Goal: Task Accomplishment & Management: Use online tool/utility

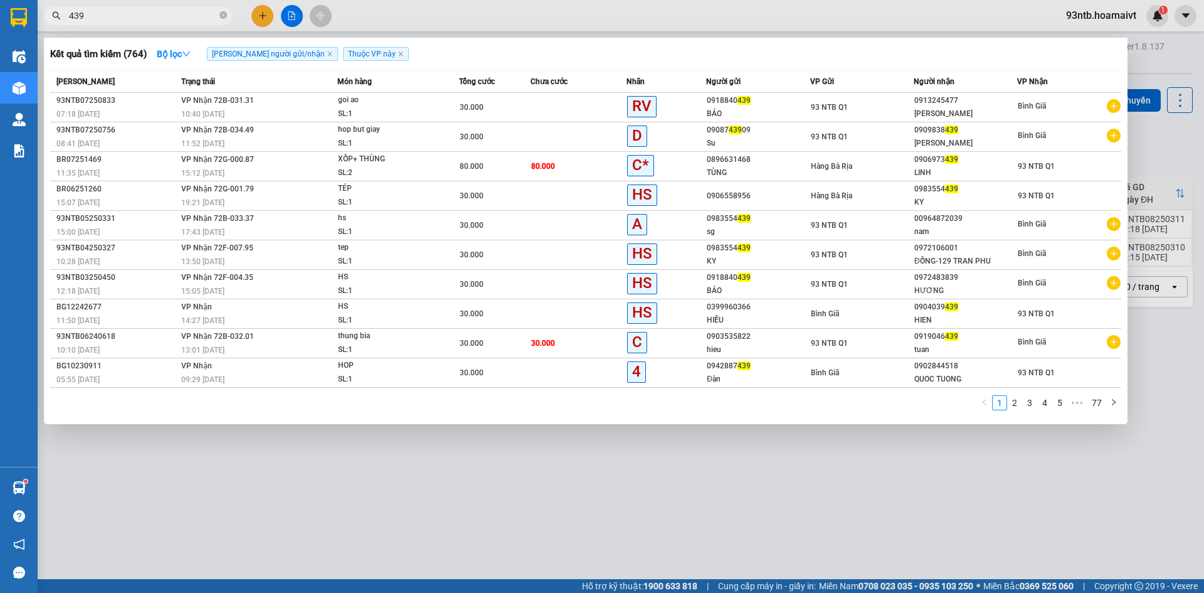
type input "439"
click at [255, 18] on div at bounding box center [602, 296] width 1204 height 593
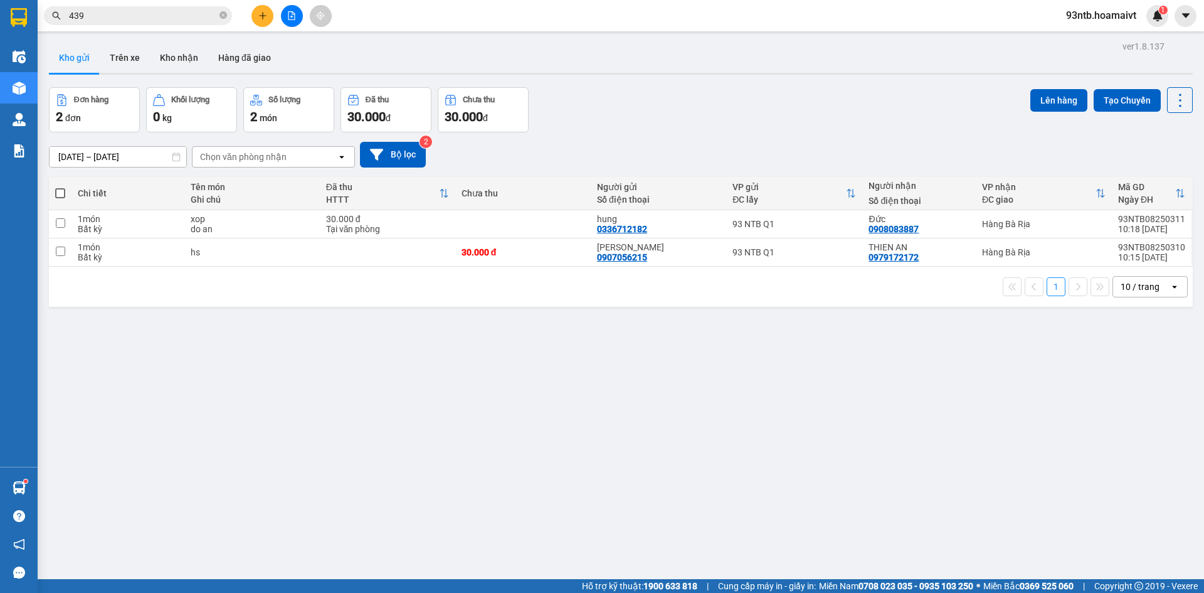
click at [255, 18] on button at bounding box center [263, 16] width 22 height 22
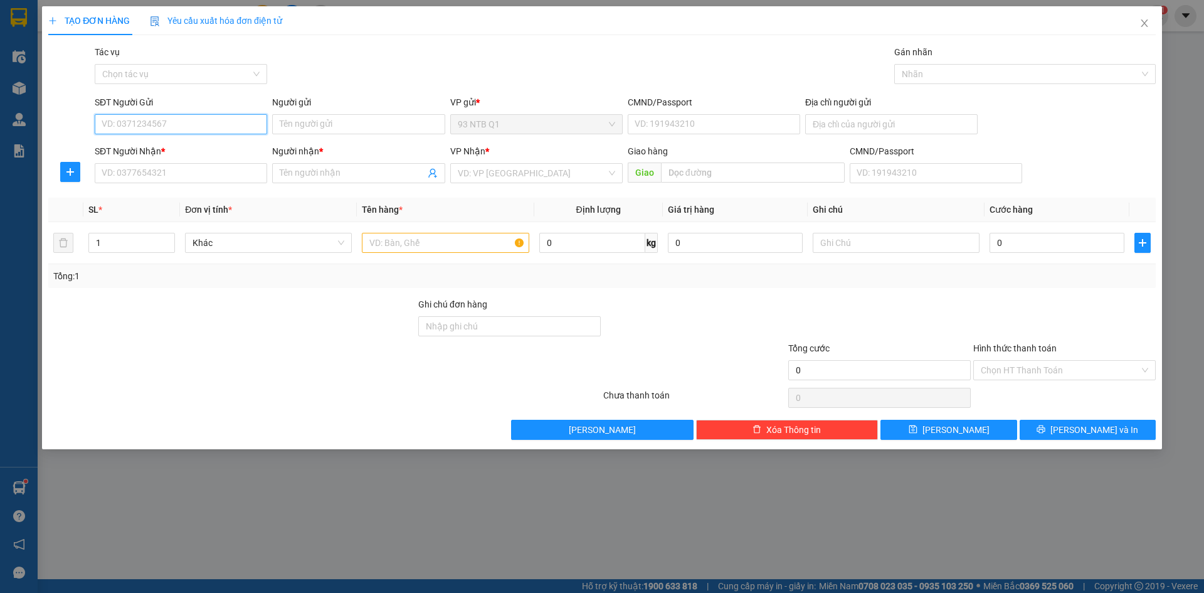
click at [186, 127] on input "SĐT Người Gửi" at bounding box center [181, 124] width 173 height 20
click at [152, 168] on input "SĐT Người Nhận *" at bounding box center [181, 173] width 173 height 20
type input "0939926698"
click at [286, 169] on input "Người nhận *" at bounding box center [352, 173] width 145 height 14
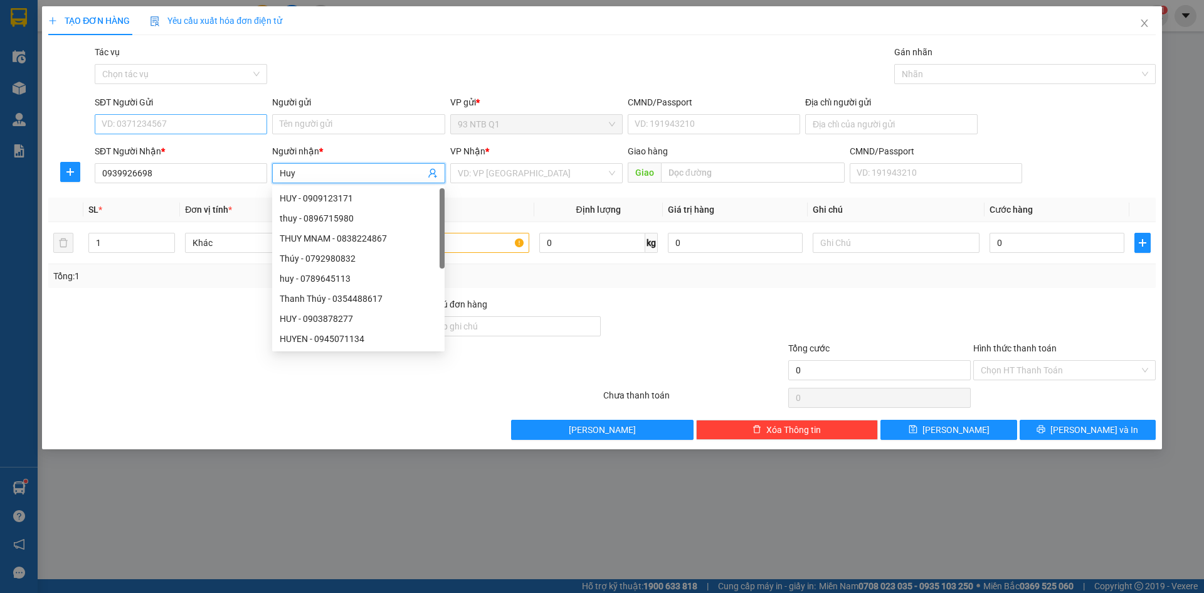
type input "Huy"
click at [214, 129] on input "SĐT Người Gửi" at bounding box center [181, 124] width 173 height 20
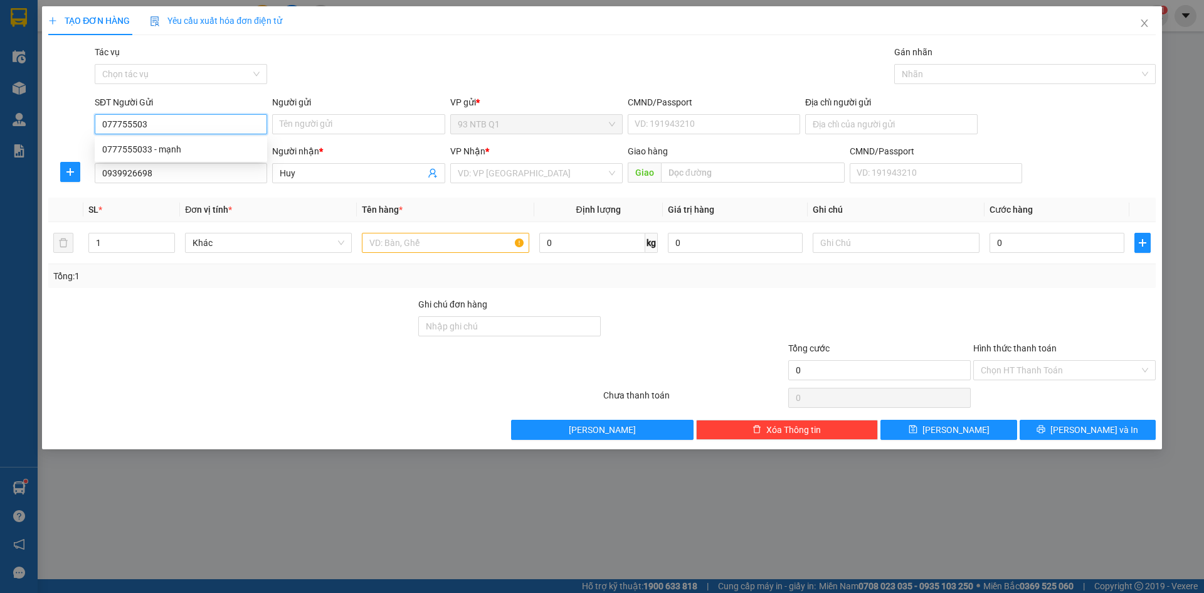
type input "0777555033"
click at [155, 151] on div "0777555033 - mạnh" at bounding box center [180, 149] width 157 height 14
type input "mạnh"
type input "027097010987"
type input "383a le dai hanh p11 q11"
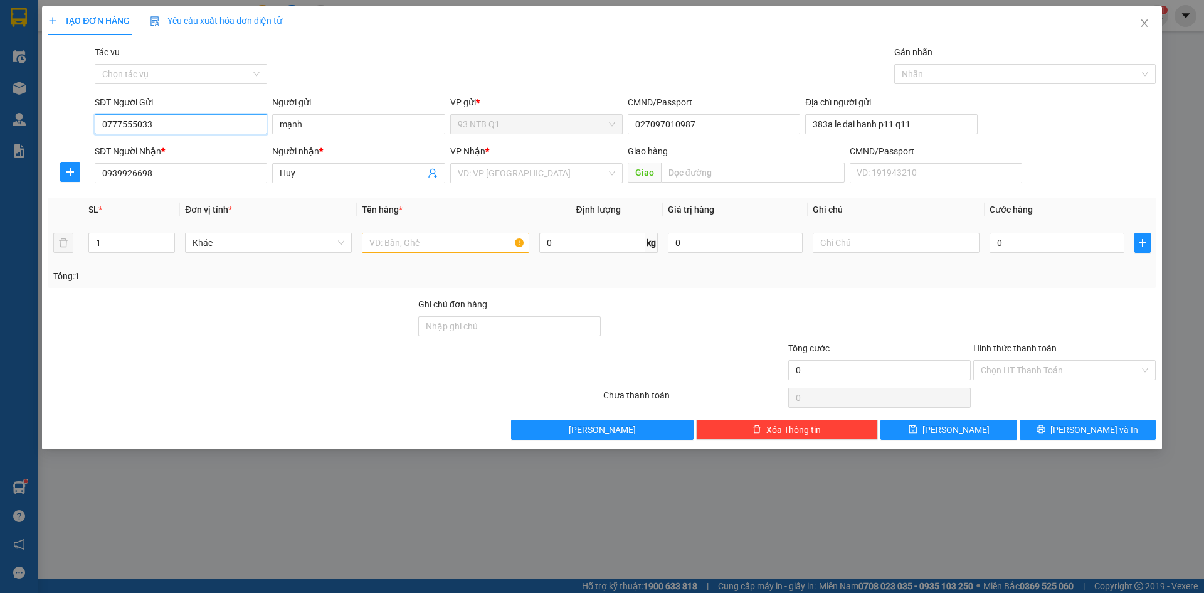
type input "0777555033"
click at [391, 238] on input "text" at bounding box center [445, 243] width 167 height 20
type input "thug"
type input "ft xe"
type input "004"
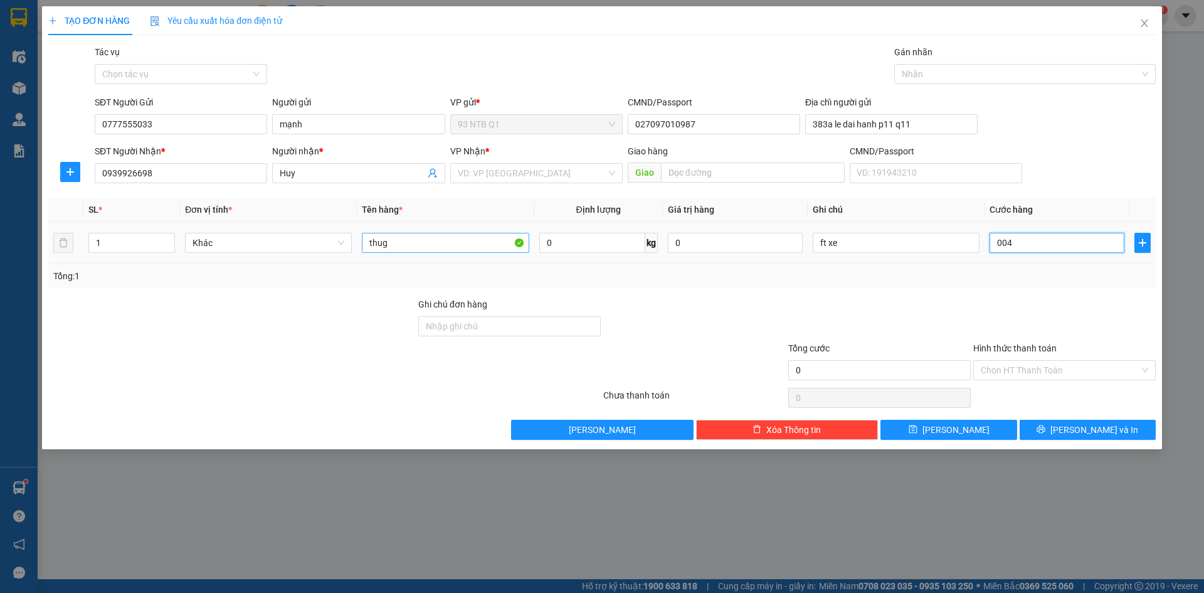
type input "4"
type input "0.040"
type input "40"
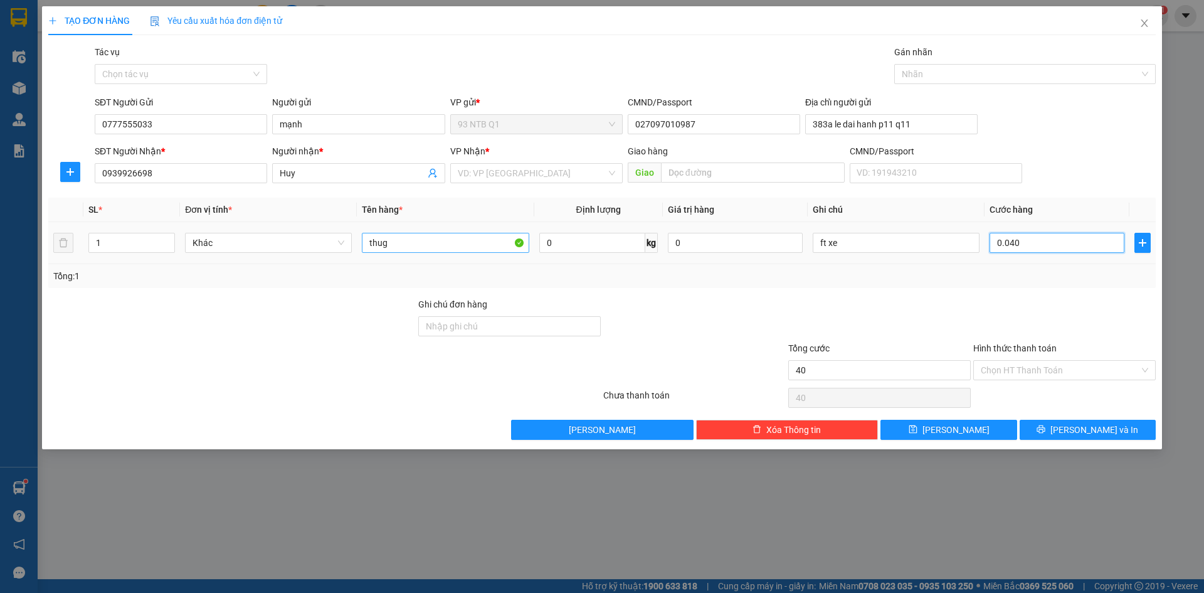
type input "004"
type input "4"
type input "00"
type input "0"
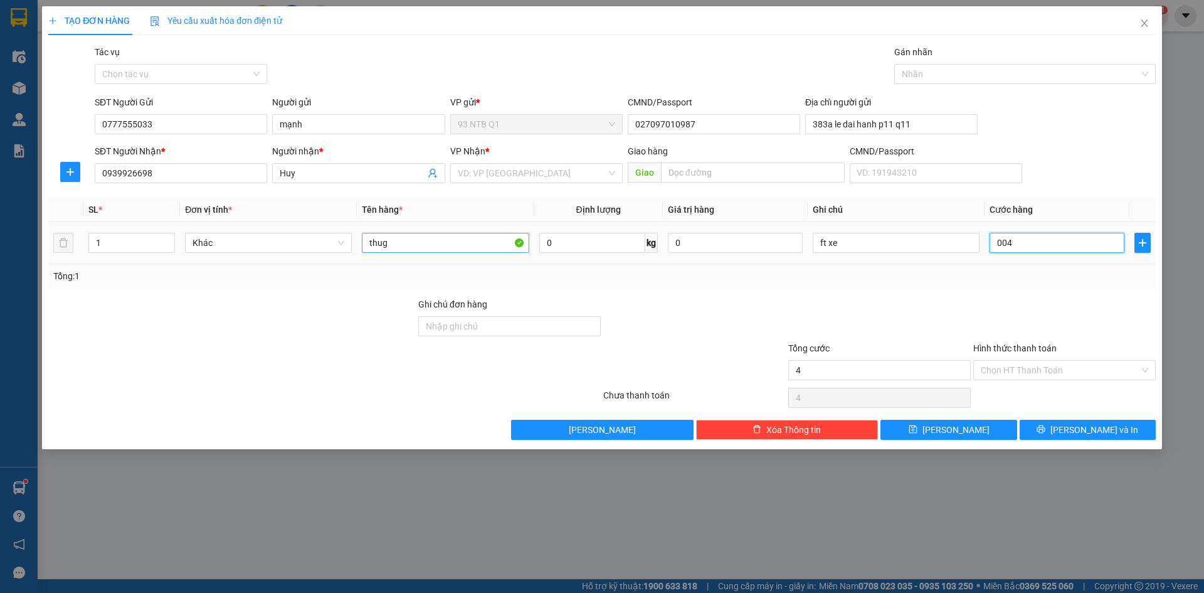
type input "0"
type input "50"
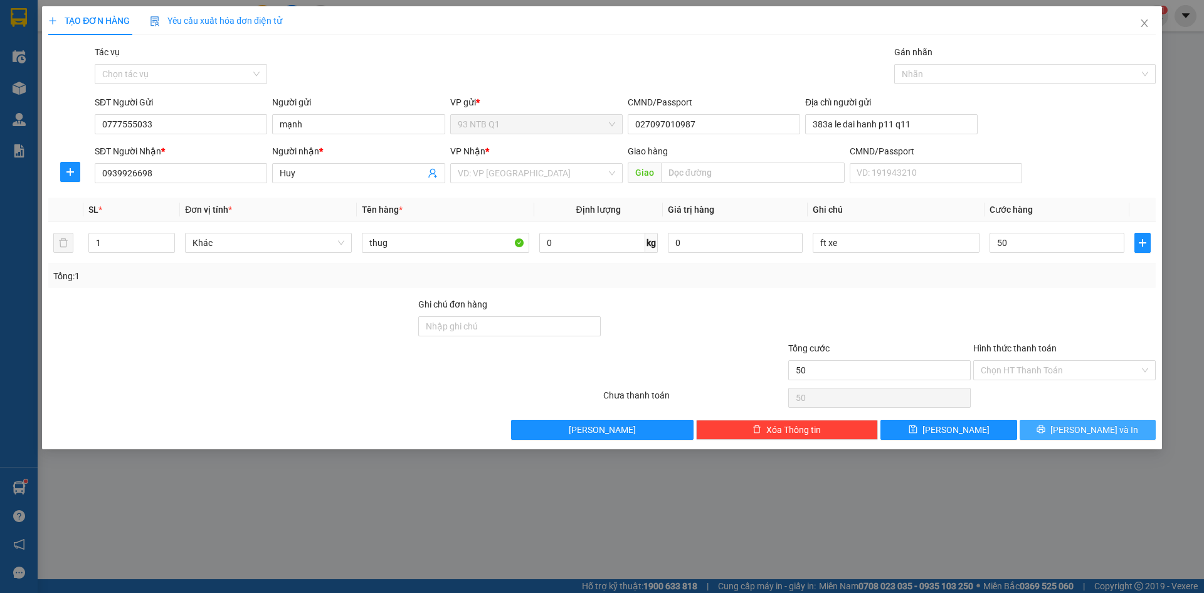
click at [1098, 420] on button "[PERSON_NAME] và In" at bounding box center [1088, 430] width 136 height 20
type input "50.000"
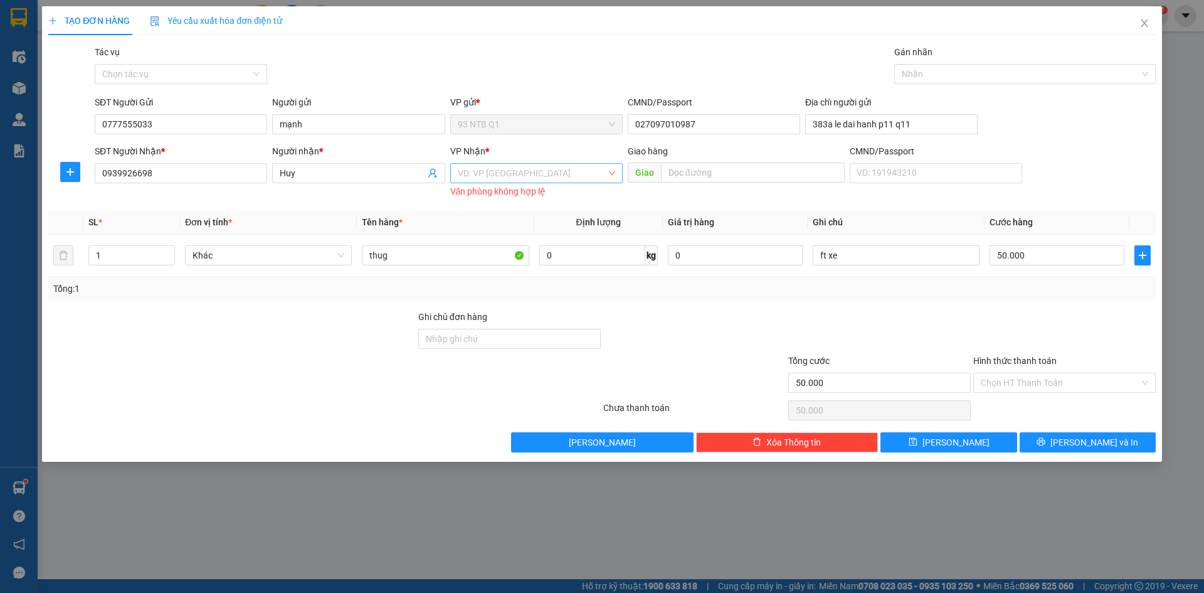
click at [536, 179] on input "search" at bounding box center [532, 173] width 149 height 19
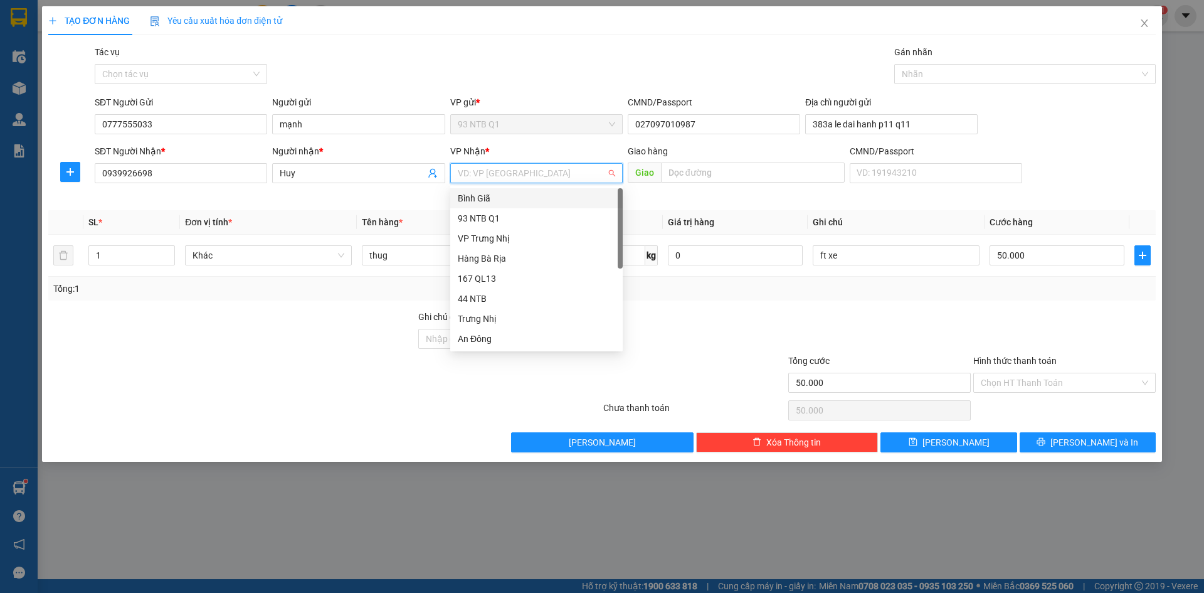
type input "b"
click at [472, 235] on div "Hàng Bà Rịa" at bounding box center [536, 238] width 157 height 14
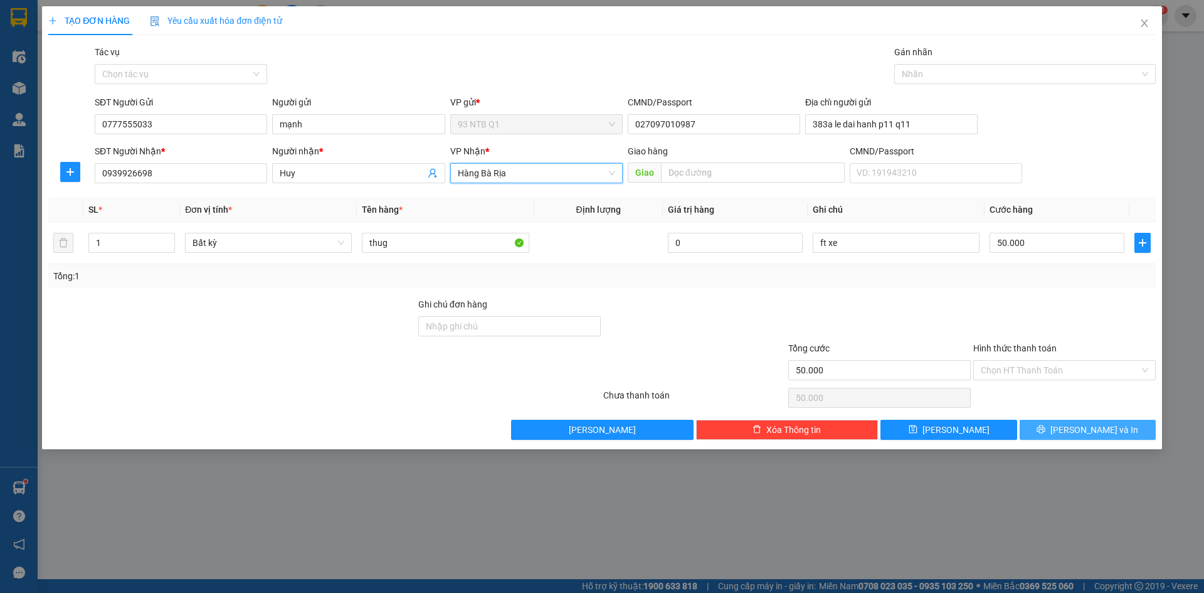
click at [1114, 425] on button "[PERSON_NAME] và In" at bounding box center [1088, 430] width 136 height 20
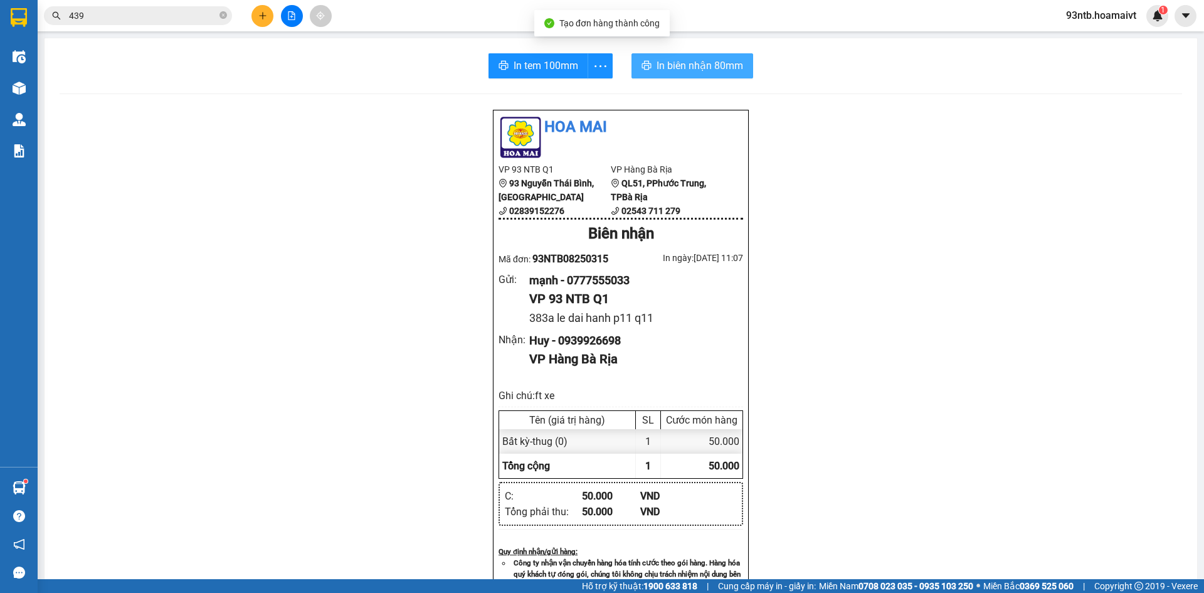
click at [671, 68] on span "In biên nhận 80mm" at bounding box center [700, 66] width 87 height 16
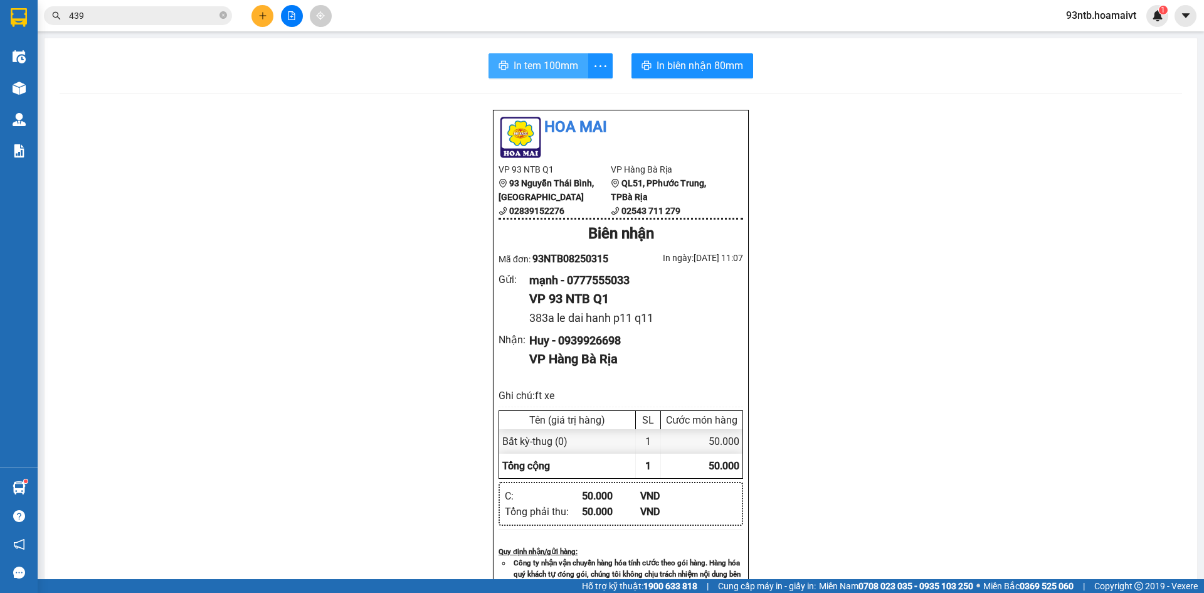
click at [514, 73] on span "In tem 100mm" at bounding box center [546, 66] width 65 height 16
click at [263, 6] on button at bounding box center [263, 16] width 22 height 22
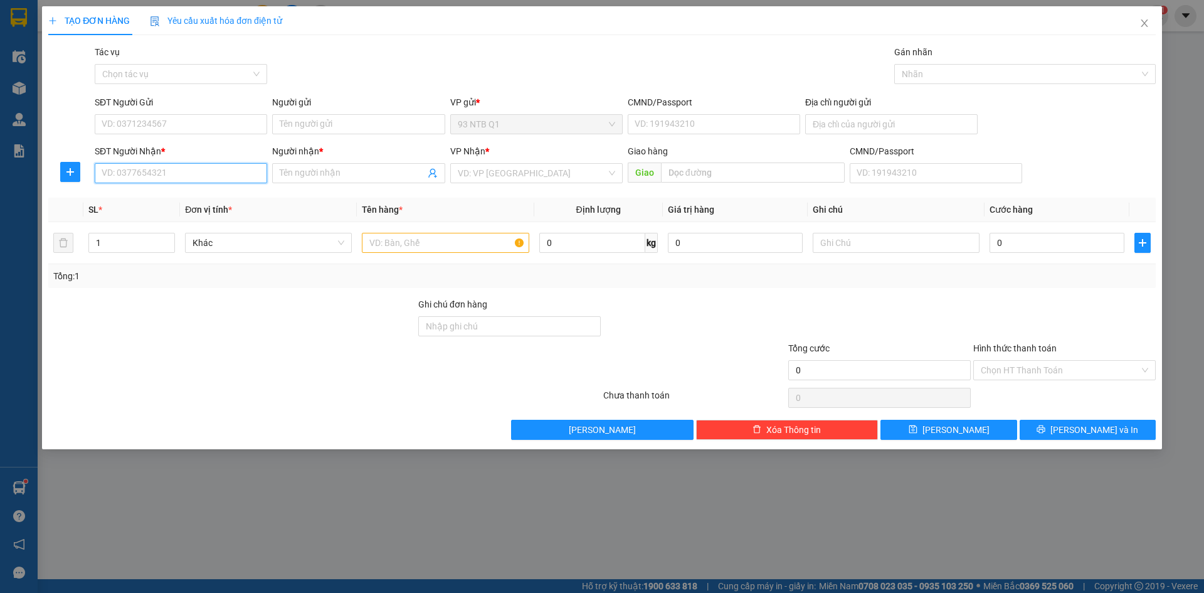
click at [131, 163] on input "SĐT Người Nhận *" at bounding box center [181, 173] width 173 height 20
type input "0933577162"
click at [149, 191] on div "0933577162 - VŨ" at bounding box center [180, 198] width 157 height 14
type input "144 ds 297 phuoc long b thu duc"
type input "VŨ"
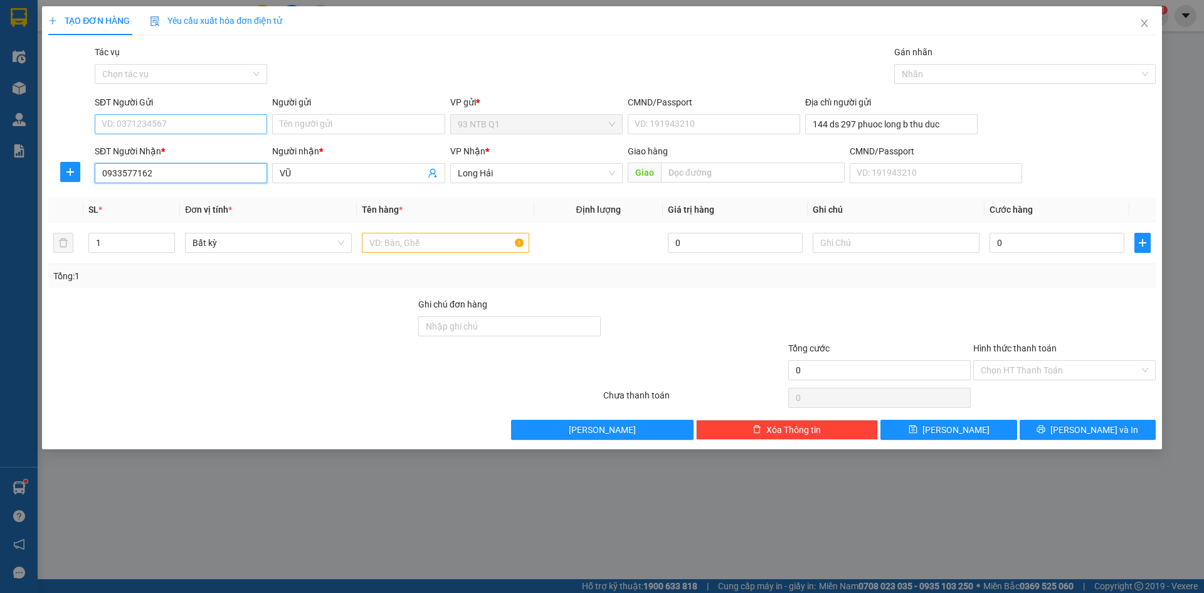
type input "0933577162"
click at [127, 125] on input "SĐT Người Gửi" at bounding box center [181, 124] width 173 height 20
click at [174, 130] on input "SĐT Người Gửi" at bounding box center [181, 124] width 173 height 20
click at [395, 242] on input "text" at bounding box center [445, 243] width 167 height 20
click at [124, 117] on input "SĐT Người Gửi" at bounding box center [181, 124] width 173 height 20
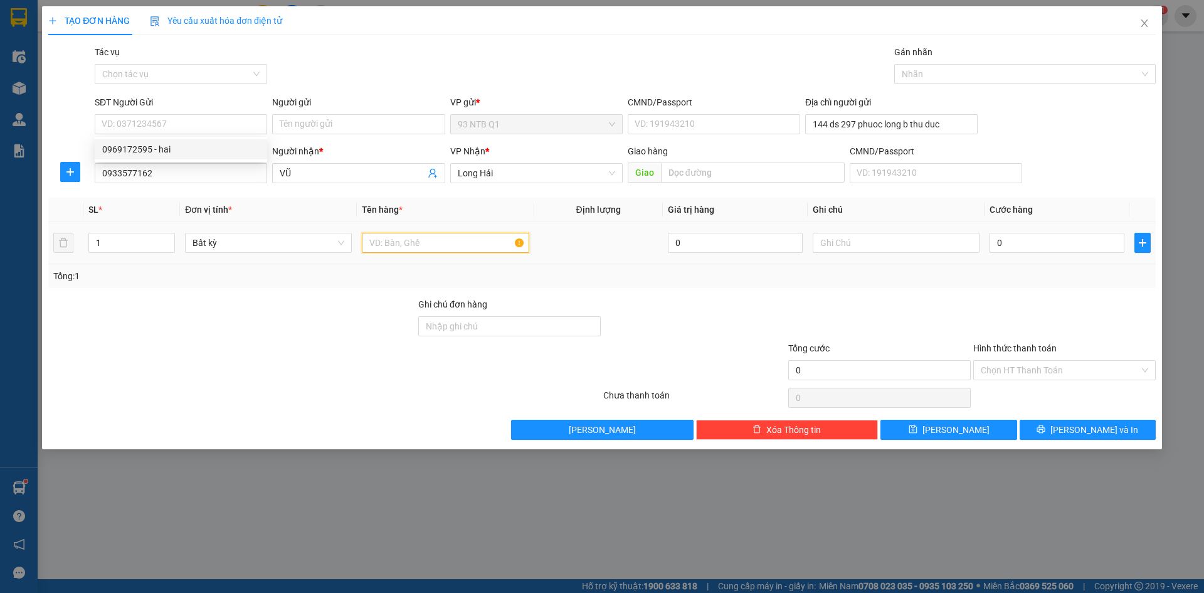
click at [383, 240] on input "text" at bounding box center [445, 243] width 167 height 20
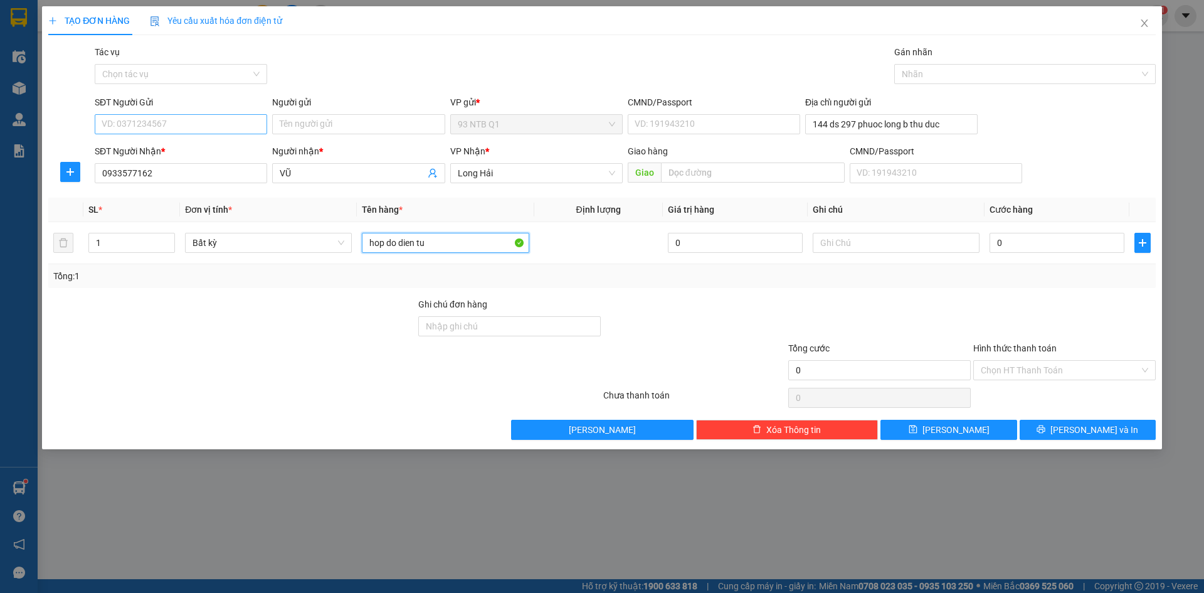
type input "hop do dien tu"
click at [220, 122] on input "SĐT Người Gửi" at bounding box center [181, 124] width 173 height 20
click at [216, 122] on input "SĐT Người Gửi" at bounding box center [181, 124] width 173 height 20
click at [124, 125] on input "SĐT Người Gửi" at bounding box center [181, 124] width 173 height 20
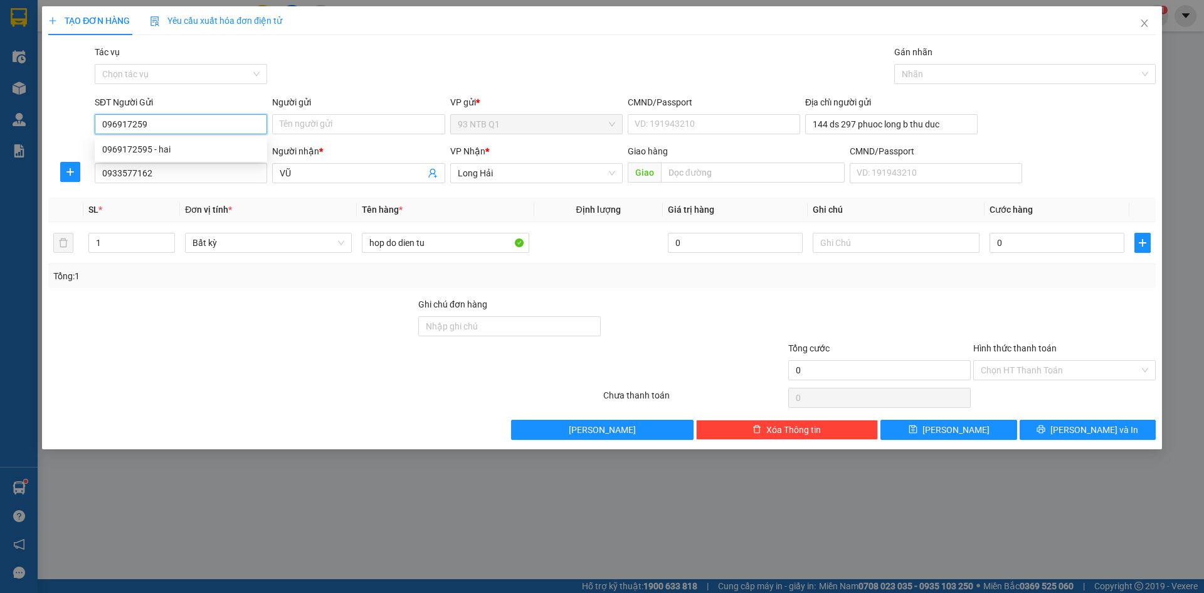
type input "0969172595"
click at [173, 156] on div "0969172595 - hai" at bounding box center [180, 149] width 157 height 14
type input "hai"
type input "0969172595"
click at [825, 121] on input "144 ds 297 phuoc long b thu duc" at bounding box center [892, 124] width 173 height 20
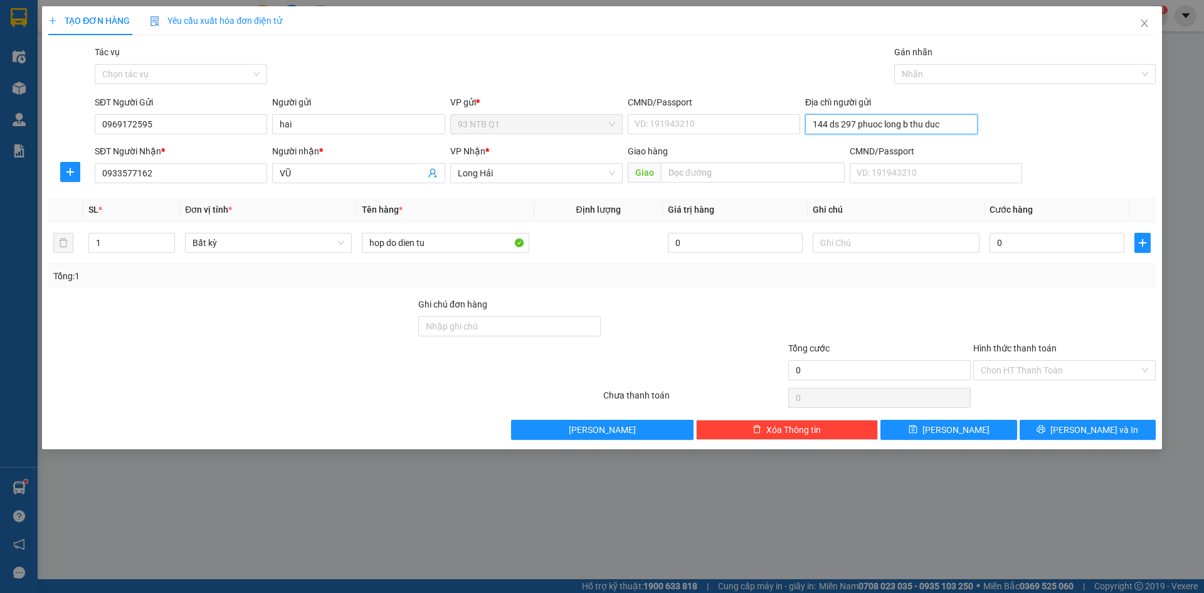
click at [830, 126] on input "144 ds 297 phuoc long b thu duc" at bounding box center [892, 124] width 173 height 20
type input "122 ds 297 phuoc long b thu duc"
click at [1013, 247] on input "0" at bounding box center [1057, 243] width 135 height 20
type input "003"
type input "3"
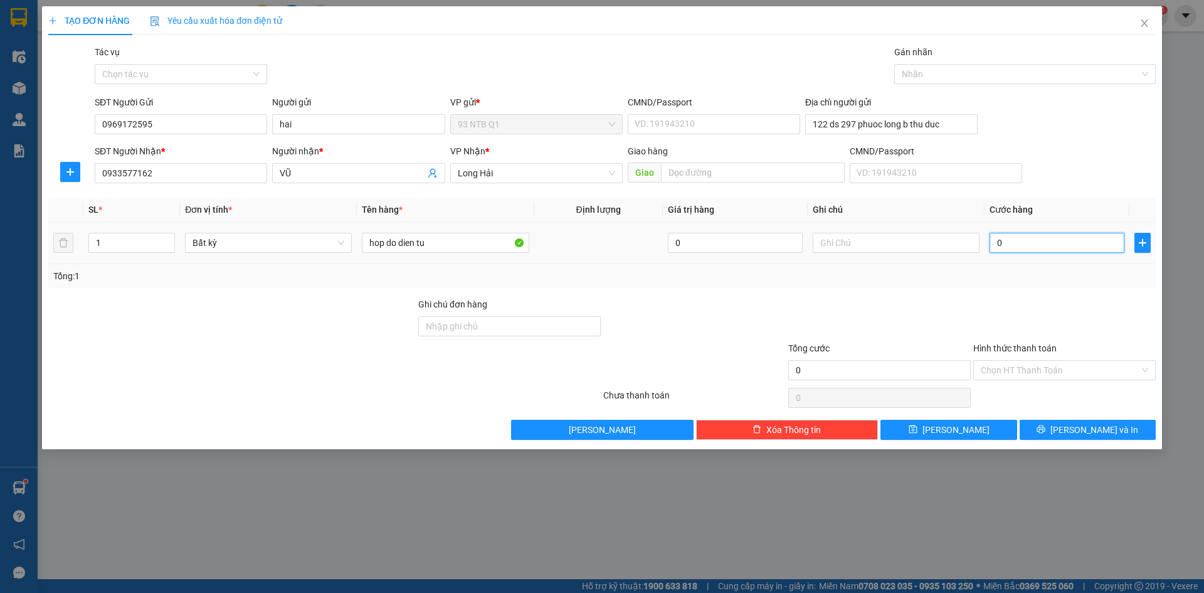
type input "3"
type input "0.030"
type input "30"
click at [1046, 428] on icon "printer" at bounding box center [1042, 429] width 8 height 8
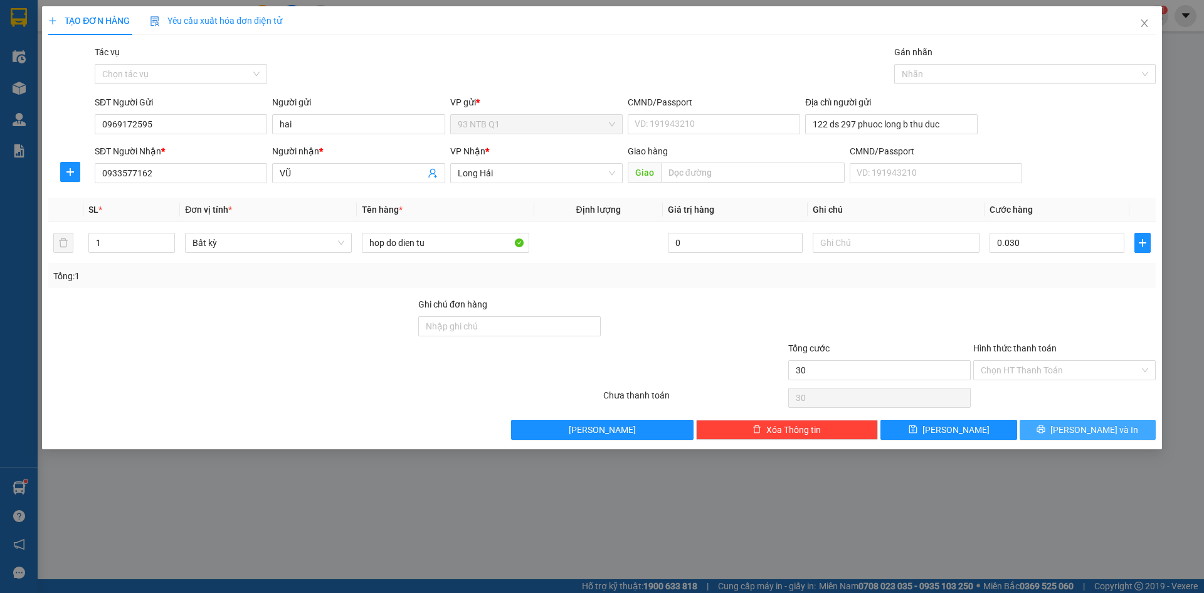
type input "30.000"
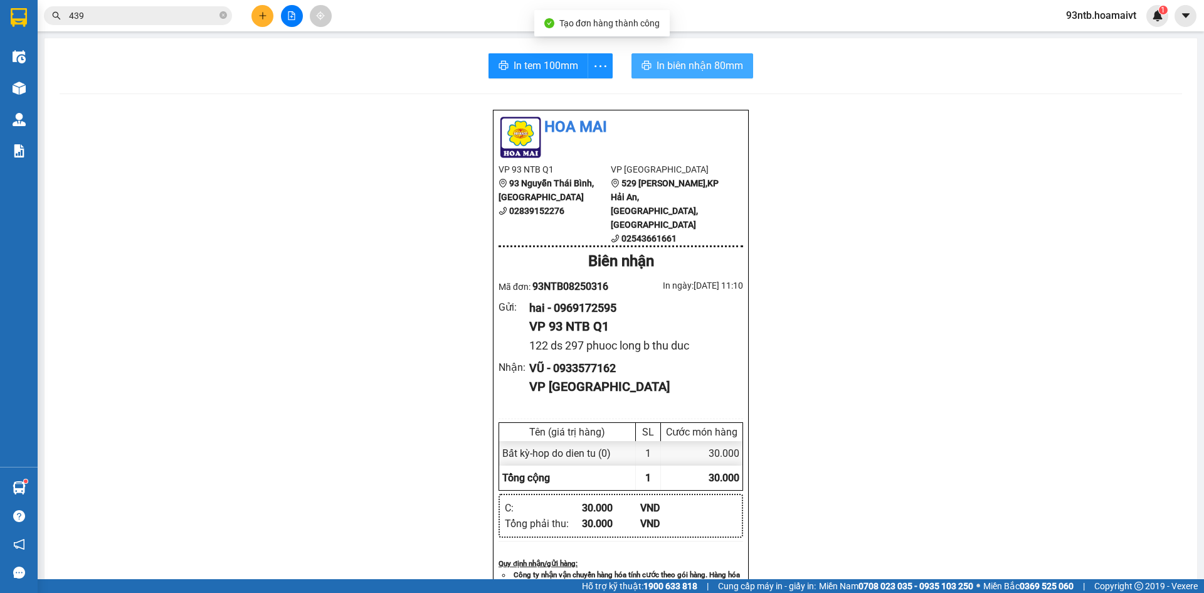
click at [693, 72] on span "In biên nhận 80mm" at bounding box center [700, 66] width 87 height 16
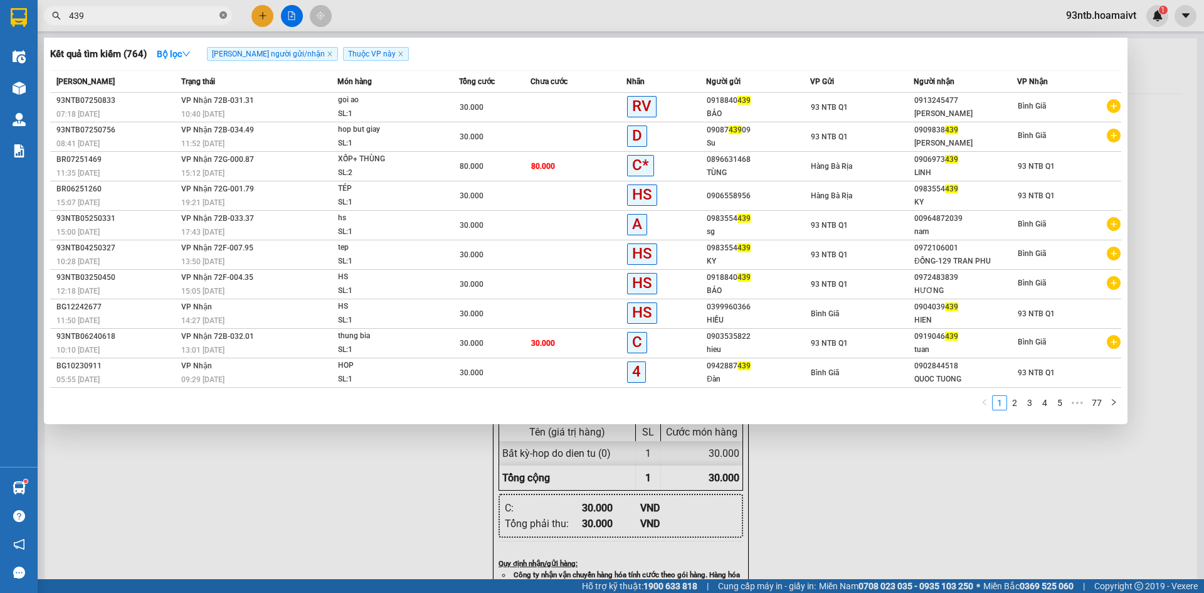
click at [224, 13] on icon "close-circle" at bounding box center [224, 15] width 8 height 8
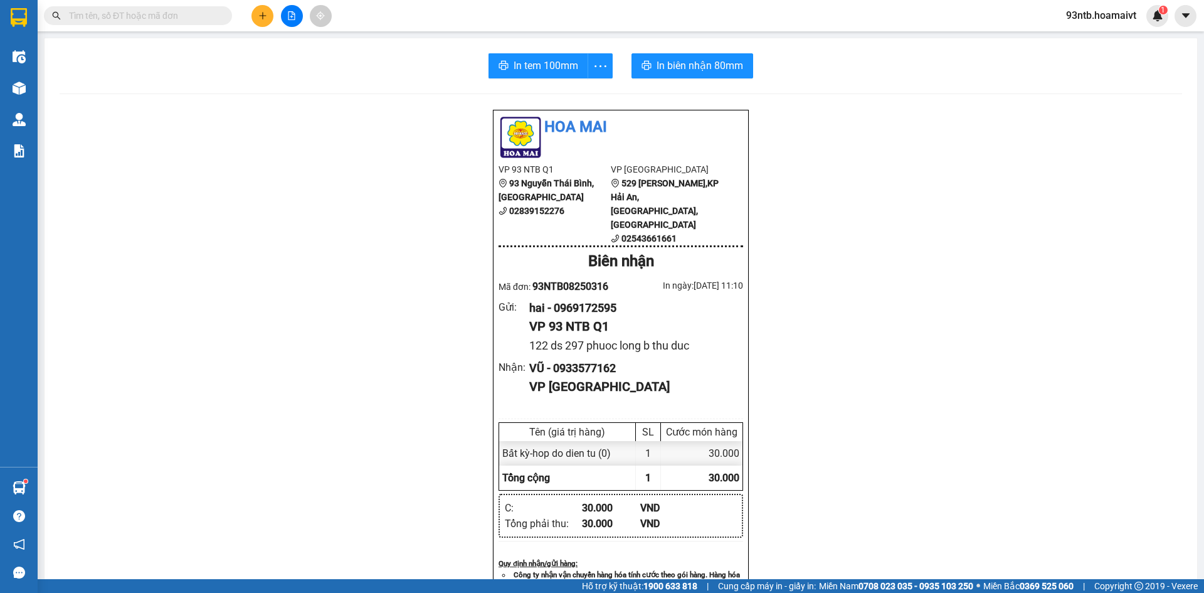
click at [204, 10] on input "text" at bounding box center [143, 16] width 148 height 14
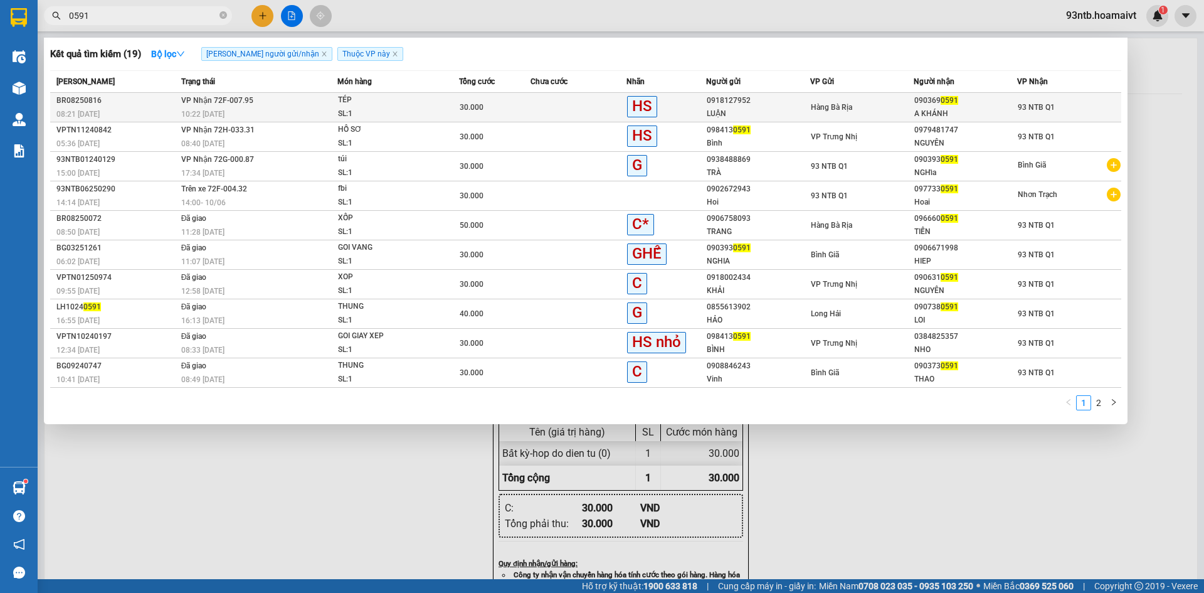
type input "0591"
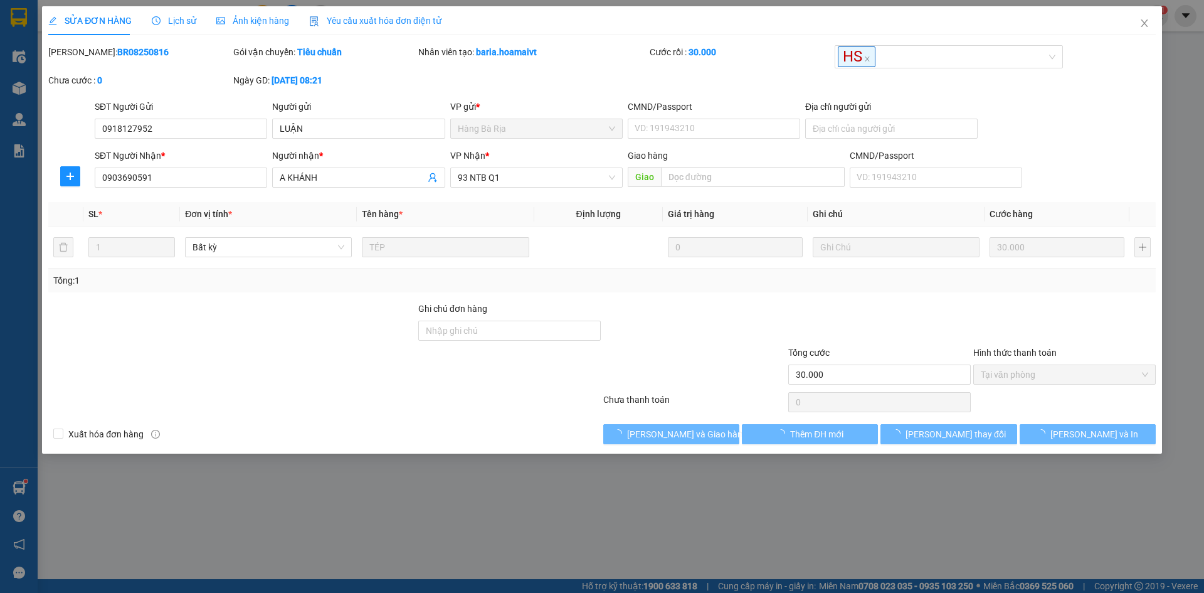
type input "0918127952"
type input "LUẬN"
type input "0903690591"
type input "A KHÁNH"
type input "30.000"
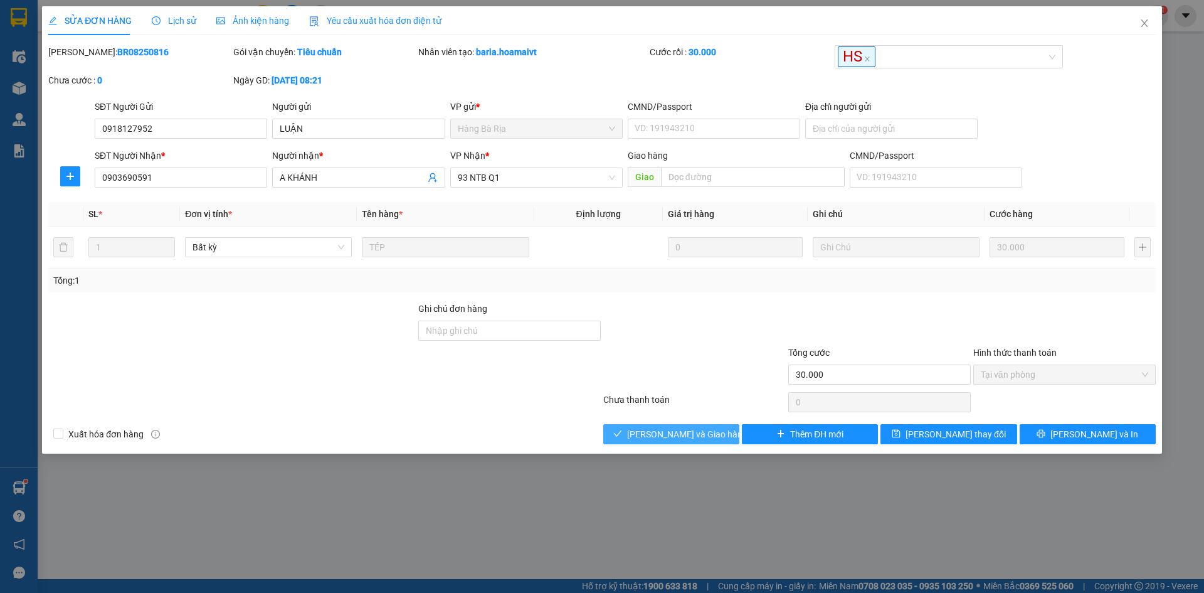
click at [663, 432] on span "Lưu và Giao hàng" at bounding box center [687, 434] width 120 height 14
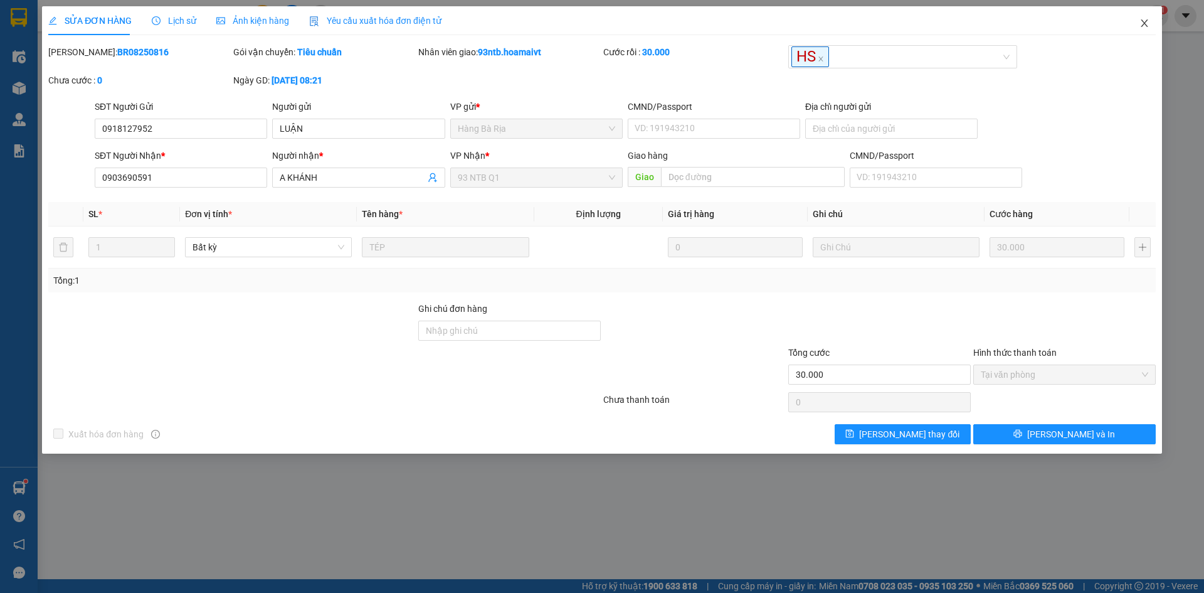
click at [1144, 34] on span "Close" at bounding box center [1144, 23] width 35 height 35
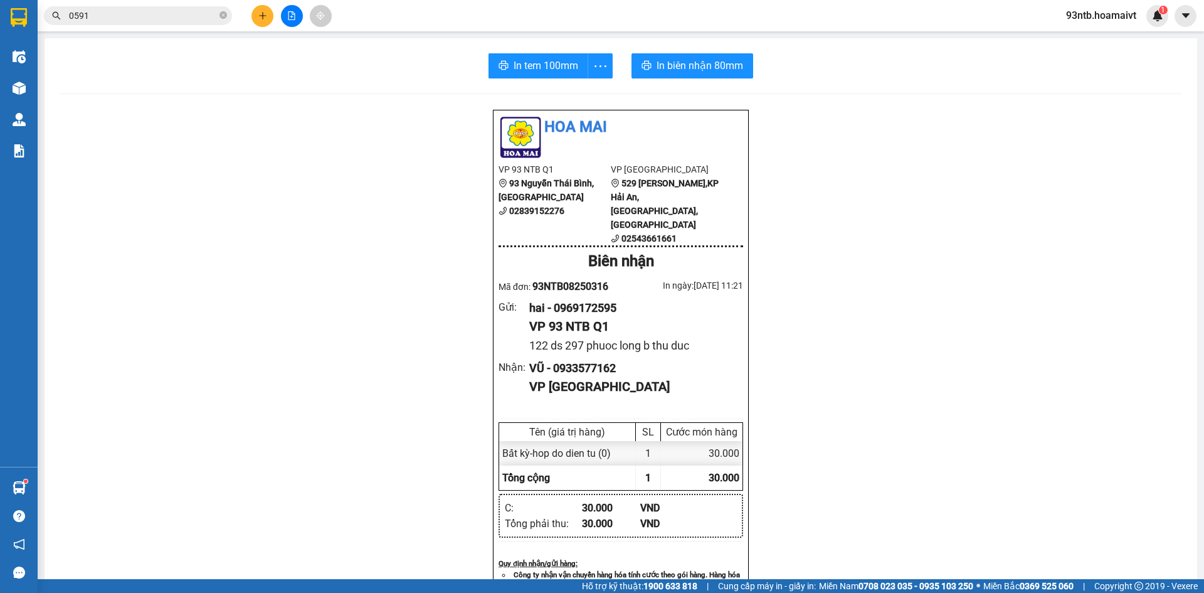
click at [120, 7] on span "0591" at bounding box center [138, 15] width 188 height 19
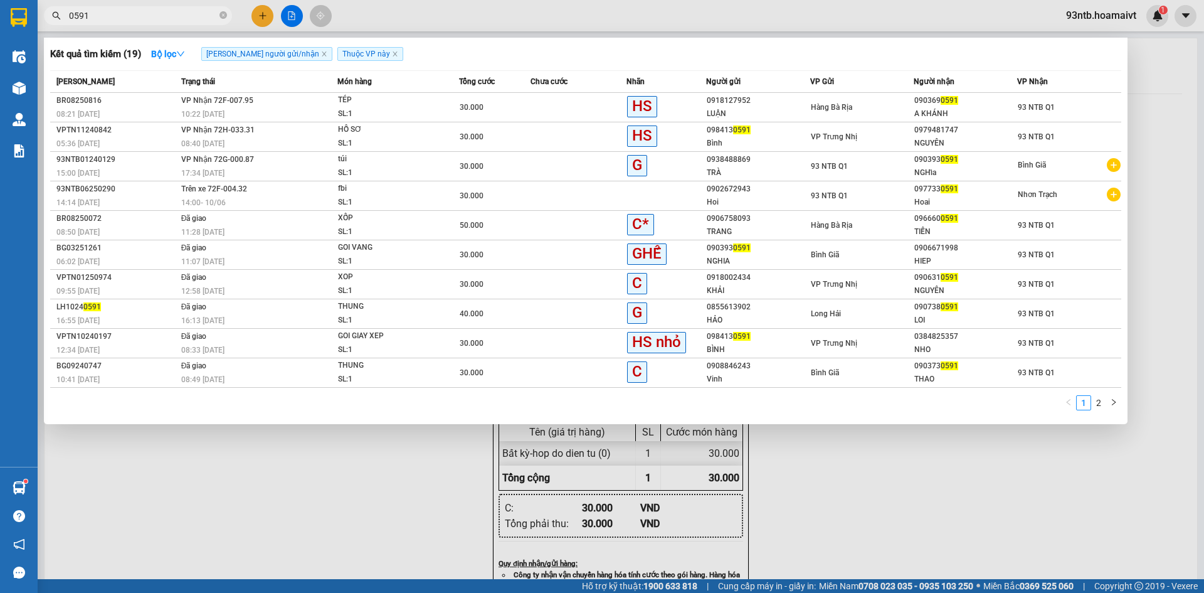
click at [120, 7] on span "0591" at bounding box center [138, 15] width 188 height 19
click at [113, 10] on input "0591" at bounding box center [143, 16] width 148 height 14
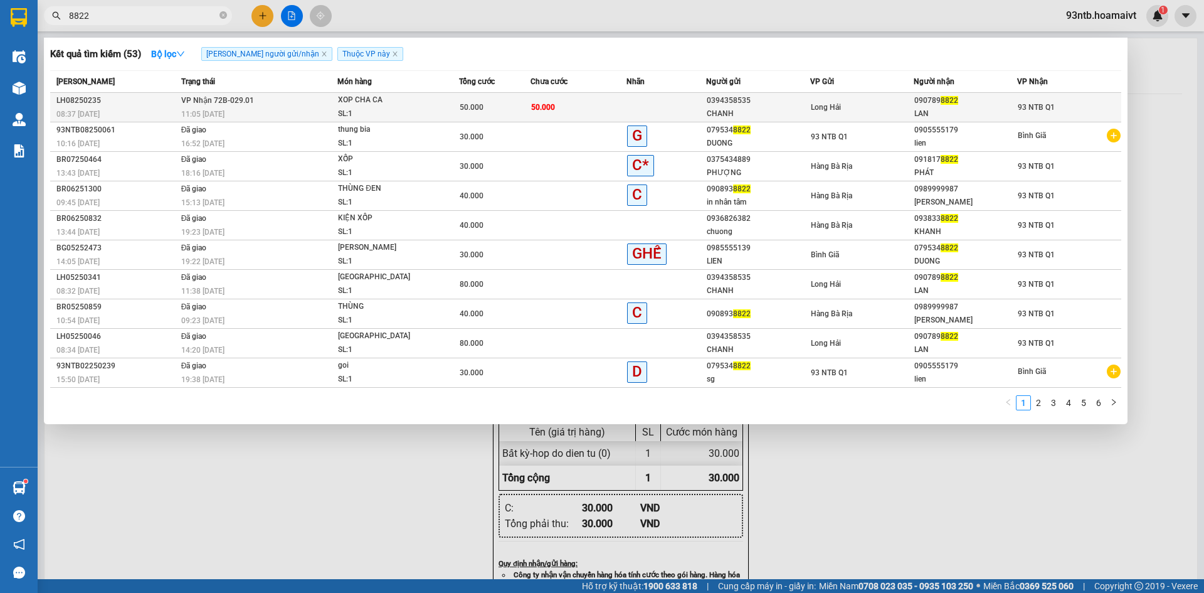
type input "8822"
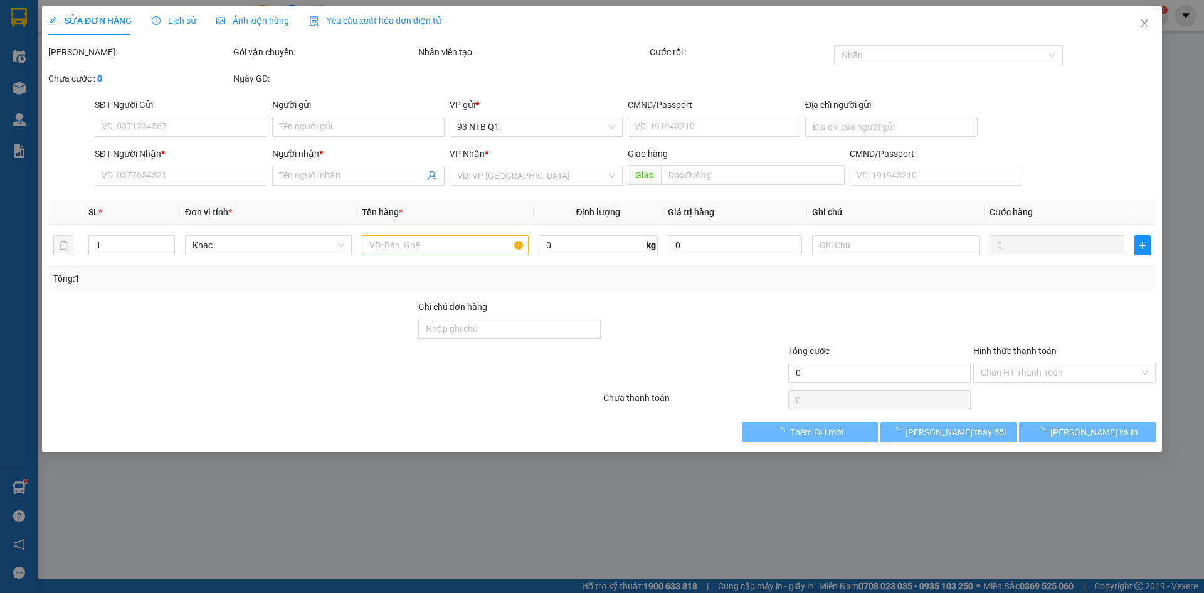
type input "0394358535"
type input "CHANH"
type input "077189003800"
type input "LONG HAI"
type input "0907898822"
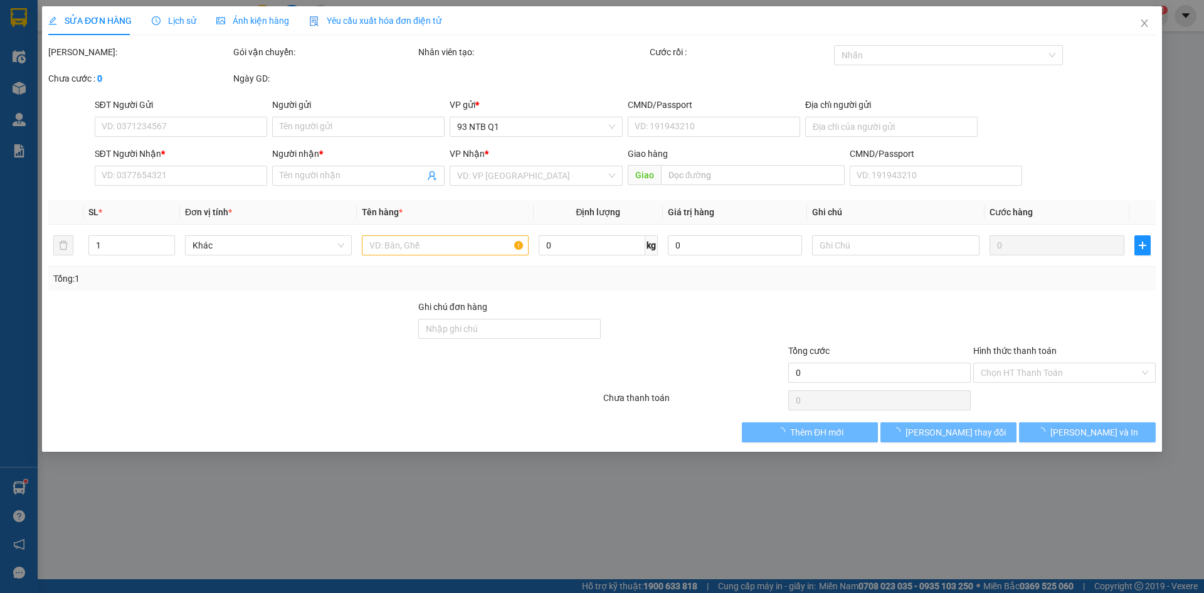
type input "LAN"
type input "50.000"
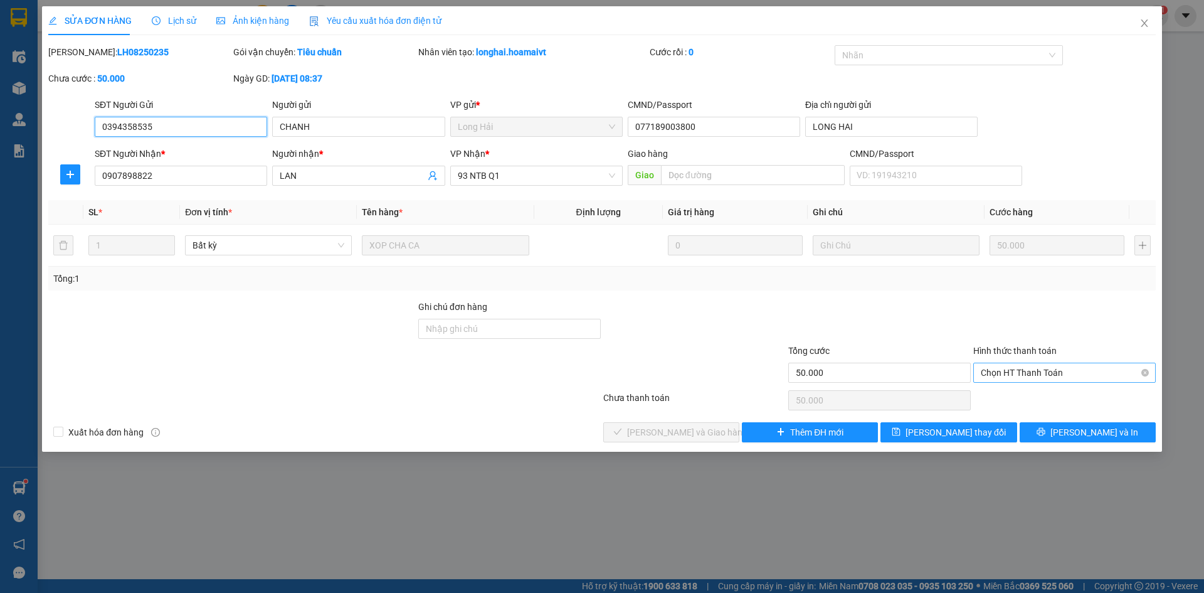
click at [1003, 375] on span "Chọn HT Thanh Toán" at bounding box center [1065, 372] width 168 height 19
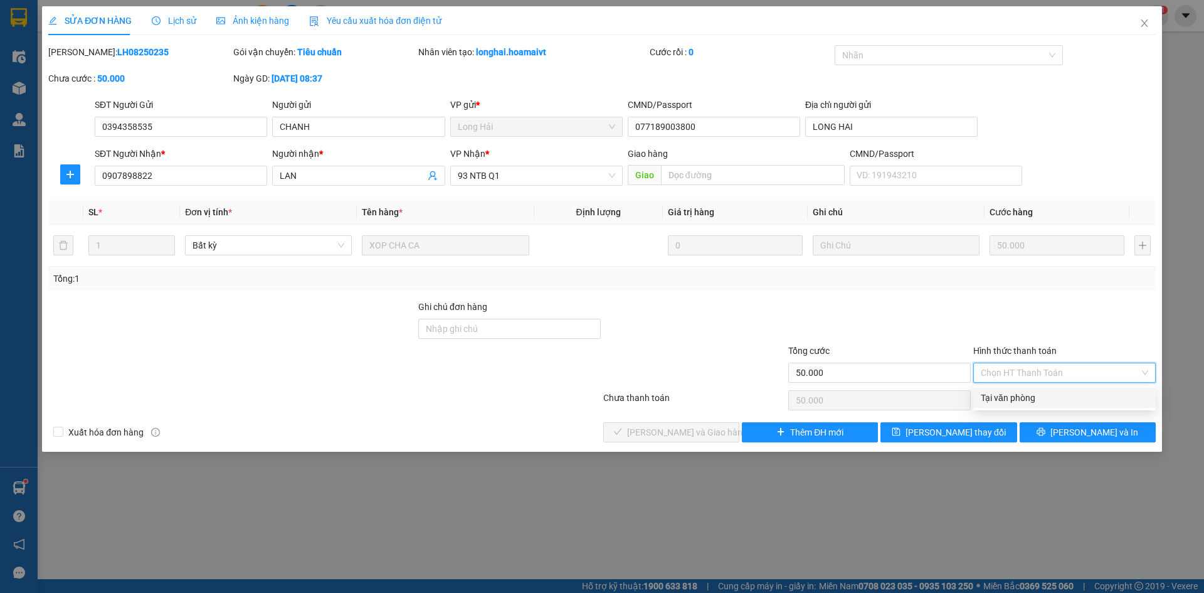
click at [1003, 392] on div "Tại văn phòng" at bounding box center [1065, 398] width 168 height 14
type input "0"
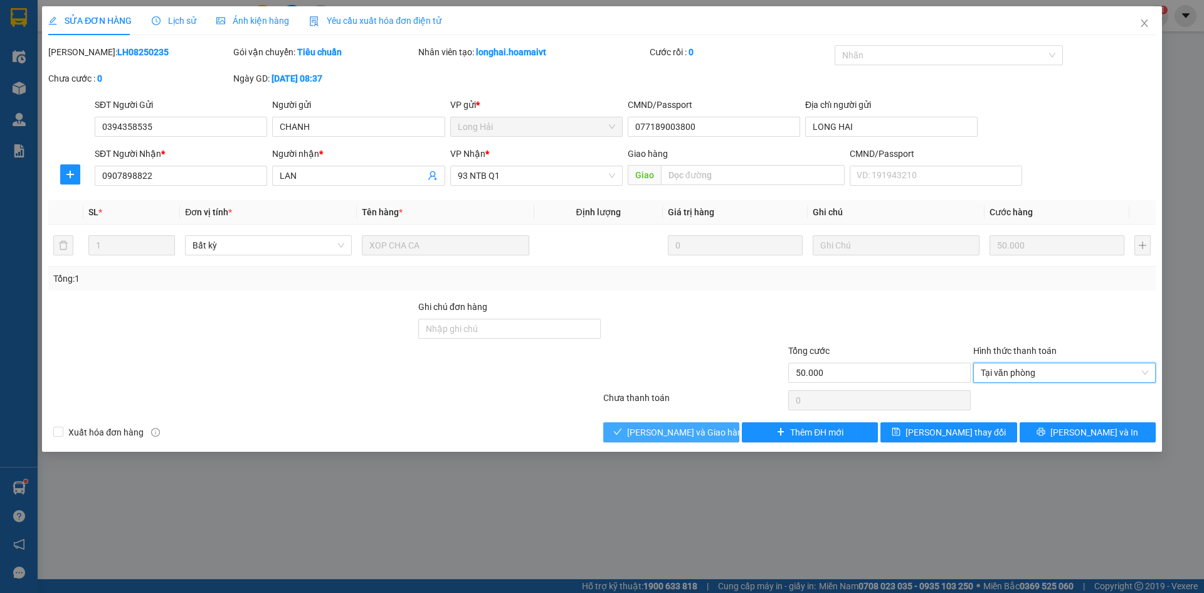
click at [689, 425] on span "Lưu và Giao hàng" at bounding box center [687, 432] width 120 height 14
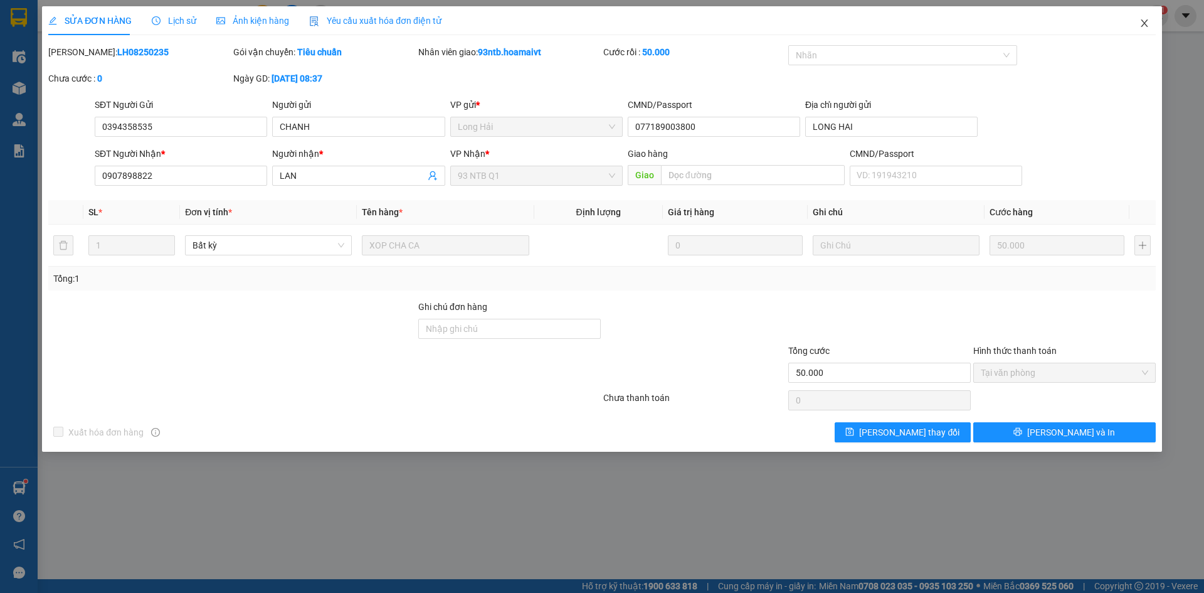
click at [1140, 11] on span "Close" at bounding box center [1144, 23] width 35 height 35
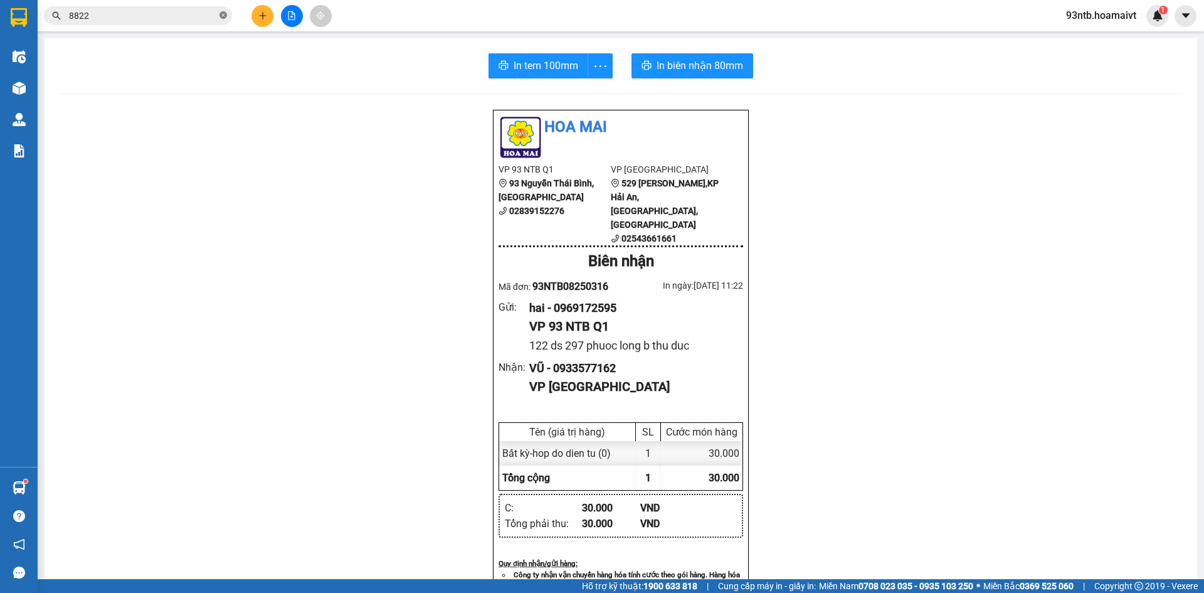
click at [223, 12] on icon "close-circle" at bounding box center [224, 15] width 8 height 8
click at [209, 13] on input "text" at bounding box center [143, 16] width 148 height 14
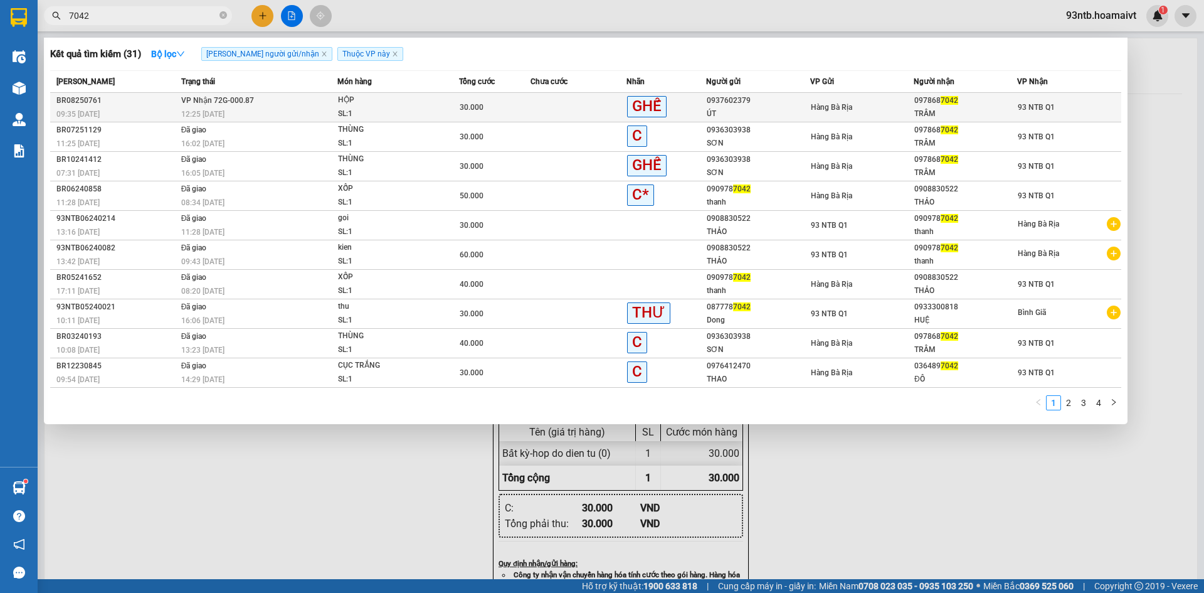
type input "7042"
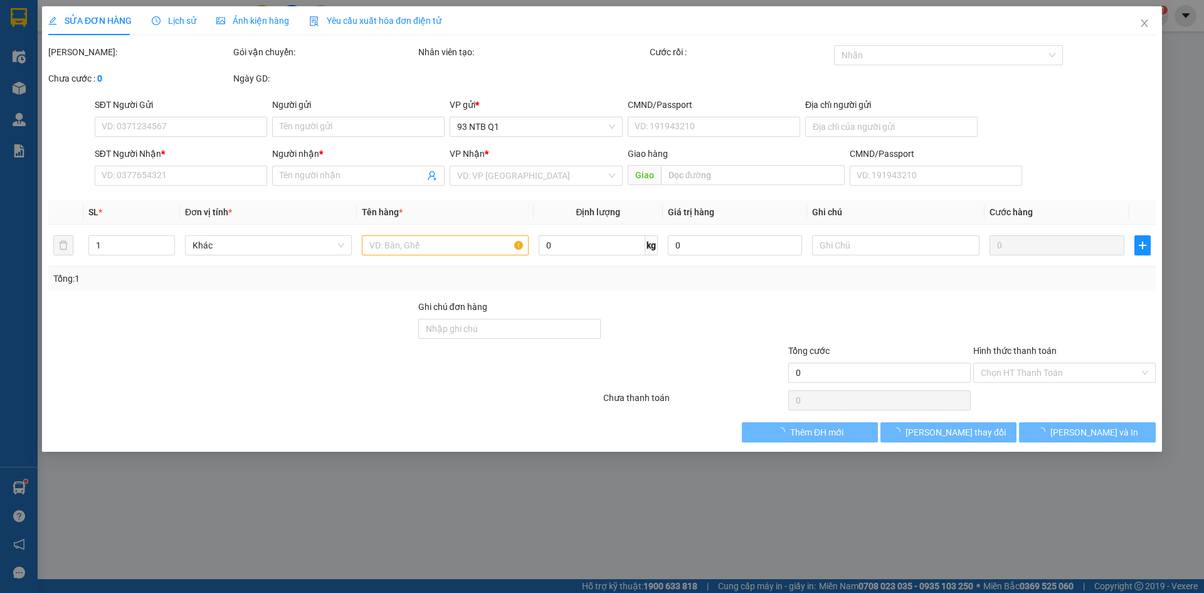
type input "0937602379"
type input "ÚT"
type input "0978687042"
type input "TRÂM"
type input "30.000"
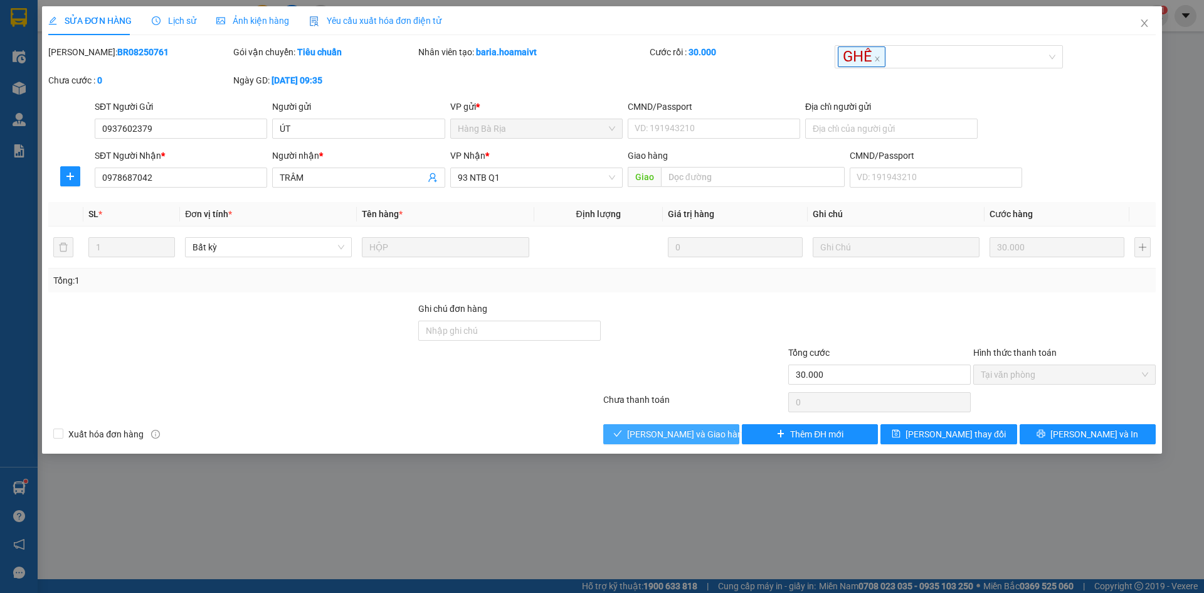
click at [690, 436] on span "Lưu và Giao hàng" at bounding box center [687, 434] width 120 height 14
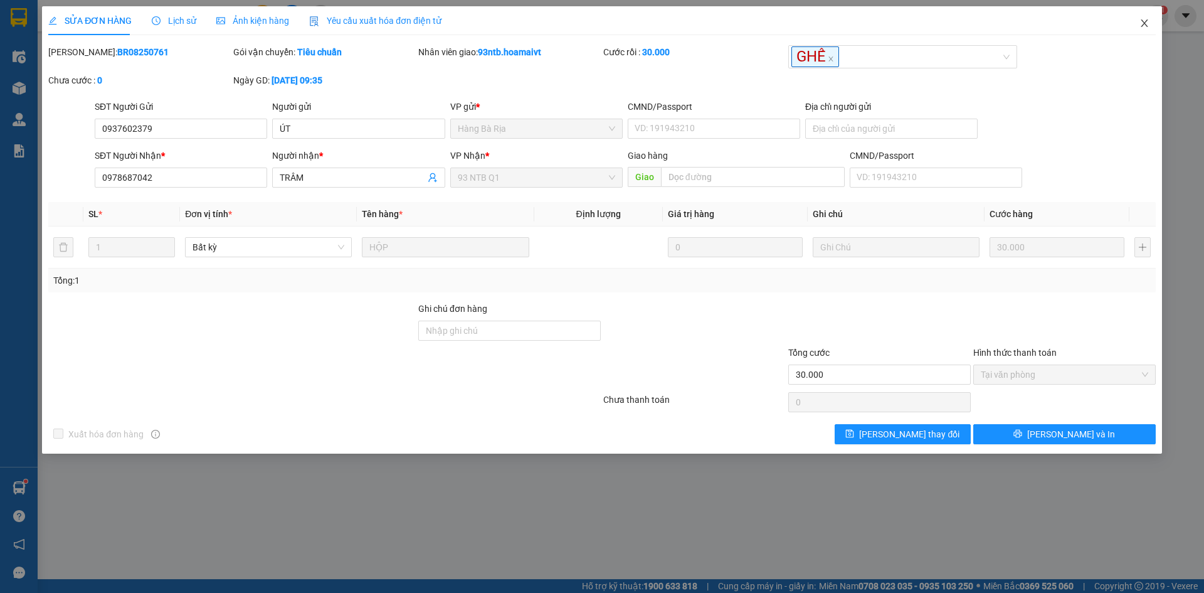
click at [1144, 33] on span "Close" at bounding box center [1144, 23] width 35 height 35
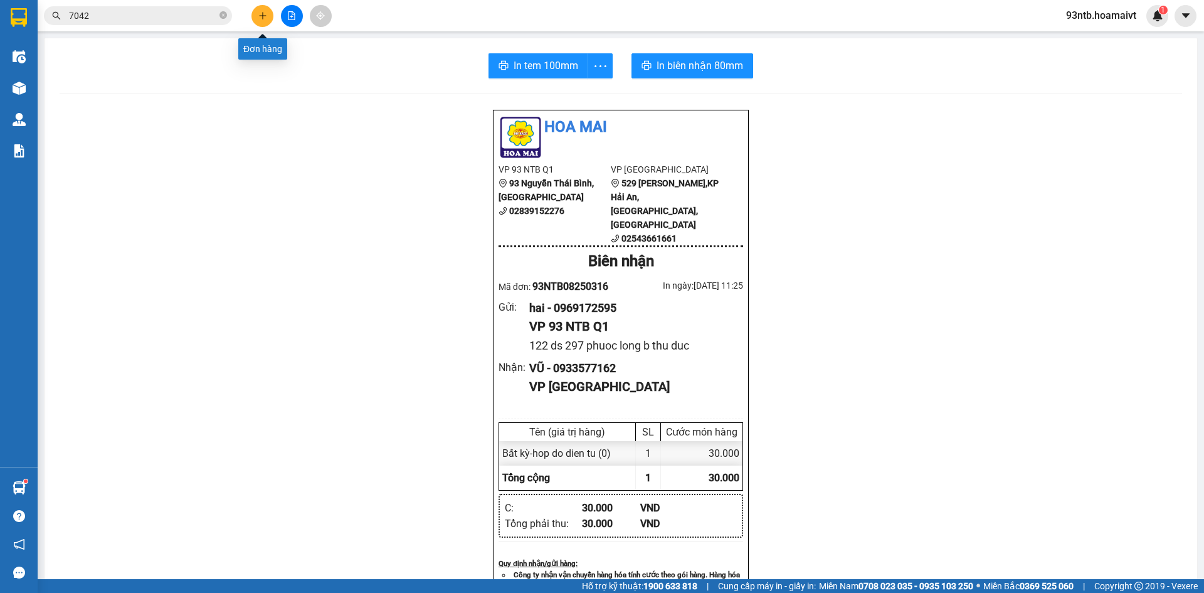
click at [263, 13] on icon "plus" at bounding box center [262, 15] width 1 height 7
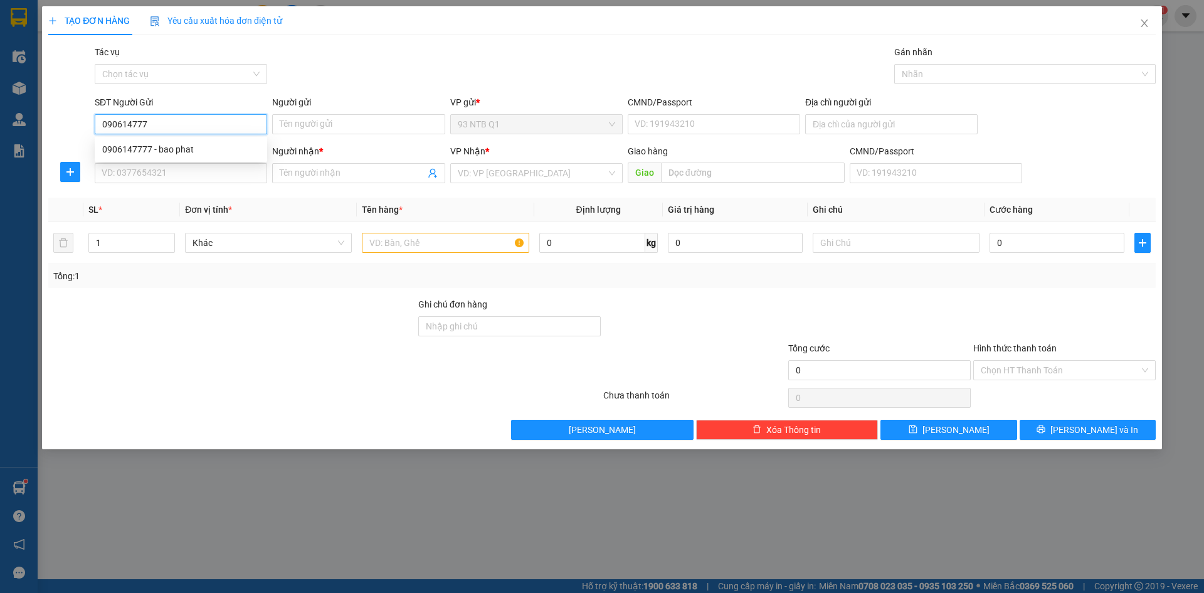
type input "0906147777"
click at [240, 150] on div "0906147777 - bao phat" at bounding box center [180, 149] width 157 height 14
type input "bao phat"
type input "052206000960"
type input "0913843232"
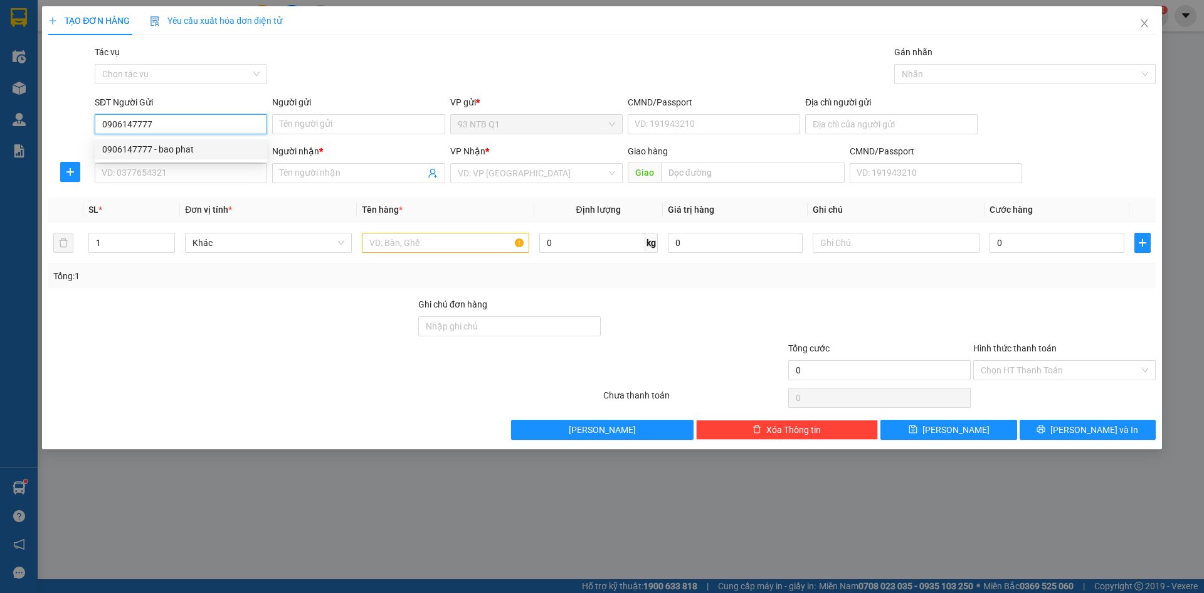
type input "hai"
type input "0906147777"
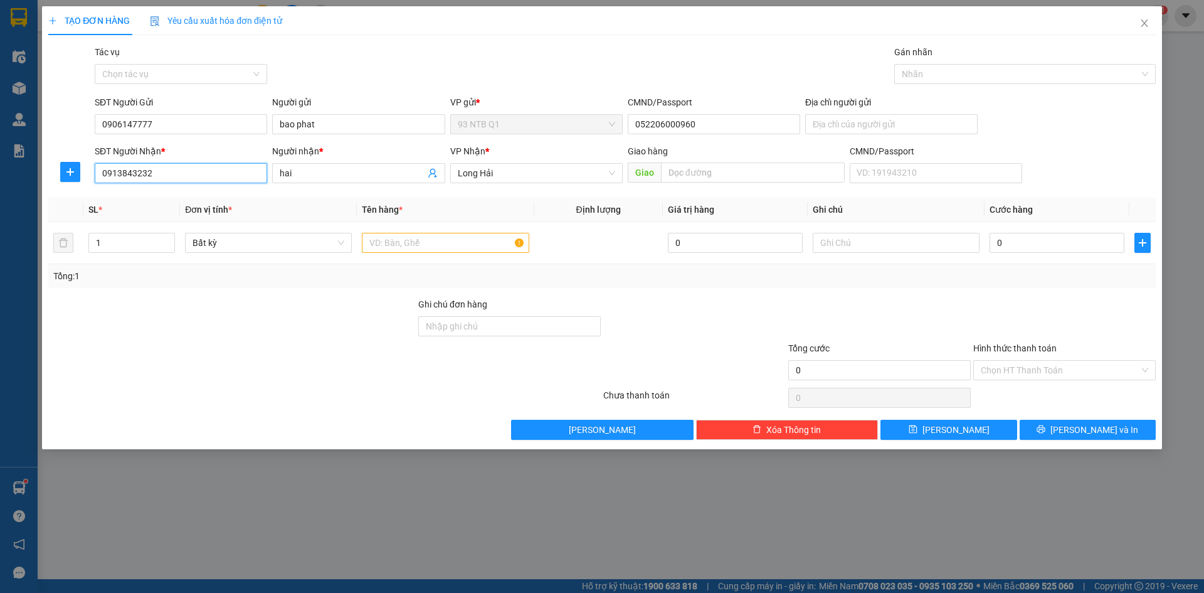
click at [220, 172] on input "0913843232" at bounding box center [181, 173] width 173 height 20
type input "0936303938"
click at [300, 173] on input "hai" at bounding box center [352, 173] width 145 height 14
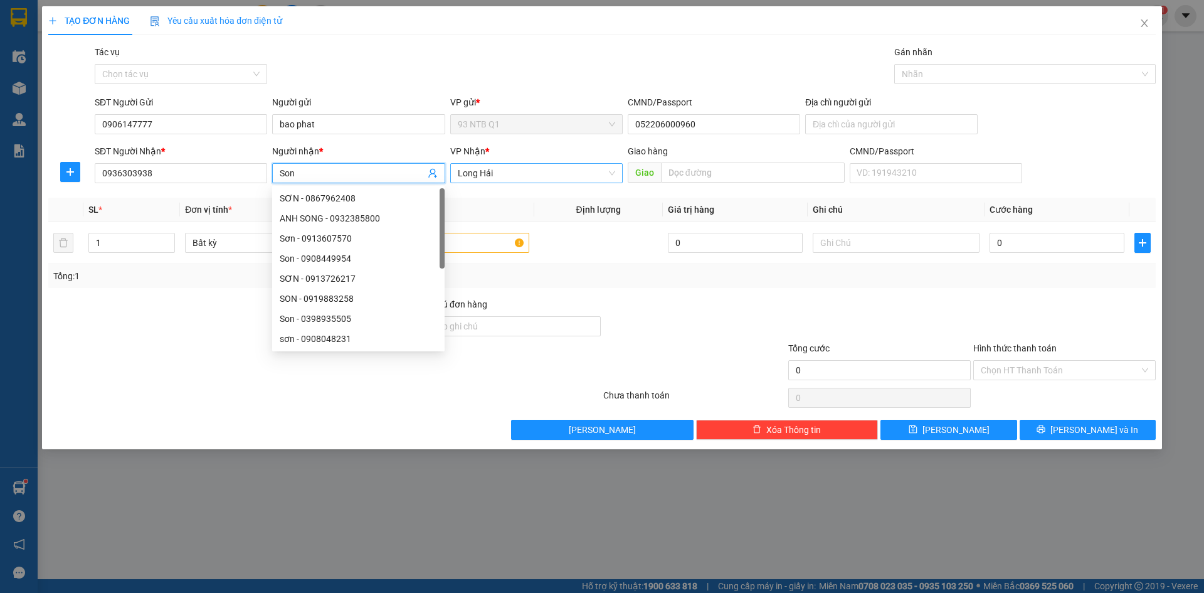
click at [497, 171] on span "Long Hải" at bounding box center [536, 173] width 157 height 19
type input "Son"
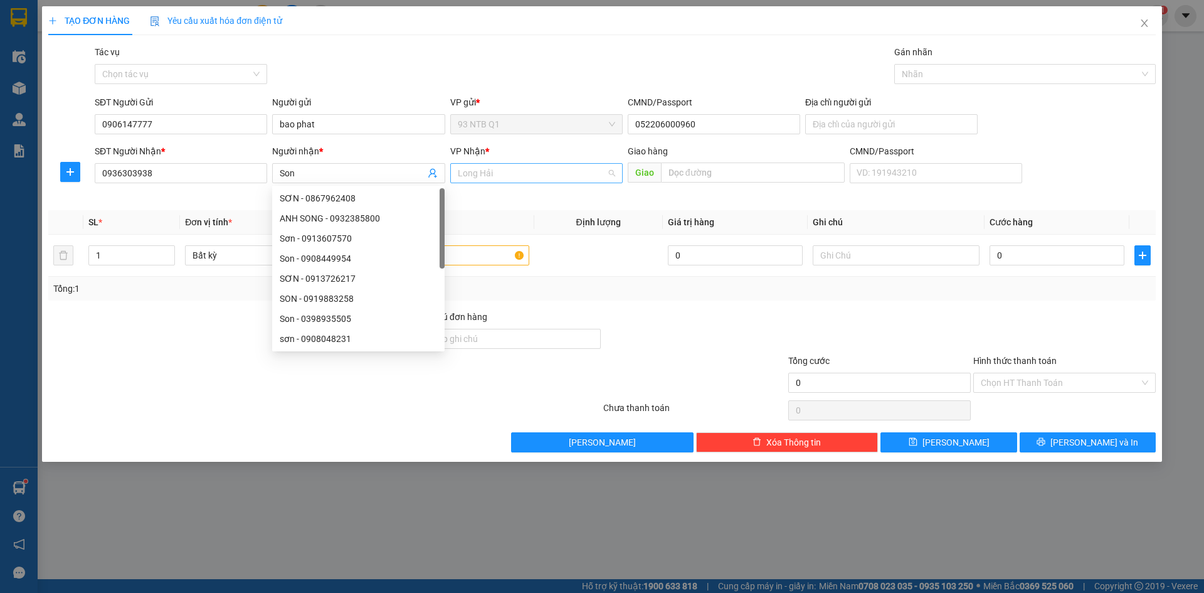
scroll to position [60, 0]
click at [497, 171] on span "Long Hải" at bounding box center [536, 173] width 157 height 19
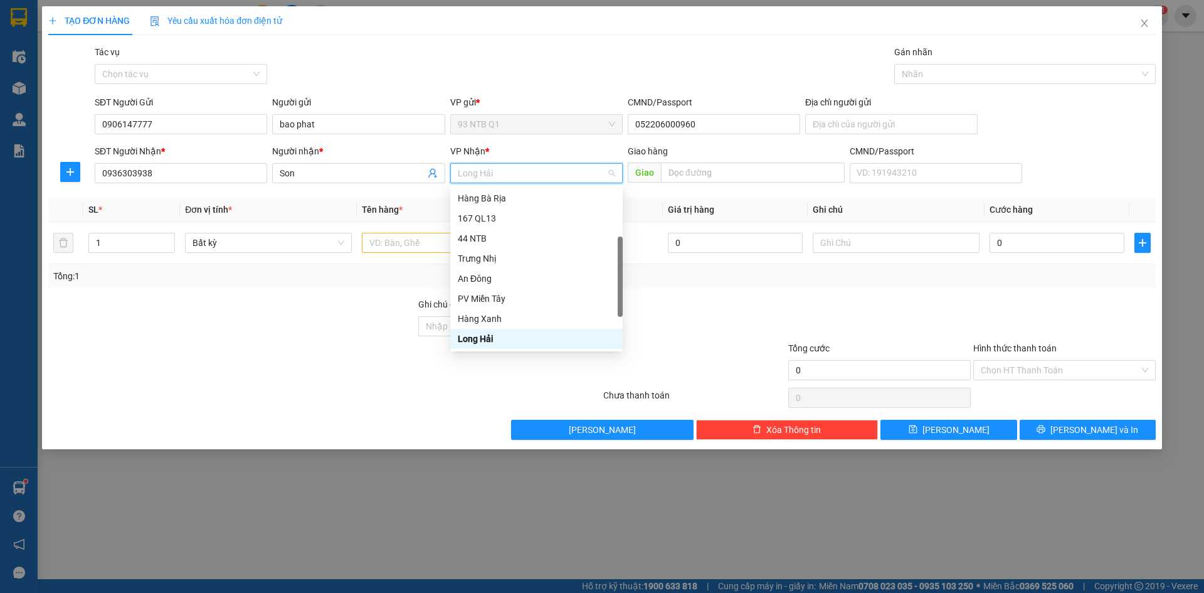
type input "b"
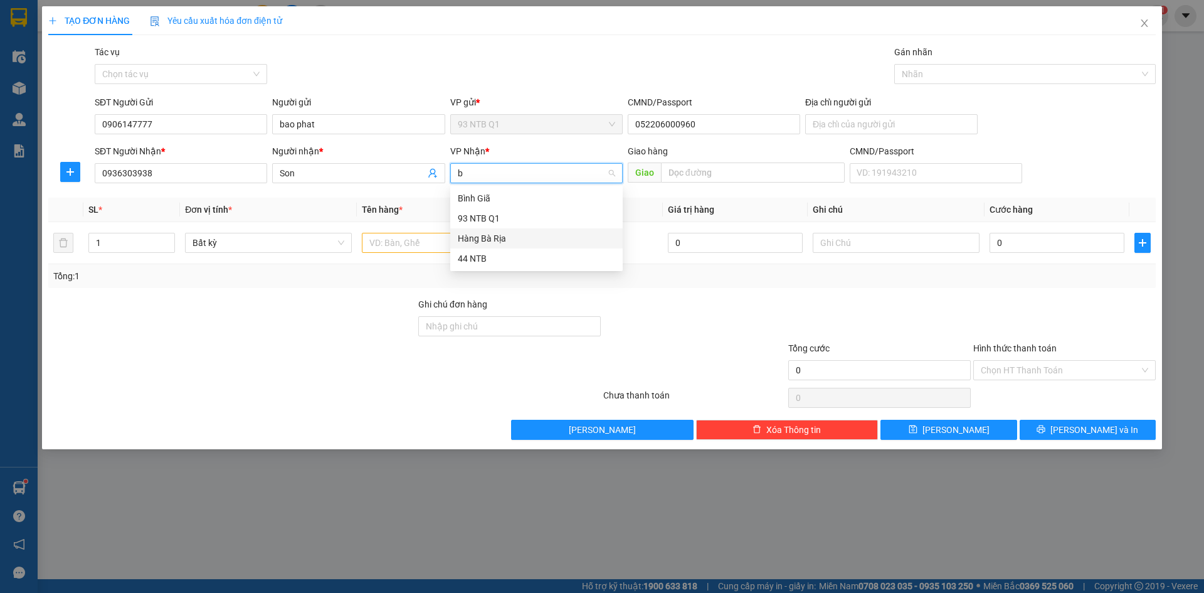
click at [489, 237] on div "Hàng Bà Rịa" at bounding box center [536, 238] width 157 height 14
click at [437, 235] on input "text" at bounding box center [445, 243] width 167 height 20
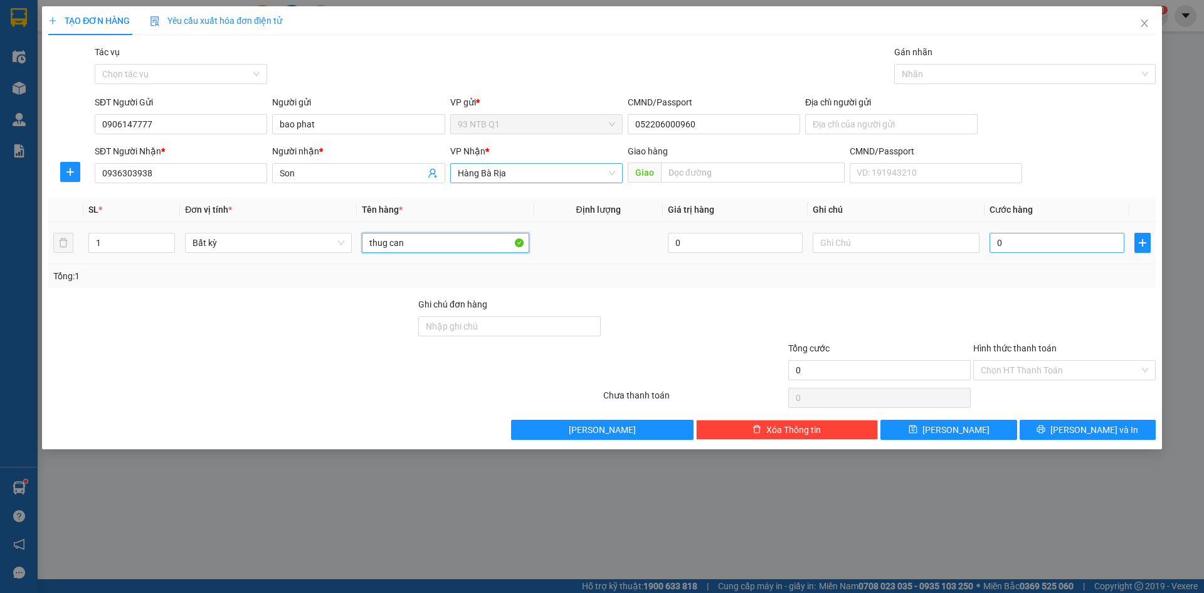
type input "thug can"
click at [1055, 243] on input "0" at bounding box center [1057, 243] width 135 height 20
type input "004"
type input "4"
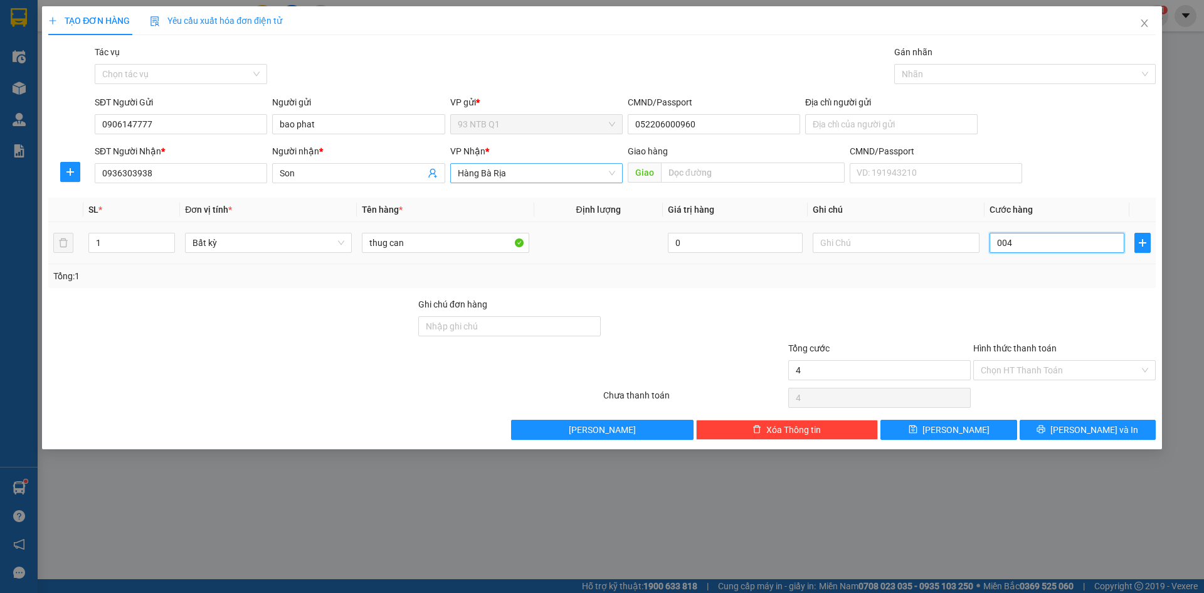
type input "0.040"
type input "40"
click at [1038, 378] on input "Hình thức thanh toán" at bounding box center [1060, 370] width 159 height 19
type input "40.000"
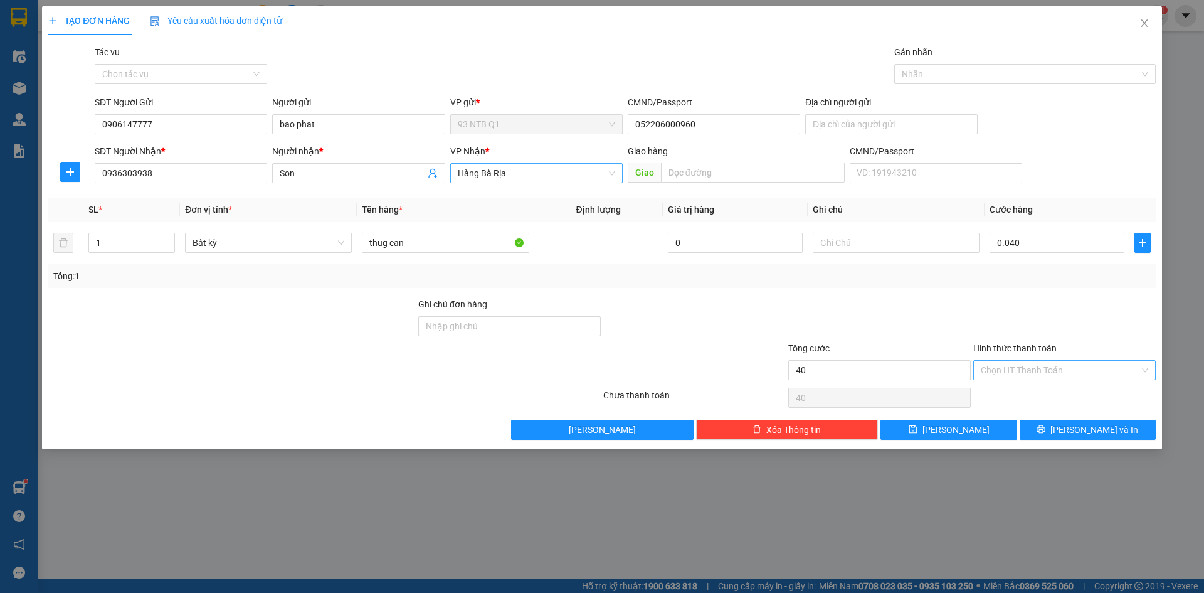
type input "40.000"
click at [1045, 400] on div "Tại văn phòng" at bounding box center [1065, 395] width 168 height 14
type input "0"
click at [1049, 423] on button "Lưu và In" at bounding box center [1088, 430] width 136 height 20
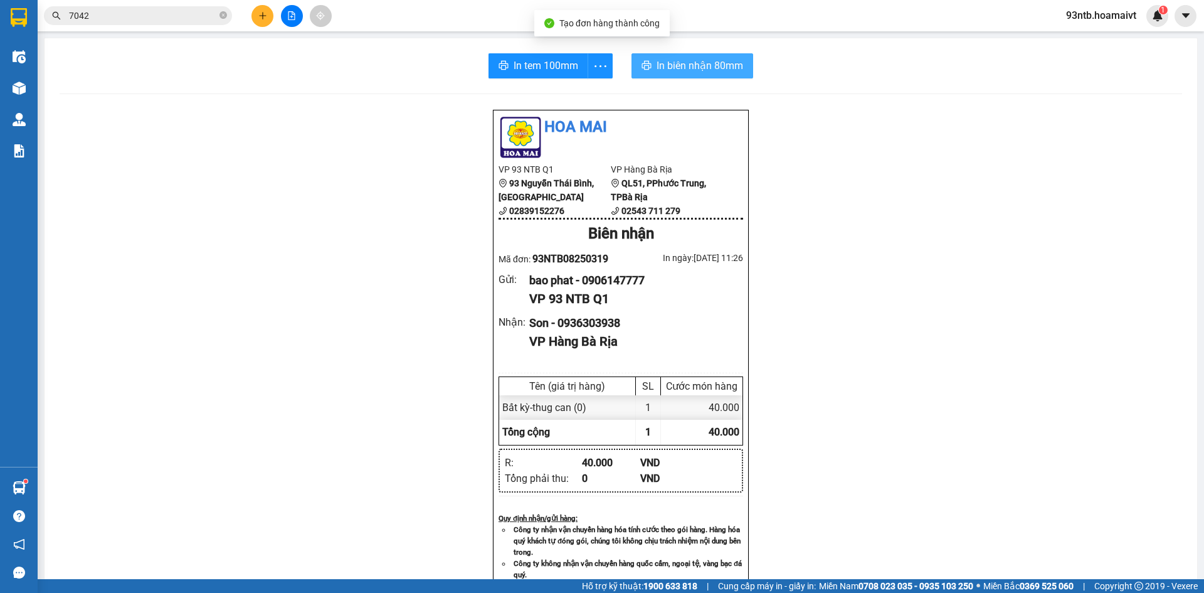
click at [671, 66] on span "In biên nhận 80mm" at bounding box center [700, 66] width 87 height 16
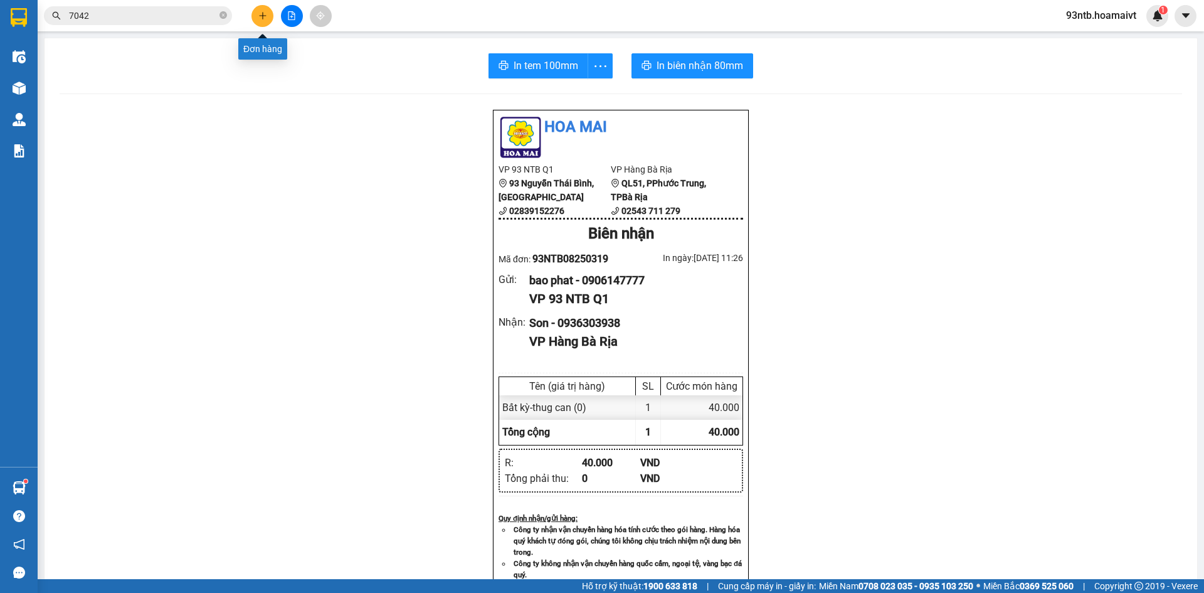
click at [266, 11] on button at bounding box center [263, 16] width 22 height 22
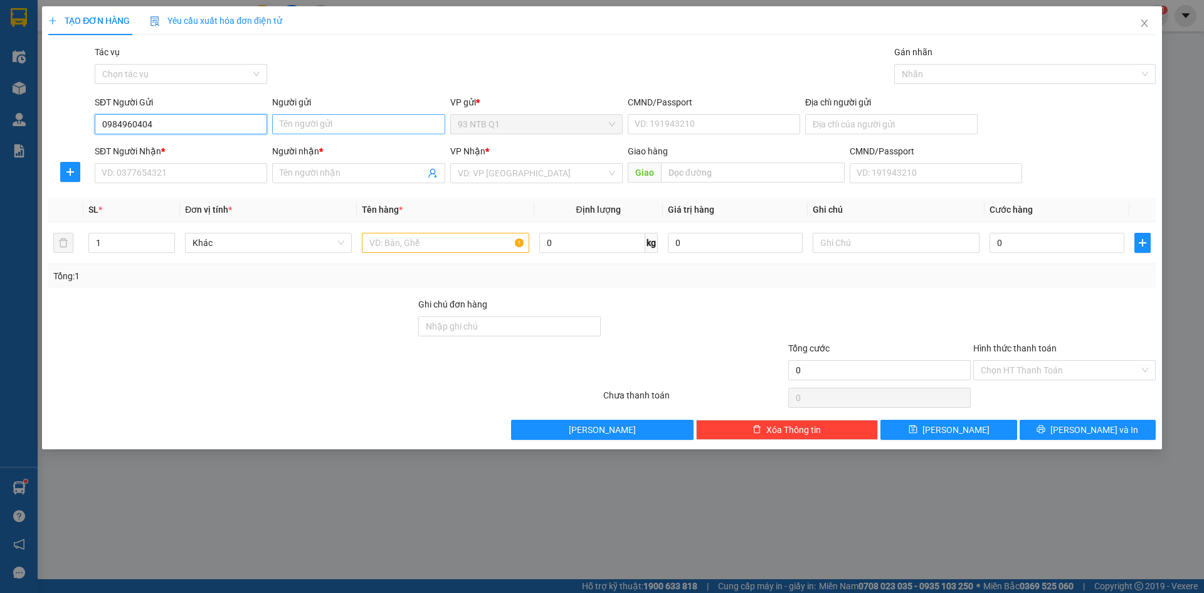
type input "0984960404"
click at [400, 117] on input "Người gửi" at bounding box center [358, 124] width 173 height 20
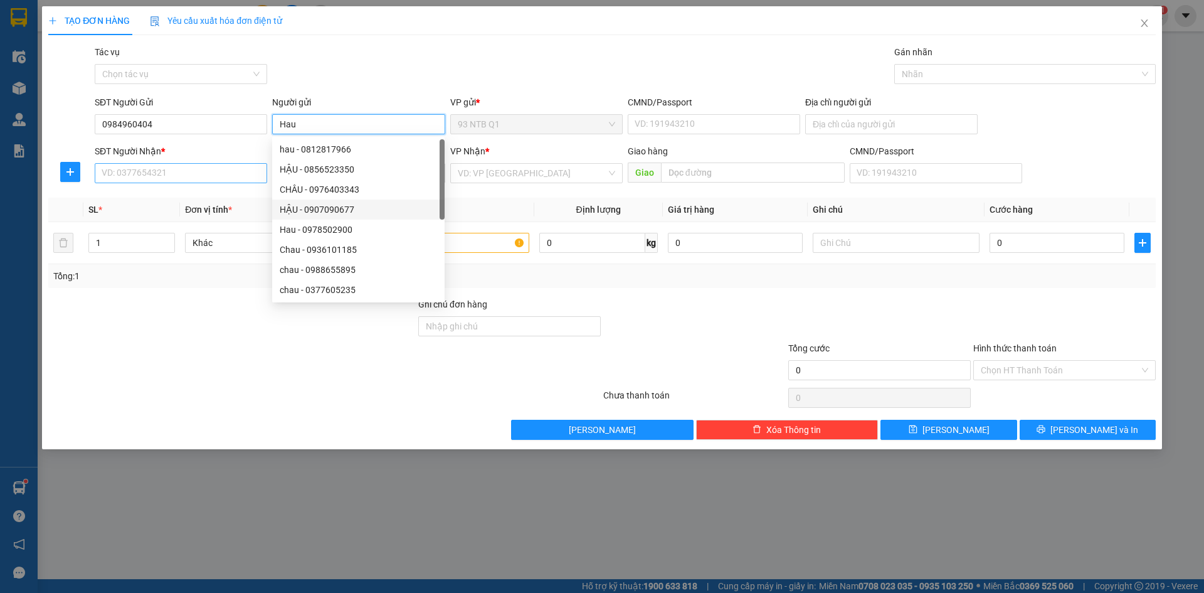
type input "Hau"
click at [196, 163] on input "SĐT Người Nhận *" at bounding box center [181, 173] width 173 height 20
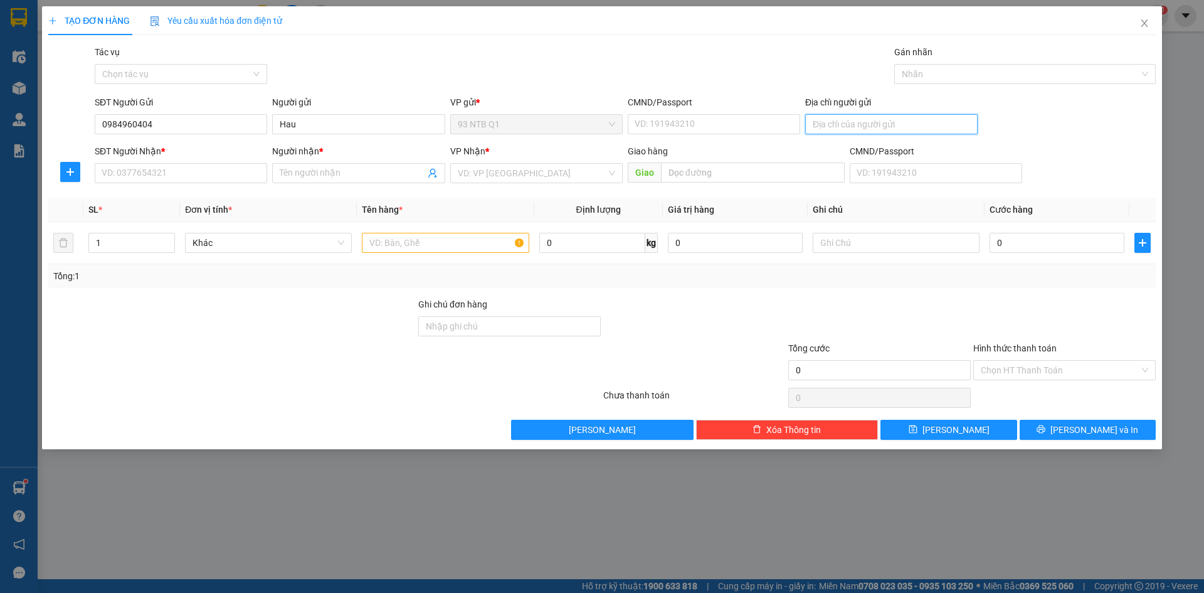
click at [888, 129] on input "Địa chỉ người gửi" at bounding box center [892, 124] width 173 height 20
type input "71/16 Cong Hoa F4 Tan Binh"
click at [167, 170] on input "SĐT Người Nhận *" at bounding box center [181, 173] width 173 height 20
type input "0933374159Hanh"
click at [388, 174] on input "Người nhận *" at bounding box center [352, 173] width 145 height 14
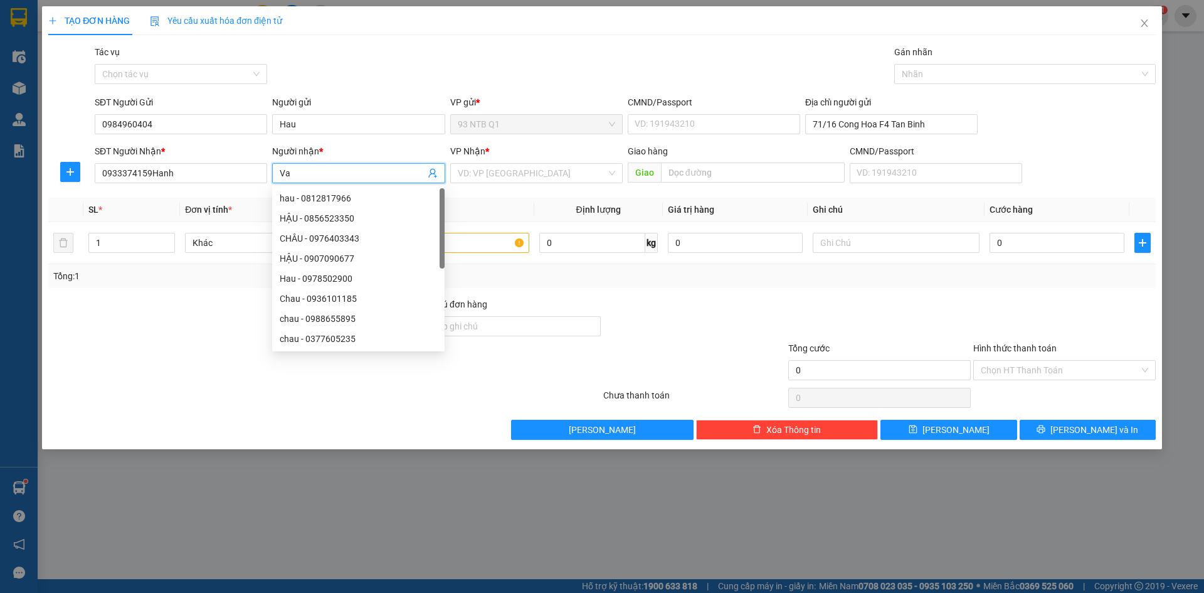
type input "V"
type input "Hanh"
click at [524, 175] on input "search" at bounding box center [532, 173] width 149 height 19
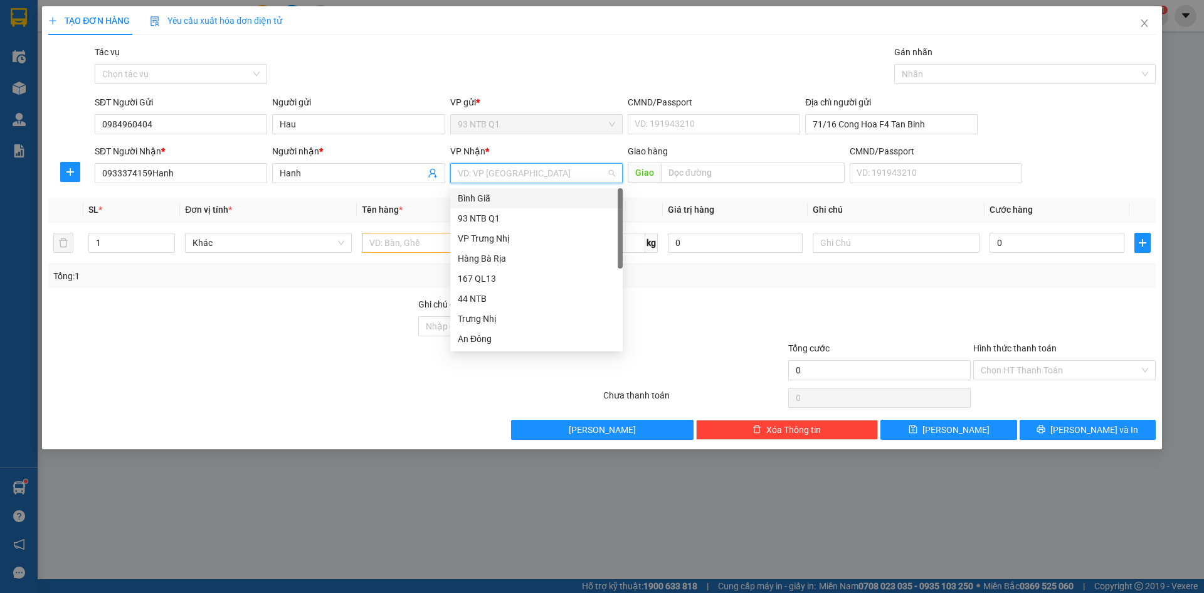
type input "b"
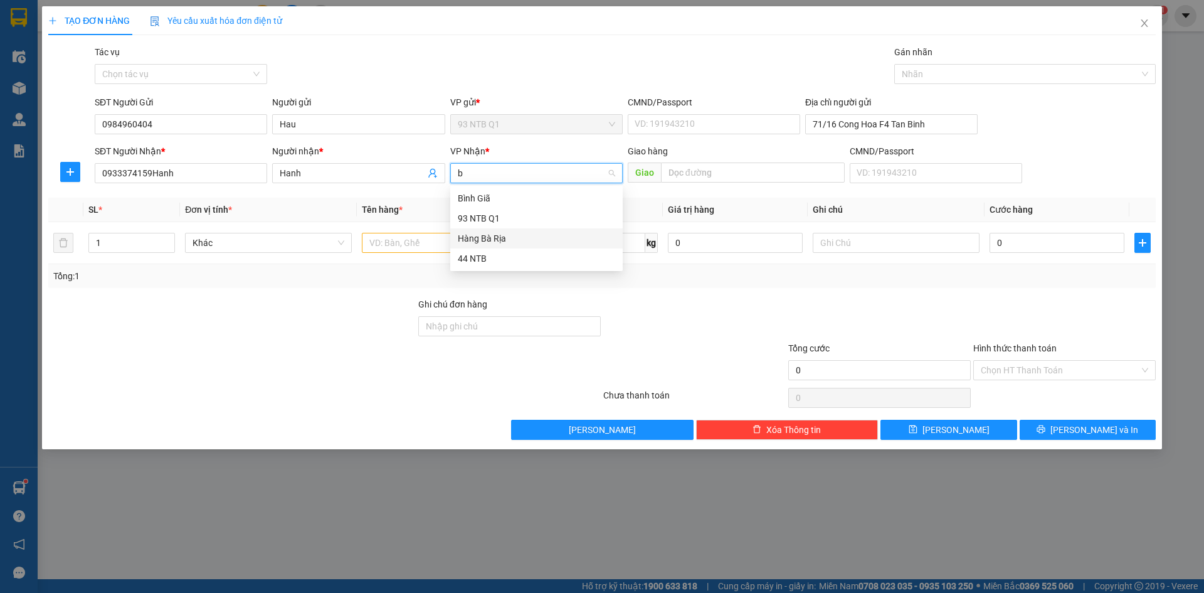
click at [482, 235] on div "Hàng Bà Rịa" at bounding box center [536, 238] width 157 height 14
click at [121, 247] on input "1" at bounding box center [131, 242] width 85 height 19
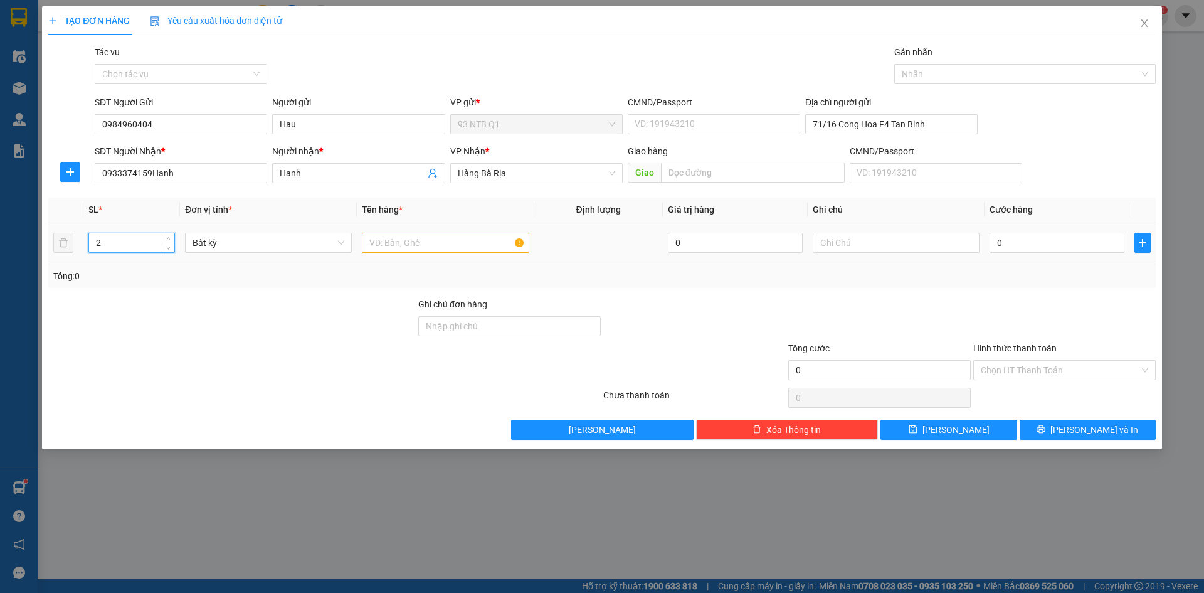
type input "2"
click at [416, 253] on div at bounding box center [445, 242] width 167 height 25
click at [418, 245] on input "text" at bounding box center [445, 243] width 167 height 20
type input "cay vai"
click at [1054, 247] on input "0" at bounding box center [1057, 243] width 135 height 20
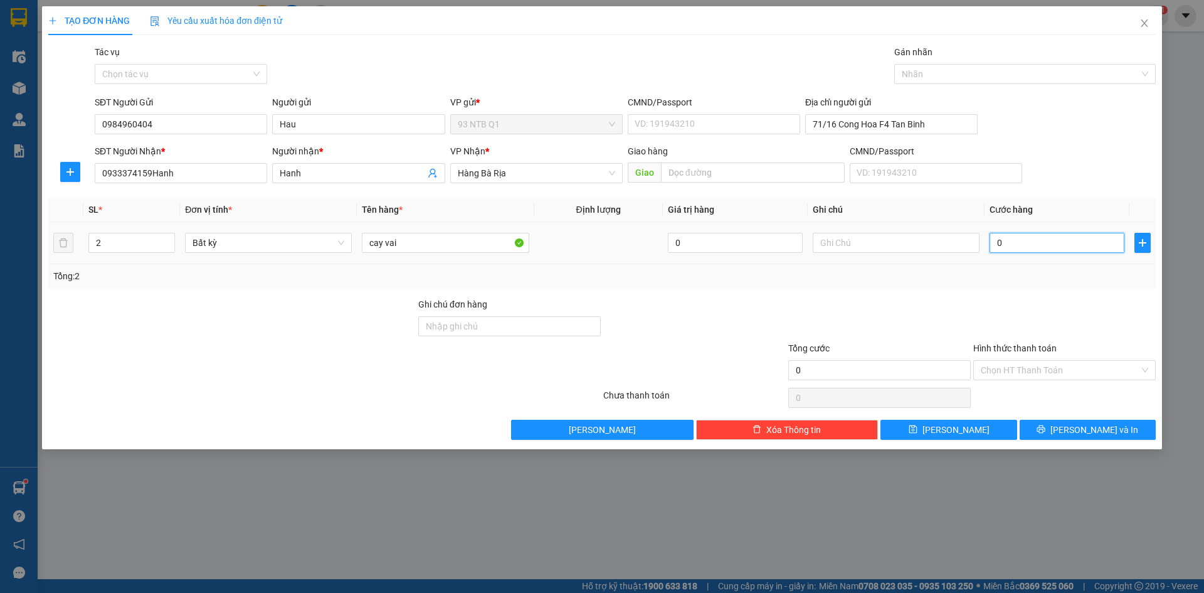
type input "001"
type input "1"
type input "0.010"
type input "10"
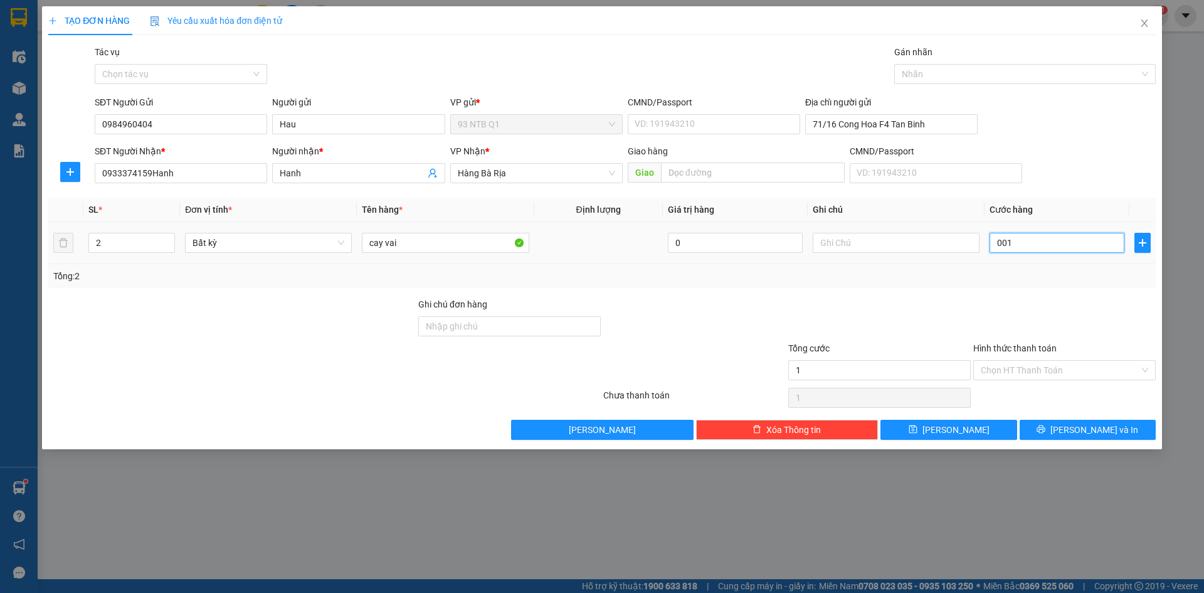
type input "10"
type input "00.100"
type input "100"
click at [1038, 363] on input "Hình thức thanh toán" at bounding box center [1060, 370] width 159 height 19
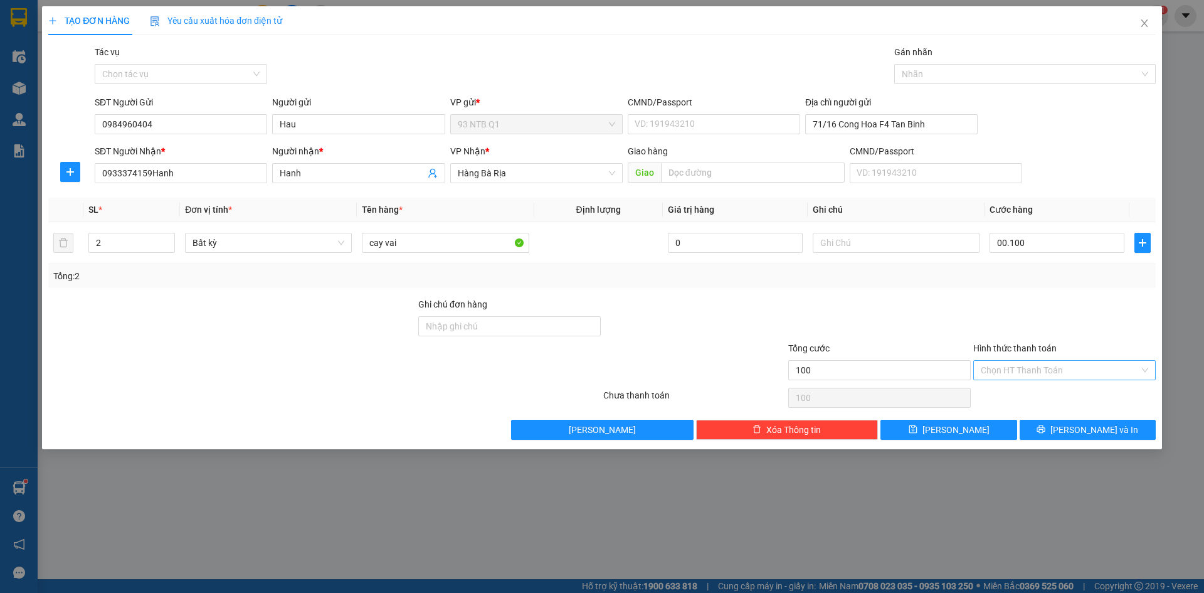
type input "100.000"
click at [1038, 393] on div "Tại văn phòng" at bounding box center [1065, 395] width 168 height 14
type input "0"
click at [1051, 425] on button "Lưu và In" at bounding box center [1088, 430] width 136 height 20
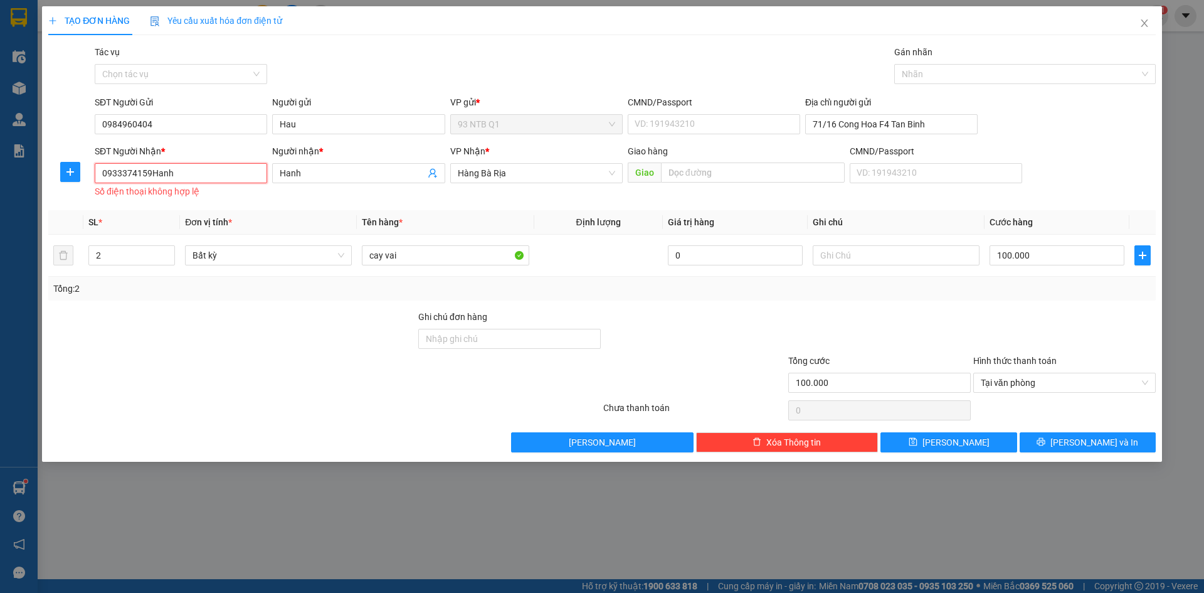
click at [198, 171] on input "0933374159Hanh" at bounding box center [181, 173] width 173 height 20
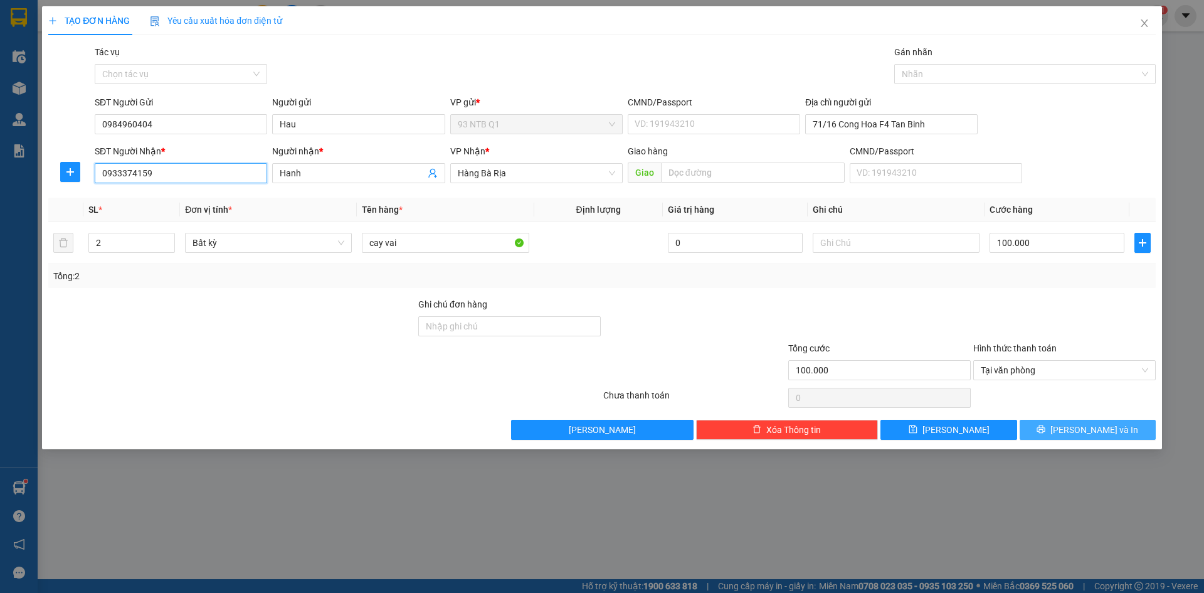
type input "0933374159"
click at [1085, 430] on span "Lưu và In" at bounding box center [1095, 430] width 88 height 14
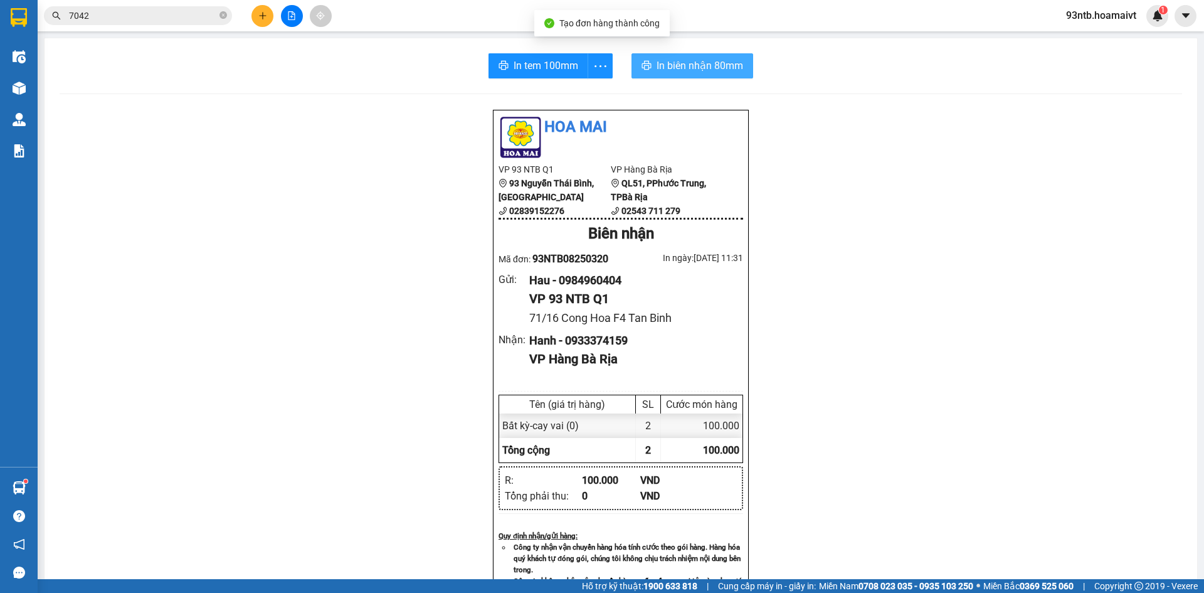
click at [701, 70] on span "In biên nhận 80mm" at bounding box center [700, 66] width 87 height 16
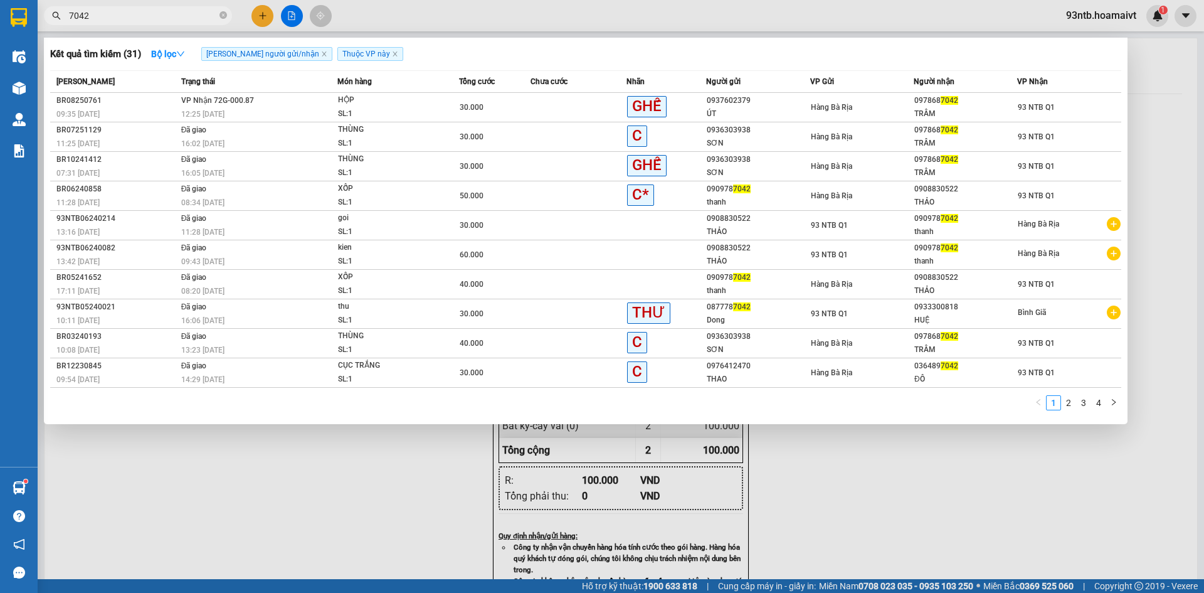
click at [176, 18] on input "7042" at bounding box center [143, 16] width 148 height 14
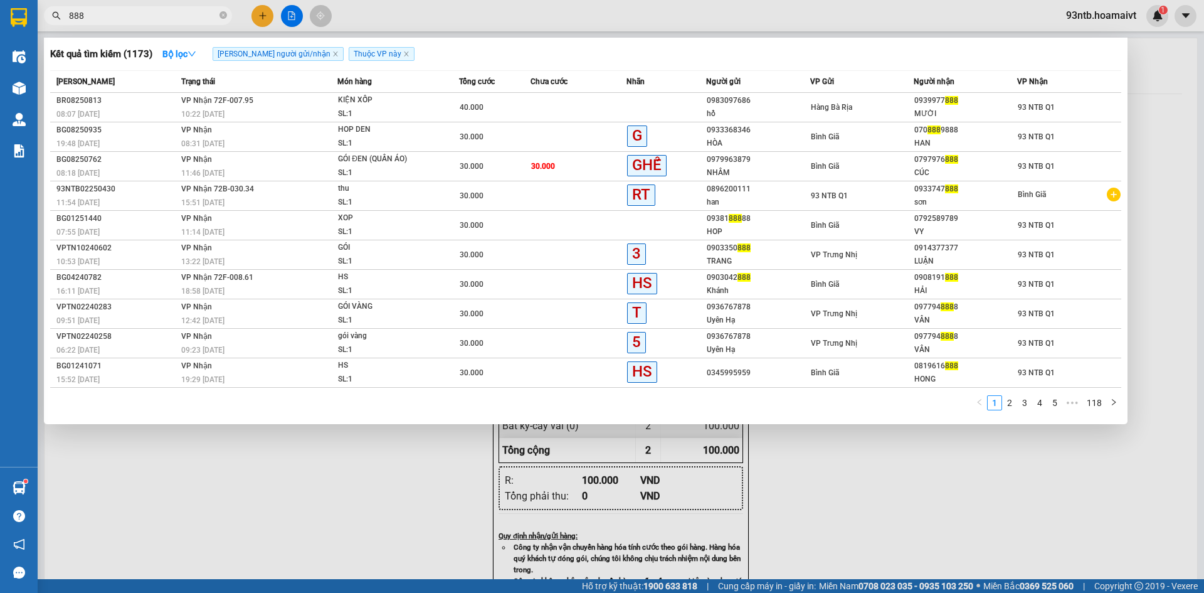
type input "888"
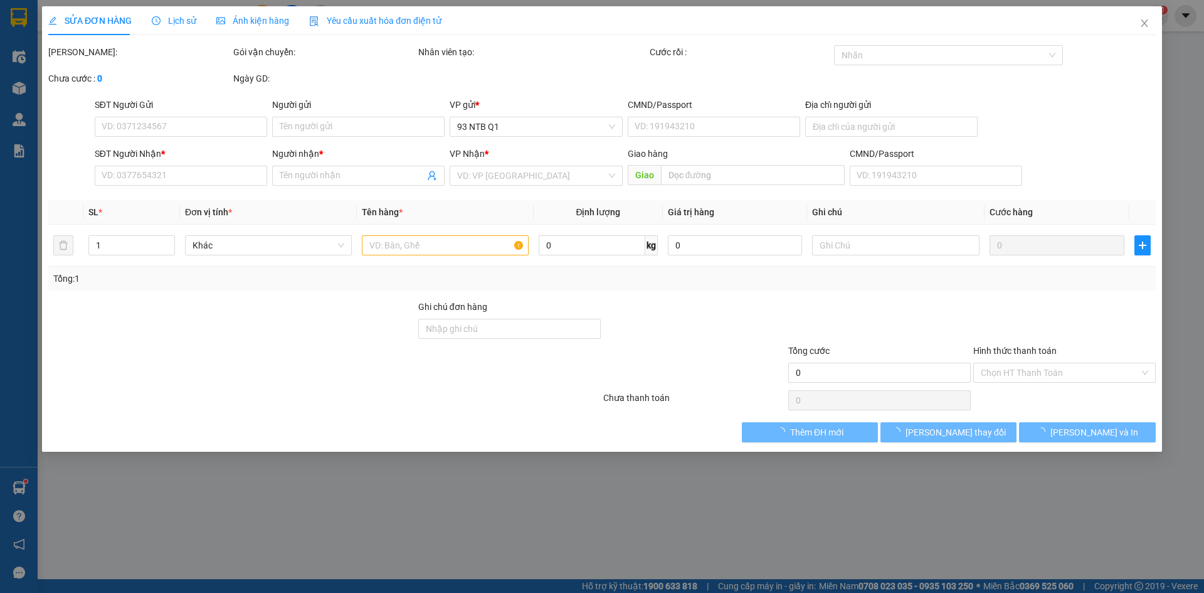
type input "0983097686"
type input "hồ"
type input "077082010607"
type input "0939977888"
type input "MƯỜI"
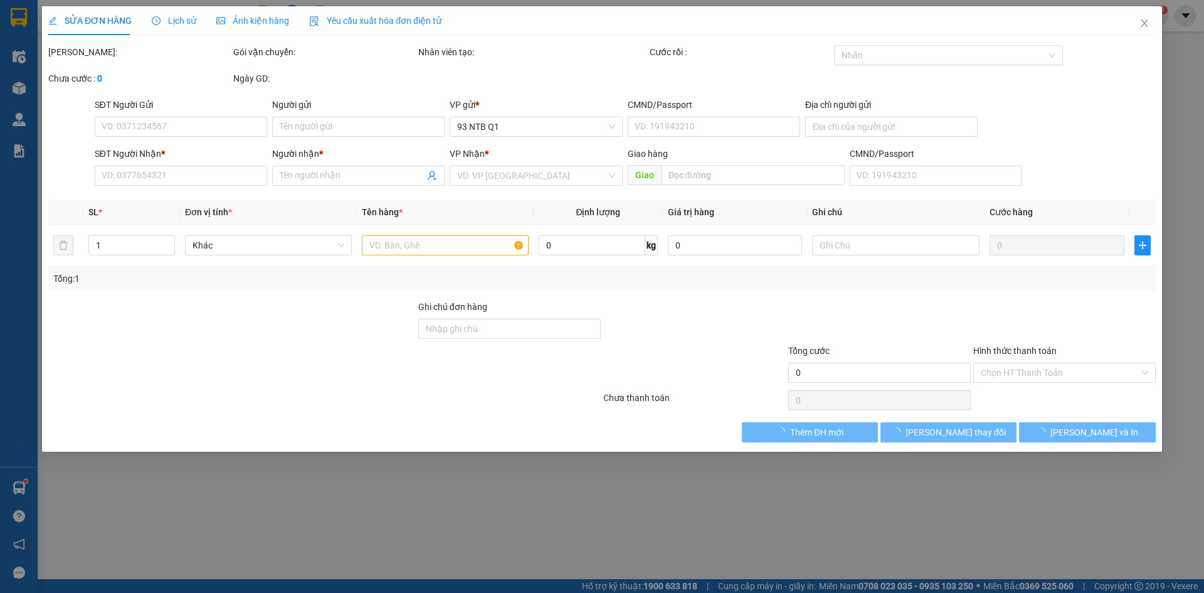
type input "40.000"
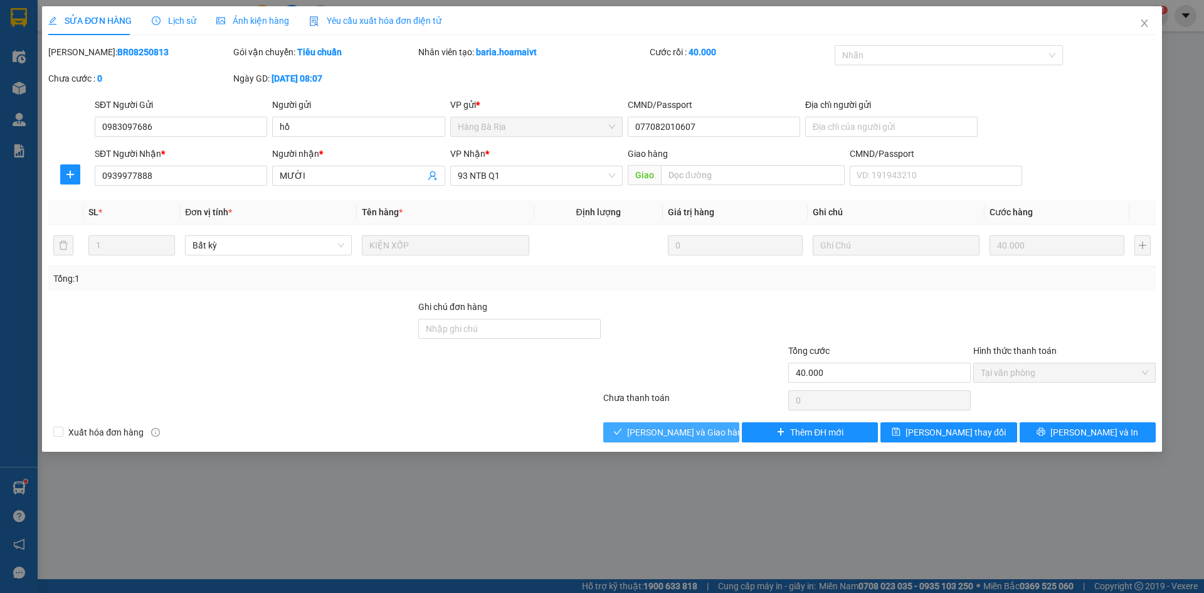
click at [675, 423] on button "Lưu và Giao hàng" at bounding box center [672, 432] width 136 height 20
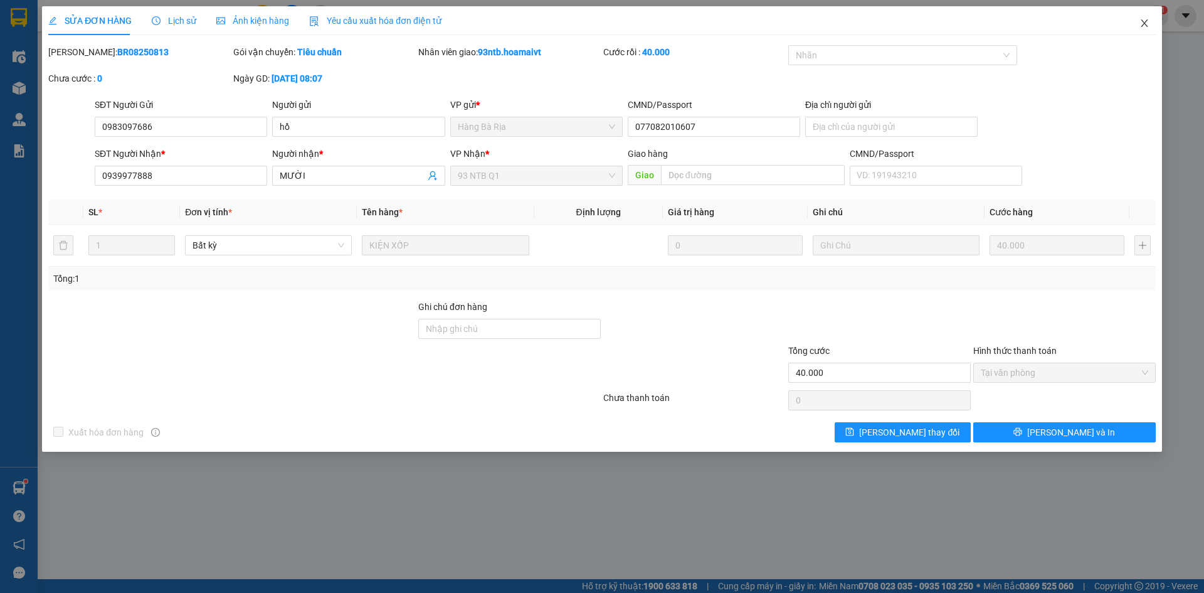
click at [1145, 20] on icon "close" at bounding box center [1145, 23] width 10 height 10
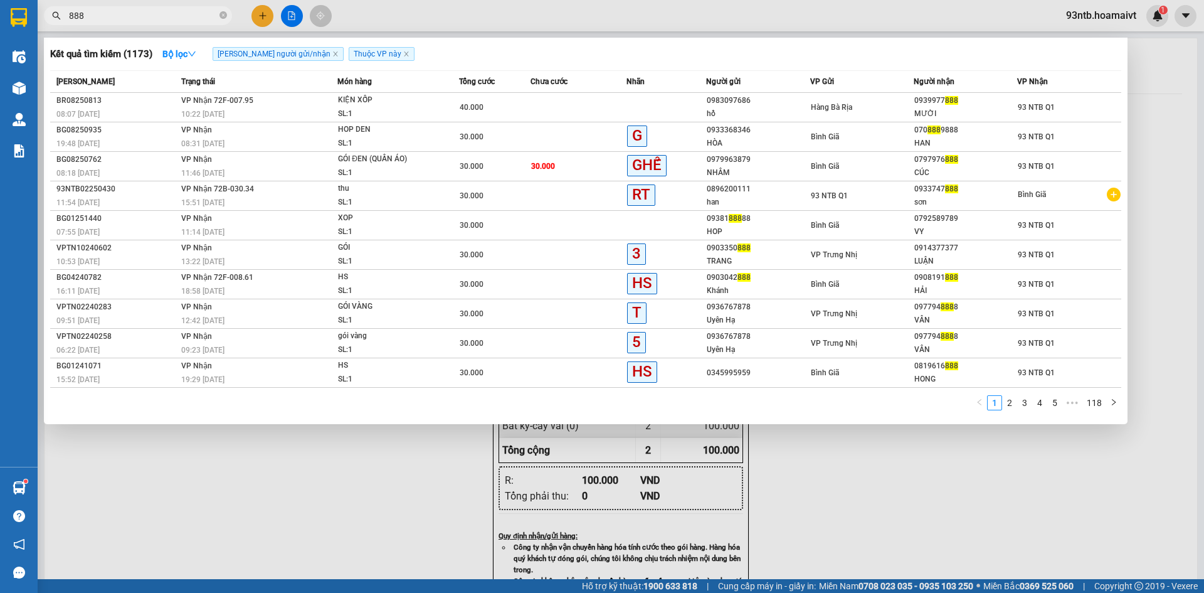
click at [118, 14] on input "888" at bounding box center [143, 16] width 148 height 14
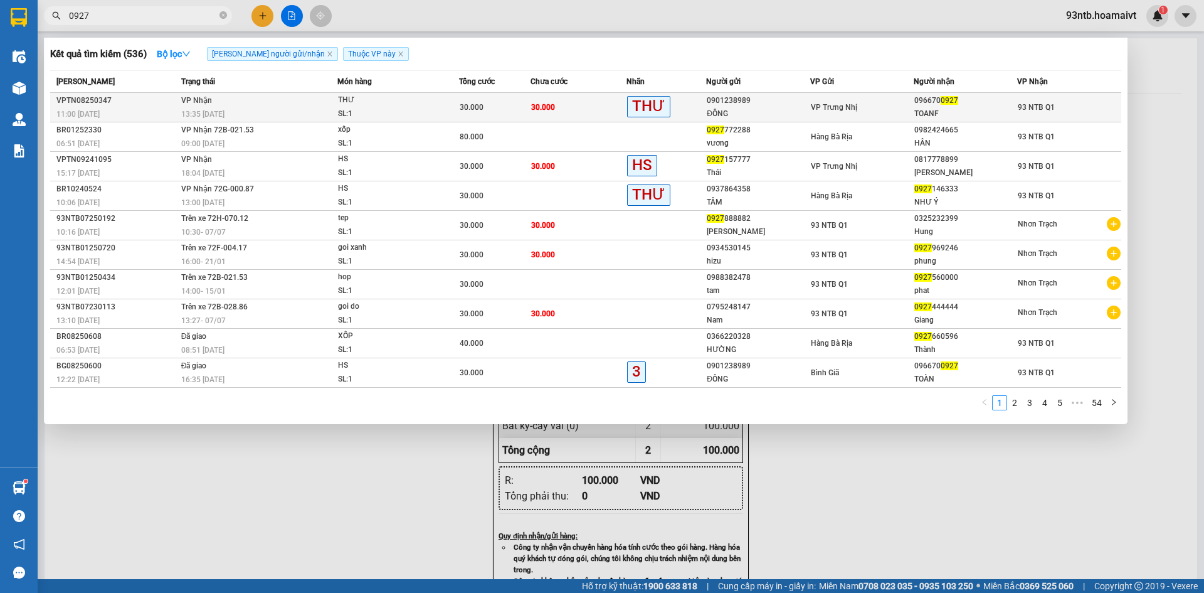
type input "0927"
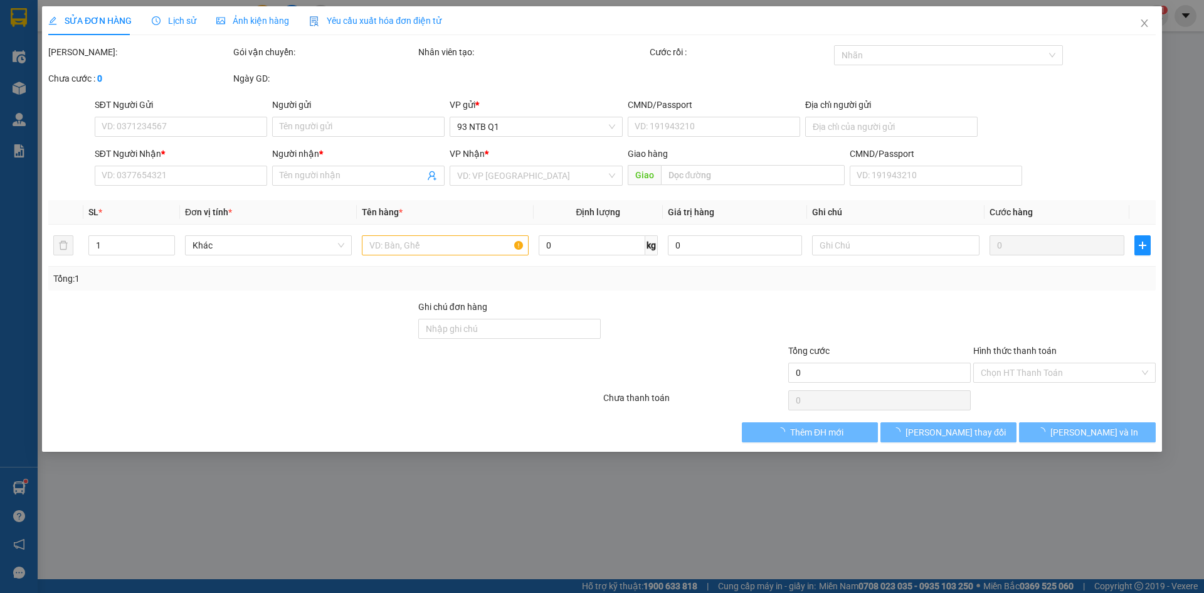
type input "0901238989"
type input "ĐÔNG"
type input "0966700927"
type input "TOANF"
type input "30.000"
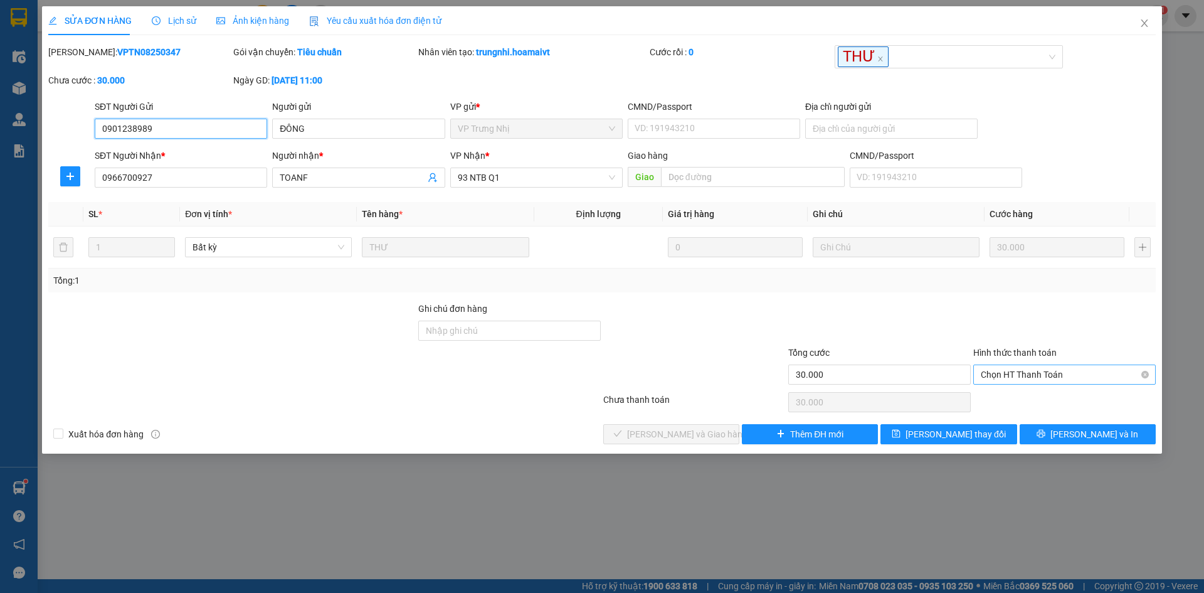
click at [1024, 373] on span "Chọn HT Thanh Toán" at bounding box center [1065, 374] width 168 height 19
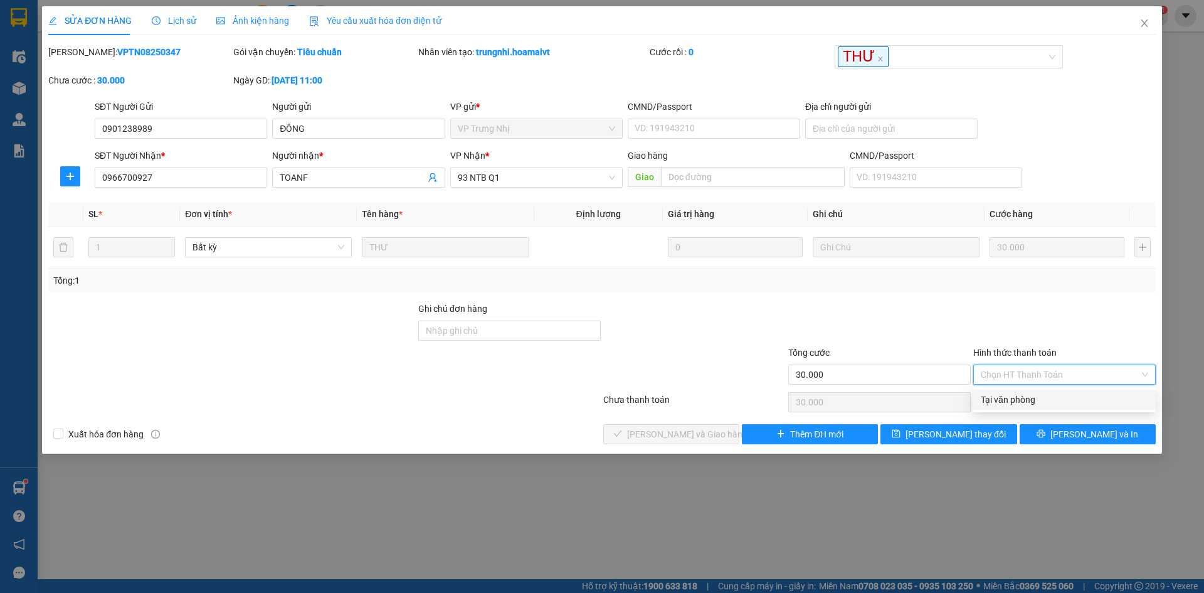
click at [1020, 396] on div "Tại văn phòng" at bounding box center [1065, 400] width 168 height 14
type input "0"
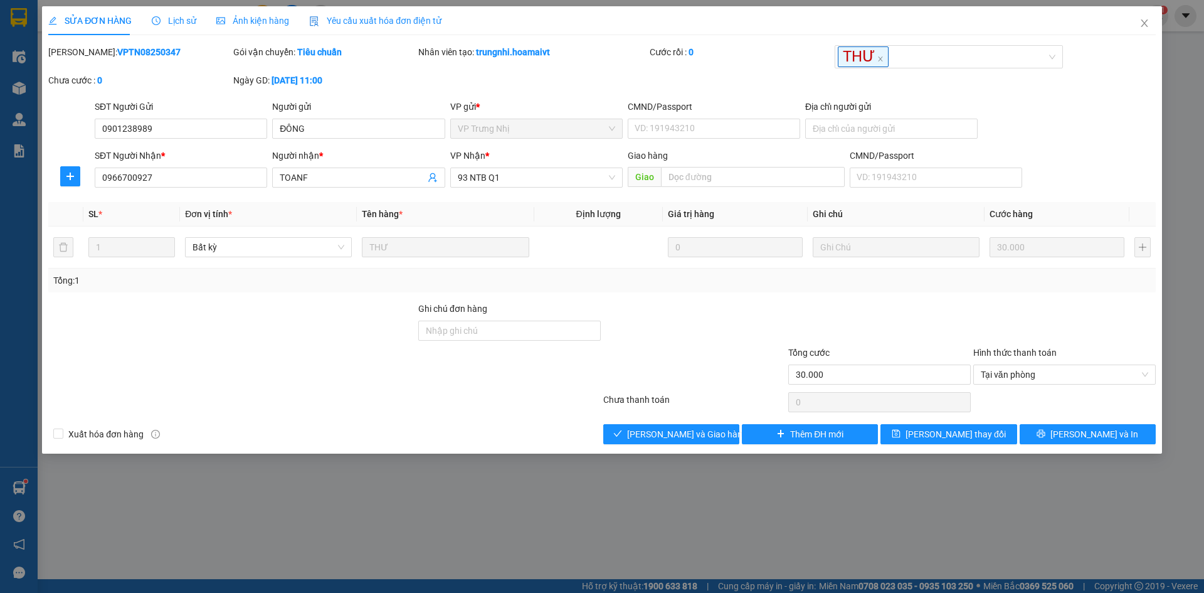
click at [662, 420] on div "Total Paid Fee 0 Total UnPaid Fee 30.000 Cash Collection Total Fee Mã ĐH: VPTN0…" at bounding box center [602, 244] width 1108 height 399
click at [661, 428] on span "Lưu và Giao hàng" at bounding box center [687, 434] width 120 height 14
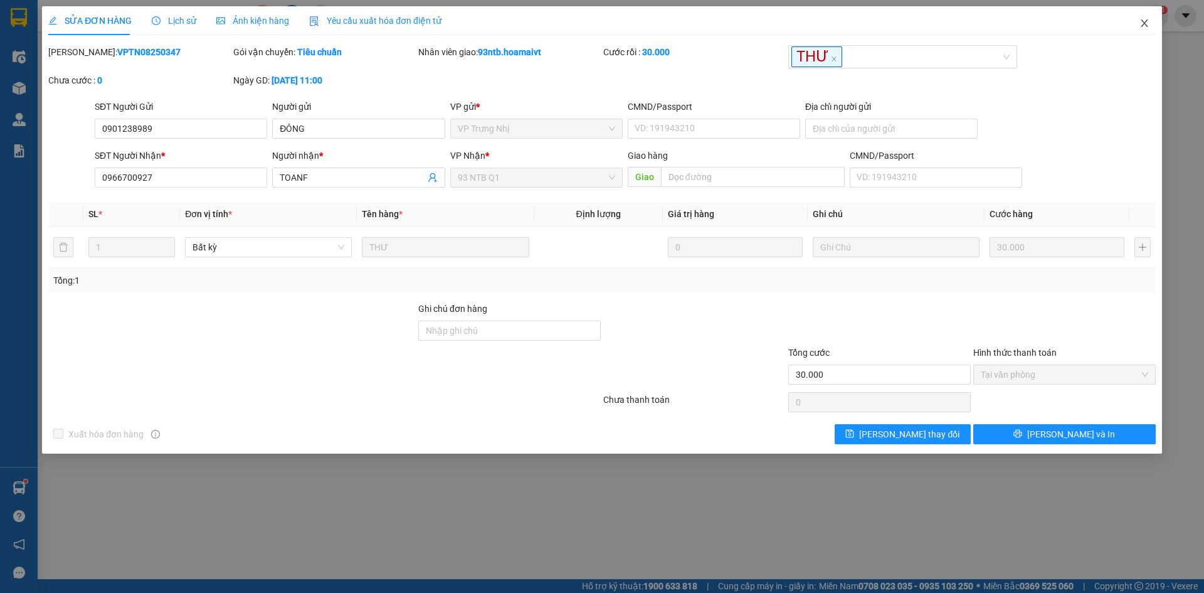
click at [1147, 21] on icon "close" at bounding box center [1145, 23] width 10 height 10
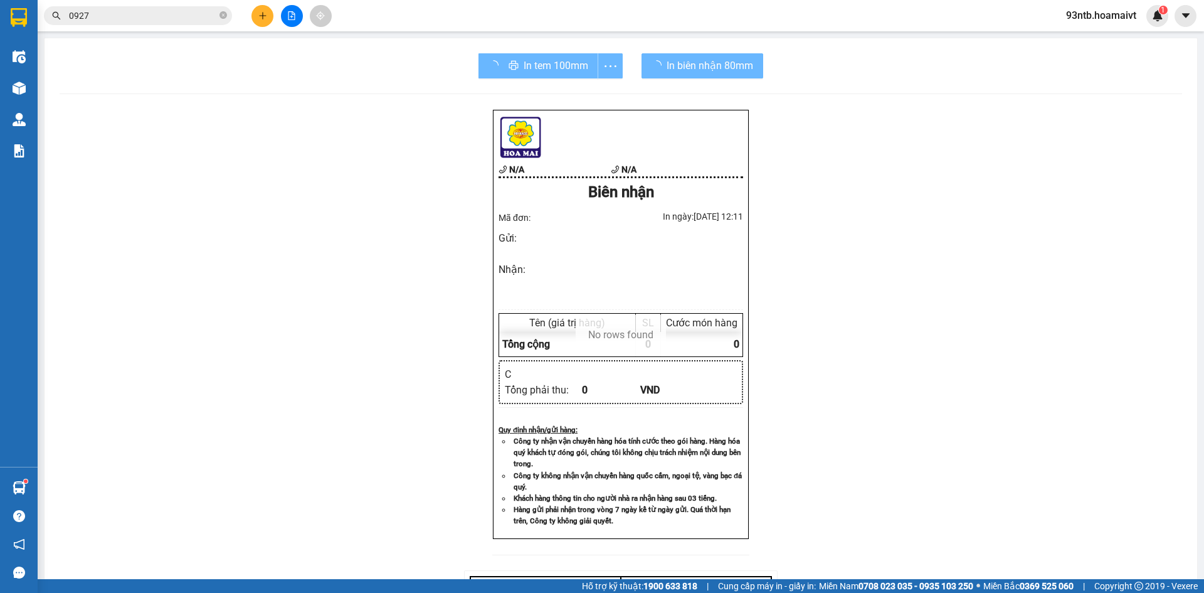
click at [194, 13] on input "0927" at bounding box center [143, 16] width 148 height 14
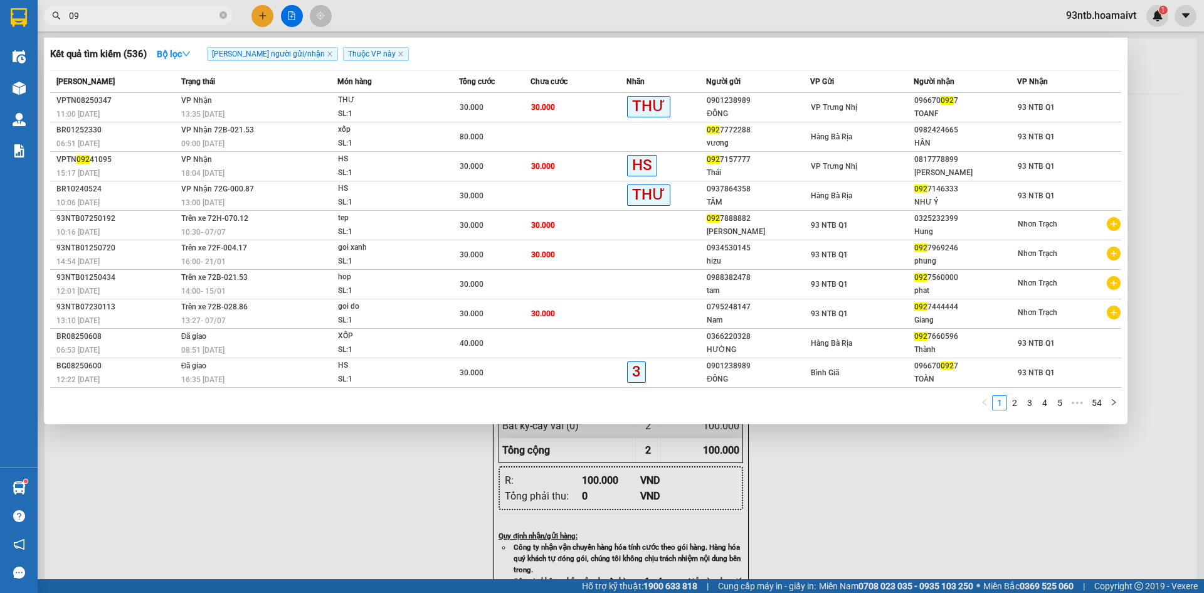
type input "0"
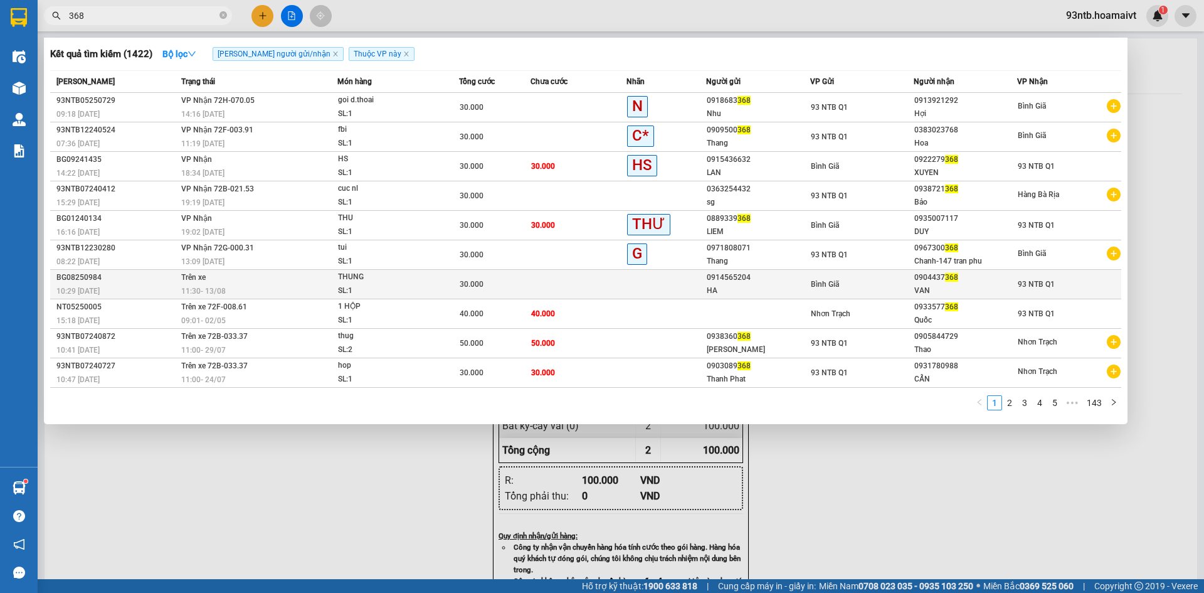
type input "368"
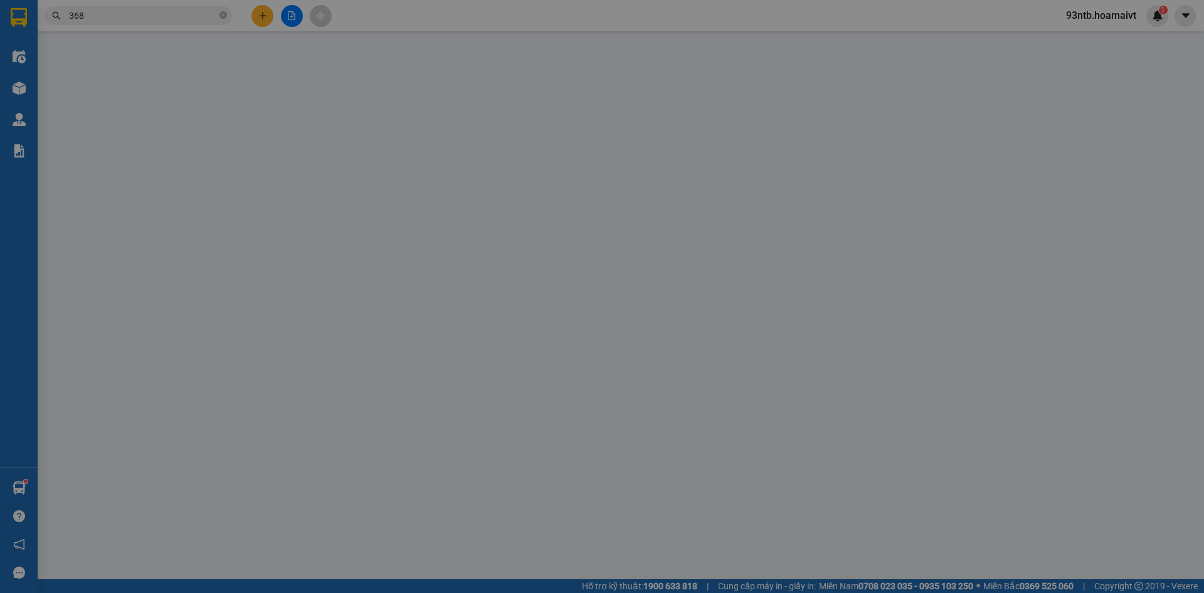
type input "0914565204"
type input "HA"
type input "0904437368"
type input "VAN"
type input "30.000"
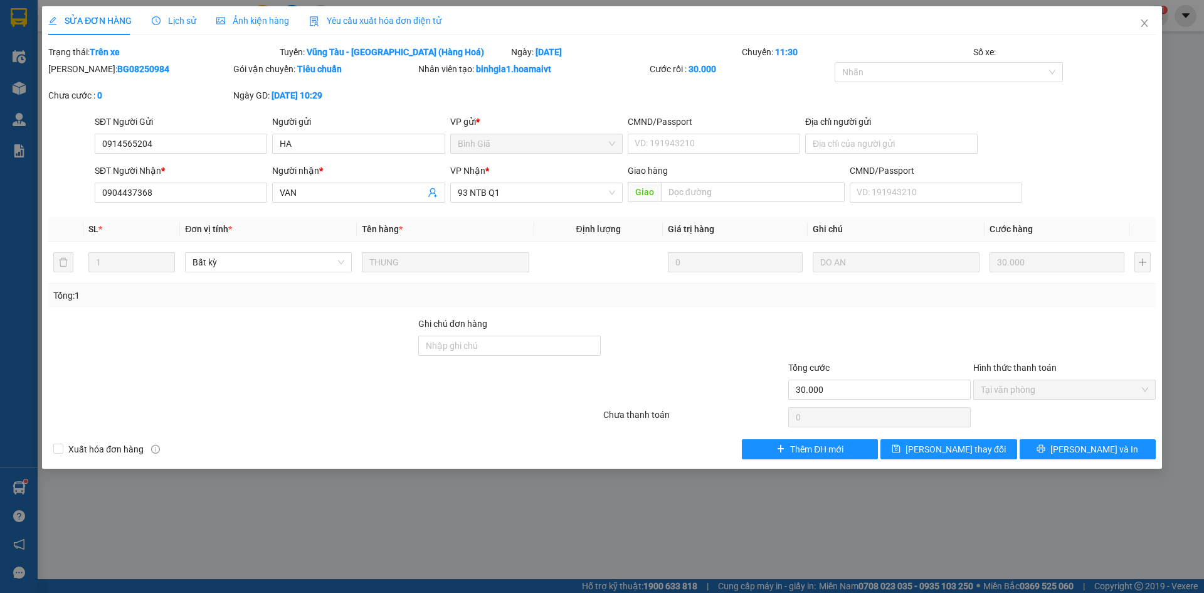
click at [170, 23] on span "Lịch sử" at bounding box center [174, 21] width 45 height 10
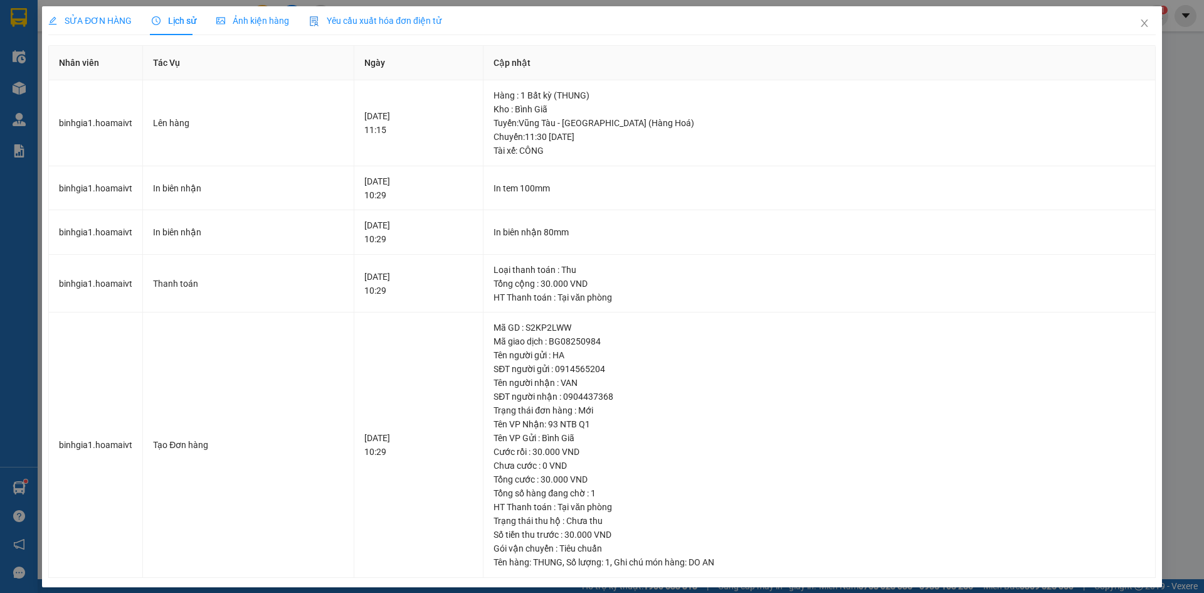
click at [117, 23] on span "SỬA ĐƠN HÀNG" at bounding box center [89, 21] width 83 height 10
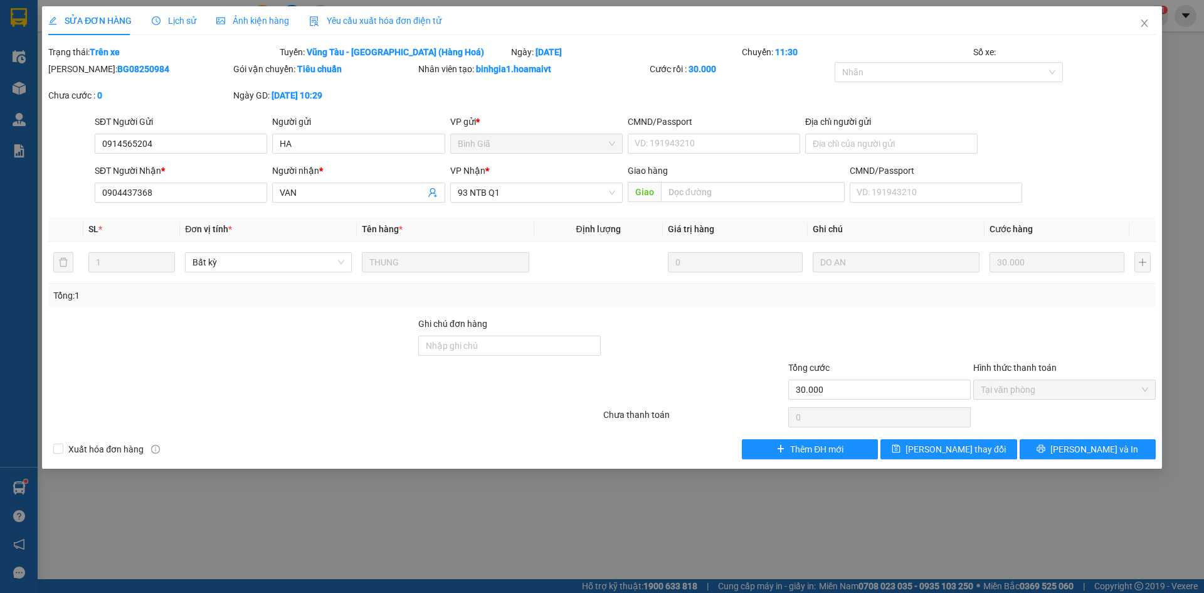
click at [185, 23] on span "Lịch sử" at bounding box center [174, 21] width 45 height 10
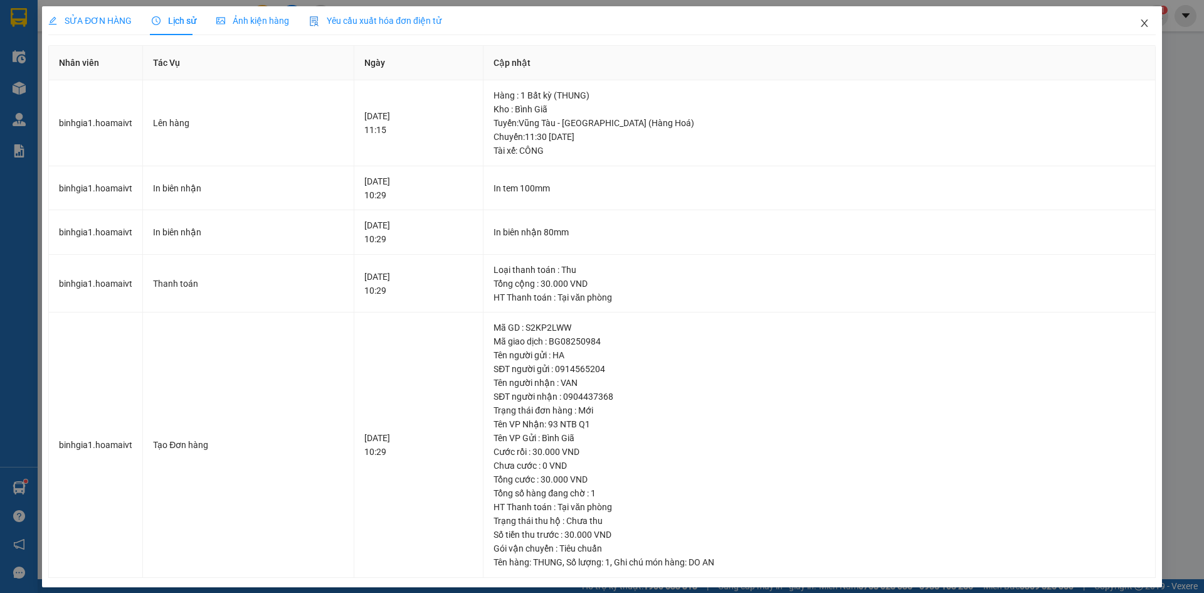
click at [1140, 23] on icon "close" at bounding box center [1145, 23] width 10 height 10
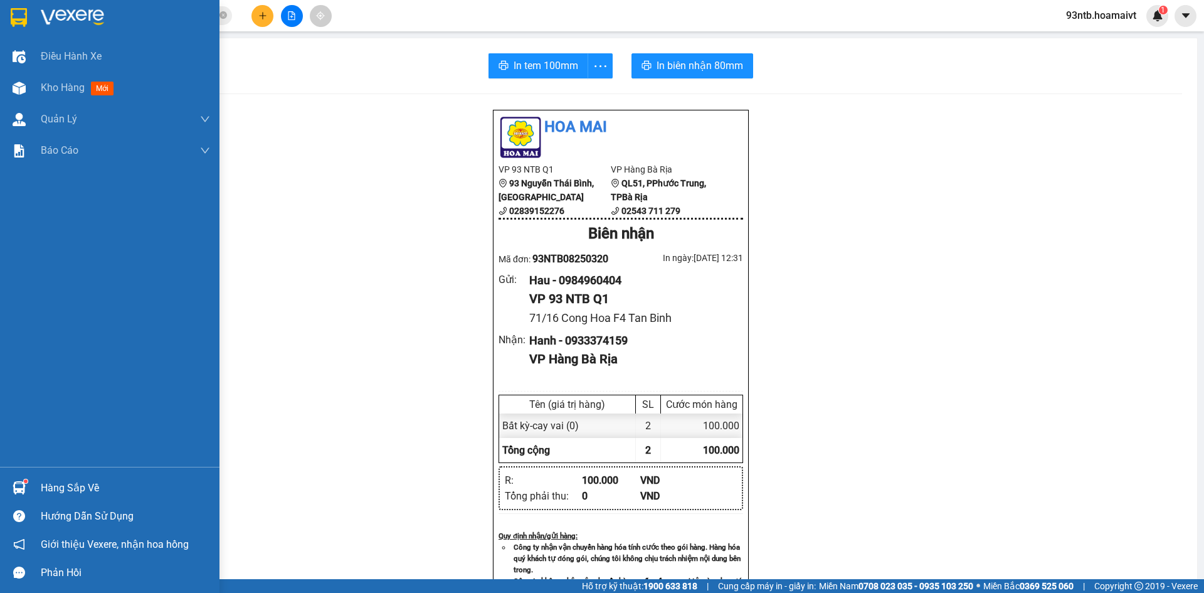
click at [60, 486] on div "Hàng sắp về" at bounding box center [125, 488] width 169 height 19
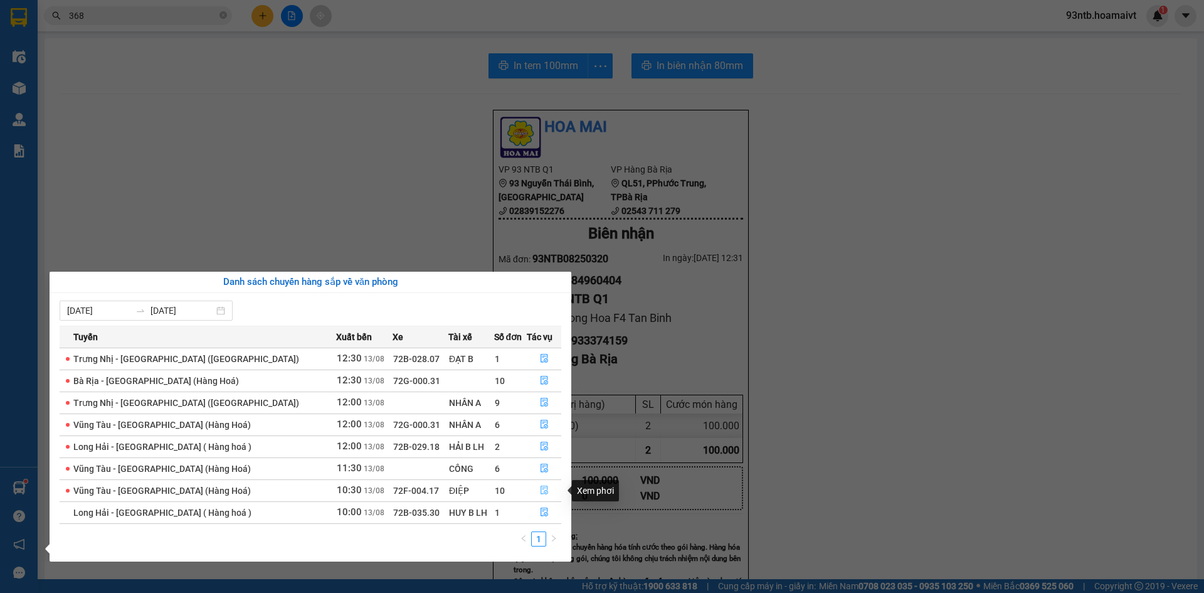
click at [540, 490] on icon "file-done" at bounding box center [544, 490] width 9 height 9
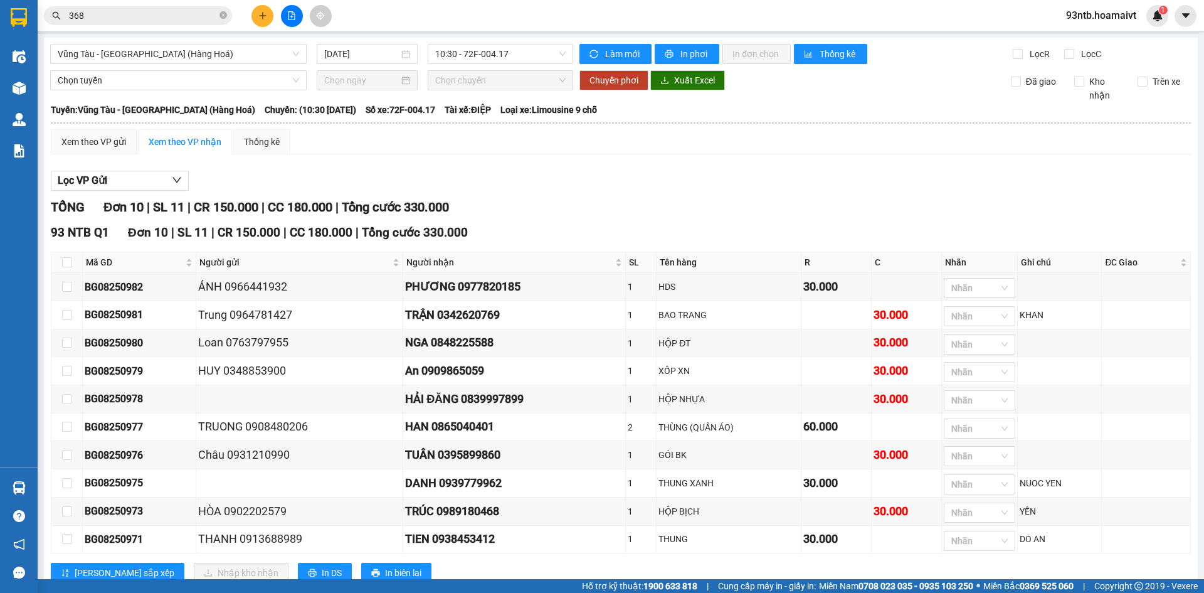
click at [130, 16] on input "368" at bounding box center [143, 16] width 148 height 14
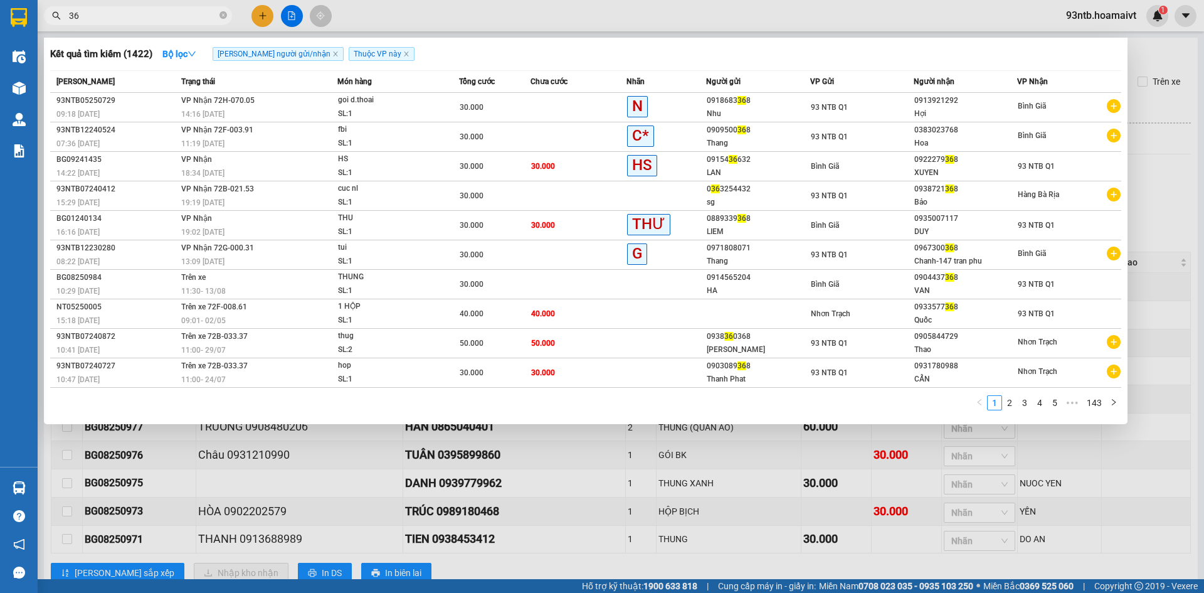
type input "3"
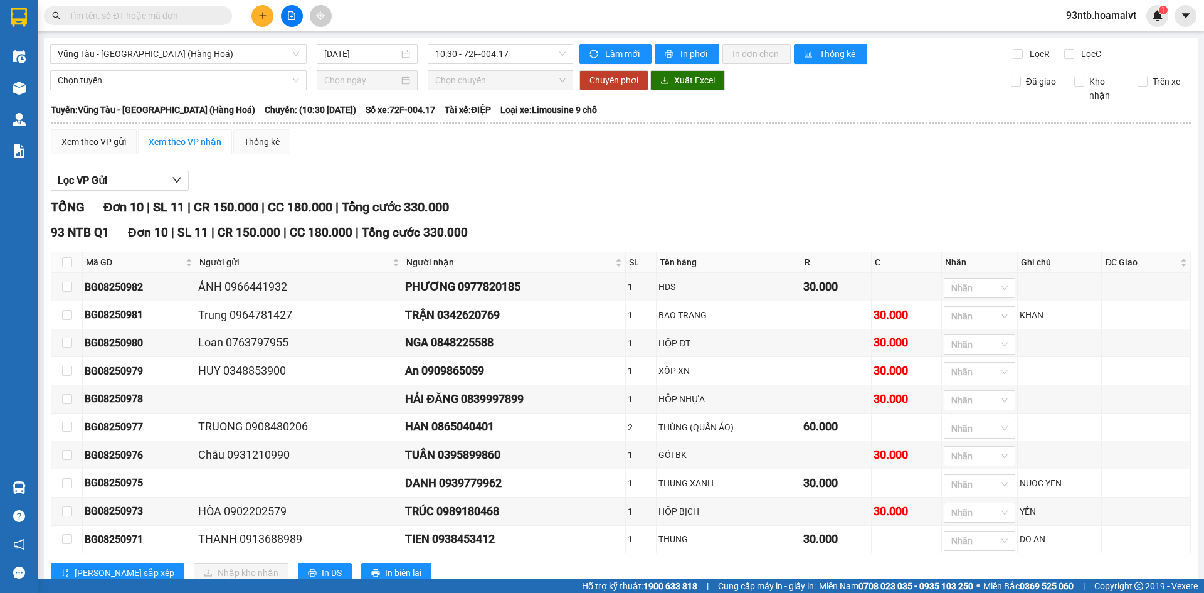
click at [130, 16] on input "text" at bounding box center [143, 16] width 148 height 14
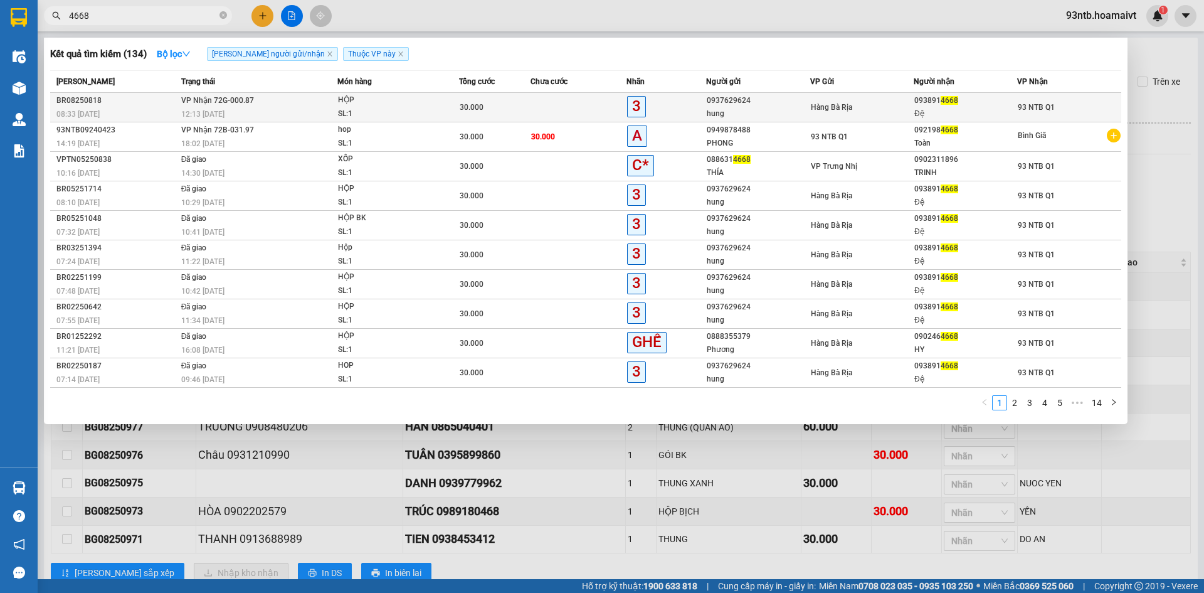
type input "4668"
click at [811, 96] on td "Hàng Bà Rịa" at bounding box center [863, 107] width 104 height 29
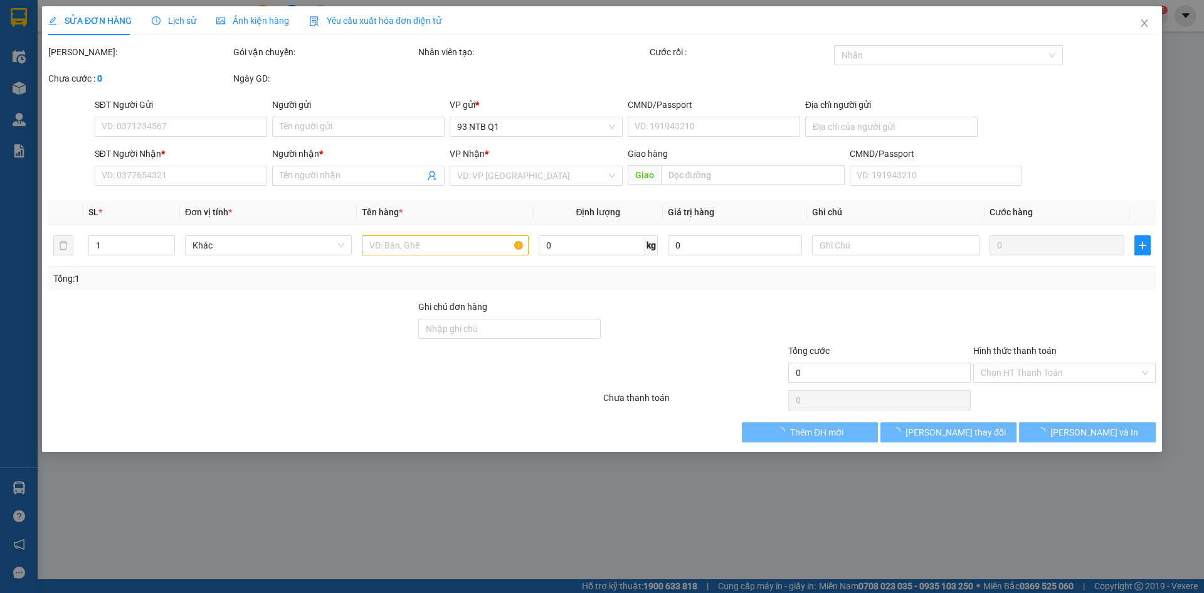
type input "0937629624"
type input "hung"
type input "0938914668"
type input "Đệ"
type input "30.000"
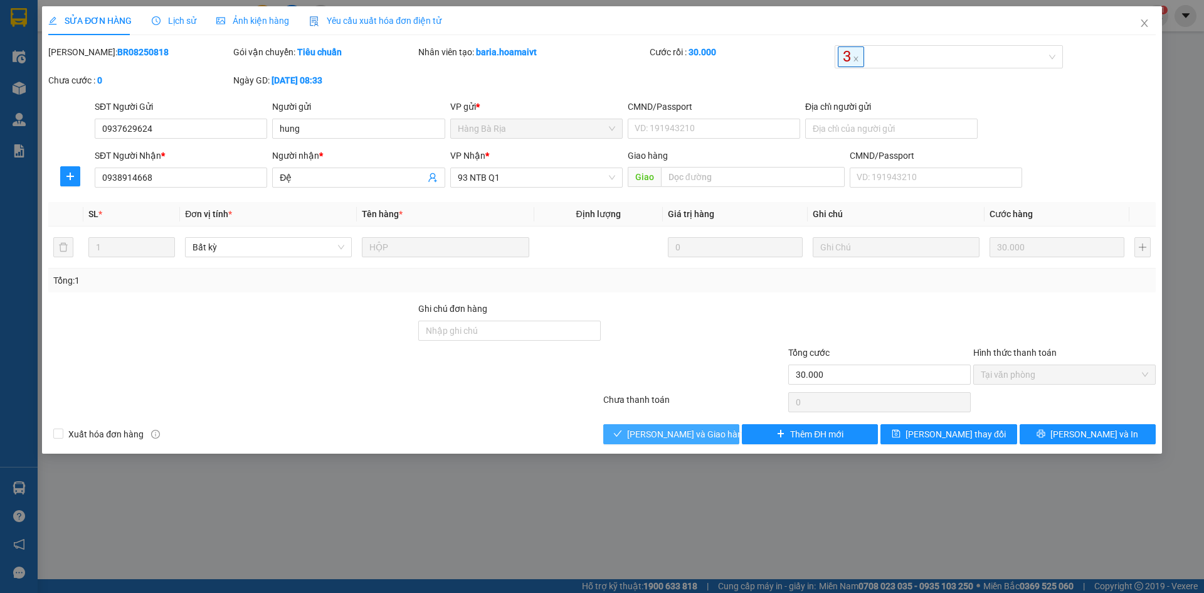
click at [671, 440] on span "Lưu và Giao hàng" at bounding box center [687, 434] width 120 height 14
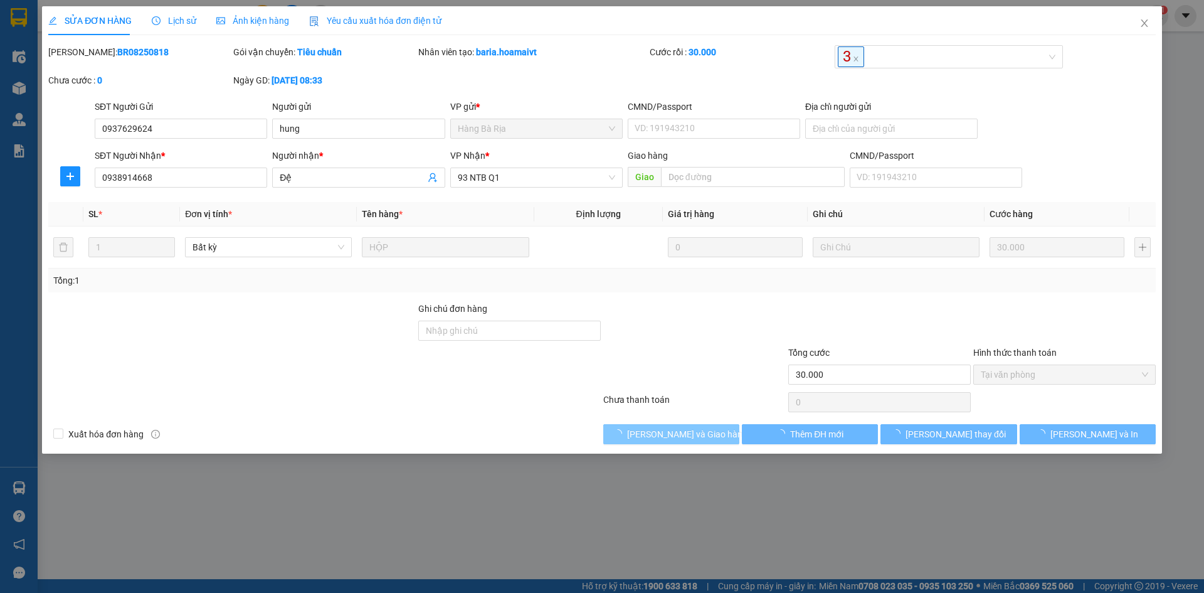
click at [671, 440] on span "Lưu và Giao hàng" at bounding box center [687, 434] width 120 height 14
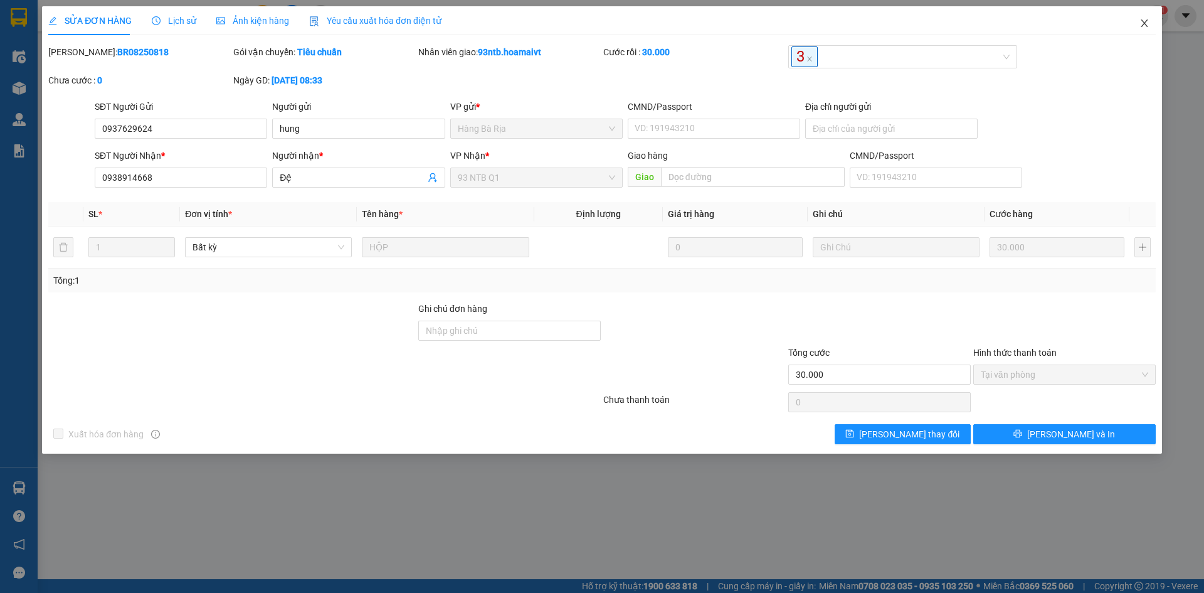
click at [1154, 24] on span "Close" at bounding box center [1144, 23] width 35 height 35
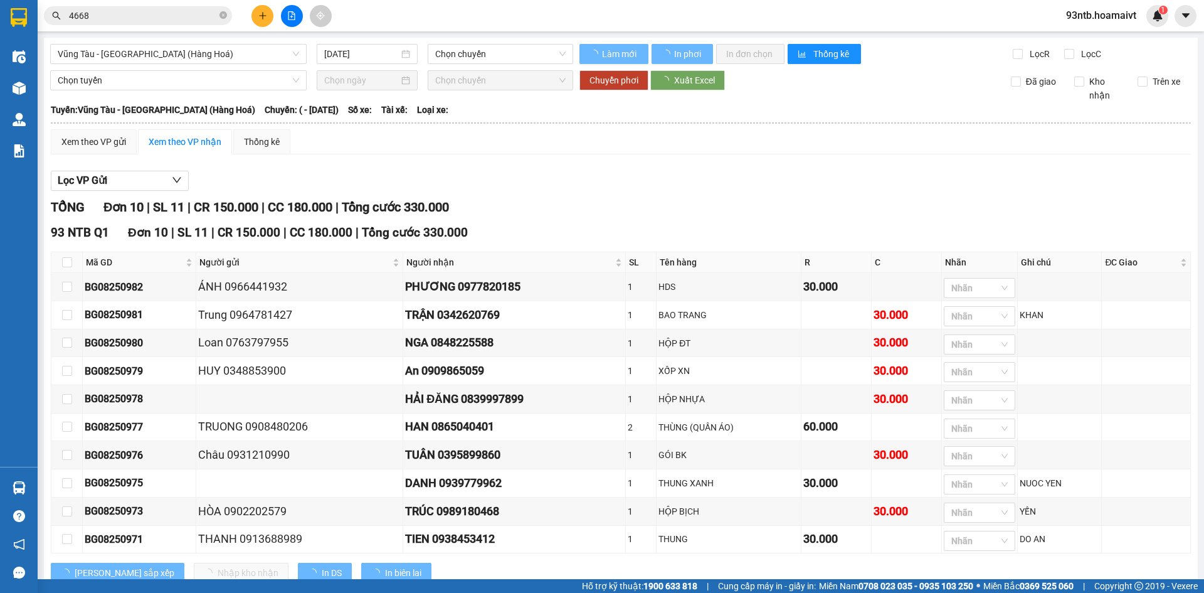
click at [880, 141] on div "Xem theo VP gửi Xem theo VP nhận Thống kê" at bounding box center [621, 141] width 1141 height 25
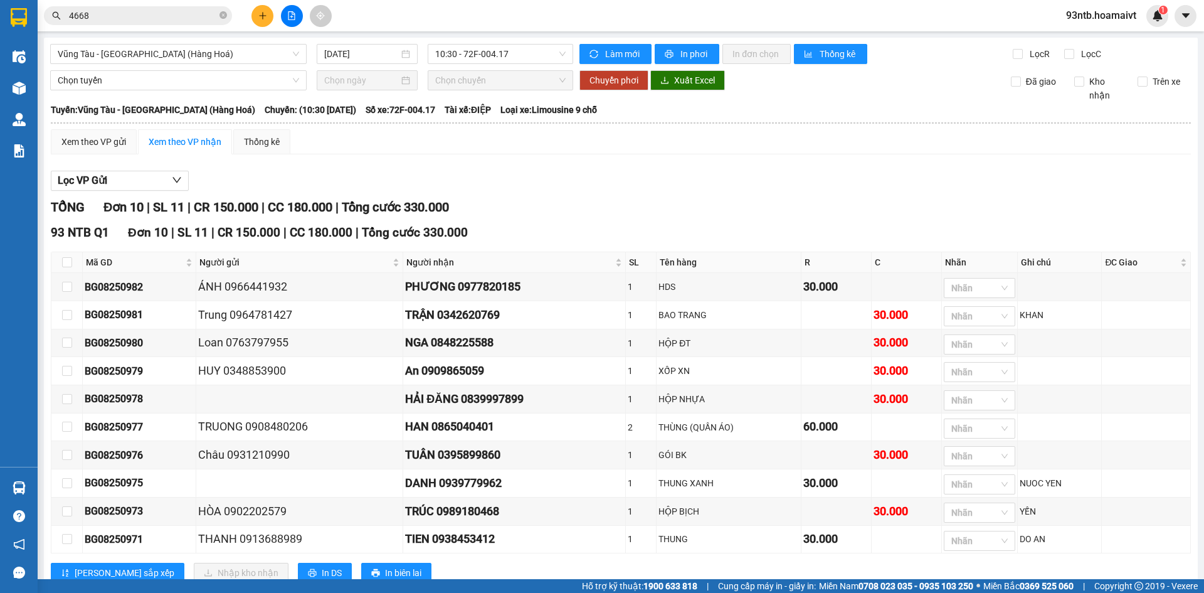
click at [132, 26] on div "Kết quả tìm kiếm ( 134 ) Bộ lọc Tìm người gửi/nhận Thuộc VP này Mã ĐH Trạng thá…" at bounding box center [122, 16] width 245 height 22
click at [137, 6] on span "4668" at bounding box center [138, 15] width 188 height 19
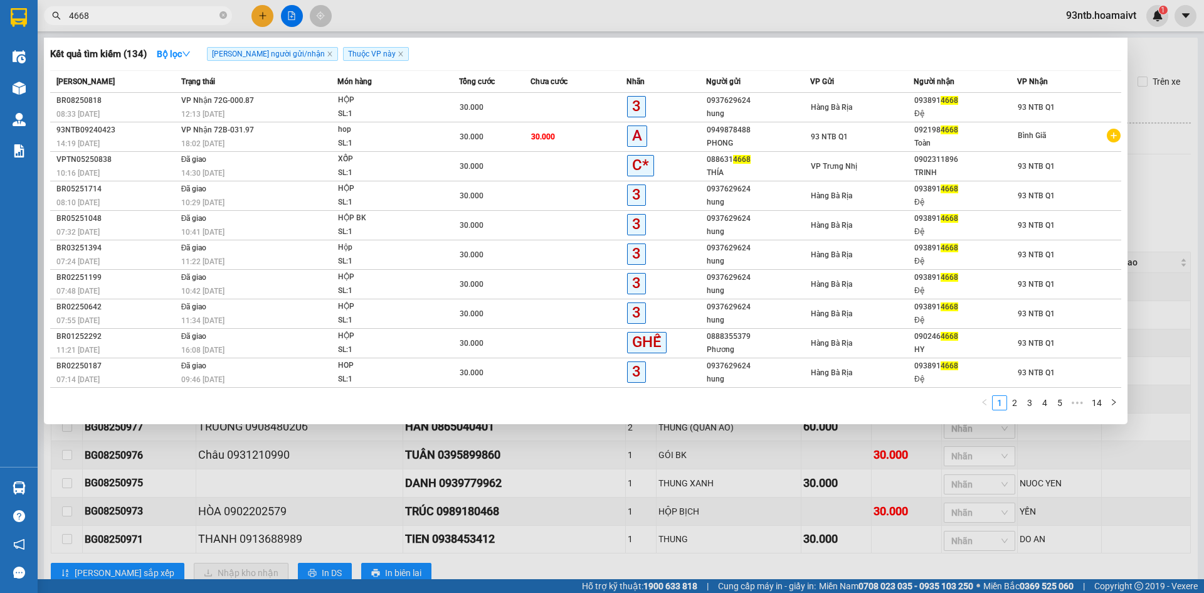
click at [142, 11] on span "4668" at bounding box center [138, 15] width 188 height 19
click at [147, 14] on input "4668" at bounding box center [143, 16] width 148 height 14
type input "466"
click at [147, 14] on input "466" at bounding box center [143, 16] width 148 height 14
click at [147, 14] on input "text" at bounding box center [143, 16] width 148 height 14
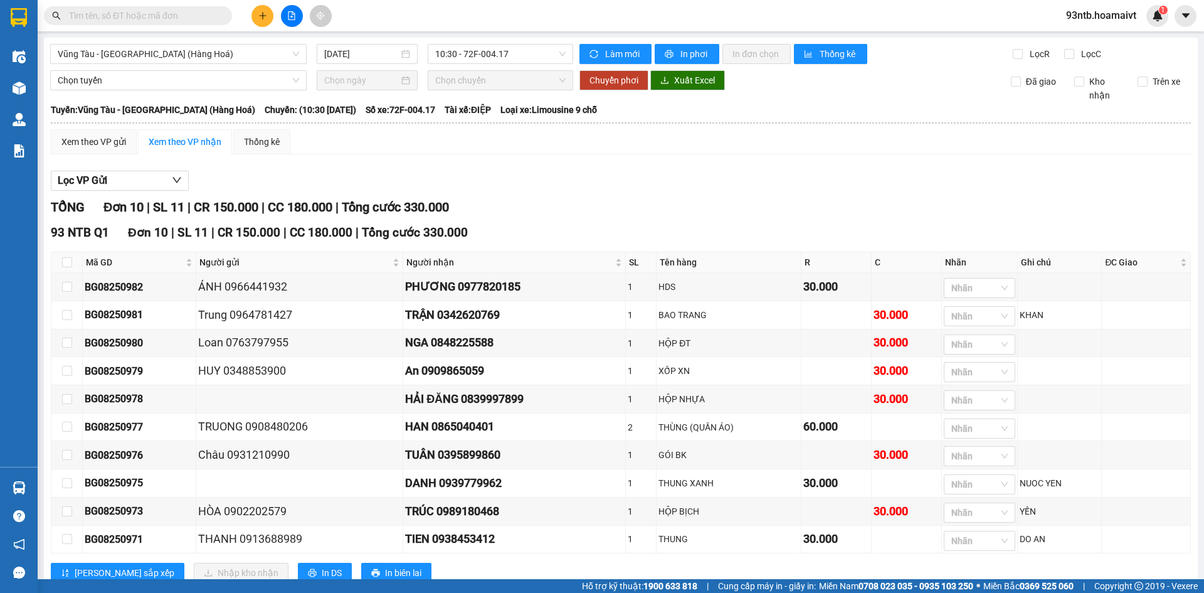
click at [184, 16] on input "text" at bounding box center [143, 16] width 148 height 14
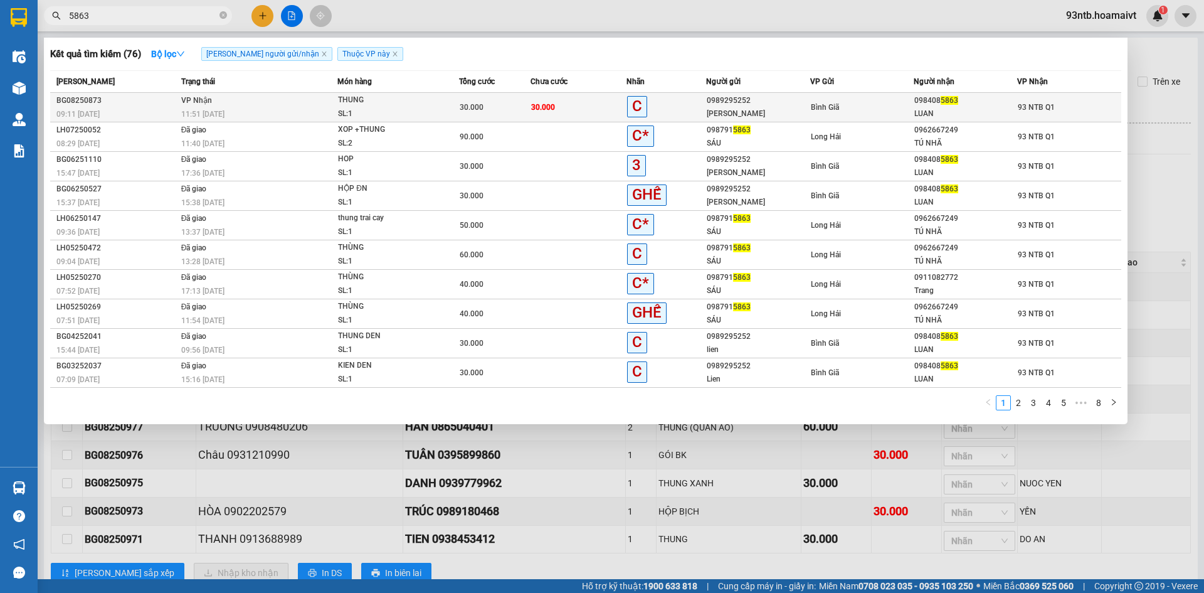
type input "5863"
click at [1023, 104] on span "93 NTB Q1" at bounding box center [1036, 107] width 37 height 9
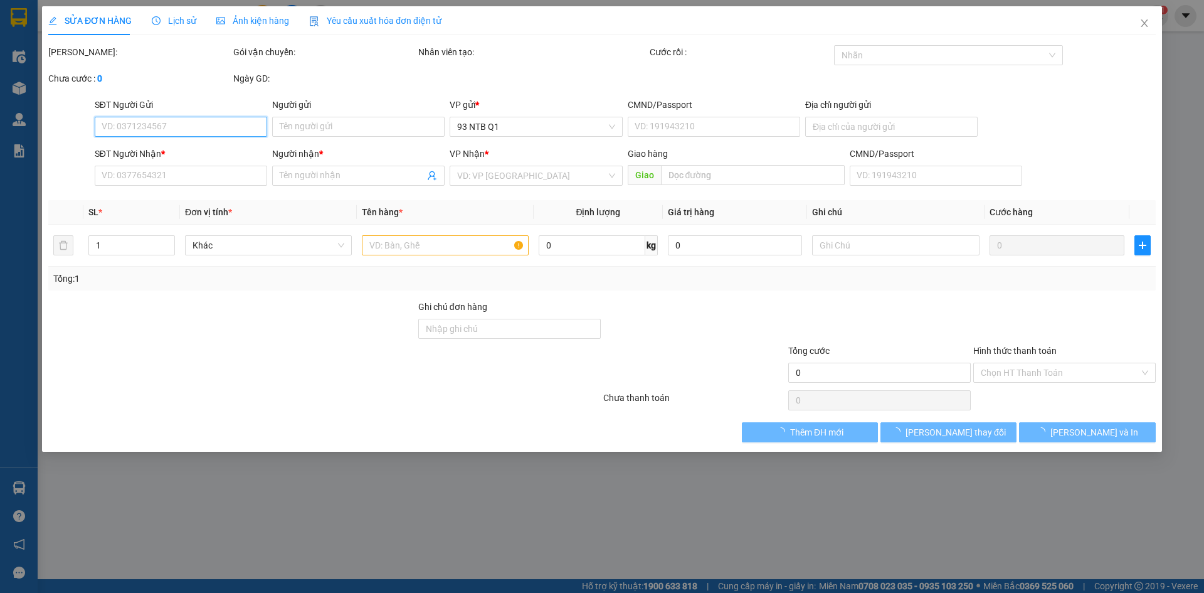
type input "0989295252"
type input "Bảo Liên"
type input "0984085863"
type input "LUAN"
type input "30.000"
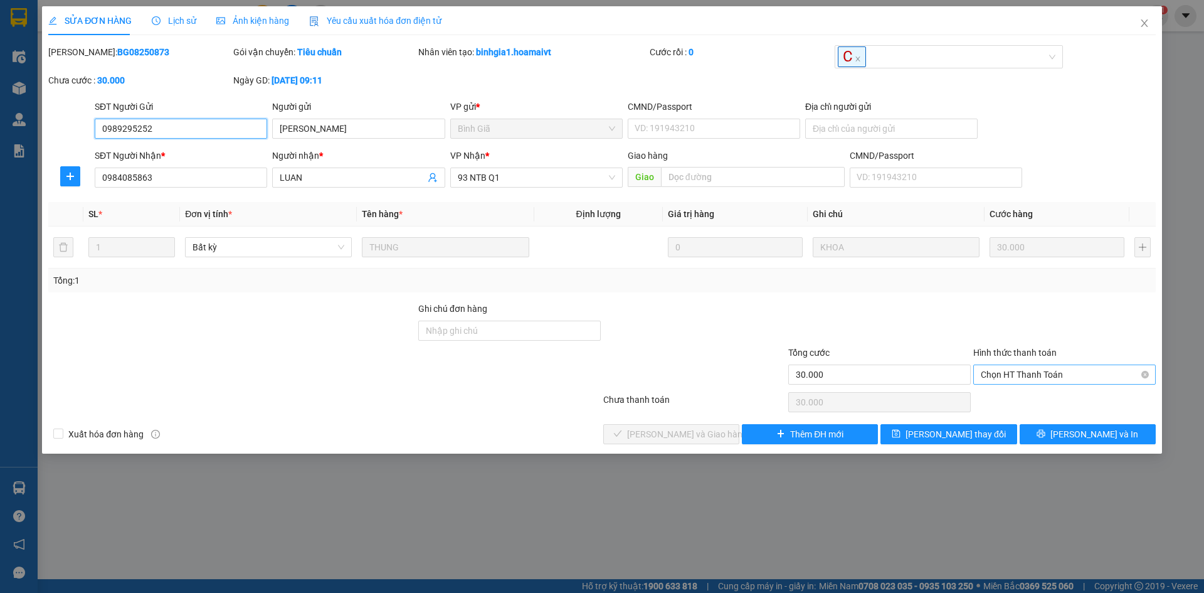
click at [1043, 375] on span "Chọn HT Thanh Toán" at bounding box center [1065, 374] width 168 height 19
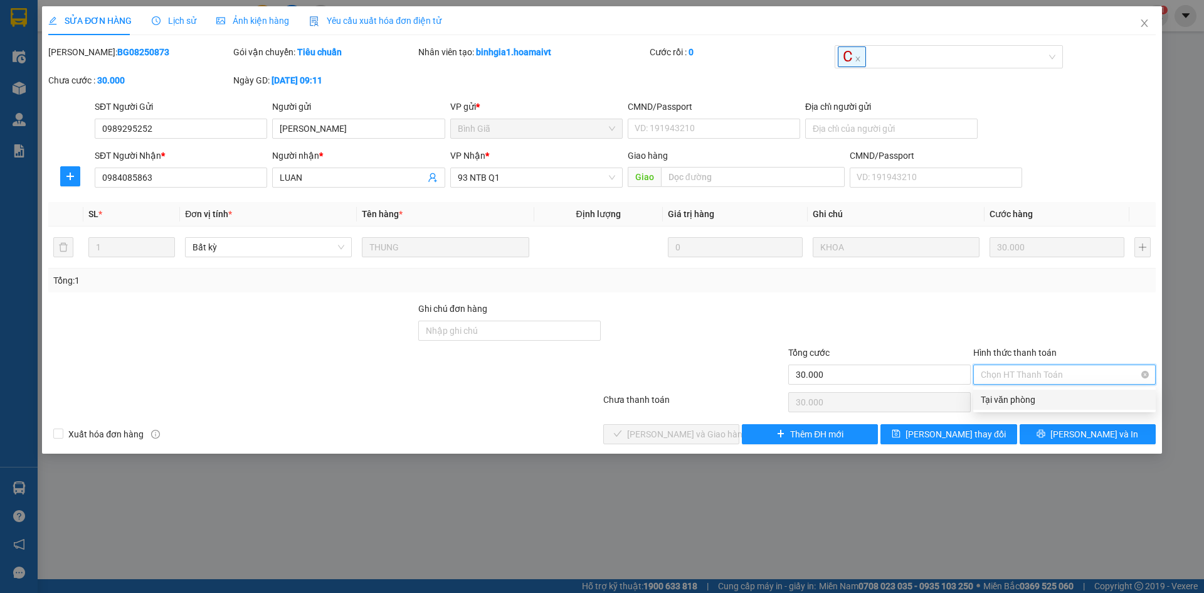
click at [1047, 400] on div "Tại văn phòng" at bounding box center [1065, 400] width 168 height 14
type input "0"
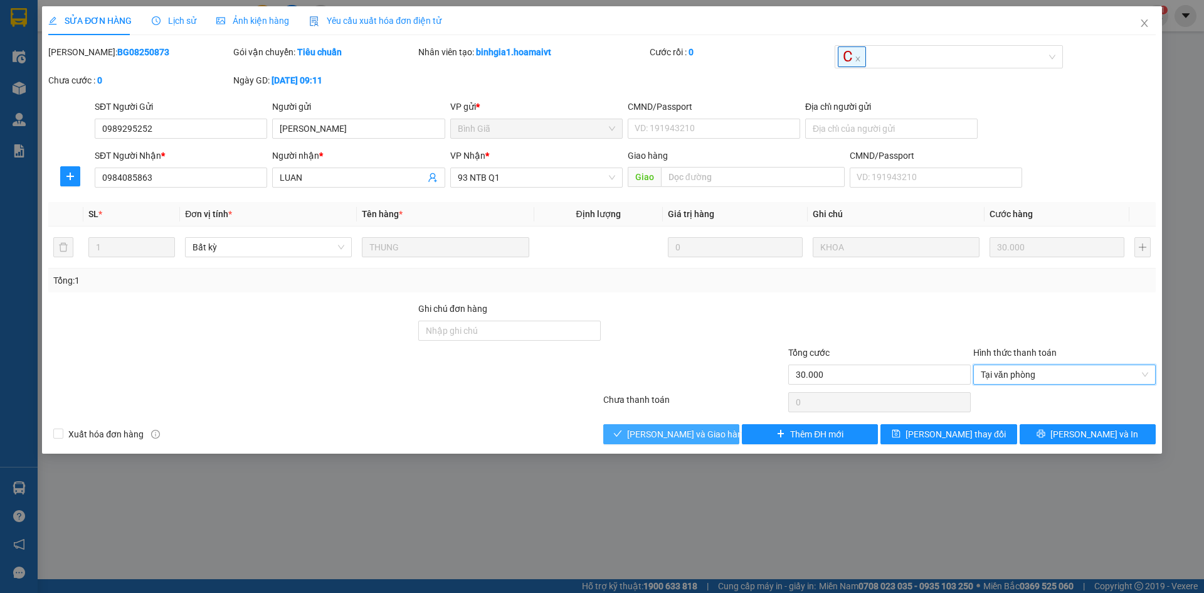
click at [715, 429] on button "Lưu và Giao hàng" at bounding box center [672, 434] width 136 height 20
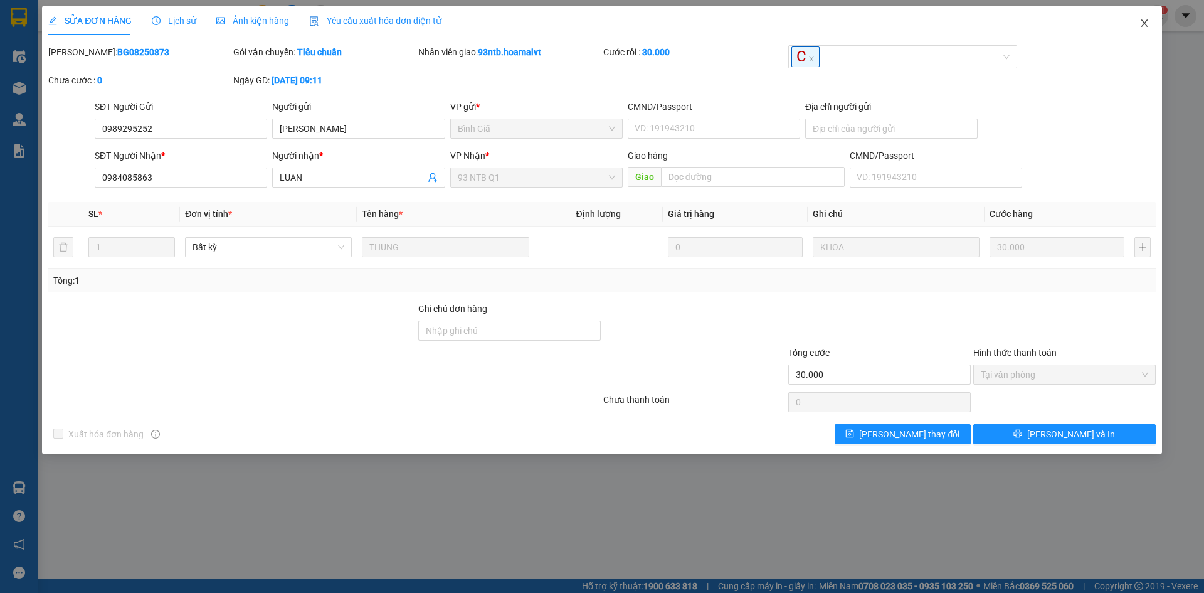
click at [1146, 19] on icon "close" at bounding box center [1145, 23] width 10 height 10
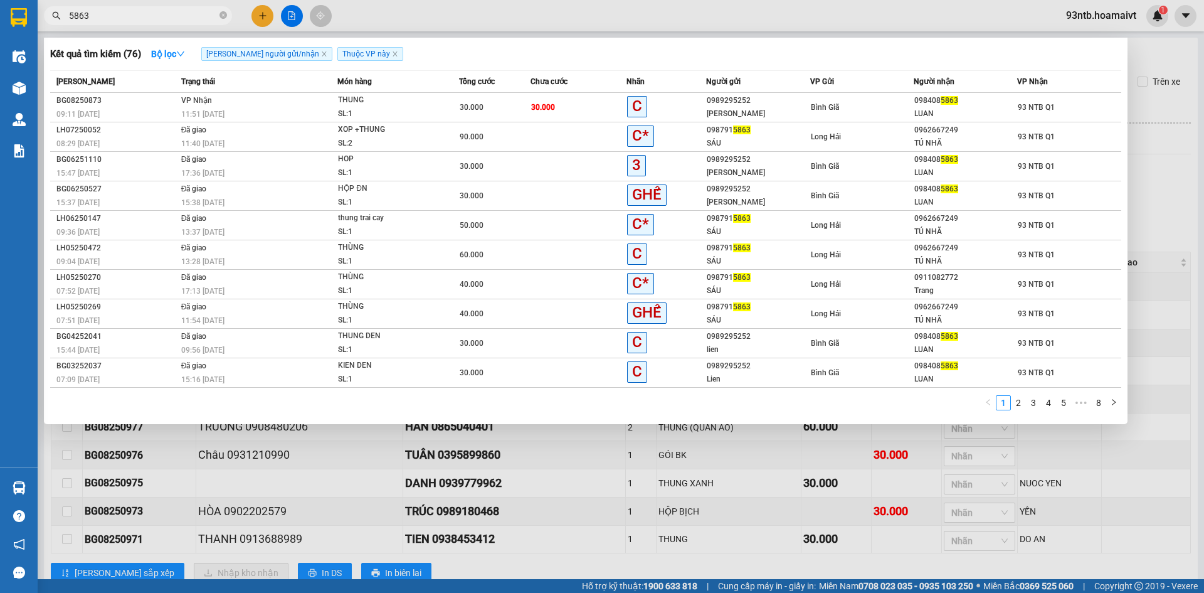
click at [170, 18] on input "5863" at bounding box center [143, 16] width 148 height 14
type input "5"
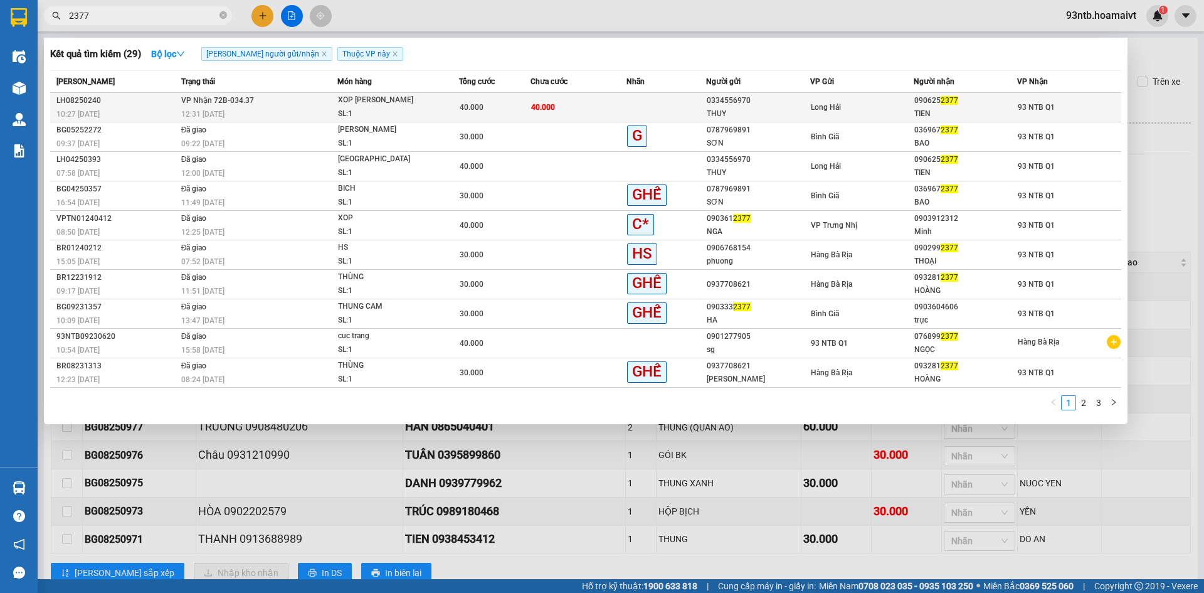
type input "2377"
click at [919, 111] on div "TIEN" at bounding box center [966, 113] width 102 height 13
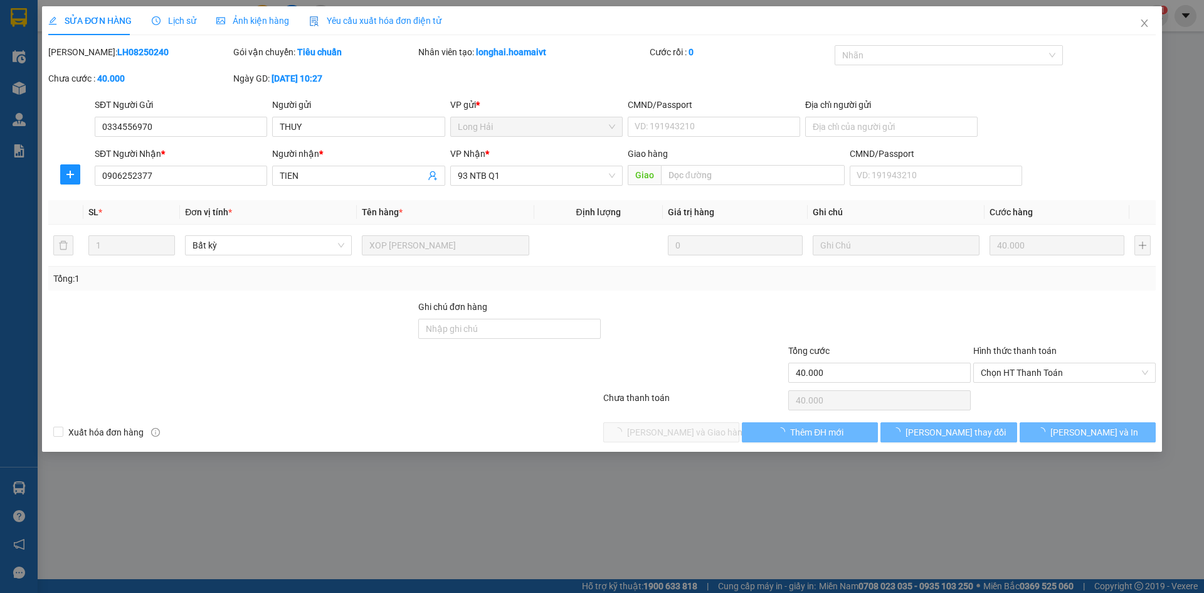
type input "0334556970"
type input "THUY"
type input "0906252377"
type input "TIEN"
type input "40.000"
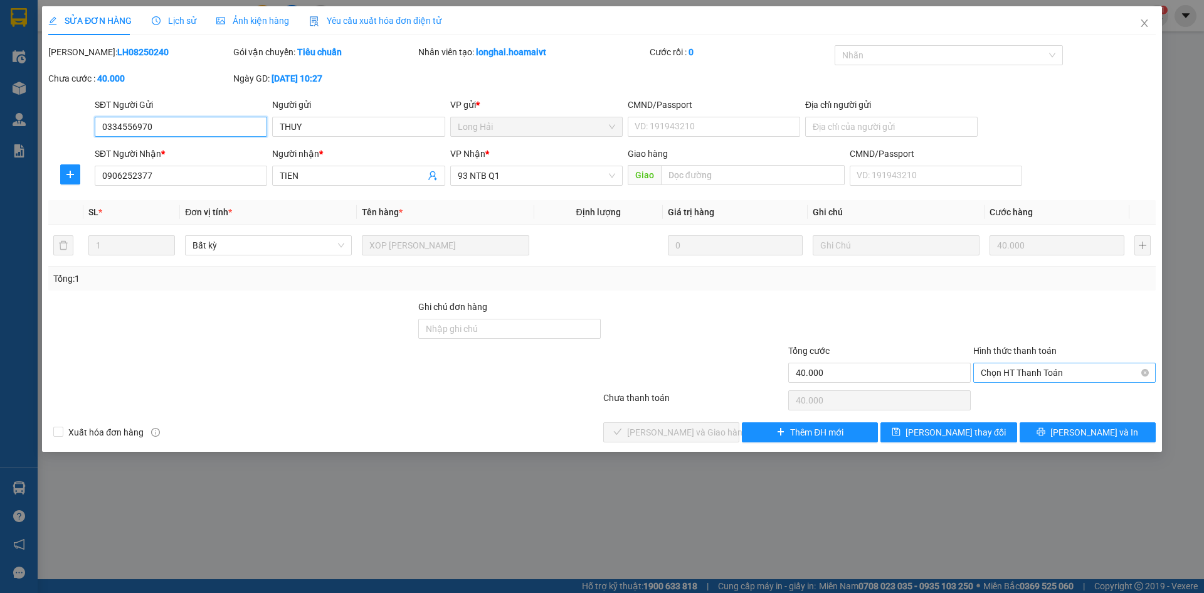
click at [1045, 373] on span "Chọn HT Thanh Toán" at bounding box center [1065, 372] width 168 height 19
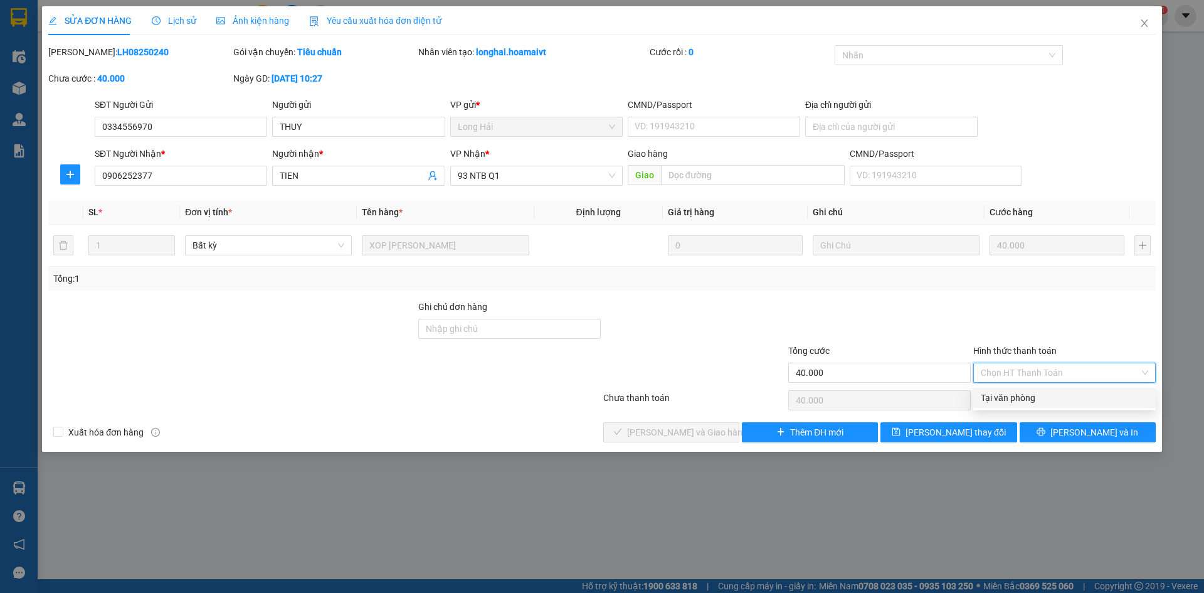
click at [1040, 393] on div "Tại văn phòng" at bounding box center [1065, 398] width 168 height 14
type input "0"
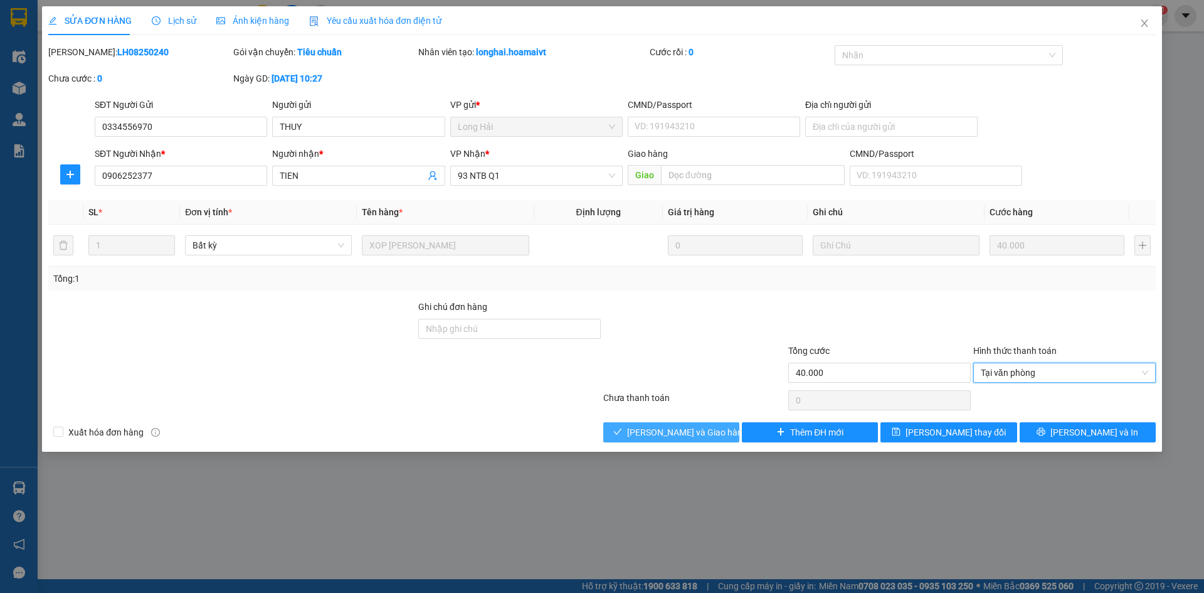
click at [721, 425] on button "Lưu và Giao hàng" at bounding box center [672, 432] width 136 height 20
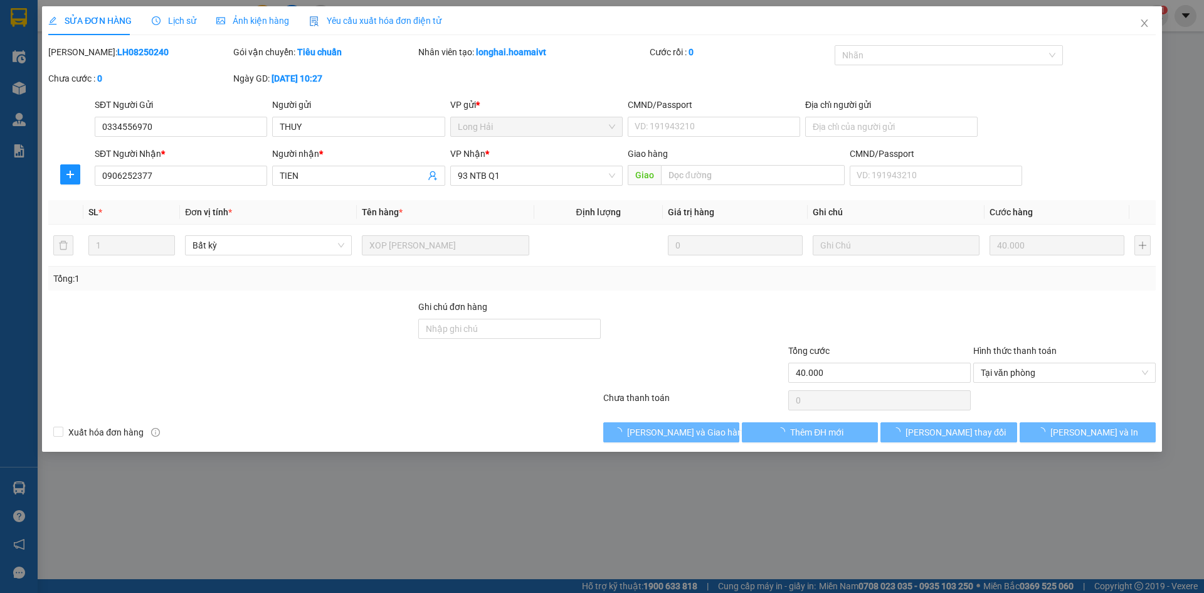
click at [1009, 318] on div at bounding box center [1064, 322] width 185 height 44
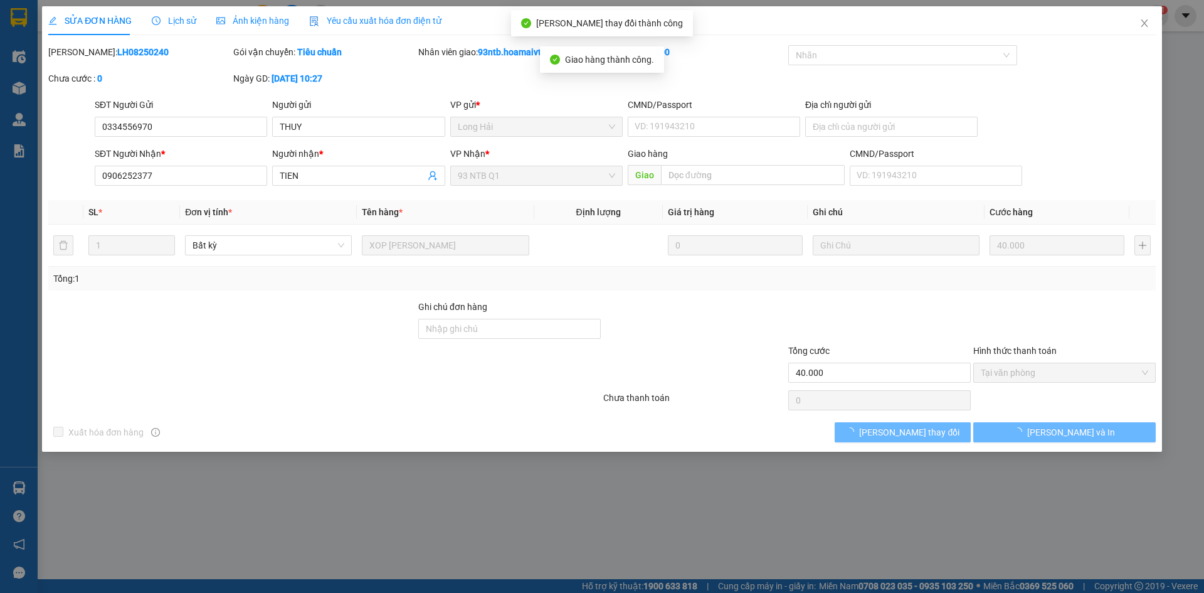
click at [1024, 330] on div at bounding box center [1064, 322] width 185 height 44
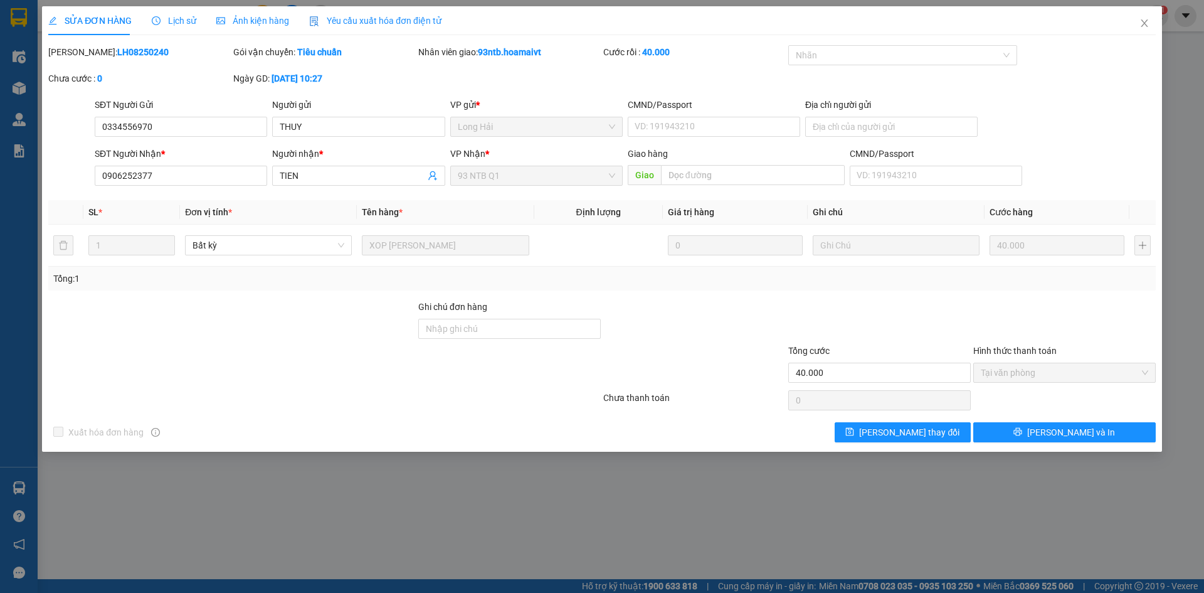
click at [113, 16] on span "SỬA ĐƠN HÀNG" at bounding box center [89, 21] width 83 height 10
click at [1145, 28] on icon "close" at bounding box center [1145, 23] width 10 height 10
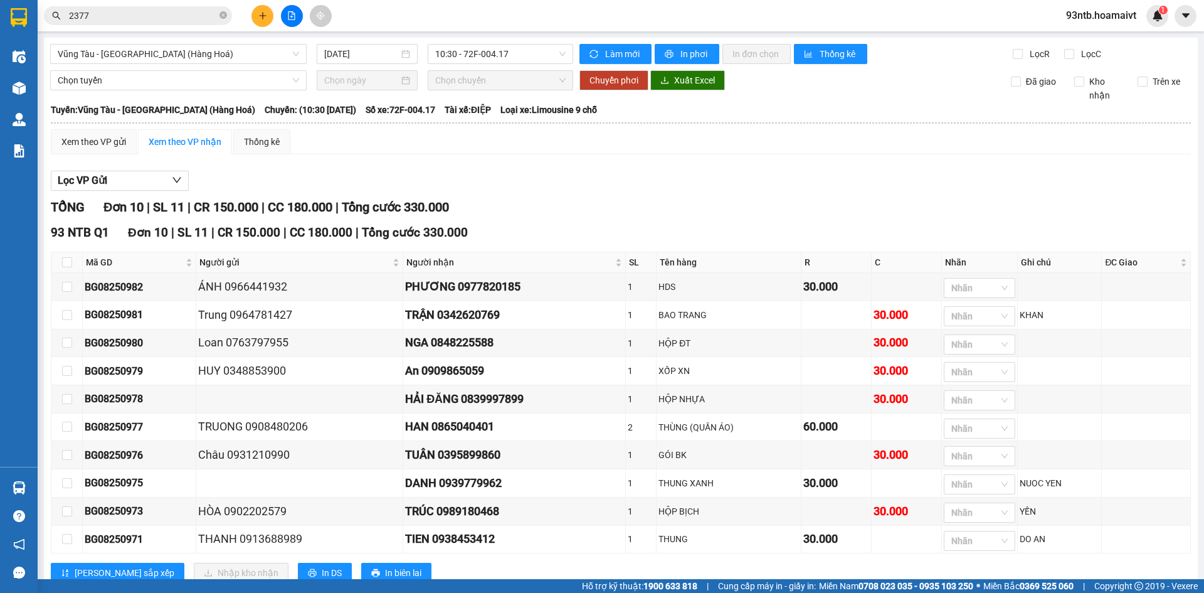
click at [144, 14] on input "2377" at bounding box center [143, 16] width 148 height 14
type input "237"
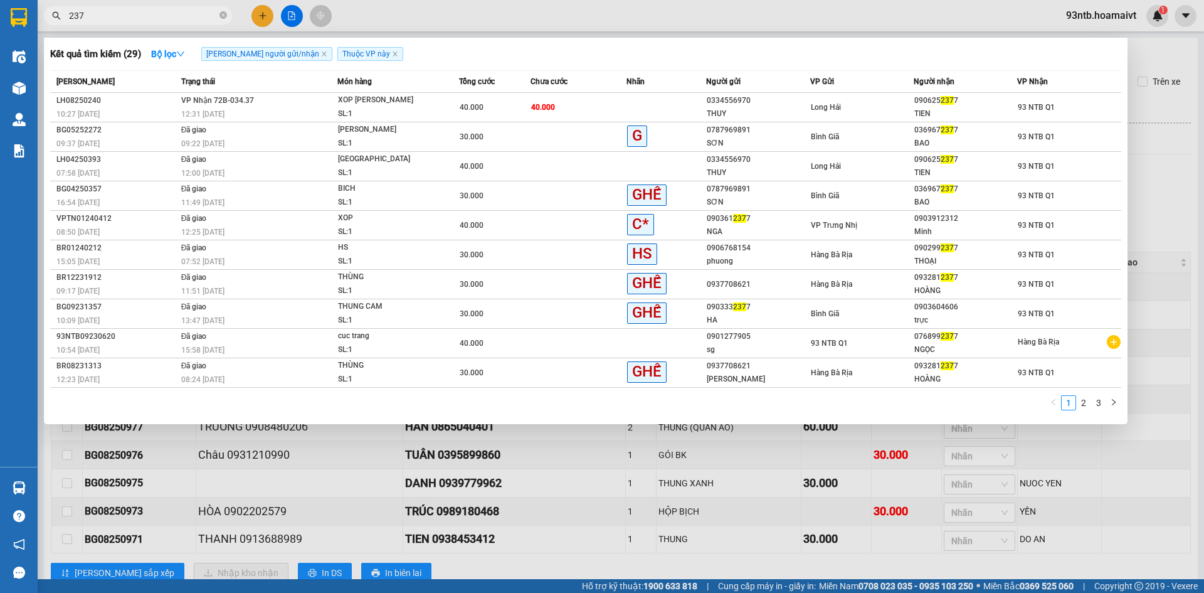
click at [144, 14] on input "237" at bounding box center [143, 16] width 148 height 14
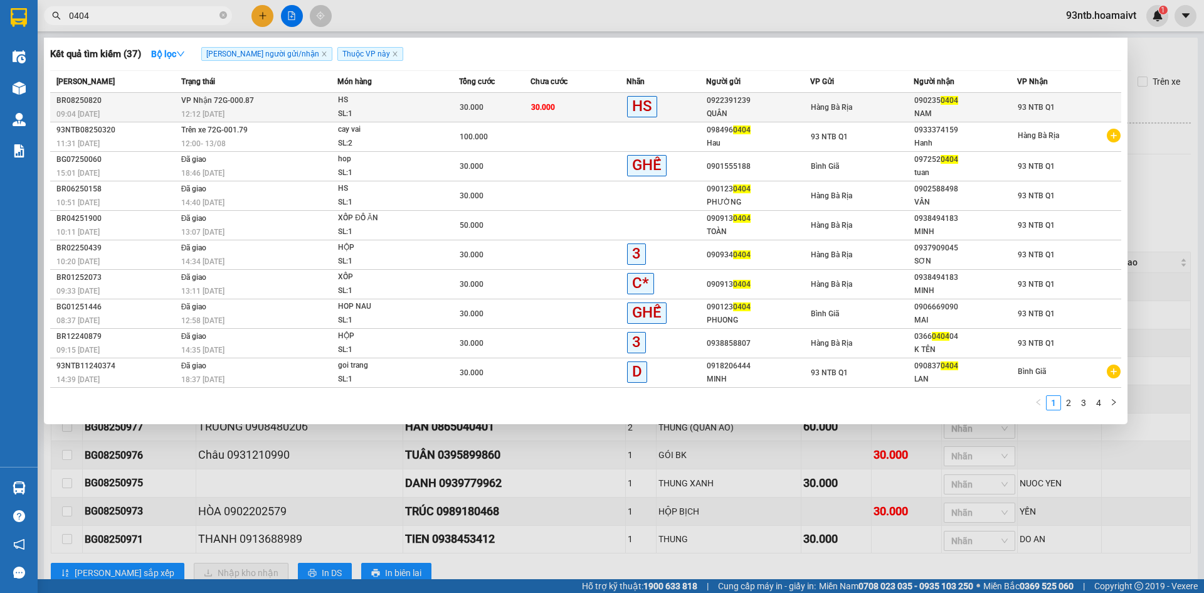
type input "0404"
click at [405, 107] on div "SL: 1" at bounding box center [385, 114] width 94 height 14
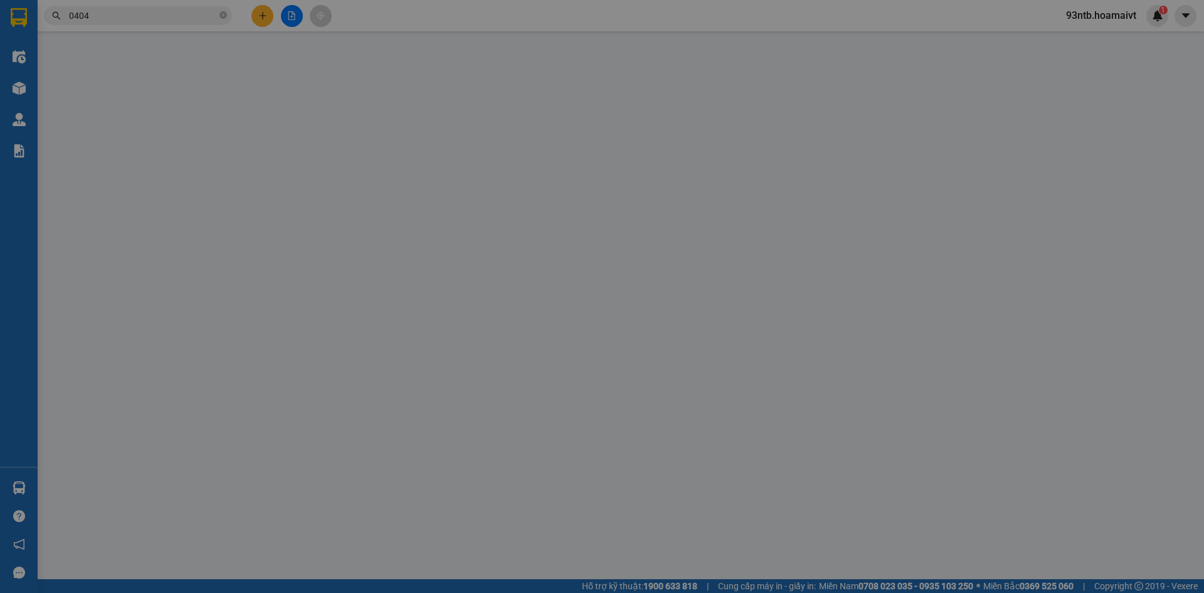
type input "0922391239"
type input "QUÂN"
type input "0902350404"
type input "NAM"
type input "30.000"
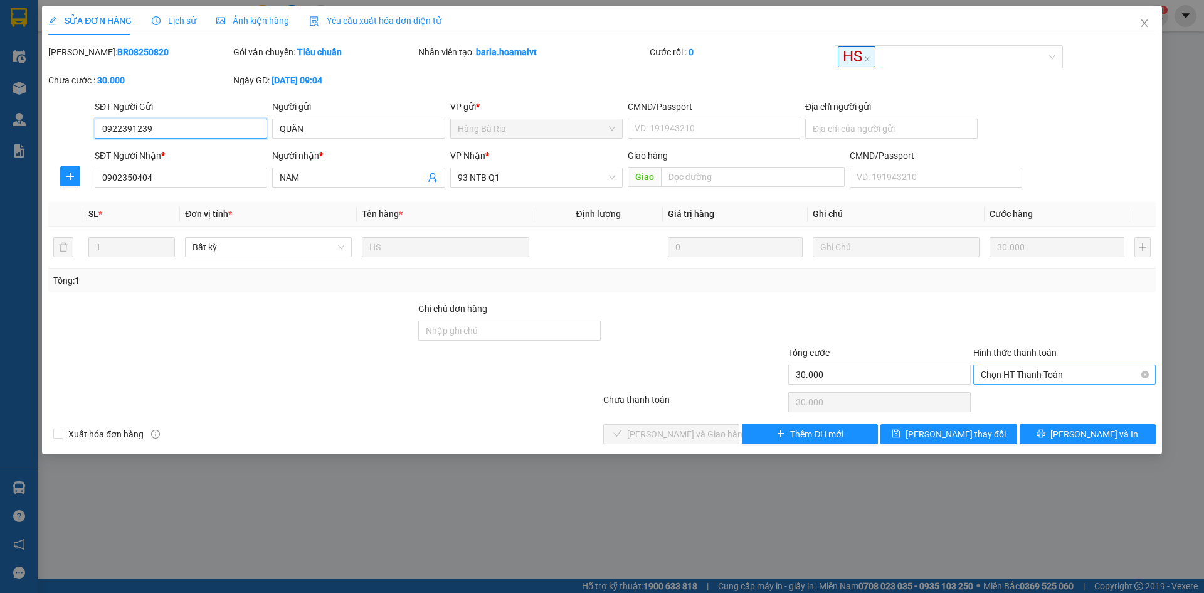
click at [1051, 375] on span "Chọn HT Thanh Toán" at bounding box center [1065, 374] width 168 height 19
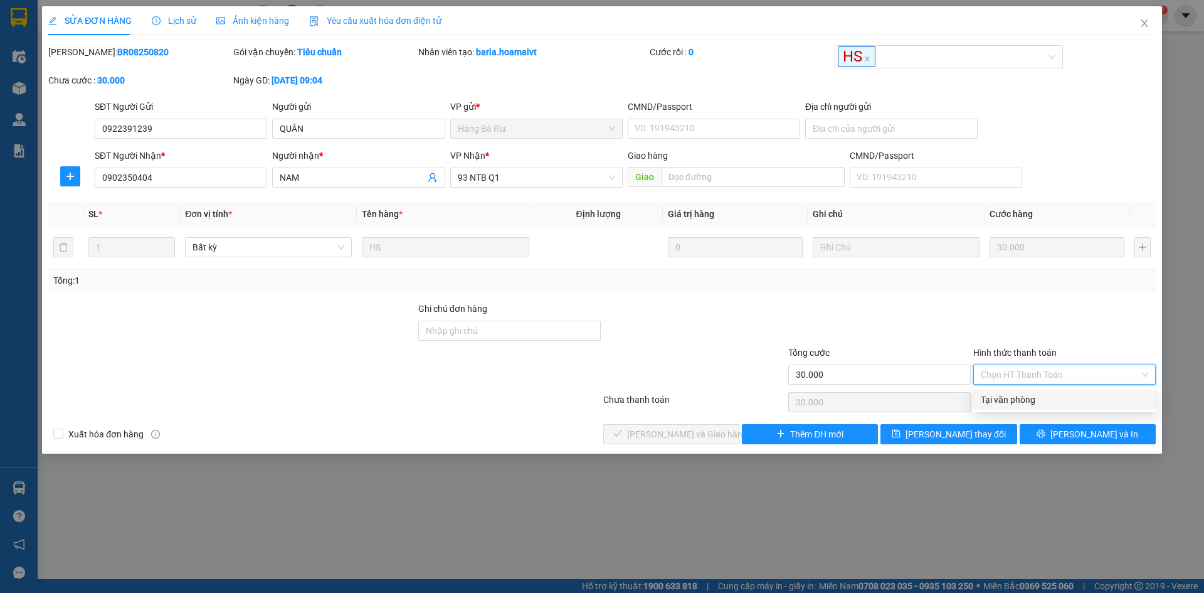
click at [1056, 398] on div "Tại văn phòng" at bounding box center [1065, 400] width 168 height 14
type input "0"
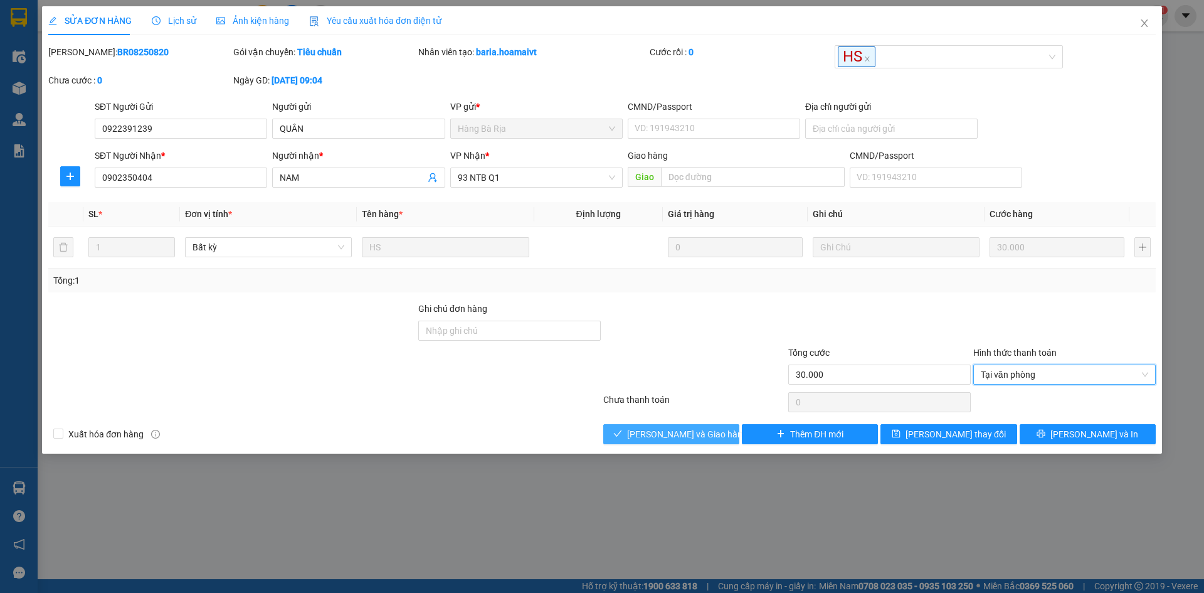
click at [654, 434] on span "Lưu và Giao hàng" at bounding box center [687, 434] width 120 height 14
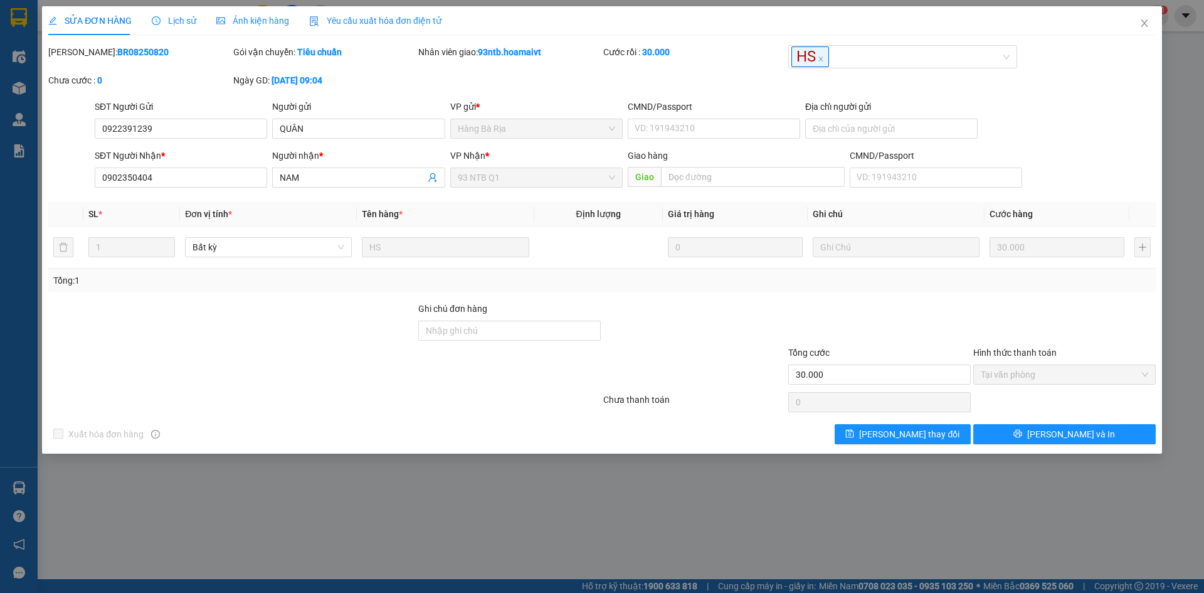
click at [1064, 145] on form "SĐT Người Gửi 0922391239 Người gửi QUÂN VP gửi * Hàng Bà Rịa CMND/Passport V…" at bounding box center [602, 146] width 1108 height 93
click at [1140, 19] on icon "close" at bounding box center [1145, 23] width 10 height 10
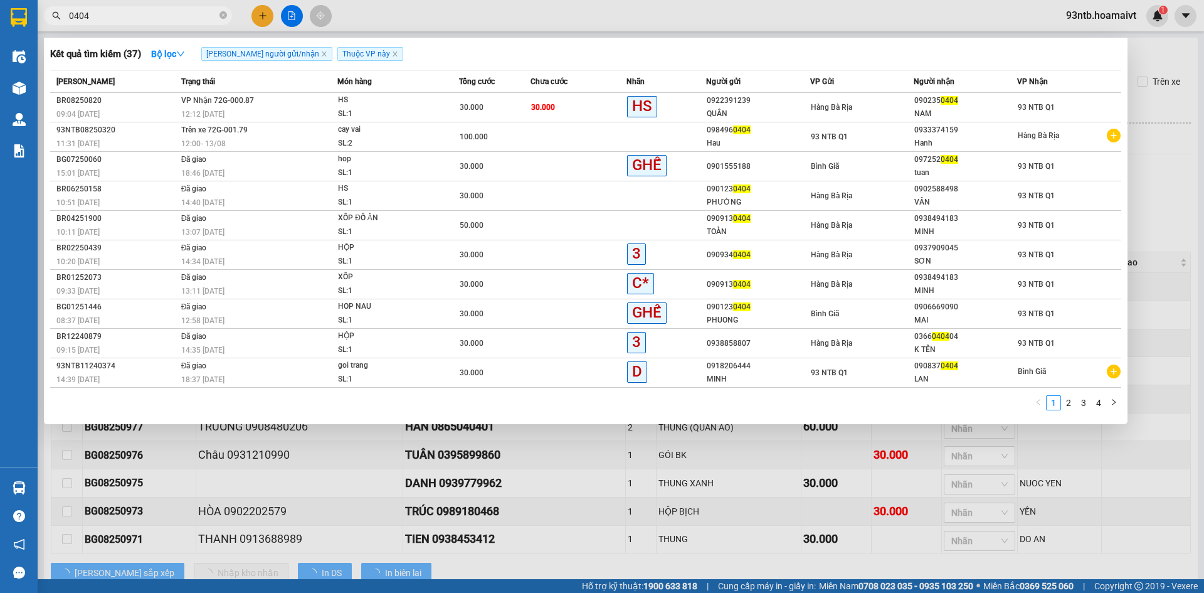
click at [176, 22] on input "0404" at bounding box center [143, 16] width 148 height 14
type input "0"
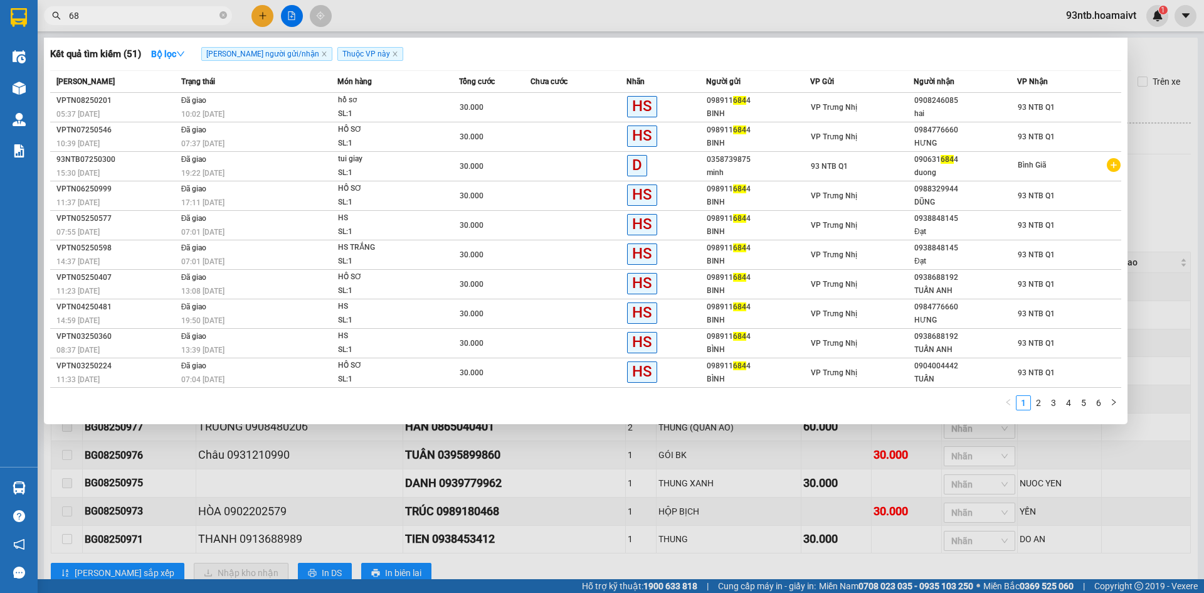
type input "6"
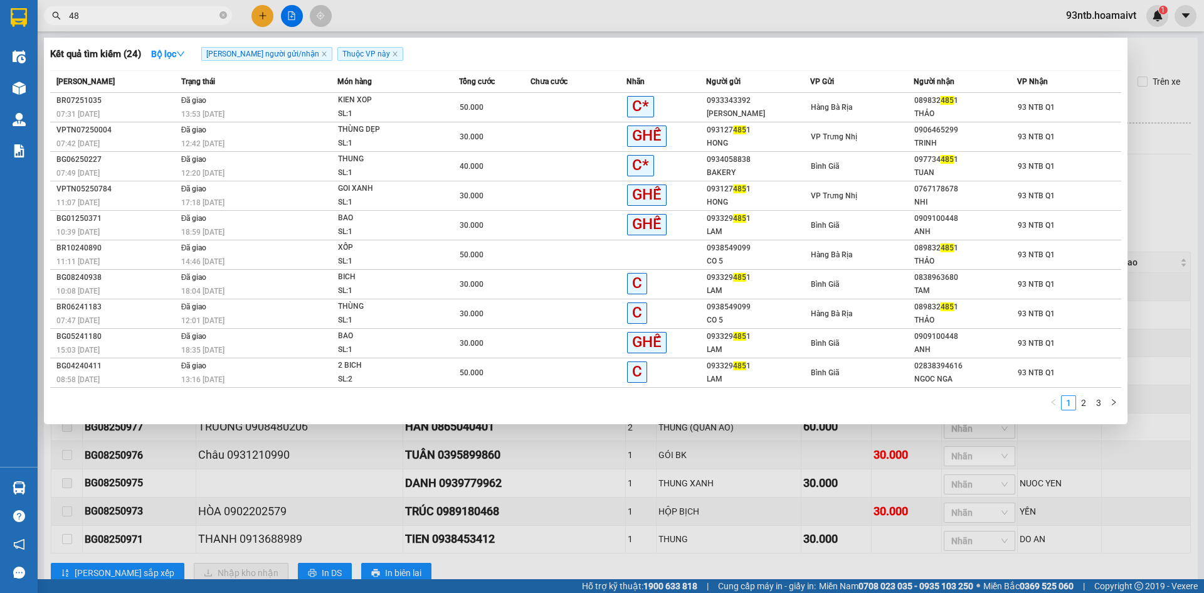
type input "4"
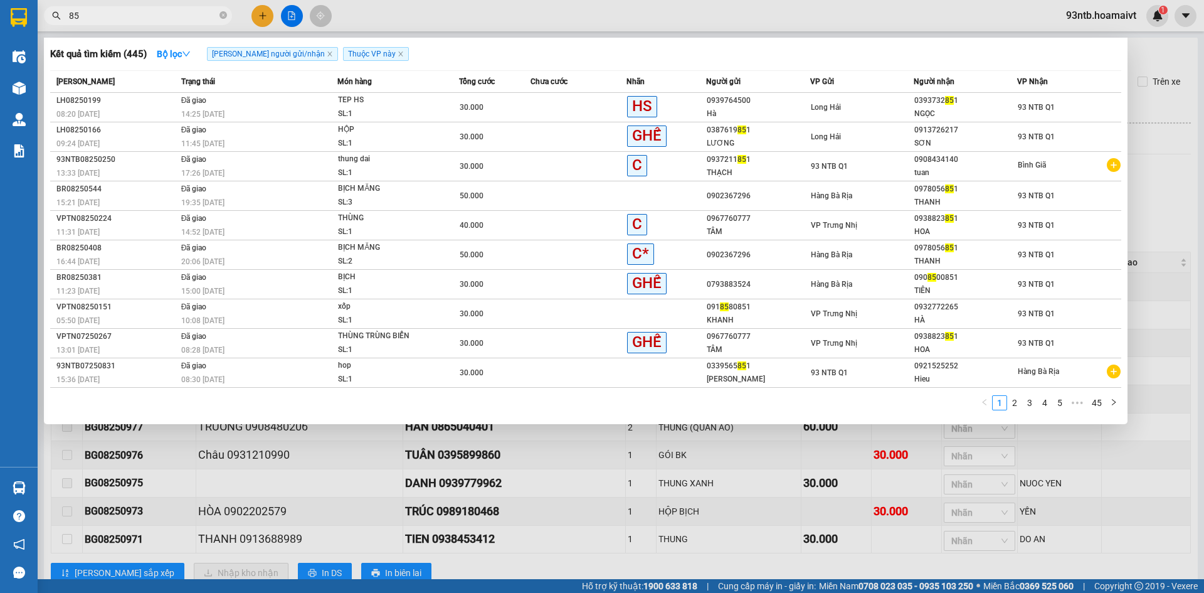
type input "8"
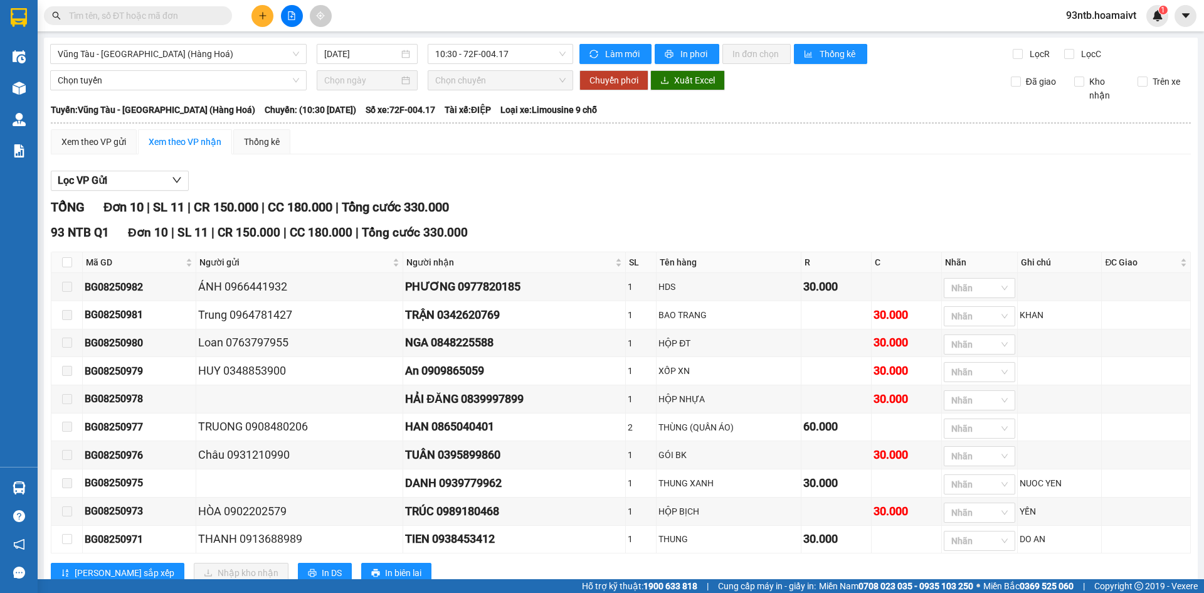
click at [198, 8] on span at bounding box center [138, 15] width 188 height 19
click at [191, 16] on input "text" at bounding box center [143, 16] width 148 height 14
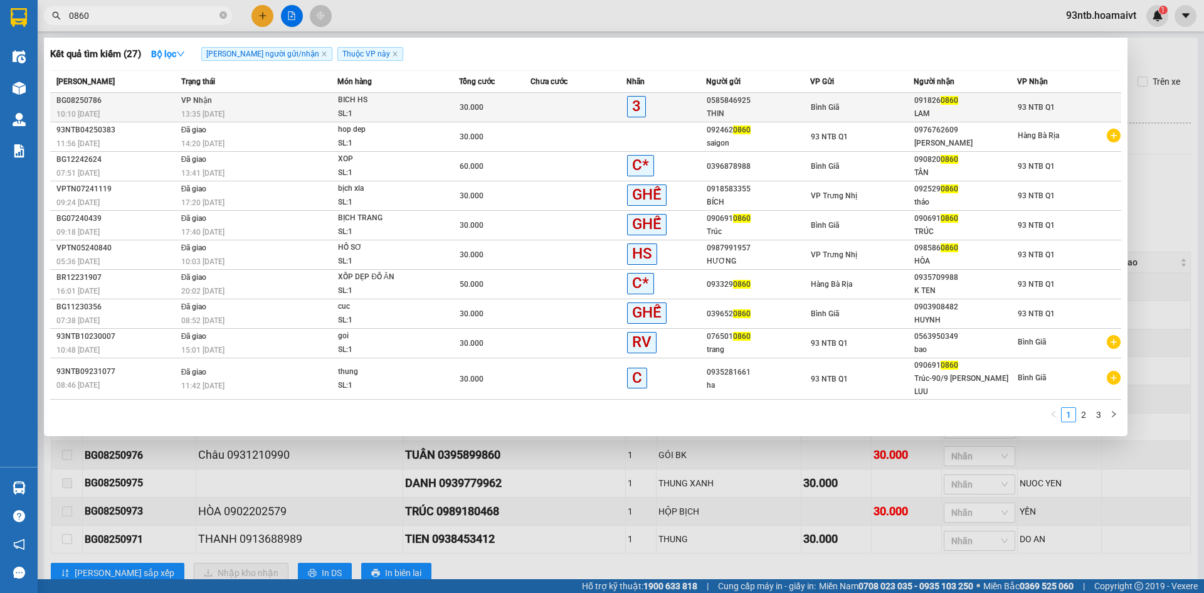
type input "0860"
click at [880, 110] on div "Bình Giã" at bounding box center [862, 107] width 102 height 14
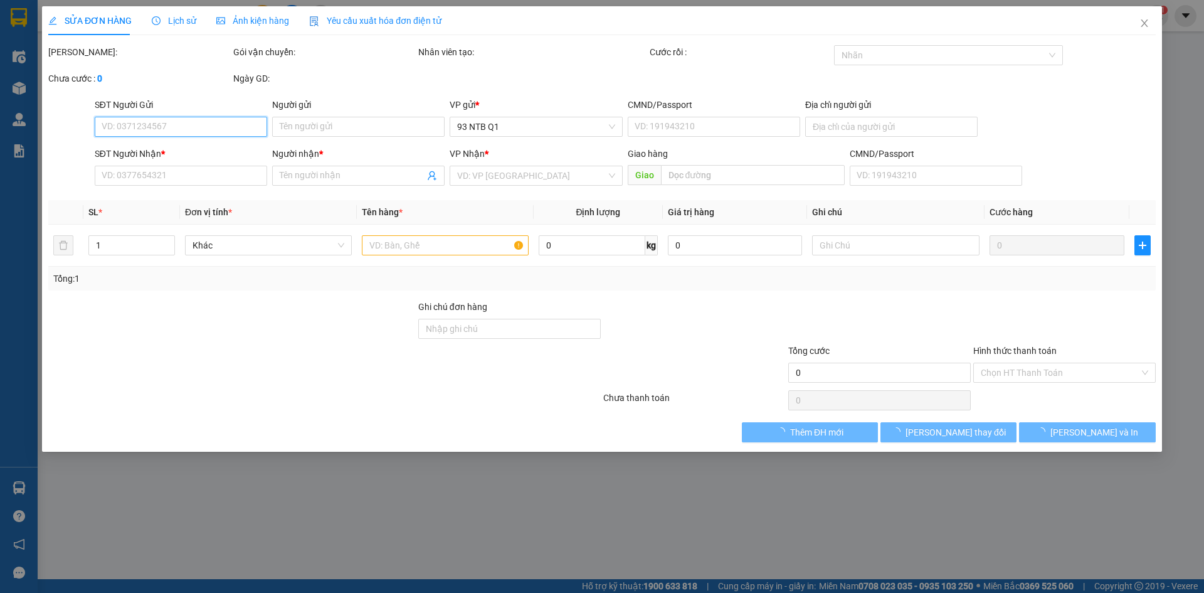
type input "0585846925"
type input "THIN"
type input "0918260860"
type input "LAM"
type input "30.000"
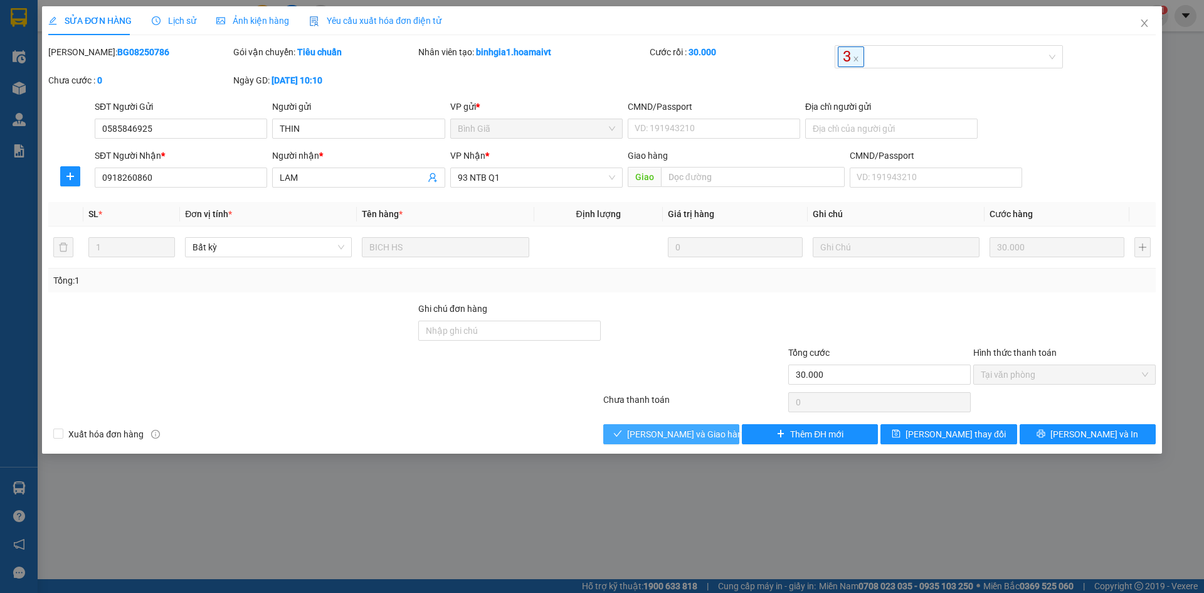
click at [693, 428] on span "Lưu và Giao hàng" at bounding box center [687, 434] width 120 height 14
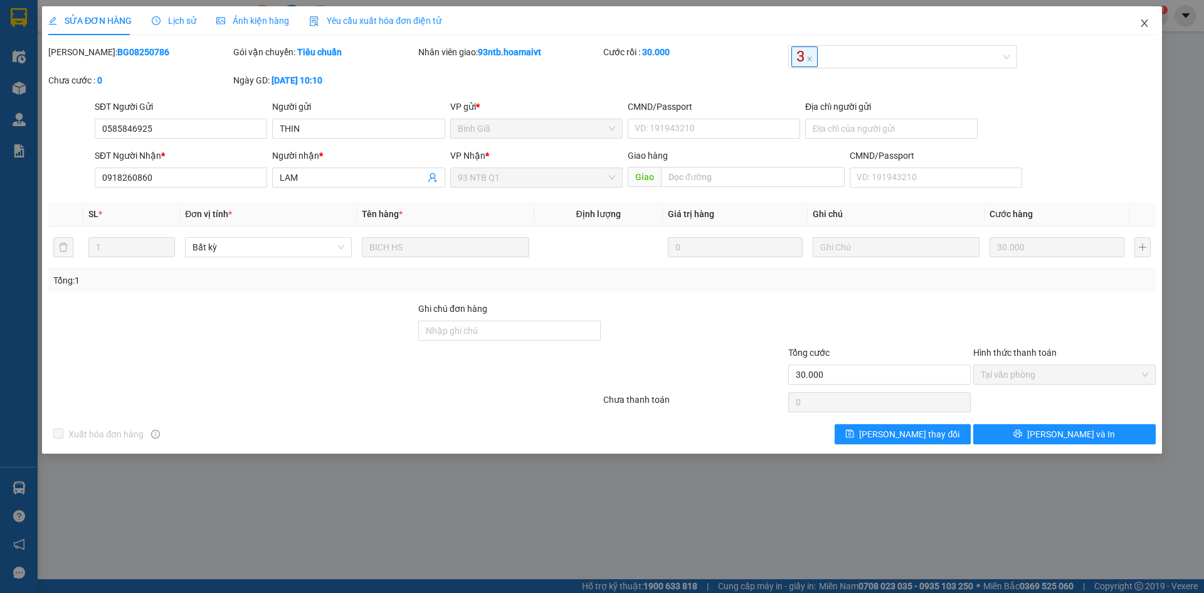
click at [1146, 32] on span "Close" at bounding box center [1144, 23] width 35 height 35
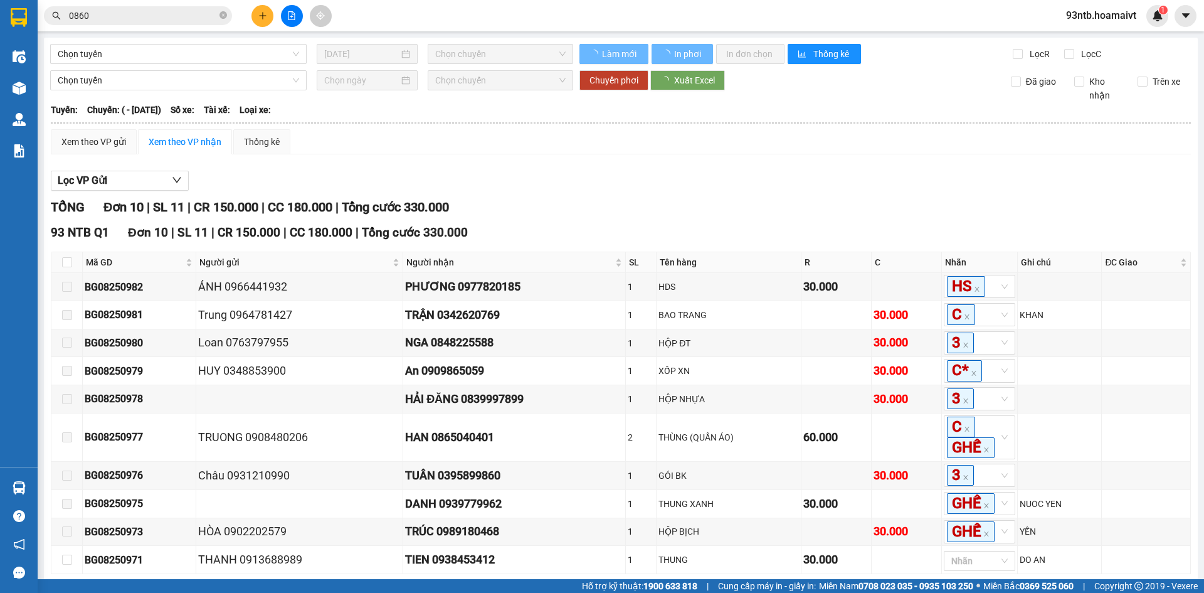
click at [190, 13] on input "0860" at bounding box center [143, 16] width 148 height 14
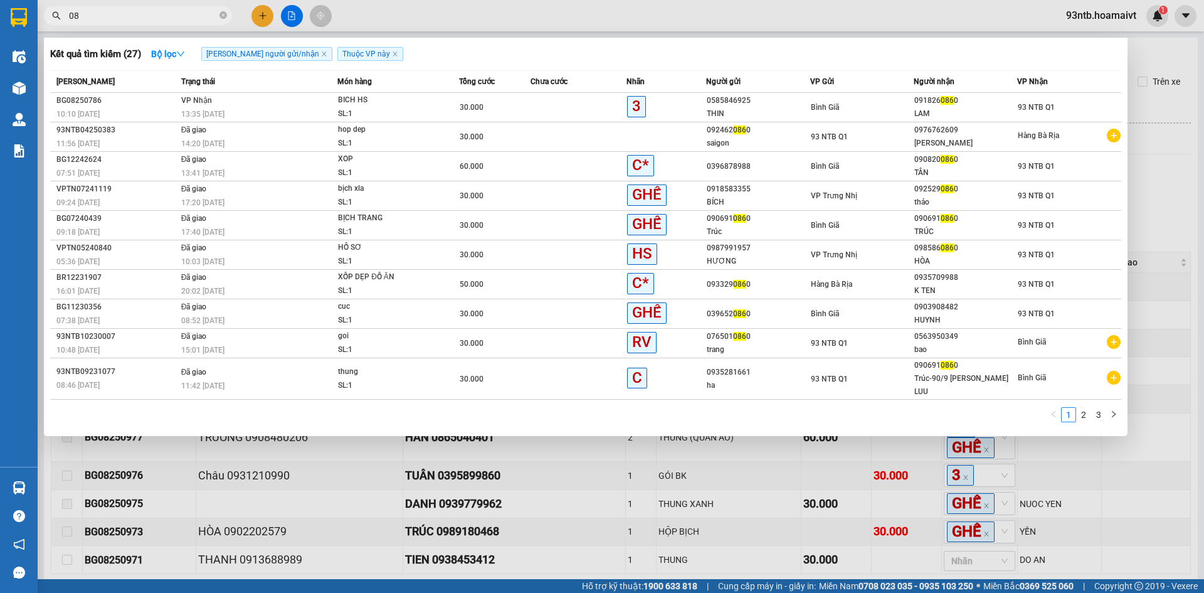
type input "0"
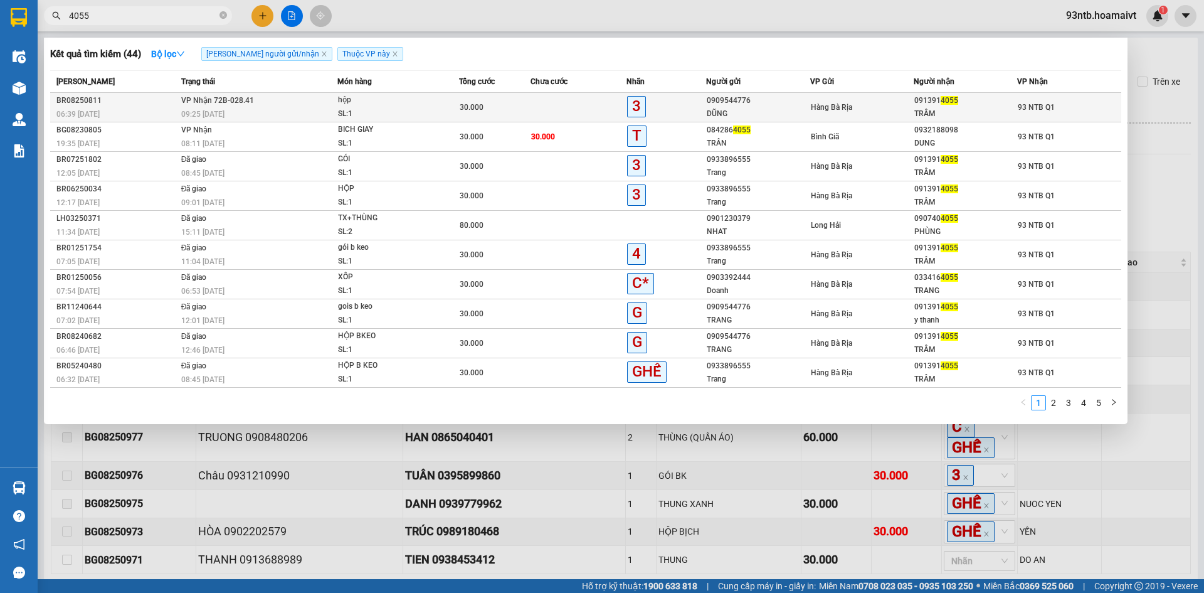
type input "4055"
click at [1002, 98] on div "091391 4055" at bounding box center [966, 100] width 102 height 13
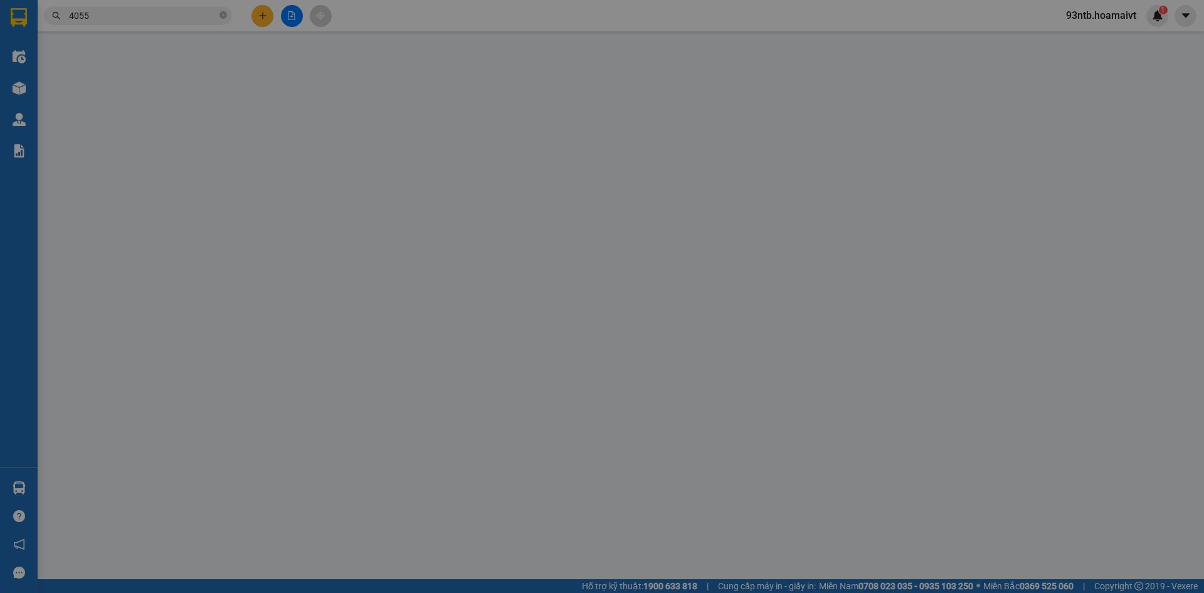
type input "0909544776"
type input "DŨNG"
type input "0913914055"
type input "TRÂM"
type input "30.000"
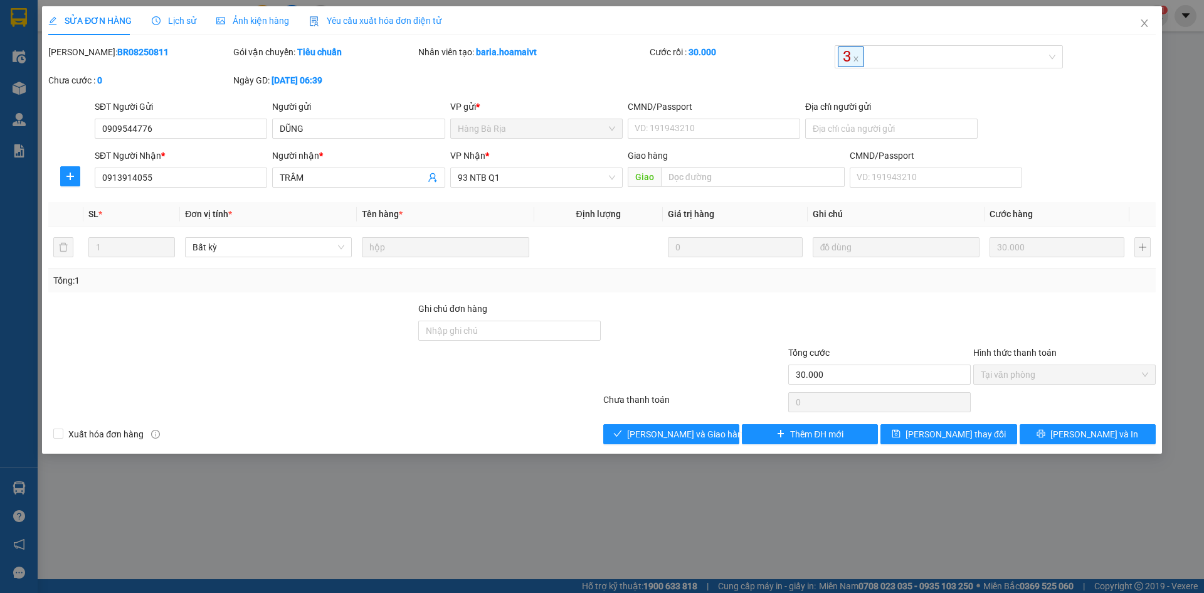
click at [633, 351] on div at bounding box center [694, 368] width 185 height 44
click at [557, 405] on div at bounding box center [324, 402] width 555 height 25
click at [683, 427] on span "Lưu và Giao hàng" at bounding box center [687, 434] width 120 height 14
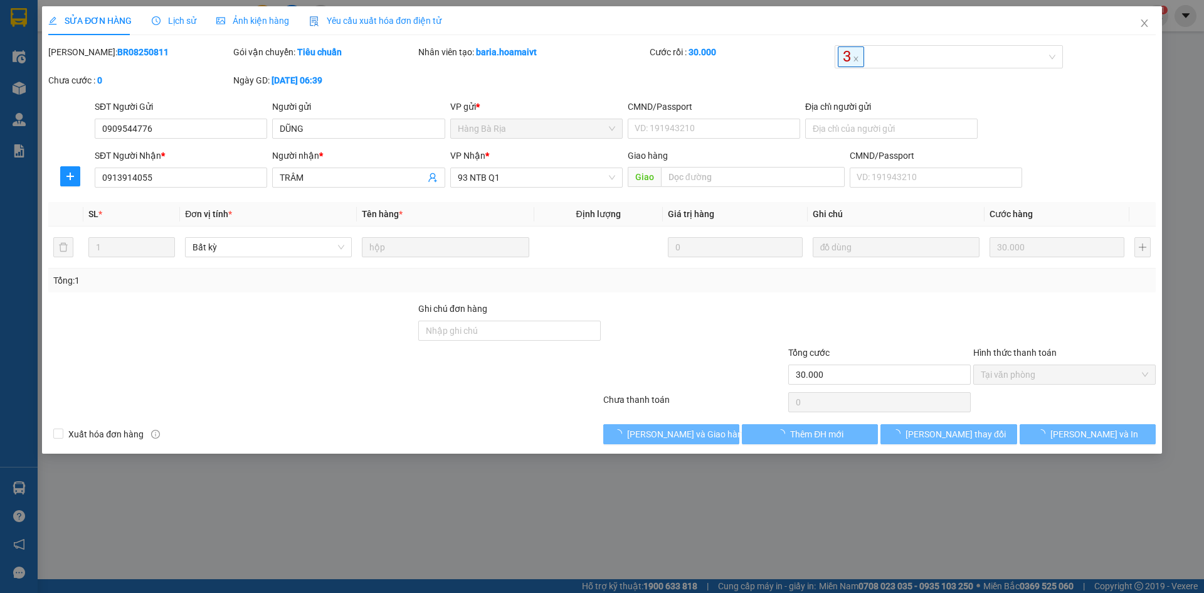
click at [487, 424] on div "Xuất hóa đơn hàng Lưu và Giao hàng Thêm ĐH mới Lưu thay đổi Lưu và In" at bounding box center [602, 434] width 1110 height 20
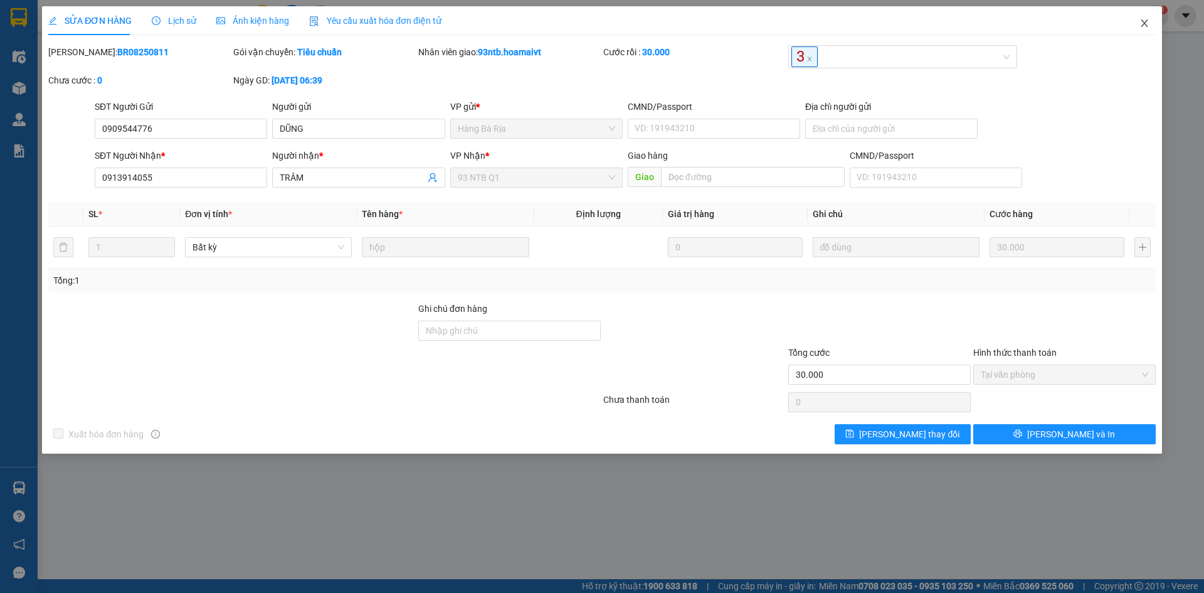
click at [1146, 28] on icon "close" at bounding box center [1145, 23] width 10 height 10
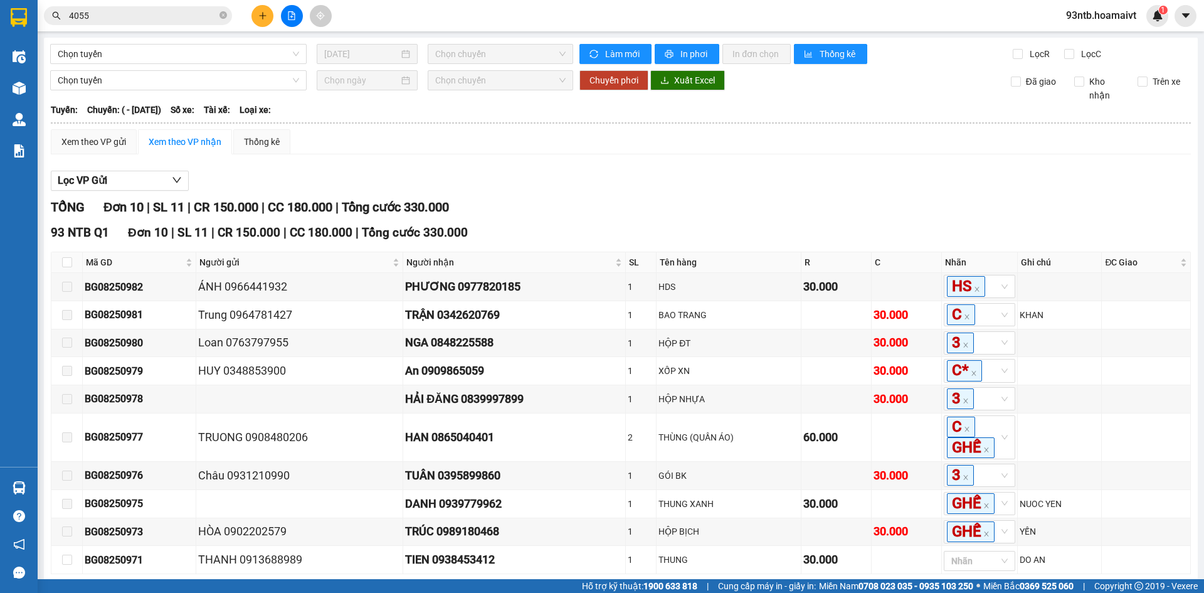
click at [142, 19] on input "4055" at bounding box center [143, 16] width 148 height 14
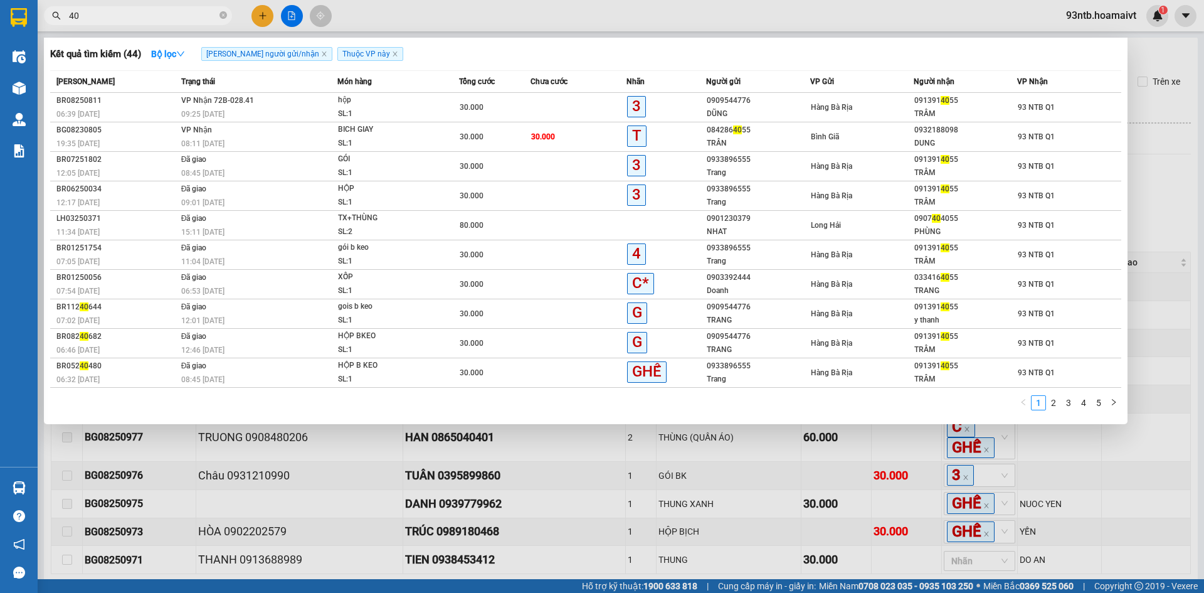
type input "4"
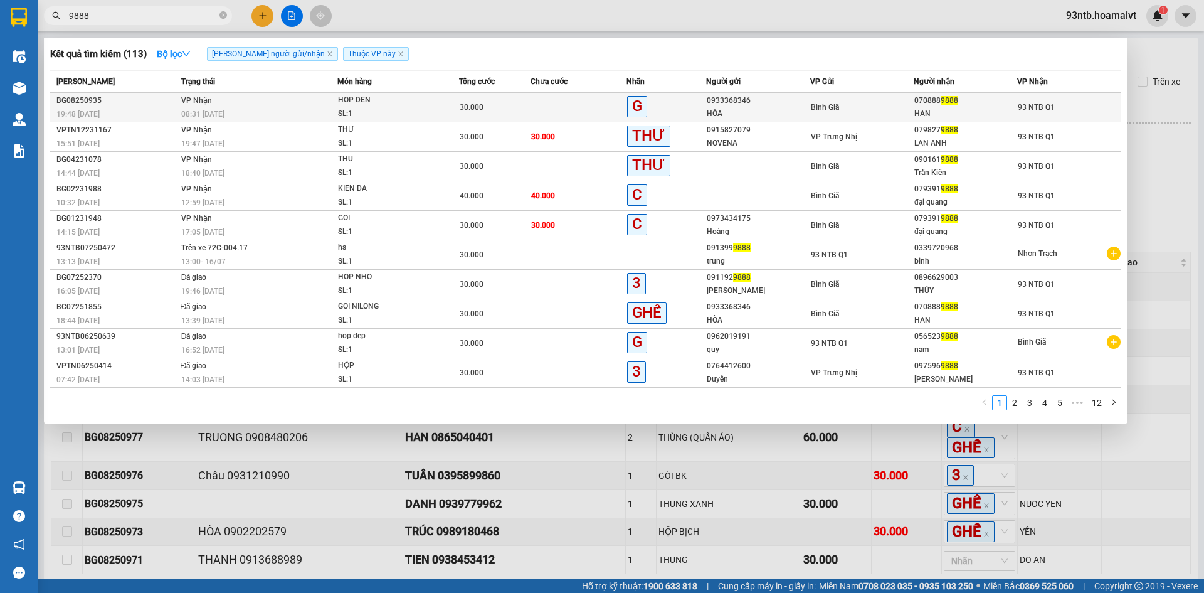
type input "9888"
click at [853, 109] on div "Bình Giã" at bounding box center [862, 107] width 102 height 14
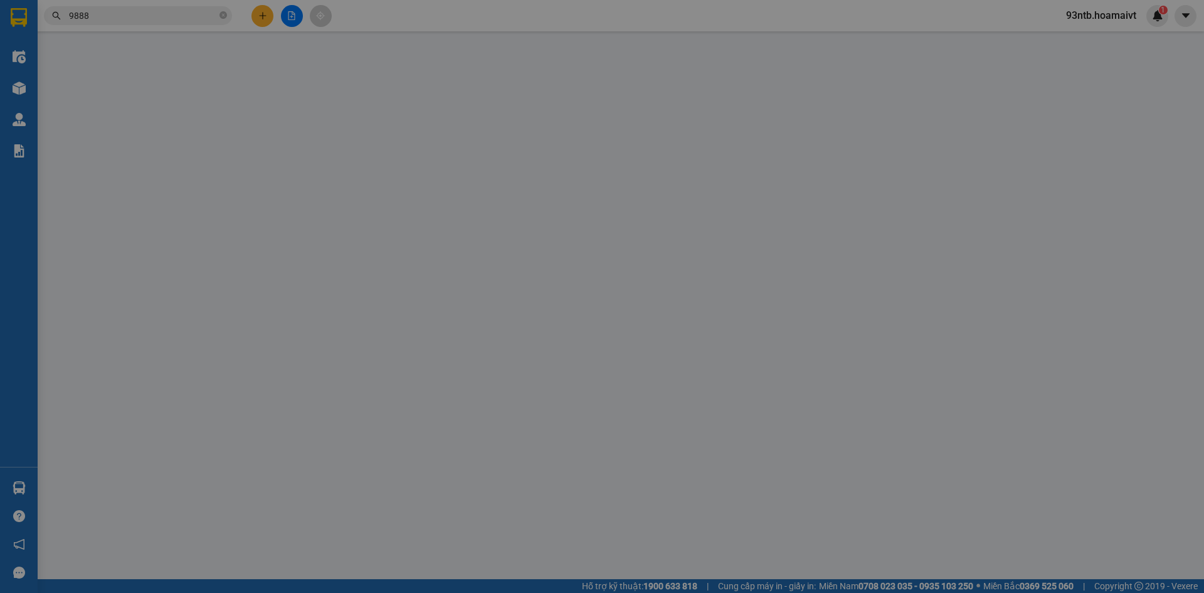
type input "0933368346"
type input "HÒA"
type input "0708889888"
type input "HAN"
type input "30.000"
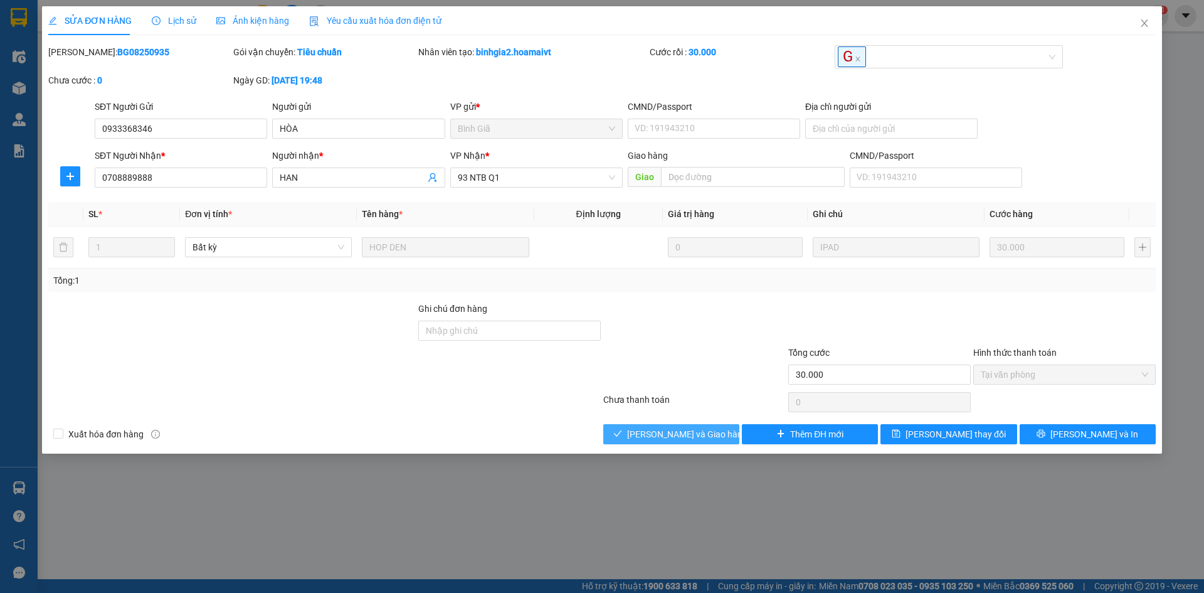
click at [710, 436] on span "Lưu và Giao hàng" at bounding box center [687, 434] width 120 height 14
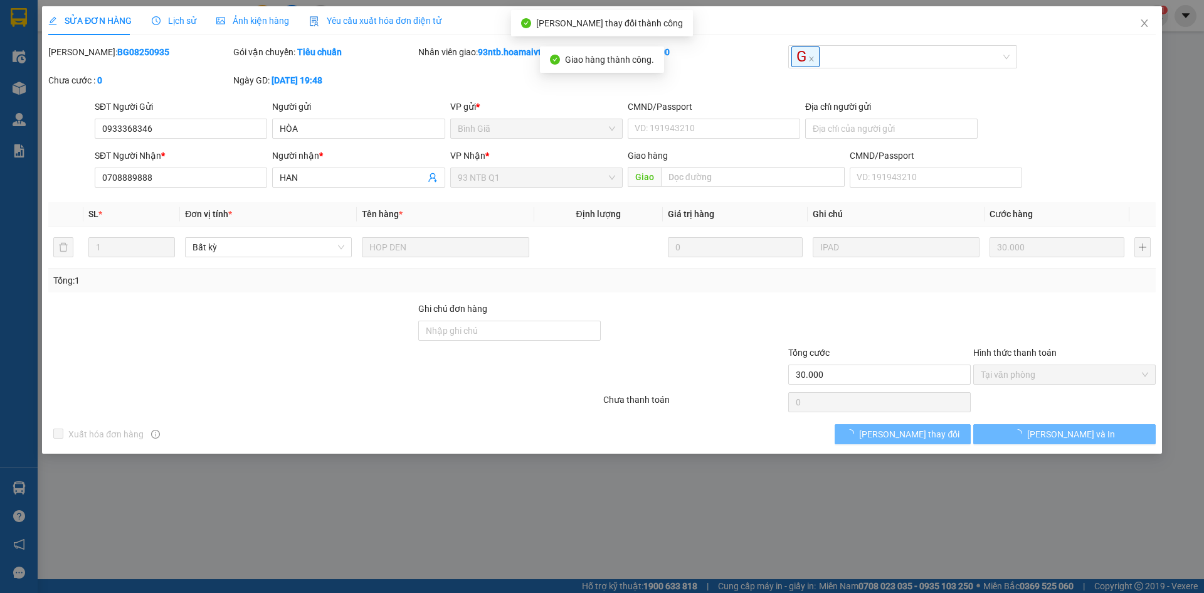
click at [1070, 169] on div "SĐT Người Nhận * 0708889888 Người nhận * HAN VP Nhận * 93 NTB Q1 Giao hàng Giao…" at bounding box center [625, 171] width 1066 height 44
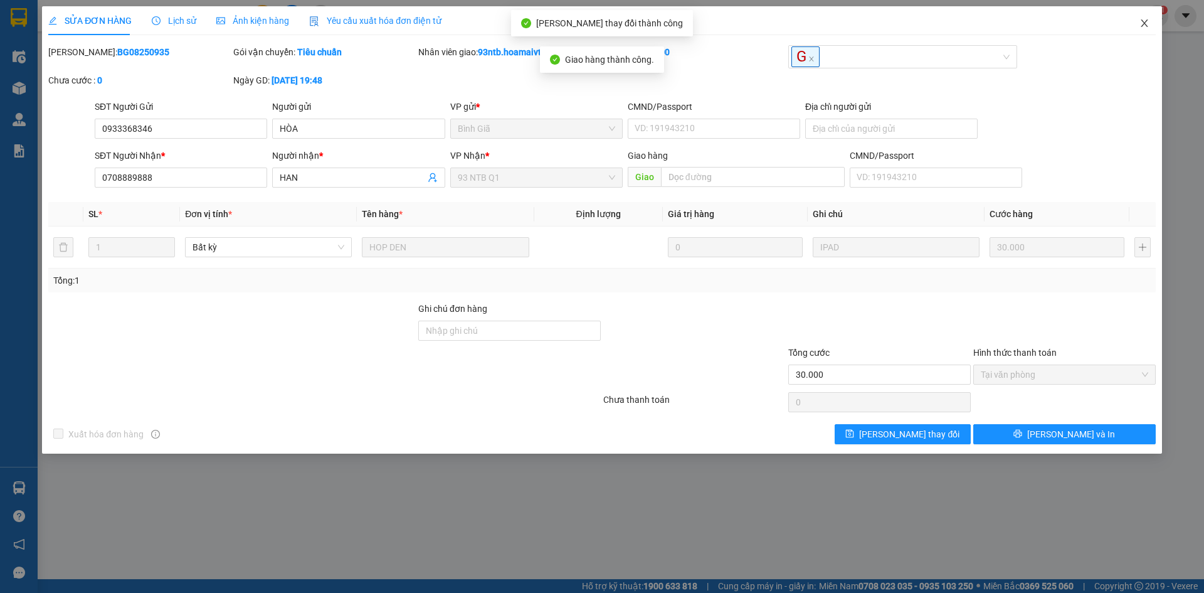
click at [1140, 19] on span "Close" at bounding box center [1144, 23] width 35 height 35
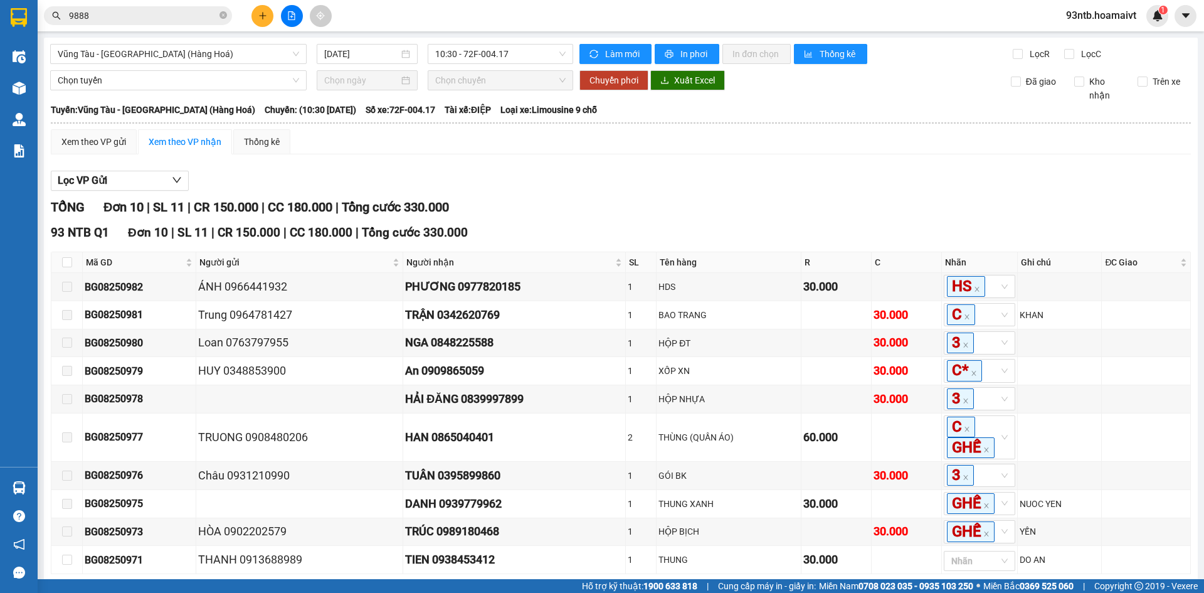
click at [776, 220] on div "TỔNG Đơn 10 | SL 11 | CR 150.000 | CC 180.000 | Tổng cước 330.000 93 NTB Q1 Đơn…" at bounding box center [621, 409] width 1141 height 422
click at [130, 18] on input "9888" at bounding box center [143, 16] width 148 height 14
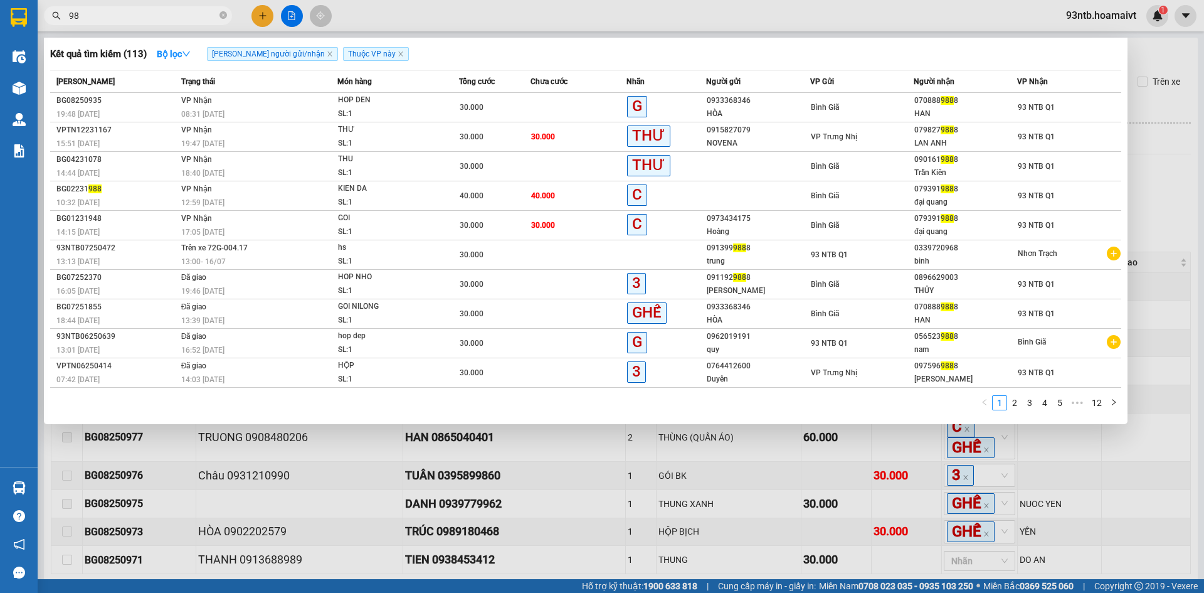
type input "9"
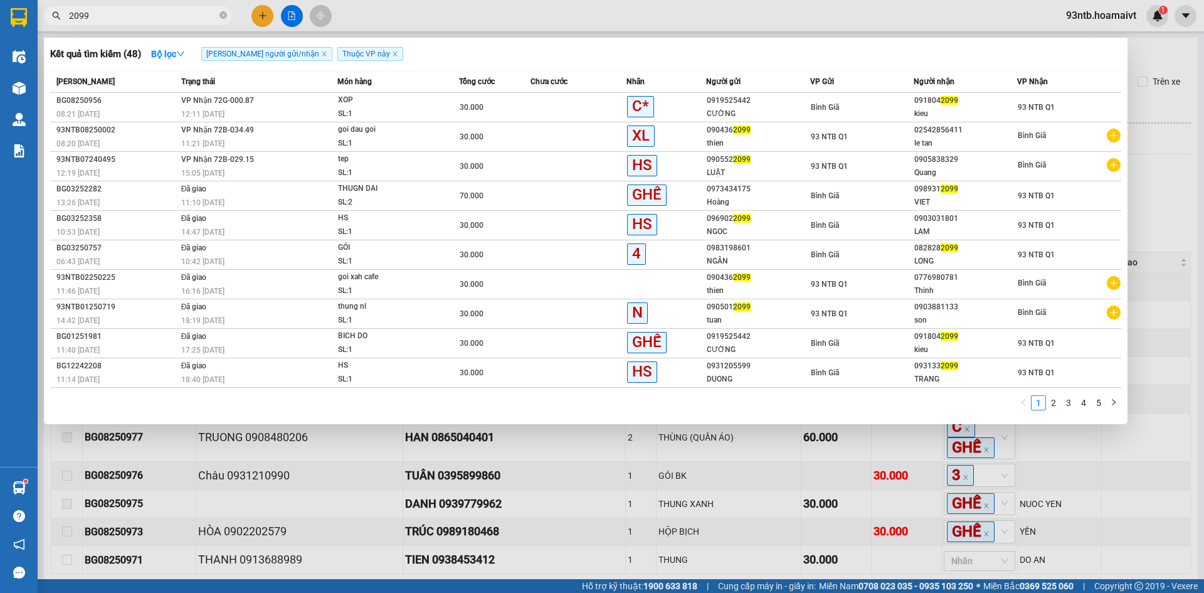
click at [172, 18] on input "2099" at bounding box center [143, 16] width 148 height 14
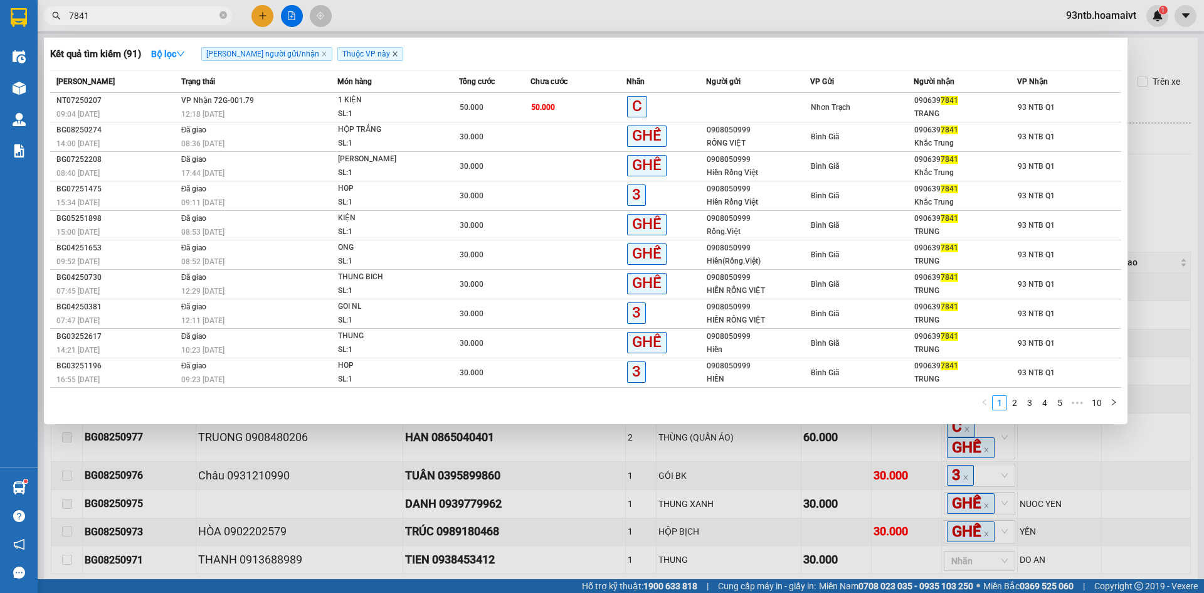
type input "7841"
click at [392, 55] on icon "close" at bounding box center [395, 54] width 6 height 6
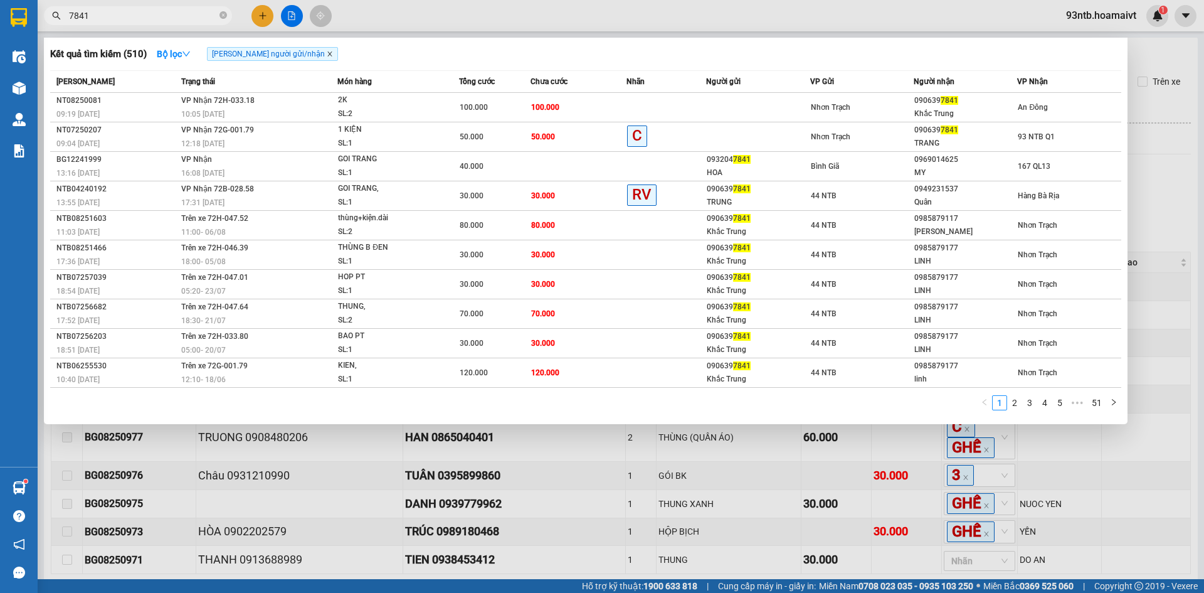
click at [327, 52] on icon "close" at bounding box center [330, 54] width 6 height 6
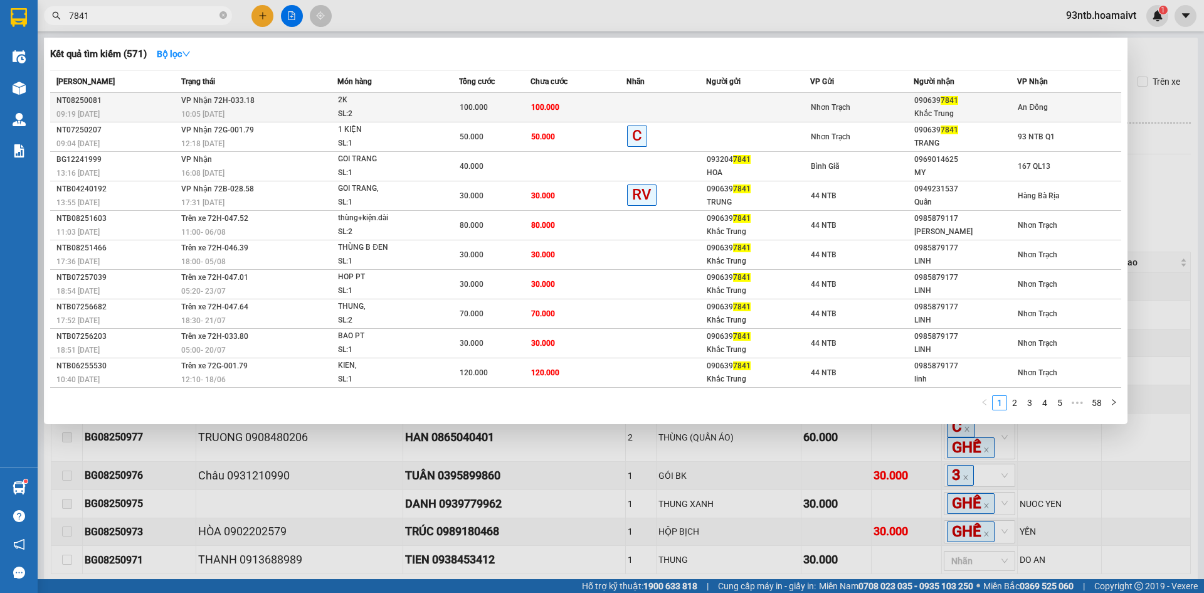
click at [587, 111] on td "100.000" at bounding box center [579, 107] width 96 height 29
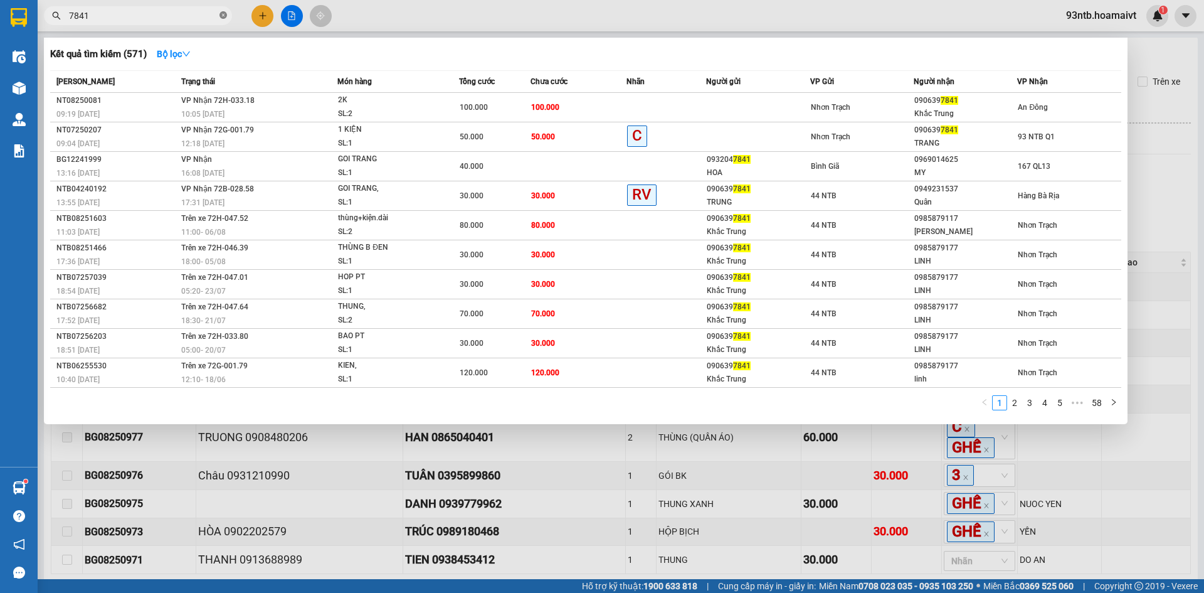
click at [221, 16] on icon "close-circle" at bounding box center [224, 15] width 8 height 8
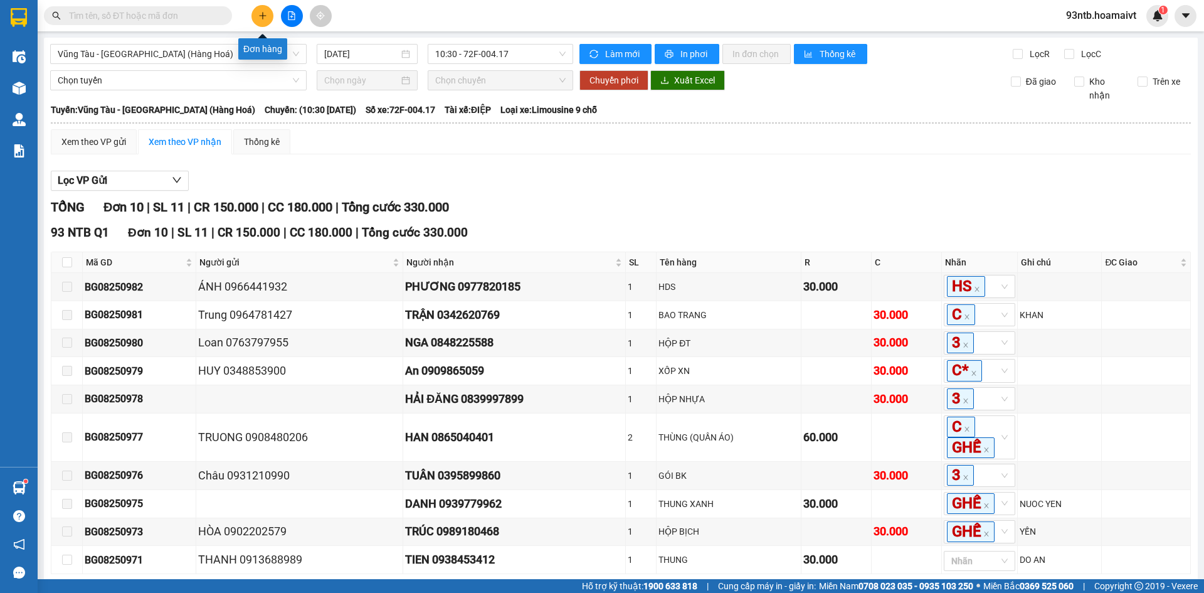
click at [268, 16] on button at bounding box center [263, 16] width 22 height 22
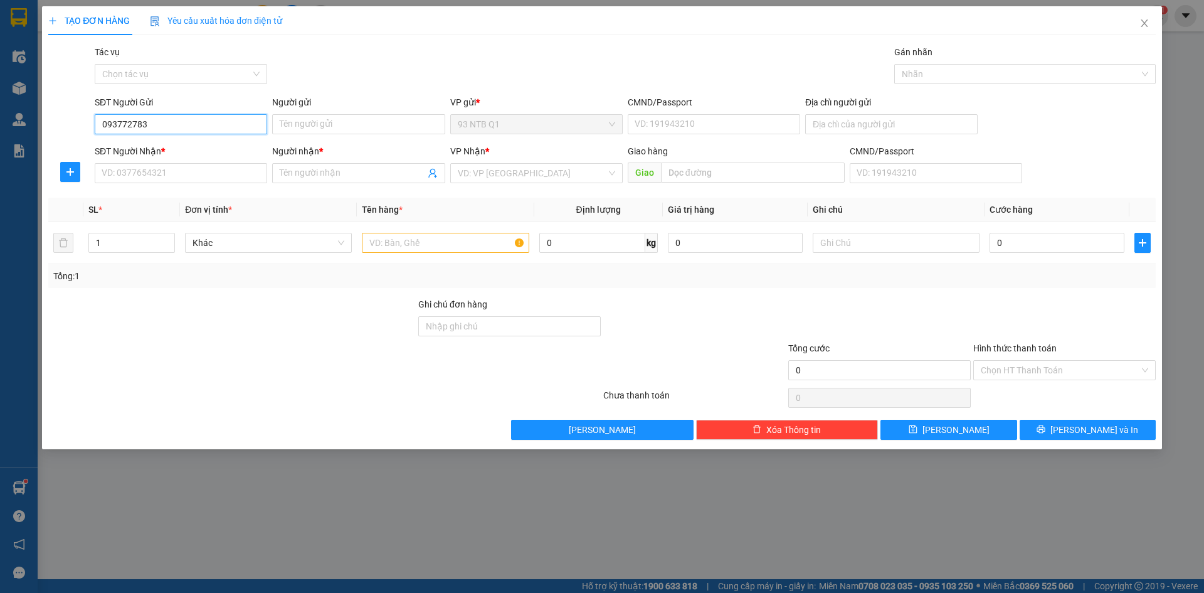
type input "0937727838"
click at [172, 149] on div "0937727838 - Thu" at bounding box center [180, 149] width 157 height 14
type input "Thu"
type input "44 Thoai Ngoc Hau Tan Phu HCM"
type input "0774201763"
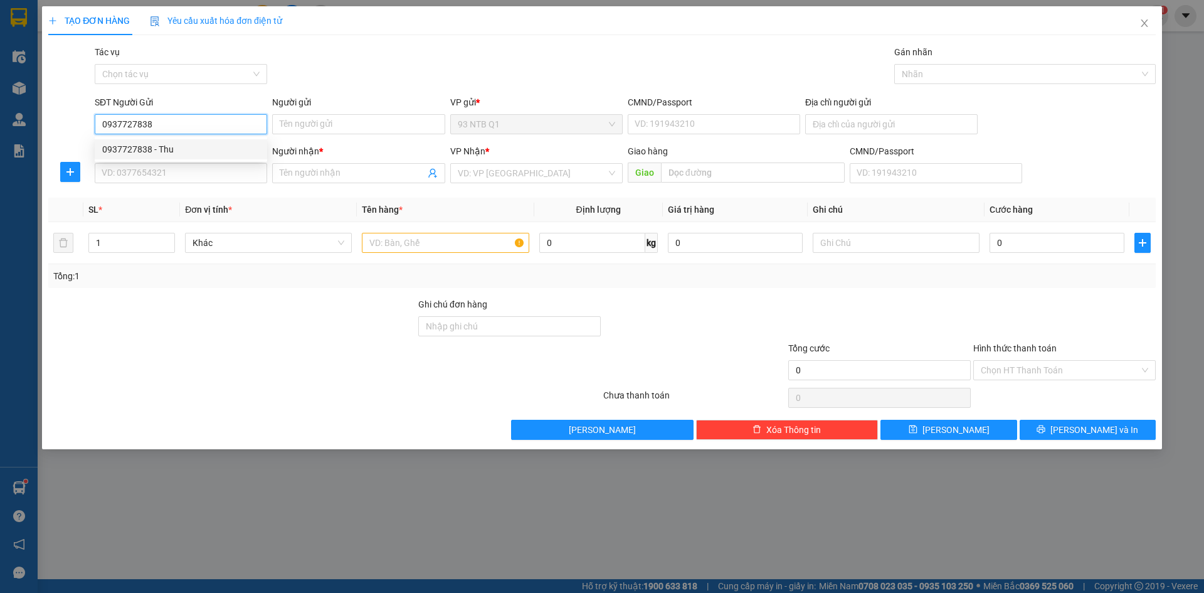
type input "phương"
type input "0937727838"
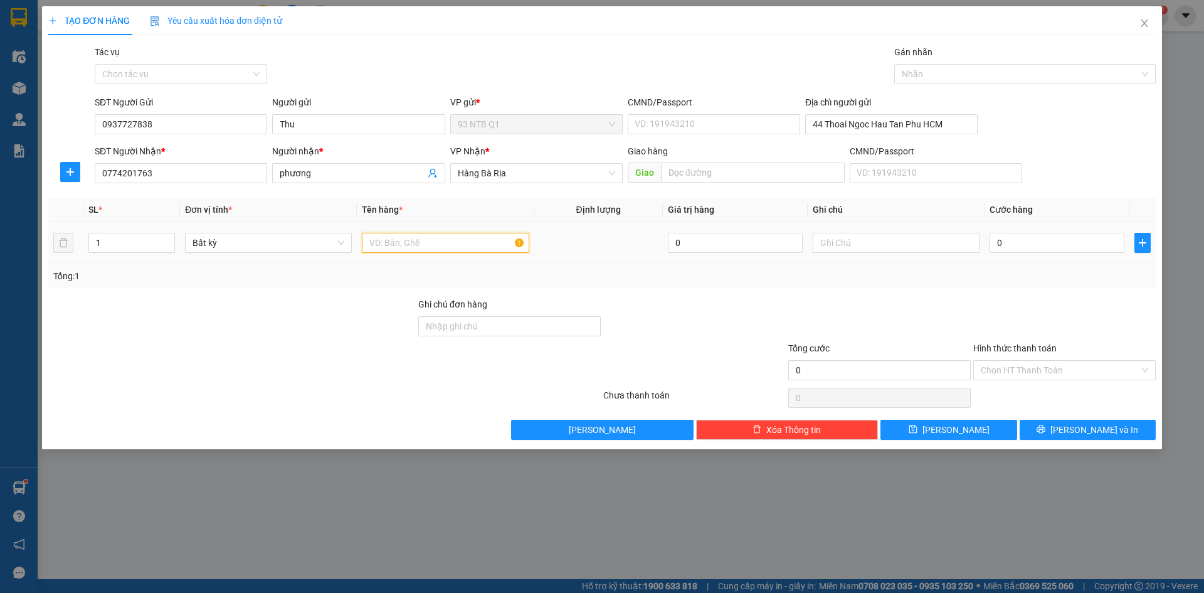
click at [464, 248] on input "text" at bounding box center [445, 243] width 167 height 20
type input "xop"
click at [1006, 242] on input "0" at bounding box center [1057, 243] width 135 height 20
type input "3"
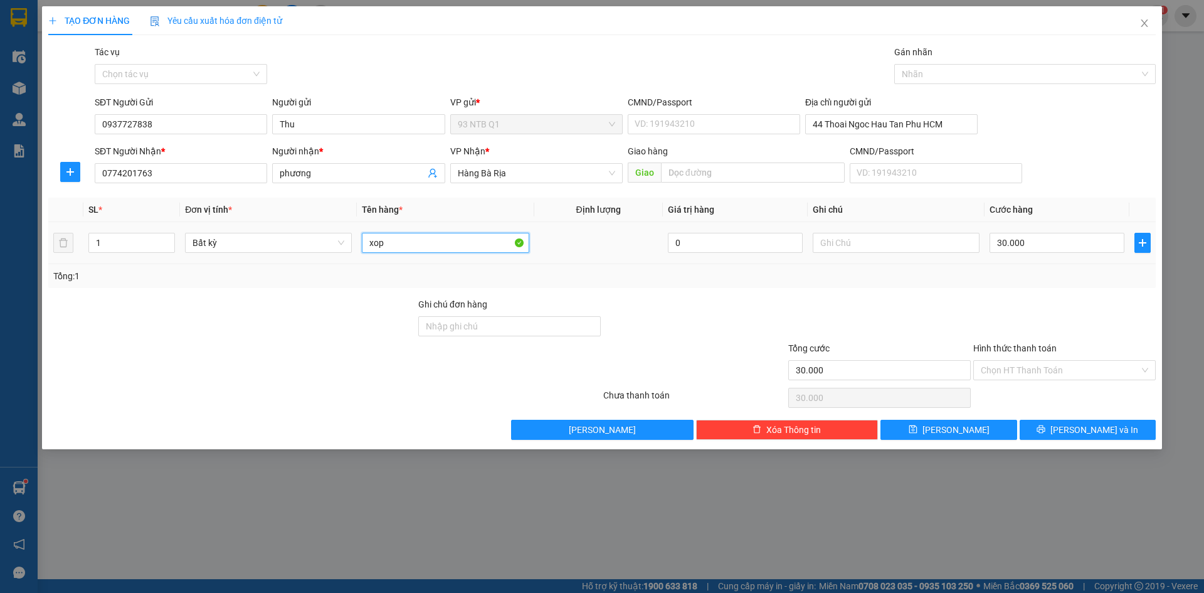
click at [413, 240] on input "xop" at bounding box center [445, 243] width 167 height 20
click at [1076, 364] on input "Hình thức thanh toán" at bounding box center [1060, 370] width 159 height 19
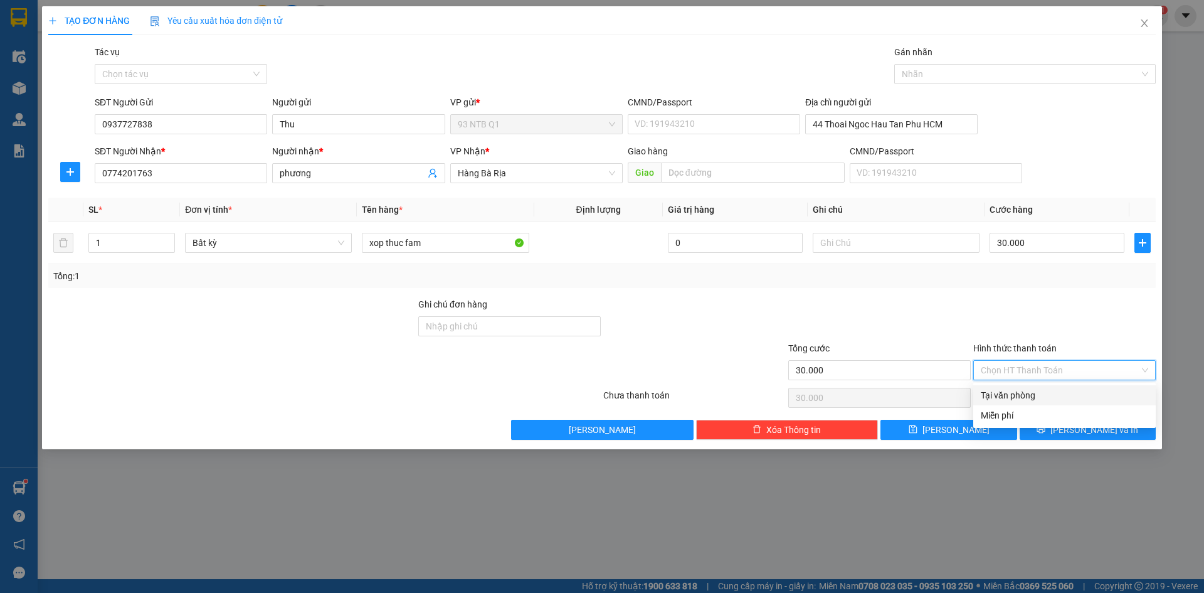
click at [1049, 390] on div "Tại văn phòng" at bounding box center [1065, 395] width 168 height 14
click at [1060, 424] on button "Lưu và In" at bounding box center [1088, 430] width 136 height 20
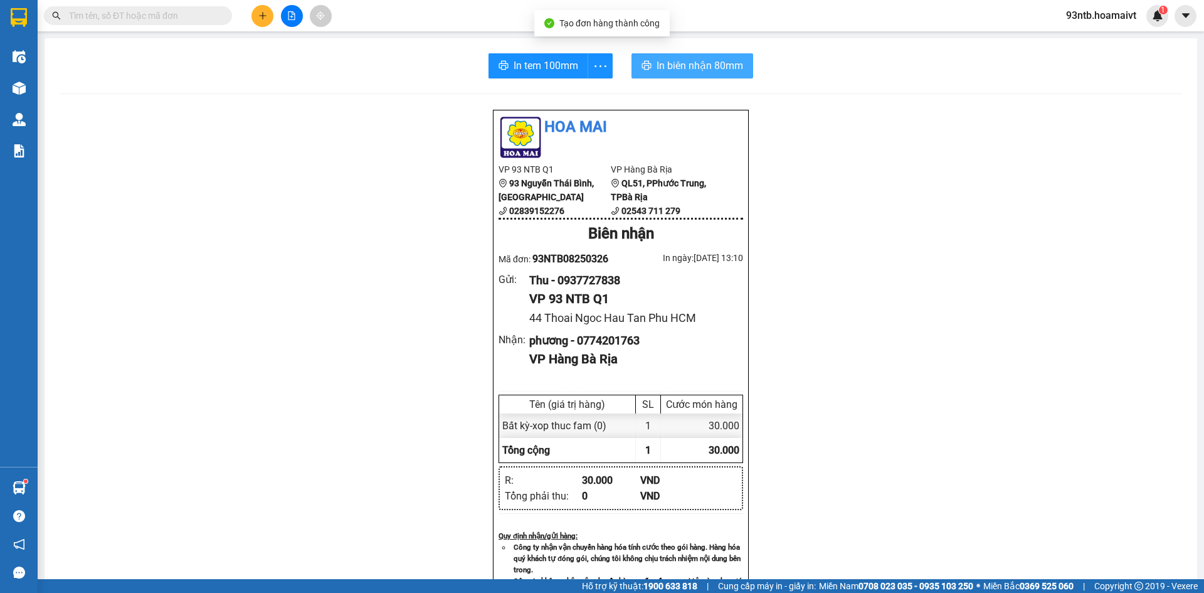
click at [706, 65] on span "In biên nhận 80mm" at bounding box center [700, 66] width 87 height 16
click at [147, 21] on input "text" at bounding box center [143, 16] width 148 height 14
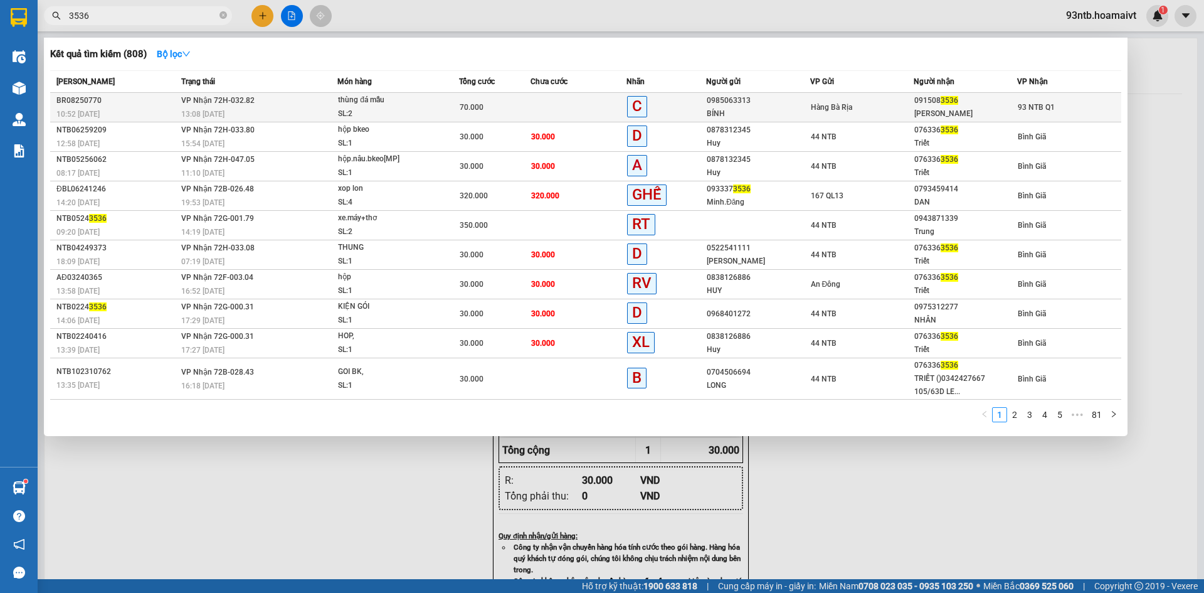
click at [358, 101] on div "thùng đá mẫu" at bounding box center [385, 100] width 94 height 14
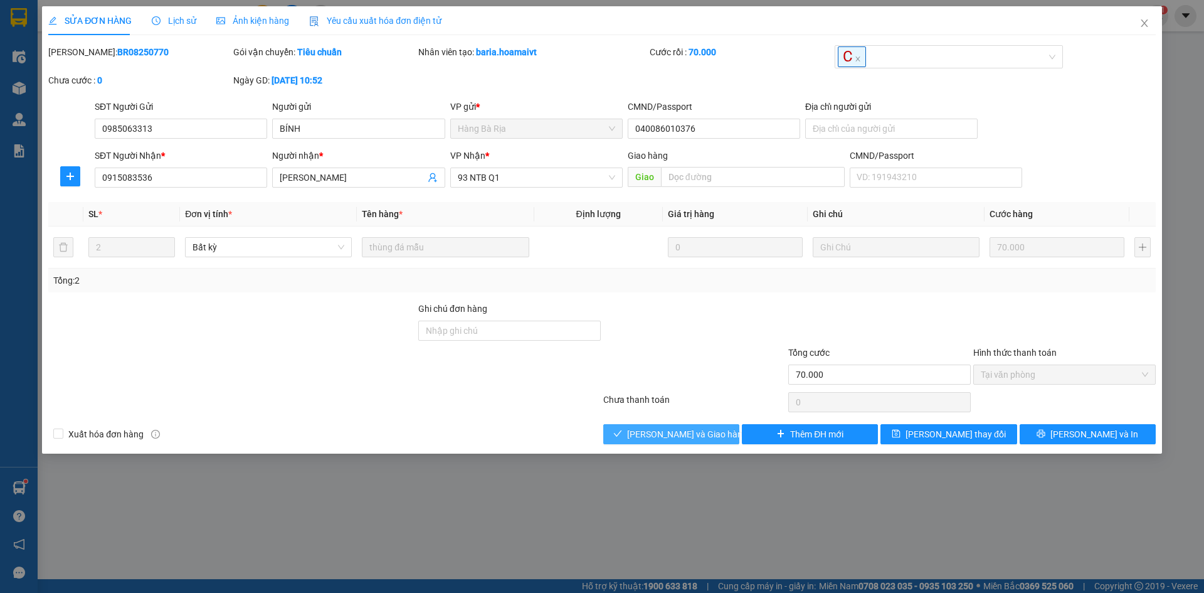
click at [690, 435] on span "Lưu và Giao hàng" at bounding box center [687, 434] width 120 height 14
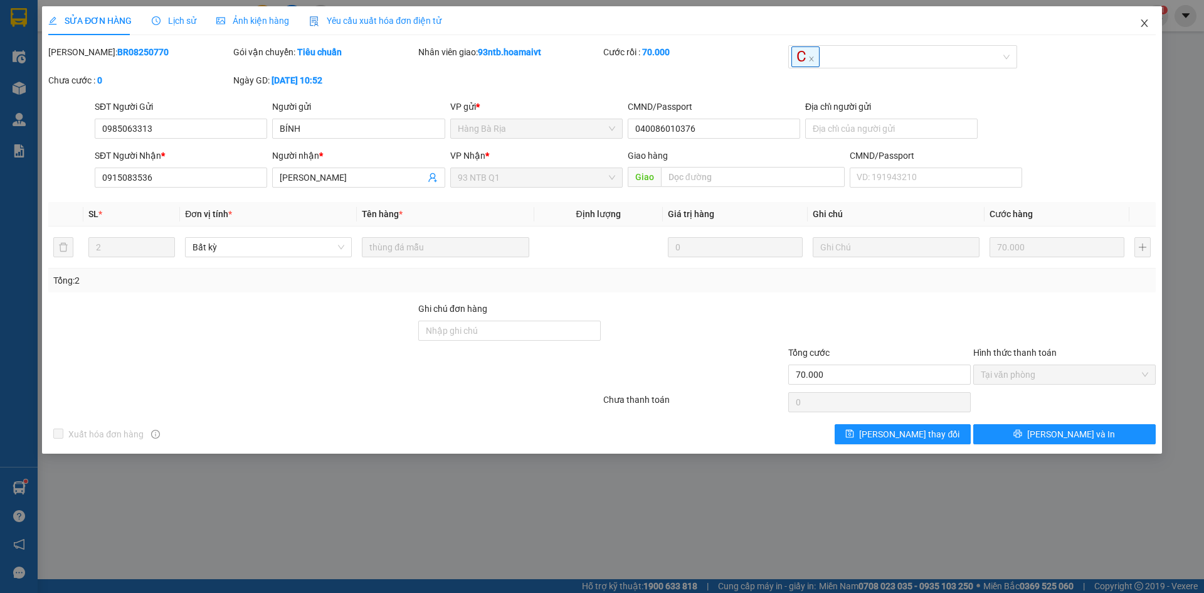
click at [1141, 23] on icon "close" at bounding box center [1145, 23] width 10 height 10
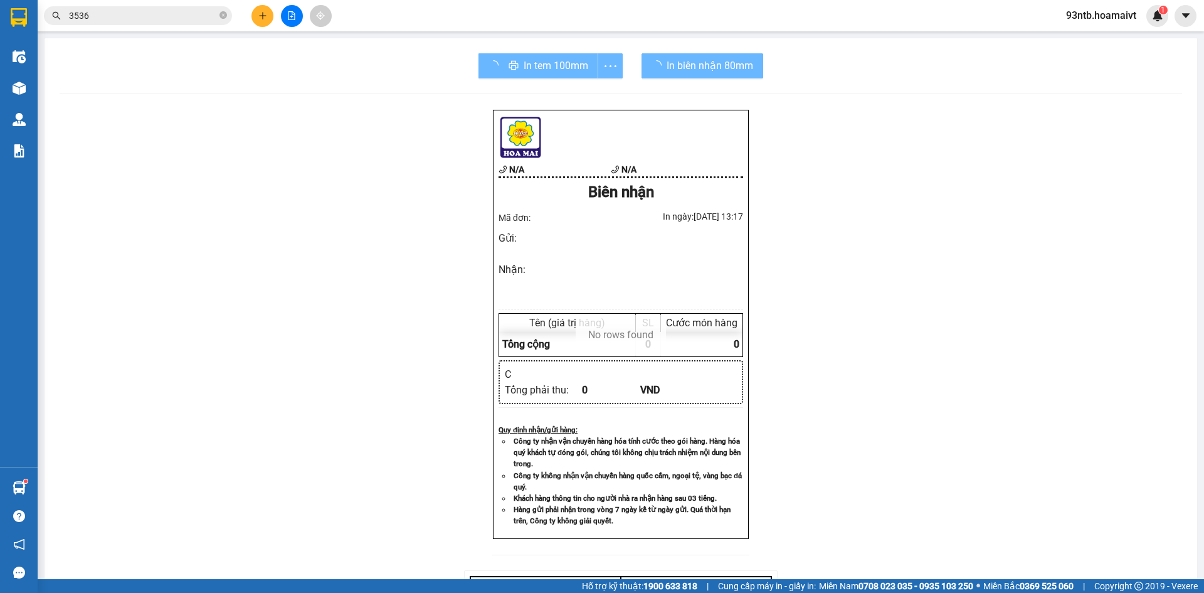
click at [797, 88] on div "In tem 100mm In biên nhận 80mm N/A N/A Biên nhận Mã đơn: In ngày: 13/08/2025 1…" at bounding box center [621, 400] width 1153 height 725
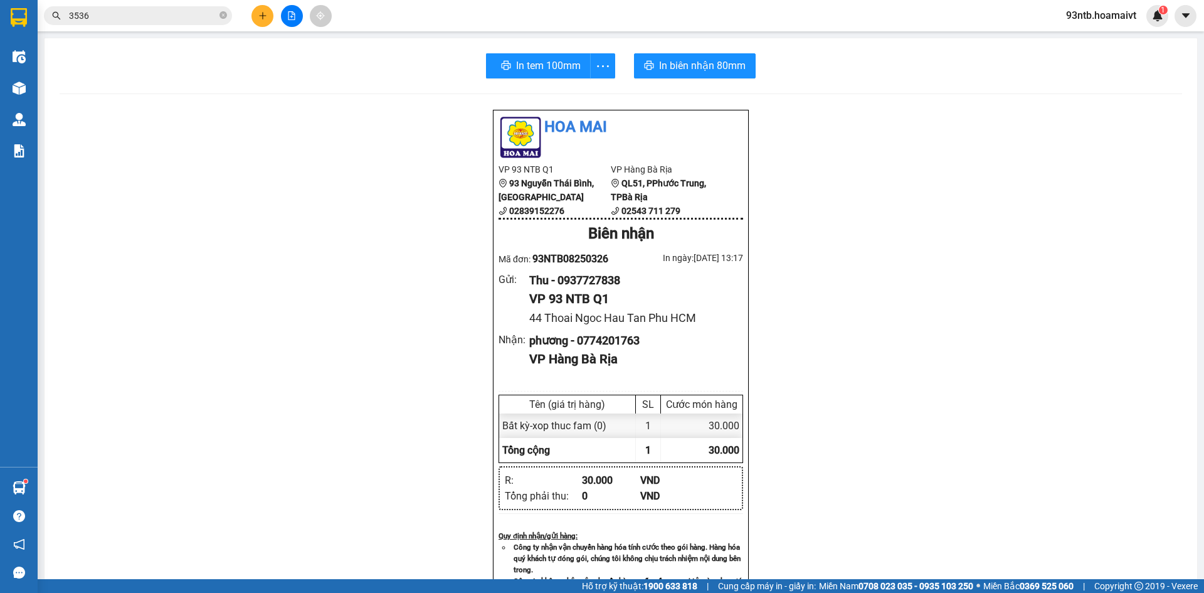
click at [858, 82] on div "In tem 100mm In biên nhận 80mm Hoa Mai VP 93 NTB Q1 93 Nguyễn Thái Bình, Quậ…" at bounding box center [621, 514] width 1153 height 953
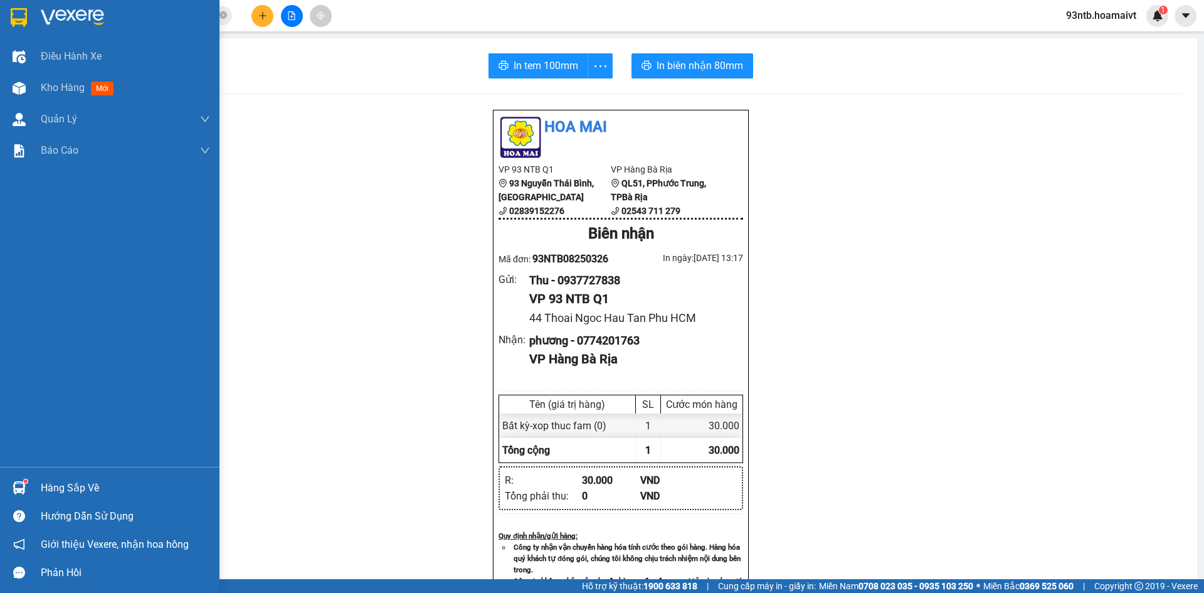
click at [84, 481] on div "Hàng sắp về" at bounding box center [125, 488] width 169 height 19
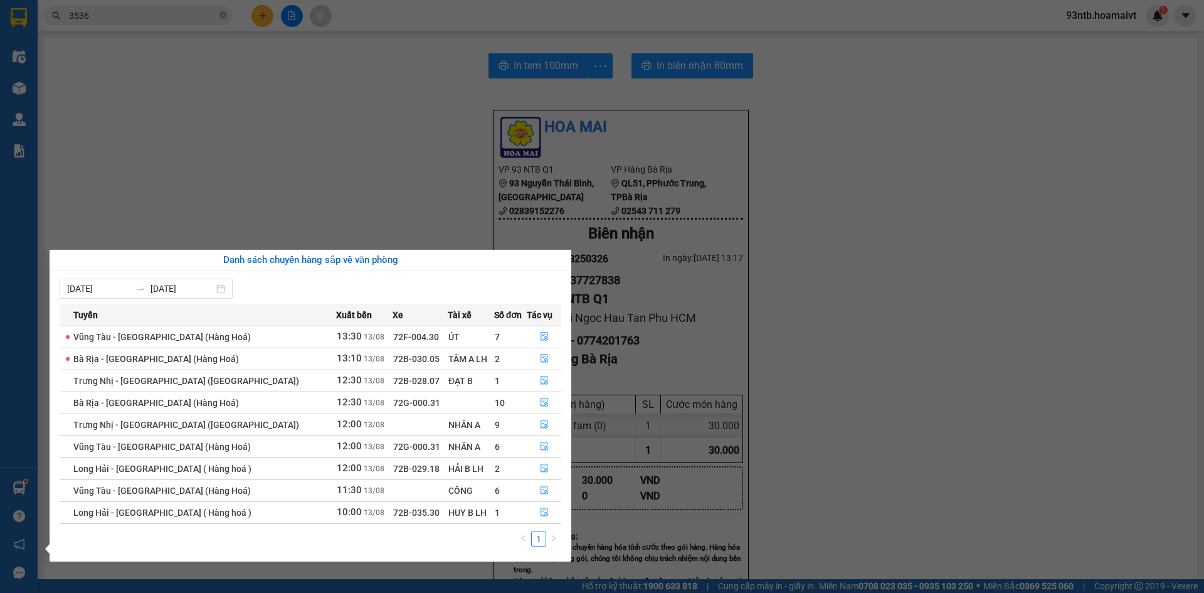
click at [150, 50] on section "Kết quả tìm kiếm ( 808 ) Bộ lọc Mã ĐH Trạng thái Món hàng Tổng cước Chưa cước N…" at bounding box center [602, 296] width 1204 height 593
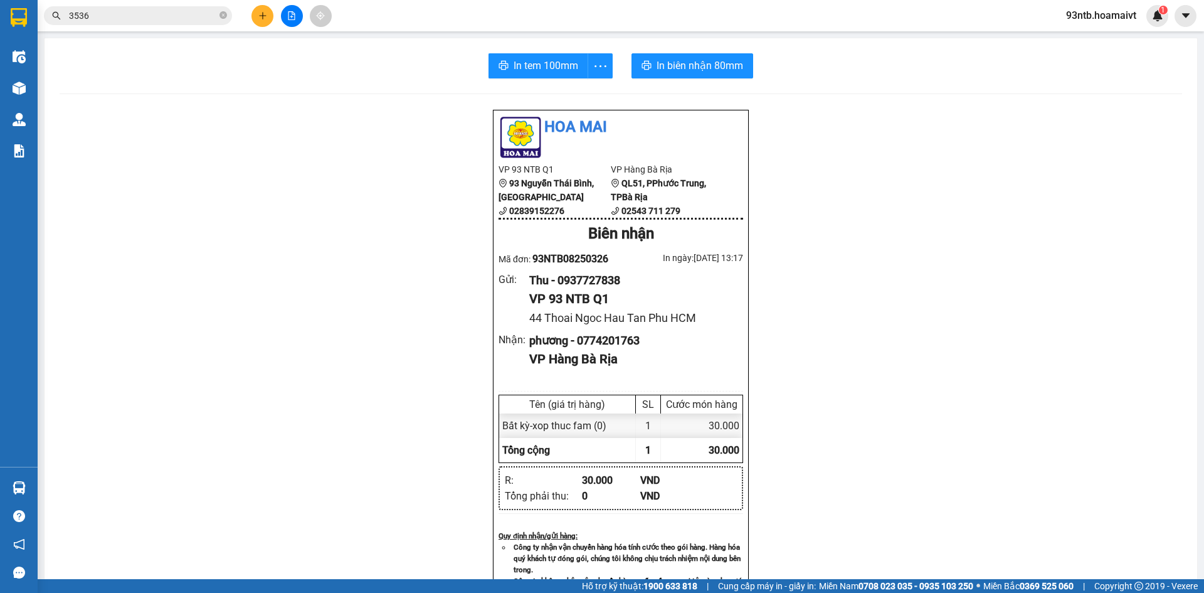
click at [143, 8] on span "3536" at bounding box center [138, 15] width 188 height 19
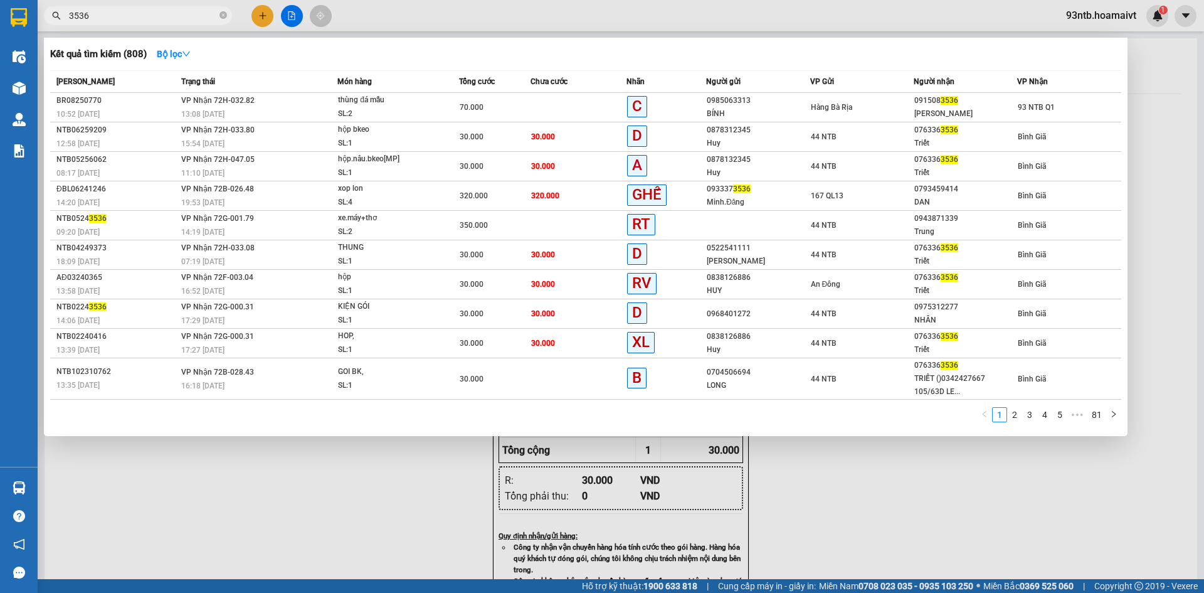
click at [151, 20] on input "3536" at bounding box center [143, 16] width 148 height 14
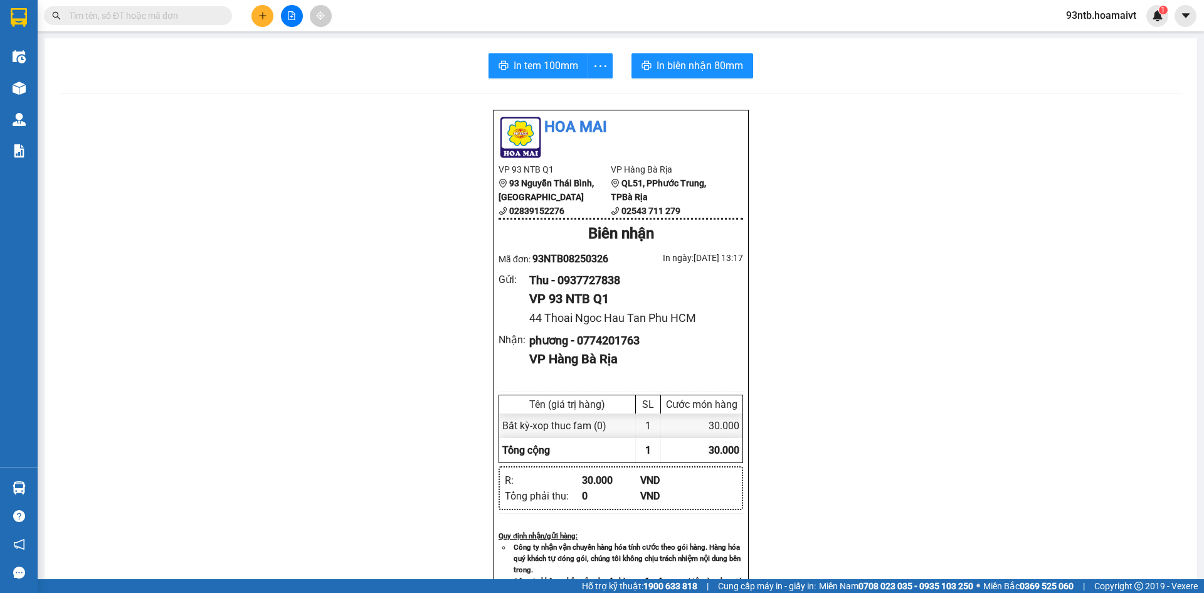
click at [149, 20] on input "text" at bounding box center [143, 16] width 148 height 14
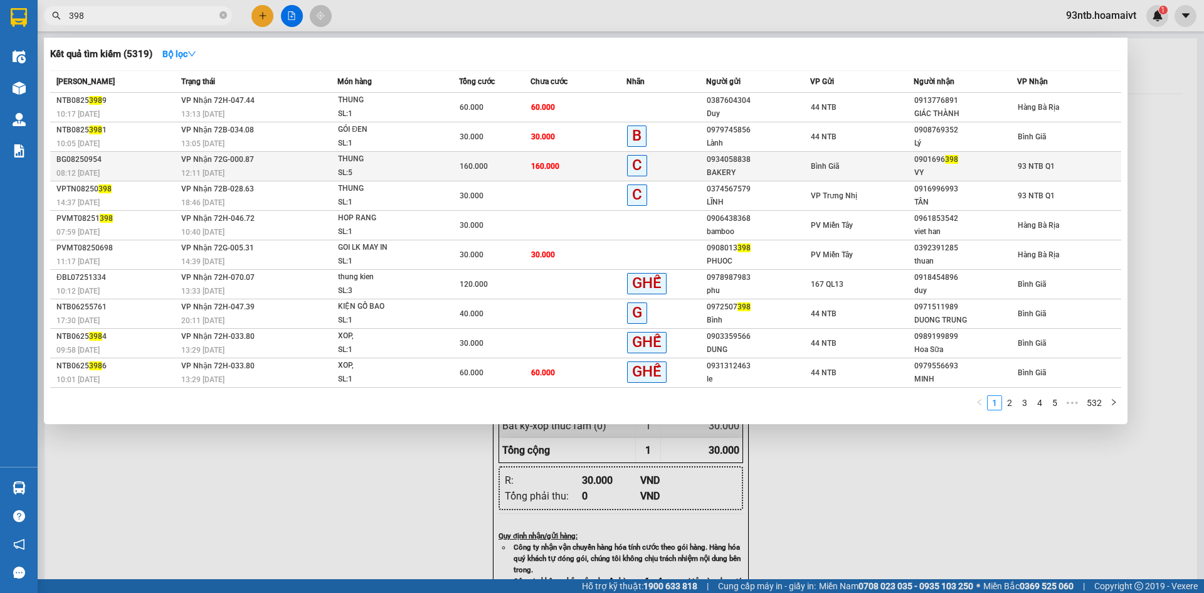
click at [459, 163] on td "160.000" at bounding box center [495, 166] width 72 height 29
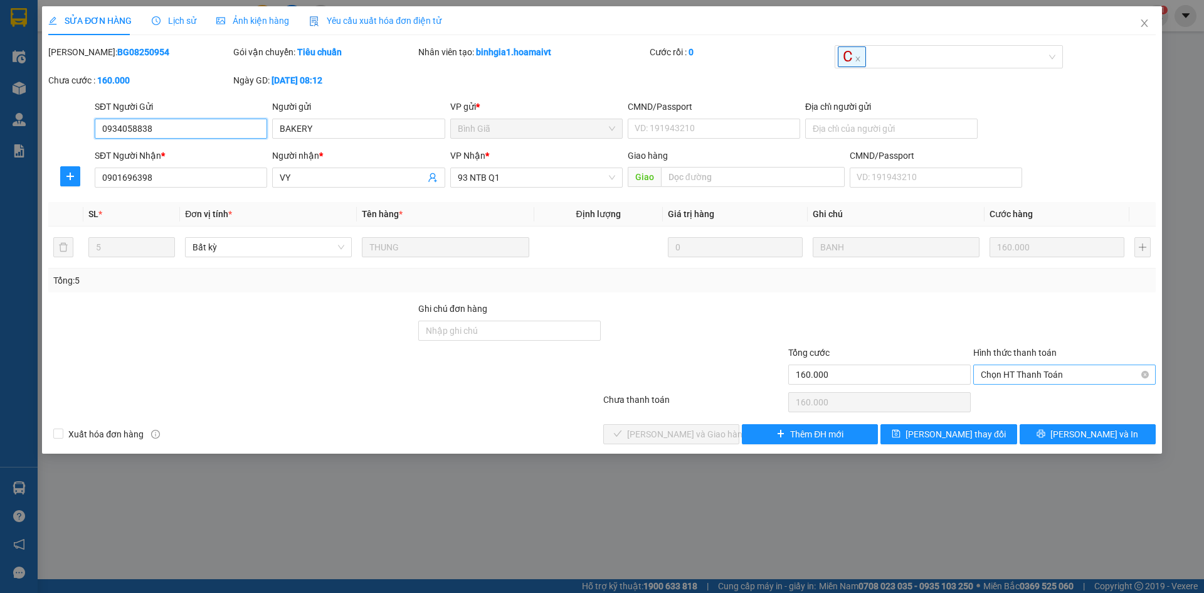
click at [1061, 383] on span "Chọn HT Thanh Toán" at bounding box center [1065, 374] width 168 height 19
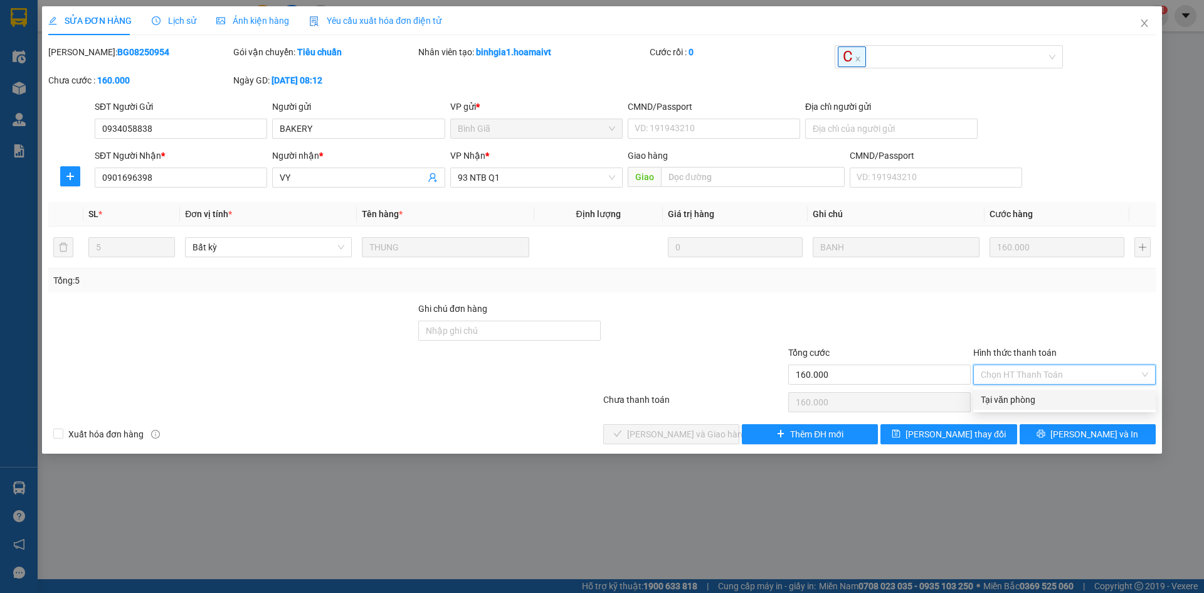
click at [1038, 396] on div "Tại văn phòng" at bounding box center [1065, 400] width 168 height 14
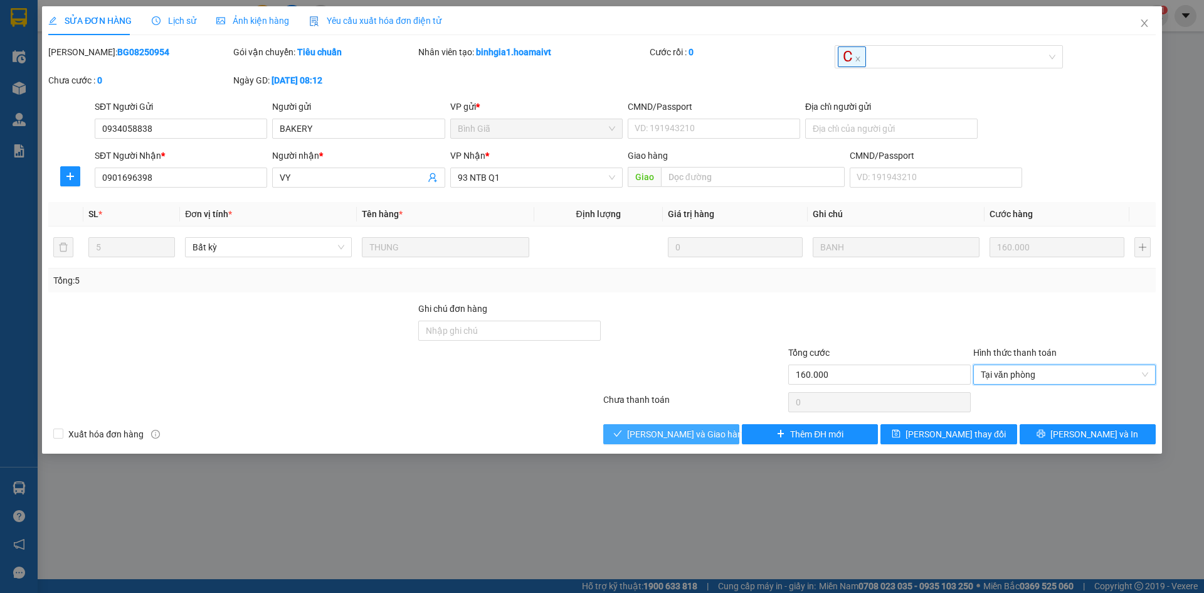
click at [687, 425] on button "Lưu và Giao hàng" at bounding box center [672, 434] width 136 height 20
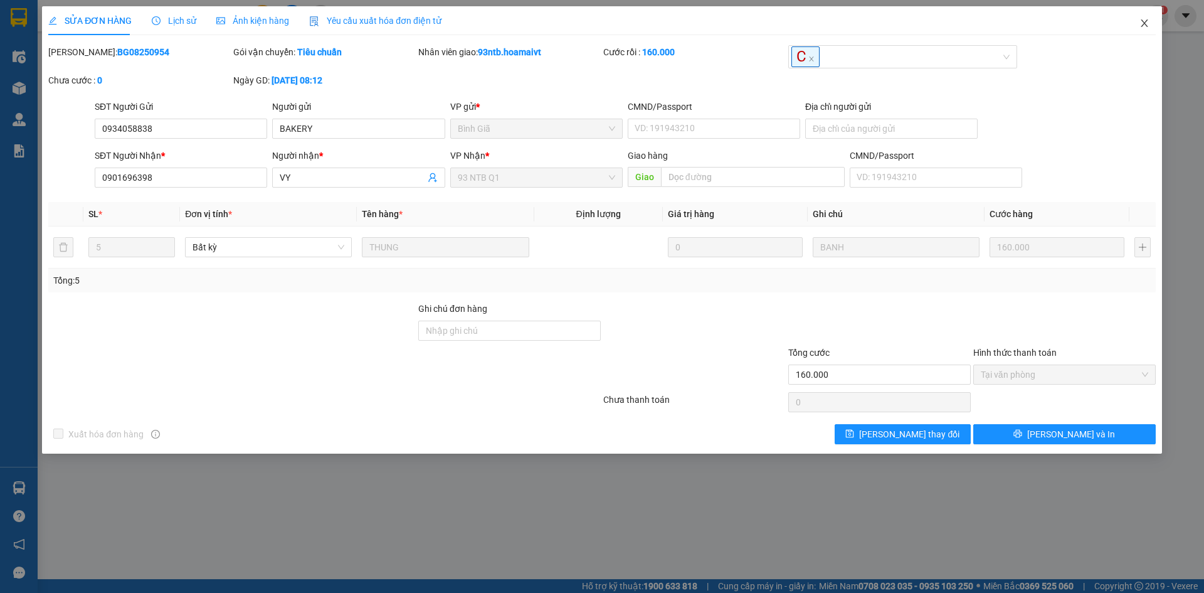
click at [1140, 26] on icon "close" at bounding box center [1145, 23] width 10 height 10
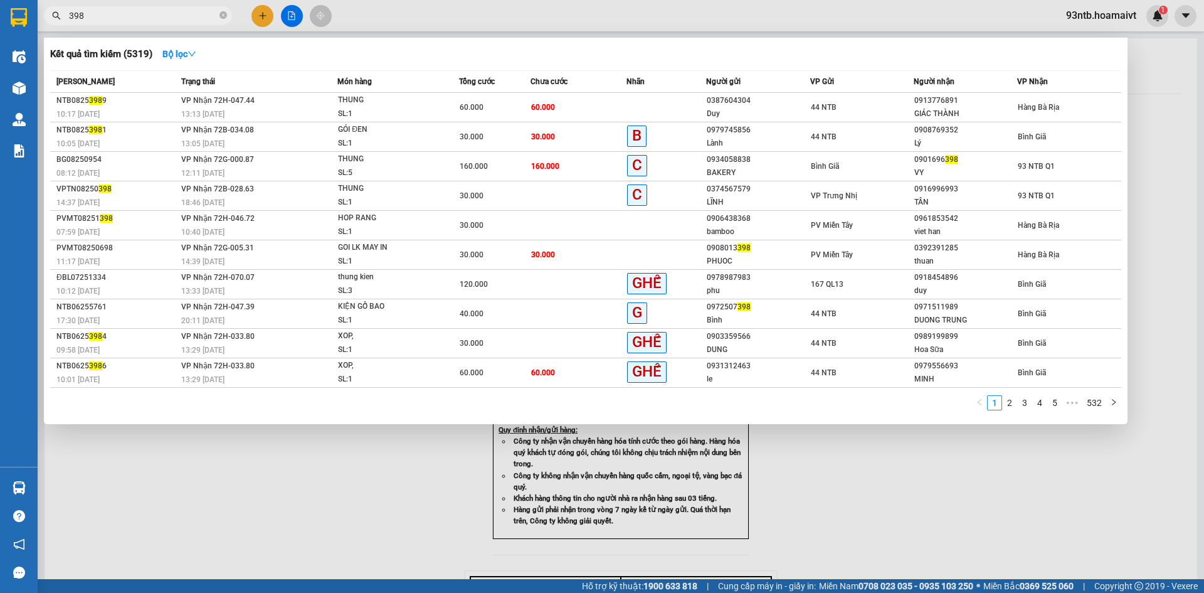
click at [162, 22] on input "398" at bounding box center [143, 16] width 148 height 14
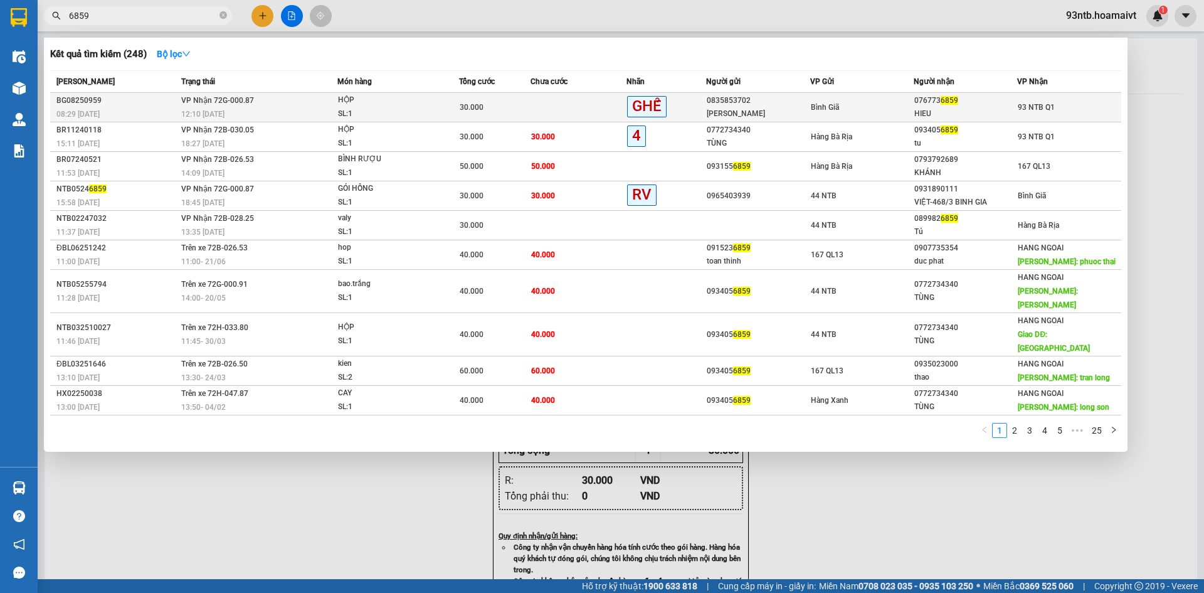
click at [866, 105] on div "Bình Giã" at bounding box center [862, 107] width 102 height 14
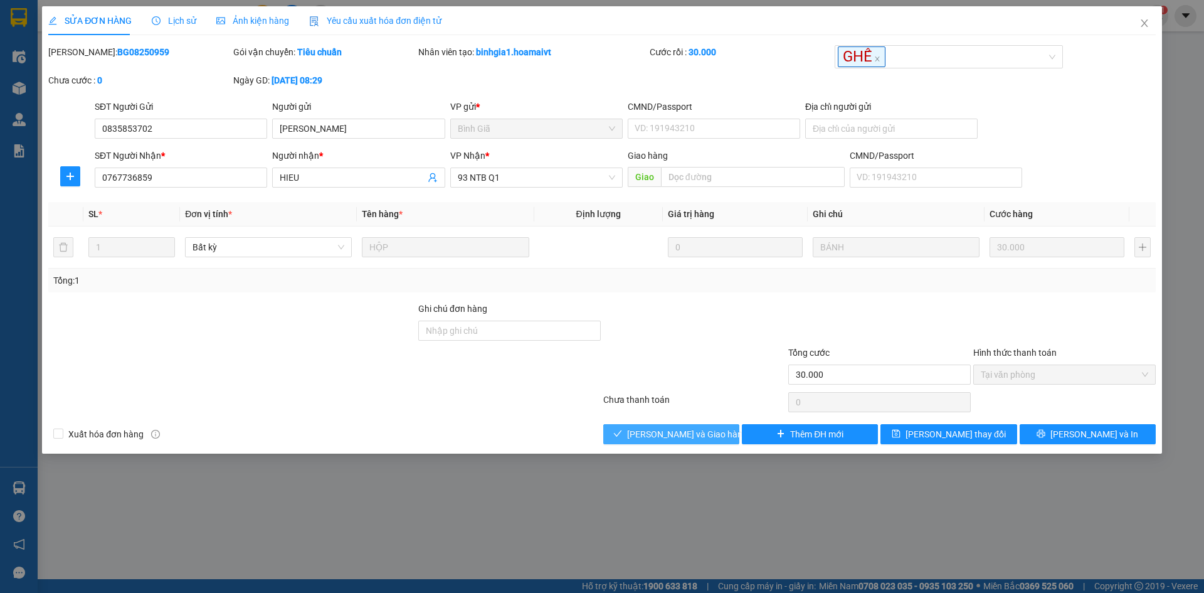
click at [664, 441] on button "Lưu và Giao hàng" at bounding box center [672, 434] width 136 height 20
click at [667, 444] on button "Lưu và Giao hàng" at bounding box center [672, 434] width 136 height 20
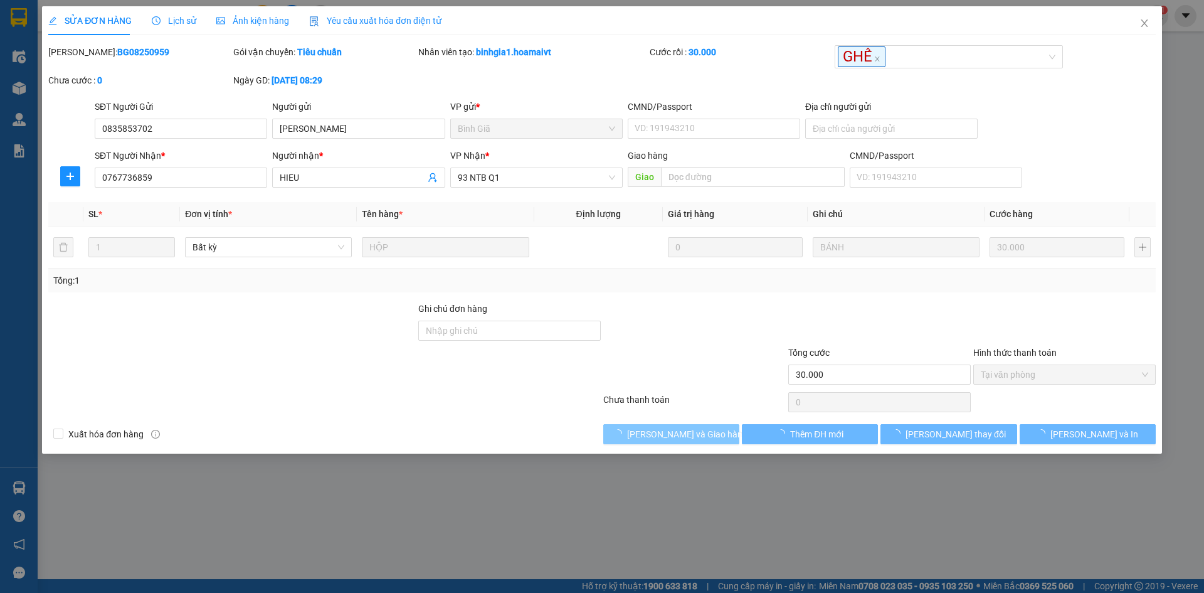
click at [667, 444] on button "Lưu và Giao hàng" at bounding box center [672, 434] width 136 height 20
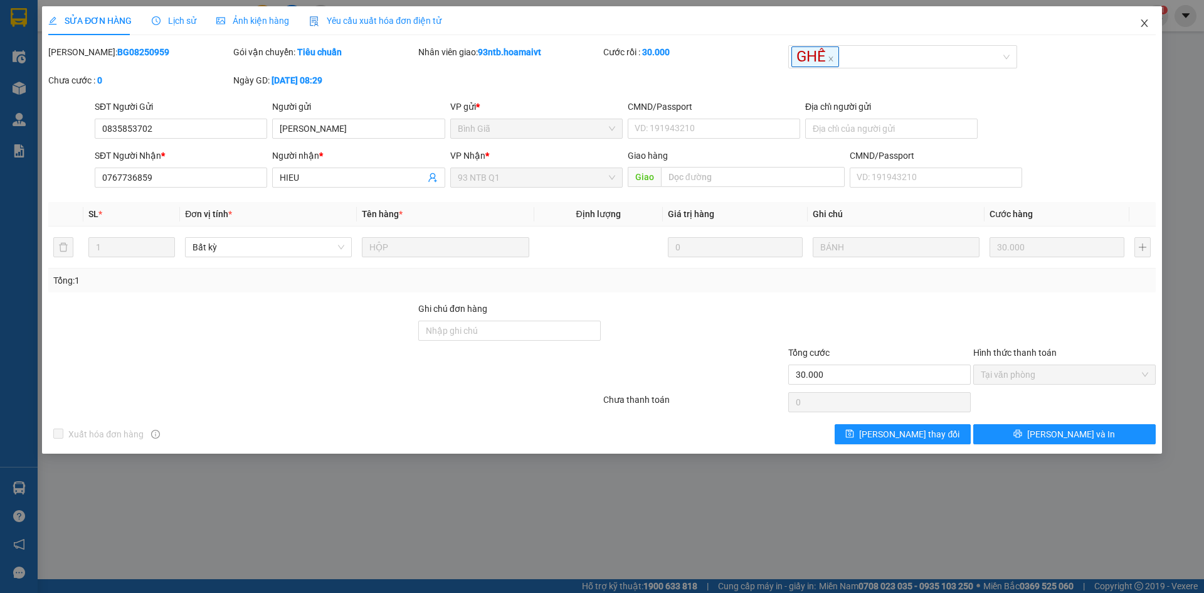
click at [1146, 17] on span "Close" at bounding box center [1144, 23] width 35 height 35
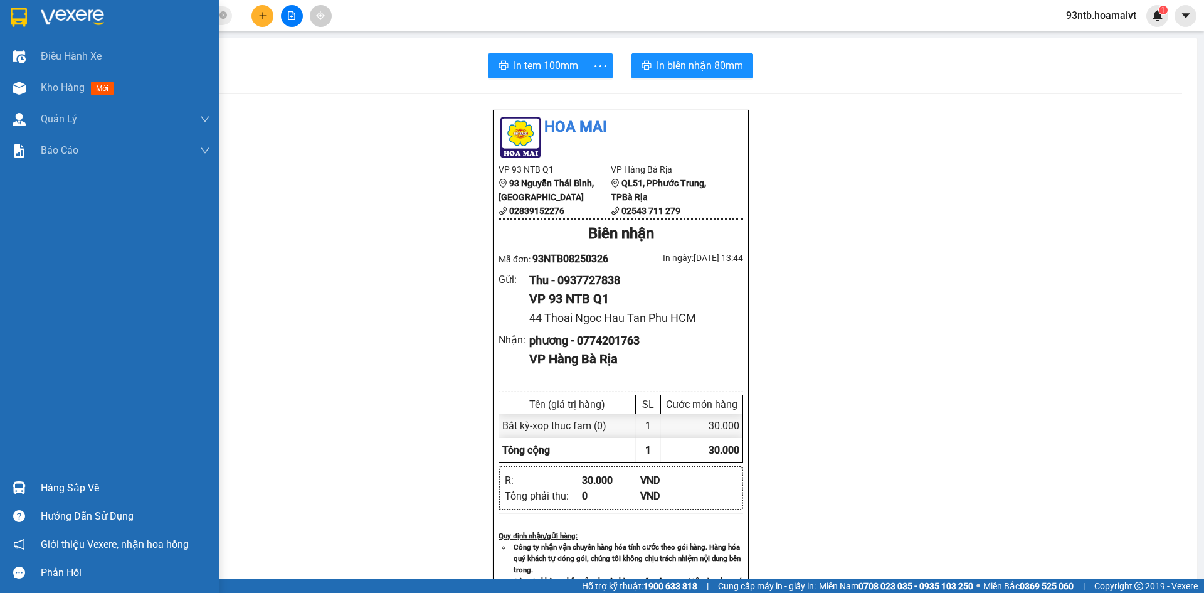
drag, startPoint x: 67, startPoint y: 491, endPoint x: 164, endPoint y: 486, distance: 96.7
click at [68, 491] on div "Hàng sắp về" at bounding box center [125, 488] width 169 height 19
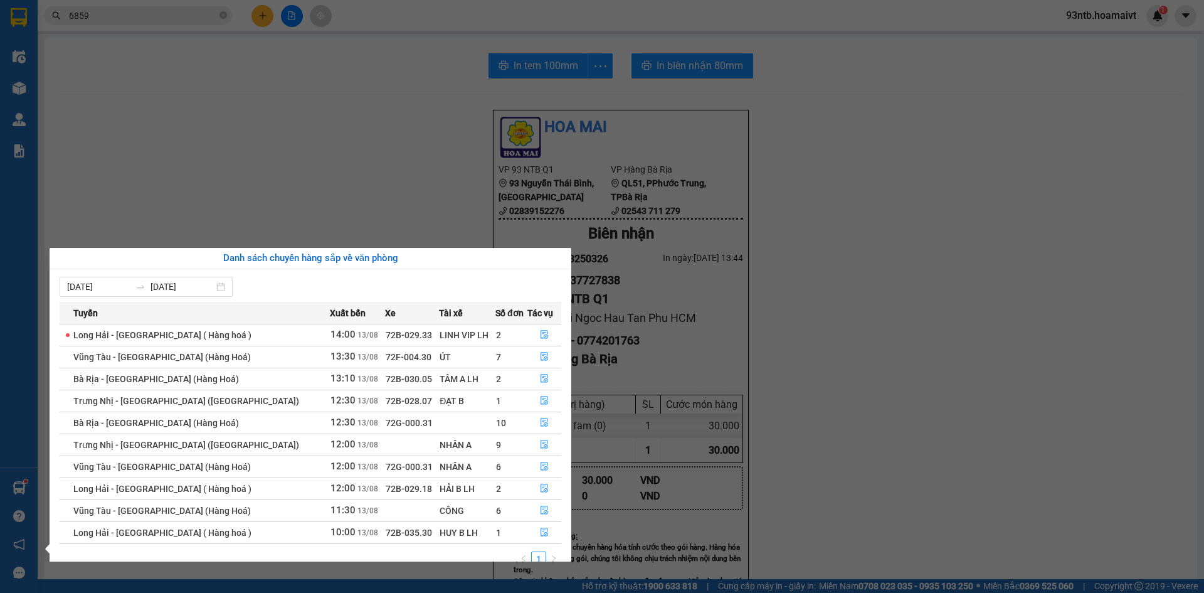
click at [130, 16] on section "Kết quả tìm kiếm ( 248 ) Bộ lọc Mã ĐH Trạng thái Món hàng Tổng cước Chưa cước N…" at bounding box center [602, 296] width 1204 height 593
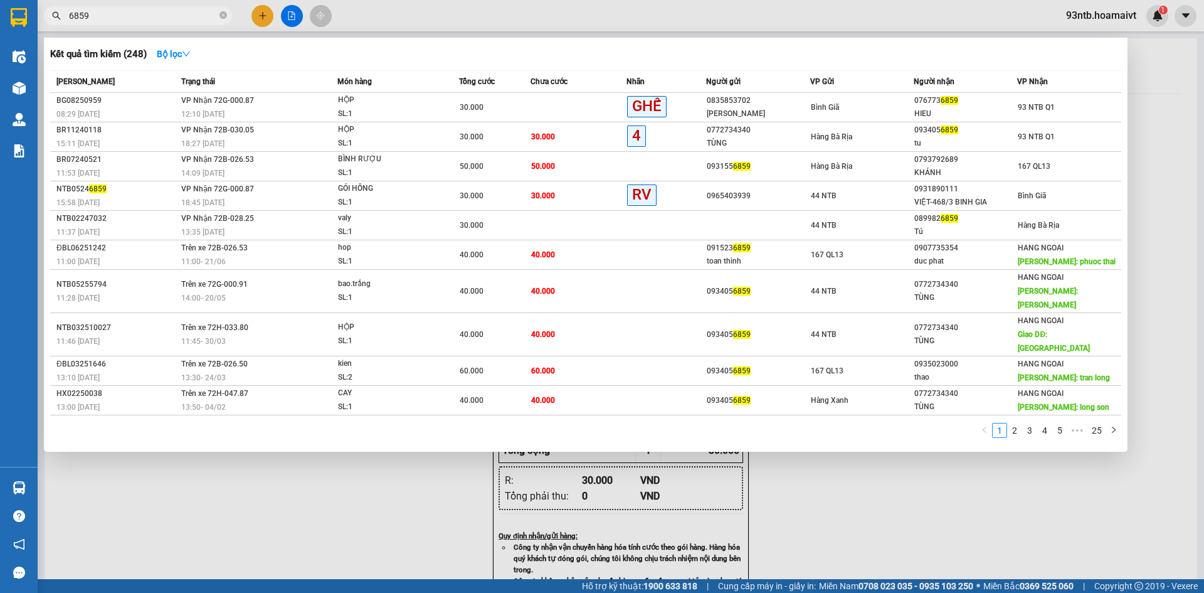
click at [130, 16] on input "6859" at bounding box center [143, 16] width 148 height 14
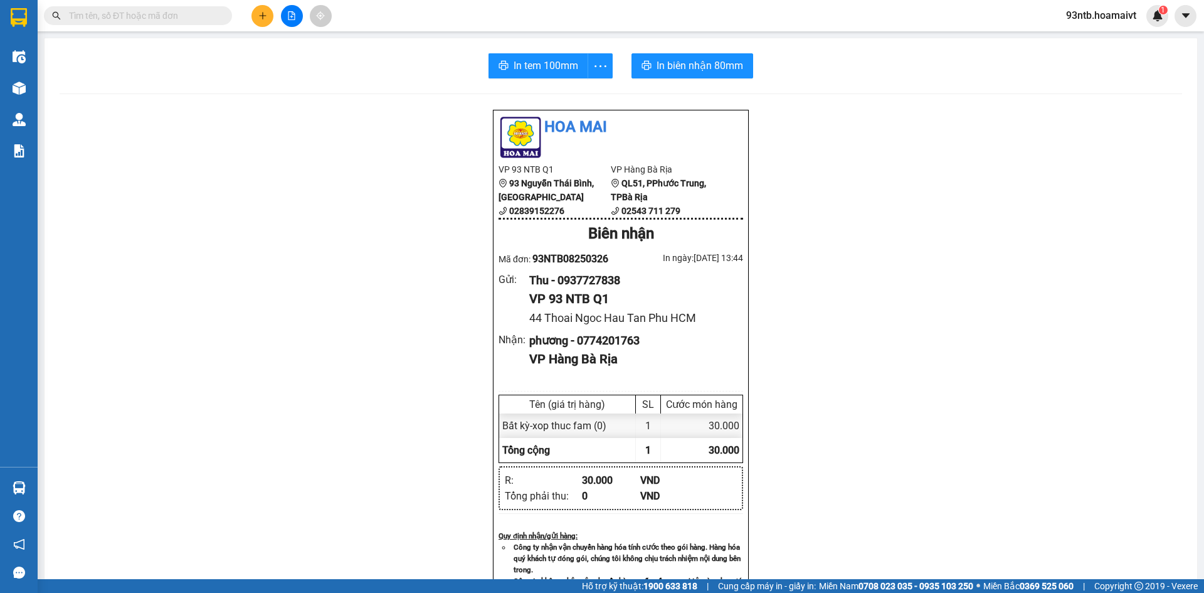
click at [130, 16] on input "text" at bounding box center [143, 16] width 148 height 14
click at [162, 16] on input "text" at bounding box center [143, 16] width 148 height 14
click at [77, 14] on input "text" at bounding box center [143, 16] width 148 height 14
click at [79, 16] on input "text" at bounding box center [143, 16] width 148 height 14
click at [83, 18] on input "text" at bounding box center [143, 16] width 148 height 14
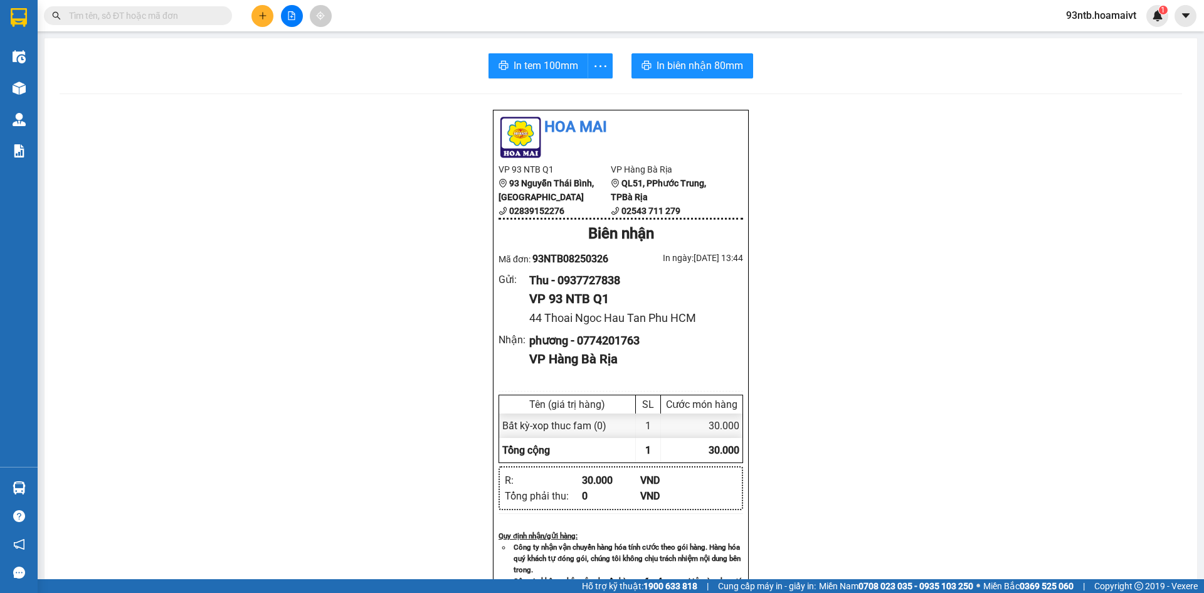
click at [96, 18] on input "text" at bounding box center [143, 16] width 148 height 14
click at [97, 18] on input "text" at bounding box center [143, 16] width 148 height 14
click at [98, 18] on input "text" at bounding box center [143, 16] width 148 height 14
click at [108, 18] on input "text" at bounding box center [143, 16] width 148 height 14
click at [118, 16] on input "text" at bounding box center [143, 16] width 148 height 14
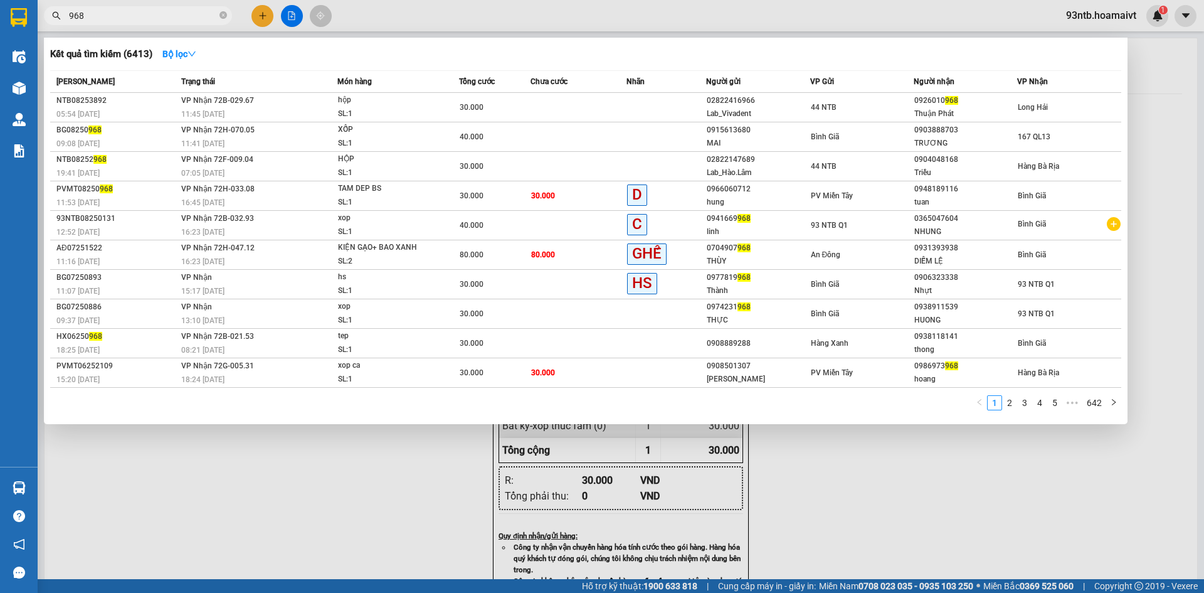
click at [130, 30] on div at bounding box center [602, 296] width 1204 height 593
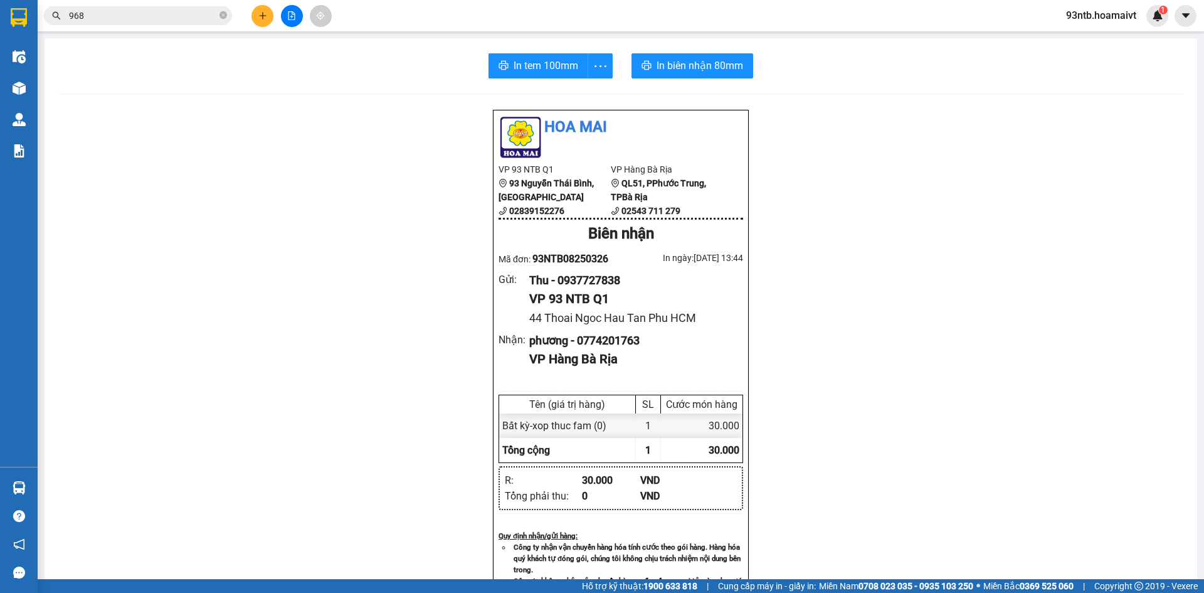
click at [127, 18] on input "968" at bounding box center [143, 16] width 148 height 14
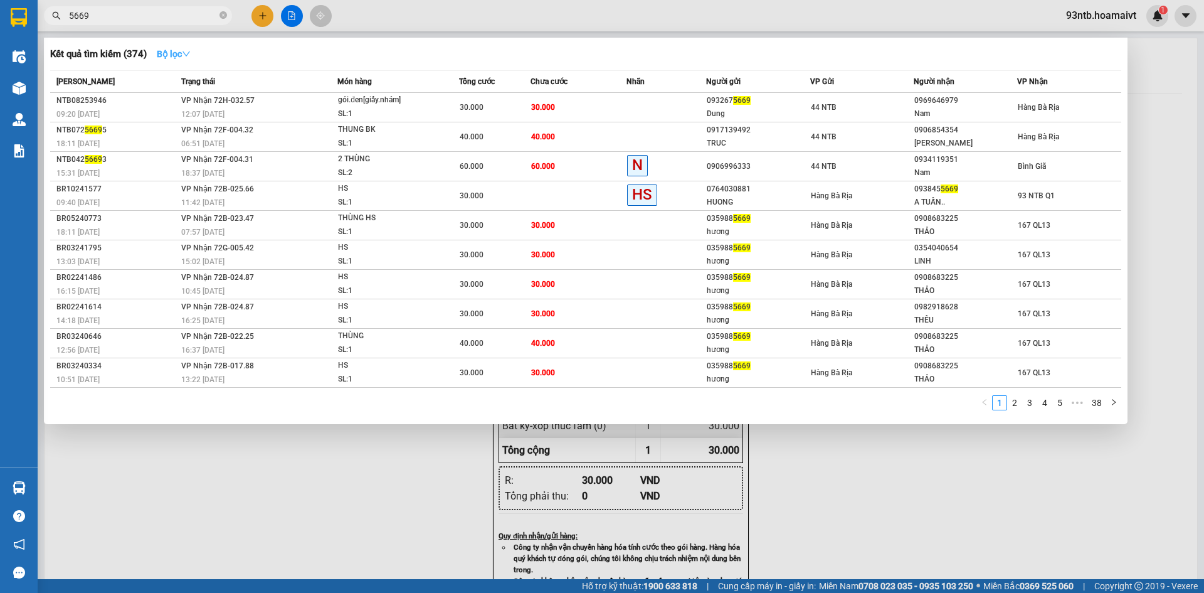
click at [183, 60] on button "Bộ lọc" at bounding box center [174, 54] width 54 height 20
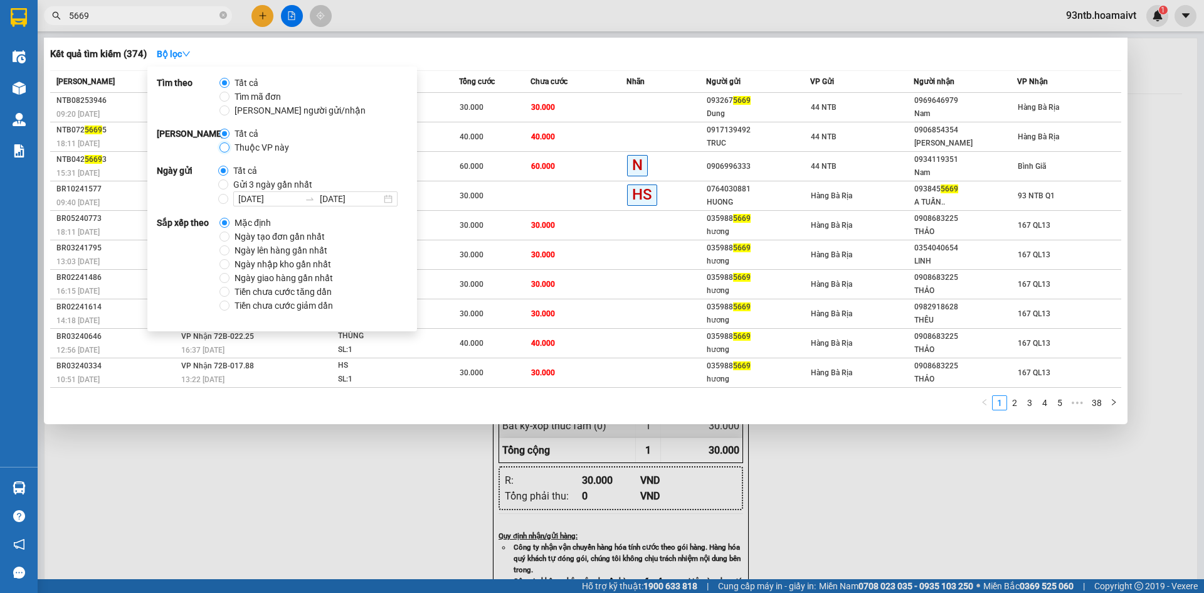
click at [223, 144] on input "Thuộc VP này" at bounding box center [225, 147] width 10 height 10
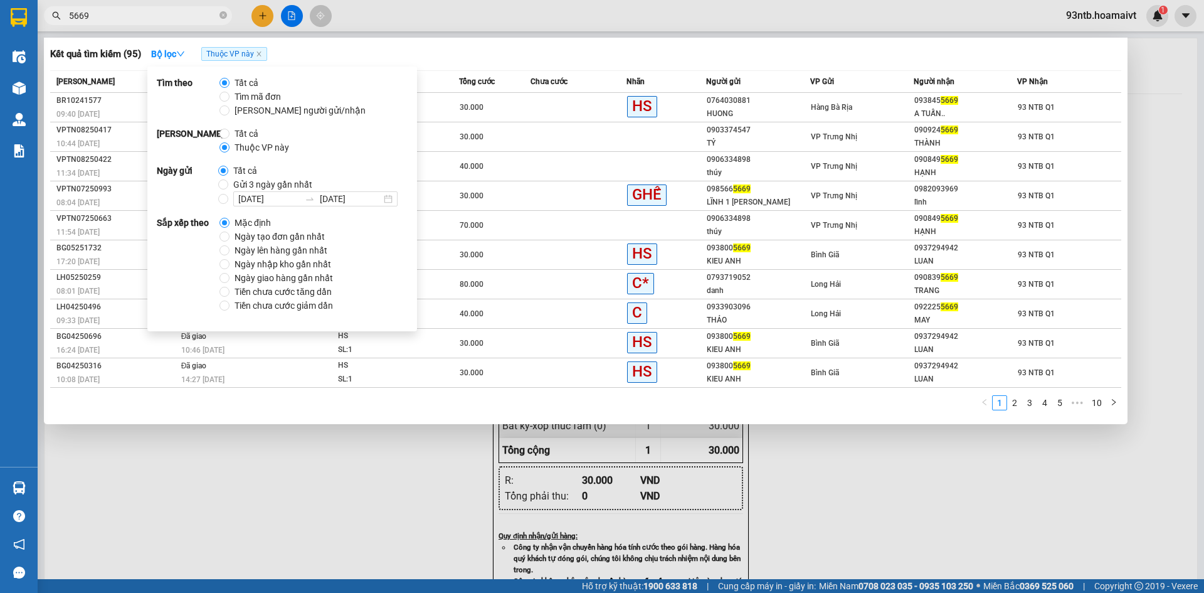
click at [555, 66] on div "Kết quả tìm kiếm ( 95 ) Bộ lọc Thuộc VP này Mã ĐH Trạng thái Món hàng Tổng cước…" at bounding box center [586, 231] width 1084 height 386
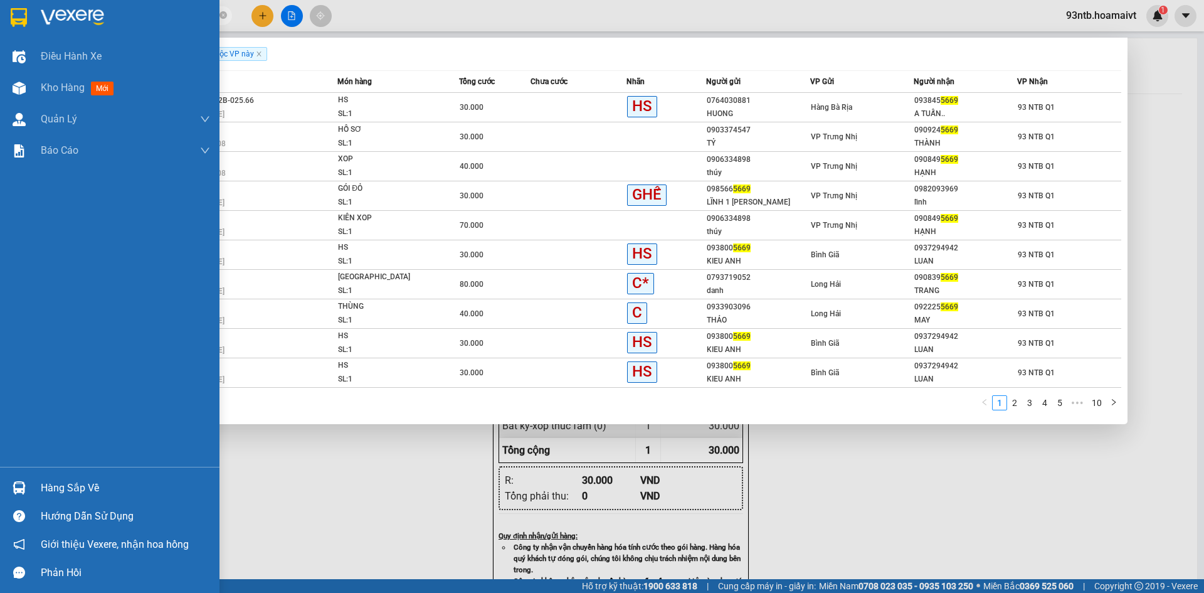
click at [84, 482] on div "Hàng sắp về" at bounding box center [125, 488] width 169 height 19
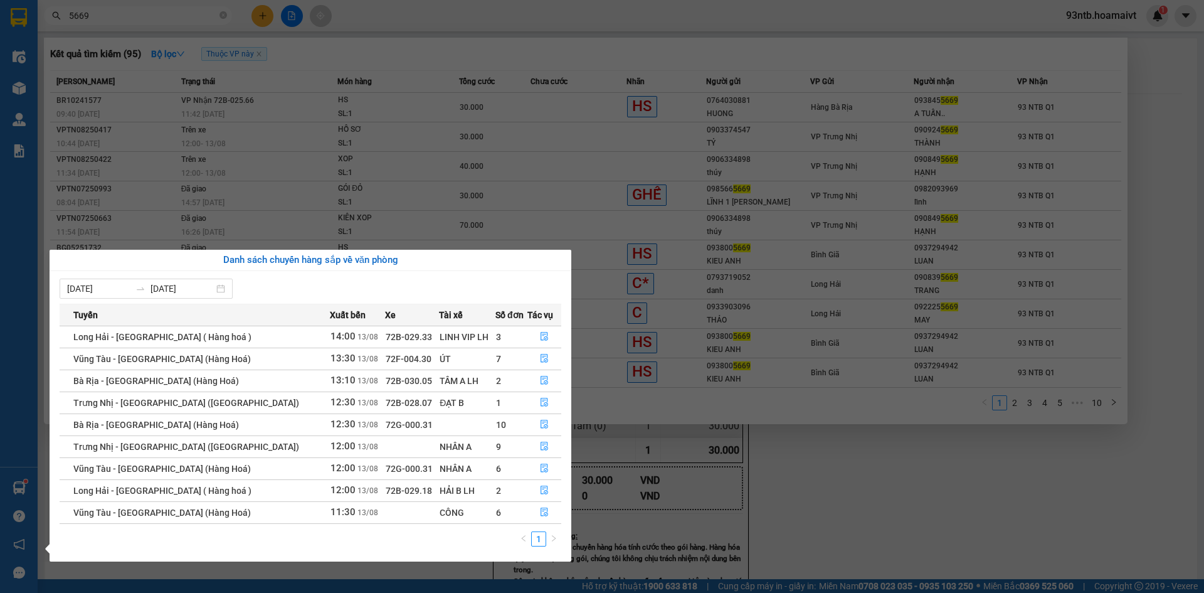
click at [774, 483] on section "Kết quả tìm kiếm ( 95 ) Bộ lọc Thuộc VP này Mã ĐH Trạng thái Món hàng Tổng cước…" at bounding box center [602, 296] width 1204 height 593
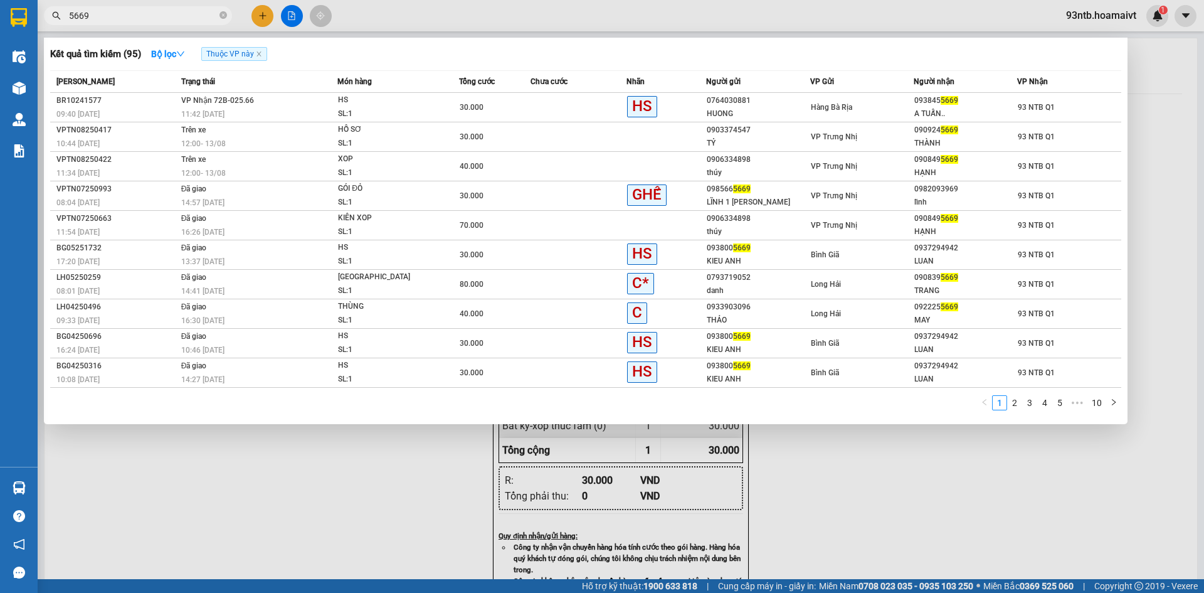
click at [874, 423] on div "Kết quả tìm kiếm ( 95 ) Bộ lọc Thuộc VP này Mã ĐH Trạng thái Món hàng Tổng cước…" at bounding box center [586, 231] width 1084 height 386
click at [171, 22] on input "5669" at bounding box center [143, 16] width 148 height 14
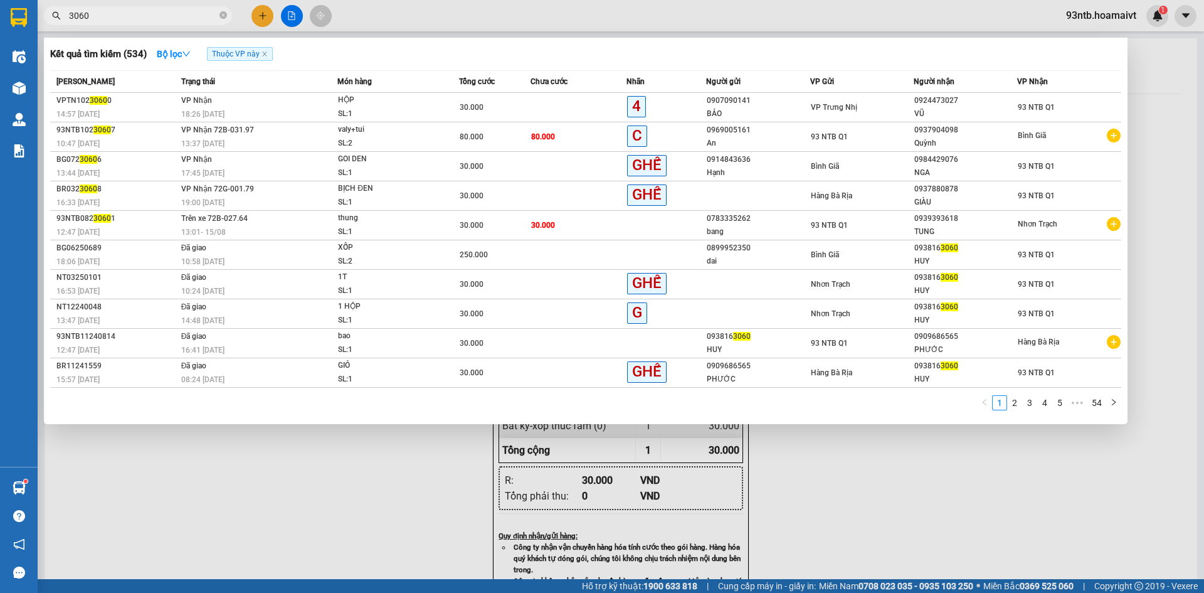
click at [258, 17] on div at bounding box center [602, 296] width 1204 height 593
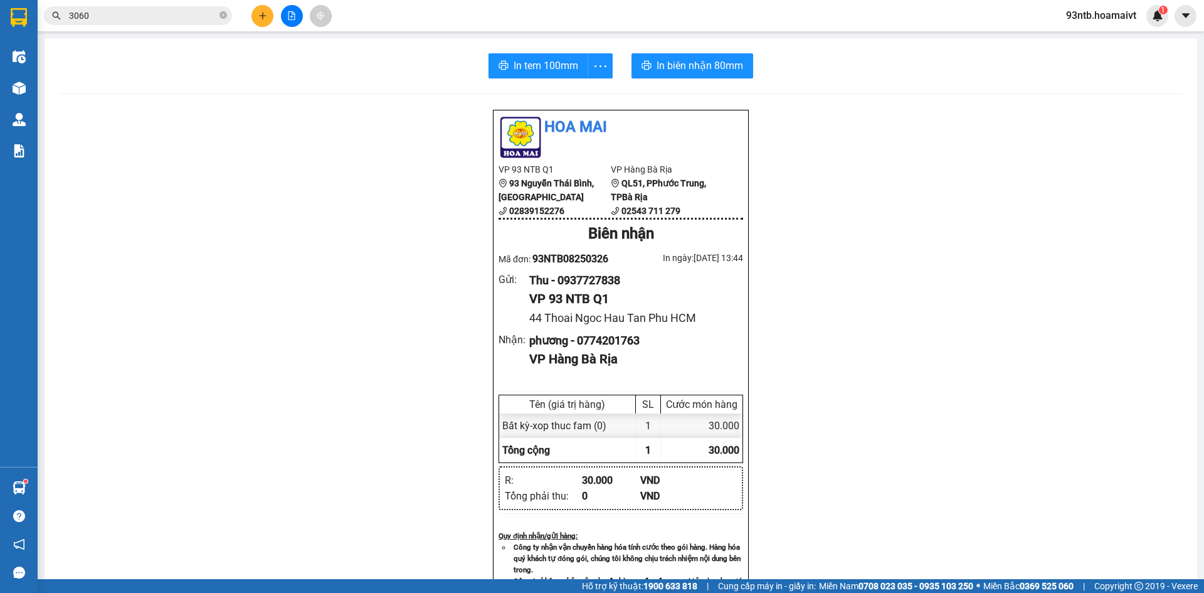
click at [264, 16] on icon "plus" at bounding box center [262, 15] width 7 height 1
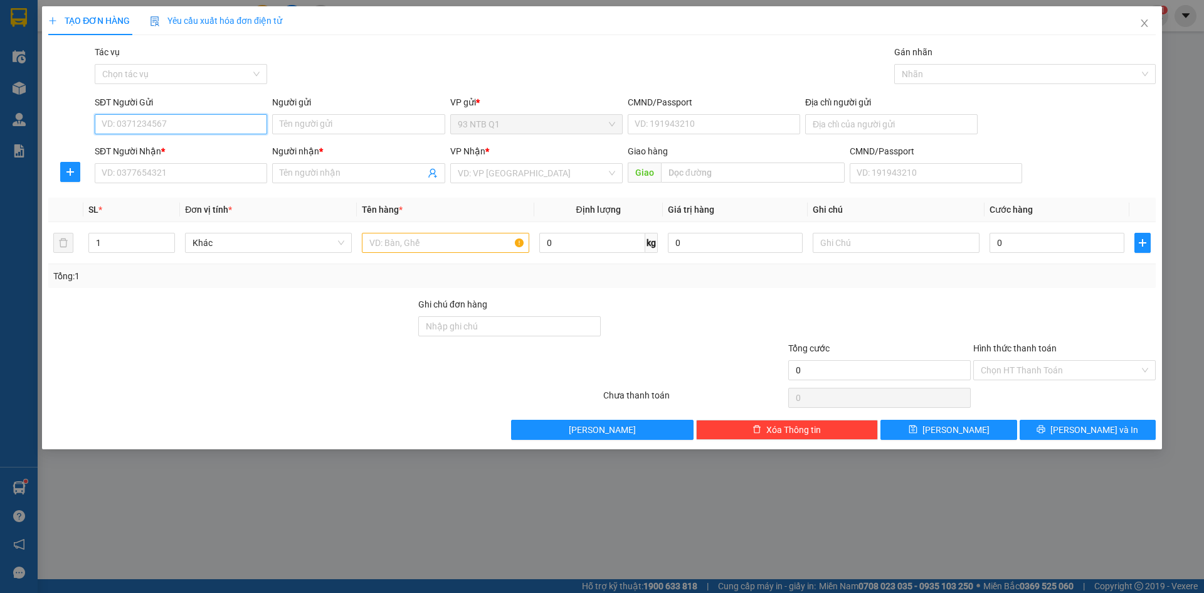
click at [233, 125] on input "SĐT Người Gửi" at bounding box center [181, 124] width 173 height 20
click at [912, 124] on input "759/17" at bounding box center [892, 124] width 173 height 20
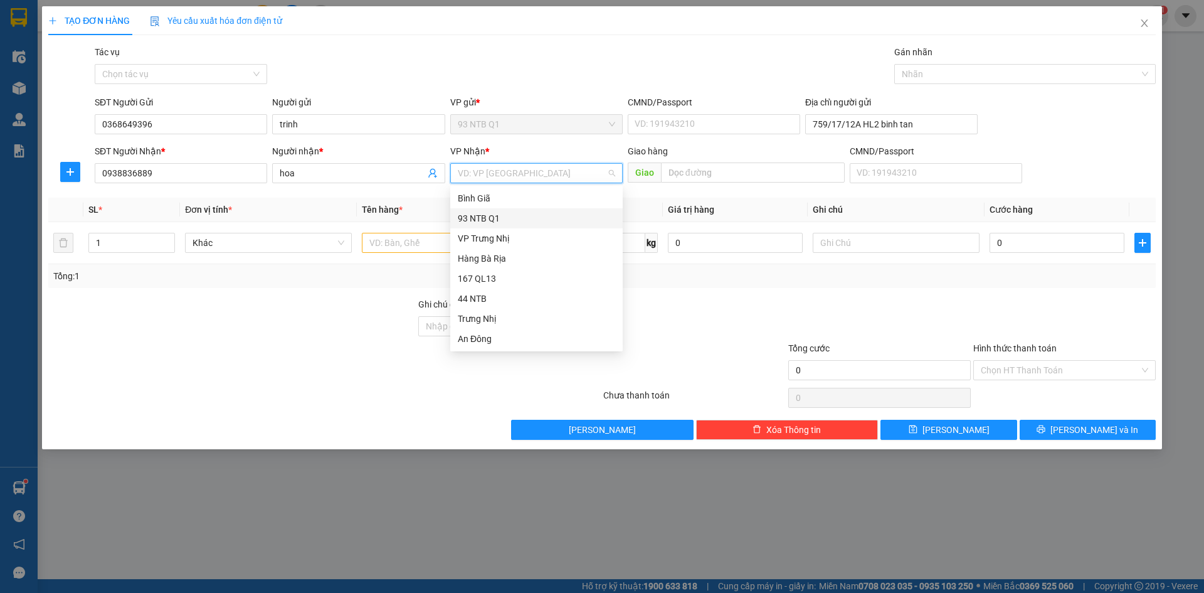
click at [540, 209] on div "93 NTB Q1" at bounding box center [536, 218] width 173 height 20
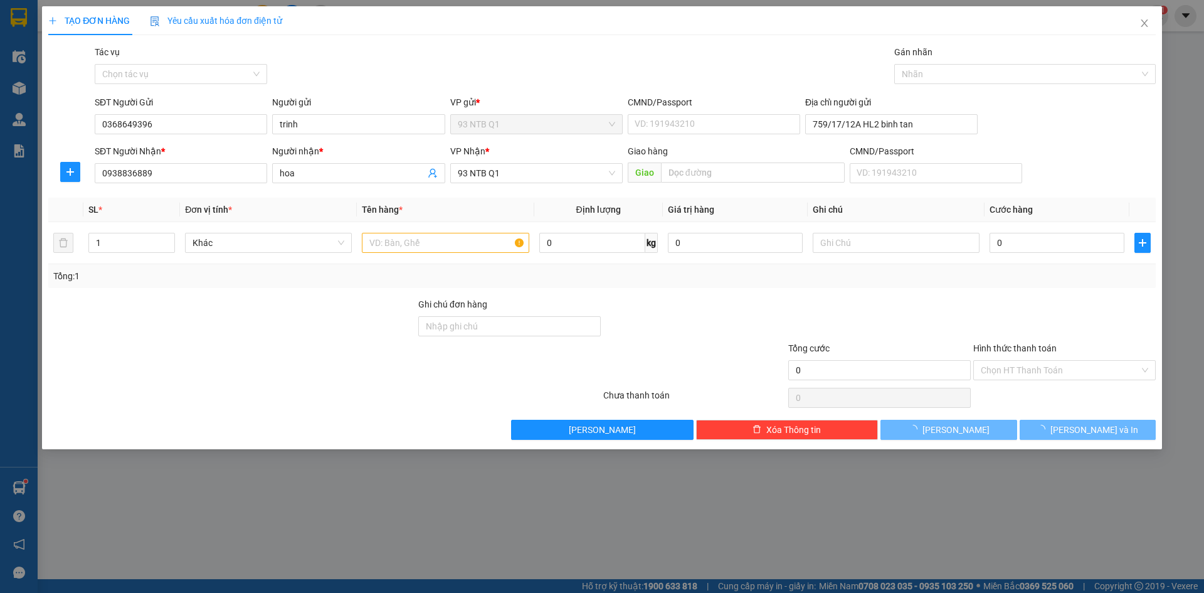
click at [540, 209] on th "Định lượng" at bounding box center [598, 210] width 129 height 24
click at [540, 208] on th "Định lượng" at bounding box center [598, 210] width 129 height 24
click at [536, 176] on span "93 NTB Q1" at bounding box center [536, 173] width 157 height 19
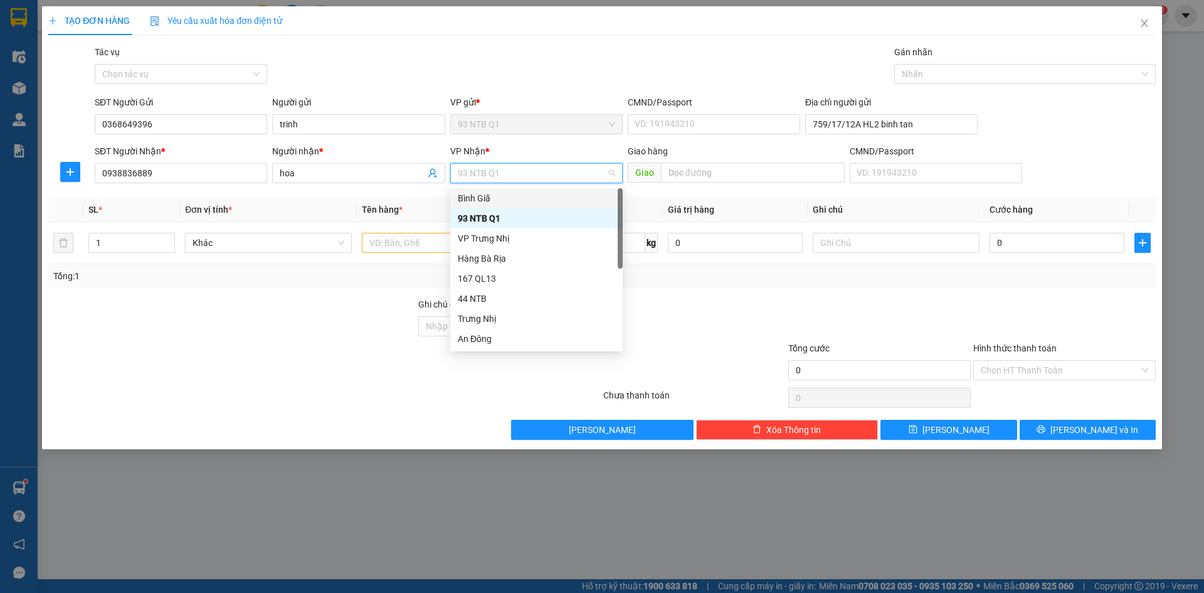
click at [536, 198] on div "Bình Giã" at bounding box center [536, 198] width 157 height 14
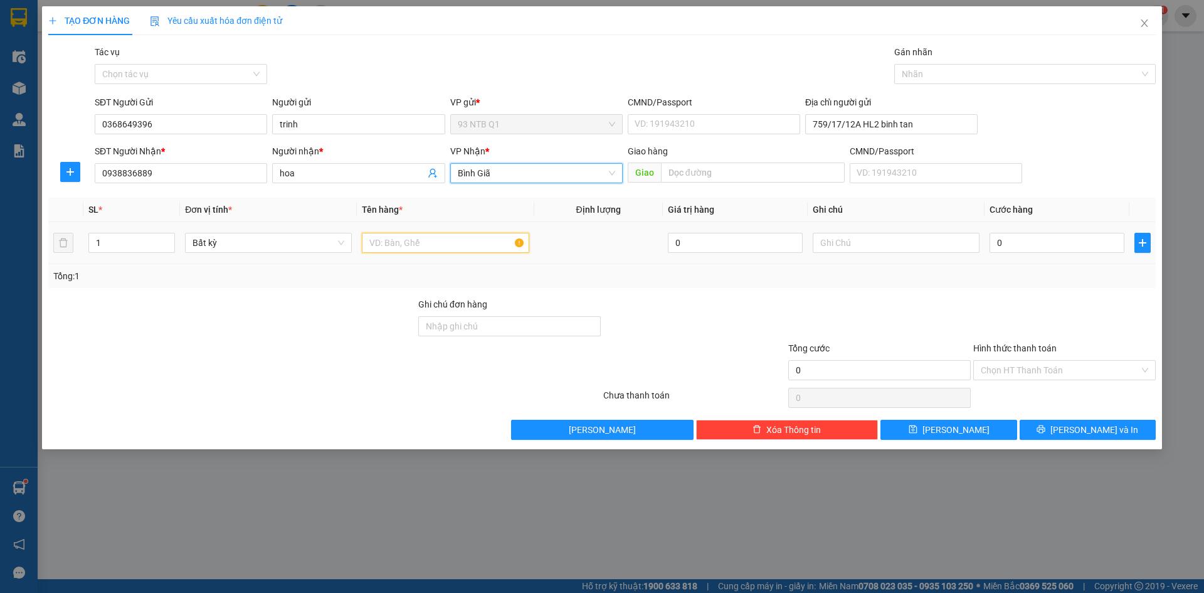
click at [418, 255] on div at bounding box center [445, 242] width 167 height 25
click at [941, 322] on div at bounding box center [879, 319] width 185 height 44
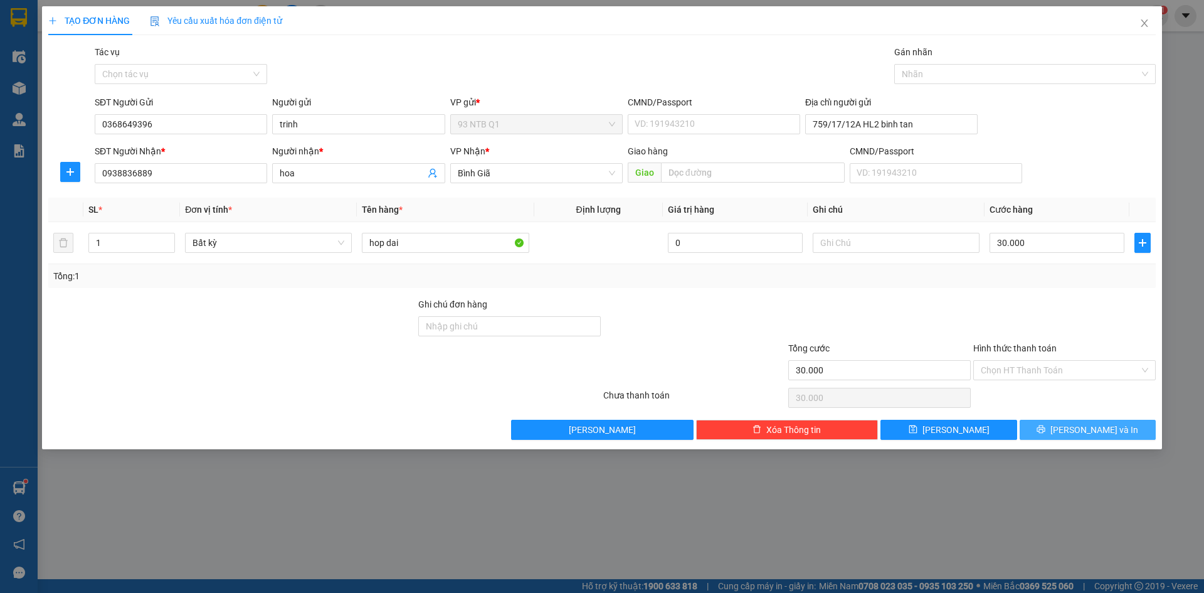
click at [1046, 433] on icon "printer" at bounding box center [1042, 429] width 8 height 8
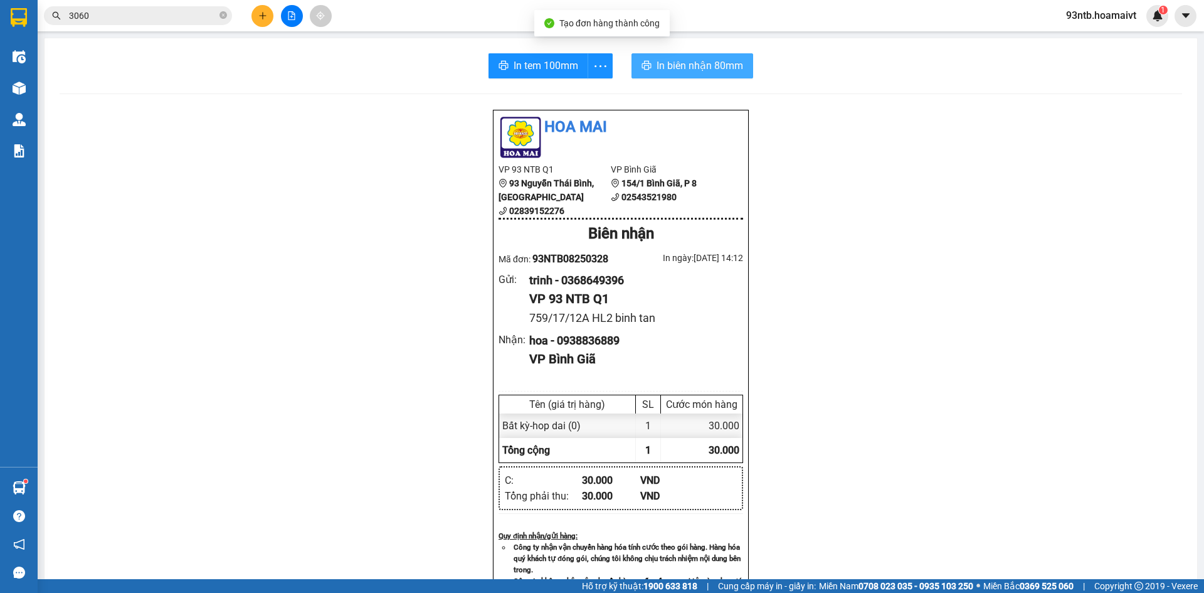
click at [657, 70] on span "In biên nhận 80mm" at bounding box center [700, 66] width 87 height 16
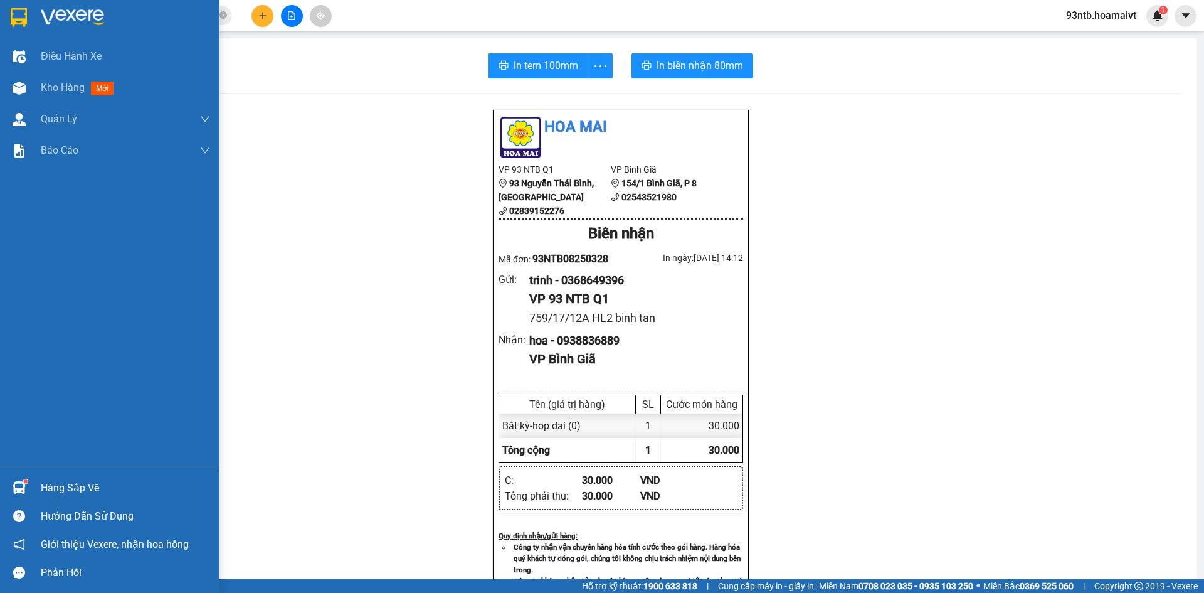
click at [66, 480] on div "Hàng sắp về" at bounding box center [125, 488] width 169 height 19
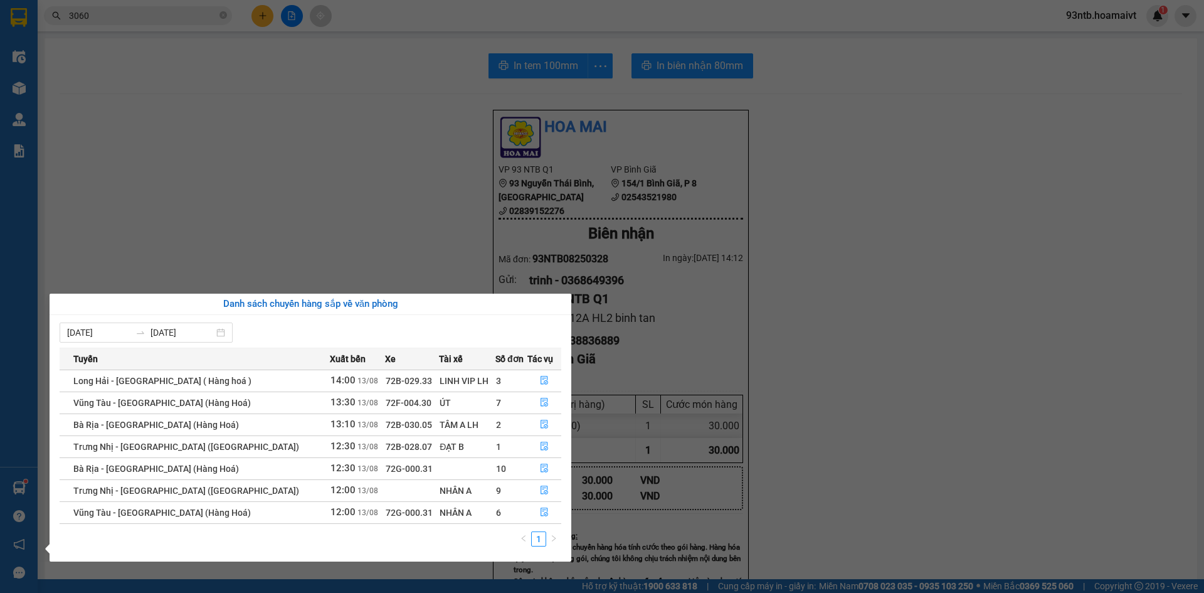
click at [141, 119] on section "Kết quả tìm kiếm ( 534 ) Bộ lọc Thuộc VP này Mã ĐH Trạng thái Món hàng Tổng cướ…" at bounding box center [602, 296] width 1204 height 593
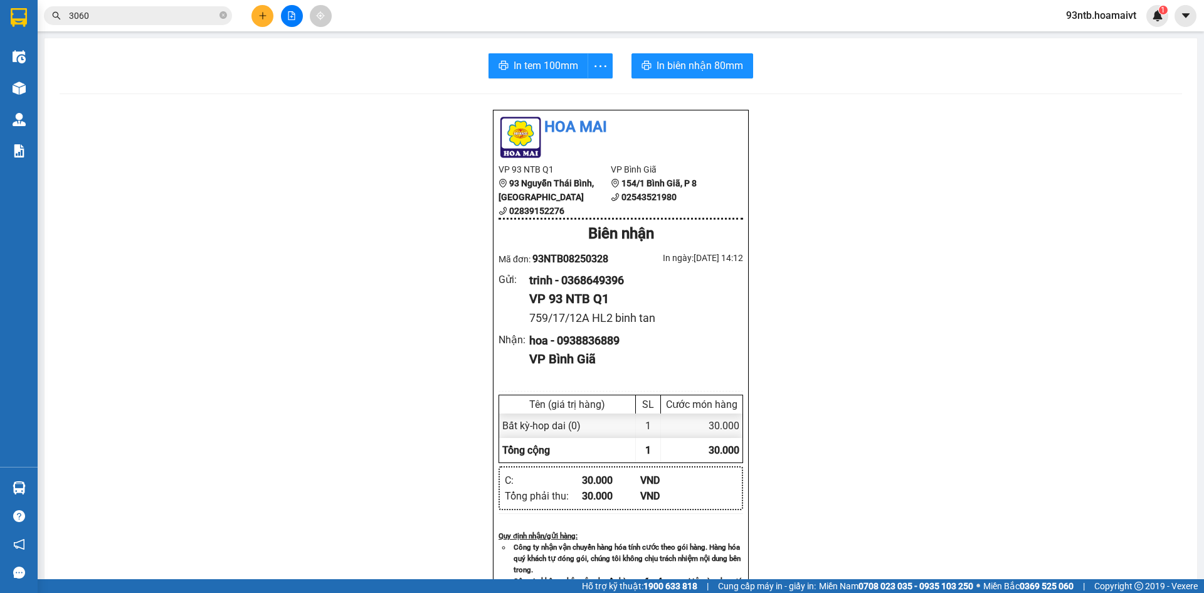
click at [156, 12] on input "3060" at bounding box center [143, 16] width 148 height 14
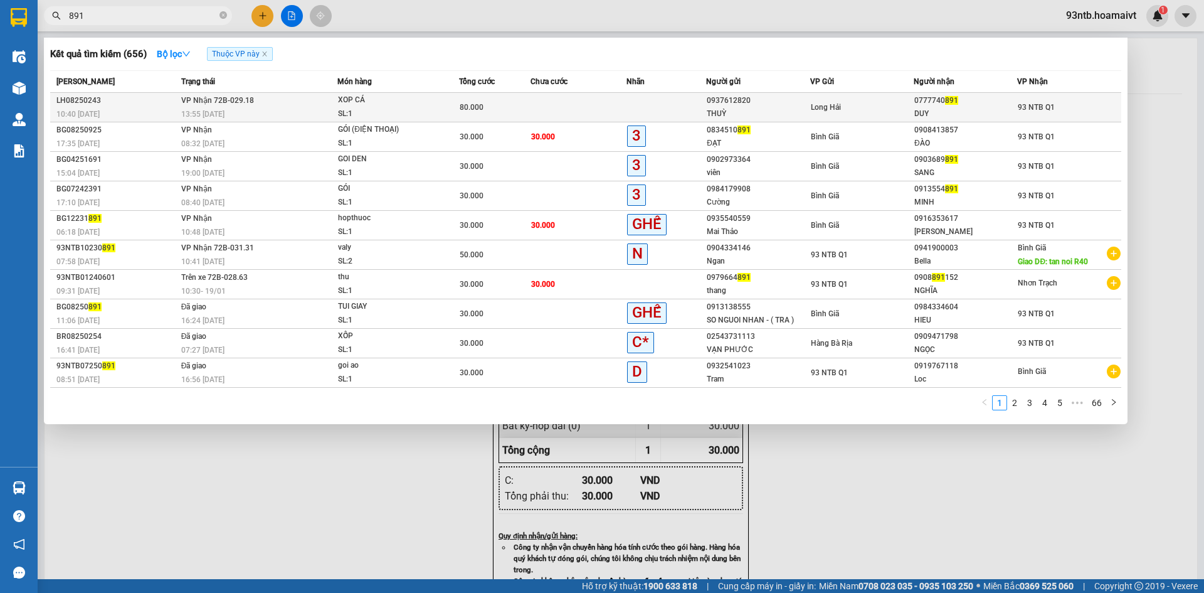
click at [984, 104] on div "0777740 891" at bounding box center [966, 100] width 102 height 13
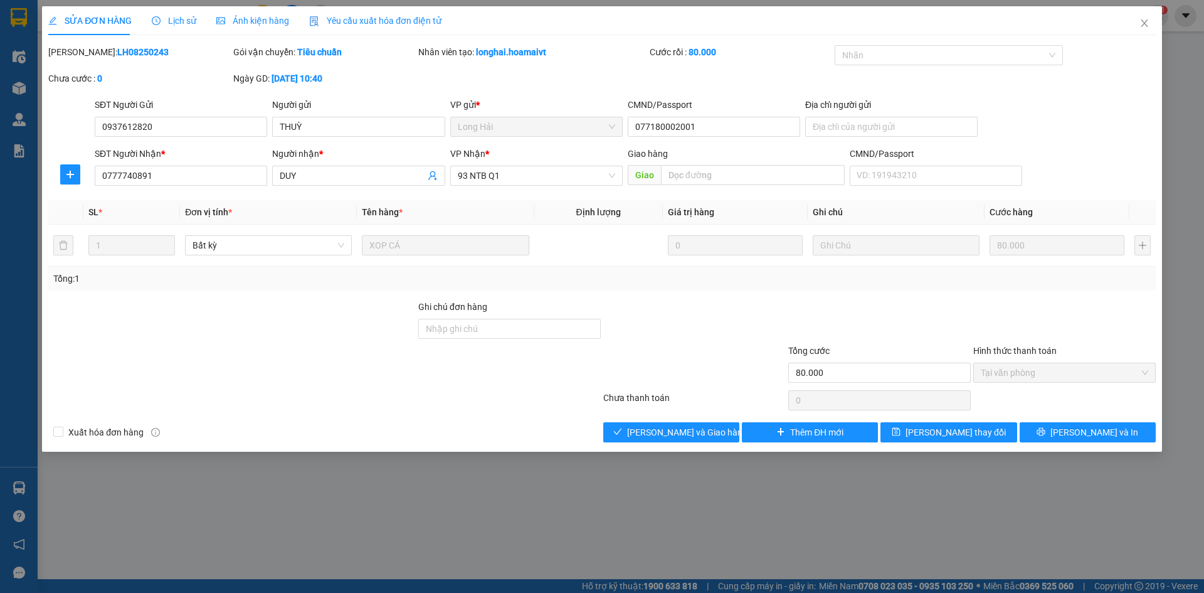
drag, startPoint x: 671, startPoint y: 395, endPoint x: 676, endPoint y: 403, distance: 9.6
click at [674, 399] on div "Chưa thanh toán" at bounding box center [694, 402] width 185 height 22
click at [686, 416] on div "Total Paid Fee 80.000 Total UnPaid Fee 0 Cash Collection Total Fee Mã ĐH: LH082…" at bounding box center [602, 243] width 1108 height 397
click at [689, 420] on div "Total Paid Fee 80.000 Total UnPaid Fee 0 Cash Collection Total Fee Mã ĐH: LH082…" at bounding box center [602, 243] width 1108 height 397
click at [689, 423] on div "Total Paid Fee 80.000 Total UnPaid Fee 0 Cash Collection Total Fee Mã ĐH: LH082…" at bounding box center [602, 243] width 1108 height 397
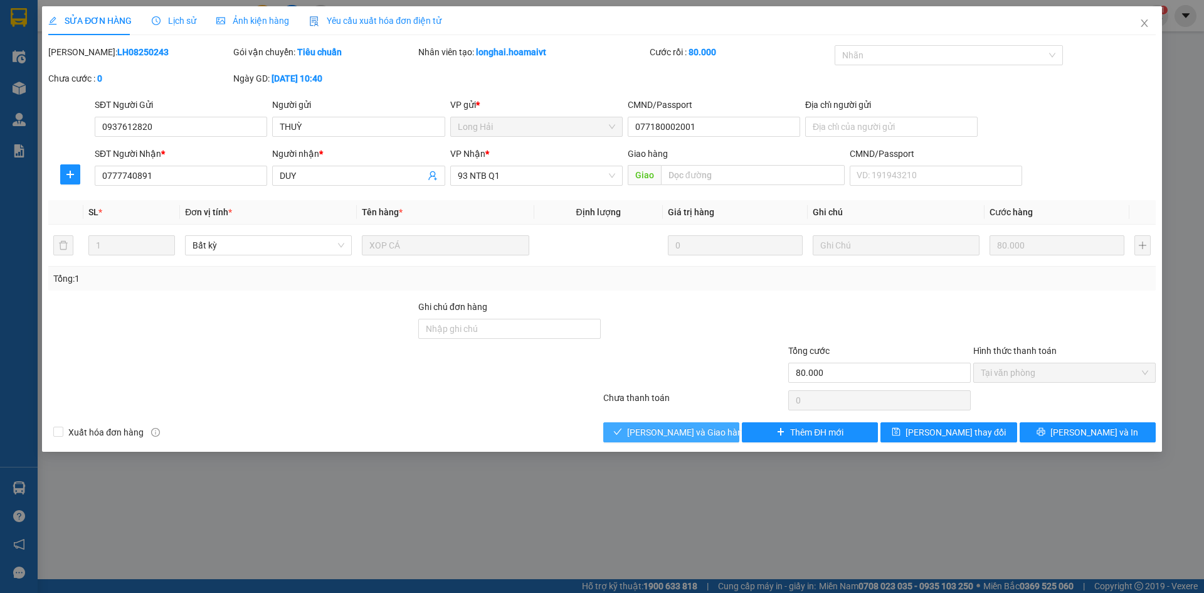
click at [690, 425] on button "Lưu và Giao hàng" at bounding box center [672, 432] width 136 height 20
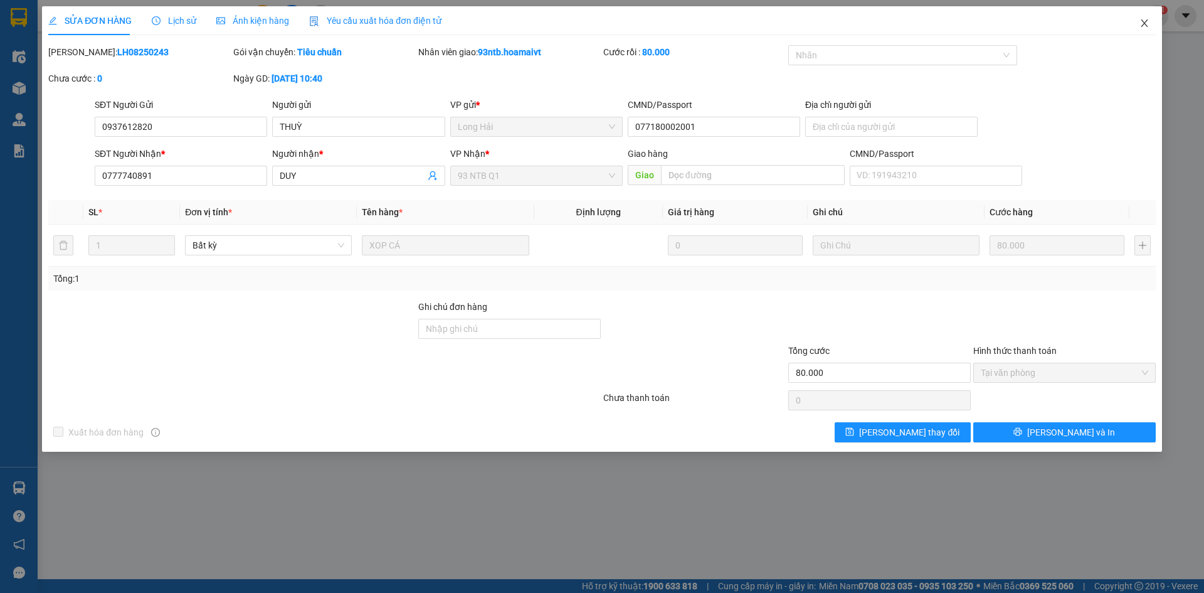
click at [1149, 26] on icon "close" at bounding box center [1145, 23] width 10 height 10
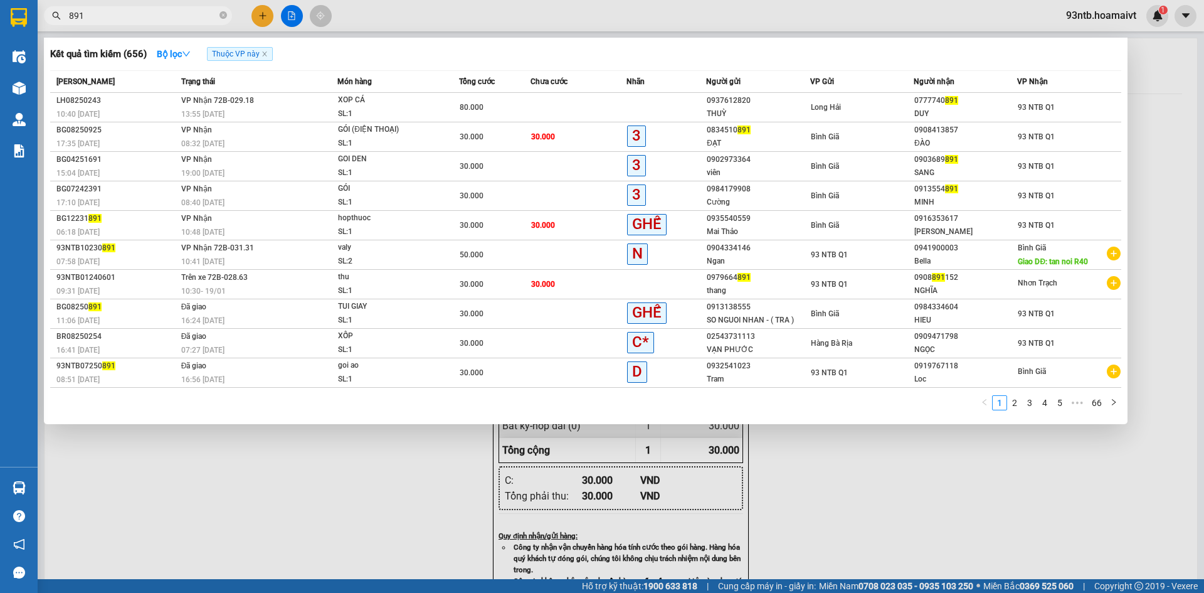
click at [159, 14] on input "891" at bounding box center [143, 16] width 148 height 14
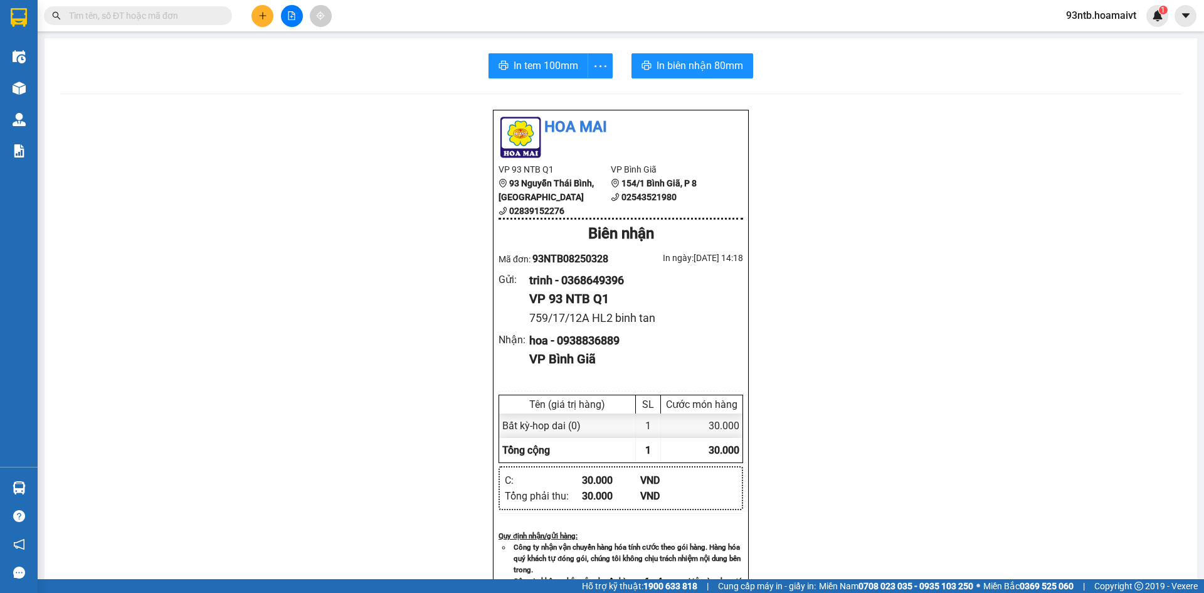
click at [130, 26] on div "Kết quả tìm kiếm ( 656 ) Bộ lọc Thuộc VP này Mã ĐH Trạng thái Món hàng Tổng cướ…" at bounding box center [122, 16] width 245 height 22
click at [132, 23] on span at bounding box center [138, 15] width 188 height 19
click at [125, 14] on input "text" at bounding box center [143, 16] width 148 height 14
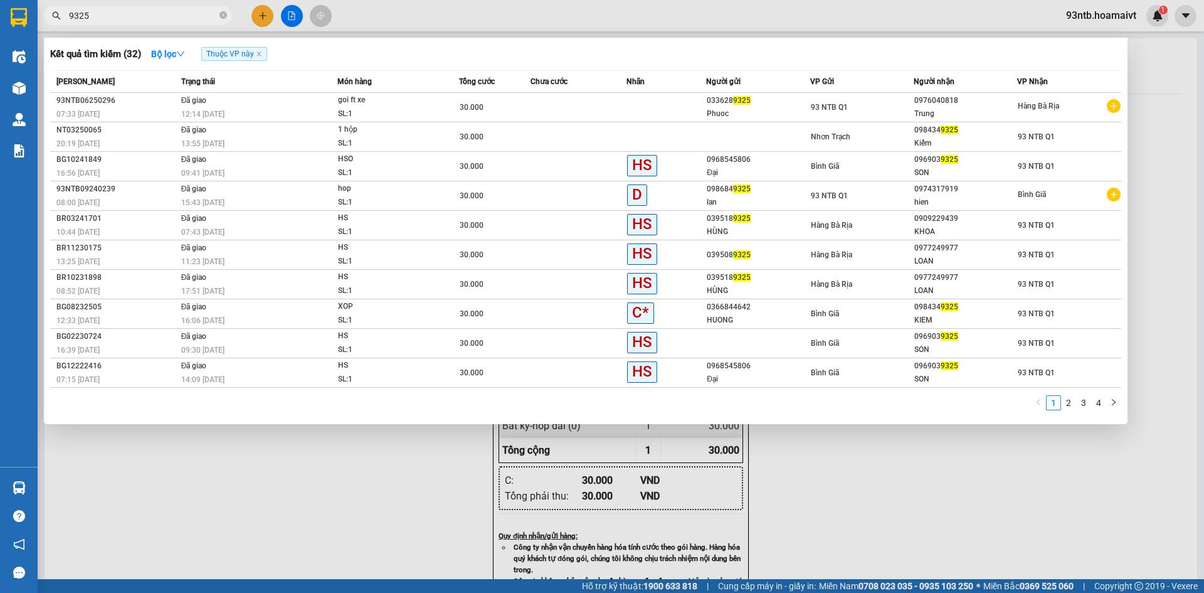
click at [162, 9] on input "9325" at bounding box center [143, 16] width 148 height 14
click at [162, 10] on input "text" at bounding box center [143, 16] width 148 height 14
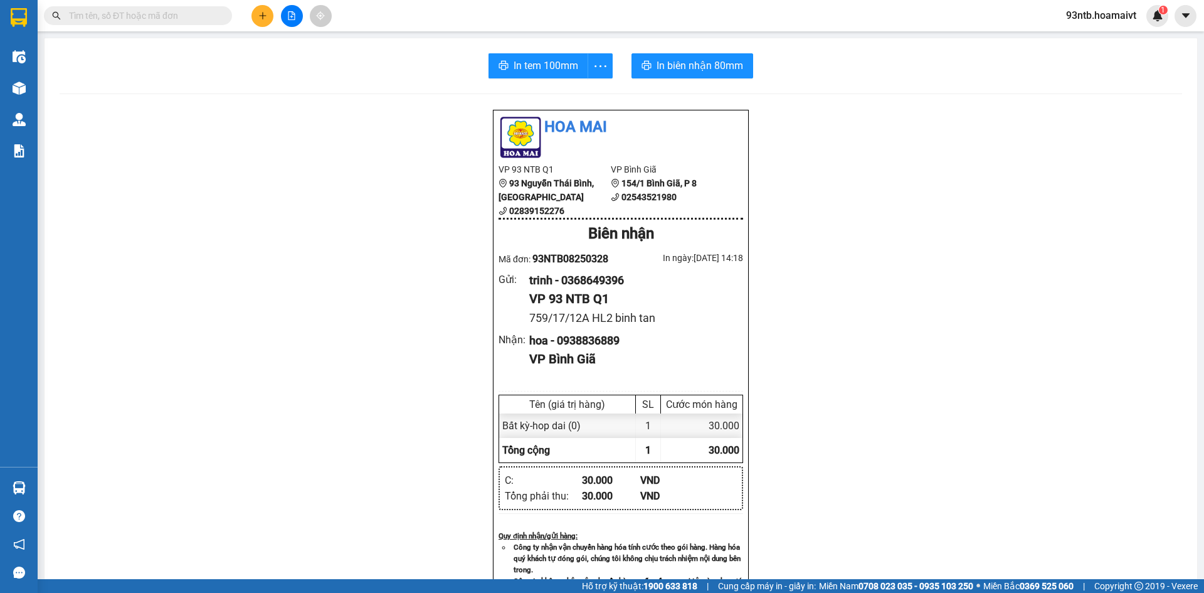
click at [162, 14] on input "text" at bounding box center [143, 16] width 148 height 14
click at [161, 14] on input "text" at bounding box center [143, 16] width 148 height 14
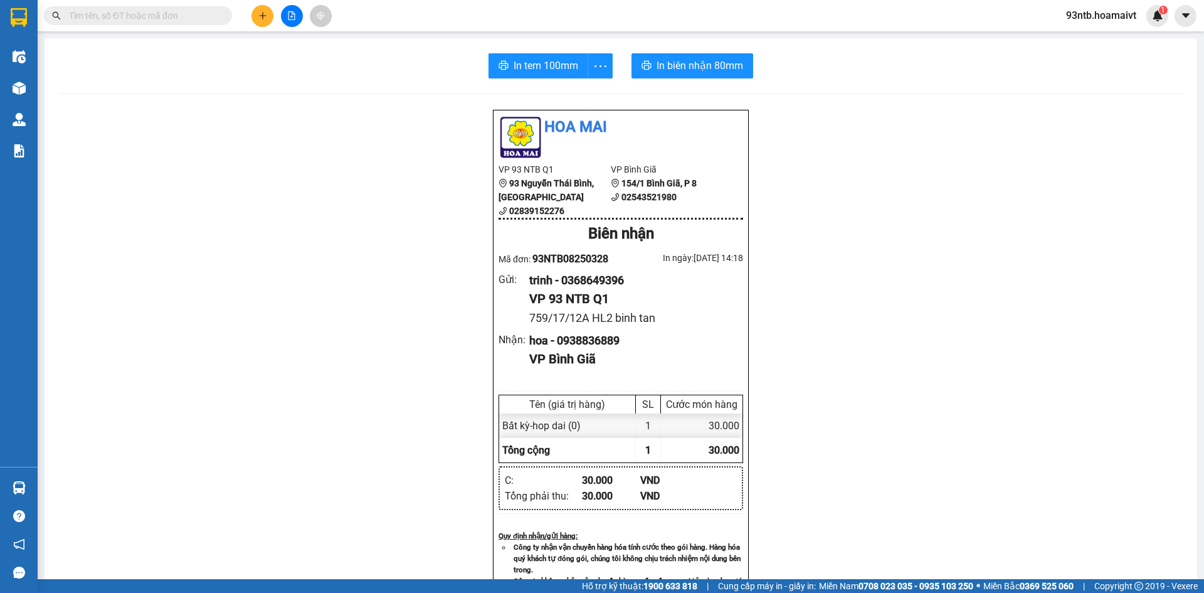
click at [161, 19] on input "text" at bounding box center [143, 16] width 148 height 14
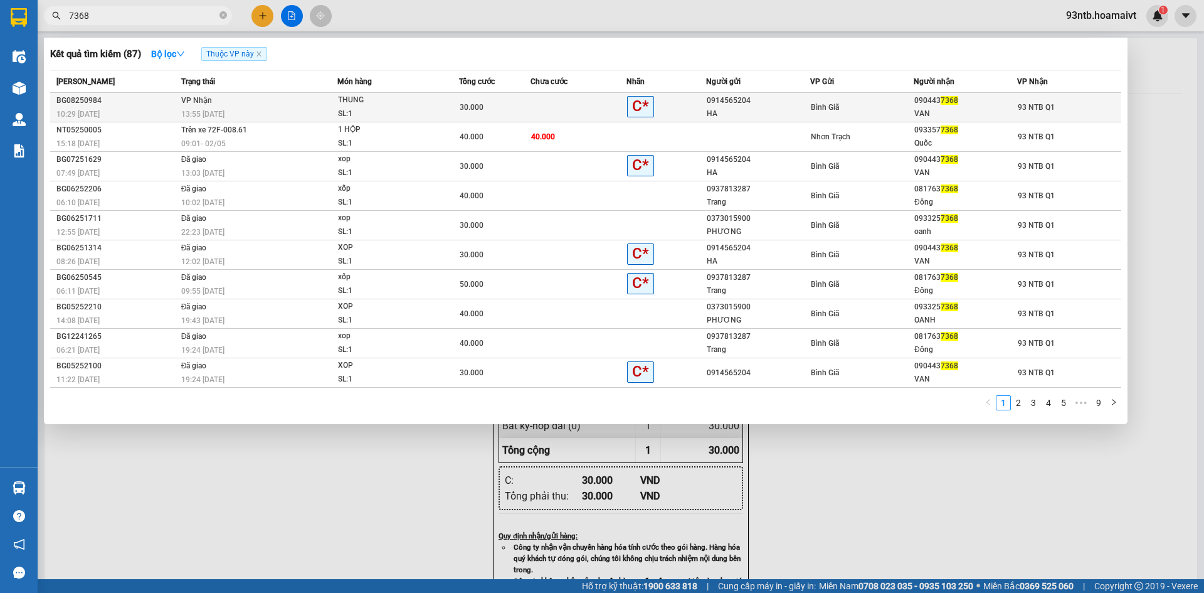
drag, startPoint x: 767, startPoint y: 477, endPoint x: 794, endPoint y: 109, distance: 369.9
click at [794, 109] on div "HA" at bounding box center [758, 113] width 102 height 13
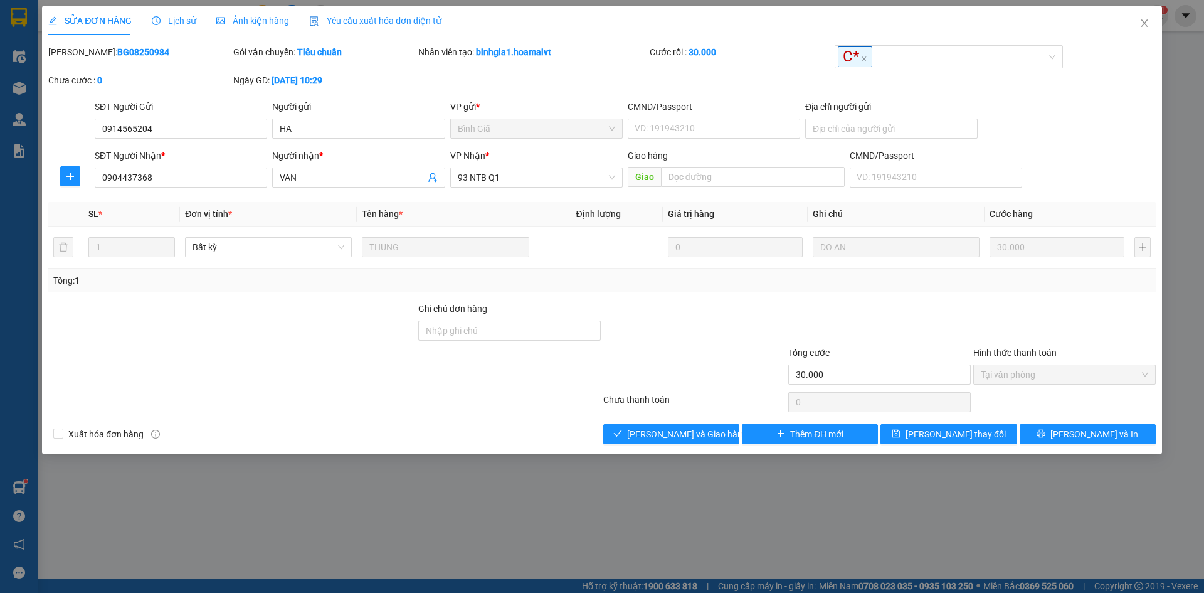
click at [679, 419] on div "Total Paid Fee 30.000 Total UnPaid Fee 0 Cash Collection Total Fee Mã ĐH: BG082…" at bounding box center [602, 244] width 1108 height 399
click at [681, 425] on button "Lưu và Giao hàng" at bounding box center [672, 434] width 136 height 20
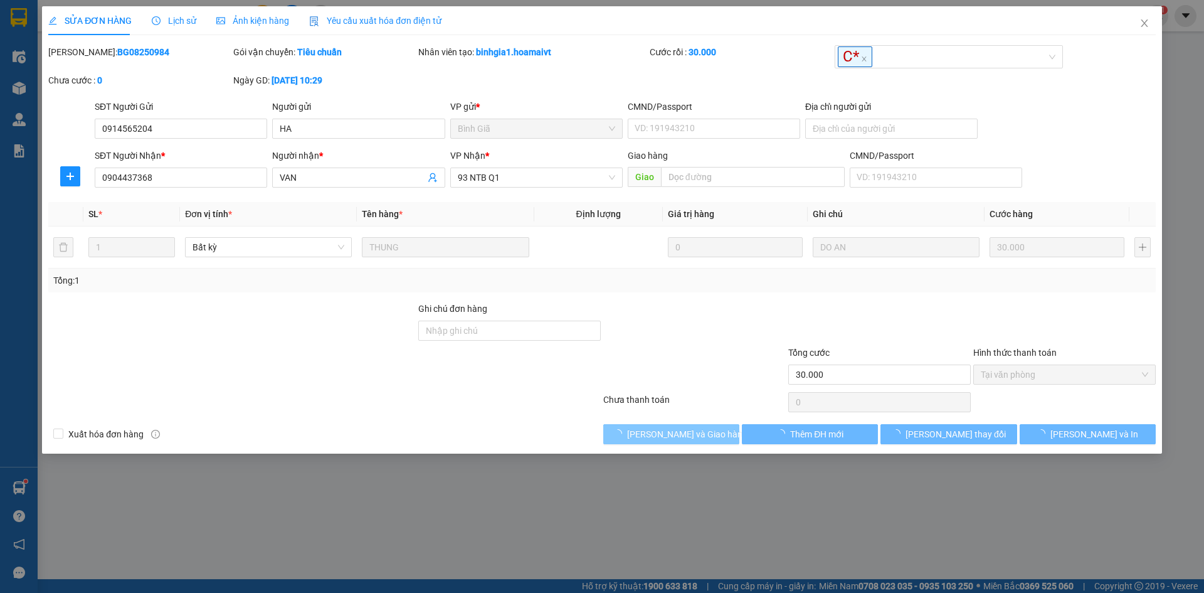
click at [681, 425] on button "Lưu và Giao hàng" at bounding box center [672, 434] width 136 height 20
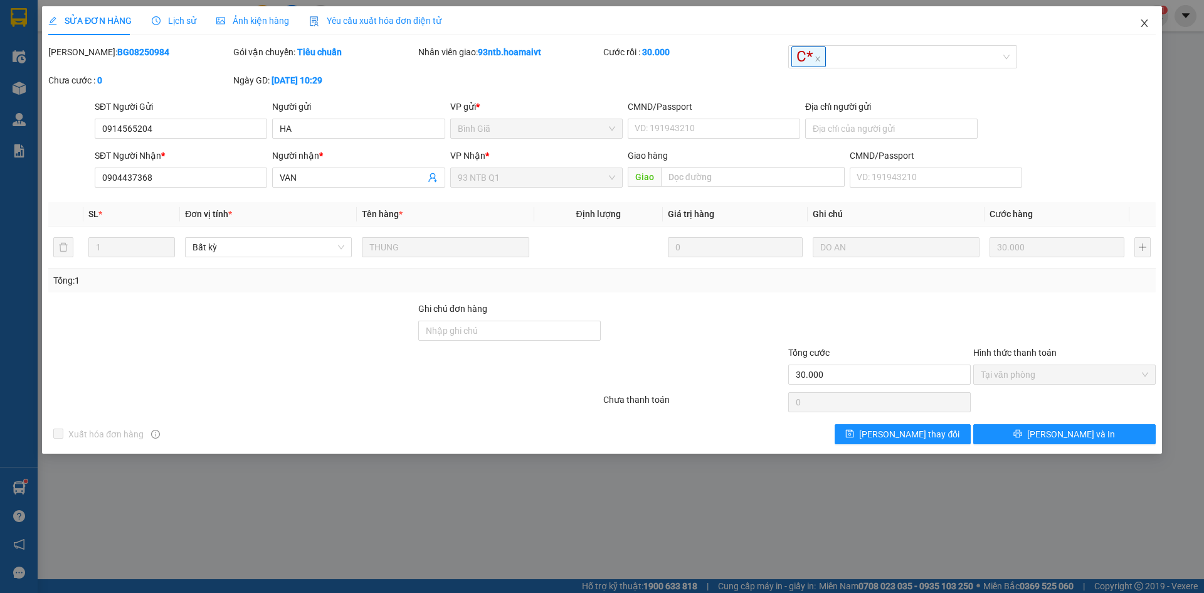
click at [1144, 21] on icon "close" at bounding box center [1145, 23] width 10 height 10
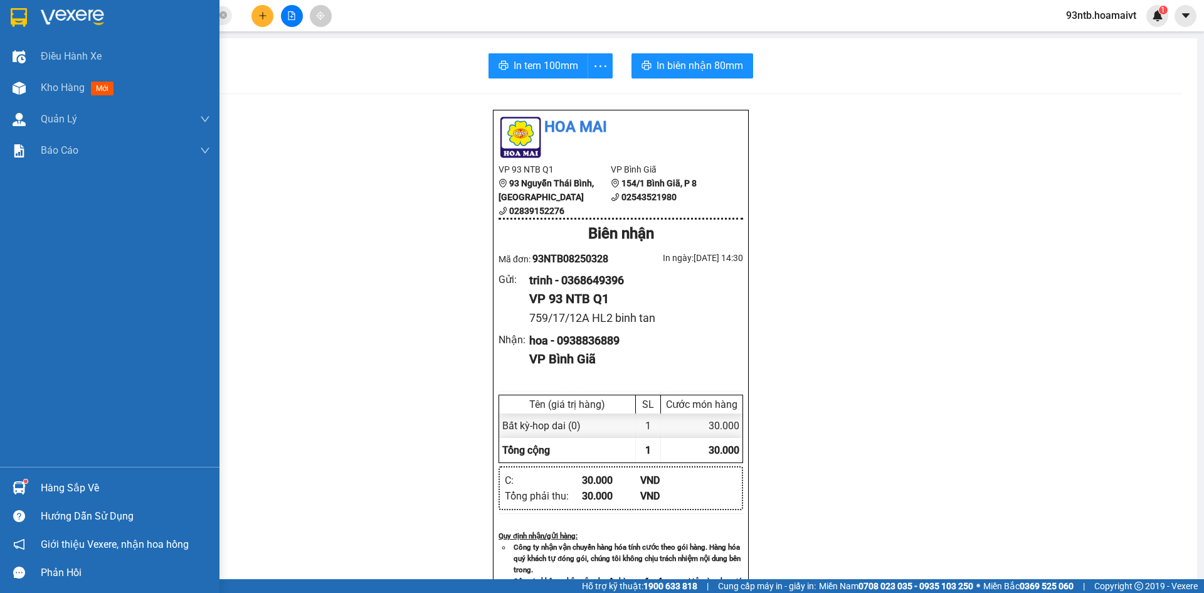
click at [105, 481] on div "Hàng sắp về" at bounding box center [125, 488] width 169 height 19
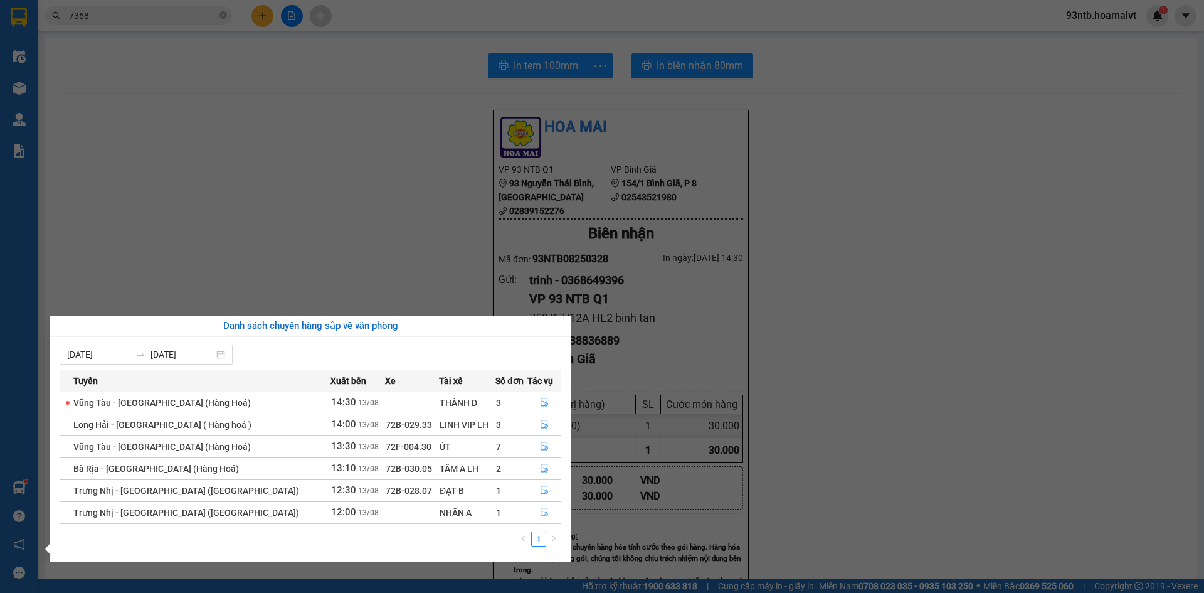
click at [541, 513] on icon "file-done" at bounding box center [544, 512] width 9 height 9
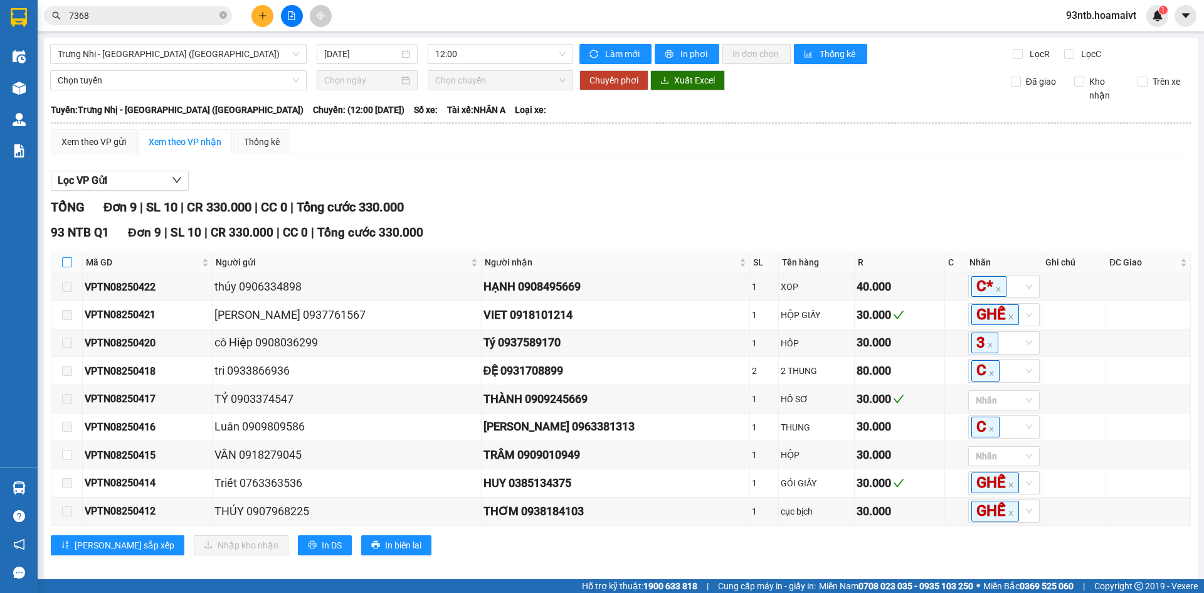
click at [65, 260] on input "checkbox" at bounding box center [67, 262] width 10 height 10
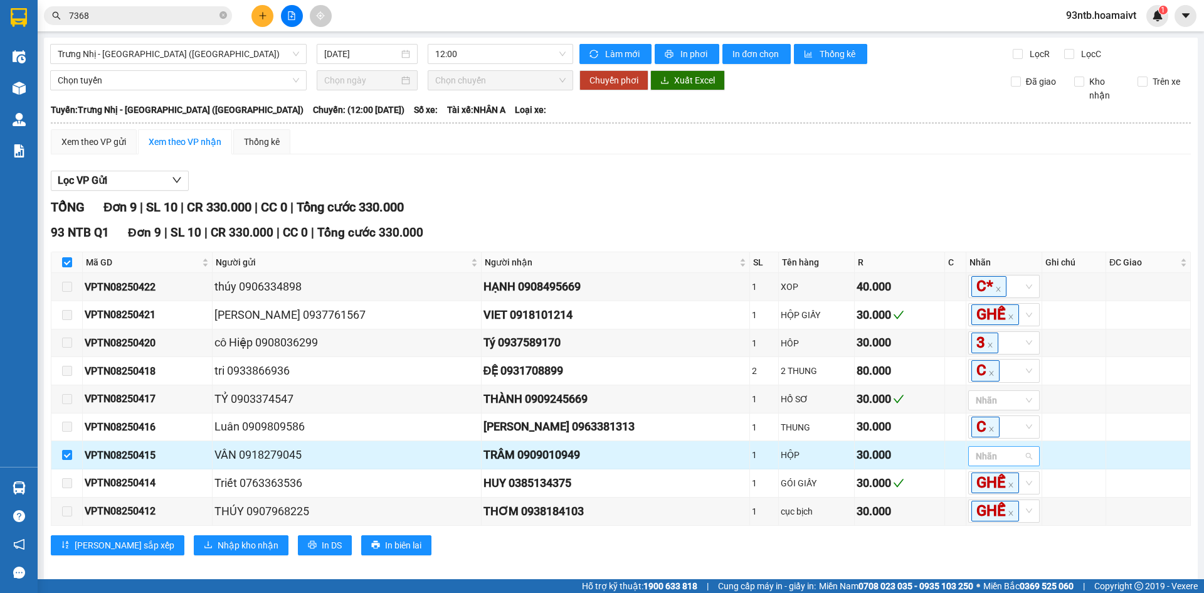
click at [972, 464] on div at bounding box center [998, 456] width 53 height 15
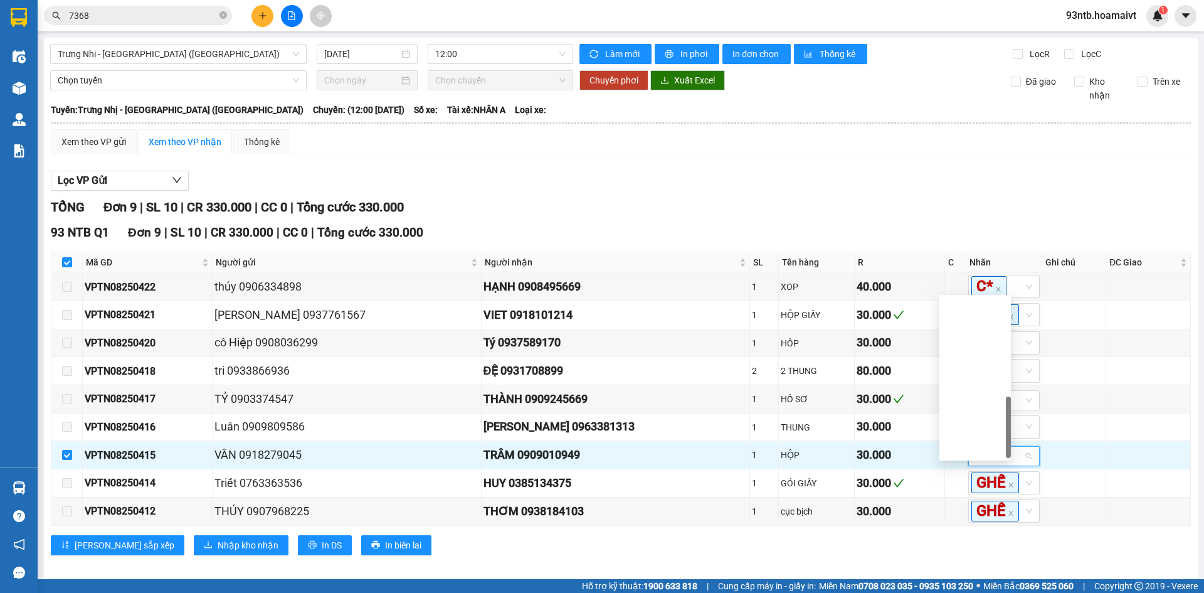
click at [864, 539] on div "Lưu sắp xếp Nhập kho nhận In DS In biên lai" at bounding box center [621, 545] width 1141 height 20
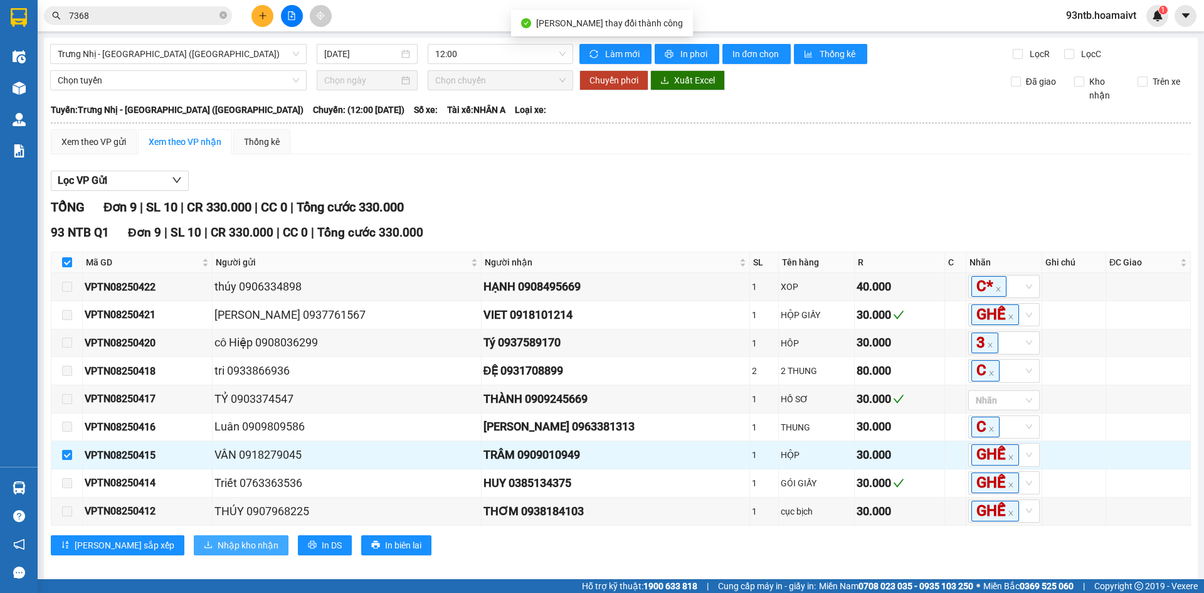
click at [218, 548] on span "Nhập kho nhận" at bounding box center [248, 545] width 61 height 14
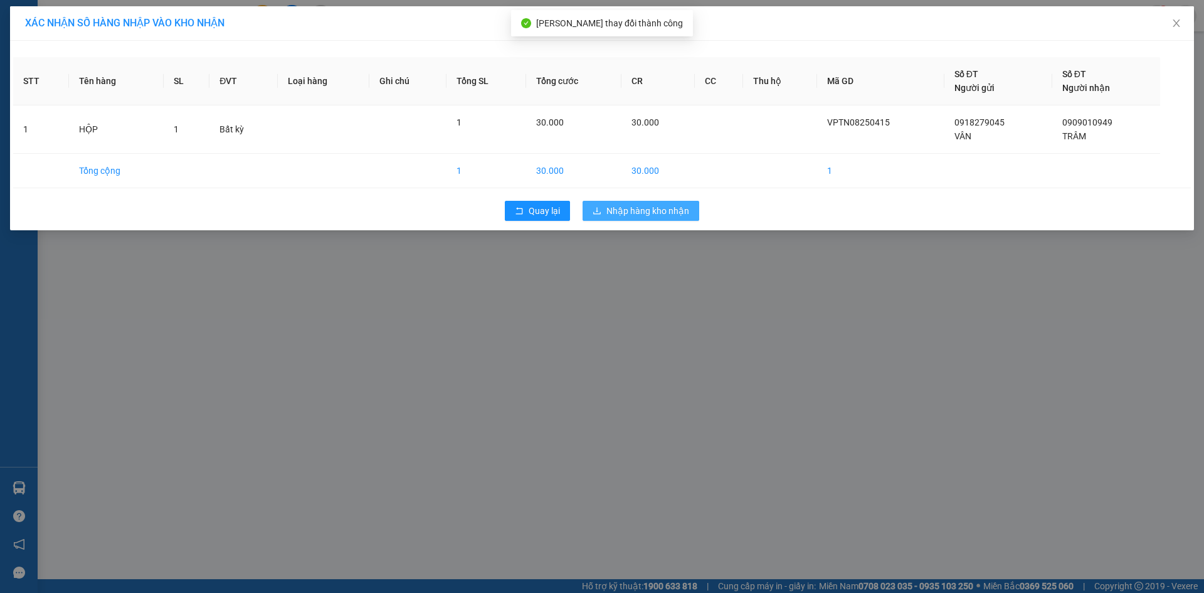
click at [644, 211] on span "Nhập hàng kho nhận" at bounding box center [648, 211] width 83 height 14
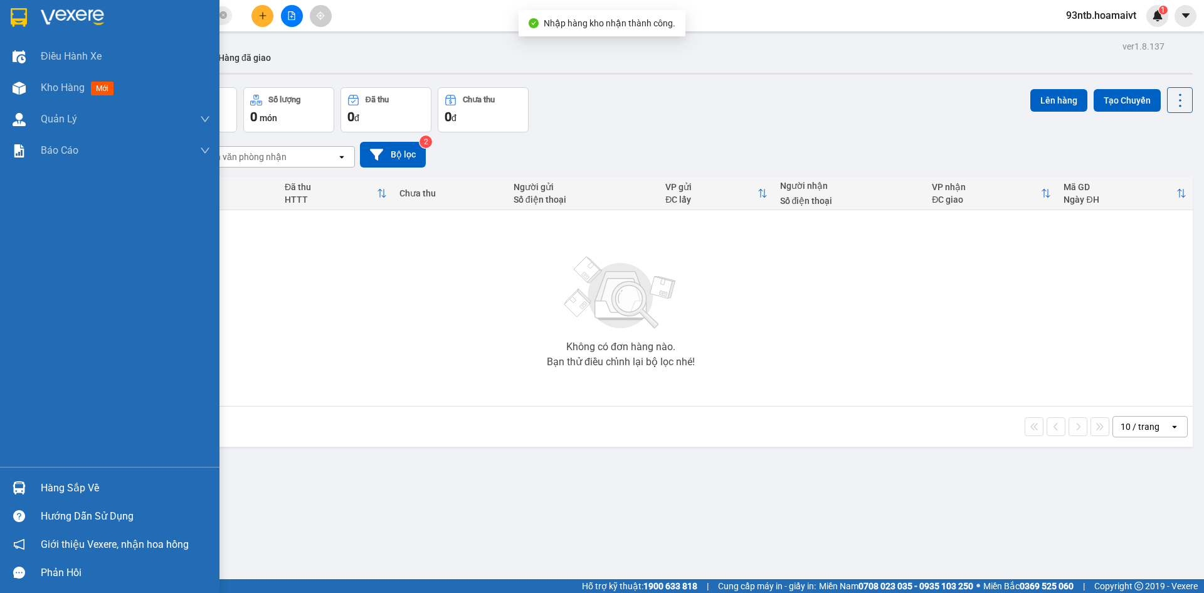
click at [43, 486] on div "Hàng sắp về" at bounding box center [125, 488] width 169 height 19
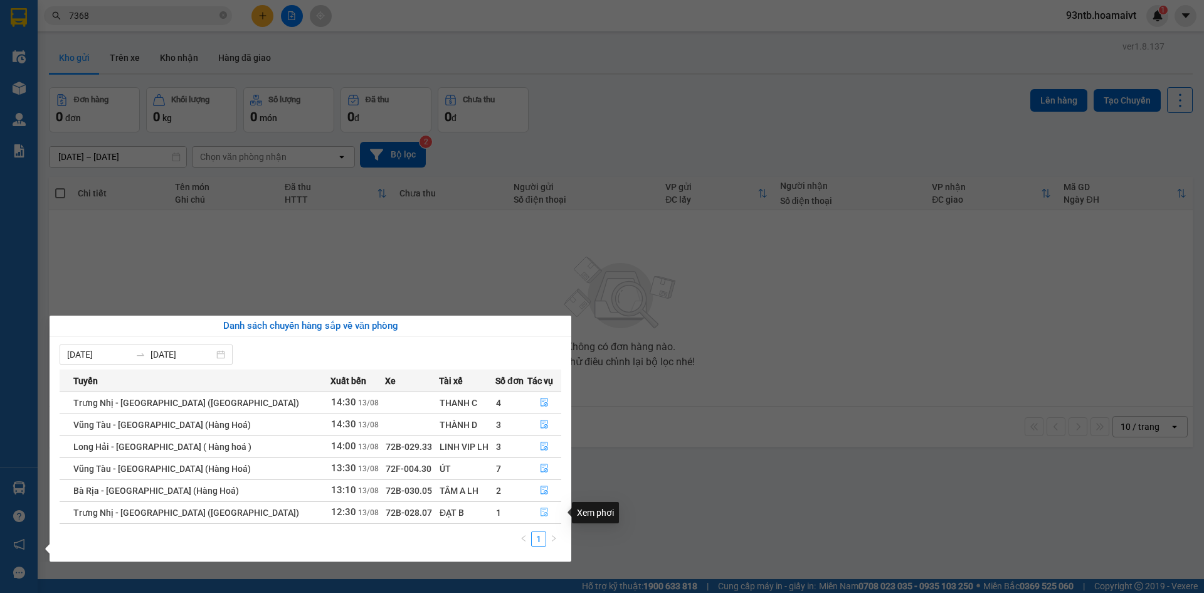
click at [535, 514] on button "button" at bounding box center [544, 513] width 33 height 20
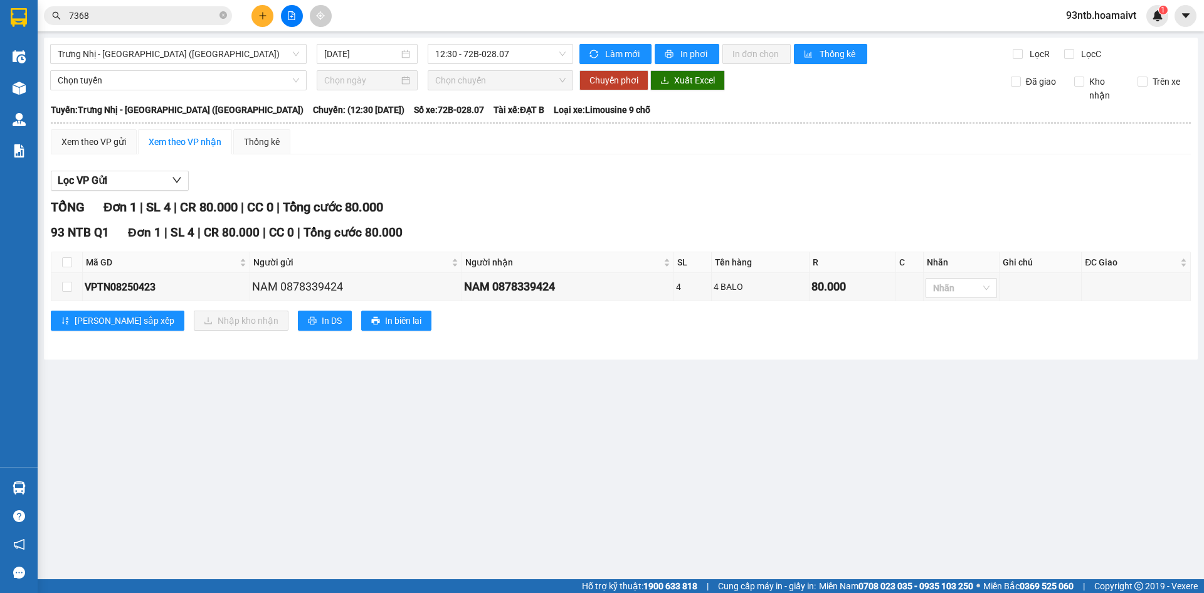
click at [816, 193] on div "Lọc VP Gửi TỔNG Đơn 1 | SL 4 | CR 80.000 | CC 0 | Tổng cước 80.000 93 NTB Q1 Đ…" at bounding box center [621, 255] width 1141 height 182
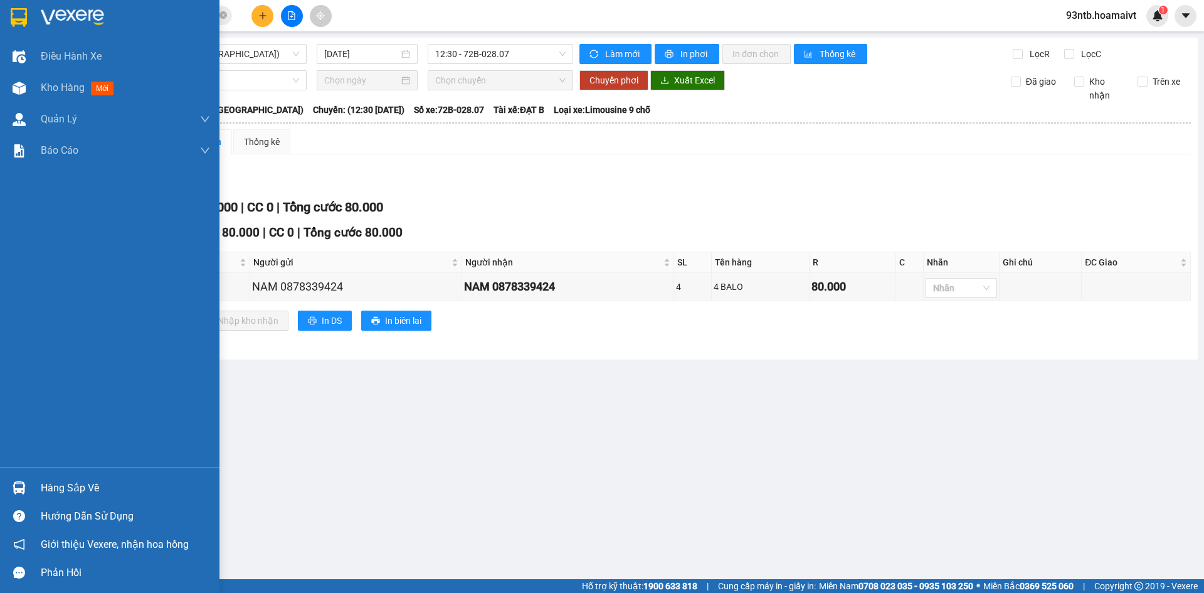
click at [113, 497] on div "Hàng sắp về" at bounding box center [110, 488] width 220 height 28
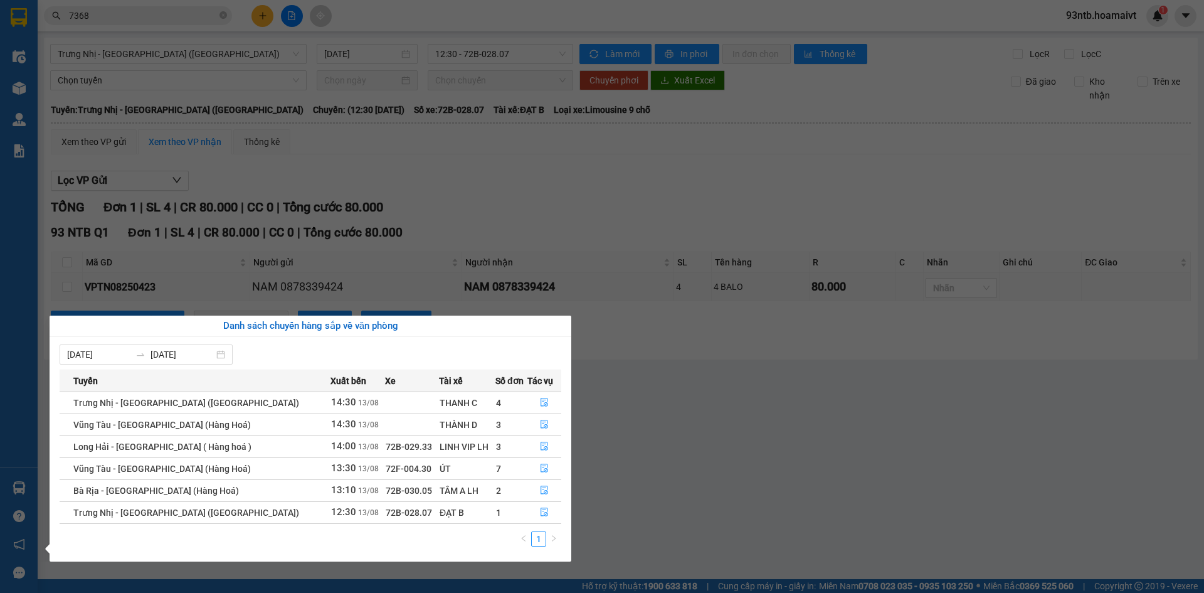
click at [787, 361] on section "Kết quả tìm kiếm ( 87 ) Bộ lọc Thuộc VP này Mã ĐH Trạng thái Món hàng Tổng cước…" at bounding box center [602, 296] width 1204 height 593
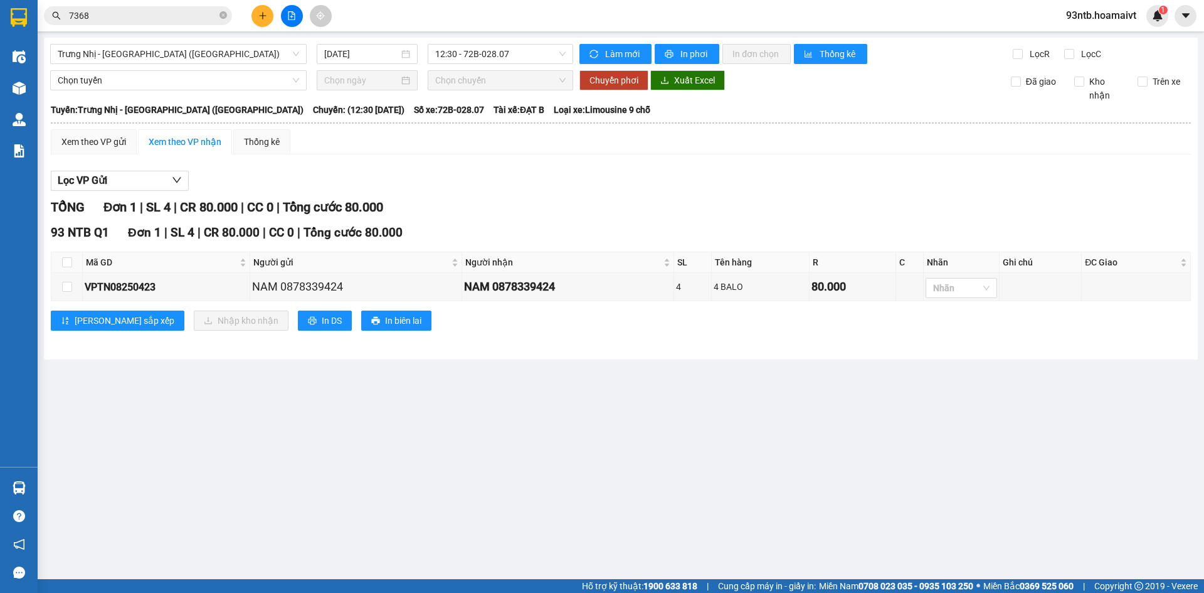
click at [824, 157] on div "Xem theo VP gửi Xem theo VP nhận Thống kê Lọc VP Gửi TỔNG Đơn 1 | SL 4 | CR 80…" at bounding box center [621, 237] width 1141 height 217
click at [110, 18] on input "7368" at bounding box center [143, 16] width 148 height 14
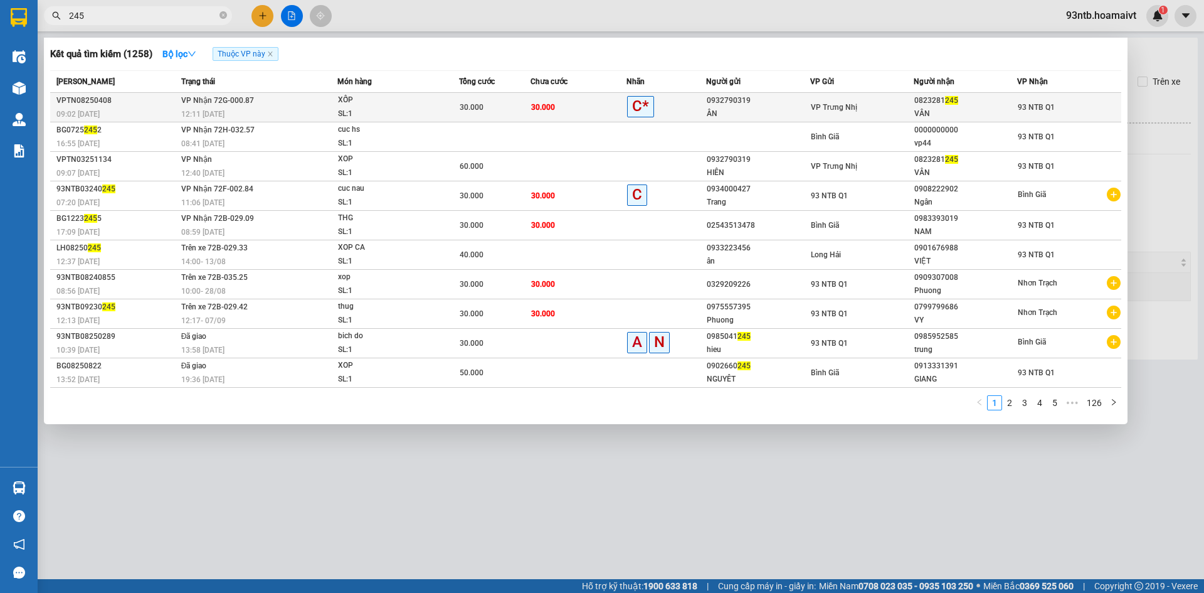
click at [787, 109] on div "ÂN" at bounding box center [758, 113] width 102 height 13
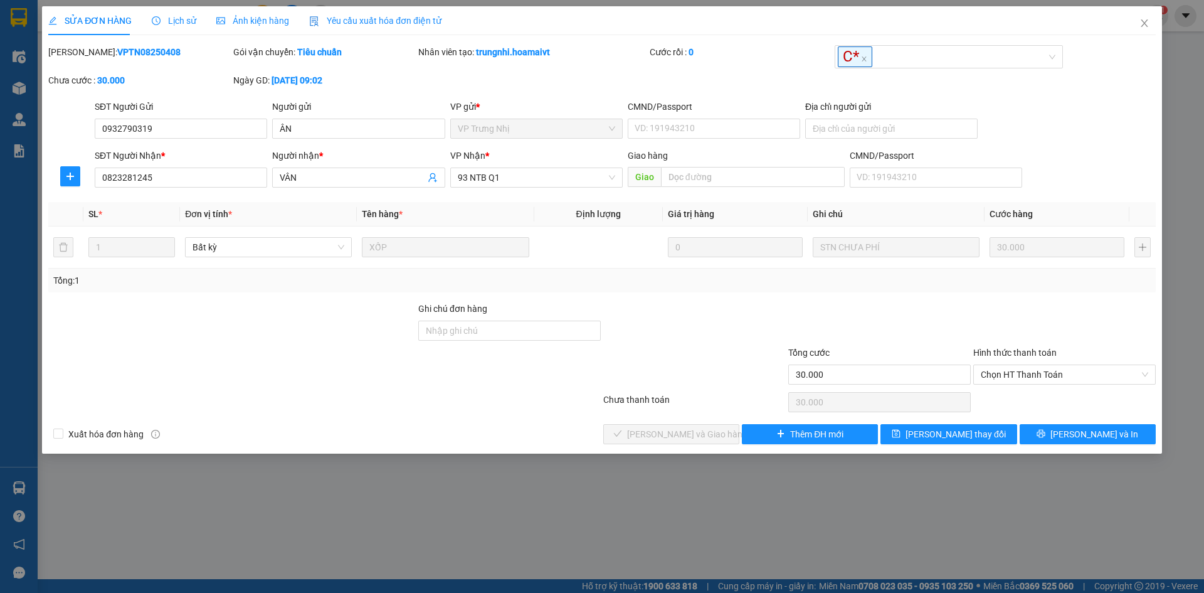
click at [1008, 323] on div at bounding box center [1064, 324] width 185 height 44
click at [1068, 380] on span "Chọn HT Thanh Toán" at bounding box center [1065, 374] width 168 height 19
click at [1060, 405] on div "Tại văn phòng" at bounding box center [1065, 400] width 168 height 14
click at [622, 432] on icon "check" at bounding box center [618, 433] width 9 height 9
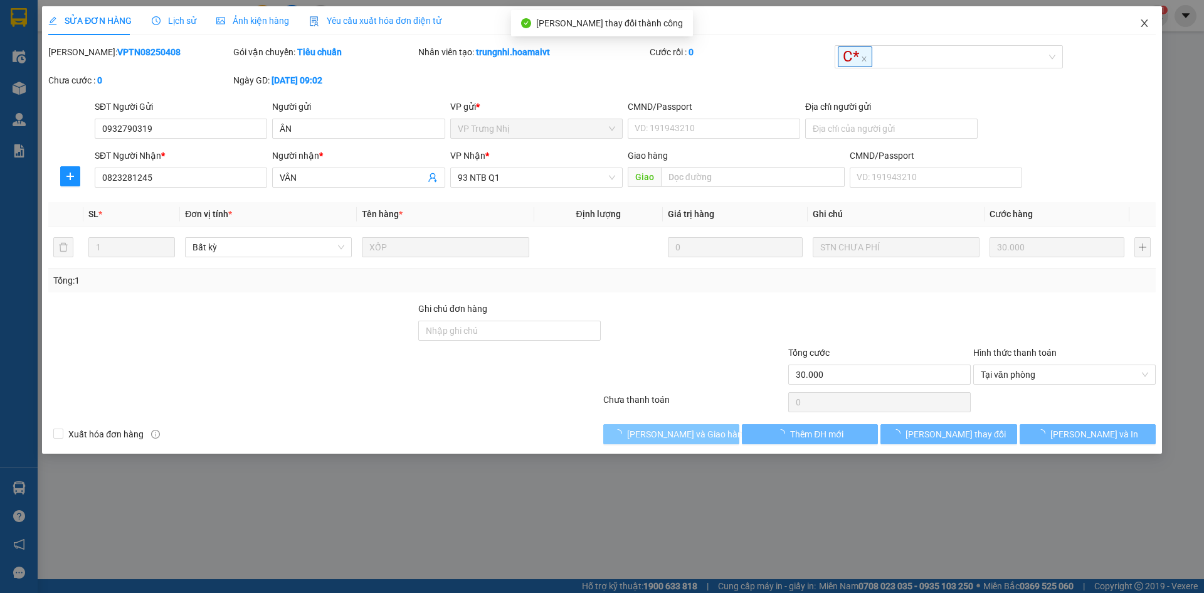
click at [1136, 28] on span "Close" at bounding box center [1144, 23] width 35 height 35
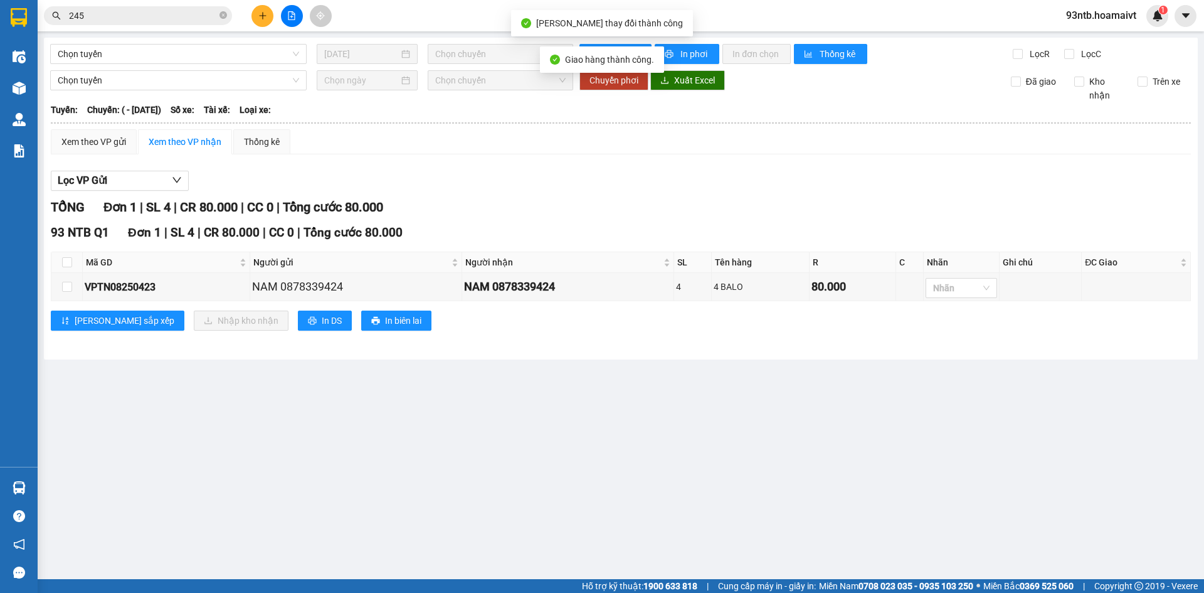
click at [199, 17] on input "245" at bounding box center [143, 16] width 148 height 14
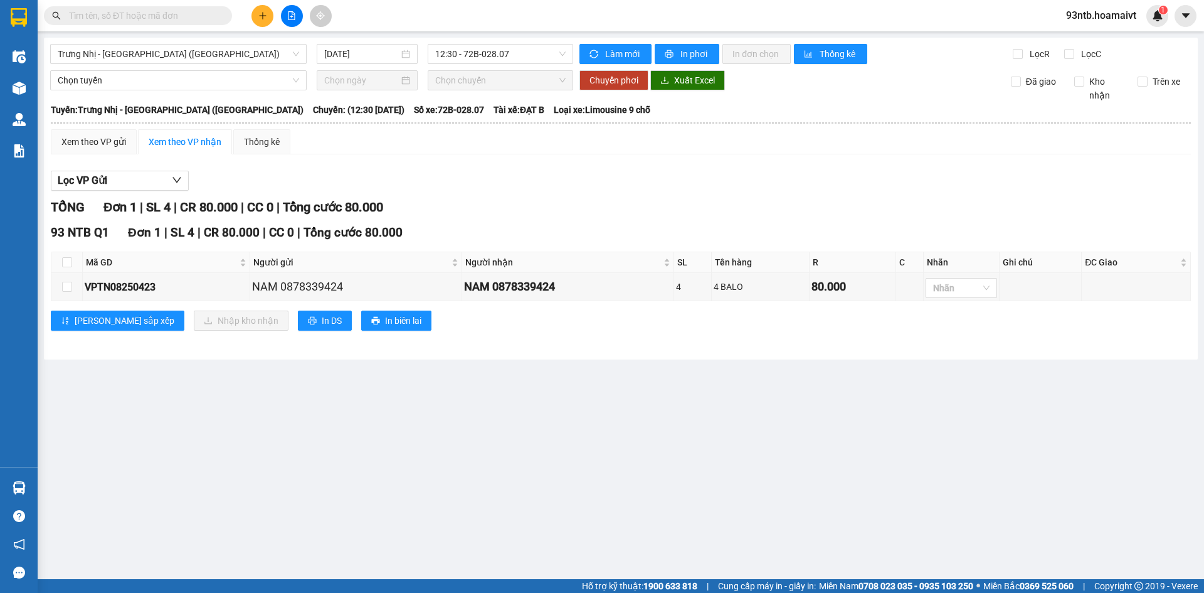
click at [199, 16] on input "text" at bounding box center [143, 16] width 148 height 14
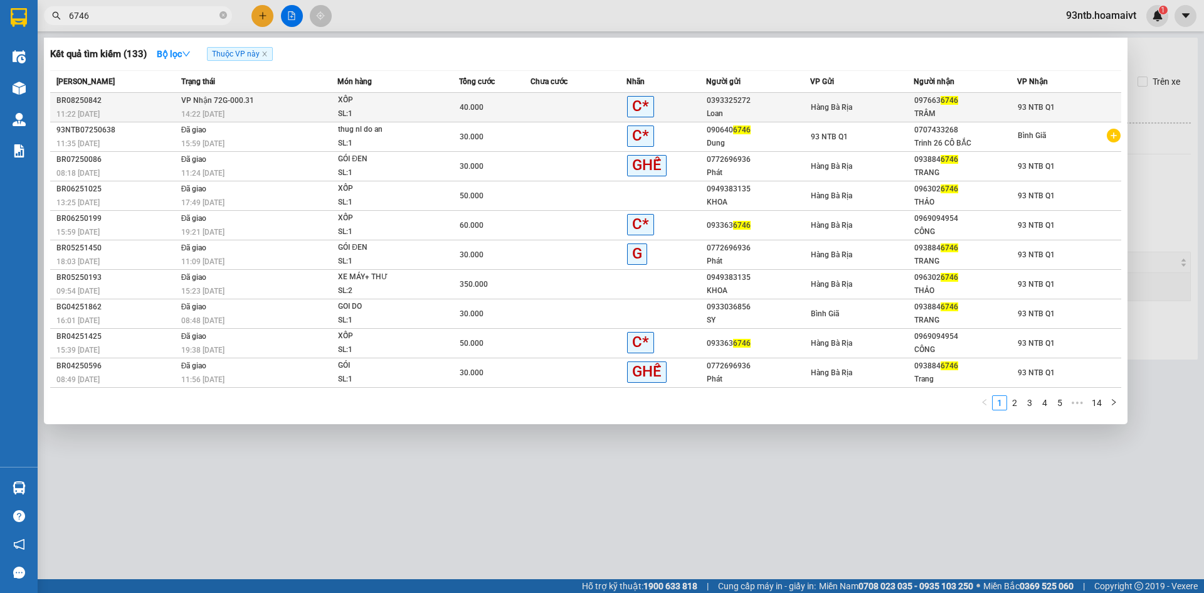
click at [1013, 104] on div "097663 6746" at bounding box center [966, 100] width 102 height 13
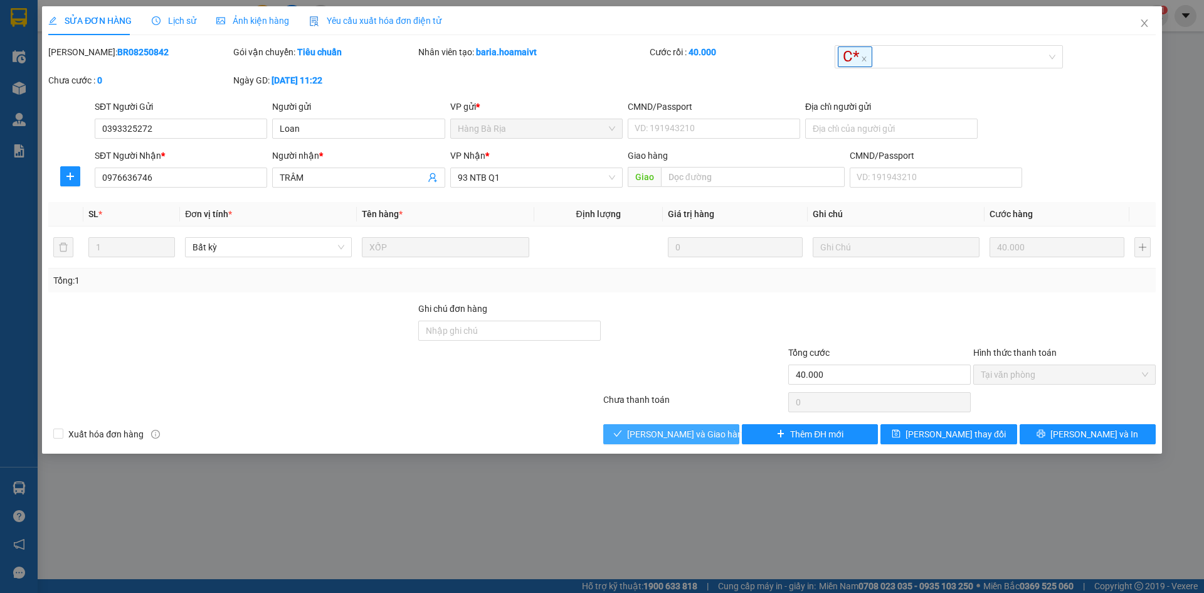
click at [624, 423] on div "Total Paid Fee 40.000 Total UnPaid Fee 0 Cash Collection Total Fee Mã ĐH: BR082…" at bounding box center [602, 244] width 1108 height 399
click at [625, 424] on button "Lưu và Giao hàng" at bounding box center [672, 434] width 136 height 20
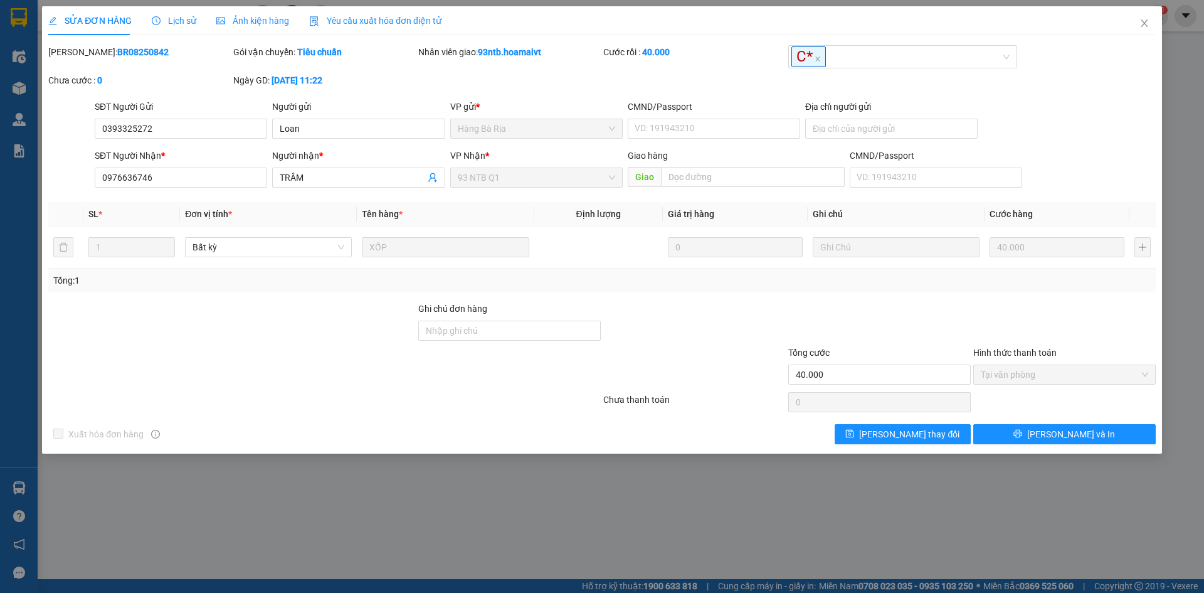
click at [1080, 157] on div "SĐT Người Nhận * 0976636746 Người nhận * TRÂM VP Nhận * 93 NTB Q1 Giao hàng Gia…" at bounding box center [625, 171] width 1066 height 44
click at [1143, 19] on icon "close" at bounding box center [1145, 23] width 10 height 10
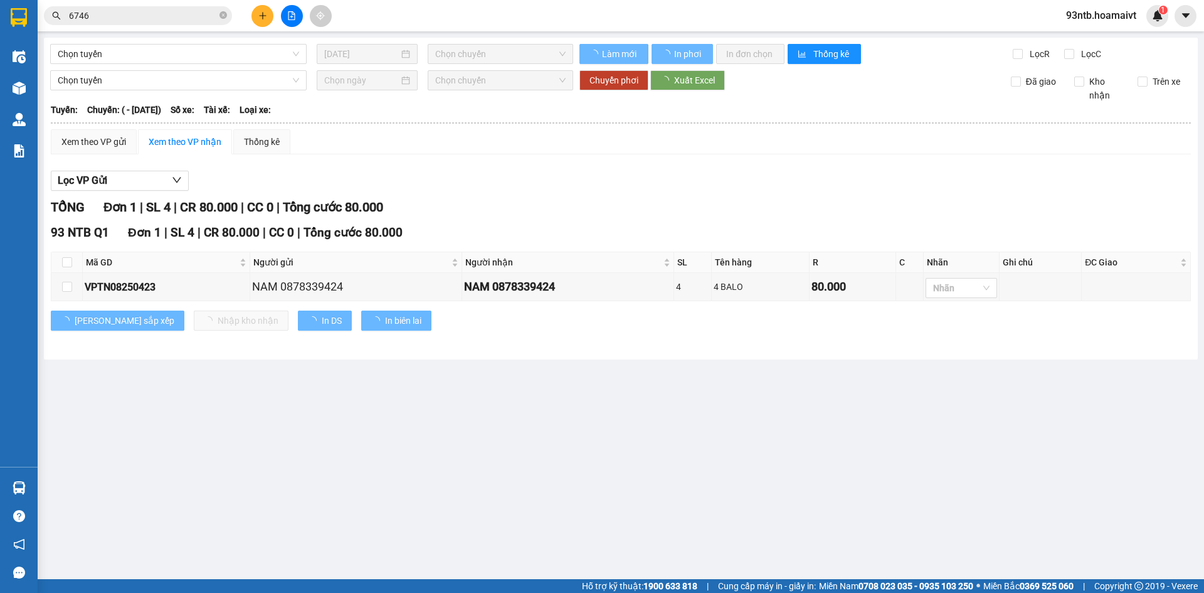
click at [220, 10] on span at bounding box center [224, 16] width 8 height 12
click at [220, 9] on span at bounding box center [224, 16] width 8 height 14
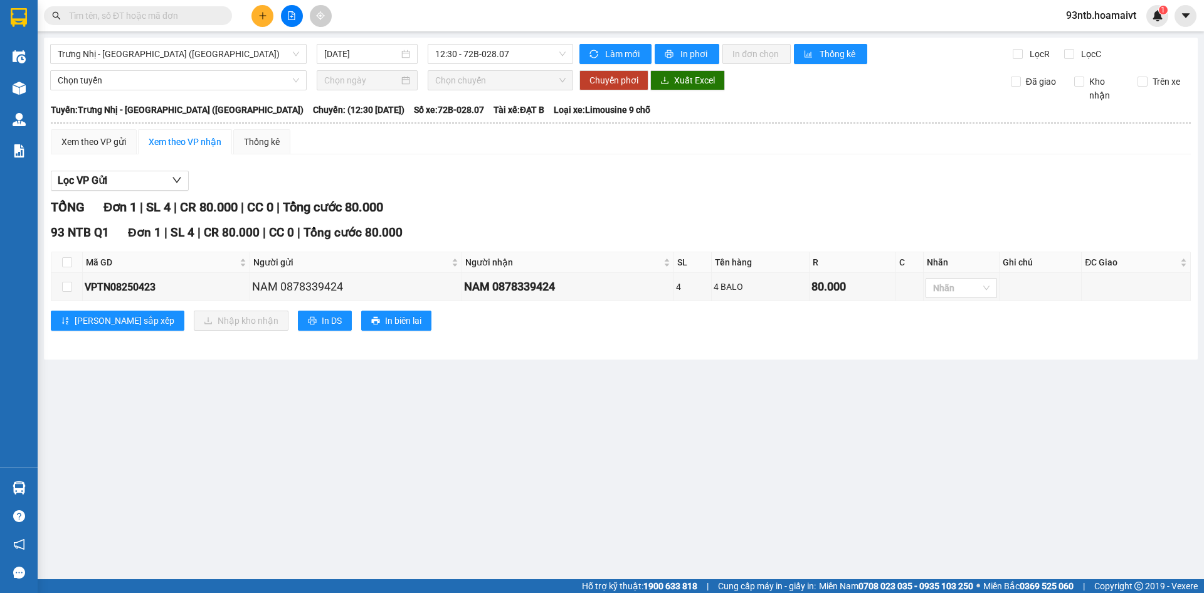
click at [213, 9] on input "text" at bounding box center [143, 16] width 148 height 14
click at [209, 10] on input "text" at bounding box center [143, 16] width 148 height 14
click at [202, 18] on input "text" at bounding box center [143, 16] width 148 height 14
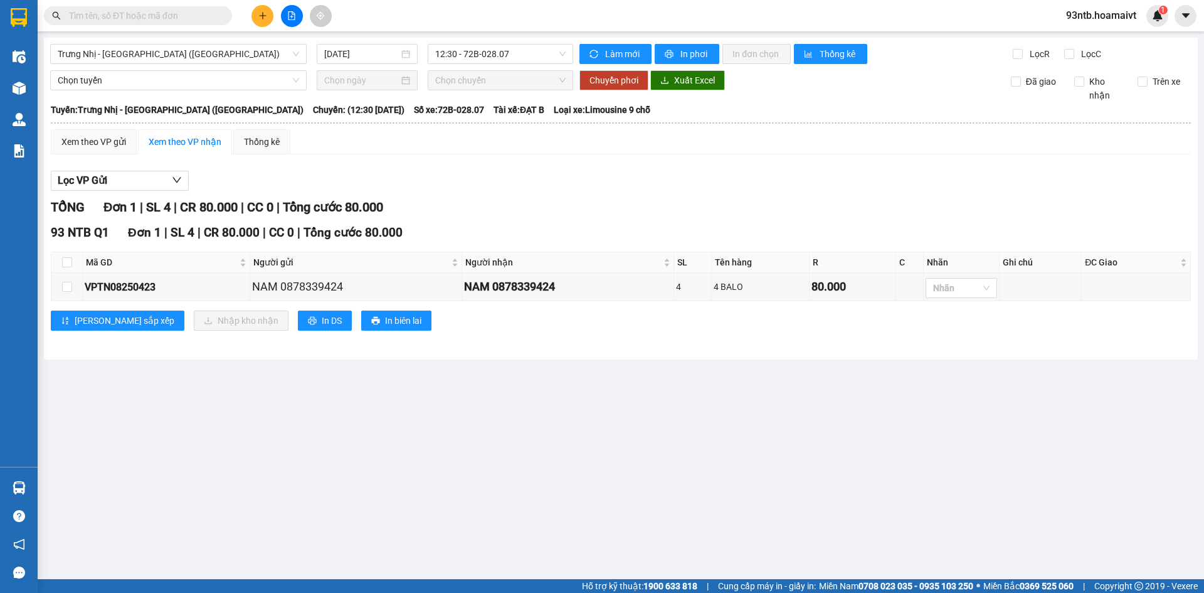
click at [202, 18] on input "text" at bounding box center [143, 16] width 148 height 14
click at [221, 13] on span at bounding box center [224, 16] width 8 height 14
click at [209, 14] on input "text" at bounding box center [143, 16] width 148 height 14
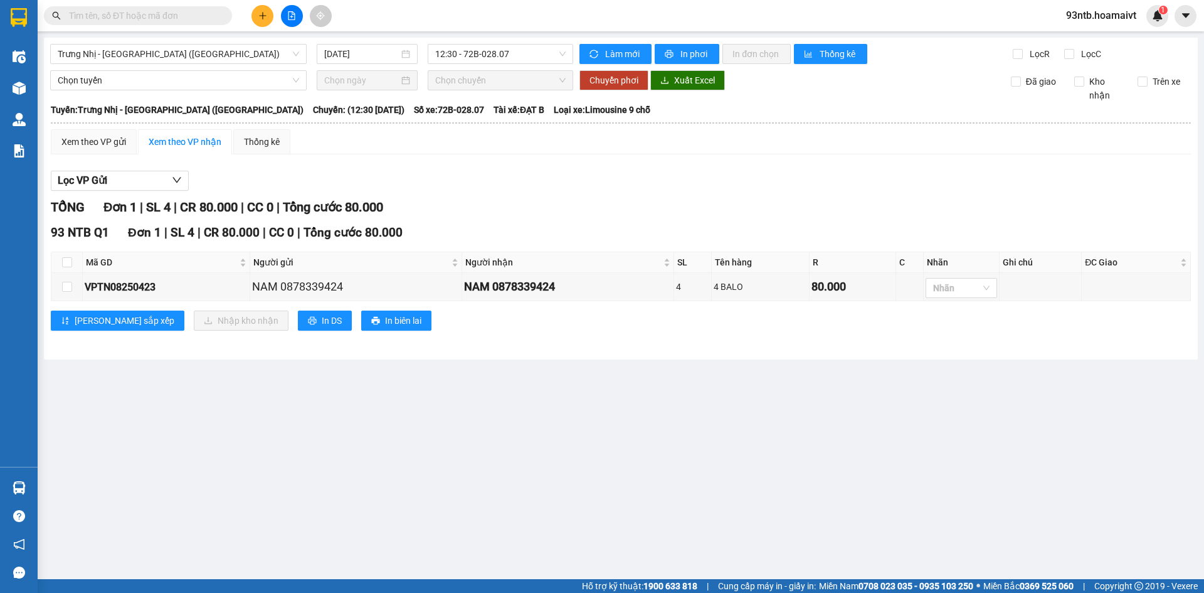
click at [208, 14] on input "text" at bounding box center [143, 16] width 148 height 14
click at [210, 17] on input "text" at bounding box center [143, 16] width 148 height 14
click at [203, 9] on input "text" at bounding box center [143, 16] width 148 height 14
click at [203, 13] on input "text" at bounding box center [143, 16] width 148 height 14
click at [203, 22] on input "text" at bounding box center [143, 16] width 148 height 14
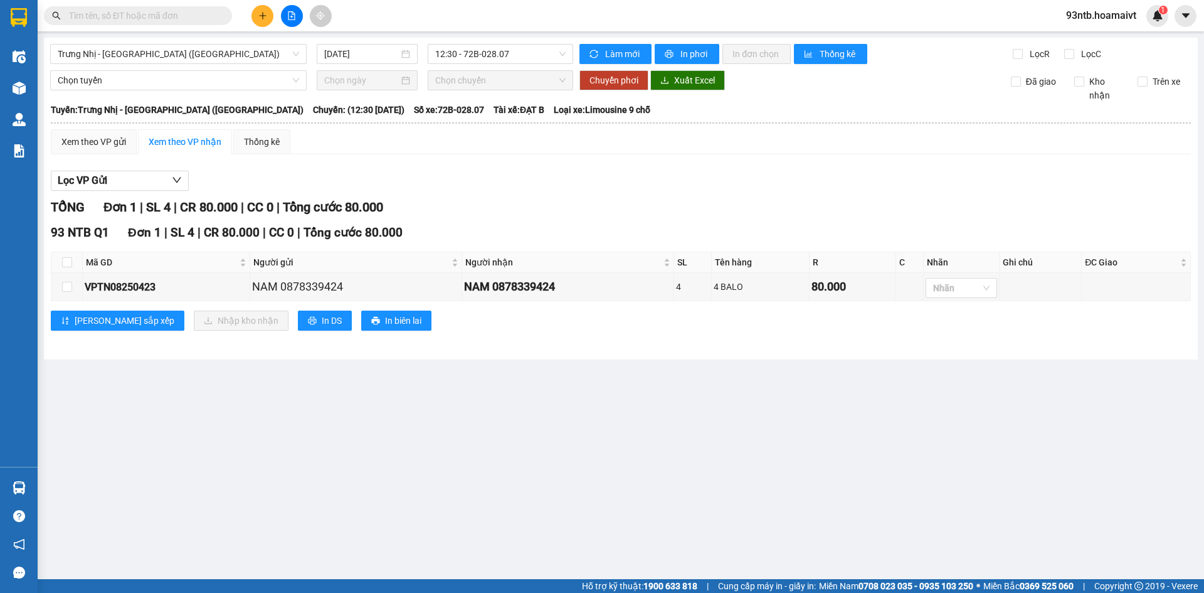
click at [203, 22] on input "text" at bounding box center [143, 16] width 148 height 14
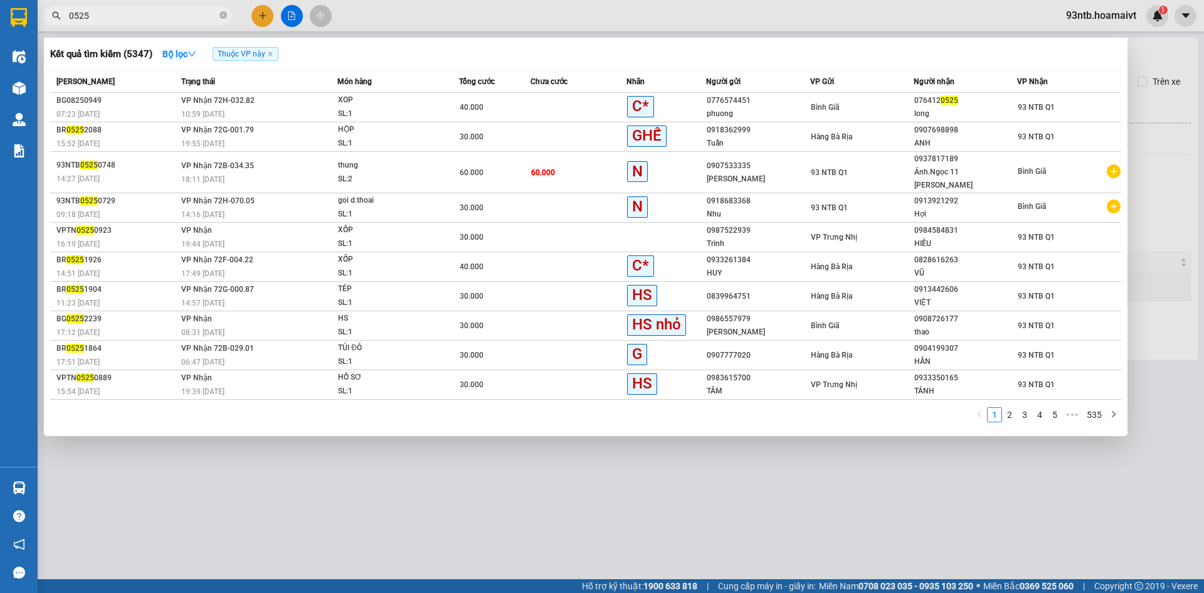
click at [920, 105] on div "076412 0525" at bounding box center [966, 100] width 102 height 13
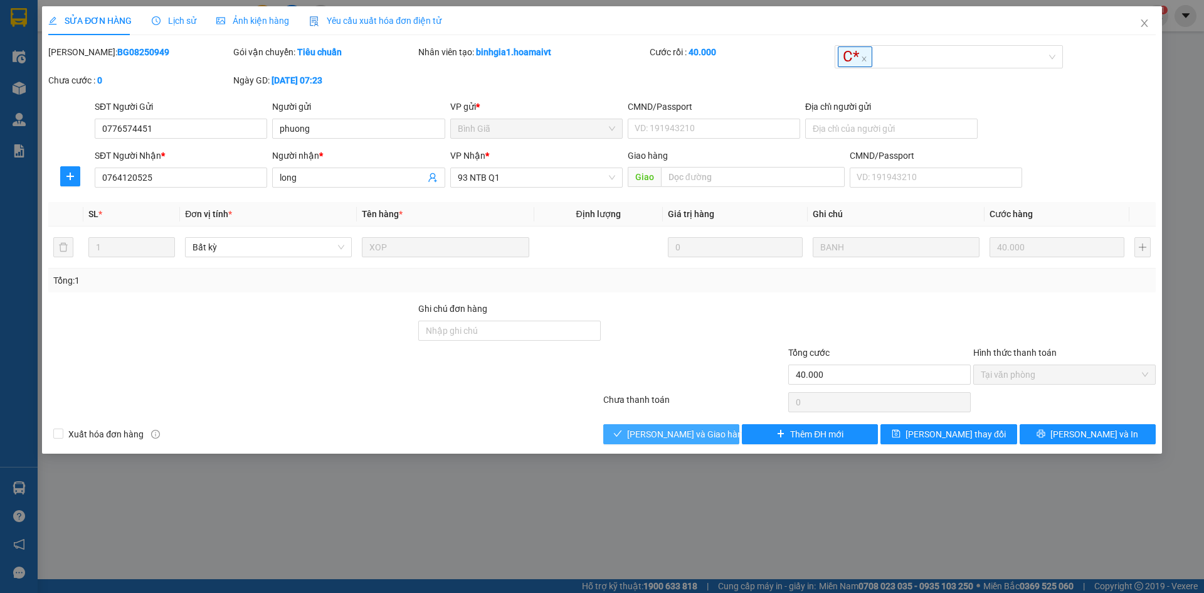
click at [683, 437] on span "Lưu và Giao hàng" at bounding box center [687, 434] width 120 height 14
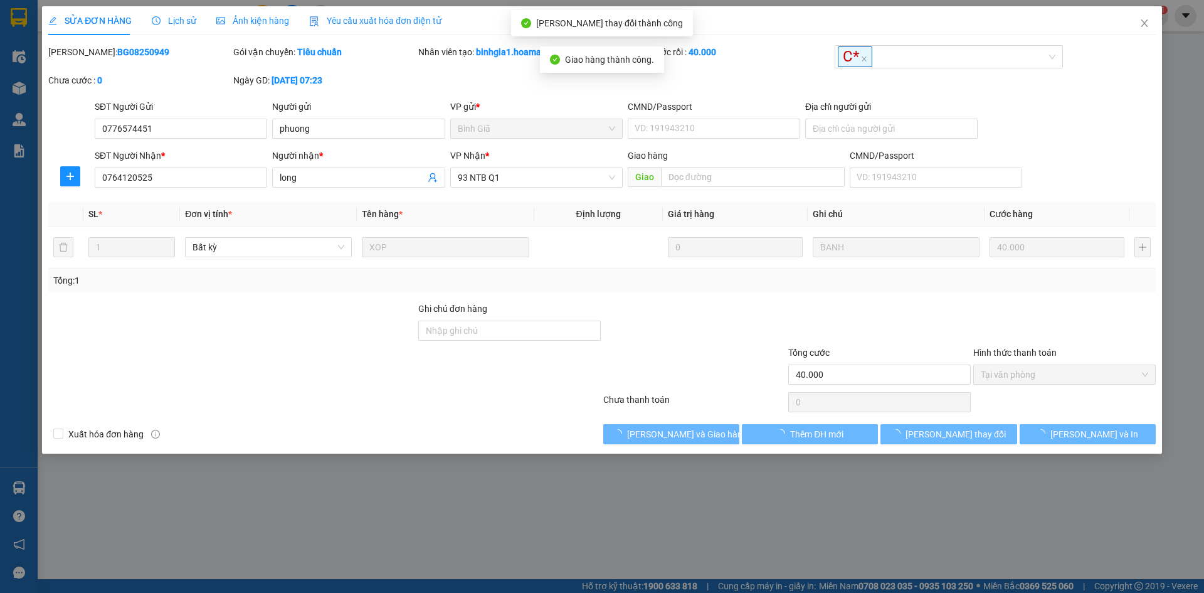
click at [753, 337] on div at bounding box center [694, 324] width 185 height 44
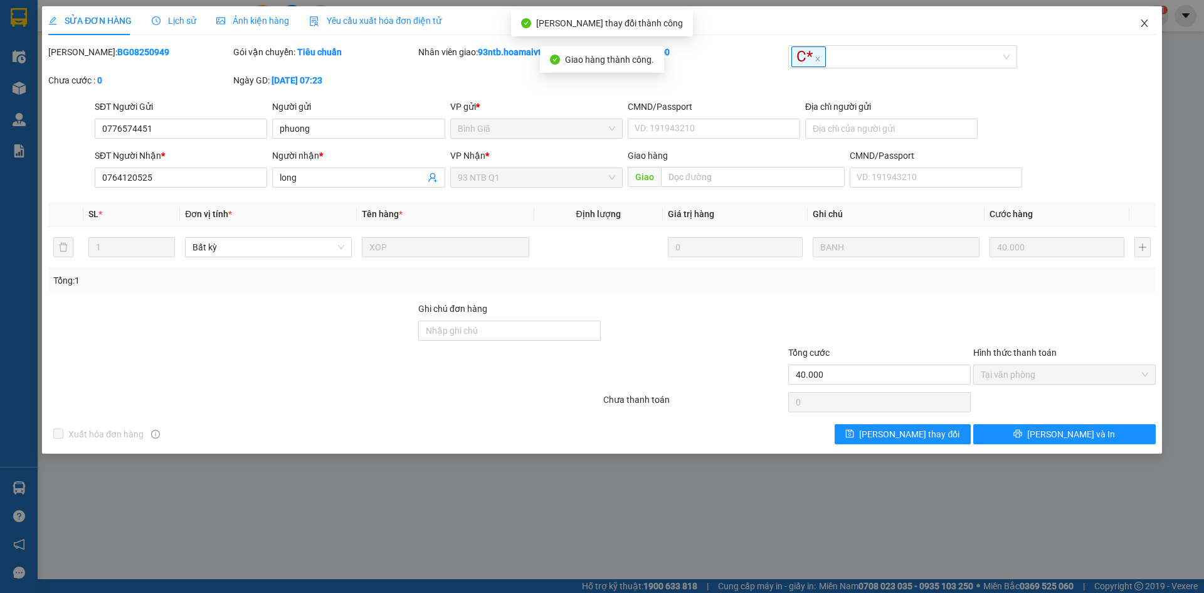
click at [1146, 21] on icon "close" at bounding box center [1145, 23] width 10 height 10
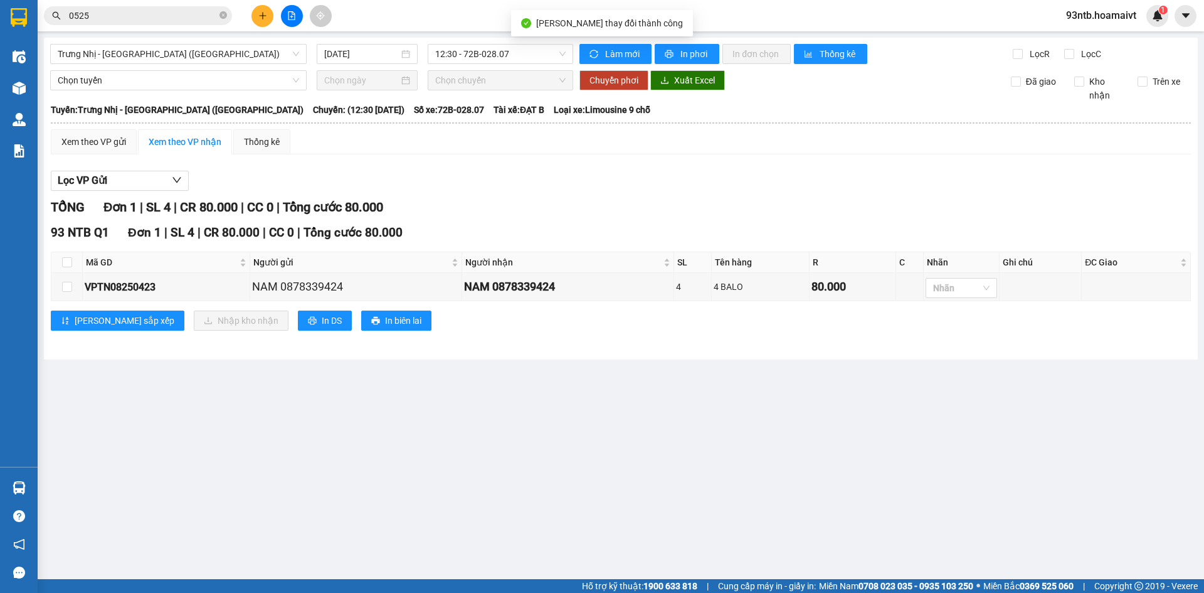
click at [211, 16] on input "0525" at bounding box center [143, 16] width 148 height 14
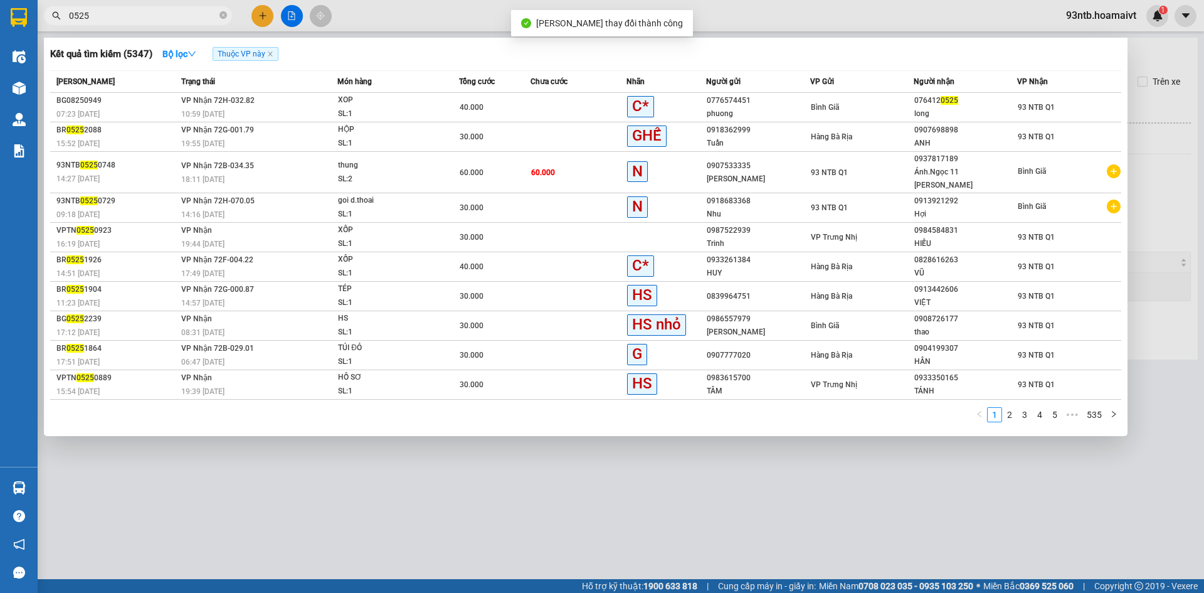
click at [211, 16] on input "0525" at bounding box center [143, 16] width 148 height 14
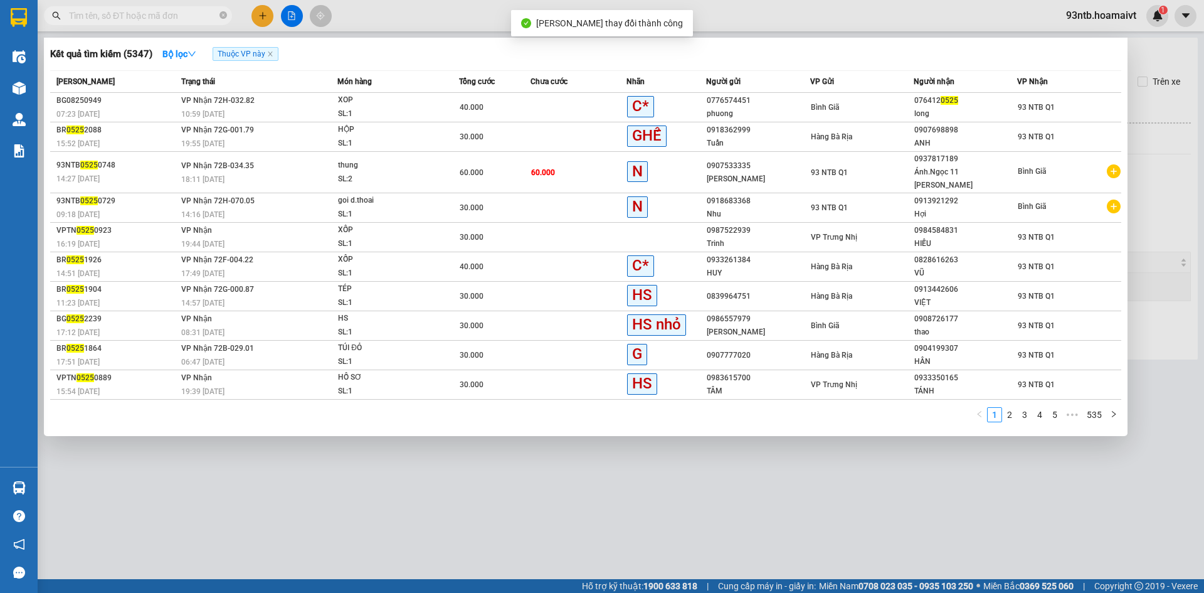
click at [211, 16] on input "text" at bounding box center [143, 16] width 148 height 14
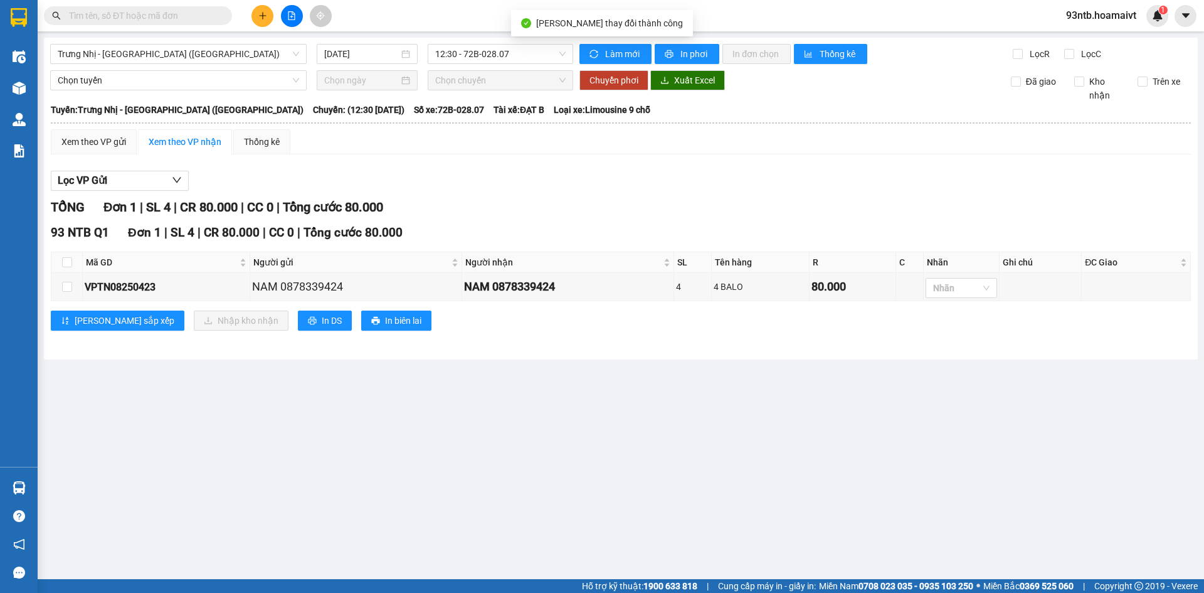
click at [211, 16] on input "text" at bounding box center [143, 16] width 148 height 14
click at [215, 18] on input "text" at bounding box center [143, 16] width 148 height 14
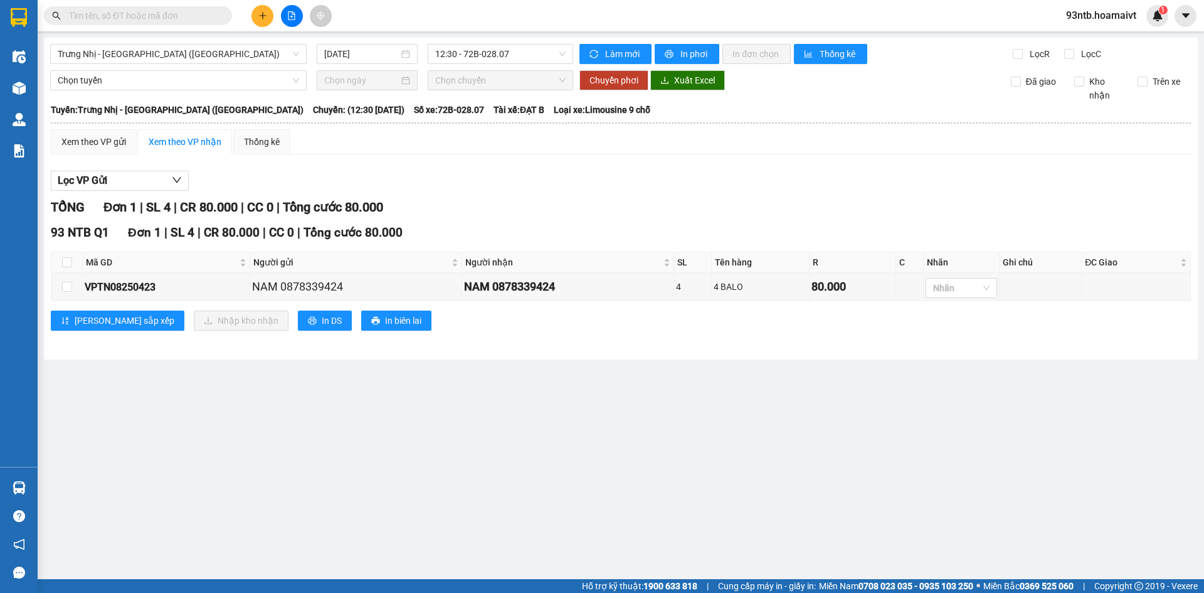
click at [149, 24] on span at bounding box center [138, 15] width 188 height 19
click at [146, 18] on input "text" at bounding box center [143, 16] width 148 height 14
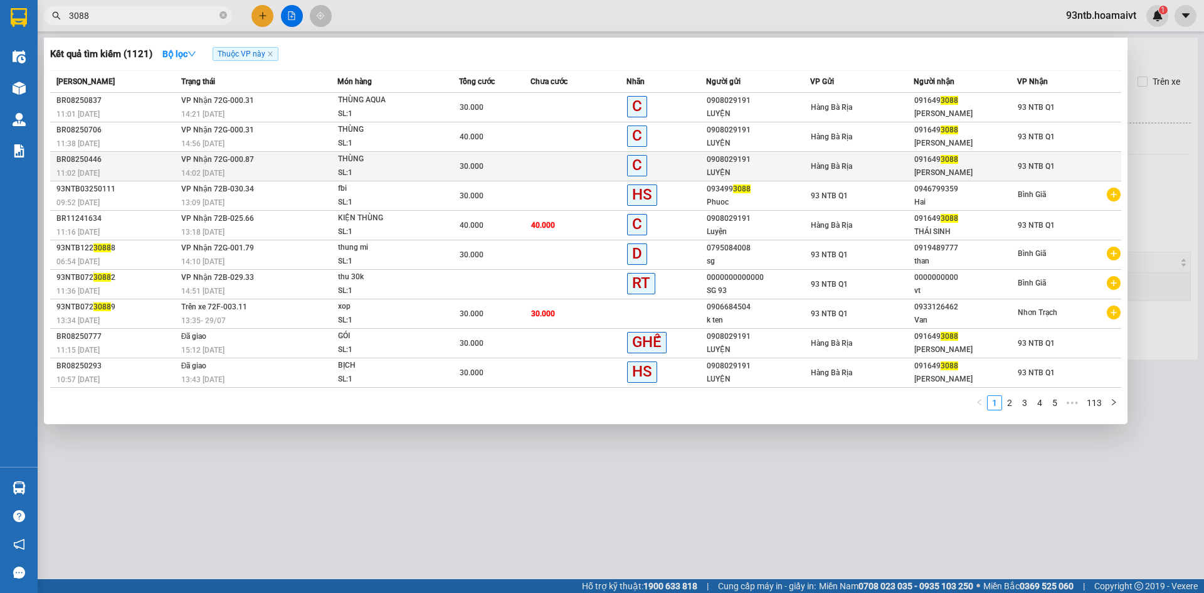
click at [880, 171] on div "Hàng Bà Rịa" at bounding box center [862, 166] width 102 height 14
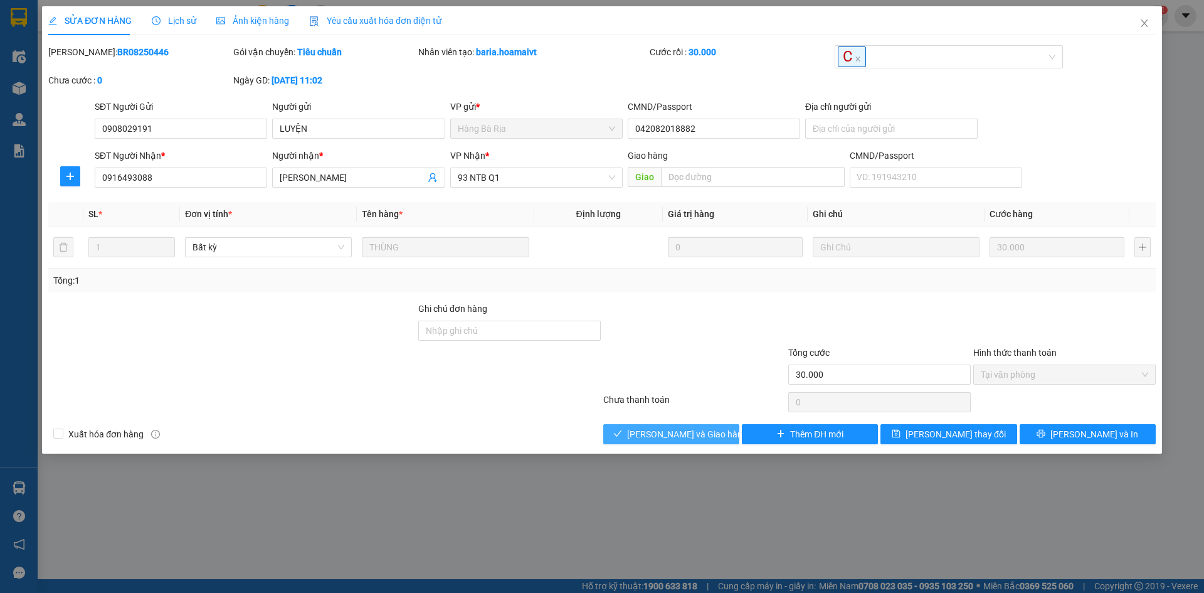
click at [707, 428] on span "Lưu và Giao hàng" at bounding box center [687, 434] width 120 height 14
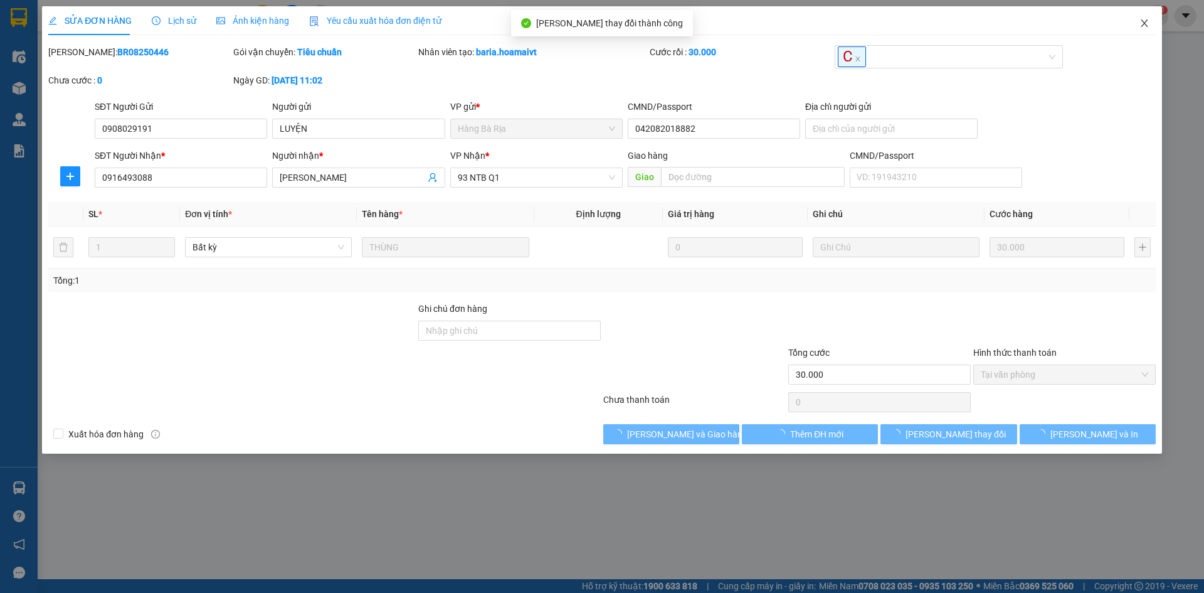
click at [1141, 23] on icon "close" at bounding box center [1145, 23] width 10 height 10
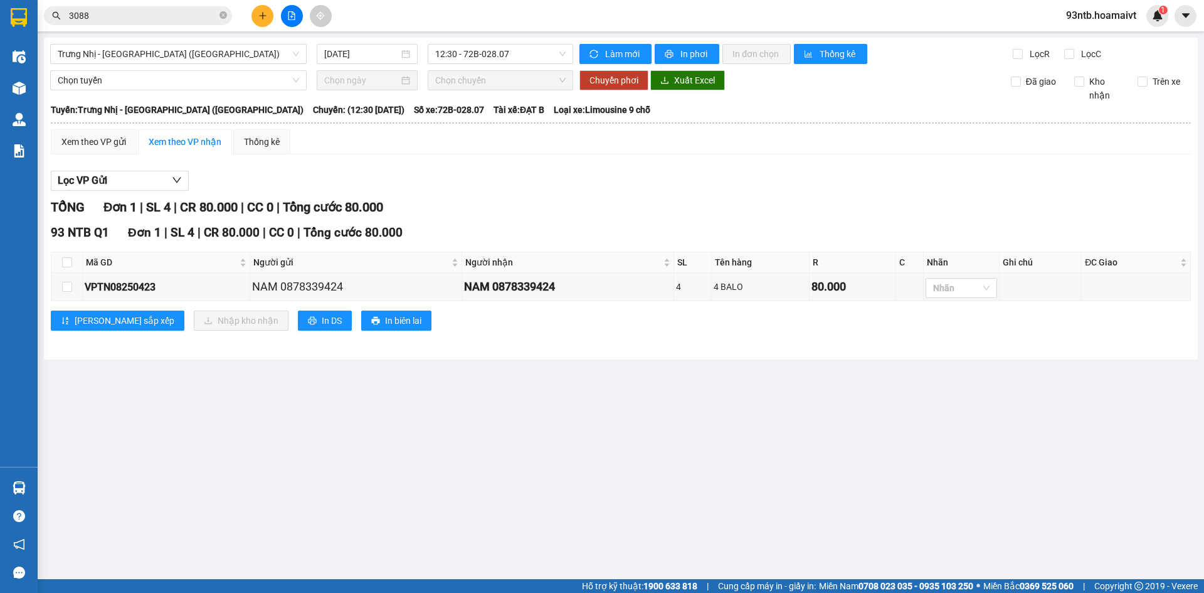
click at [194, 20] on input "3088" at bounding box center [143, 16] width 148 height 14
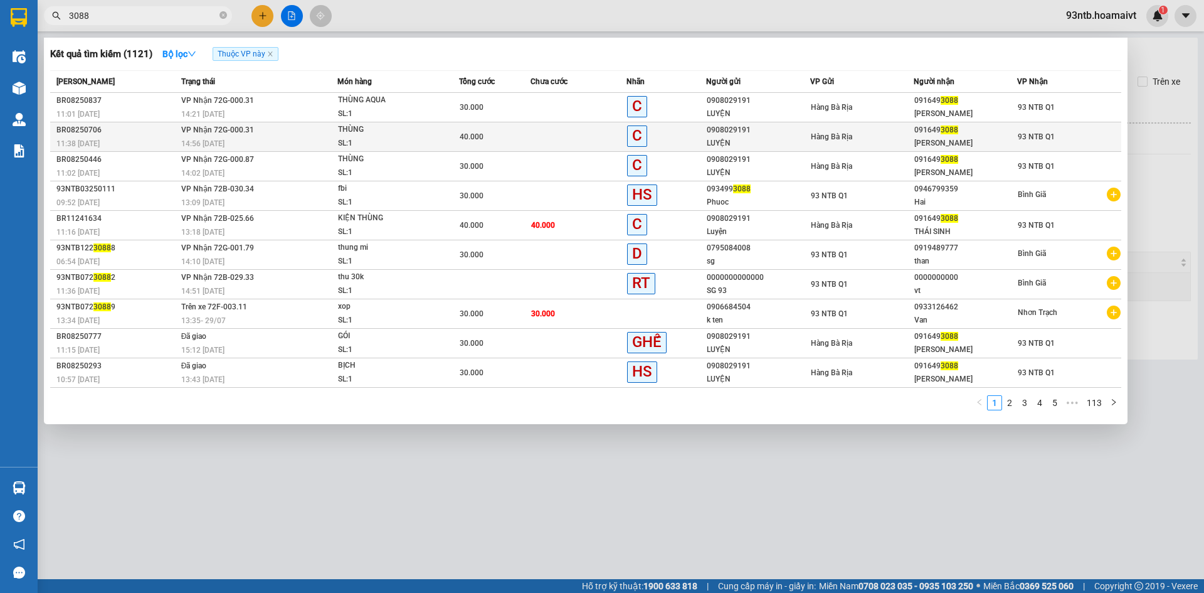
click at [752, 144] on div "LUYỆN" at bounding box center [758, 143] width 102 height 13
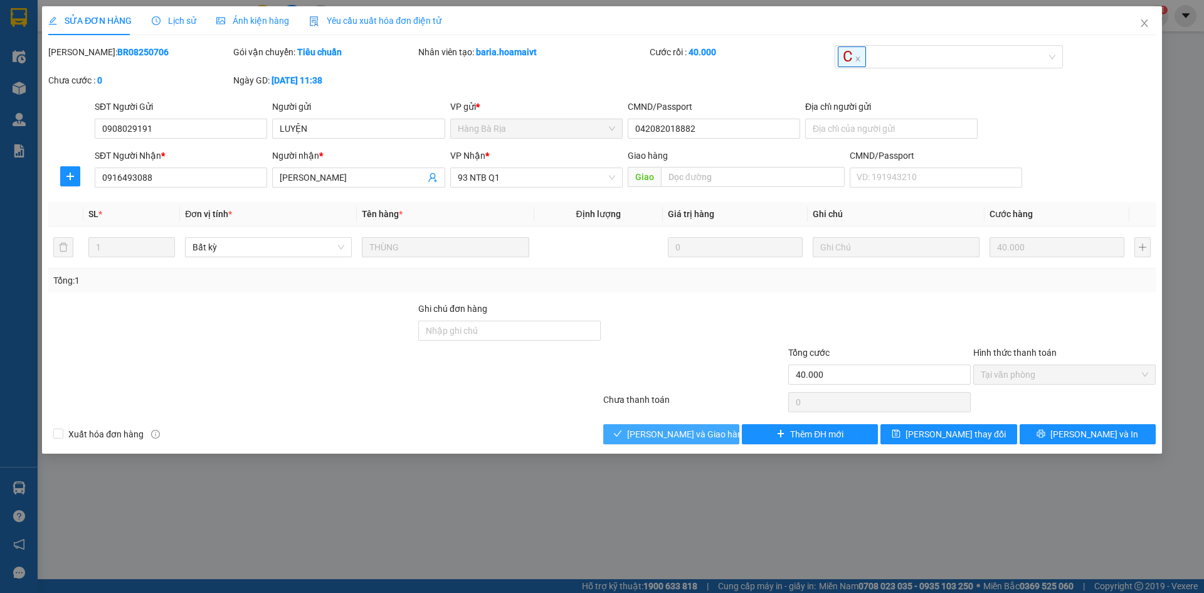
click at [693, 437] on span "Lưu và Giao hàng" at bounding box center [687, 434] width 120 height 14
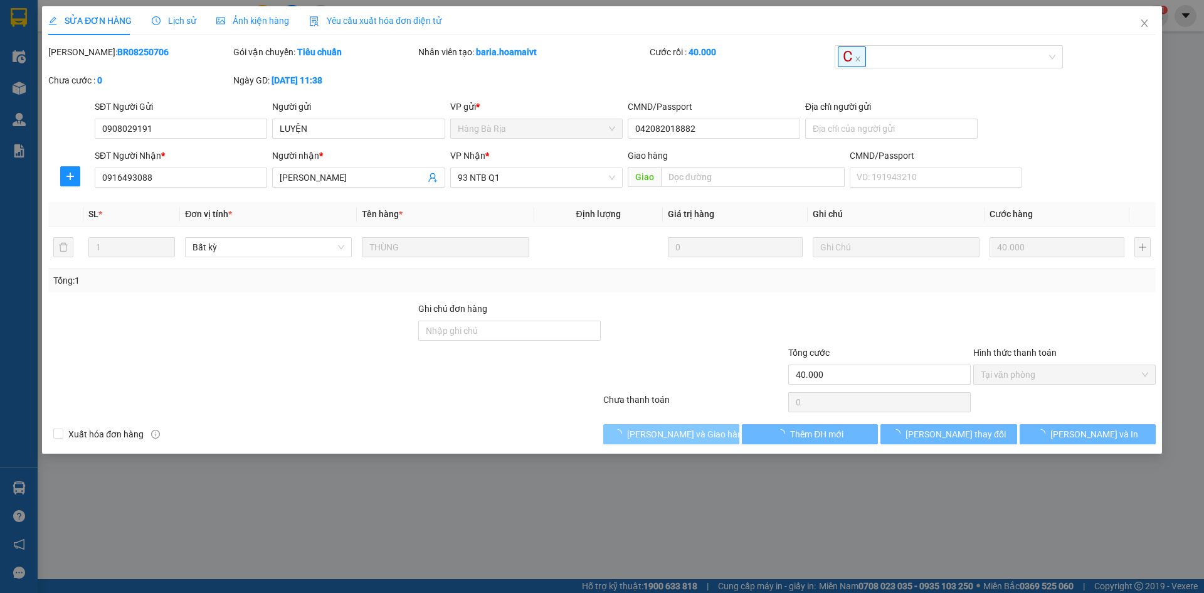
click at [693, 437] on span "Lưu và Giao hàng" at bounding box center [687, 434] width 120 height 14
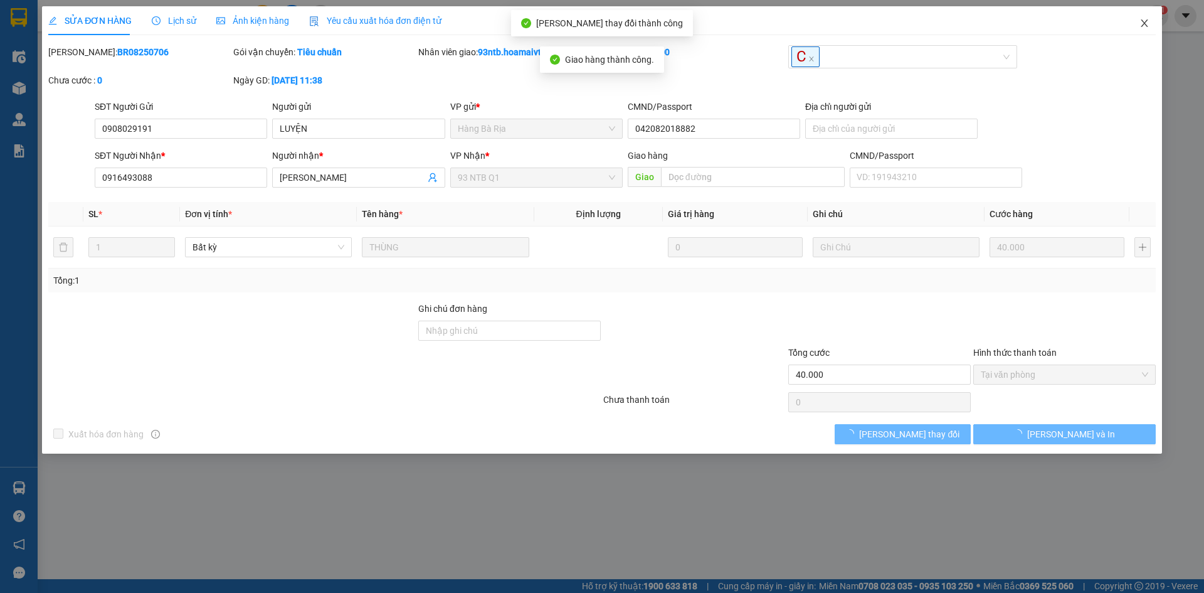
click at [1135, 27] on span "Close" at bounding box center [1144, 23] width 35 height 35
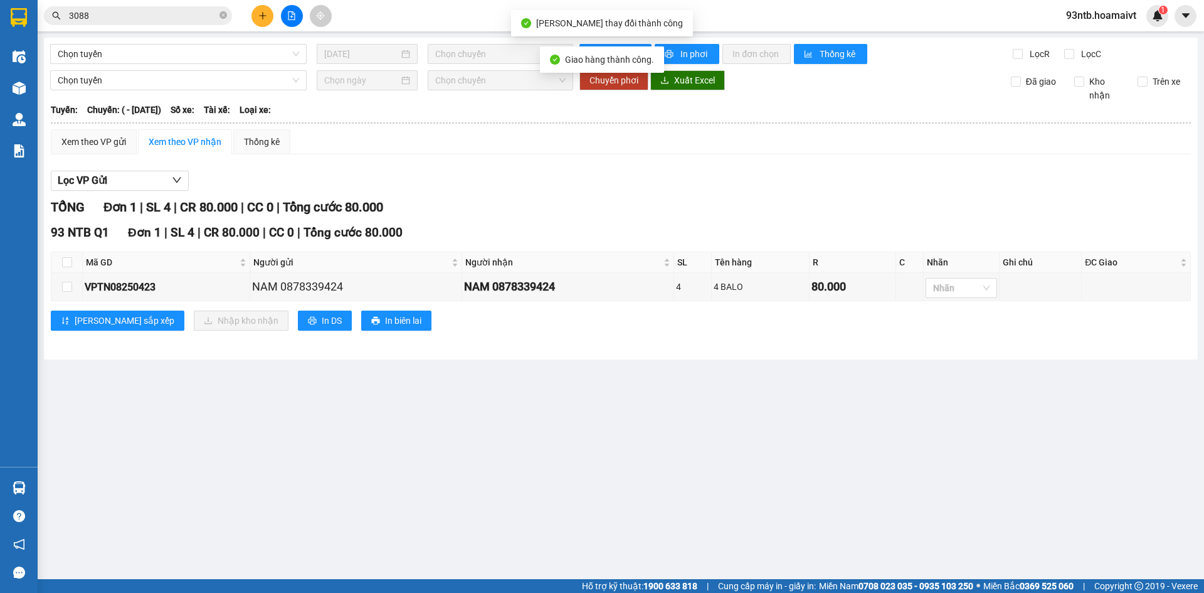
click at [132, 8] on span "3088" at bounding box center [138, 15] width 188 height 19
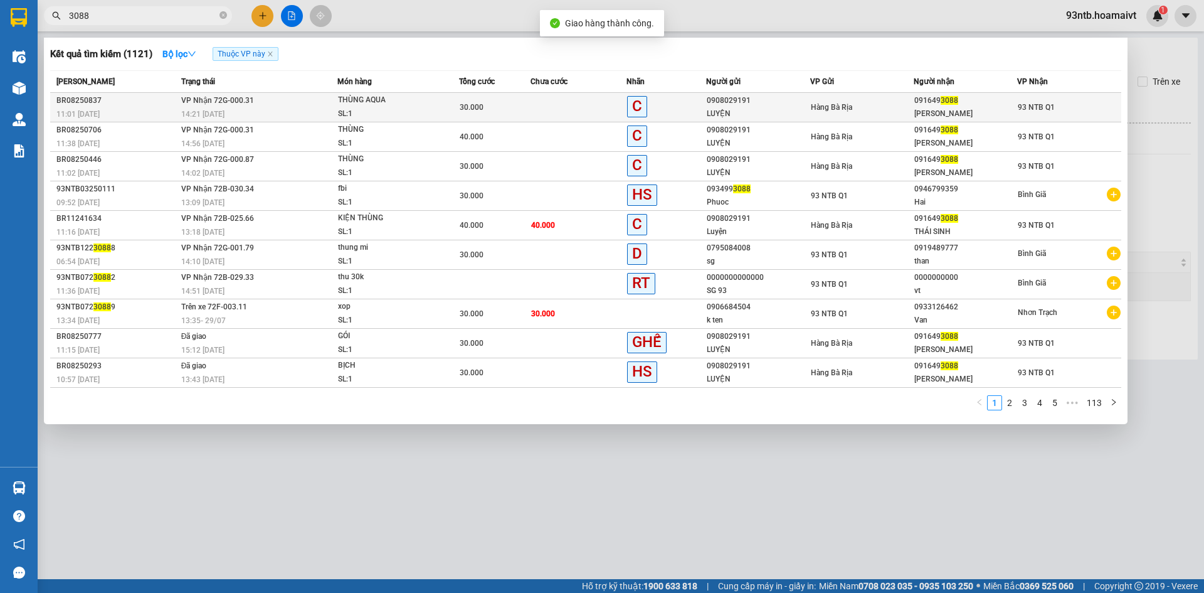
click at [354, 105] on div "THÙNG AQUA" at bounding box center [385, 100] width 94 height 14
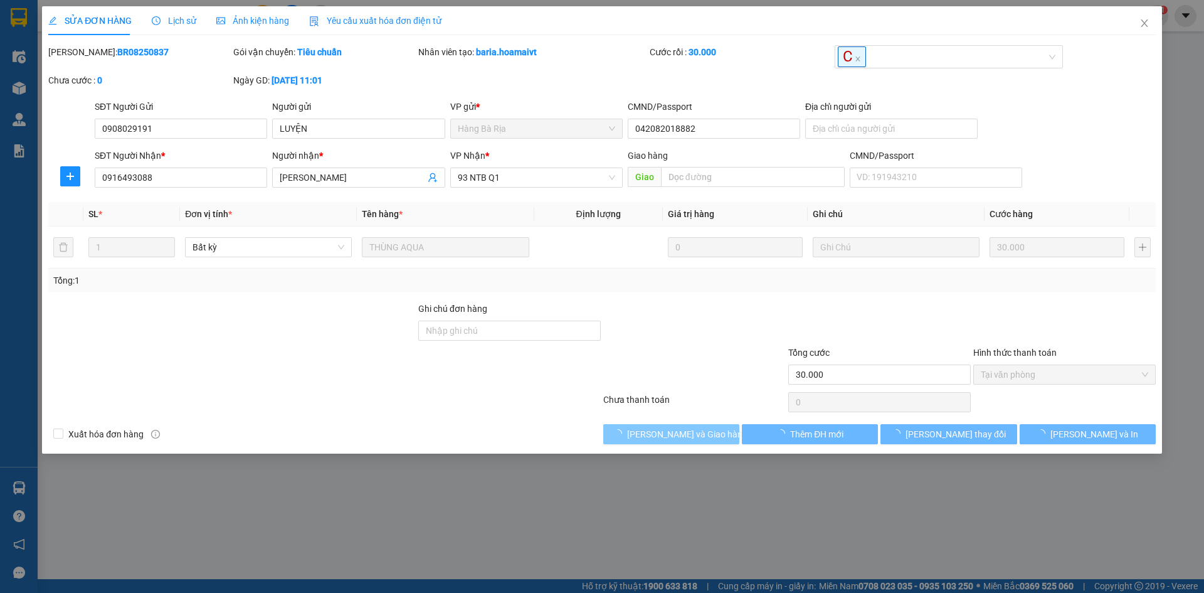
click at [698, 430] on span "Lưu và Giao hàng" at bounding box center [687, 434] width 120 height 14
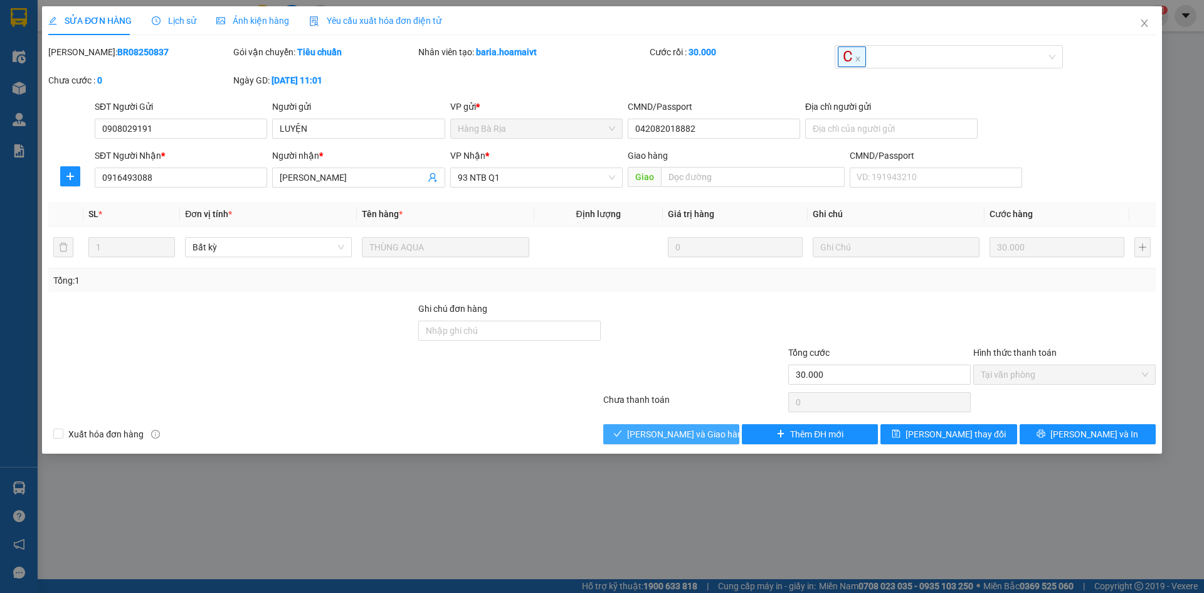
click at [698, 430] on span "Lưu và Giao hàng" at bounding box center [687, 434] width 120 height 14
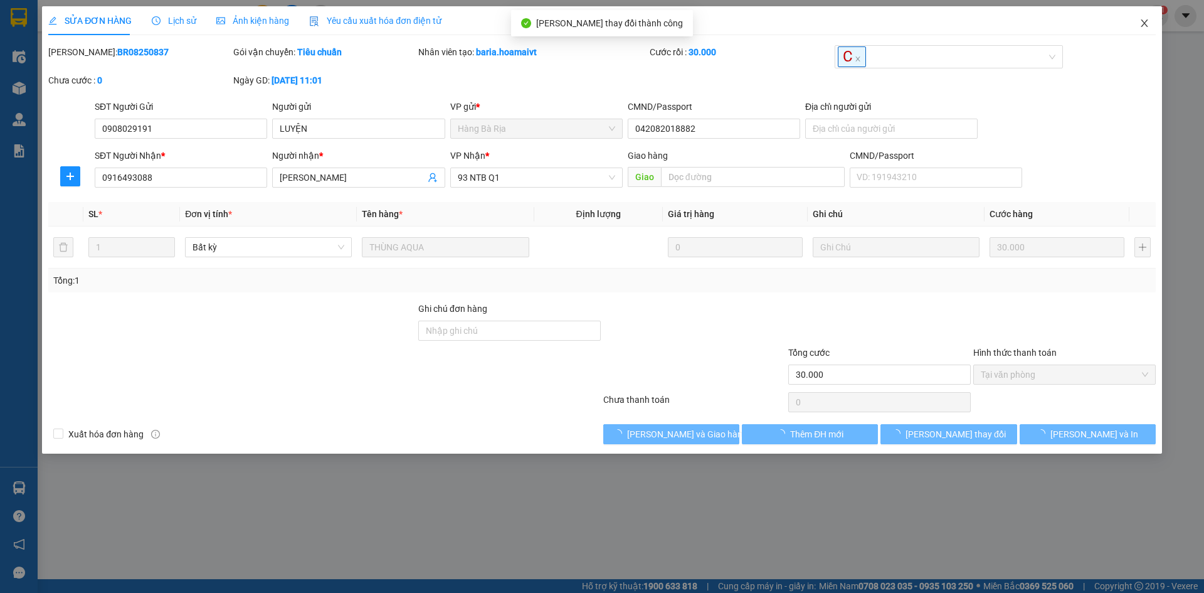
click at [1141, 29] on span "Close" at bounding box center [1144, 23] width 35 height 35
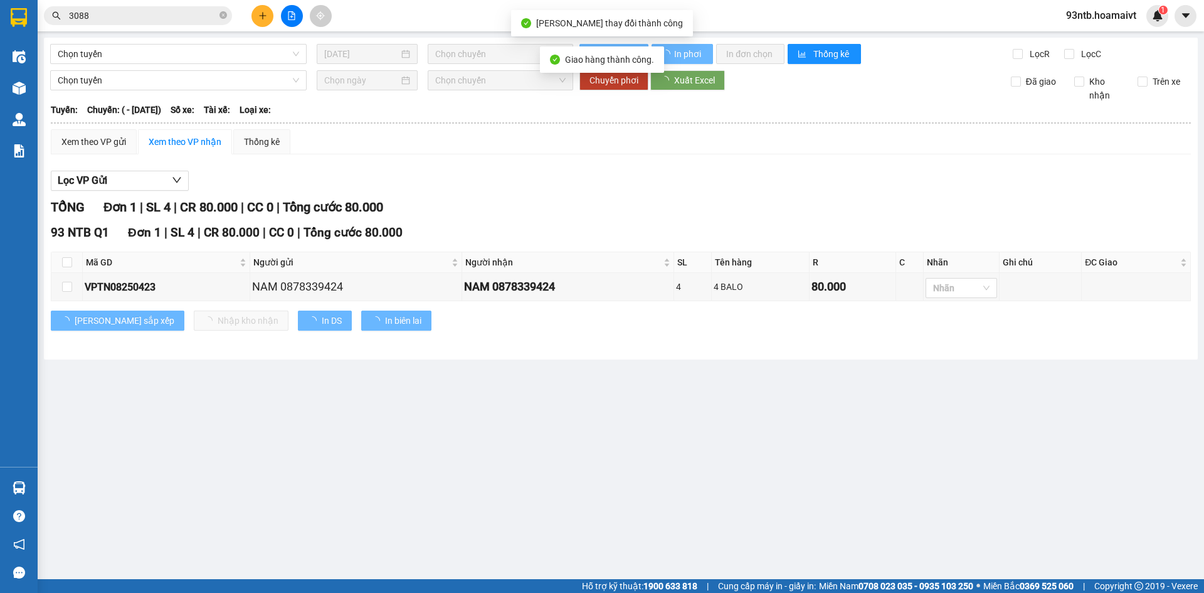
click at [218, 13] on span "3088" at bounding box center [138, 15] width 188 height 19
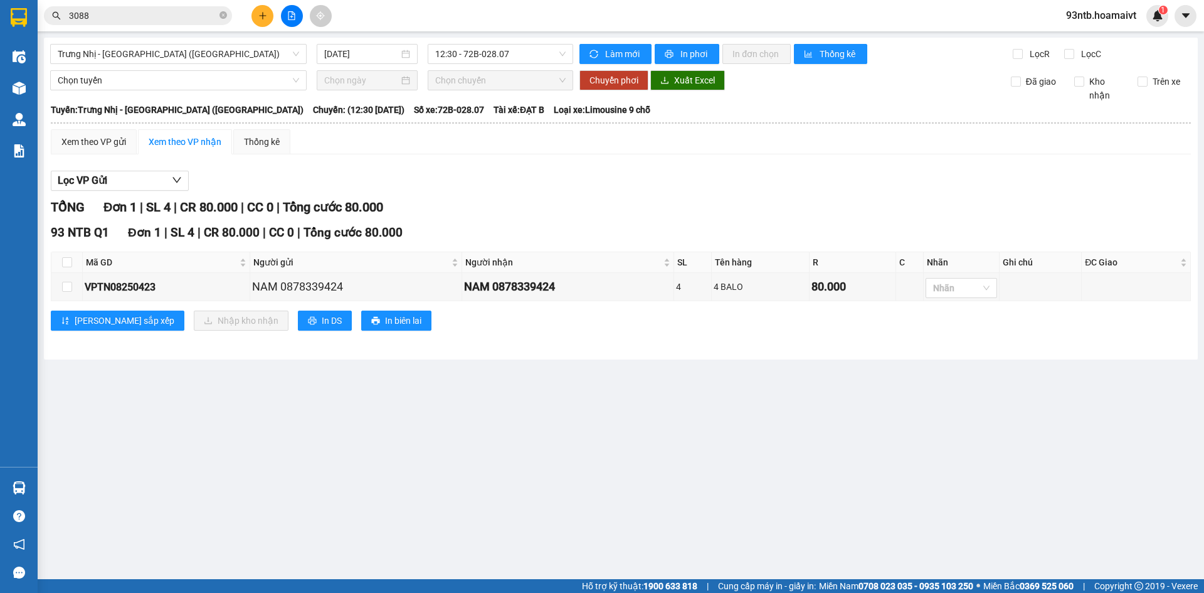
click at [166, 12] on input "3088" at bounding box center [143, 16] width 148 height 14
click at [166, 12] on input "text" at bounding box center [143, 16] width 148 height 14
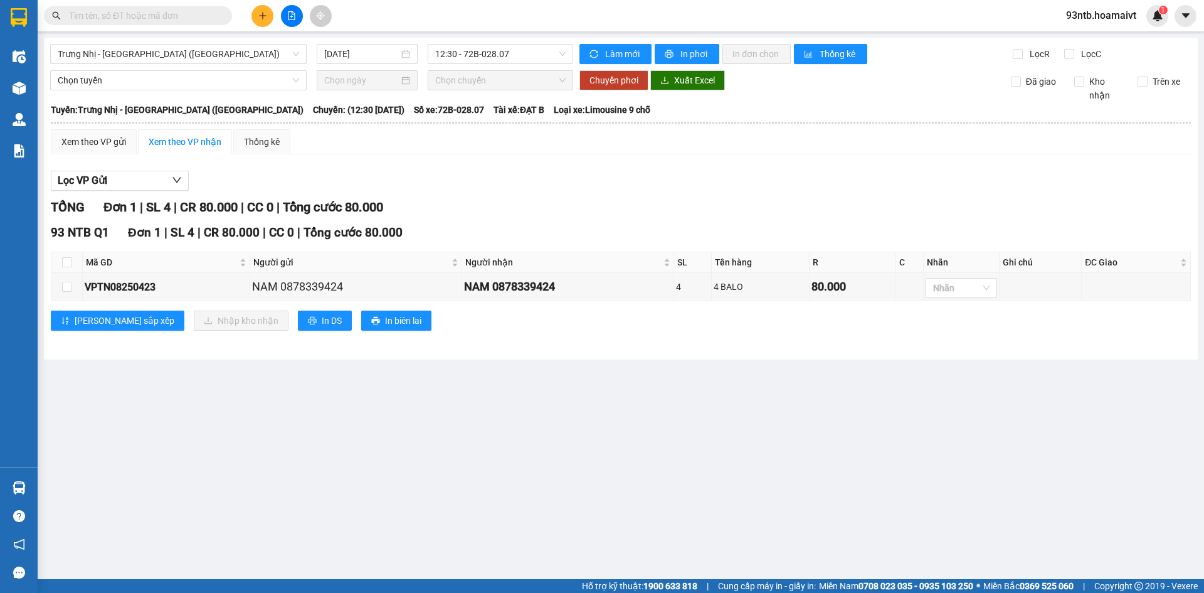
click at [166, 12] on input "text" at bounding box center [143, 16] width 148 height 14
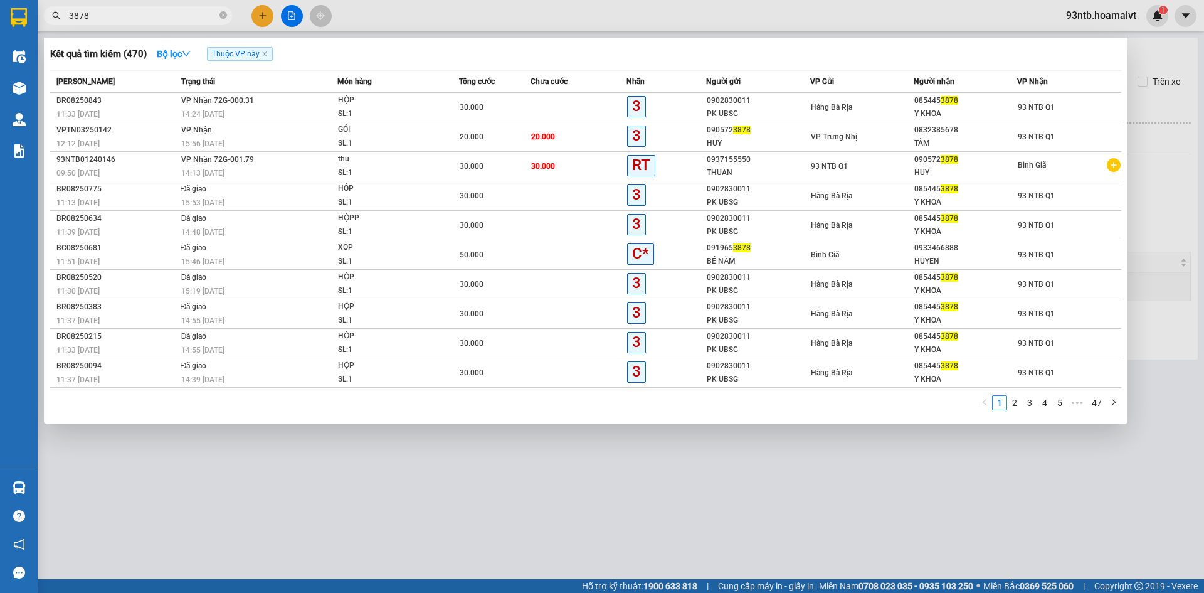
click at [175, 13] on input "3878" at bounding box center [143, 16] width 148 height 14
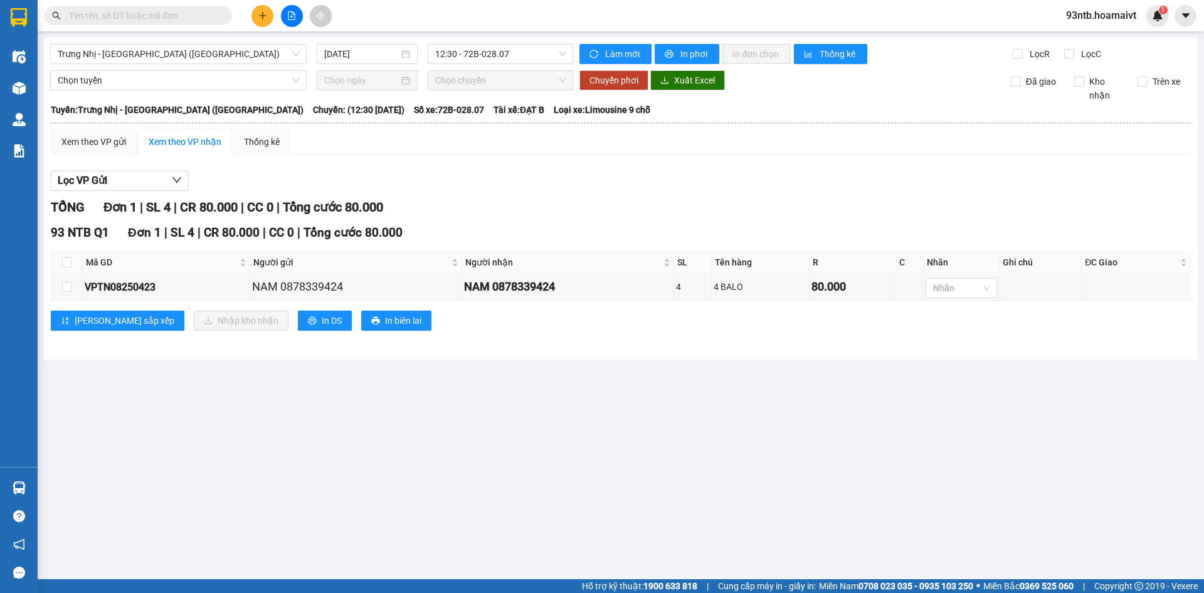
click at [751, 193] on div "Lọc VP Gửi TỔNG Đơn 1 | SL 4 | CR 80.000 | CC 0 | Tổng cước 80.000 93 NTB Q1 Đ…" at bounding box center [621, 255] width 1141 height 182
click at [752, 193] on div "Lọc VP Gửi TỔNG Đơn 1 | SL 4 | CR 80.000 | CC 0 | Tổng cước 80.000 93 NTB Q1 Đ…" at bounding box center [621, 255] width 1141 height 182
click at [155, 18] on input "text" at bounding box center [143, 16] width 148 height 14
click at [654, 198] on div "TỔNG Đơn 1 | SL 4 | CR 80.000 | CC 0 | Tổng cước 80.000" at bounding box center [621, 207] width 1141 height 19
click at [655, 198] on div "TỔNG Đơn 1 | SL 4 | CR 80.000 | CC 0 | Tổng cước 80.000" at bounding box center [621, 207] width 1141 height 19
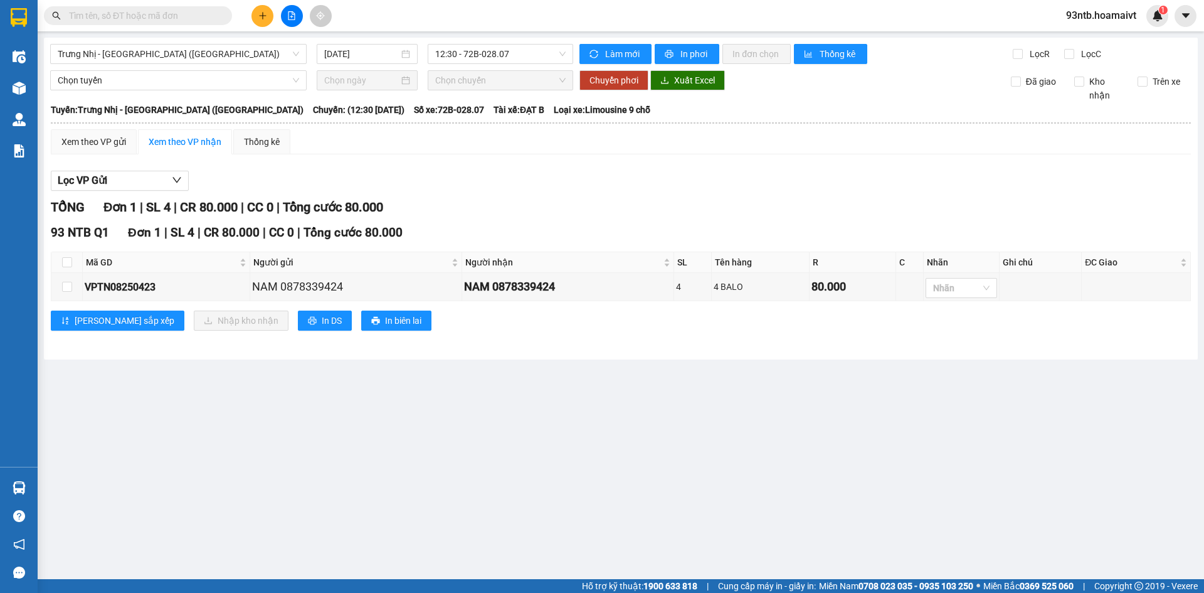
click at [691, 191] on div at bounding box center [621, 191] width 1141 height 1
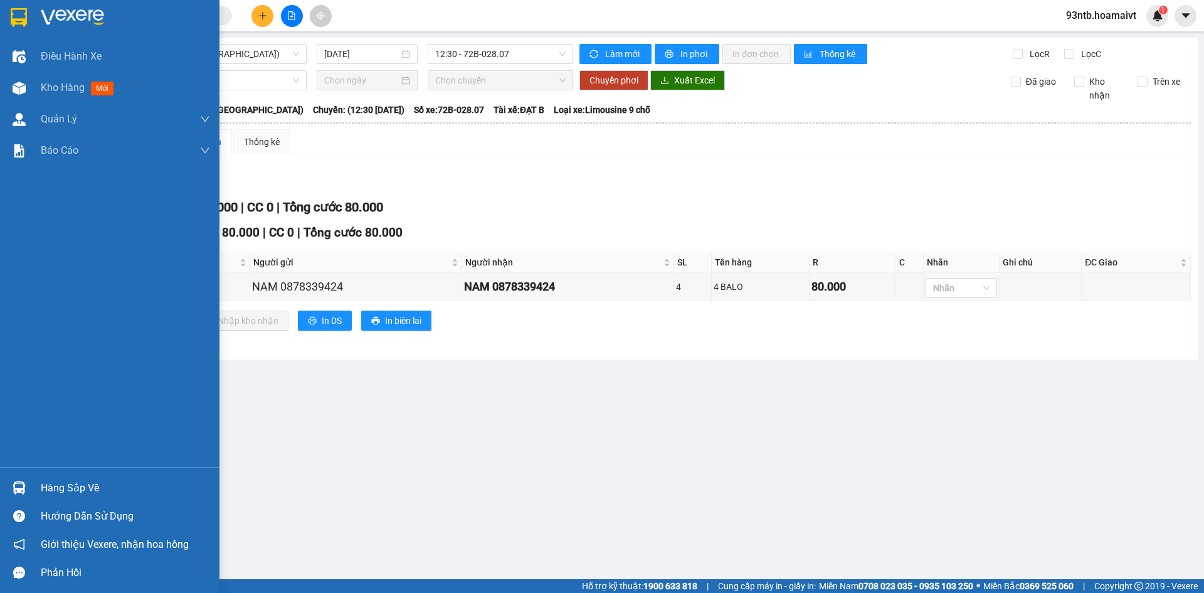
click at [38, 484] on div "Hàng sắp về" at bounding box center [110, 488] width 220 height 28
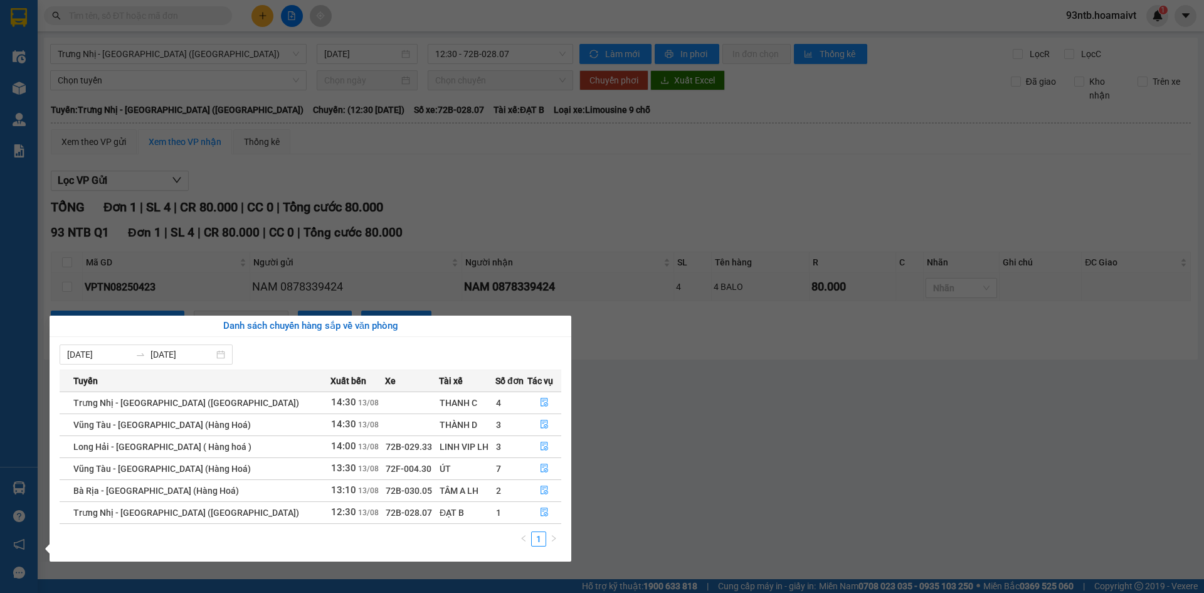
click at [605, 203] on section "Kết quả tìm kiếm ( 470 ) Bộ lọc Thuộc VP này Mã ĐH Trạng thái Món hàng Tổng cướ…" at bounding box center [602, 296] width 1204 height 593
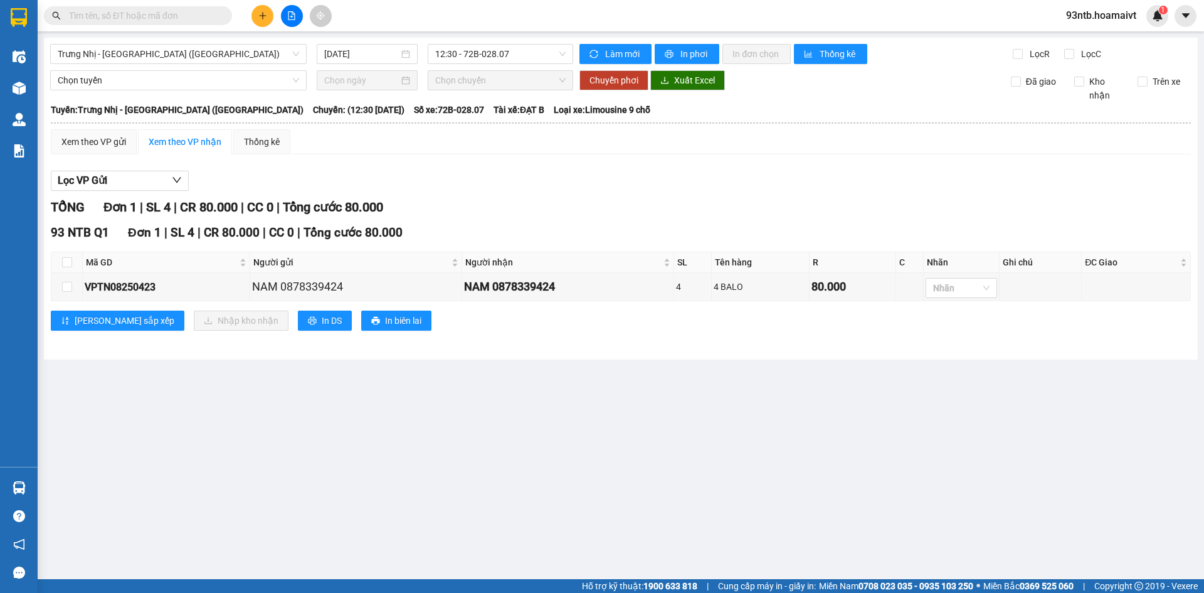
click at [132, 13] on input "text" at bounding box center [143, 16] width 148 height 14
click at [264, 16] on icon "plus" at bounding box center [262, 15] width 9 height 9
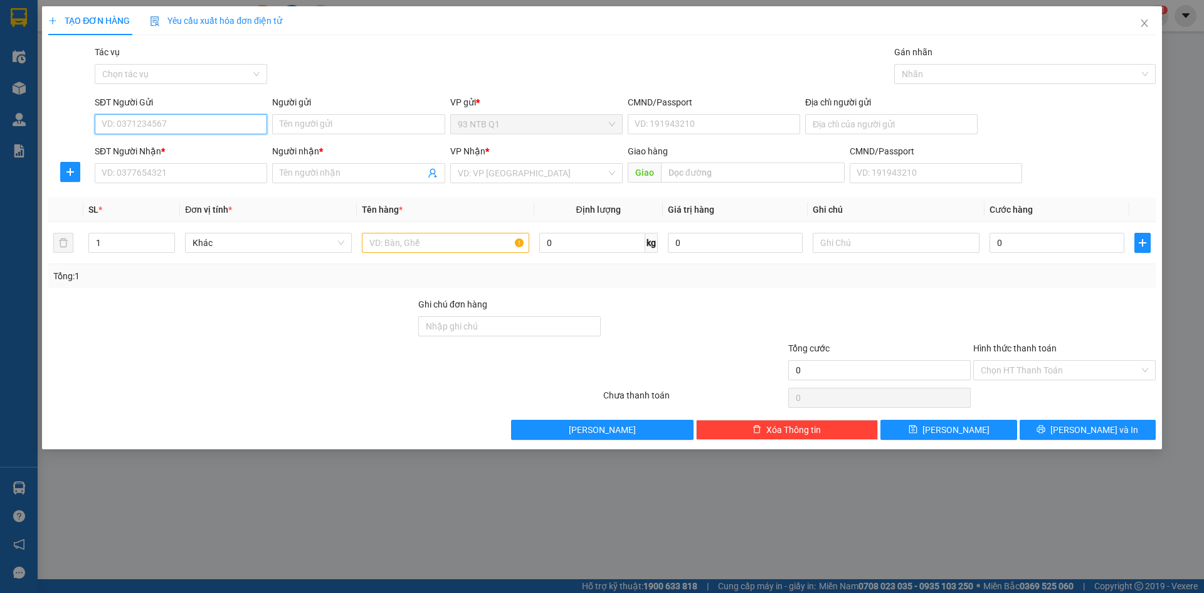
click at [205, 130] on input "SĐT Người Gửi" at bounding box center [181, 124] width 173 height 20
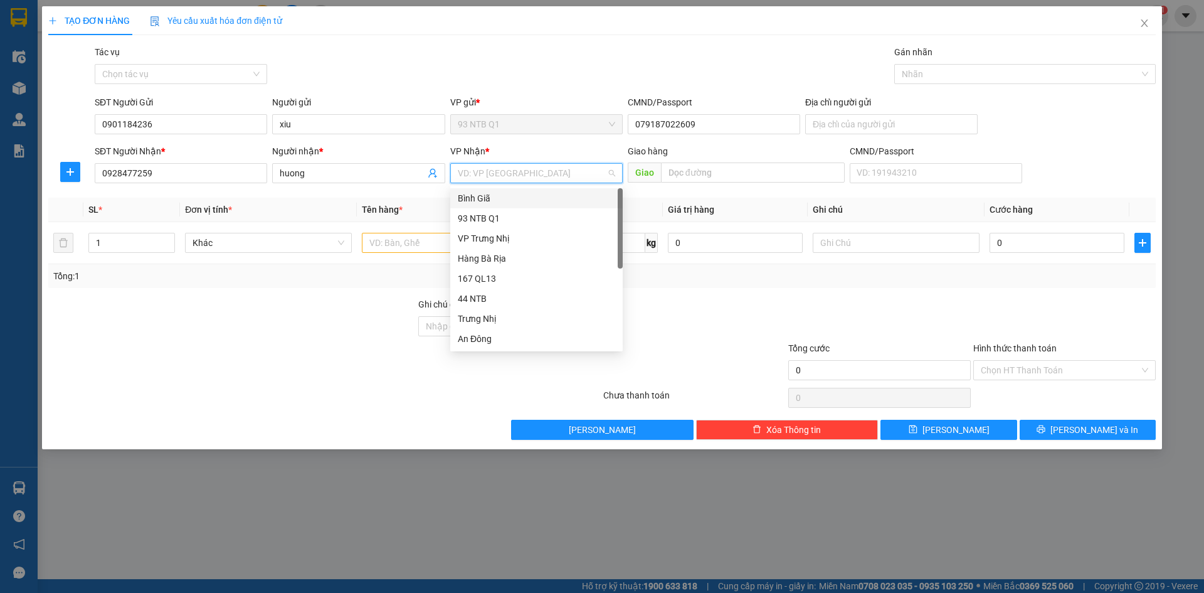
click at [491, 203] on div "Bình Giã" at bounding box center [536, 198] width 157 height 14
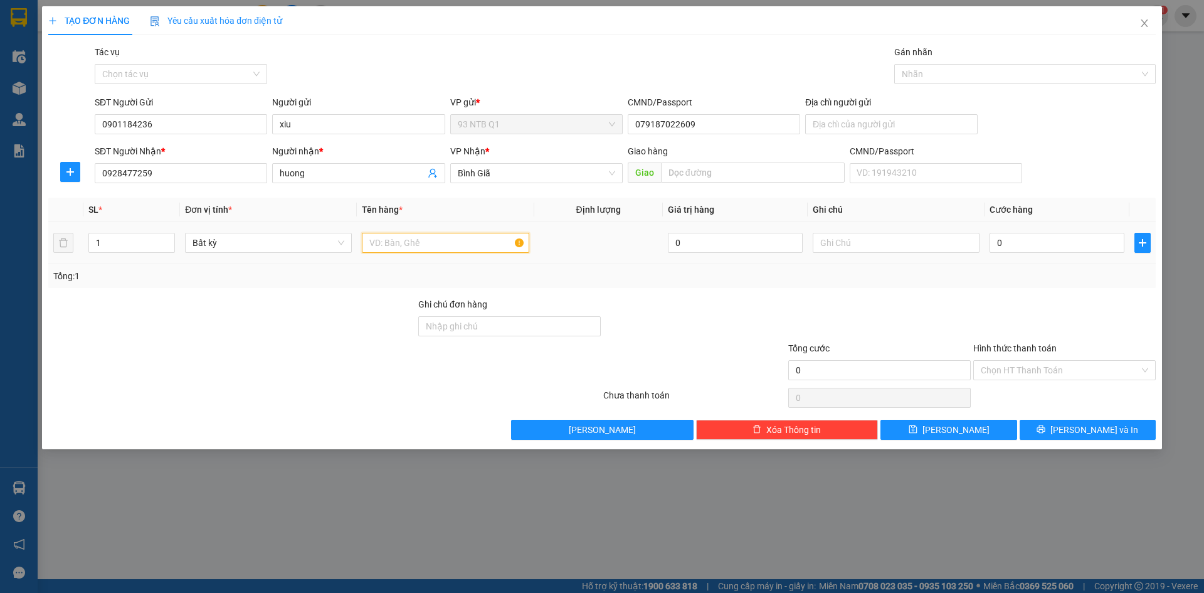
click at [435, 246] on input "text" at bounding box center [445, 243] width 167 height 20
click at [1046, 306] on div at bounding box center [1064, 319] width 185 height 44
drag, startPoint x: 1063, startPoint y: 422, endPoint x: 1067, endPoint y: 443, distance: 21.7
click at [1065, 422] on button "Lưu và In" at bounding box center [1088, 430] width 136 height 20
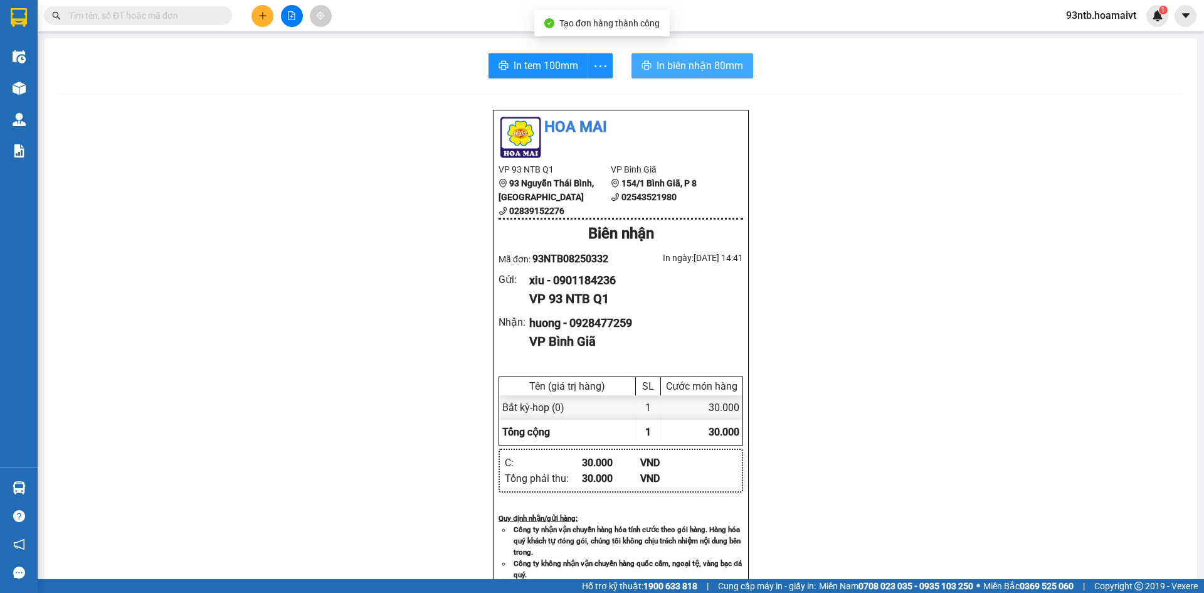
click at [686, 76] on button "In biên nhận 80mm" at bounding box center [693, 65] width 122 height 25
click at [189, 16] on input "text" at bounding box center [143, 16] width 148 height 14
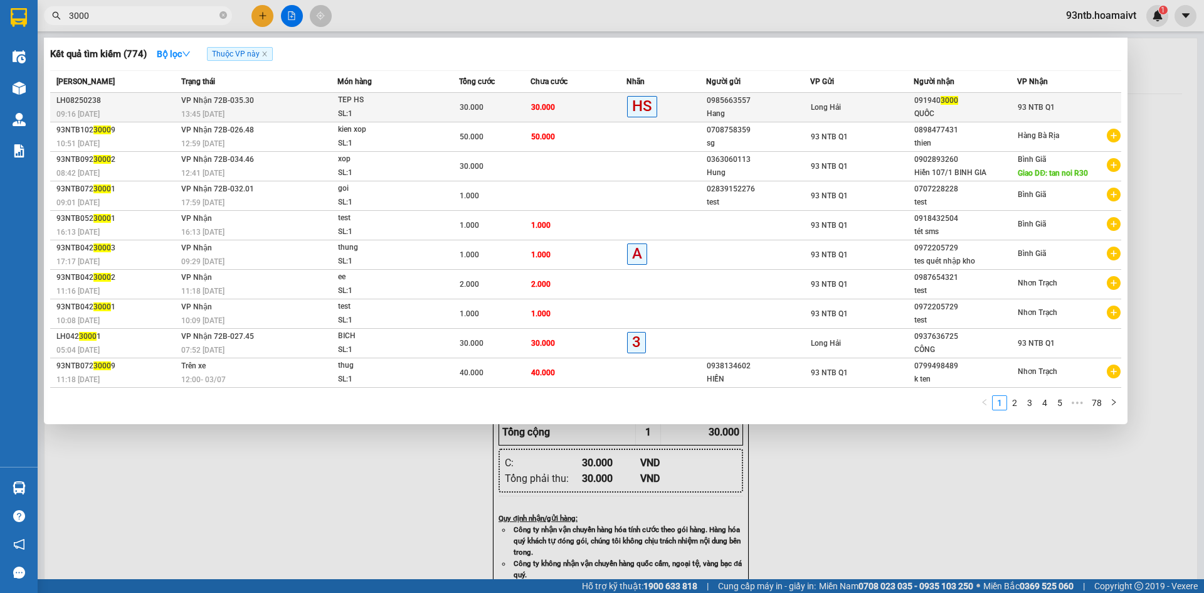
click at [857, 110] on div "Long Hải" at bounding box center [862, 107] width 102 height 14
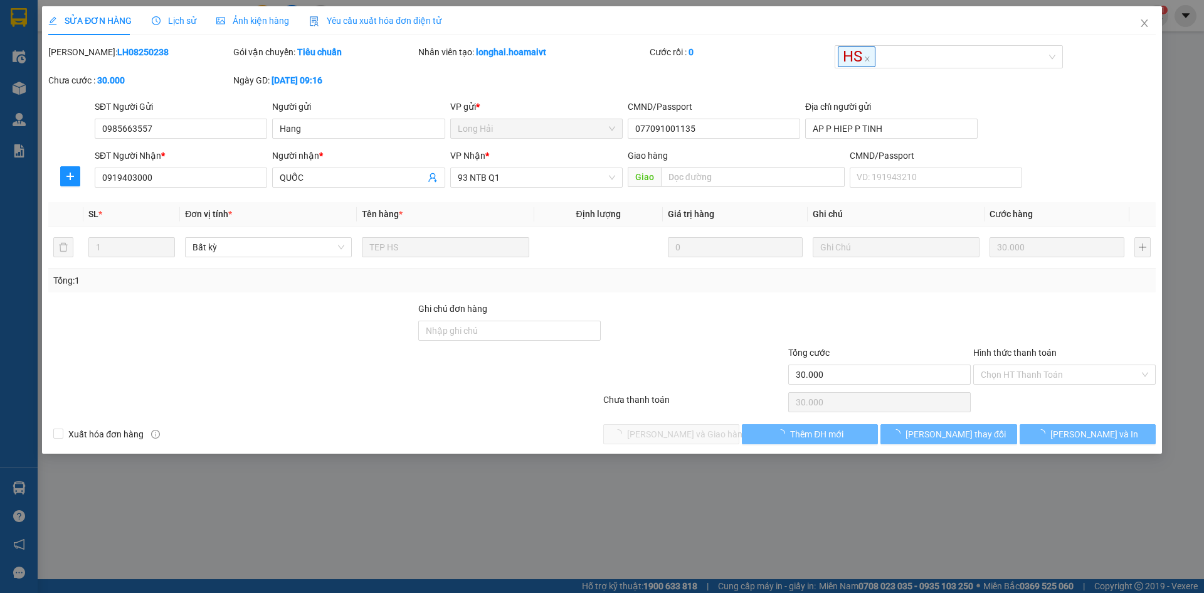
click at [1034, 371] on span "Chọn HT Thanh Toán" at bounding box center [1065, 374] width 168 height 19
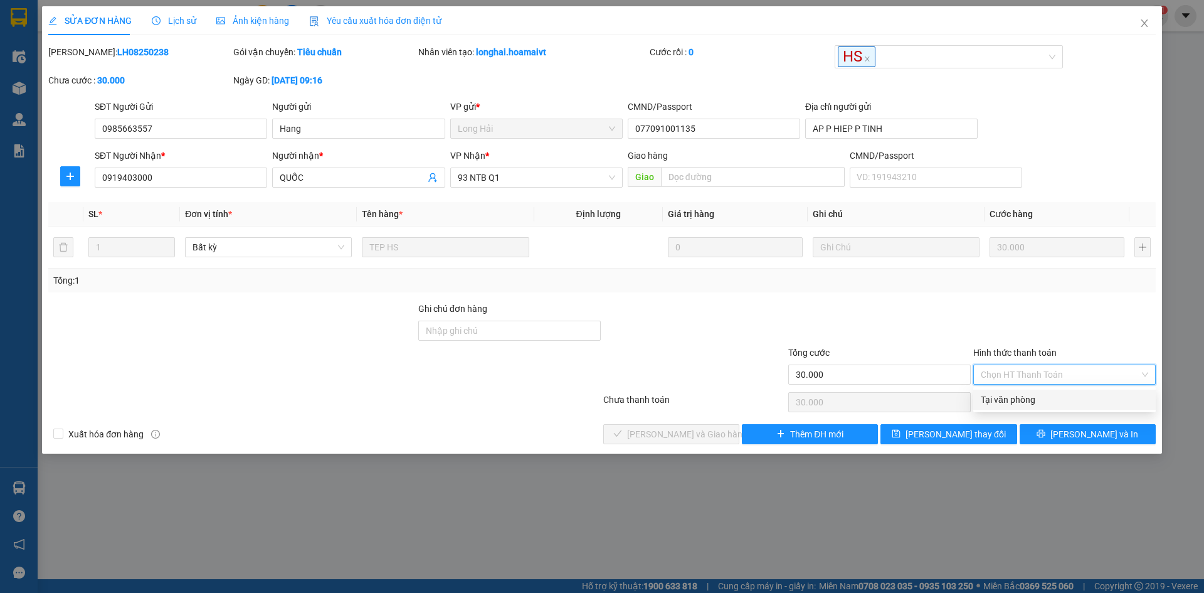
click at [1021, 391] on div "Tại văn phòng" at bounding box center [1065, 400] width 183 height 20
click at [1017, 395] on div "Chọn HT Thanh Toán" at bounding box center [1064, 402] width 185 height 25
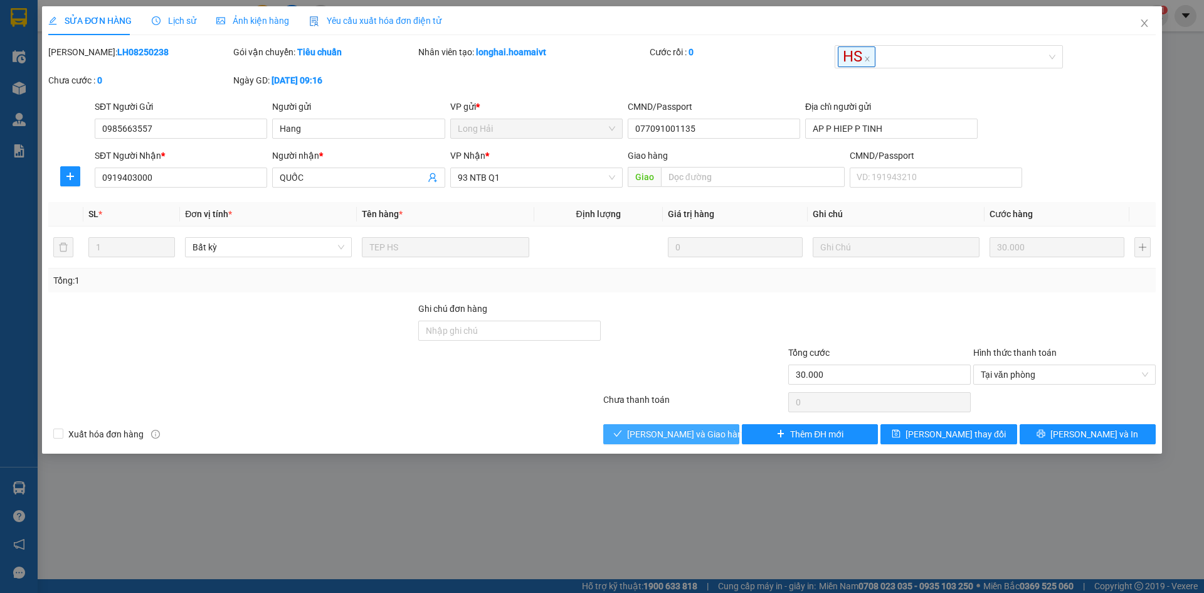
click at [678, 420] on div "Total Paid Fee 0 Total UnPaid Fee 30.000 Cash Collection Total Fee Mã ĐH: LH082…" at bounding box center [602, 244] width 1108 height 399
click at [675, 427] on span "Lưu và Giao hàng" at bounding box center [687, 434] width 120 height 14
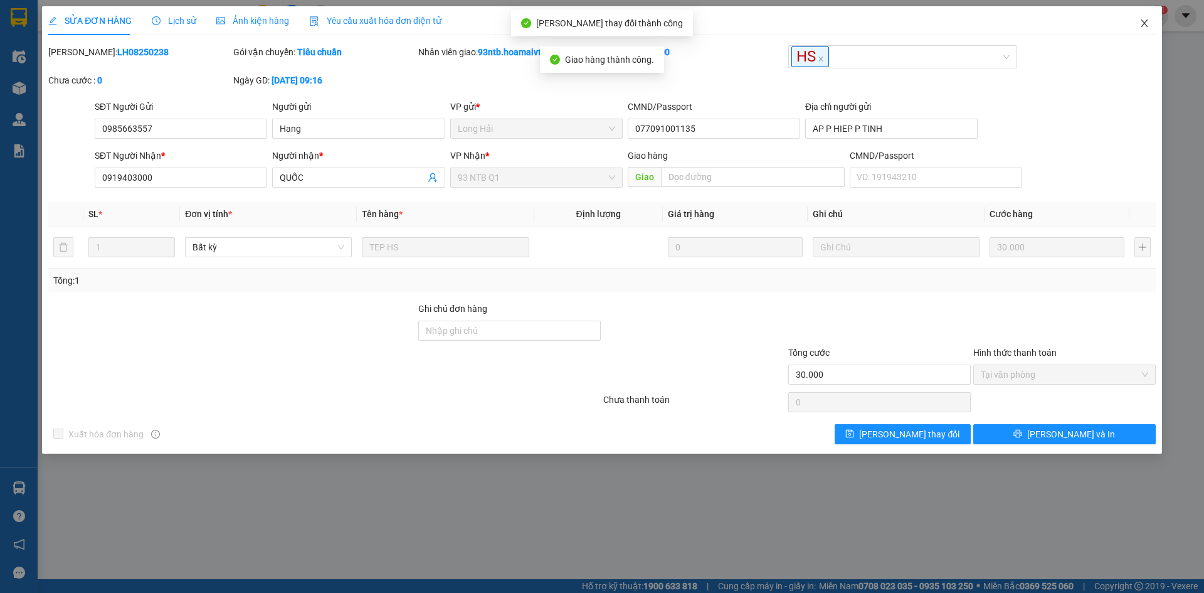
click at [1140, 21] on icon "close" at bounding box center [1145, 23] width 10 height 10
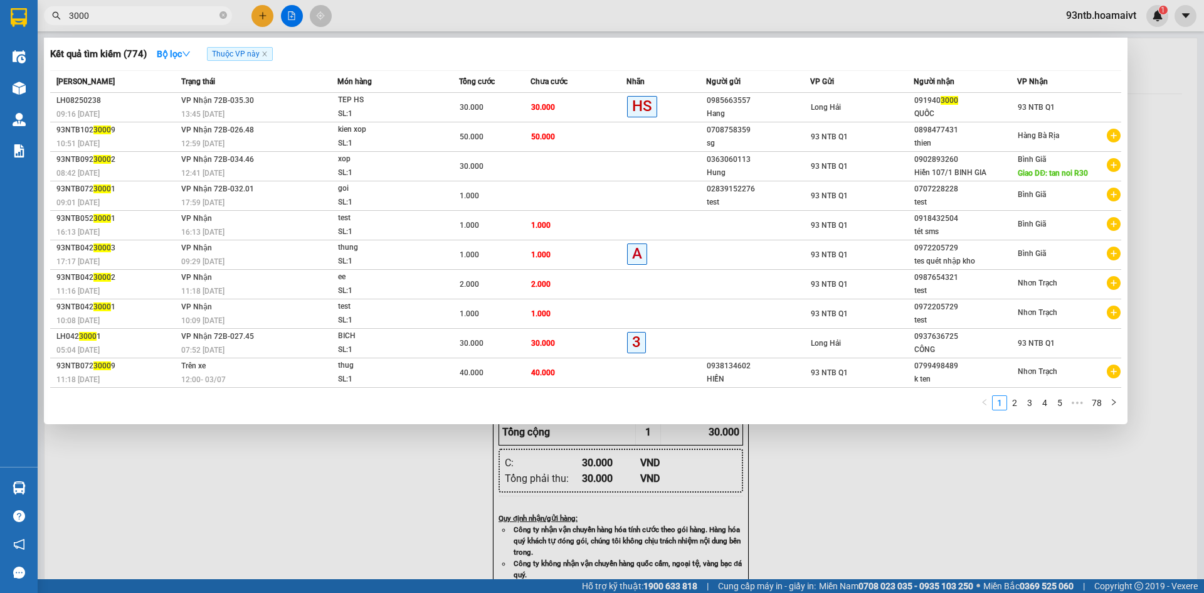
click at [128, 19] on input "3000" at bounding box center [143, 16] width 148 height 14
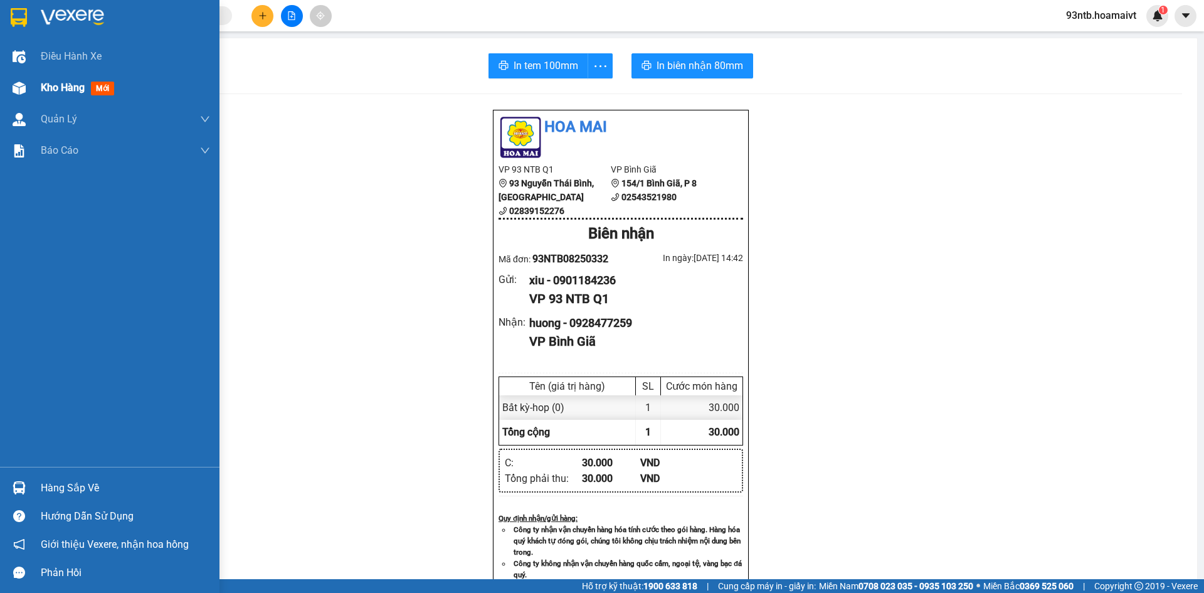
click at [71, 92] on span "Kho hàng" at bounding box center [63, 88] width 44 height 12
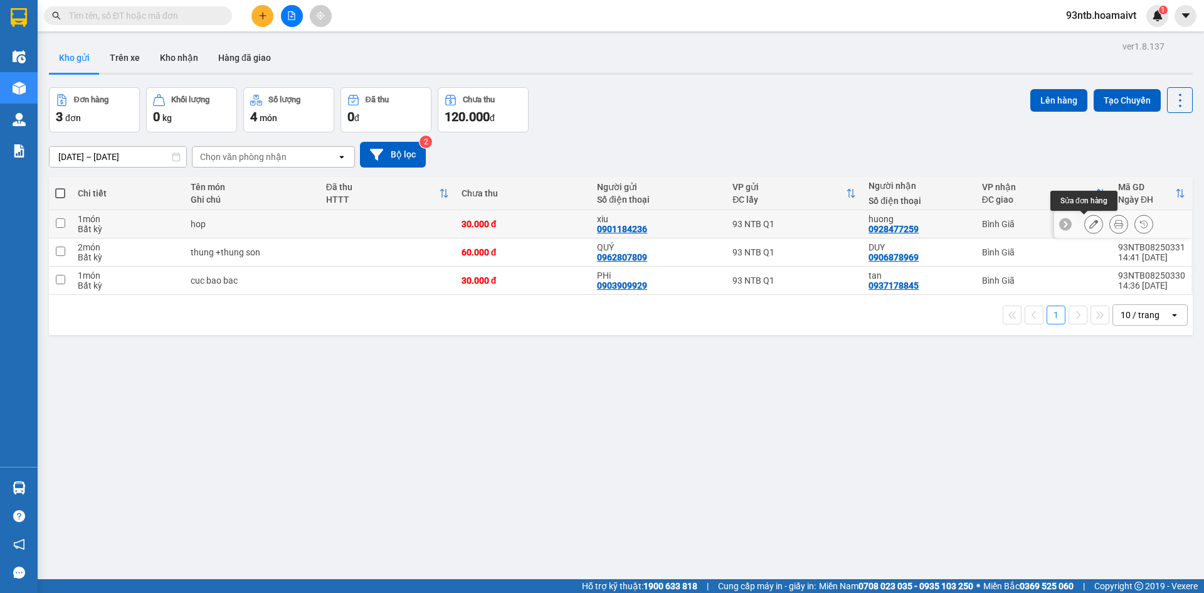
click at [1085, 230] on button at bounding box center [1094, 224] width 18 height 22
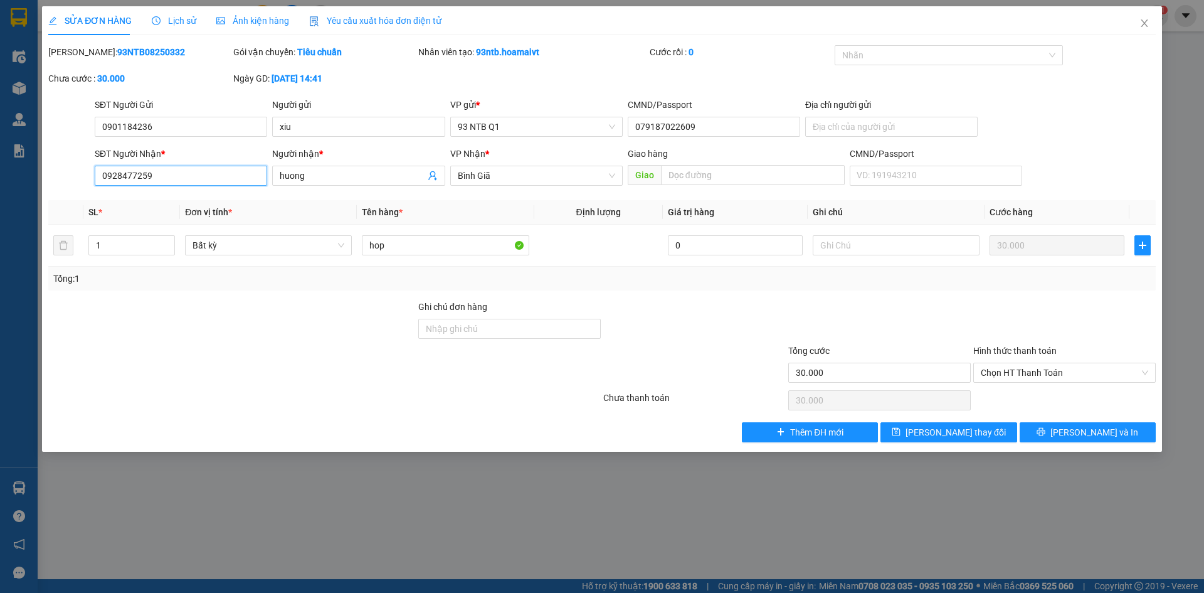
click at [140, 175] on input "0928477259" at bounding box center [181, 176] width 173 height 20
click at [658, 307] on div at bounding box center [694, 322] width 185 height 44
click at [509, 332] on input "Ghi chú đơn hàng" at bounding box center [509, 329] width 183 height 20
click at [686, 345] on div at bounding box center [694, 366] width 185 height 44
click at [976, 435] on span "Lưu thay đổi" at bounding box center [956, 432] width 100 height 14
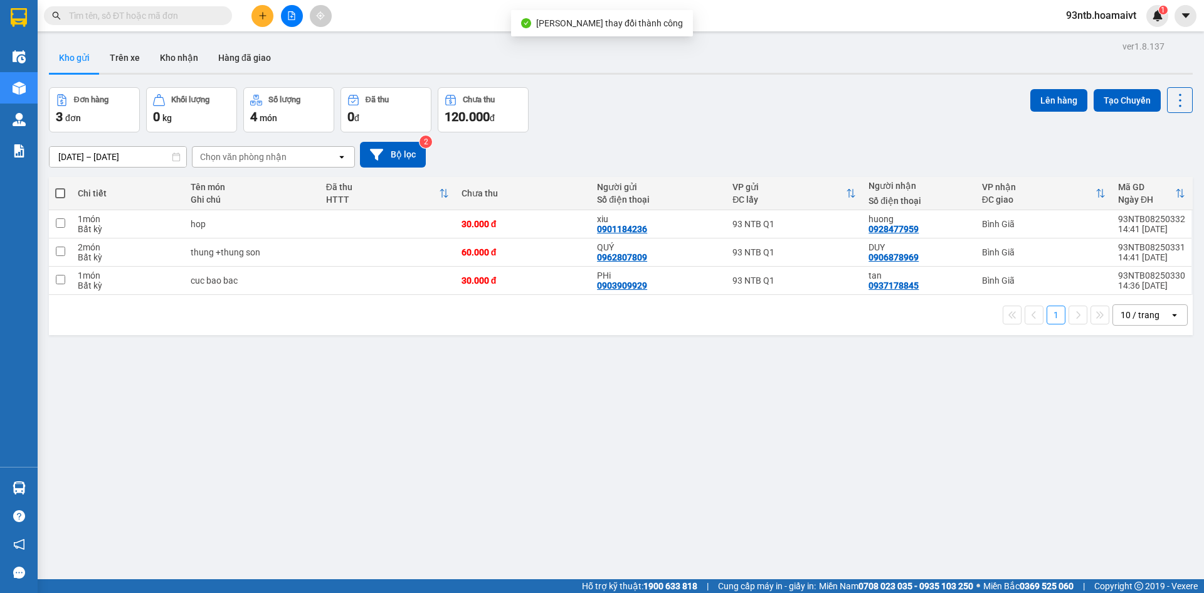
click at [791, 122] on div "Đơn hàng 3 đơn Khối lượng 0 kg Số lượng 4 món Đã thu 0 đ Chưa thu 120.000 đ Lên…" at bounding box center [621, 109] width 1144 height 45
click at [677, 148] on div "12/08/2025 – 13/08/2025 Press the down arrow key to interact with the calendar …" at bounding box center [621, 155] width 1144 height 26
click at [116, 14] on input "text" at bounding box center [143, 16] width 148 height 14
click at [122, 14] on input "text" at bounding box center [143, 16] width 148 height 14
click at [136, 31] on div "Kết quả tìm kiếm ( 774 ) Bộ lọc Thuộc VP này Mã ĐH Trạng thái Món hàng Tổng cướ…" at bounding box center [602, 15] width 1204 height 31
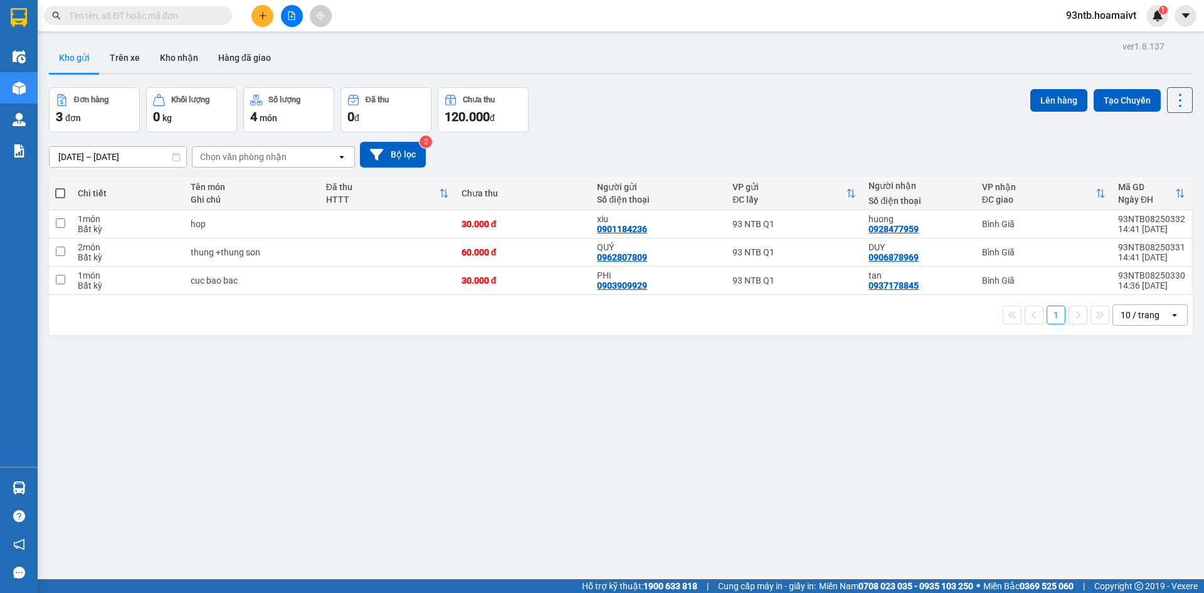
click at [143, 17] on input "text" at bounding box center [143, 16] width 148 height 14
click at [784, 147] on div "12/08/2025 – 13/08/2025 Press the down arrow key to interact with the calendar …" at bounding box center [621, 155] width 1144 height 26
click at [876, 125] on div "Đơn hàng 3 đơn Khối lượng 0 kg Số lượng 4 món Đã thu 0 đ Chưa thu 120.000 đ Lên…" at bounding box center [621, 109] width 1144 height 45
click at [750, 126] on div "Đơn hàng 3 đơn Khối lượng 0 kg Số lượng 4 món Đã thu 0 đ Chưa thu 120.000 đ Lên…" at bounding box center [621, 109] width 1144 height 45
click at [714, 142] on div "12/08/2025 – 13/08/2025 Press the down arrow key to interact with the calendar …" at bounding box center [621, 155] width 1144 height 26
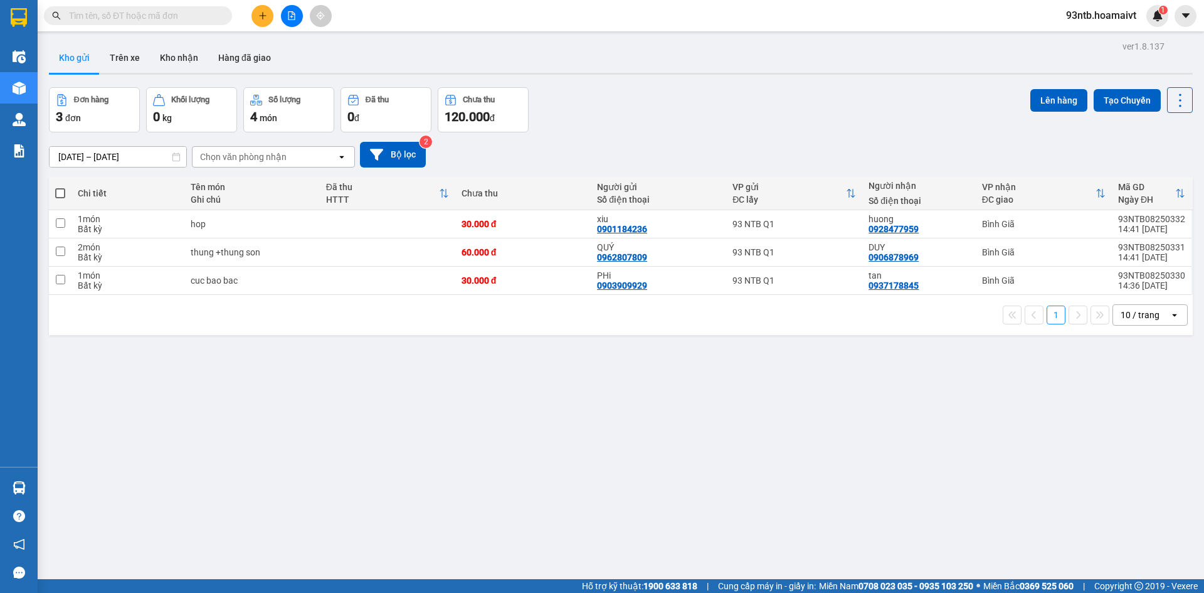
click at [715, 142] on div "12/08/2025 – 13/08/2025 Press the down arrow key to interact with the calendar …" at bounding box center [621, 155] width 1144 height 26
click at [715, 137] on div "12/08/2025 – 13/08/2025 Press the down arrow key to interact with the calendar …" at bounding box center [621, 154] width 1144 height 45
click at [715, 135] on div "12/08/2025 – 13/08/2025 Press the down arrow key to interact with the calendar …" at bounding box center [621, 154] width 1144 height 45
click at [699, 104] on div "Đơn hàng 3 đơn Khối lượng 0 kg Số lượng 4 món Đã thu 0 đ Chưa thu 120.000 đ Lên…" at bounding box center [621, 109] width 1144 height 45
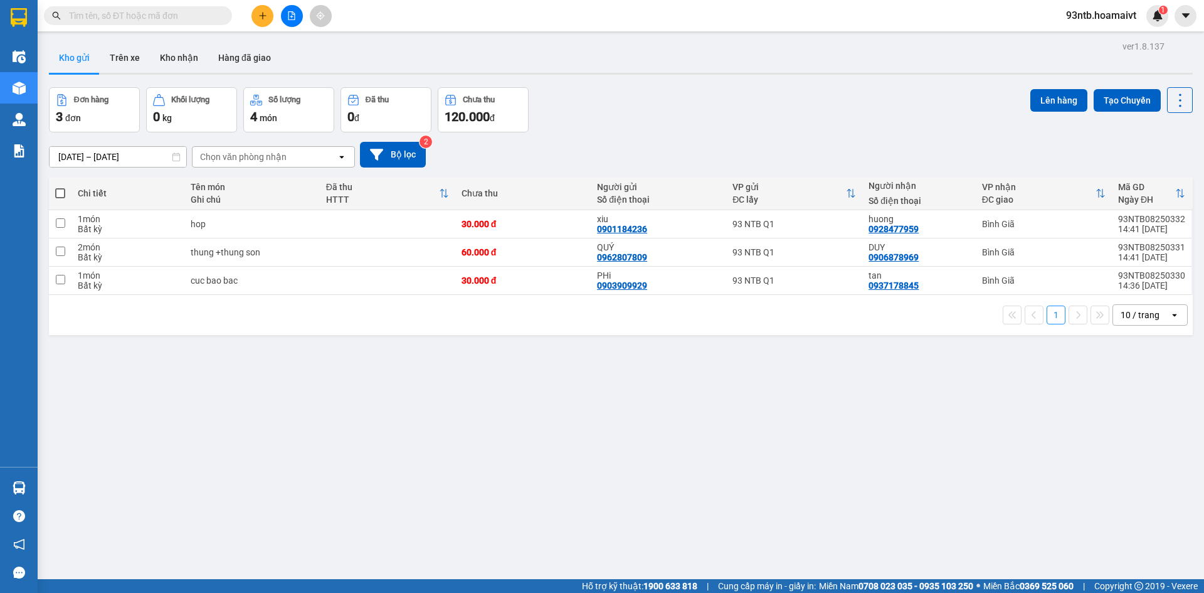
click at [779, 105] on div "Đơn hàng 3 đơn Khối lượng 0 kg Số lượng 4 món Đã thu 0 đ Chưa thu 120.000 đ Lên…" at bounding box center [621, 109] width 1144 height 45
click at [766, 113] on div "Đơn hàng 3 đơn Khối lượng 0 kg Số lượng 4 món Đã thu 0 đ Chưa thu 120.000 đ Lên…" at bounding box center [621, 109] width 1144 height 45
click at [635, 72] on div "Kho gửi Trên xe Kho nhận Hàng đã giao" at bounding box center [621, 59] width 1144 height 33
click at [642, 87] on div "Đơn hàng 3 đơn Khối lượng 0 kg Số lượng 4 món Đã thu 0 đ Chưa thu 120.000 đ Lên…" at bounding box center [621, 109] width 1144 height 45
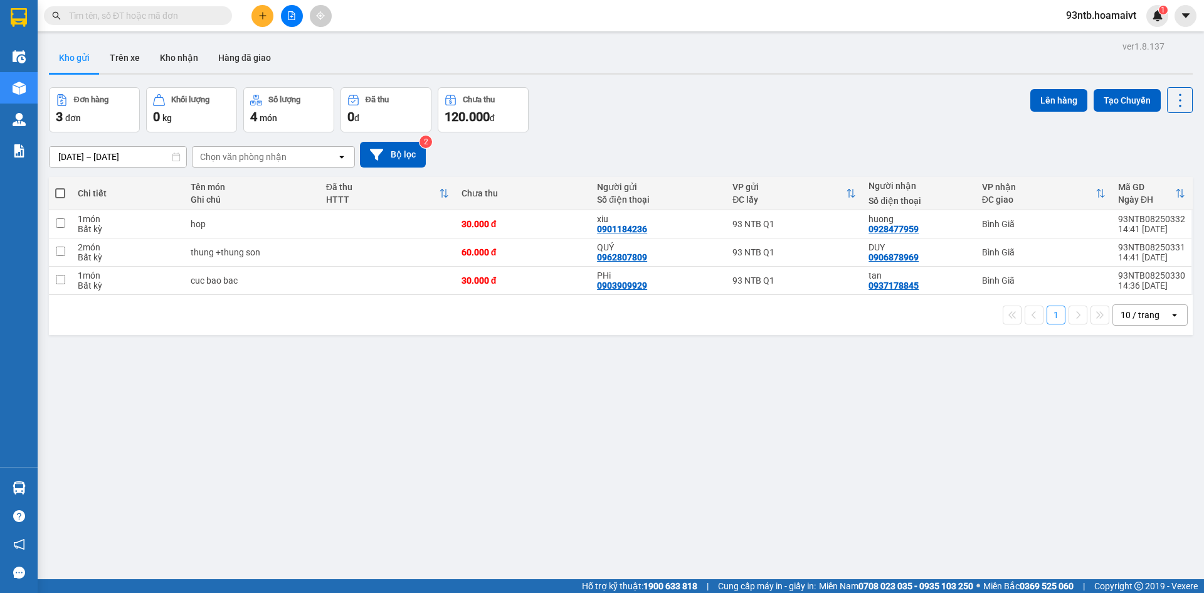
click at [642, 87] on div "Đơn hàng 3 đơn Khối lượng 0 kg Số lượng 4 món Đã thu 0 đ Chưa thu 120.000 đ Lên…" at bounding box center [621, 109] width 1144 height 45
click at [662, 104] on div "Đơn hàng 3 đơn Khối lượng 0 kg Số lượng 4 món Đã thu 0 đ Chưa thu 120.000 đ Lên…" at bounding box center [621, 109] width 1144 height 45
click at [154, 12] on input "text" at bounding box center [143, 16] width 148 height 14
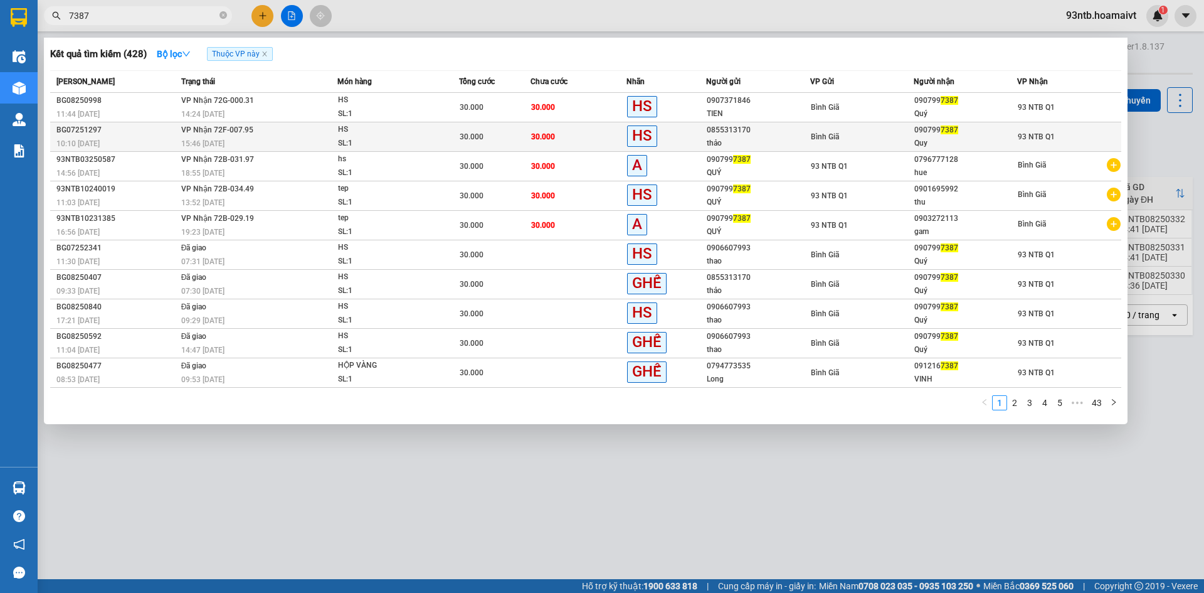
click at [407, 143] on div "SL: 1" at bounding box center [385, 144] width 94 height 14
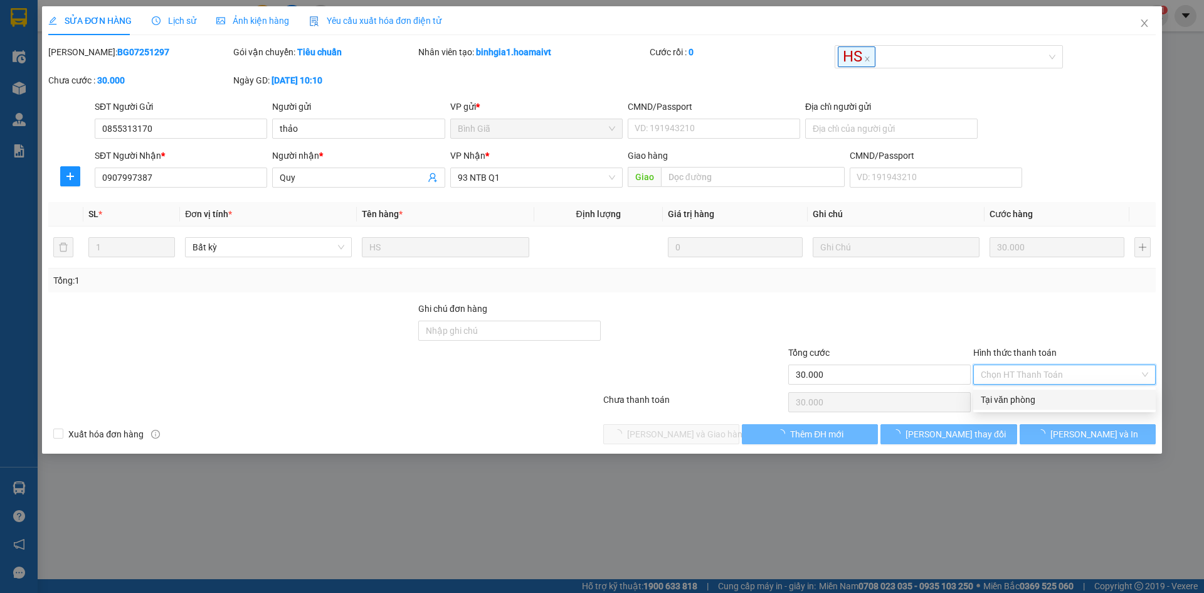
click at [1014, 373] on span "Chọn HT Thanh Toán" at bounding box center [1065, 374] width 168 height 19
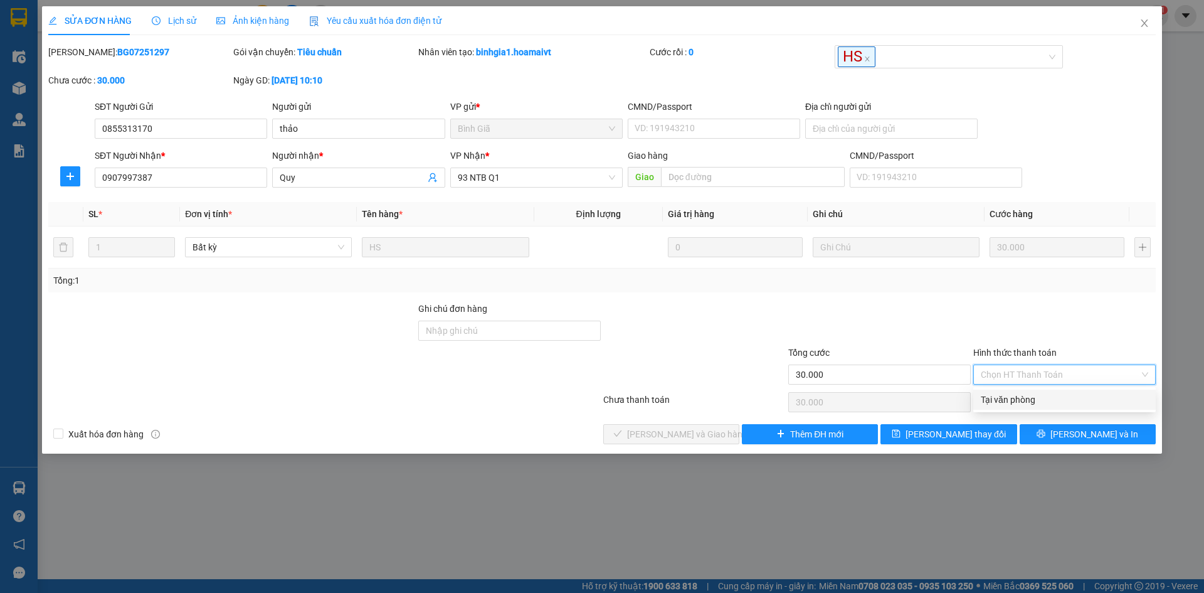
click at [1016, 393] on div "Tại văn phòng" at bounding box center [1065, 400] width 168 height 14
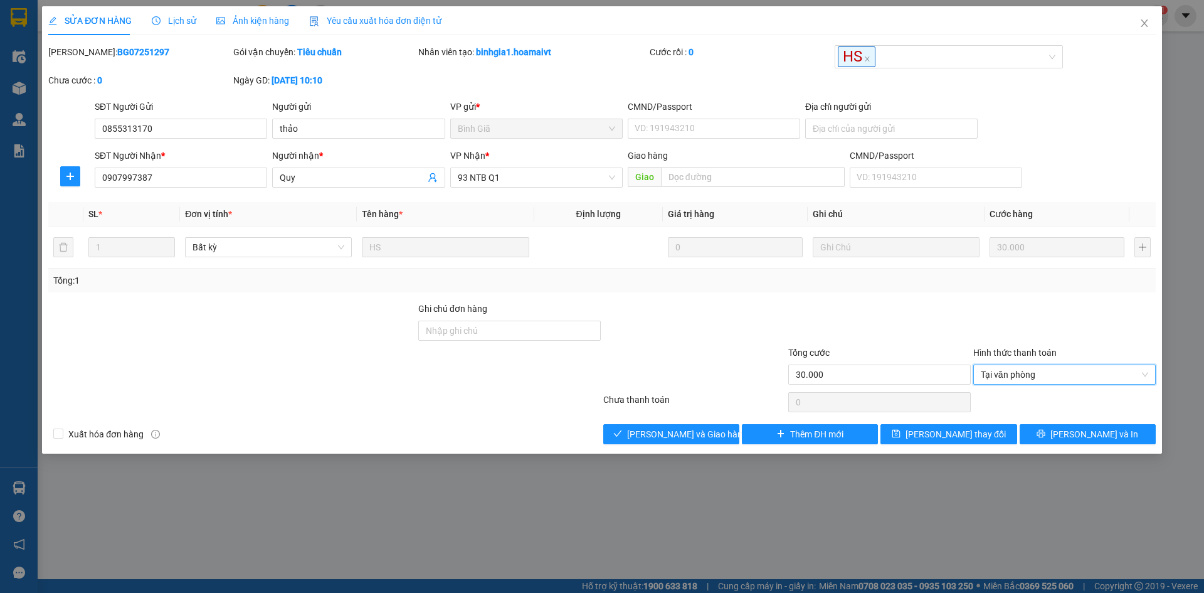
click at [1013, 401] on div at bounding box center [1064, 402] width 185 height 25
click at [644, 415] on div "Total Paid Fee 0 Total UnPaid Fee 30.000 Cash Collection Total Fee Mã ĐH: BG072…" at bounding box center [602, 244] width 1108 height 399
click at [647, 430] on span "Lưu và Giao hàng" at bounding box center [687, 434] width 120 height 14
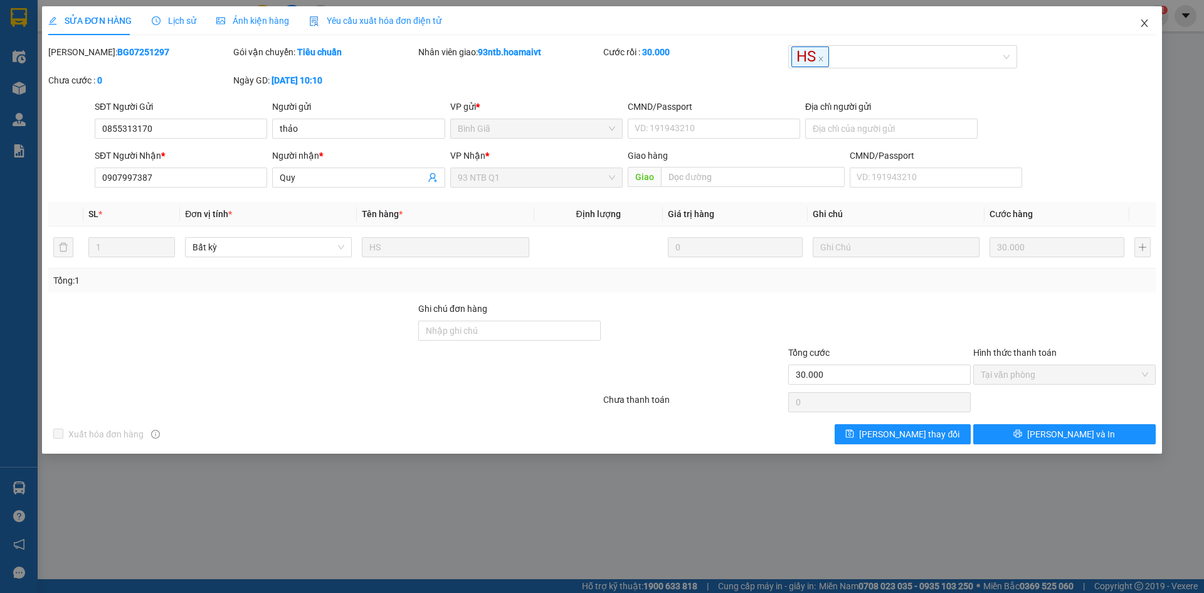
click at [1142, 31] on span "Close" at bounding box center [1144, 23] width 35 height 35
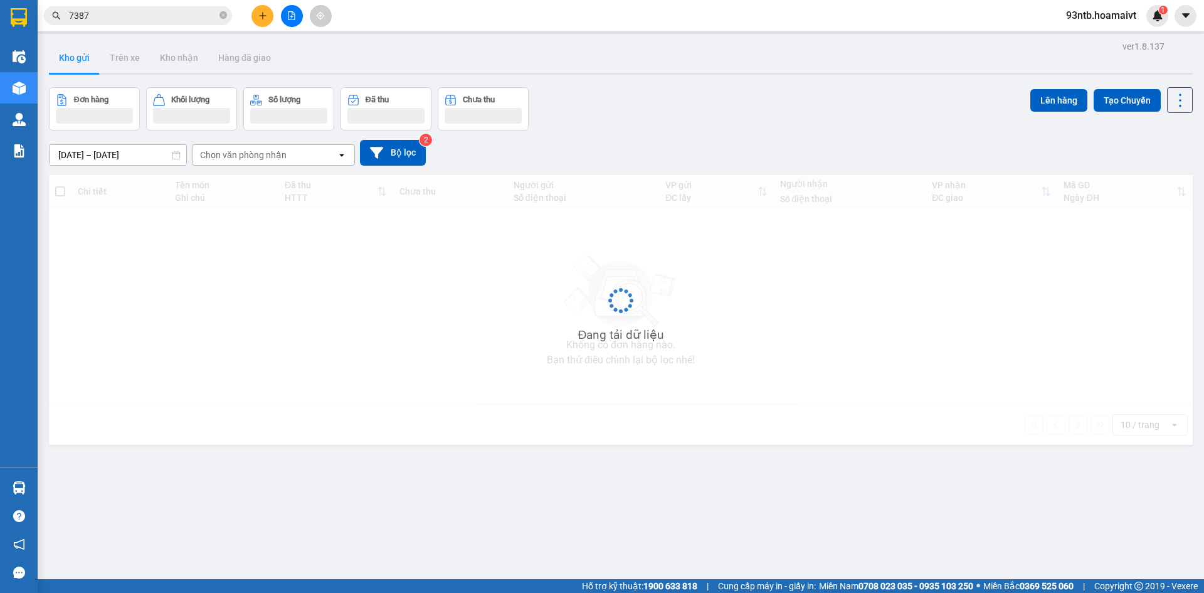
click at [180, 16] on input "7387" at bounding box center [143, 16] width 148 height 14
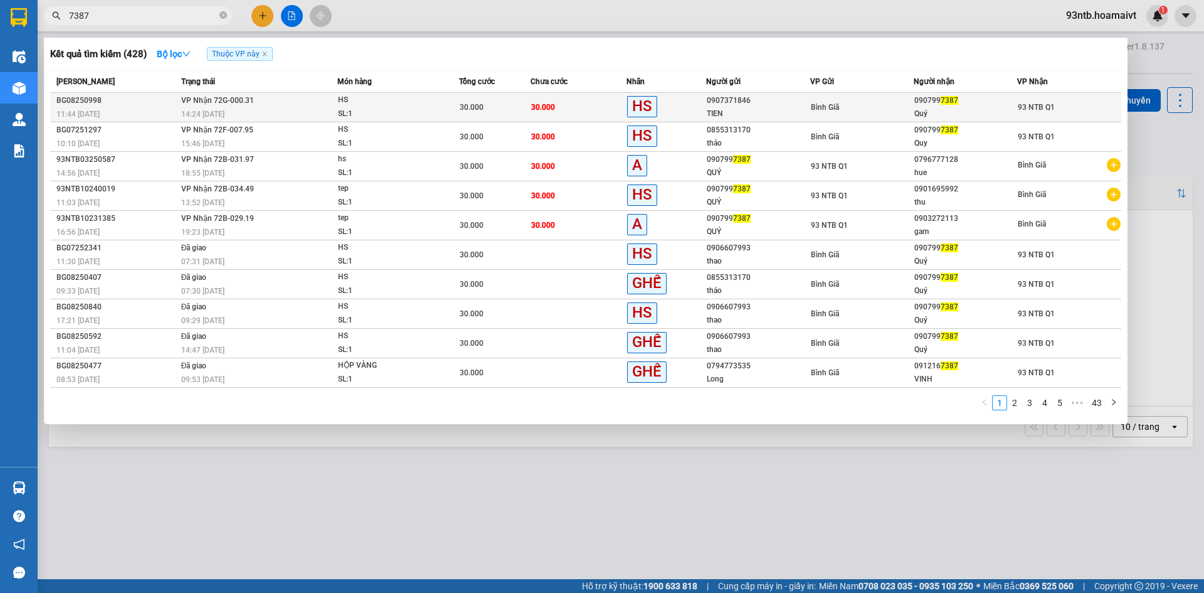
click at [910, 110] on div "Bình Giã" at bounding box center [862, 107] width 102 height 14
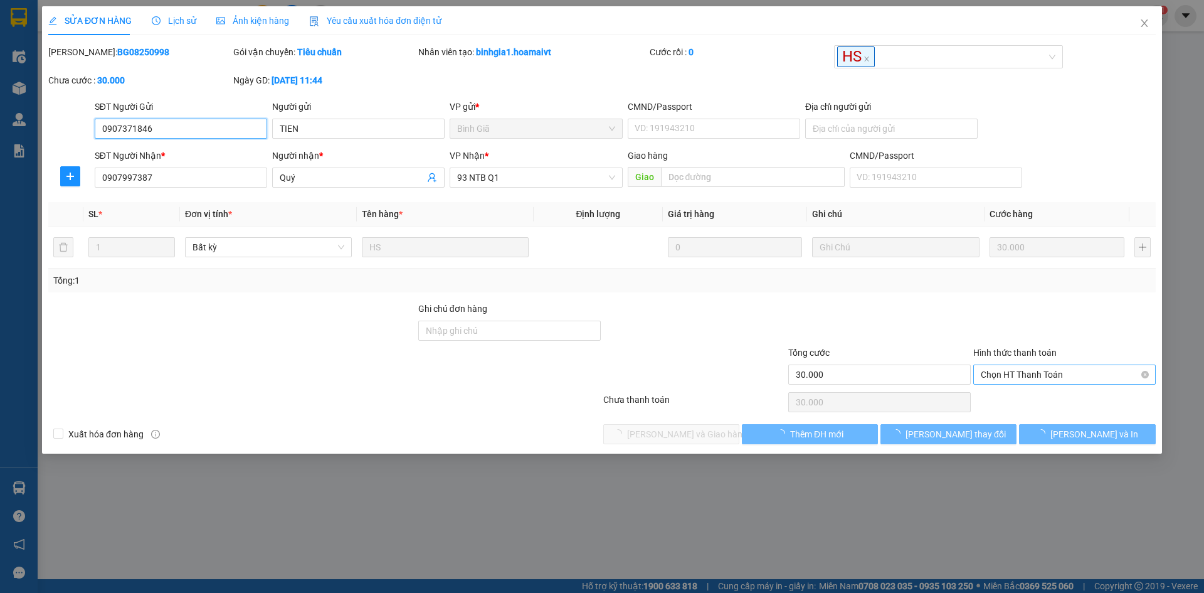
click at [1019, 370] on span "Chọn HT Thanh Toán" at bounding box center [1065, 374] width 168 height 19
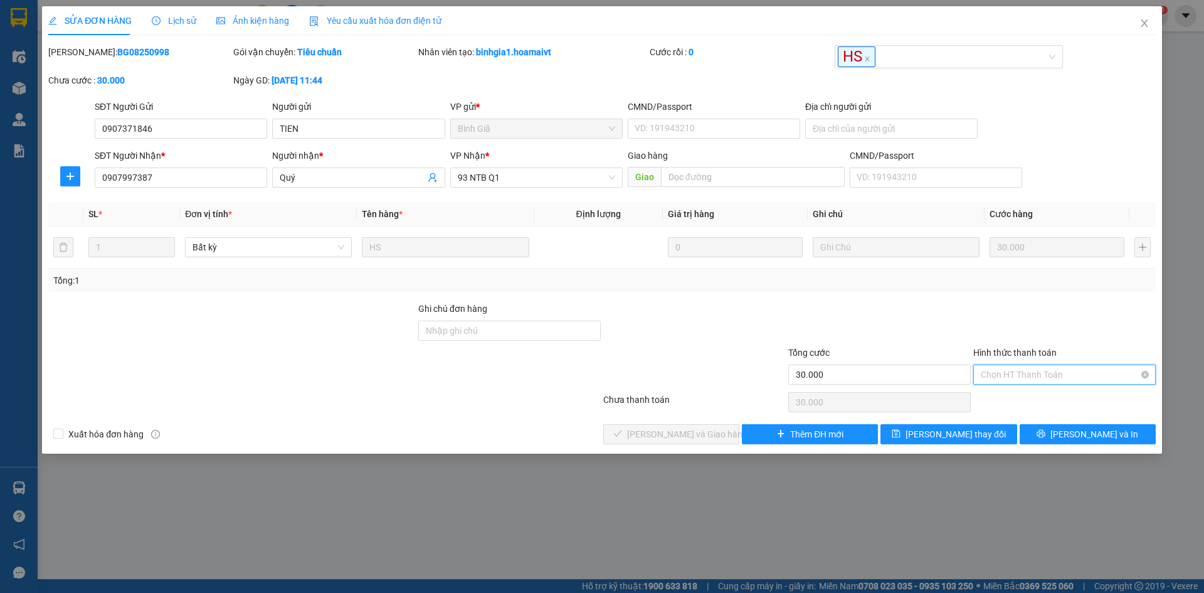
click at [1019, 382] on span "Chọn HT Thanh Toán" at bounding box center [1065, 374] width 168 height 19
click at [1018, 399] on div "Tại văn phòng" at bounding box center [1065, 400] width 168 height 14
click at [667, 445] on div "SỬA ĐƠN HÀNG Lịch sử Ảnh kiện hàng Yêu cầu xuất hóa đơn điện tử Total Paid Fee …" at bounding box center [602, 229] width 1120 height 447
click at [666, 437] on span "Lưu và Giao hàng" at bounding box center [687, 434] width 120 height 14
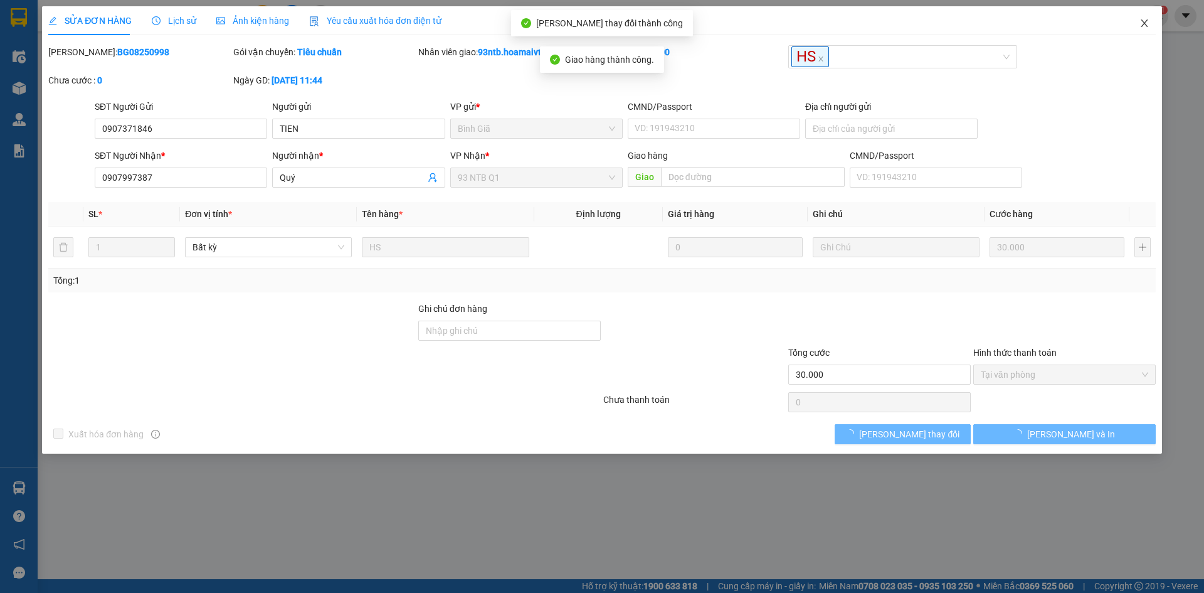
click at [1152, 9] on span "Close" at bounding box center [1144, 23] width 35 height 35
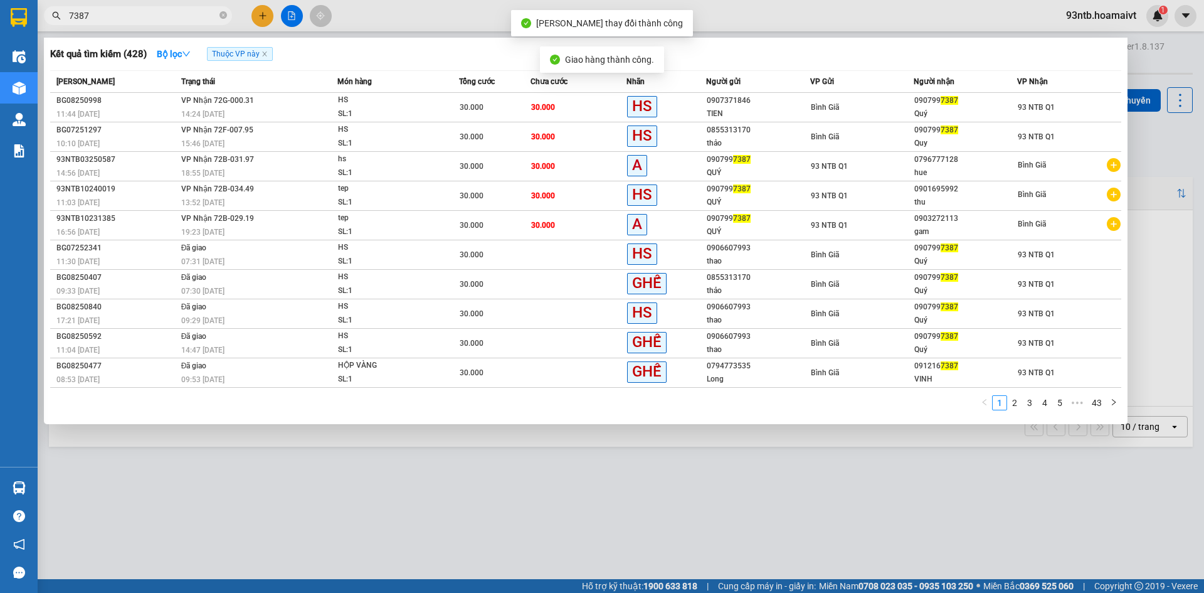
click at [203, 24] on span "7387" at bounding box center [138, 15] width 188 height 19
click at [191, 21] on input "7387" at bounding box center [143, 16] width 148 height 14
click at [1138, 68] on div at bounding box center [602, 296] width 1204 height 593
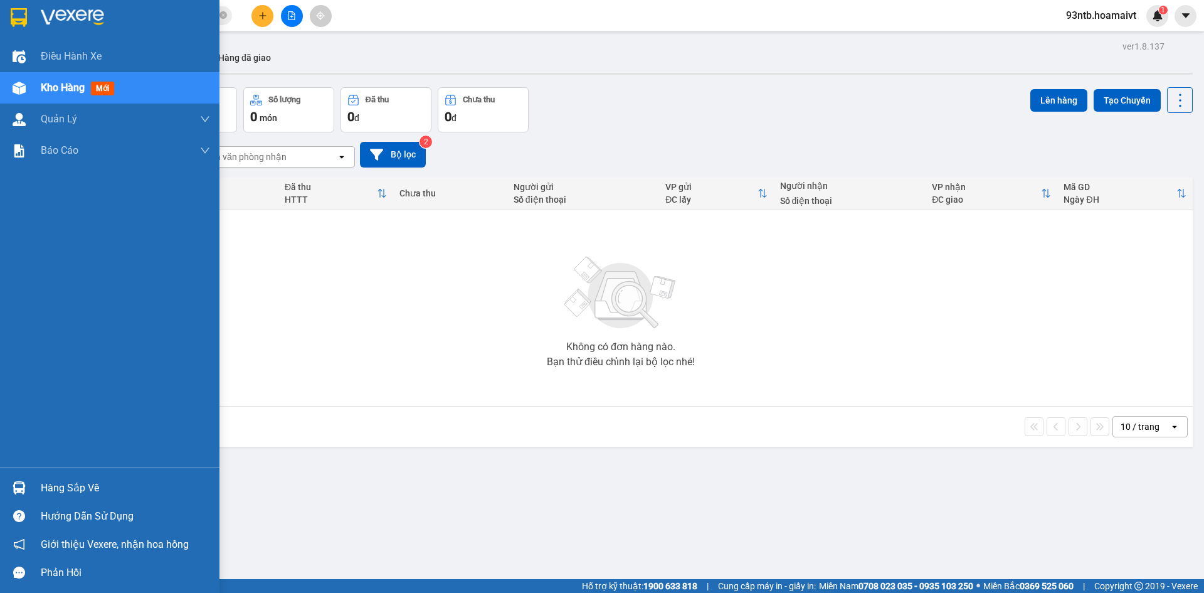
click at [139, 480] on div "Hàng sắp về" at bounding box center [125, 488] width 169 height 19
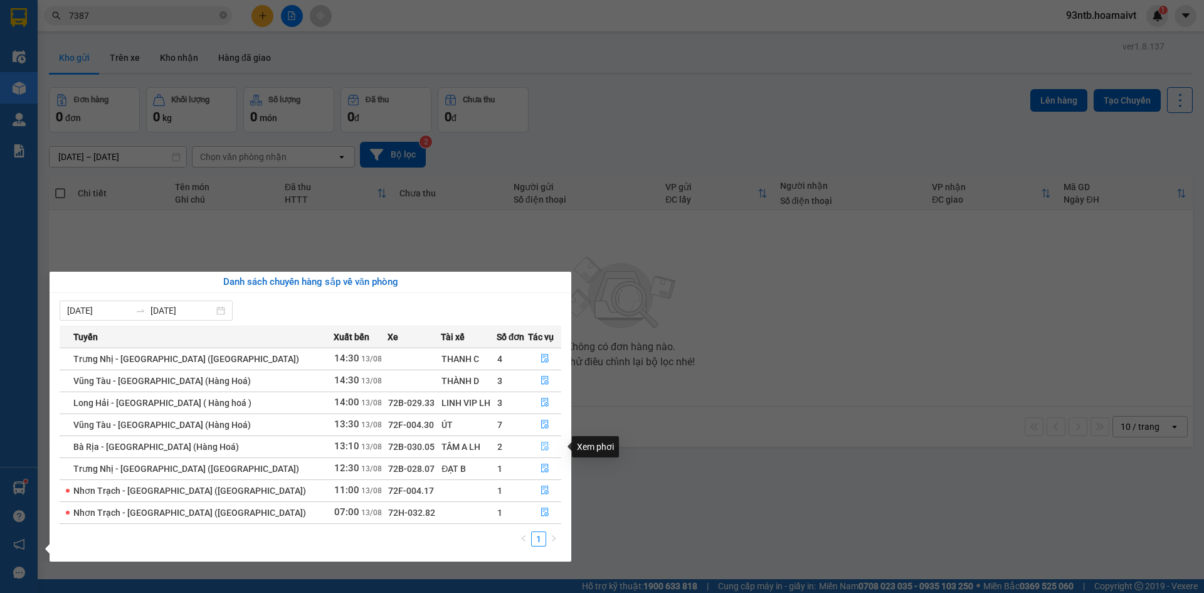
click at [541, 445] on icon "file-done" at bounding box center [545, 446] width 9 height 9
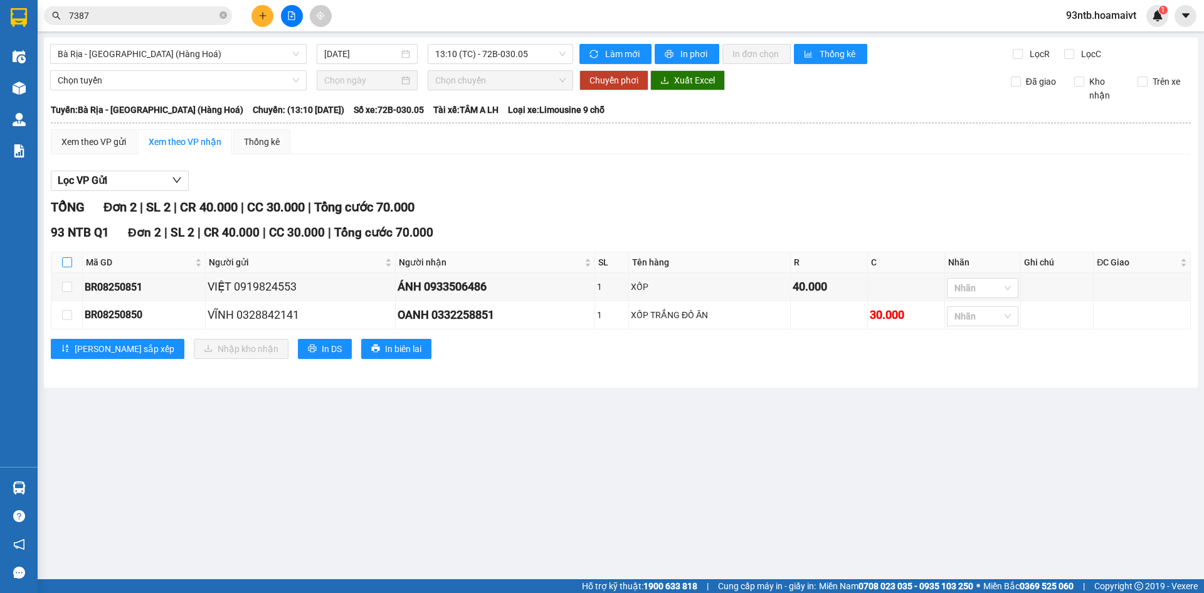
click at [65, 261] on input "checkbox" at bounding box center [67, 262] width 10 height 10
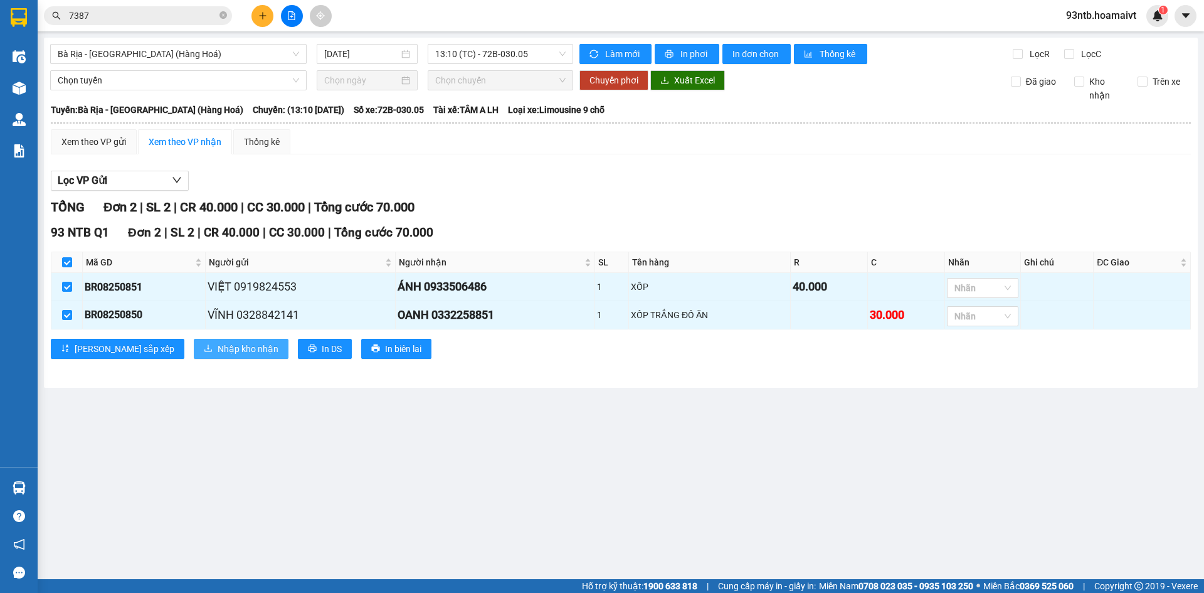
click at [218, 349] on span "Nhập kho nhận" at bounding box center [248, 349] width 61 height 14
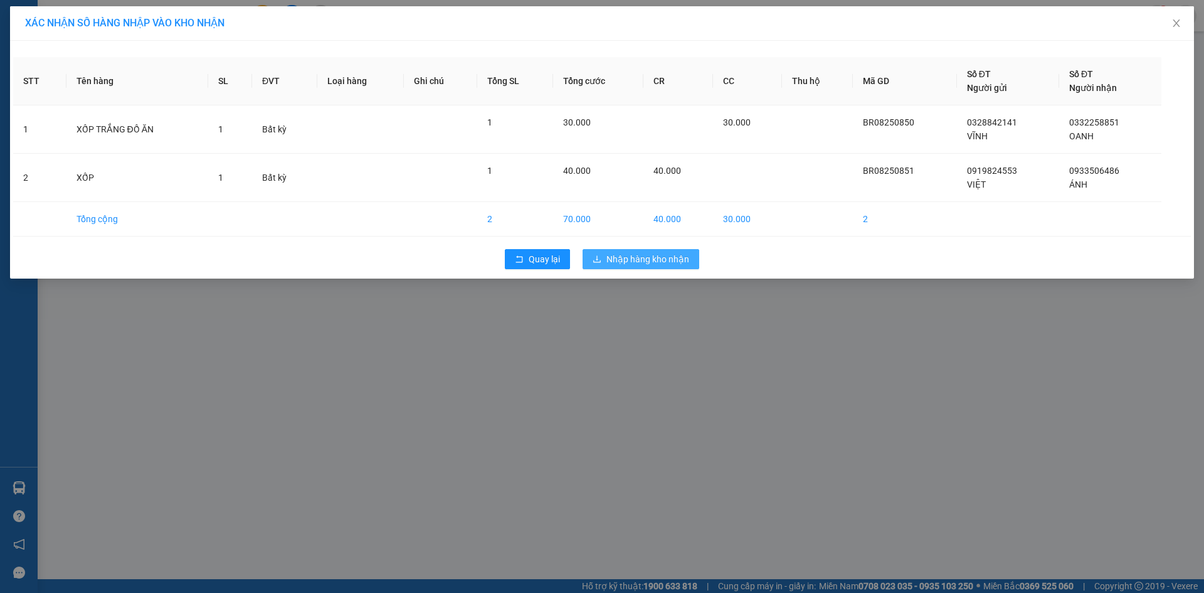
click at [642, 264] on span "Nhập hàng kho nhận" at bounding box center [648, 259] width 83 height 14
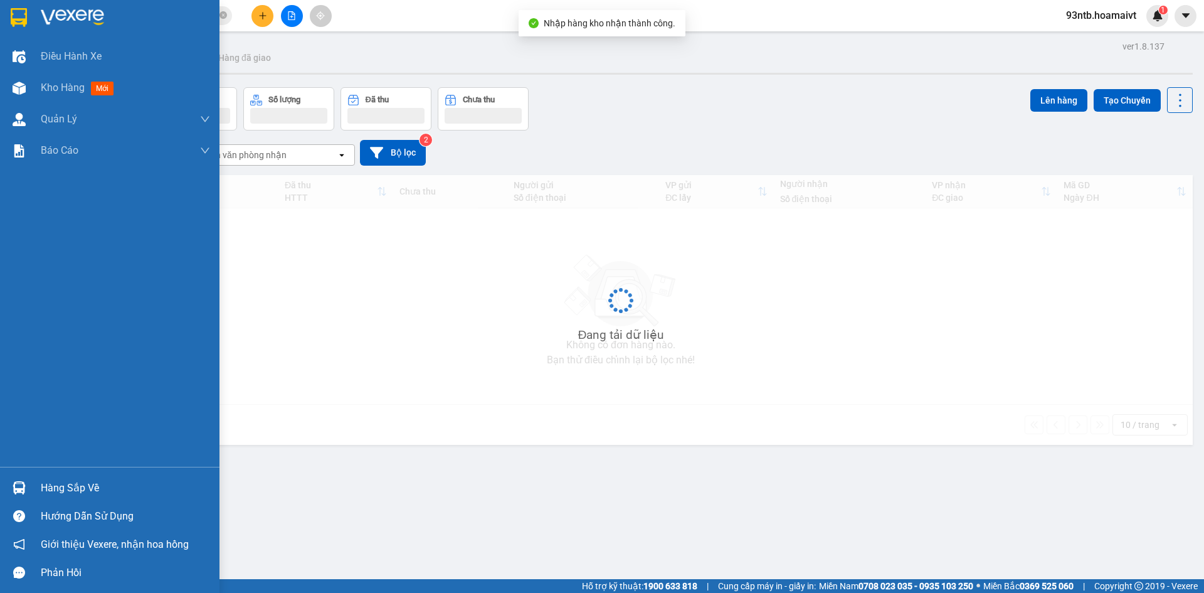
click at [84, 494] on div "Hàng sắp về" at bounding box center [125, 488] width 169 height 19
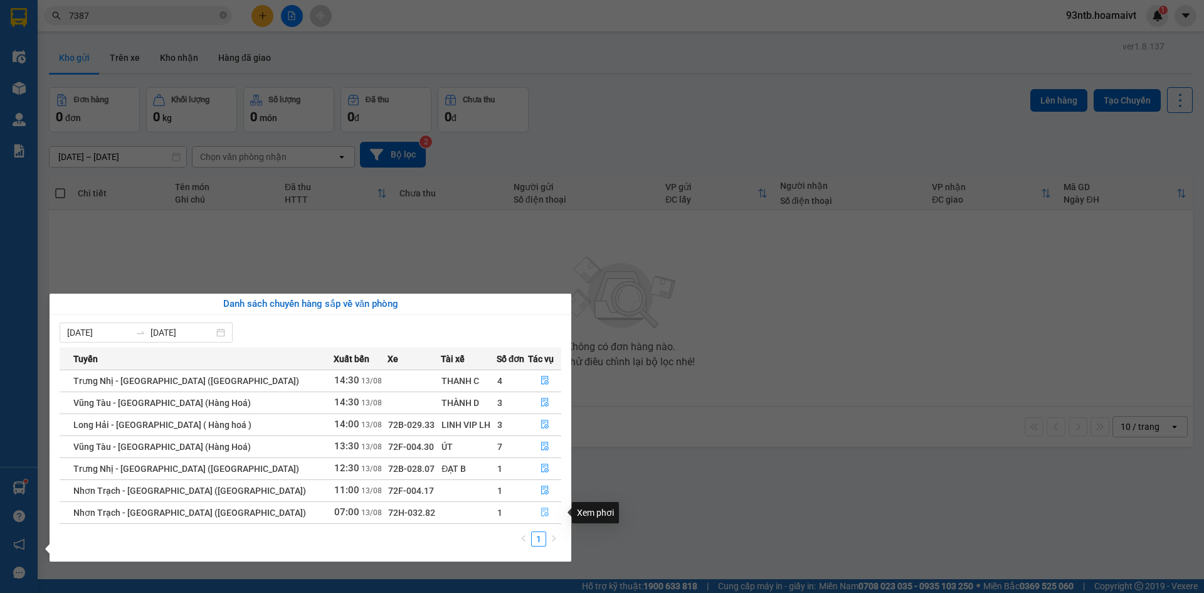
click at [534, 509] on button "button" at bounding box center [545, 513] width 32 height 20
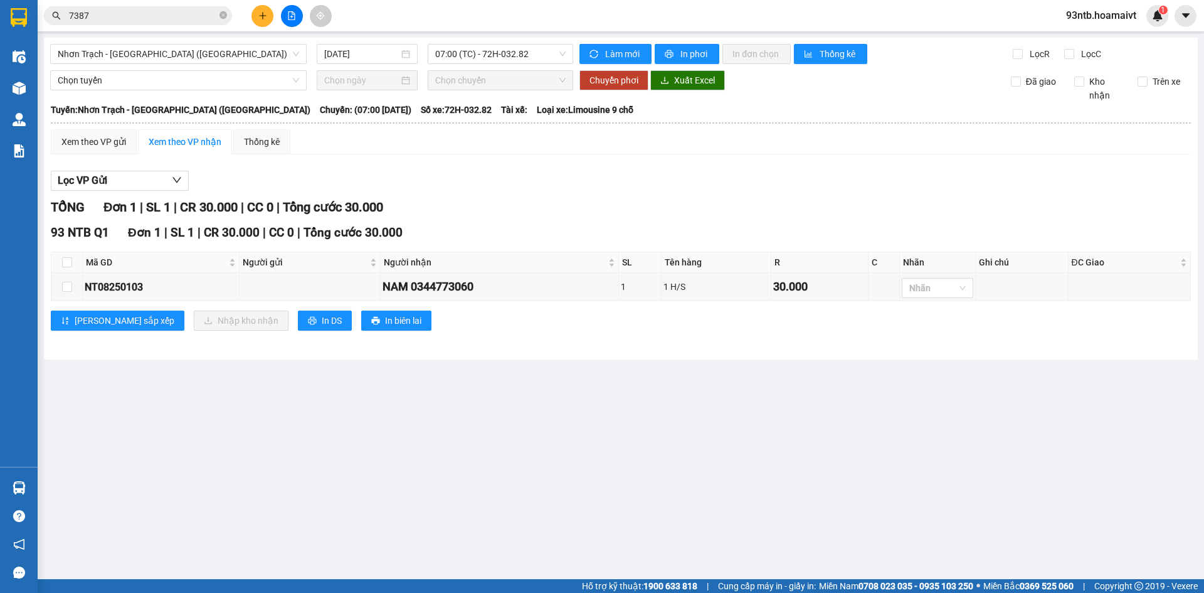
click at [583, 203] on div "TỔNG Đơn 1 | SL 1 | CR 30.000 | CC 0 | Tổng cước 30.000" at bounding box center [621, 207] width 1141 height 19
click at [550, 289] on div "NAM 0344773060" at bounding box center [500, 287] width 234 height 18
click at [510, 285] on div "NAM 0344773060" at bounding box center [500, 287] width 234 height 18
click at [509, 288] on div "NAM 0344773060" at bounding box center [500, 287] width 234 height 18
click at [501, 289] on div "NAM 0344773060" at bounding box center [500, 287] width 234 height 18
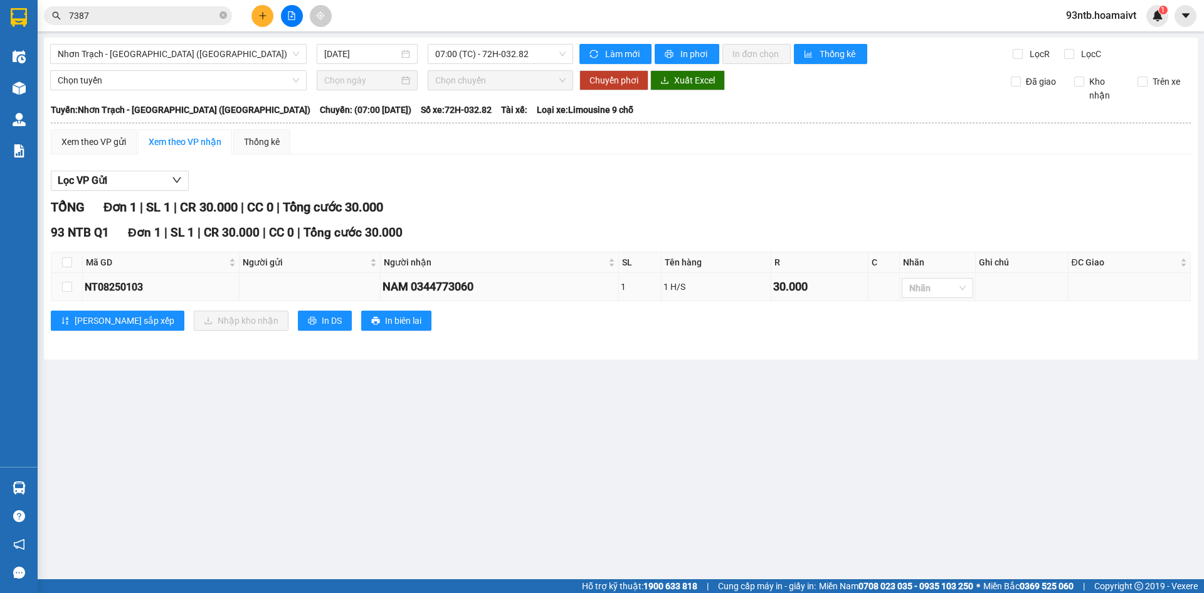
click at [499, 288] on div "NAM 0344773060" at bounding box center [500, 287] width 234 height 18
click at [64, 260] on input "checkbox" at bounding box center [67, 262] width 10 height 10
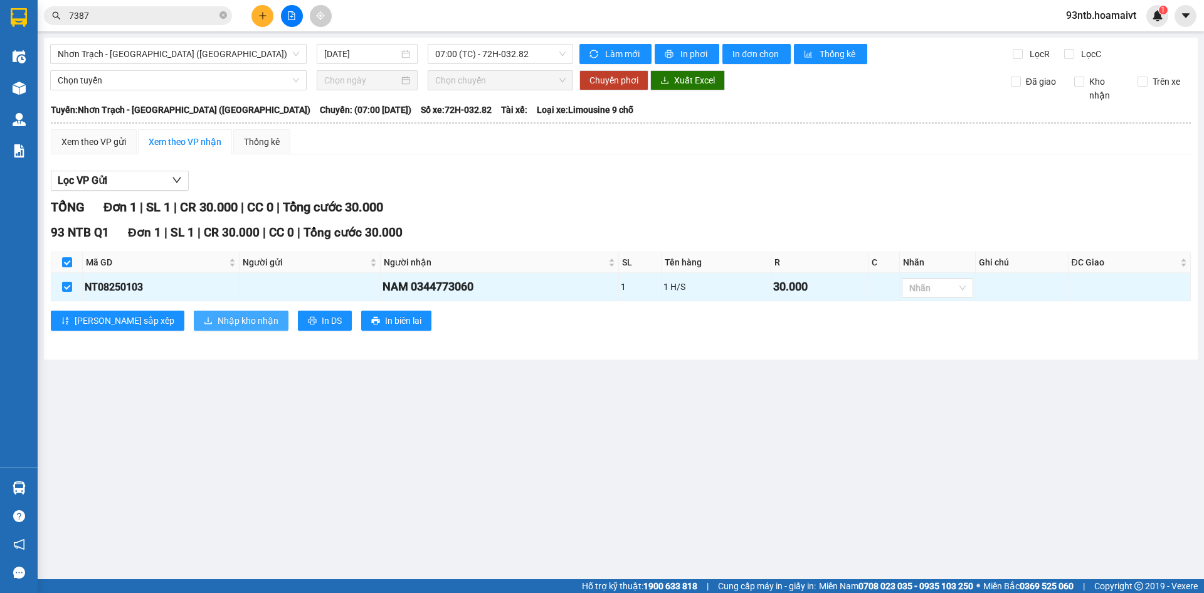
click at [218, 323] on span "Nhập kho nhận" at bounding box center [248, 321] width 61 height 14
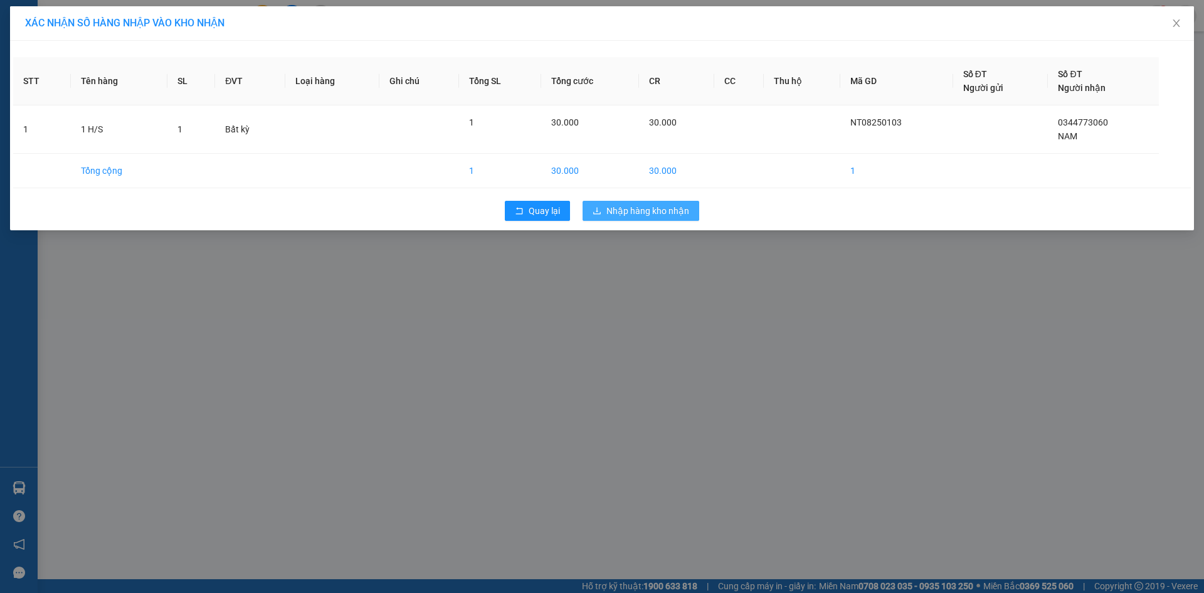
click at [656, 201] on button "Nhập hàng kho nhận" at bounding box center [641, 211] width 117 height 20
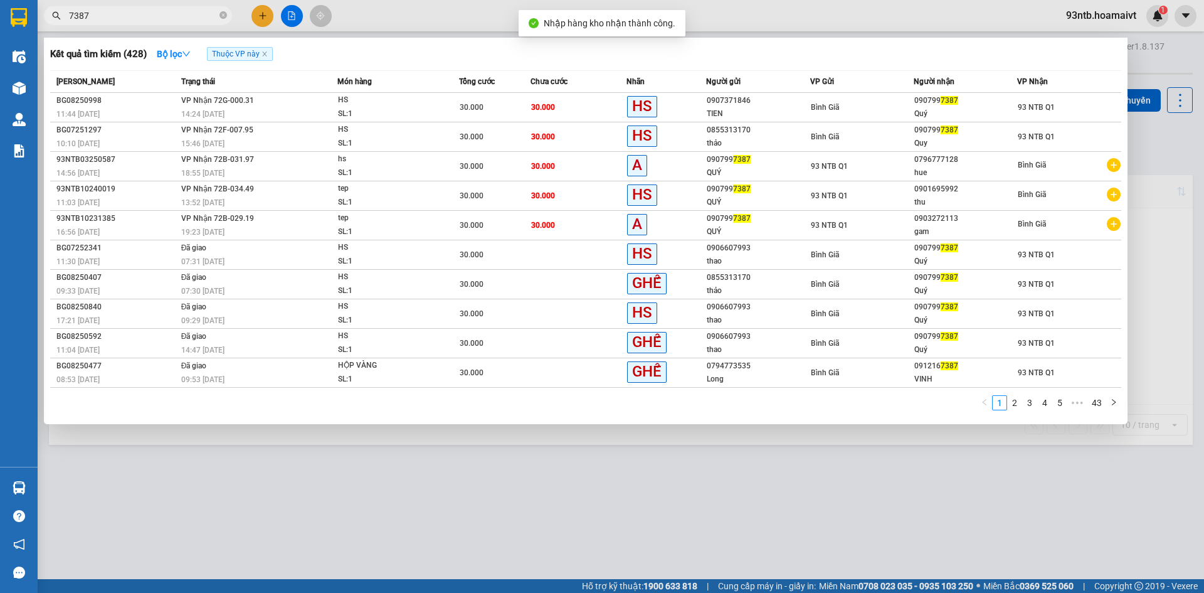
click at [123, 16] on input "7387" at bounding box center [143, 16] width 148 height 14
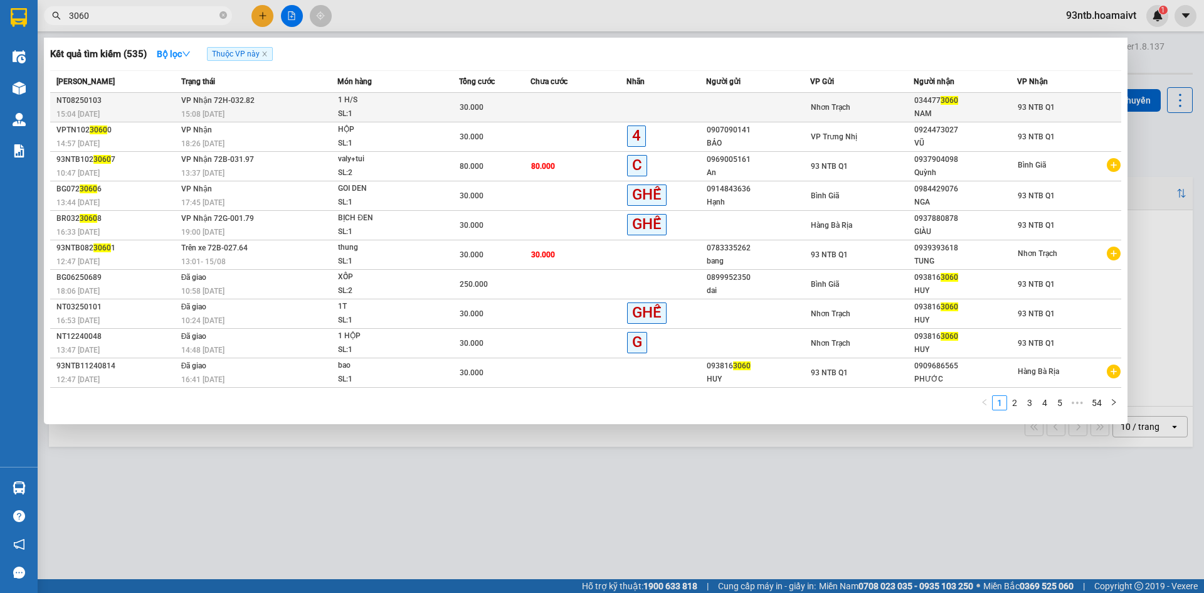
click at [892, 107] on div "Nhơn Trạch" at bounding box center [862, 107] width 102 height 14
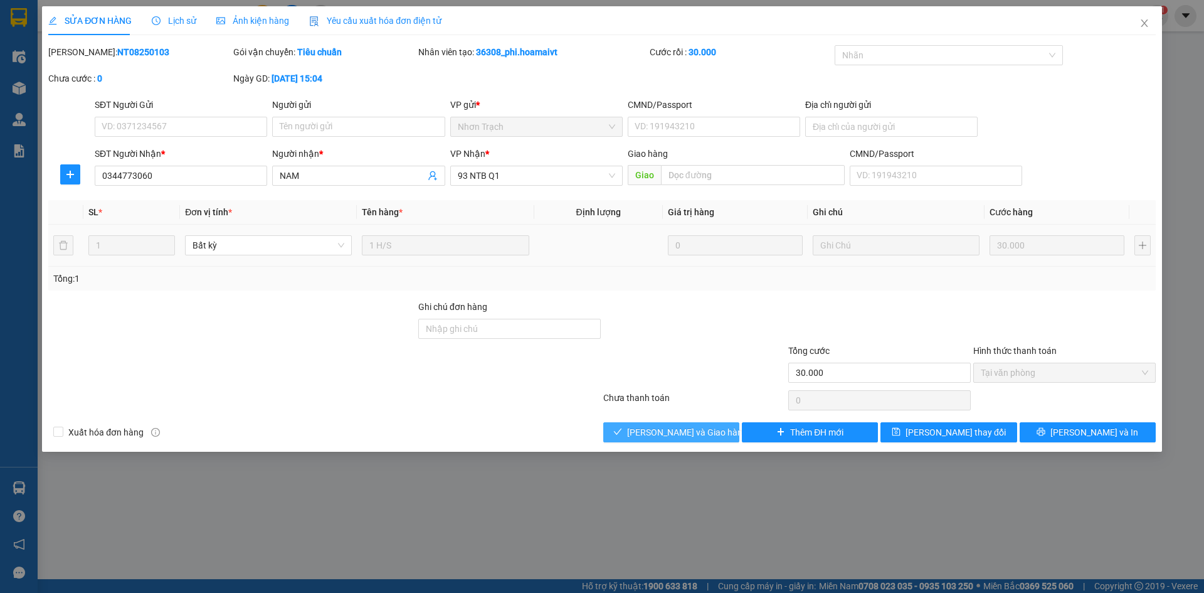
click at [673, 439] on button "Lưu và Giao hàng" at bounding box center [672, 432] width 136 height 20
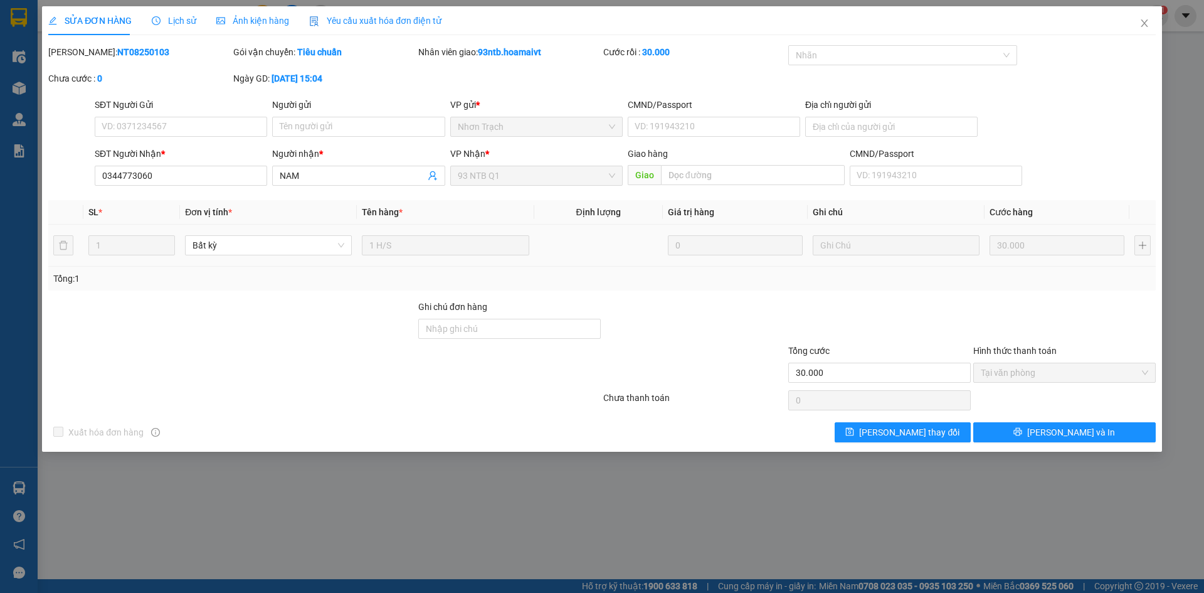
click at [1150, 4] on div "SỬA ĐƠN HÀNG Lịch sử Ảnh kiện hàng Yêu cầu xuất hóa đơn điện tử Total Paid Fee …" at bounding box center [602, 296] width 1204 height 593
click at [1147, 14] on span "Close" at bounding box center [1144, 23] width 35 height 35
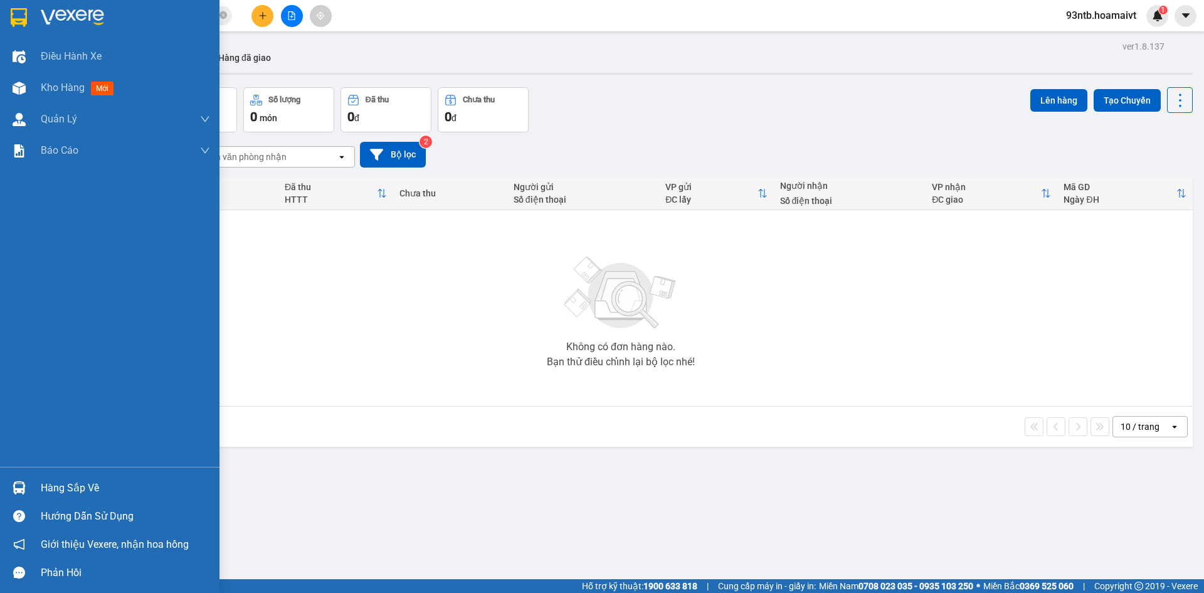
click at [55, 492] on div "Hàng sắp về" at bounding box center [125, 488] width 169 height 19
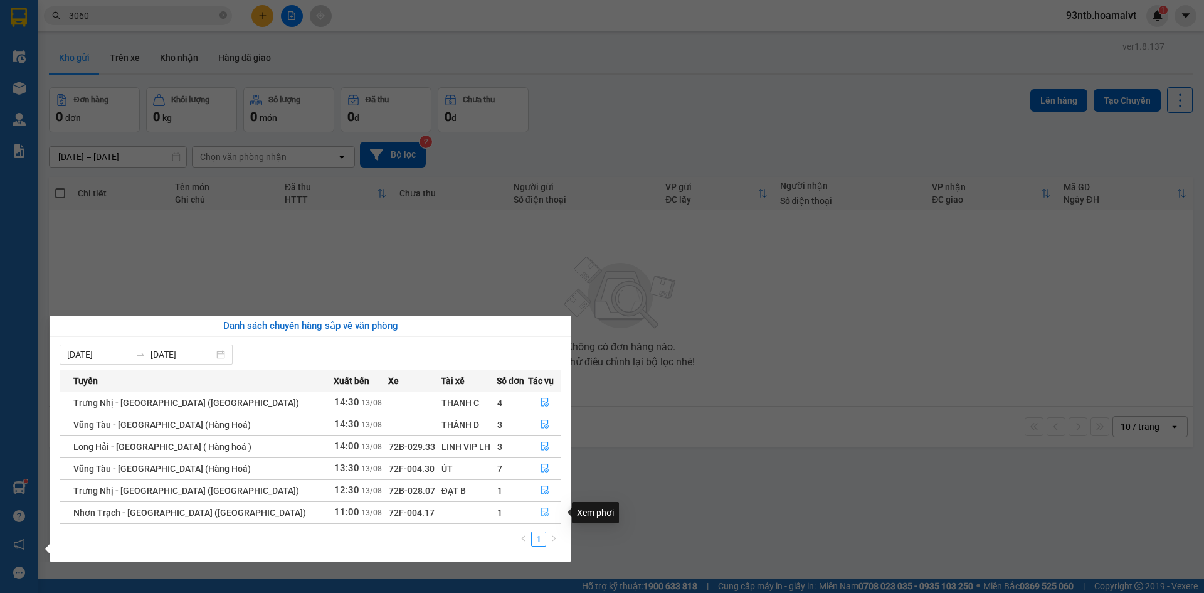
click at [541, 515] on icon "file-done" at bounding box center [545, 512] width 9 height 9
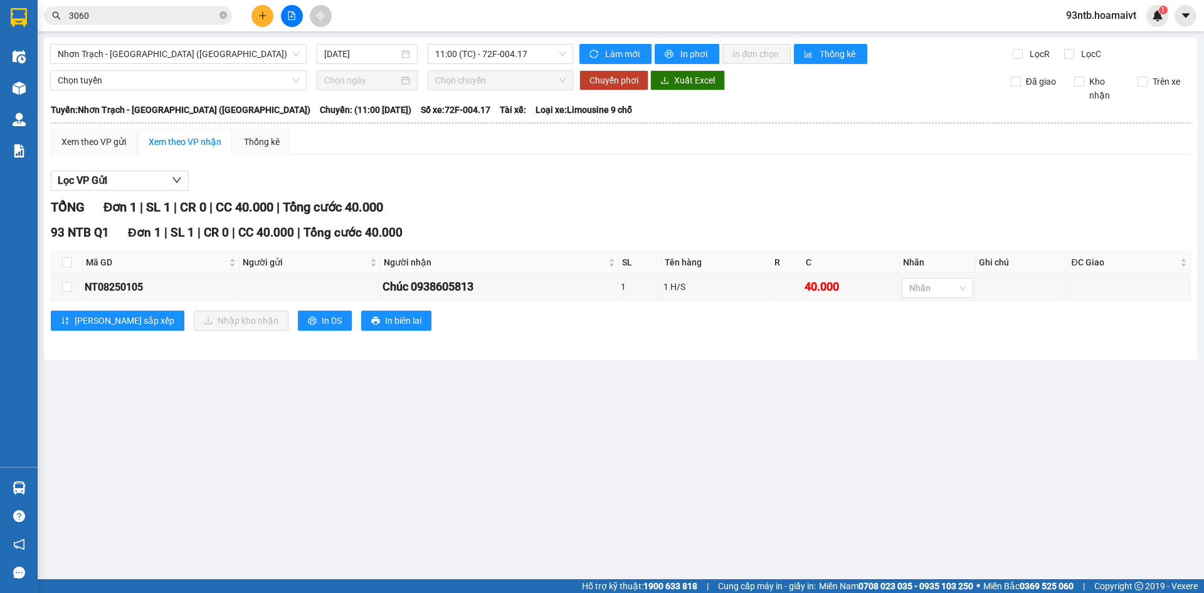
click at [58, 257] on th at bounding box center [66, 262] width 31 height 21
click at [68, 258] on input "checkbox" at bounding box center [67, 262] width 10 height 10
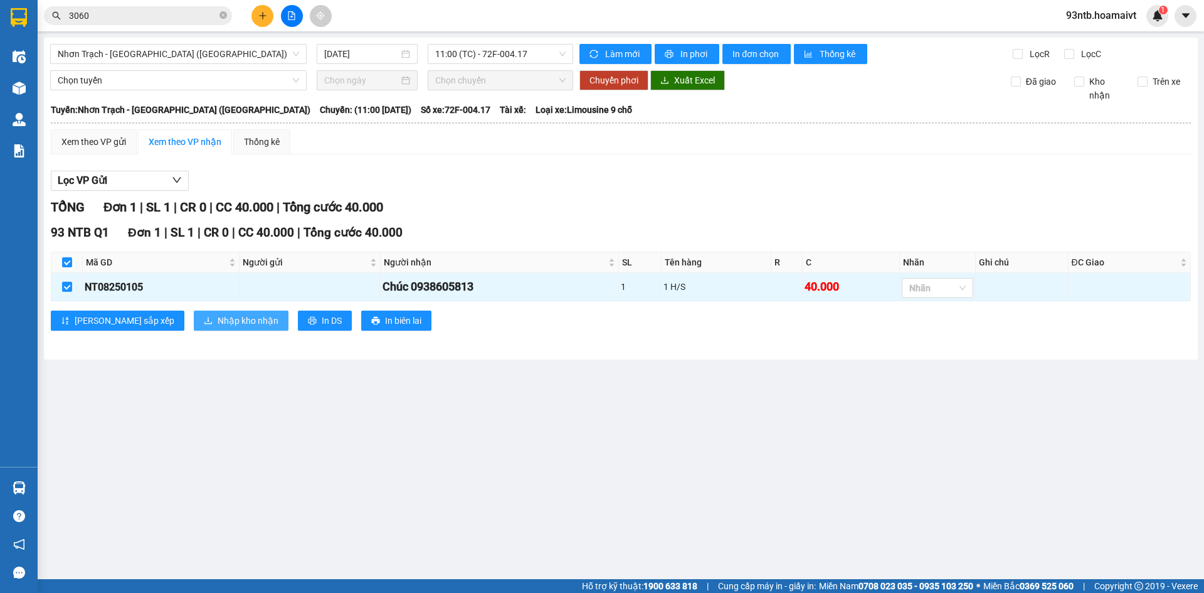
click at [218, 321] on span "Nhập kho nhận" at bounding box center [248, 321] width 61 height 14
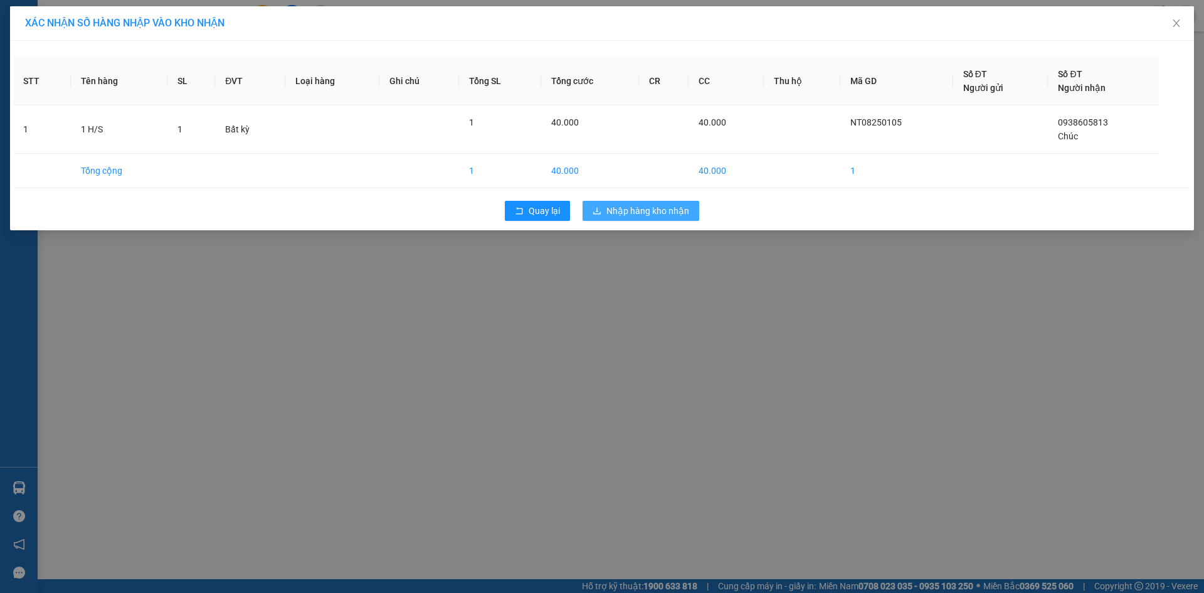
click at [670, 210] on span "Nhập hàng kho nhận" at bounding box center [648, 211] width 83 height 14
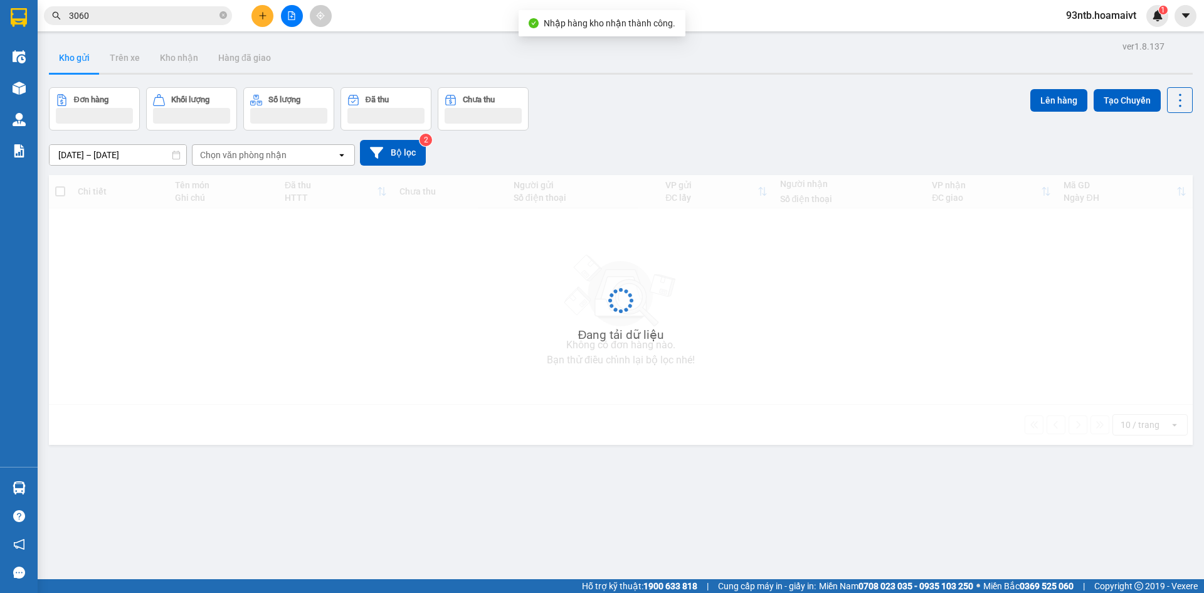
click at [115, 11] on span "3060" at bounding box center [138, 15] width 188 height 19
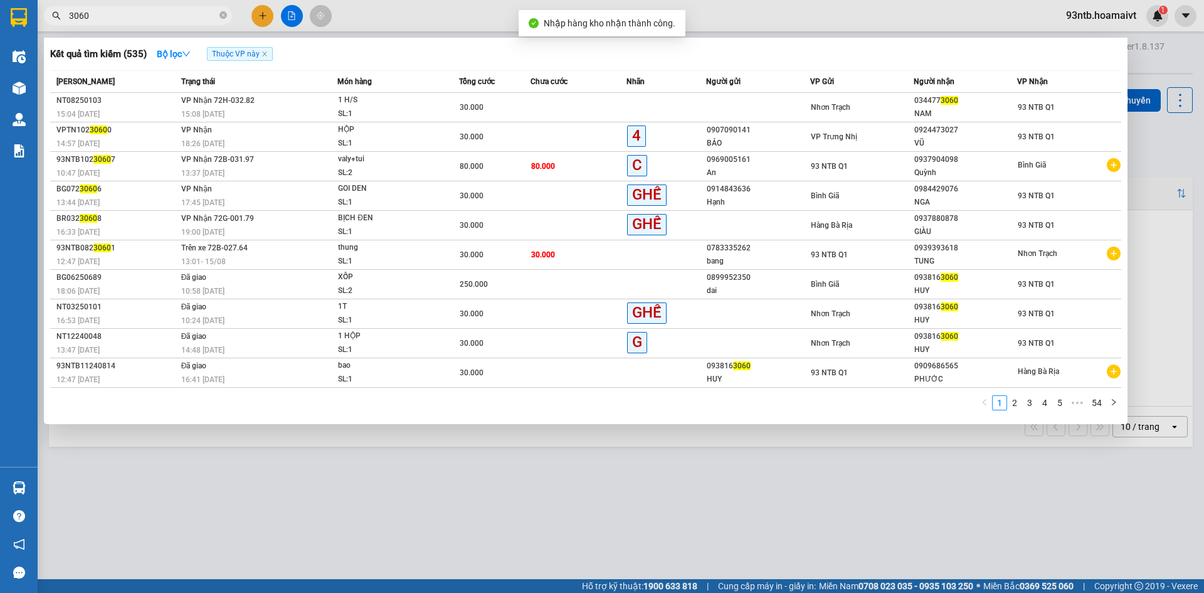
click at [117, 12] on input "3060" at bounding box center [143, 16] width 148 height 14
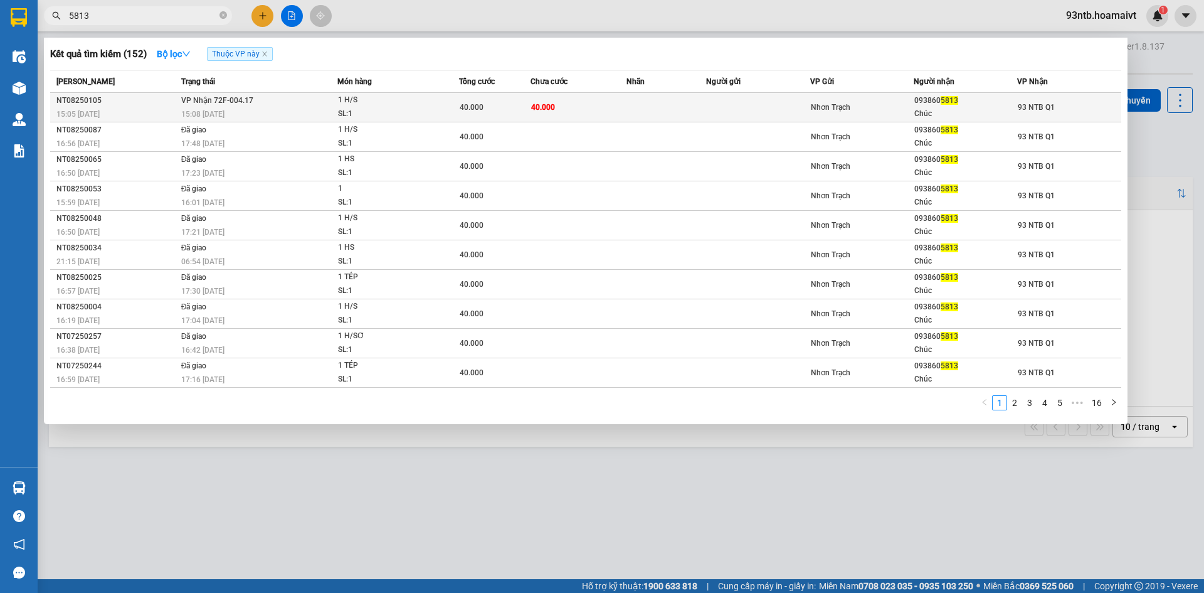
click at [967, 111] on div "Chúc" at bounding box center [966, 113] width 102 height 13
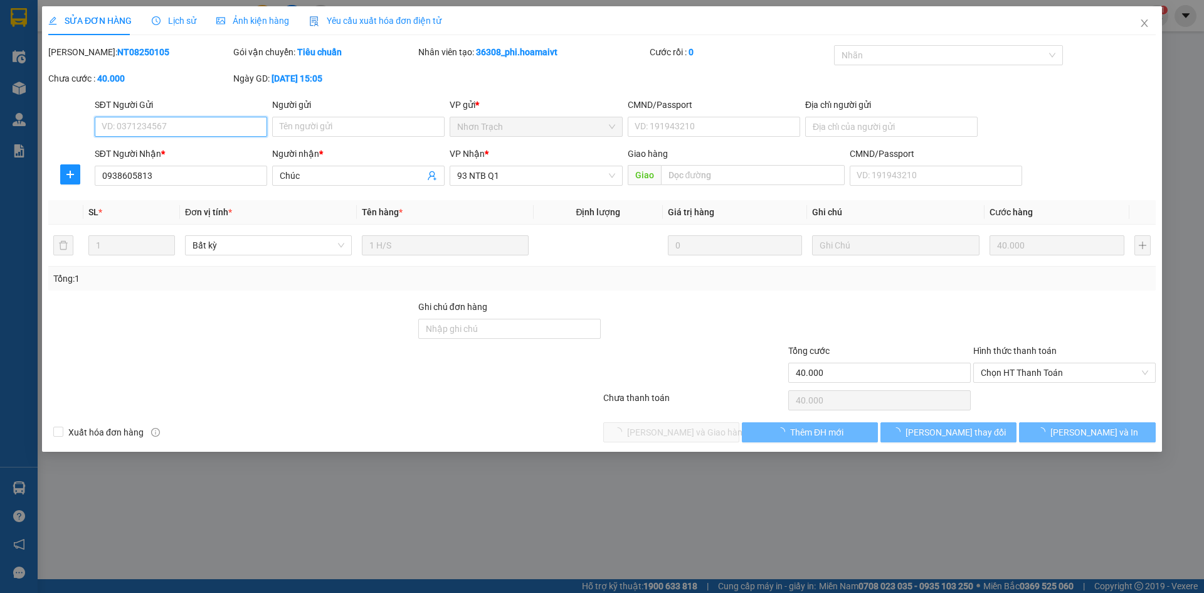
click at [1037, 375] on span "Chọn HT Thanh Toán" at bounding box center [1065, 372] width 168 height 19
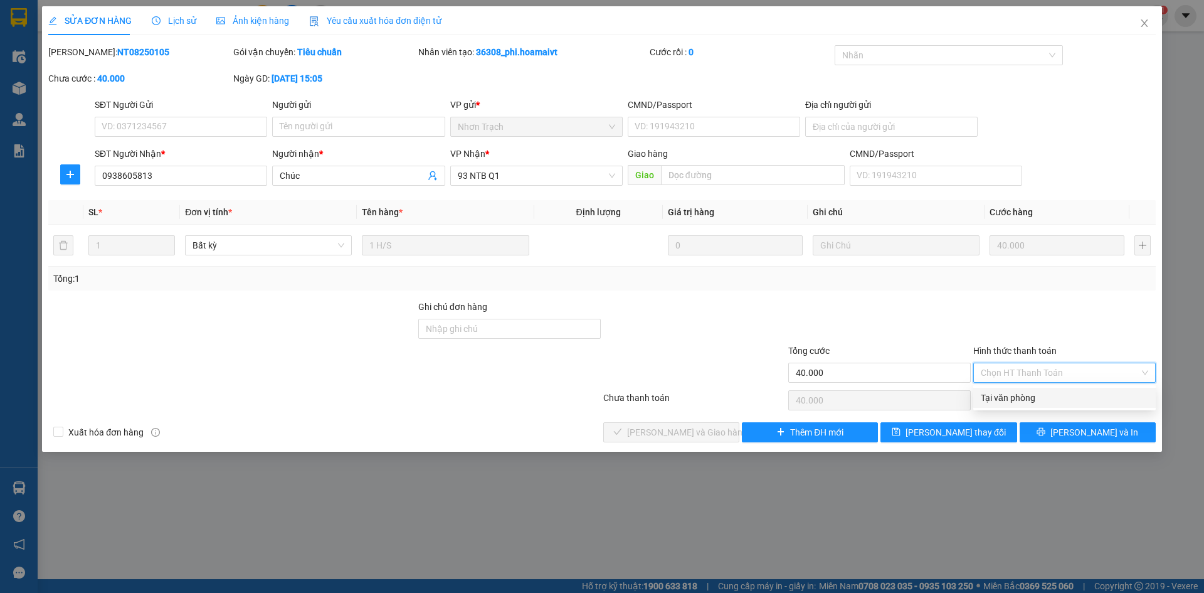
click at [1044, 396] on div "Tại văn phòng" at bounding box center [1065, 398] width 168 height 14
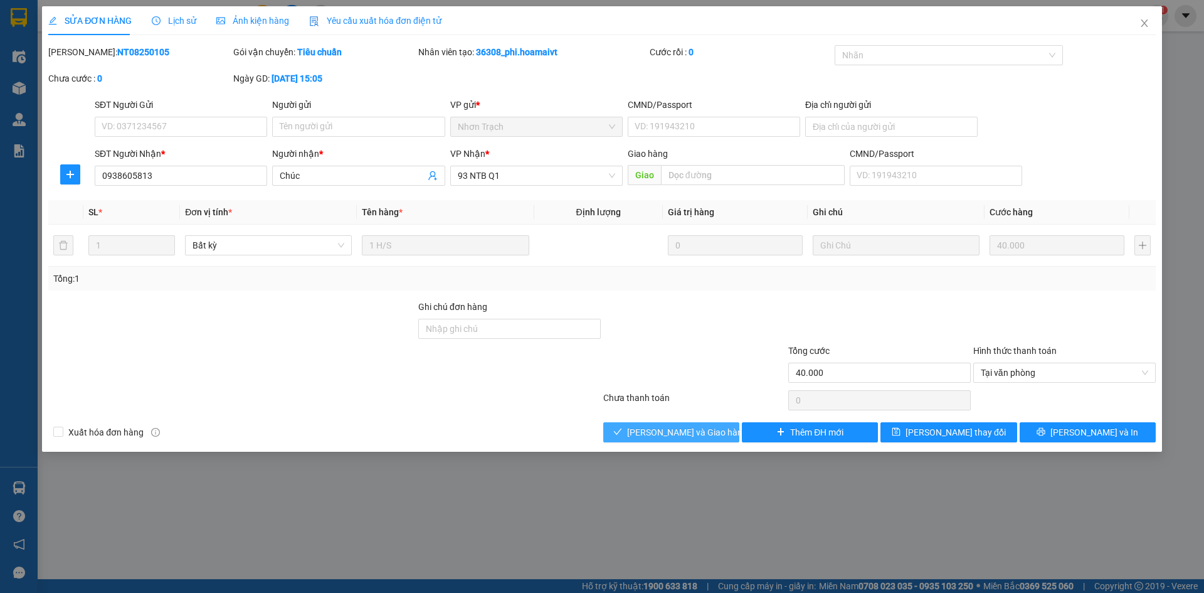
click at [679, 439] on span "Lưu và Giao hàng" at bounding box center [687, 432] width 120 height 14
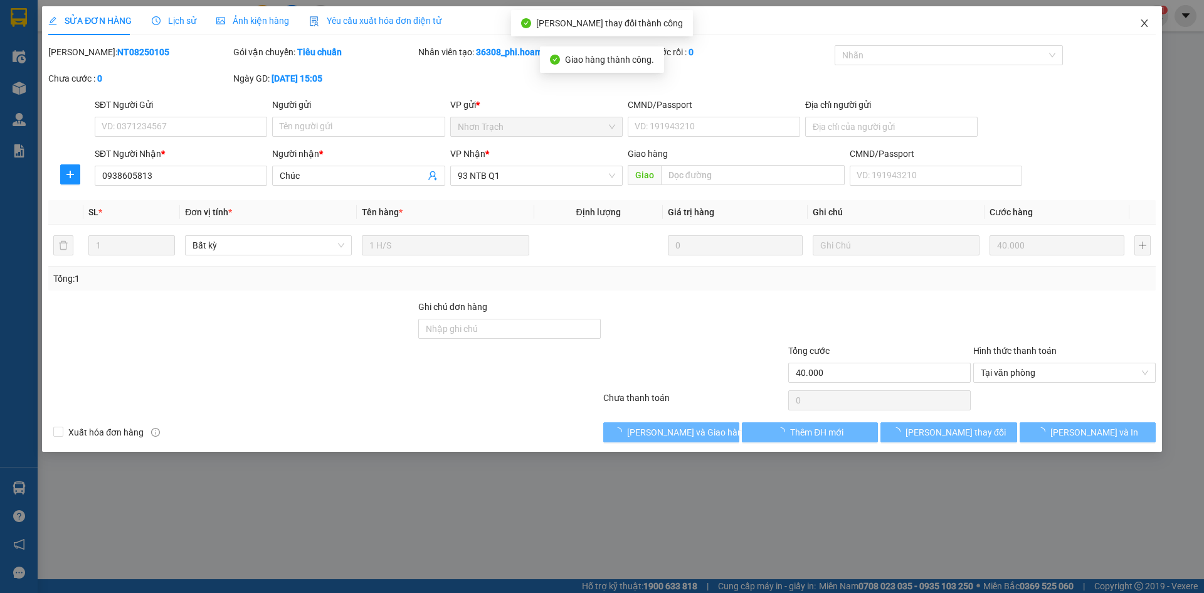
click at [1144, 23] on icon "close" at bounding box center [1145, 23] width 10 height 10
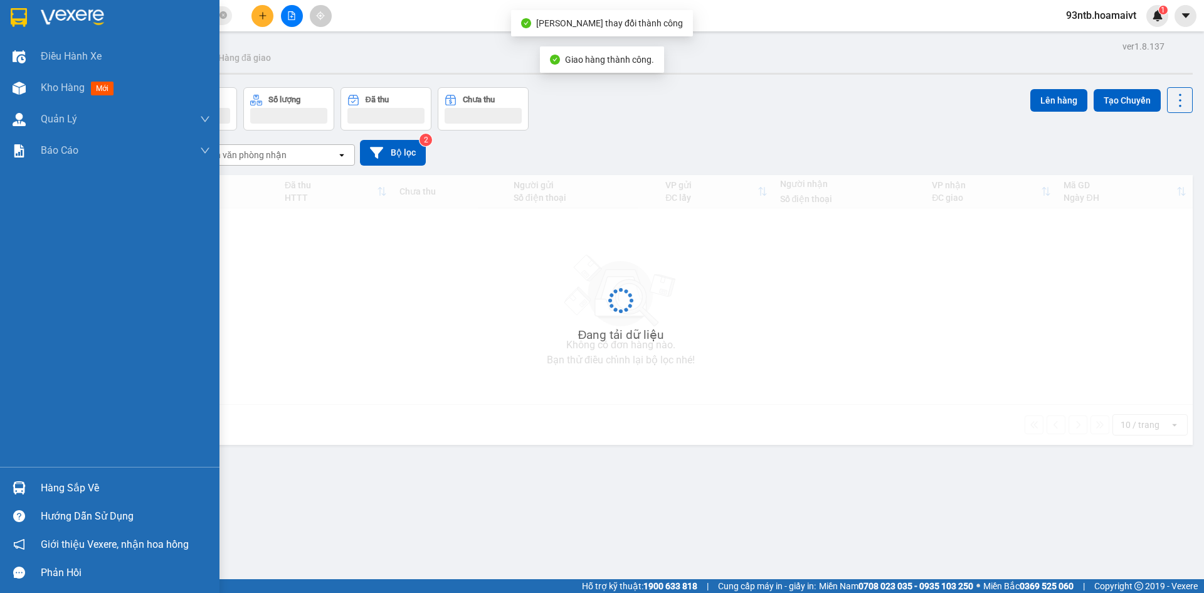
click at [38, 495] on div "Hàng sắp về" at bounding box center [110, 488] width 220 height 28
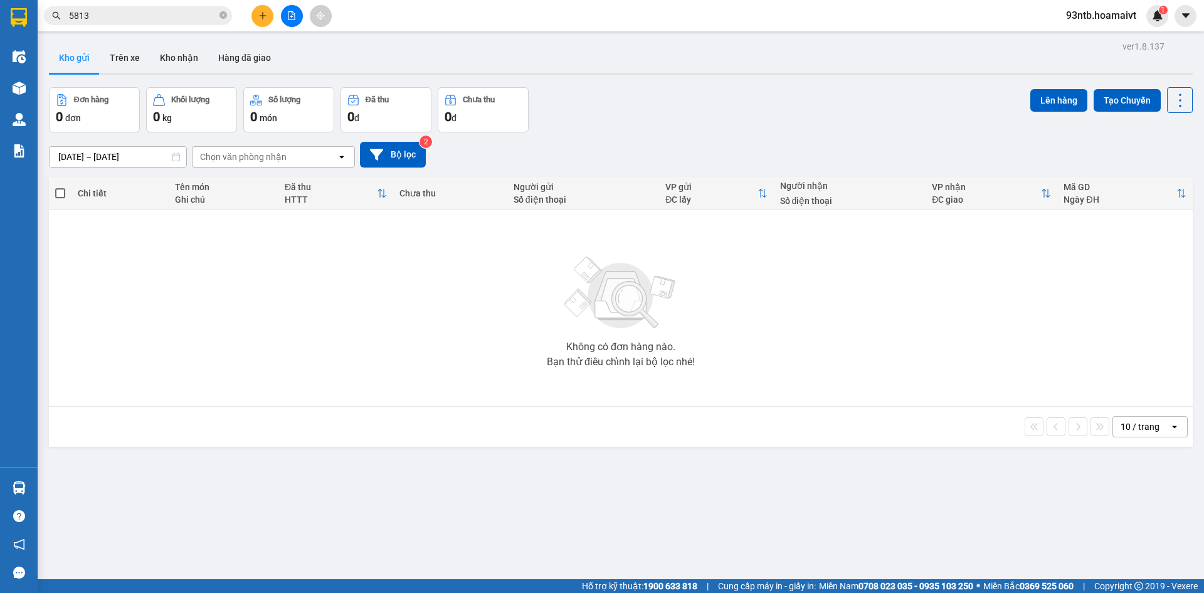
click at [783, 220] on section "Kết quả tìm kiếm ( 152 ) Bộ lọc Thuộc VP này Mã ĐH Trạng thái Món hàng Tổng cướ…" at bounding box center [602, 296] width 1204 height 593
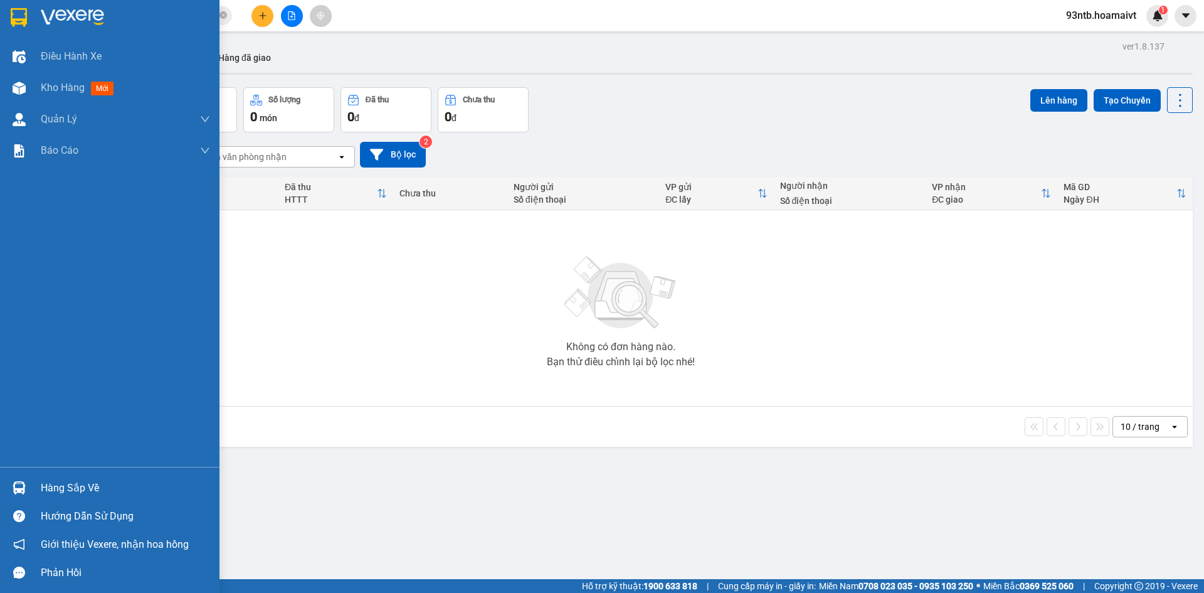
drag, startPoint x: 66, startPoint y: 484, endPoint x: 134, endPoint y: 484, distance: 68.4
click at [69, 484] on div "Hàng sắp về" at bounding box center [125, 488] width 169 height 19
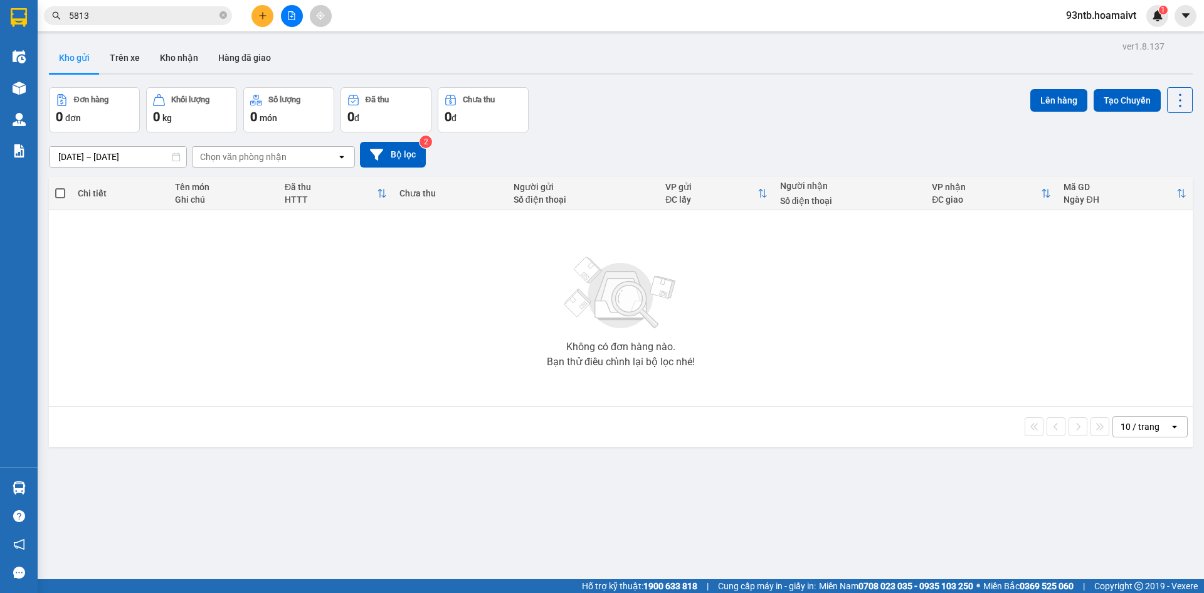
click at [882, 122] on section "Kết quả tìm kiếm ( 152 ) Bộ lọc Thuộc VP này Mã ĐH Trạng thái Món hàng Tổng cướ…" at bounding box center [602, 296] width 1204 height 593
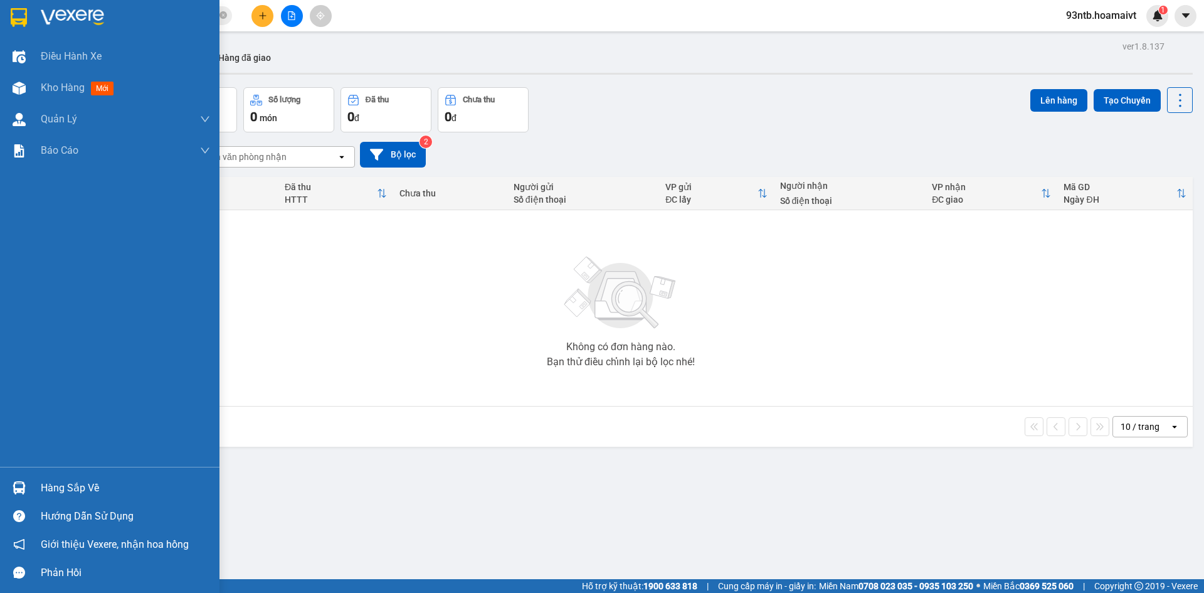
click at [53, 492] on div "Hàng sắp về" at bounding box center [125, 488] width 169 height 19
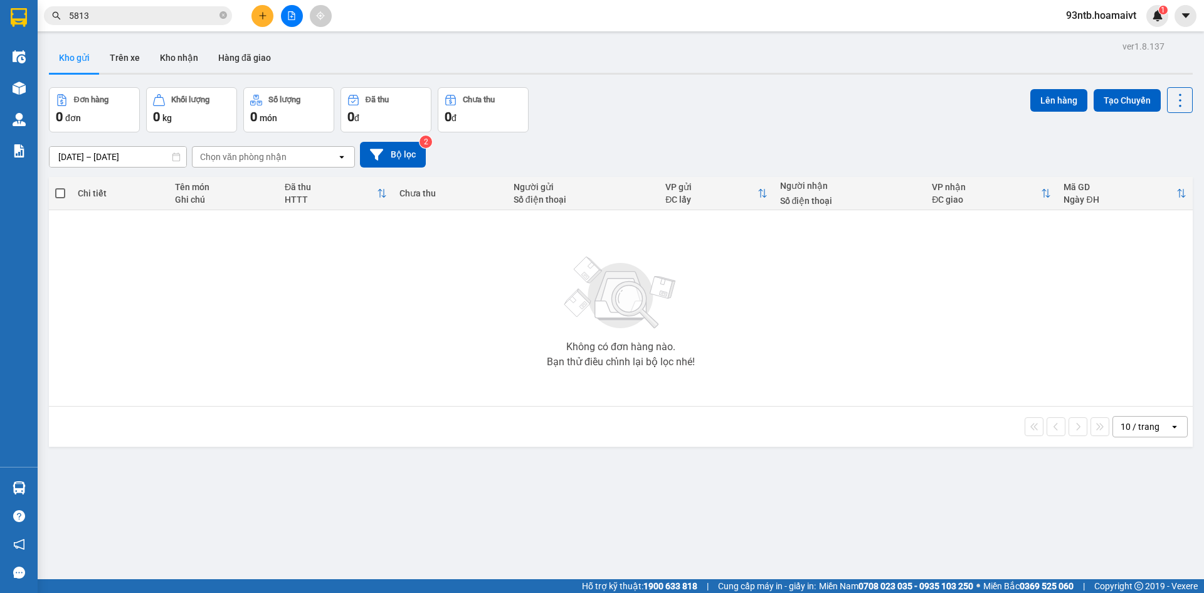
click at [158, 18] on section "Kết quả tìm kiếm ( 152 ) Bộ lọc Thuộc VP này Mã ĐH Trạng thái Món hàng Tổng cướ…" at bounding box center [602, 296] width 1204 height 593
click at [158, 18] on input "5813" at bounding box center [143, 16] width 148 height 14
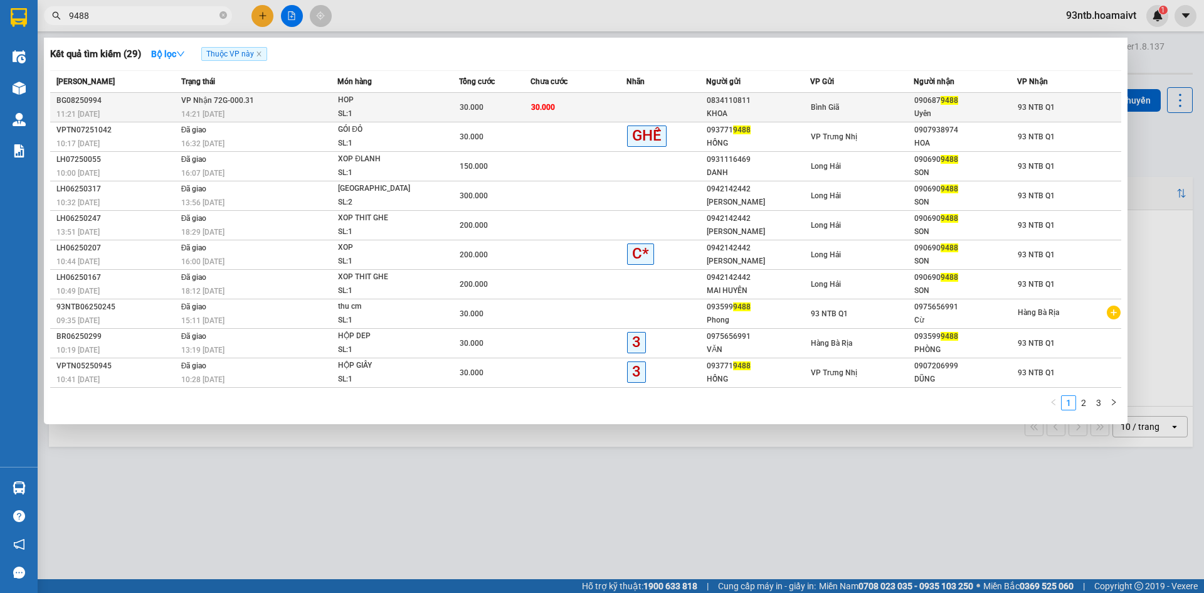
click at [326, 107] on div "14:21 - 13/08" at bounding box center [259, 114] width 156 height 14
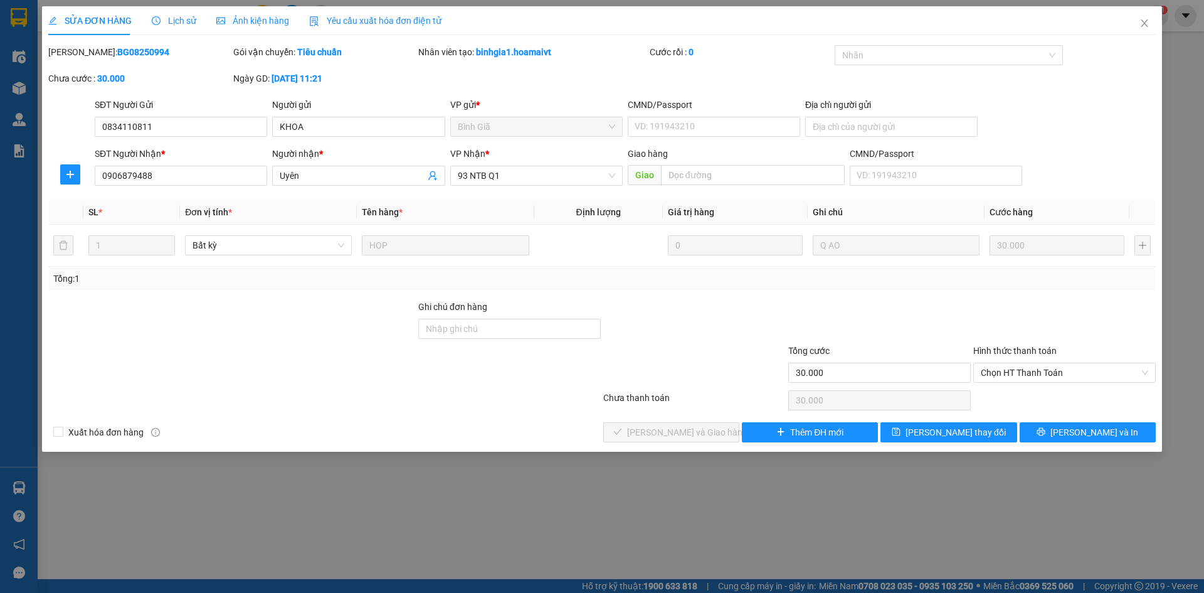
click at [736, 331] on div at bounding box center [694, 322] width 185 height 44
click at [178, 21] on span "Lịch sử" at bounding box center [174, 21] width 45 height 10
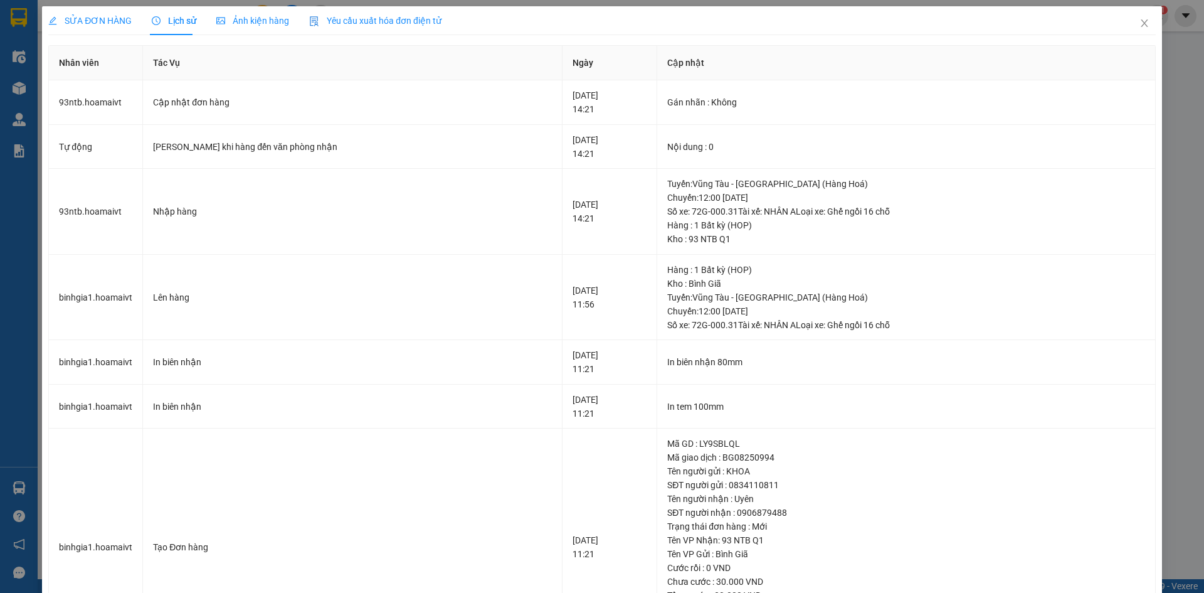
click at [97, 23] on span "SỬA ĐƠN HÀNG" at bounding box center [89, 21] width 83 height 10
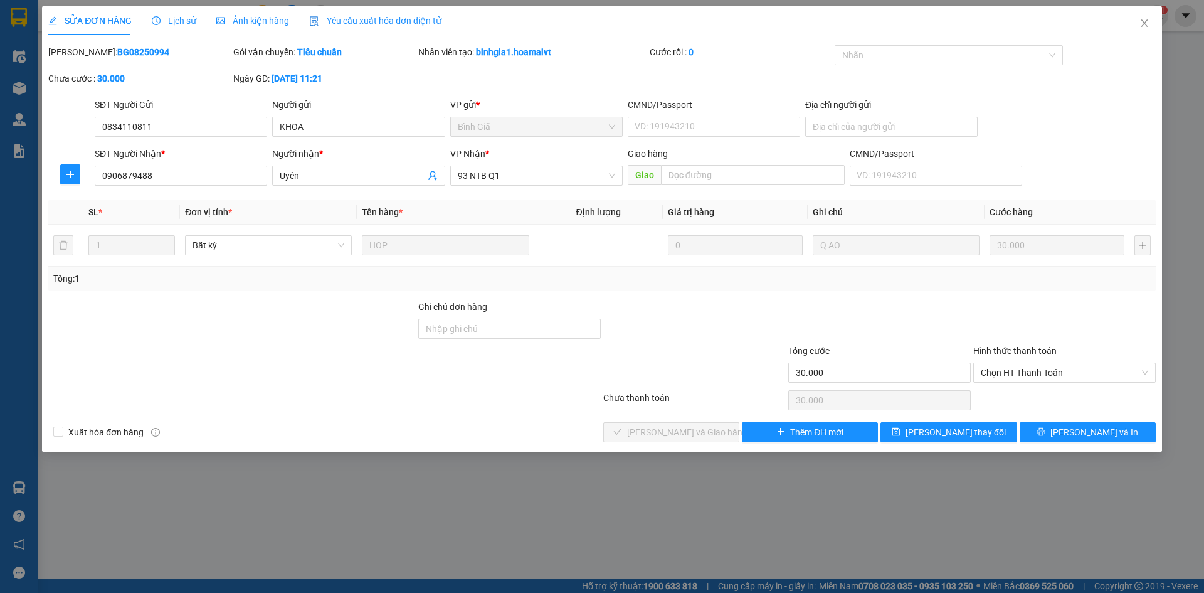
click at [560, 391] on div at bounding box center [324, 400] width 555 height 25
click at [743, 381] on div at bounding box center [694, 366] width 185 height 44
click at [420, 388] on div at bounding box center [324, 400] width 555 height 25
click at [453, 407] on div at bounding box center [324, 400] width 555 height 25
drag, startPoint x: 459, startPoint y: 416, endPoint x: 464, endPoint y: 423, distance: 8.9
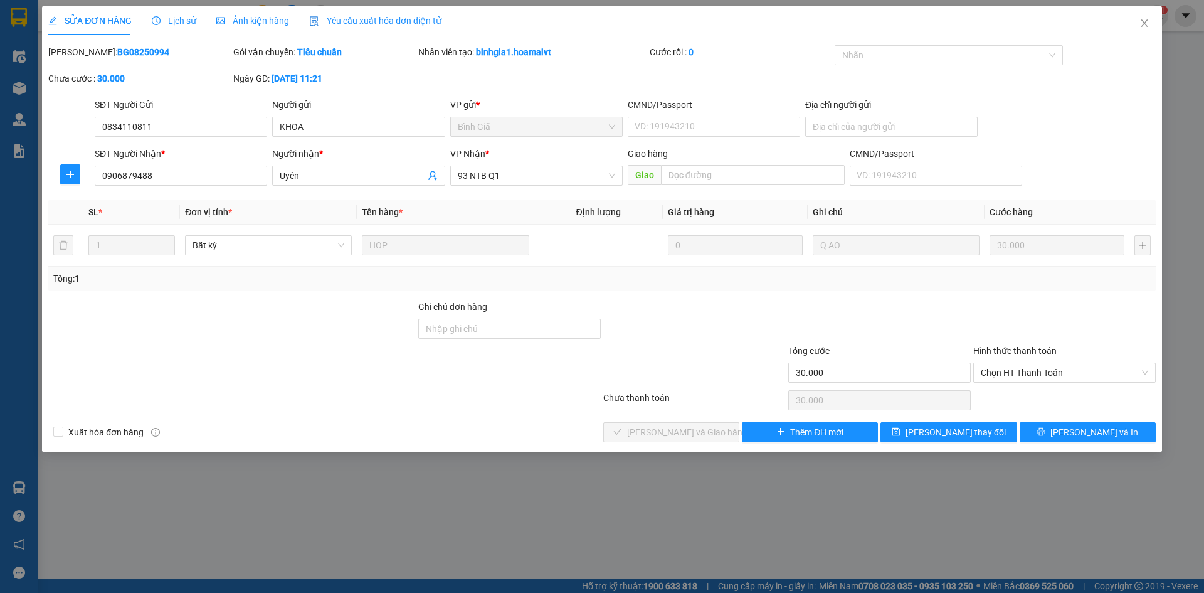
click at [461, 419] on div "Total Paid Fee 0 Total UnPaid Fee 30.000 Cash Collection Total Fee Mã ĐH: BG082…" at bounding box center [602, 243] width 1108 height 397
click at [466, 423] on div "Xuất hóa đơn hàng Lưu và Giao hàng Thêm ĐH mới Lưu thay đổi Lưu và In" at bounding box center [602, 432] width 1110 height 20
click at [469, 424] on div "Xuất hóa đơn hàng Lưu và Giao hàng Thêm ĐH mới Lưu thay đổi Lưu và In" at bounding box center [602, 432] width 1110 height 20
click at [494, 405] on div at bounding box center [324, 400] width 555 height 25
click at [667, 351] on div at bounding box center [694, 366] width 185 height 44
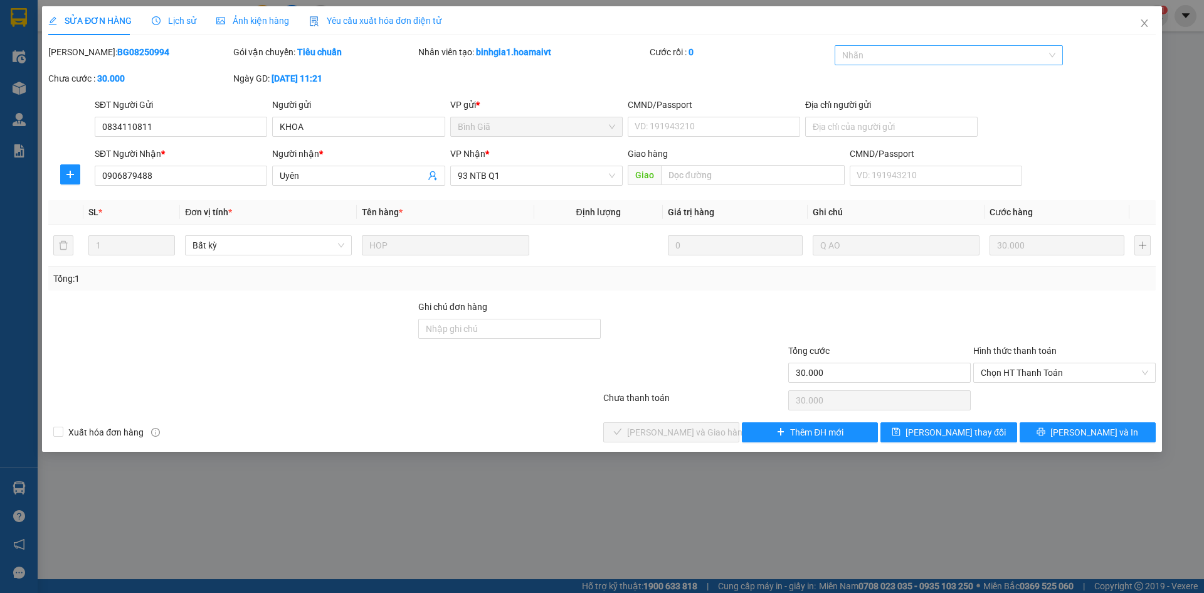
click at [1019, 51] on div at bounding box center [943, 55] width 210 height 15
click at [946, 223] on div "GHẾ" at bounding box center [950, 221] width 214 height 14
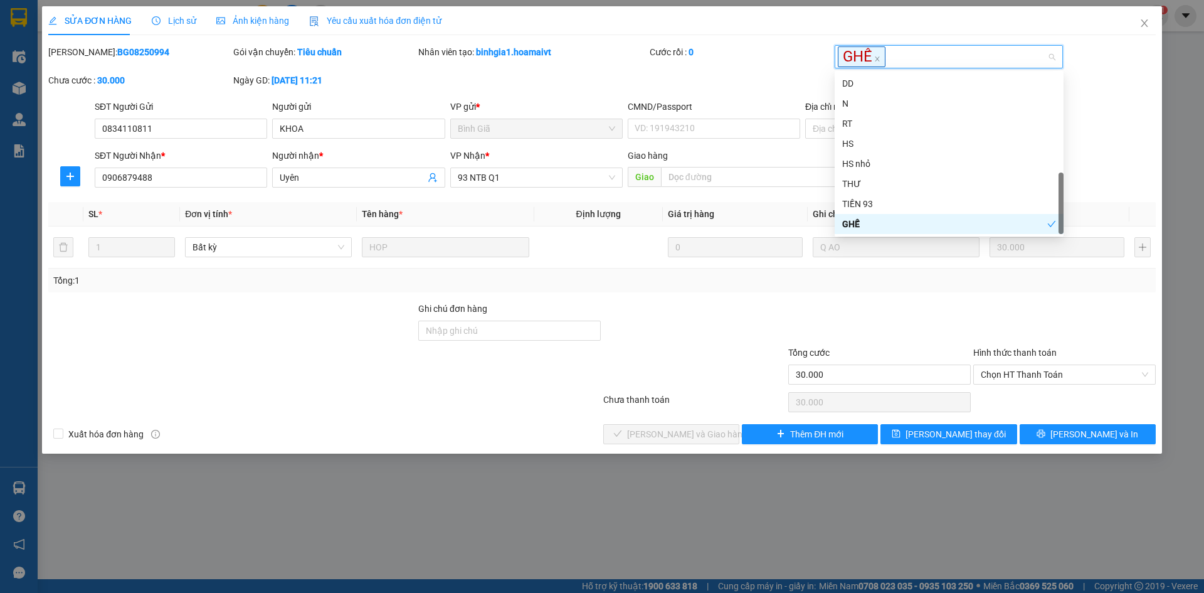
click at [913, 307] on div at bounding box center [879, 324] width 185 height 44
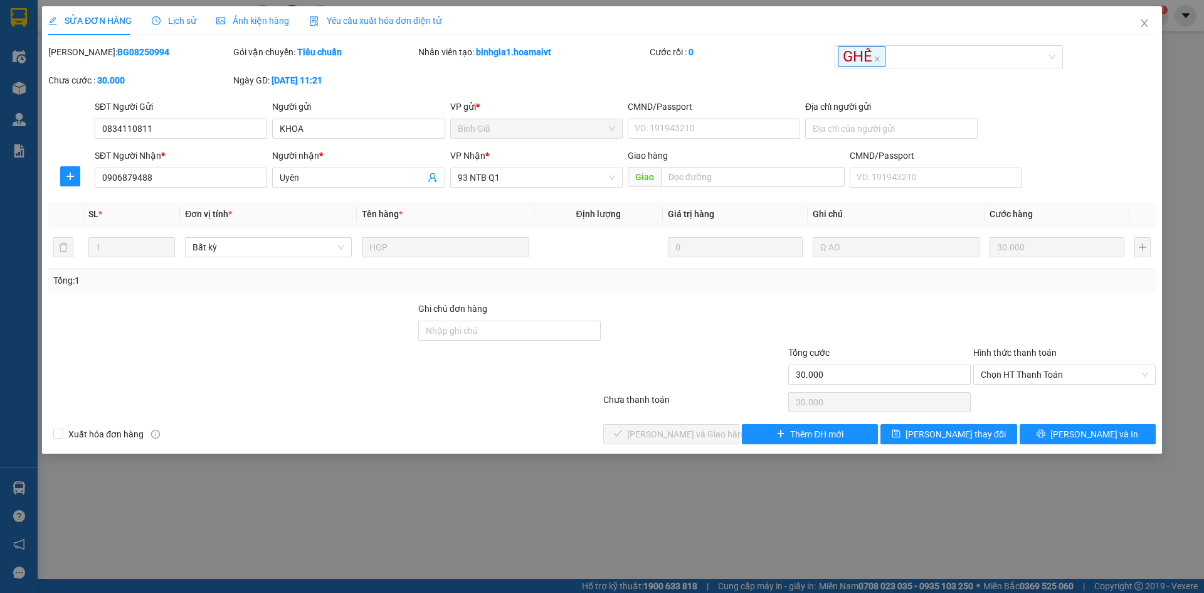
click at [911, 307] on div at bounding box center [879, 324] width 185 height 44
drag, startPoint x: 937, startPoint y: 440, endPoint x: 965, endPoint y: 489, distance: 56.5
click at [937, 440] on span "Lưu thay đổi" at bounding box center [956, 434] width 100 height 14
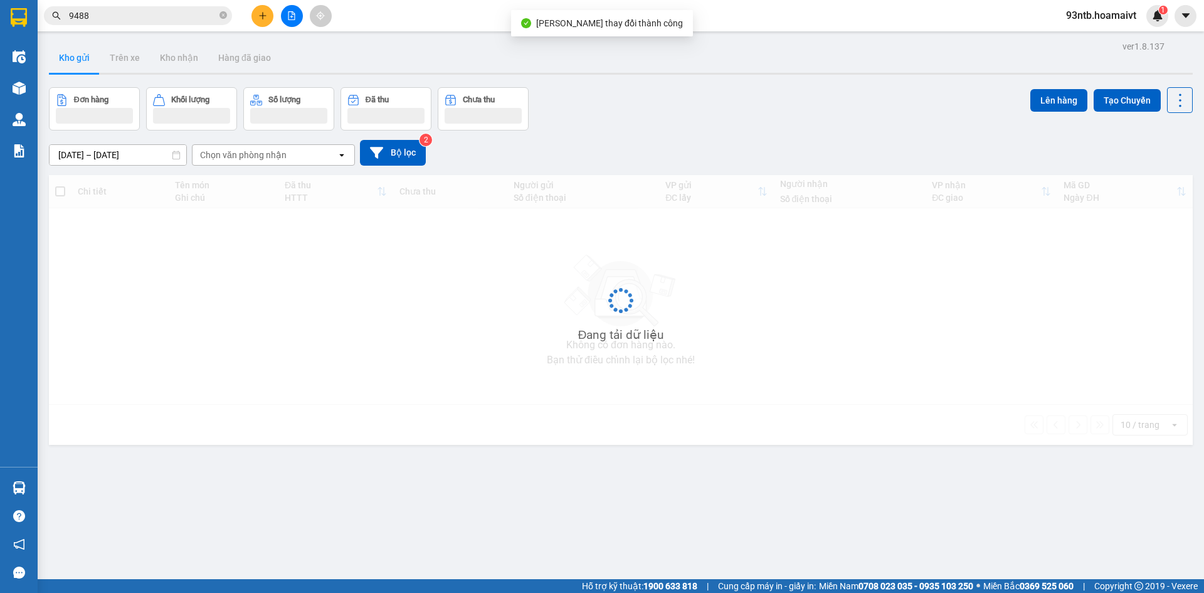
click at [907, 117] on div "Đơn hàng Khối lượng Số lượng Đã thu Chưa thu Lên hàng Tạo Chuyến" at bounding box center [621, 108] width 1144 height 43
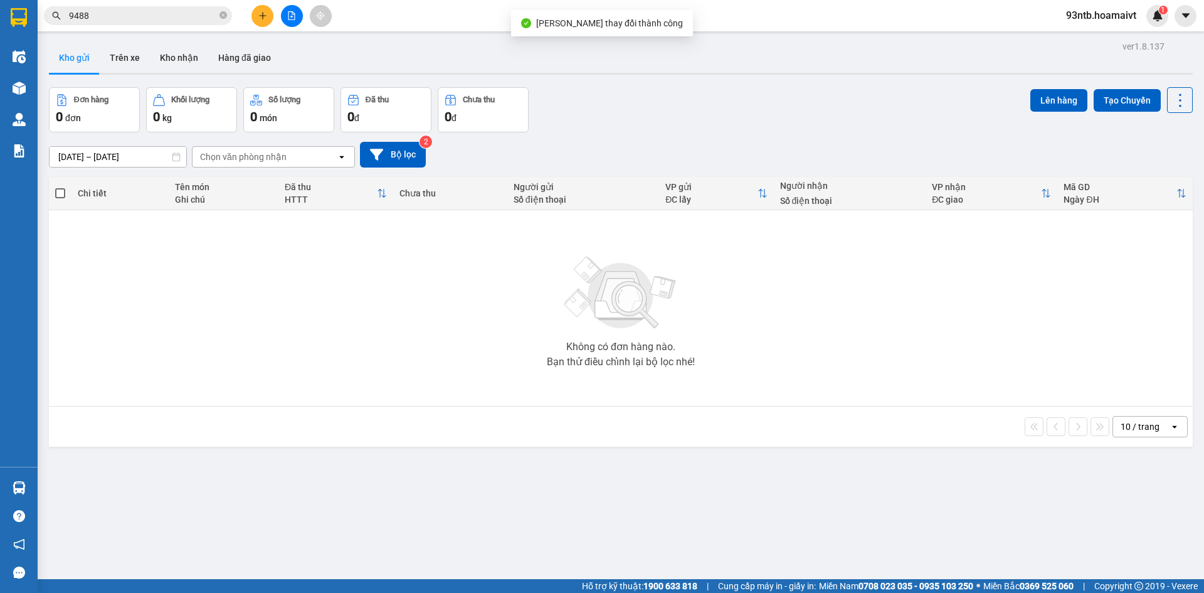
click at [907, 117] on div "Đơn hàng 0 đơn Khối lượng 0 kg Số lượng 0 món Đã thu 0 đ Chưa thu 0 đ Lên hàng …" at bounding box center [621, 109] width 1144 height 45
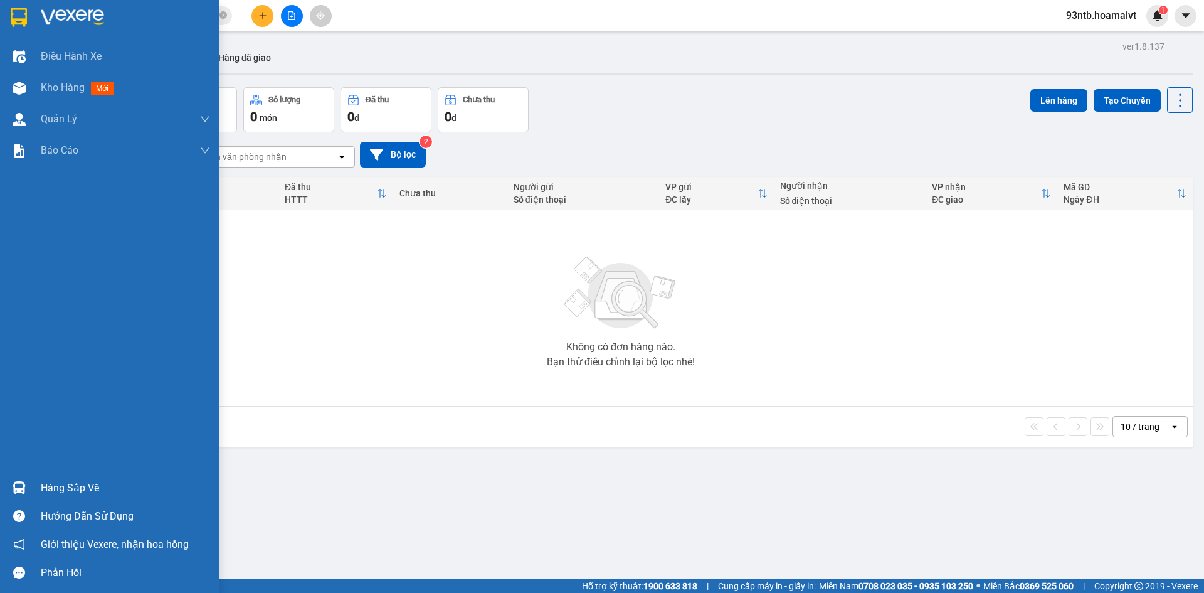
click at [105, 471] on div "Hàng sắp về Hướng dẫn sử dụng Giới thiệu Vexere, nhận hoa hồng Phản hồi" at bounding box center [110, 527] width 220 height 120
click at [114, 480] on div "Hàng sắp về" at bounding box center [125, 488] width 169 height 19
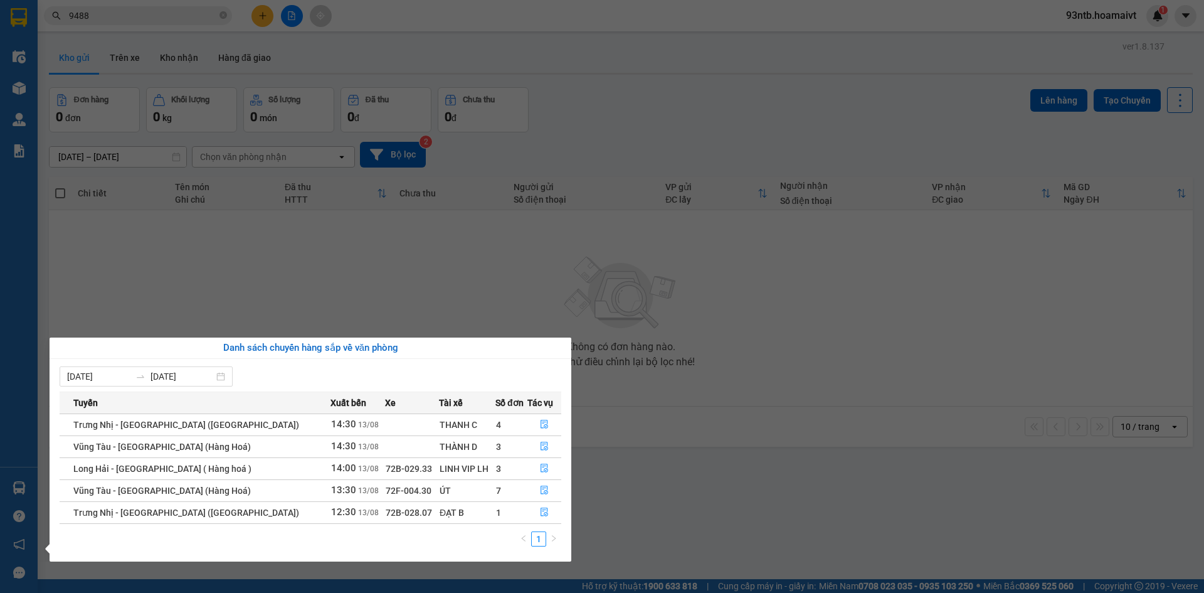
click at [896, 267] on section "Kết quả tìm kiếm ( 29 ) Bộ lọc Thuộc VP này Mã ĐH Trạng thái Món hàng Tổng cước…" at bounding box center [602, 296] width 1204 height 593
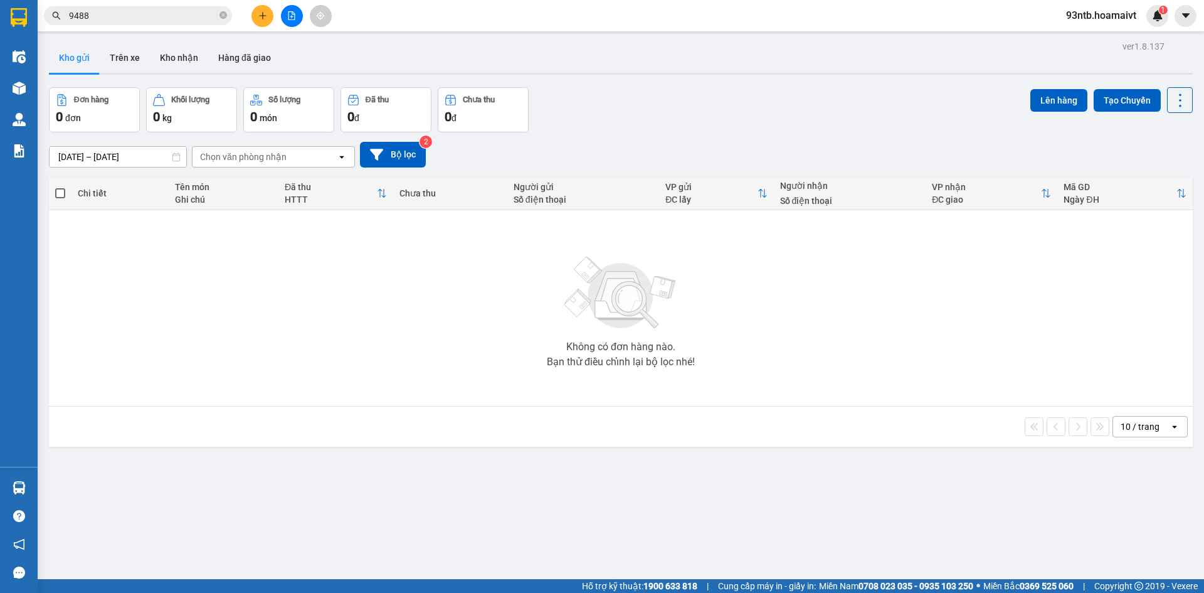
click at [768, 99] on div "Đơn hàng 0 đơn Khối lượng 0 kg Số lượng 0 món Đã thu 0 đ Chưa thu 0 đ Lên hàng …" at bounding box center [621, 109] width 1144 height 45
click at [188, 15] on input "9488" at bounding box center [143, 16] width 148 height 14
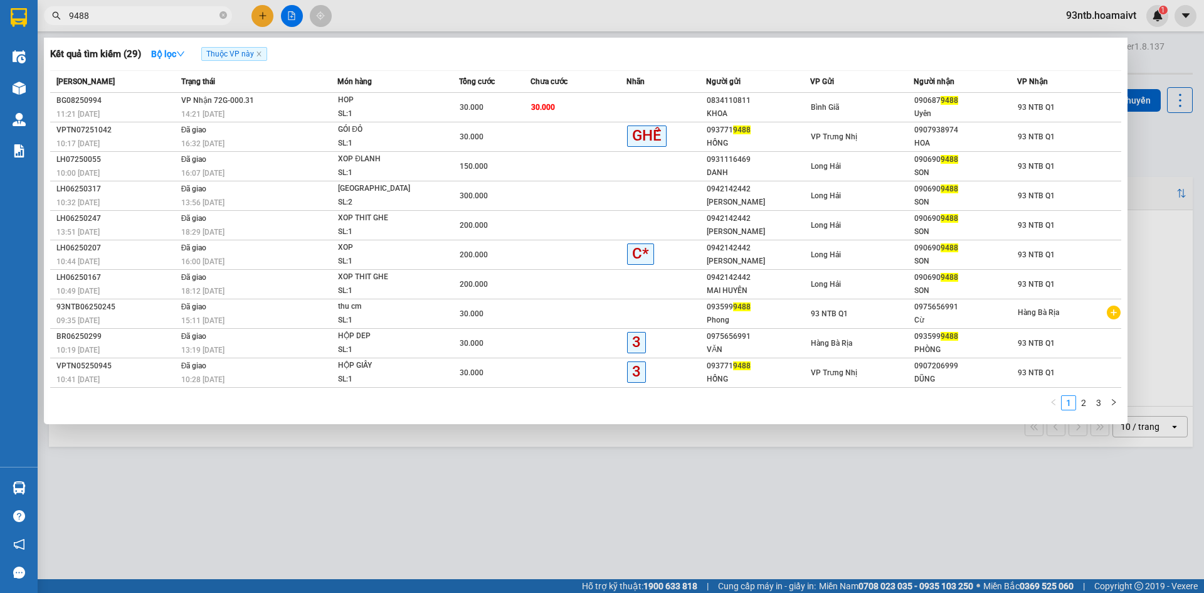
click at [188, 15] on input "9488" at bounding box center [143, 16] width 148 height 14
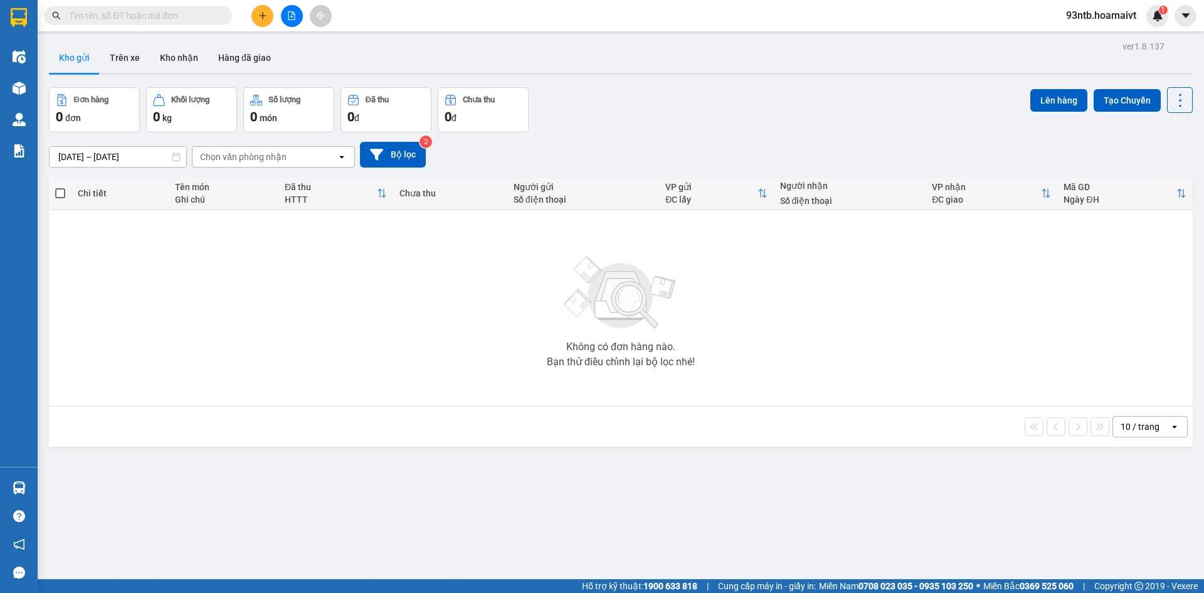
click at [188, 15] on input "text" at bounding box center [143, 16] width 148 height 14
click at [186, 16] on input "text" at bounding box center [143, 16] width 148 height 14
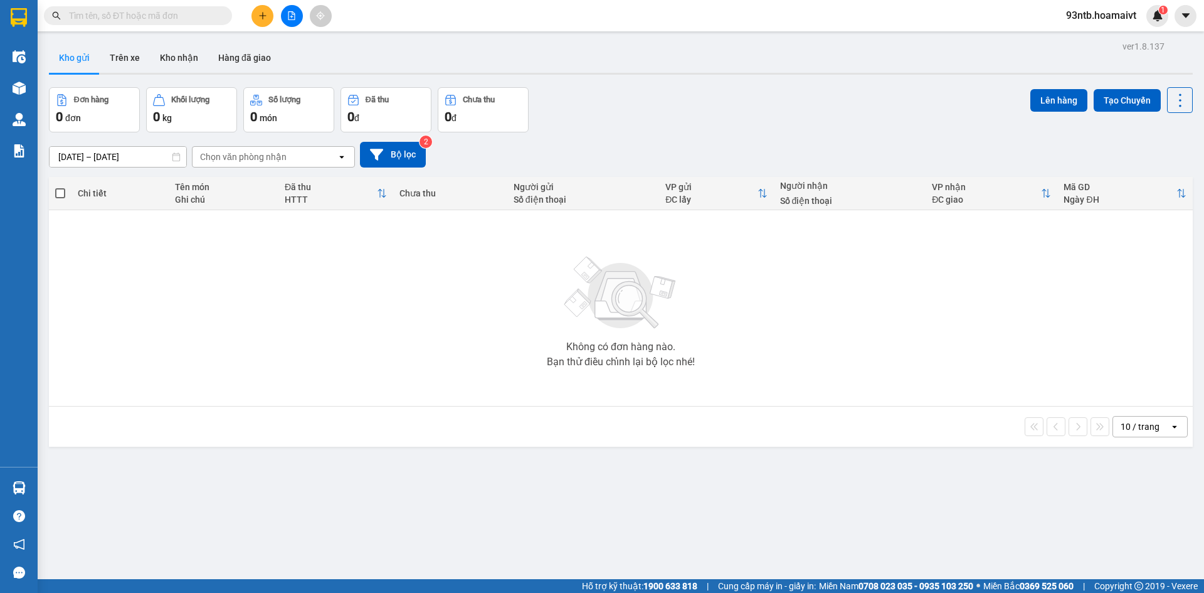
click at [186, 16] on input "text" at bounding box center [143, 16] width 148 height 14
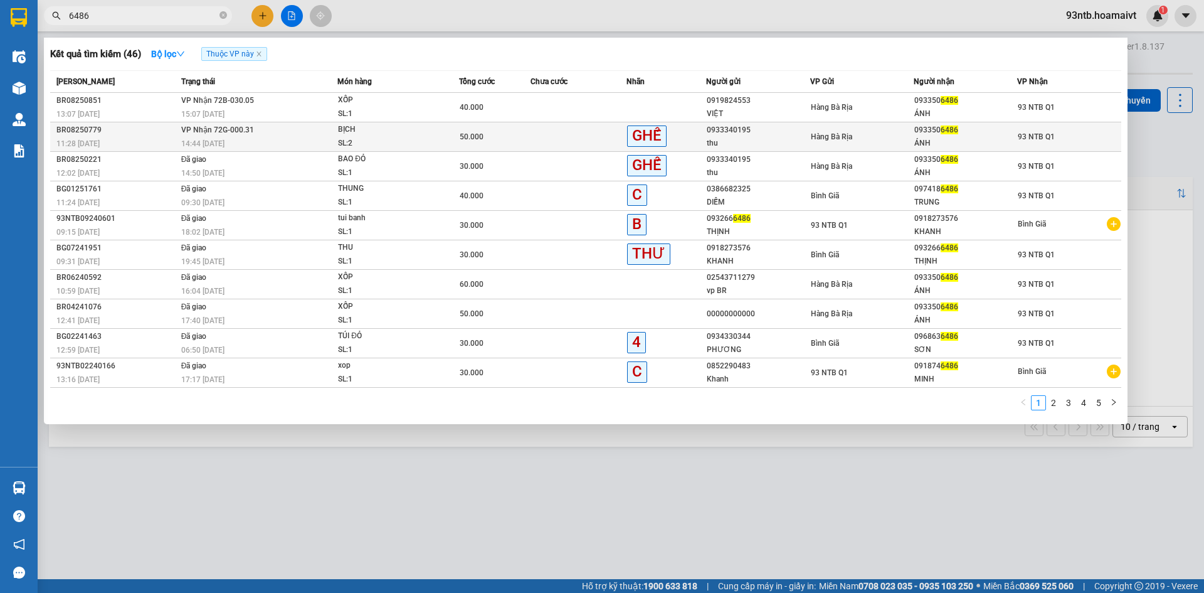
click at [551, 146] on td at bounding box center [579, 136] width 96 height 29
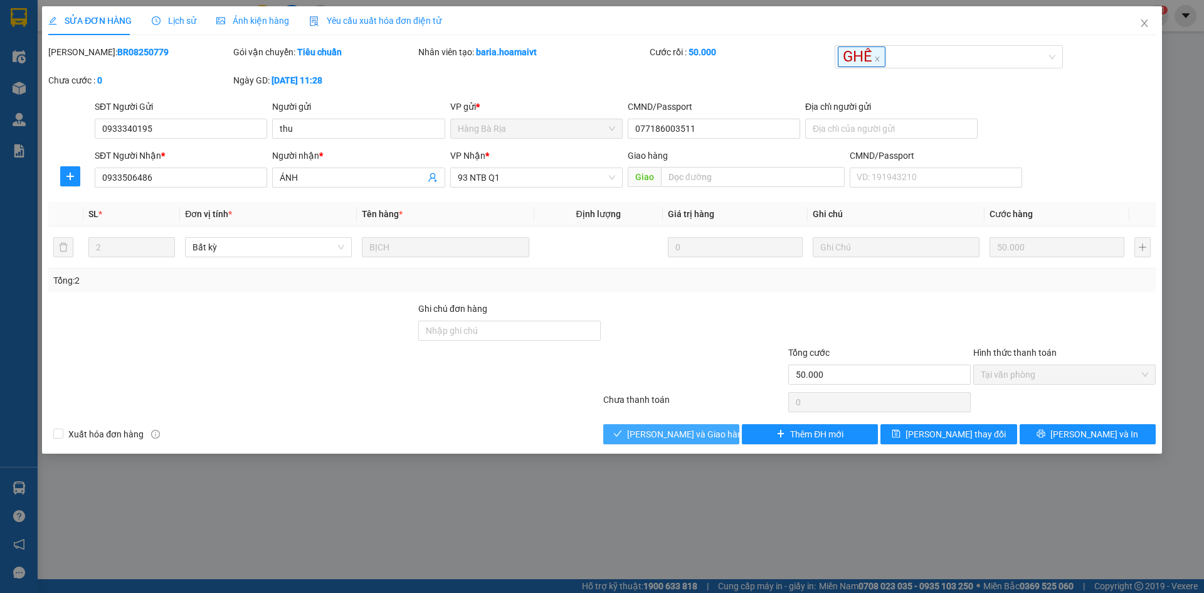
click at [679, 436] on span "Lưu và Giao hàng" at bounding box center [687, 434] width 120 height 14
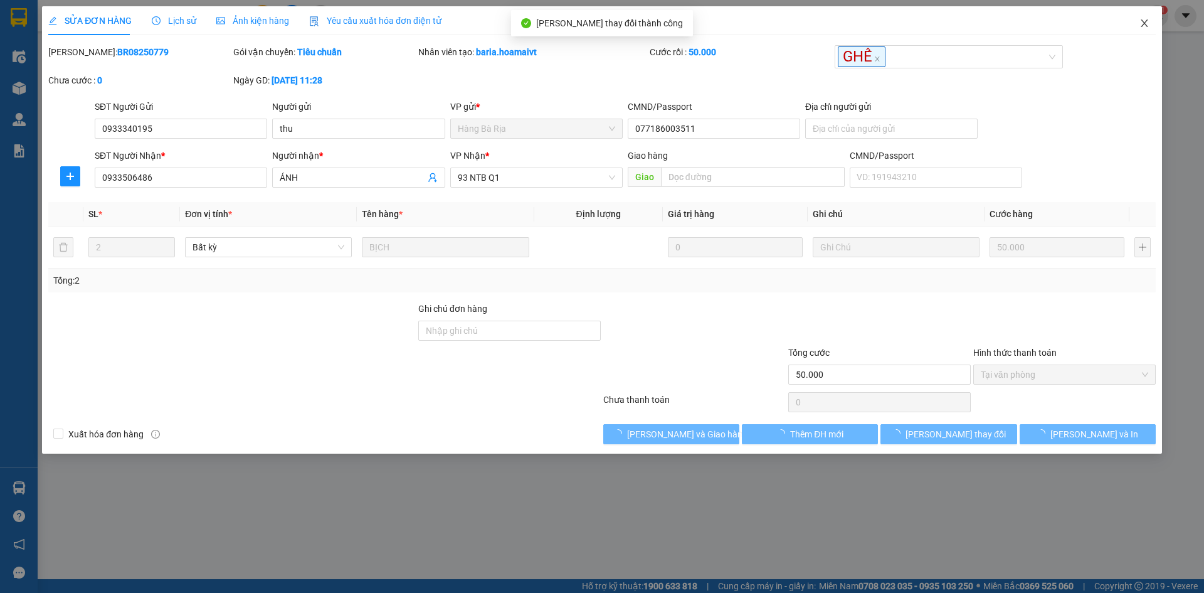
click at [1151, 20] on span "Close" at bounding box center [1144, 23] width 35 height 35
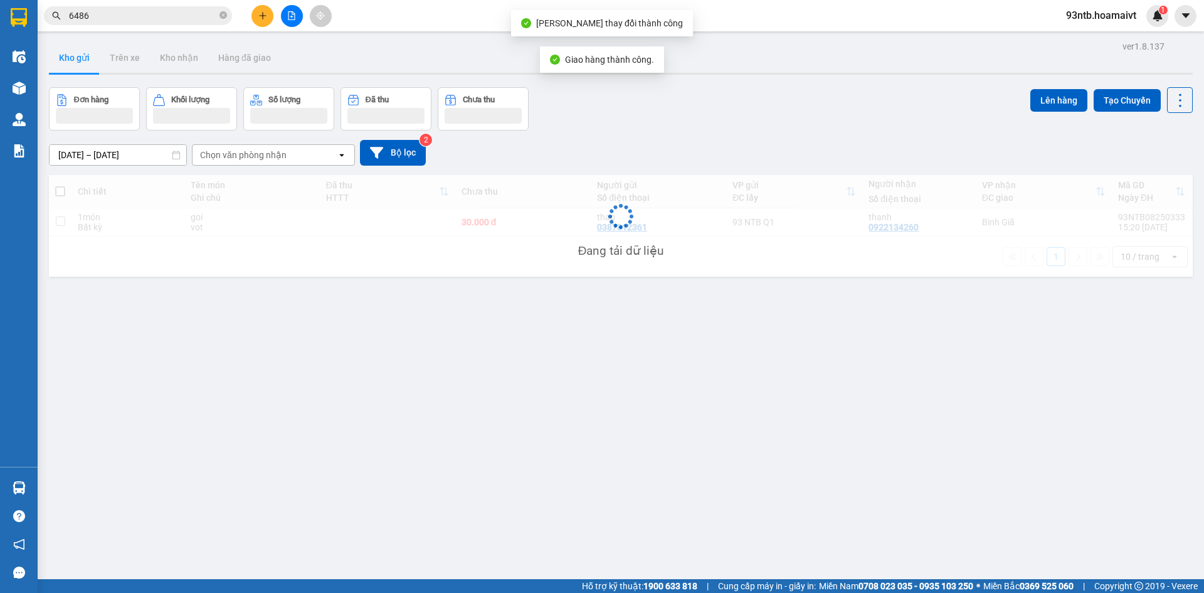
click at [198, 16] on input "6486" at bounding box center [143, 16] width 148 height 14
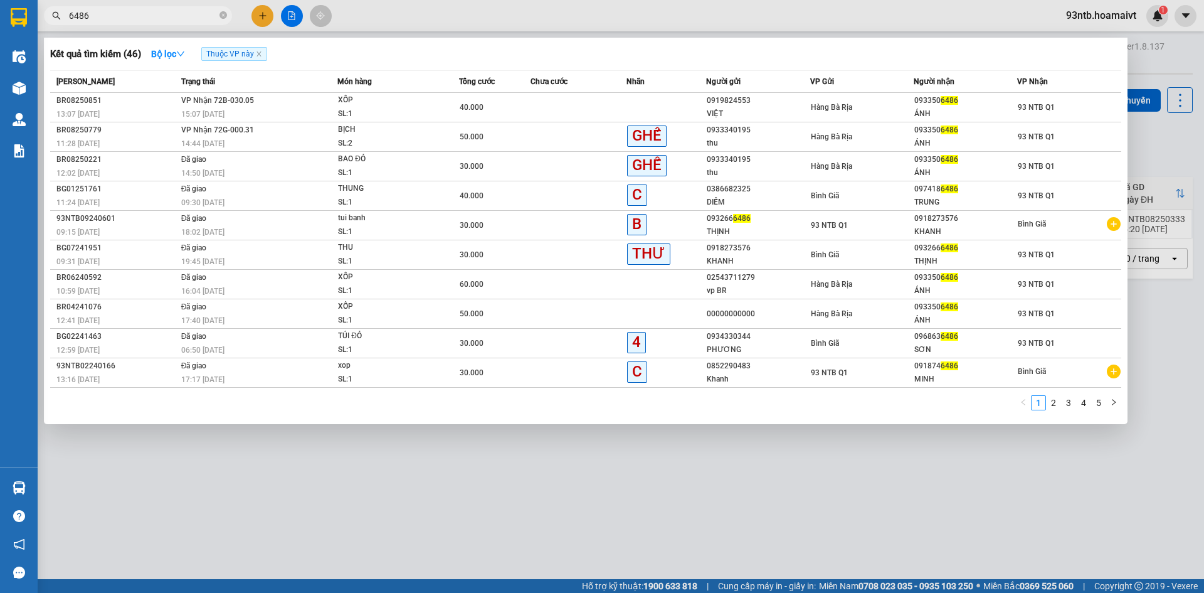
click at [144, 15] on input "6486" at bounding box center [143, 16] width 148 height 14
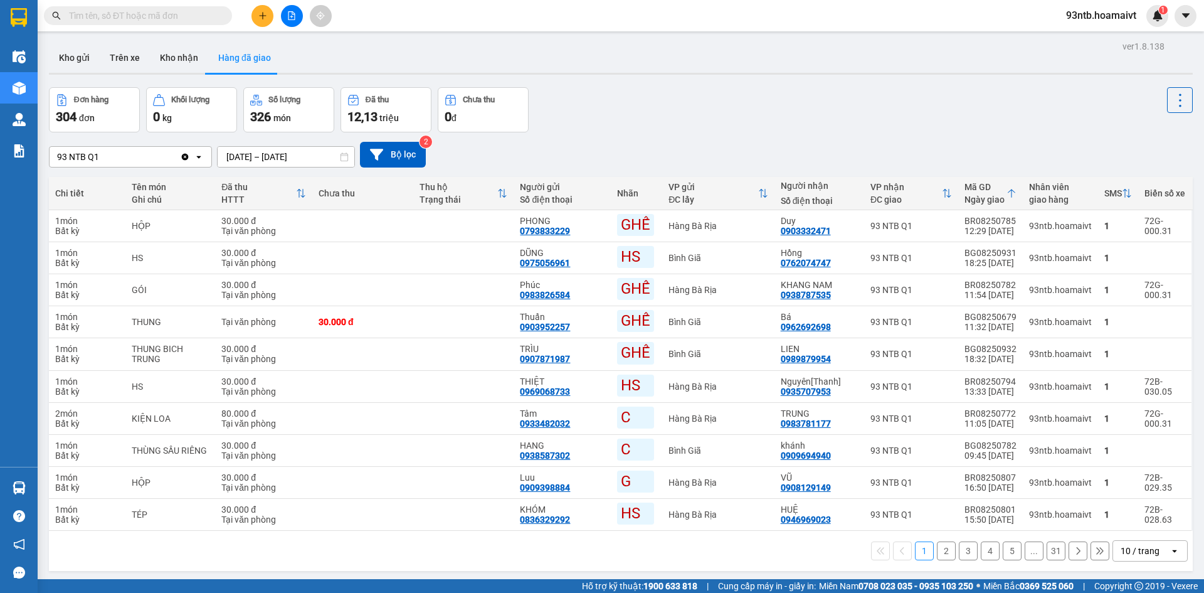
click at [184, 16] on input "text" at bounding box center [143, 16] width 148 height 14
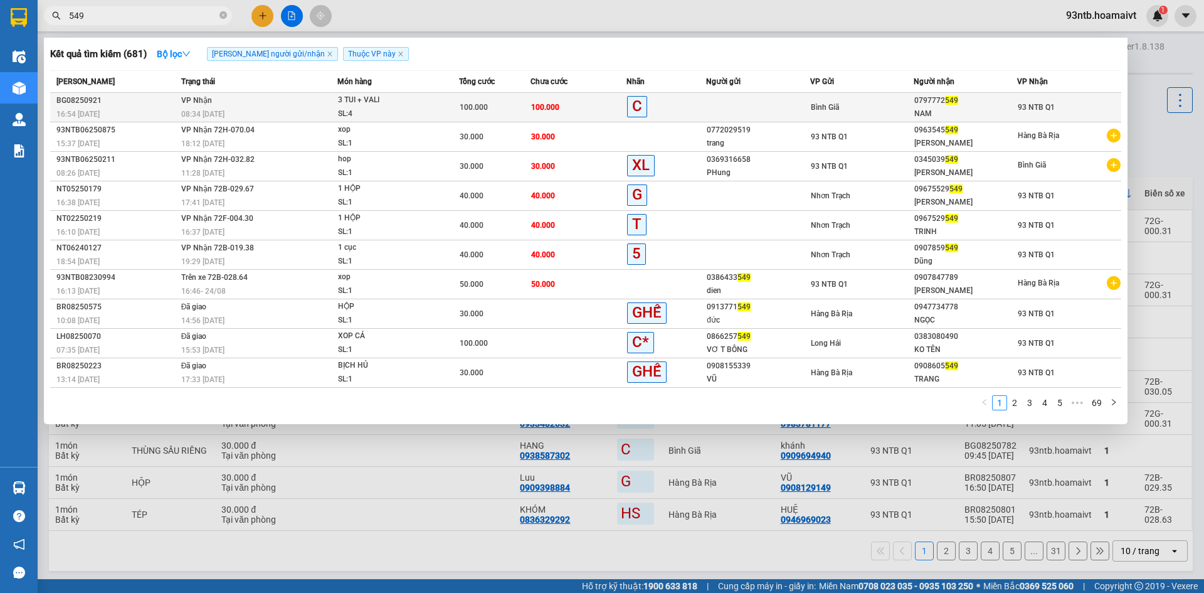
type input "549"
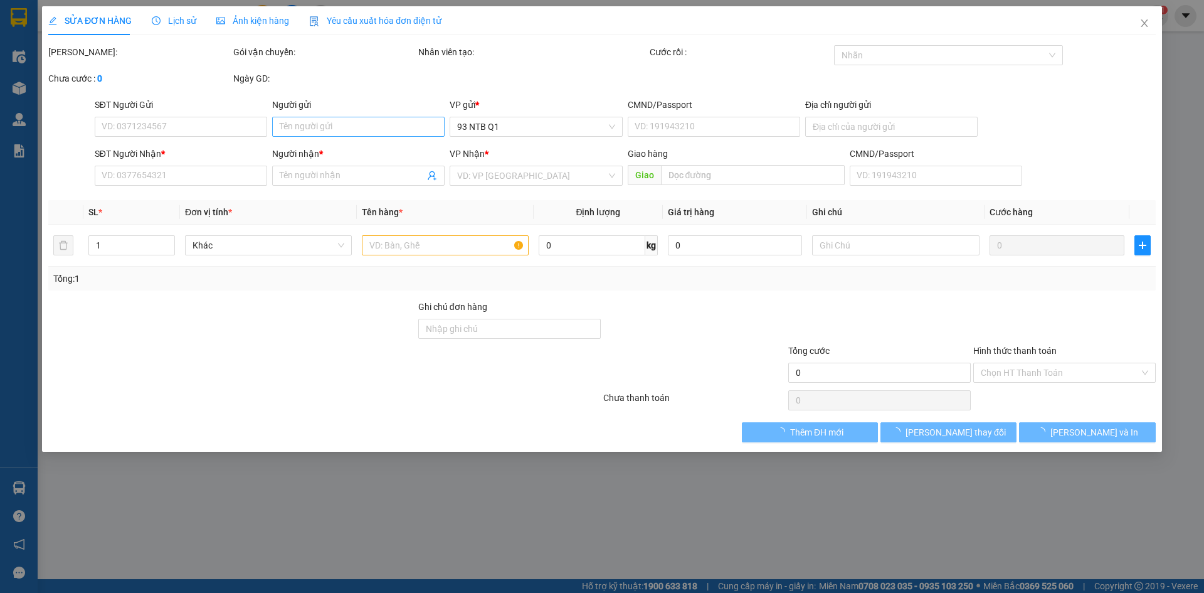
type input "0797772549"
type input "NAM"
type input "100.000"
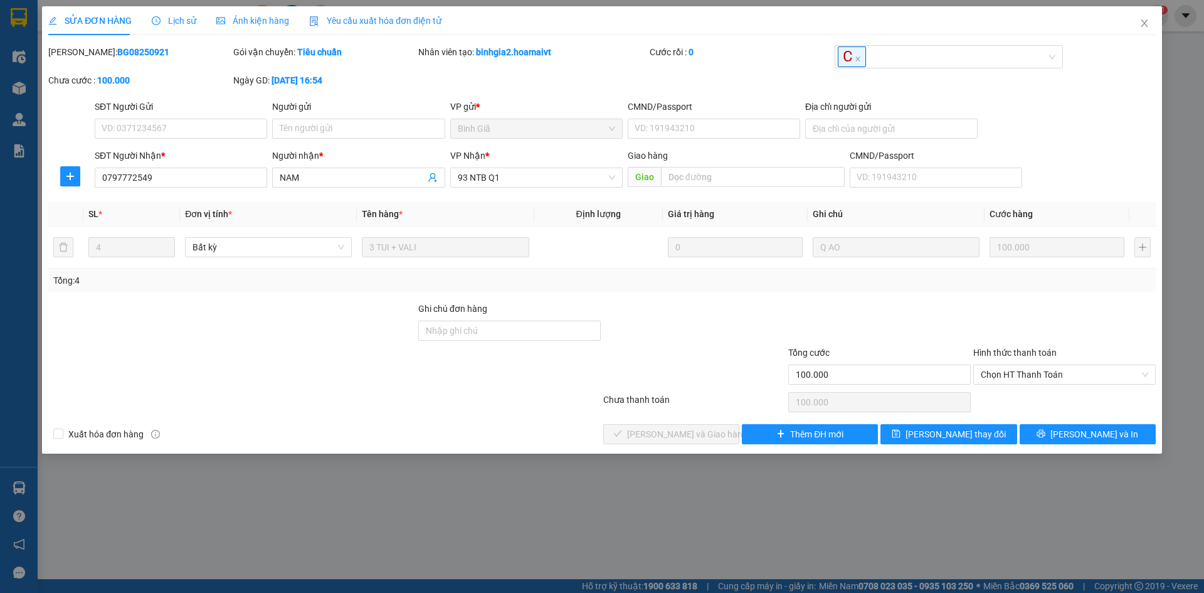
click at [912, 320] on div at bounding box center [879, 324] width 185 height 44
click at [1008, 335] on div at bounding box center [1064, 324] width 185 height 44
click at [1061, 376] on span "Chọn HT Thanh Toán" at bounding box center [1065, 374] width 168 height 19
click at [1048, 396] on div "Tại văn phòng" at bounding box center [1065, 400] width 168 height 14
type input "0"
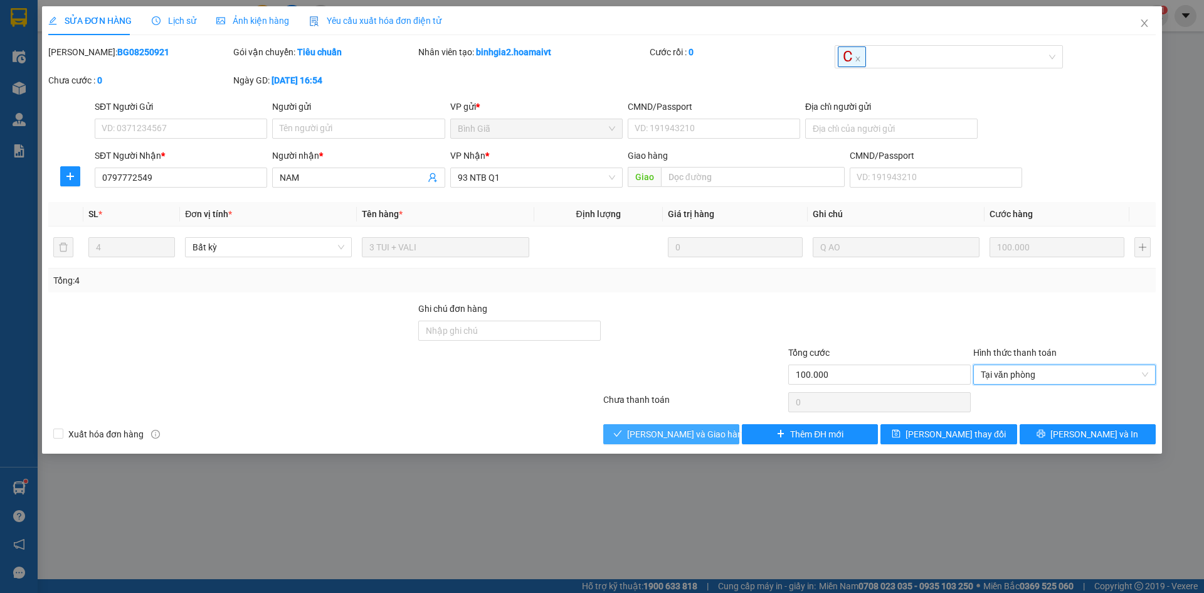
click at [668, 436] on span "[PERSON_NAME] và Giao hàng" at bounding box center [687, 434] width 120 height 14
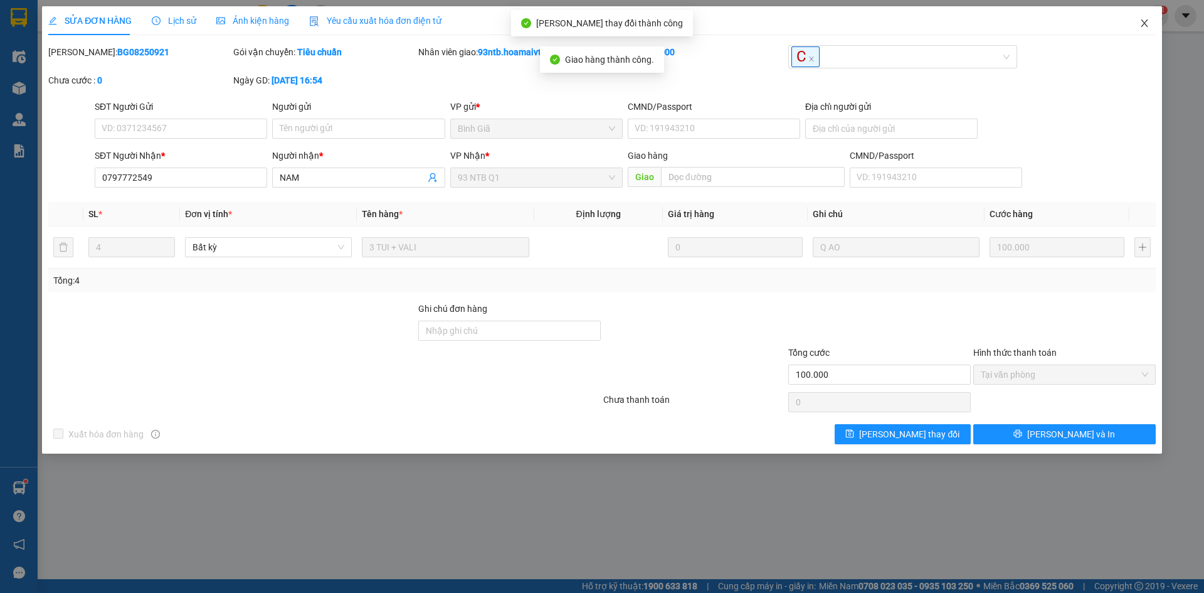
click at [1142, 24] on icon "close" at bounding box center [1145, 23] width 10 height 10
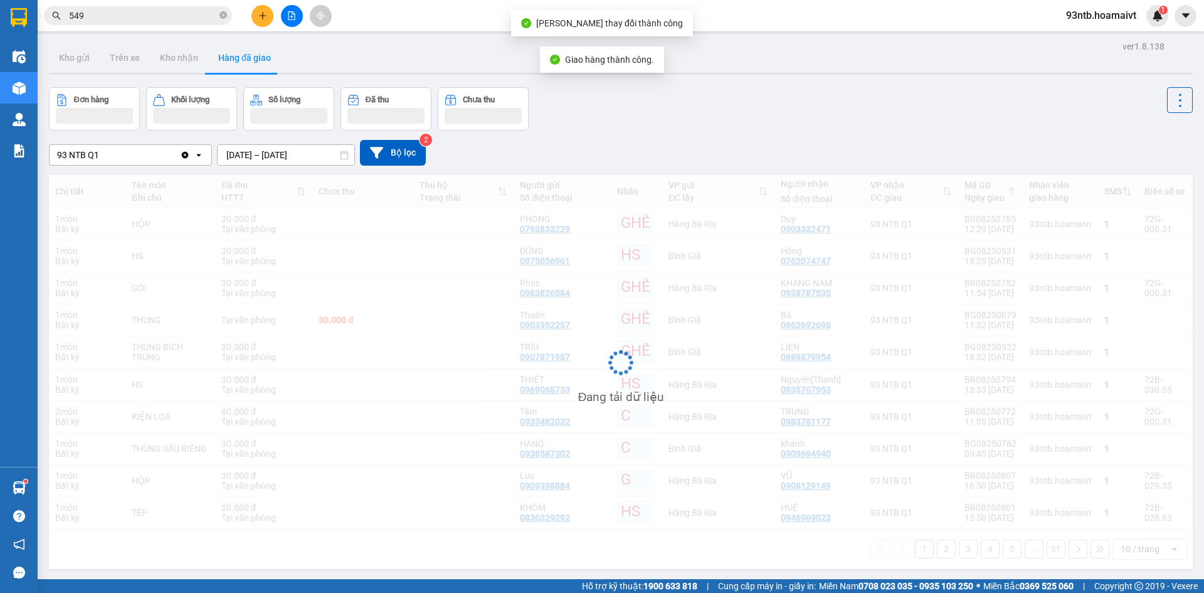
click at [167, 10] on input "549" at bounding box center [143, 16] width 148 height 14
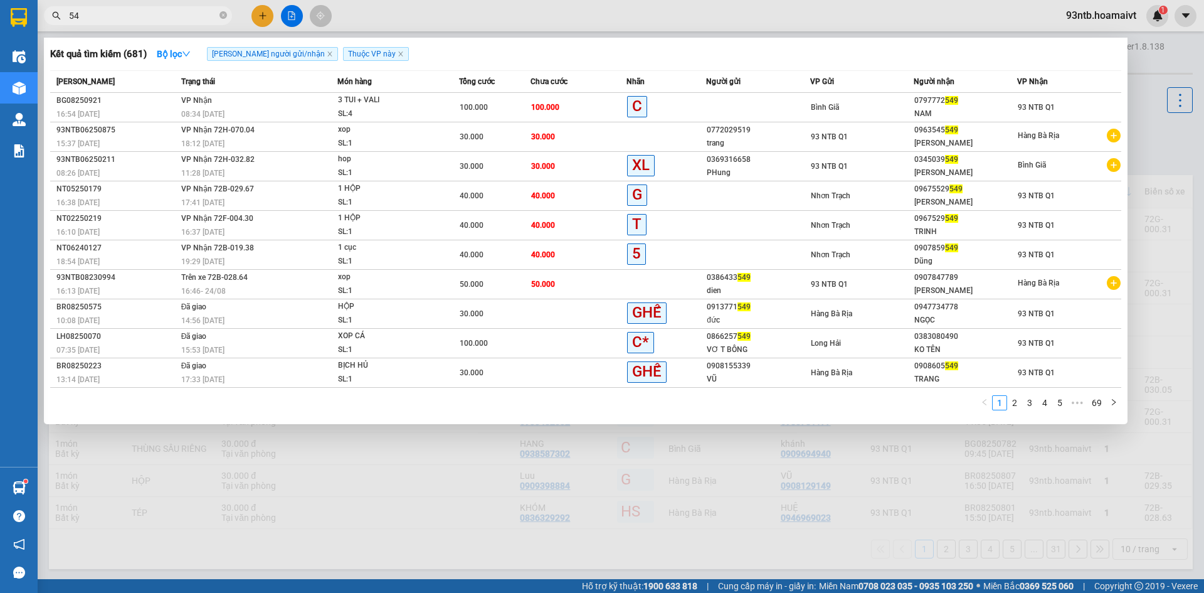
type input "5"
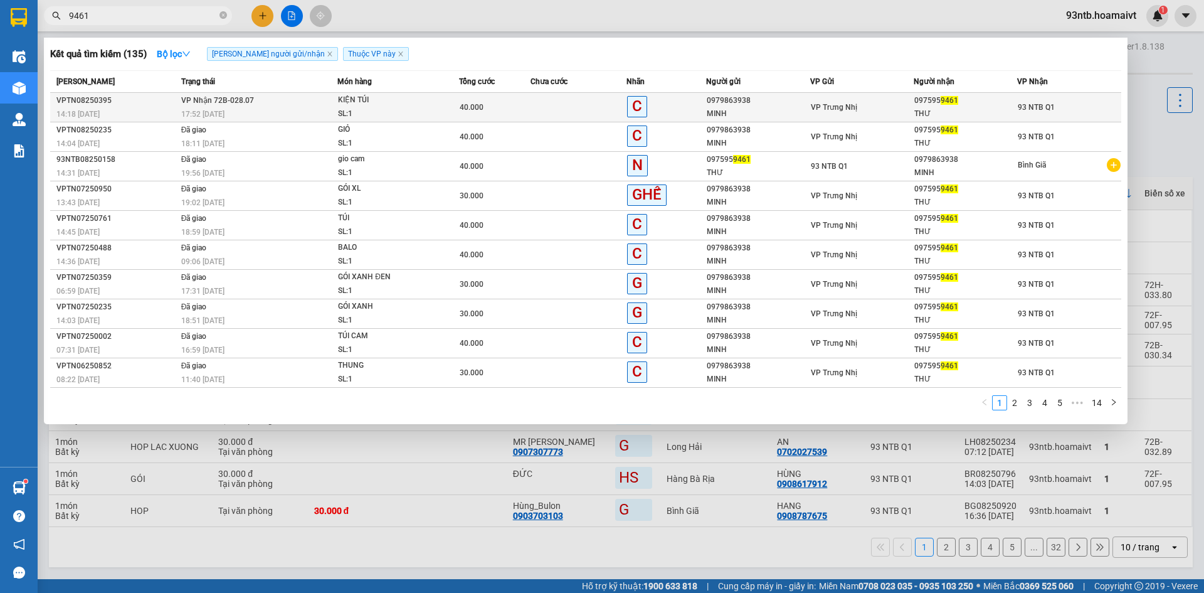
type input "9461"
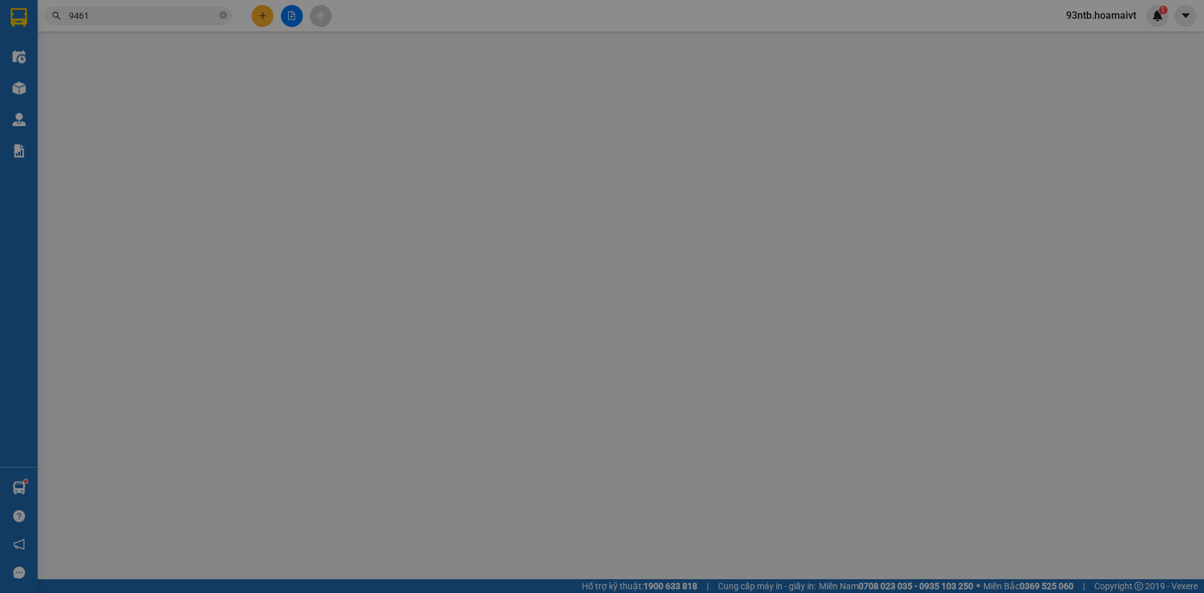
type input "0979863938"
type input "MINH"
type input "0975959461"
type input "THƯ"
type input "40.000"
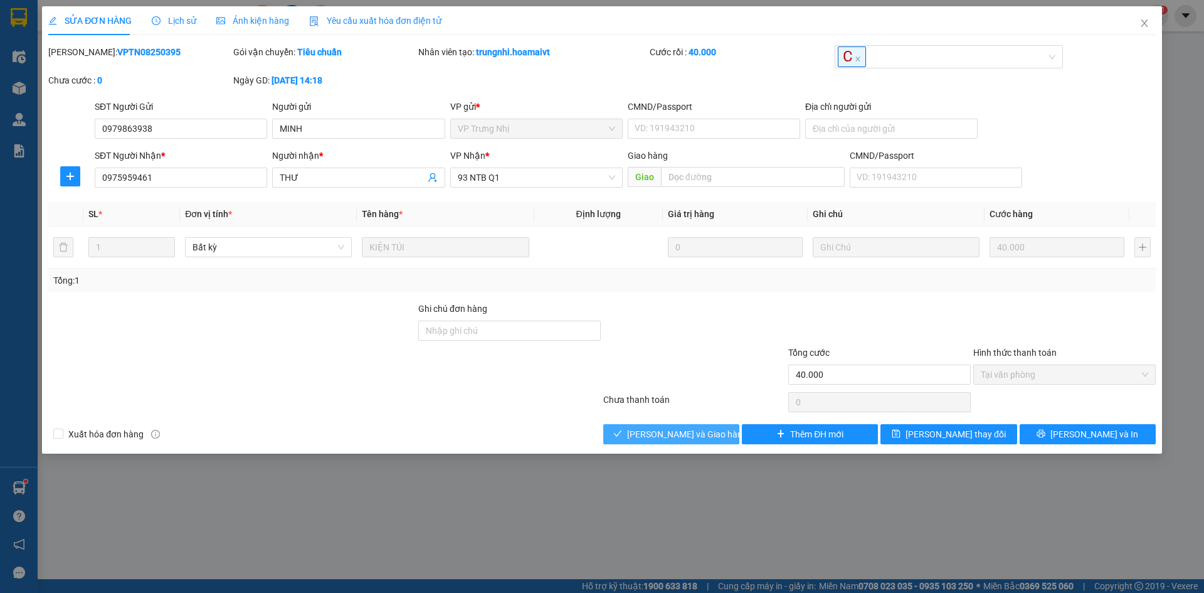
click at [674, 435] on span "[PERSON_NAME] và Giao hàng" at bounding box center [687, 434] width 120 height 14
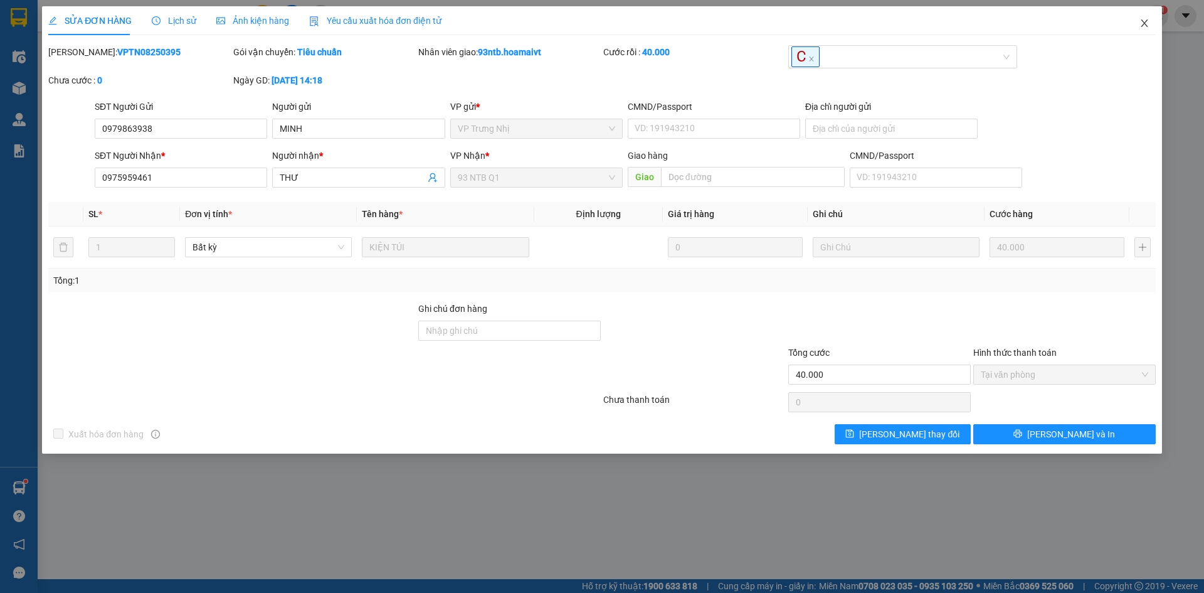
click at [1136, 17] on span "Close" at bounding box center [1144, 23] width 35 height 35
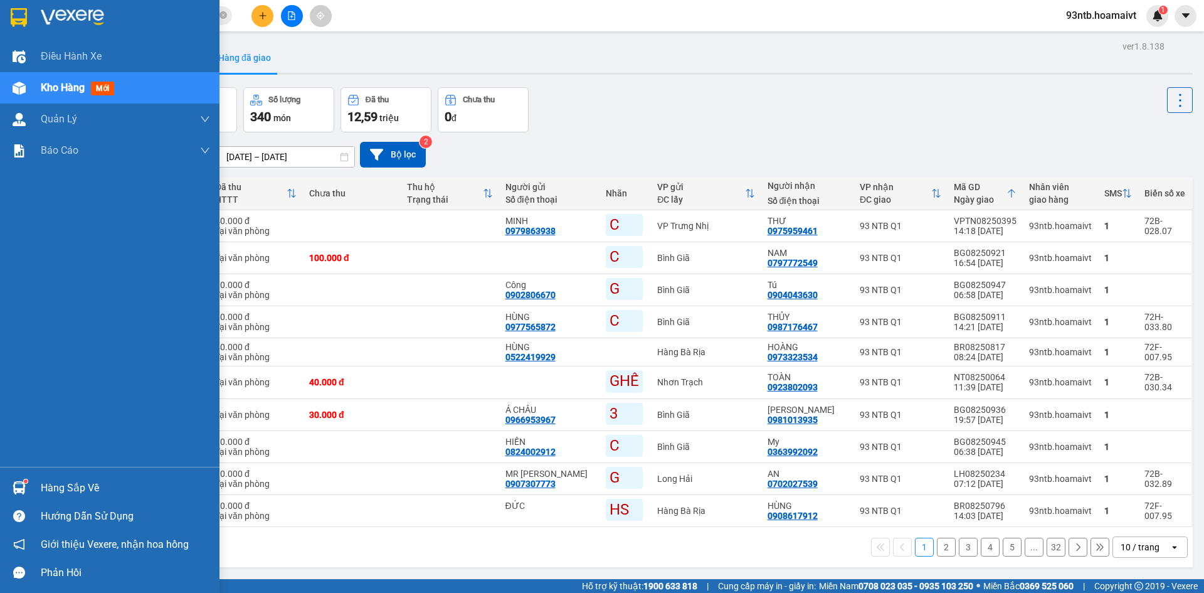
click at [17, 490] on img at bounding box center [19, 487] width 13 height 13
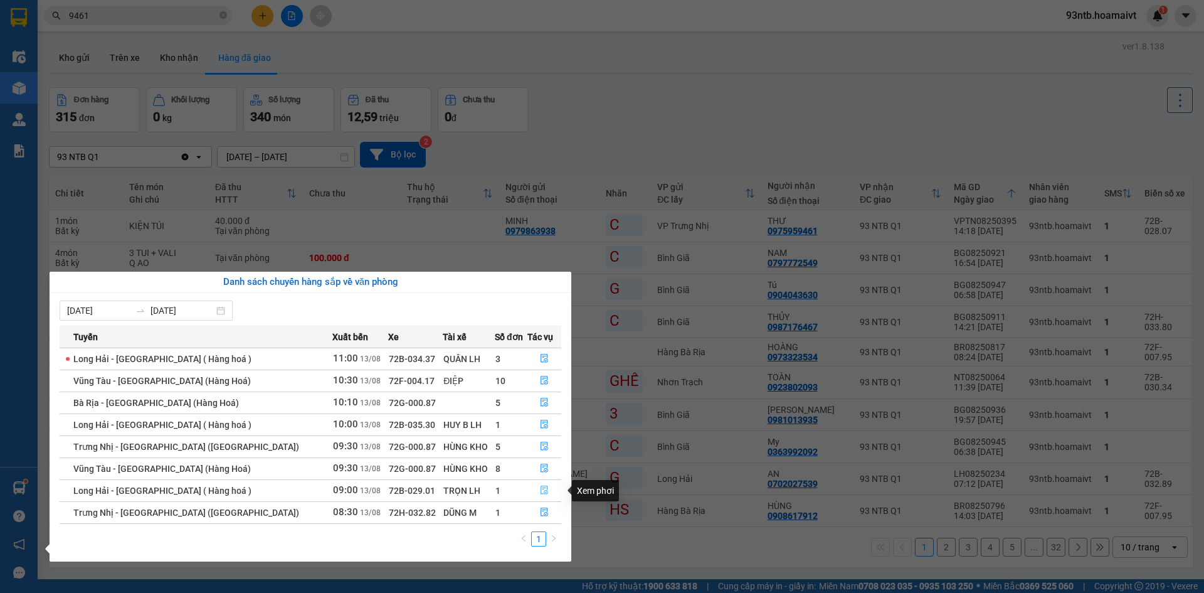
click at [534, 492] on button "button" at bounding box center [544, 491] width 33 height 20
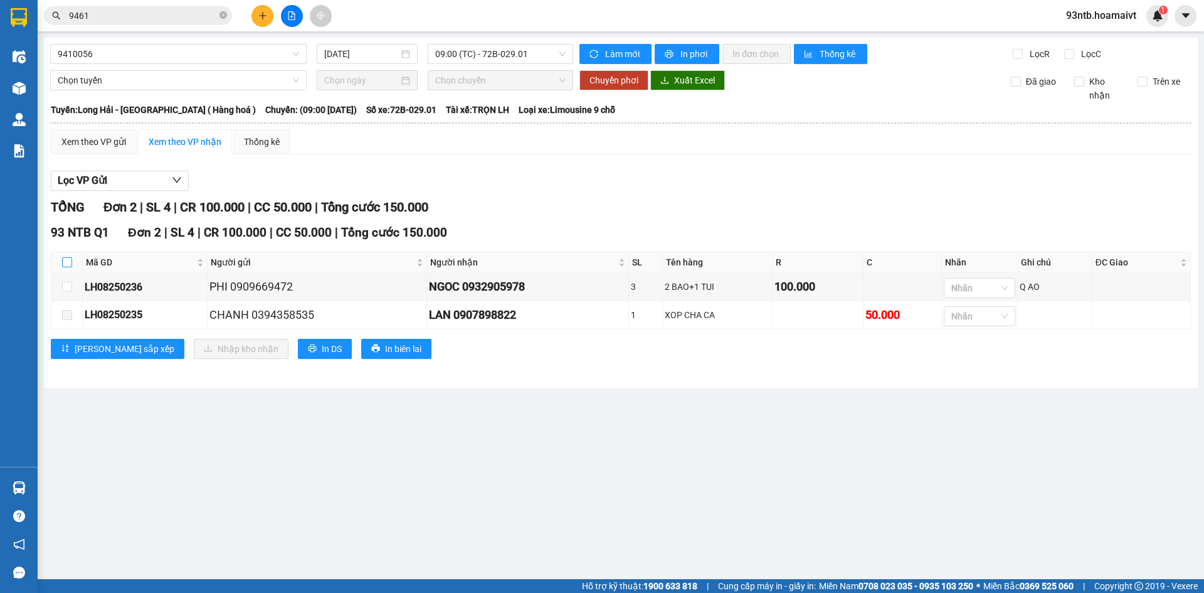
click at [66, 259] on input "checkbox" at bounding box center [67, 262] width 10 height 10
checkbox input "true"
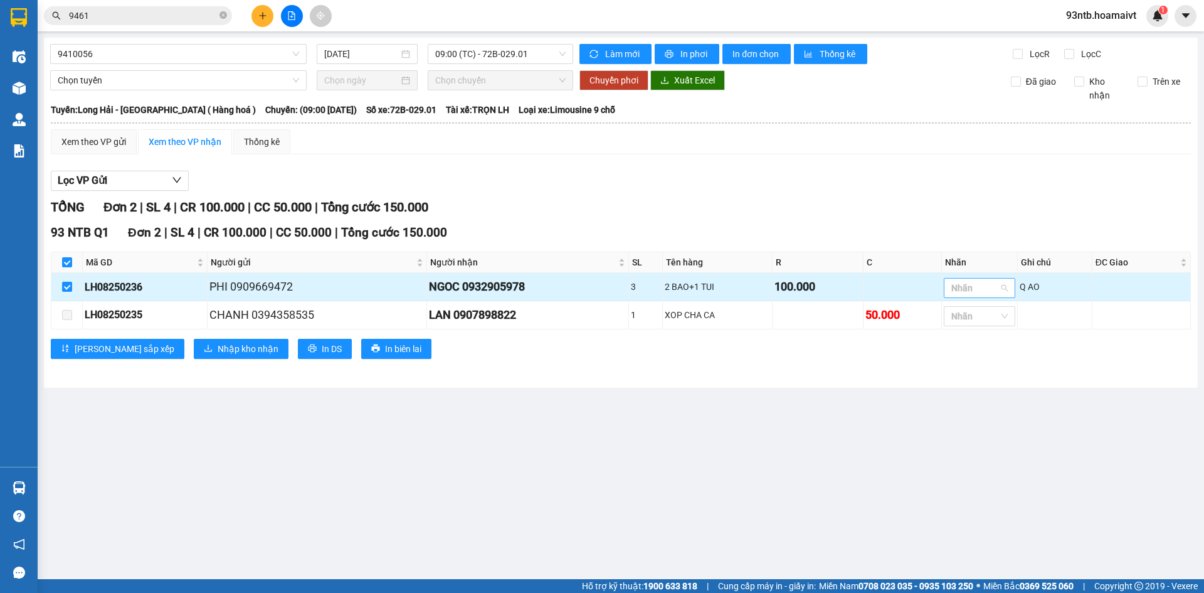
click at [957, 295] on div at bounding box center [973, 287] width 53 height 15
type input "c"
click at [967, 314] on div "C" at bounding box center [982, 314] width 56 height 14
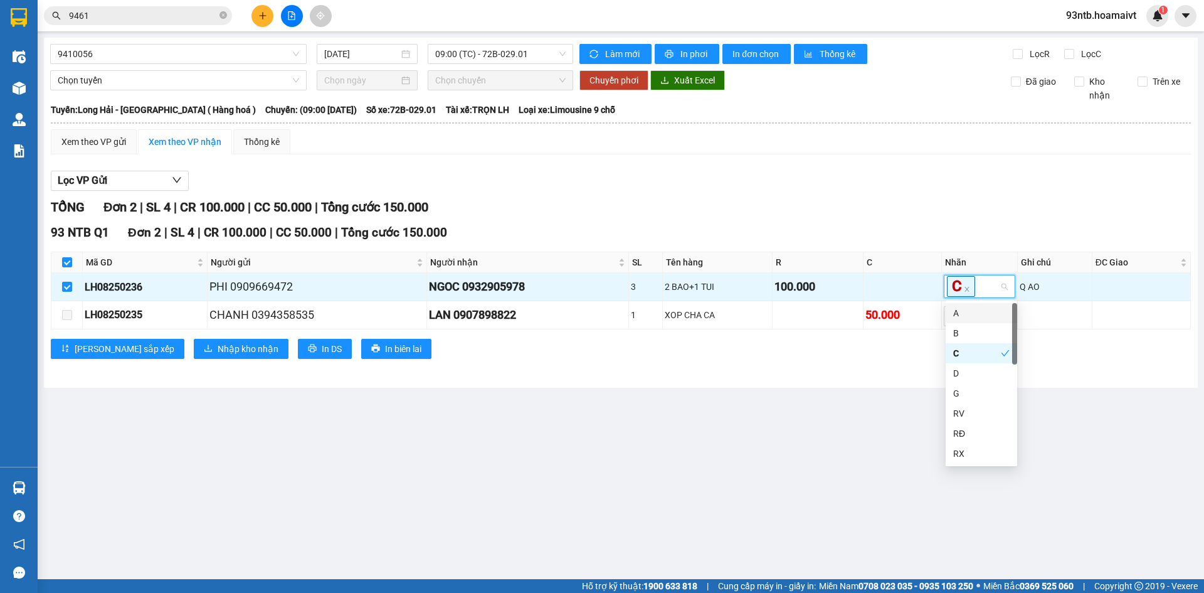
drag, startPoint x: 737, startPoint y: 427, endPoint x: 516, endPoint y: 427, distance: 220.8
click at [736, 427] on main "9410056 13/08/2025 09:00 (TC) - 72B-029.01 Làm mới In phơi In đơn chọn Thống kê…" at bounding box center [602, 289] width 1204 height 579
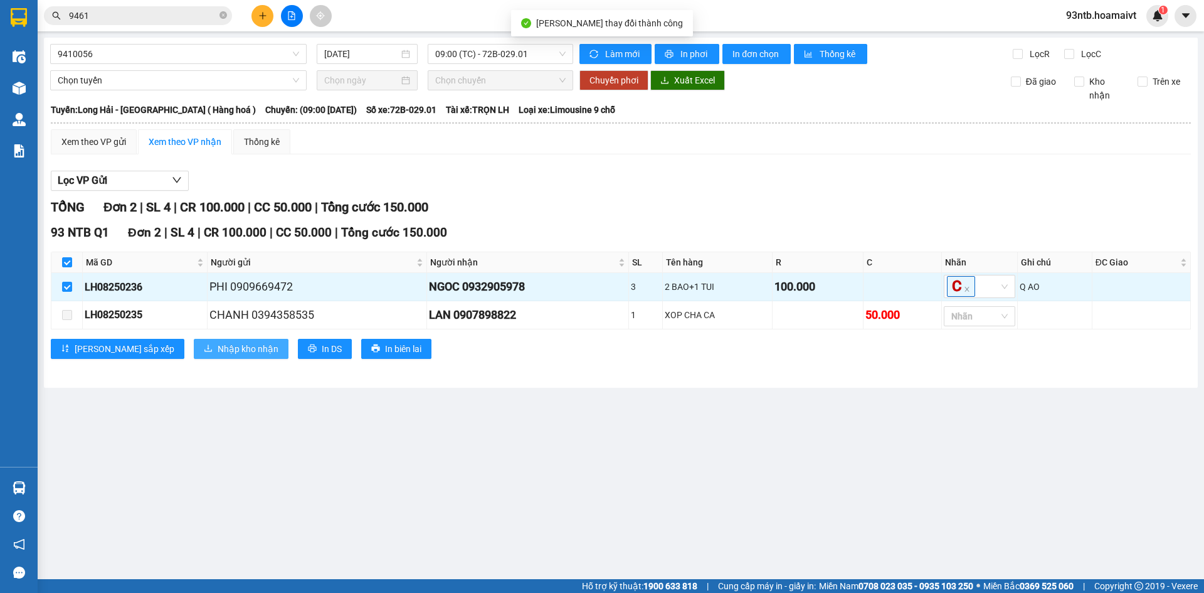
click at [218, 346] on span "Nhập kho nhận" at bounding box center [248, 349] width 61 height 14
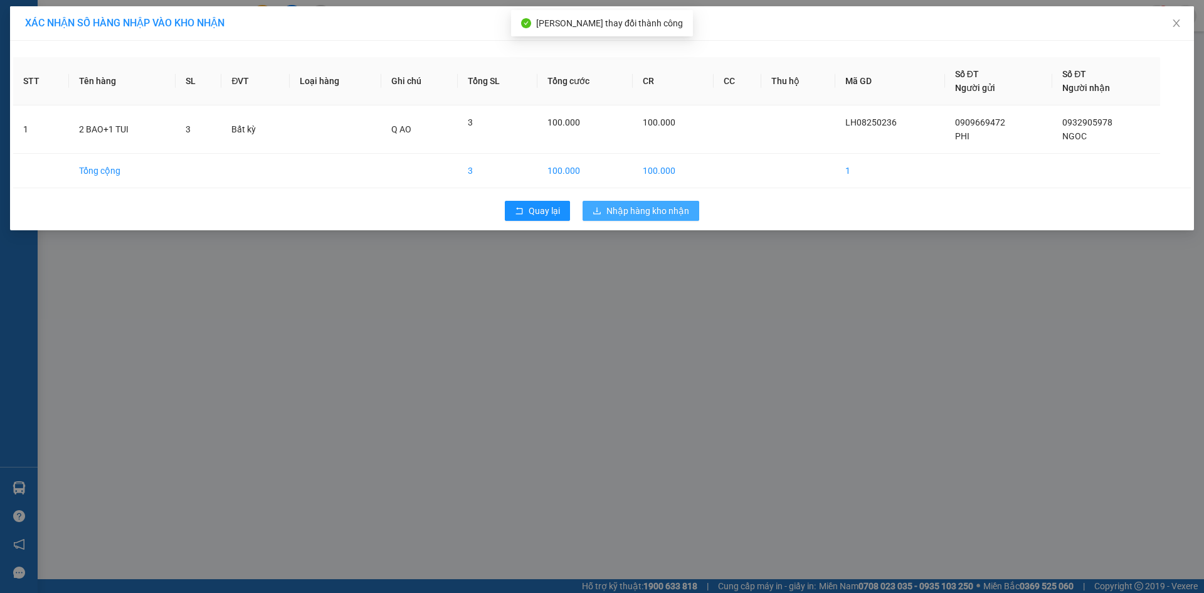
click at [645, 208] on span "Nhập hàng kho nhận" at bounding box center [648, 211] width 83 height 14
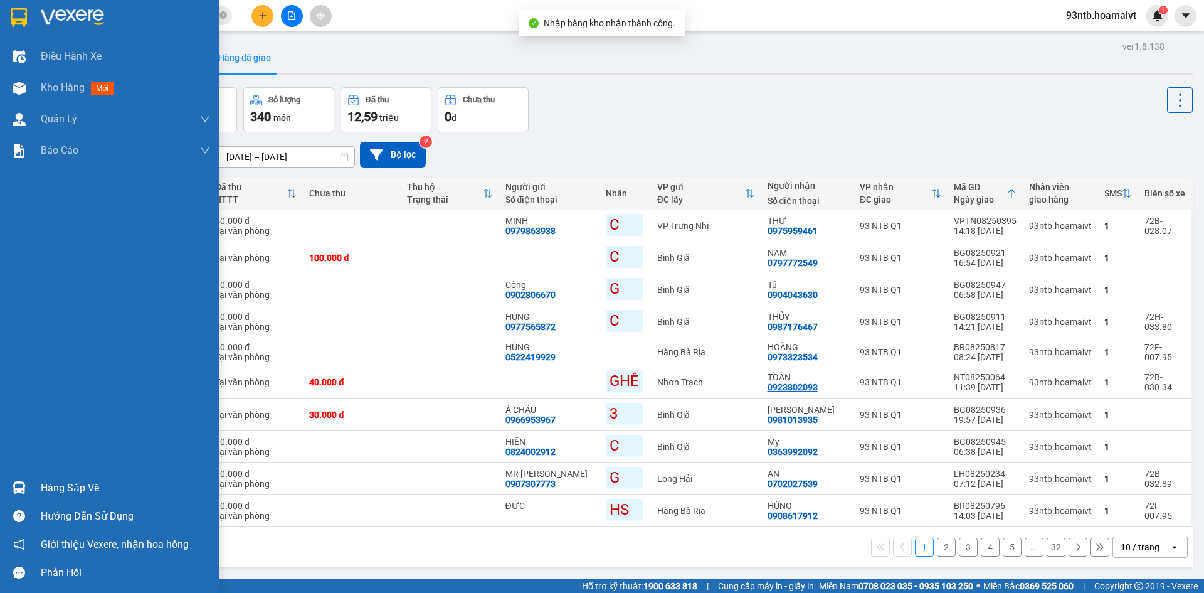
click at [36, 483] on div "Hàng sắp về" at bounding box center [110, 488] width 220 height 28
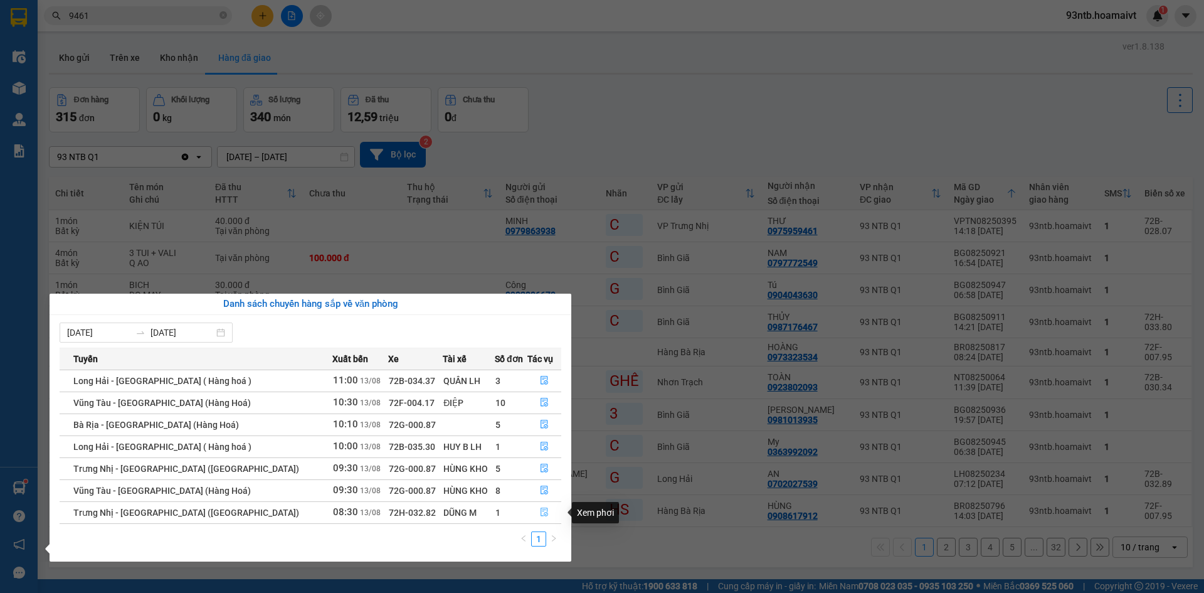
click at [540, 513] on icon "file-done" at bounding box center [544, 512] width 9 height 9
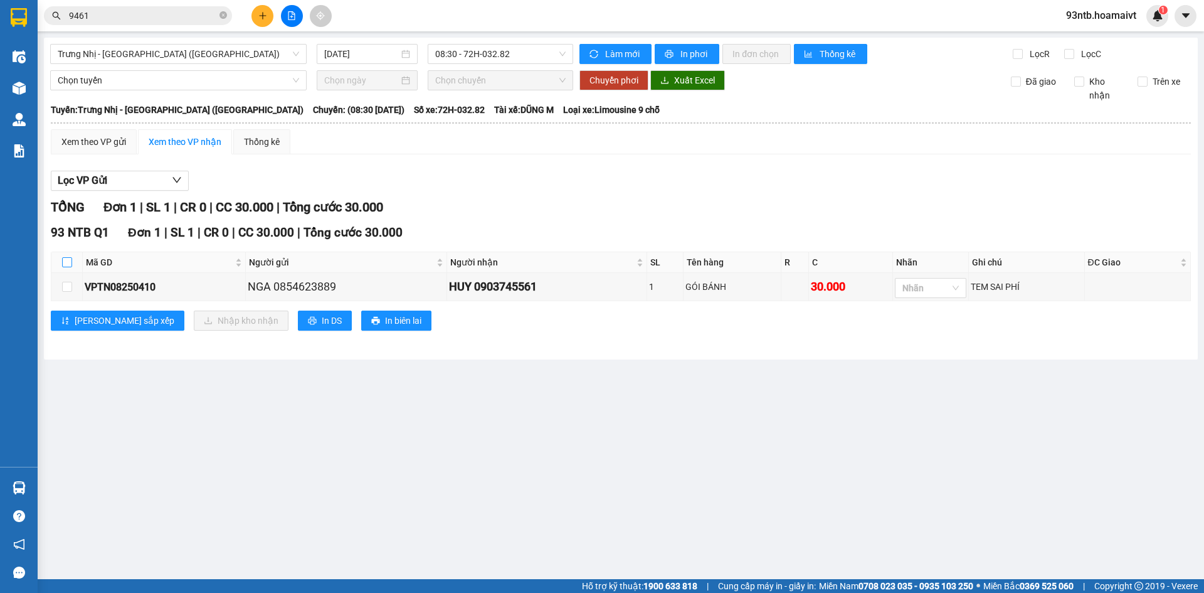
click at [67, 266] on input "checkbox" at bounding box center [67, 262] width 10 height 10
checkbox input "true"
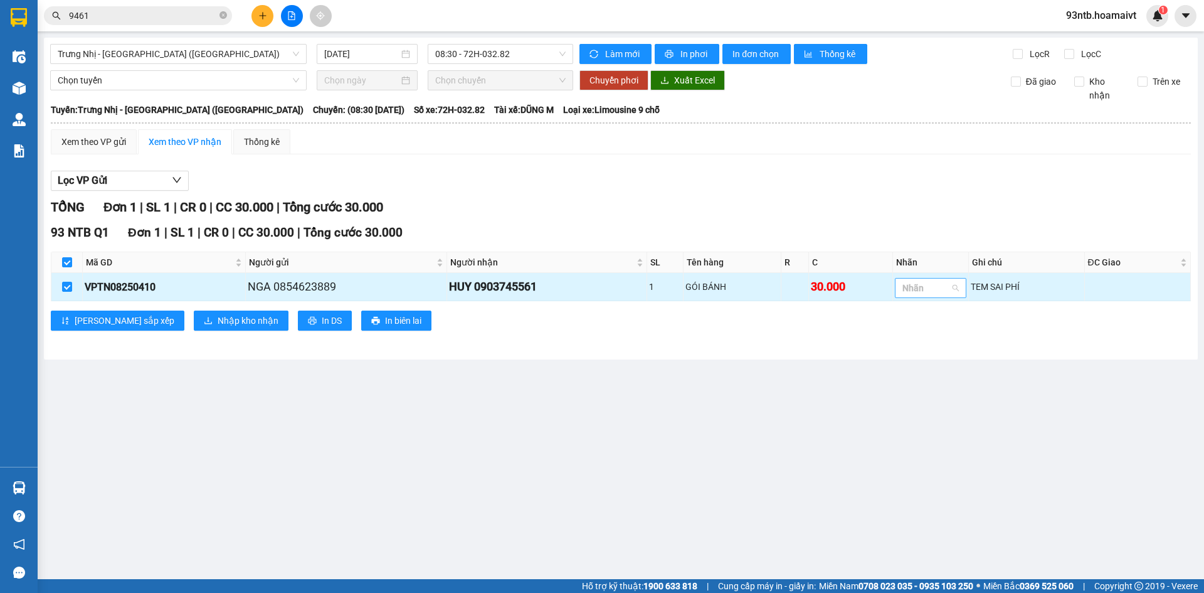
click at [944, 298] on div "Nhãn" at bounding box center [931, 288] width 72 height 20
type input "g"
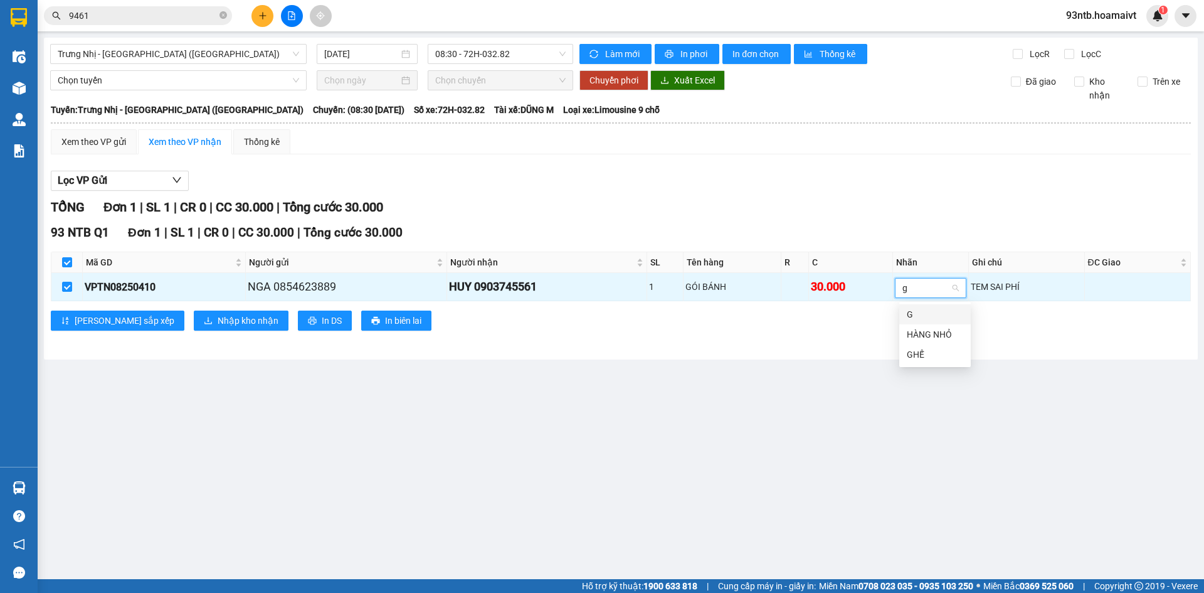
click at [910, 314] on div "G" at bounding box center [935, 314] width 56 height 14
click at [567, 398] on main "Trưng Nhị - Sài Gòn (Hàng Hoá) 13/08/2025 08:30 - 72H-032.82 Làm mới In phơi In…" at bounding box center [602, 289] width 1204 height 579
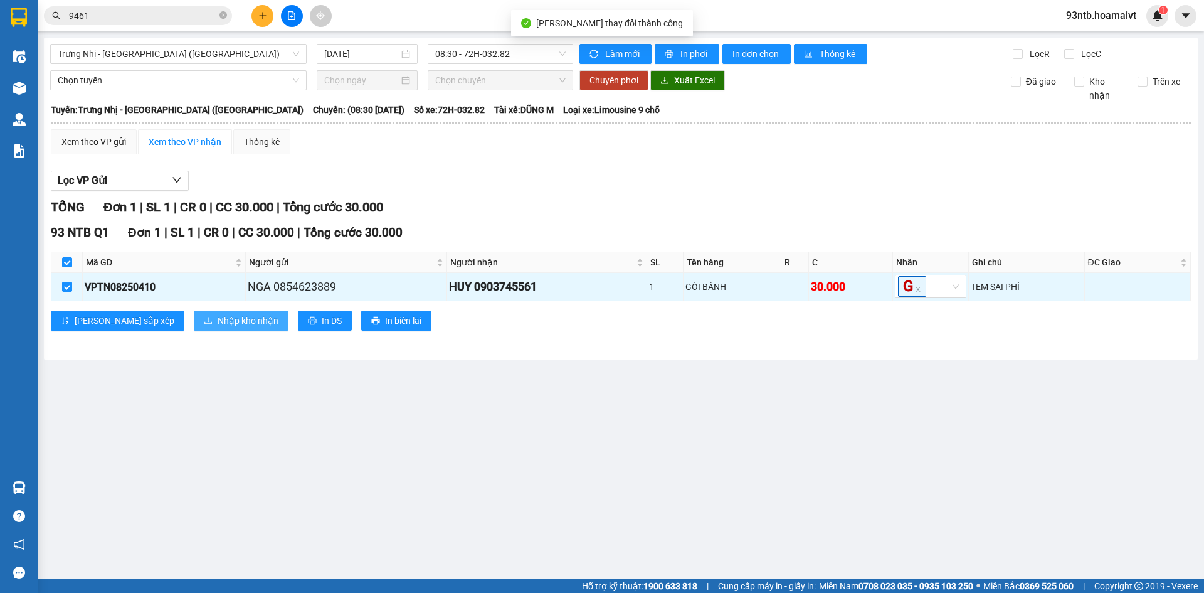
click at [218, 326] on span "Nhập kho nhận" at bounding box center [248, 321] width 61 height 14
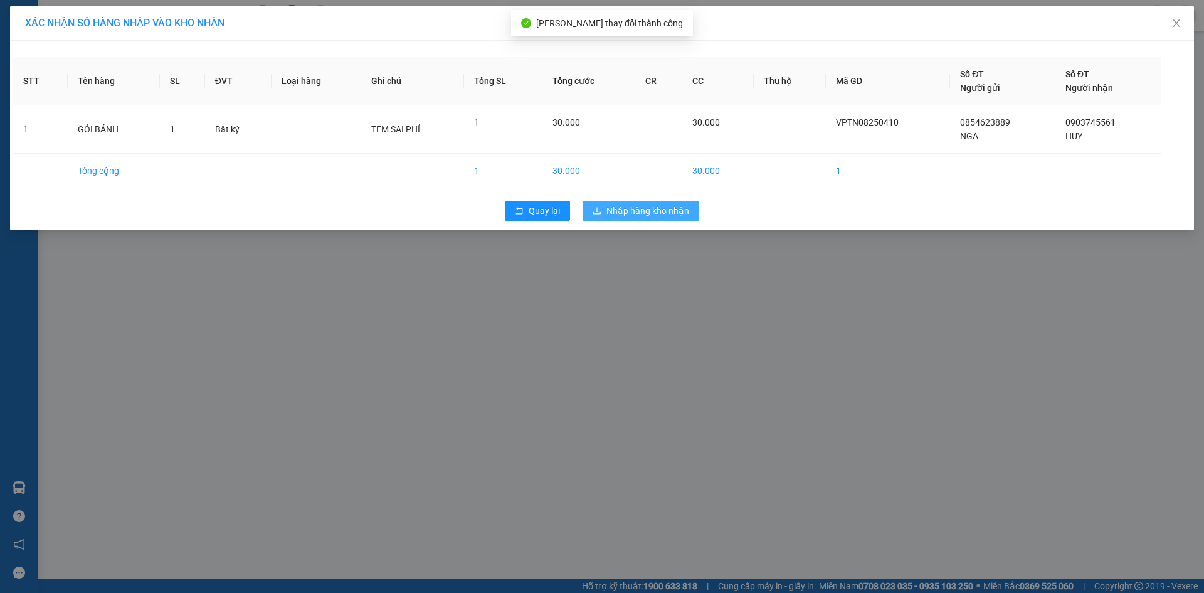
click at [681, 205] on span "Nhập hàng kho nhận" at bounding box center [648, 211] width 83 height 14
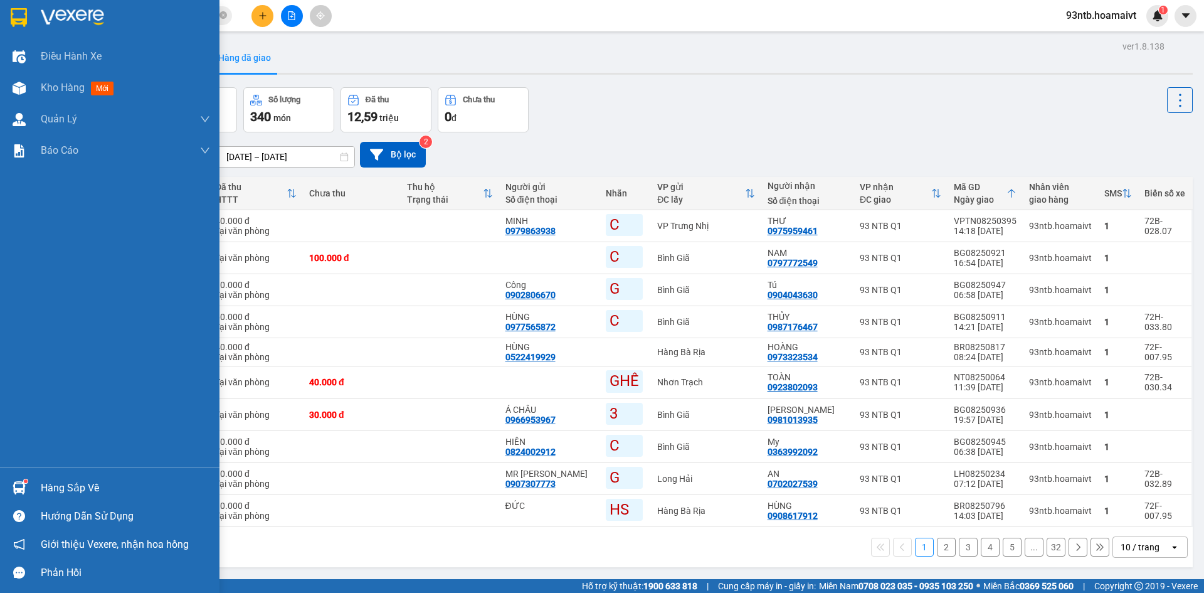
click at [109, 477] on div "Hàng sắp về" at bounding box center [110, 488] width 220 height 28
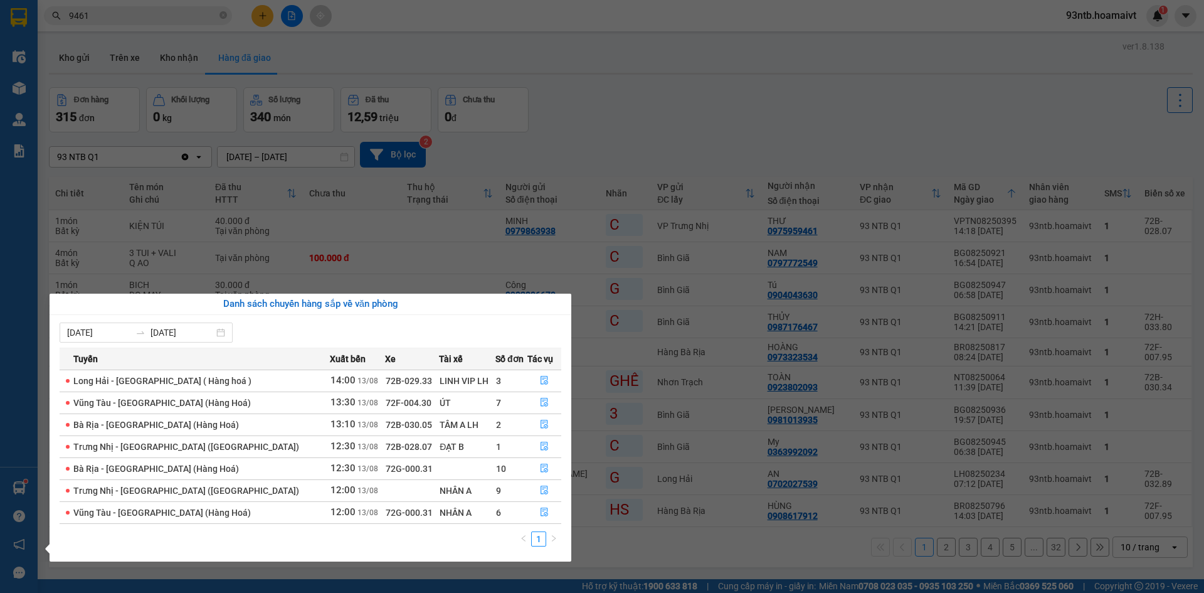
click at [201, 12] on section "Kết quả tìm kiếm ( 135 ) Bộ lọc Tìm người gửi/nhận Thuộc VP này Mã ĐH Trạng thá…" at bounding box center [602, 296] width 1204 height 593
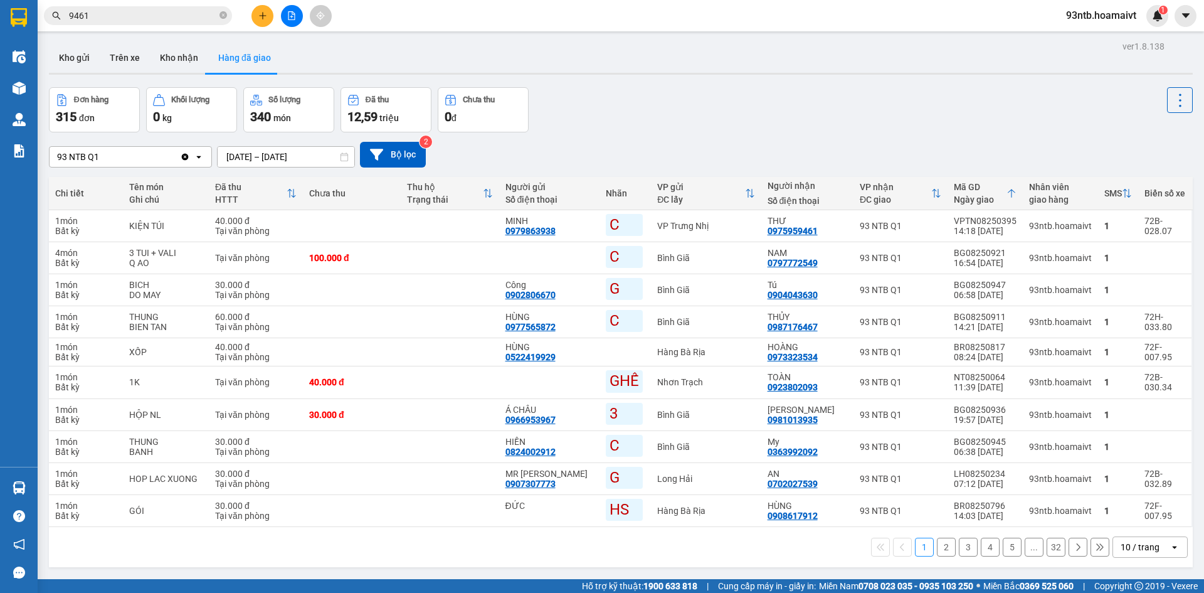
click at [178, 14] on input "9461" at bounding box center [143, 16] width 148 height 14
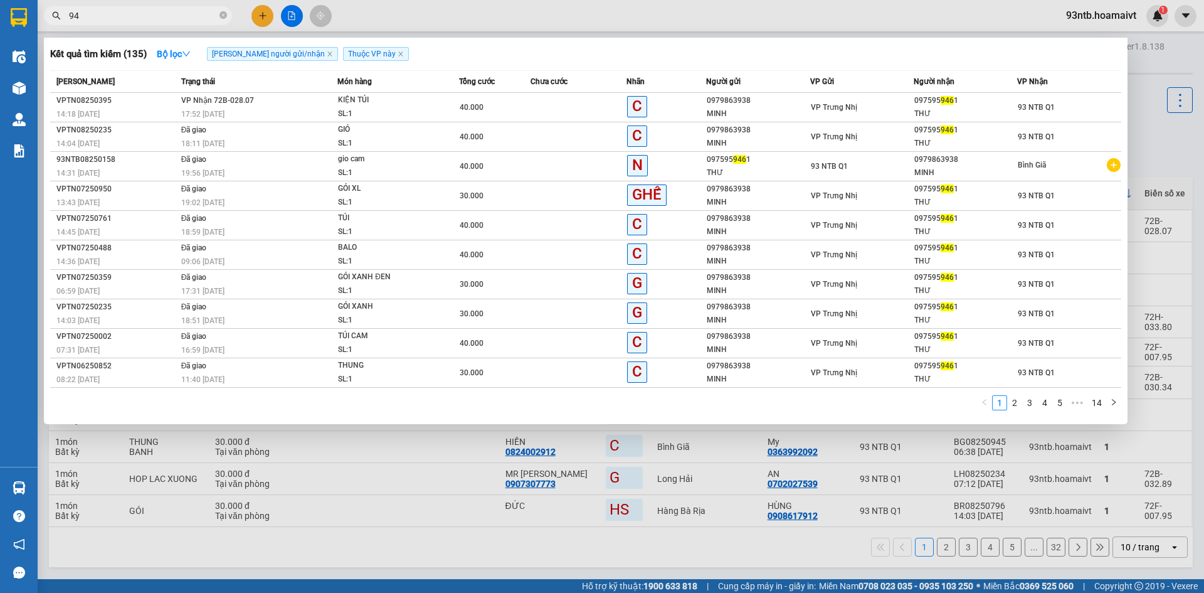
type input "9"
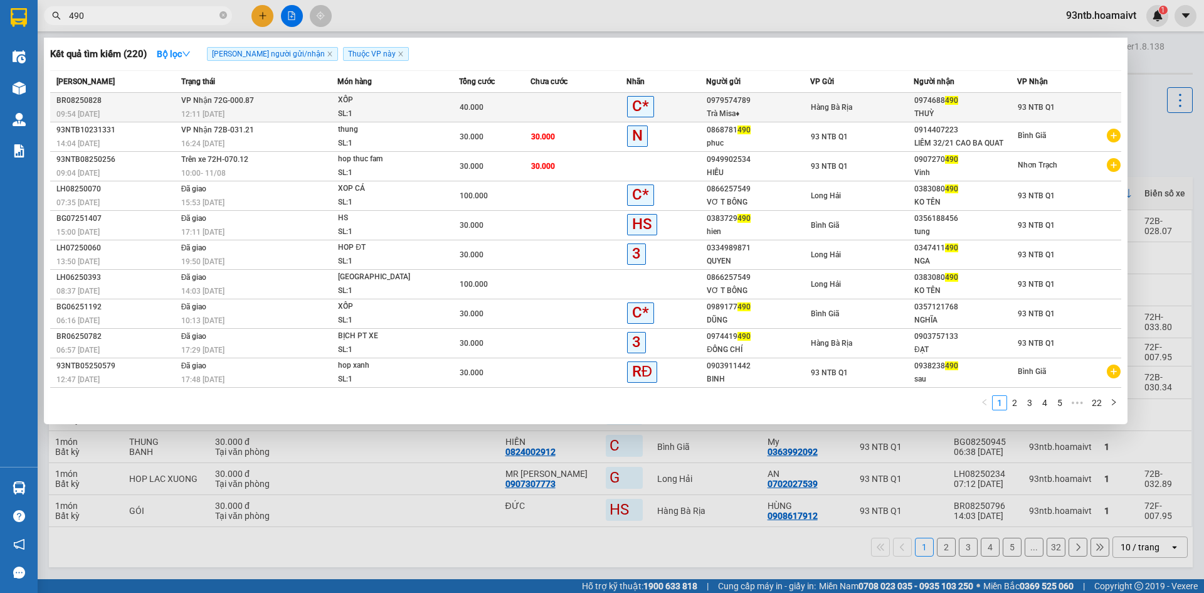
type input "490"
click at [1013, 110] on div "THUỲ" at bounding box center [966, 113] width 102 height 13
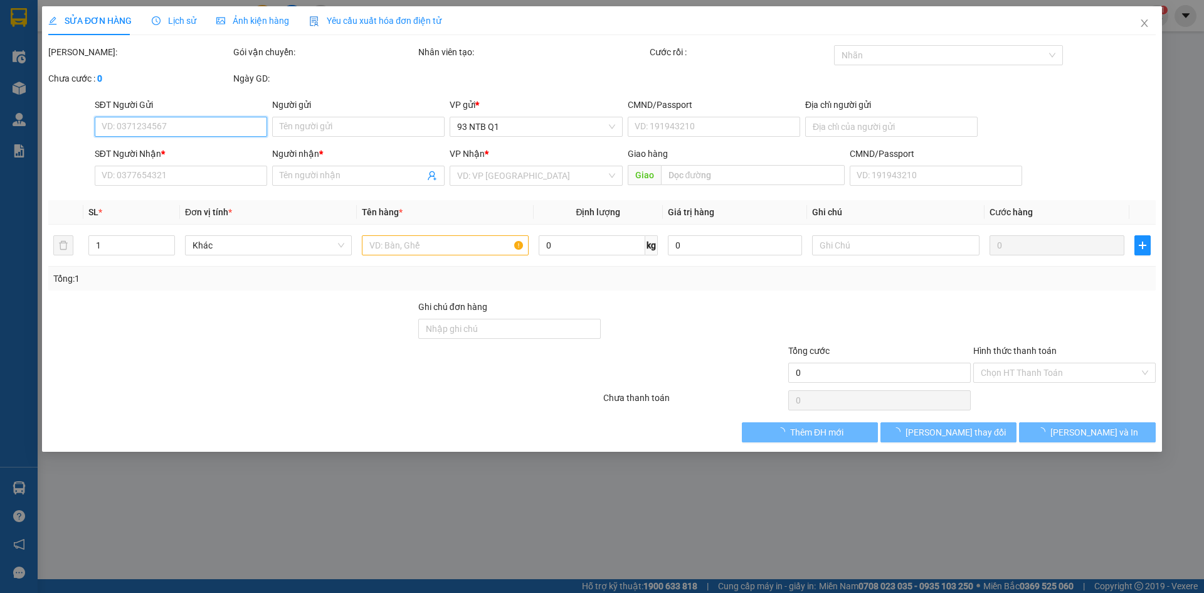
type input "0979574789"
type input "Trà Misa♦"
type input "045186008099"
type input "0974688490"
type input "THUỲ"
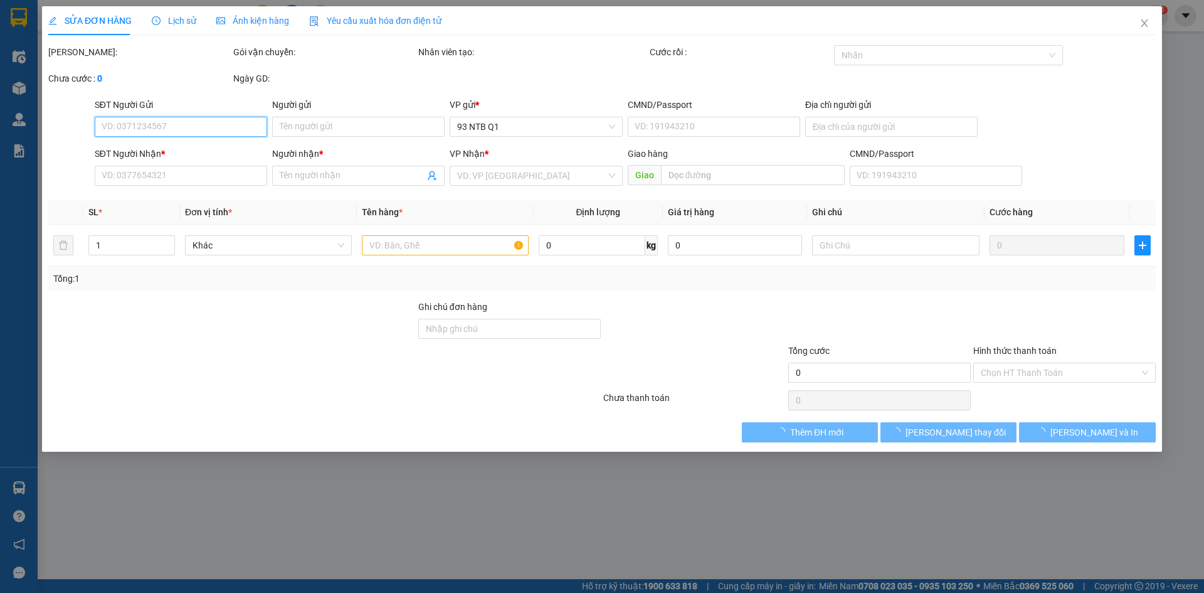
type input "40.000"
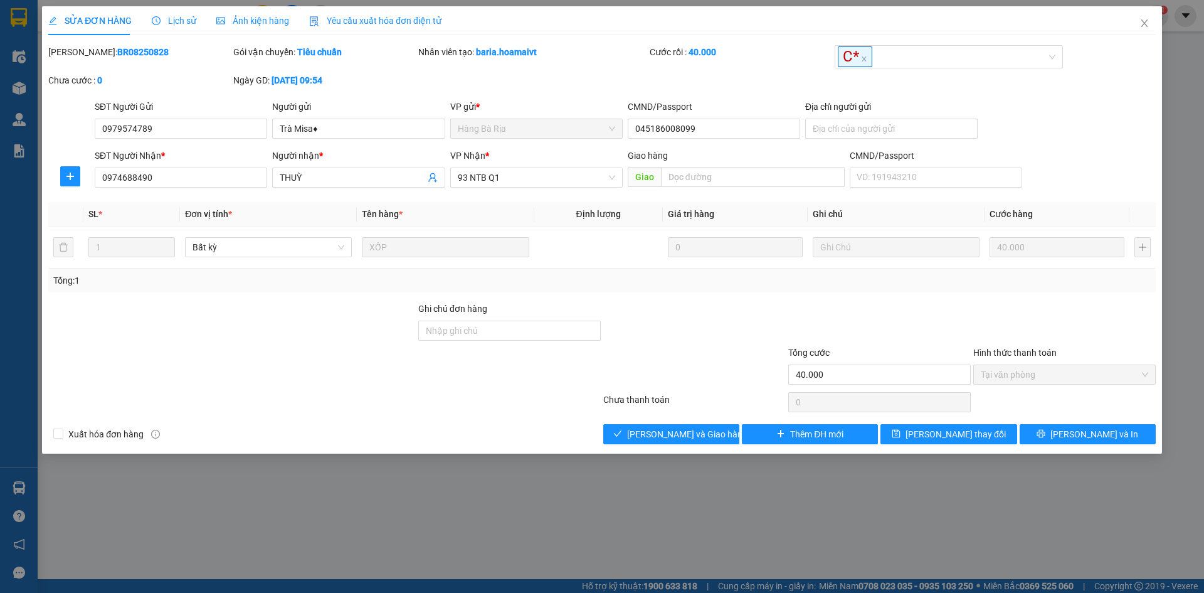
click at [780, 312] on div at bounding box center [694, 324] width 185 height 44
click at [460, 432] on div "Xuất hóa đơn hàng [PERSON_NAME] và [PERSON_NAME] hàng Thêm ĐH mới [PERSON_NAME]…" at bounding box center [602, 434] width 1110 height 20
click at [459, 432] on div "Xuất hóa đơn hàng [PERSON_NAME] và [PERSON_NAME] hàng Thêm ĐH mới [PERSON_NAME]…" at bounding box center [602, 434] width 1110 height 20
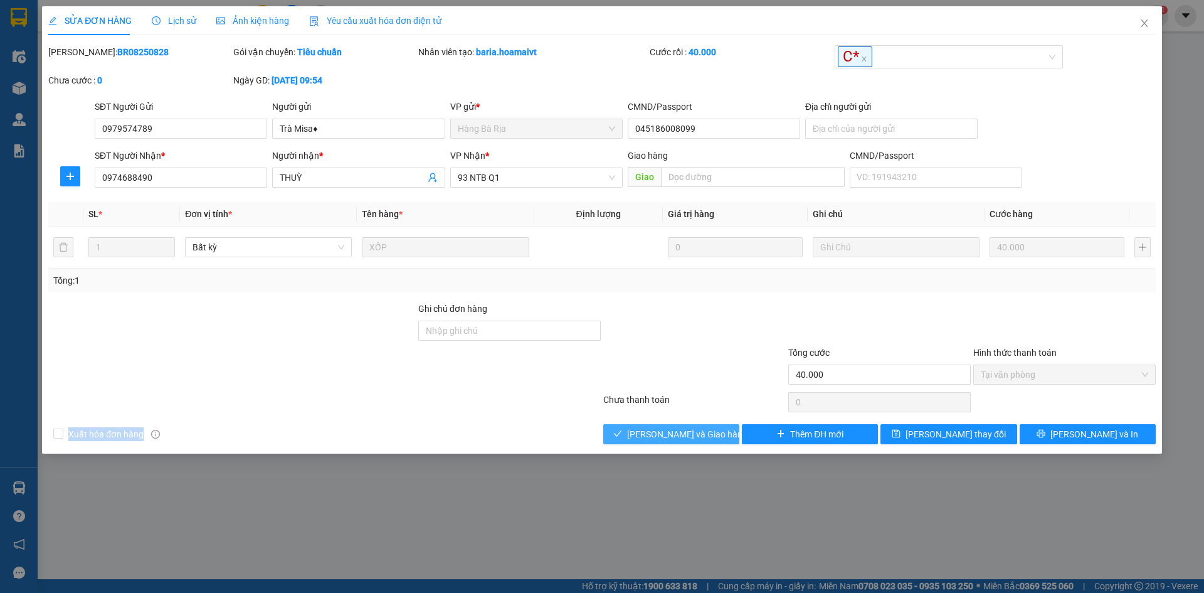
click at [657, 444] on button "[PERSON_NAME] và Giao hàng" at bounding box center [672, 434] width 136 height 20
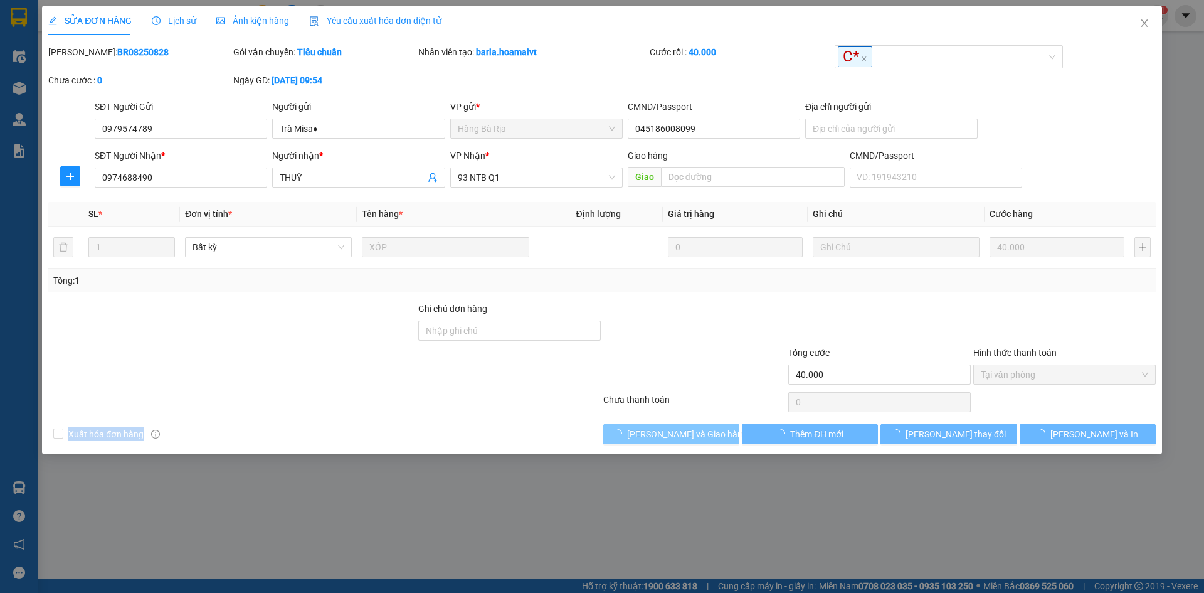
click at [657, 444] on button "[PERSON_NAME] và Giao hàng" at bounding box center [672, 434] width 136 height 20
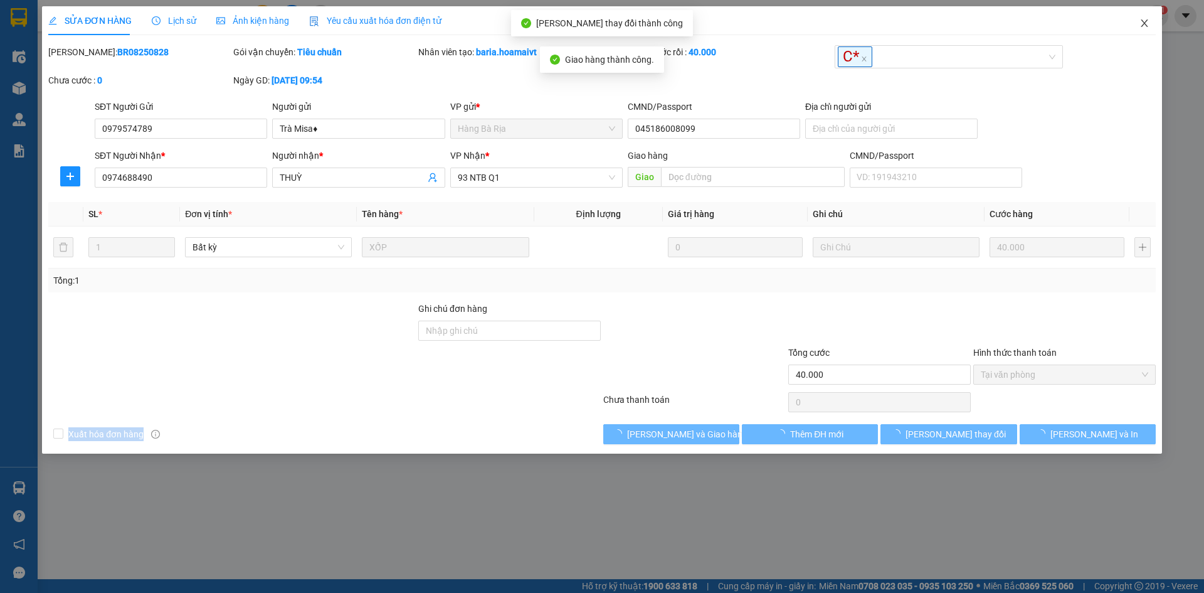
click at [1144, 39] on span "Close" at bounding box center [1144, 23] width 35 height 35
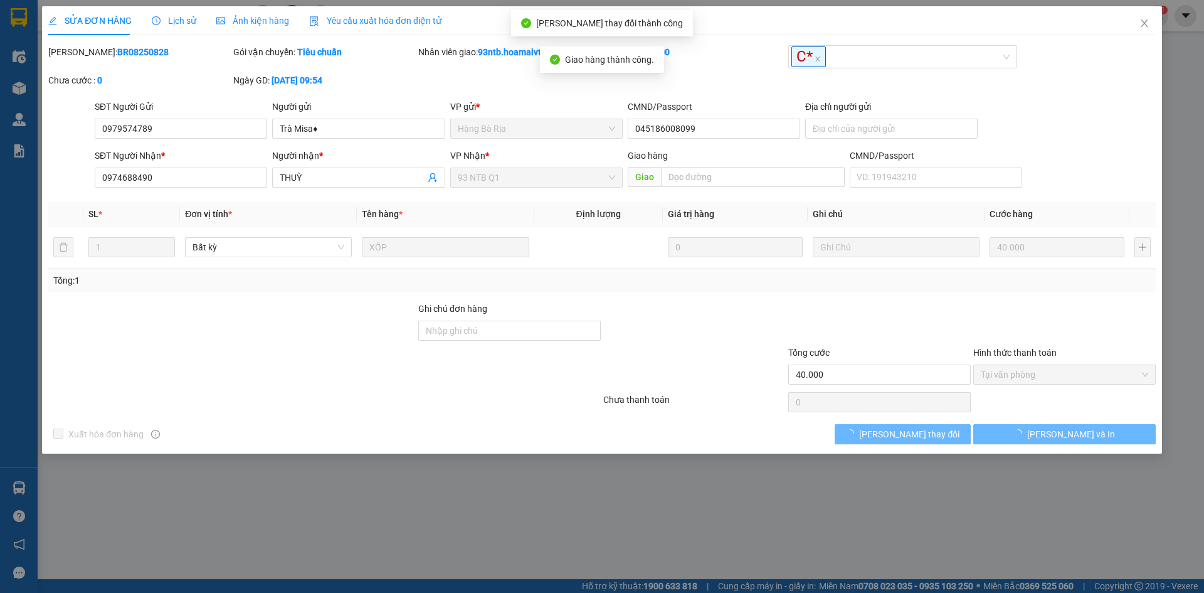
click at [1141, 29] on div "Kết quả tìm kiếm ( 220 ) Bộ lọc Tìm người gửi/nhận Thuộc VP này Mã ĐH Trạng thá…" at bounding box center [602, 15] width 1204 height 31
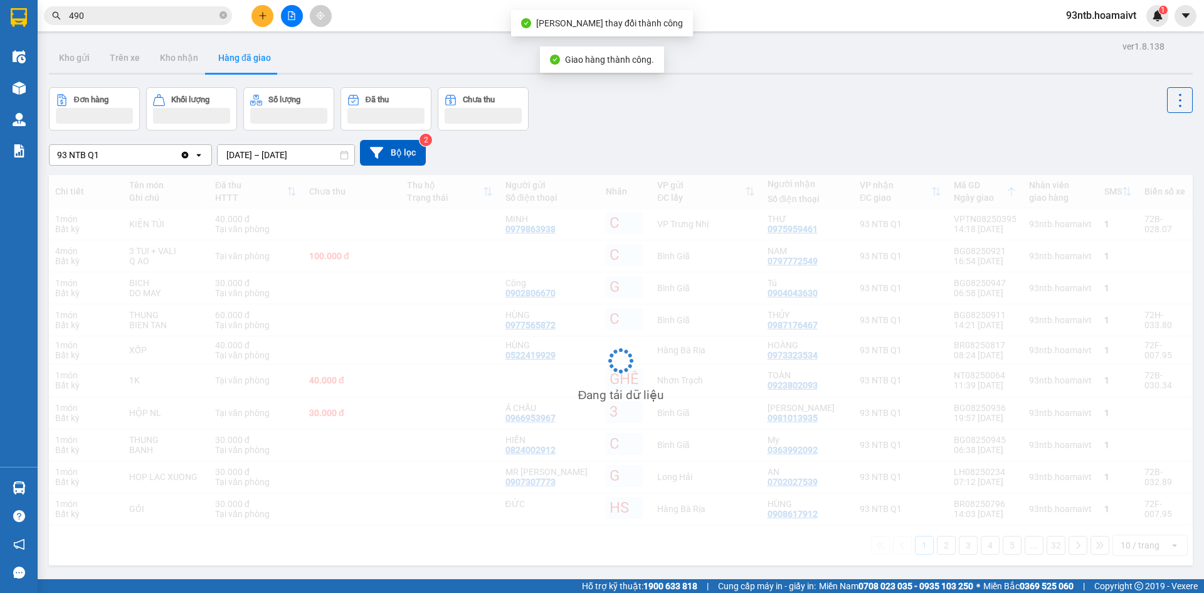
click at [778, 123] on div "Đơn hàng Khối lượng Số lượng Đã thu Chưa thu" at bounding box center [621, 108] width 1144 height 43
click at [171, 12] on input "490" at bounding box center [143, 16] width 148 height 14
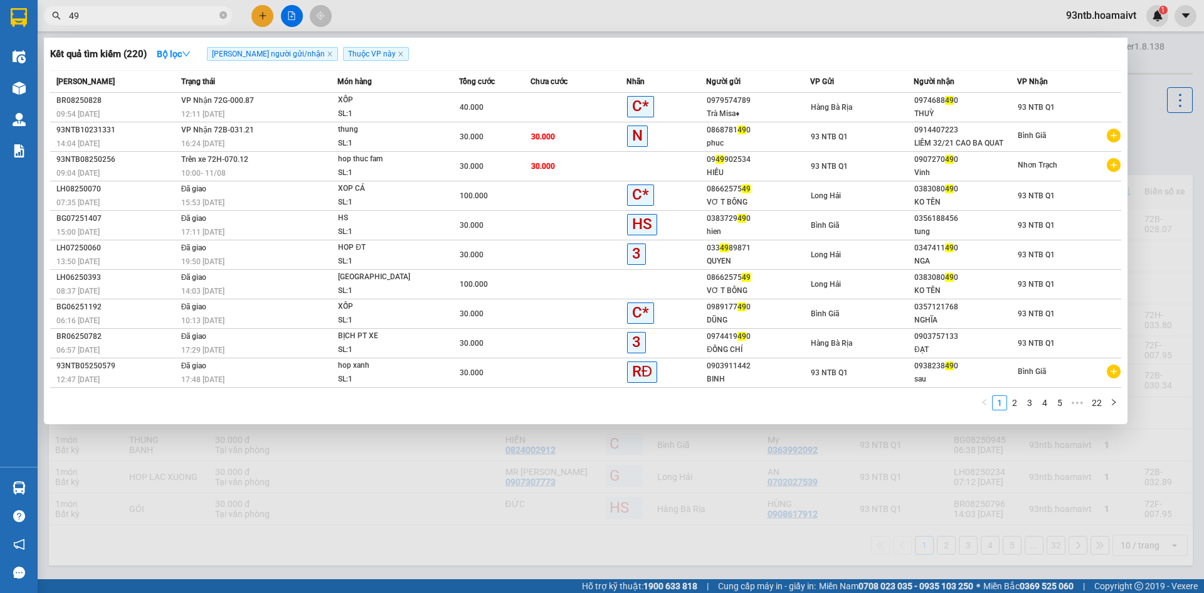
type input "4"
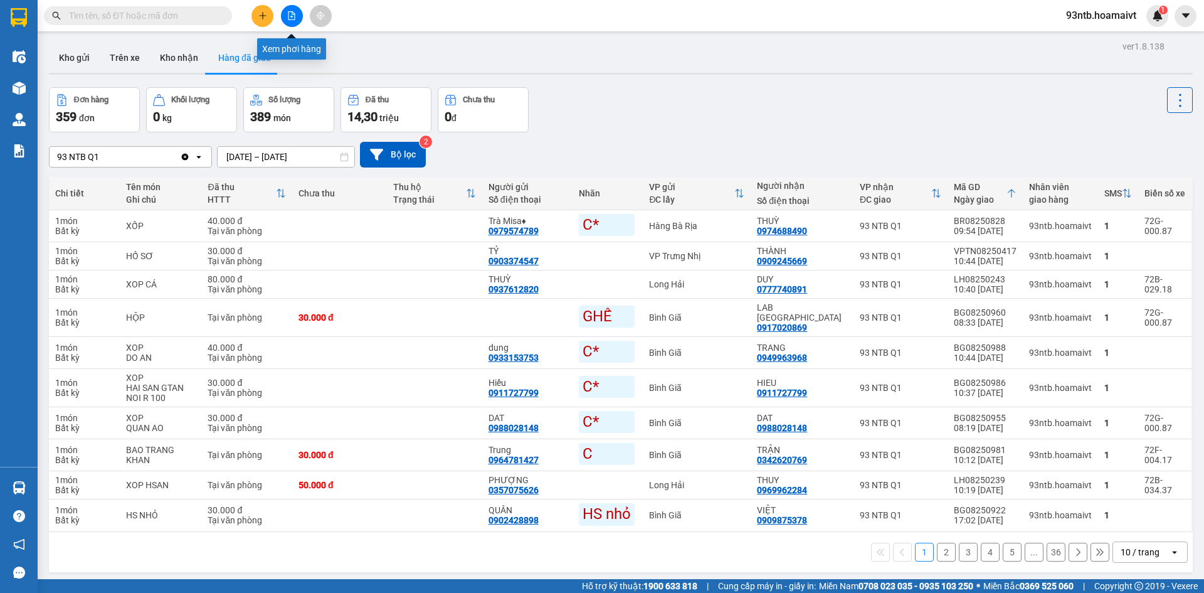
click at [265, 19] on icon "plus" at bounding box center [262, 15] width 9 height 9
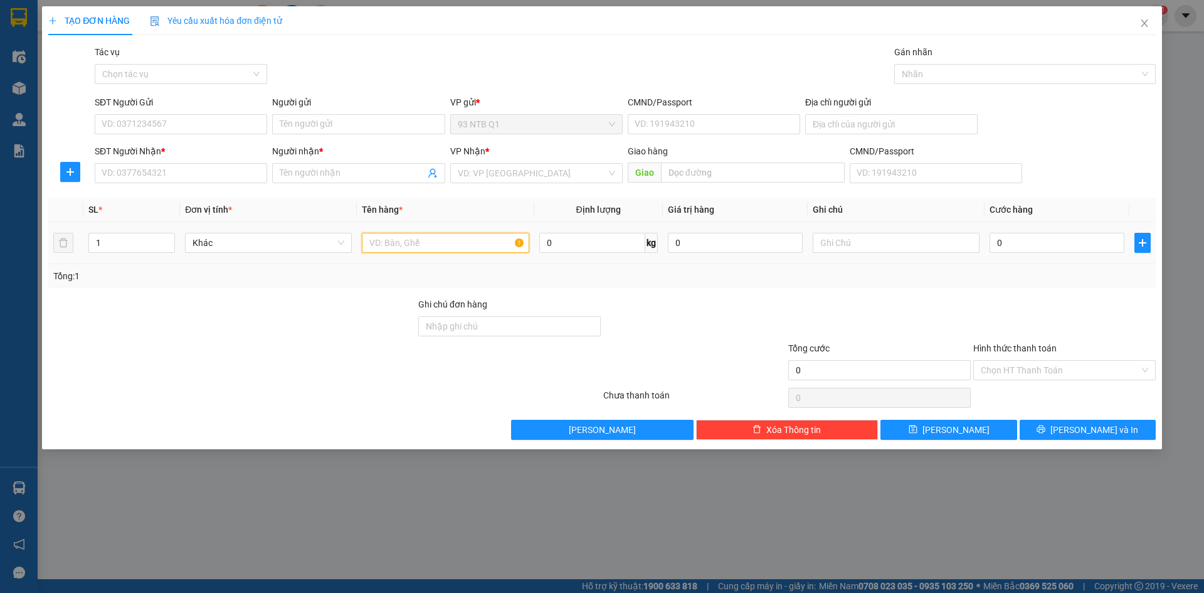
click at [427, 242] on input "text" at bounding box center [445, 243] width 167 height 20
type input "thung nl"
type input "GTN R30"
type input "3"
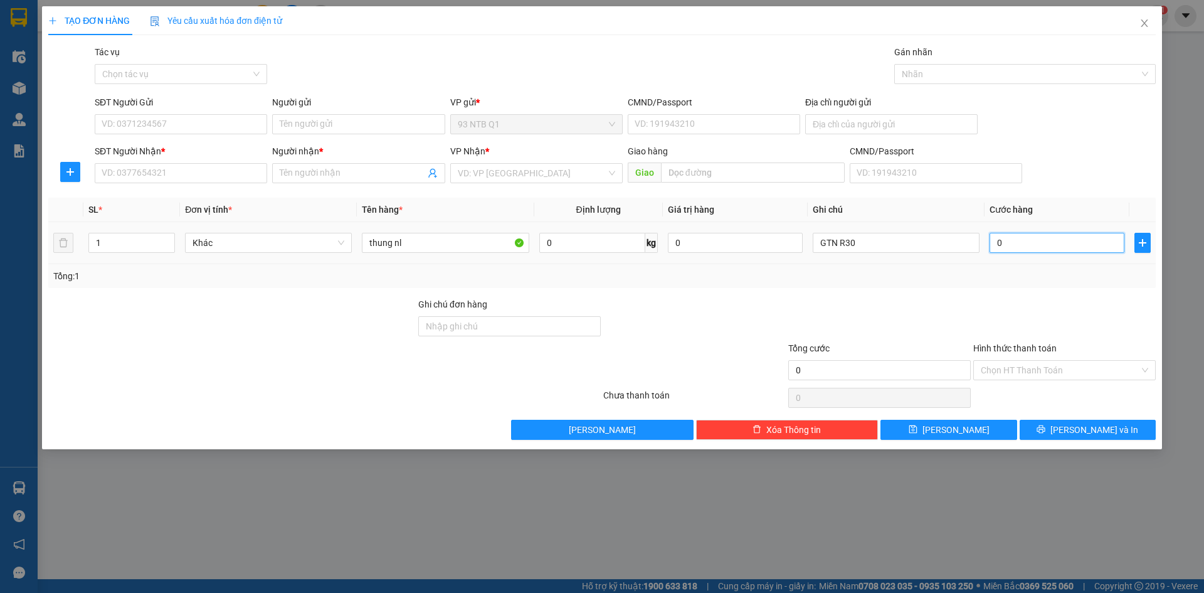
type input "3"
type input "30"
click at [1023, 289] on div "Transit Pickup Surcharge Ids Transit Deliver Surcharge Ids Transit Deliver Surc…" at bounding box center [602, 242] width 1108 height 395
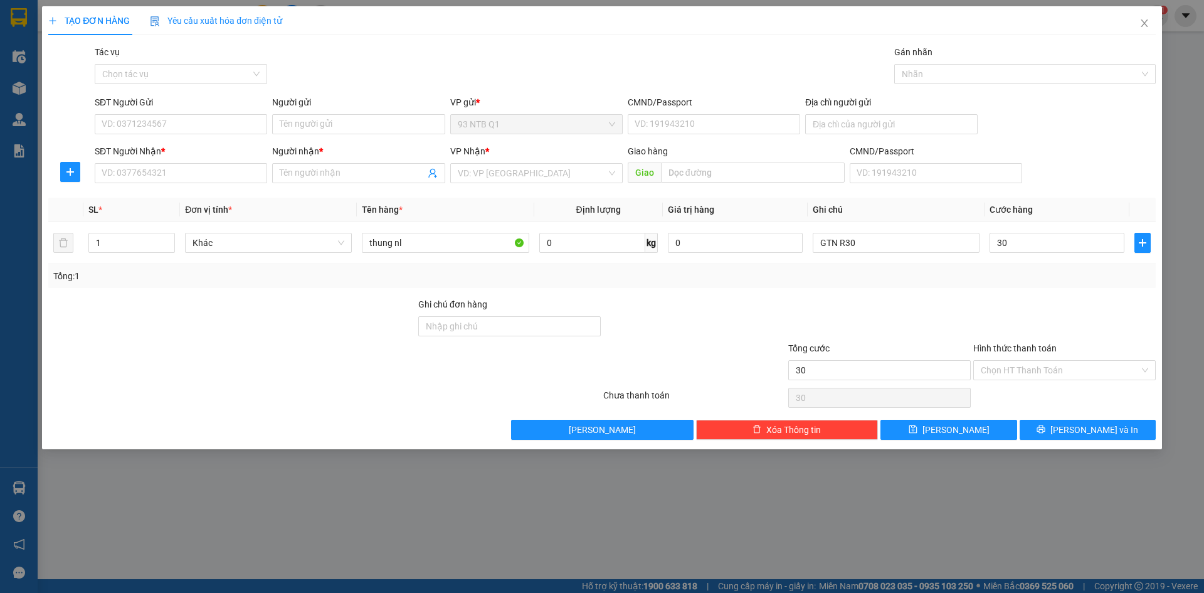
type input "30.000"
click at [231, 130] on input "SĐT Người Gửi" at bounding box center [181, 124] width 173 height 20
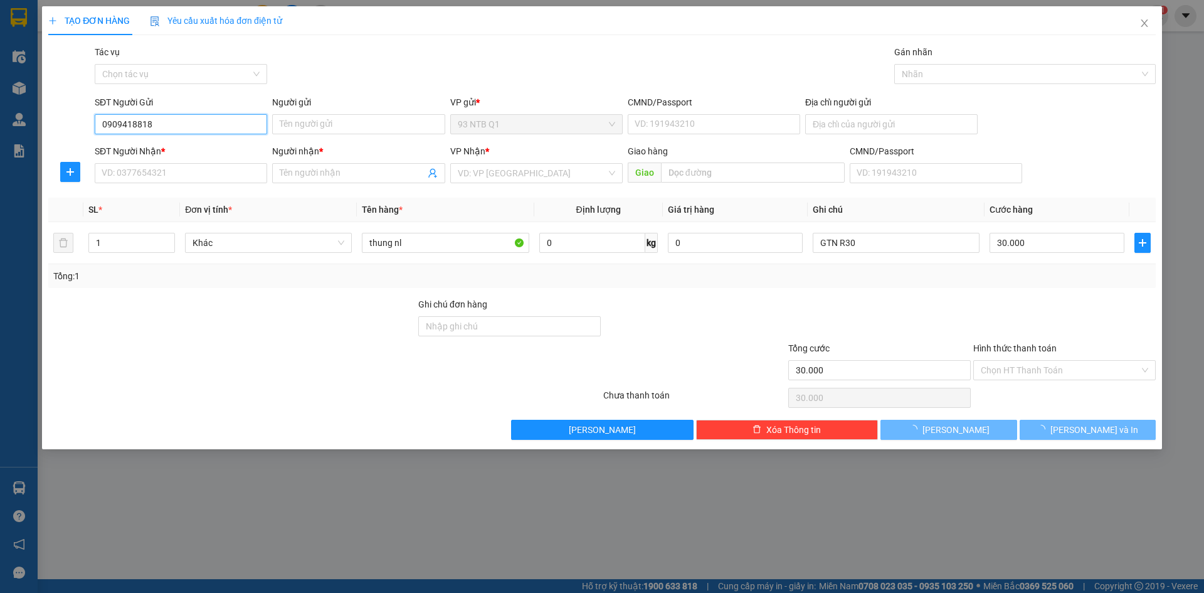
type input "0909418818"
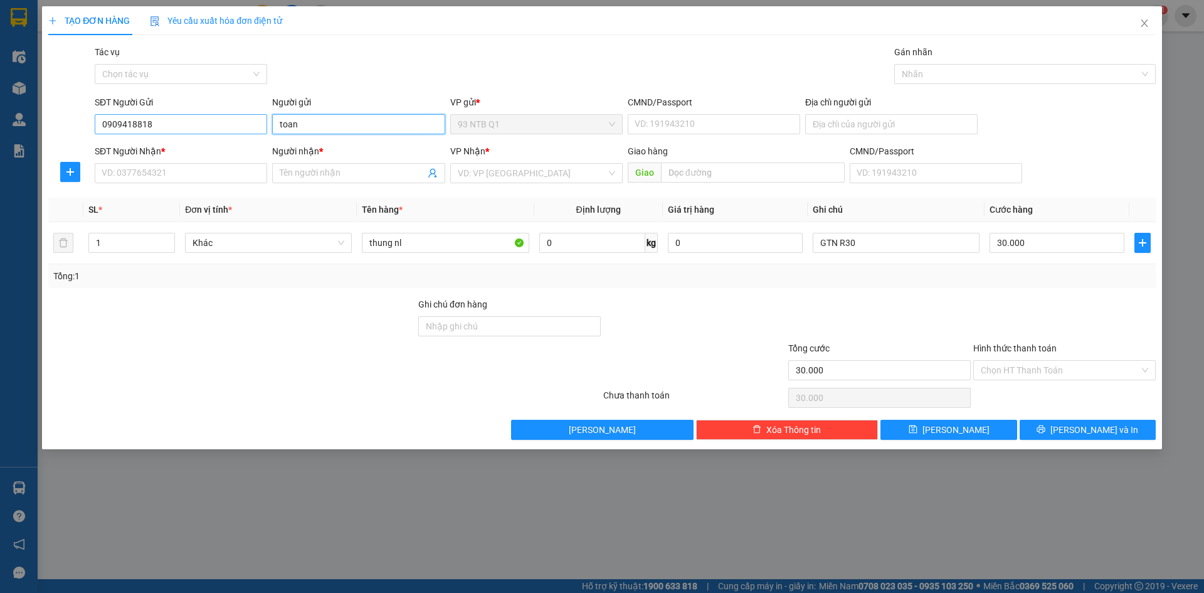
type input "toan"
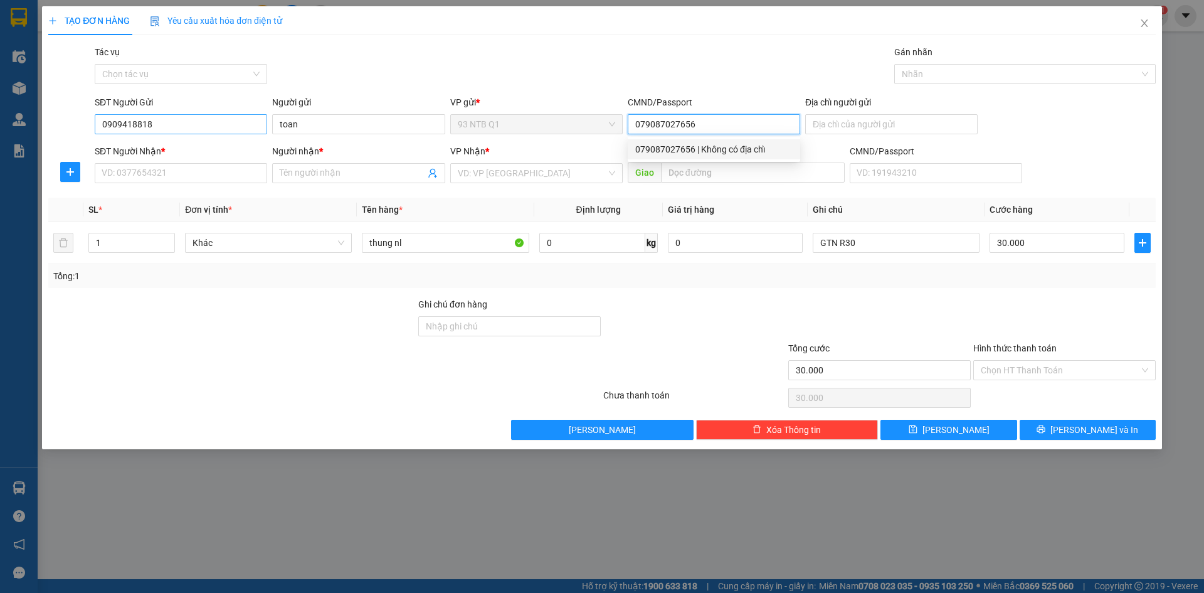
type input "079087027656"
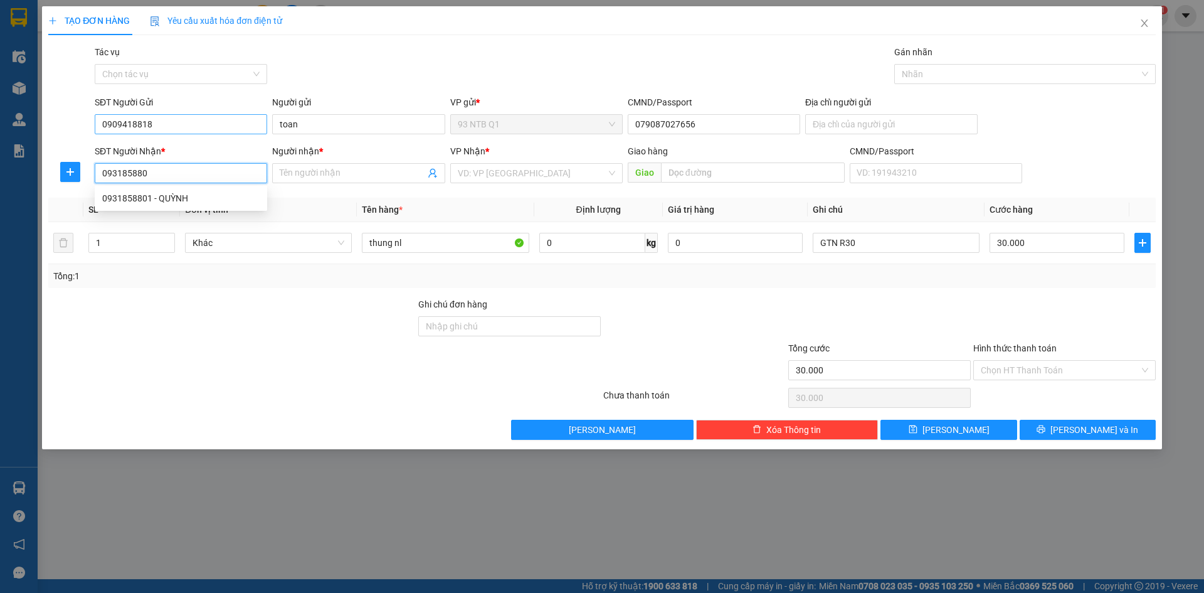
type input "0931858801"
click at [318, 168] on input "Người nhận *" at bounding box center [352, 173] width 145 height 14
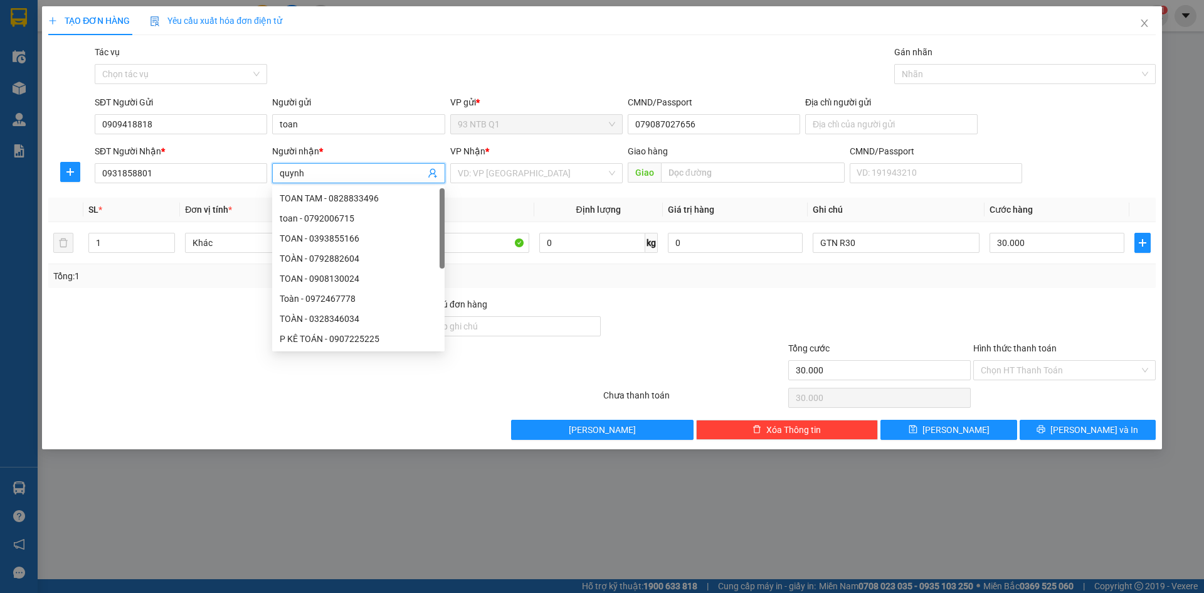
type input "quynh"
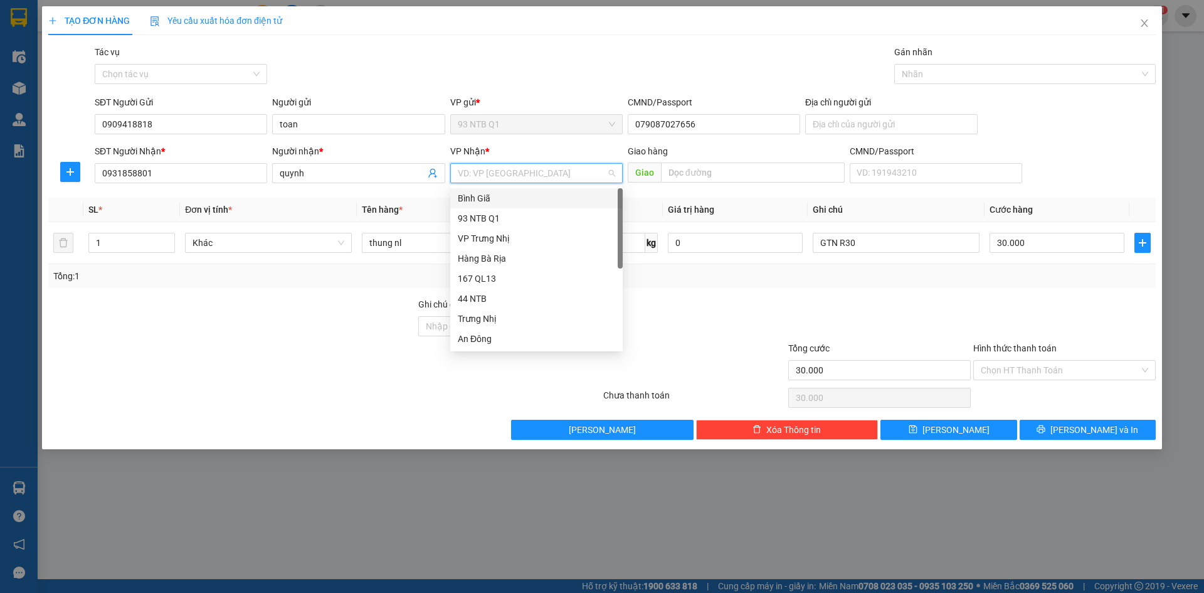
click at [534, 198] on div "Bình Giã" at bounding box center [536, 198] width 157 height 14
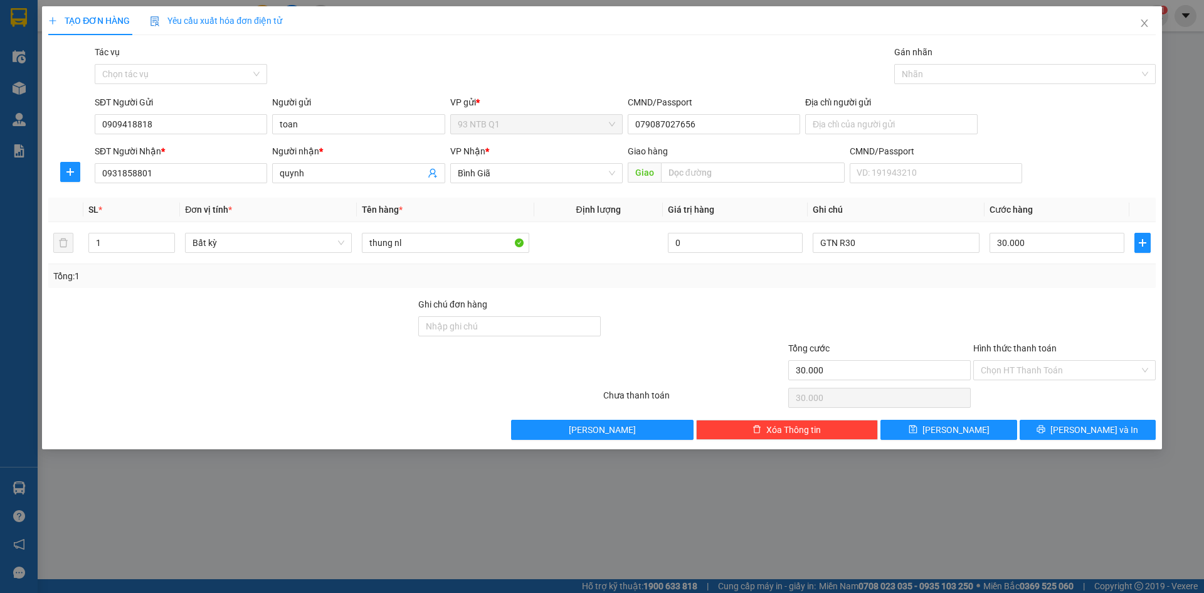
click at [1036, 292] on div "Transit Pickup Surcharge Ids Transit Deliver Surcharge Ids Transit Deliver Surc…" at bounding box center [602, 242] width 1108 height 395
click at [1057, 317] on div at bounding box center [1064, 319] width 185 height 44
drag, startPoint x: 1055, startPoint y: 370, endPoint x: 1057, endPoint y: 394, distance: 24.0
click at [1056, 376] on input "Hình thức thanh toán" at bounding box center [1060, 370] width 159 height 19
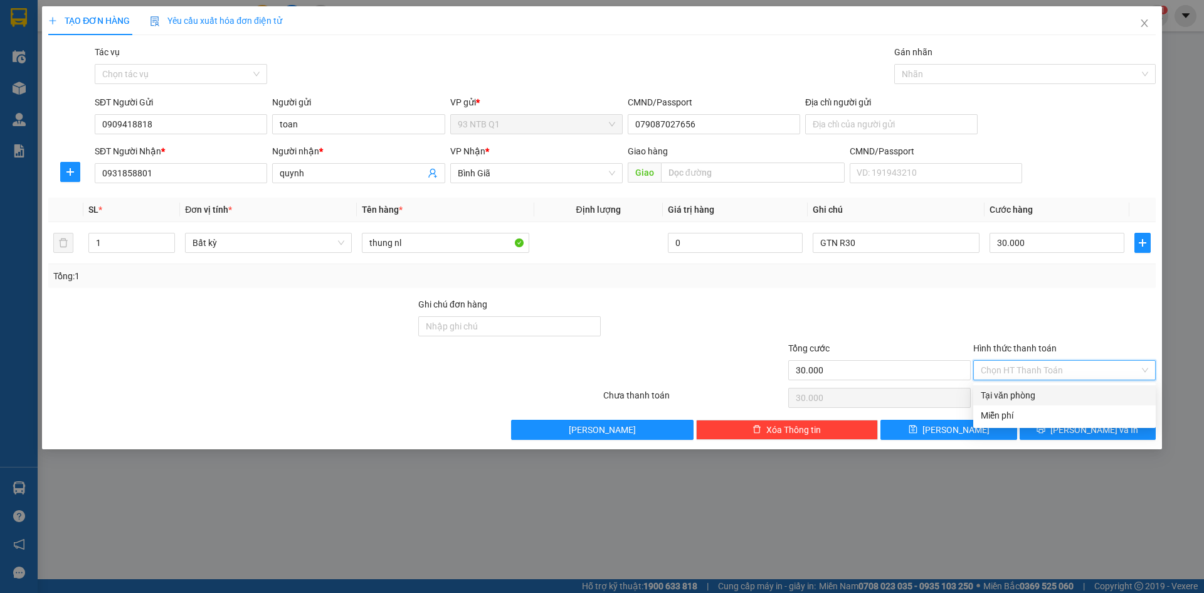
click at [1059, 398] on div "Tại văn phòng" at bounding box center [1065, 395] width 168 height 14
type input "0"
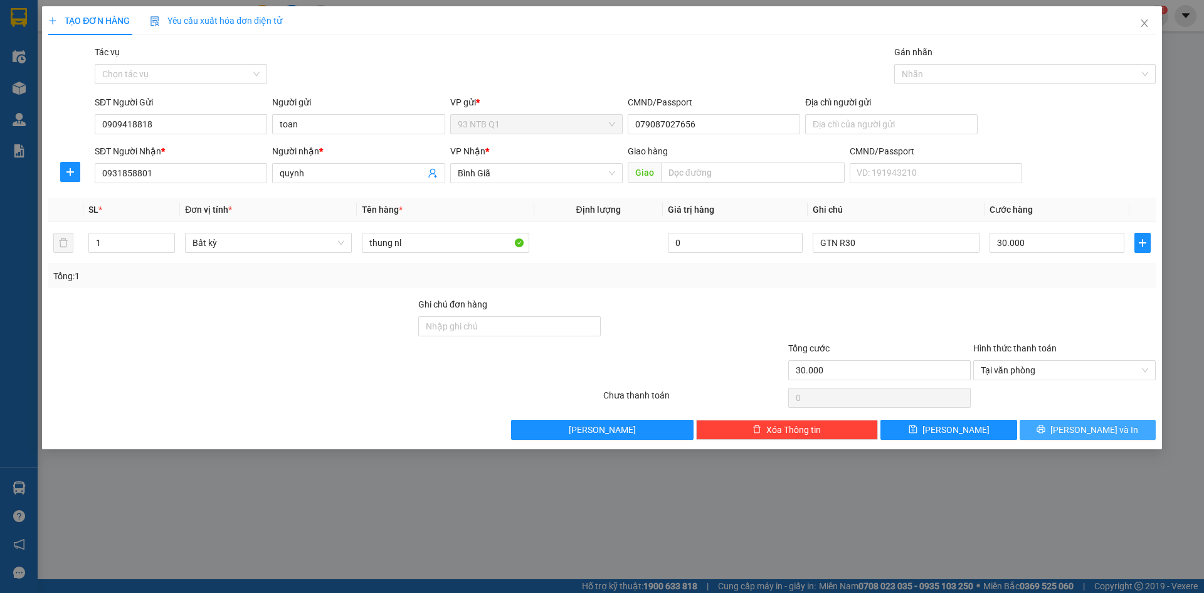
click at [1061, 424] on button "[PERSON_NAME] và In" at bounding box center [1088, 430] width 136 height 20
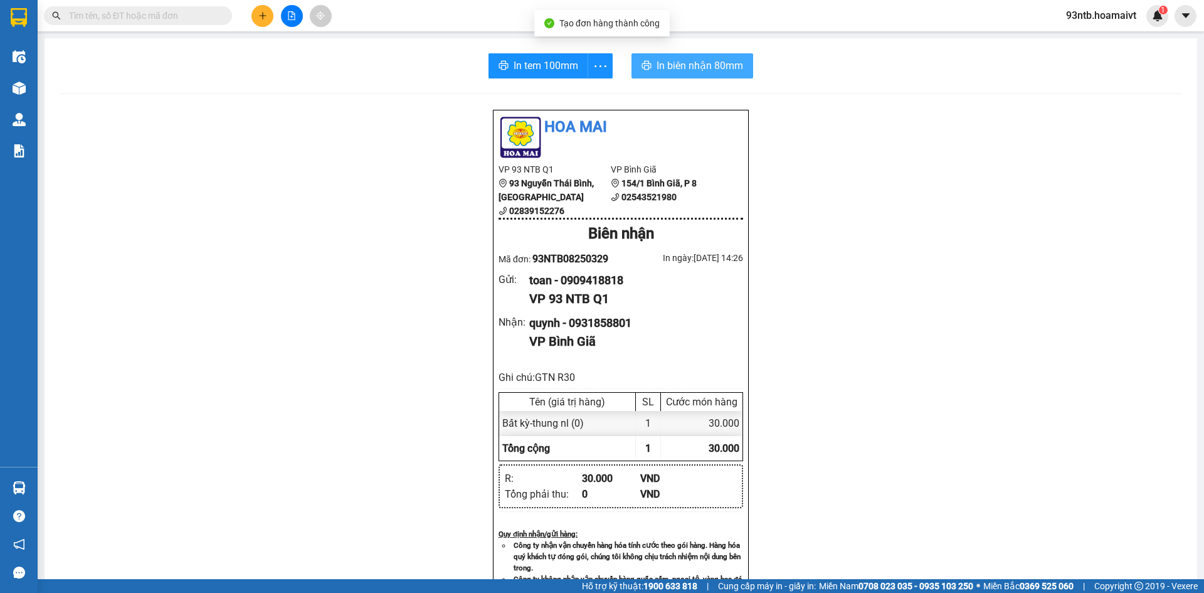
click at [664, 61] on span "In biên nhận 80mm" at bounding box center [700, 66] width 87 height 16
click at [696, 62] on span "In biên nhận 80mm" at bounding box center [700, 66] width 87 height 16
click at [193, 22] on input "text" at bounding box center [143, 16] width 148 height 14
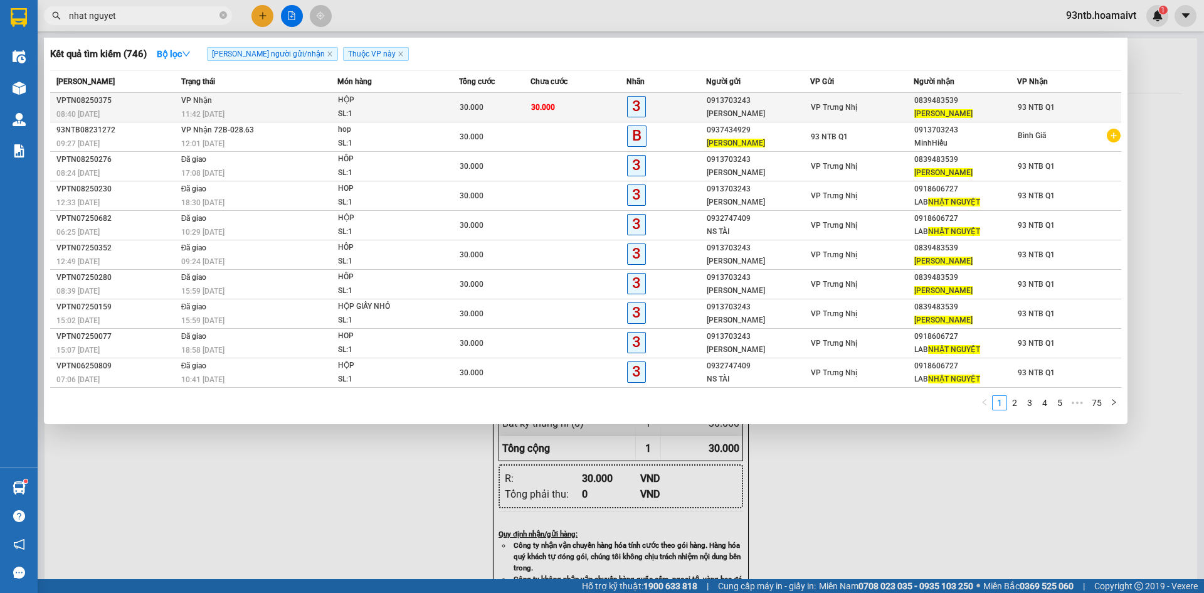
type input "nhat nguyet"
drag, startPoint x: 587, startPoint y: 101, endPoint x: 594, endPoint y: 107, distance: 9.4
click at [594, 107] on td "30.000" at bounding box center [579, 107] width 96 height 29
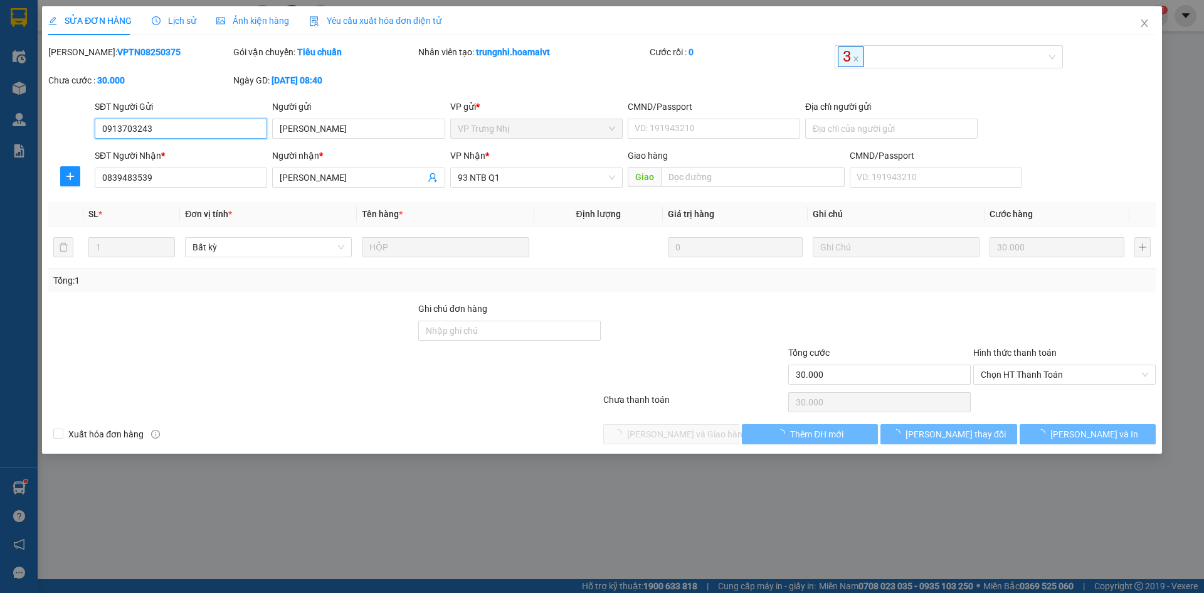
type input "0913703243"
type input "Minh Hiếu"
type input "0839483539"
type input "Nhật Nguyệt"
type input "30.000"
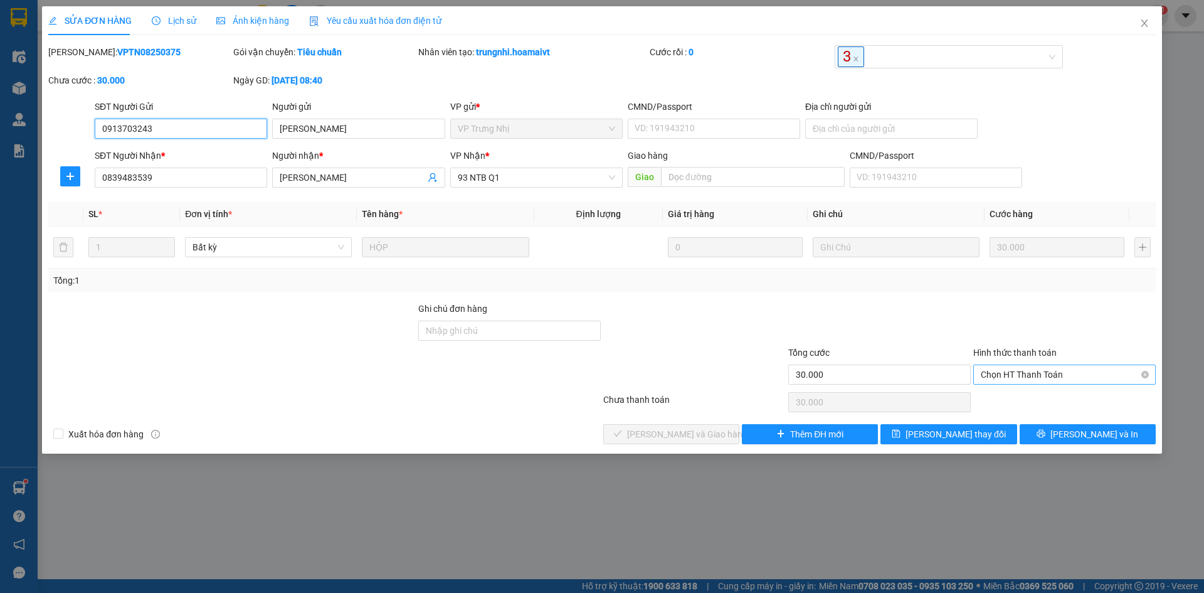
click at [1056, 379] on span "Chọn HT Thanh Toán" at bounding box center [1065, 374] width 168 height 19
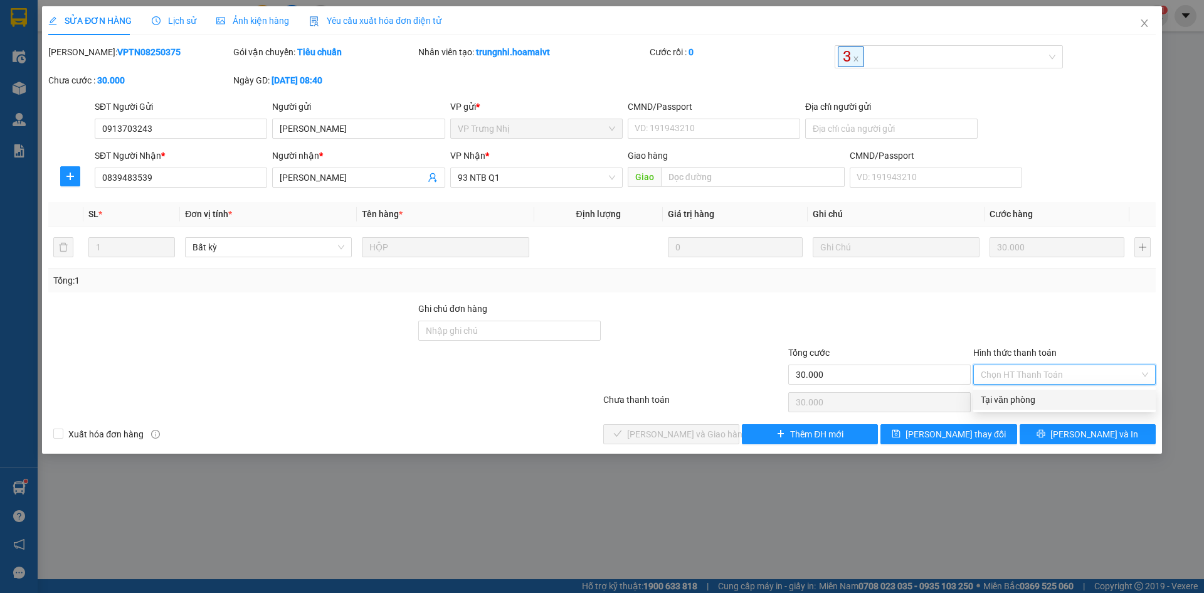
click at [1056, 399] on div "Tại văn phòng" at bounding box center [1065, 400] width 168 height 14
type input "0"
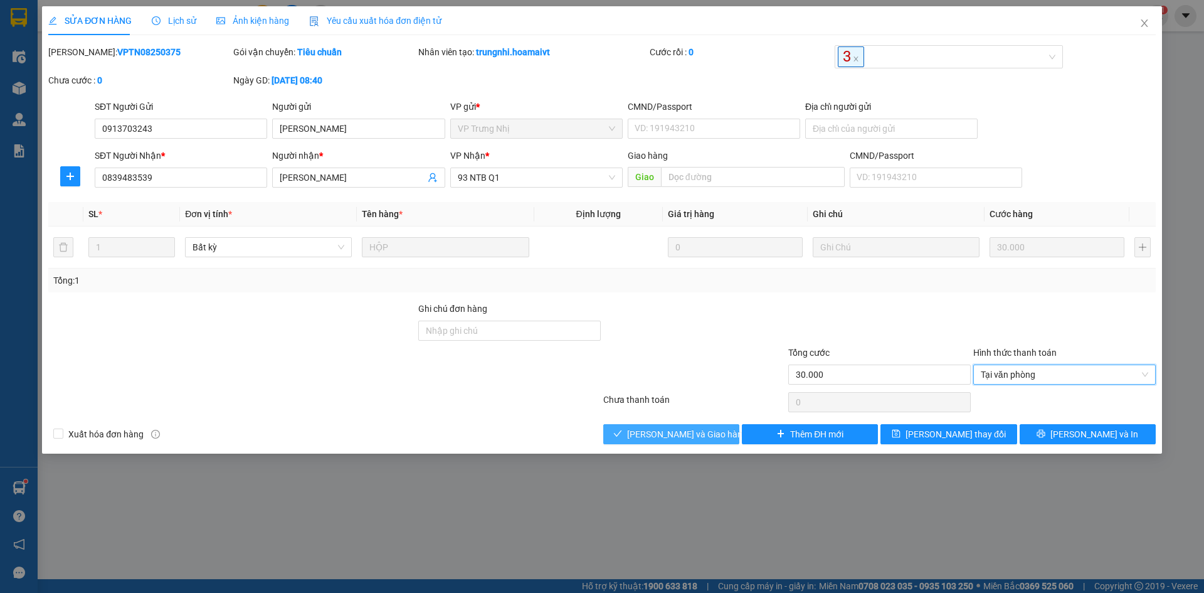
click at [670, 432] on span "Lưu và Giao hàng" at bounding box center [687, 434] width 120 height 14
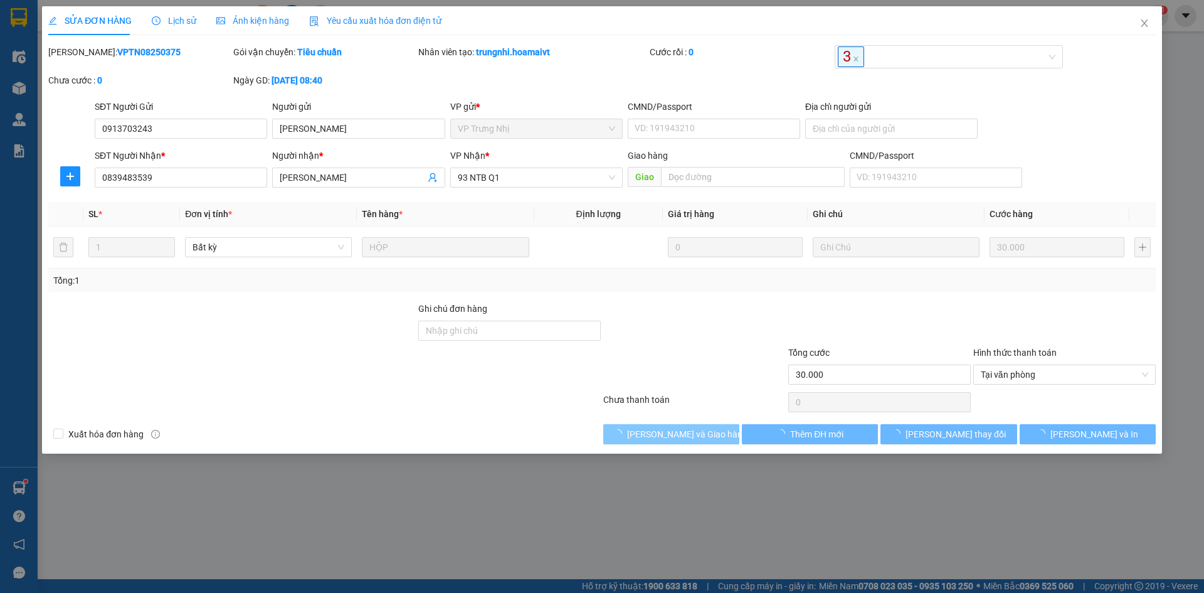
click at [670, 432] on span "Lưu và Giao hàng" at bounding box center [687, 434] width 120 height 14
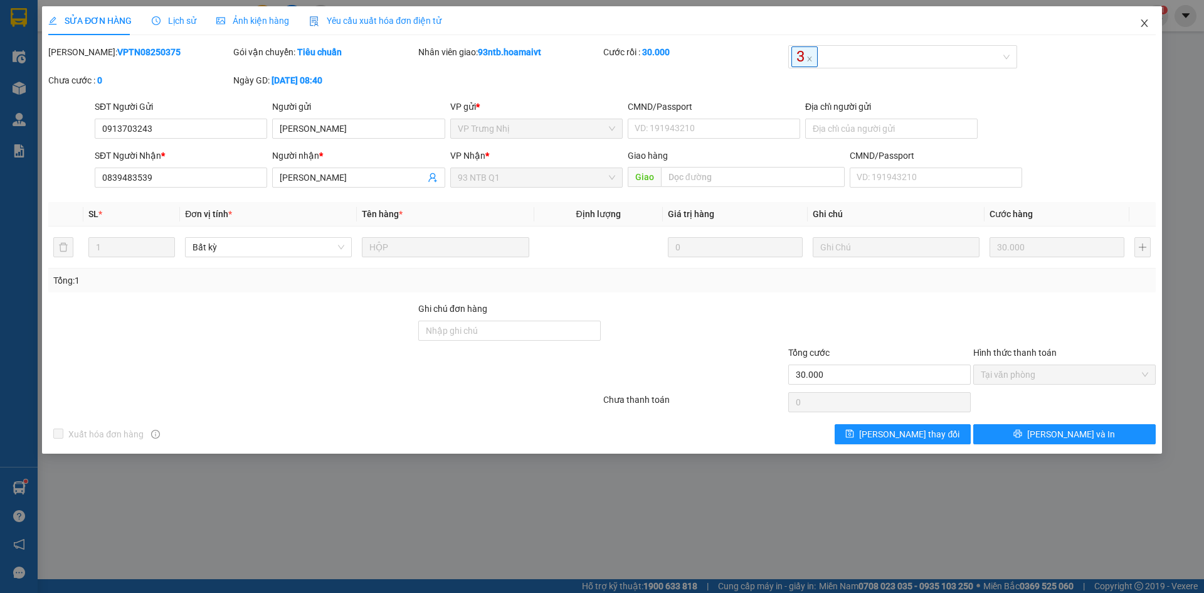
drag, startPoint x: 1145, startPoint y: 22, endPoint x: 1154, endPoint y: 33, distance: 13.8
click at [1146, 24] on icon "close" at bounding box center [1145, 23] width 10 height 10
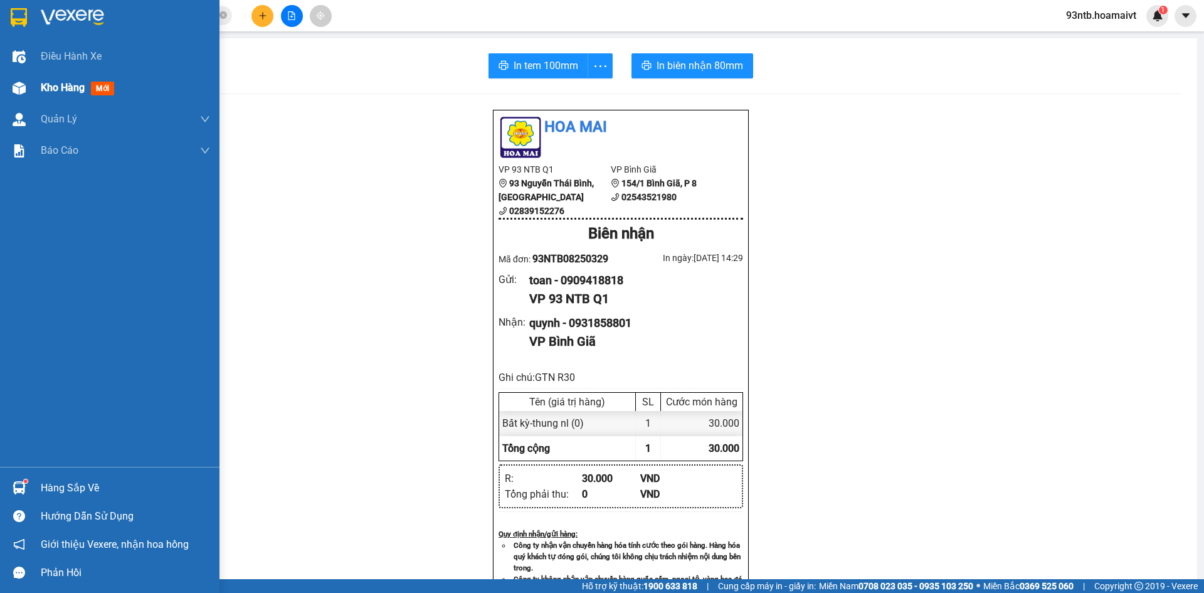
click at [40, 87] on div "Kho hàng mới" at bounding box center [110, 87] width 220 height 31
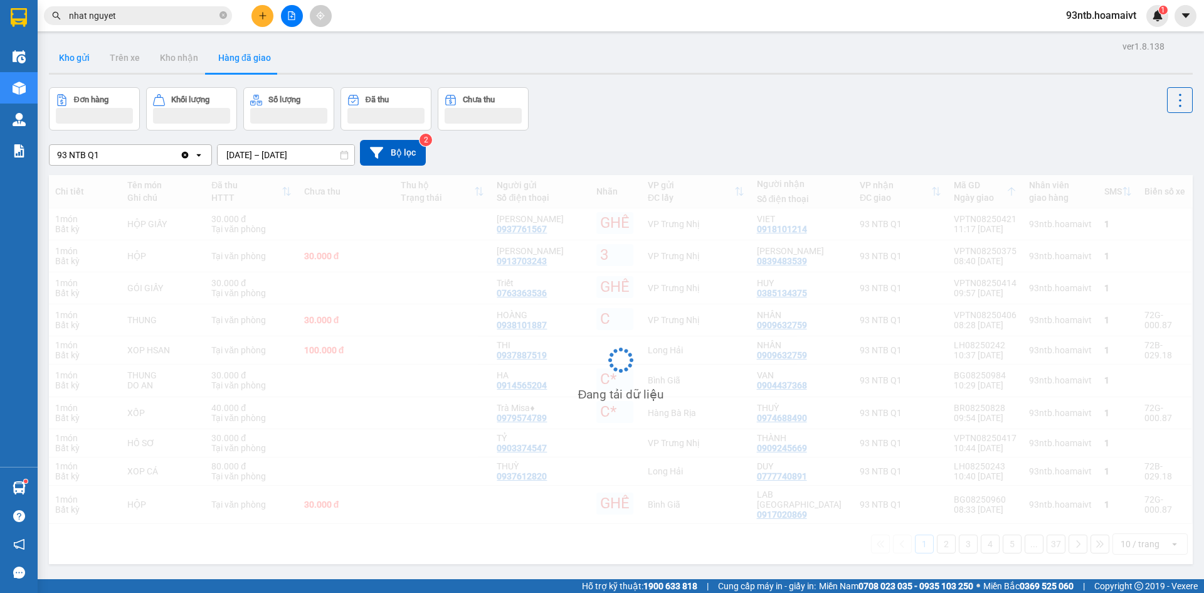
click at [79, 63] on button "Kho gửi" at bounding box center [74, 58] width 51 height 30
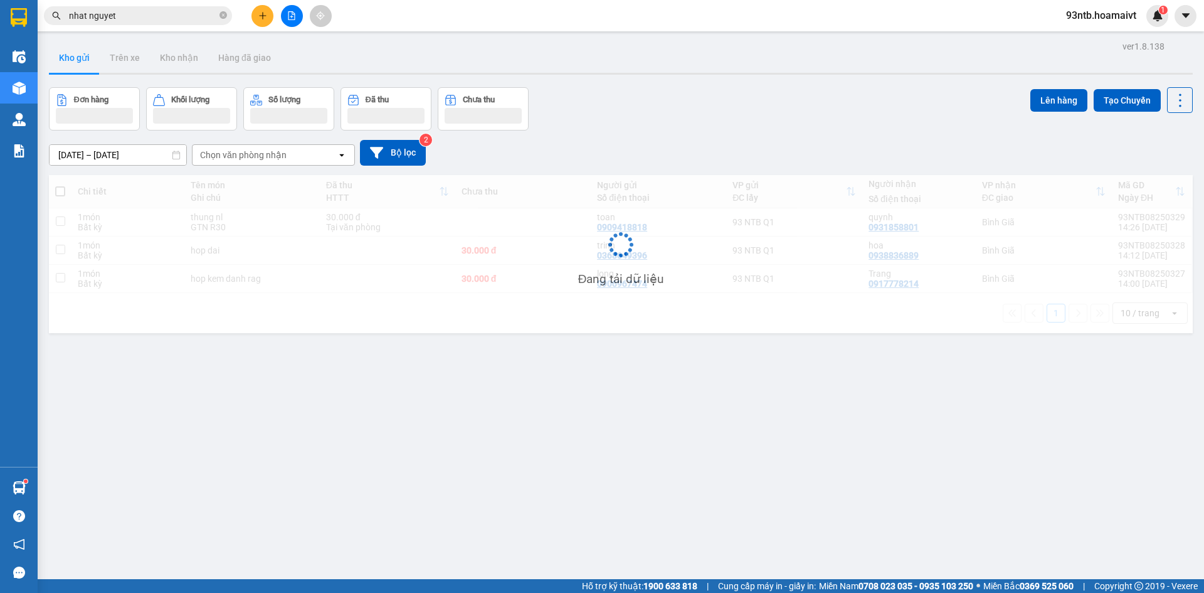
click at [79, 63] on button "Kho gửi" at bounding box center [74, 58] width 51 height 30
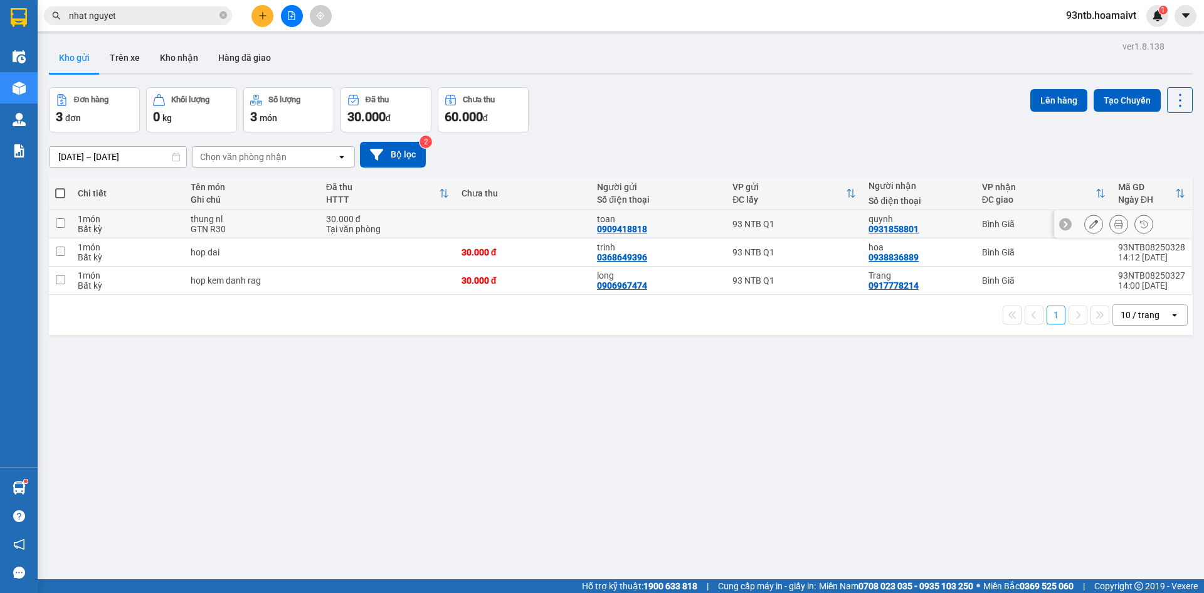
click at [967, 232] on td "quynh 0931858801" at bounding box center [920, 224] width 114 height 28
checkbox input "true"
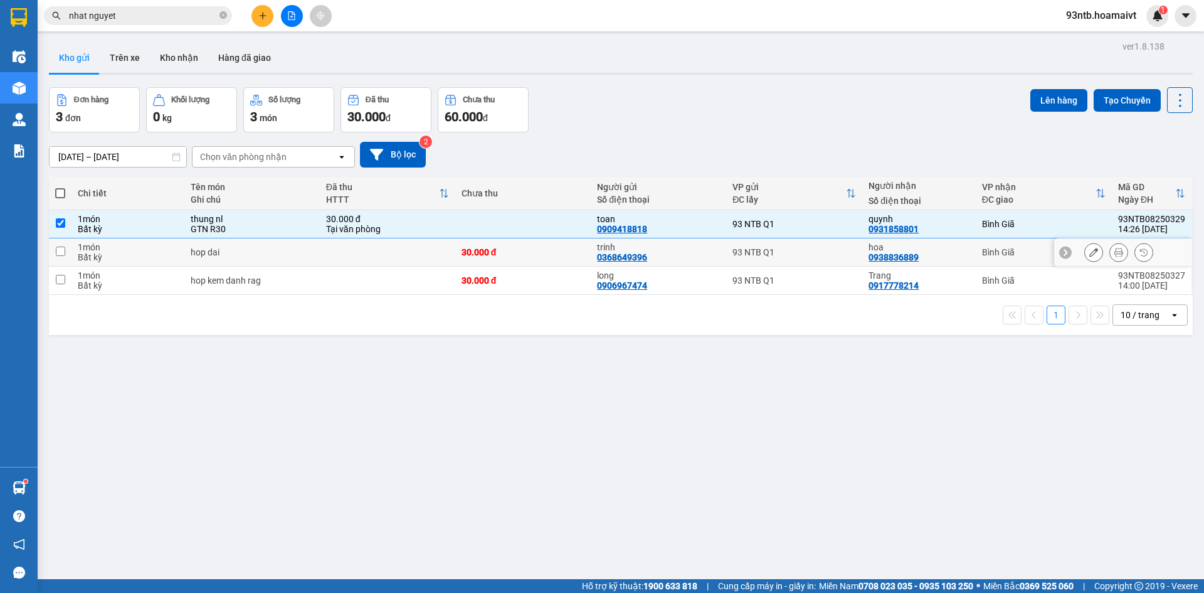
click at [962, 252] on div "hoa 0938836889" at bounding box center [919, 252] width 101 height 20
checkbox input "true"
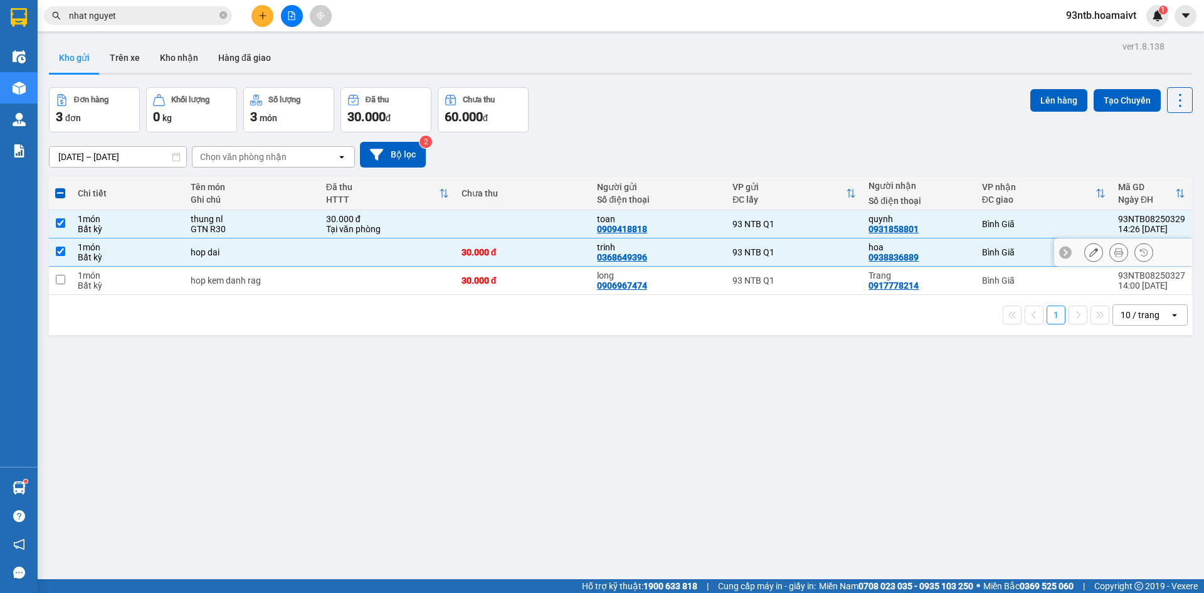
click at [962, 267] on td "Trang 0917778214" at bounding box center [920, 281] width 114 height 28
checkbox input "true"
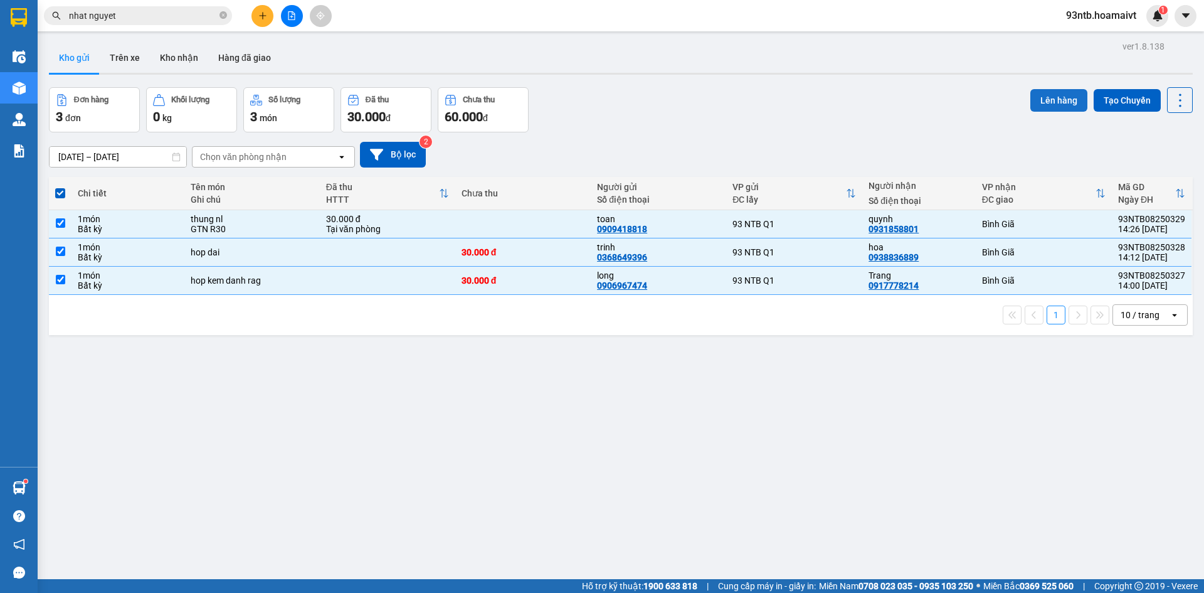
click at [1039, 94] on button "Lên hàng" at bounding box center [1059, 100] width 57 height 23
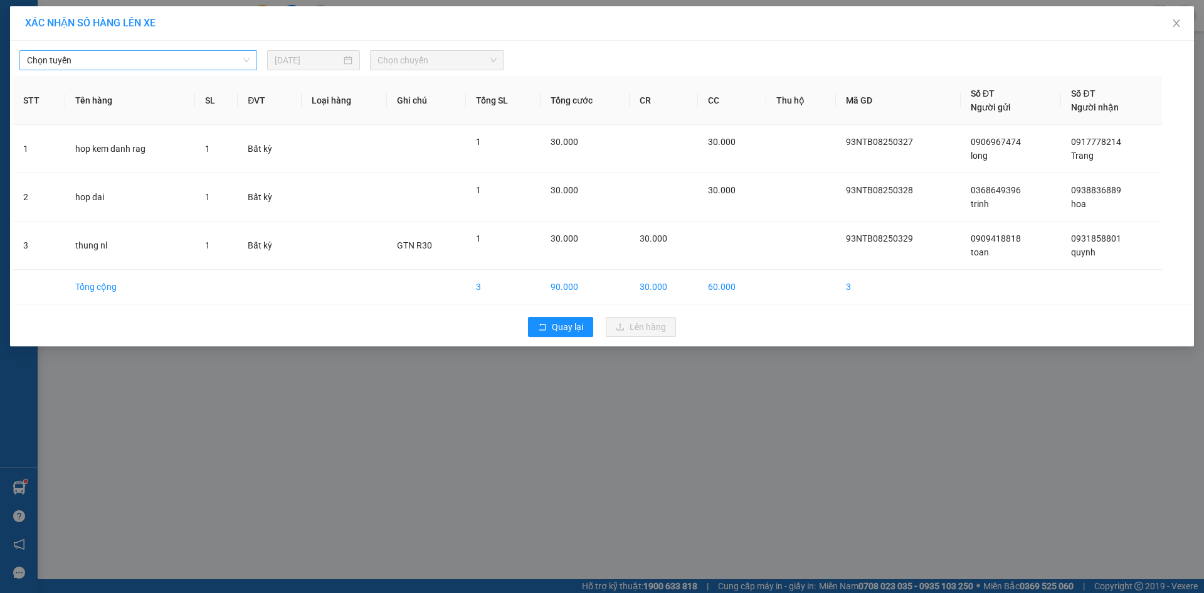
click at [186, 57] on span "Chọn tuyến" at bounding box center [138, 60] width 223 height 19
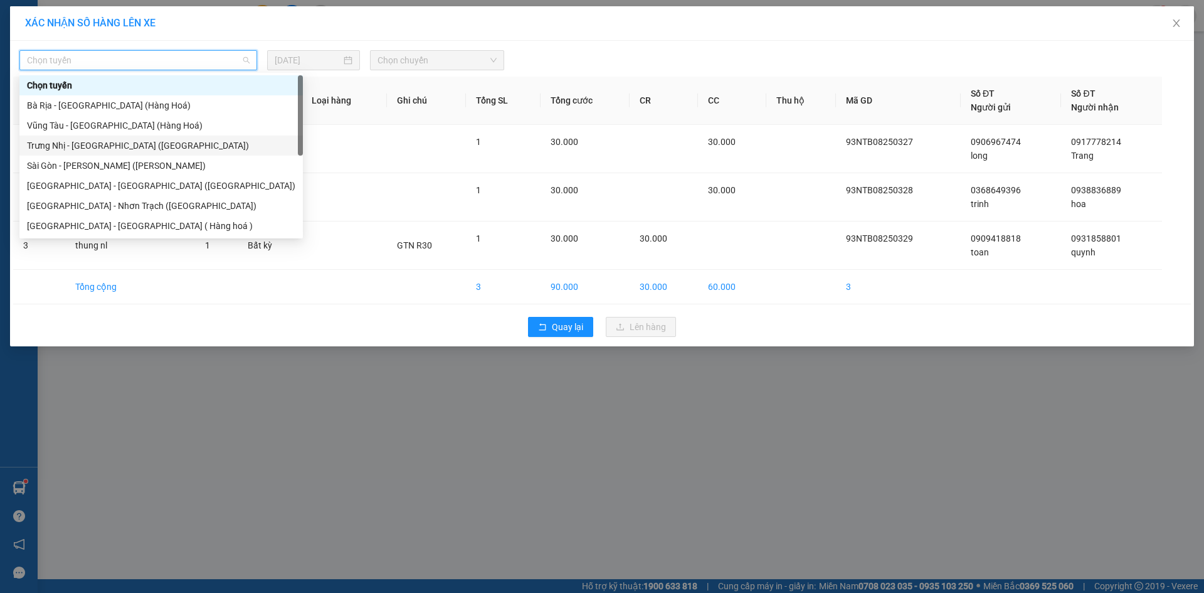
click at [110, 160] on div "Sài Gòn - Vũng Tàu (Hàng Hoá)" at bounding box center [161, 166] width 269 height 14
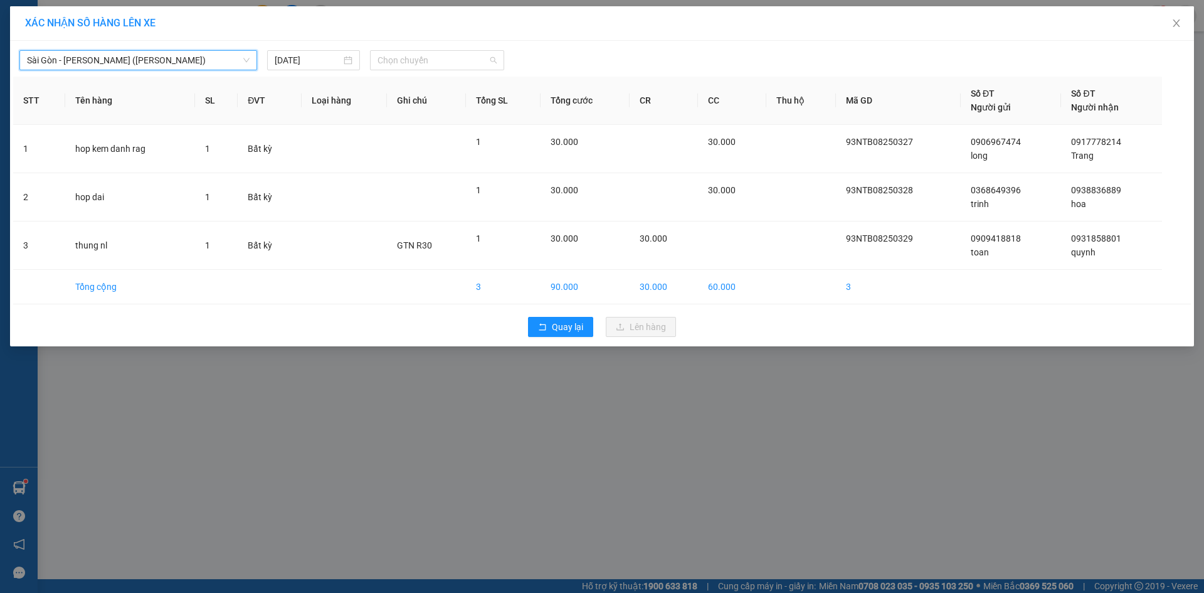
drag, startPoint x: 410, startPoint y: 68, endPoint x: 418, endPoint y: 87, distance: 20.9
click at [412, 68] on span "Chọn chuyến" at bounding box center [437, 60] width 119 height 19
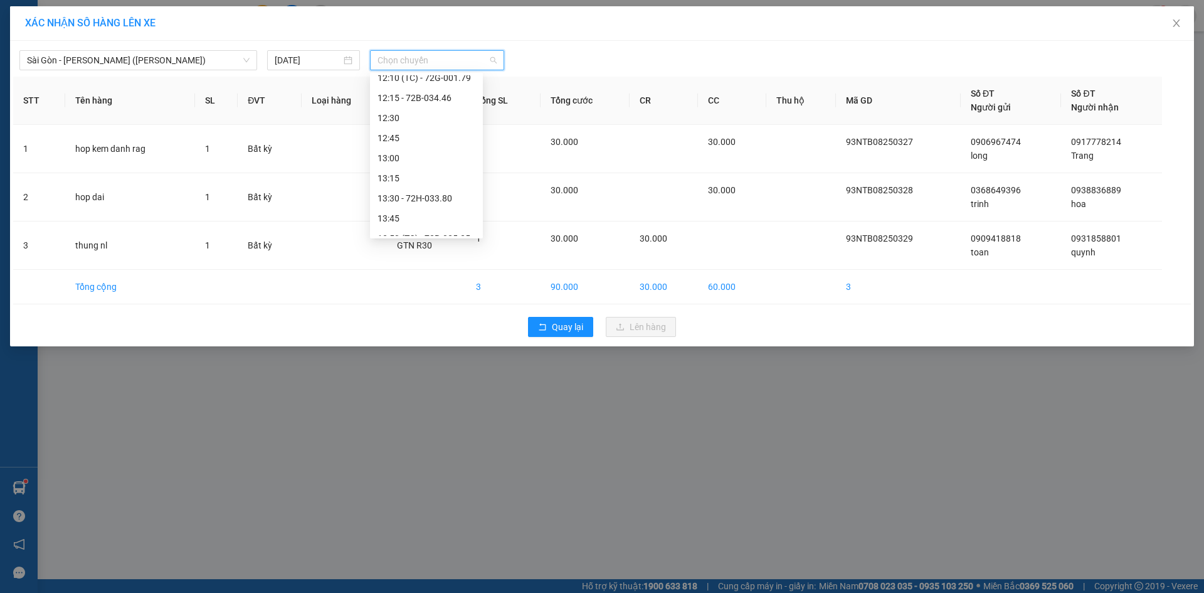
scroll to position [878, 0]
click at [425, 104] on div "14:30" at bounding box center [427, 111] width 98 height 14
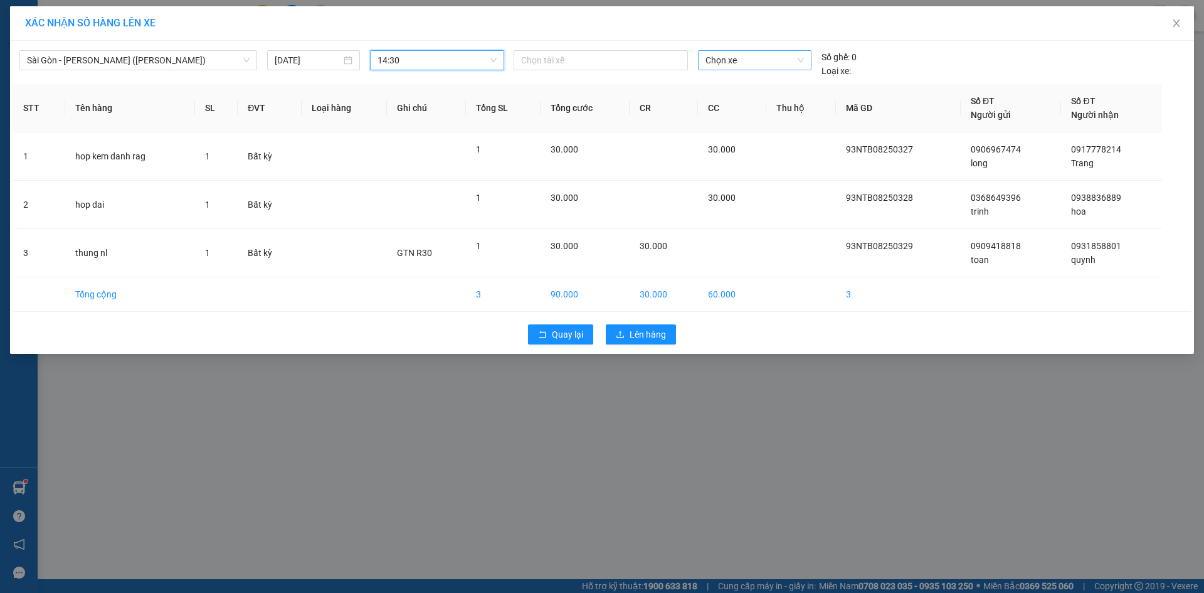
click at [743, 55] on span "Chọn xe" at bounding box center [755, 60] width 98 height 19
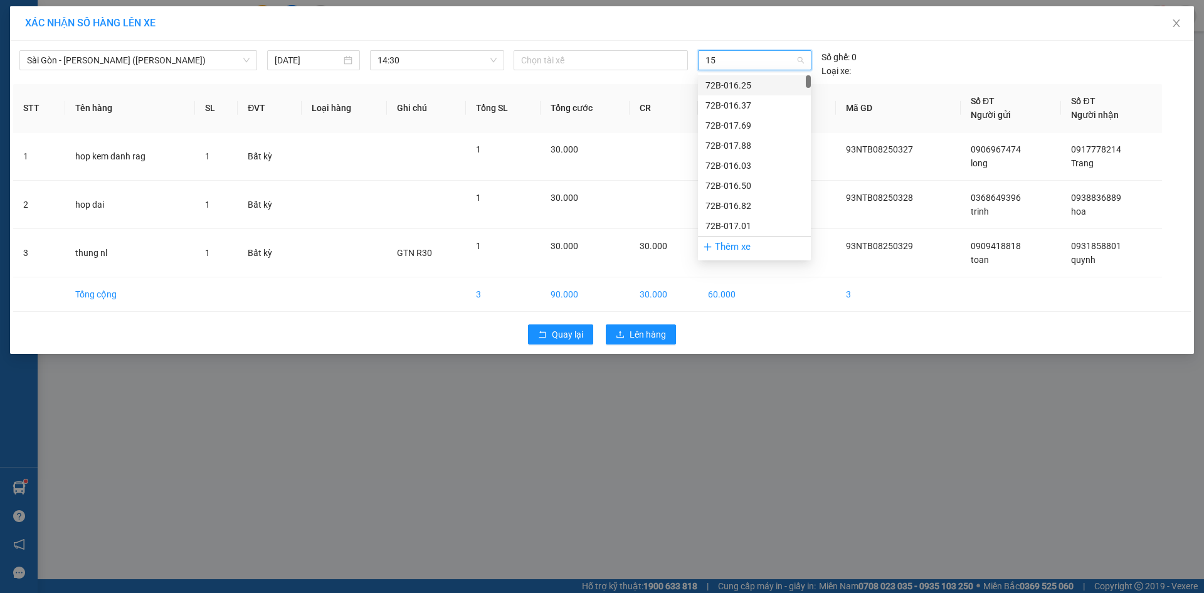
type input "150"
click at [753, 109] on div "72E-001.50" at bounding box center [755, 105] width 98 height 14
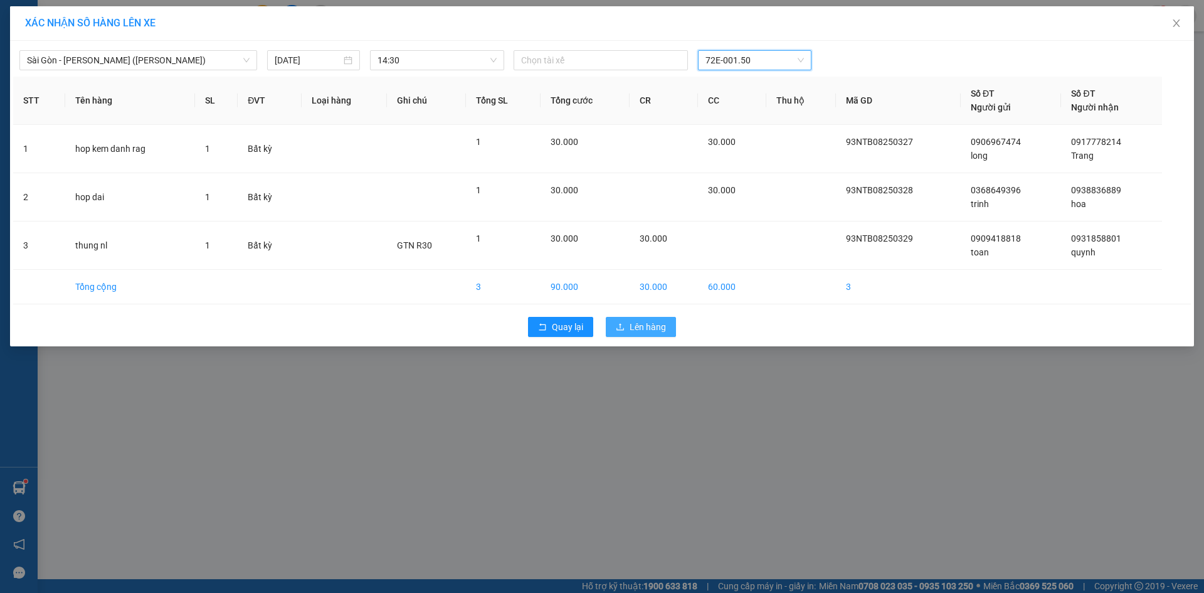
click at [642, 326] on span "Lên hàng" at bounding box center [648, 327] width 36 height 14
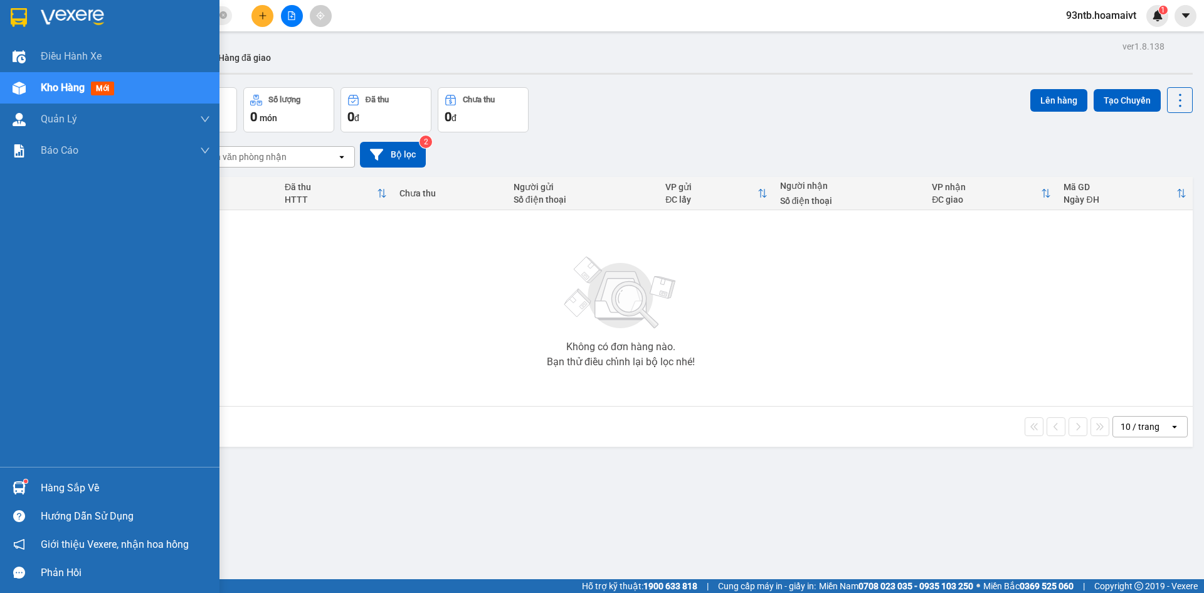
click at [78, 497] on div "Hàng sắp về" at bounding box center [110, 488] width 220 height 28
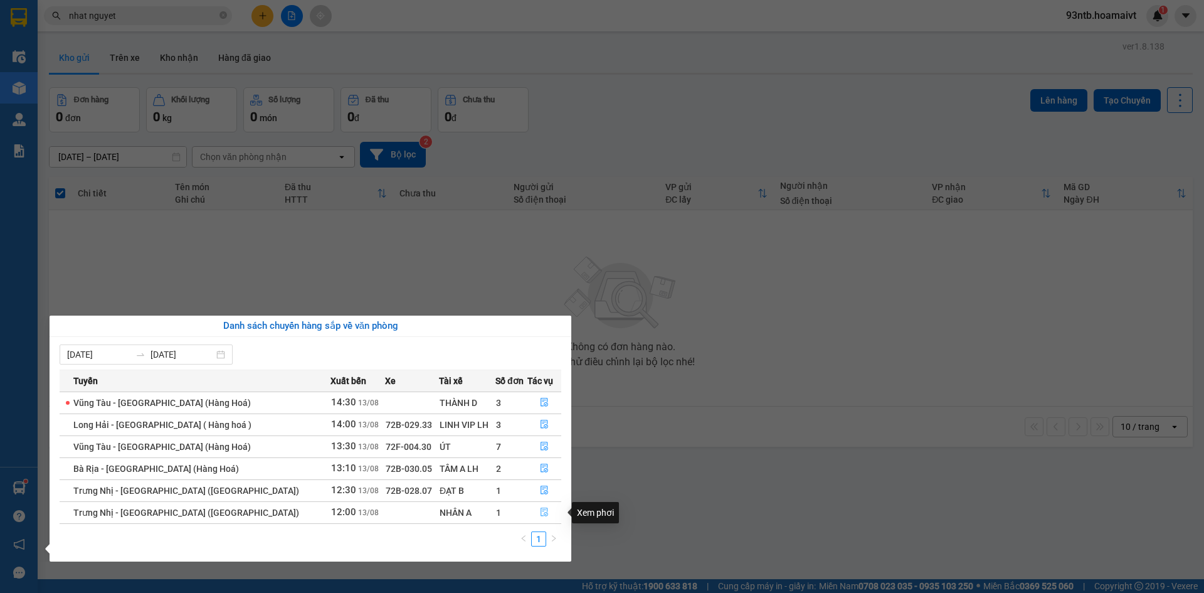
click at [533, 513] on button "button" at bounding box center [544, 513] width 33 height 20
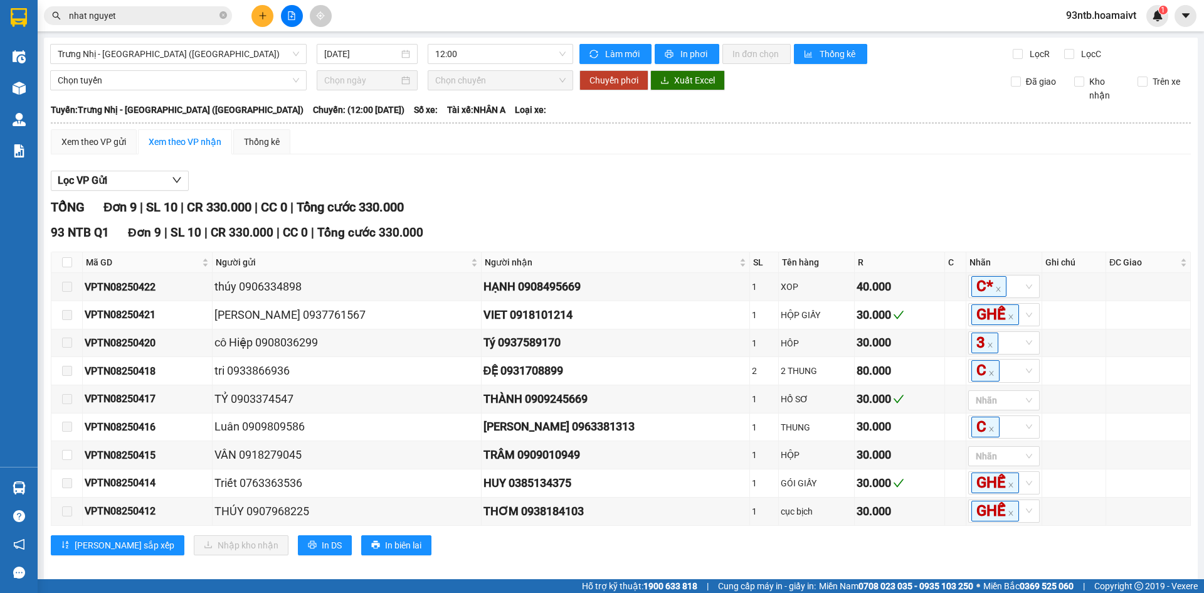
click at [605, 212] on div "TỔNG Đơn 9 | SL 10 | CR 330.000 | CC 0 | Tổng cước 330.000" at bounding box center [621, 207] width 1141 height 19
click at [68, 262] on input "checkbox" at bounding box center [67, 262] width 10 height 10
checkbox input "true"
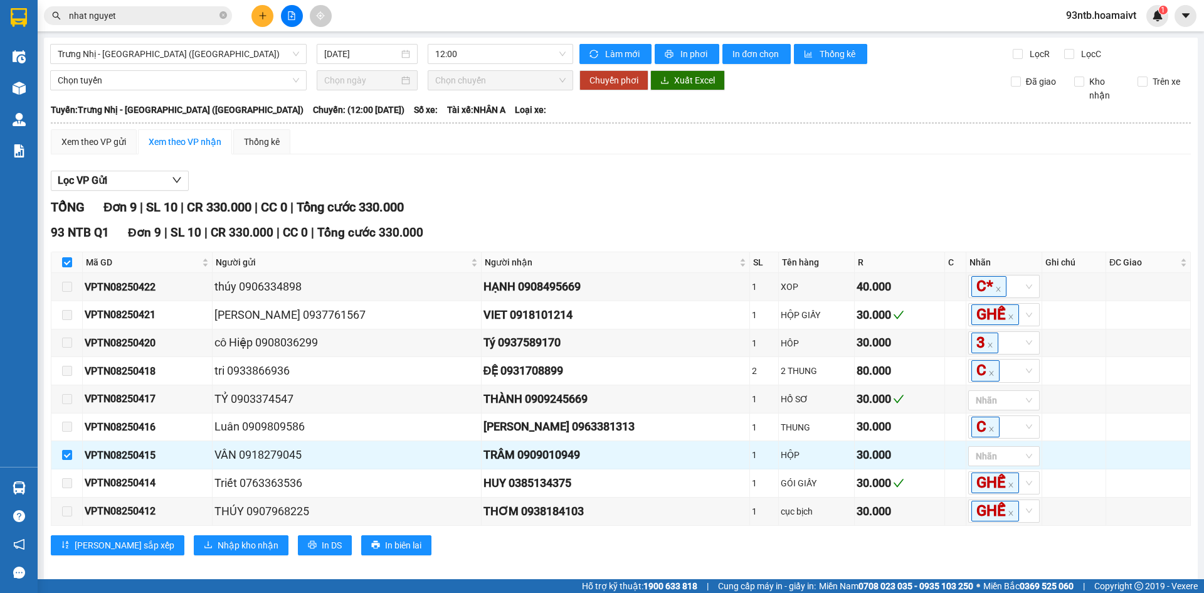
click at [164, 21] on input "nhat nguyet" at bounding box center [143, 16] width 148 height 14
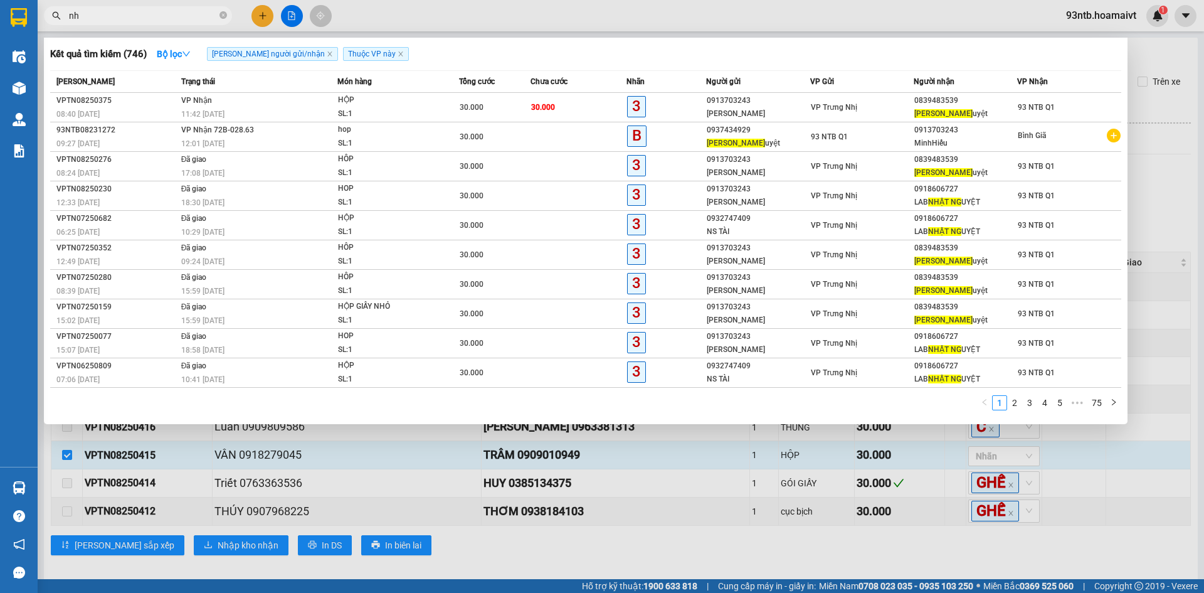
type input "n"
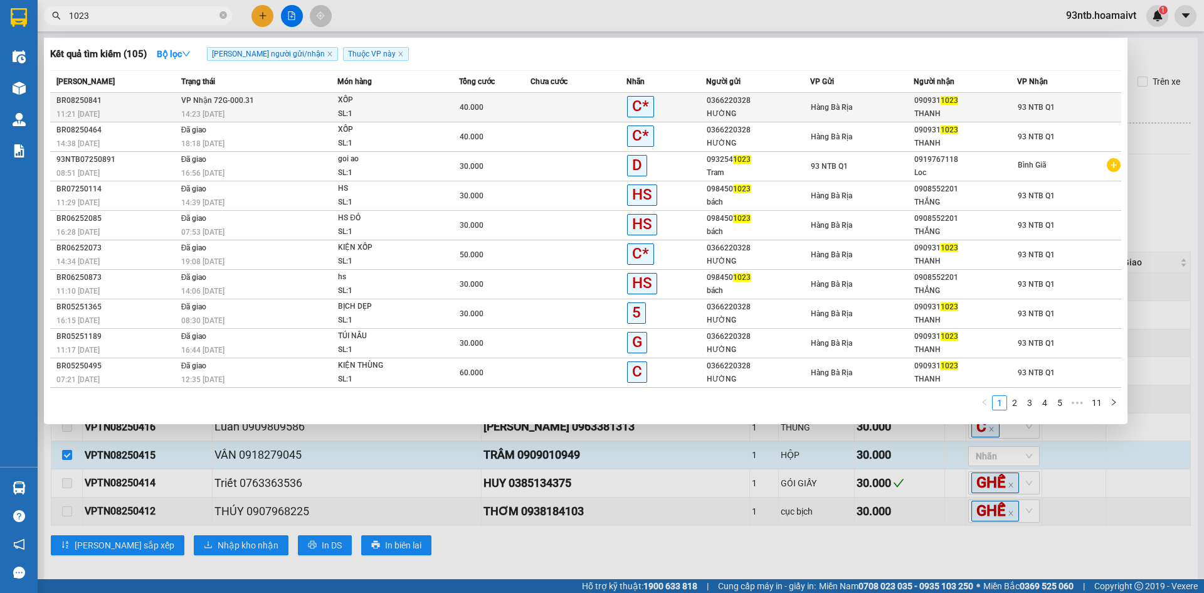
type input "1023"
click at [881, 104] on div "Hàng Bà Rịa" at bounding box center [862, 107] width 102 height 14
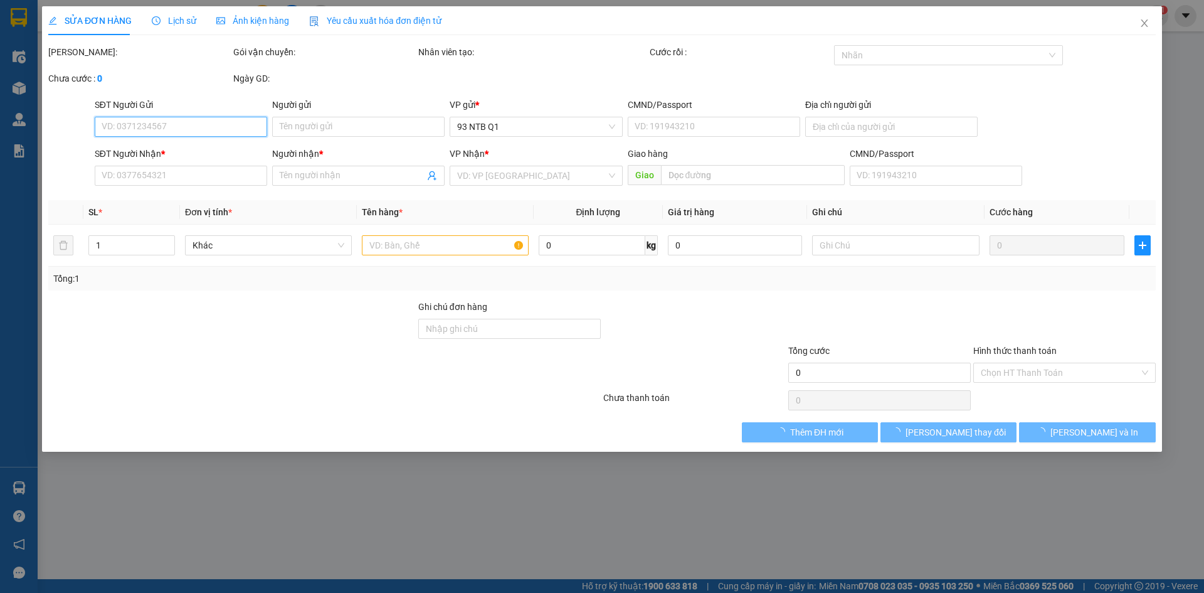
type input "0366220328"
type input "HƯỜNG"
type input "040176000948"
type input "0909311023"
type input "THANH"
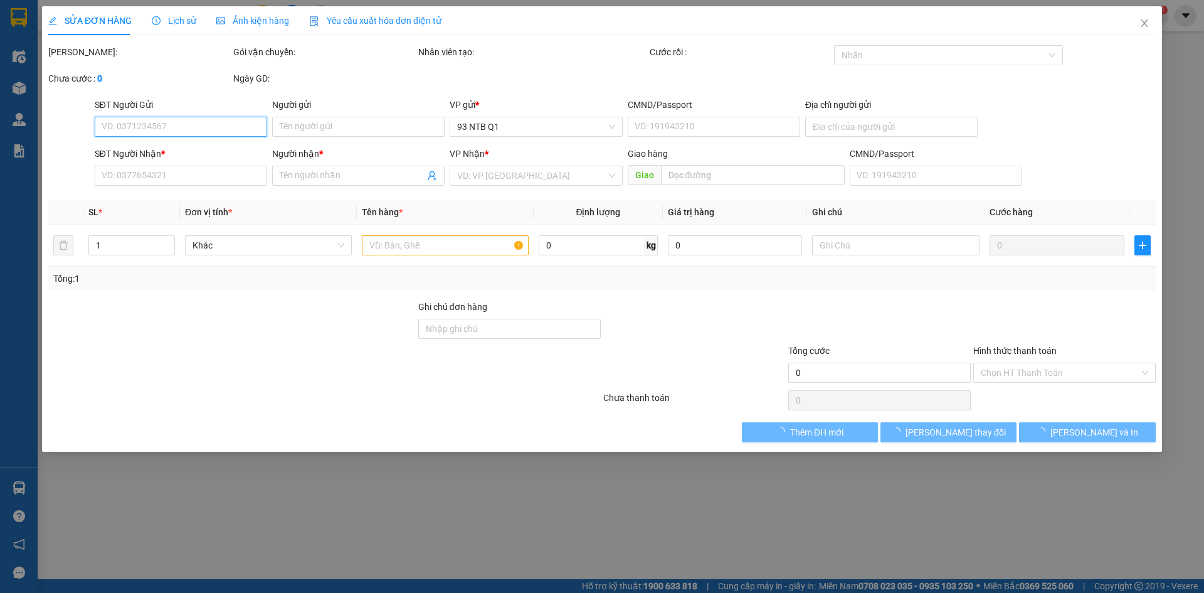
type input "40.000"
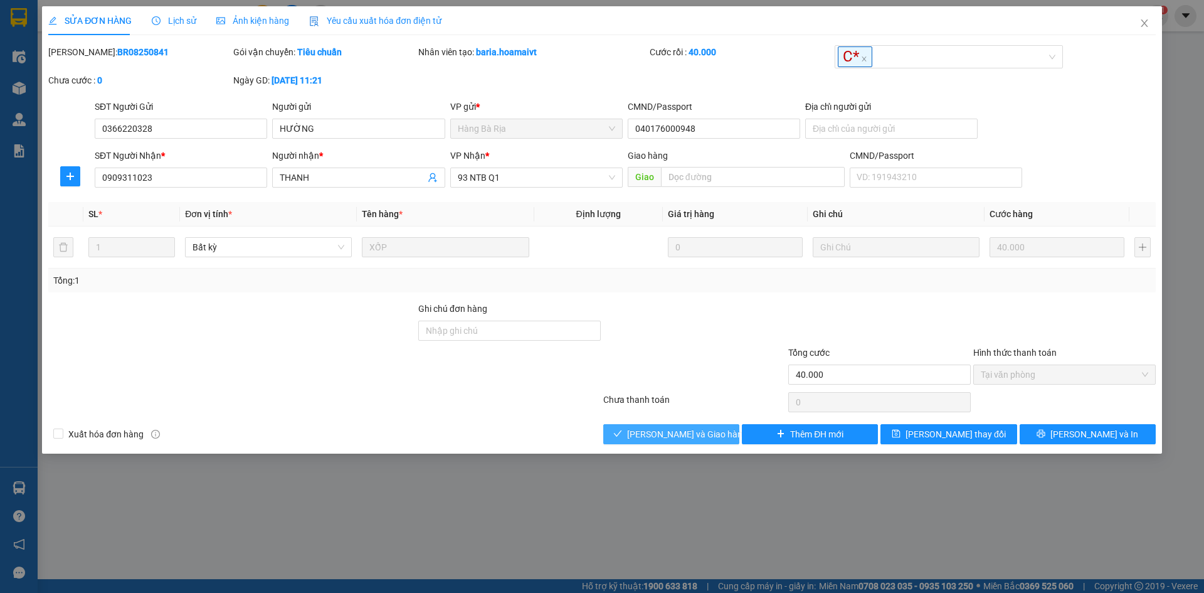
click at [663, 427] on span "Lưu và Giao hàng" at bounding box center [687, 434] width 120 height 14
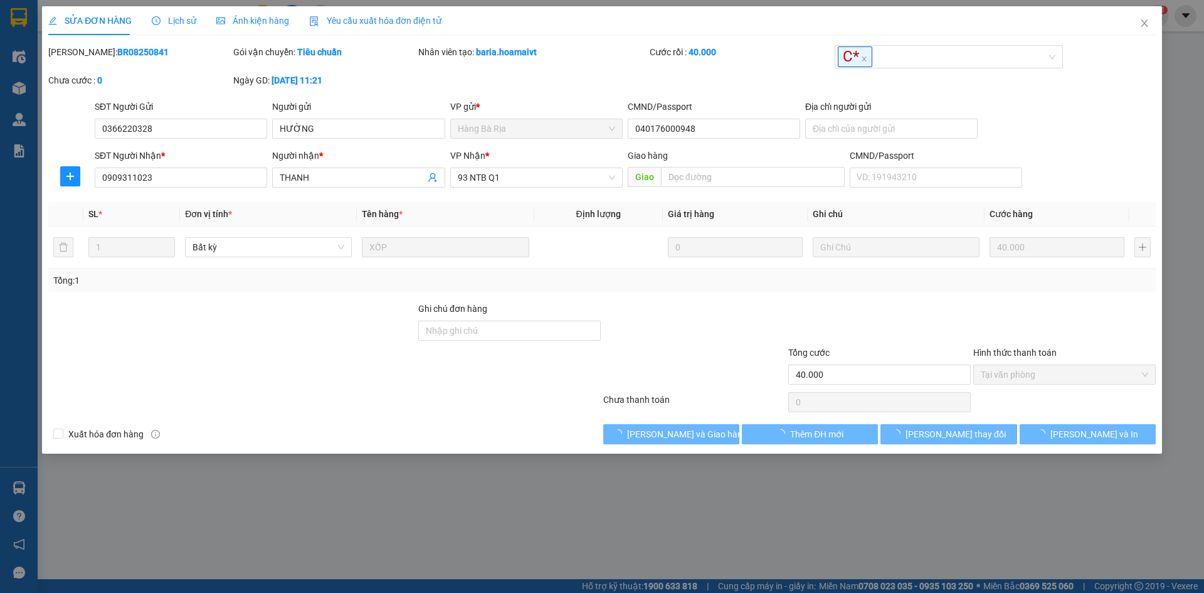
click at [549, 445] on div "SỬA ĐƠN HÀNG Lịch sử Ảnh kiện hàng Yêu cầu xuất hóa đơn điện tử Total Paid Fee …" at bounding box center [602, 229] width 1120 height 447
click at [546, 433] on div "Xuất hóa đơn hàng Lưu và Giao hàng Thêm ĐH mới Lưu thay đổi Lưu và In" at bounding box center [602, 434] width 1110 height 20
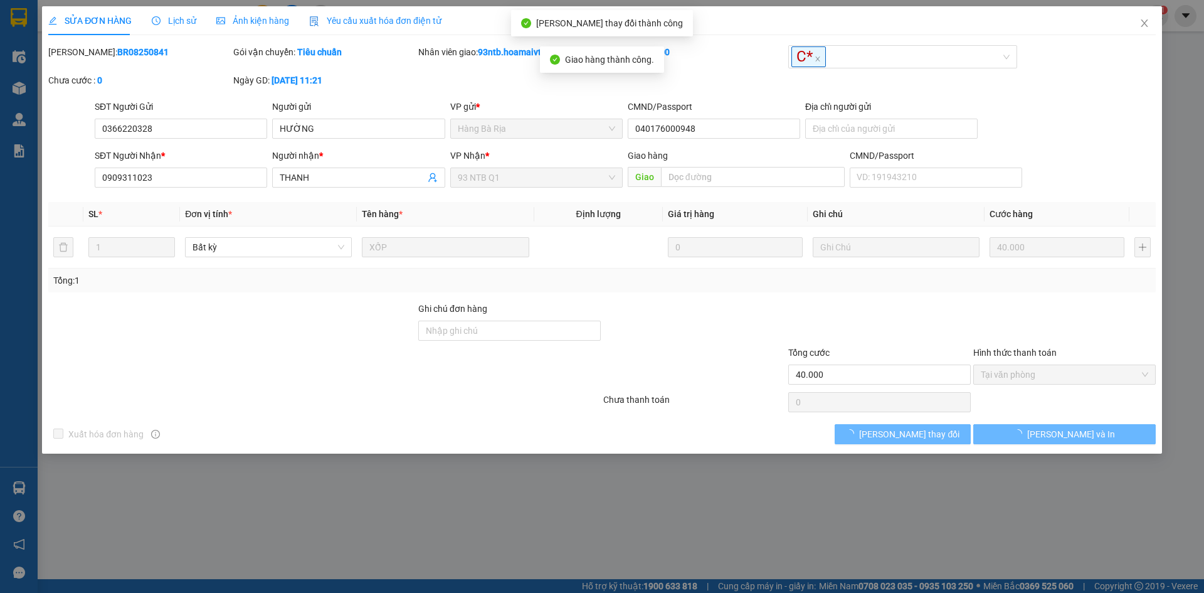
click at [583, 402] on div at bounding box center [324, 402] width 555 height 25
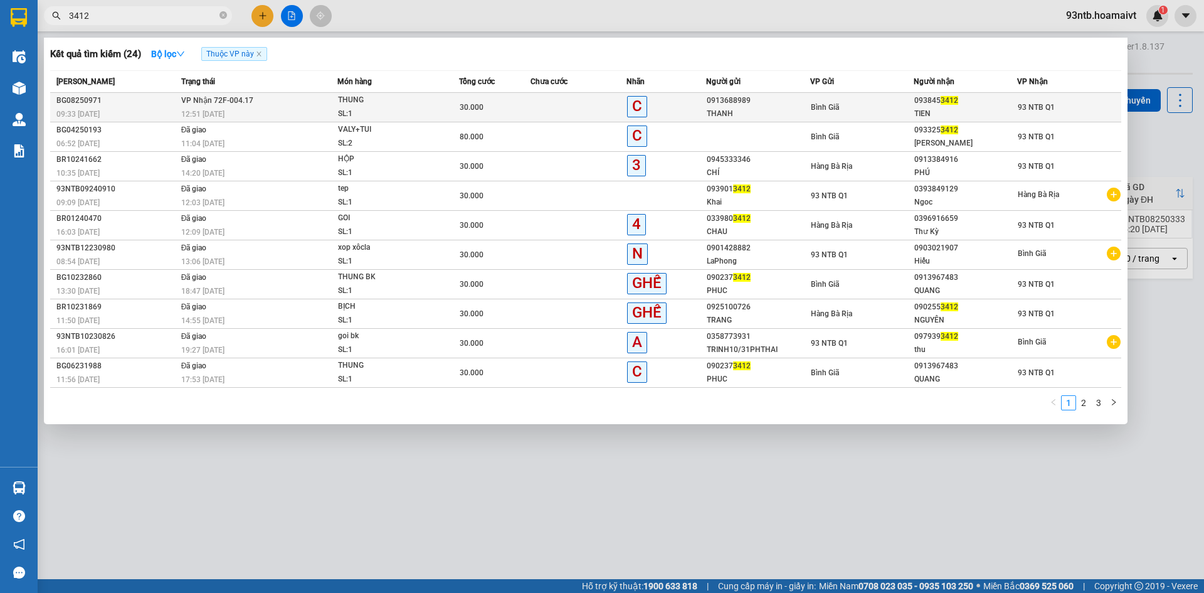
type input "3412"
click at [851, 112] on div "Bình Giã" at bounding box center [862, 107] width 102 height 14
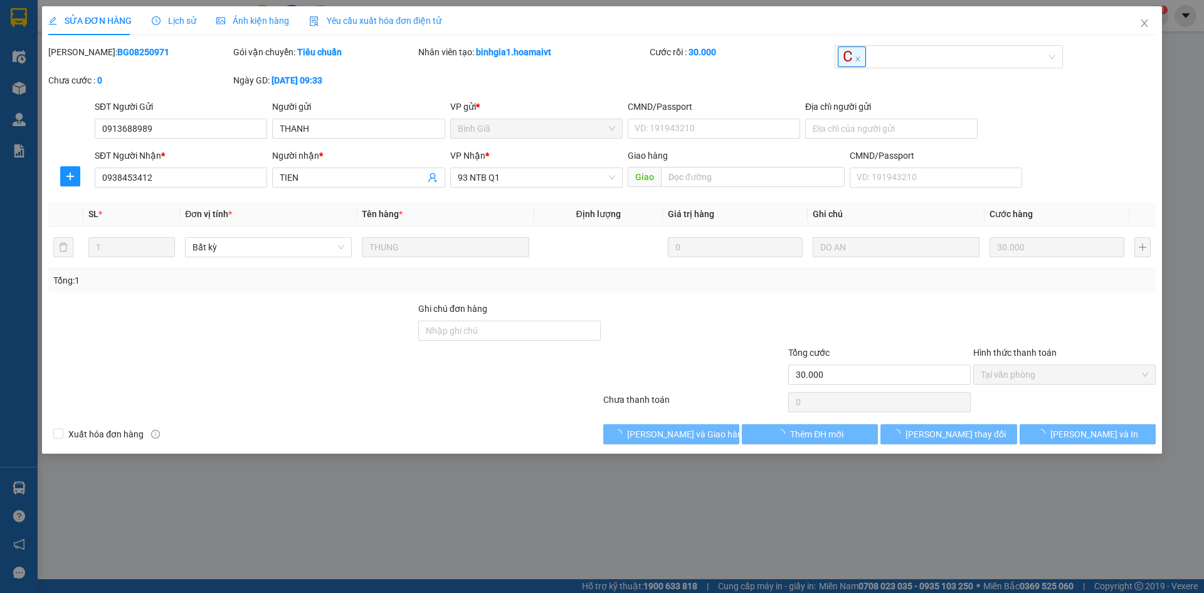
type input "0913688989"
type input "THANH"
type input "0938453412"
type input "TIEN"
type input "30.000"
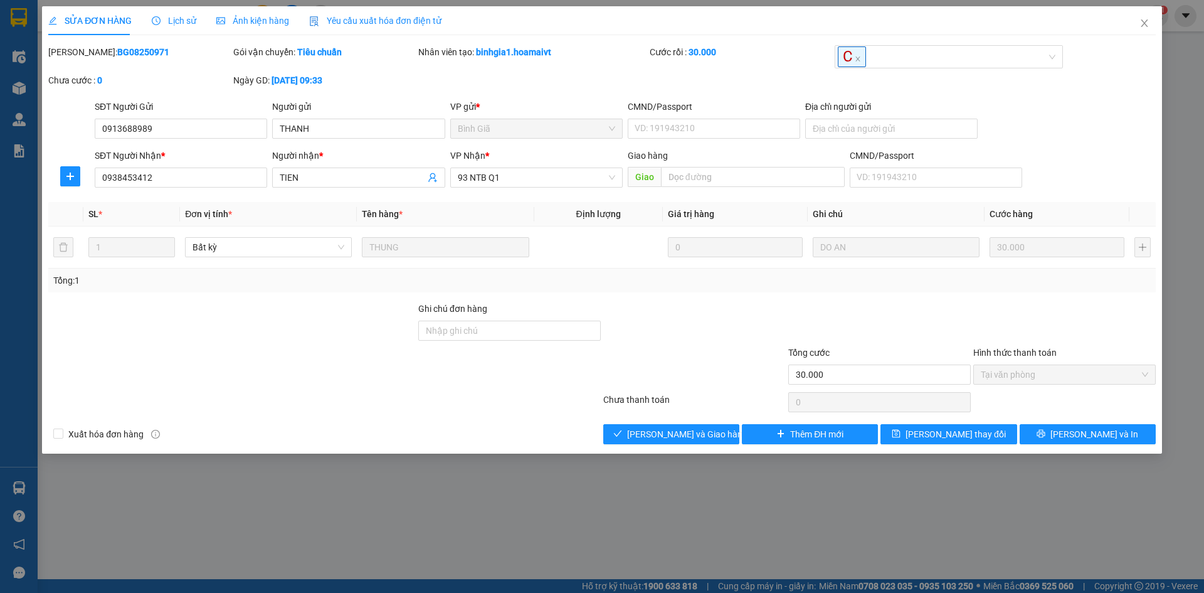
click at [549, 398] on div at bounding box center [324, 402] width 555 height 25
drag, startPoint x: 644, startPoint y: 367, endPoint x: 657, endPoint y: 359, distance: 15.7
click at [646, 367] on div at bounding box center [694, 368] width 185 height 44
click at [669, 356] on div at bounding box center [694, 368] width 185 height 44
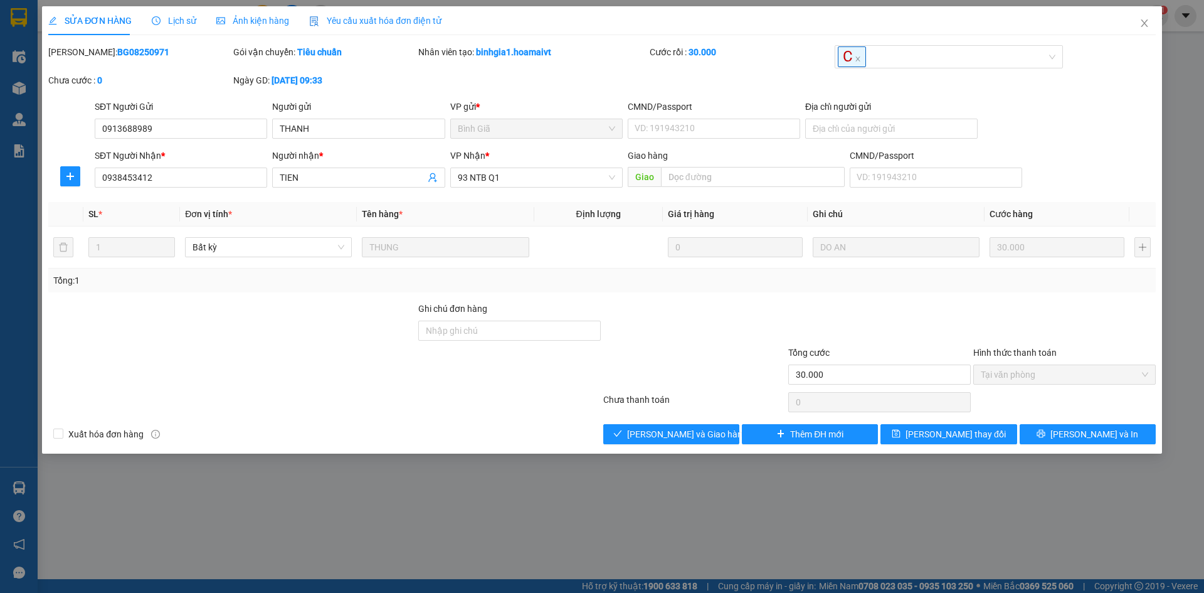
click at [540, 396] on div at bounding box center [324, 402] width 555 height 25
click at [734, 394] on div "Chưa thanh toán" at bounding box center [694, 404] width 185 height 22
click at [565, 398] on div at bounding box center [324, 402] width 555 height 25
click at [684, 373] on div at bounding box center [694, 368] width 185 height 44
click at [368, 386] on div at bounding box center [232, 368] width 370 height 44
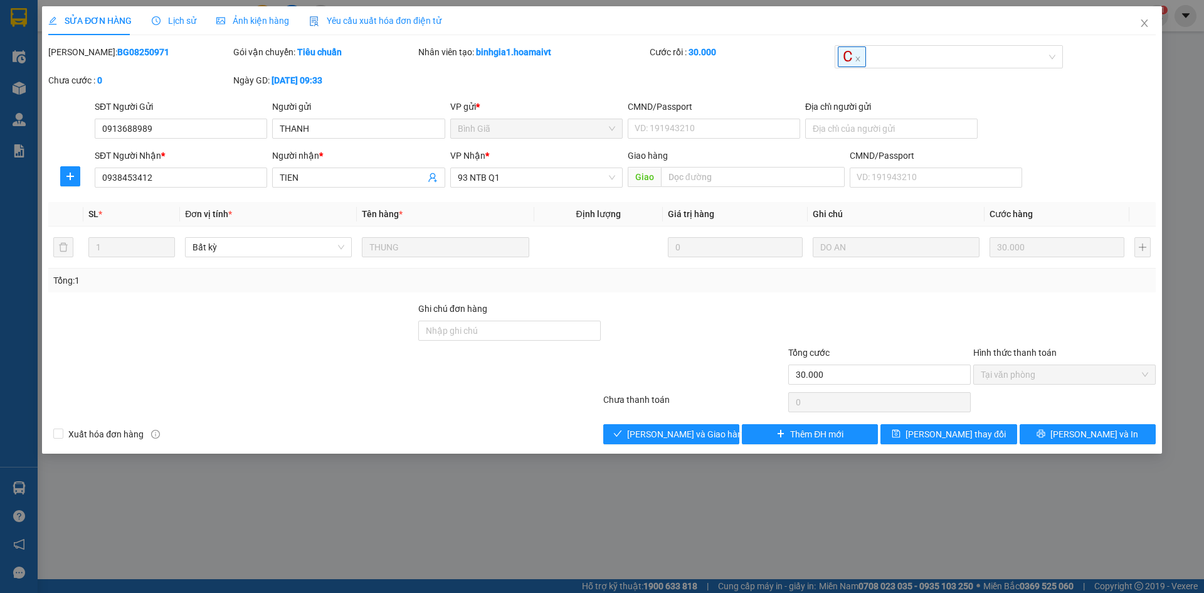
click at [727, 380] on div at bounding box center [694, 368] width 185 height 44
click at [521, 391] on div at bounding box center [324, 402] width 555 height 25
click at [453, 392] on div at bounding box center [324, 402] width 555 height 25
click at [578, 386] on div at bounding box center [509, 368] width 185 height 44
click at [727, 390] on div "Chưa thanh toán 0 Chọn HT Thanh Toán" at bounding box center [602, 402] width 1110 height 25
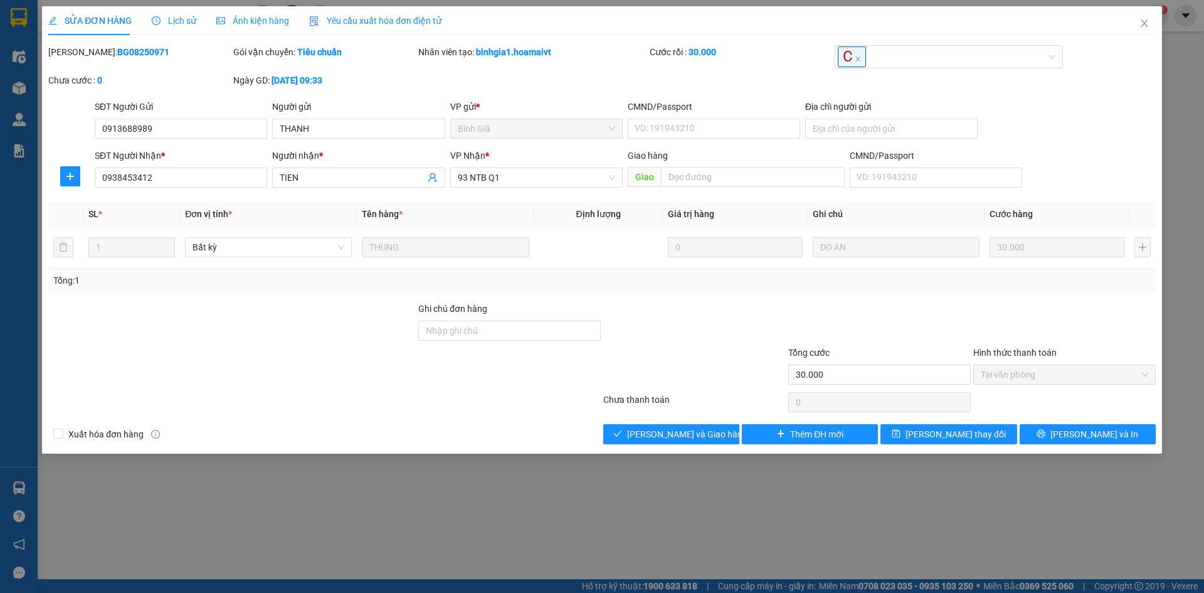
click at [574, 390] on div at bounding box center [324, 402] width 555 height 25
click at [735, 371] on div at bounding box center [694, 368] width 185 height 44
click at [588, 381] on div at bounding box center [509, 368] width 185 height 44
click at [669, 376] on div at bounding box center [694, 368] width 185 height 44
click at [729, 375] on div at bounding box center [694, 368] width 185 height 44
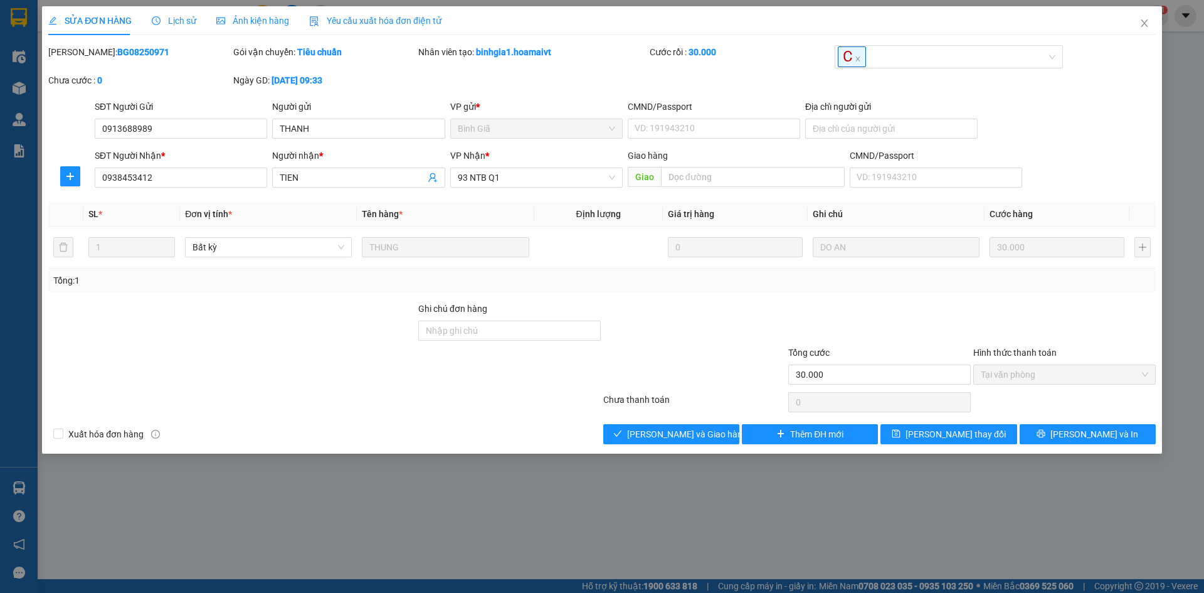
click at [531, 393] on div at bounding box center [324, 402] width 555 height 25
drag, startPoint x: 668, startPoint y: 379, endPoint x: 683, endPoint y: 374, distance: 15.9
click at [683, 374] on div at bounding box center [694, 368] width 185 height 44
click at [708, 371] on div at bounding box center [694, 368] width 185 height 44
click at [681, 432] on span "[PERSON_NAME] và Giao hàng" at bounding box center [687, 434] width 120 height 14
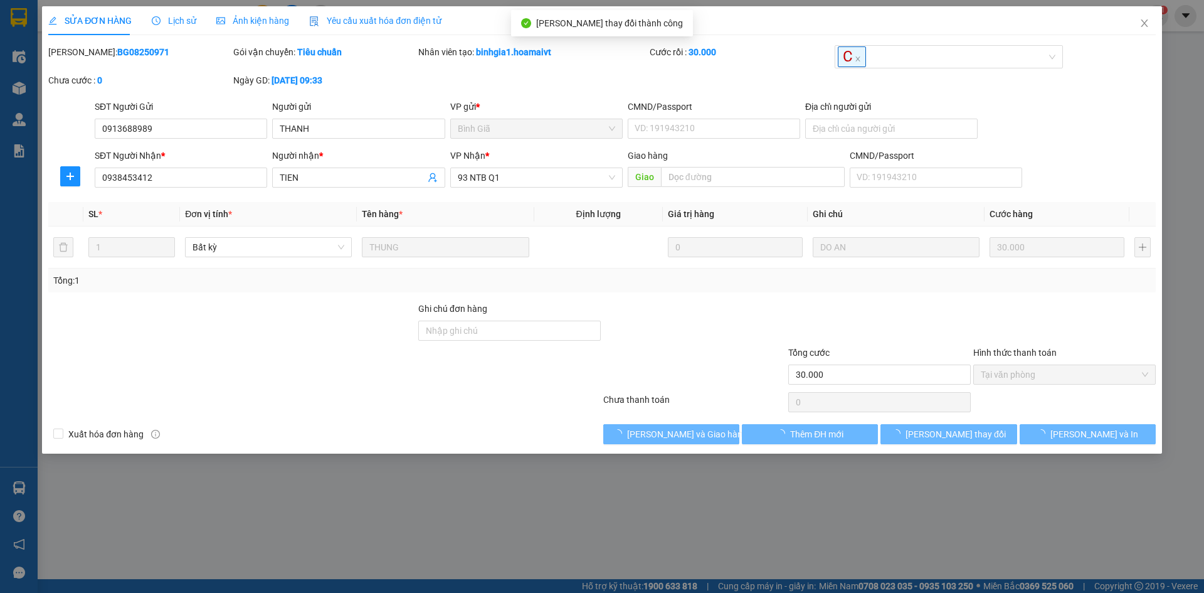
click at [1119, 107] on div "SĐT Người Gửi 0913688989 Người gửi THANH VP gửi * [PERSON_NAME] CMND/Passport V…" at bounding box center [625, 122] width 1066 height 44
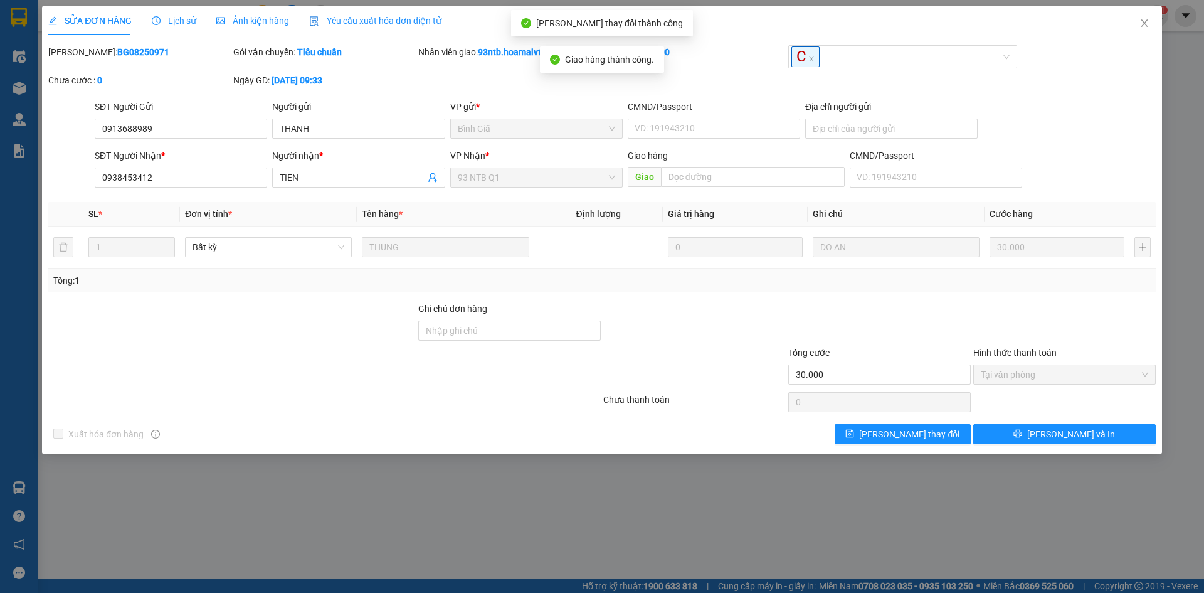
click at [1119, 109] on div "SĐT Người Gửi 0913688989 Người gửi THANH VP gửi * [PERSON_NAME] CMND/Passport V…" at bounding box center [625, 122] width 1066 height 44
click at [706, 391] on div "Chưa thanh toán 0 Chọn HT Thanh Toán" at bounding box center [602, 402] width 1110 height 25
click at [706, 400] on div "Chưa thanh toán" at bounding box center [694, 404] width 185 height 22
click at [713, 334] on div at bounding box center [694, 324] width 185 height 44
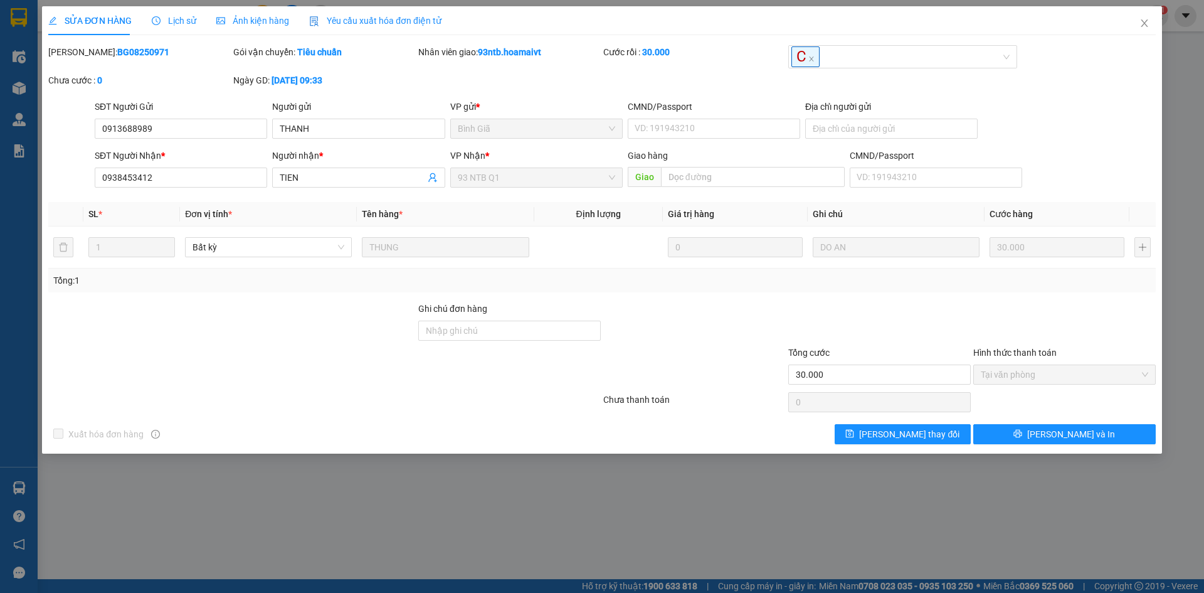
click at [516, 399] on div at bounding box center [324, 402] width 555 height 25
click at [826, 310] on div at bounding box center [879, 324] width 185 height 44
click at [885, 316] on div at bounding box center [879, 324] width 185 height 44
click at [508, 393] on div at bounding box center [324, 402] width 555 height 25
click at [838, 346] on div "Tổng cước" at bounding box center [880, 355] width 183 height 19
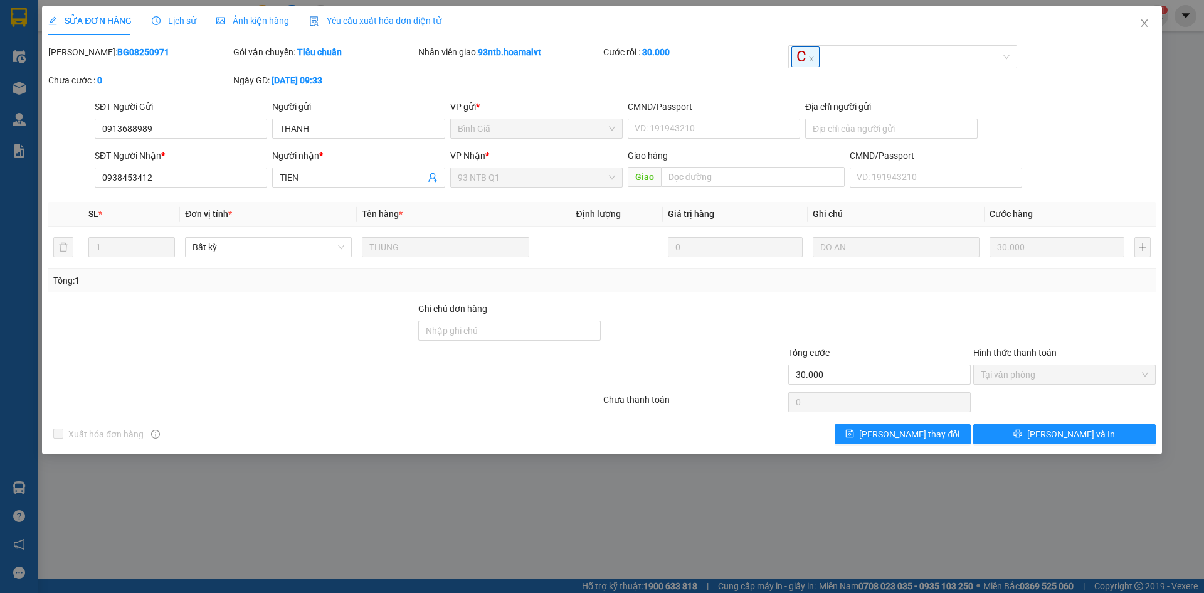
drag, startPoint x: 560, startPoint y: 375, endPoint x: 448, endPoint y: 396, distance: 113.7
click at [558, 375] on div at bounding box center [509, 368] width 185 height 44
drag, startPoint x: 448, startPoint y: 396, endPoint x: 794, endPoint y: 312, distance: 355.6
click at [449, 396] on div at bounding box center [324, 402] width 555 height 25
click at [898, 287] on div "Tổng: 1" at bounding box center [602, 281] width 1108 height 24
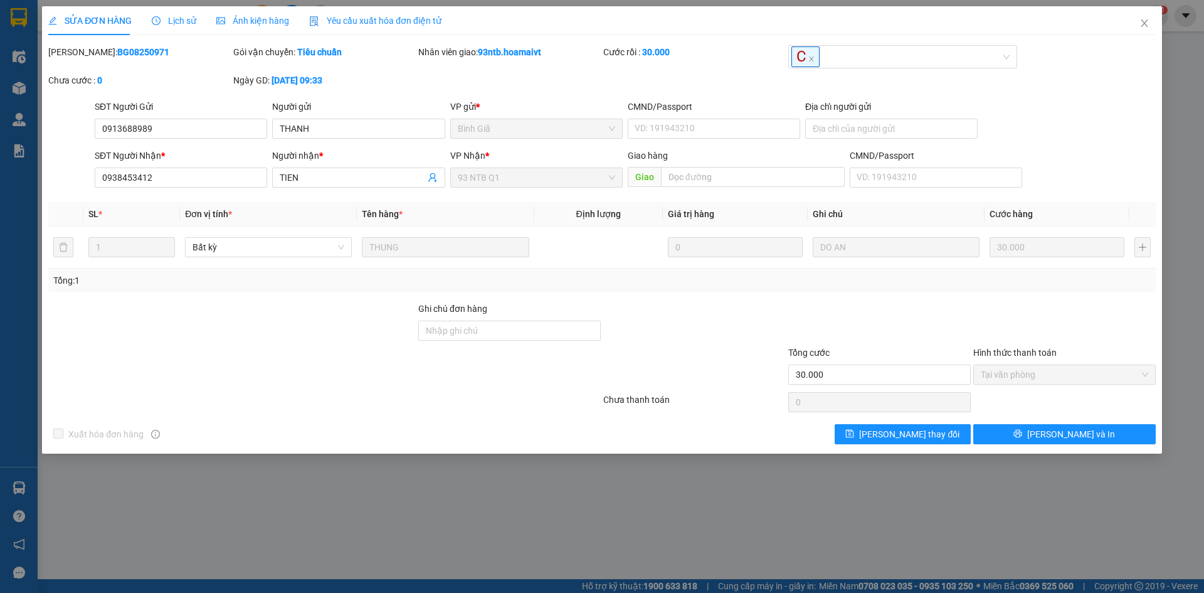
click at [585, 380] on div at bounding box center [509, 368] width 185 height 44
drag, startPoint x: 714, startPoint y: 351, endPoint x: 854, endPoint y: 316, distance: 144.7
click at [817, 326] on form "Ghi chú đơn hàng Tổng cước 30.000 Hình thức thanh toán Tại văn phòng" at bounding box center [602, 346] width 1108 height 88
click at [856, 316] on div at bounding box center [879, 324] width 185 height 44
click at [509, 361] on div at bounding box center [509, 368] width 185 height 44
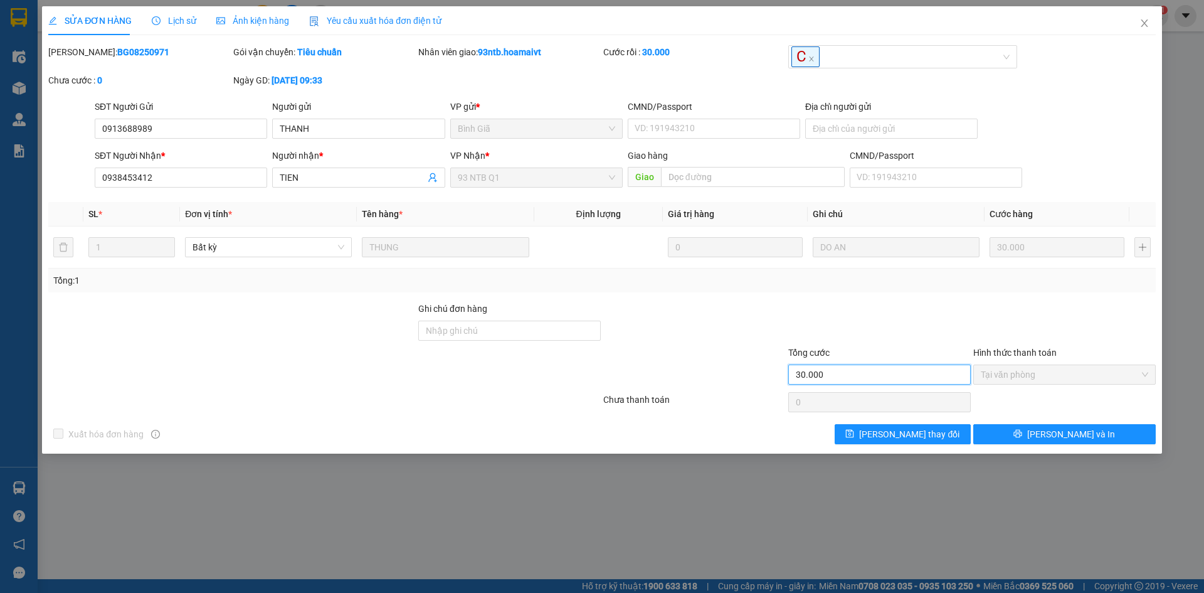
click at [857, 372] on input "30.000" at bounding box center [880, 374] width 183 height 20
drag, startPoint x: 462, startPoint y: 415, endPoint x: 673, endPoint y: 362, distance: 216.8
click at [462, 415] on div "Total Paid Fee 30.000 Total UnPaid Fee 0 Cash Collection Total Fee Mã ĐH: BG082…" at bounding box center [602, 244] width 1108 height 399
click at [718, 348] on div at bounding box center [694, 368] width 185 height 44
drag, startPoint x: 722, startPoint y: 381, endPoint x: 703, endPoint y: 407, distance: 32.2
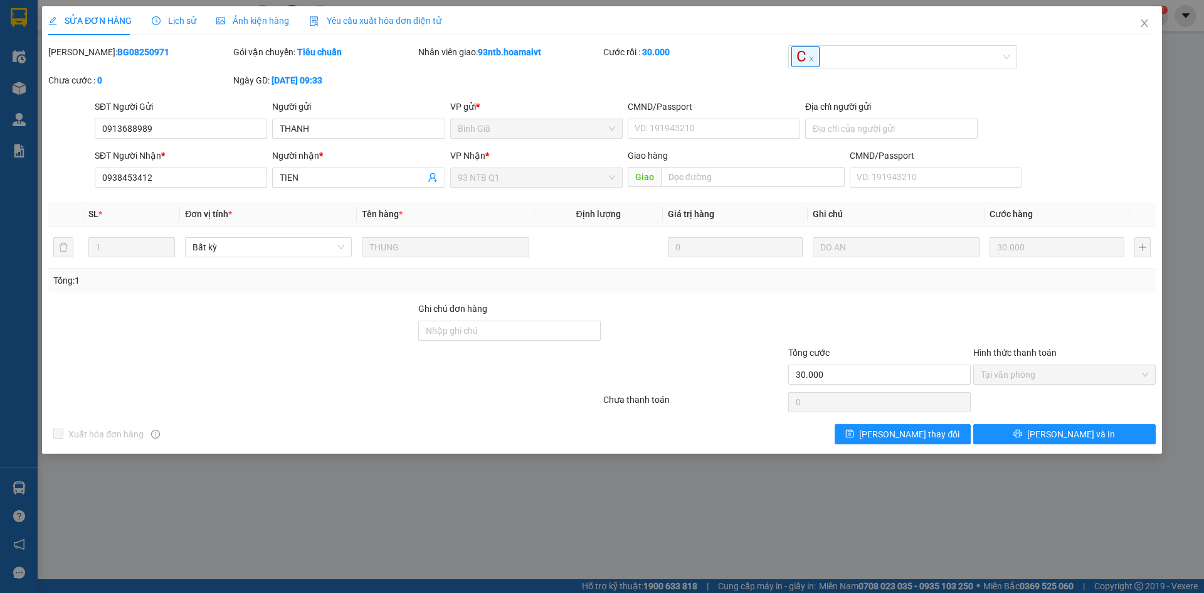
click at [721, 383] on div at bounding box center [694, 368] width 185 height 44
click at [523, 430] on div "Xuất hóa đơn hàng [PERSON_NAME] thay đổi [PERSON_NAME] và In" at bounding box center [602, 434] width 1110 height 20
click at [435, 414] on div at bounding box center [324, 402] width 555 height 25
click at [743, 398] on div "Chưa thanh toán" at bounding box center [694, 404] width 185 height 22
click at [595, 425] on div "Xuất hóa đơn hàng [PERSON_NAME] thay đổi [PERSON_NAME] và In" at bounding box center [602, 434] width 1110 height 20
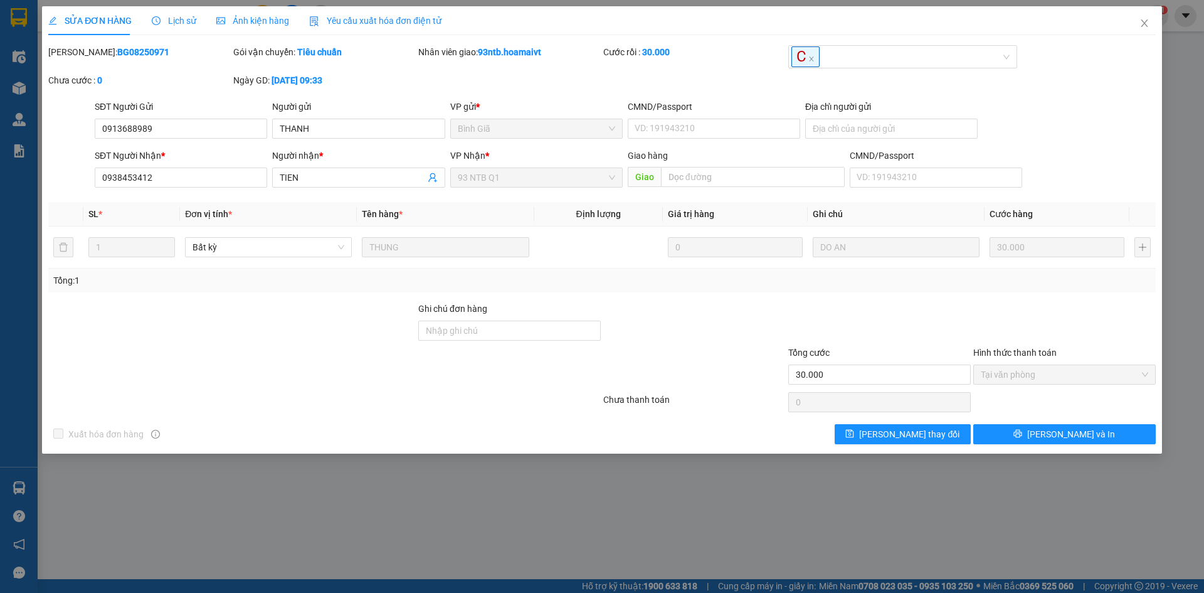
click at [554, 413] on div "Total Paid Fee 30.000 Total UnPaid Fee 0 Cash Collection Total Fee Mã ĐH: BG082…" at bounding box center [602, 244] width 1108 height 399
click at [667, 375] on div at bounding box center [694, 368] width 185 height 44
drag, startPoint x: 673, startPoint y: 371, endPoint x: 740, endPoint y: 314, distance: 88.1
click at [674, 369] on div at bounding box center [694, 368] width 185 height 44
click at [1143, 23] on icon "close" at bounding box center [1145, 23] width 10 height 10
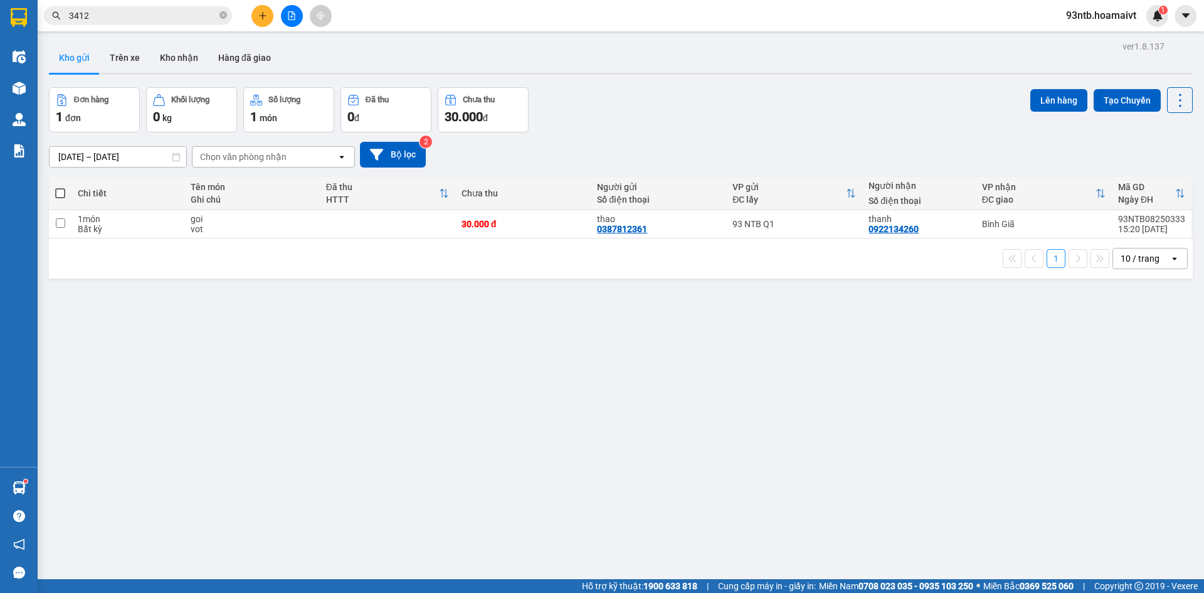
click at [159, 5] on div "Kết quả tìm kiếm ( 24 ) Bộ lọc Thuộc VP này Mã ĐH Trạng thái Món hàng Tổng cước…" at bounding box center [122, 16] width 245 height 22
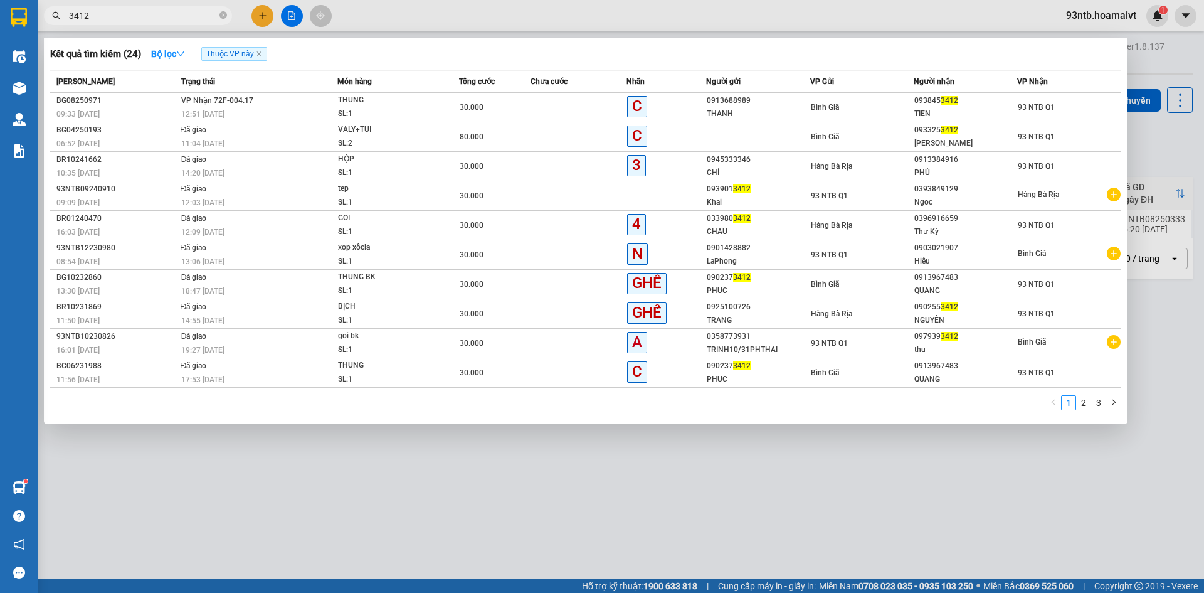
click at [158, 21] on input "3412" at bounding box center [143, 16] width 148 height 14
type input "3"
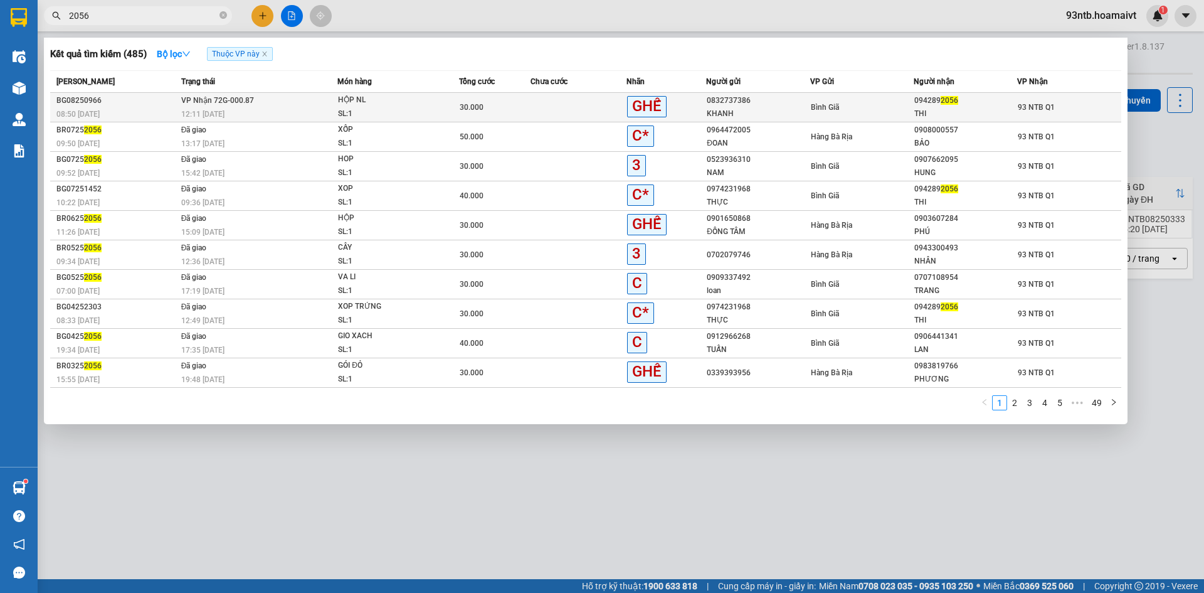
type input "2056"
click at [846, 113] on div "Bình Giã" at bounding box center [862, 107] width 102 height 14
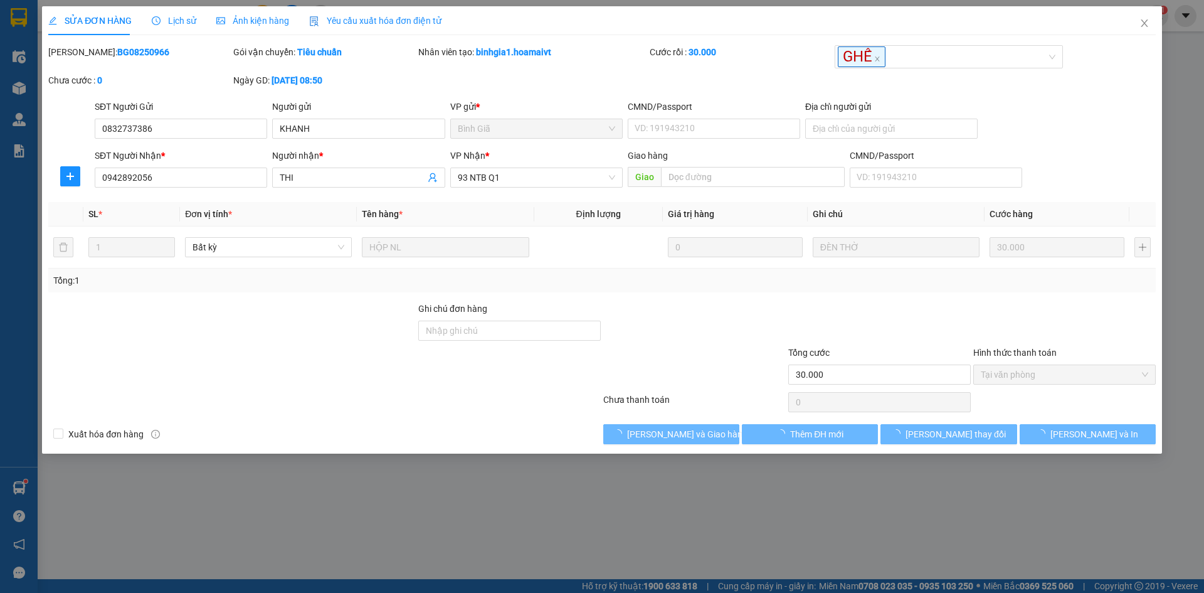
type input "0832737386"
type input "KHANH"
type input "0942892056"
type input "THI"
type input "30.000"
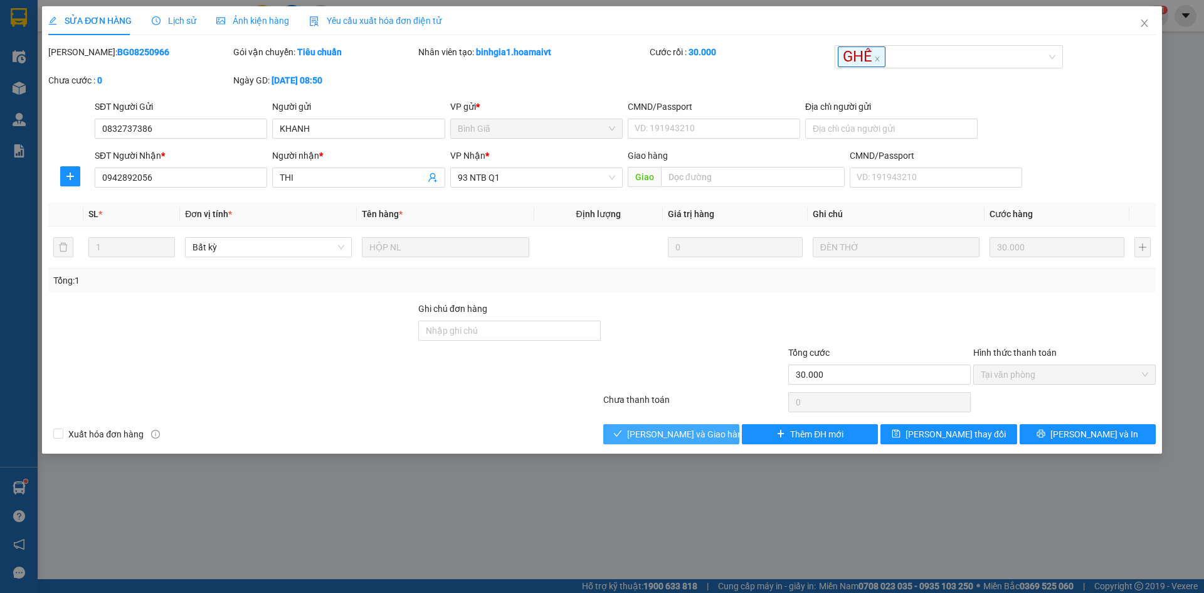
click at [697, 437] on span "[PERSON_NAME] và Giao hàng" at bounding box center [687, 434] width 120 height 14
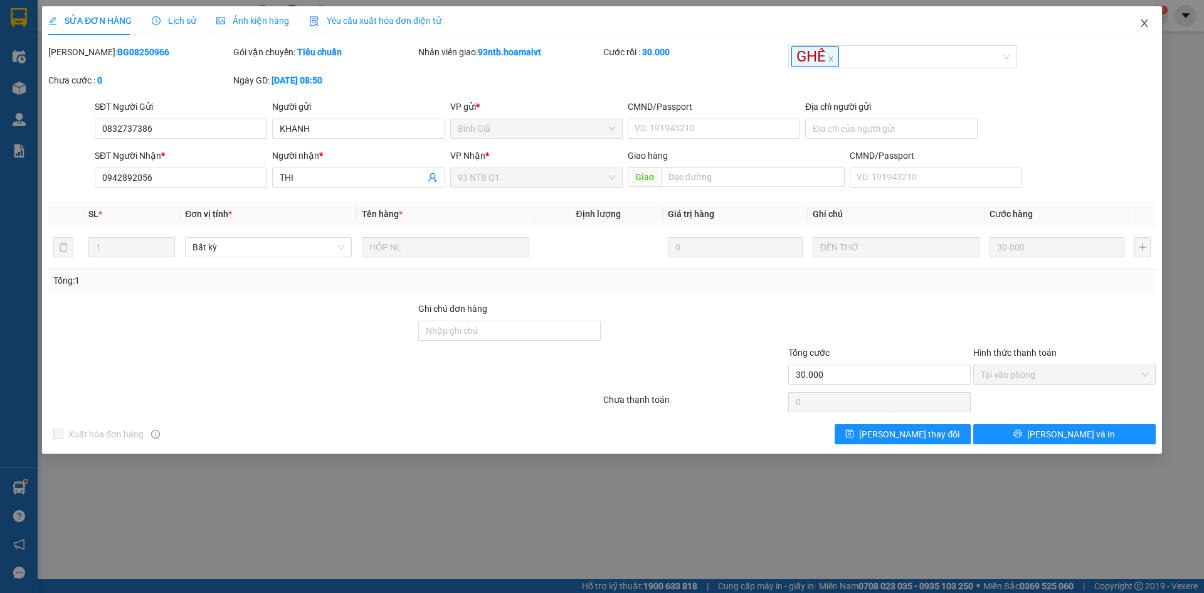
click at [1144, 19] on icon "close" at bounding box center [1145, 23] width 10 height 10
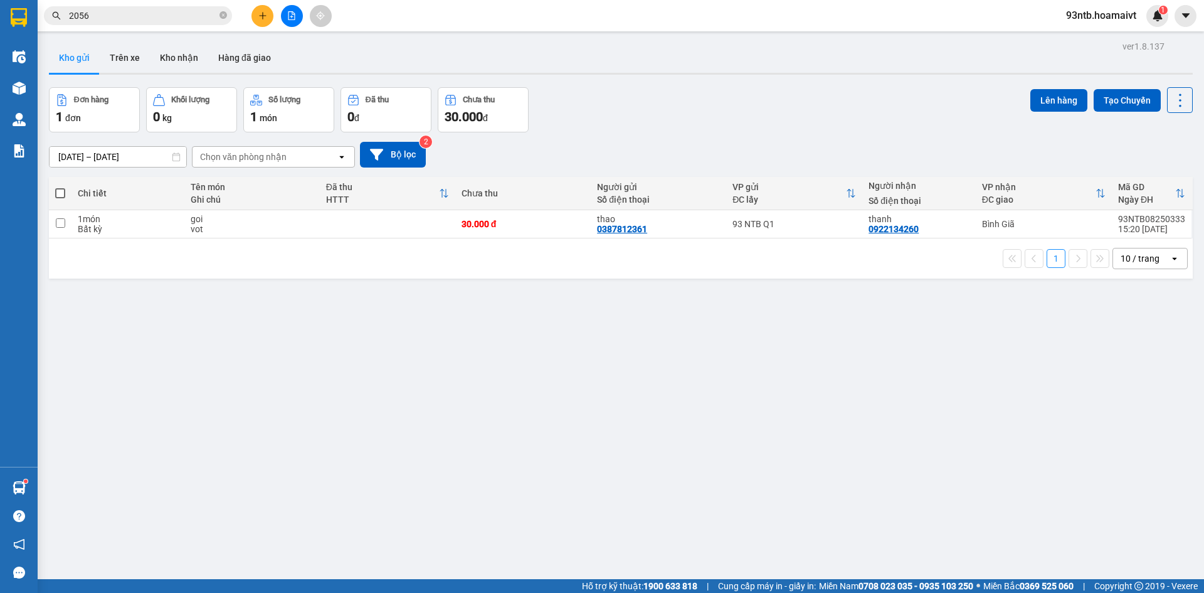
click at [892, 100] on div "Đơn hàng 1 đơn Khối lượng 0 kg Số lượng 1 món Đã thu 0 đ Chưa thu 30.000 đ Lên …" at bounding box center [621, 109] width 1144 height 45
click at [884, 111] on div "Đơn hàng 1 đơn Khối lượng 0 kg Số lượng 1 món Đã thu 0 đ Chưa thu 30.000 đ Lên …" at bounding box center [621, 109] width 1144 height 45
click at [139, 17] on input "2056" at bounding box center [143, 16] width 148 height 14
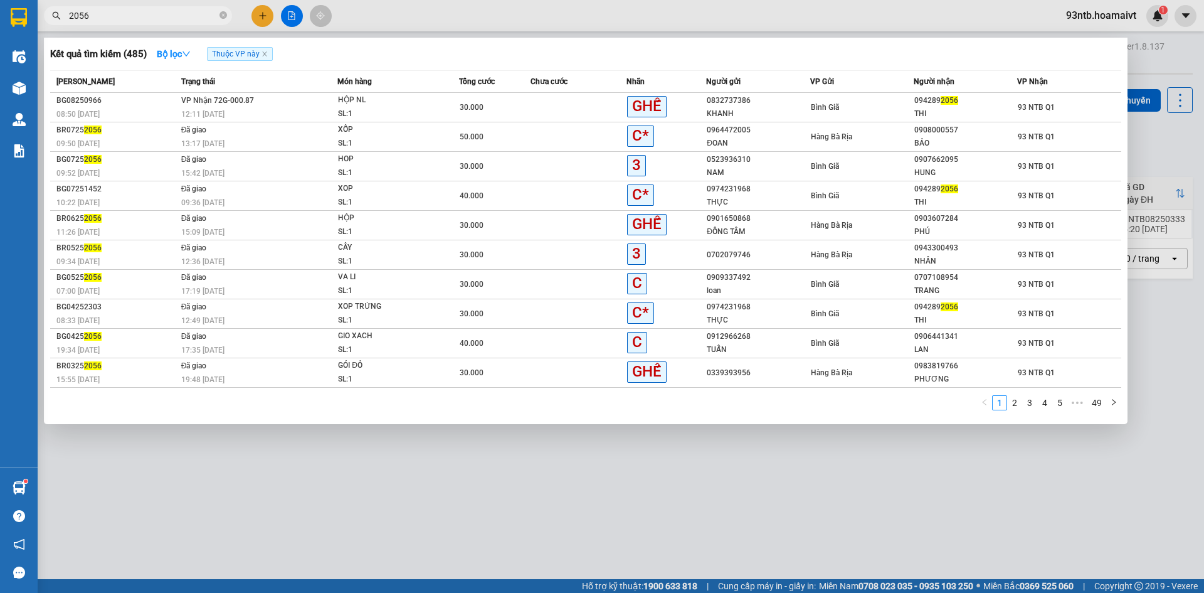
click at [147, 29] on div at bounding box center [602, 296] width 1204 height 593
click at [156, 21] on input "2056" at bounding box center [143, 16] width 148 height 14
type input "205"
click at [156, 21] on input "205" at bounding box center [143, 16] width 148 height 14
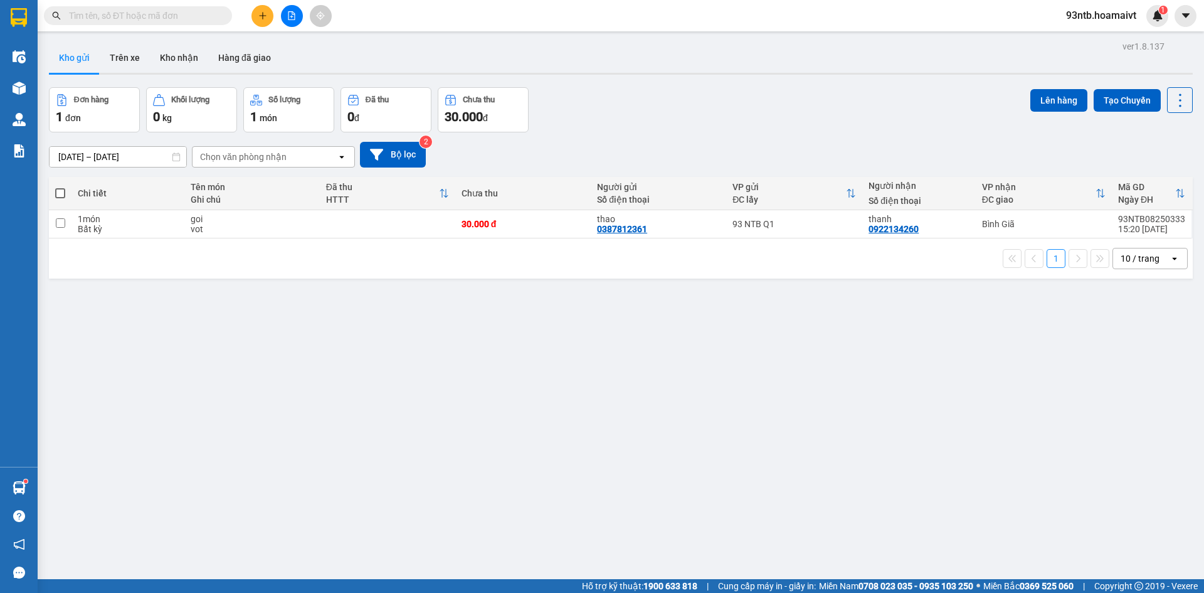
click at [156, 21] on input "text" at bounding box center [143, 16] width 148 height 14
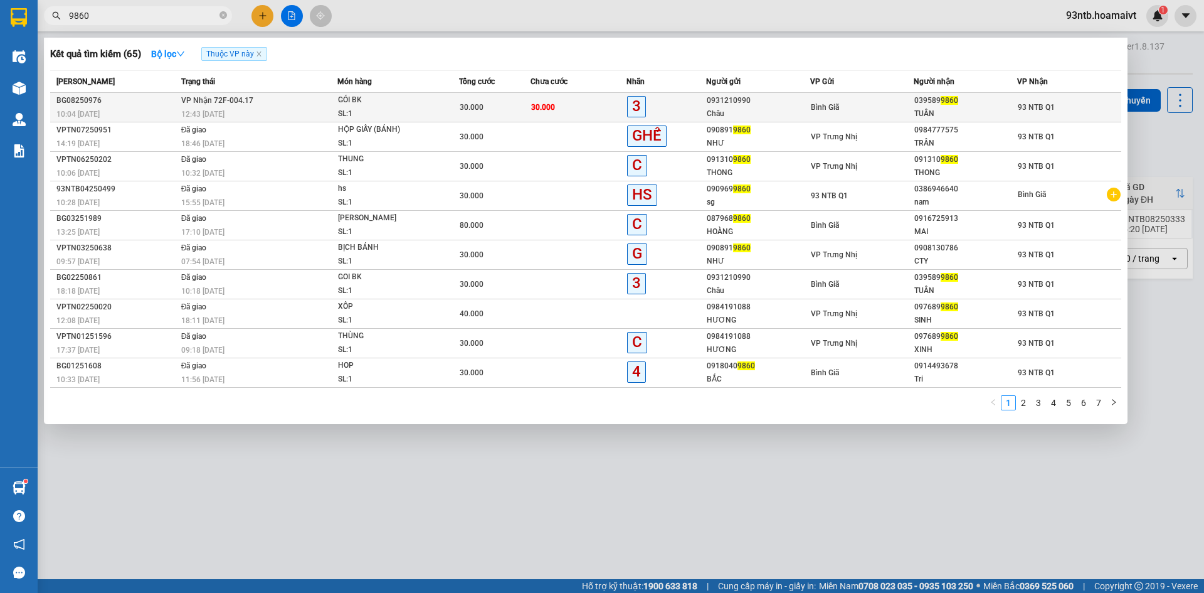
type input "9860"
click at [1018, 106] on td "93 NTB Q1" at bounding box center [1070, 107] width 104 height 29
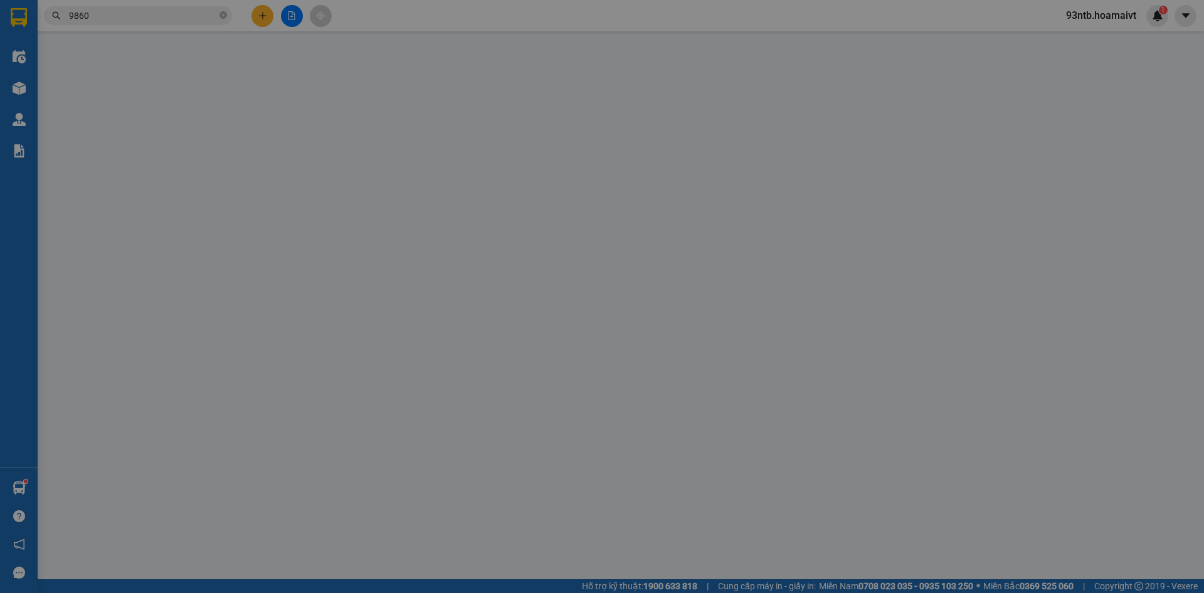
type input "0931210990"
type input "Châu"
type input "0395899860"
type input "TUÂN"
type input "30.000"
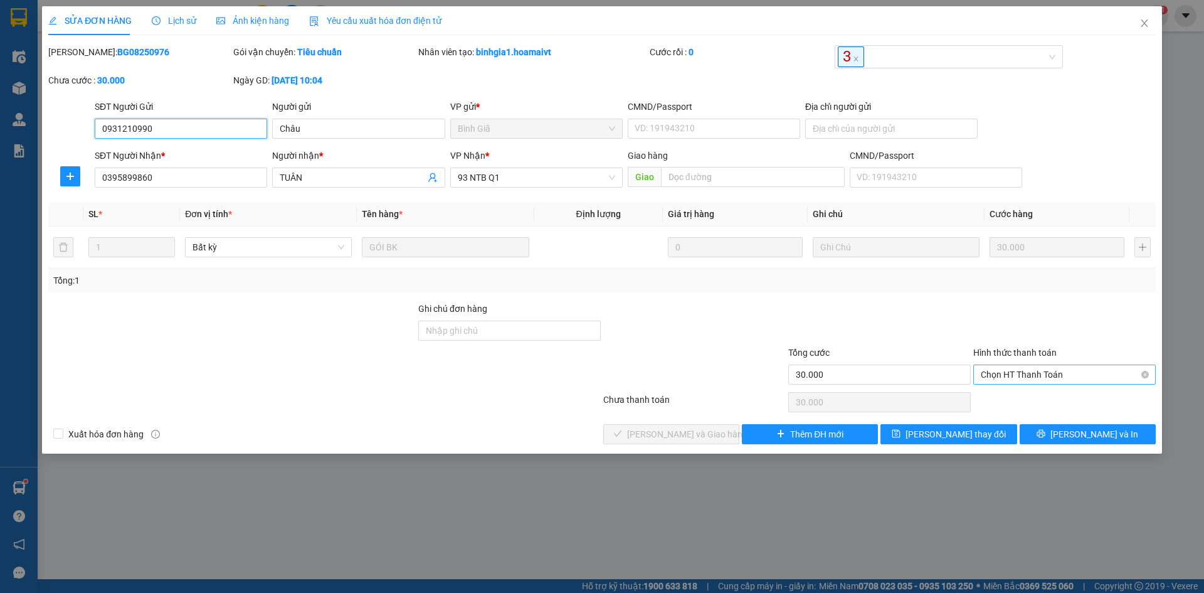
click at [1068, 377] on span "Chọn HT Thanh Toán" at bounding box center [1065, 374] width 168 height 19
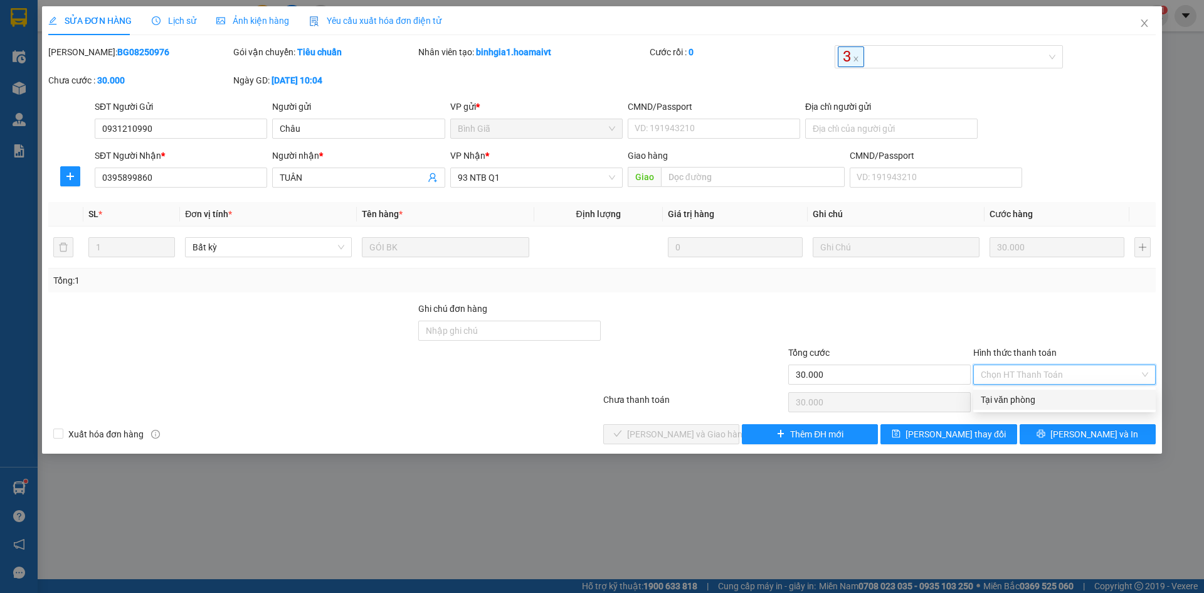
click at [1055, 391] on div "Tại văn phòng" at bounding box center [1065, 400] width 183 height 20
type input "0"
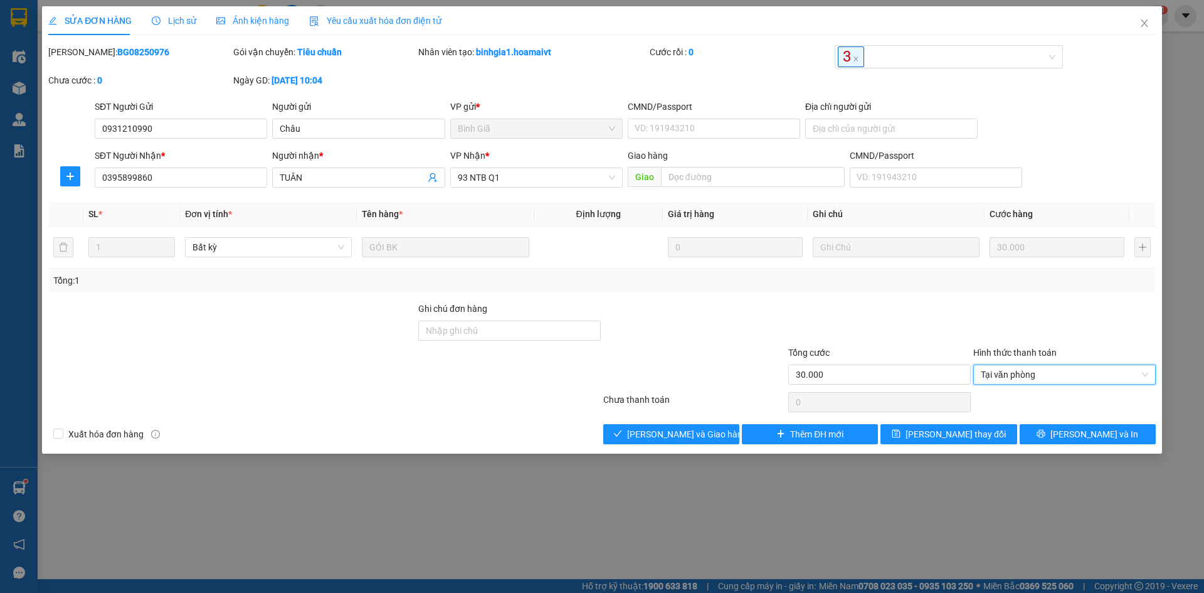
click at [643, 417] on div "Total Paid Fee 0 Total UnPaid Fee 30.000 Cash Collection Total Fee Mã ĐH: BG082…" at bounding box center [602, 244] width 1108 height 399
drag, startPoint x: 647, startPoint y: 420, endPoint x: 654, endPoint y: 427, distance: 10.2
click at [653, 425] on div "Total Paid Fee 0 Total UnPaid Fee 30.000 Cash Collection Total Fee Mã ĐH: BG082…" at bounding box center [602, 244] width 1108 height 399
click at [666, 423] on div "Total Paid Fee 0 Total UnPaid Fee 30.000 Cash Collection Total Fee Mã ĐH: BG082…" at bounding box center [602, 244] width 1108 height 399
click at [669, 426] on button "Lưu và Giao hàng" at bounding box center [672, 434] width 136 height 20
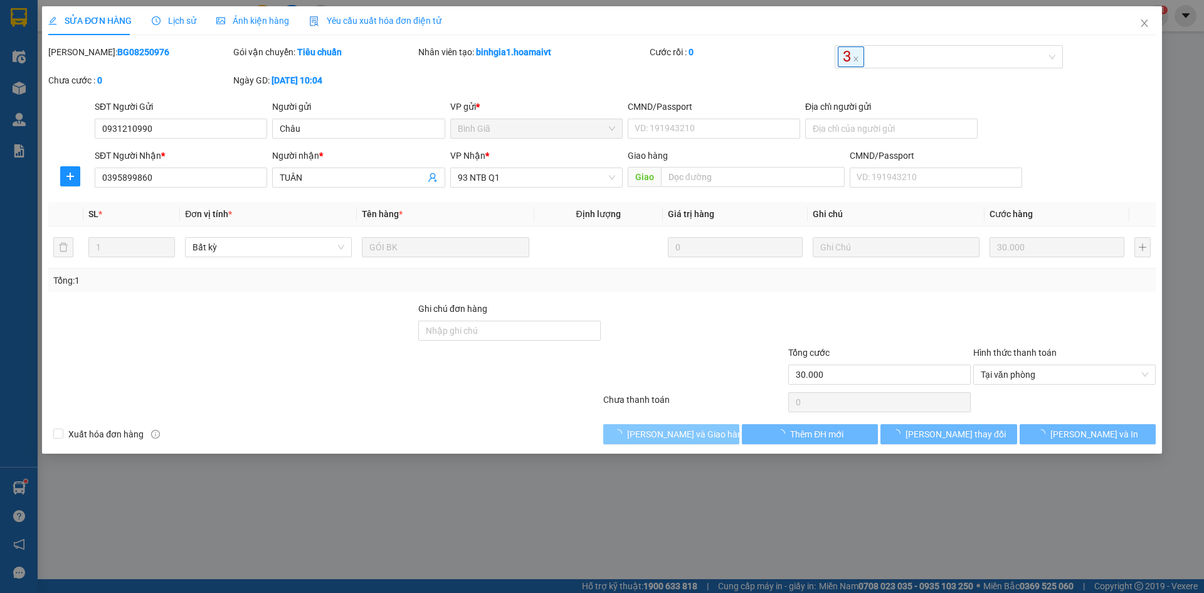
click at [676, 431] on span "Lưu và Giao hàng" at bounding box center [687, 434] width 120 height 14
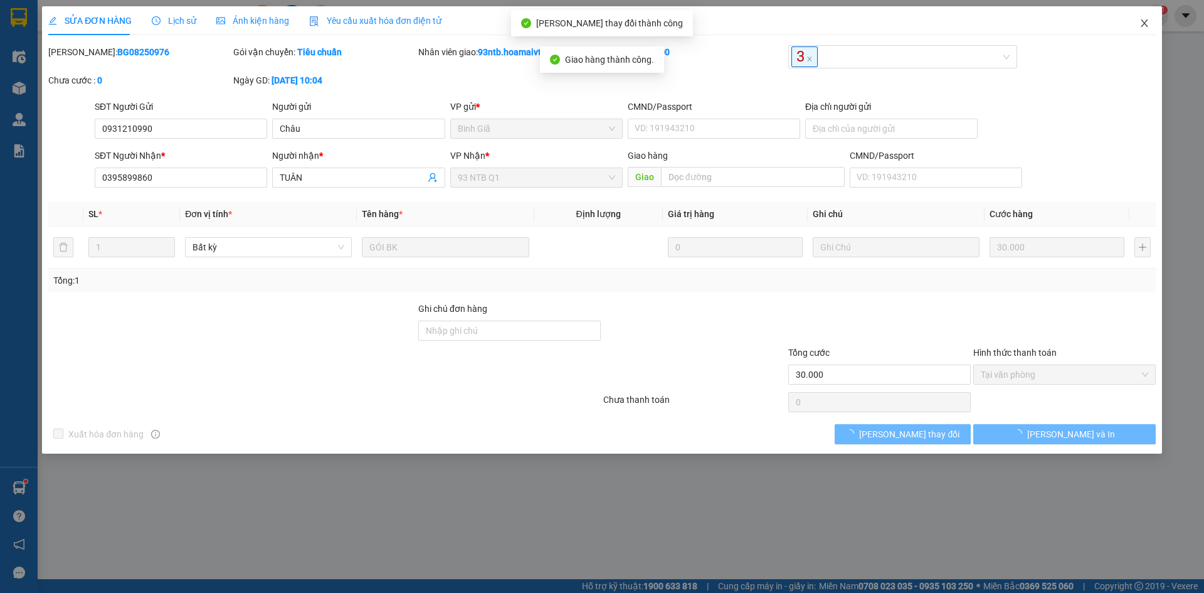
click at [1146, 27] on icon "close" at bounding box center [1145, 23] width 10 height 10
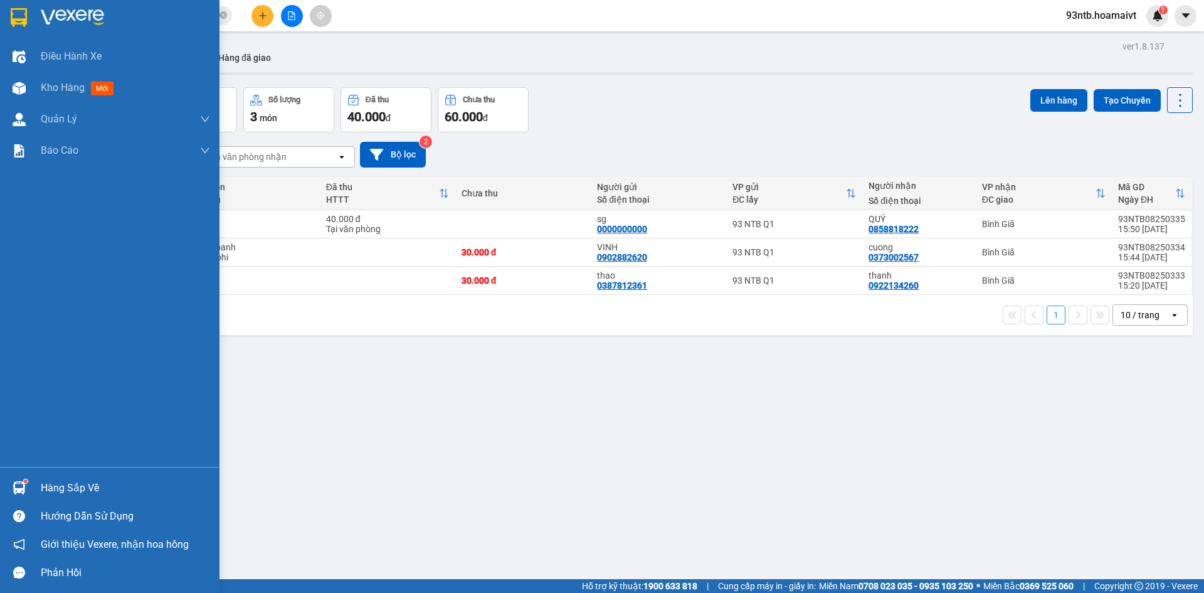
drag, startPoint x: 82, startPoint y: 490, endPoint x: 102, endPoint y: 485, distance: 20.7
click at [82, 491] on div "Hàng sắp về" at bounding box center [125, 488] width 169 height 19
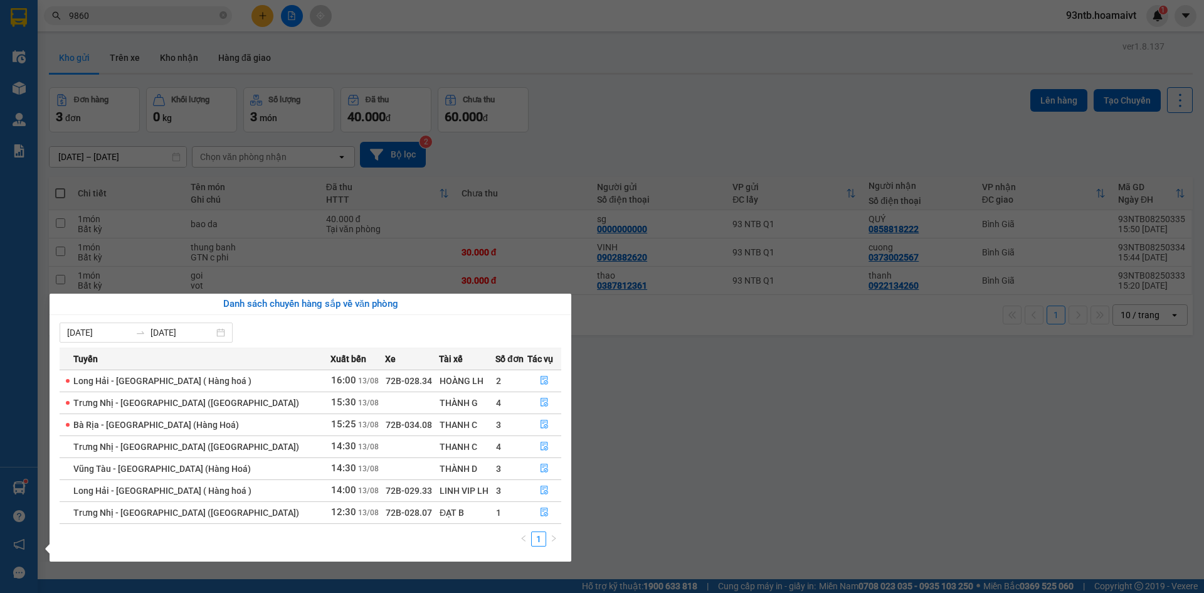
click at [715, 91] on section "Kết quả tìm kiếm ( 65 ) Bộ lọc Thuộc VP này Mã ĐH Trạng thái Món hàng Tổng cước…" at bounding box center [602, 296] width 1204 height 593
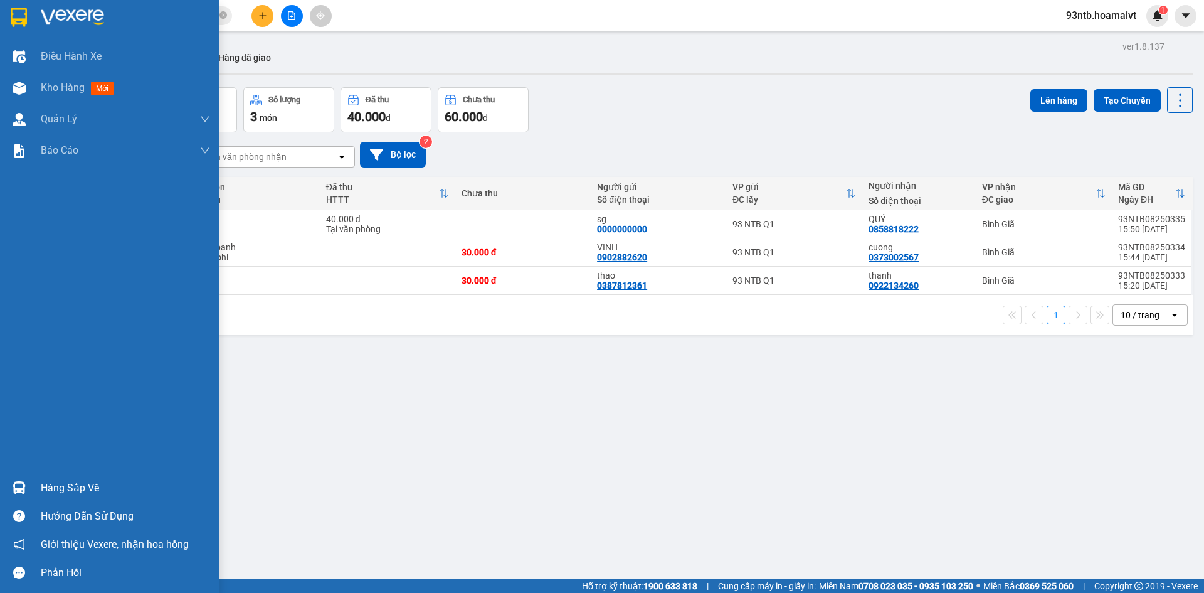
click at [92, 491] on div "Hàng sắp về" at bounding box center [125, 488] width 169 height 19
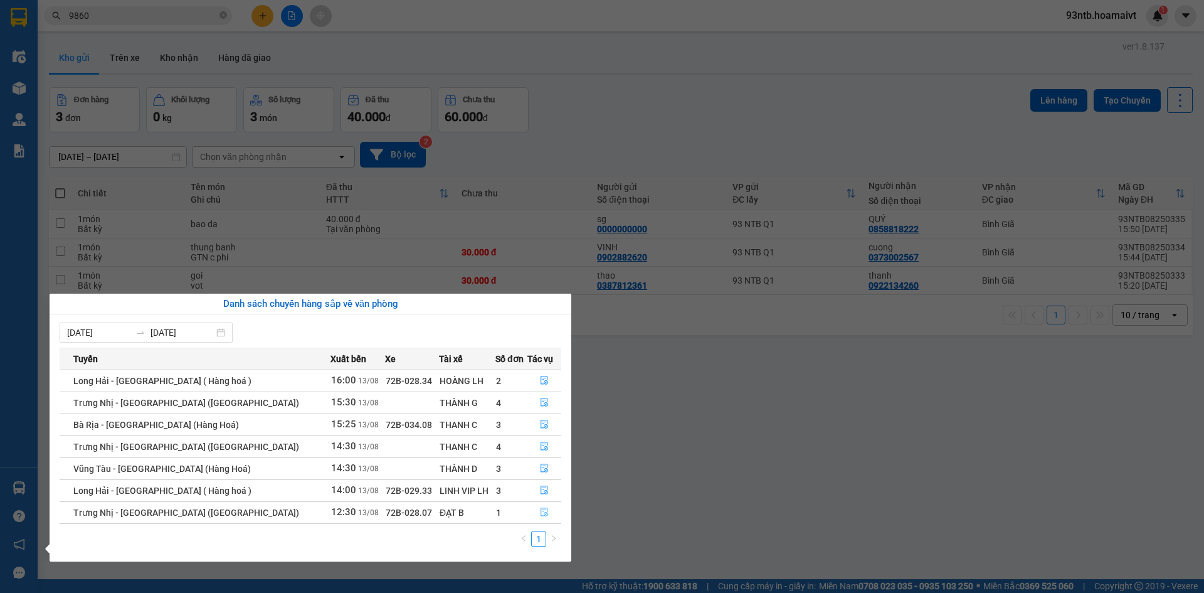
click at [543, 511] on icon "file-done" at bounding box center [544, 512] width 9 height 9
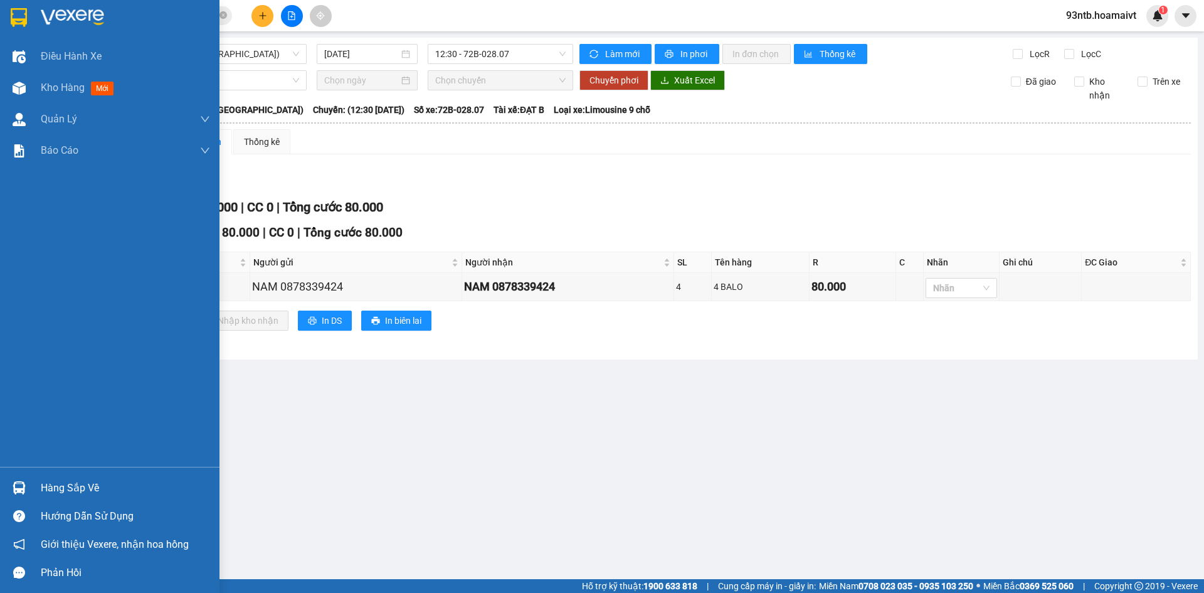
click at [94, 474] on div "Hàng sắp về" at bounding box center [110, 488] width 220 height 28
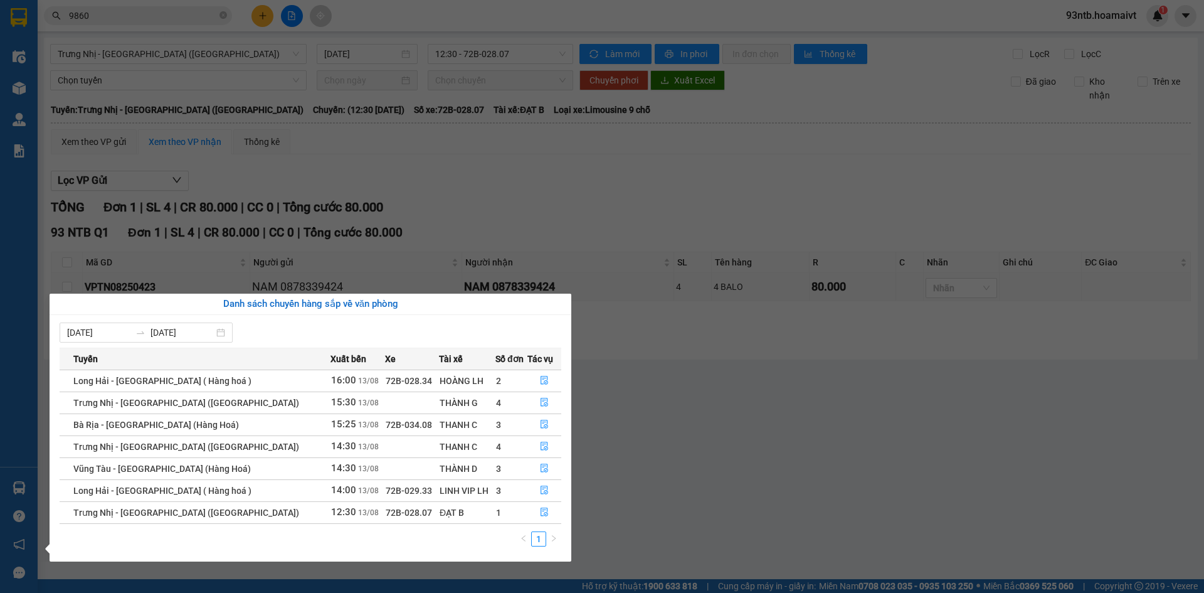
click at [816, 156] on section "Kết quả tìm kiếm ( 65 ) Bộ lọc Thuộc VP này Mã ĐH Trạng thái Món hàng Tổng cước…" at bounding box center [602, 296] width 1204 height 593
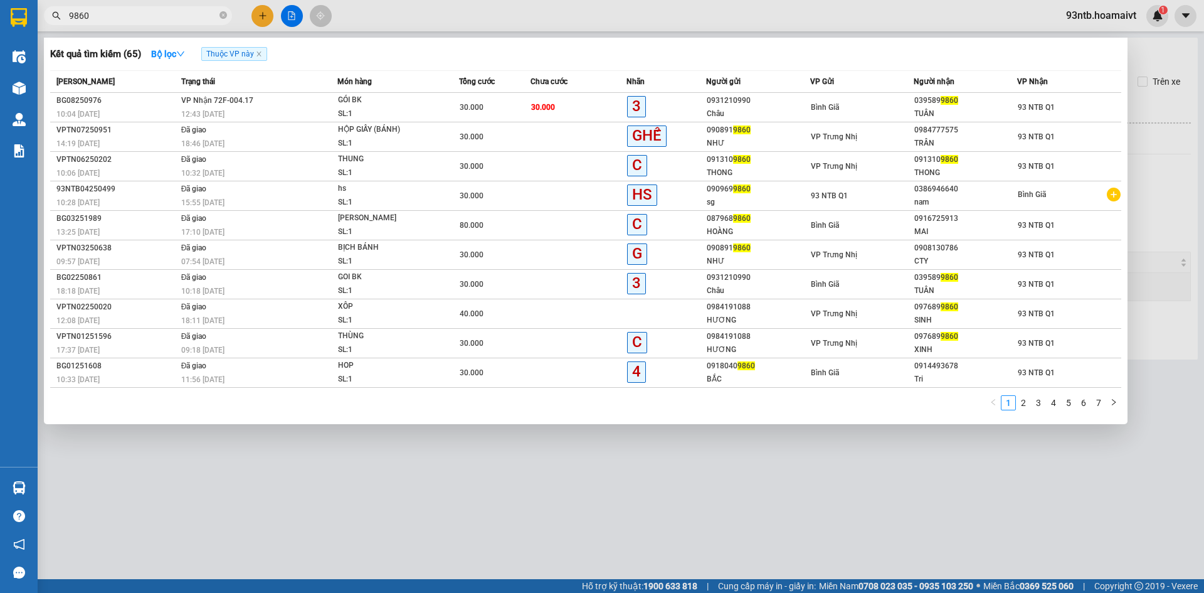
click at [135, 16] on input "9860" at bounding box center [143, 16] width 148 height 14
type input "9"
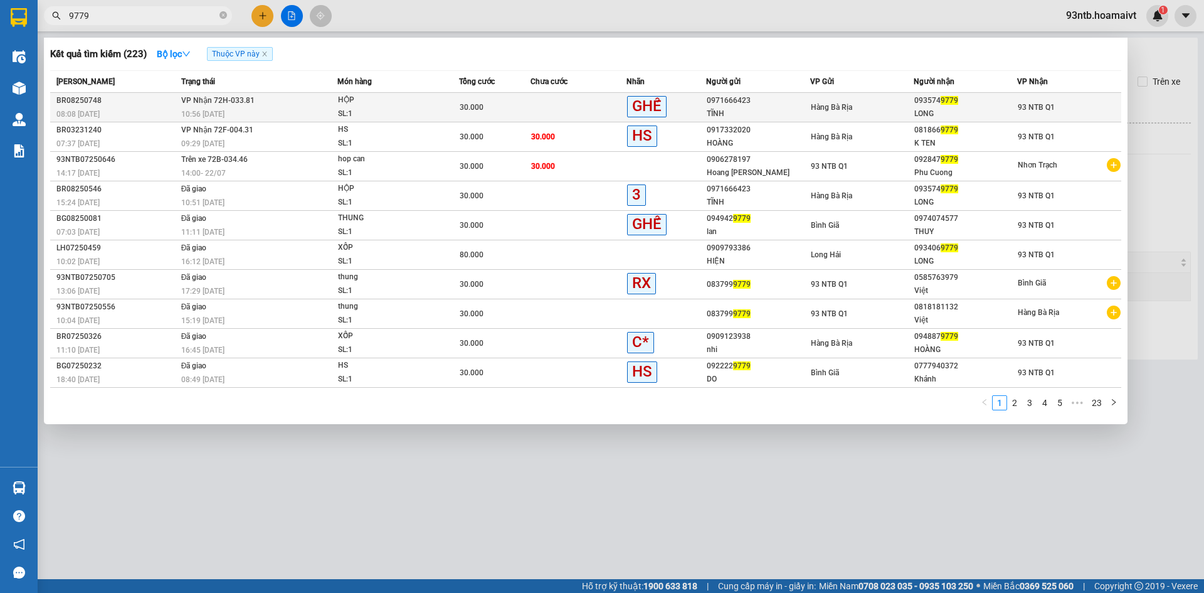
type input "9779"
click at [807, 110] on div "TĨNH" at bounding box center [758, 113] width 102 height 13
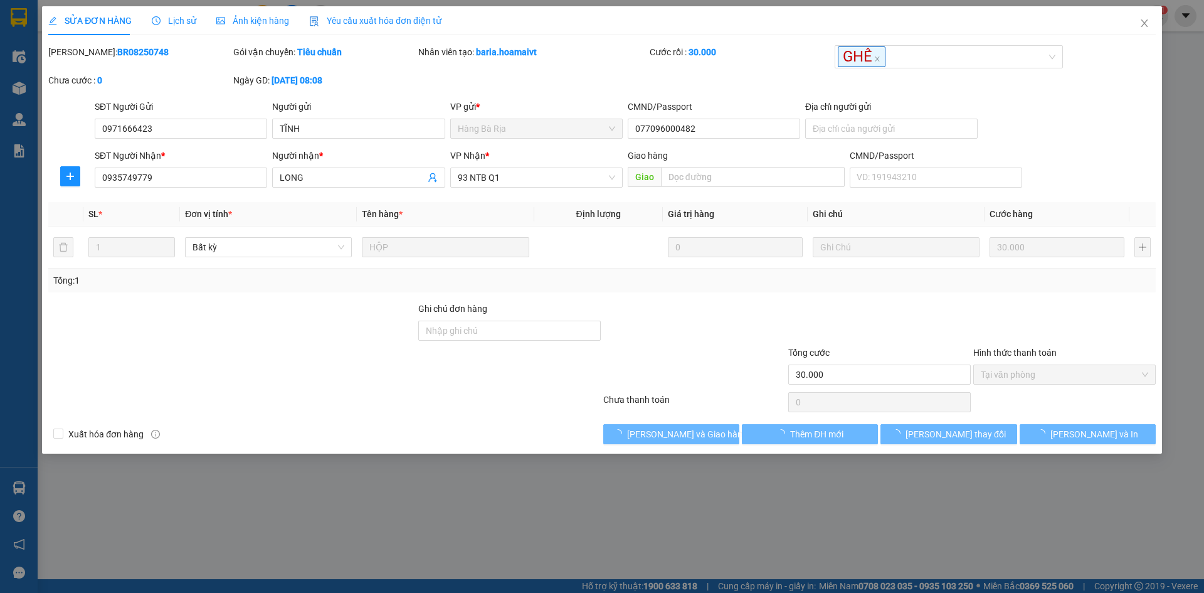
type input "0971666423"
type input "TĨNH"
type input "077096000482"
type input "0935749779"
type input "LONG"
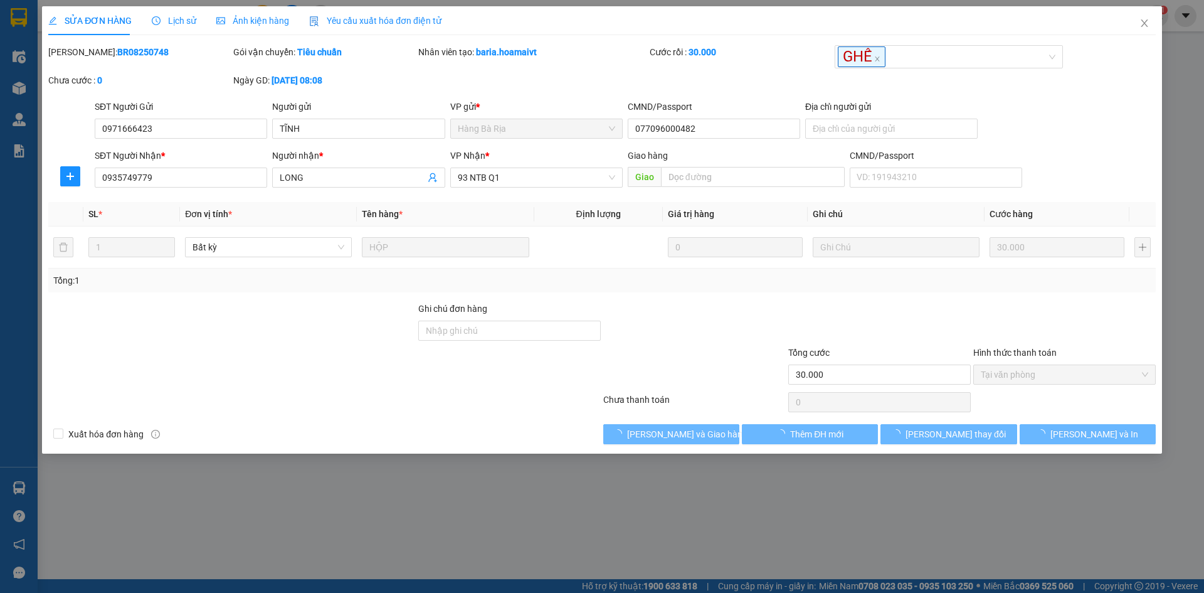
type input "30.000"
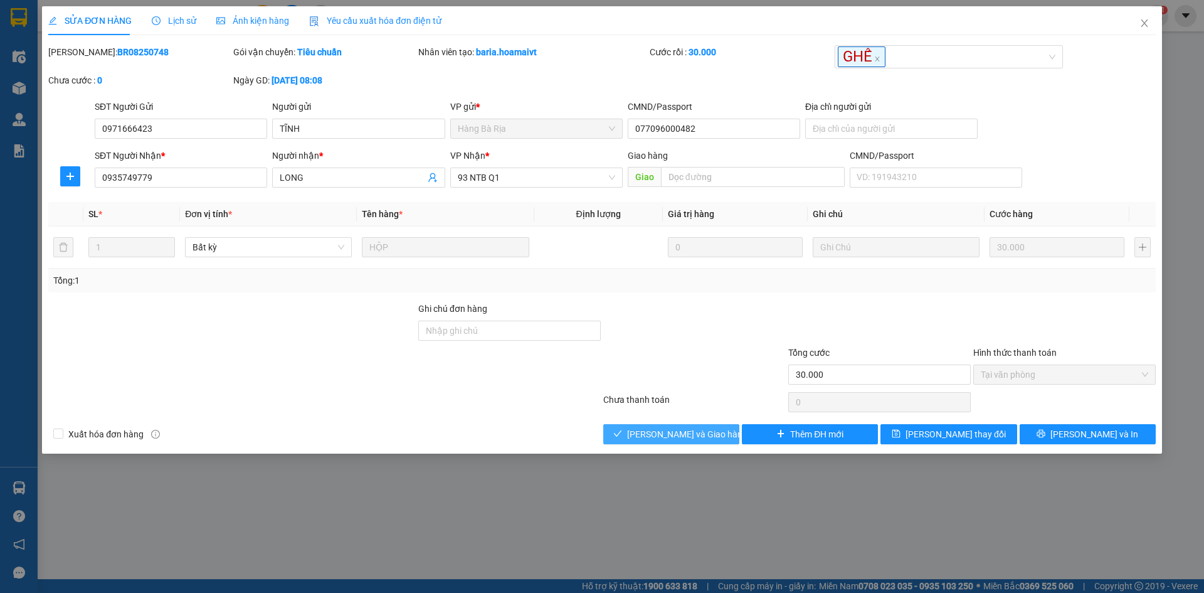
click at [674, 439] on span "Lưu và Giao hàng" at bounding box center [687, 434] width 120 height 14
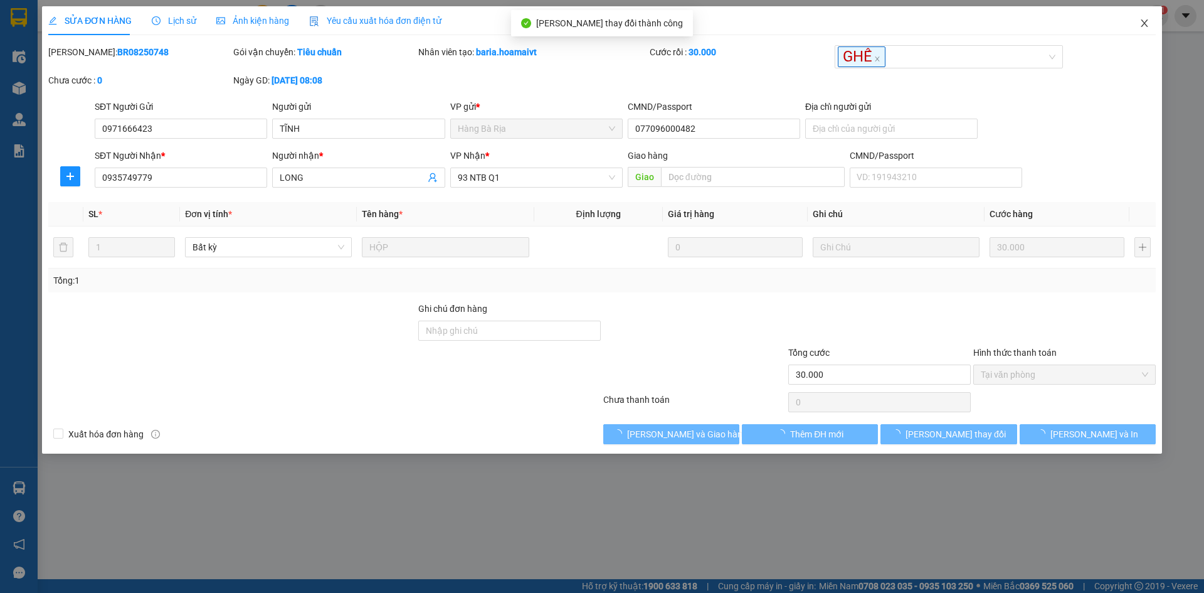
click at [1147, 25] on icon "close" at bounding box center [1145, 23] width 10 height 10
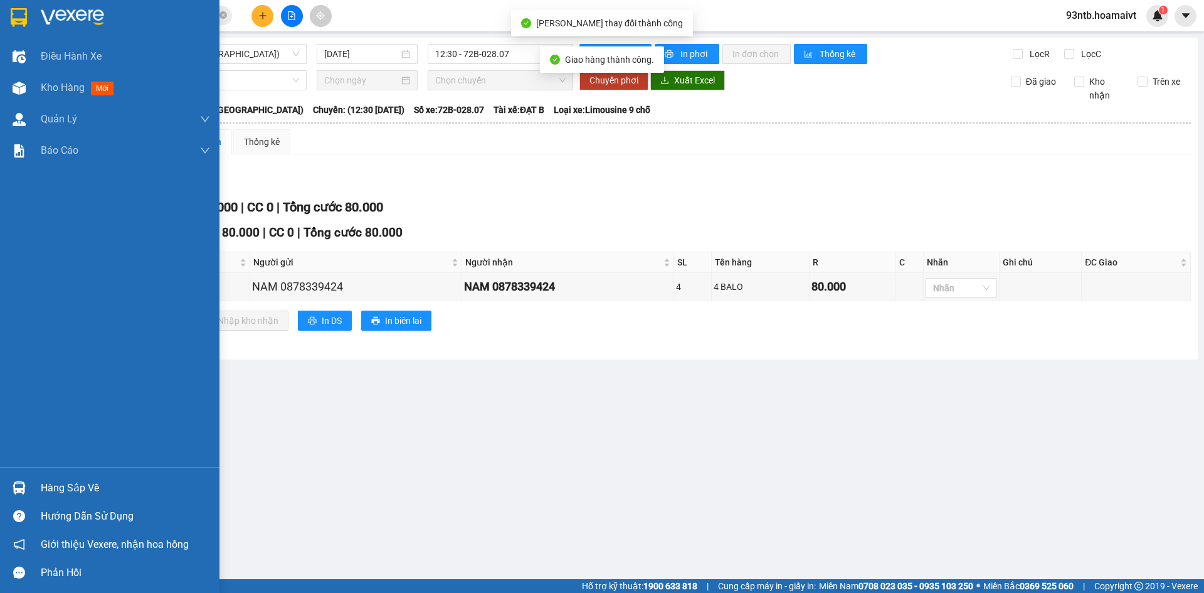
click at [35, 491] on div "Hàng sắp về" at bounding box center [110, 488] width 220 height 28
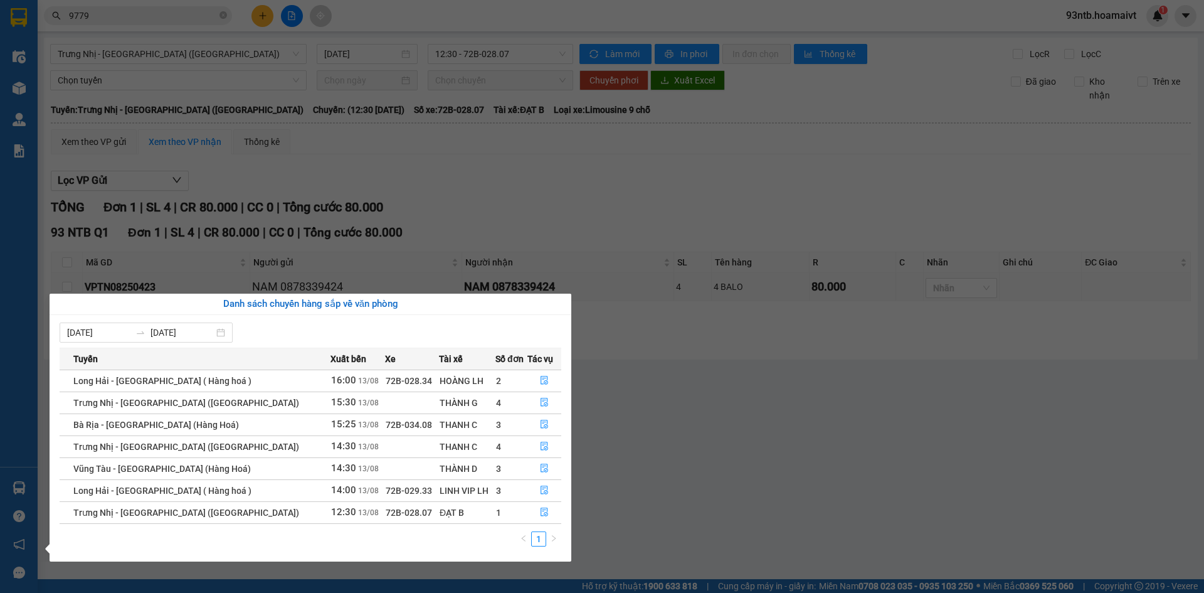
click at [853, 177] on section "Kết quả tìm kiếm ( 223 ) Bộ lọc Thuộc VP này Mã ĐH Trạng thái Món hàng Tổng cướ…" at bounding box center [602, 296] width 1204 height 593
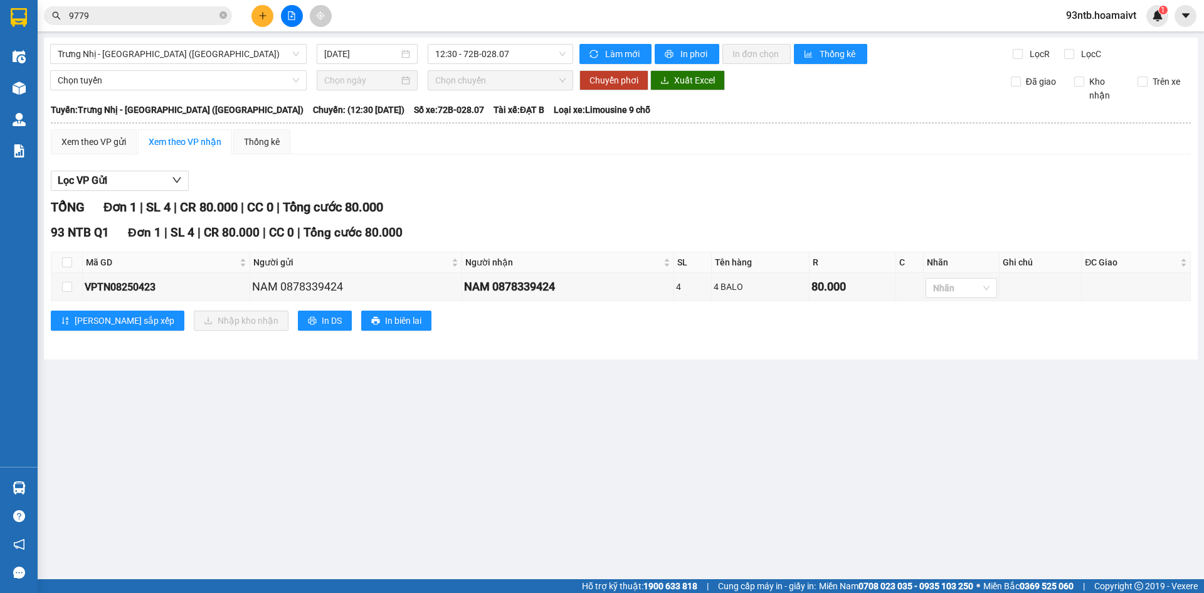
drag, startPoint x: 853, startPoint y: 180, endPoint x: 858, endPoint y: 176, distance: 6.8
click at [859, 177] on div "Lọc VP Gửi" at bounding box center [621, 181] width 1141 height 21
click at [859, 176] on div "Lọc VP Gửi" at bounding box center [621, 181] width 1141 height 21
click at [884, 163] on div "Xem theo VP gửi Xem theo VP nhận Thống kê Lọc VP Gửi TỔNG Đơn 1 | SL 4 | CR 80…" at bounding box center [621, 237] width 1141 height 217
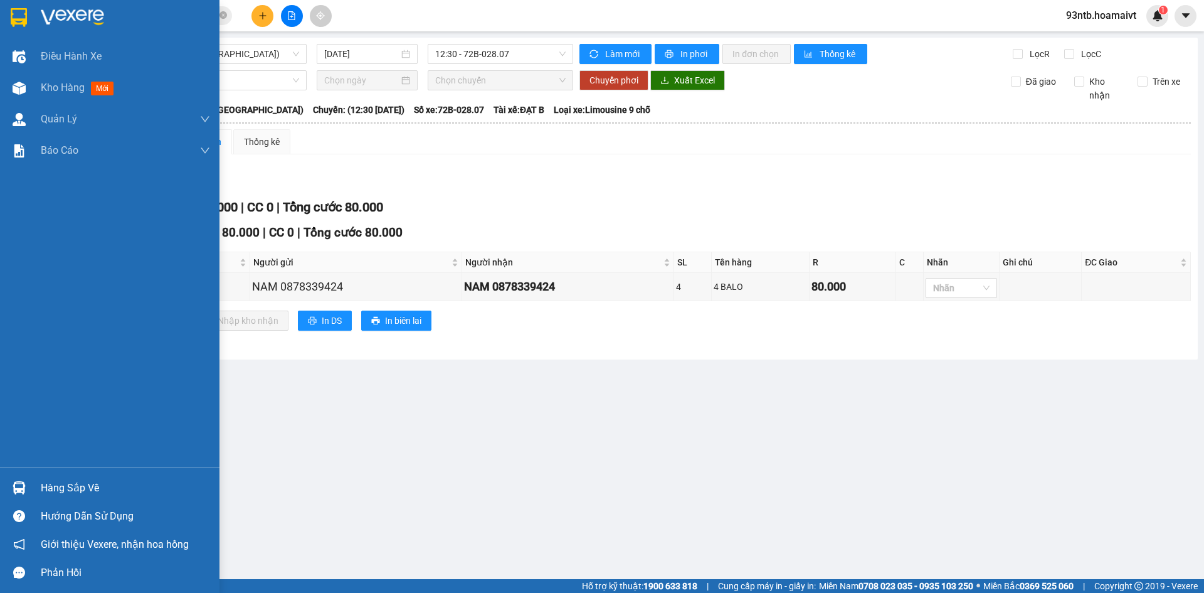
click at [63, 496] on div "Hàng sắp về" at bounding box center [125, 488] width 169 height 19
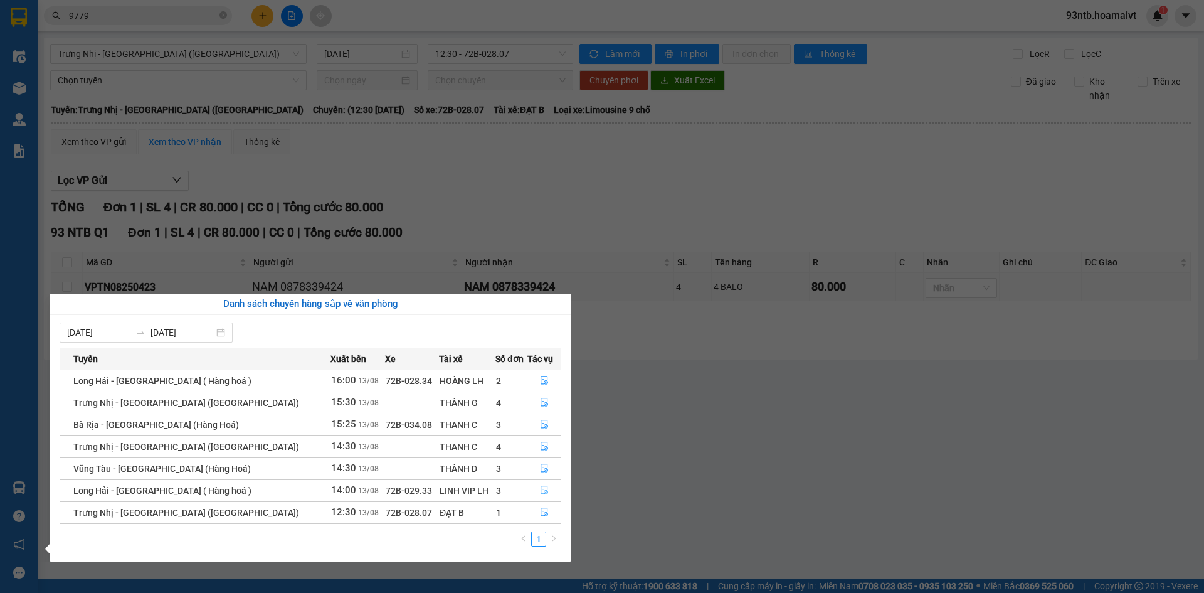
click at [540, 495] on span "file-done" at bounding box center [544, 491] width 9 height 10
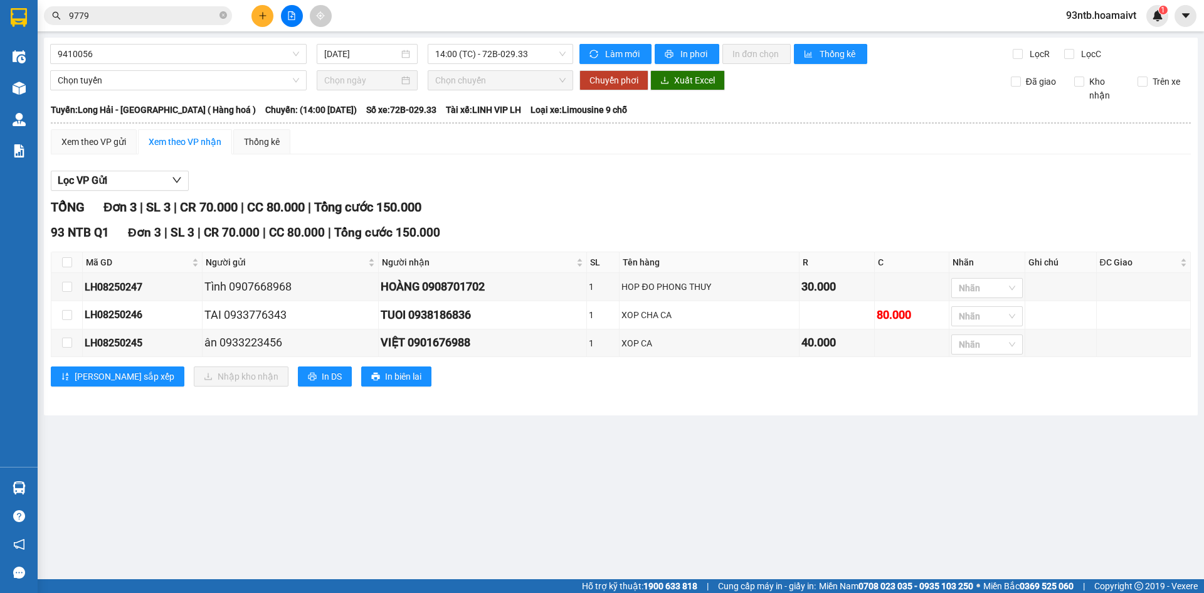
click at [806, 216] on div "TỔNG Đơn 3 | SL 3 | CR 70.000 | CC 80.000 | Tổng cước 150.000" at bounding box center [621, 207] width 1141 height 19
click at [189, 19] on input "9779" at bounding box center [143, 16] width 148 height 14
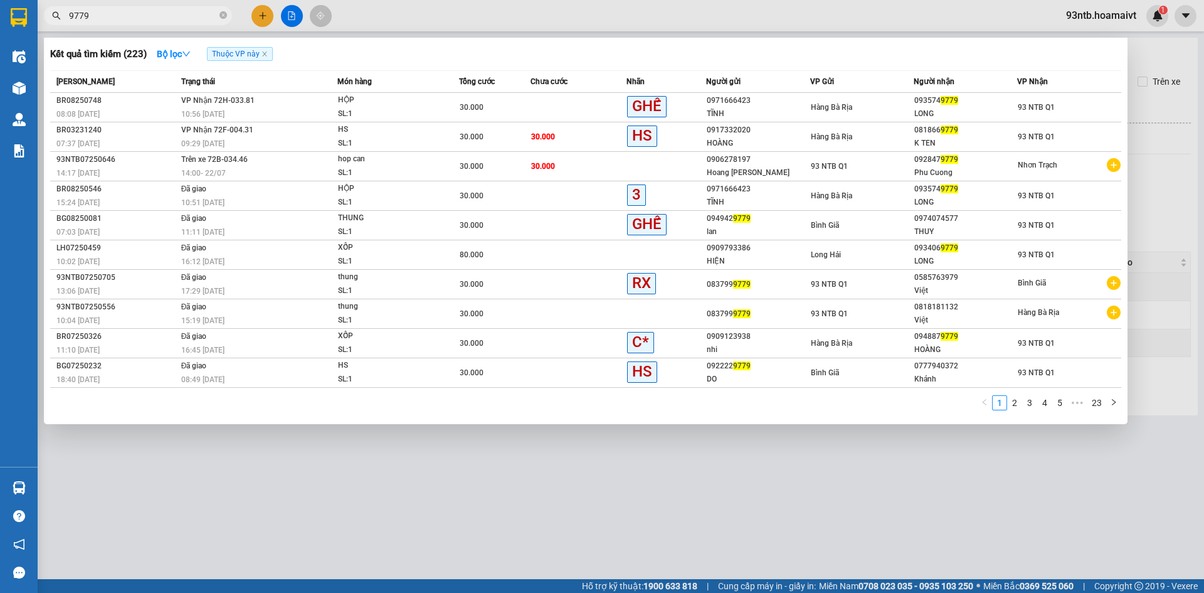
click at [189, 19] on input "9779" at bounding box center [143, 16] width 148 height 14
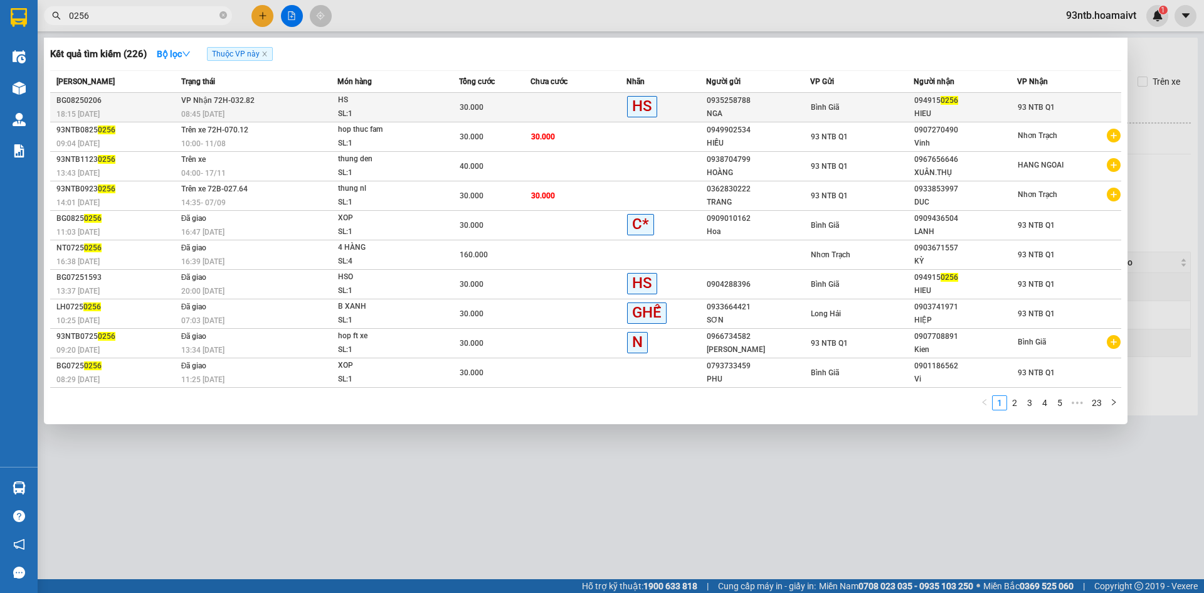
type input "0256"
click at [984, 107] on div "HIEU" at bounding box center [966, 113] width 102 height 13
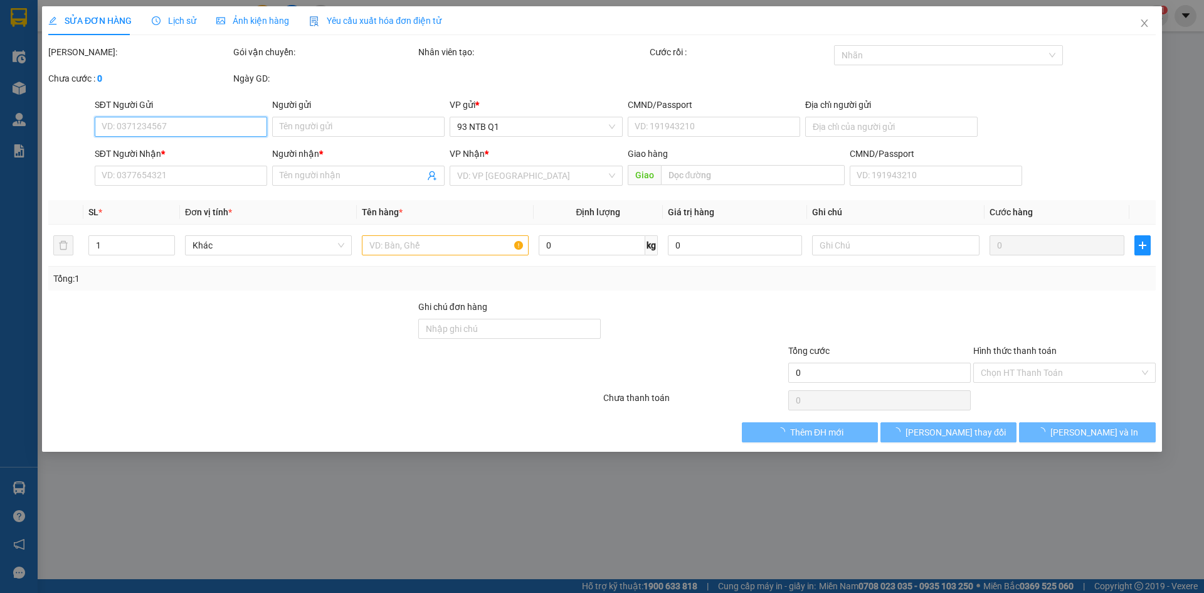
type input "0935258788"
type input "NGA"
type input "0949150256"
type input "HIEU"
type input "30.000"
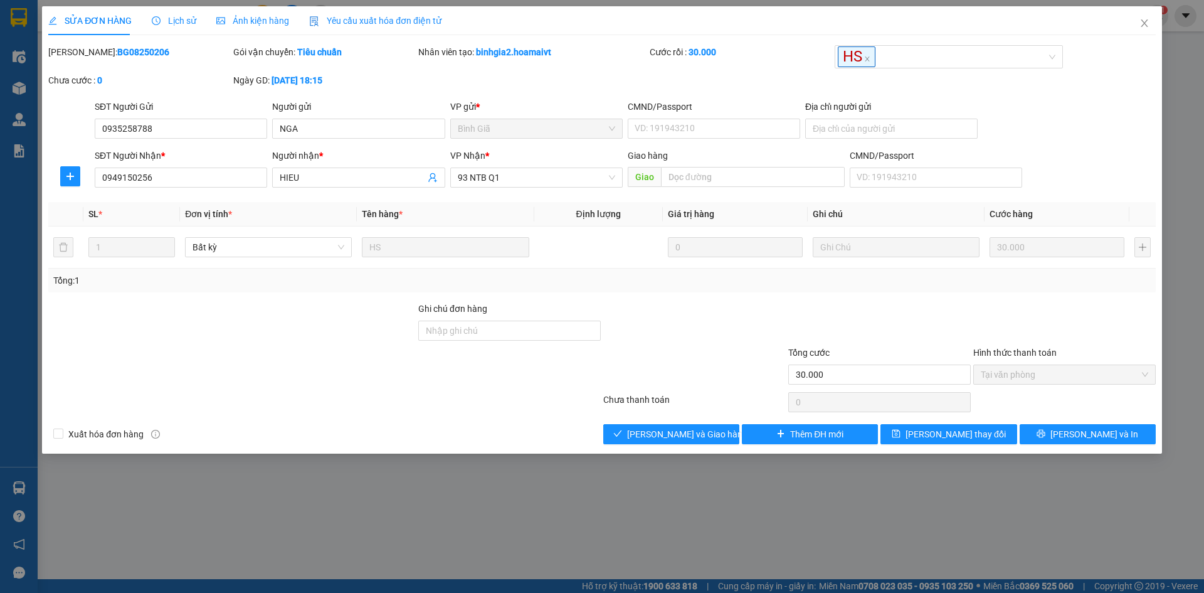
click at [497, 396] on div at bounding box center [324, 402] width 555 height 25
click at [633, 375] on div at bounding box center [694, 368] width 185 height 44
click at [684, 370] on div at bounding box center [694, 368] width 185 height 44
click at [505, 400] on div at bounding box center [324, 402] width 555 height 25
click at [690, 398] on div "Chưa thanh toán" at bounding box center [694, 404] width 185 height 22
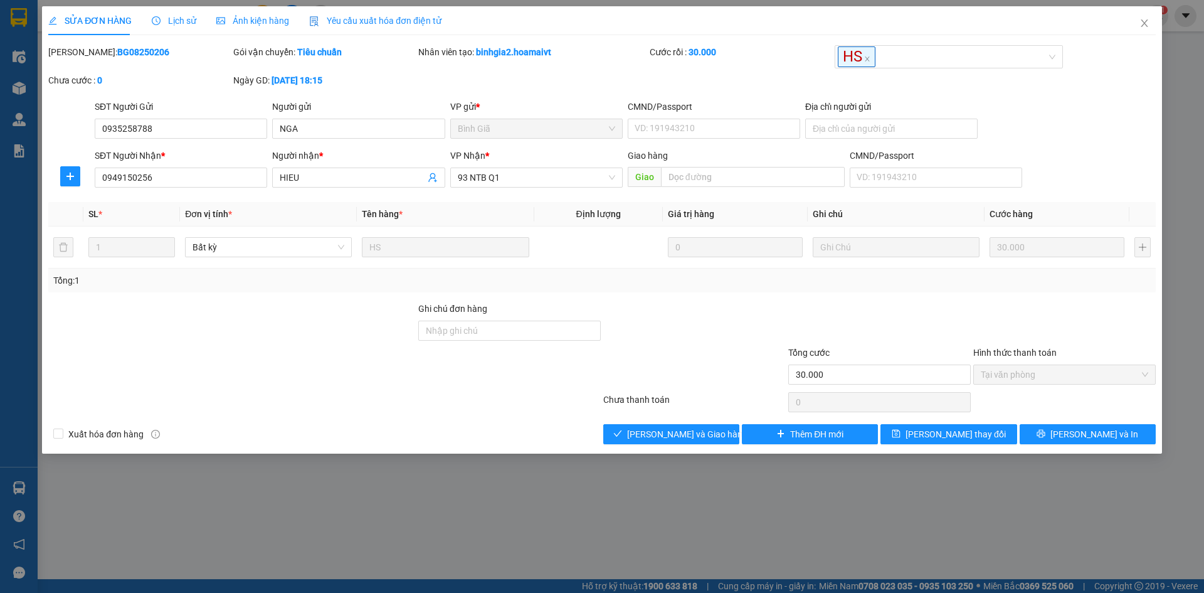
click at [769, 385] on div at bounding box center [694, 368] width 185 height 44
click at [678, 428] on span "Lưu và Giao hàng" at bounding box center [687, 434] width 120 height 14
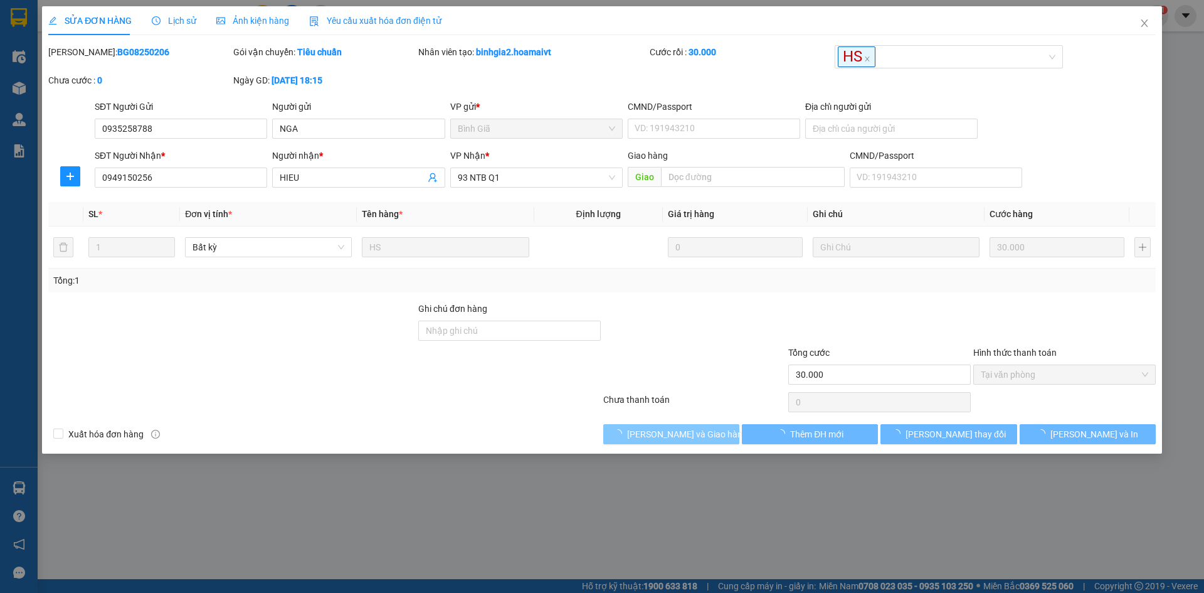
click at [678, 428] on span "Lưu và Giao hàng" at bounding box center [687, 434] width 120 height 14
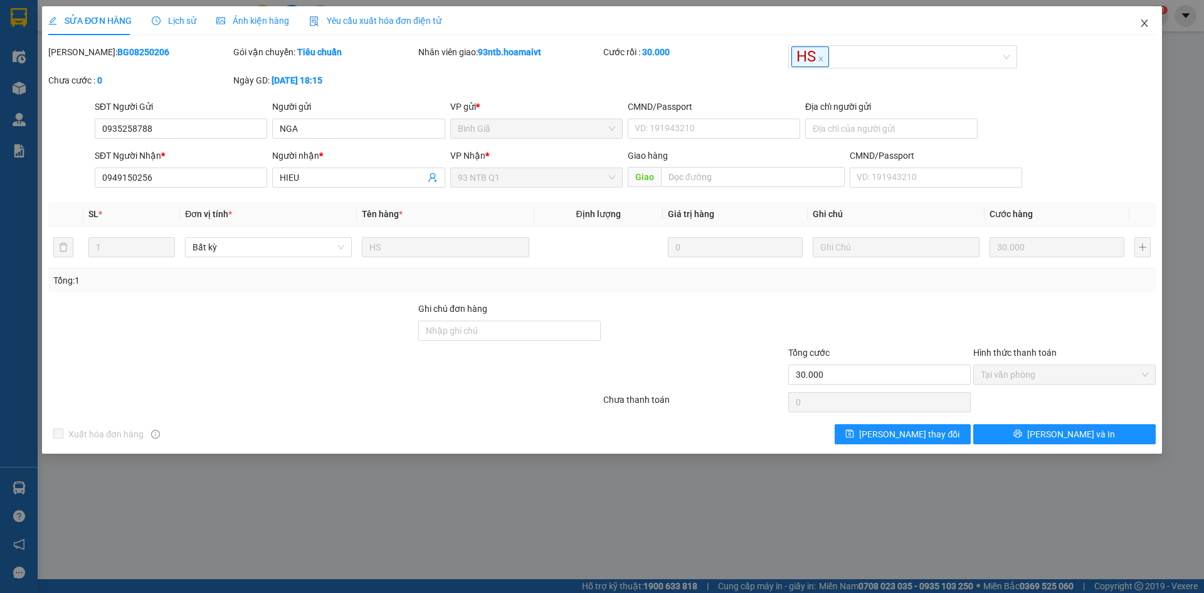
click at [1142, 28] on span "Close" at bounding box center [1144, 23] width 35 height 35
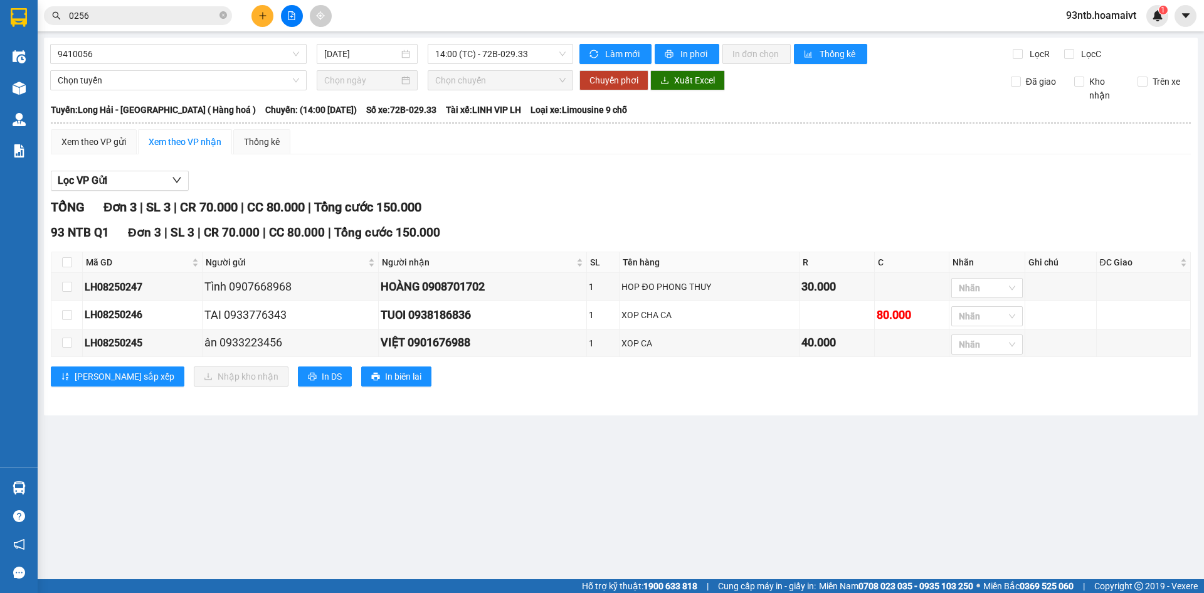
click at [196, 13] on input "0256" at bounding box center [143, 16] width 148 height 14
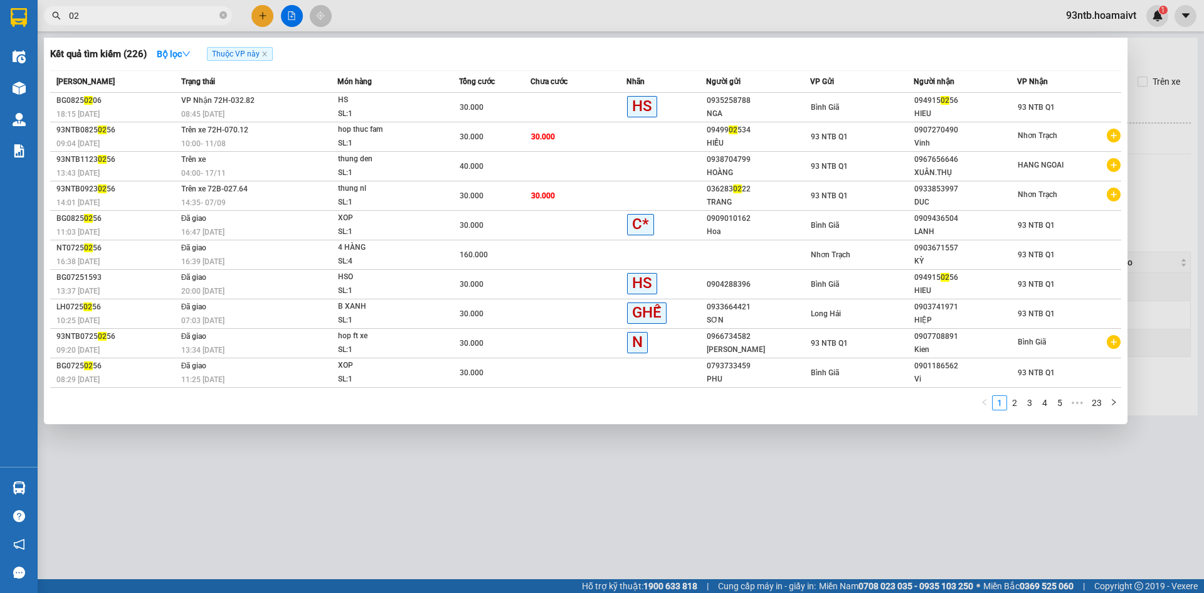
type input "0"
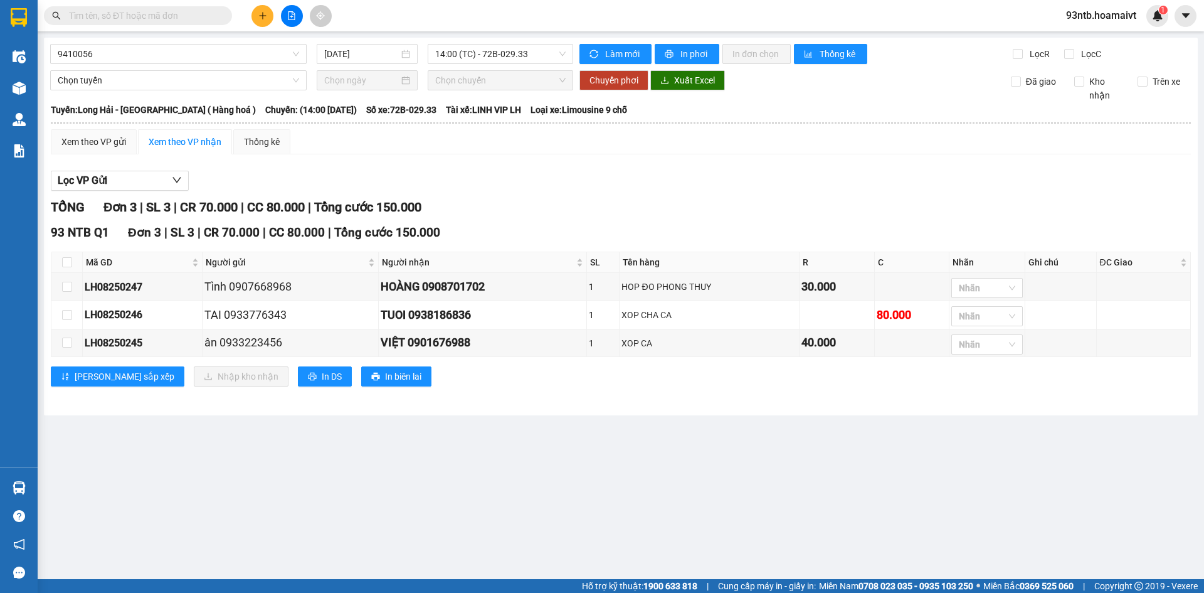
click at [120, 10] on input "text" at bounding box center [143, 16] width 148 height 14
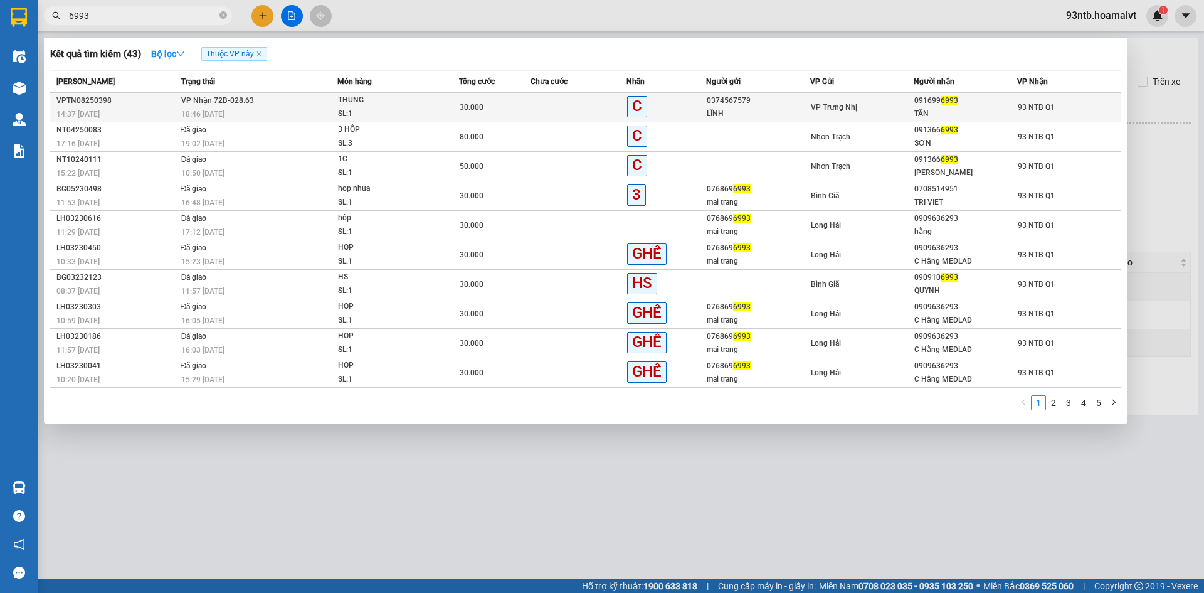
type input "6993"
click at [957, 120] on div "TÂN" at bounding box center [966, 113] width 102 height 13
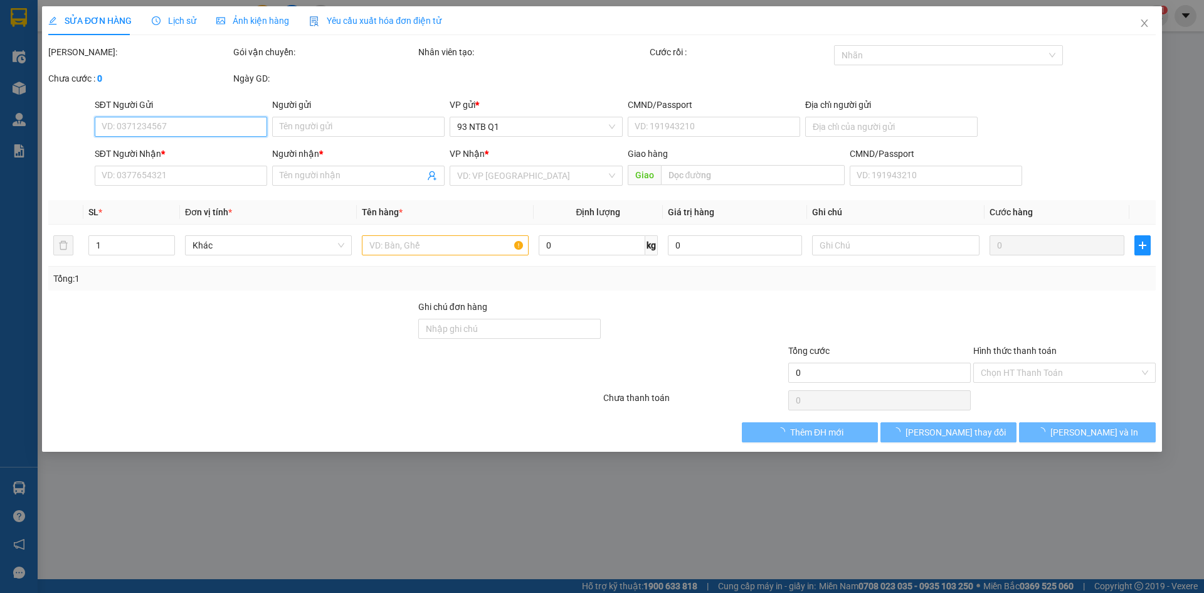
type input "0374567579"
type input "LĨNH"
type input "0916996993"
type input "TÂN"
type input "30.000"
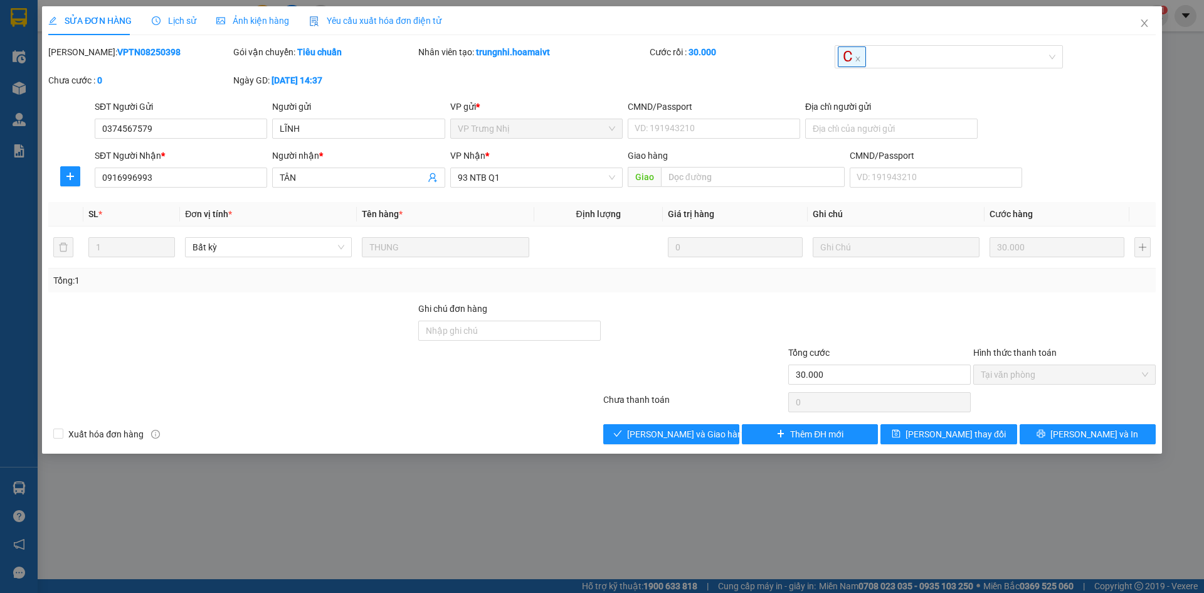
click at [577, 410] on div at bounding box center [324, 402] width 555 height 25
click at [509, 428] on div "Xuất hóa đơn hàng Lưu và Giao hàng Thêm ĐH mới Lưu thay đổi Lưu và In" at bounding box center [602, 434] width 1110 height 20
click at [688, 437] on span "Lưu và Giao hàng" at bounding box center [687, 434] width 120 height 14
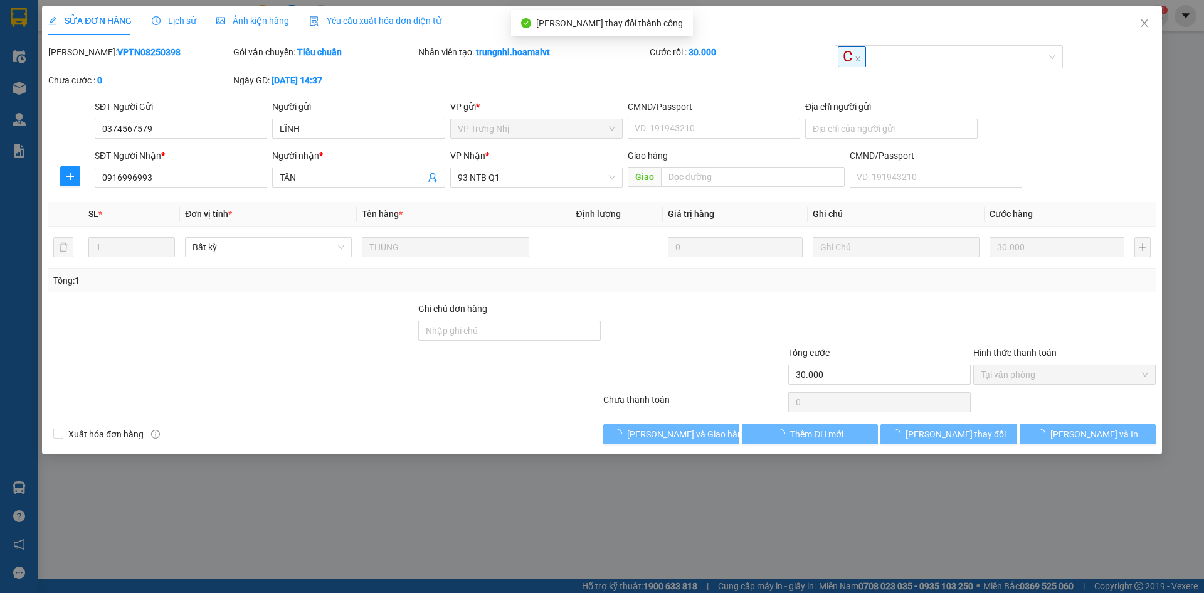
click at [462, 401] on div at bounding box center [324, 402] width 555 height 25
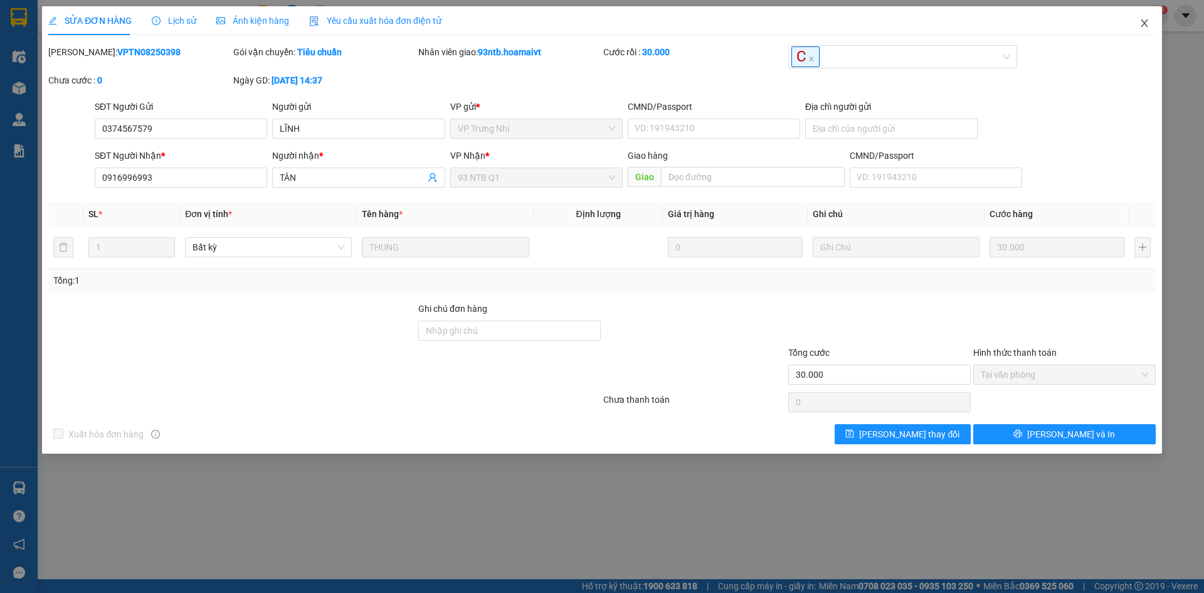
click at [1144, 26] on icon "close" at bounding box center [1145, 23] width 10 height 10
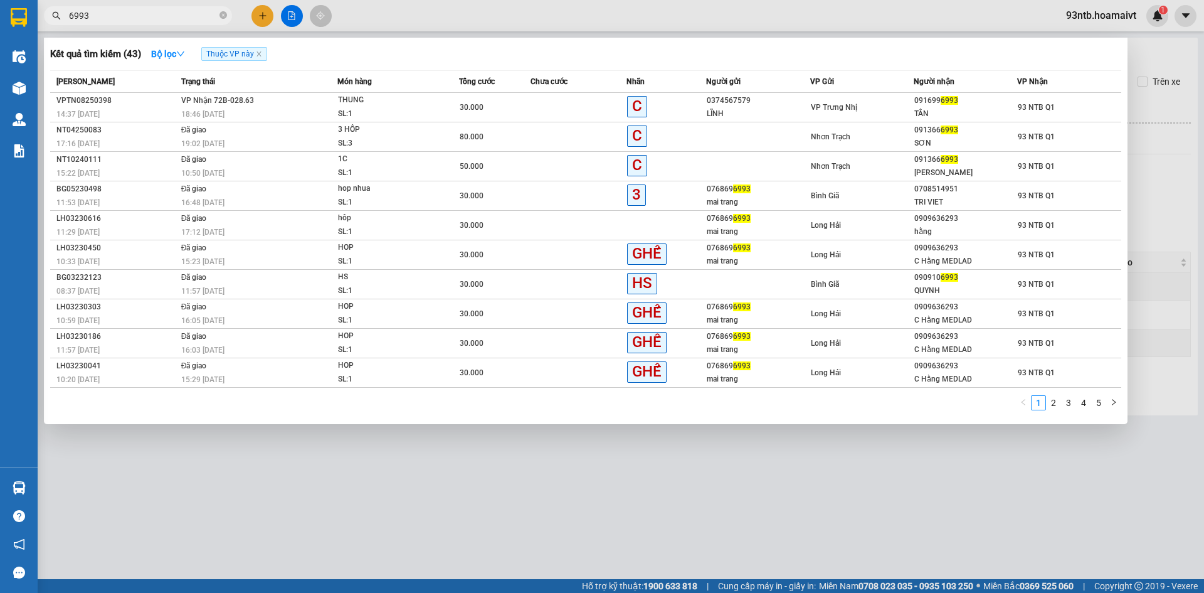
click at [166, 16] on input "6993" at bounding box center [143, 16] width 148 height 14
type input "6"
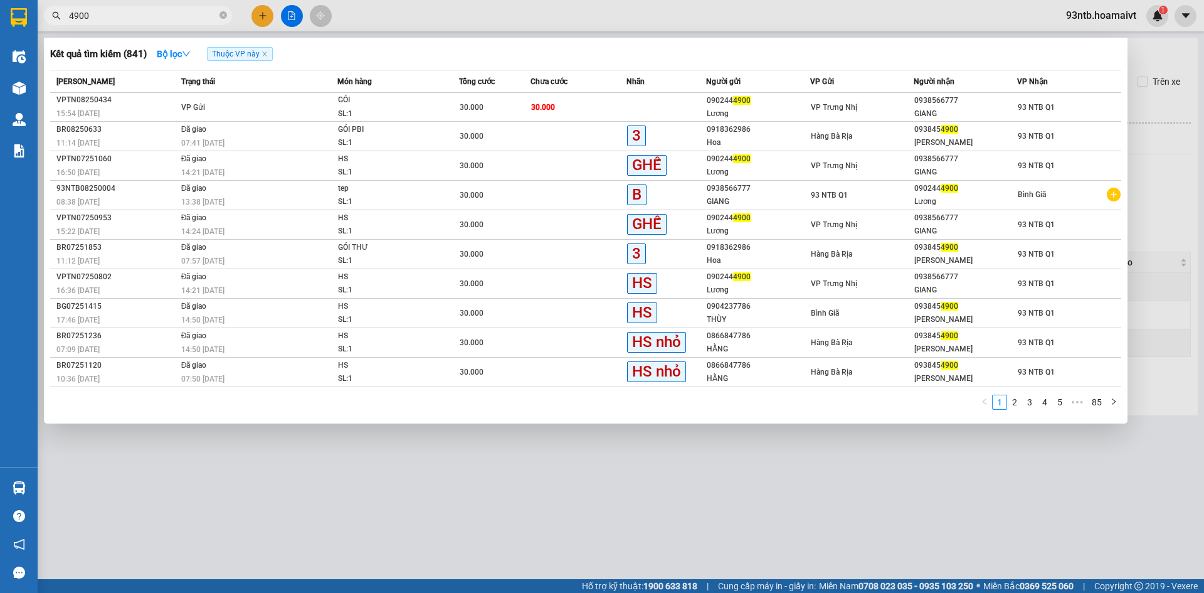
click at [134, 17] on input "4900" at bounding box center [143, 16] width 148 height 14
type input "4"
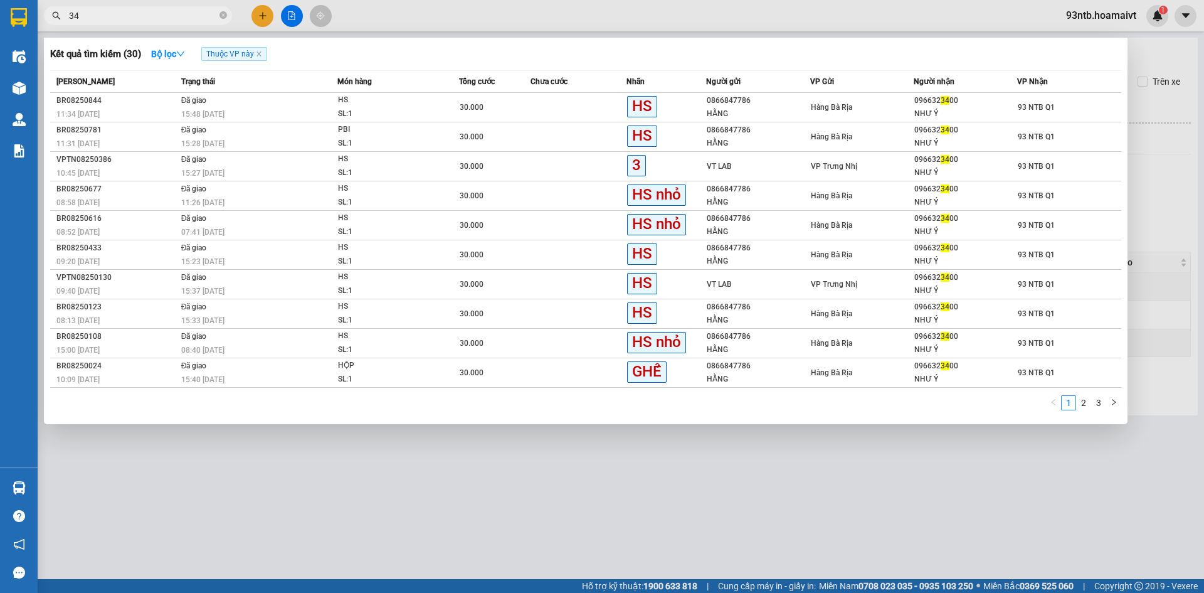
type input "3"
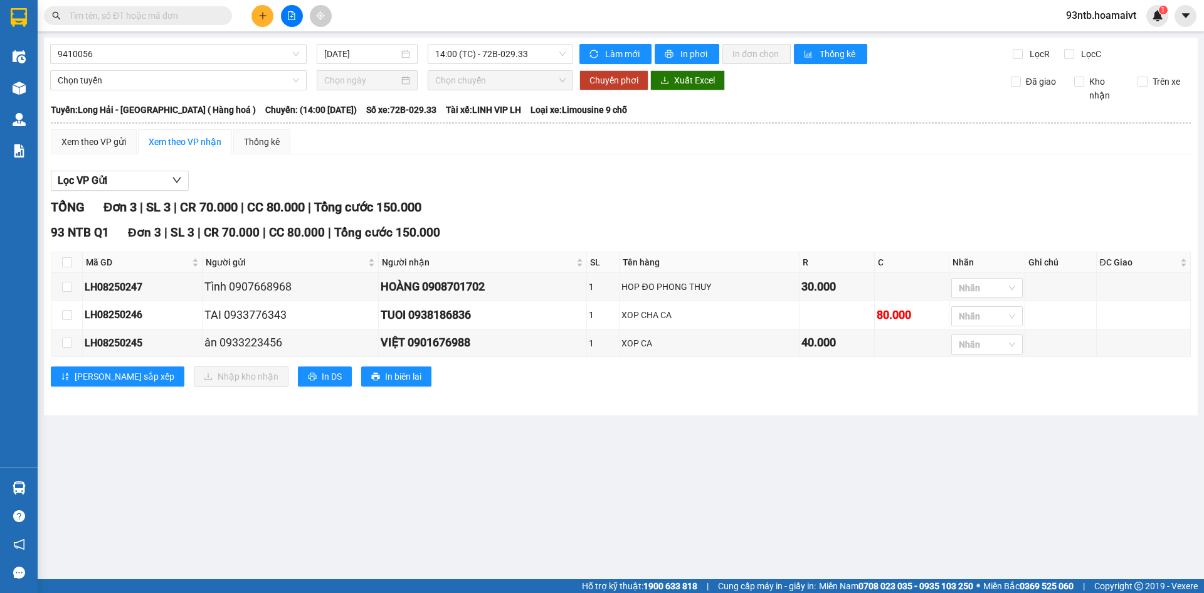
click at [158, 19] on input "text" at bounding box center [143, 16] width 148 height 14
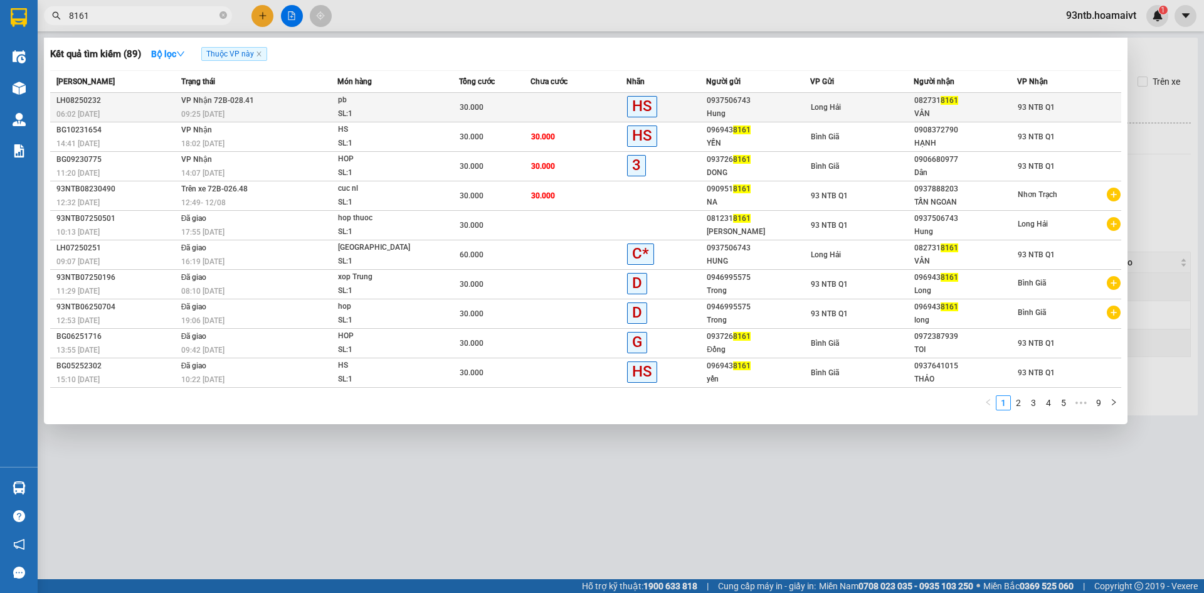
type input "8161"
click at [969, 114] on div "VÂN" at bounding box center [966, 113] width 102 height 13
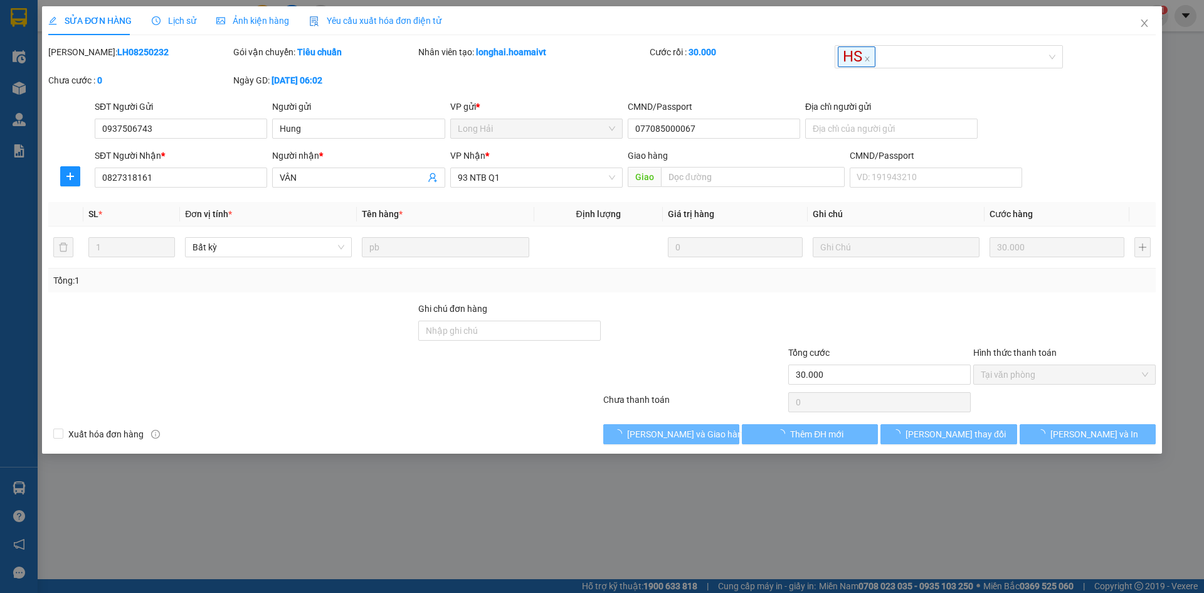
type input "0937506743"
type input "Hung"
type input "077085000067"
type input "0827318161"
type input "VÂN"
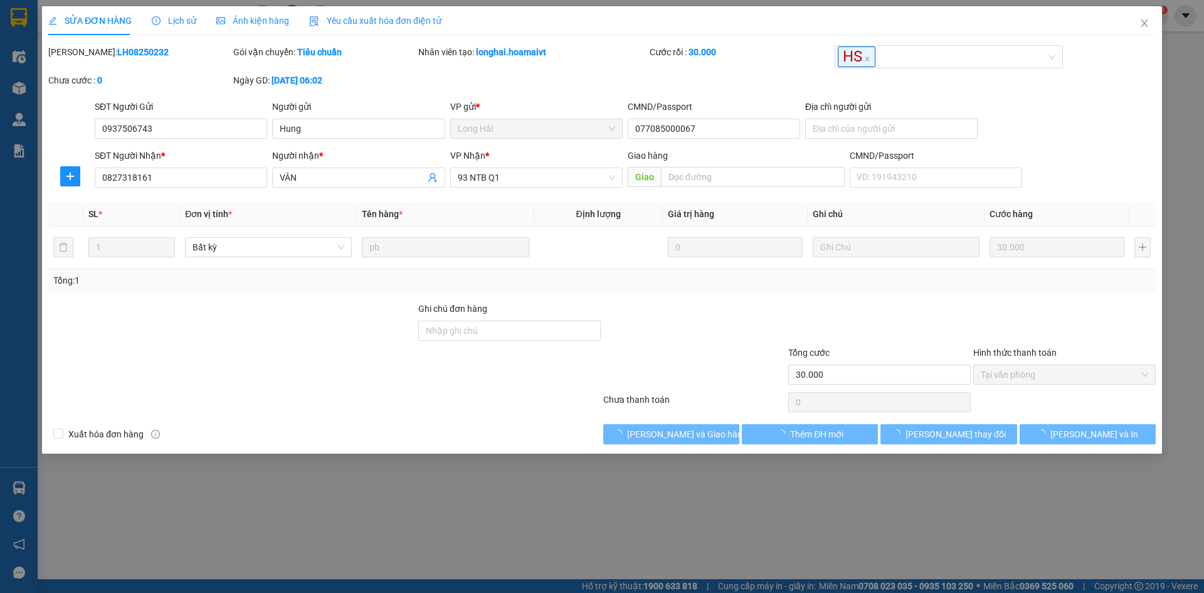
type input "30.000"
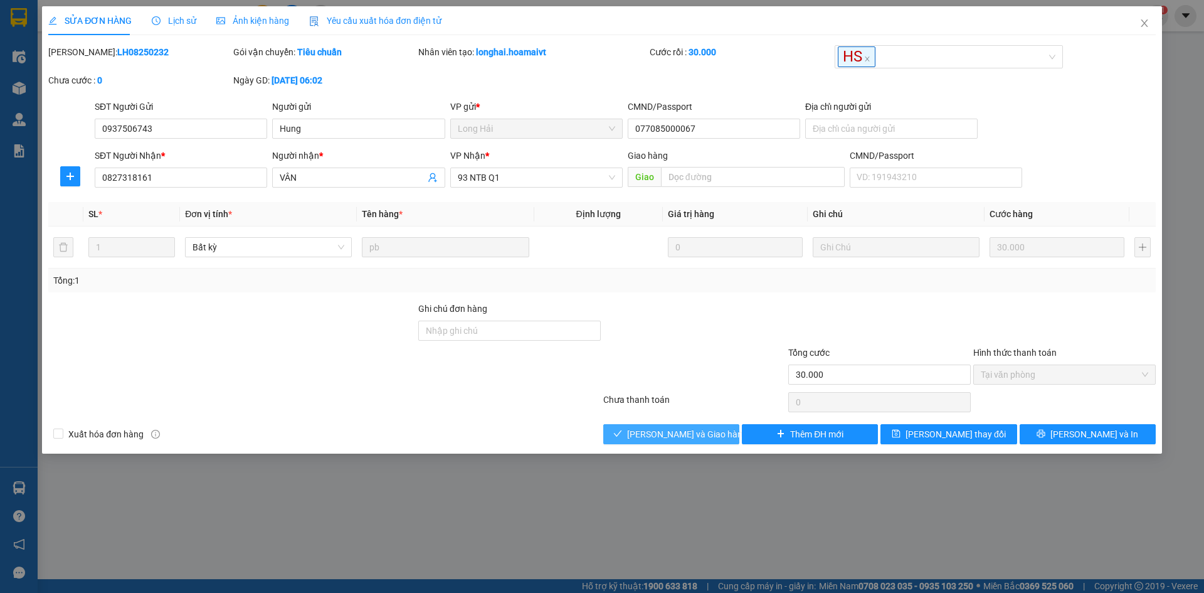
click at [692, 435] on span "Lưu và Giao hàng" at bounding box center [687, 434] width 120 height 14
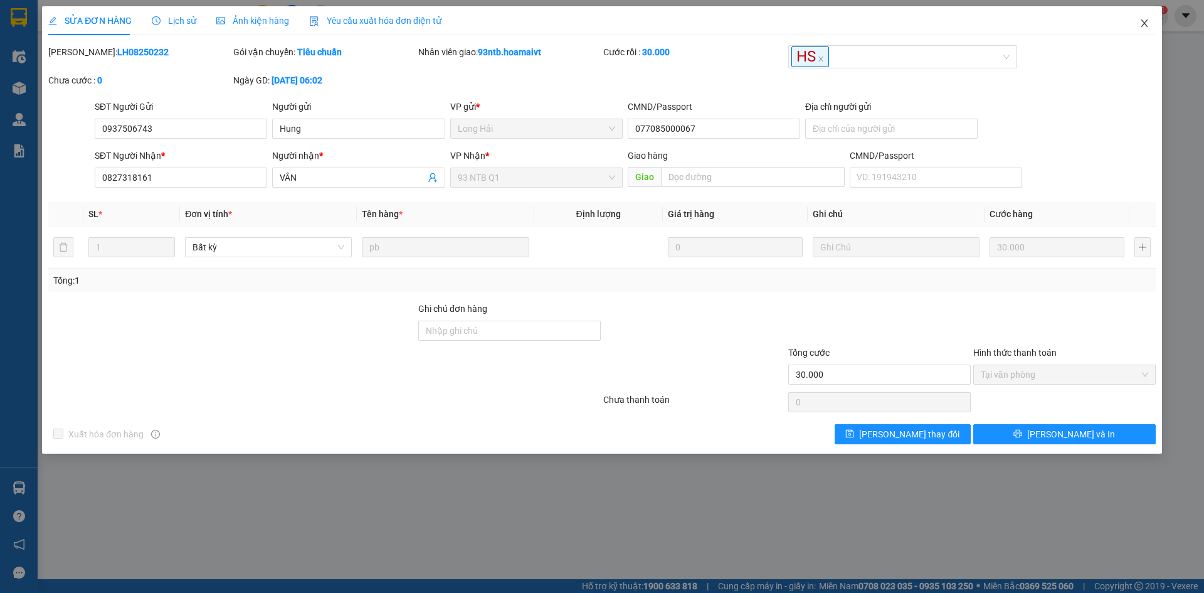
click at [1144, 26] on icon "close" at bounding box center [1144, 23] width 7 height 8
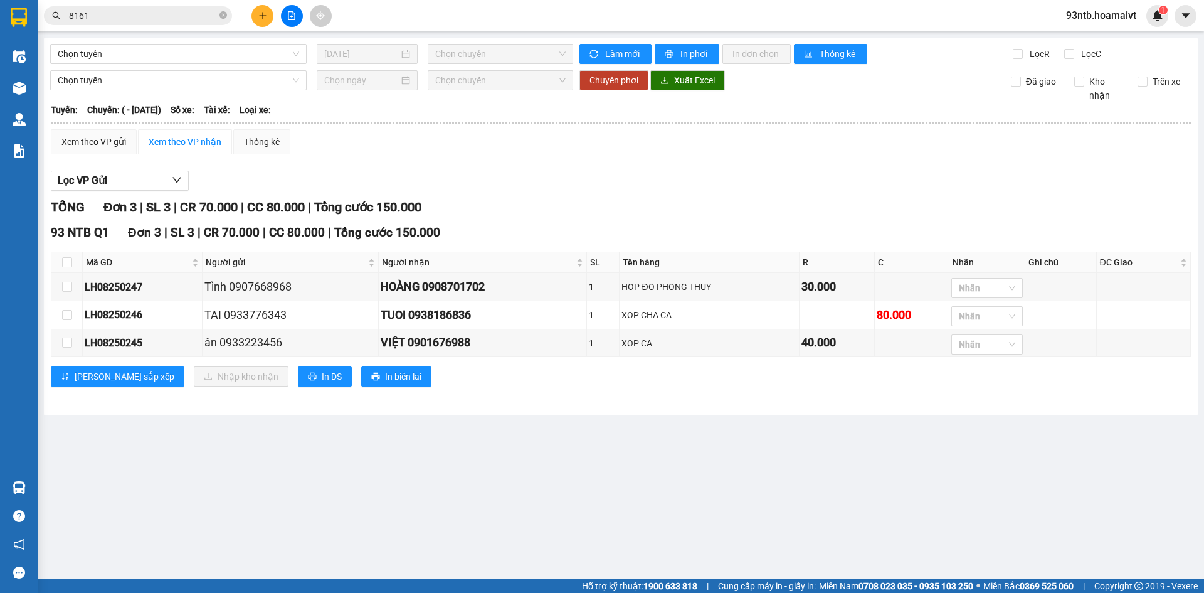
click at [142, 11] on input "8161" at bounding box center [143, 16] width 148 height 14
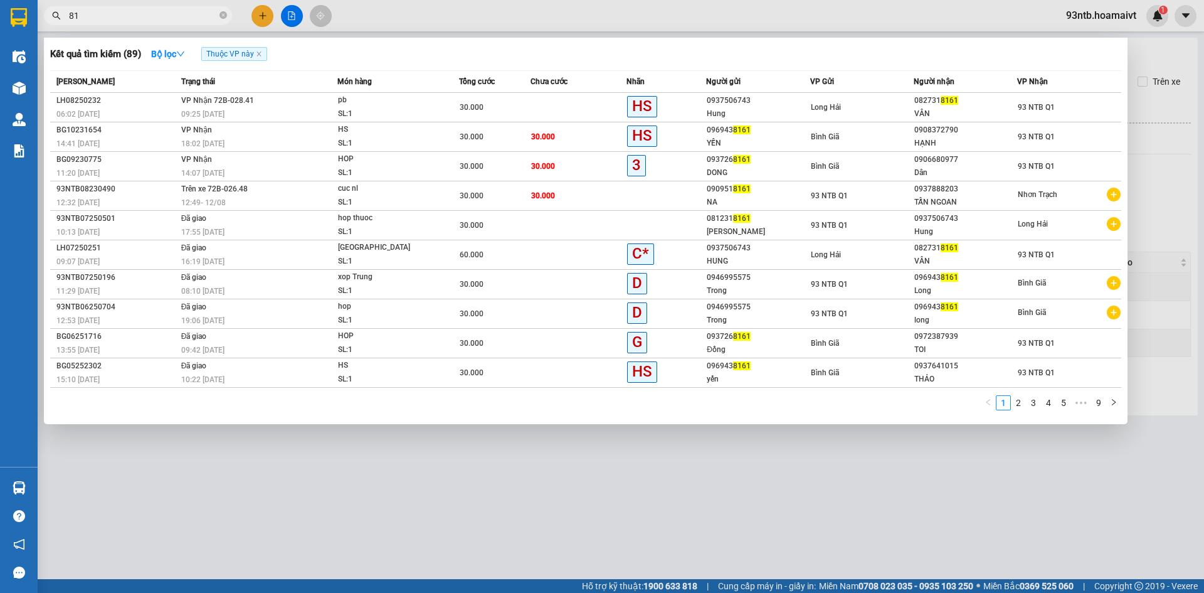
type input "8"
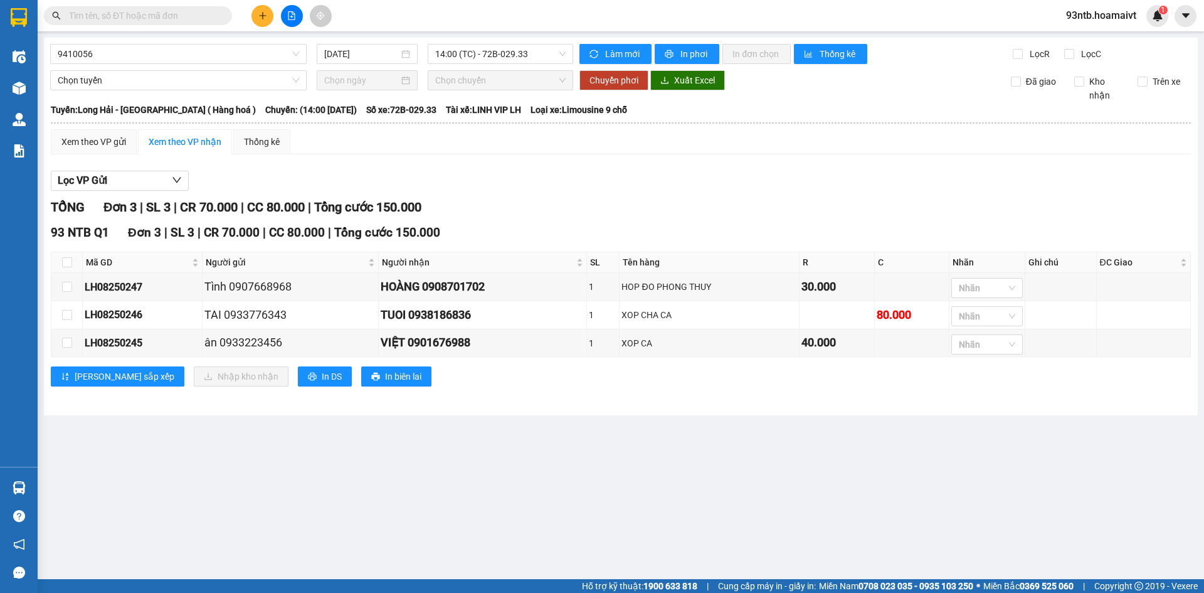
click at [149, 15] on input "text" at bounding box center [143, 16] width 148 height 14
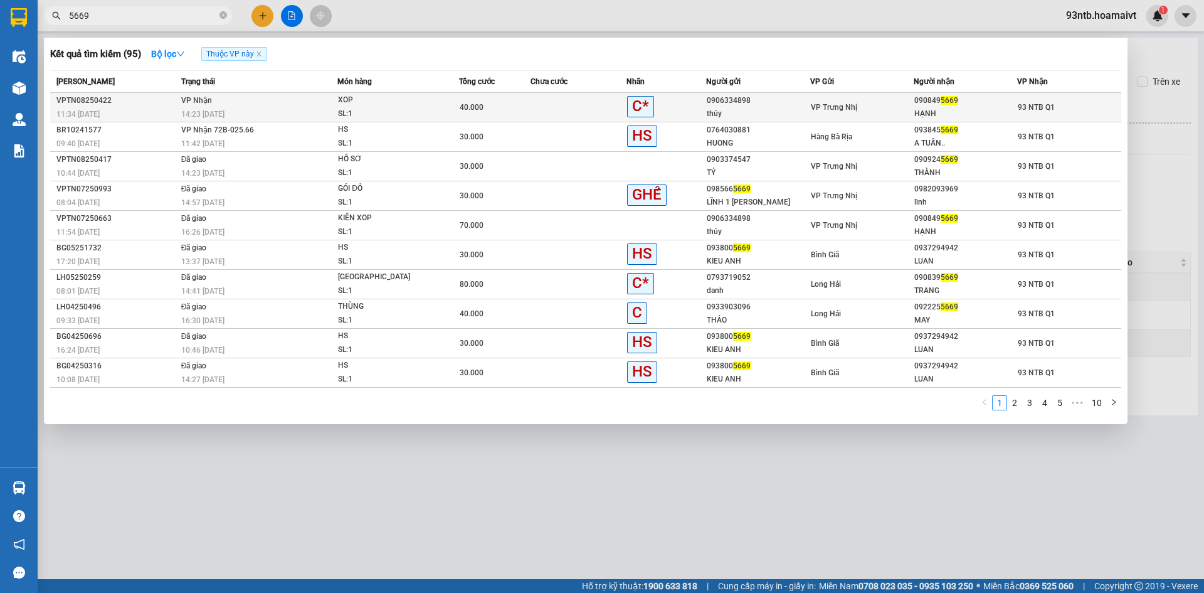
type input "5669"
click at [984, 96] on div "090849 5669" at bounding box center [966, 100] width 102 height 13
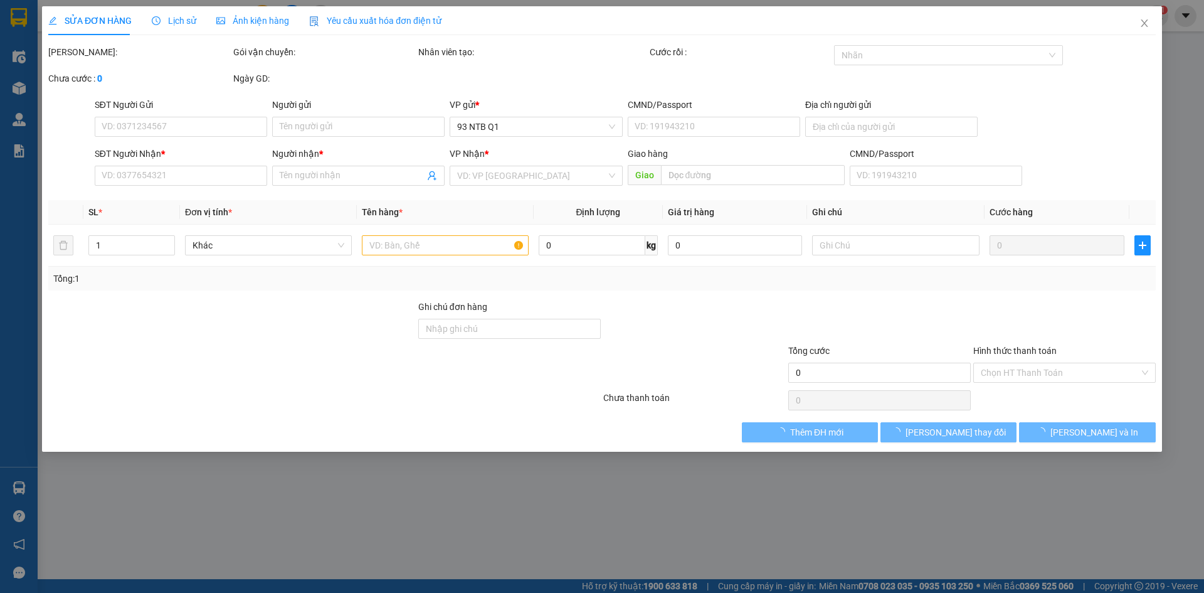
type input "0906334898"
type input "thúy"
type input "0908495669"
type input "HẠNH"
type input "40.000"
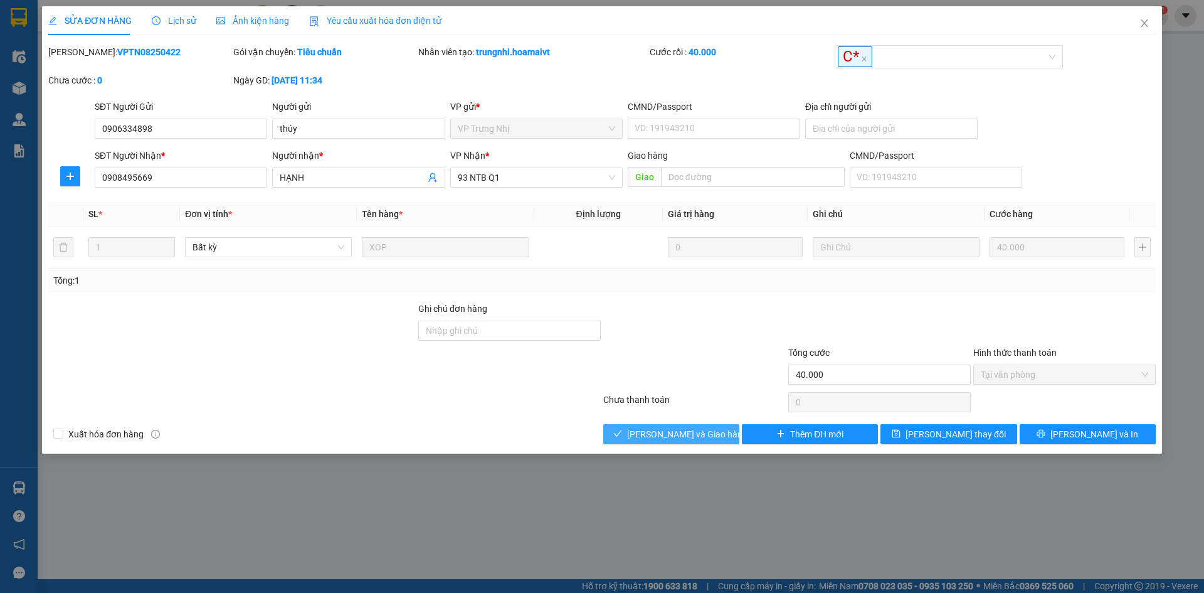
click at [669, 437] on span "Lưu và Giao hàng" at bounding box center [687, 434] width 120 height 14
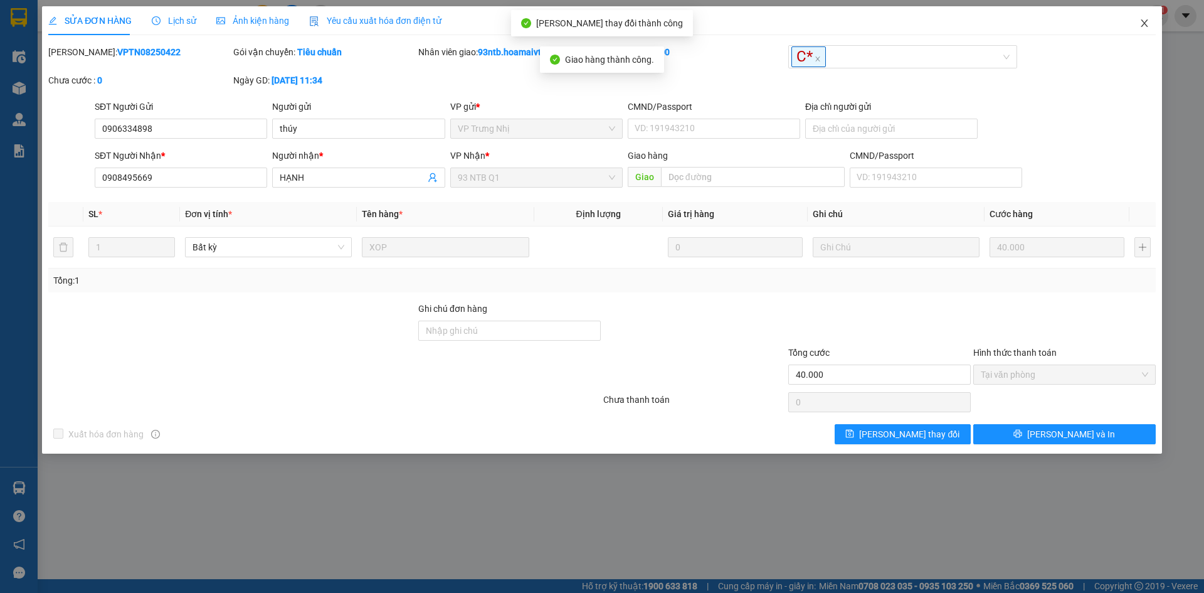
click at [1144, 21] on icon "close" at bounding box center [1145, 23] width 10 height 10
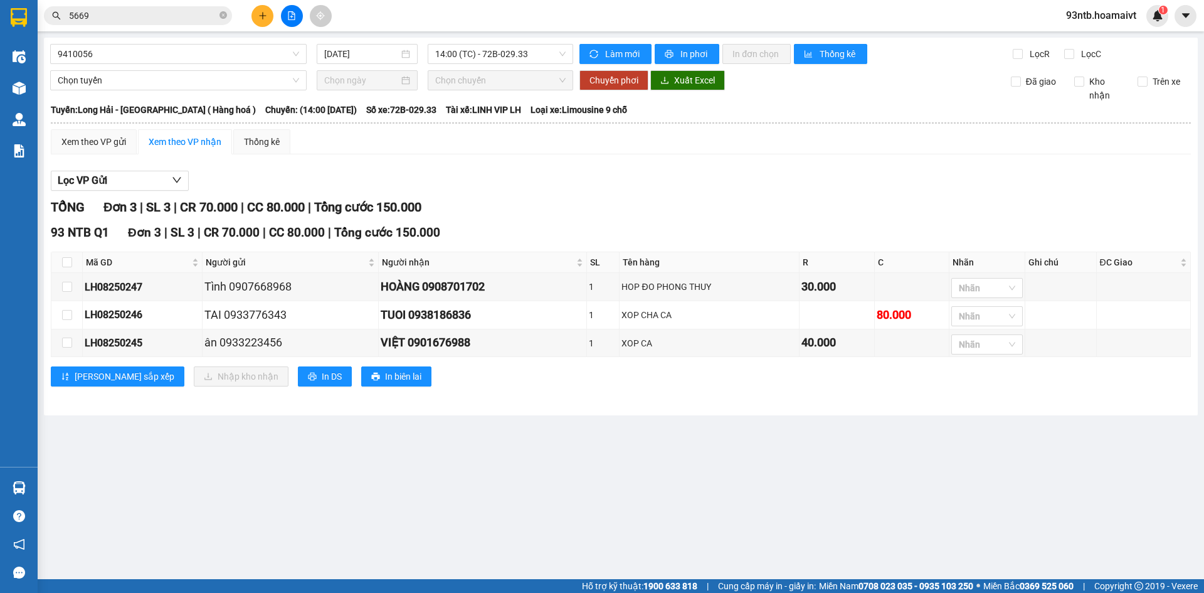
click at [156, 18] on input "5669" at bounding box center [143, 16] width 148 height 14
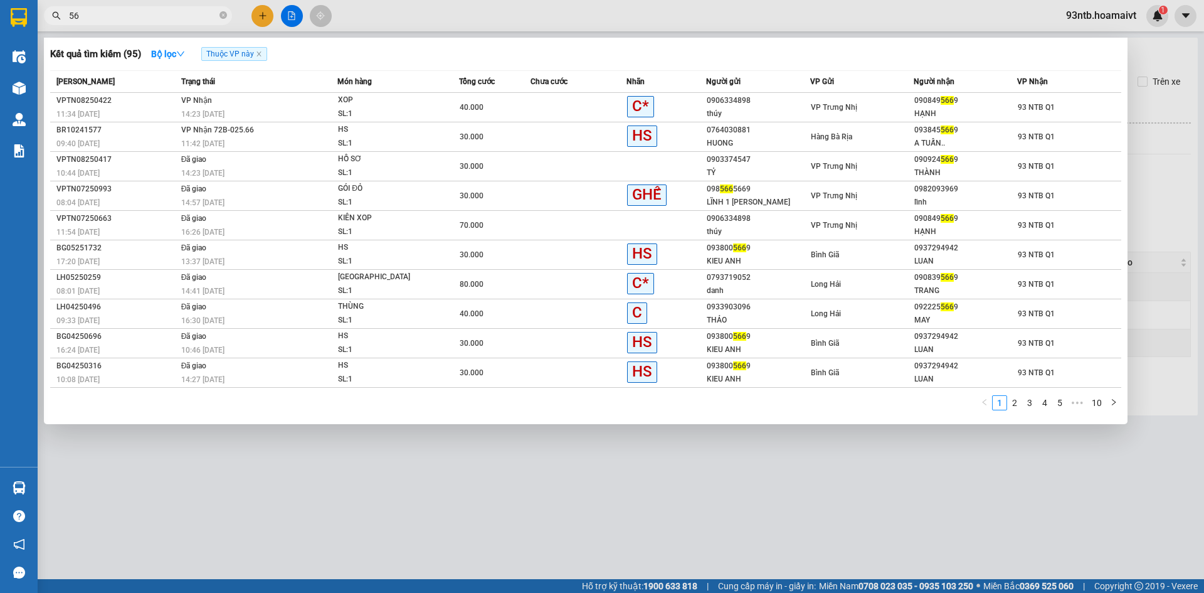
type input "5"
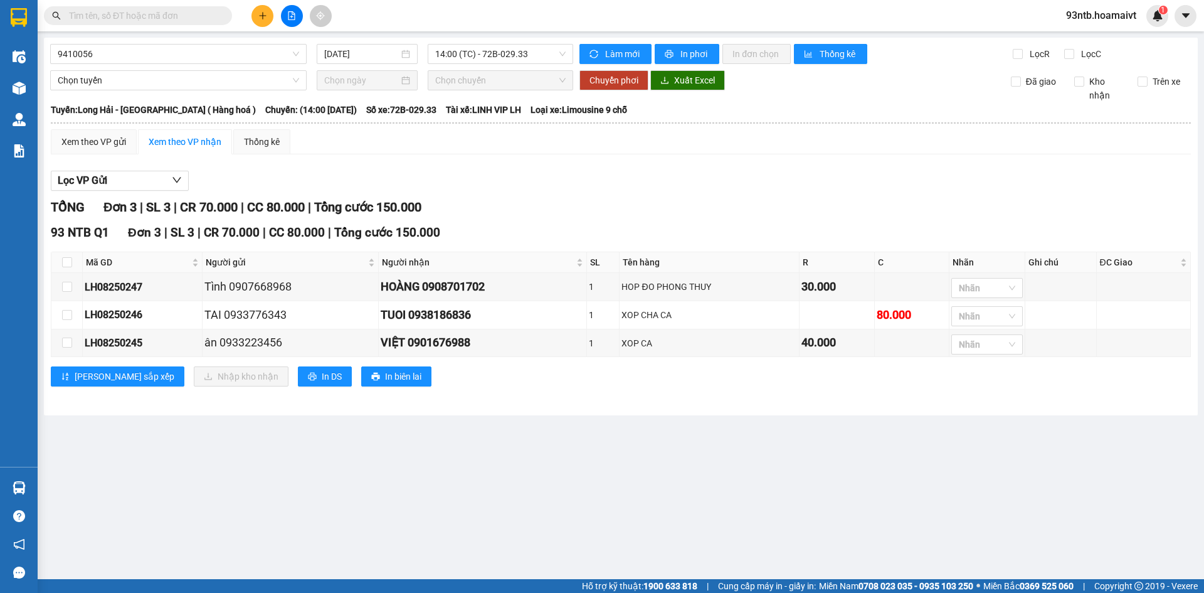
click at [156, 18] on input "text" at bounding box center [143, 16] width 148 height 14
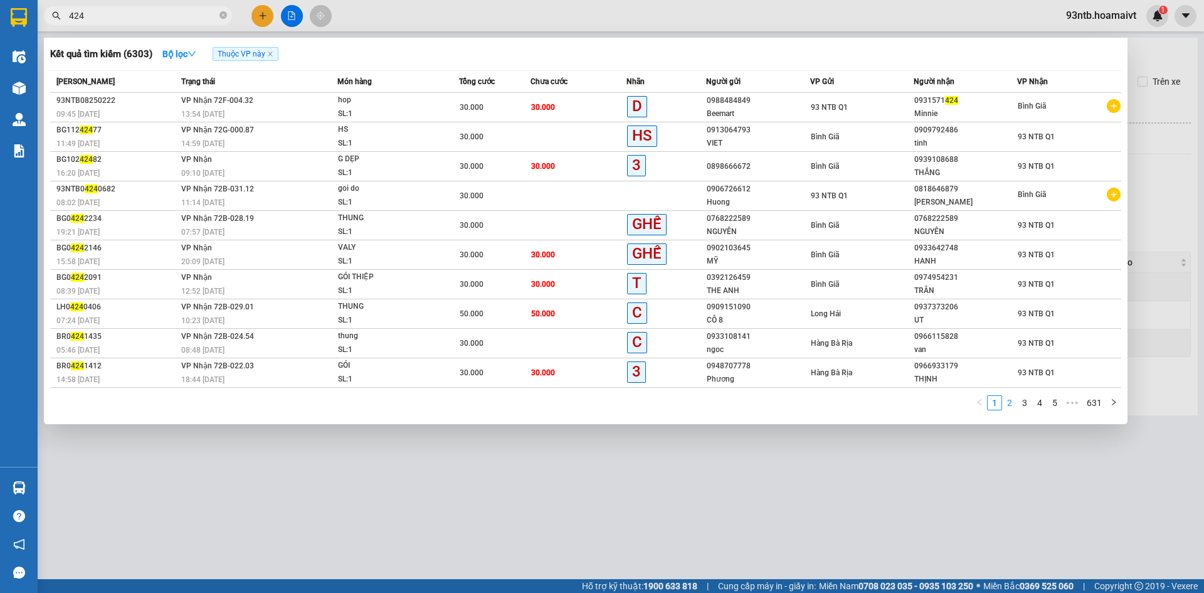
click at [1012, 403] on link "2" at bounding box center [1010, 403] width 14 height 14
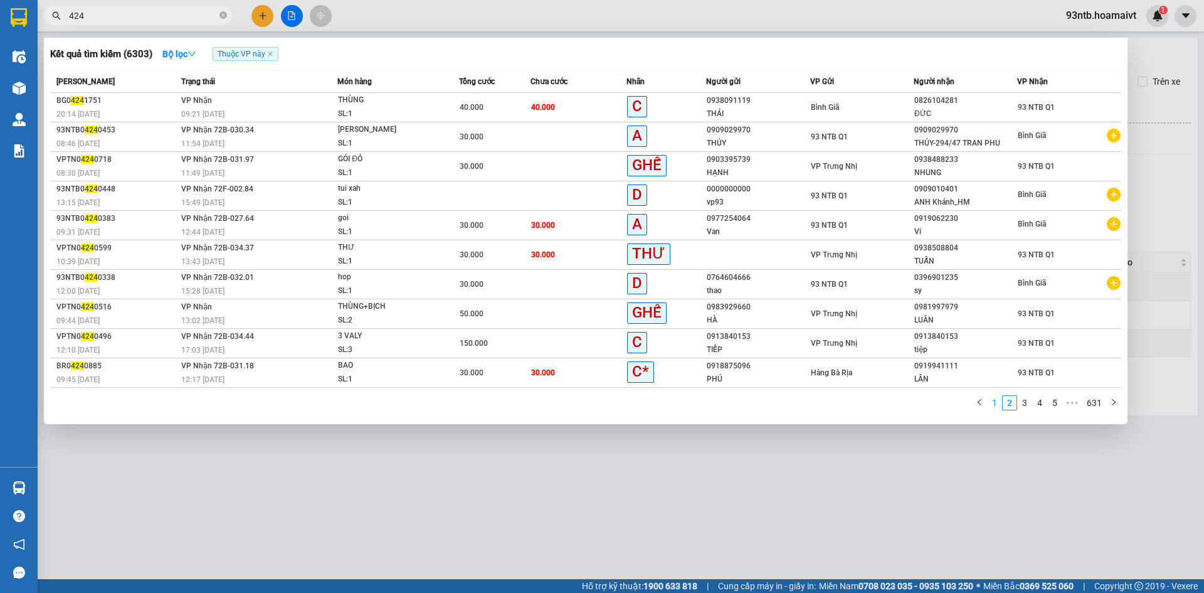
click at [997, 406] on link "1" at bounding box center [995, 403] width 14 height 14
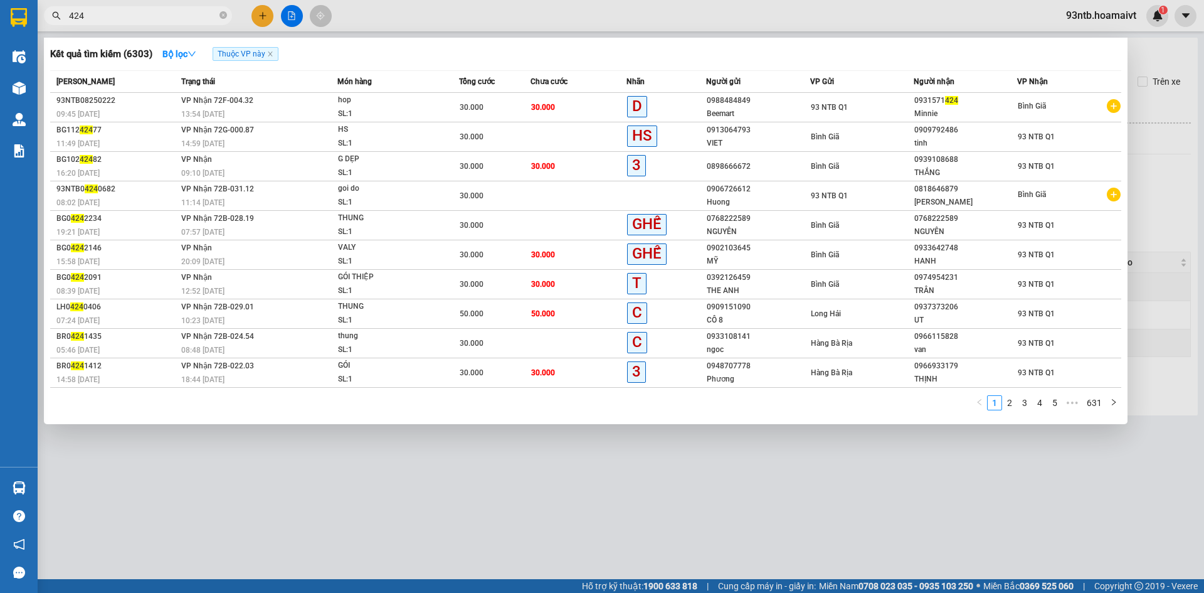
click at [135, 11] on input "424" at bounding box center [143, 16] width 148 height 14
click at [206, 21] on input "424" at bounding box center [143, 16] width 148 height 14
click at [186, 14] on input "424" at bounding box center [143, 16] width 148 height 14
click at [181, 19] on input "424" at bounding box center [143, 16] width 148 height 14
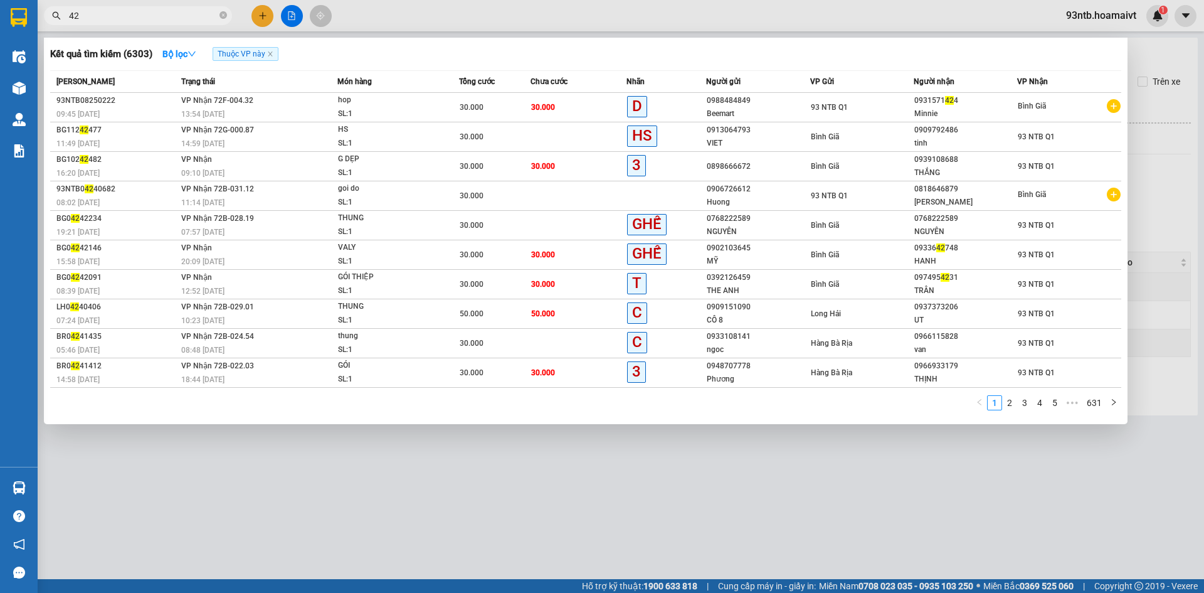
type input "4"
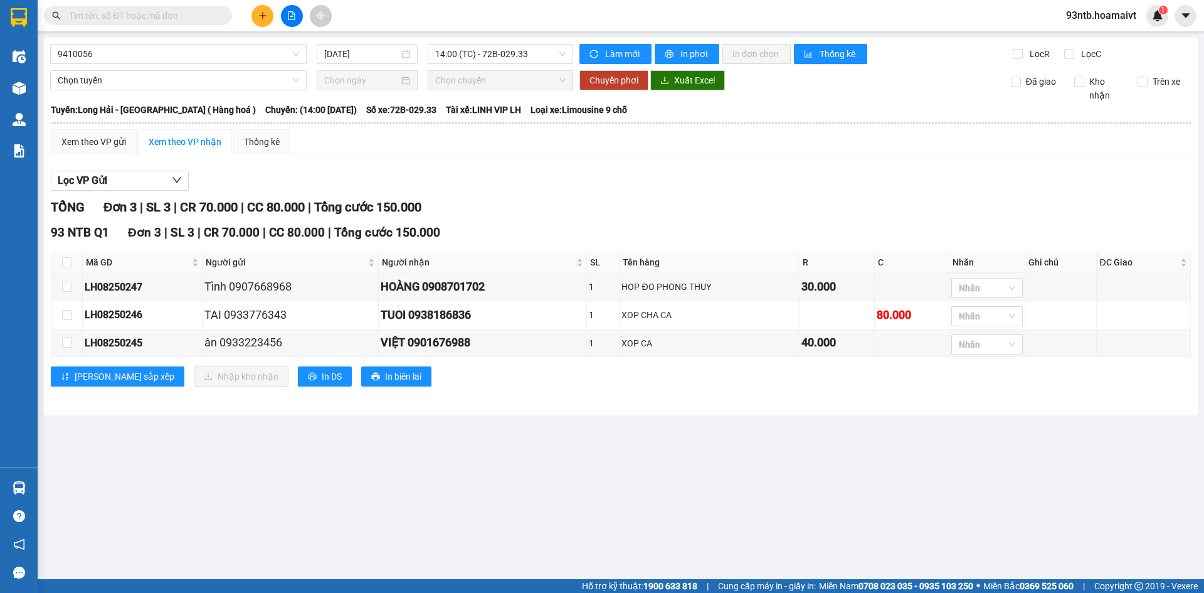
click at [181, 19] on input "text" at bounding box center [143, 16] width 148 height 14
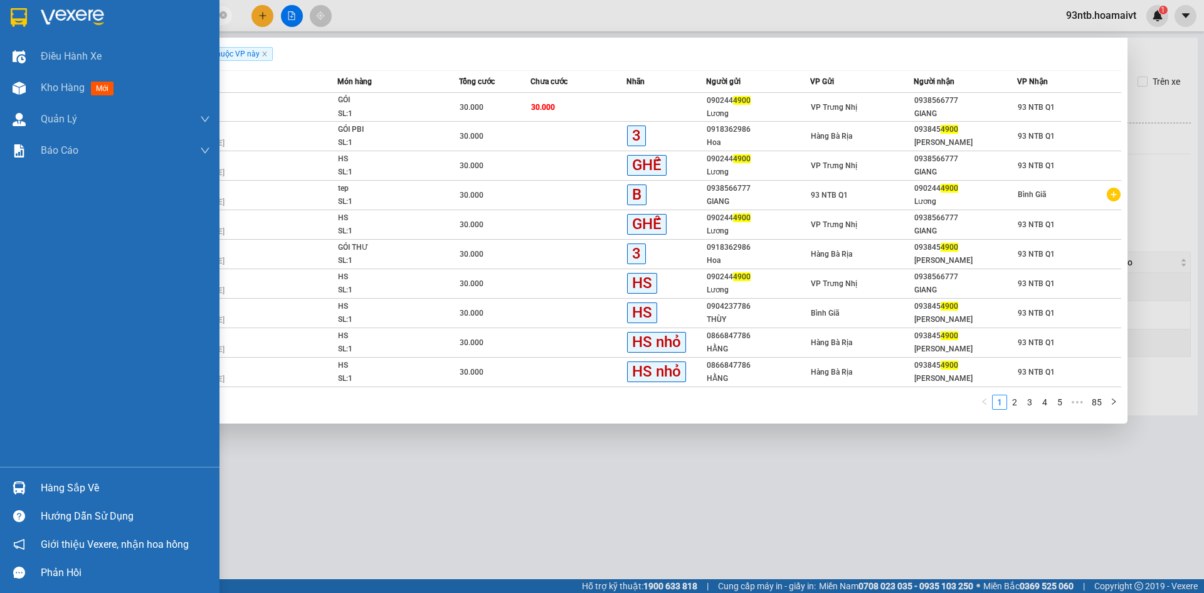
click at [87, 491] on div "Hàng sắp về" at bounding box center [125, 488] width 169 height 19
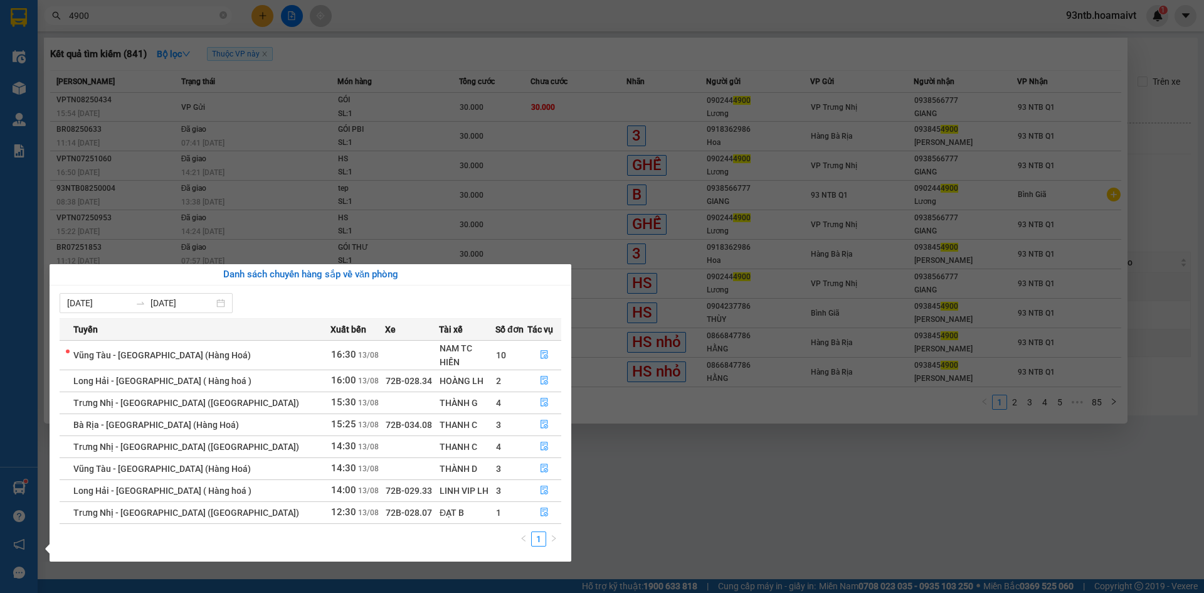
click at [383, 29] on section "Kết quả tìm kiếm ( 841 ) Bộ lọc Thuộc VP này Mã ĐH Trạng thái Món hàng Tổng cướ…" at bounding box center [602, 296] width 1204 height 593
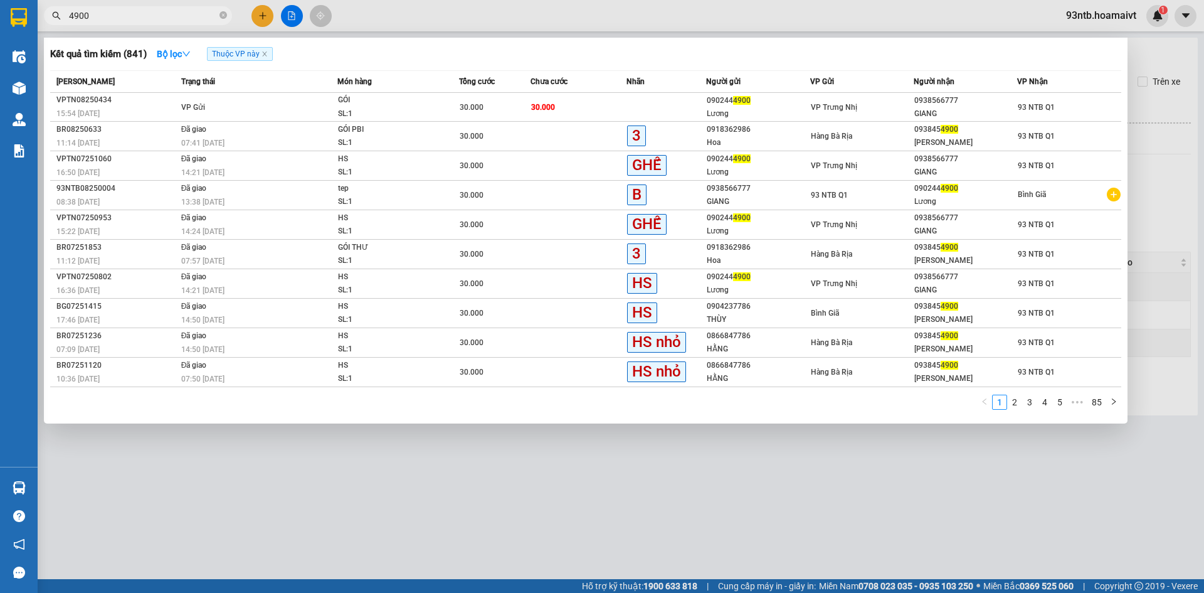
click at [159, 8] on span "4900" at bounding box center [138, 15] width 188 height 19
click at [170, 19] on input "4900" at bounding box center [143, 16] width 148 height 14
type input "4"
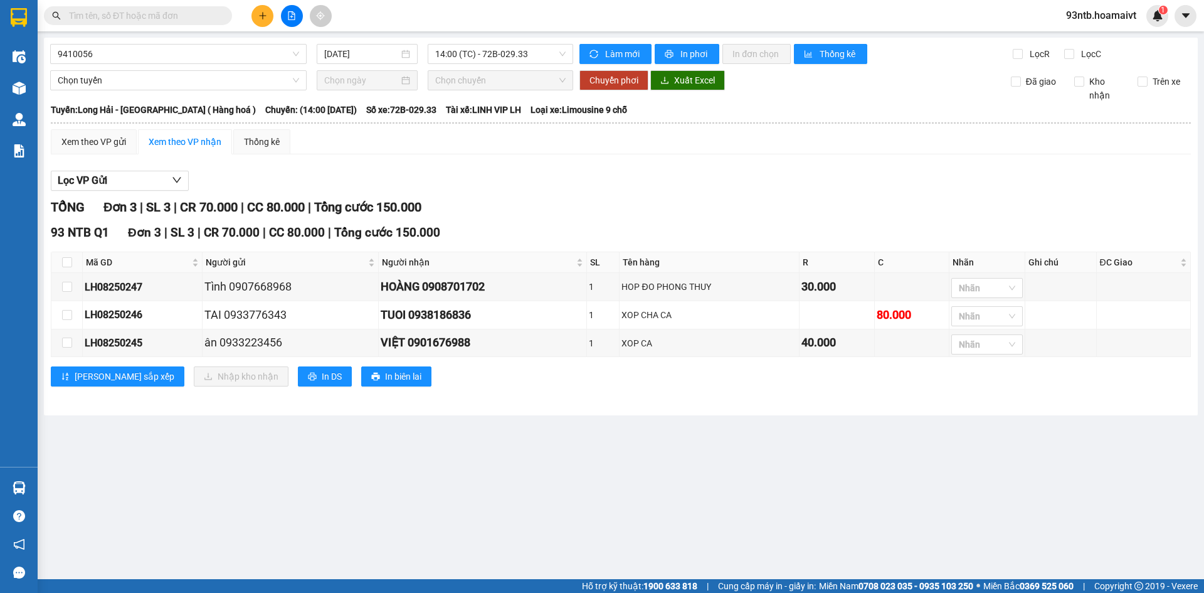
click at [170, 19] on input "text" at bounding box center [143, 16] width 148 height 14
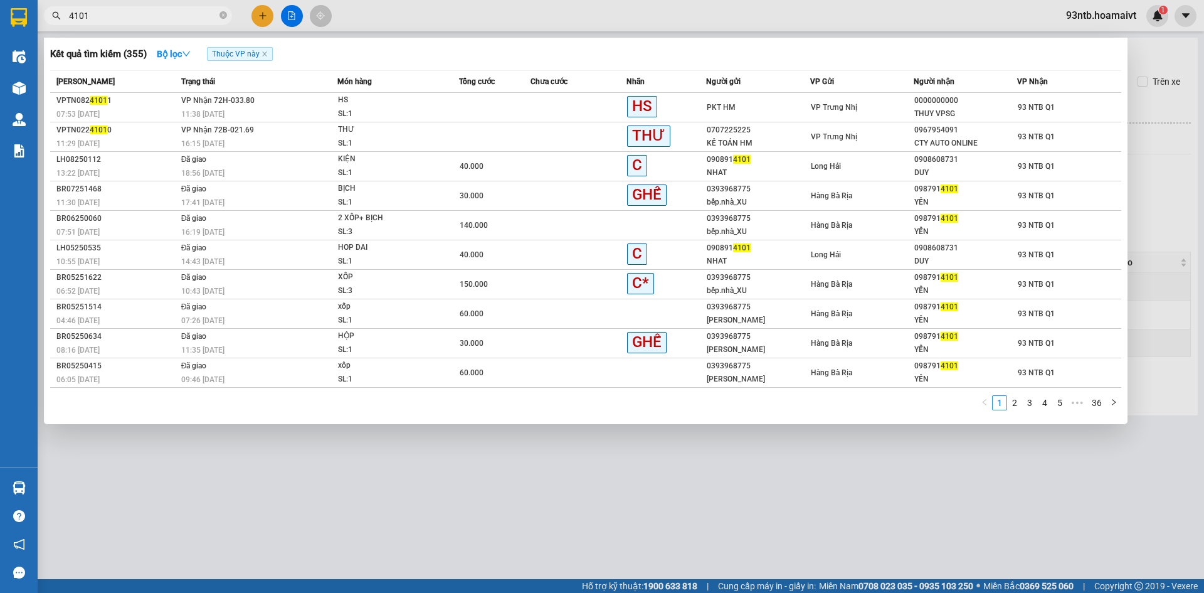
click at [245, 427] on div at bounding box center [602, 296] width 1204 height 593
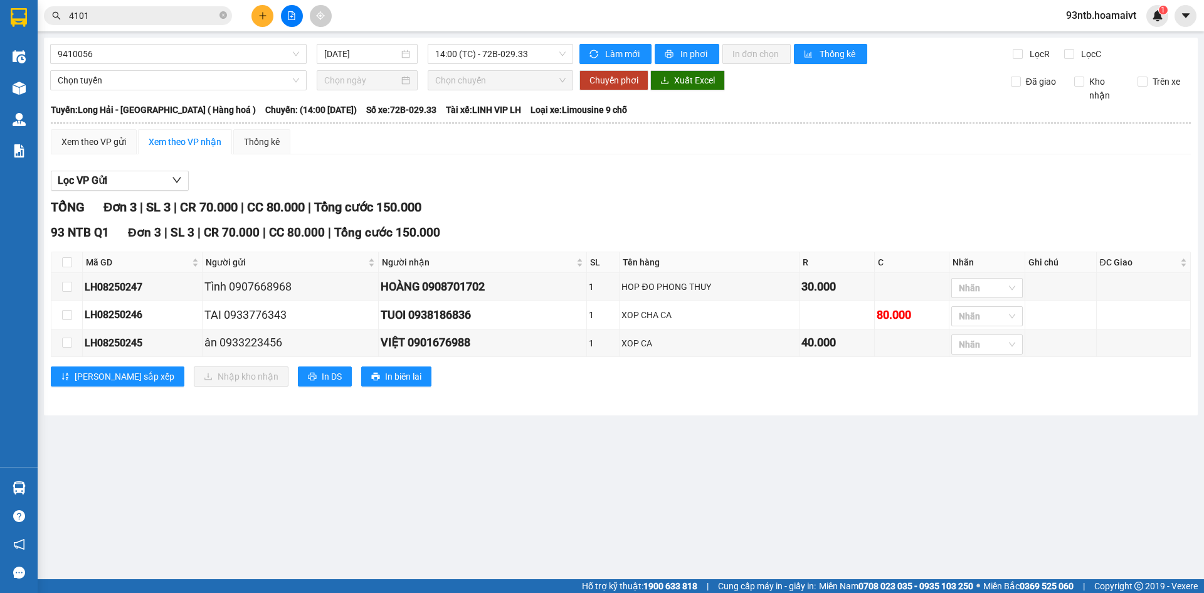
click at [477, 401] on div "TỔNG Đơn 3 | SL 3 | CR 70.000 | CC 80.000 | Tổng cước 150.000 93 NTB Q1 Đơn 3 |…" at bounding box center [621, 300] width 1141 height 205
click at [689, 162] on div "Xem theo VP gửi Xem theo VP nhận Thống kê Lọc VP Gửi TỔNG Đơn 3 | SL 3 | CR 70…" at bounding box center [621, 265] width 1141 height 273
click at [690, 163] on div "Xem theo VP gửi Xem theo VP nhận Thống kê Lọc VP Gửi TỔNG Đơn 3 | SL 3 | CR 70…" at bounding box center [621, 265] width 1141 height 273
click at [768, 206] on div "TỔNG Đơn 3 | SL 3 | CR 70.000 | CC 80.000 | Tổng cước 150.000" at bounding box center [621, 207] width 1141 height 19
click at [836, 184] on div "Lọc VP Gửi" at bounding box center [621, 181] width 1141 height 21
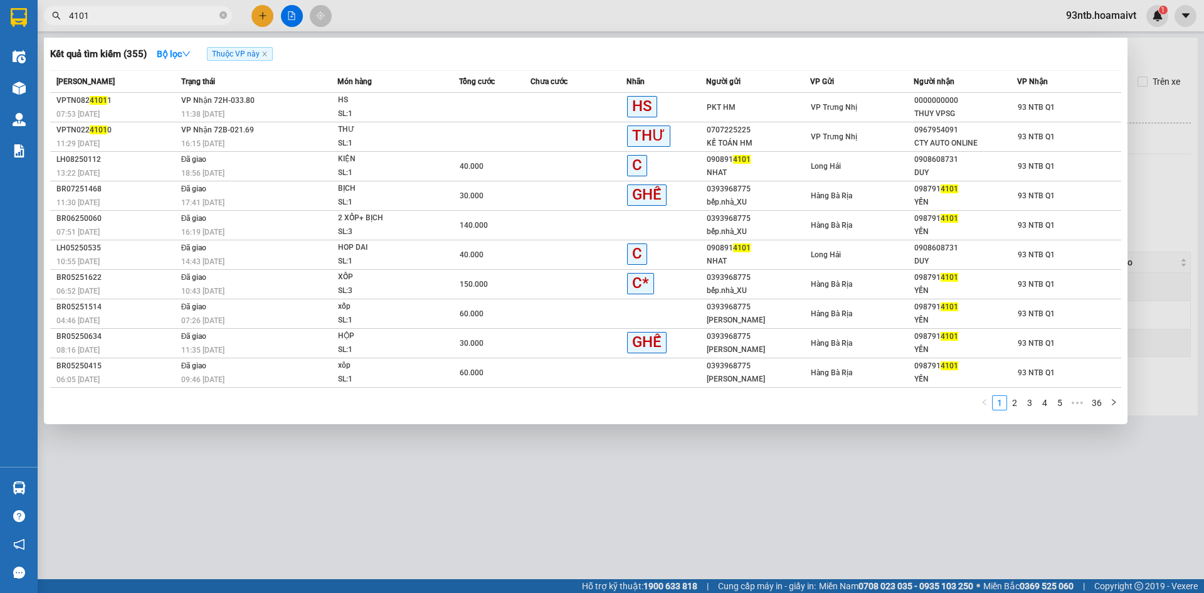
click at [161, 24] on span "4101" at bounding box center [138, 15] width 188 height 19
click at [159, 22] on input "4101" at bounding box center [143, 16] width 148 height 14
type input "4"
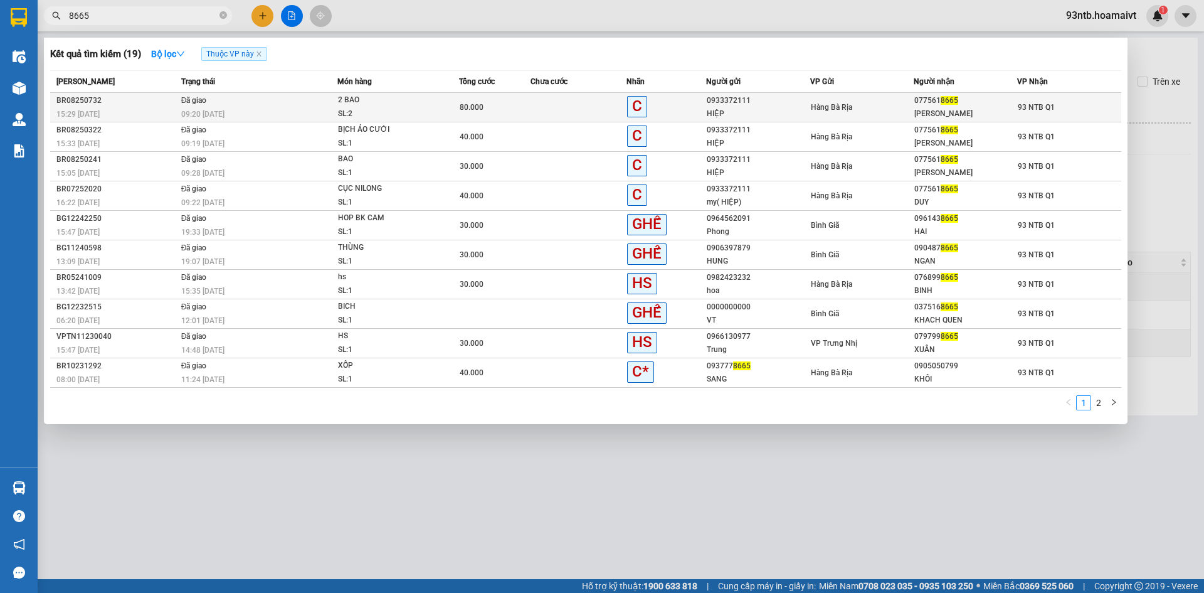
type input "8665"
click at [780, 101] on div "0933372111" at bounding box center [758, 100] width 102 height 13
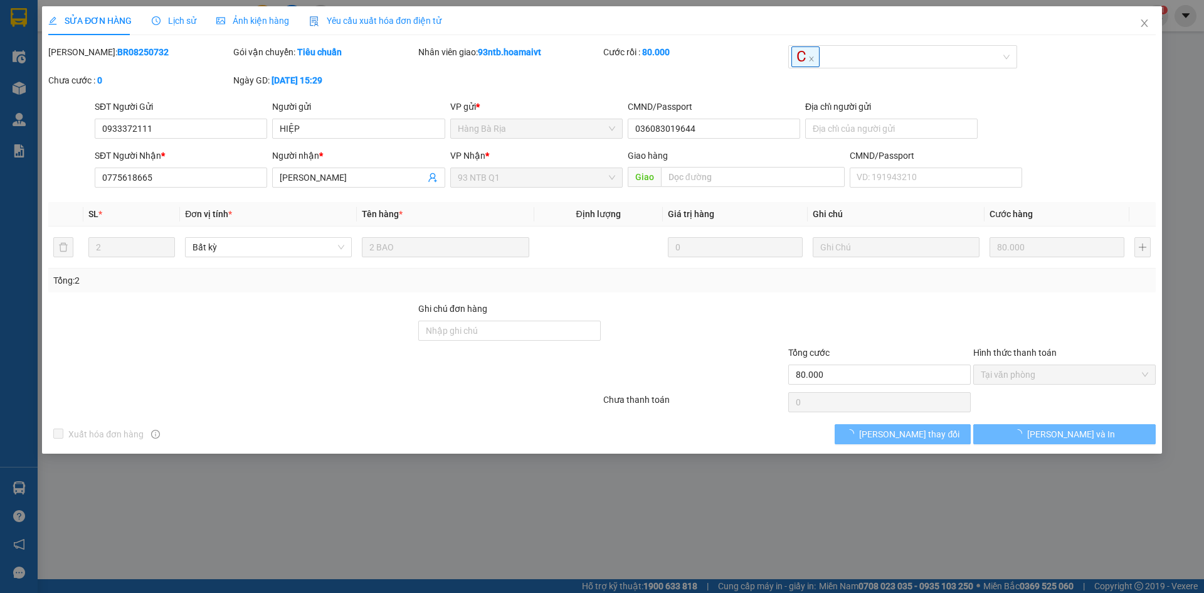
type input "0933372111"
type input "HIỆP"
type input "036083019644"
type input "0775618665"
type input "Linh Nga"
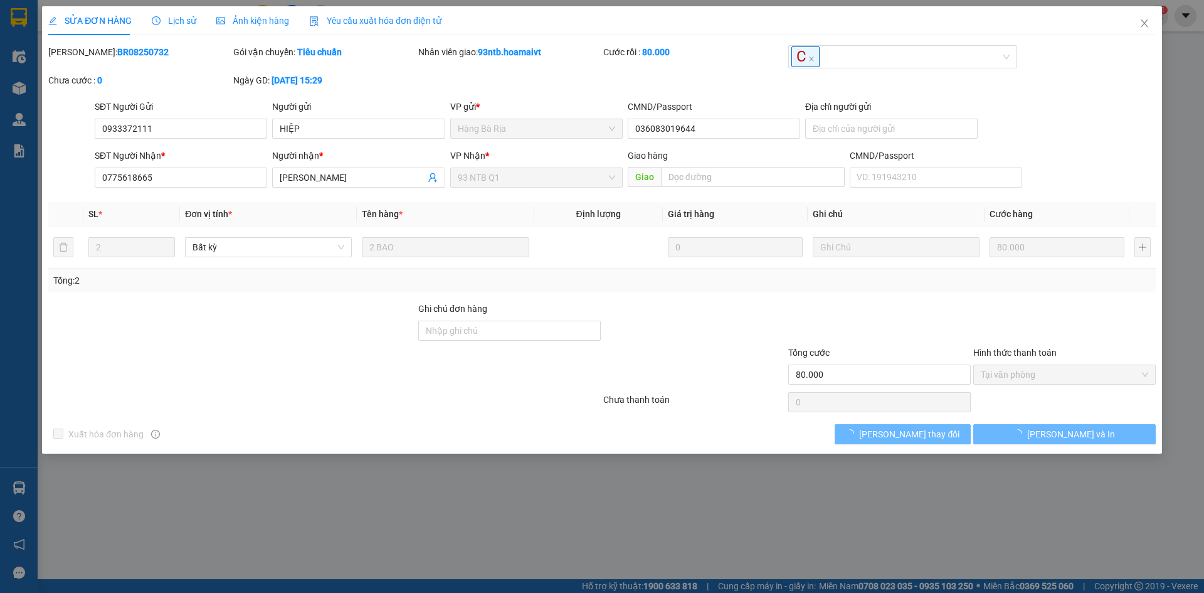
type input "80.000"
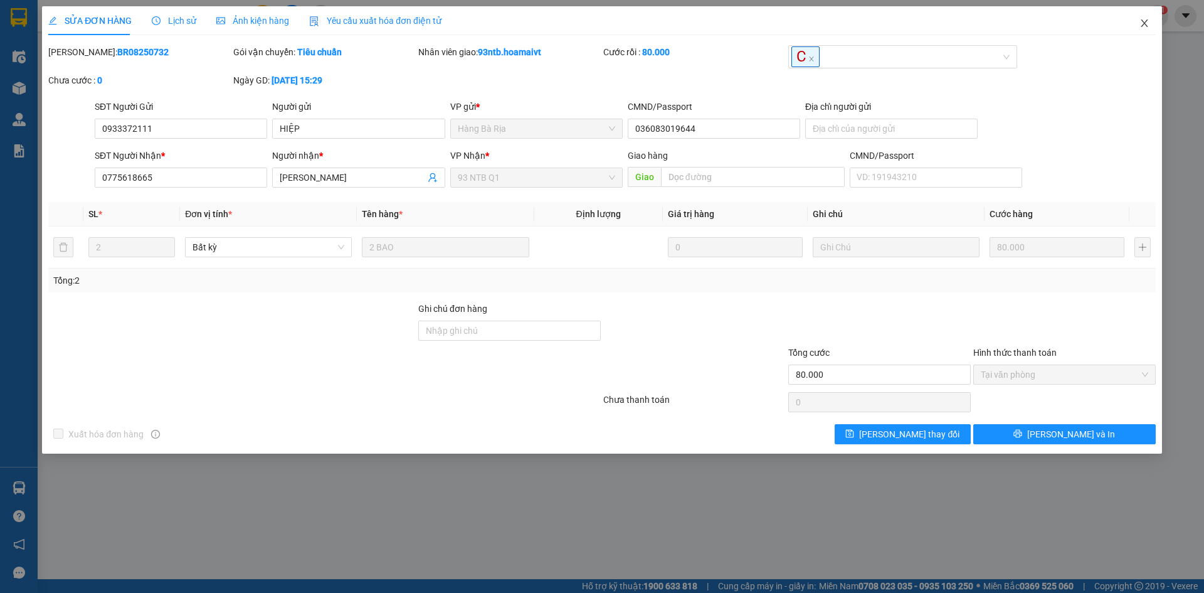
click at [1138, 30] on span "Close" at bounding box center [1144, 23] width 35 height 35
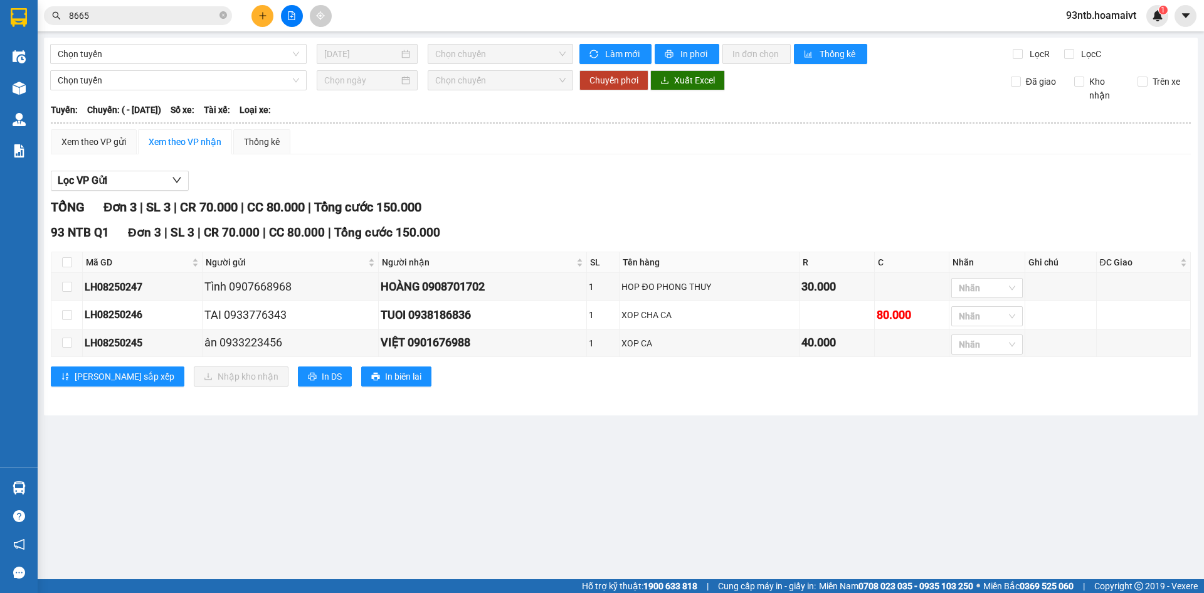
click at [137, 22] on input "8665" at bounding box center [143, 16] width 148 height 14
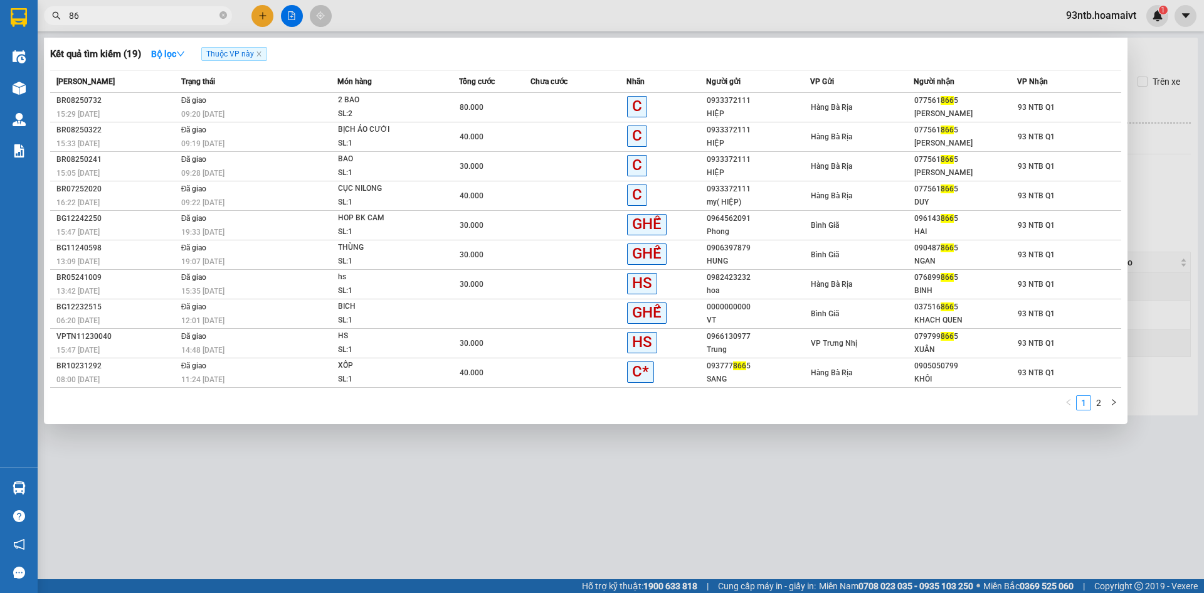
type input "8"
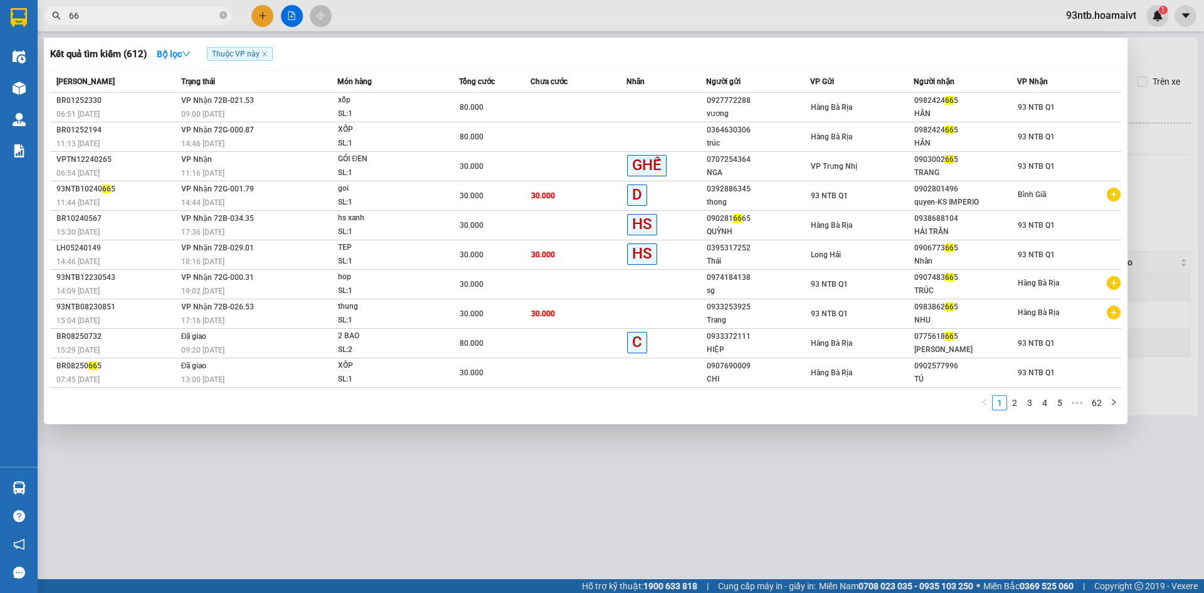
type input "6"
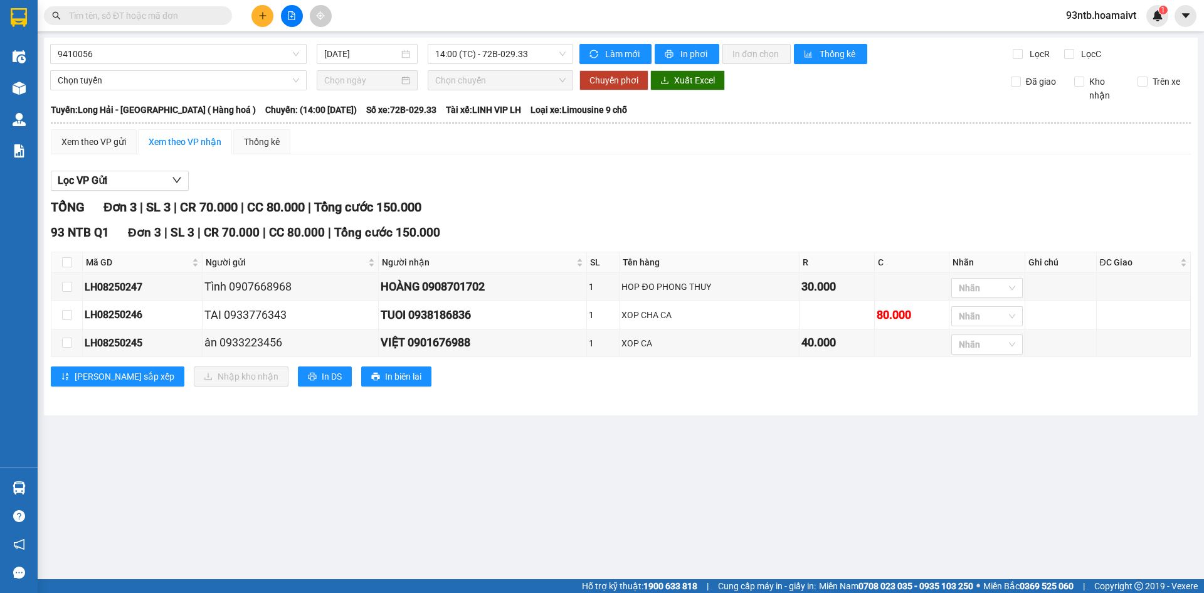
click at [173, 18] on input "text" at bounding box center [143, 16] width 148 height 14
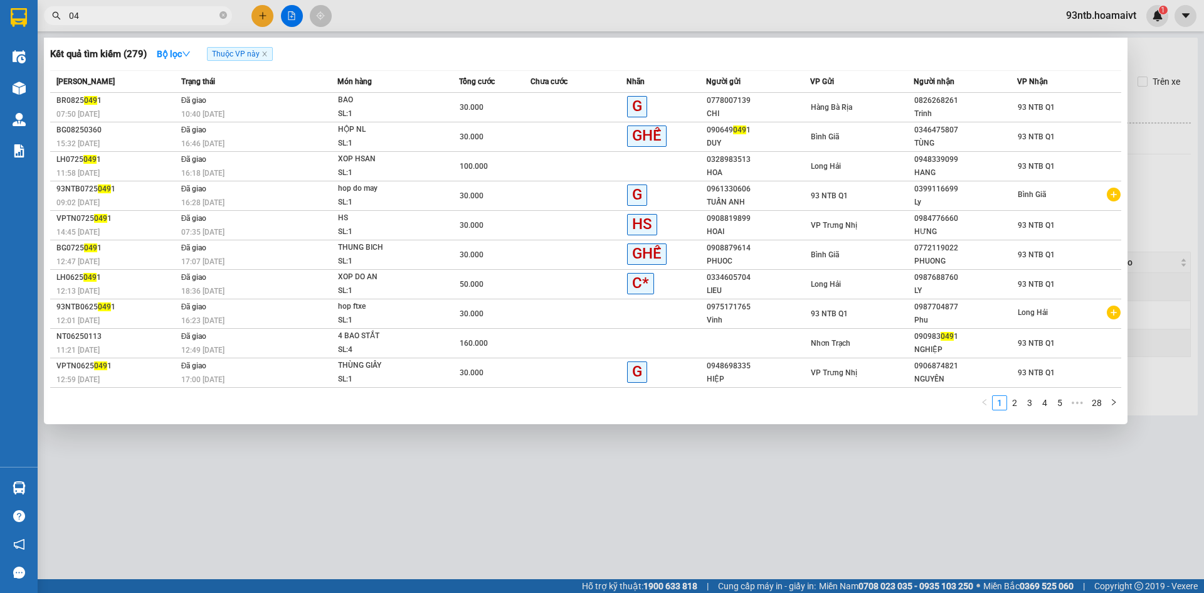
type input "0"
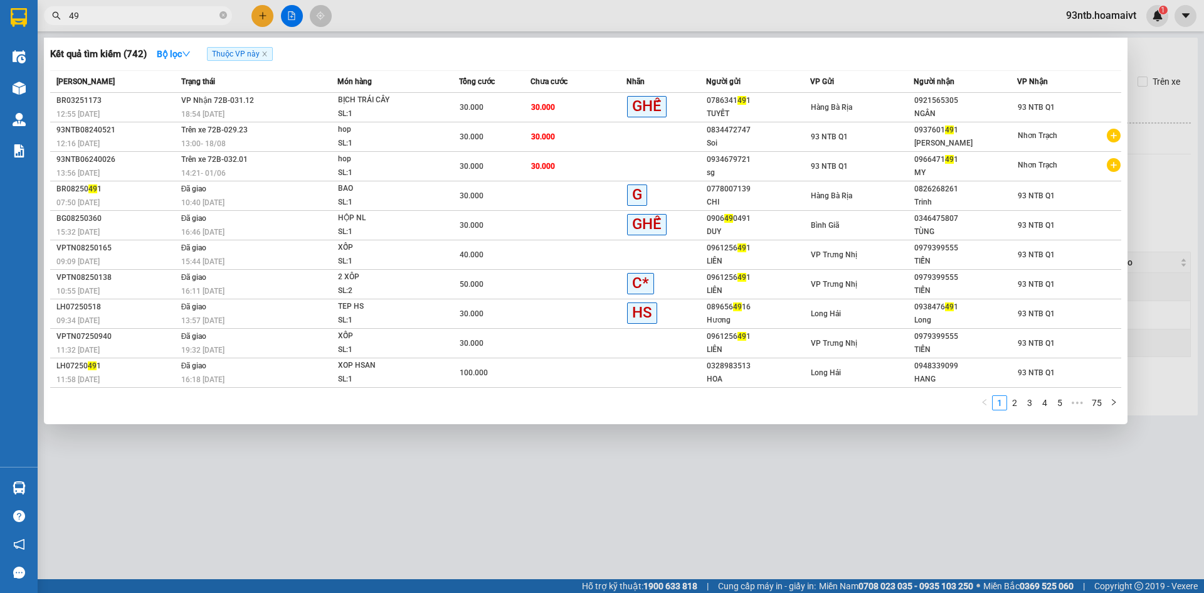
type input "4"
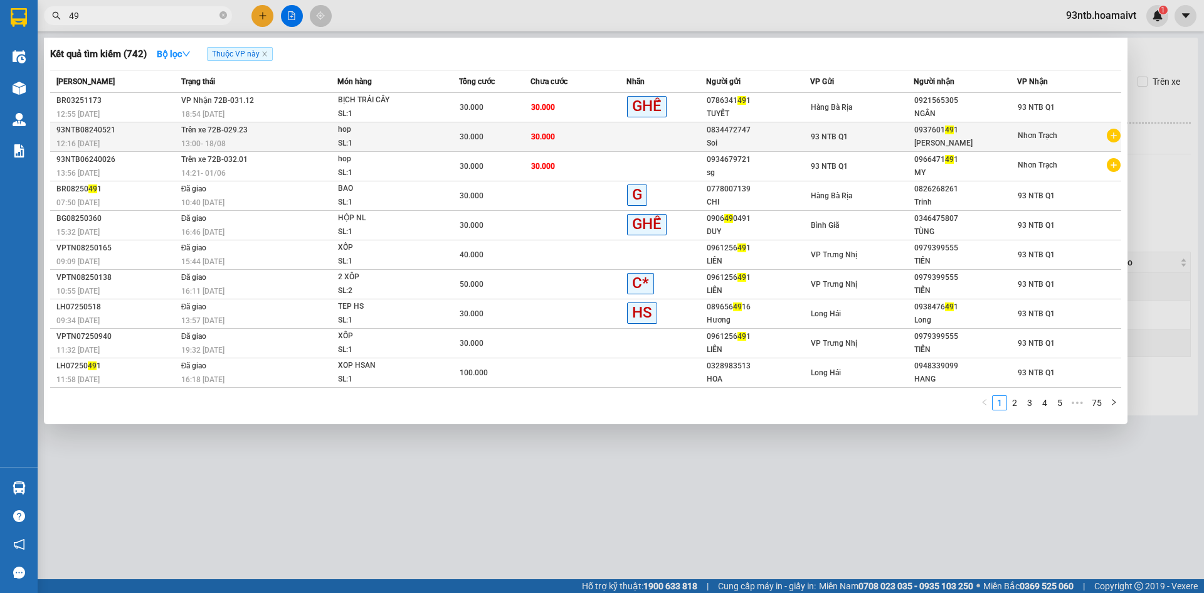
type input "4"
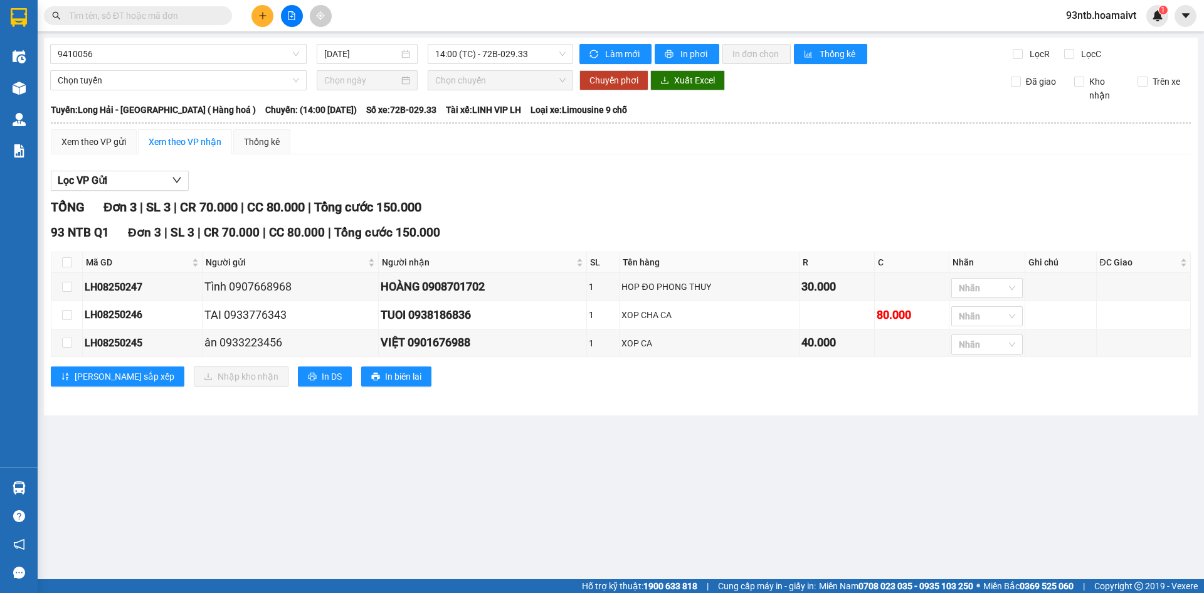
click at [123, 7] on span at bounding box center [138, 15] width 188 height 19
click at [133, 16] on input "text" at bounding box center [143, 16] width 148 height 14
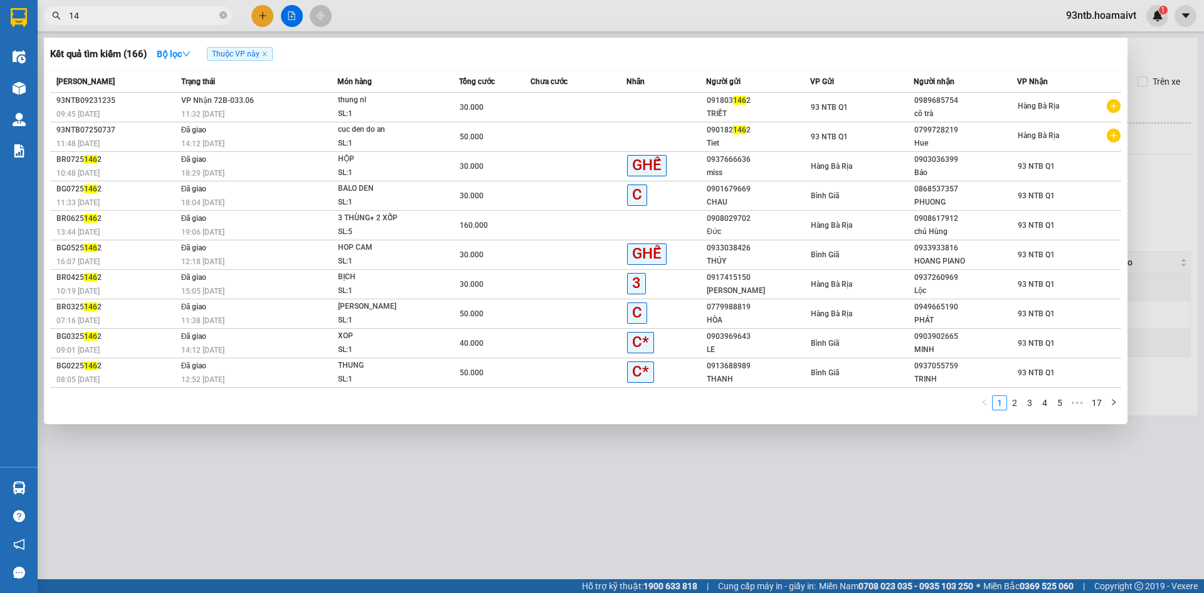
type input "1"
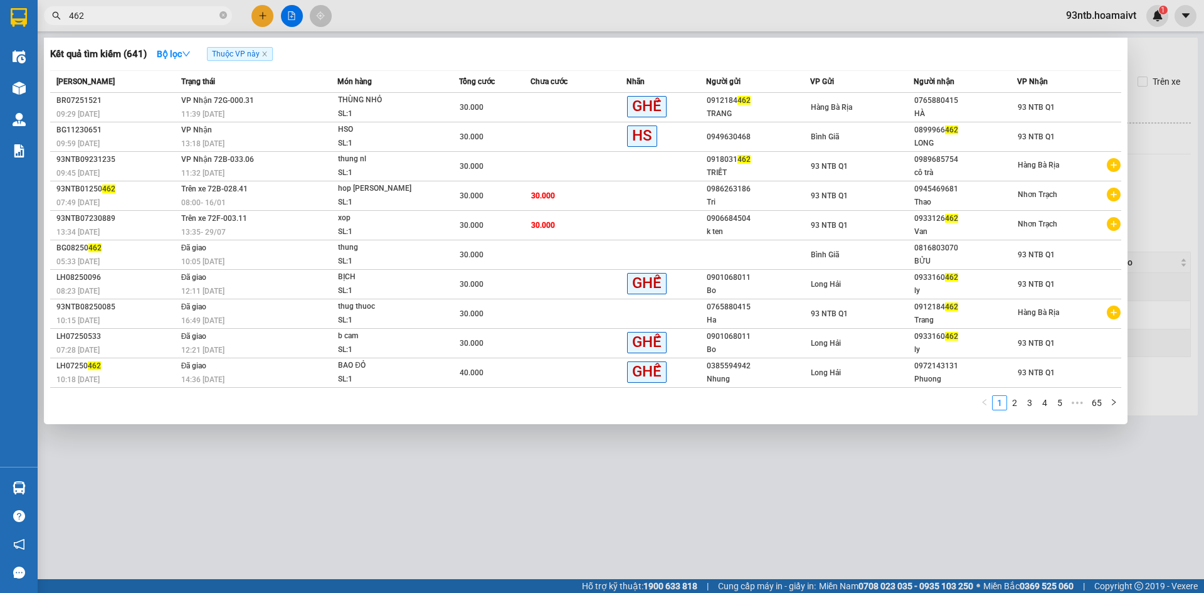
click at [177, 19] on input "462" at bounding box center [143, 16] width 148 height 14
type input "4"
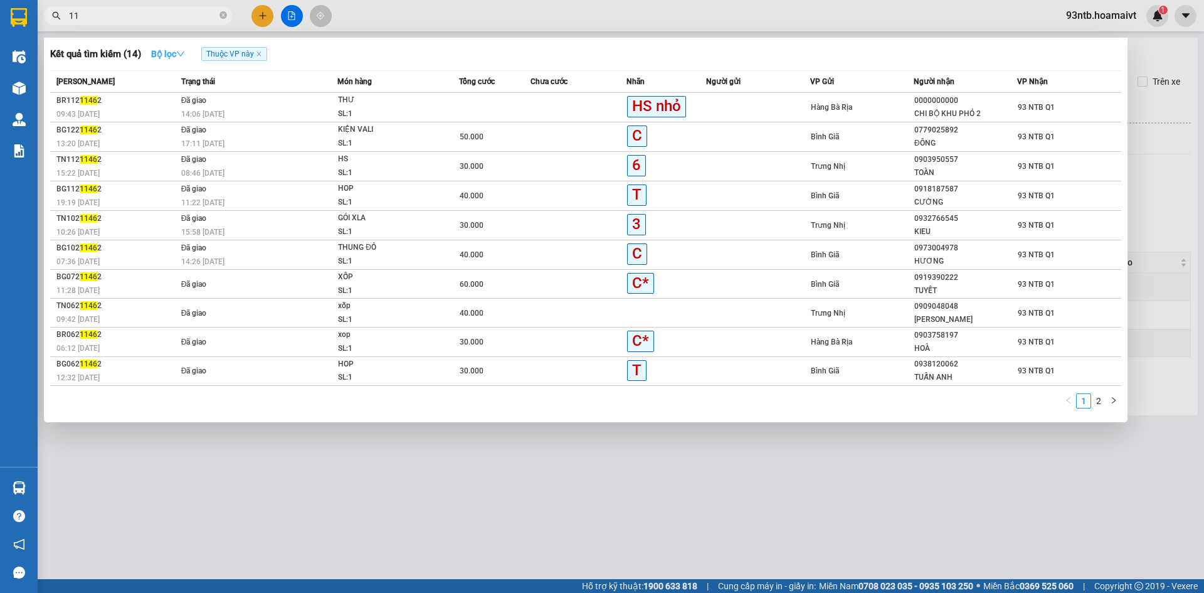
type input "1"
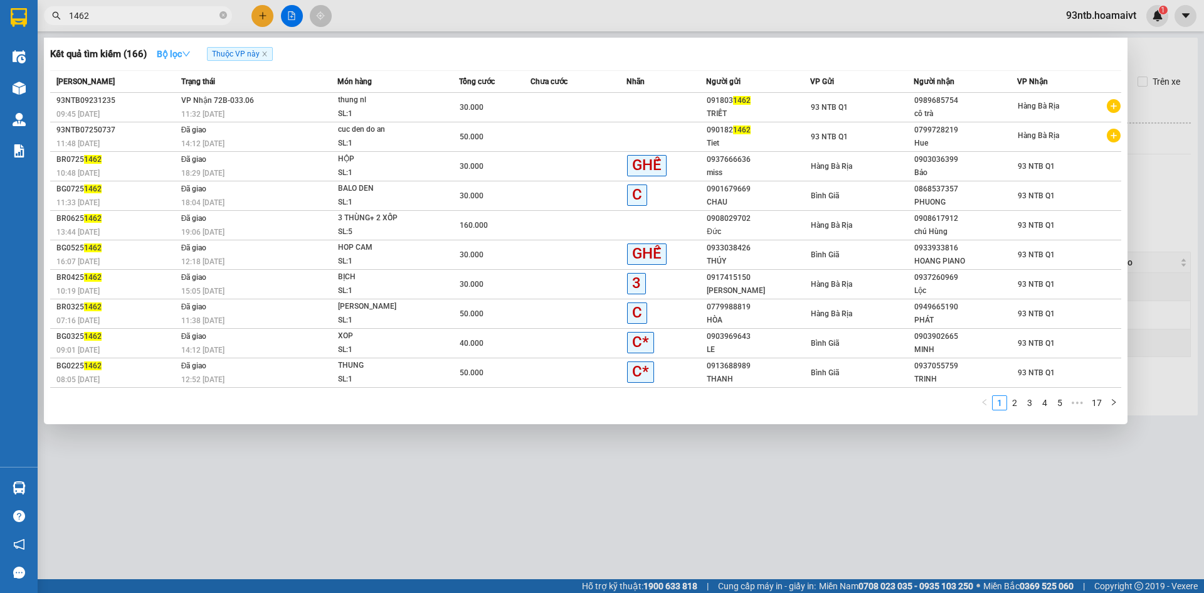
click at [191, 50] on icon "down" at bounding box center [186, 54] width 9 height 9
click at [509, 29] on div at bounding box center [602, 296] width 1204 height 593
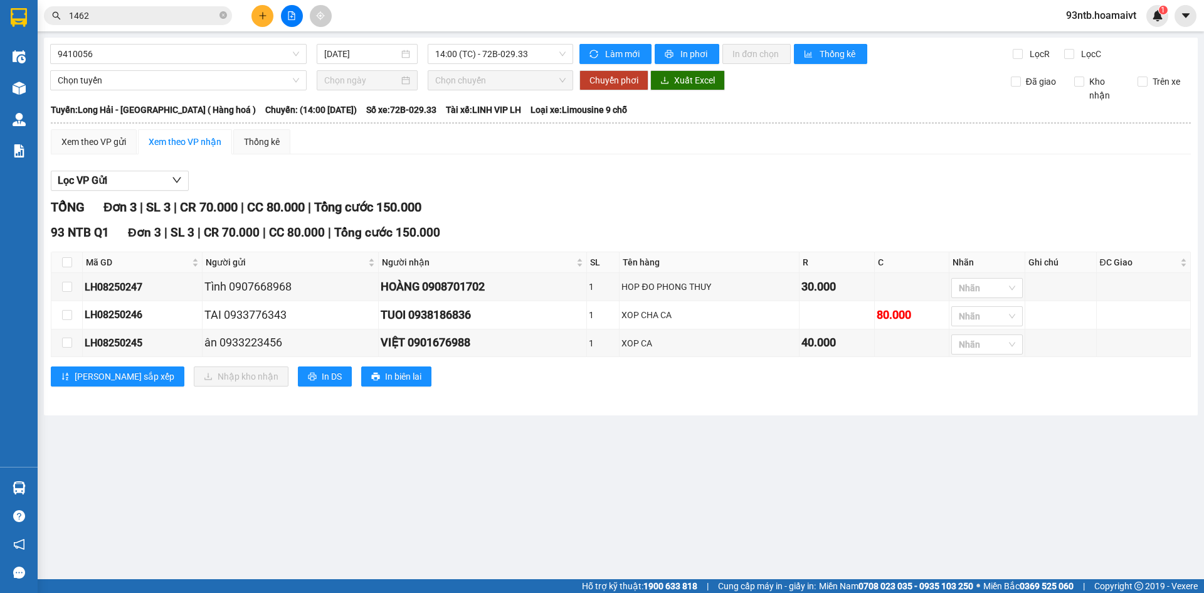
click at [191, 10] on input "1462" at bounding box center [143, 16] width 148 height 14
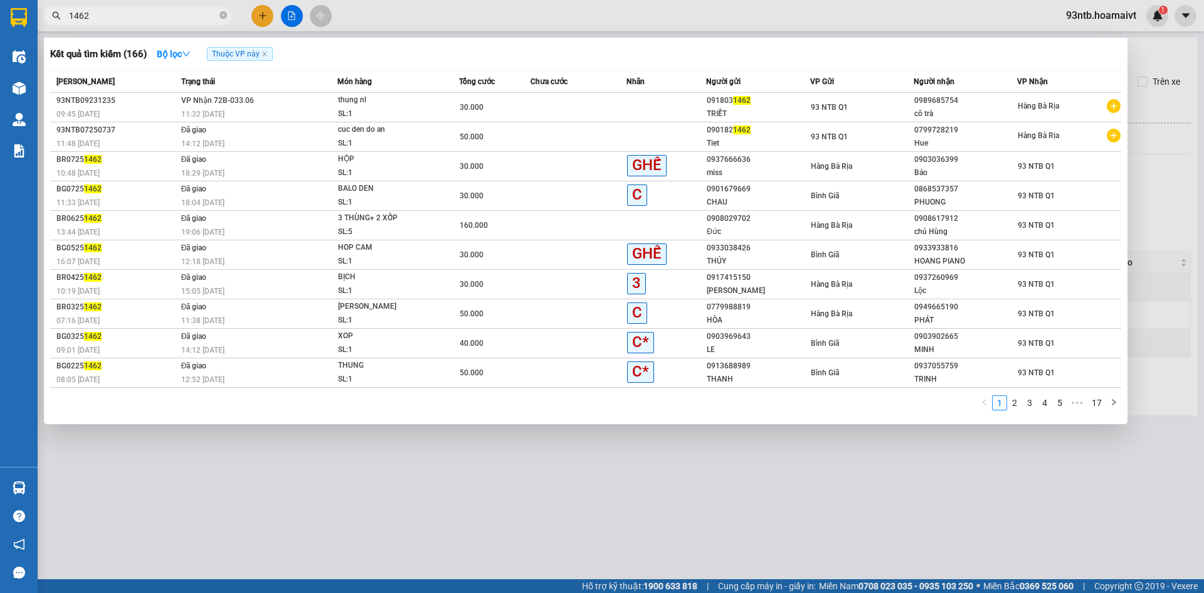
click at [191, 14] on input "1462" at bounding box center [143, 16] width 148 height 14
type input "1"
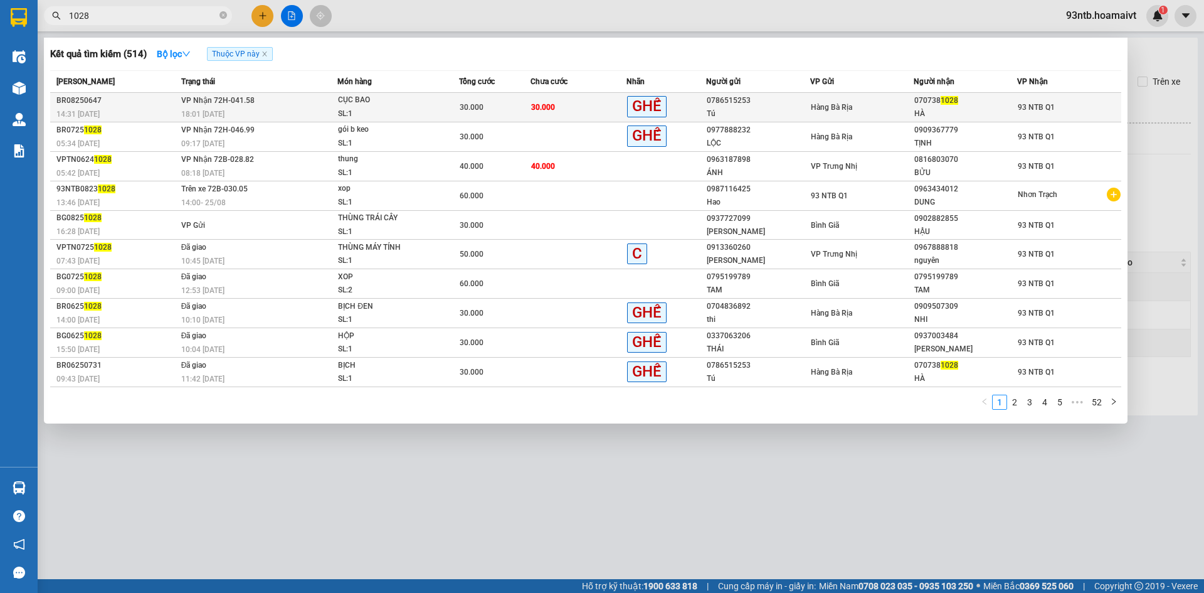
type input "1028"
click at [839, 106] on span "Hàng Bà Rịa" at bounding box center [831, 107] width 41 height 9
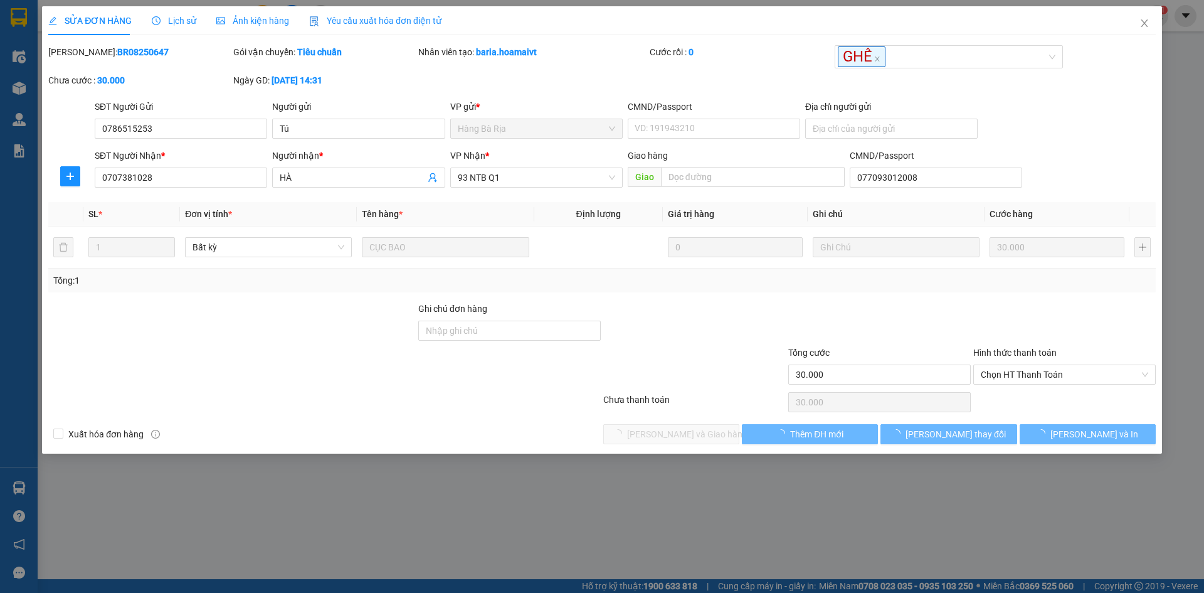
type input "0786515253"
type input "Tú"
type input "0707381028"
type input "HÀ"
type input "077093012008"
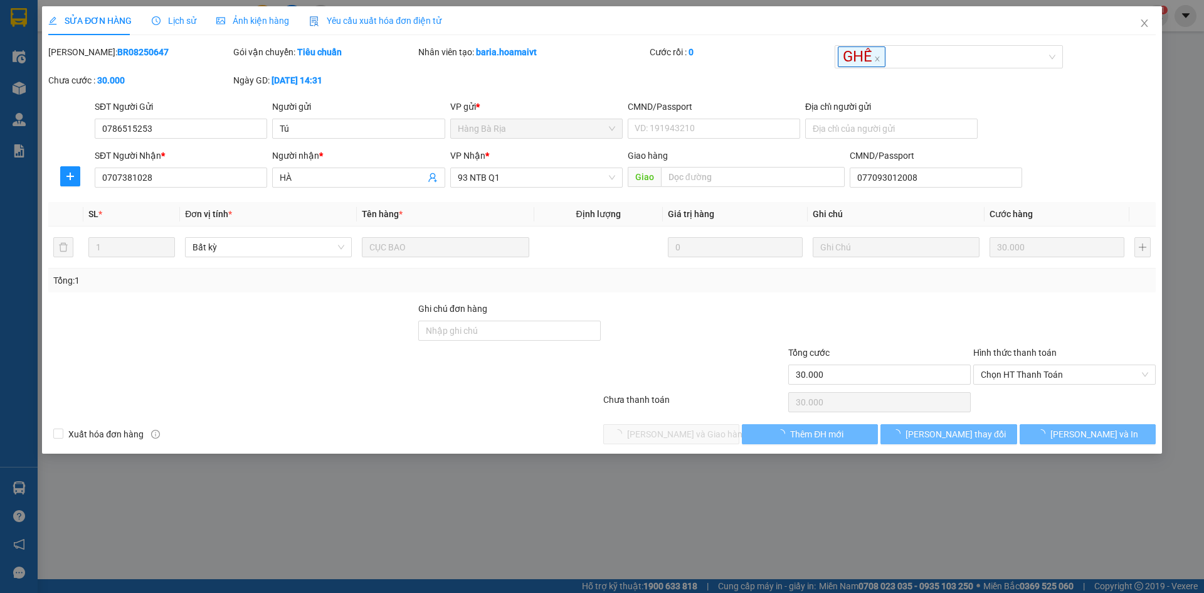
type input "30.000"
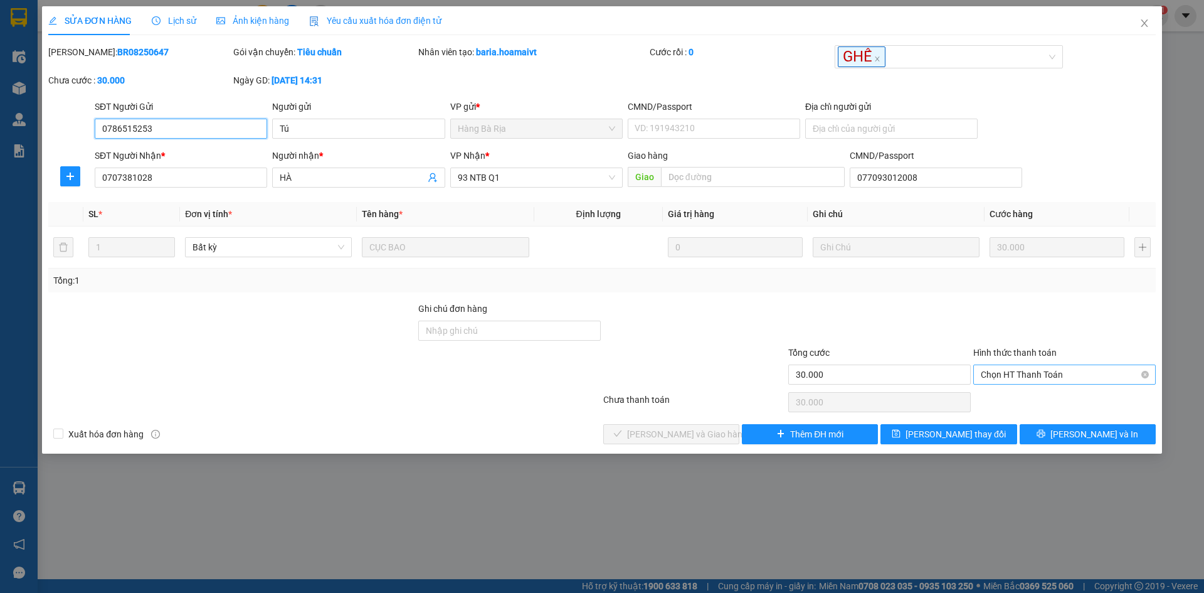
click at [1048, 376] on span "Chọn HT Thanh Toán" at bounding box center [1065, 374] width 168 height 19
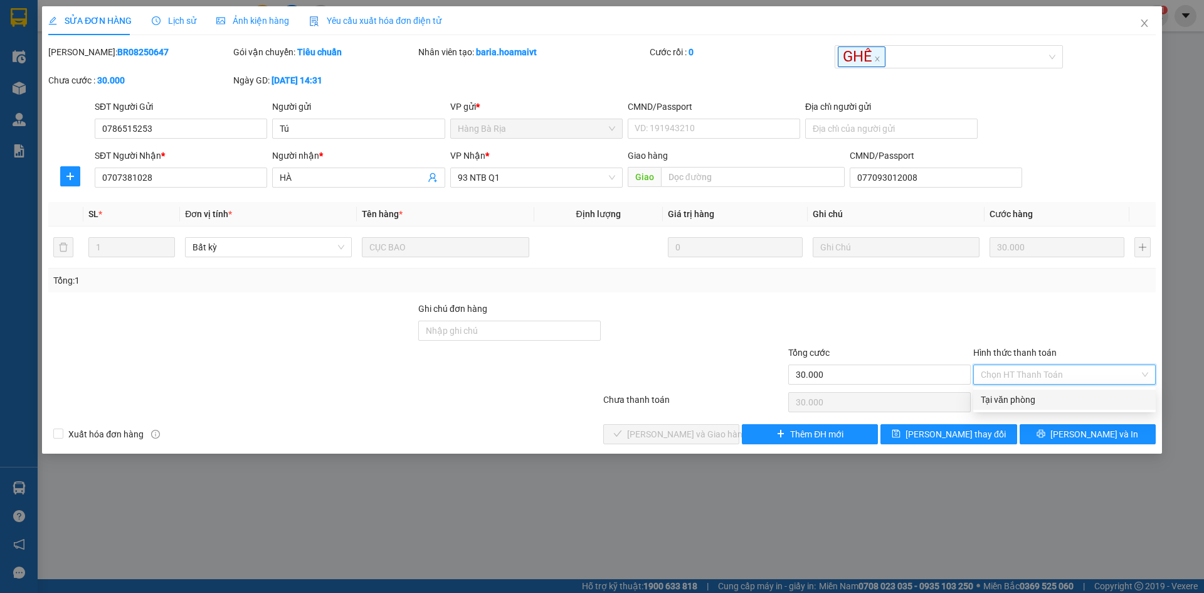
click at [1048, 412] on div "Chọn HT Thanh Toán" at bounding box center [1064, 402] width 185 height 25
click at [1036, 376] on span "Chọn HT Thanh Toán" at bounding box center [1065, 374] width 168 height 19
click at [1045, 397] on div "Tại văn phòng" at bounding box center [1065, 400] width 168 height 14
type input "0"
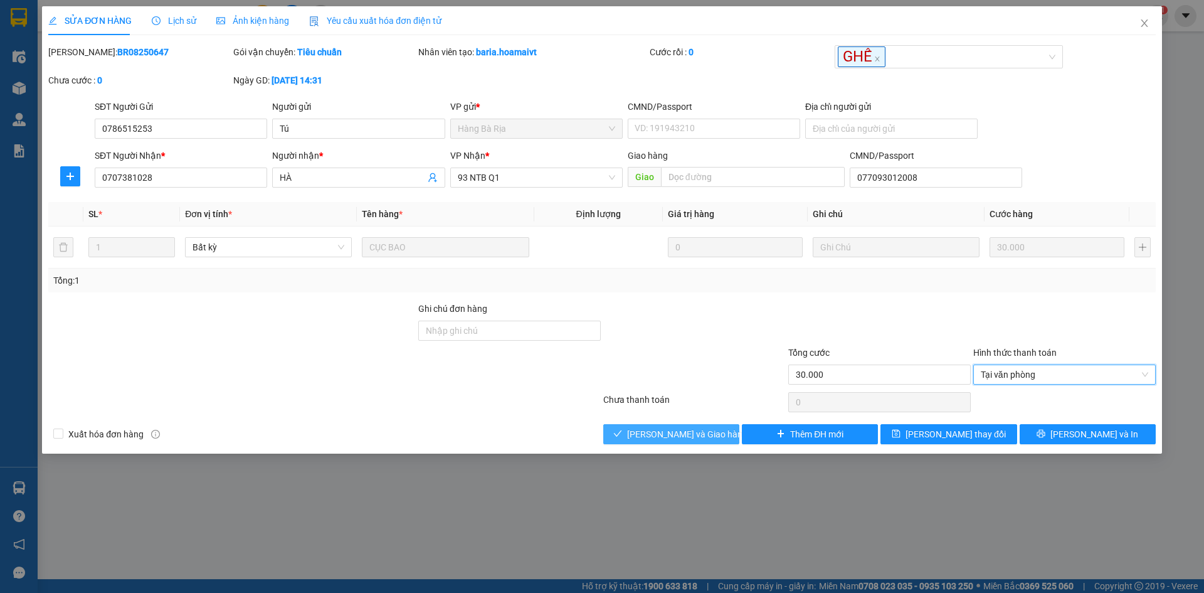
click at [654, 432] on span "Lưu và Giao hàng" at bounding box center [687, 434] width 120 height 14
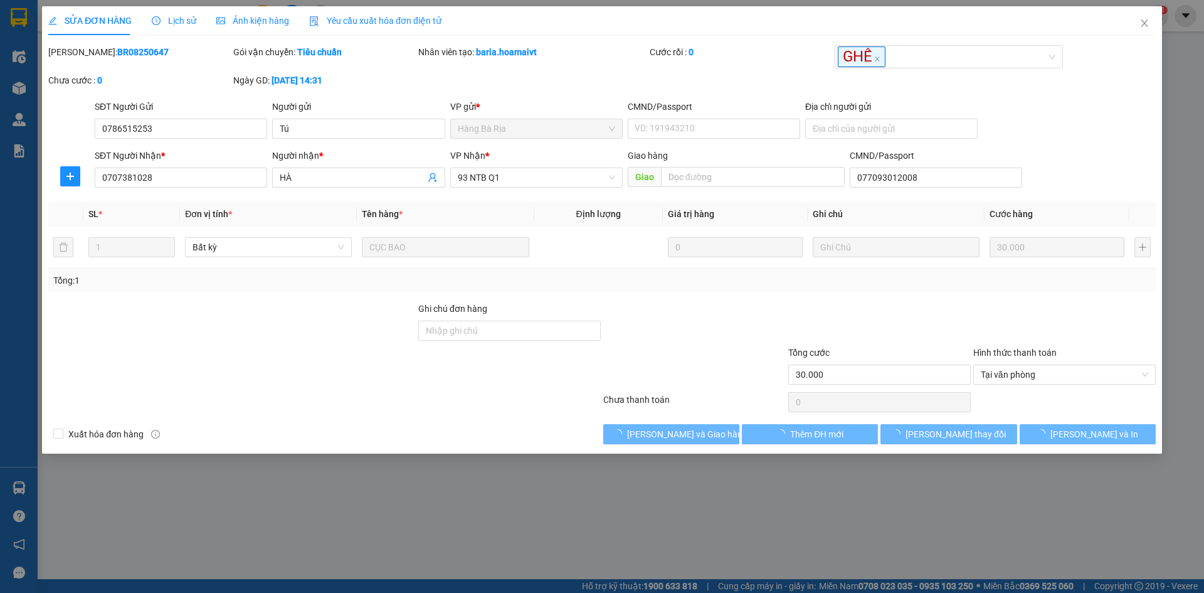
click at [432, 426] on div "Xuất hóa đơn hàng Lưu và Giao hàng Thêm ĐH mới Lưu thay đổi Lưu và In" at bounding box center [602, 434] width 1110 height 20
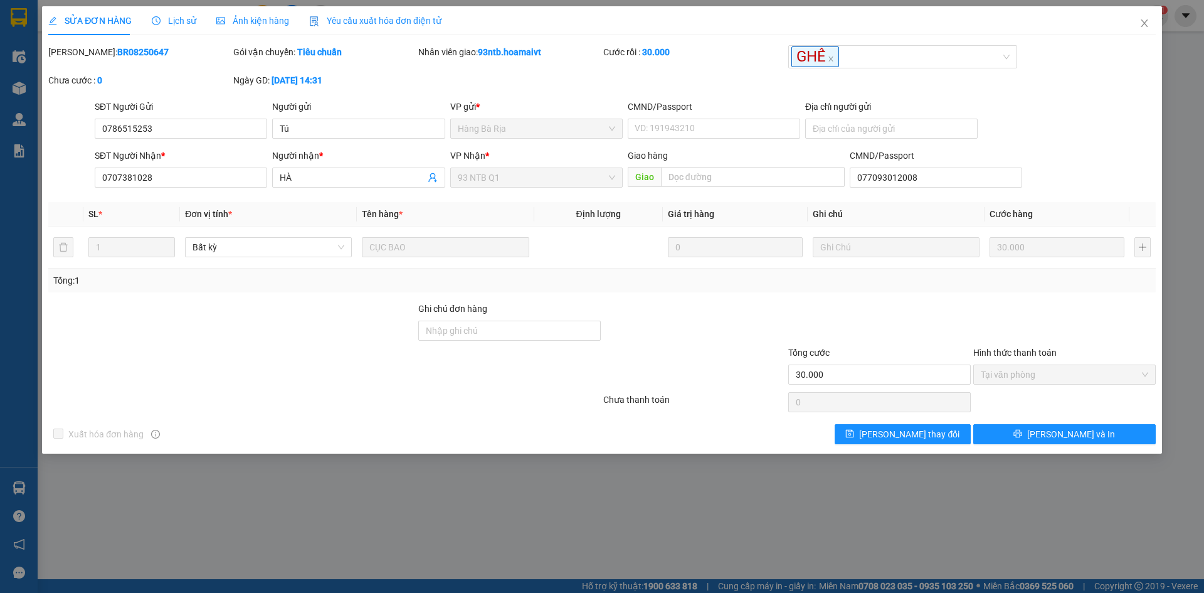
click at [753, 302] on div at bounding box center [694, 324] width 185 height 44
click at [1146, 17] on span "Close" at bounding box center [1144, 23] width 35 height 35
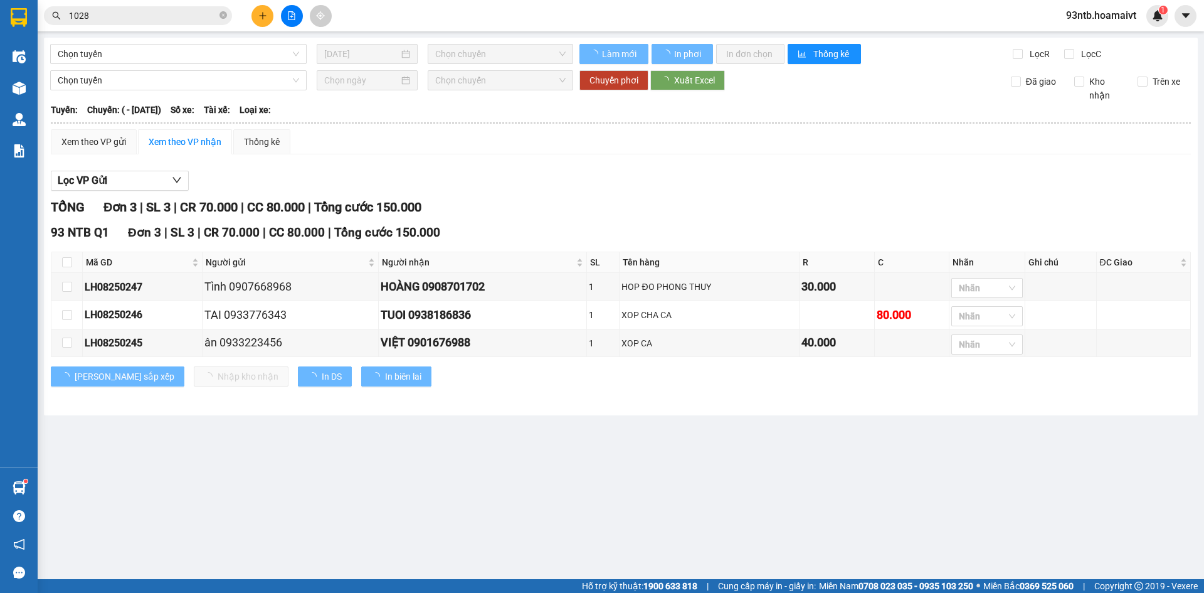
click at [206, 19] on input "1028" at bounding box center [143, 16] width 148 height 14
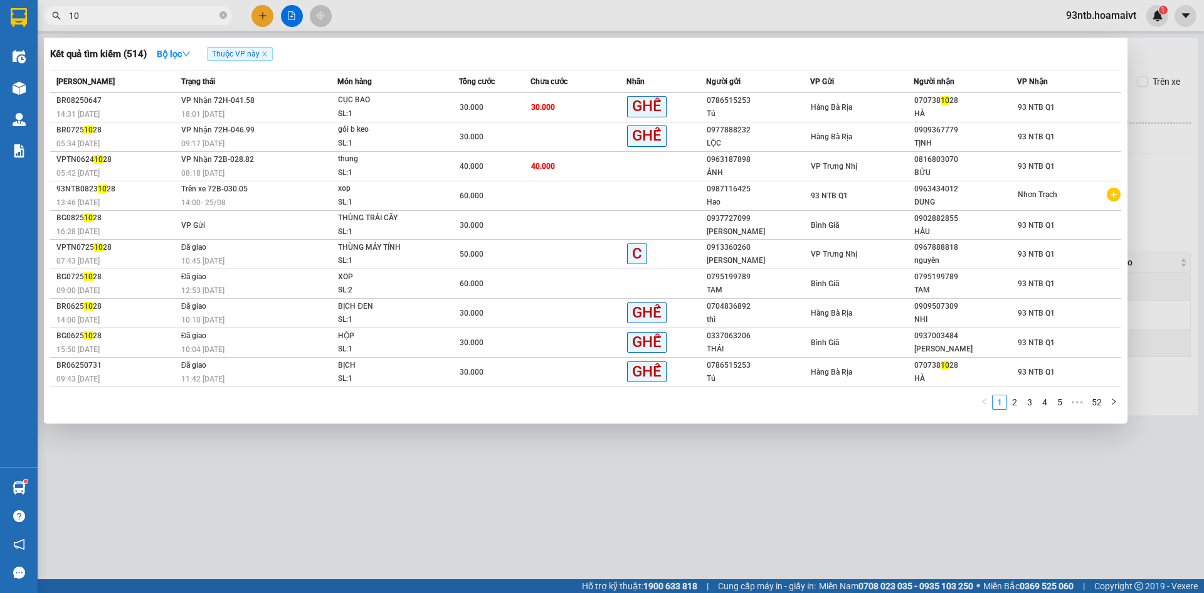
type input "1"
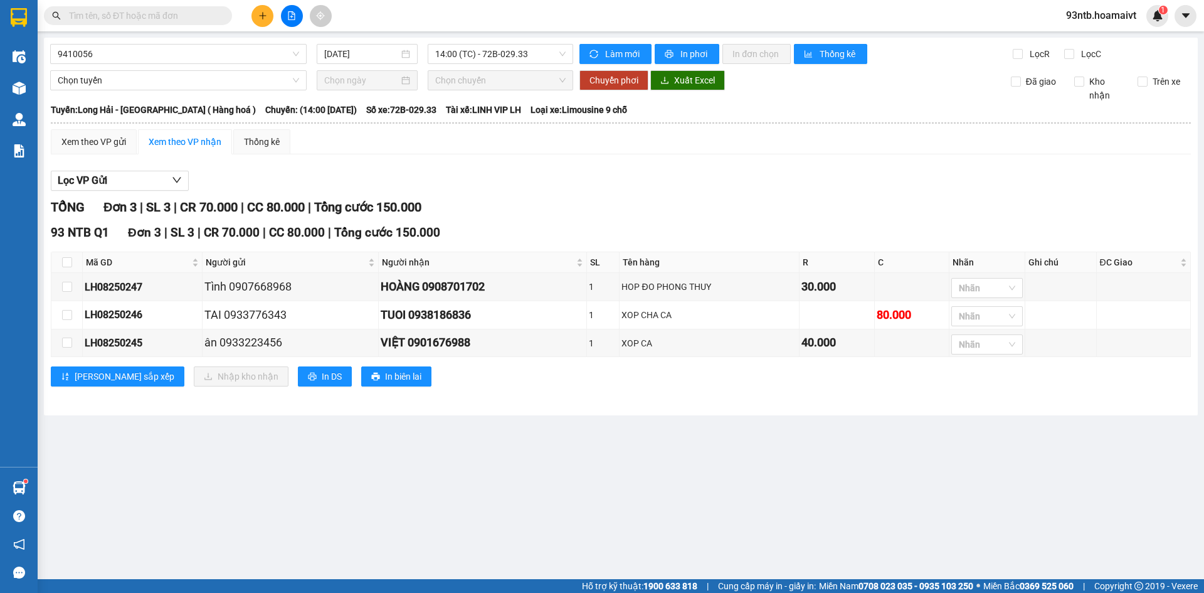
click at [179, 19] on input "text" at bounding box center [143, 16] width 148 height 14
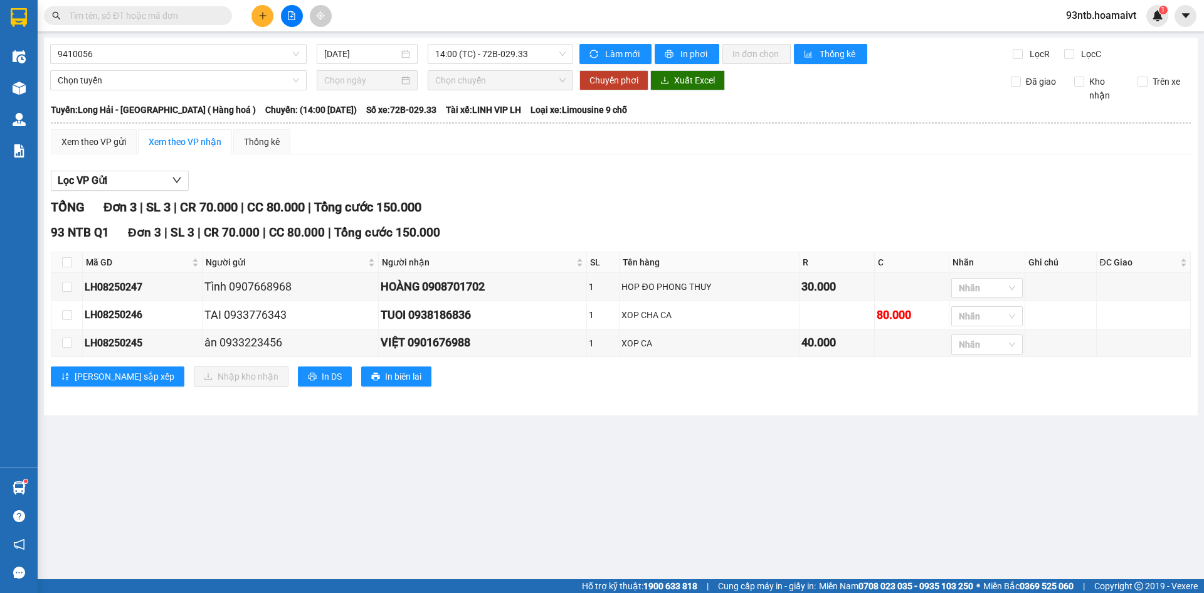
click at [179, 19] on input "text" at bounding box center [143, 16] width 148 height 14
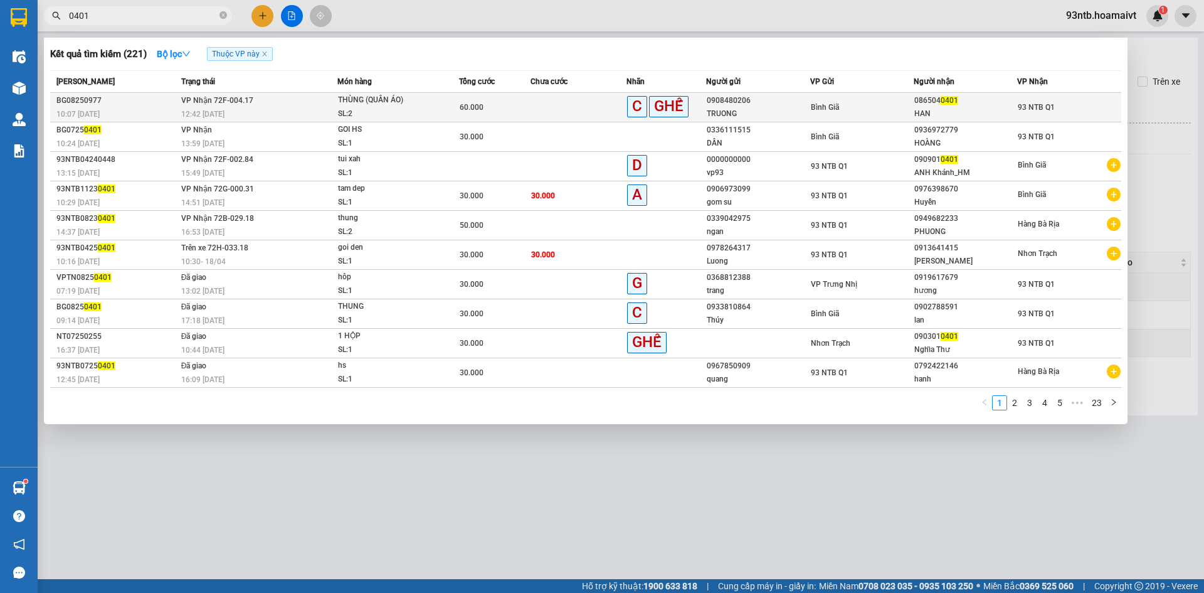
type input "0401"
click at [513, 112] on div "60.000" at bounding box center [495, 107] width 71 height 14
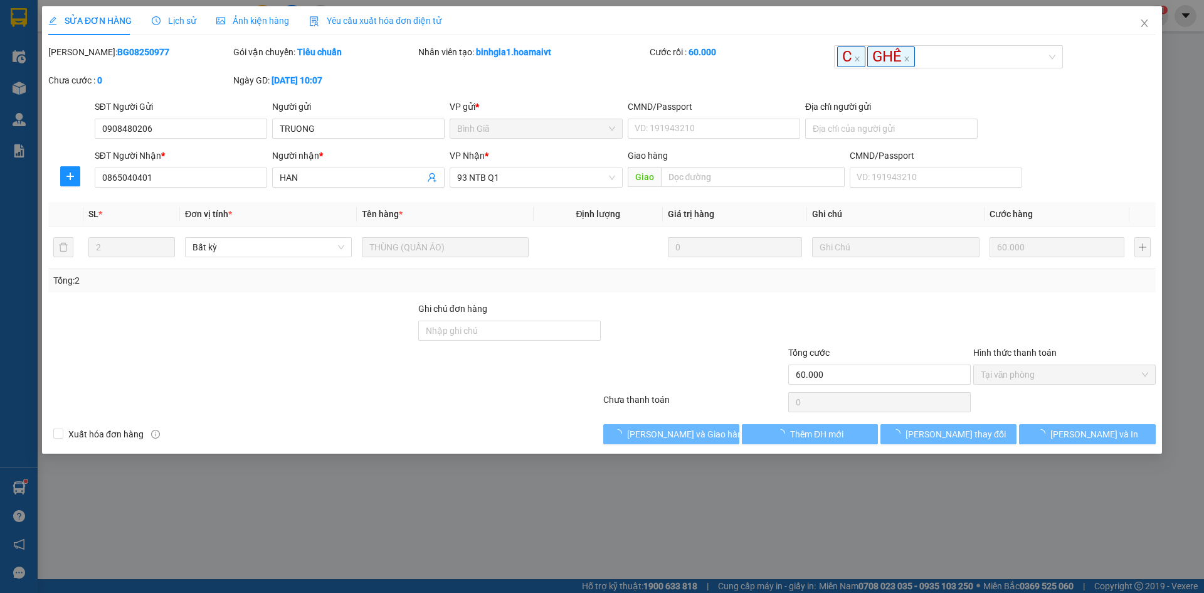
type input "0908480206"
type input "TRUONG"
type input "0865040401"
type input "HAN"
type input "60.000"
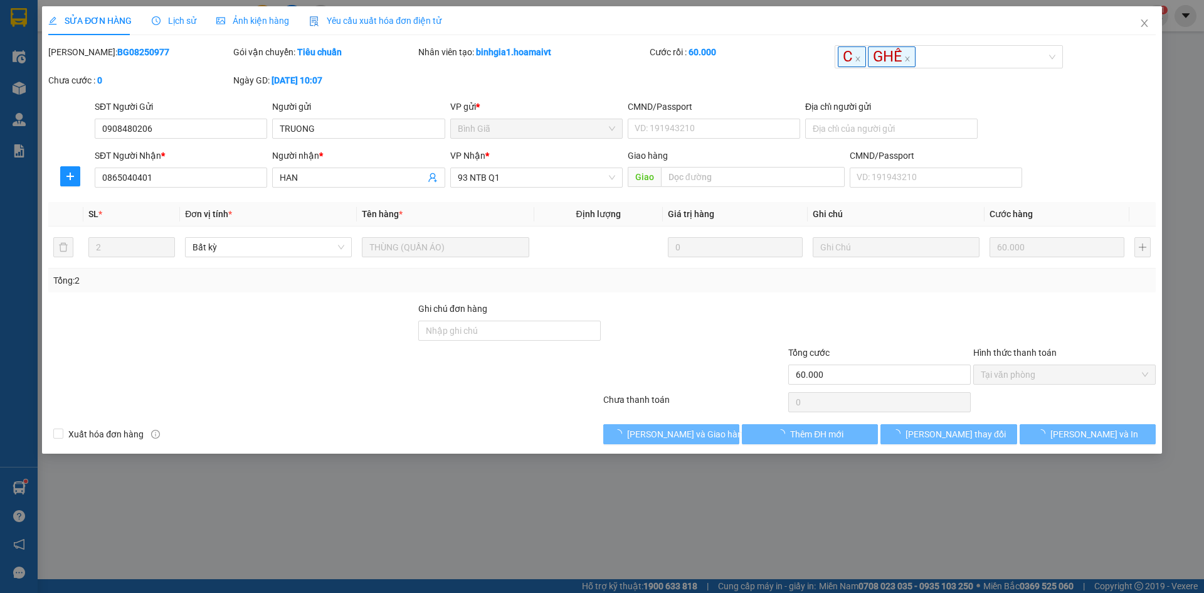
click at [186, 19] on span "Lịch sử" at bounding box center [174, 21] width 45 height 10
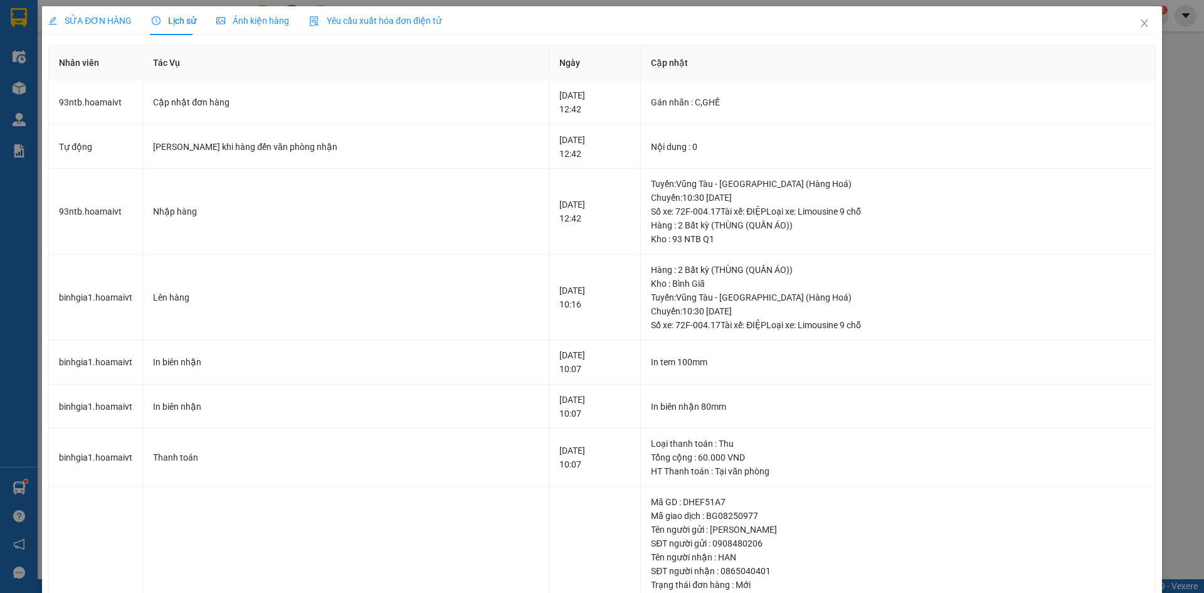
click at [80, 21] on span "SỬA ĐƠN HÀNG" at bounding box center [89, 21] width 83 height 10
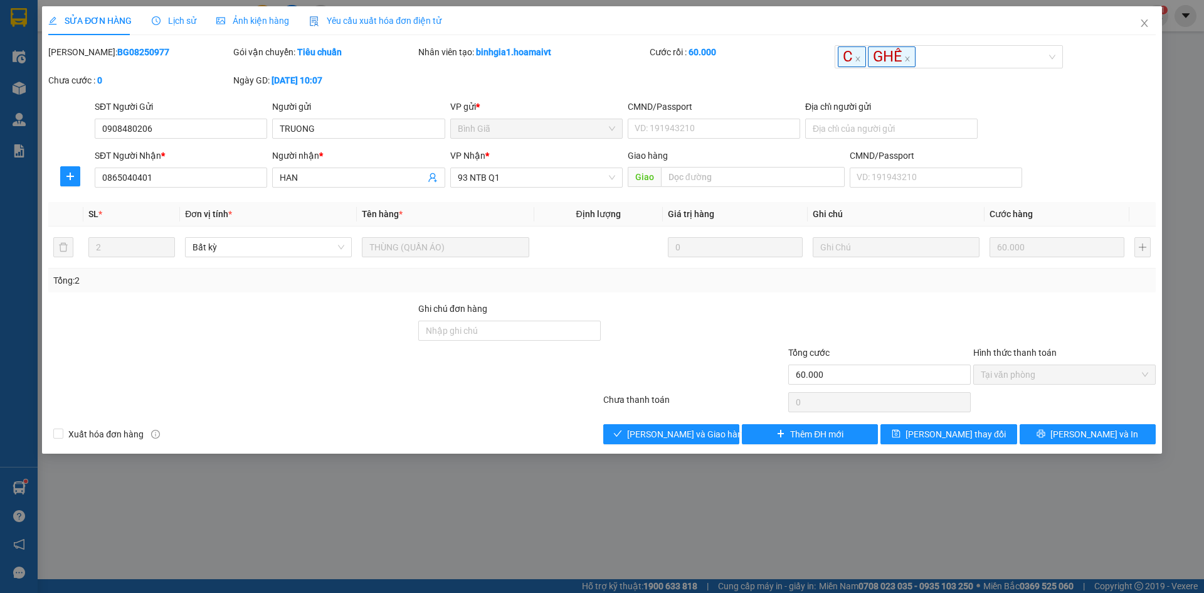
click at [671, 361] on div at bounding box center [694, 368] width 185 height 44
click at [519, 390] on div at bounding box center [324, 402] width 555 height 25
click at [521, 423] on div "Total Paid Fee 60.000 Total UnPaid Fee 0 Cash Collection Total Fee Mã ĐH: BG082…" at bounding box center [602, 244] width 1108 height 399
click at [766, 334] on div at bounding box center [694, 324] width 185 height 44
click at [1146, 31] on span "Close" at bounding box center [1144, 23] width 35 height 35
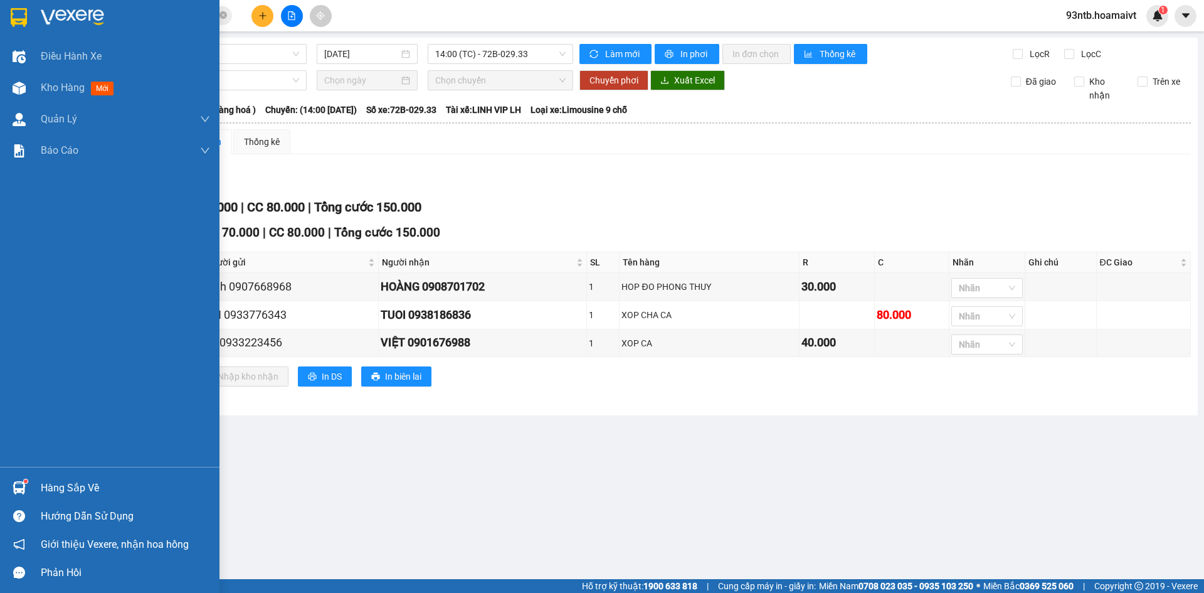
click at [113, 488] on div "Hàng sắp về" at bounding box center [125, 488] width 169 height 19
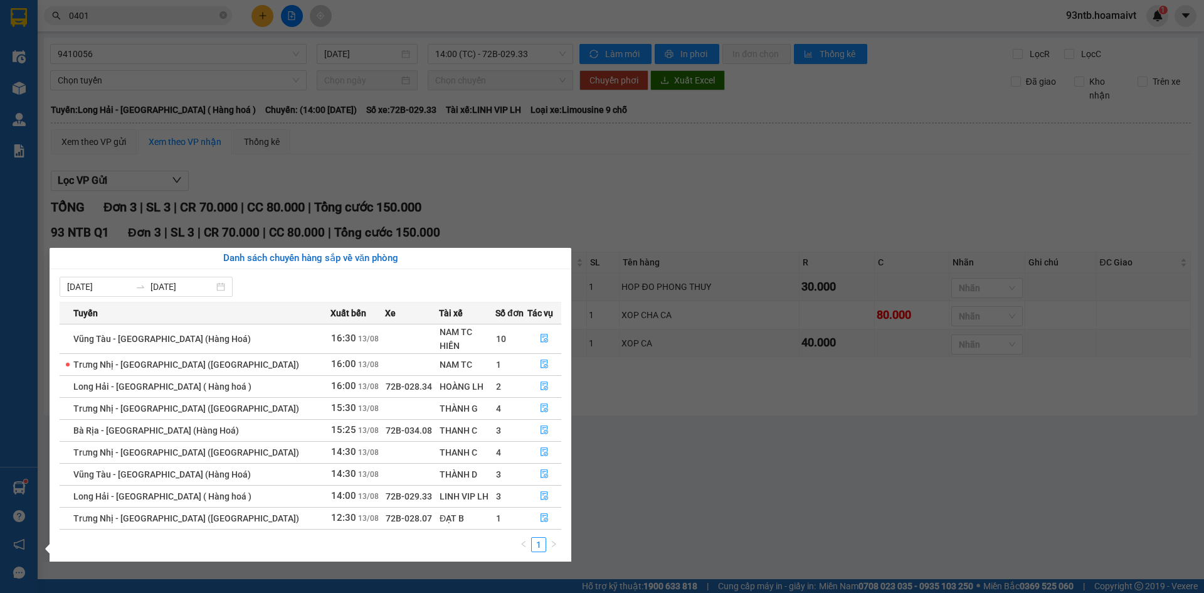
click at [765, 190] on section "Kết quả tìm kiếm ( 221 ) Bộ lọc Thuộc VP này Mã ĐH Trạng thái Món hàng Tổng cướ…" at bounding box center [602, 296] width 1204 height 593
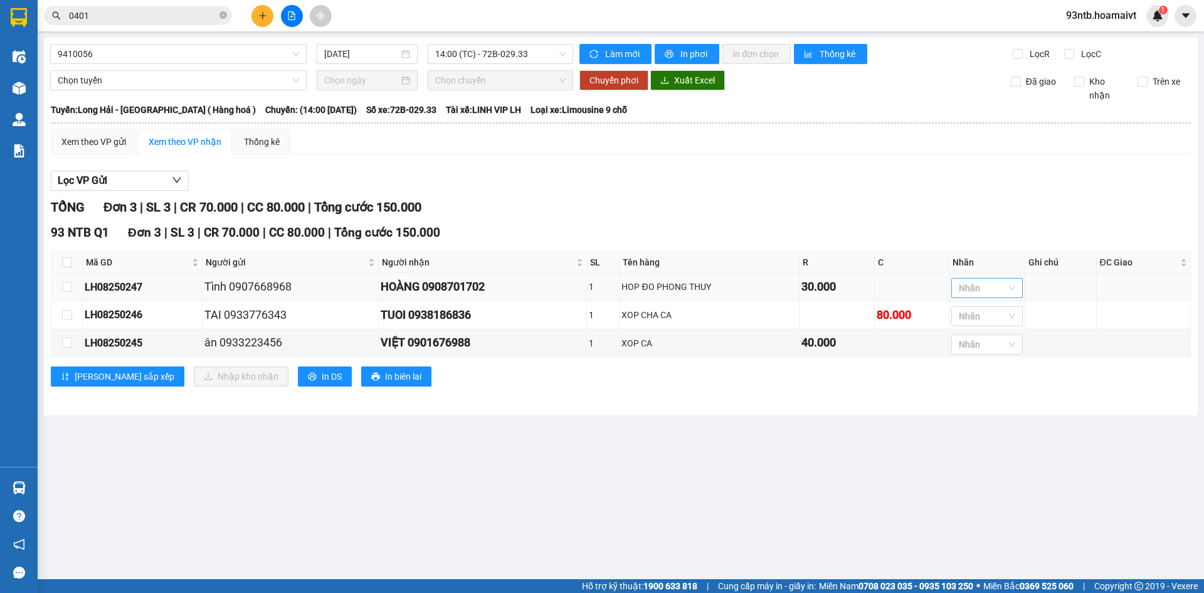
click at [984, 282] on div at bounding box center [981, 287] width 53 height 15
click at [996, 459] on div "GHẾ" at bounding box center [990, 455] width 56 height 14
click at [837, 464] on main "9410056 13/08/2025 14:00 (TC) - 72B-029.33 Làm mới In phơi In đơn chọn Thống kê…" at bounding box center [602, 289] width 1204 height 579
click at [65, 261] on input "checkbox" at bounding box center [67, 262] width 10 height 10
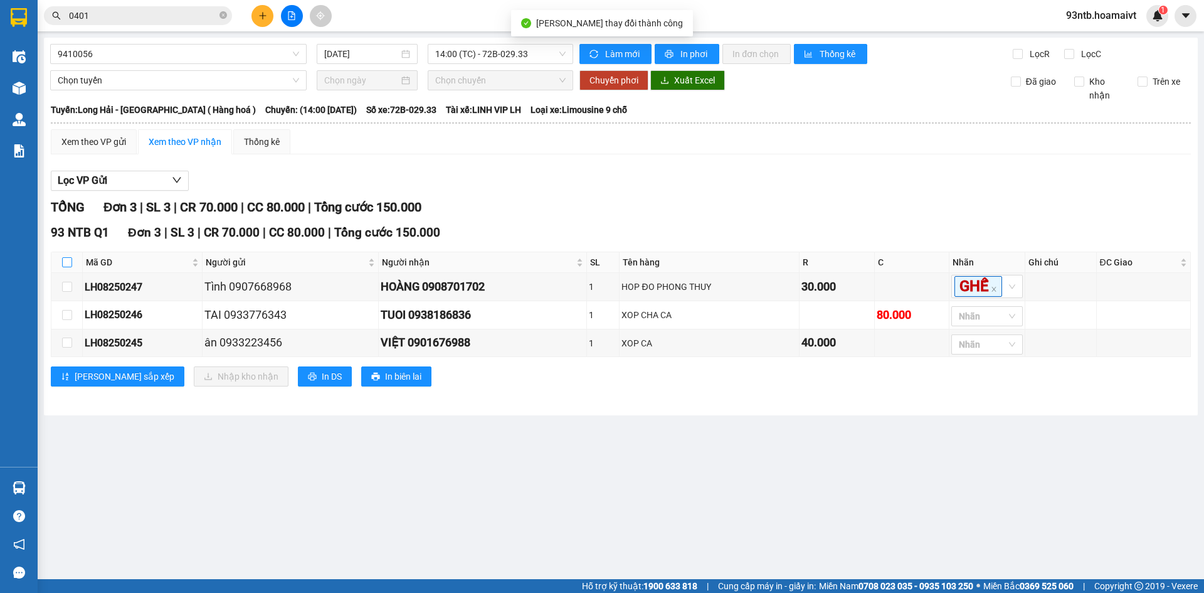
checkbox input "true"
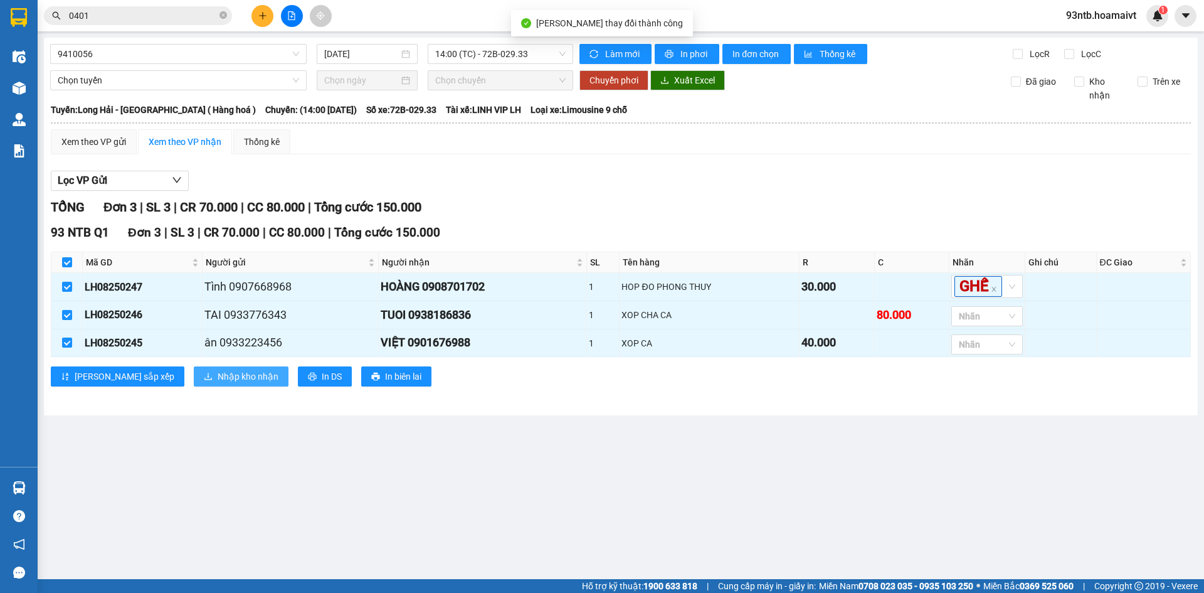
click at [218, 383] on span "Nhập kho nhận" at bounding box center [248, 377] width 61 height 14
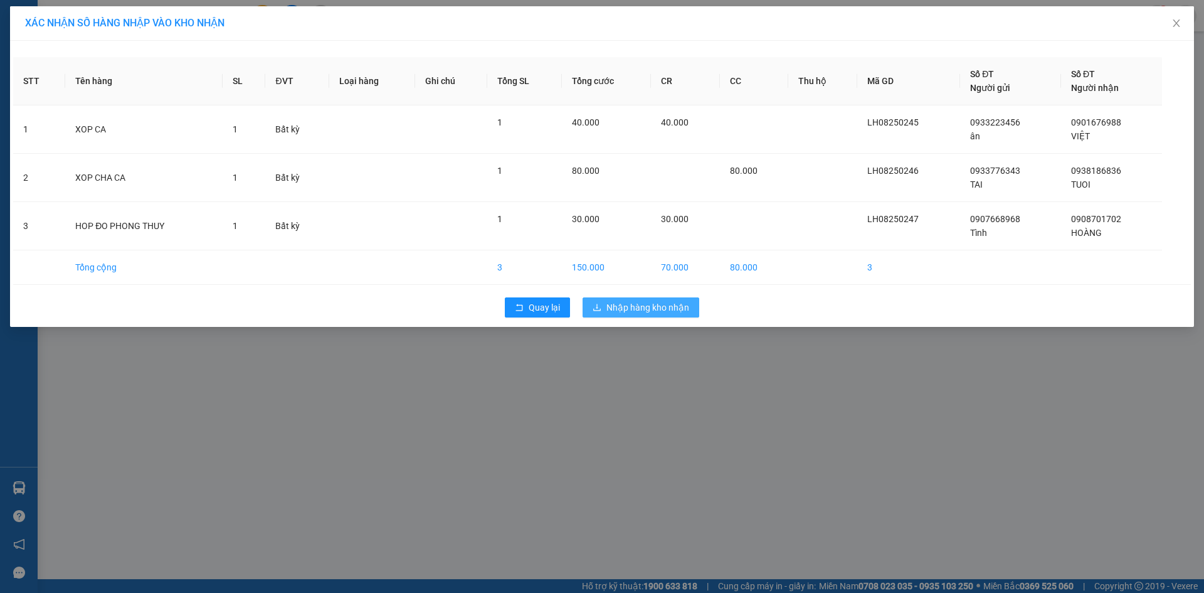
click at [629, 308] on span "Nhập hàng kho nhận" at bounding box center [648, 307] width 83 height 14
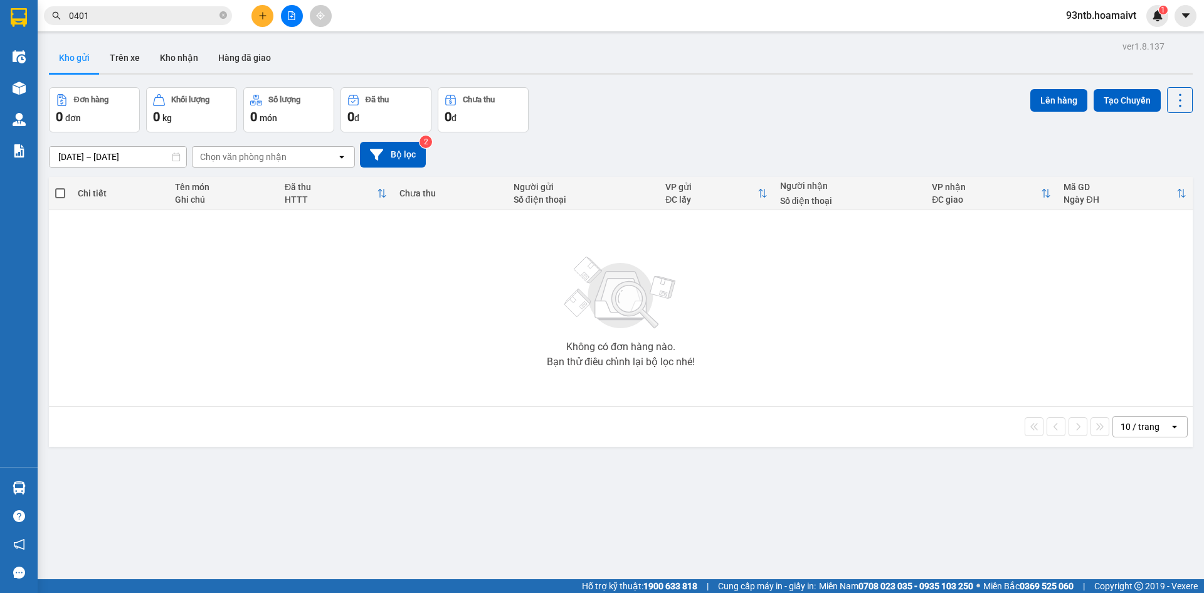
click at [199, 14] on input "0401" at bounding box center [143, 16] width 148 height 14
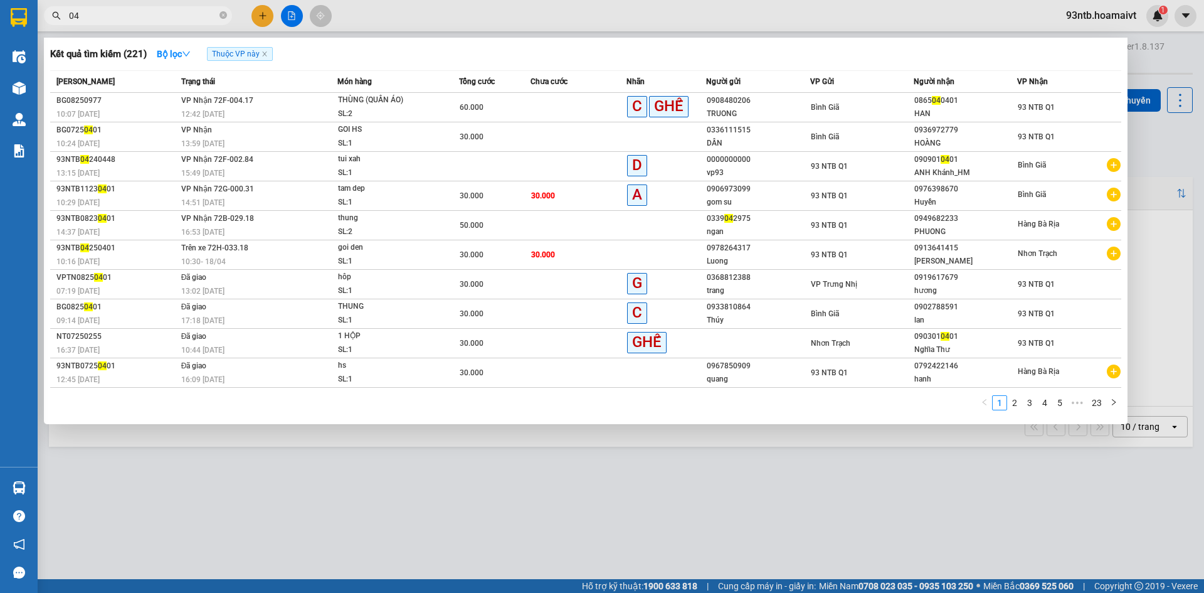
type input "0"
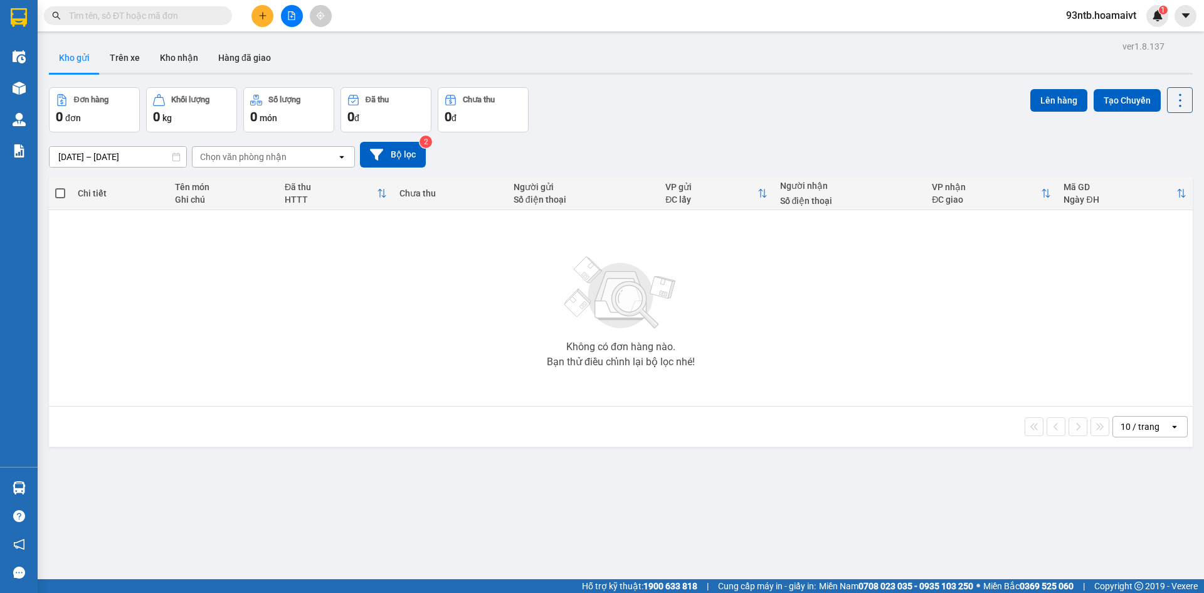
click at [179, 17] on input "text" at bounding box center [143, 16] width 148 height 14
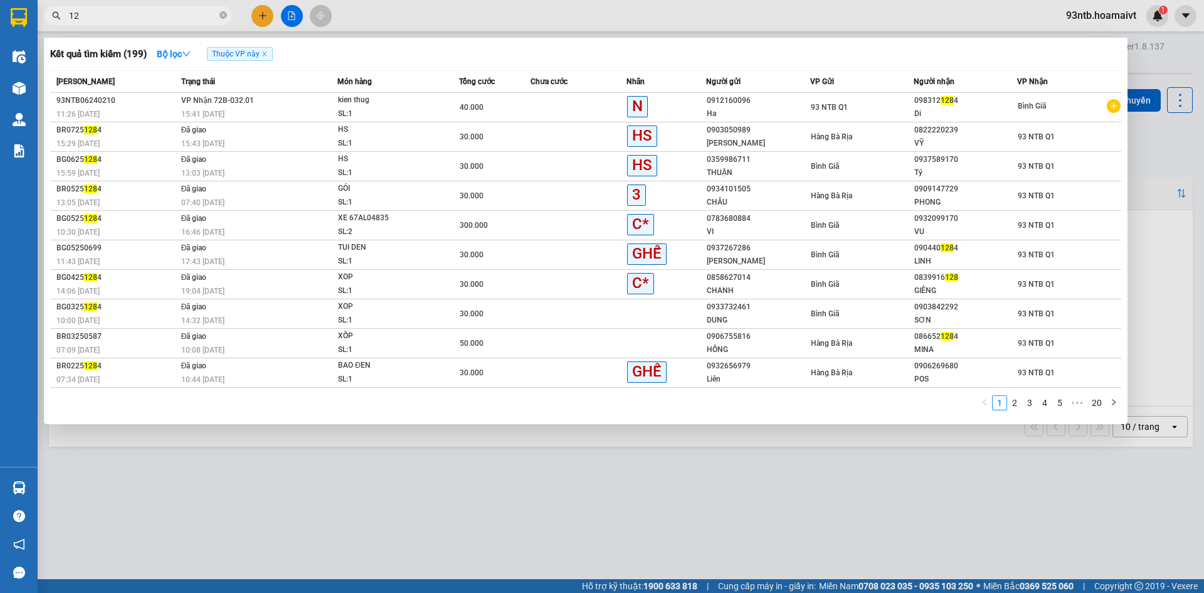
type input "1"
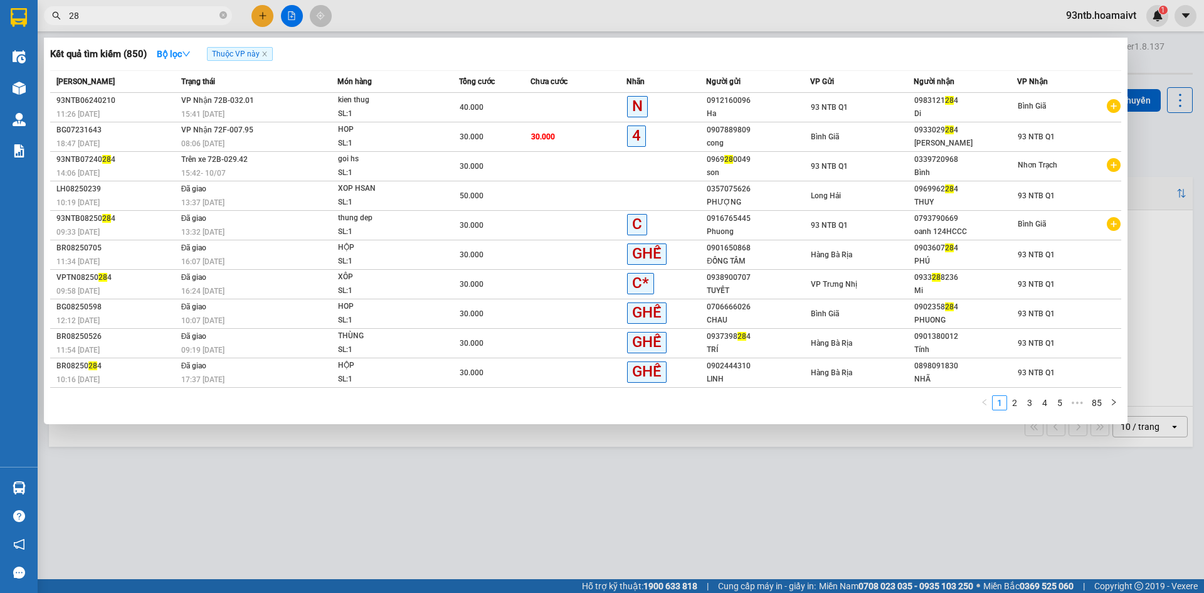
type input "2"
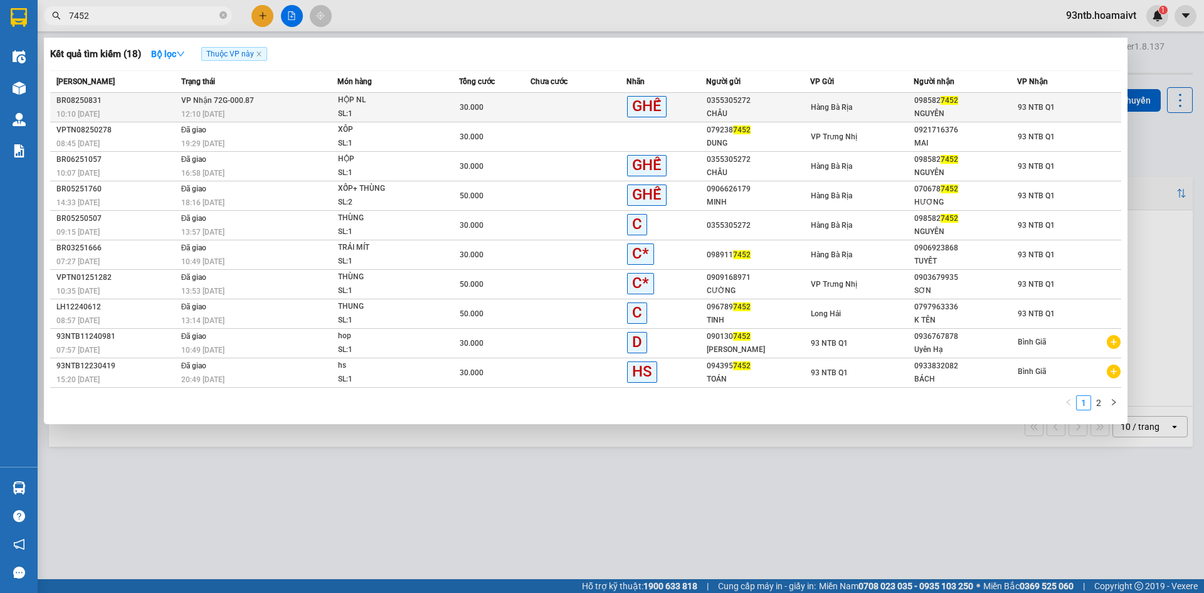
type input "7452"
click at [849, 103] on span "Hàng Bà Rịa" at bounding box center [831, 107] width 41 height 9
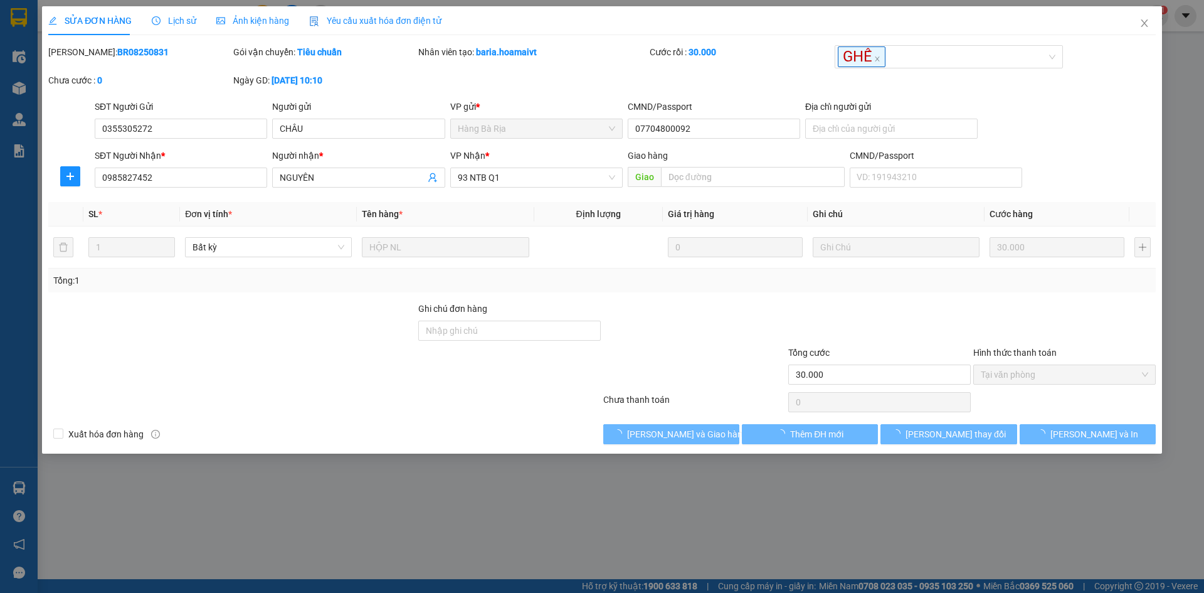
type input "0355305272"
type input "CHÂU"
type input "07704800092"
type input "0985827452"
type input "NGUYÊN"
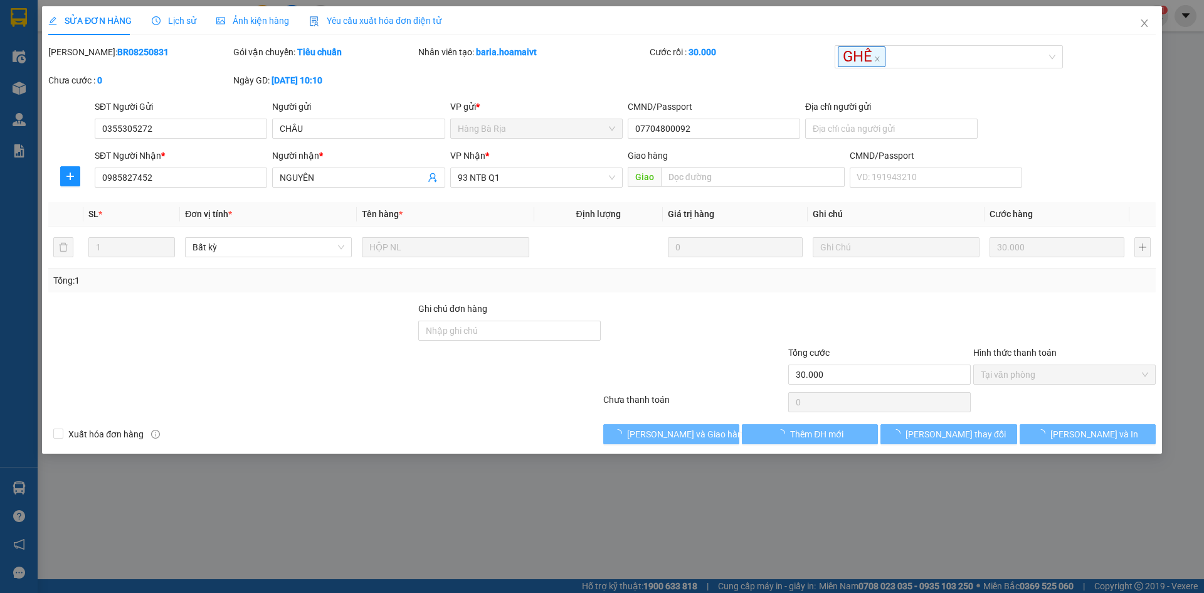
type input "30.000"
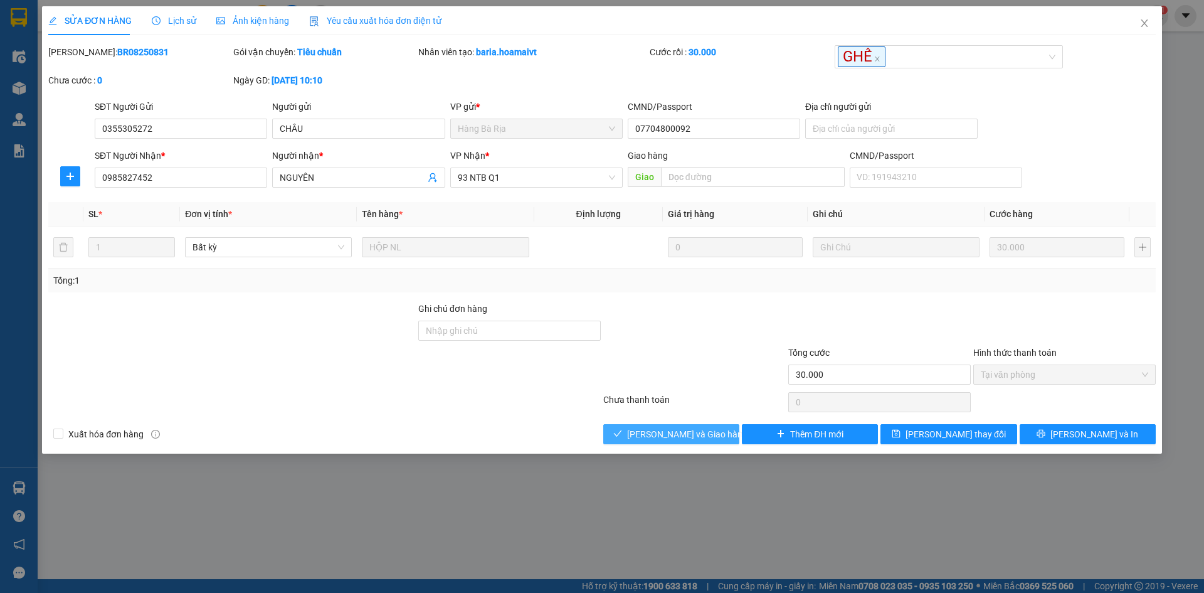
click at [715, 437] on button "Lưu và Giao hàng" at bounding box center [672, 434] width 136 height 20
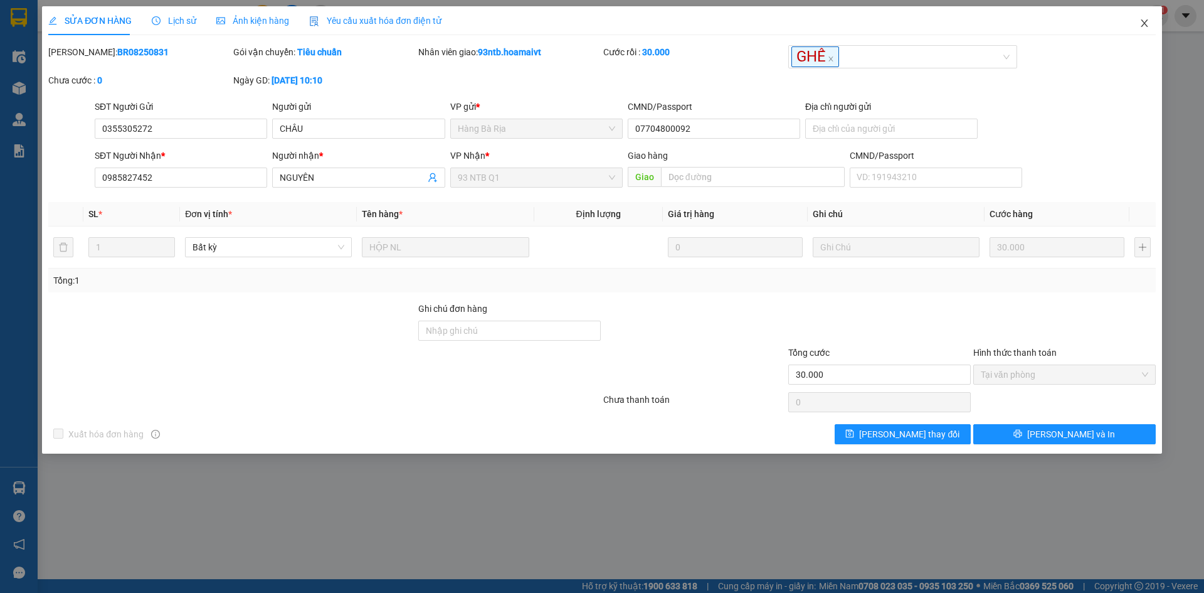
click at [1139, 27] on span "Close" at bounding box center [1144, 23] width 35 height 35
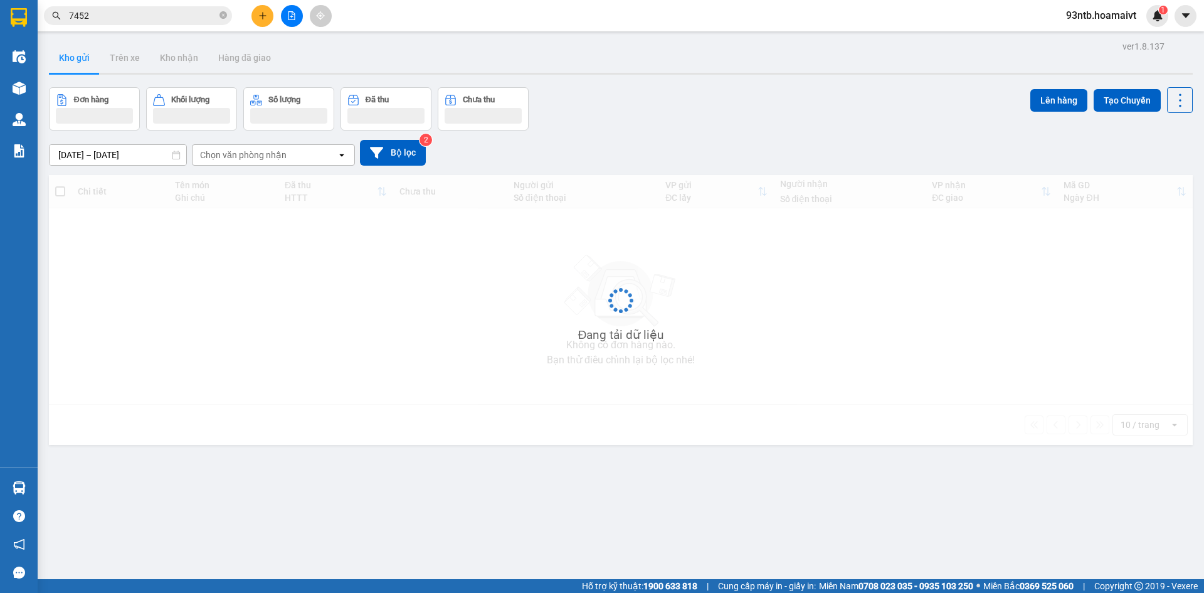
click at [151, 18] on input "7452" at bounding box center [143, 16] width 148 height 14
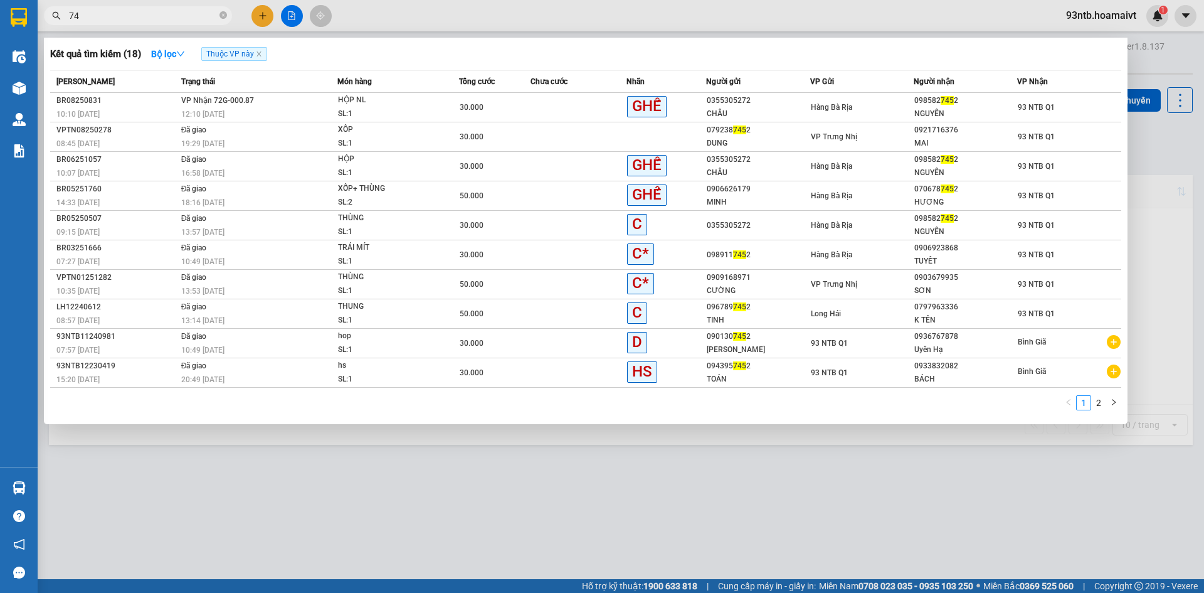
type input "7"
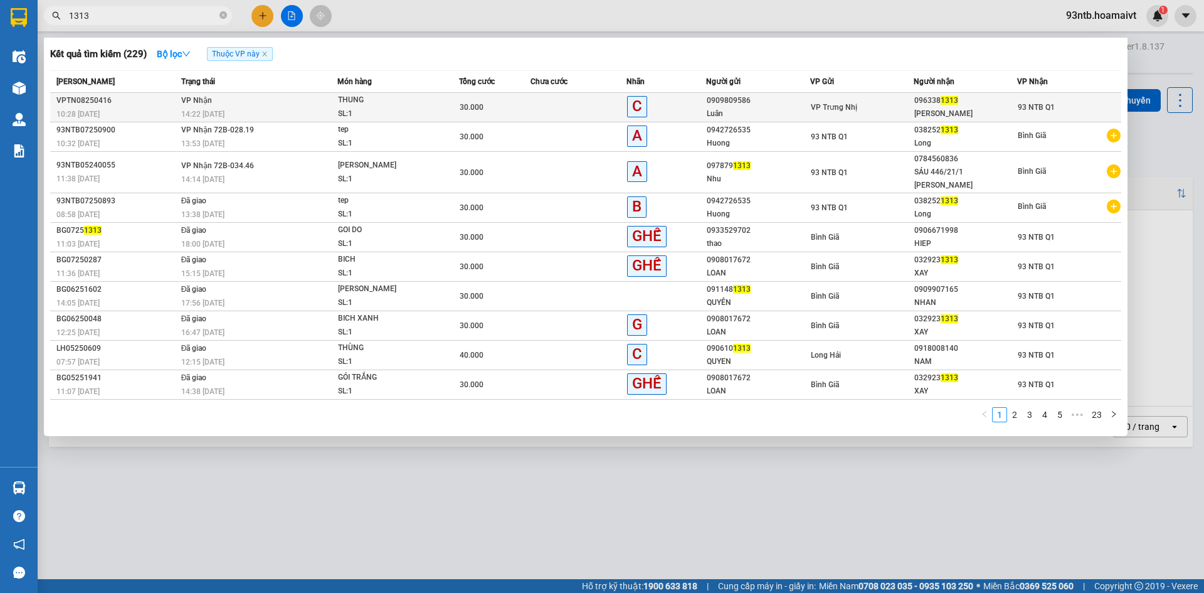
type input "1313"
click at [884, 114] on td "VP Trưng Nhị" at bounding box center [863, 107] width 104 height 29
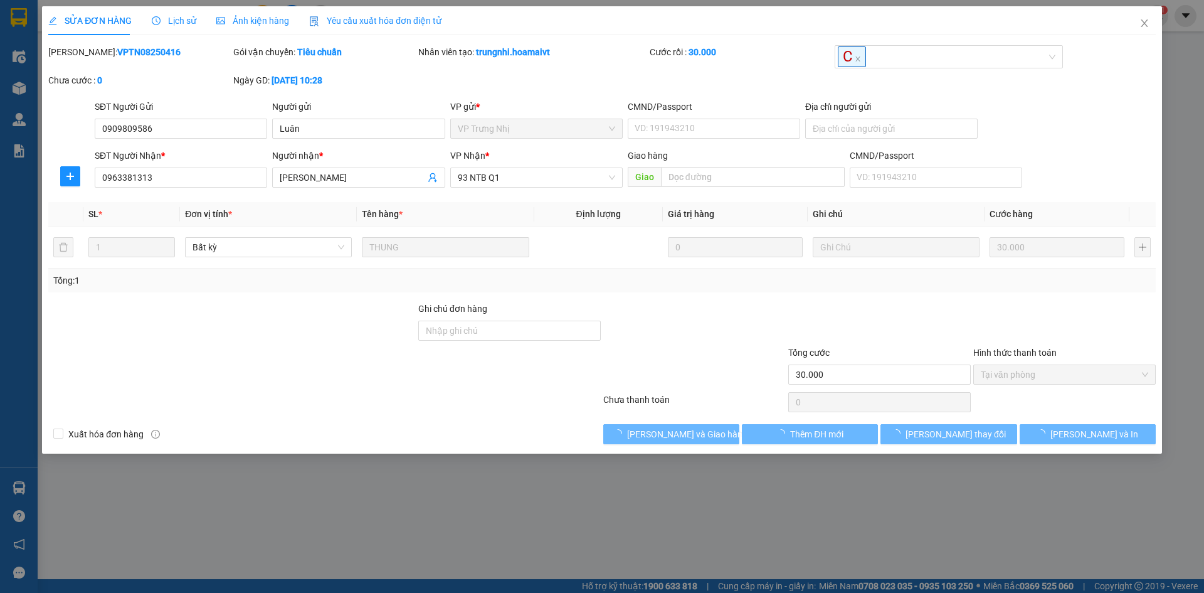
type input "0909809586"
type input "Luân"
type input "0963381313"
type input "Lưu"
type input "30.000"
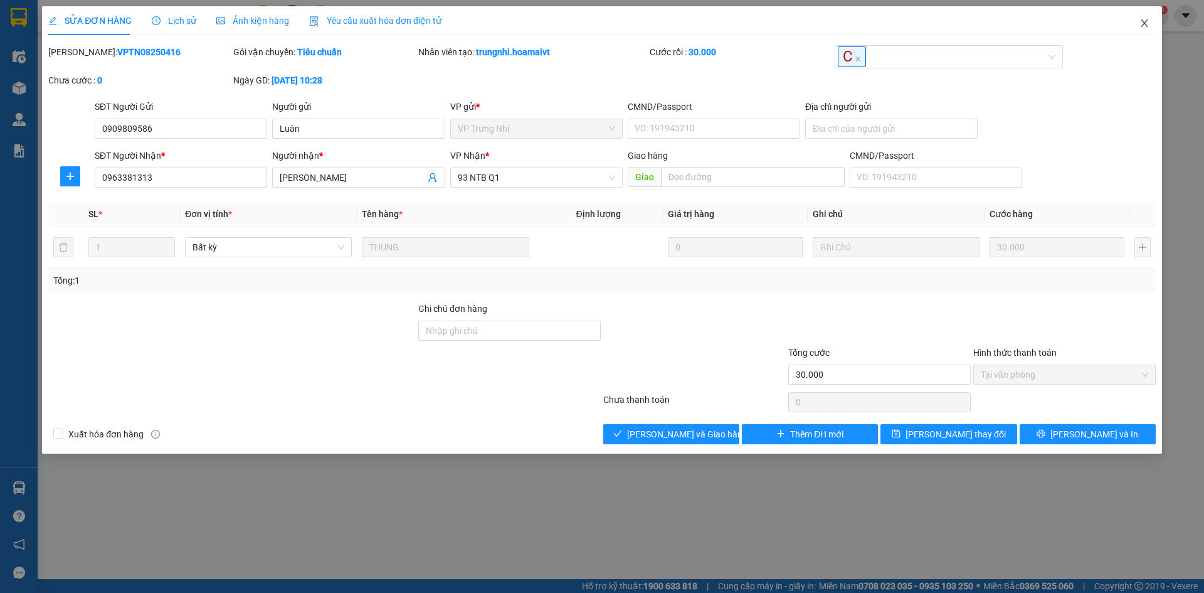
click at [1135, 29] on span "Close" at bounding box center [1144, 23] width 35 height 35
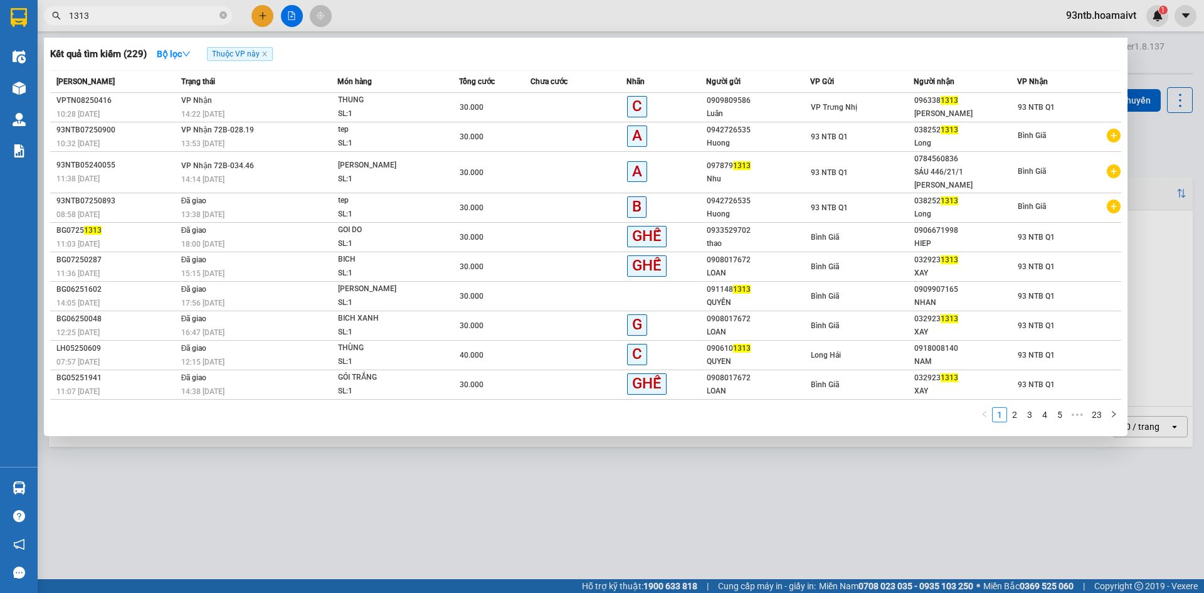
click at [185, 16] on input "1313" at bounding box center [143, 16] width 148 height 14
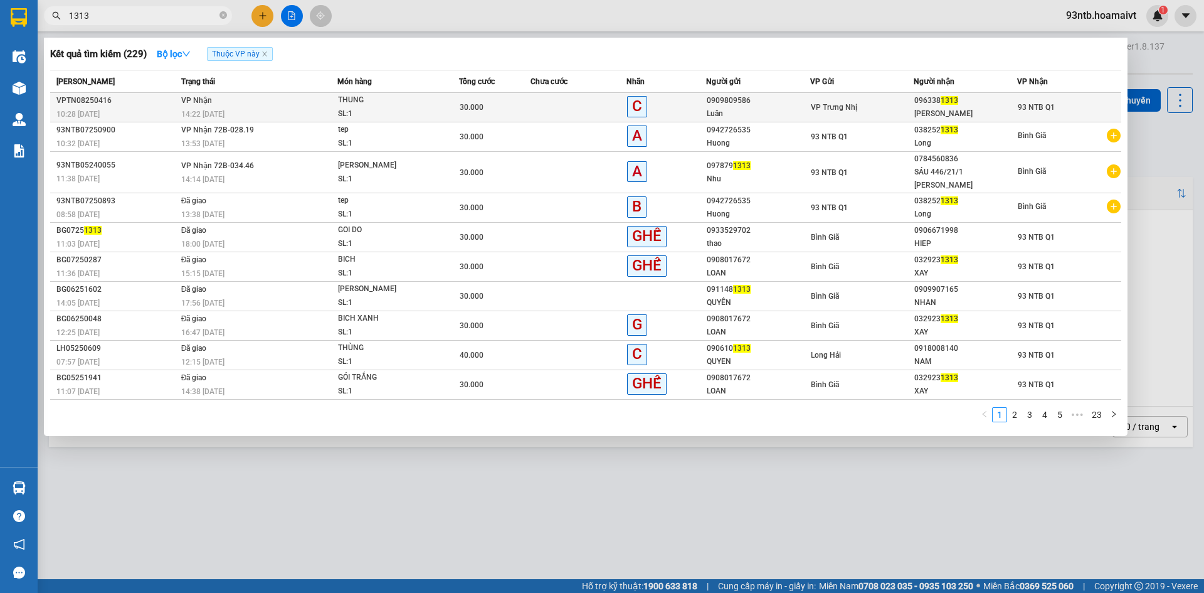
click at [925, 105] on div "096338 1313" at bounding box center [966, 100] width 102 height 13
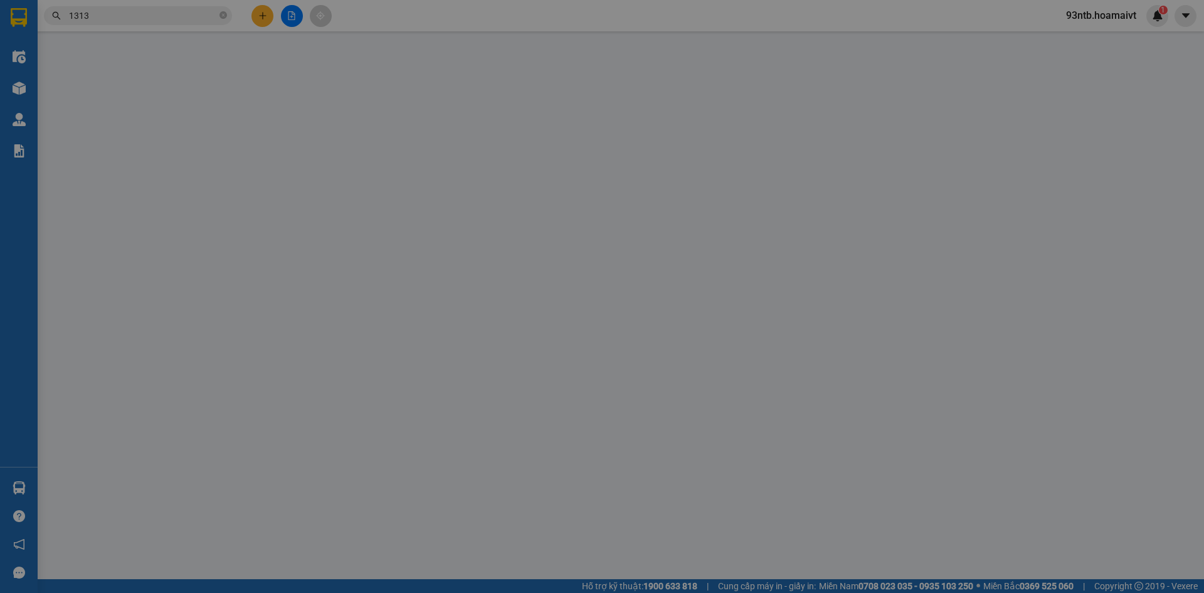
type input "0909809586"
type input "Luân"
type input "0963381313"
type input "Lưu"
type input "30.000"
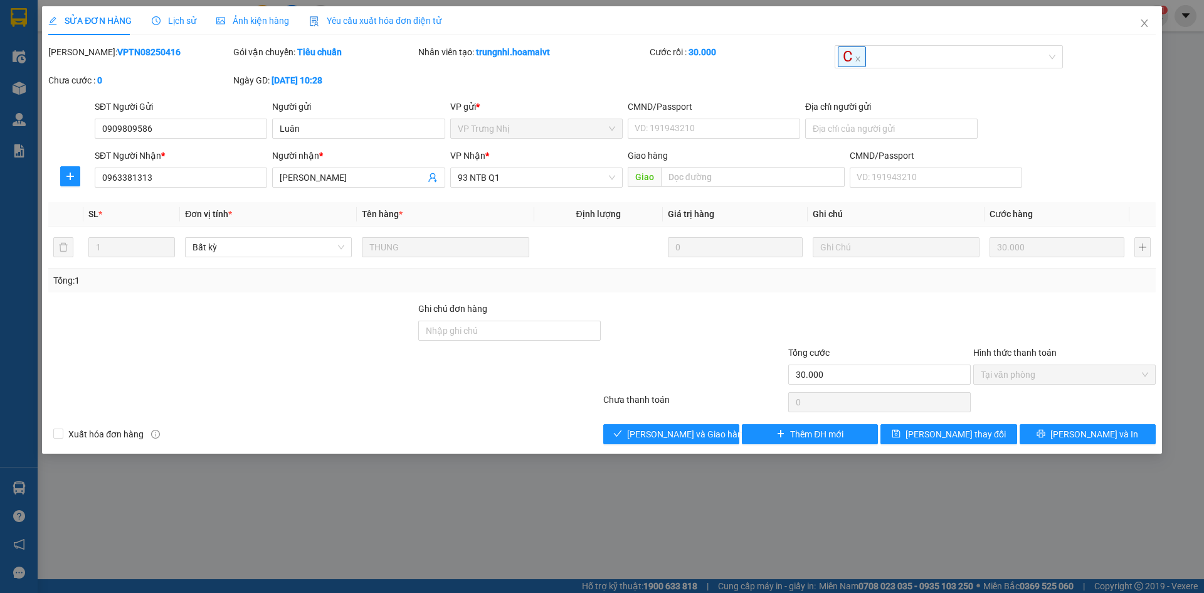
click at [654, 423] on div "Total Paid Fee 30.000 Total UnPaid Fee 0 Cash Collection Total Fee Mã ĐH: VPTN0…" at bounding box center [602, 244] width 1108 height 399
click at [664, 430] on span "Lưu và Giao hàng" at bounding box center [687, 434] width 120 height 14
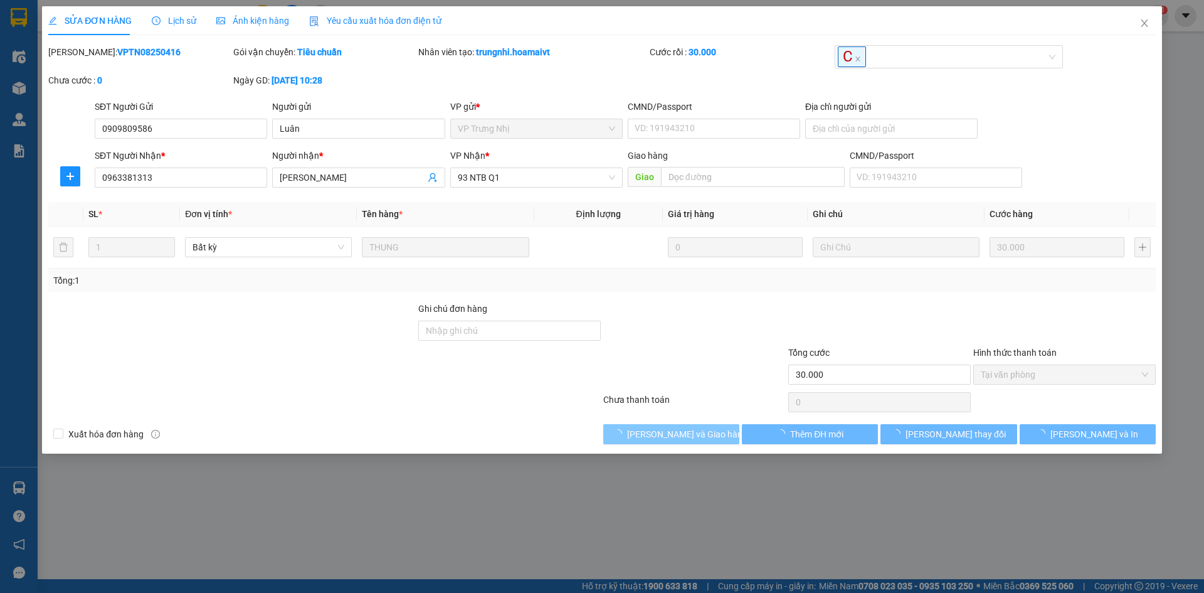
click at [664, 430] on span "Lưu và Giao hàng" at bounding box center [687, 434] width 120 height 14
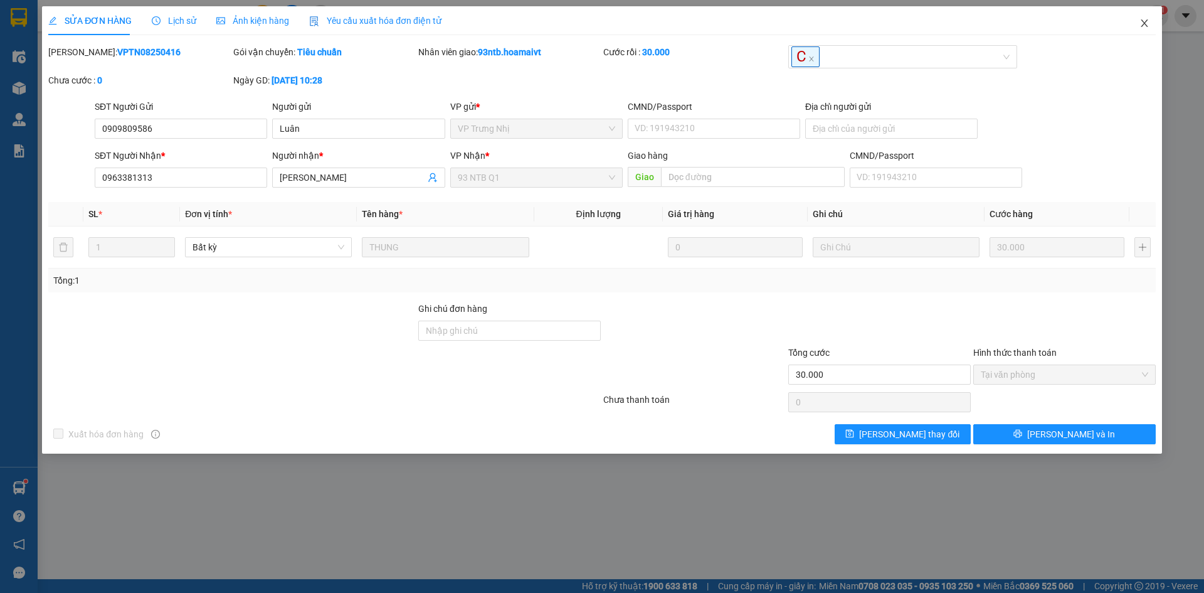
click at [1148, 25] on icon "close" at bounding box center [1145, 23] width 10 height 10
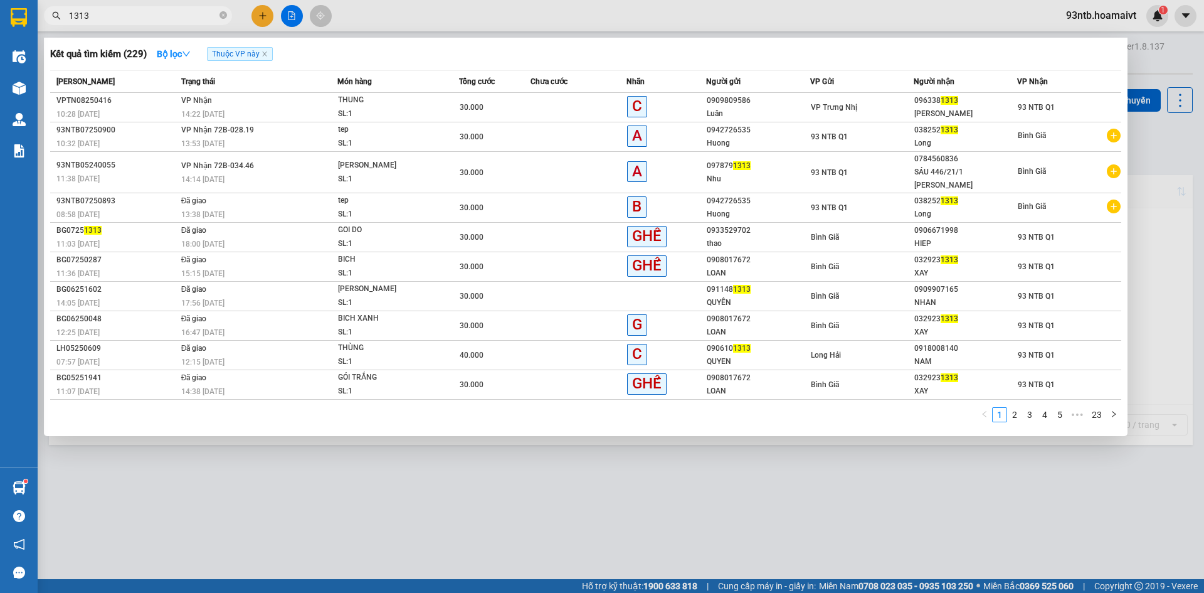
click at [198, 16] on input "1313" at bounding box center [143, 16] width 148 height 14
type input "1"
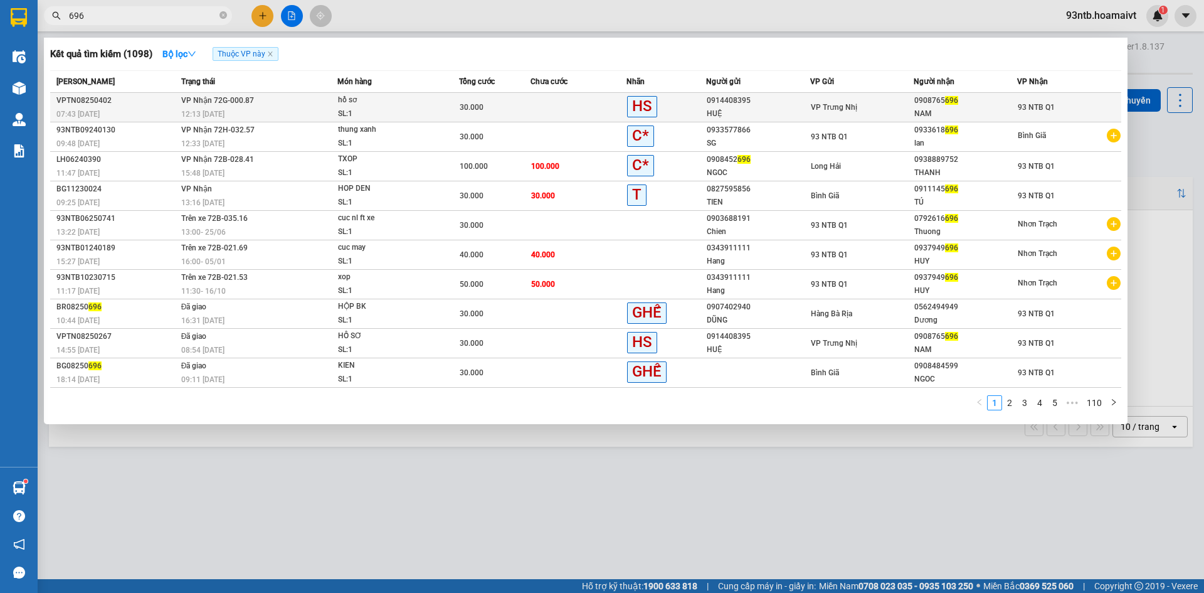
type input "696"
click at [890, 98] on td "VP Trưng Nhị" at bounding box center [863, 107] width 104 height 29
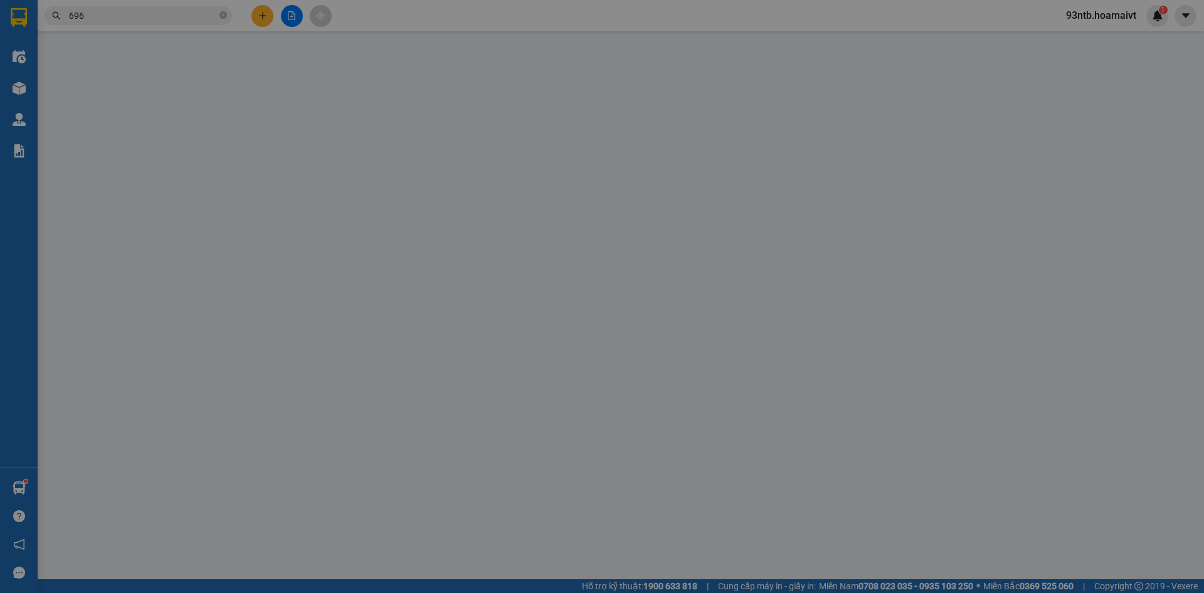
type input "0914408395"
type input "HUỆ"
type input "0908765696"
type input "NAM"
type input "30.000"
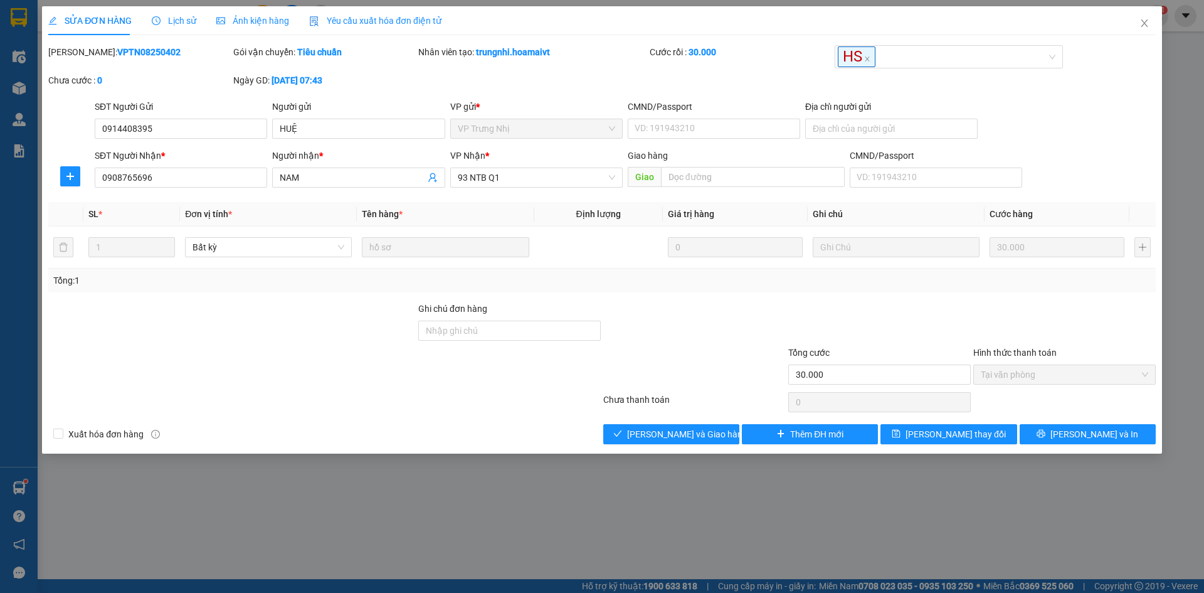
click at [997, 324] on div at bounding box center [1064, 324] width 185 height 44
click at [622, 438] on icon "check" at bounding box center [618, 433] width 9 height 9
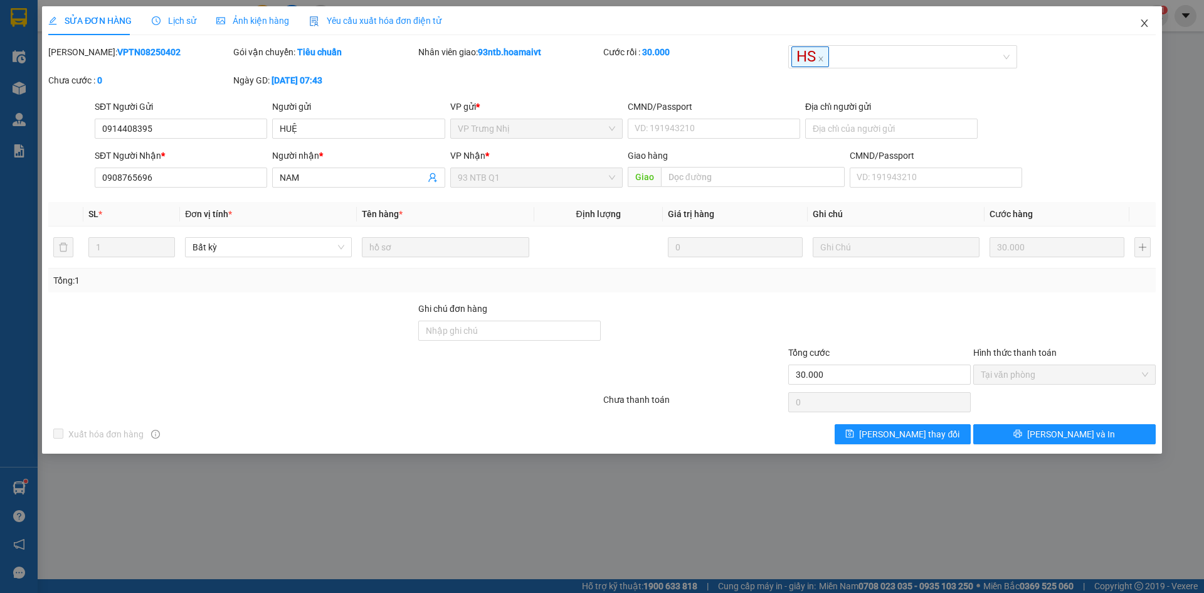
click at [1140, 18] on span "Close" at bounding box center [1144, 23] width 35 height 35
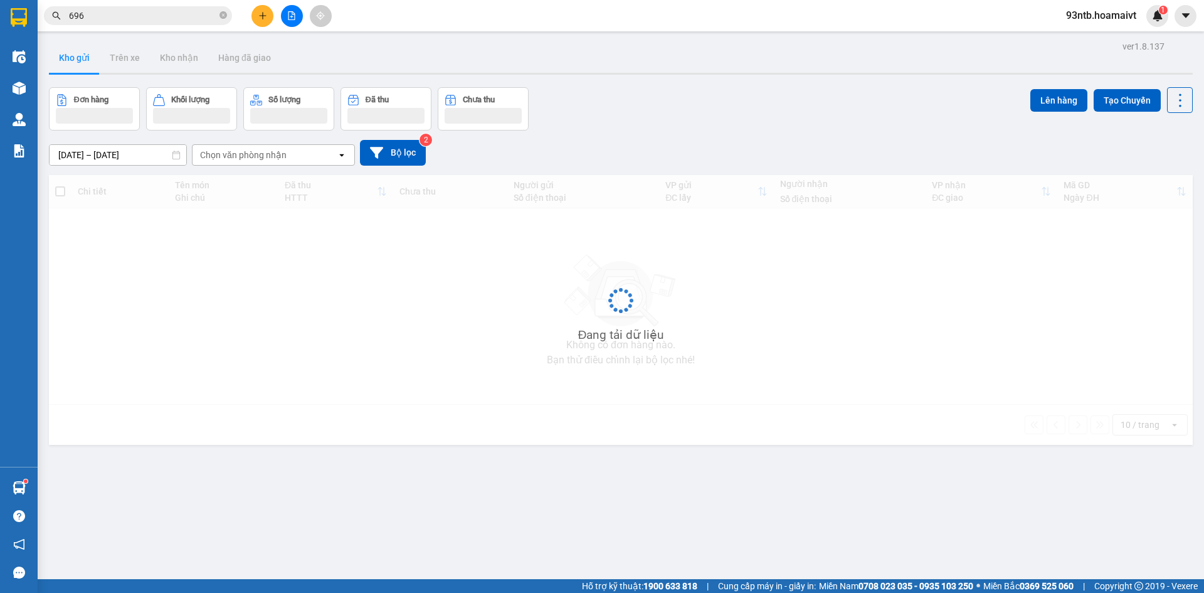
click at [210, 22] on input "696" at bounding box center [143, 16] width 148 height 14
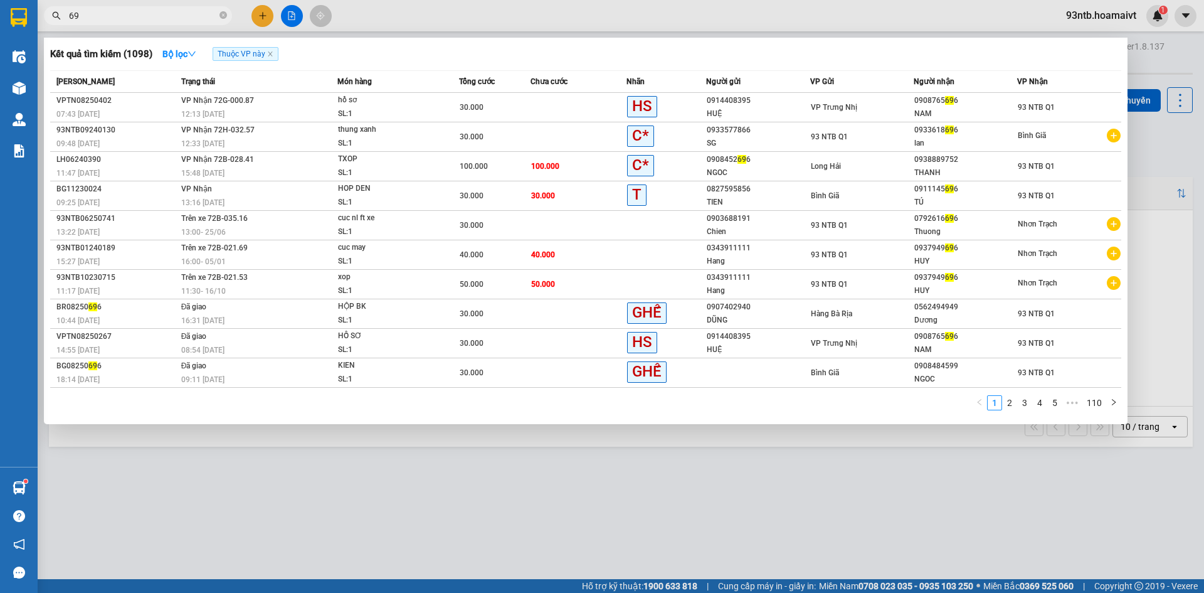
type input "6"
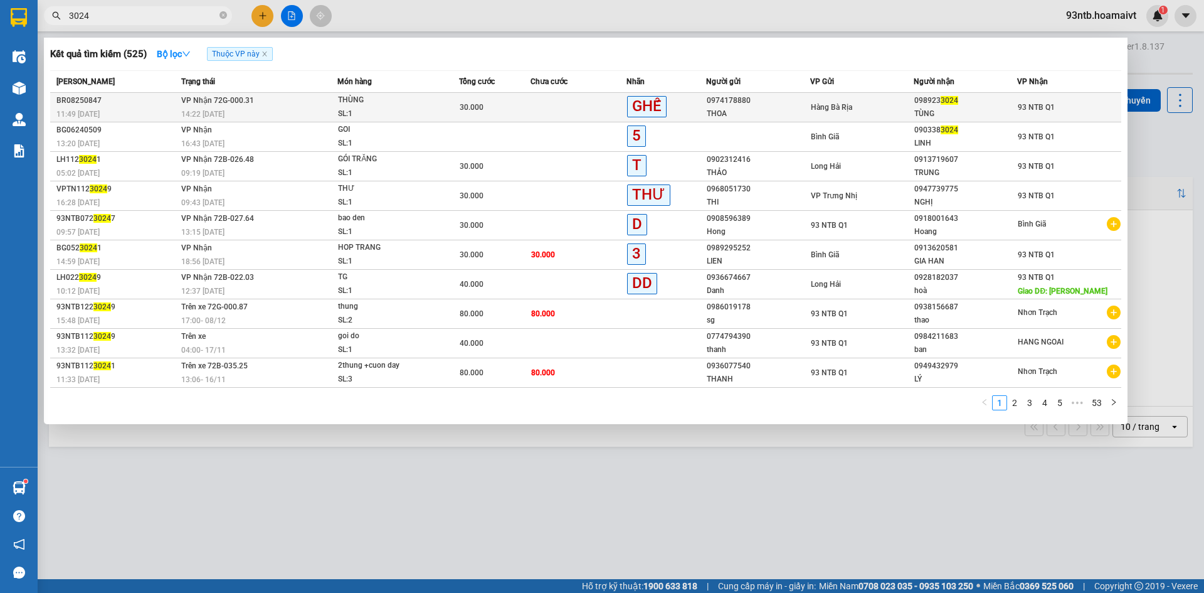
type input "3024"
click at [957, 105] on div "098923 3024" at bounding box center [966, 100] width 102 height 13
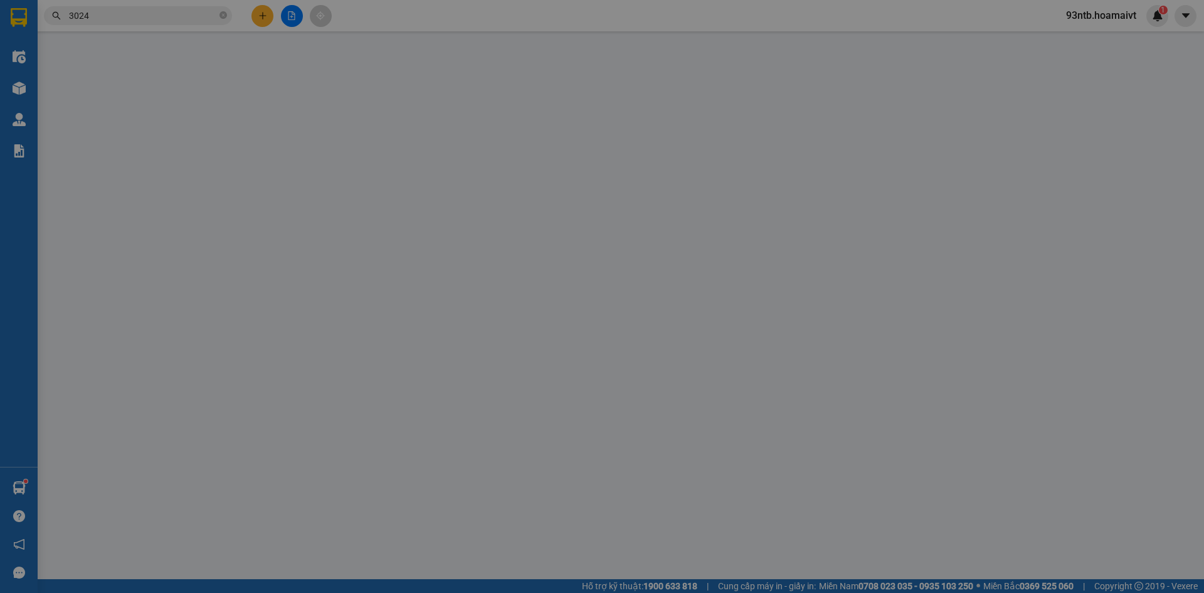
type input "0974178880"
type input "THOA"
type input "0989233024"
type input "TÙNG"
type input "30.000"
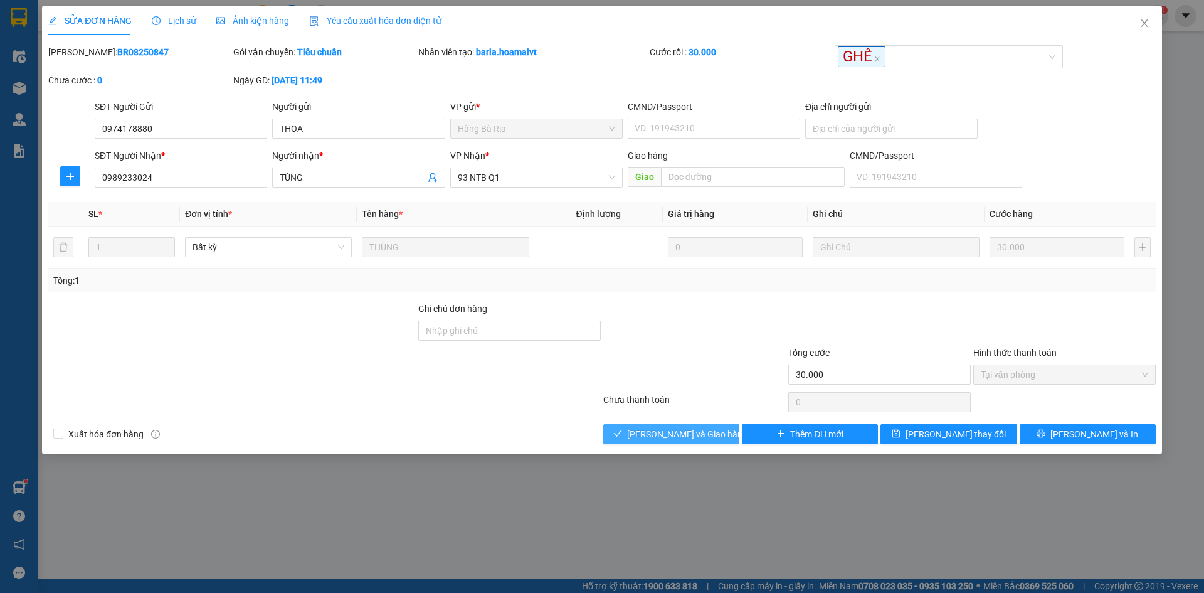
click at [664, 439] on span "Lưu và Giao hàng" at bounding box center [687, 434] width 120 height 14
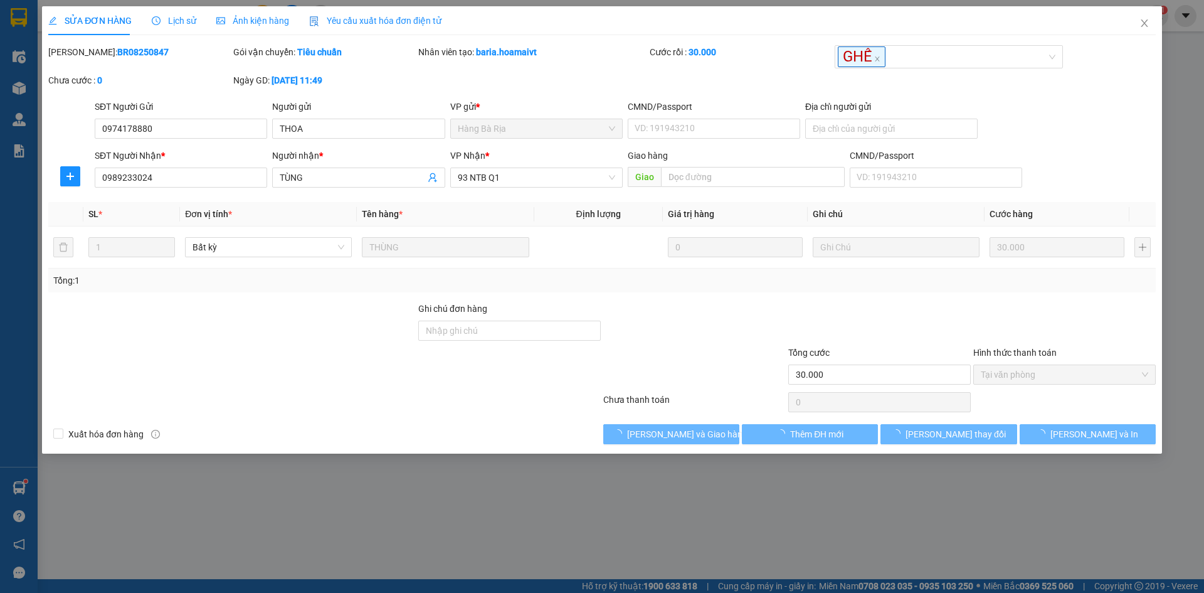
click at [519, 420] on div "Total Paid Fee 30.000 Total UnPaid Fee 0 Cash Collection Total Fee Mã ĐH: BR082…" at bounding box center [602, 244] width 1108 height 399
click at [507, 411] on div at bounding box center [324, 402] width 555 height 25
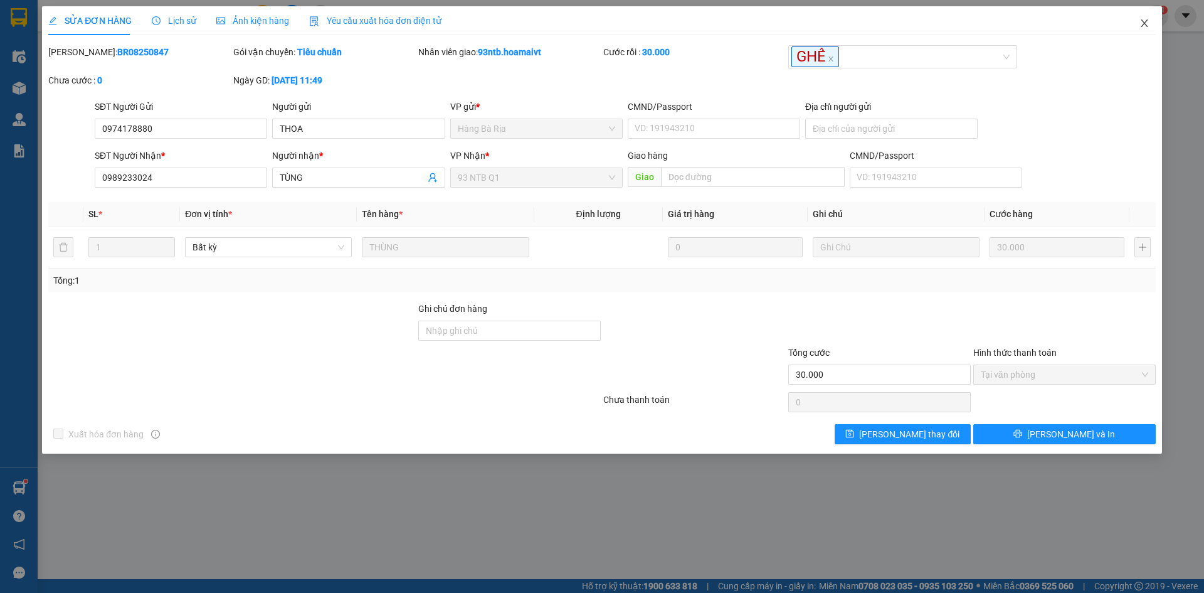
click at [1146, 26] on icon "close" at bounding box center [1144, 23] width 7 height 8
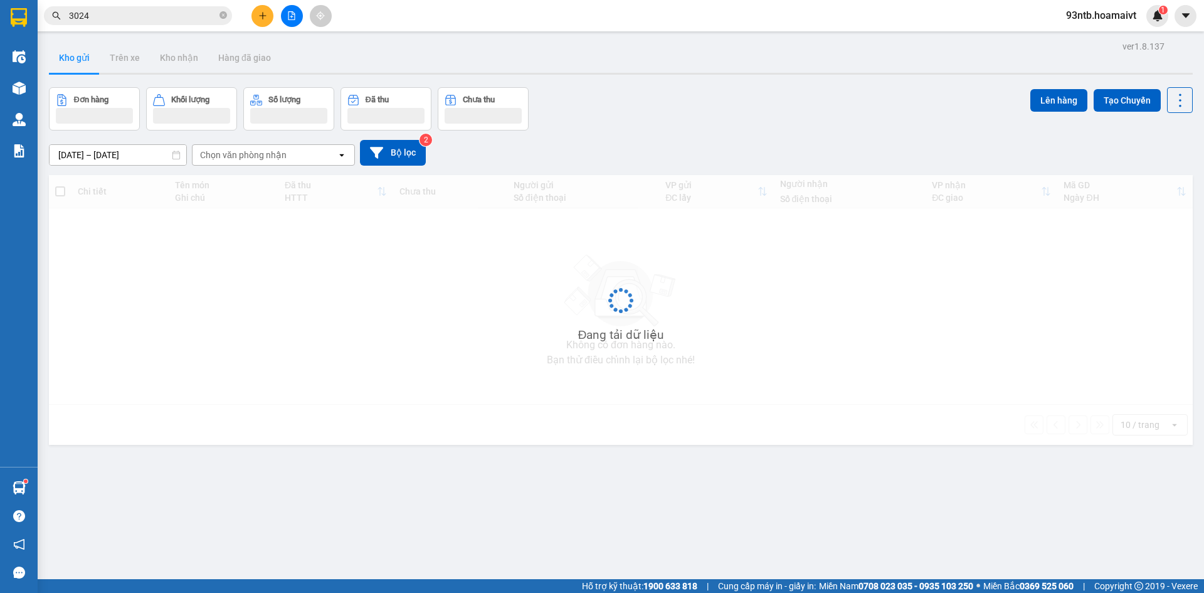
click at [179, 19] on input "3024" at bounding box center [143, 16] width 148 height 14
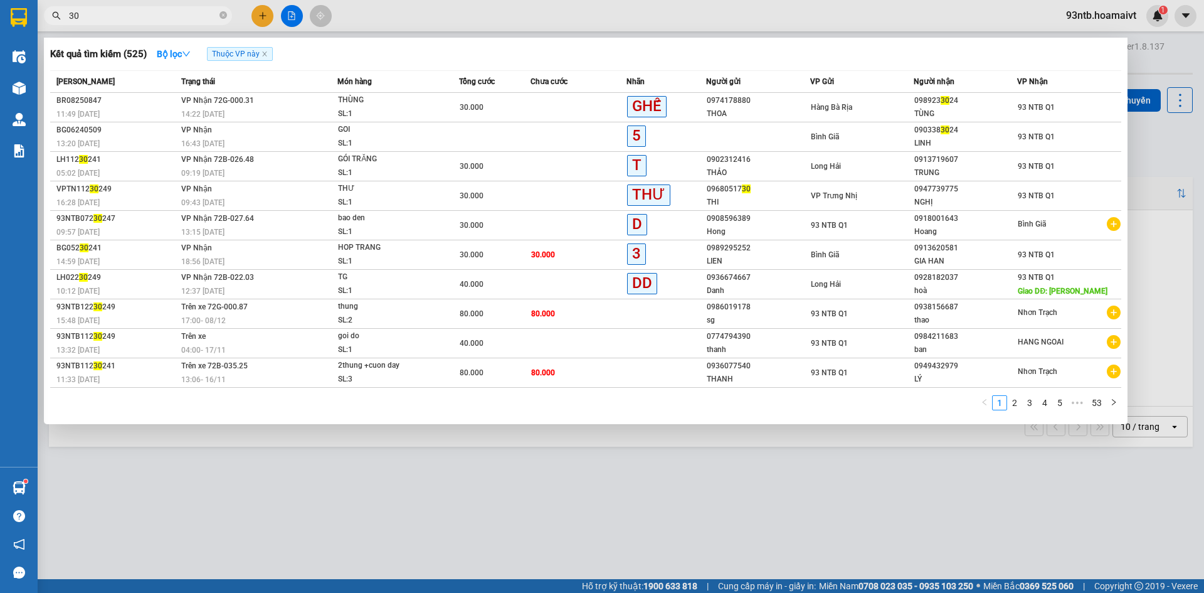
type input "3"
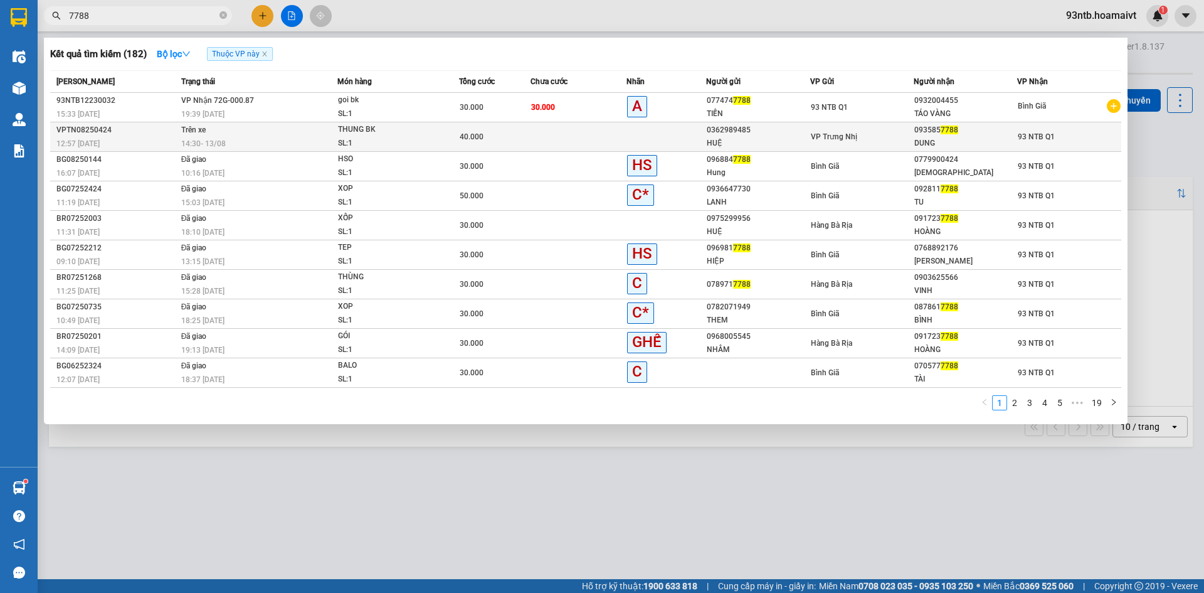
type input "7788"
click at [297, 141] on div "14:30 - 13/08" at bounding box center [259, 144] width 156 height 14
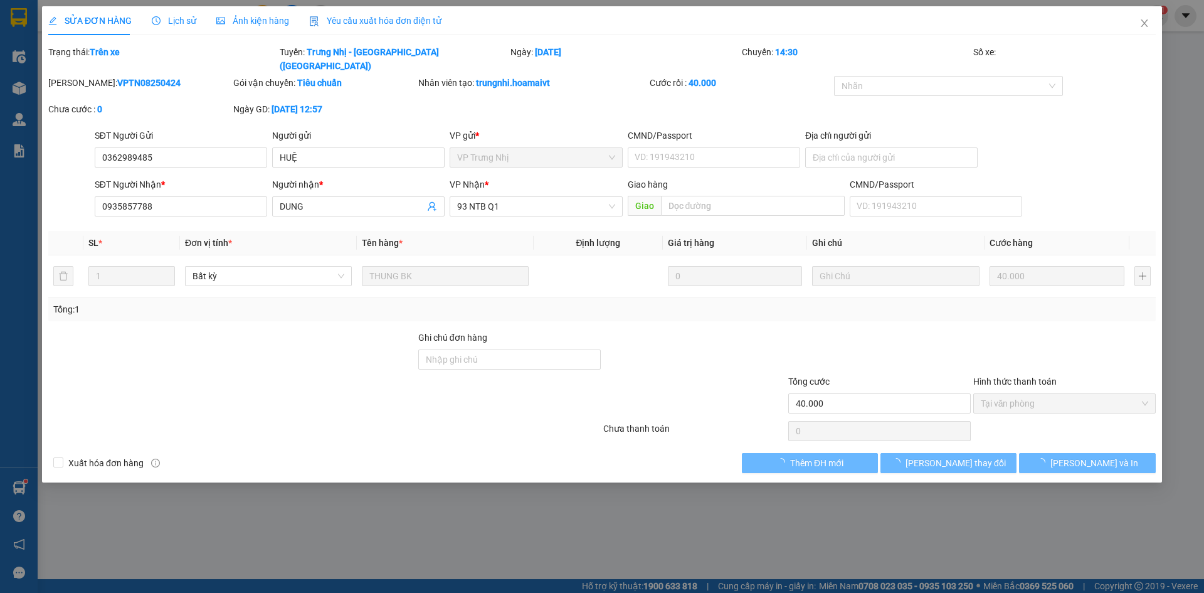
type input "0362989485"
type input "HUỆ"
type input "0935857788"
type input "DUNG"
type input "40.000"
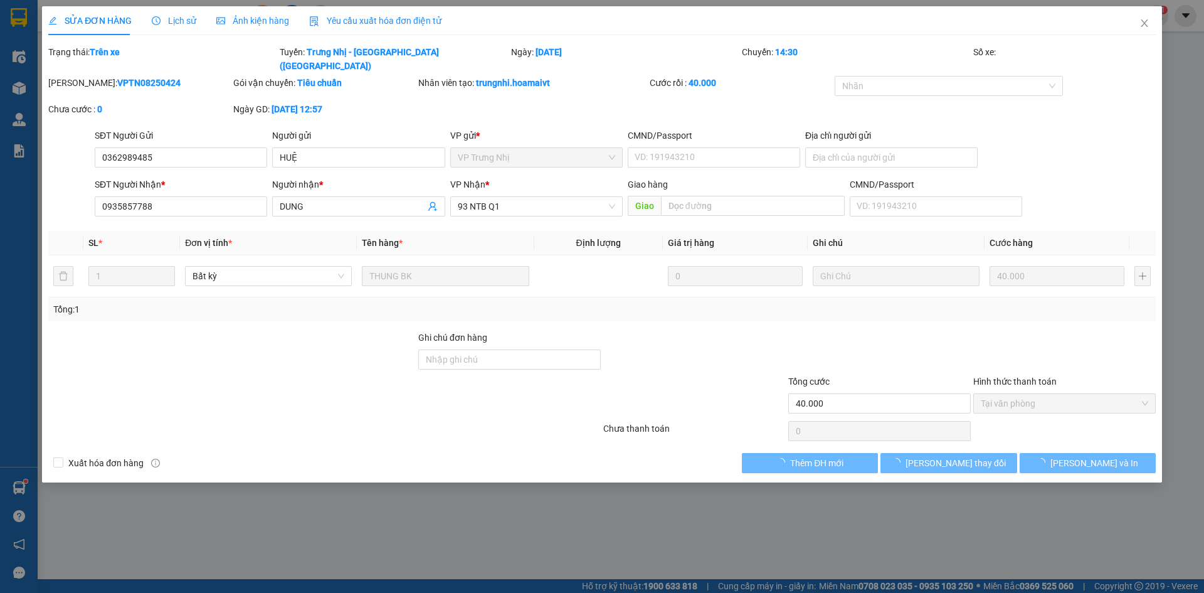
click at [169, 29] on div "Lịch sử" at bounding box center [174, 20] width 45 height 29
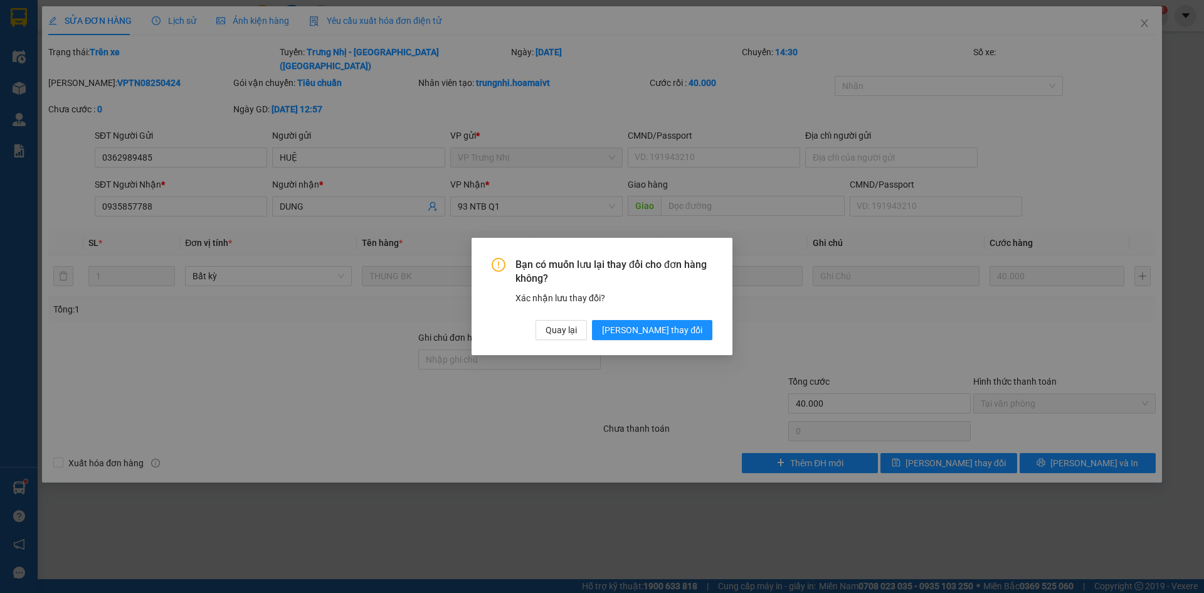
click at [181, 20] on div "Bạn có muốn lưu lại thay đổi cho đơn hàng không? Xác nhận lưu thay đổi? Quay lạ…" at bounding box center [602, 296] width 1204 height 593
click at [577, 334] on span "Quay lại" at bounding box center [561, 330] width 31 height 14
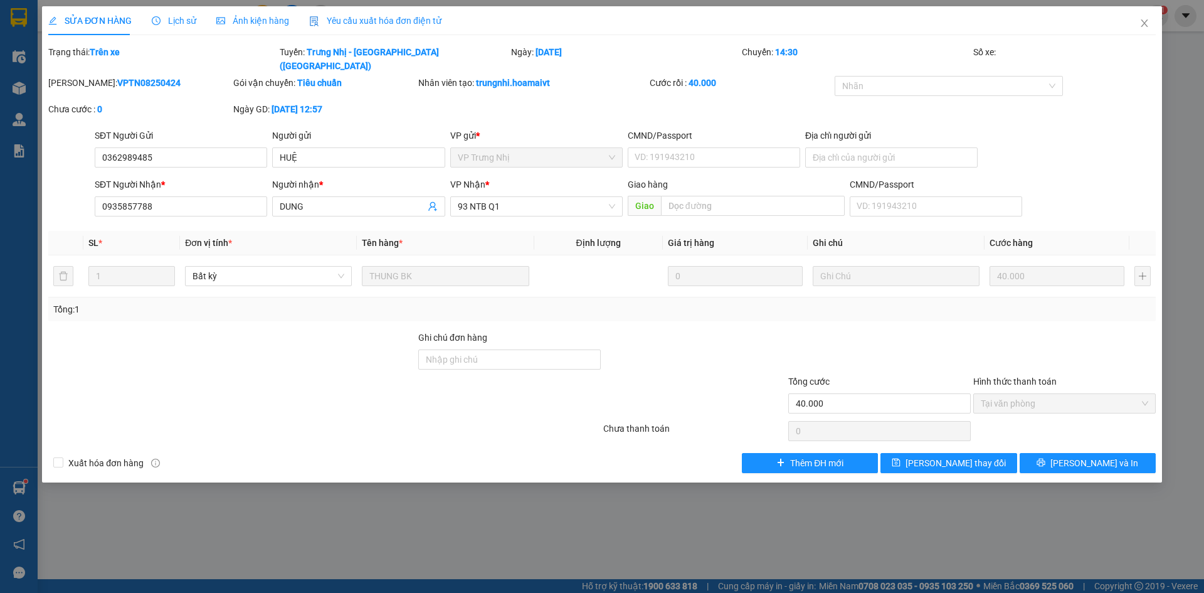
click at [177, 20] on span "Lịch sử" at bounding box center [174, 21] width 45 height 10
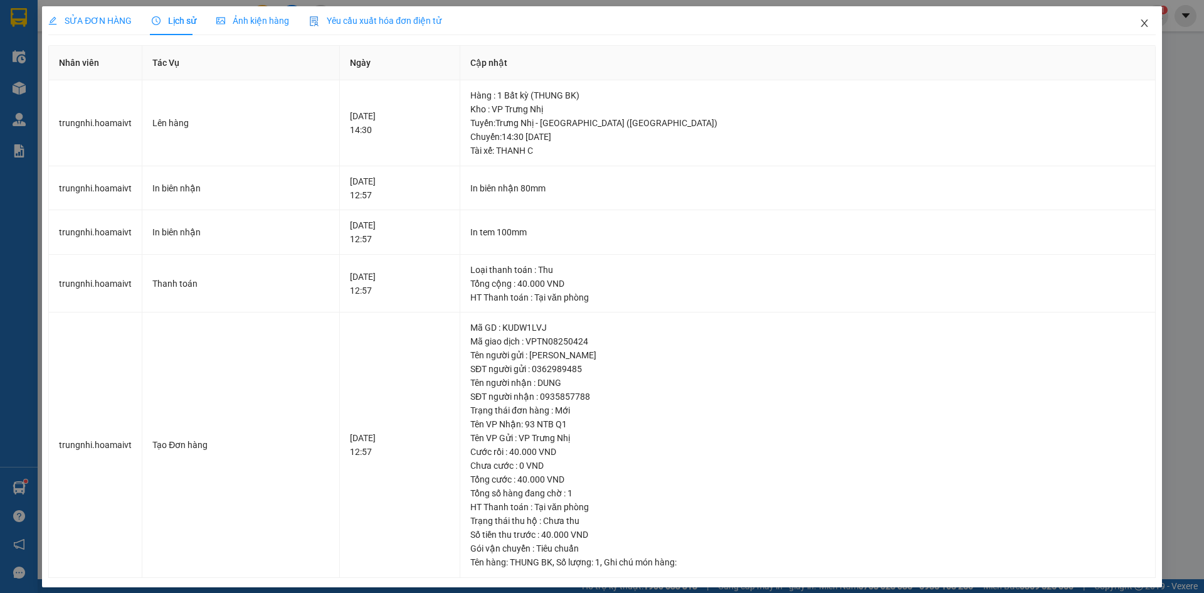
click at [1141, 23] on span "Close" at bounding box center [1144, 23] width 35 height 35
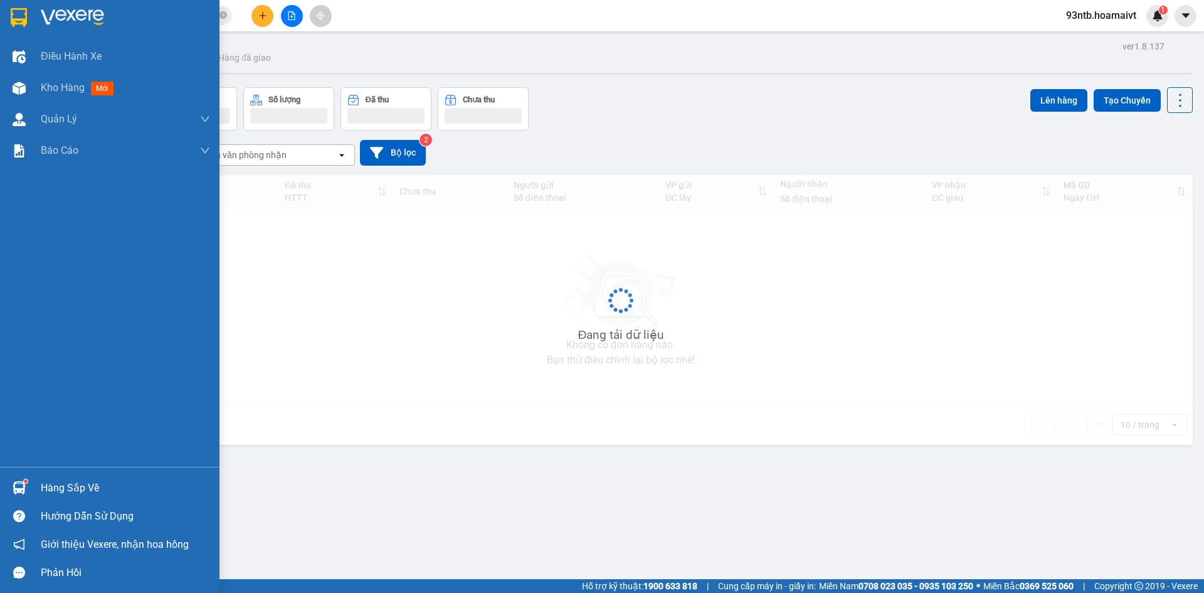
click at [101, 485] on div "Hàng sắp về" at bounding box center [125, 488] width 169 height 19
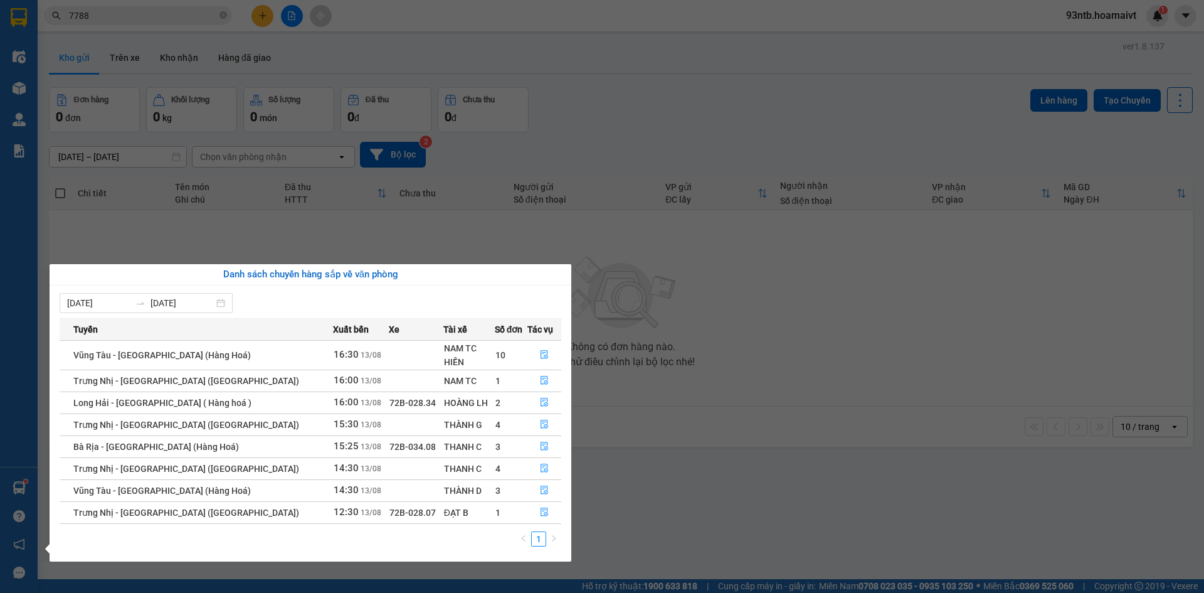
click at [657, 152] on section "Kết quả tìm kiếm ( 182 ) Bộ lọc Thuộc VP này Mã ĐH Trạng thái Món hàng Tổng cướ…" at bounding box center [602, 296] width 1204 height 593
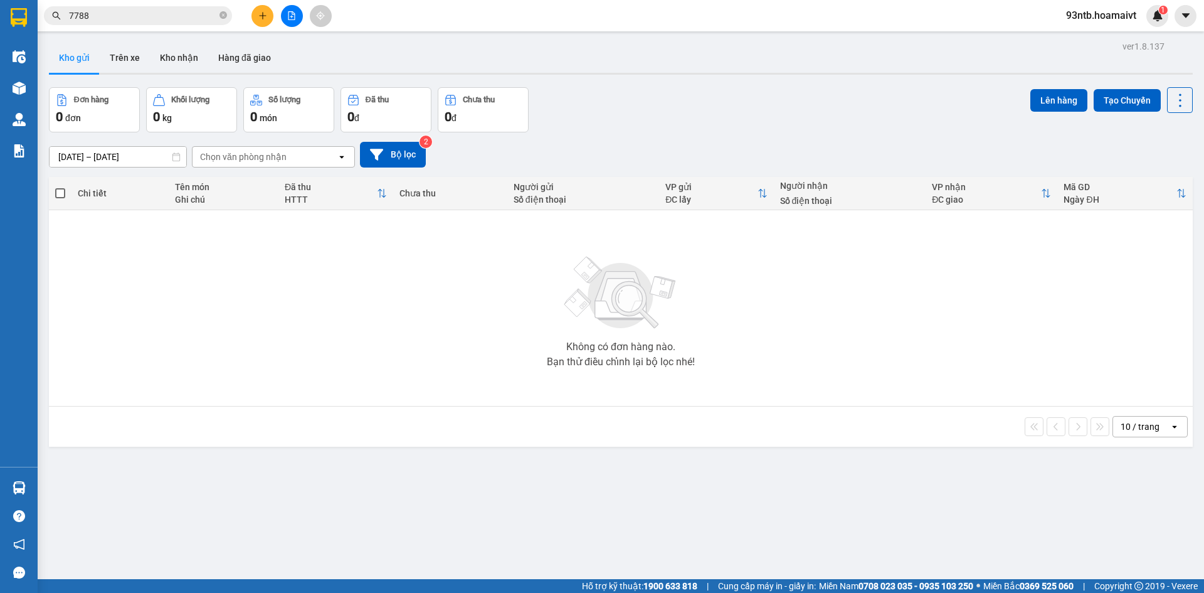
click at [836, 88] on div "Đơn hàng 0 đơn Khối lượng 0 kg Số lượng 0 món Đã thu 0 đ Chưa thu 0 đ Lên hàng …" at bounding box center [621, 109] width 1144 height 45
click at [131, 21] on input "7788" at bounding box center [143, 16] width 148 height 14
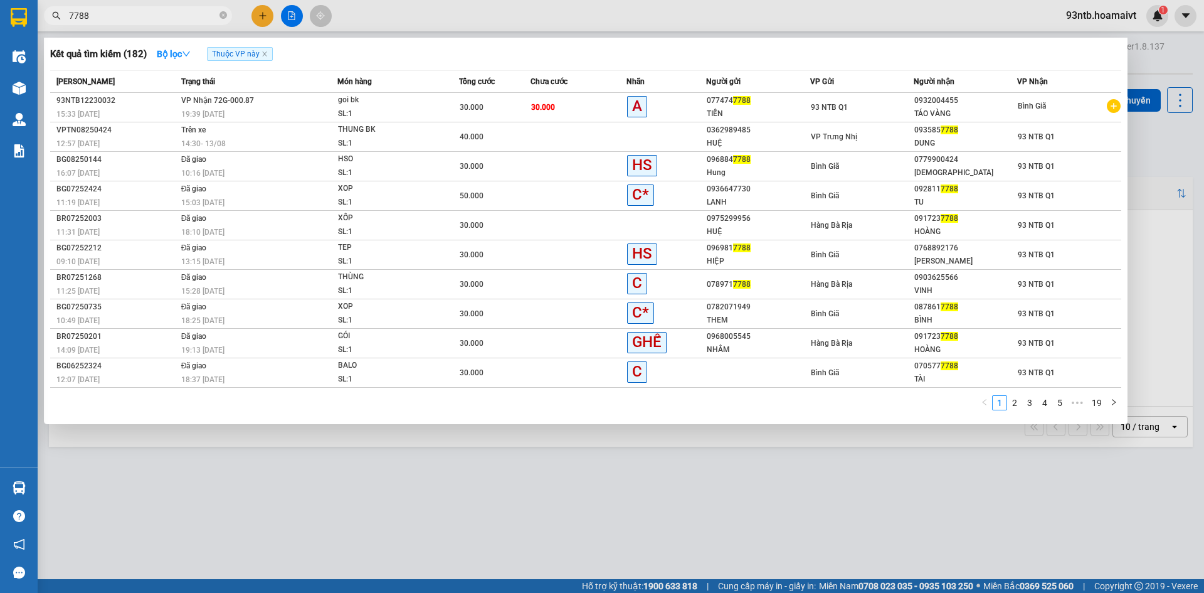
click at [131, 21] on input "7788" at bounding box center [143, 16] width 148 height 14
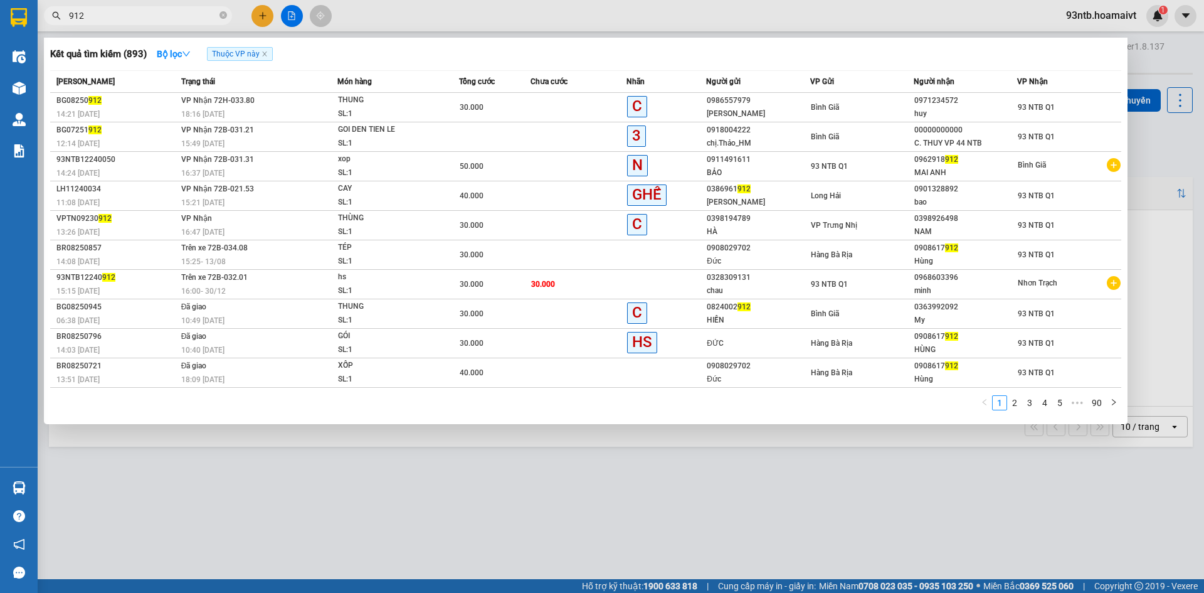
click at [143, 21] on input "912" at bounding box center [143, 16] width 148 height 14
type input "9"
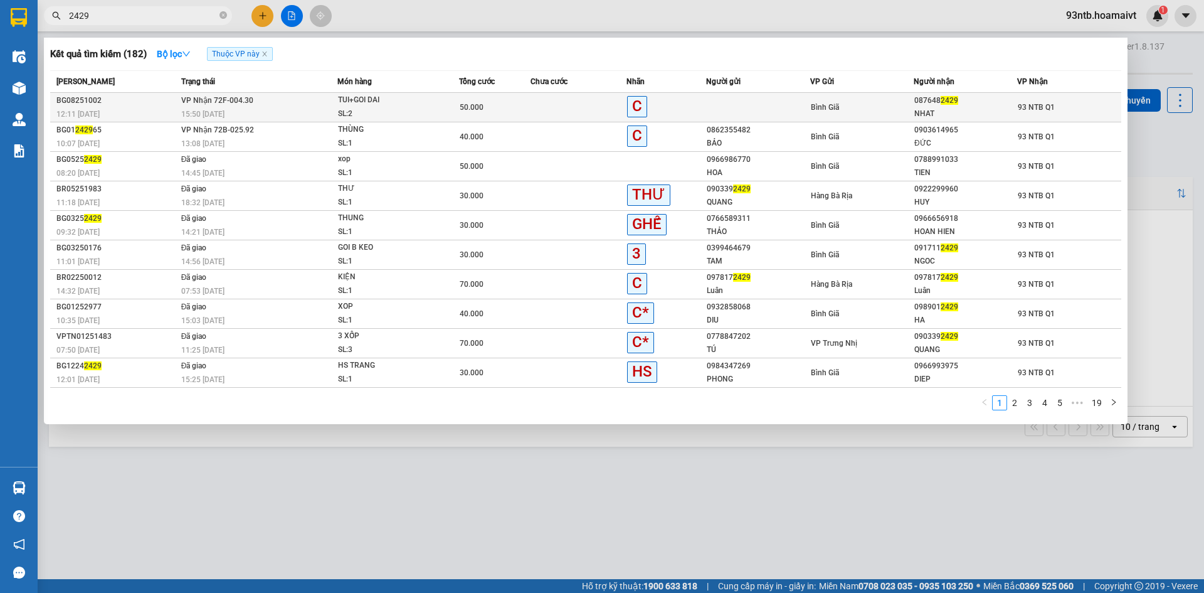
type input "2429"
click at [812, 104] on span "Bình Giã" at bounding box center [825, 107] width 28 height 9
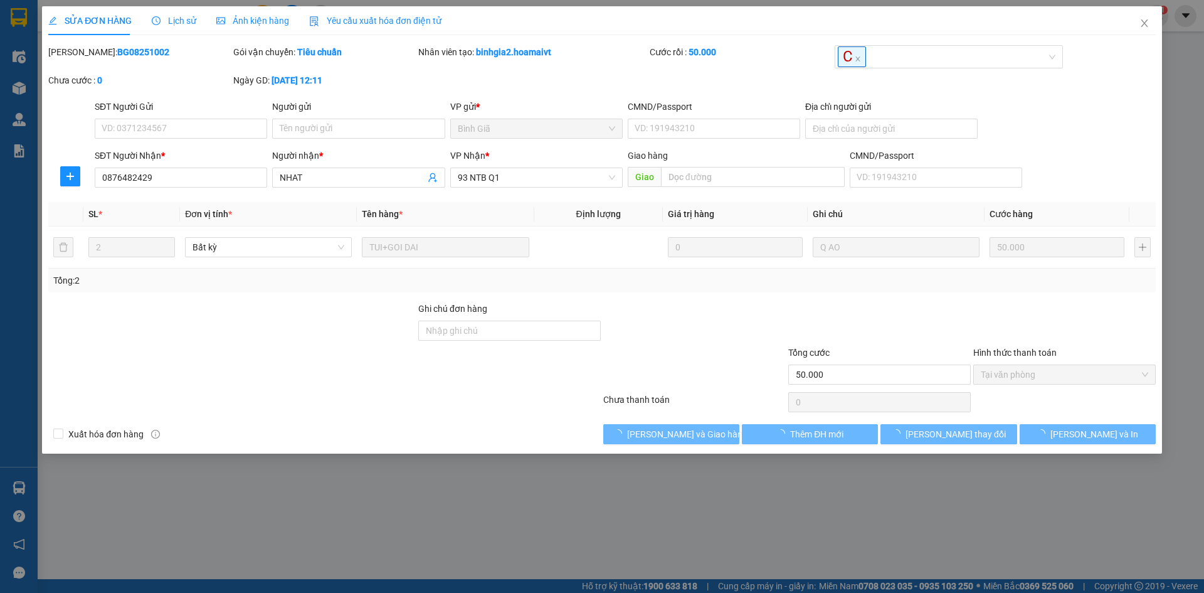
type input "0876482429"
type input "NHAT"
type input "50.000"
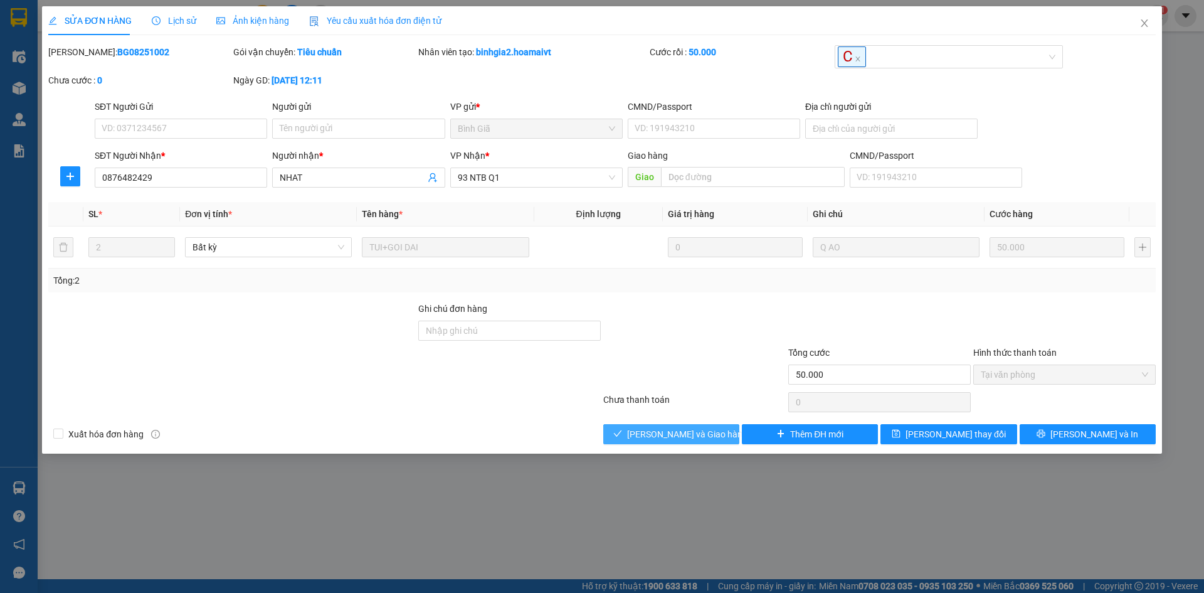
click at [684, 437] on span "Lưu và Giao hàng" at bounding box center [687, 434] width 120 height 14
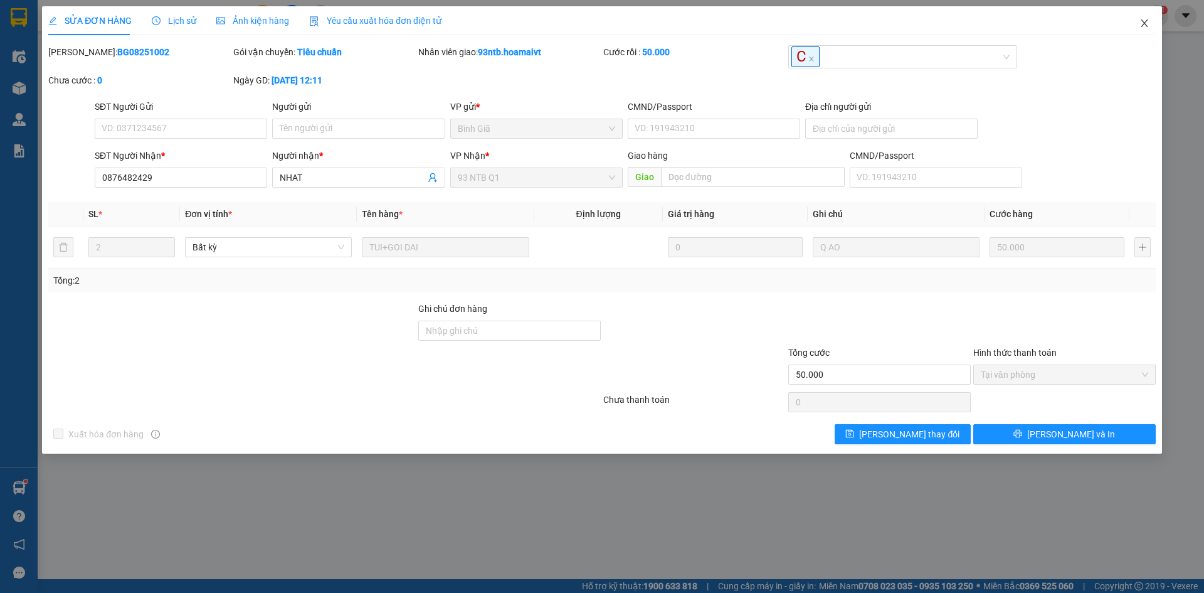
drag, startPoint x: 1142, startPoint y: 31, endPoint x: 0, endPoint y: 496, distance: 1233.3
click at [1140, 29] on span "Close" at bounding box center [1144, 23] width 35 height 35
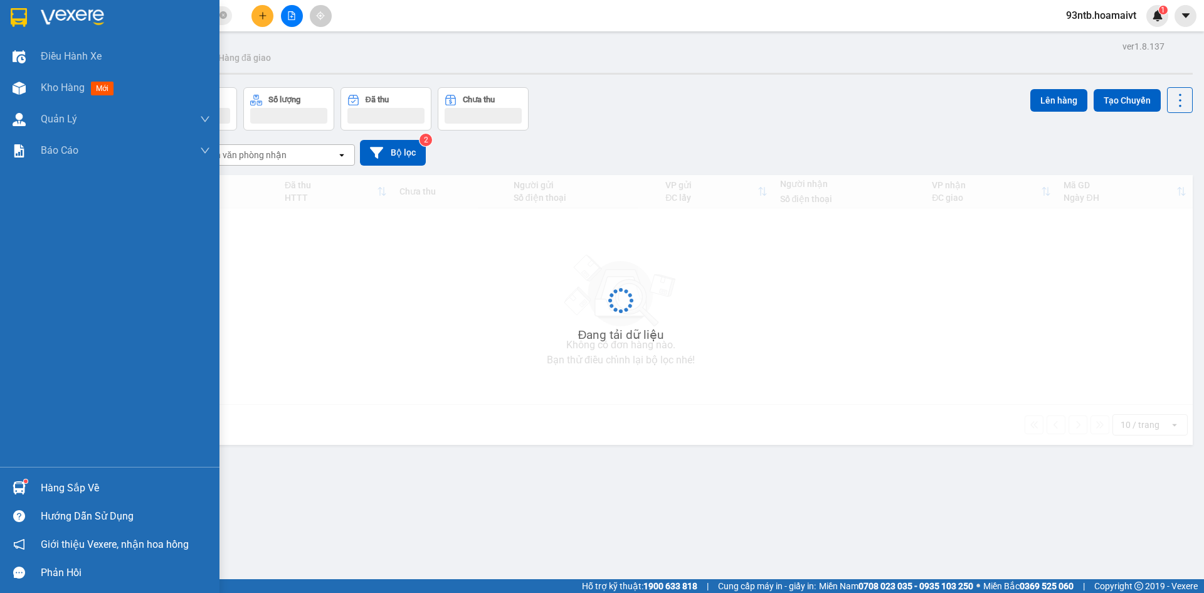
drag, startPoint x: 71, startPoint y: 488, endPoint x: 122, endPoint y: 481, distance: 51.3
click at [72, 488] on div "Hàng sắp về" at bounding box center [125, 488] width 169 height 19
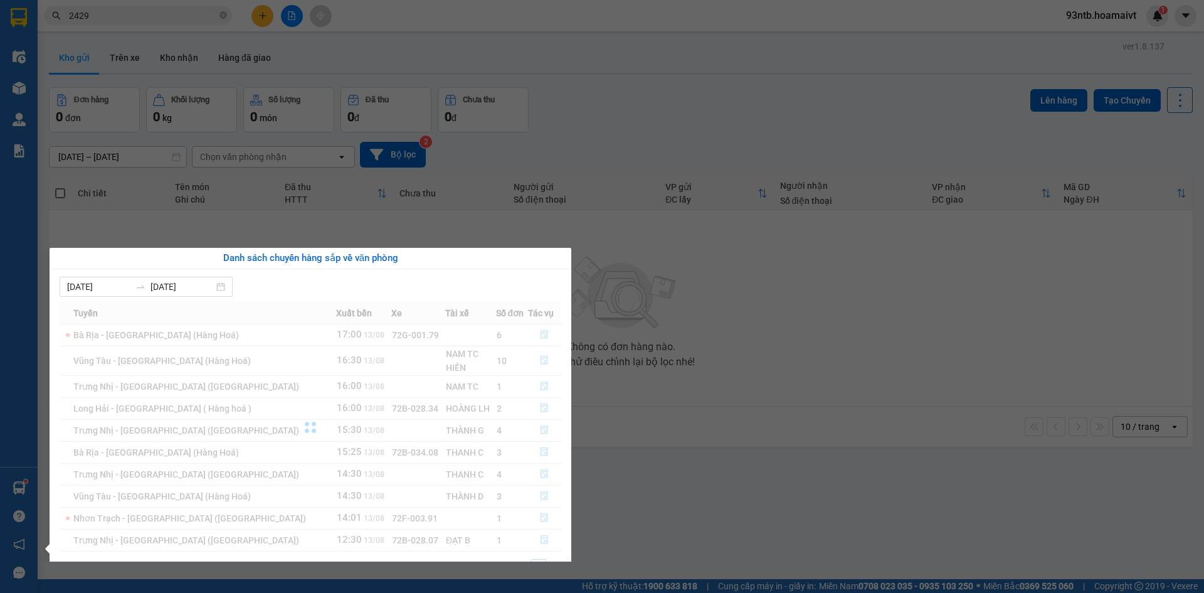
scroll to position [28, 0]
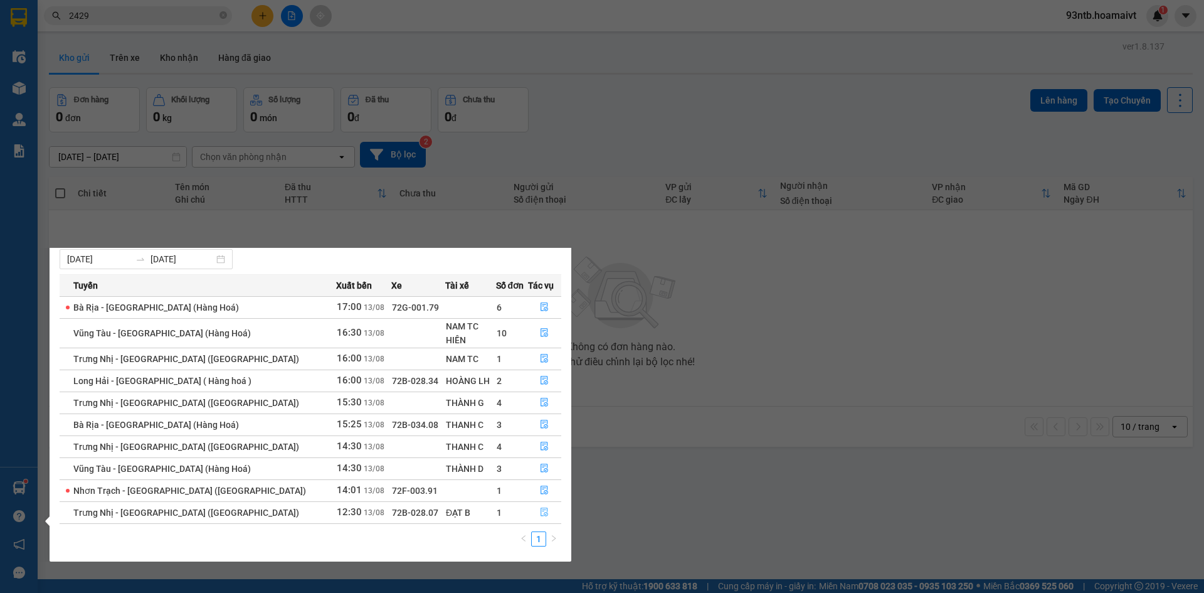
click at [541, 514] on icon "file-done" at bounding box center [544, 512] width 9 height 9
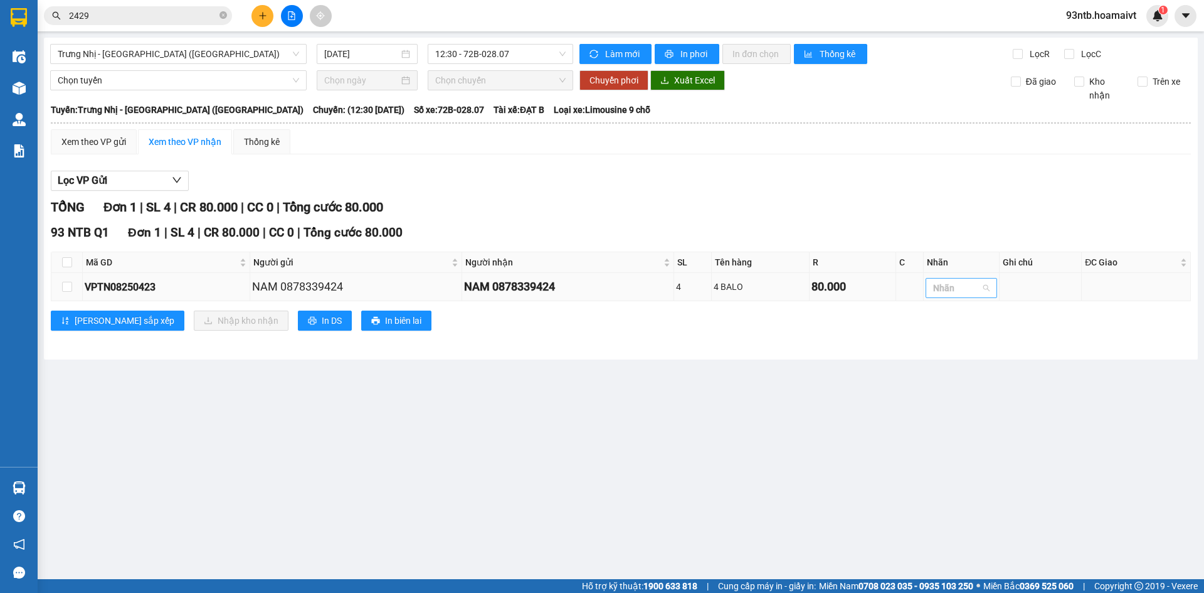
click at [964, 289] on div at bounding box center [955, 287] width 53 height 15
click at [968, 355] on div "C" at bounding box center [963, 355] width 56 height 14
click at [801, 397] on main "Trưng Nhị - Sài Gòn (Hàng Hoá) 13/08/2025 12:30 - 72B-028.07 Làm mới In phơi In…" at bounding box center [602, 289] width 1204 height 579
click at [68, 263] on input "checkbox" at bounding box center [67, 262] width 10 height 10
checkbox input "true"
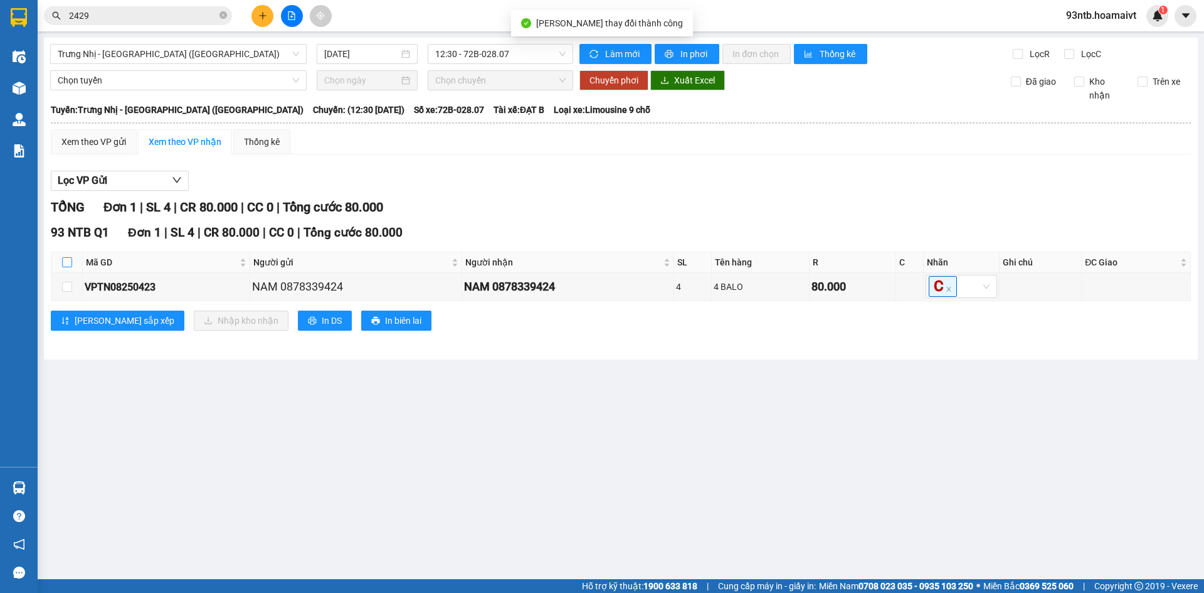
checkbox input "true"
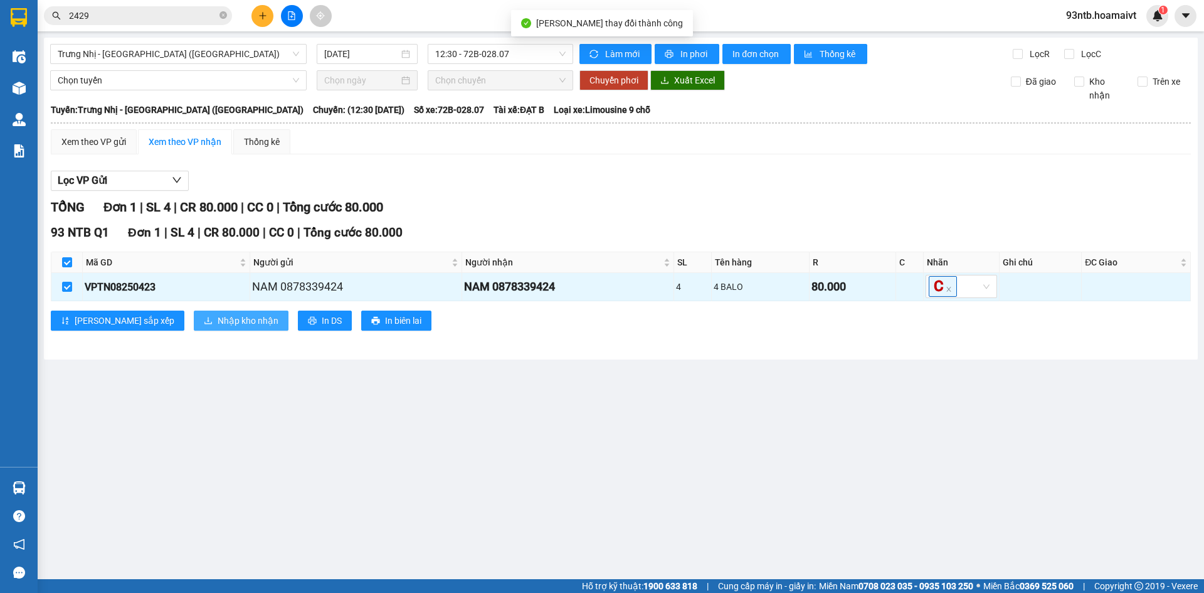
click at [218, 325] on span "Nhập kho nhận" at bounding box center [248, 321] width 61 height 14
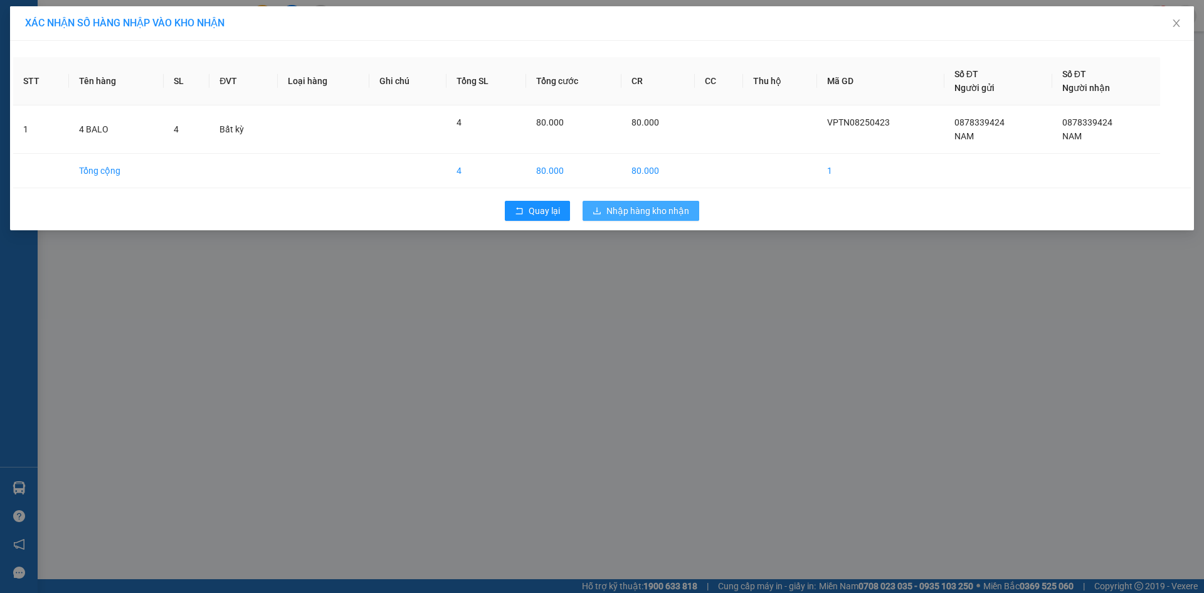
click at [609, 211] on span "Nhập hàng kho nhận" at bounding box center [648, 211] width 83 height 14
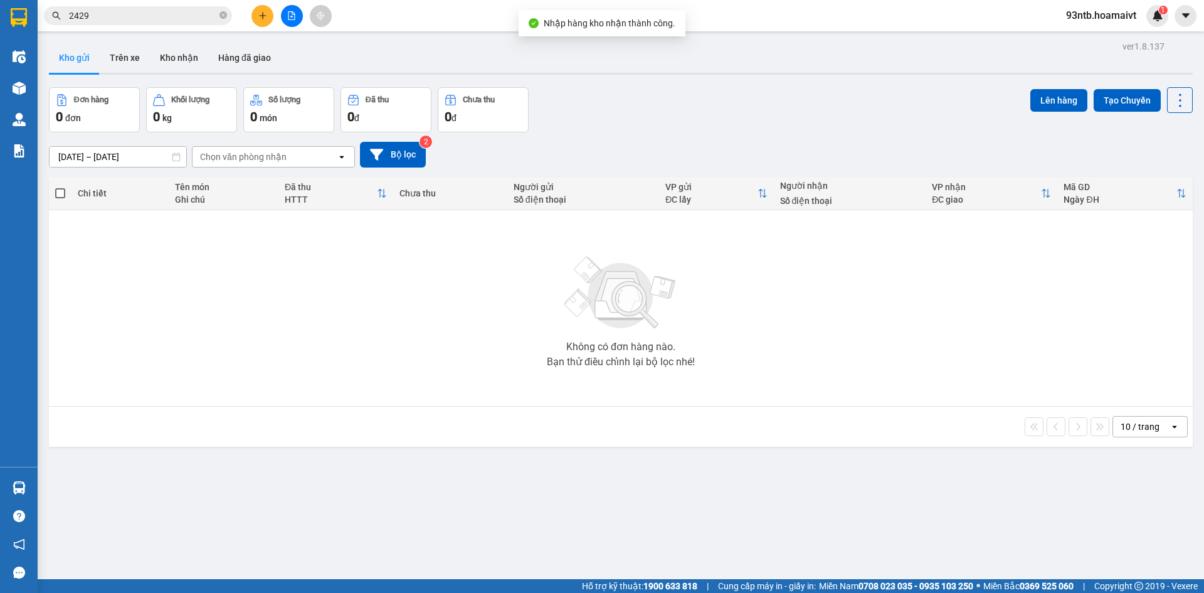
click at [178, 22] on input "2429" at bounding box center [143, 16] width 148 height 14
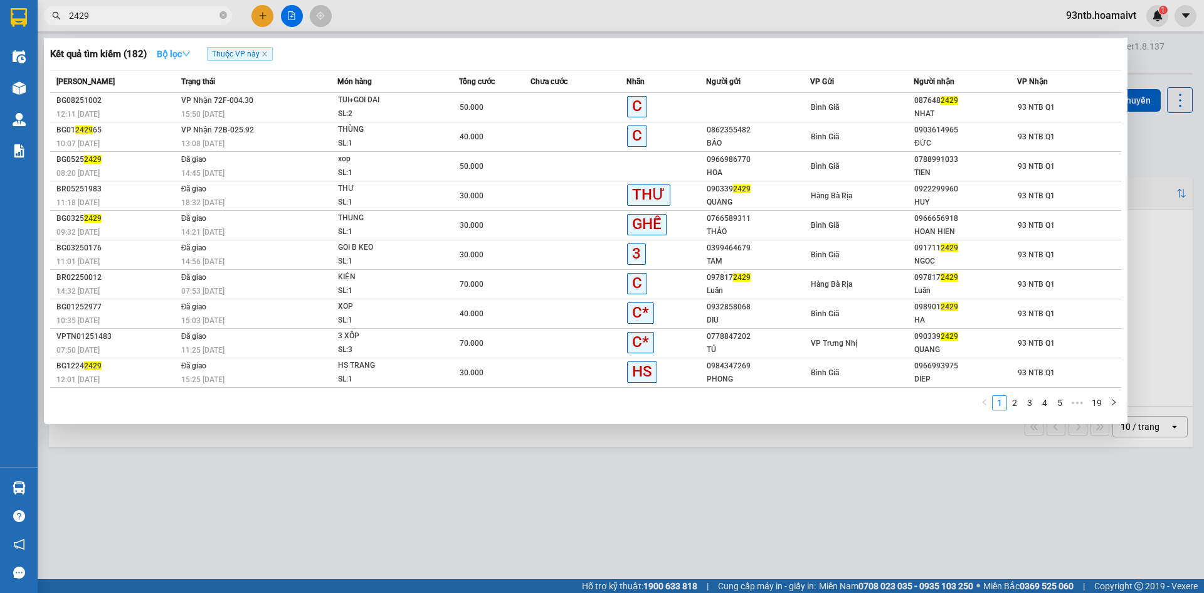
click at [191, 50] on icon "down" at bounding box center [186, 54] width 9 height 9
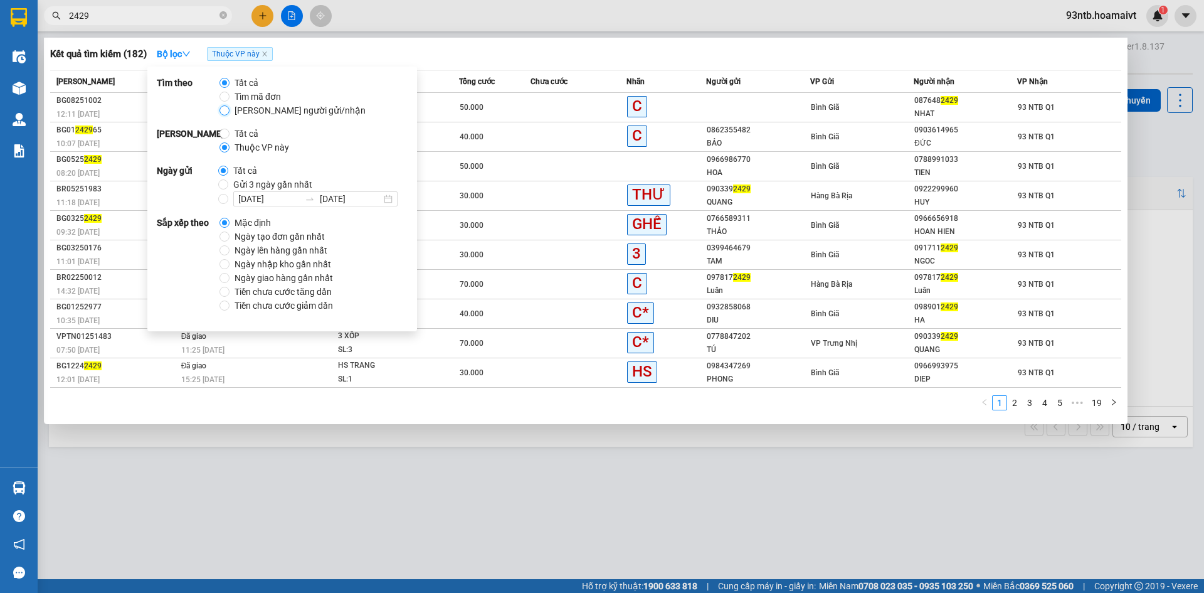
click at [227, 109] on input "[PERSON_NAME] người gửi/nhận" at bounding box center [225, 110] width 10 height 10
radio input "true"
radio input "false"
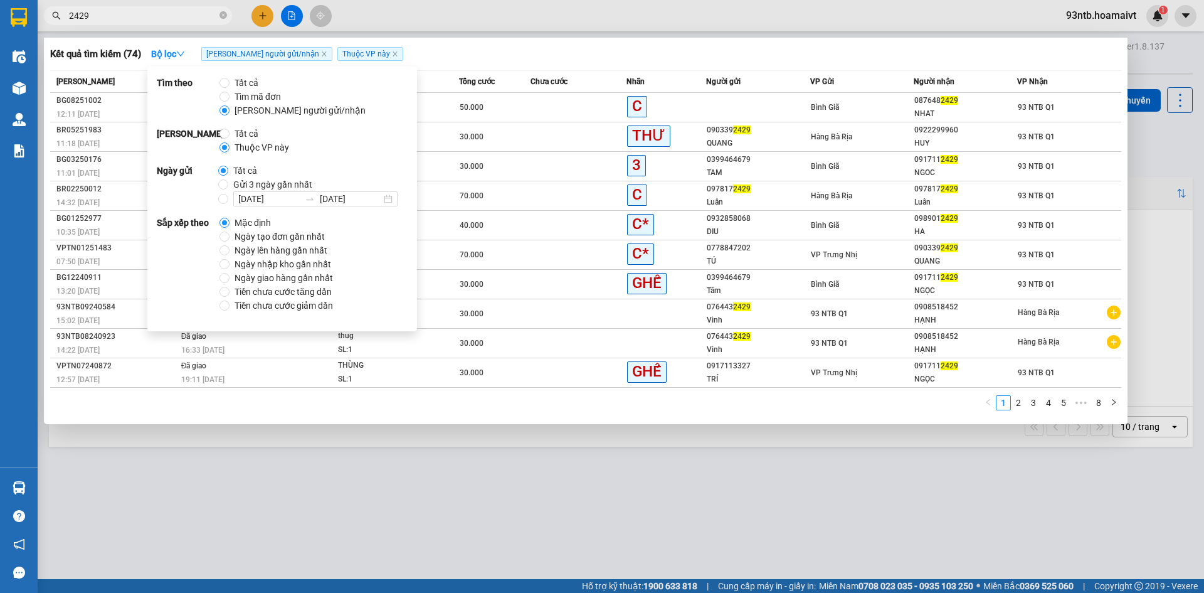
click at [550, 57] on div "Kết quả tìm kiếm ( 74 ) Bộ lọc Tìm người gửi/nhận Thuộc VP này" at bounding box center [585, 54] width 1071 height 20
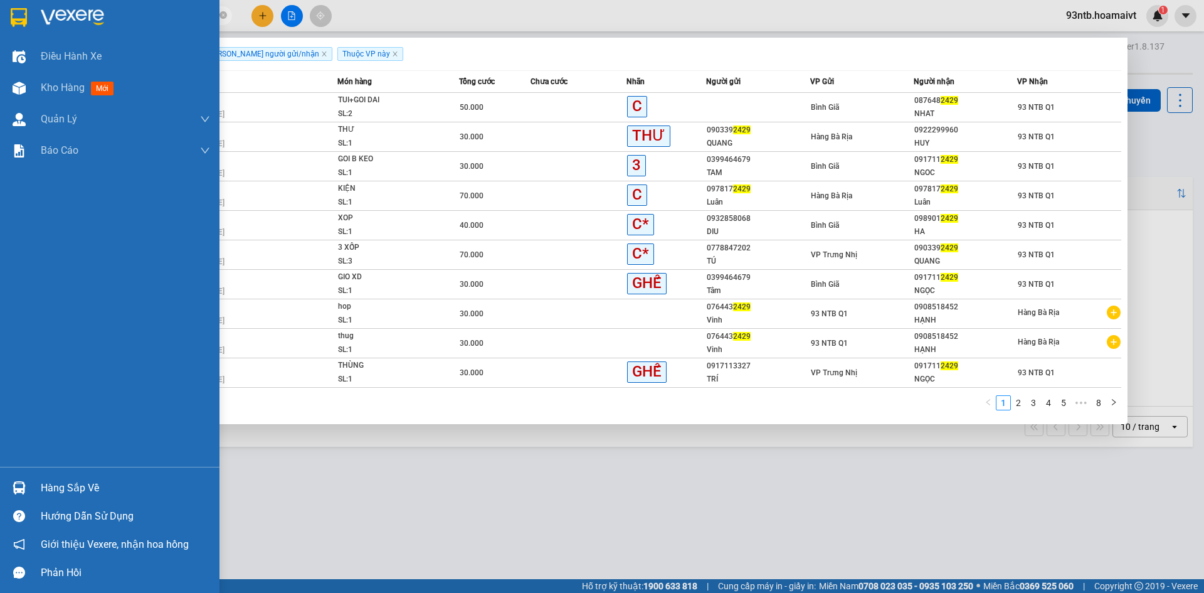
drag, startPoint x: 51, startPoint y: 482, endPoint x: 96, endPoint y: 484, distance: 45.2
click at [52, 482] on div "Hàng sắp về" at bounding box center [125, 488] width 169 height 19
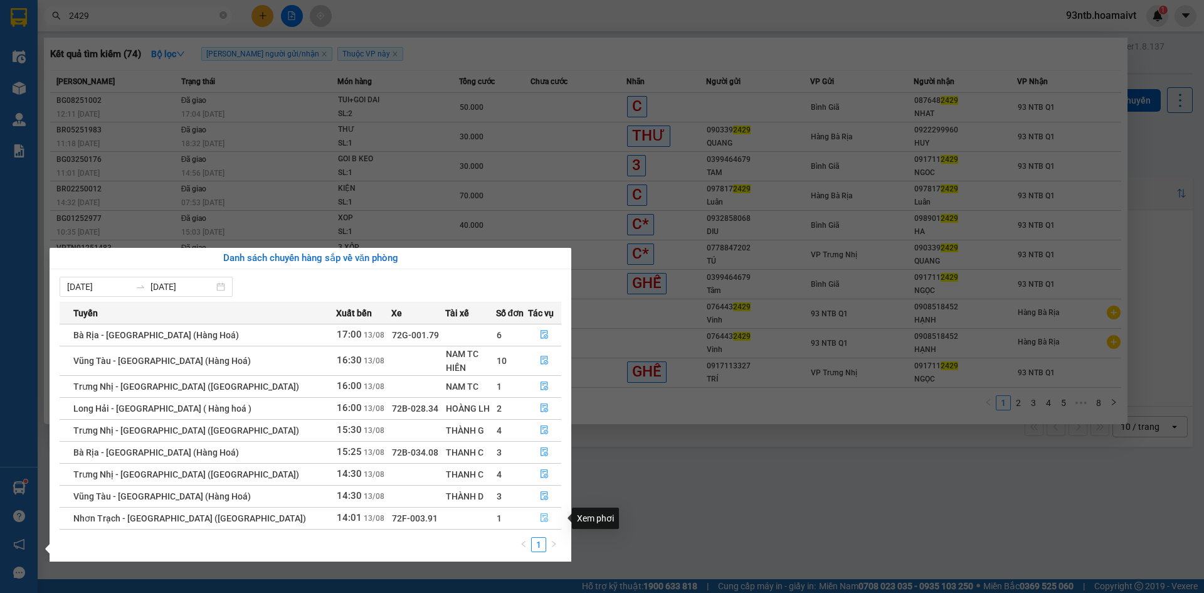
click at [540, 521] on icon "file-done" at bounding box center [544, 517] width 9 height 9
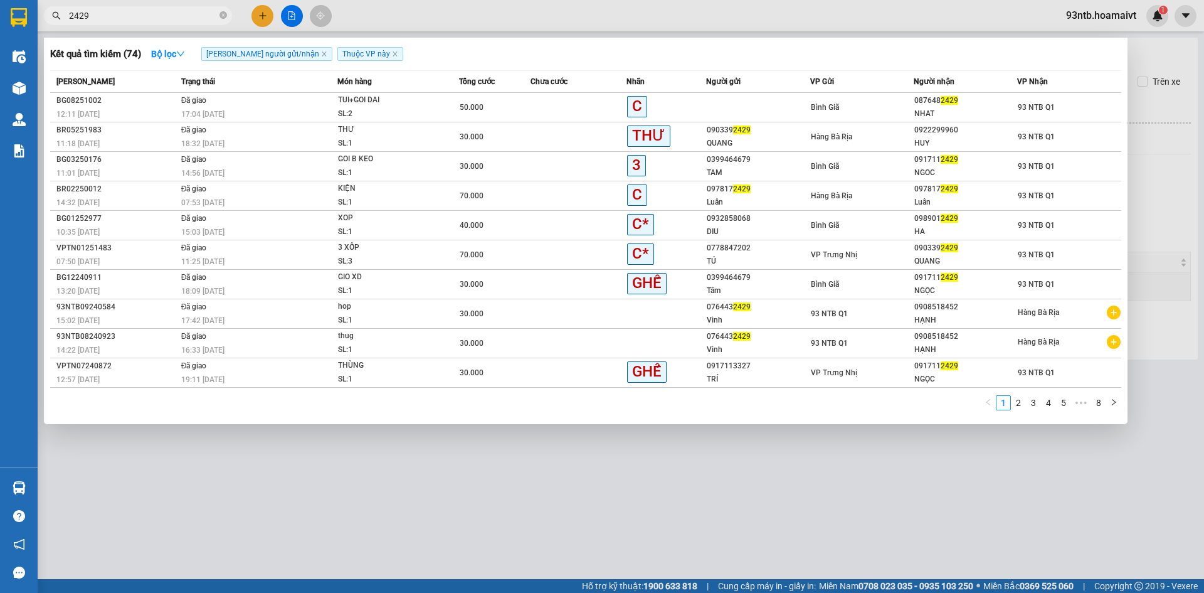
click at [612, 521] on div at bounding box center [602, 296] width 1204 height 593
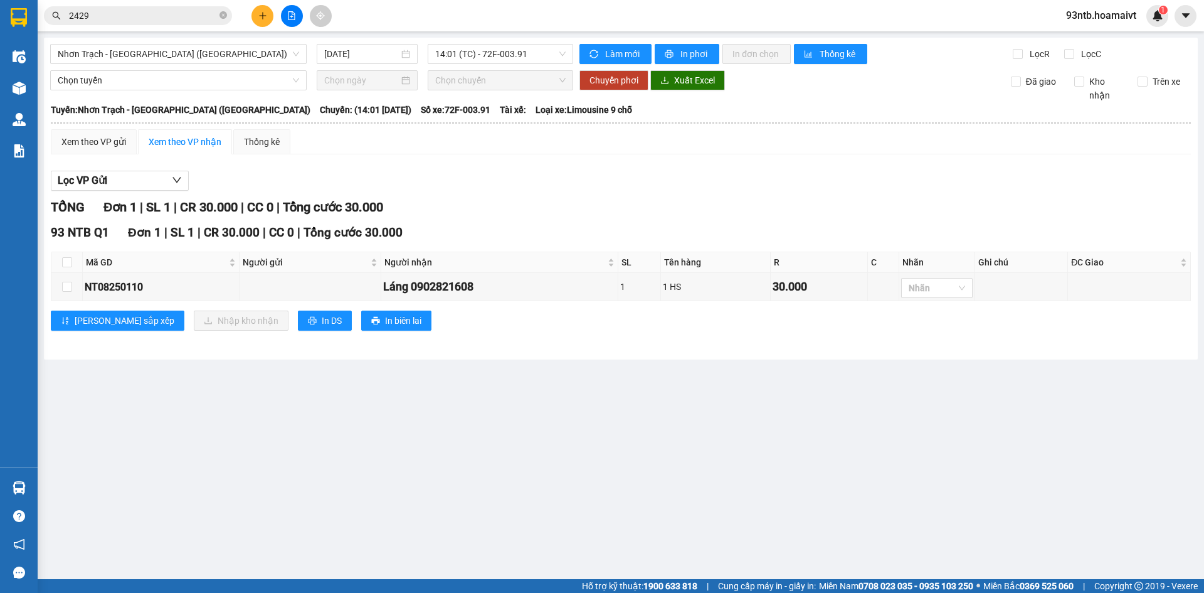
click at [607, 176] on div "Lọc VP Gửi" at bounding box center [621, 181] width 1141 height 21
click at [156, 9] on input "2429" at bounding box center [143, 16] width 148 height 14
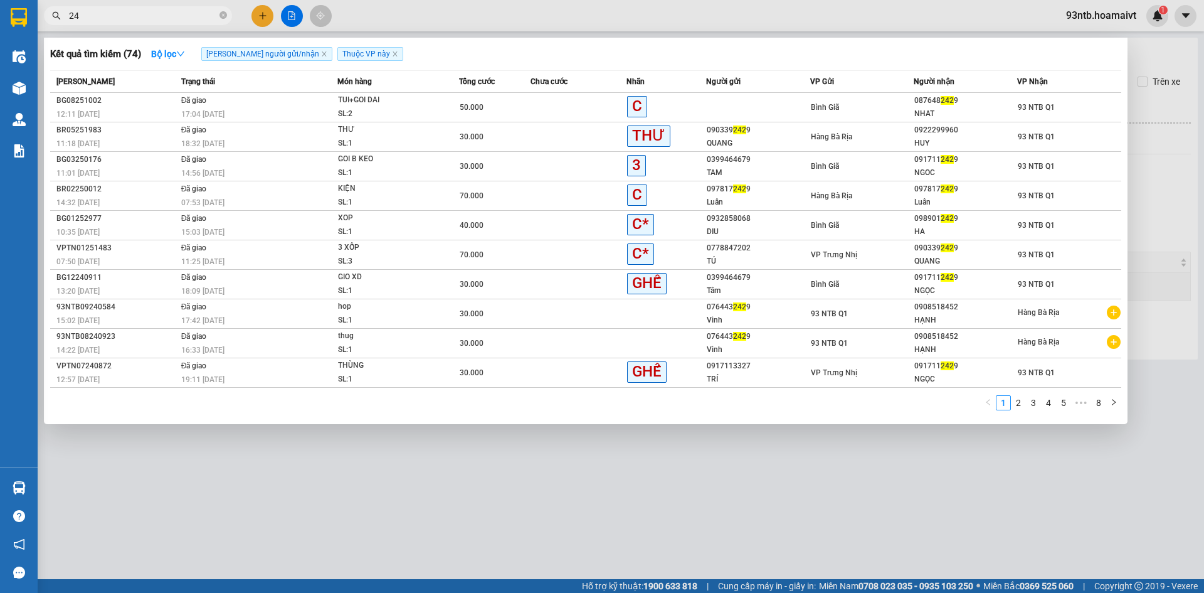
type input "2"
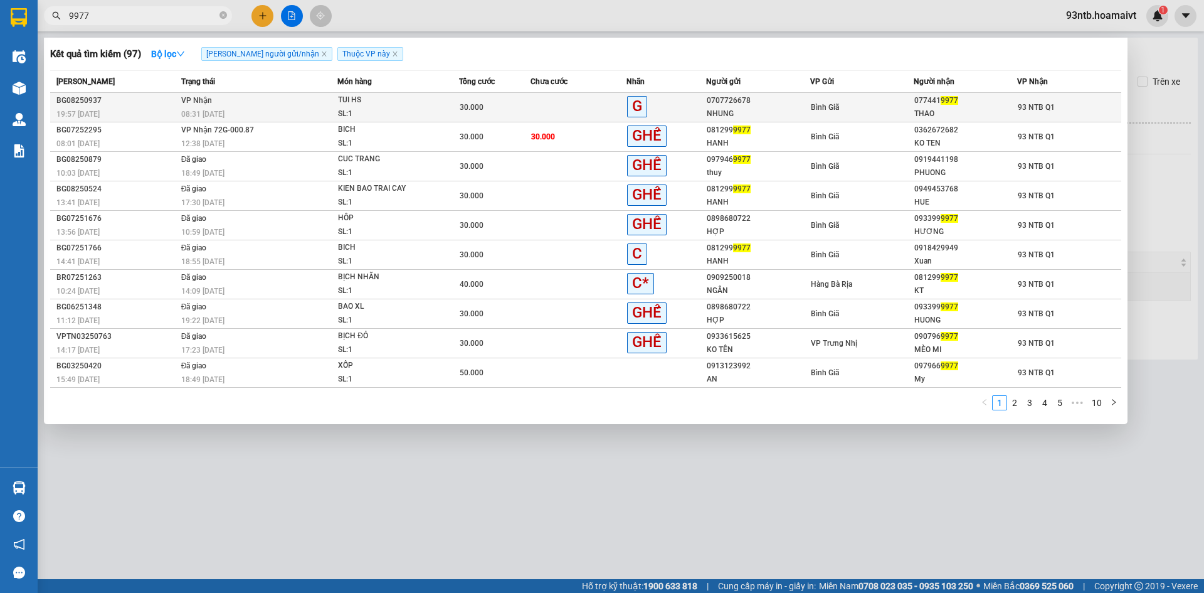
type input "9977"
click at [850, 104] on div "Bình Giã" at bounding box center [862, 107] width 102 height 14
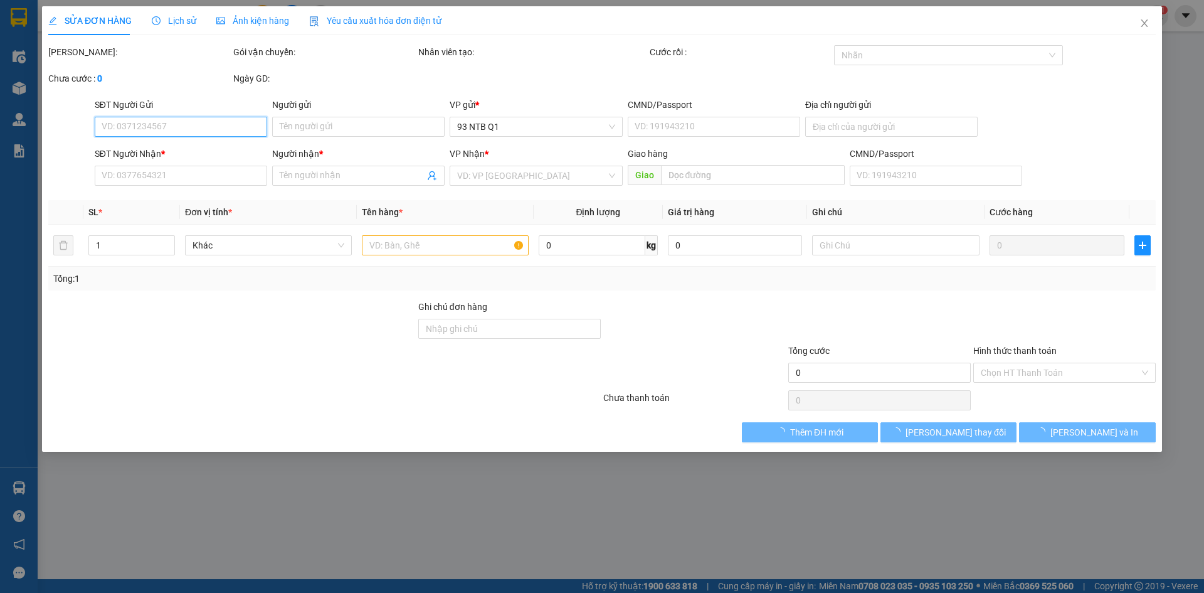
type input "0707726678"
type input "NHUNG"
type input "0774419977"
type input "THAO"
type input "30.000"
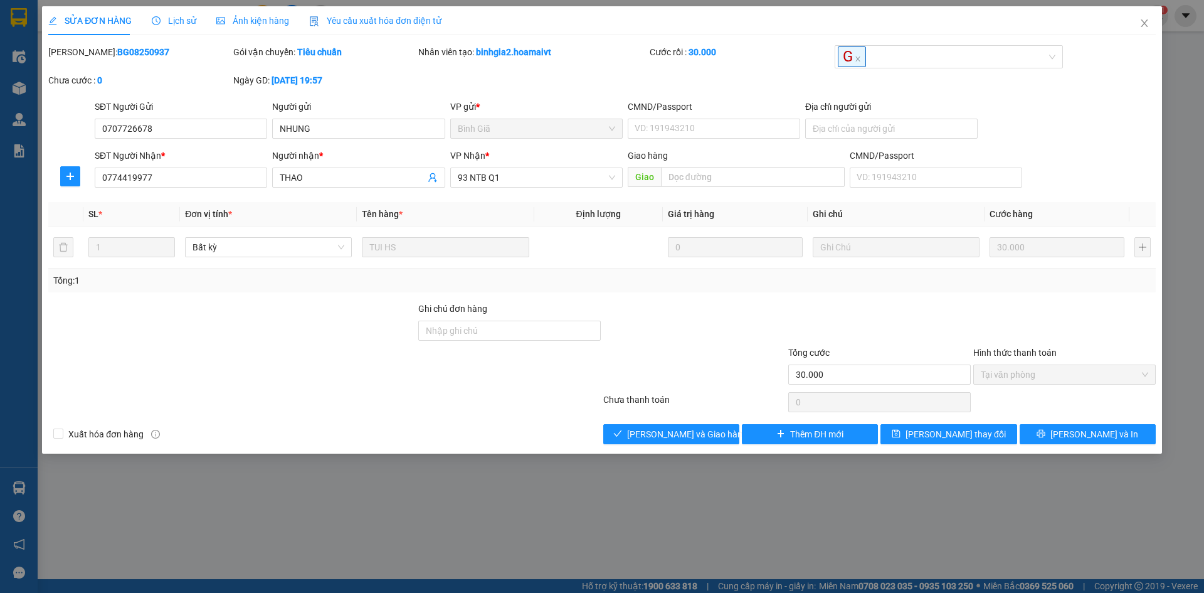
click at [681, 452] on div "SỬA ĐƠN HÀNG Lịch sử Ảnh kiện hàng Yêu cầu xuất hóa đơn điện tử Total Paid Fee …" at bounding box center [602, 229] width 1120 height 447
click at [679, 425] on button "Lưu và Giao hàng" at bounding box center [672, 434] width 136 height 20
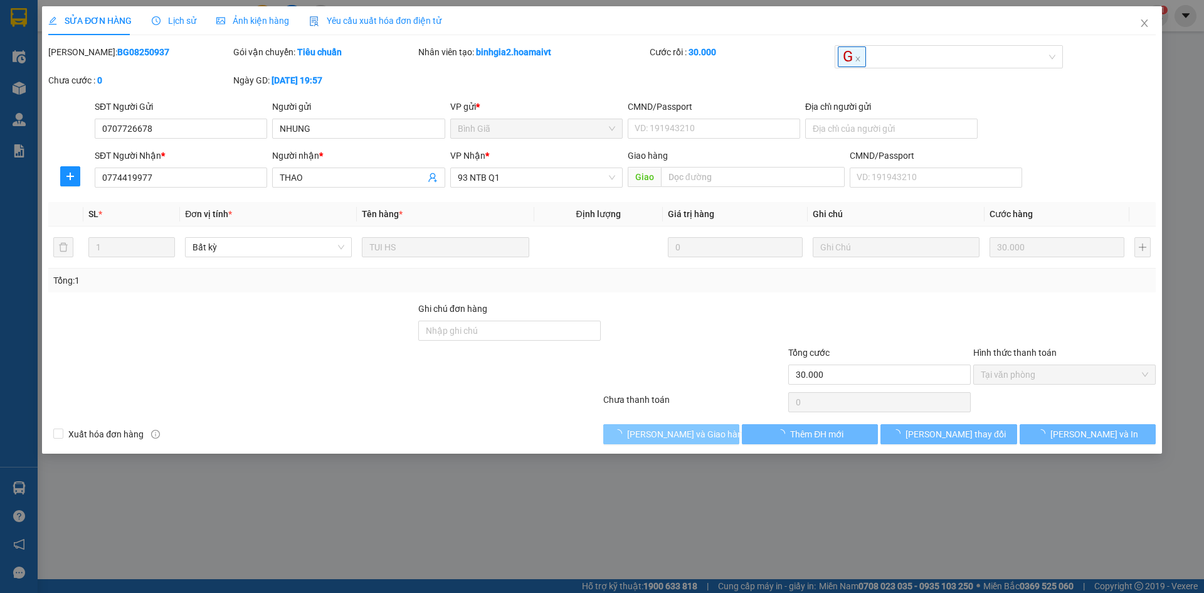
click at [680, 425] on button "Lưu và Giao hàng" at bounding box center [672, 434] width 136 height 20
click at [683, 427] on button "Lưu và Giao hàng" at bounding box center [672, 434] width 136 height 20
click at [684, 427] on span "Lưu và Giao hàng" at bounding box center [687, 434] width 120 height 14
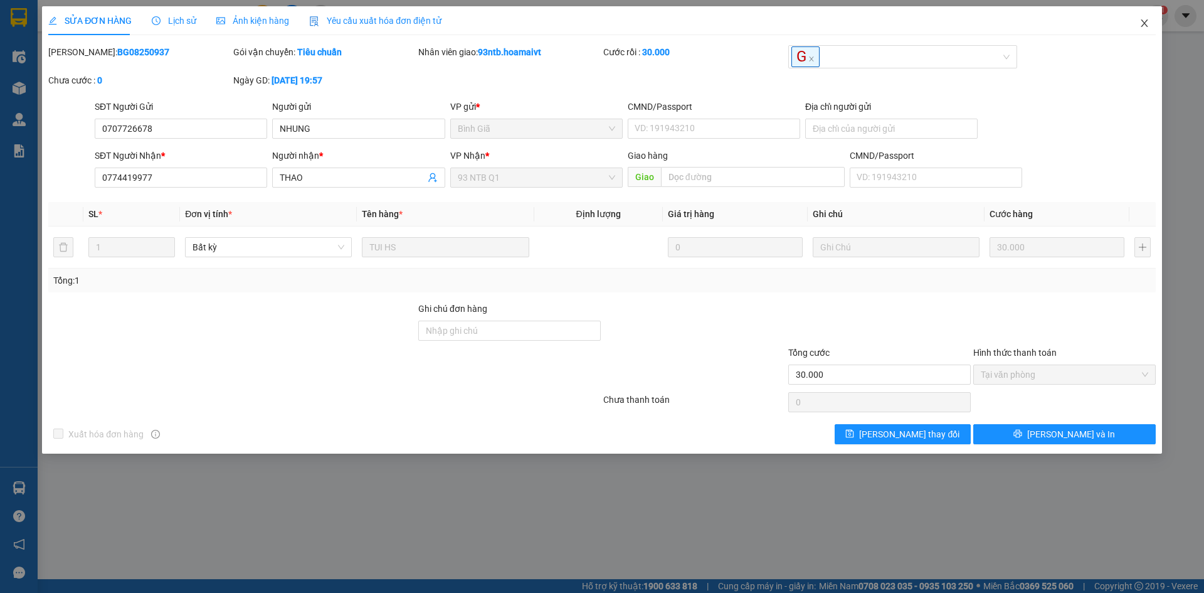
click at [1149, 24] on icon "close" at bounding box center [1145, 23] width 10 height 10
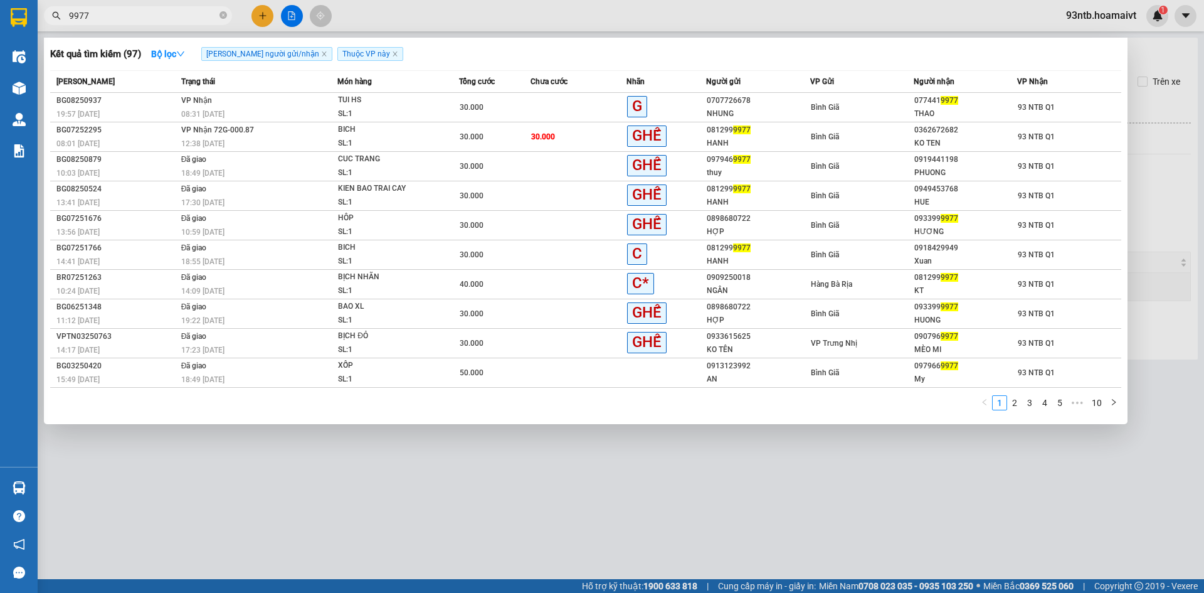
click at [105, 22] on input "9977" at bounding box center [143, 16] width 148 height 14
type input "9"
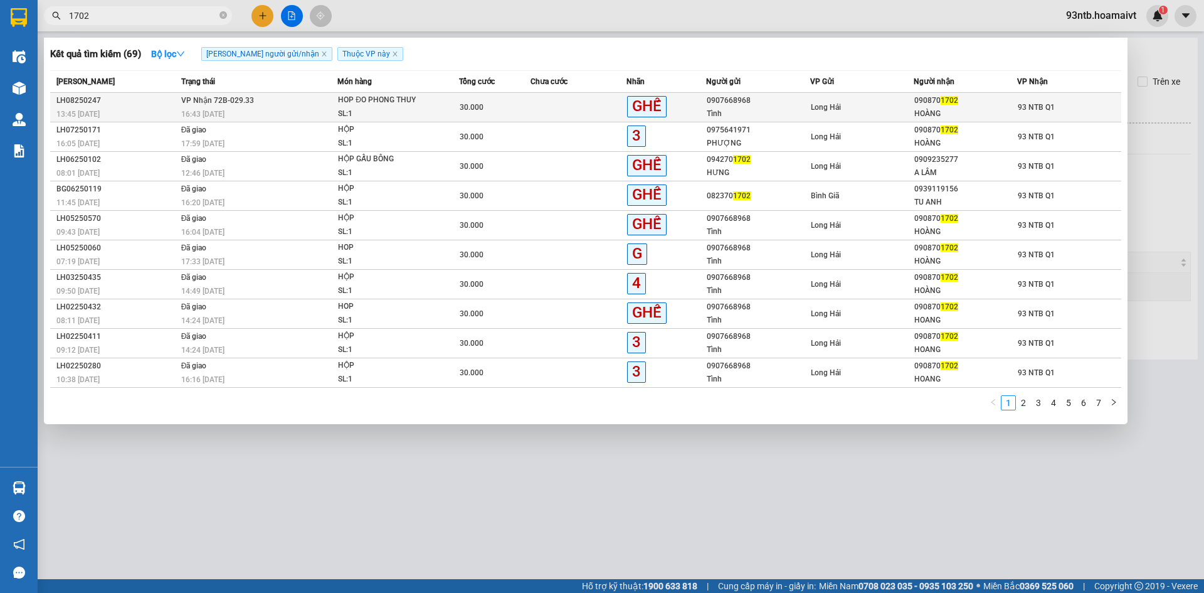
type input "1702"
click at [874, 103] on div "Long Hải" at bounding box center [862, 107] width 102 height 14
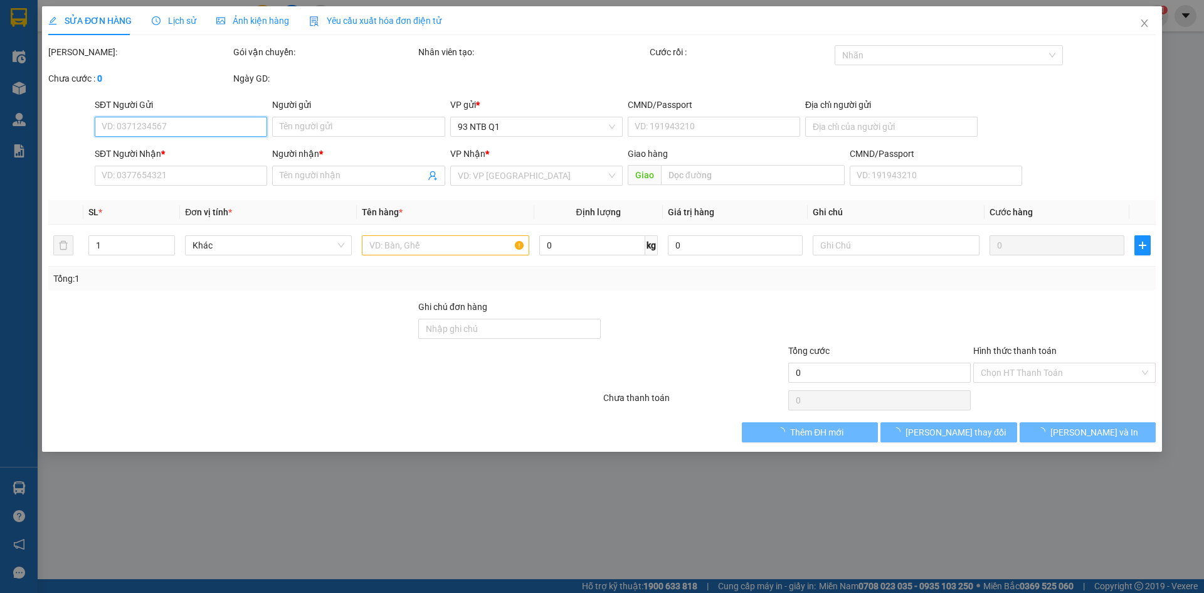
type input "0907668968"
type input "Tình"
type input "042076000211"
type input "LONG HAI"
type input "0908701702"
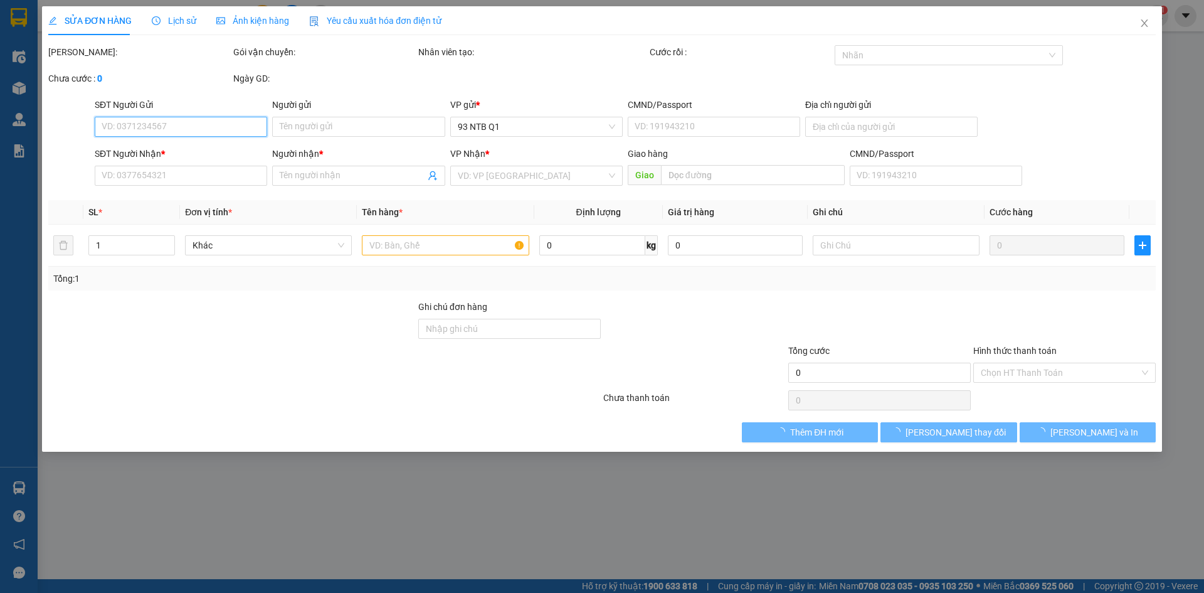
type input "HOÀNG"
type input "30.000"
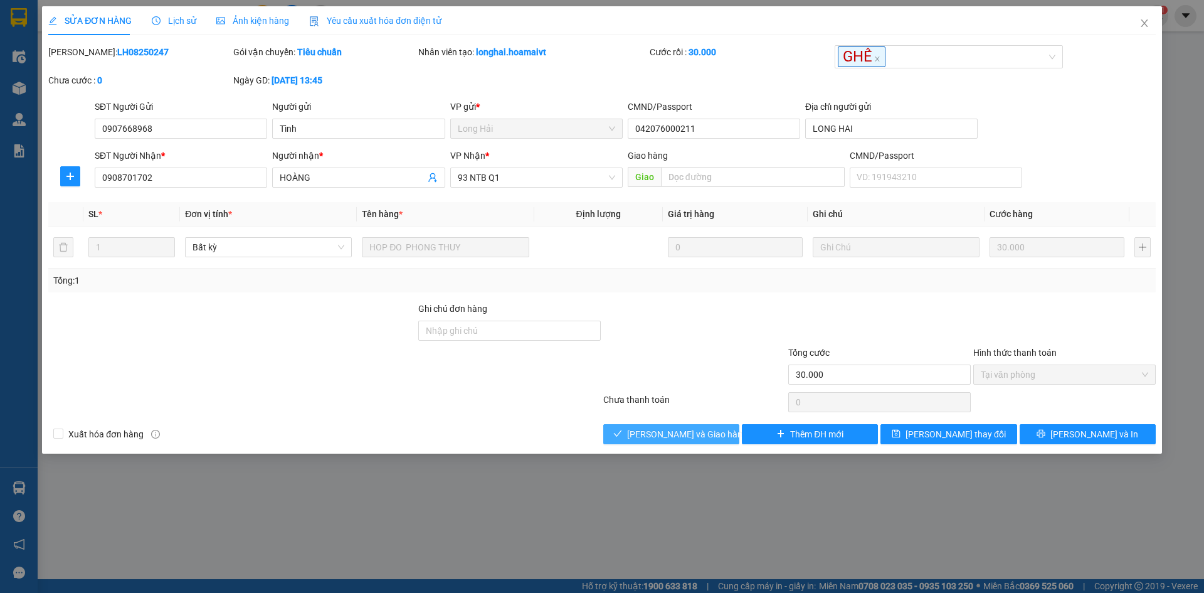
click at [673, 430] on span "Lưu và Giao hàng" at bounding box center [687, 434] width 120 height 14
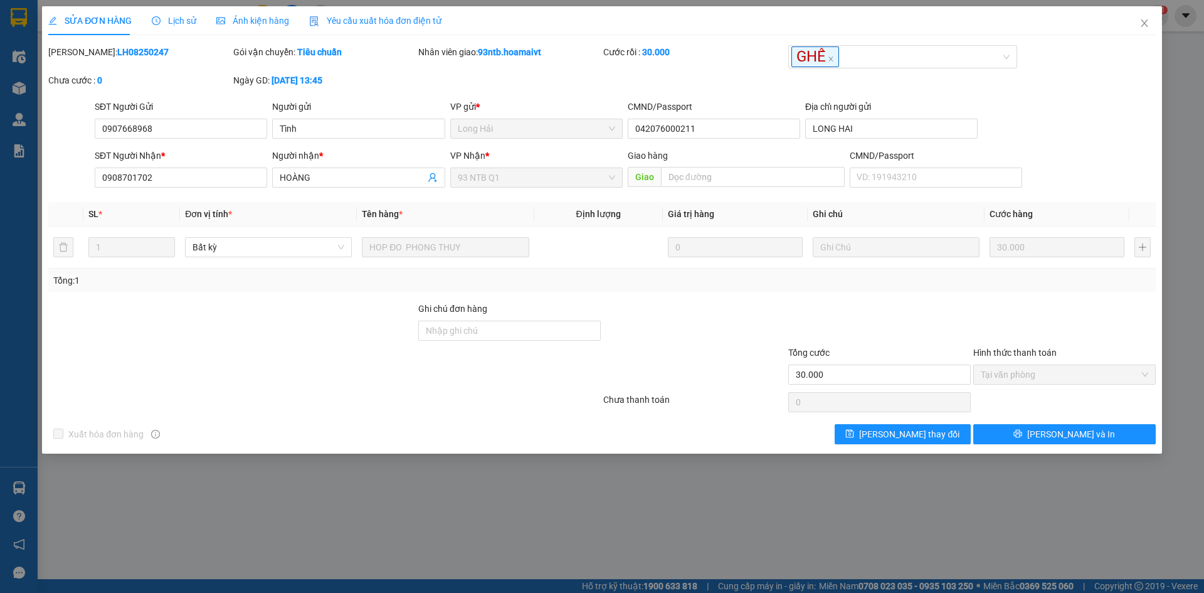
click at [1087, 60] on div "Mã ĐH: LH08250247 Gói vận chuyển: Tiêu chuẩn Nhân viên giao: 93ntb.hoamaivt Cướ…" at bounding box center [602, 72] width 1110 height 55
click at [1142, 16] on span "Close" at bounding box center [1144, 23] width 35 height 35
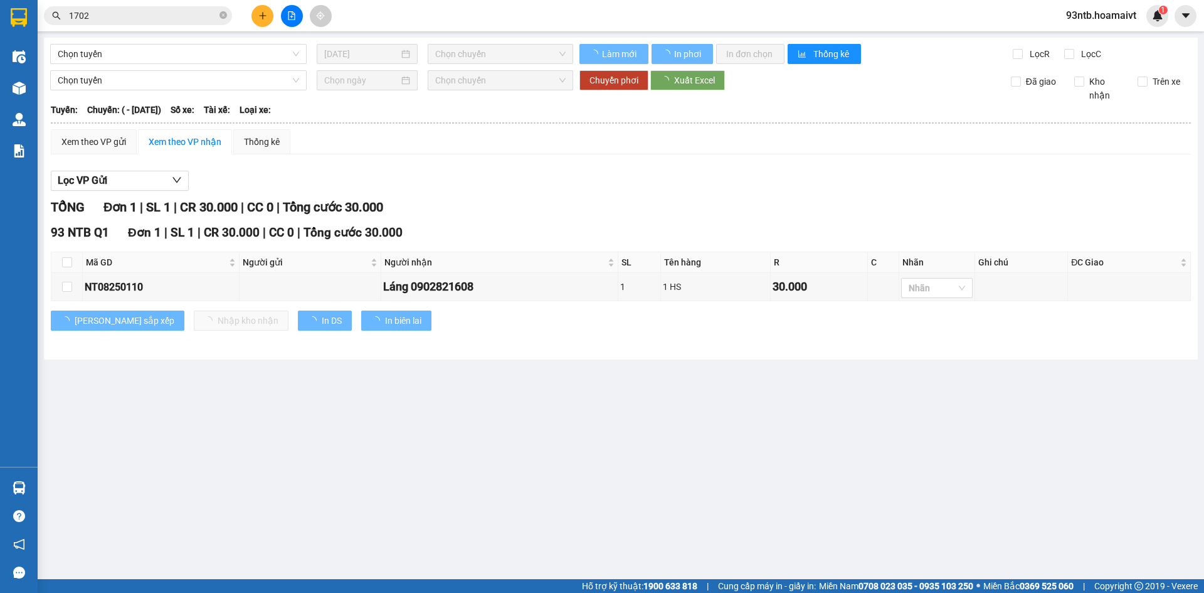
click at [162, 19] on input "1702" at bounding box center [143, 16] width 148 height 14
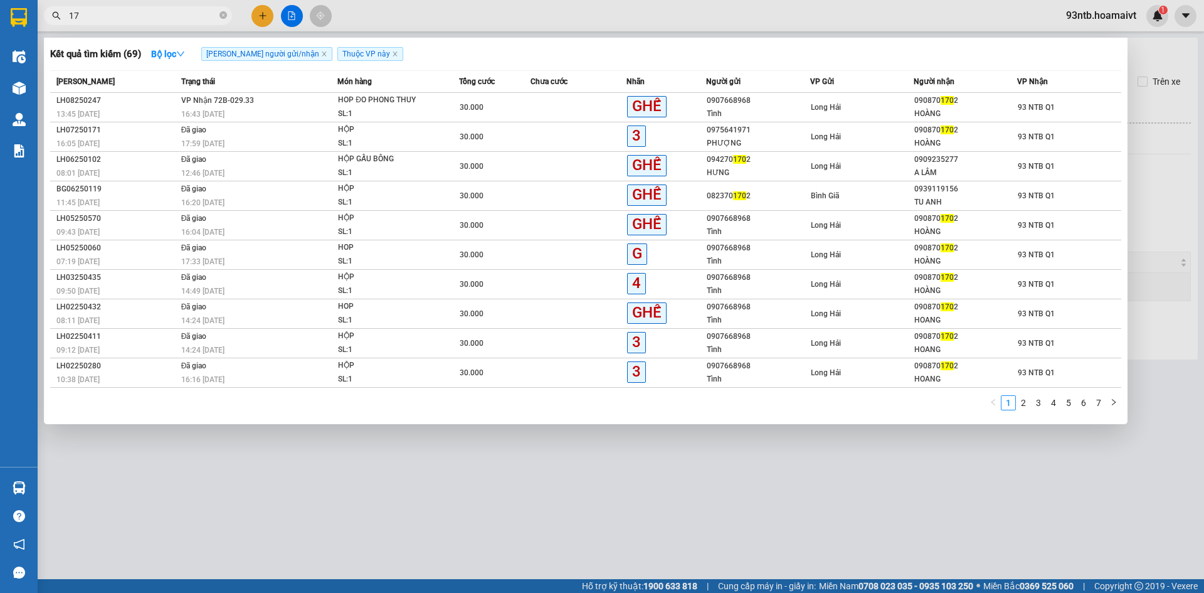
type input "1"
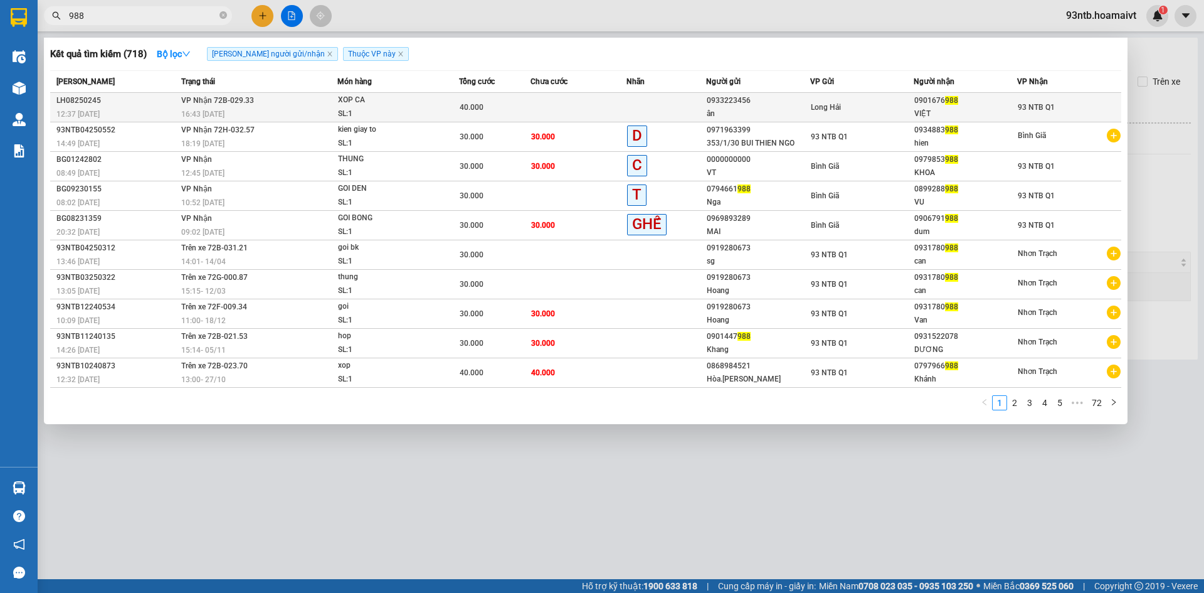
type input "988"
click at [521, 109] on div "40.000" at bounding box center [495, 107] width 71 height 14
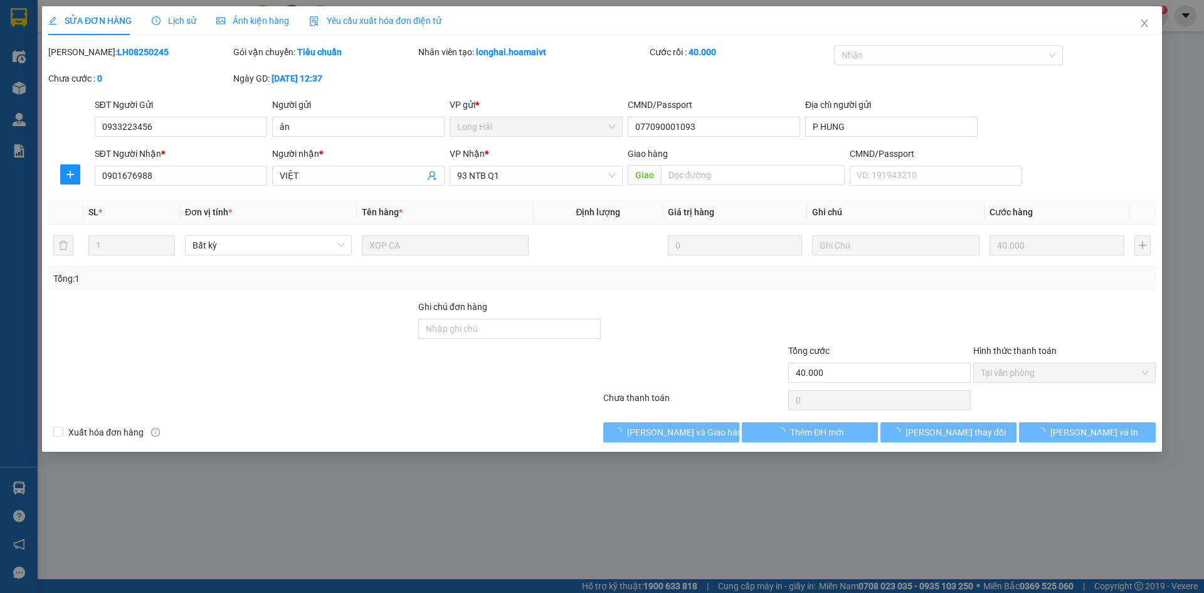
type input "0933223456"
type input "ân"
type input "077090001093"
type input "P HUNG"
type input "0901676988"
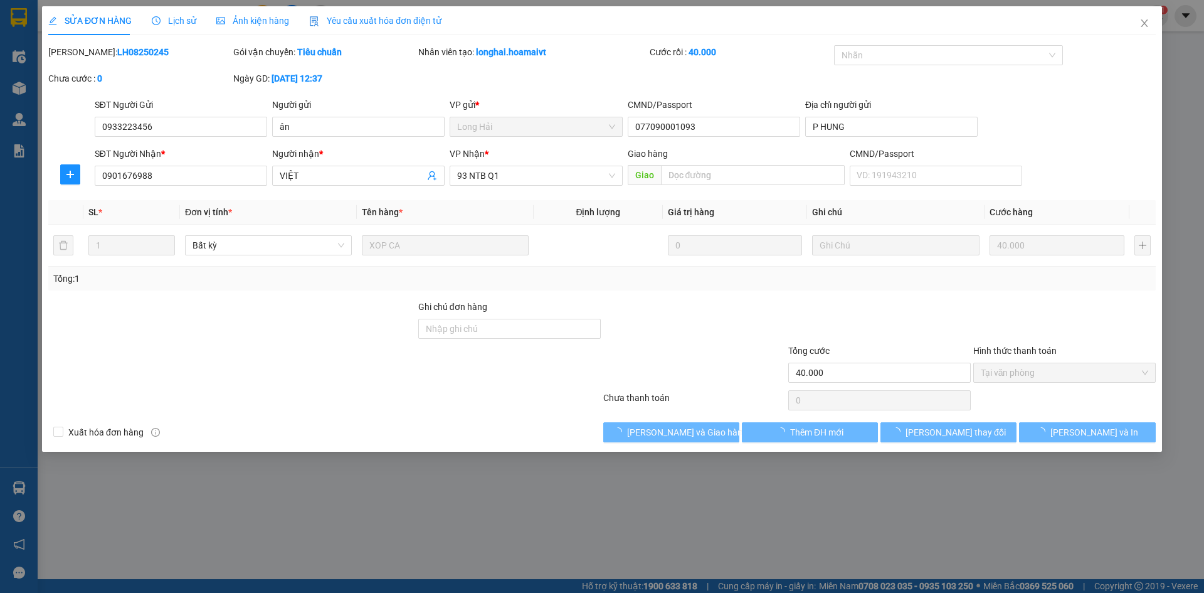
type input "VIỆT"
type input "40.000"
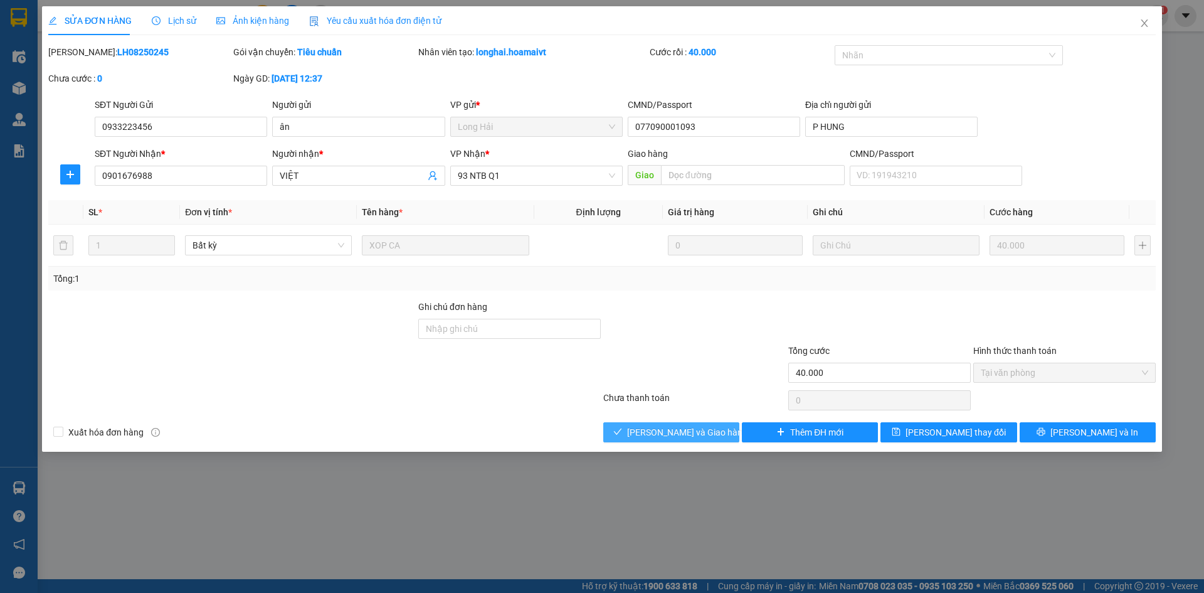
click at [703, 432] on span "Lưu và Giao hàng" at bounding box center [687, 432] width 120 height 14
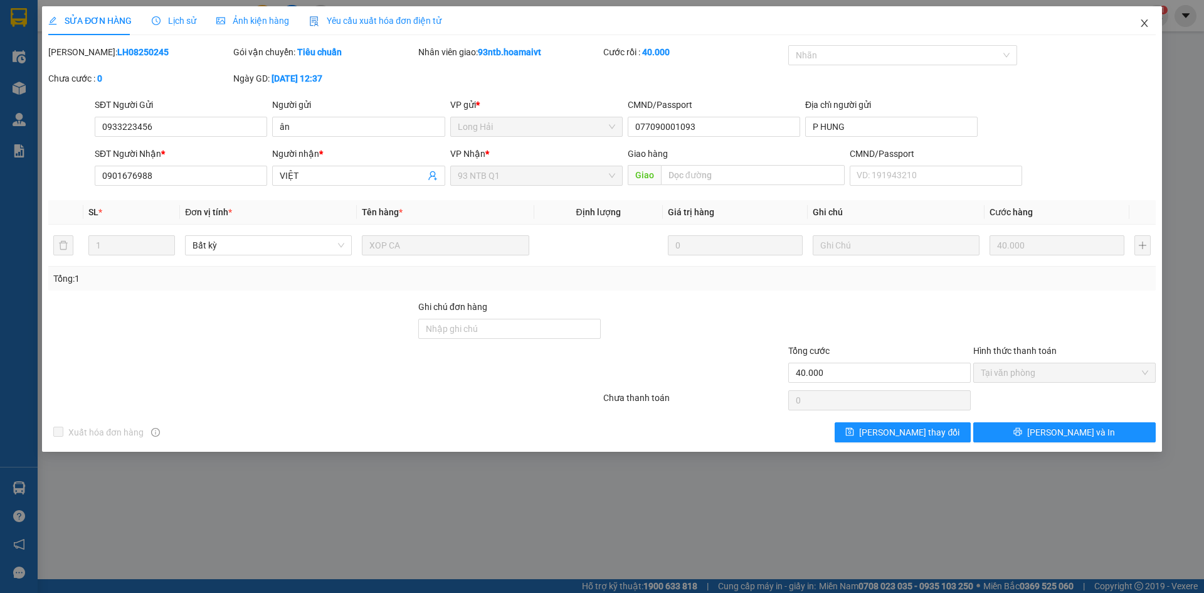
click at [1156, 24] on span "Close" at bounding box center [1144, 23] width 35 height 35
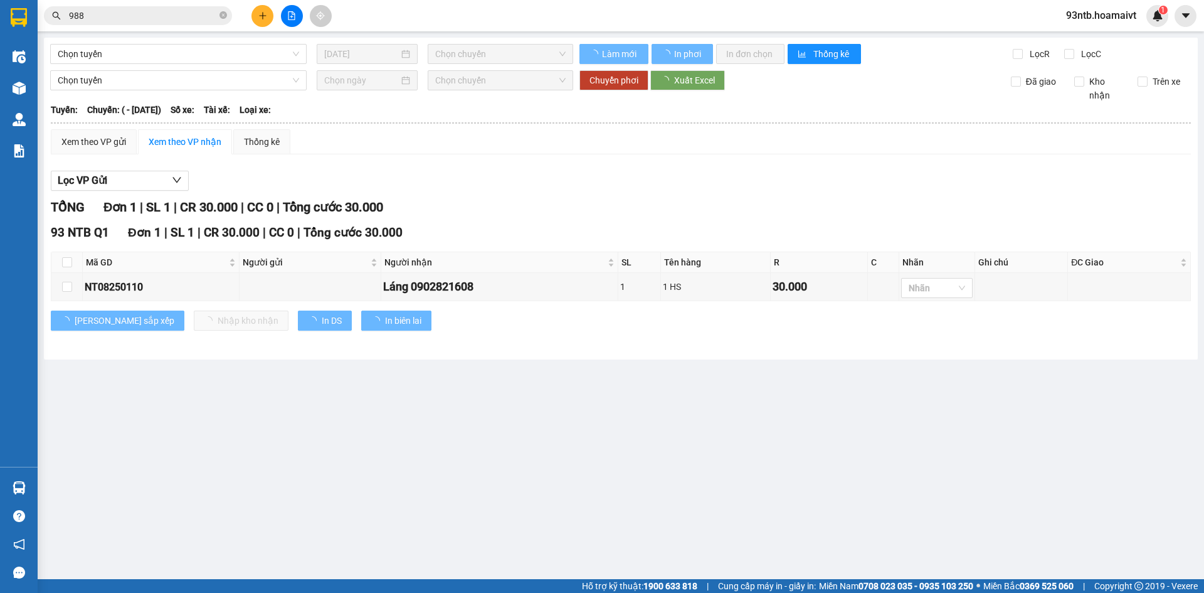
click at [173, 17] on input "988" at bounding box center [143, 16] width 148 height 14
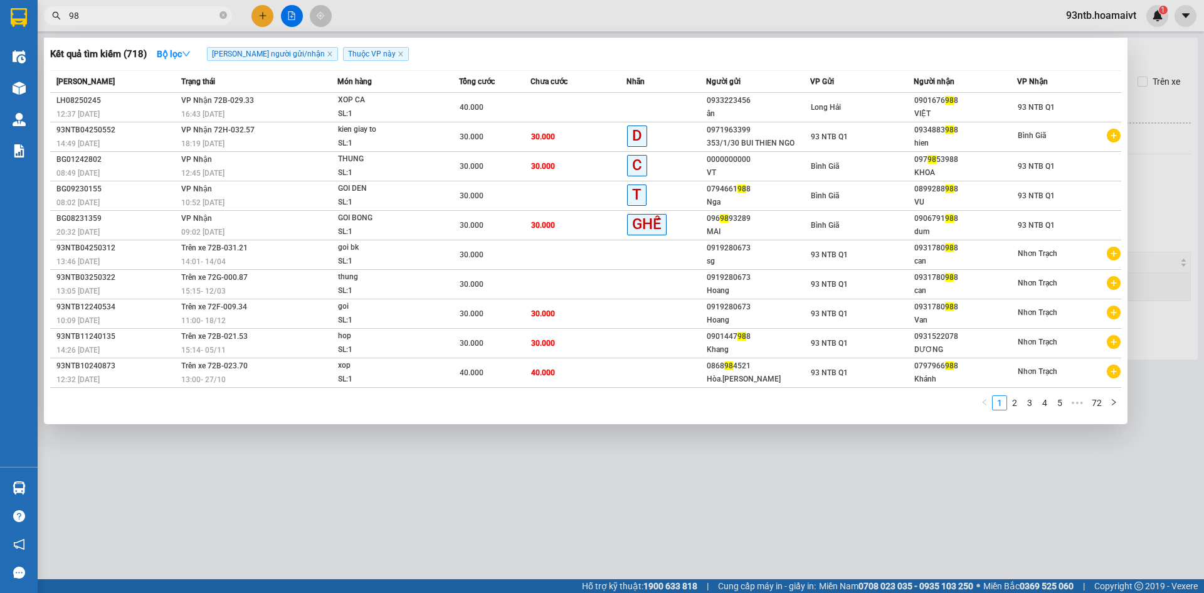
type input "9"
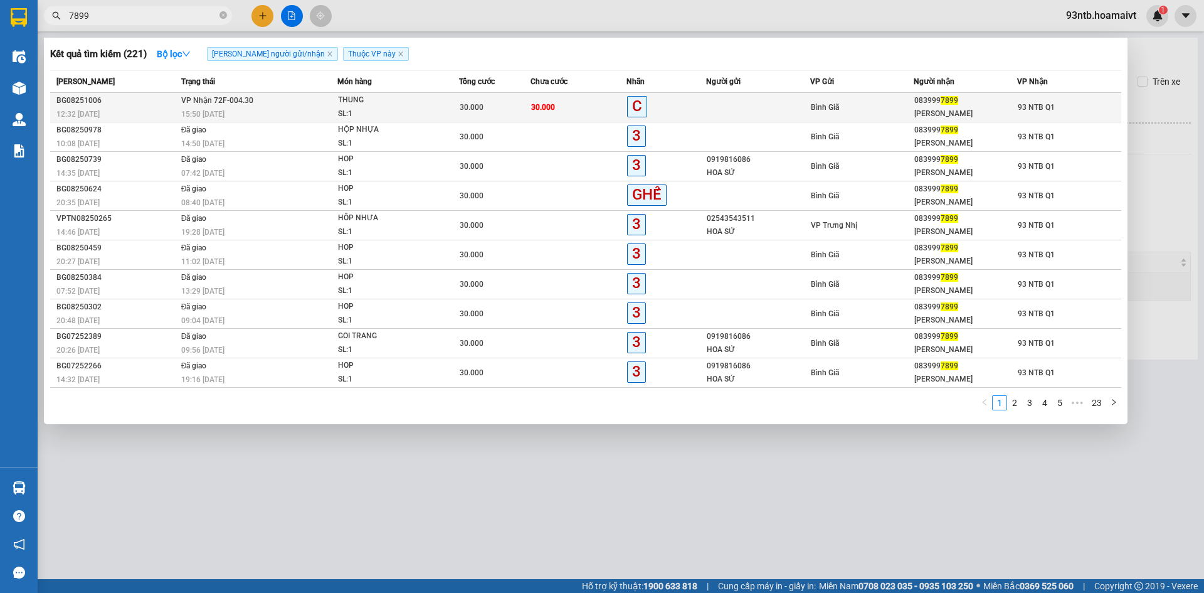
type input "7899"
click at [912, 105] on div "Bình Giã" at bounding box center [862, 107] width 102 height 14
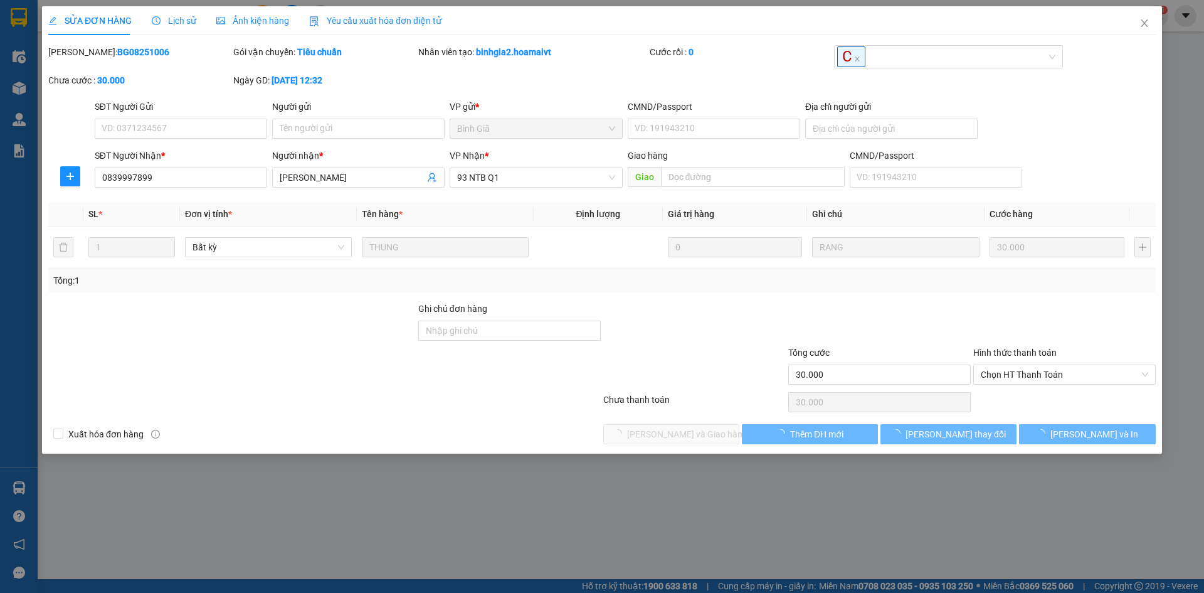
type input "0839997899"
type input "HẢI ĐĂNG"
type input "30.000"
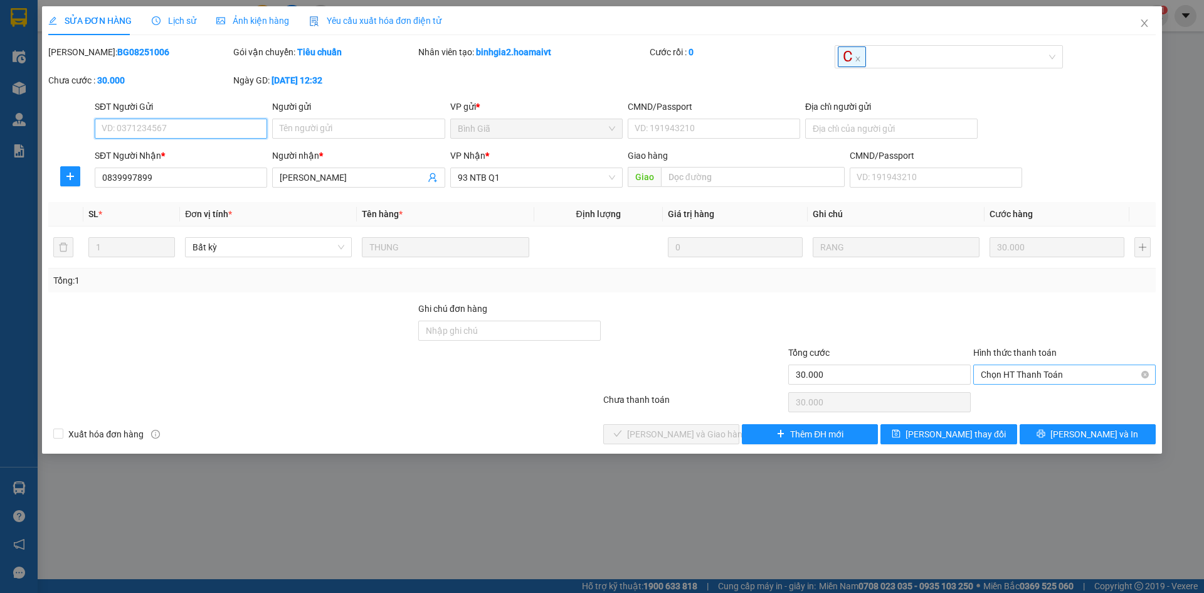
click at [1034, 375] on span "Chọn HT Thanh Toán" at bounding box center [1065, 374] width 168 height 19
click at [1038, 391] on div "Tại văn phòng" at bounding box center [1065, 400] width 183 height 20
type input "0"
click at [704, 422] on div "Total Paid Fee 0 Total UnPaid Fee 30.000 Cash Collection Total Fee Mã ĐH: BG082…" at bounding box center [602, 244] width 1108 height 399
click at [701, 433] on span "Lưu và Giao hàng" at bounding box center [687, 434] width 120 height 14
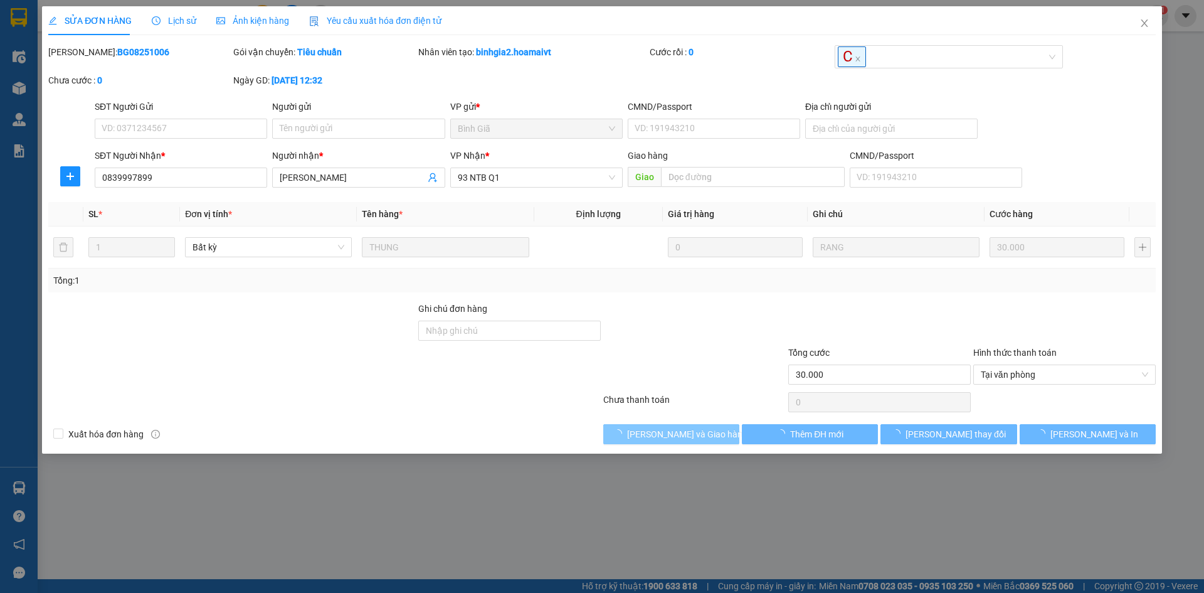
click at [701, 433] on span "Lưu và Giao hàng" at bounding box center [687, 434] width 120 height 14
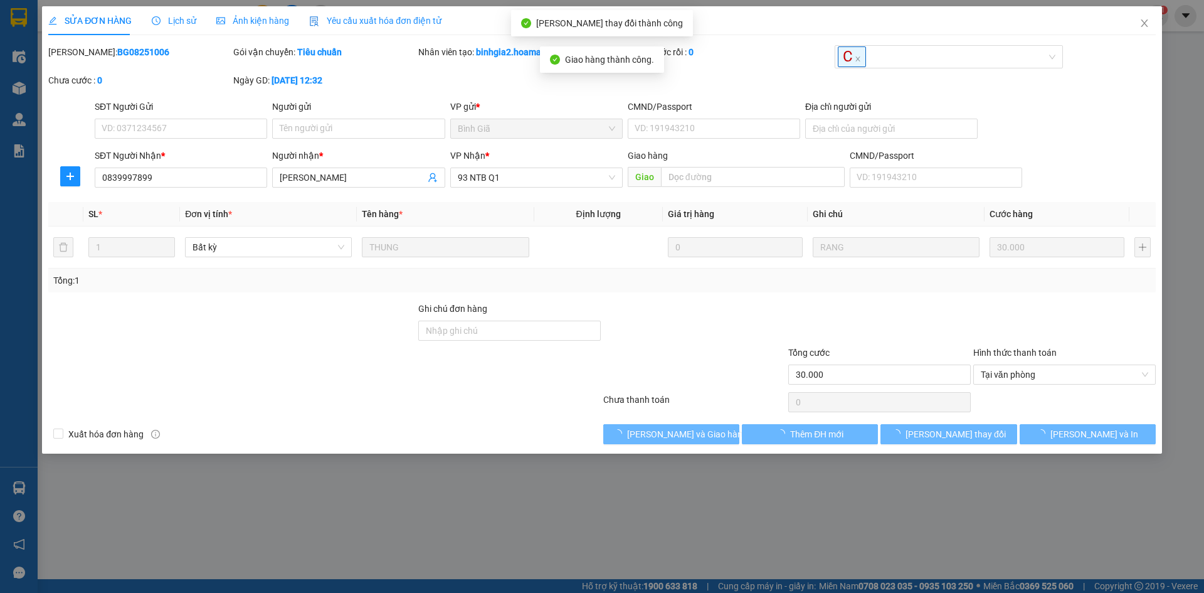
click at [846, 325] on div at bounding box center [879, 324] width 185 height 44
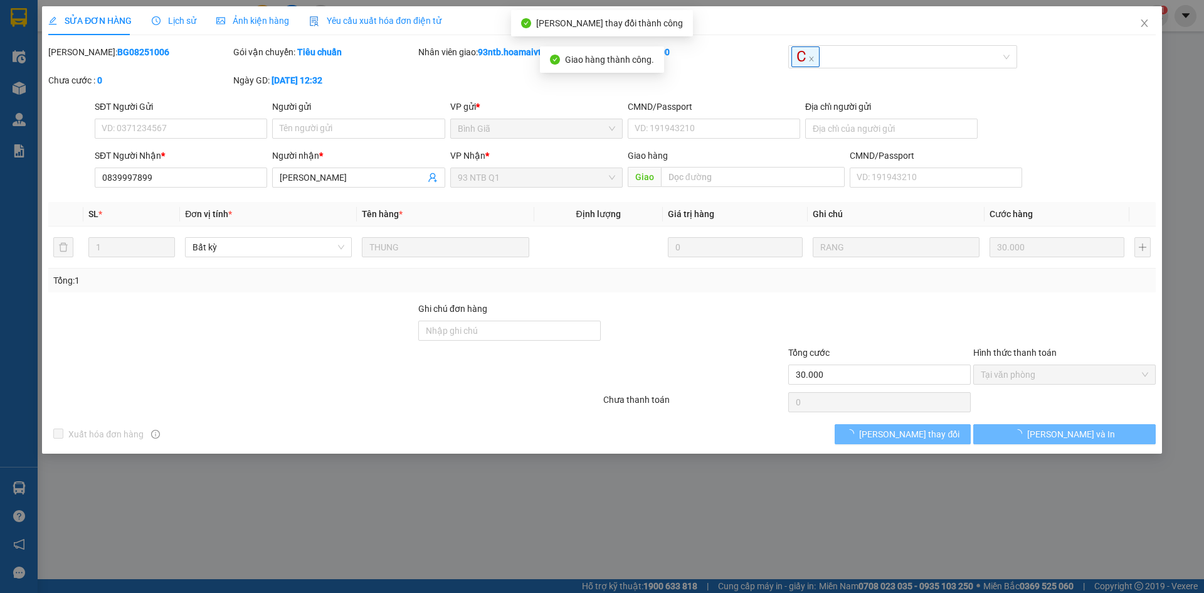
click at [846, 325] on div at bounding box center [879, 324] width 185 height 44
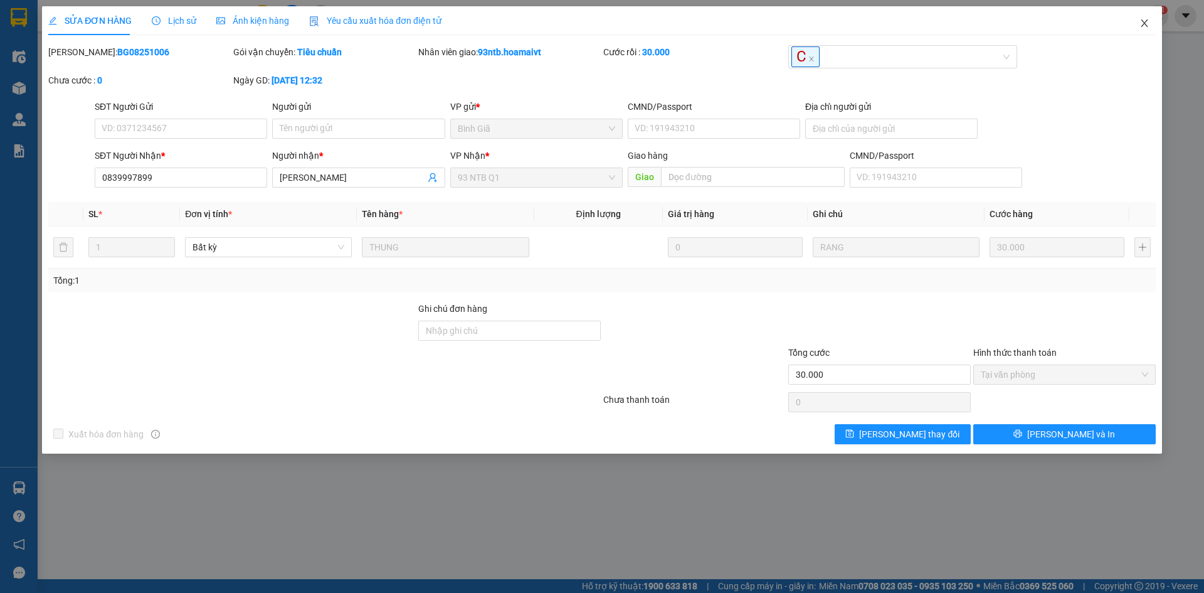
click at [1144, 18] on span "Close" at bounding box center [1144, 23] width 35 height 35
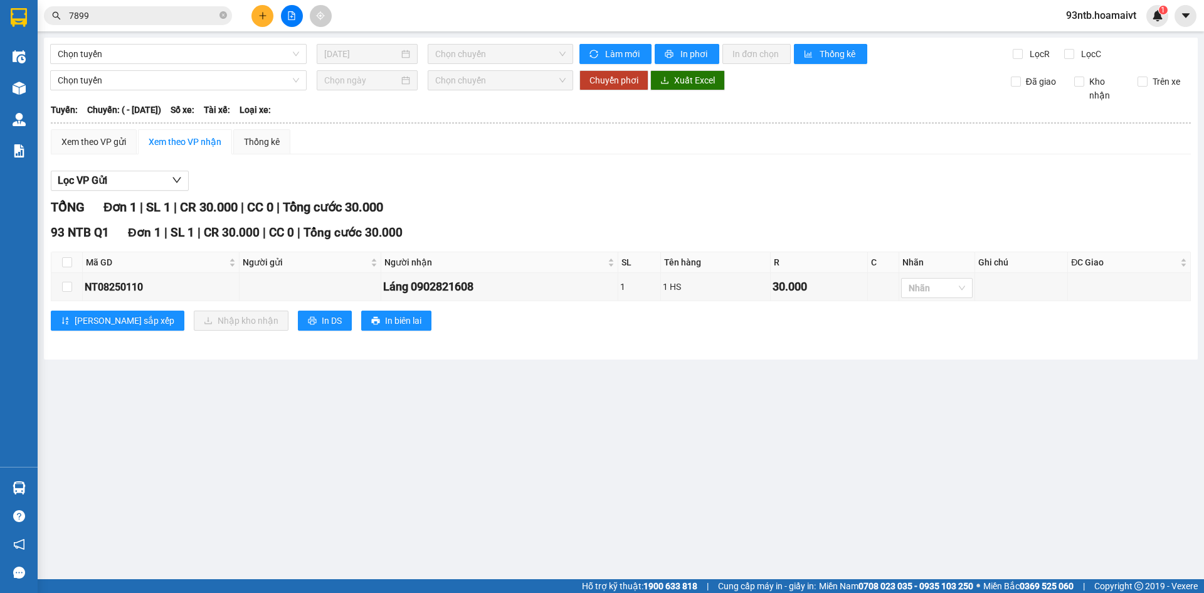
click at [132, 20] on input "7899" at bounding box center [143, 16] width 148 height 14
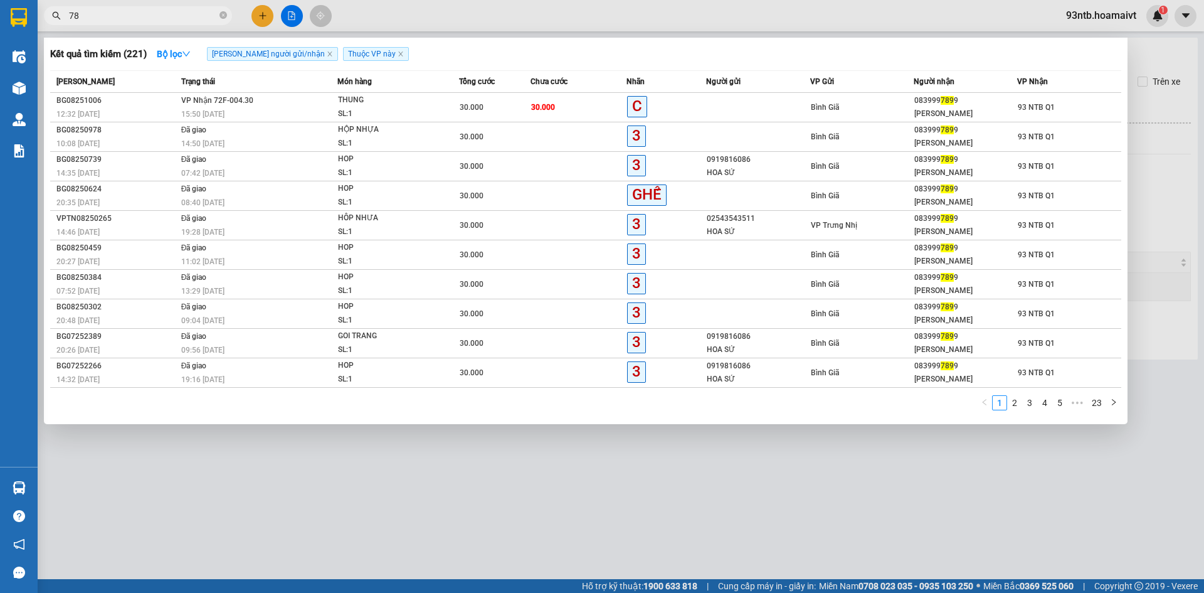
type input "7"
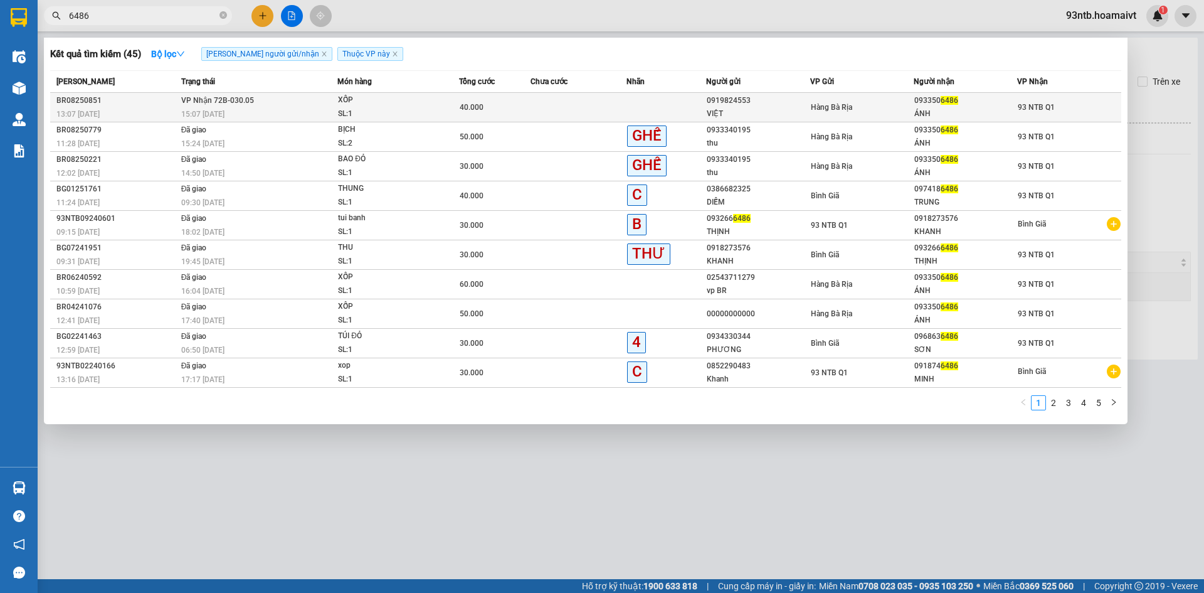
type input "6486"
click at [877, 102] on div "Hàng Bà Rịa" at bounding box center [862, 107] width 102 height 14
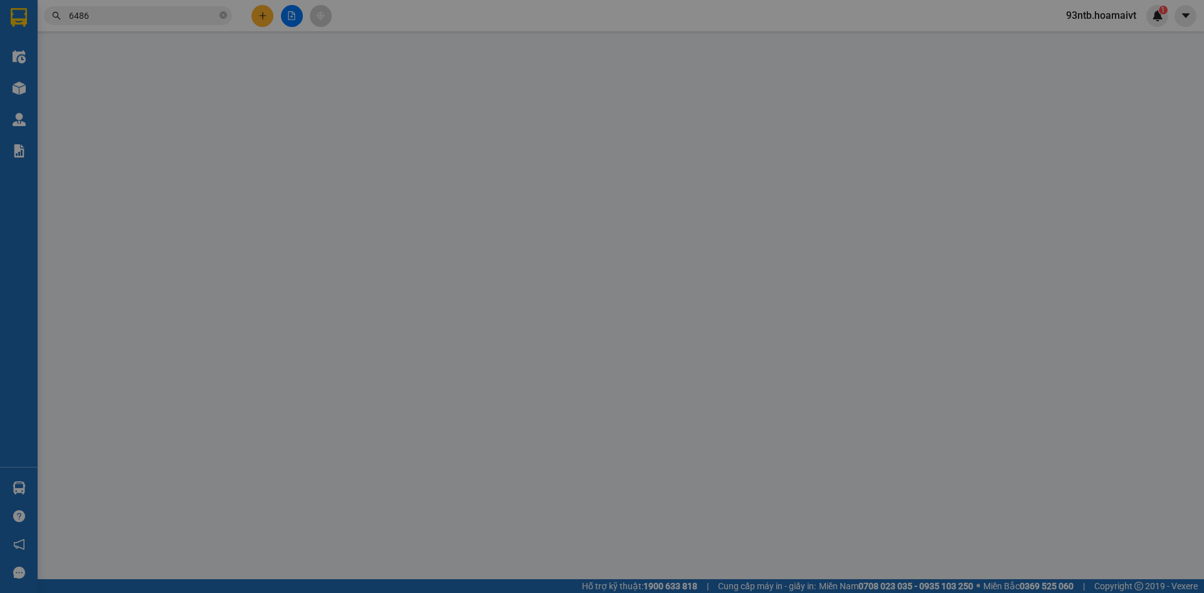
type input "0919824553"
type input "VIỆT"
type input "077186003511"
type input "0933506486"
type input "ÁNH"
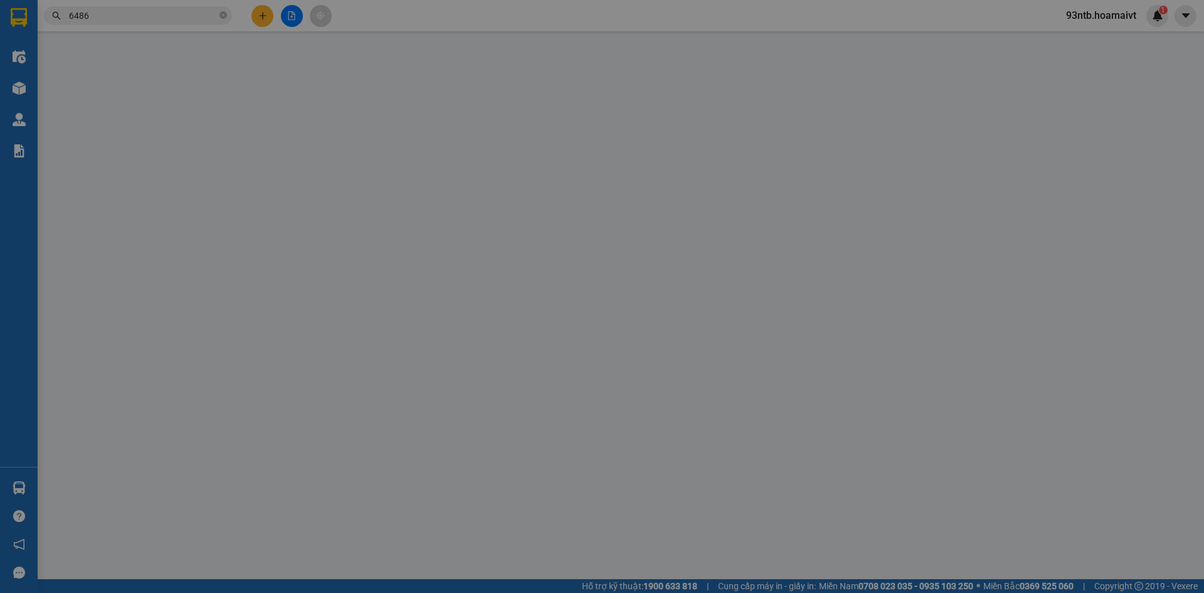
type input "40.000"
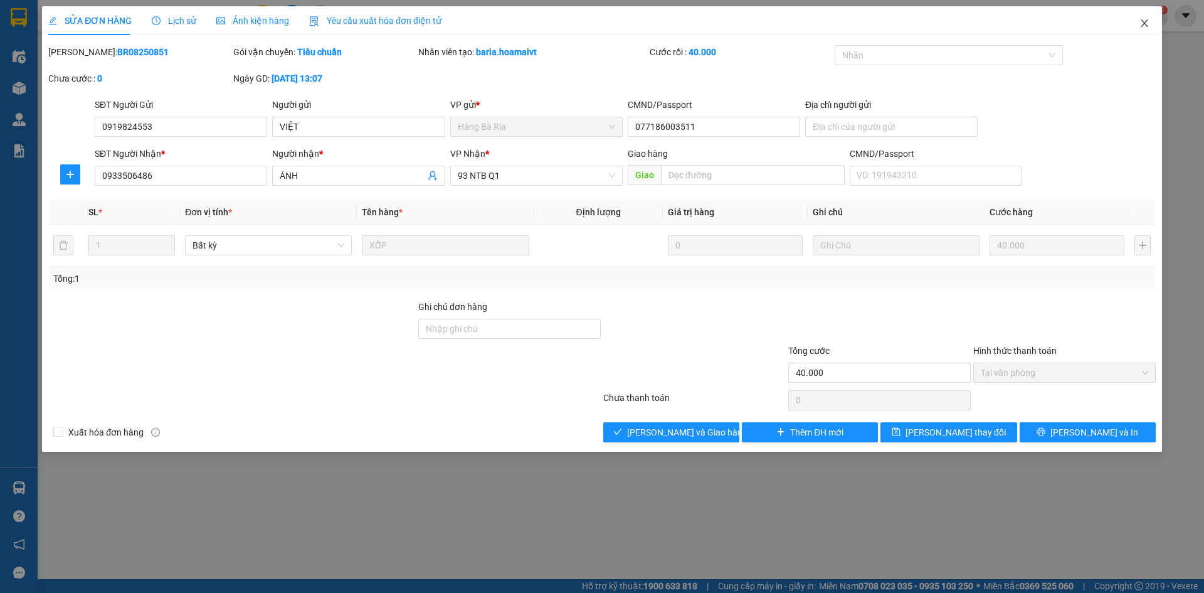
click at [1141, 23] on icon "close" at bounding box center [1145, 23] width 10 height 10
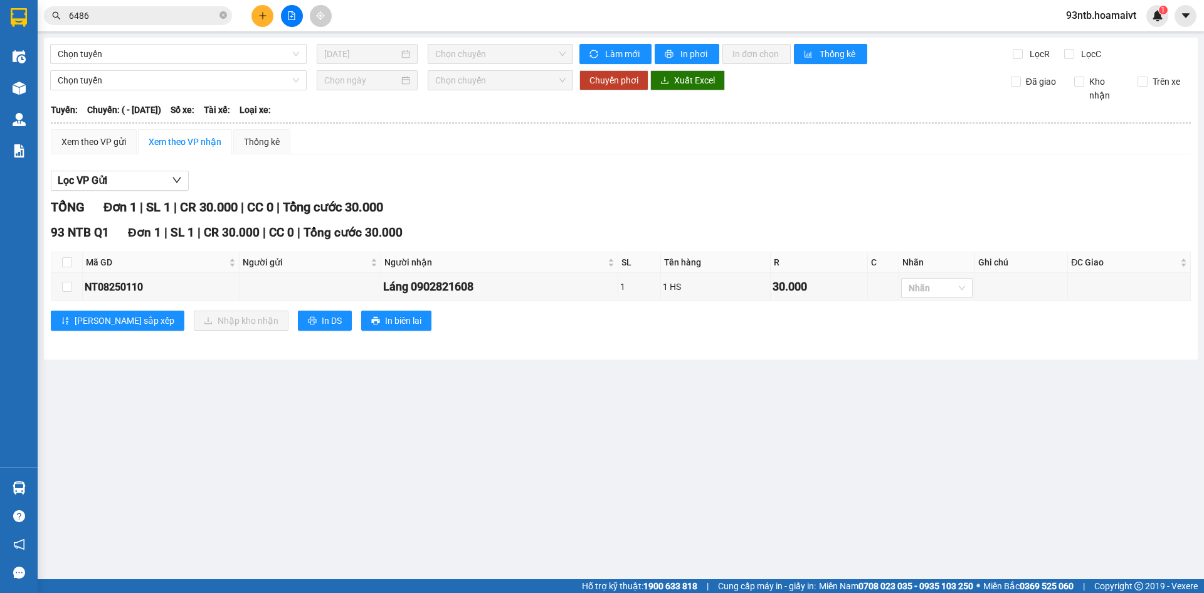
click at [125, 22] on input "6486" at bounding box center [143, 16] width 148 height 14
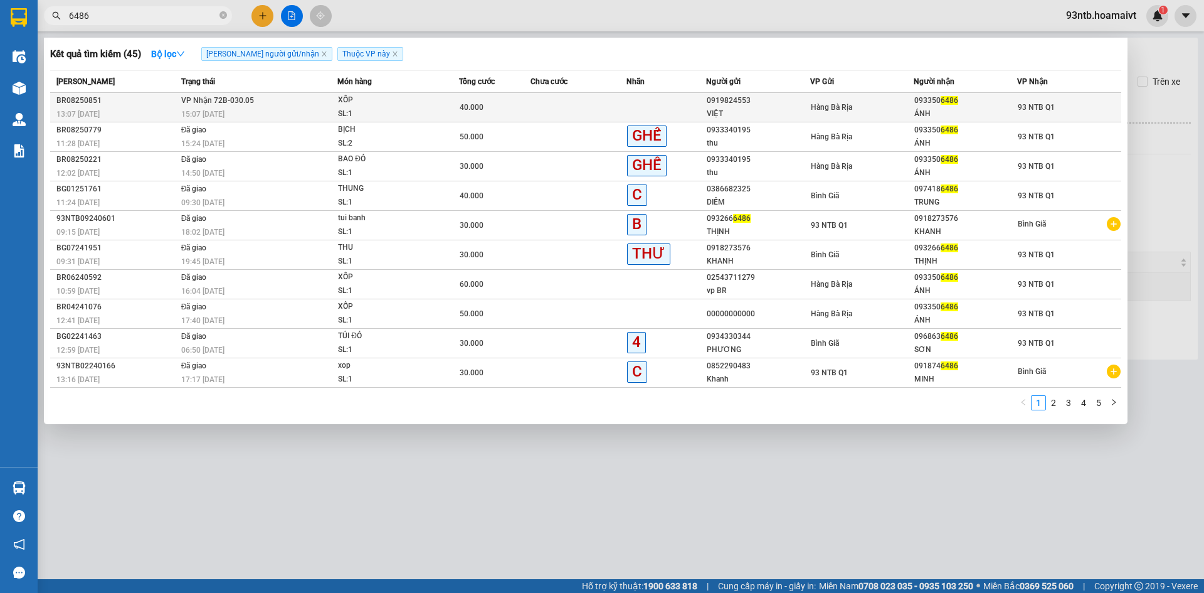
click at [841, 114] on div "Hàng Bà Rịa" at bounding box center [862, 107] width 102 height 14
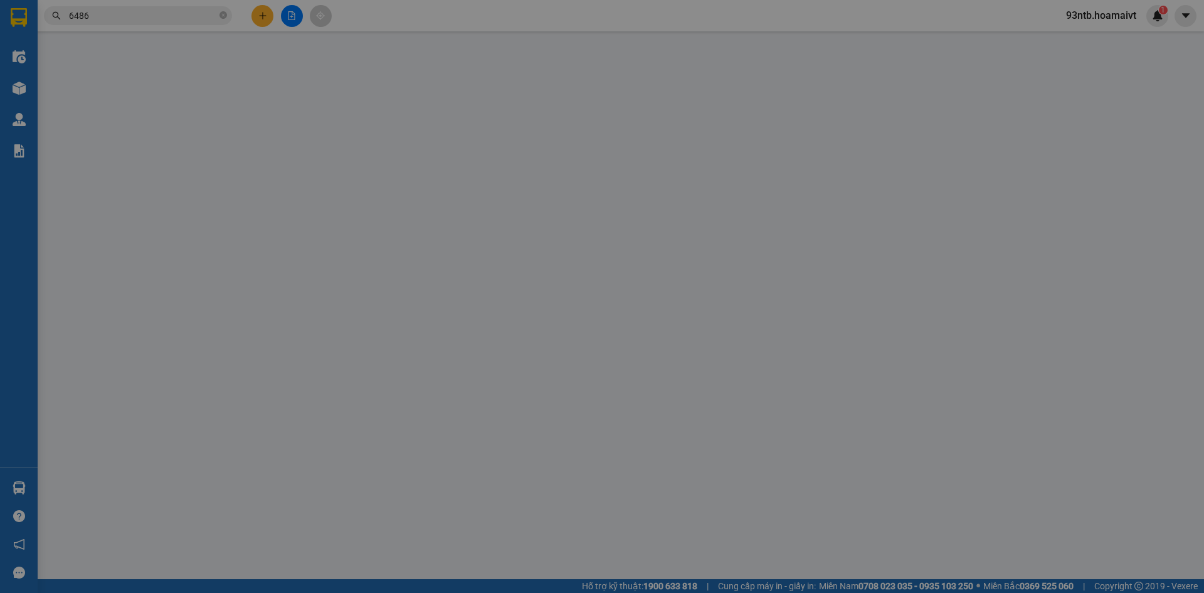
type input "0919824553"
type input "VIỆT"
type input "077186003511"
type input "0933506486"
type input "ÁNH"
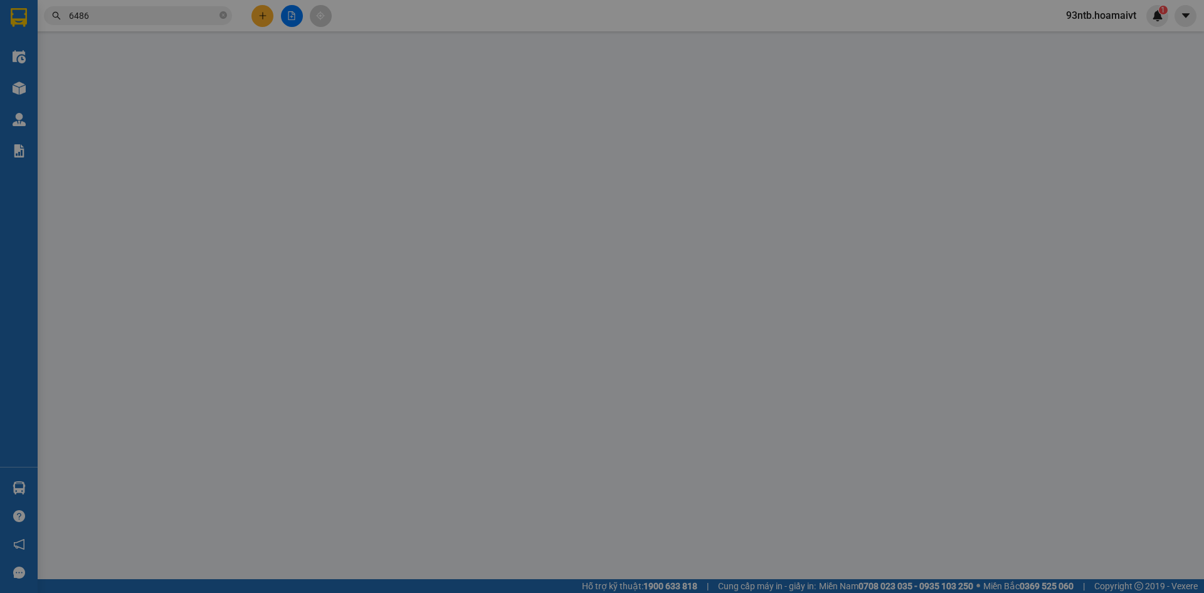
type input "40.000"
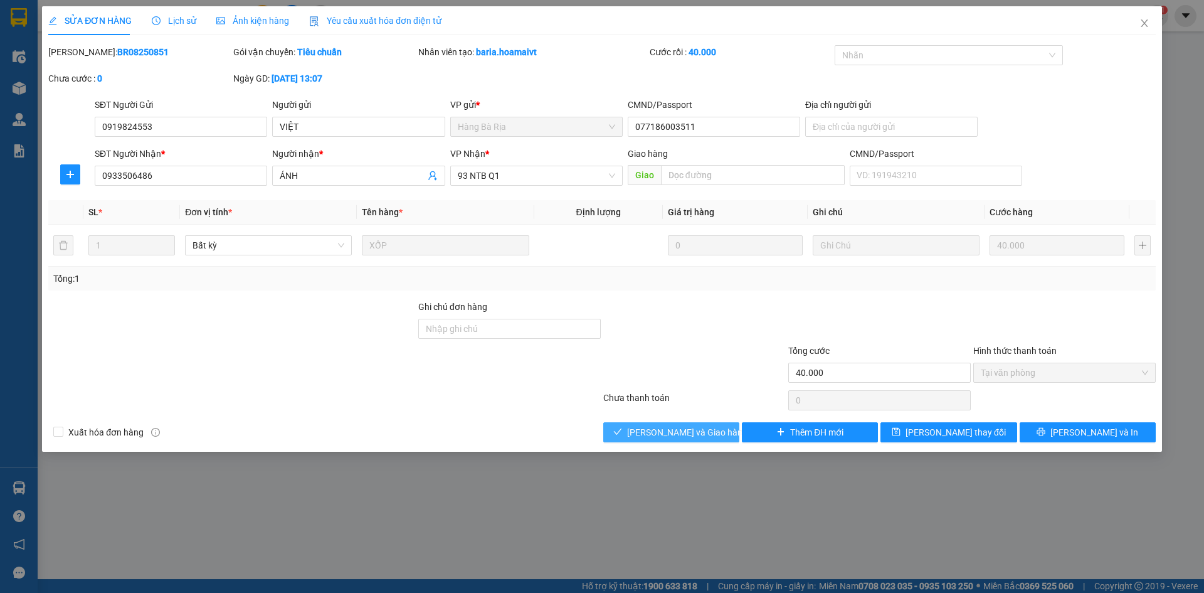
click at [698, 440] on button "Lưu và Giao hàng" at bounding box center [672, 432] width 136 height 20
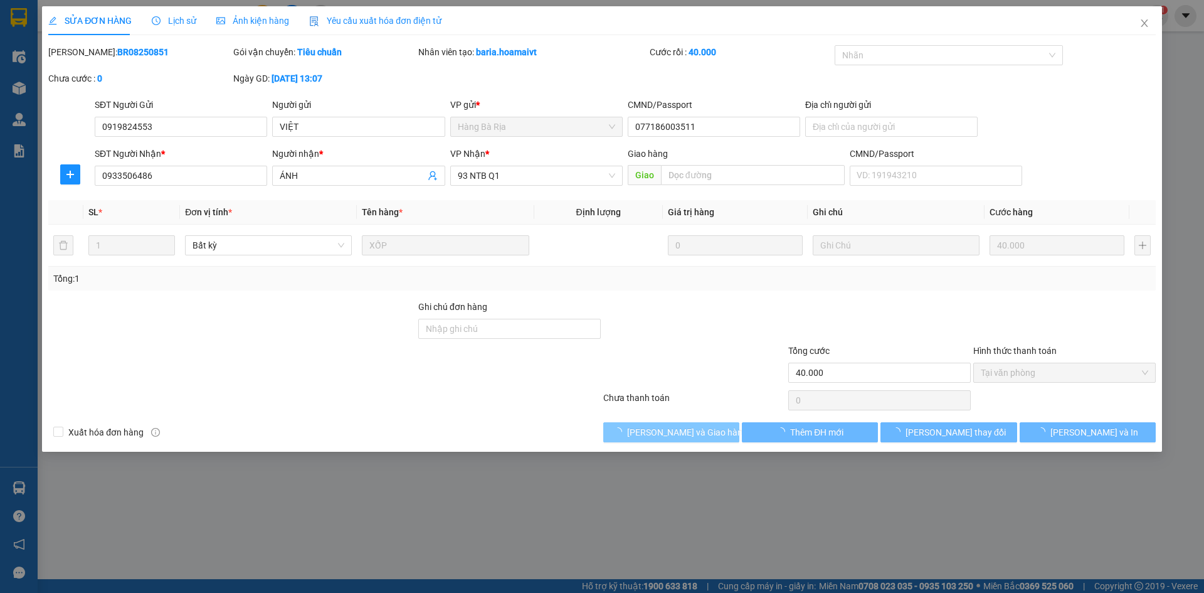
click at [689, 433] on span "Lưu và Giao hàng" at bounding box center [687, 432] width 120 height 14
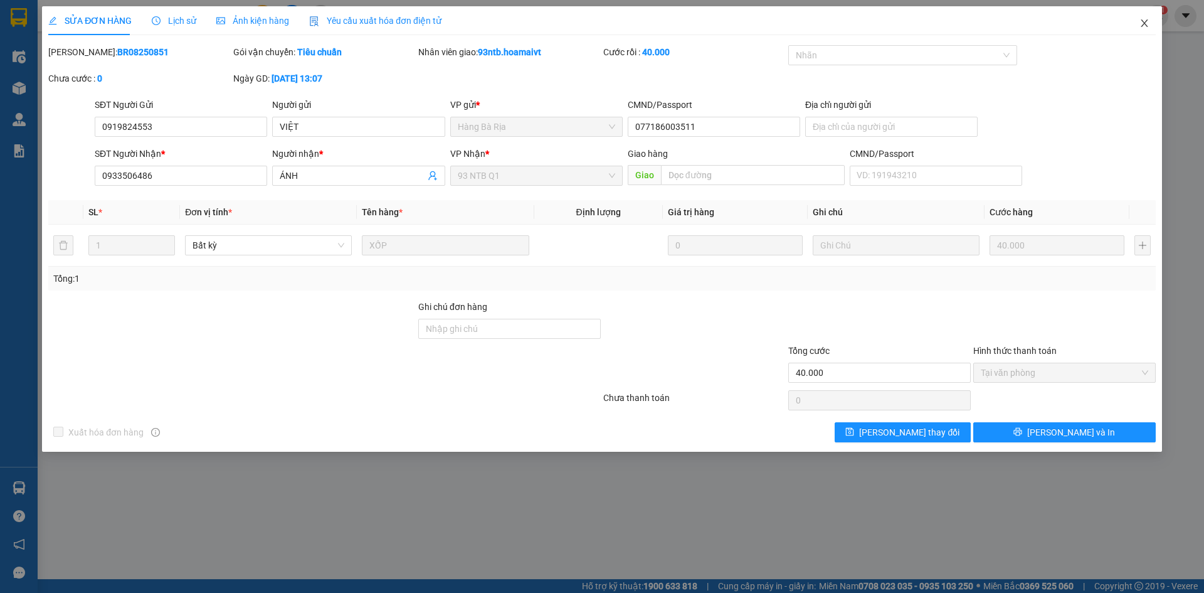
click at [1145, 23] on icon "close" at bounding box center [1144, 23] width 7 height 8
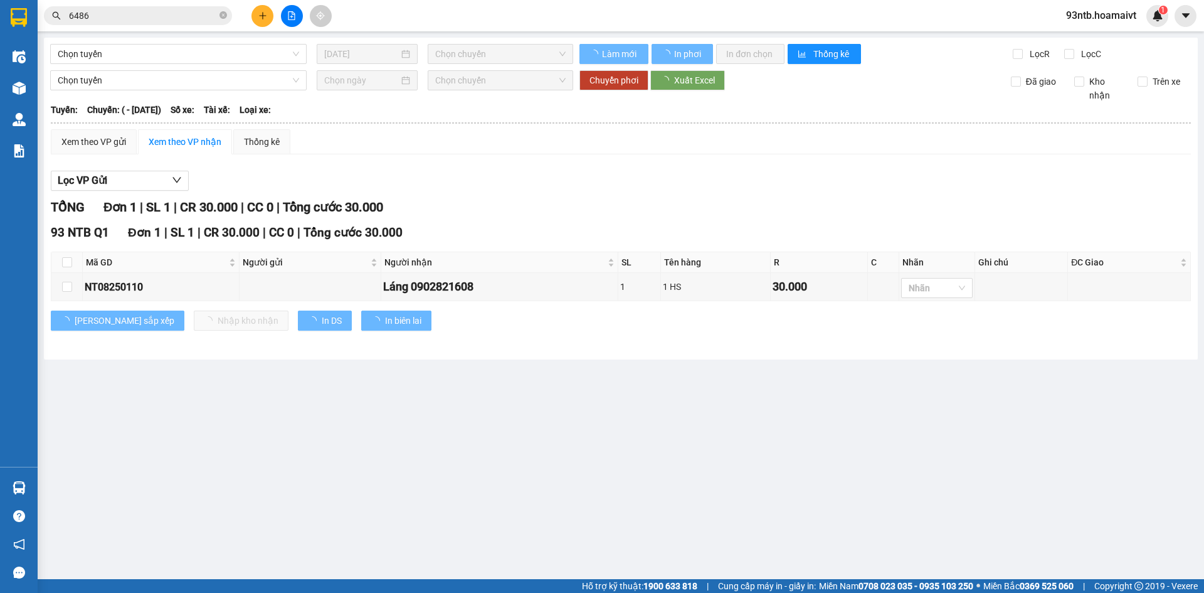
click at [185, 8] on span "6486" at bounding box center [138, 15] width 188 height 19
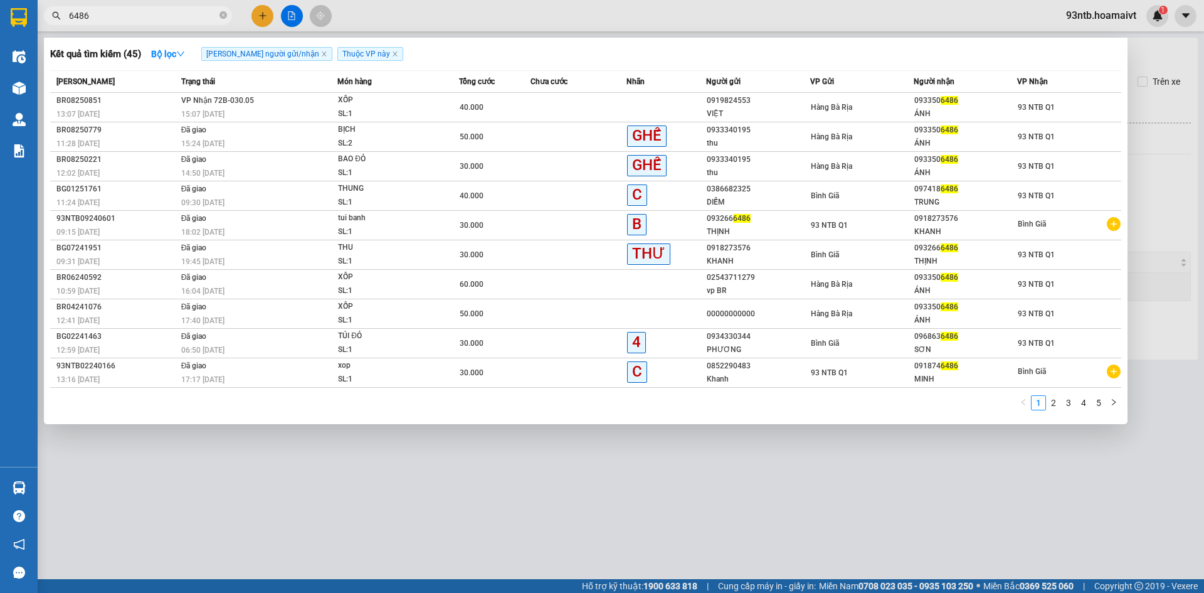
click at [193, 14] on input "6486" at bounding box center [143, 16] width 148 height 14
click at [193, 14] on input "648" at bounding box center [143, 16] width 148 height 14
type input "6"
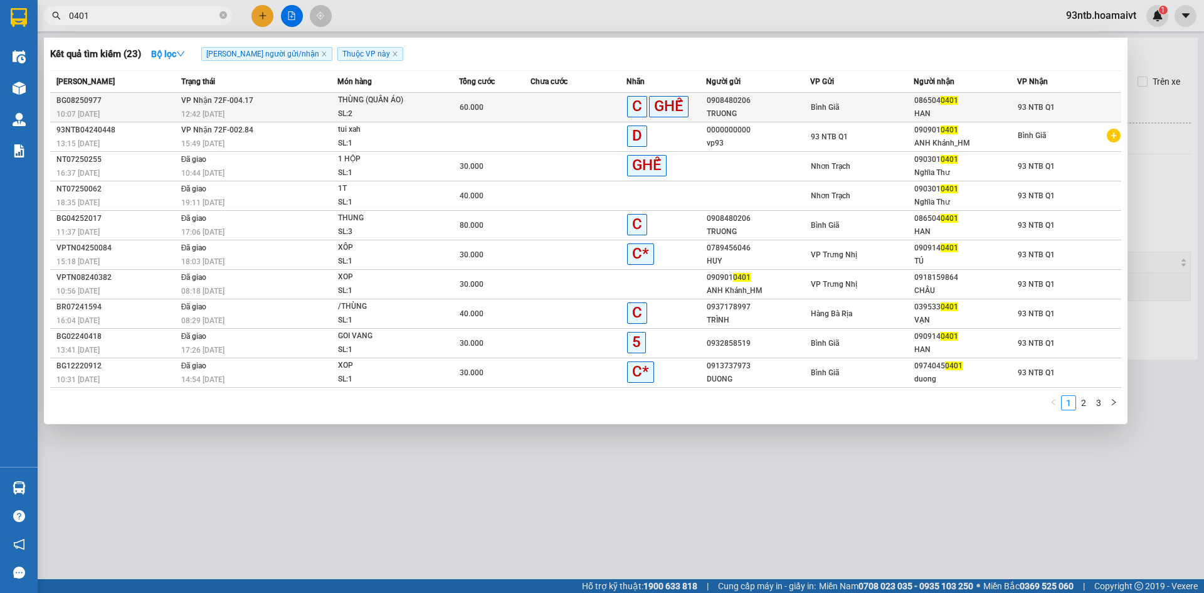
type input "0401"
click at [945, 115] on div "HAN" at bounding box center [966, 113] width 102 height 13
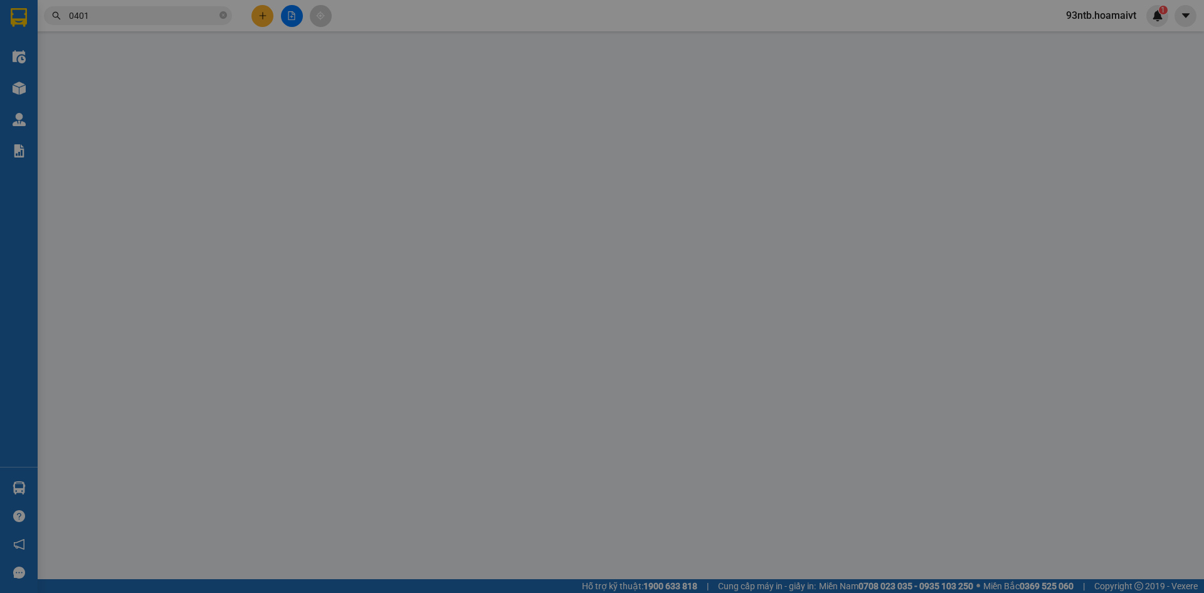
type input "0908480206"
type input "TRUONG"
type input "0865040401"
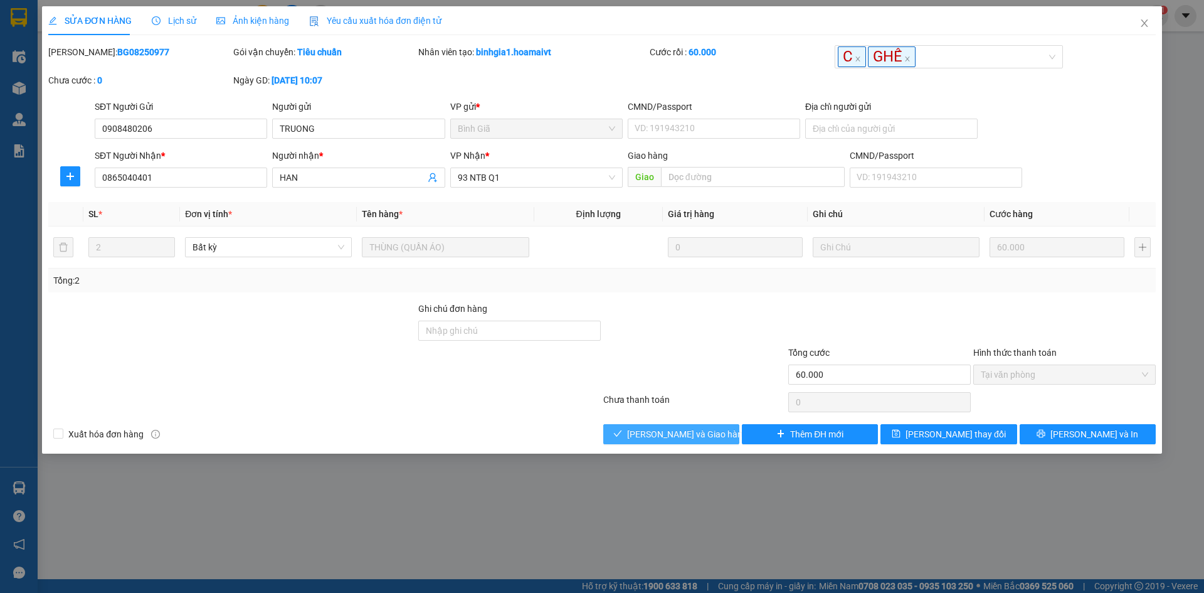
click at [645, 429] on span "Lưu và Giao hàng" at bounding box center [687, 434] width 120 height 14
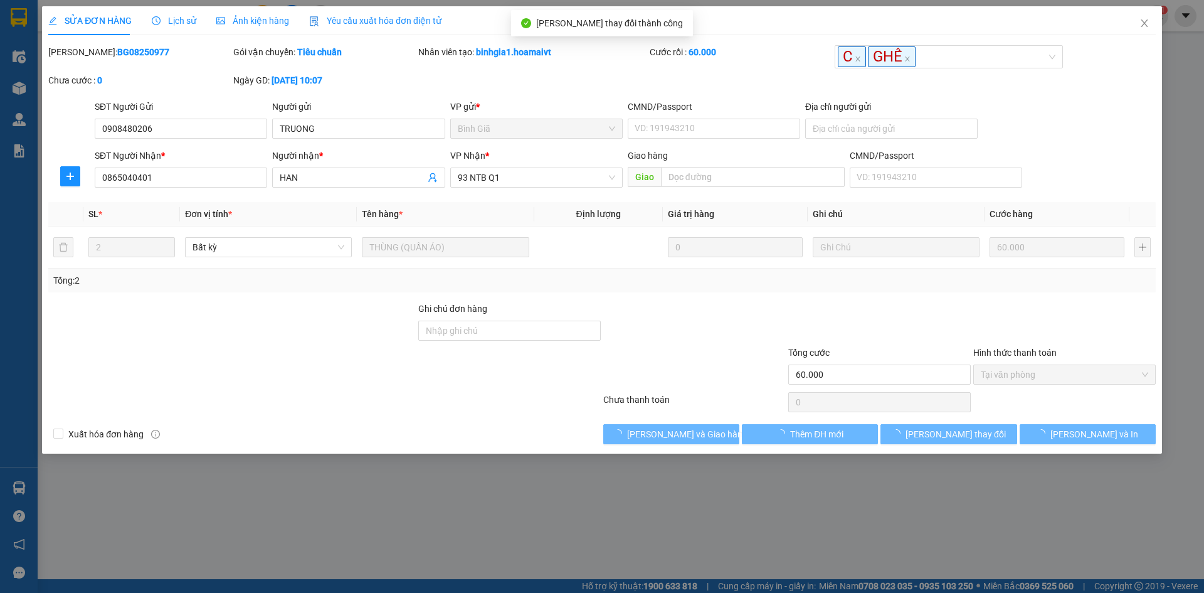
click at [1004, 297] on div "Total Paid Fee 60.000 Total UnPaid Fee 0 Cash Collection Total Fee Mã ĐH: BG082…" at bounding box center [602, 244] width 1108 height 399
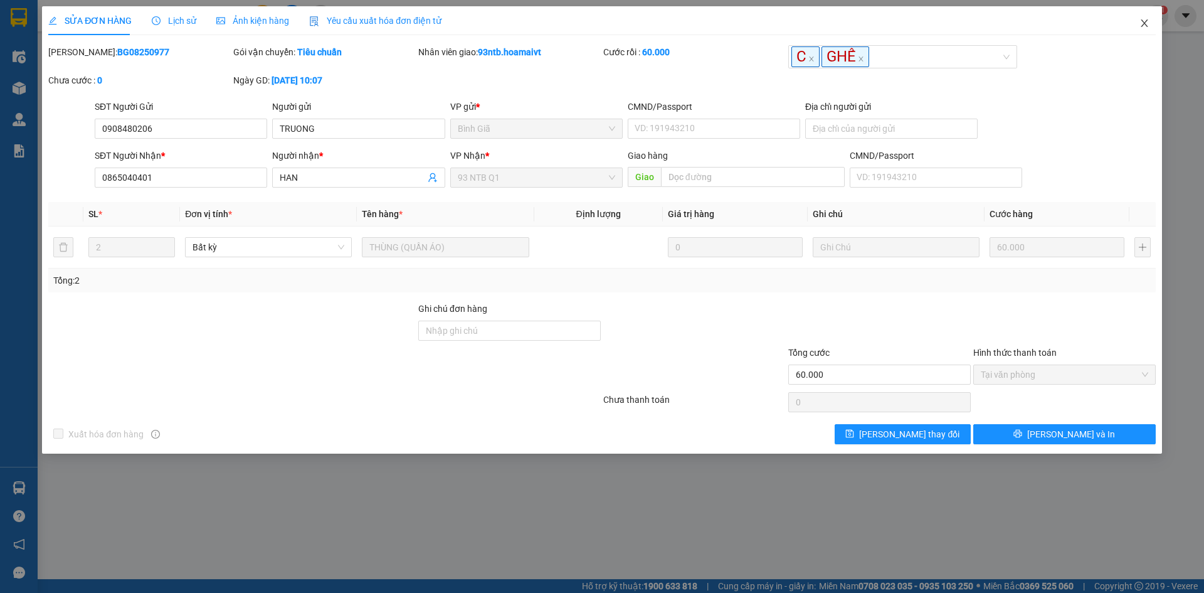
click at [1138, 20] on span "Close" at bounding box center [1144, 23] width 35 height 35
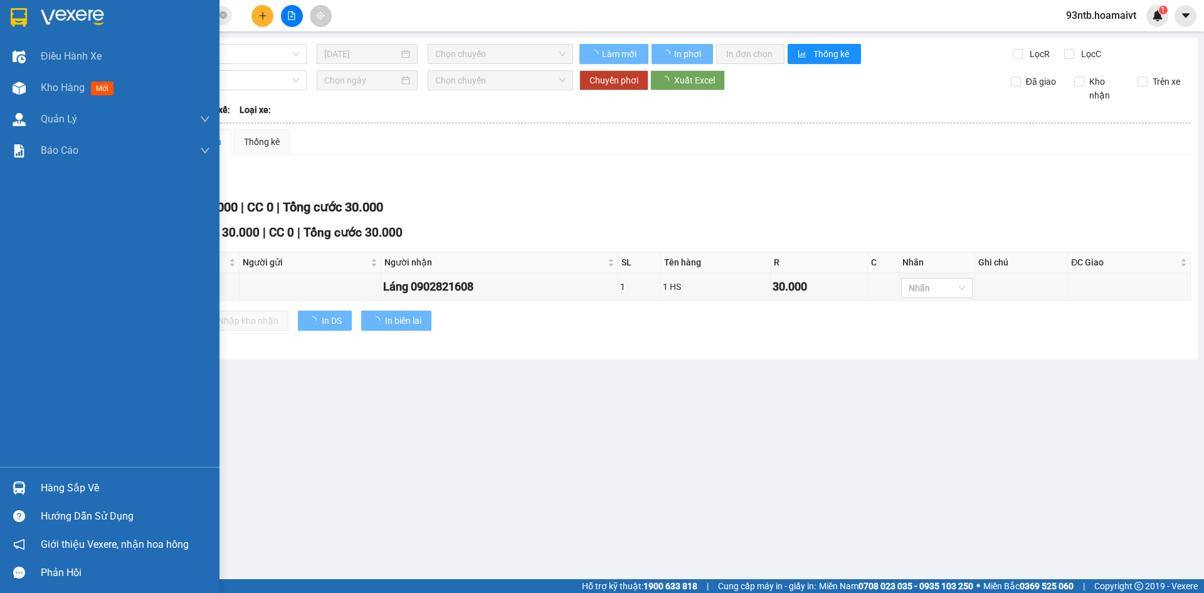
click at [90, 484] on div "Hàng sắp về" at bounding box center [125, 488] width 169 height 19
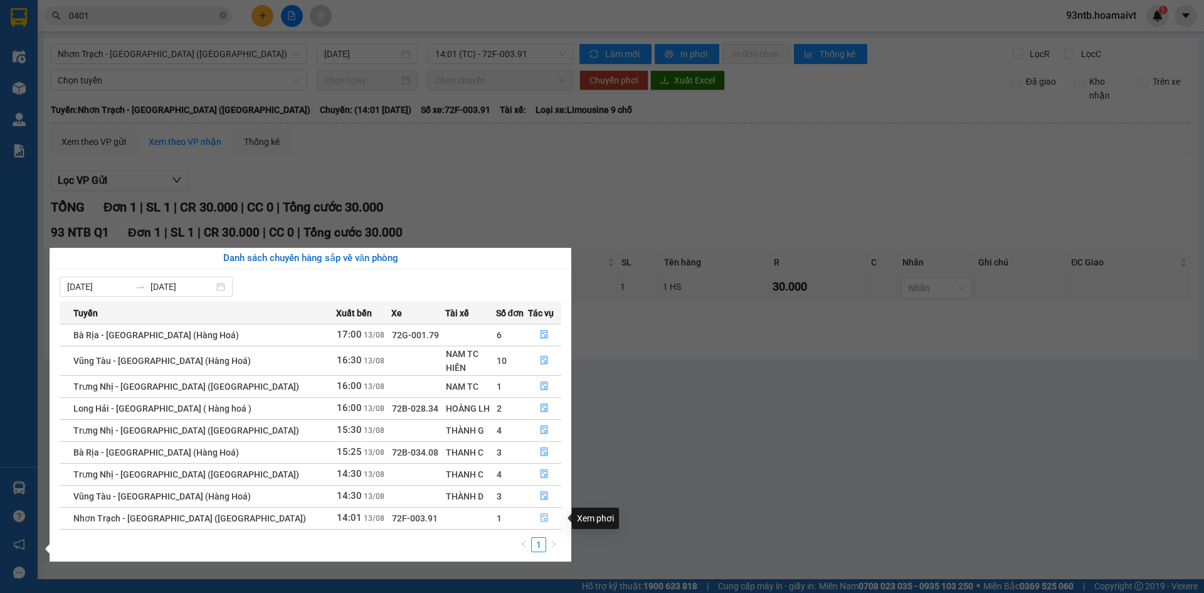
click at [540, 514] on icon "file-done" at bounding box center [544, 517] width 9 height 9
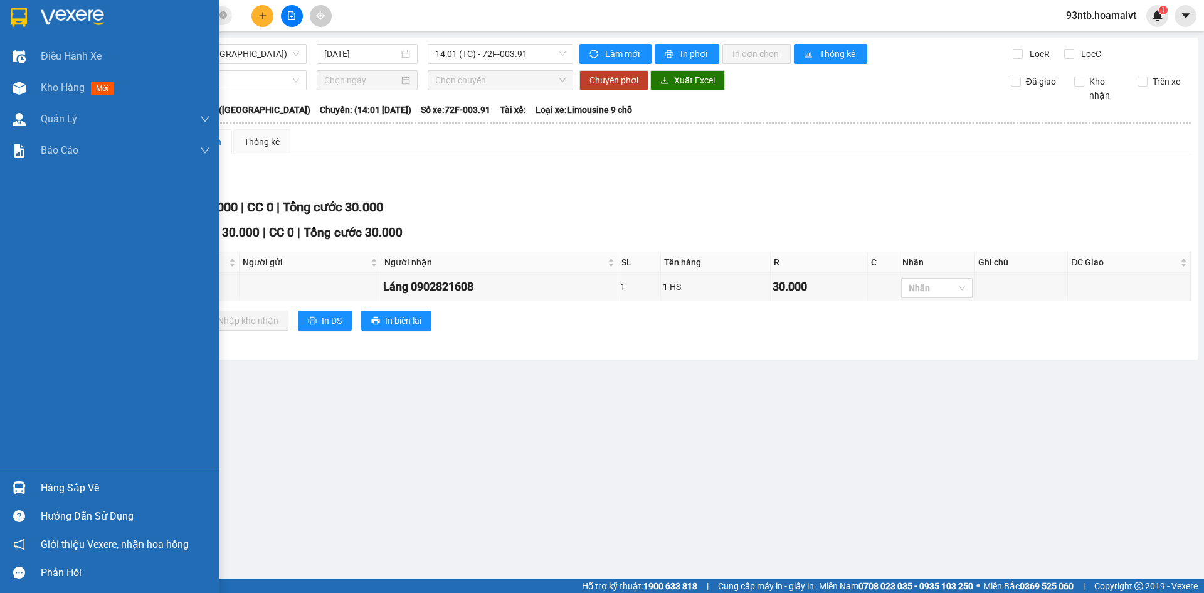
click at [77, 486] on div "Hàng sắp về" at bounding box center [125, 488] width 169 height 19
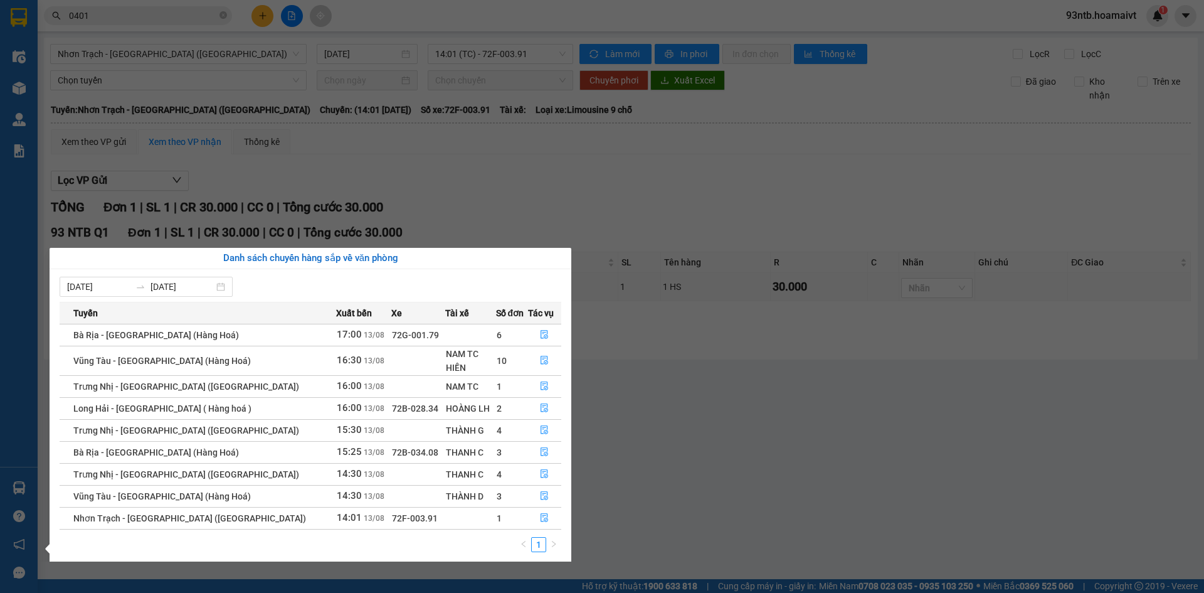
click at [711, 149] on section "Kết quả tìm kiếm ( 23 ) Bộ lọc Tìm người gửi/nhận Thuộc VP này Mã ĐH Trạng thái…" at bounding box center [602, 296] width 1204 height 593
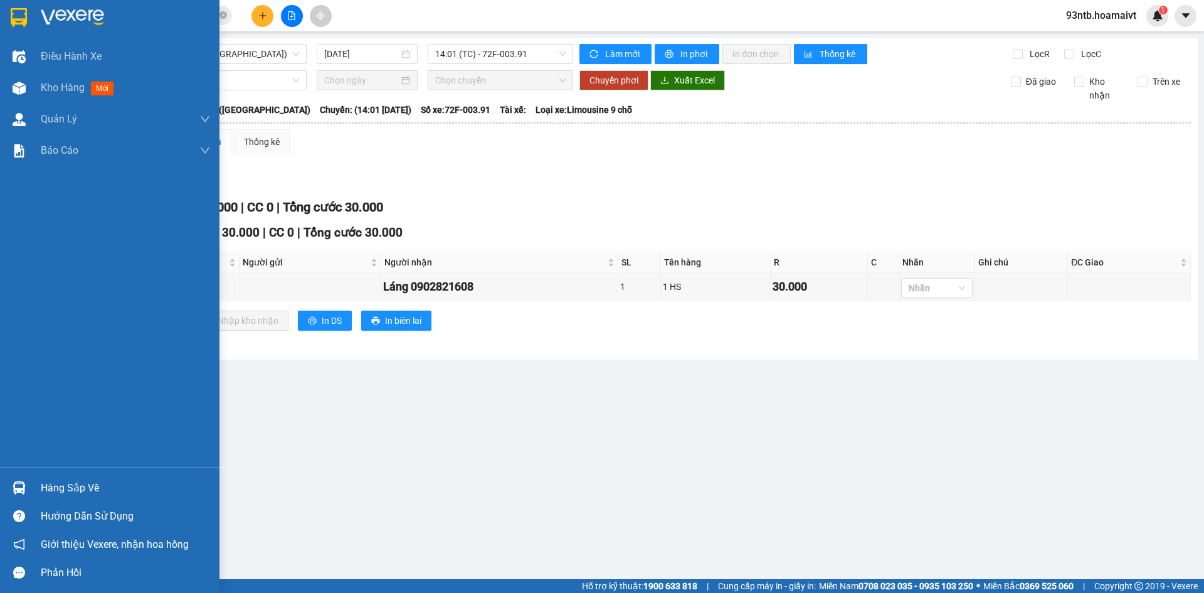
click at [86, 486] on div "Hàng sắp về" at bounding box center [125, 488] width 169 height 19
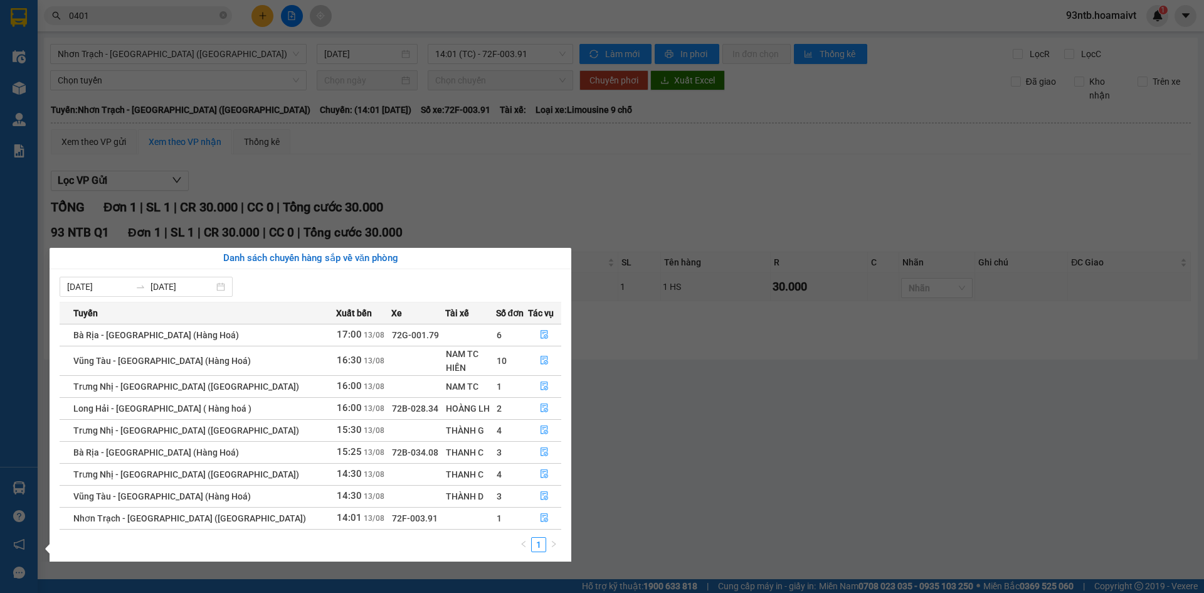
click at [118, 8] on section "Kết quả tìm kiếm ( 23 ) Bộ lọc Tìm người gửi/nhận Thuộc VP này Mã ĐH Trạng thái…" at bounding box center [602, 296] width 1204 height 593
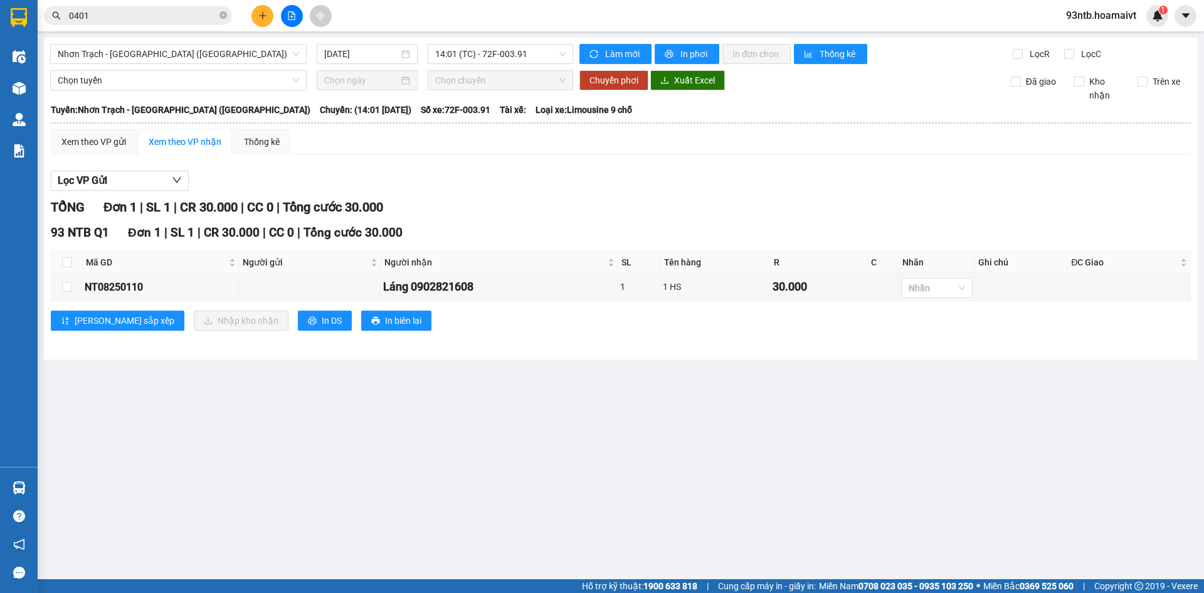
click at [122, 13] on input "0401" at bounding box center [143, 16] width 148 height 14
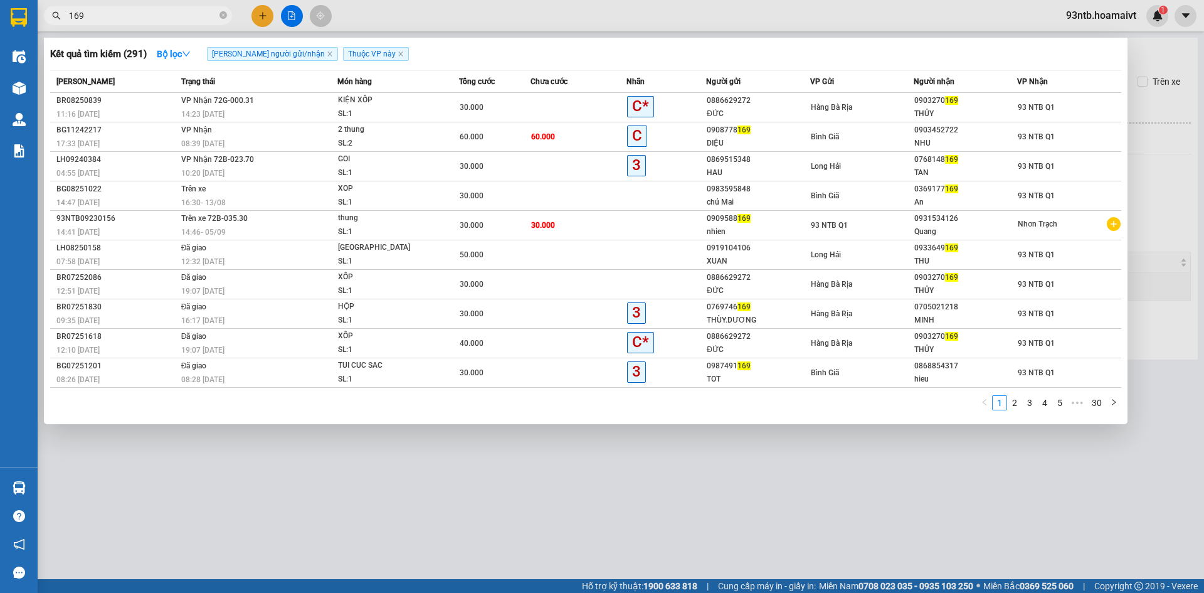
click at [983, 110] on div "THỦY" at bounding box center [966, 113] width 102 height 13
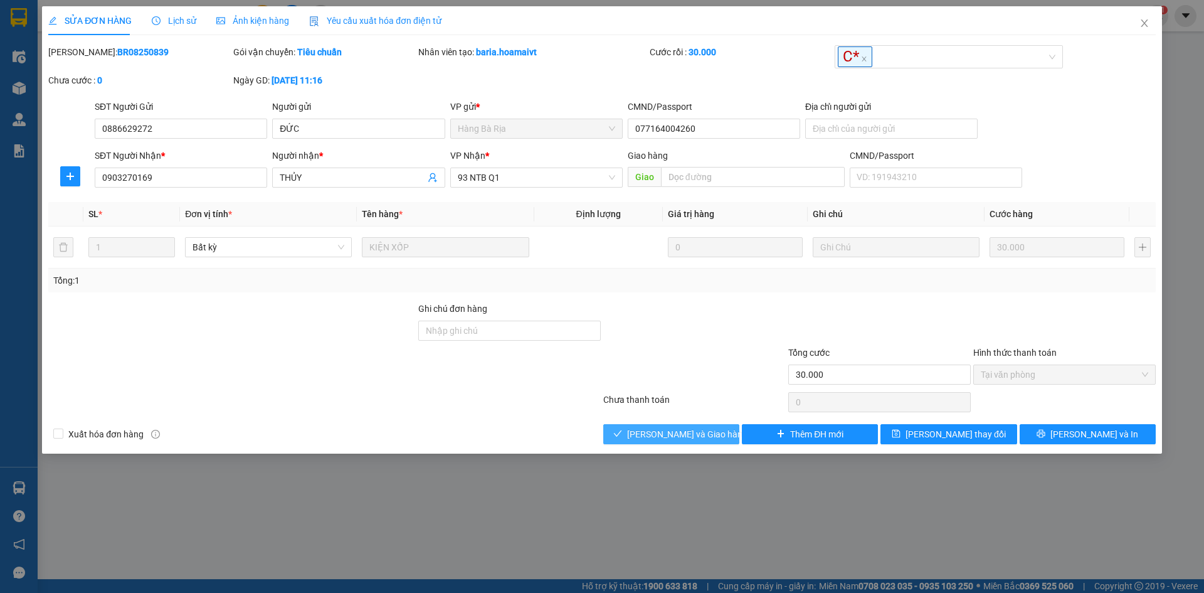
click at [691, 436] on span "Lưu và Giao hàng" at bounding box center [687, 434] width 120 height 14
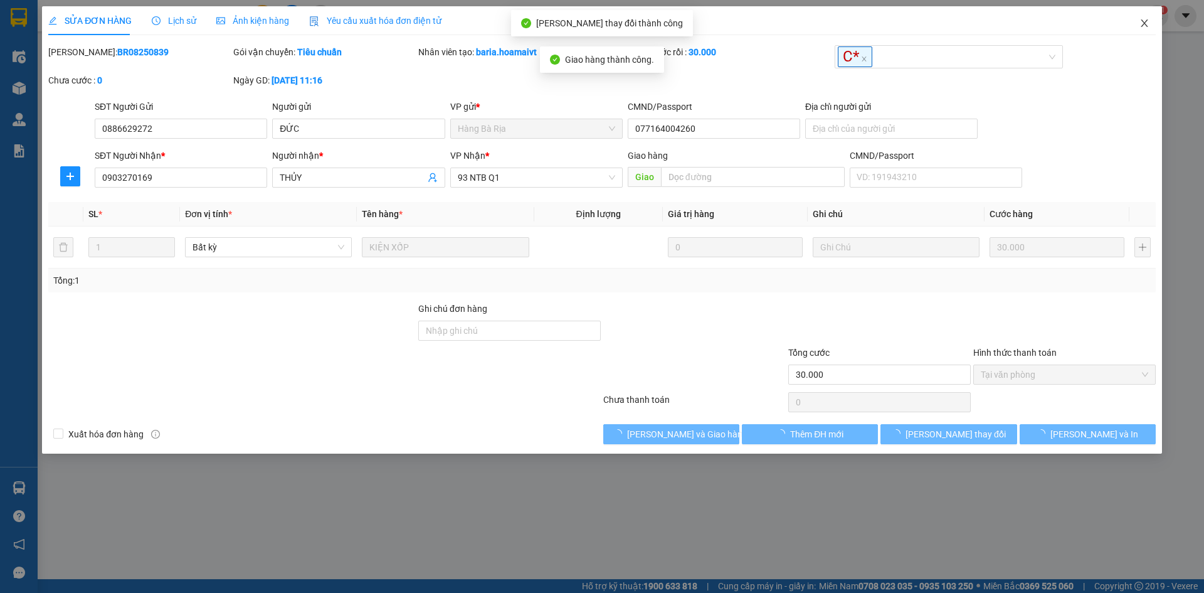
click at [1137, 26] on span "Close" at bounding box center [1144, 23] width 35 height 35
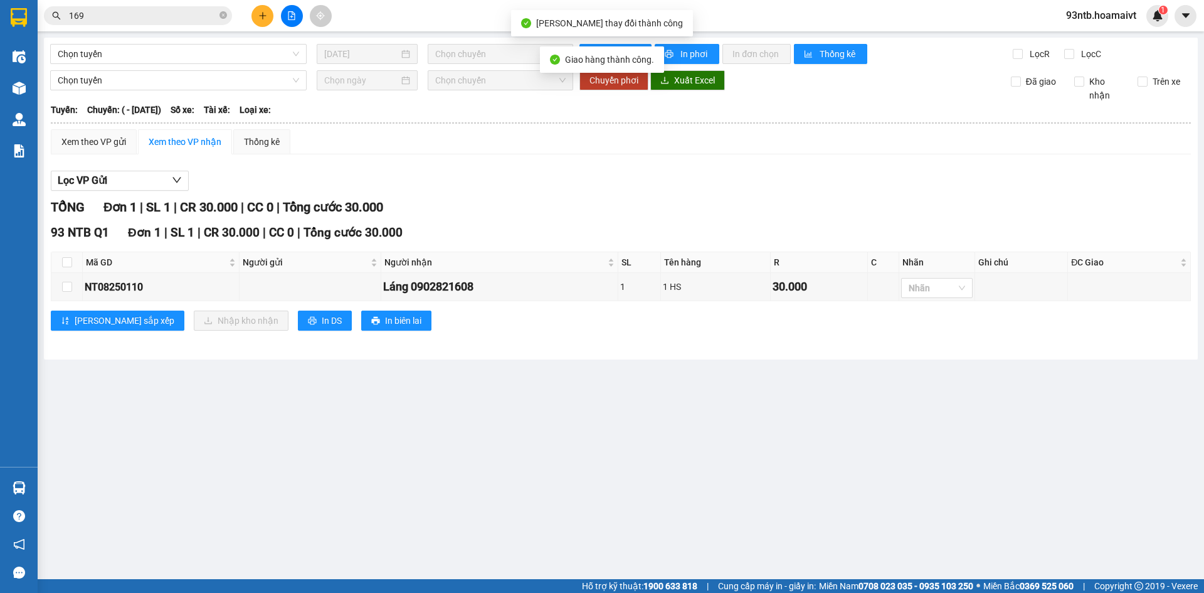
click at [144, 14] on input "169" at bounding box center [143, 16] width 148 height 14
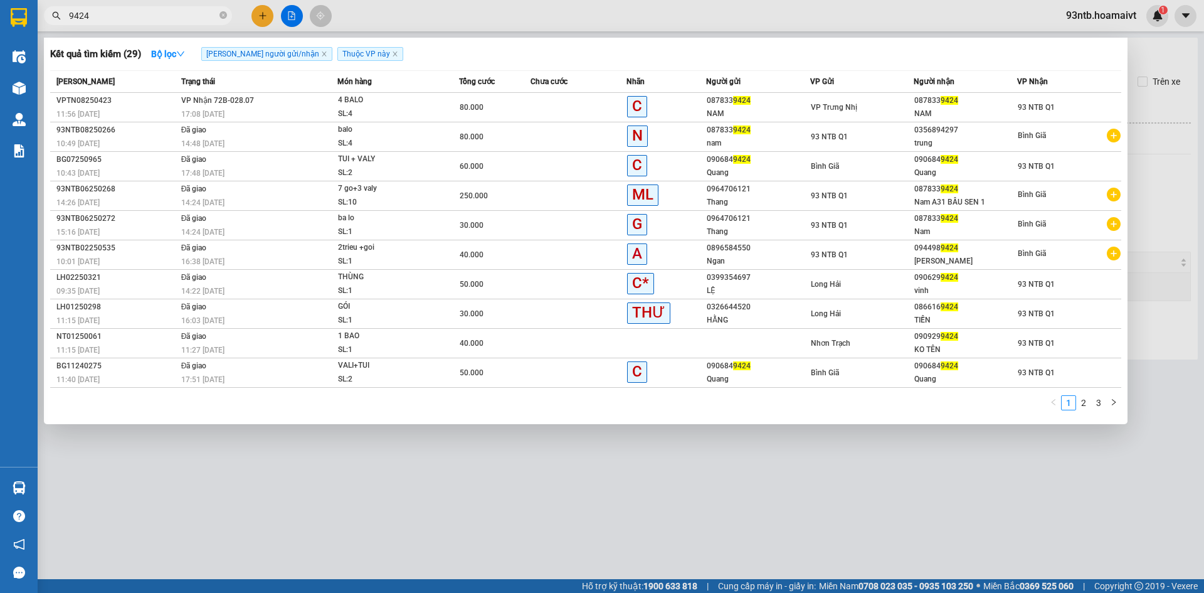
click at [639, 107] on span "C" at bounding box center [637, 106] width 20 height 21
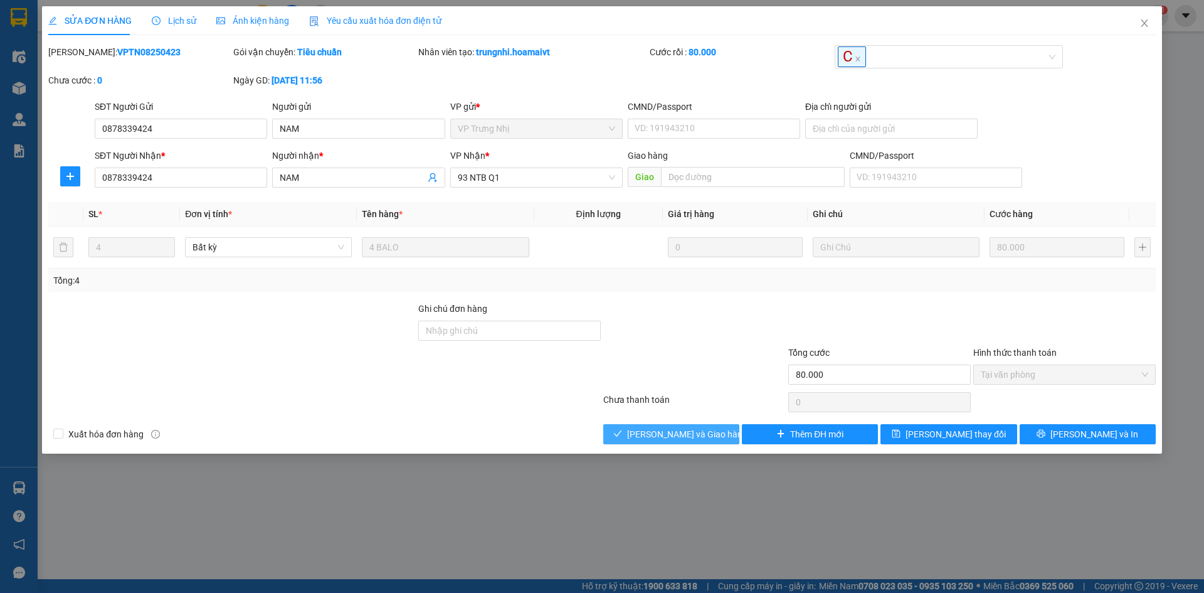
click at [688, 439] on span "Lưu và Giao hàng" at bounding box center [687, 434] width 120 height 14
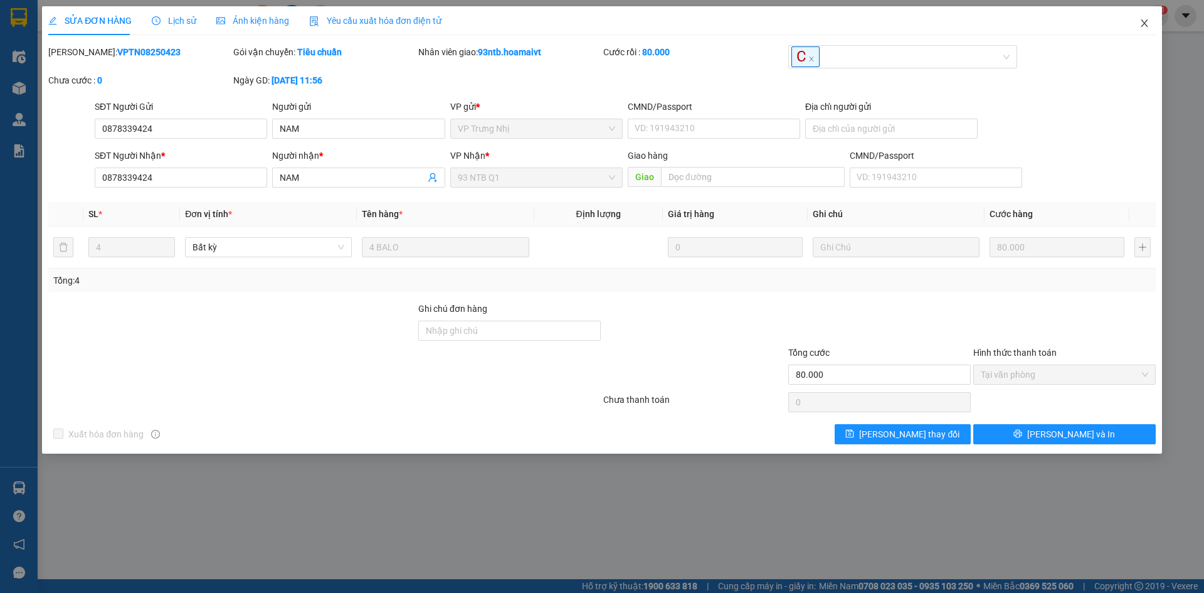
click at [1144, 28] on icon "close" at bounding box center [1145, 23] width 10 height 10
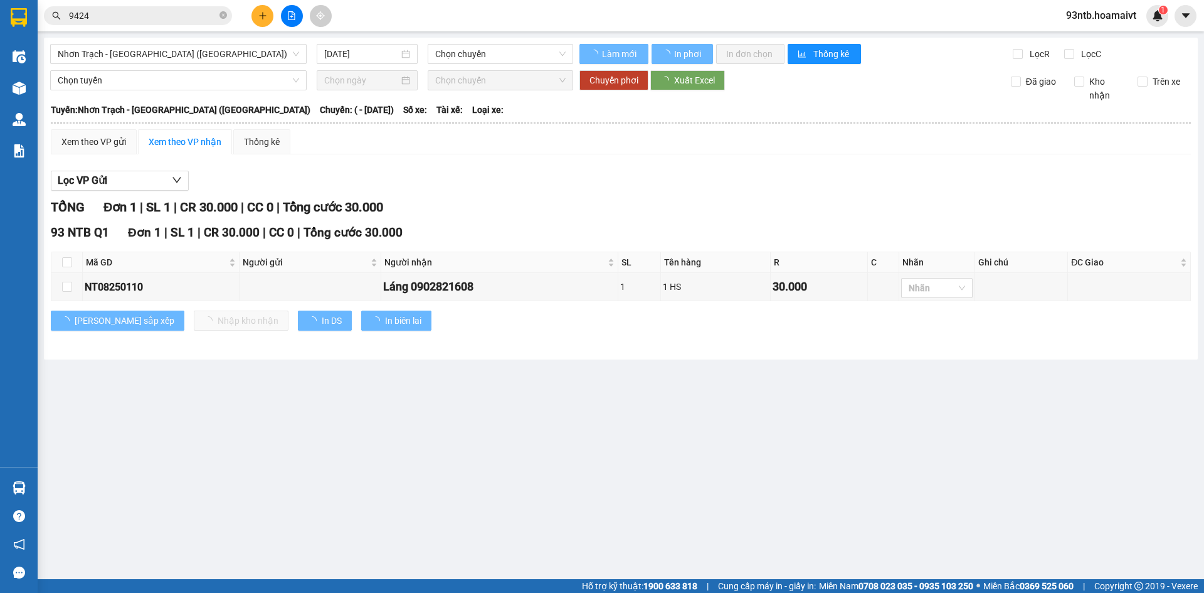
click at [112, 11] on input "9424" at bounding box center [143, 16] width 148 height 14
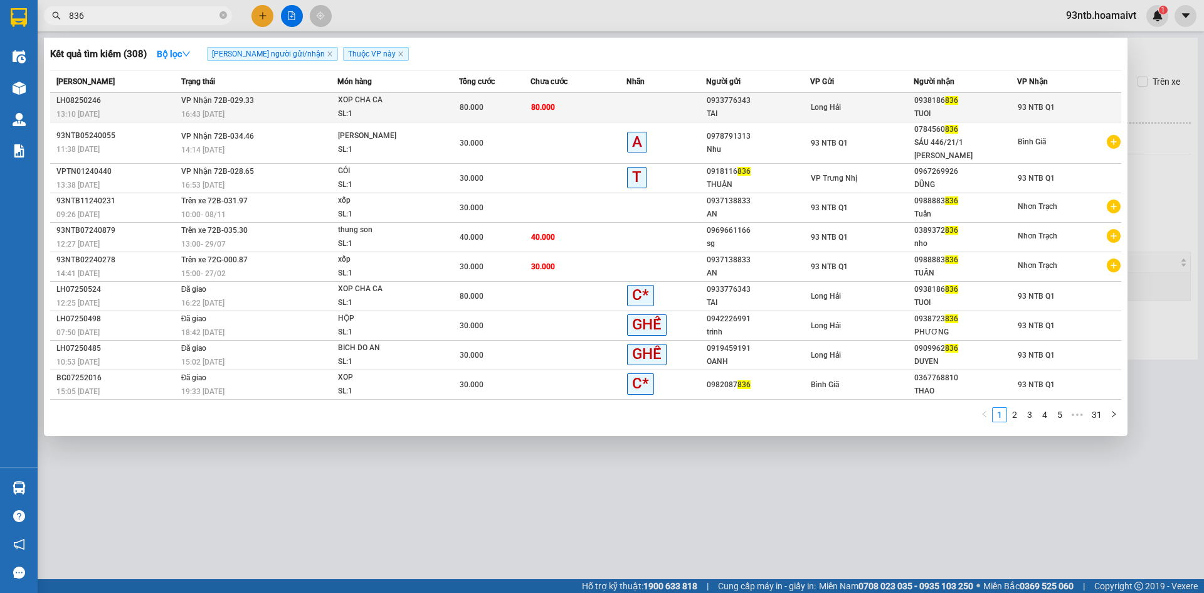
click at [780, 114] on div "TAI" at bounding box center [758, 113] width 102 height 13
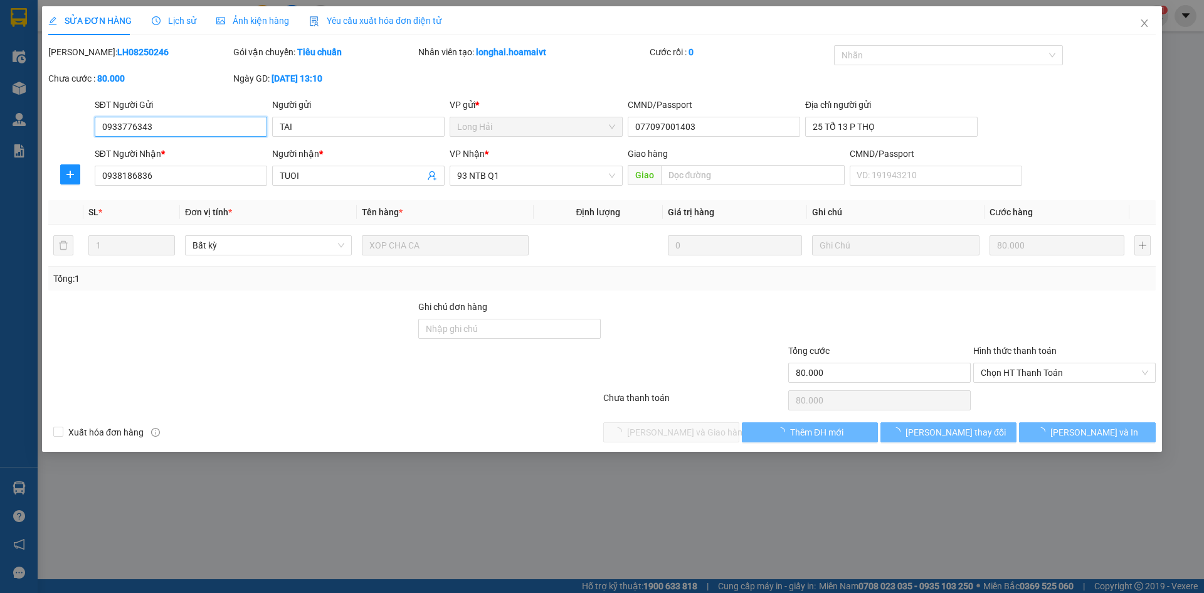
click at [1021, 372] on div "SỬA ĐƠN HÀNG Lịch sử Ảnh kiện hàng Yêu cầu xuất hóa đơn điện tử Total Paid Fee …" at bounding box center [602, 296] width 1204 height 593
click at [1021, 375] on span "Chọn HT Thanh Toán" at bounding box center [1065, 372] width 168 height 19
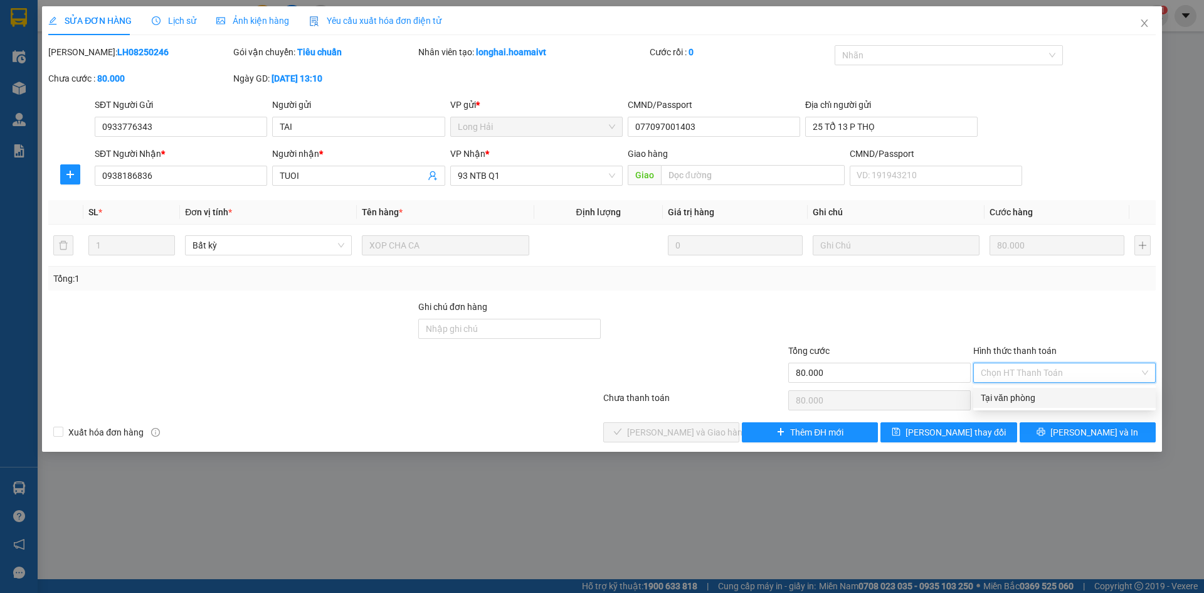
click at [1023, 398] on div "Tại văn phòng" at bounding box center [1065, 398] width 168 height 14
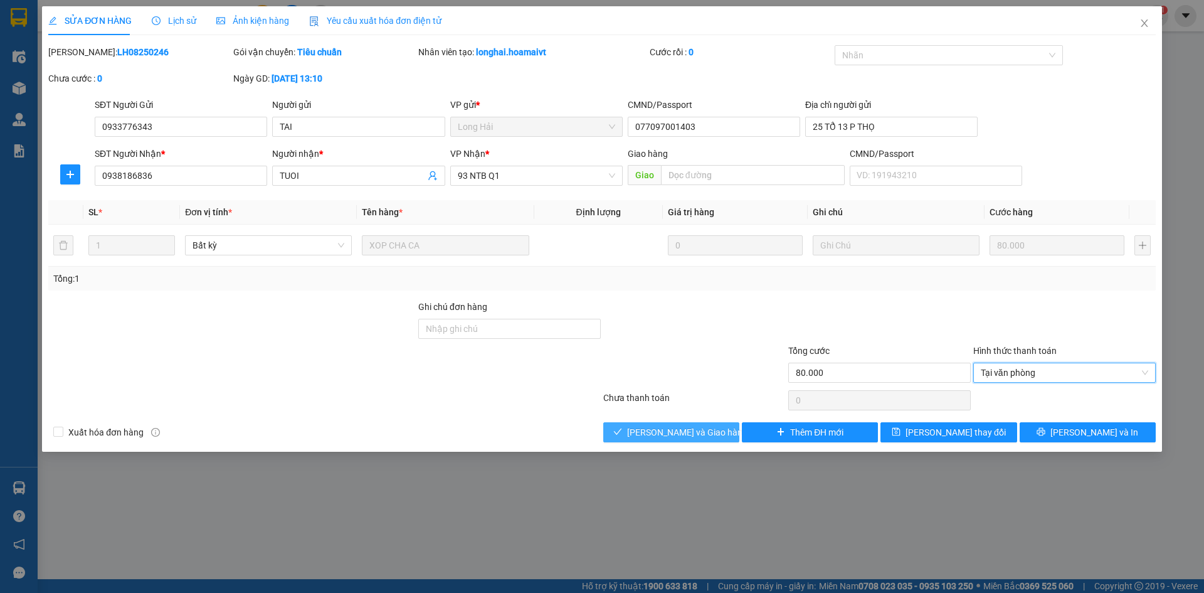
click at [724, 427] on button "Lưu và Giao hàng" at bounding box center [672, 432] width 136 height 20
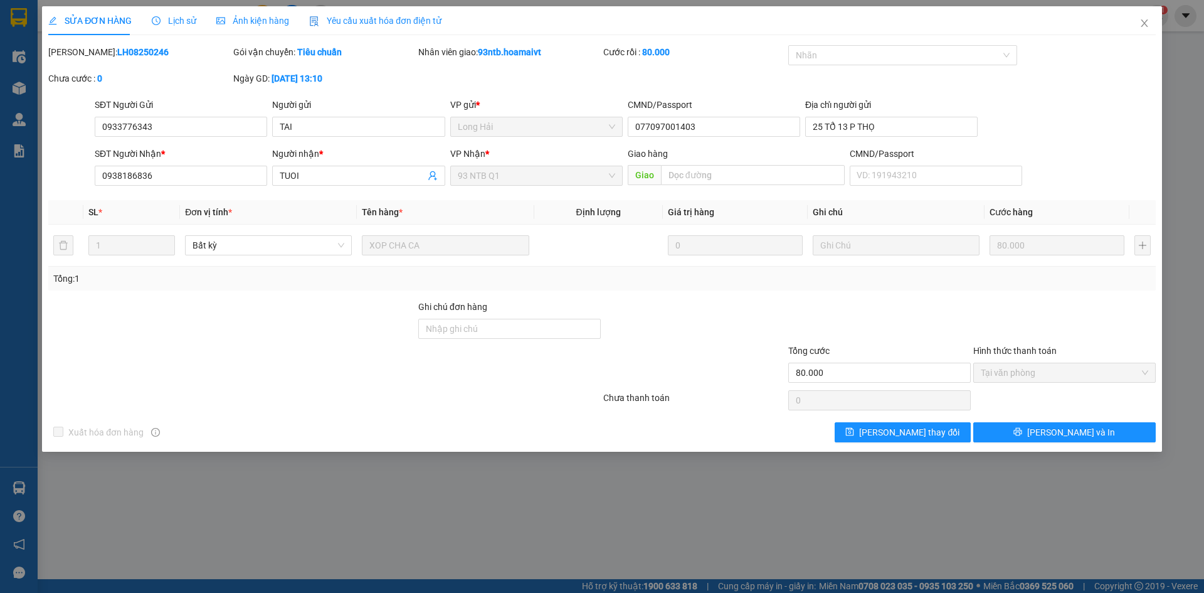
click at [119, 17] on span "SỬA ĐƠN HÀNG" at bounding box center [89, 21] width 83 height 10
click at [1146, 23] on icon "close" at bounding box center [1144, 23] width 7 height 8
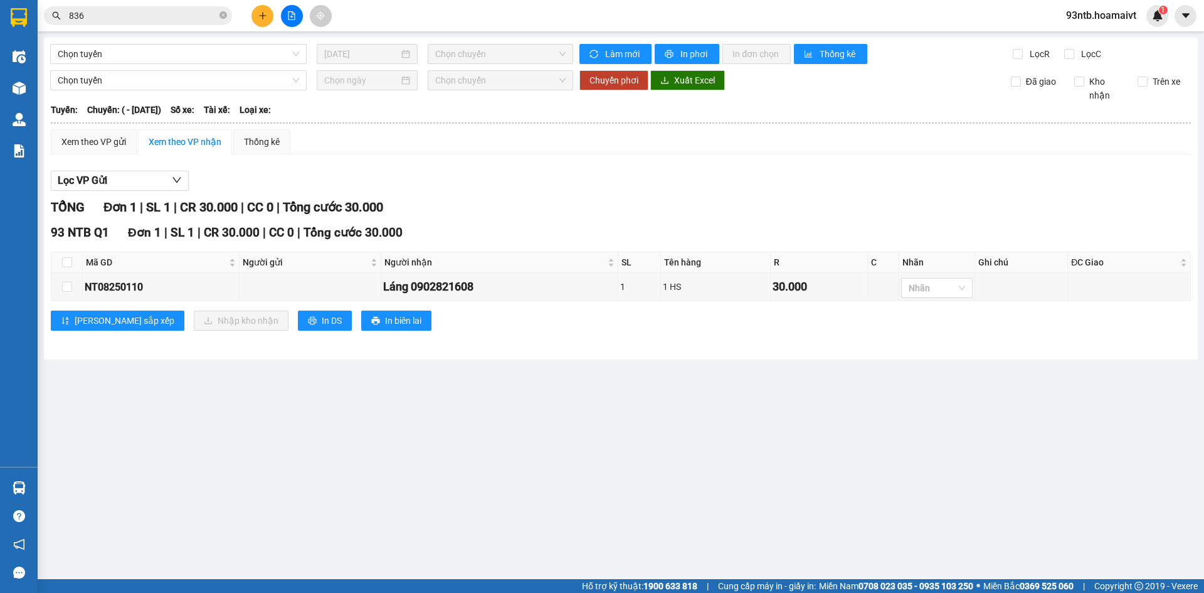
click at [1146, 23] on span "93ntb.hoamaivt" at bounding box center [1101, 16] width 90 height 16
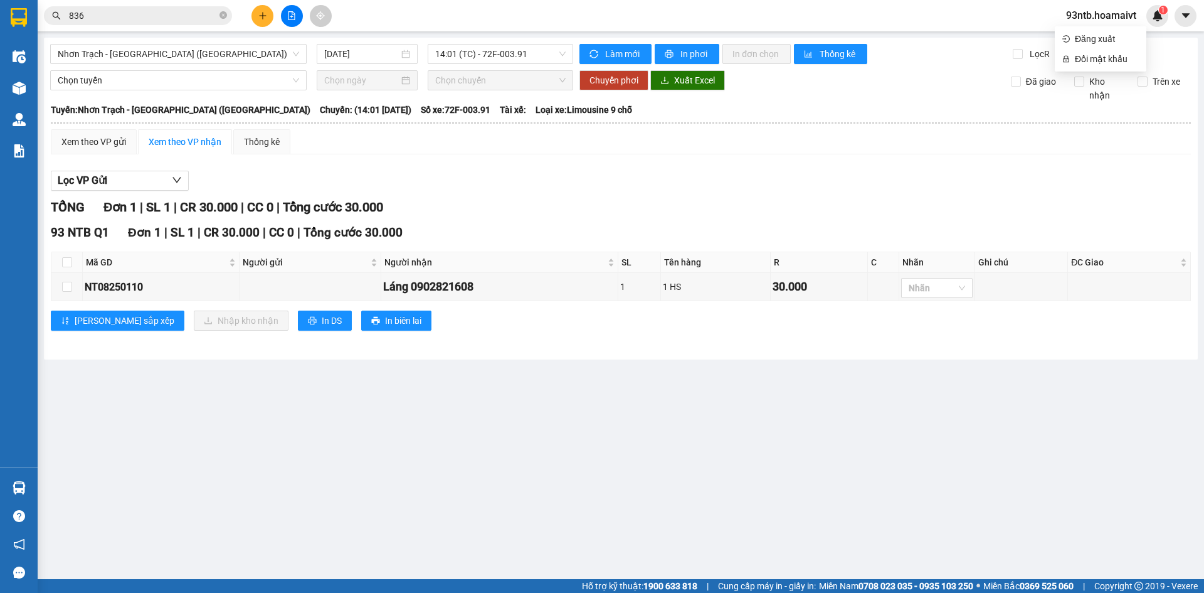
click at [205, 18] on input "836" at bounding box center [143, 16] width 148 height 14
click at [205, 18] on input "83" at bounding box center [143, 16] width 148 height 14
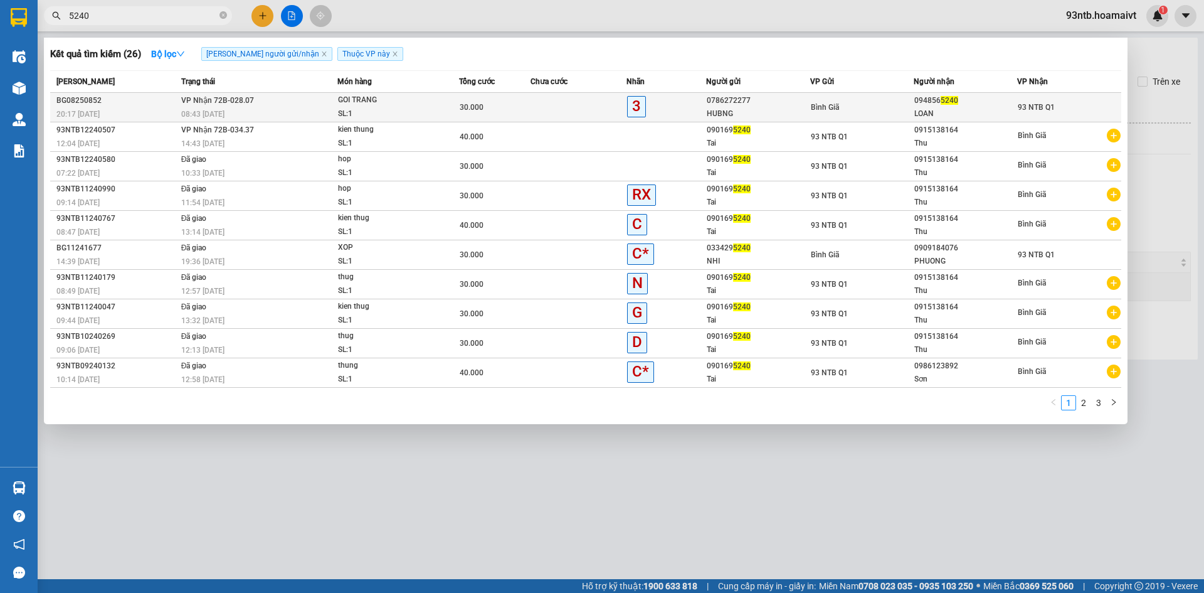
click at [1009, 106] on div "094856 5240" at bounding box center [966, 100] width 102 height 13
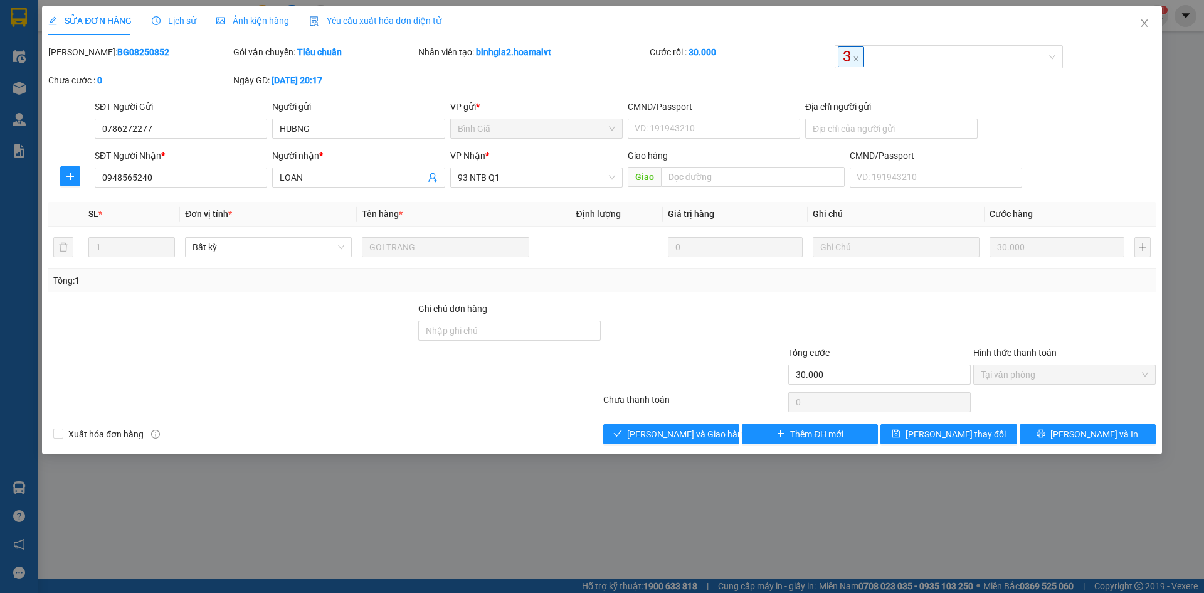
click at [930, 316] on div at bounding box center [879, 324] width 185 height 44
click at [687, 437] on span "Lưu và Giao hàng" at bounding box center [687, 434] width 120 height 14
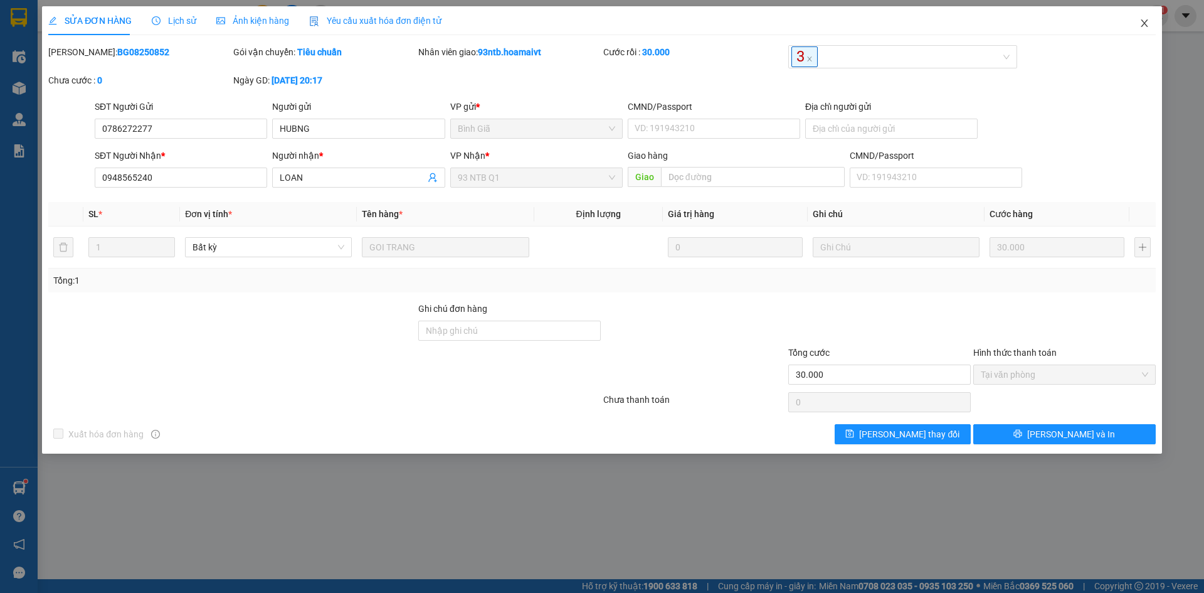
click at [1147, 19] on icon "close" at bounding box center [1145, 23] width 10 height 10
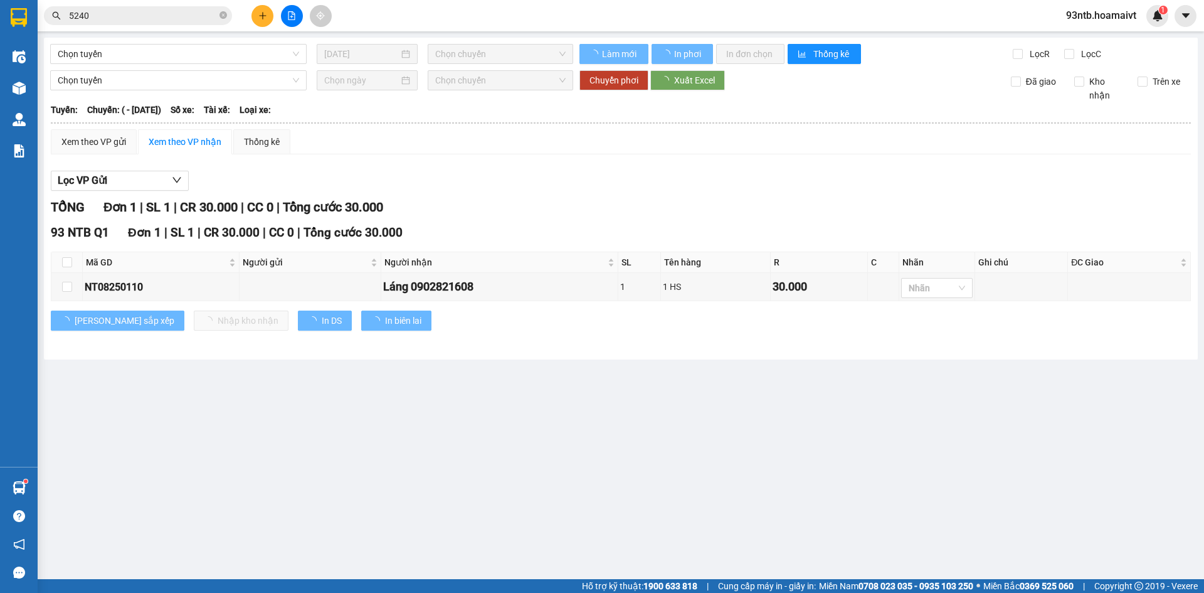
click at [139, 21] on input "5240" at bounding box center [143, 16] width 148 height 14
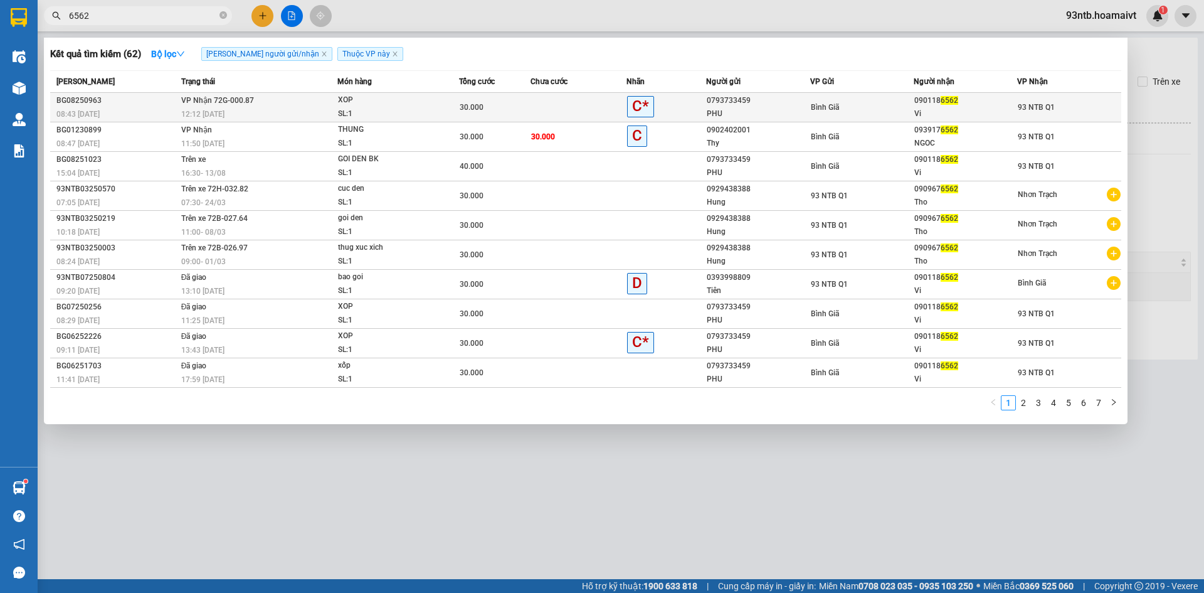
click at [768, 109] on div "PHU" at bounding box center [758, 113] width 102 height 13
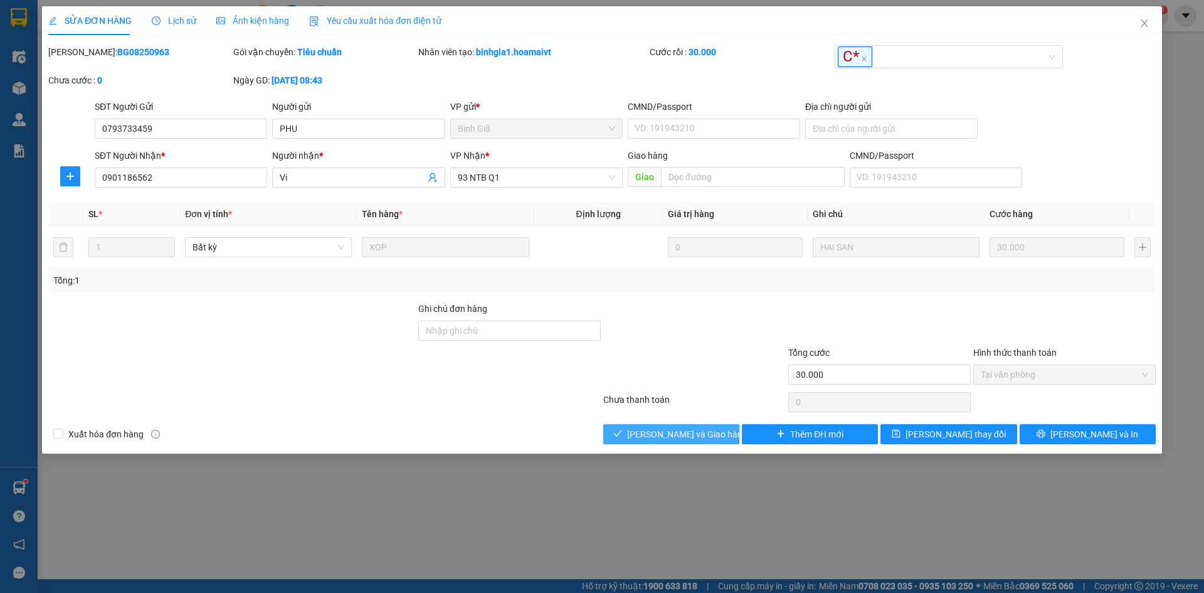
click at [676, 431] on span "Lưu và Giao hàng" at bounding box center [687, 434] width 120 height 14
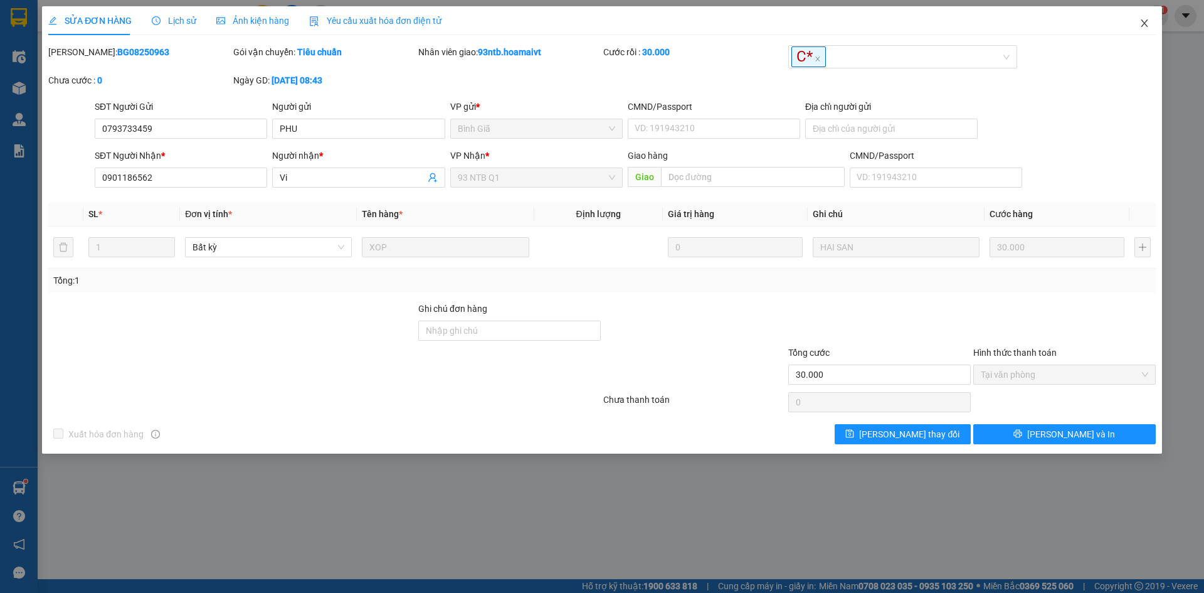
click at [1144, 29] on span "Close" at bounding box center [1144, 23] width 35 height 35
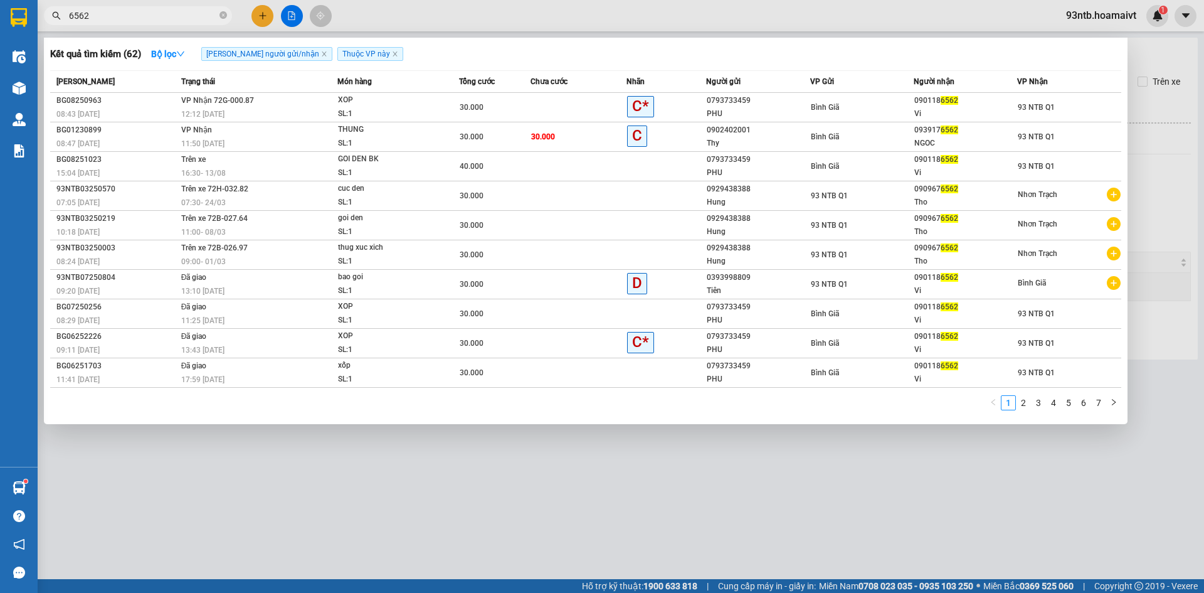
click at [147, 21] on input "6562" at bounding box center [143, 16] width 148 height 14
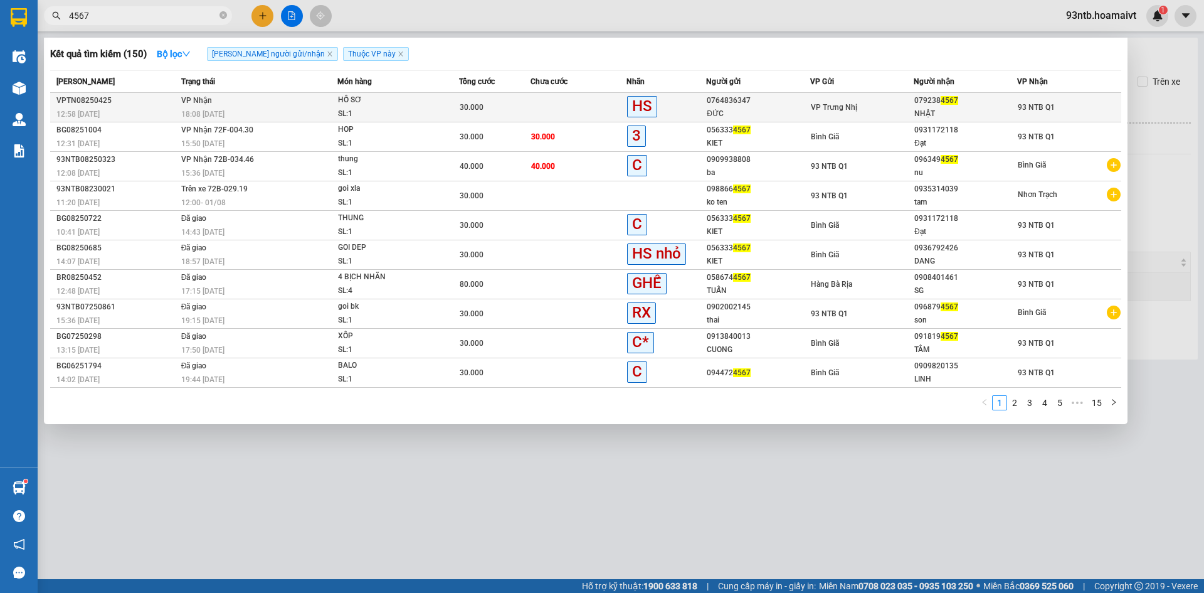
click at [742, 119] on div "ĐỨC" at bounding box center [758, 113] width 102 height 13
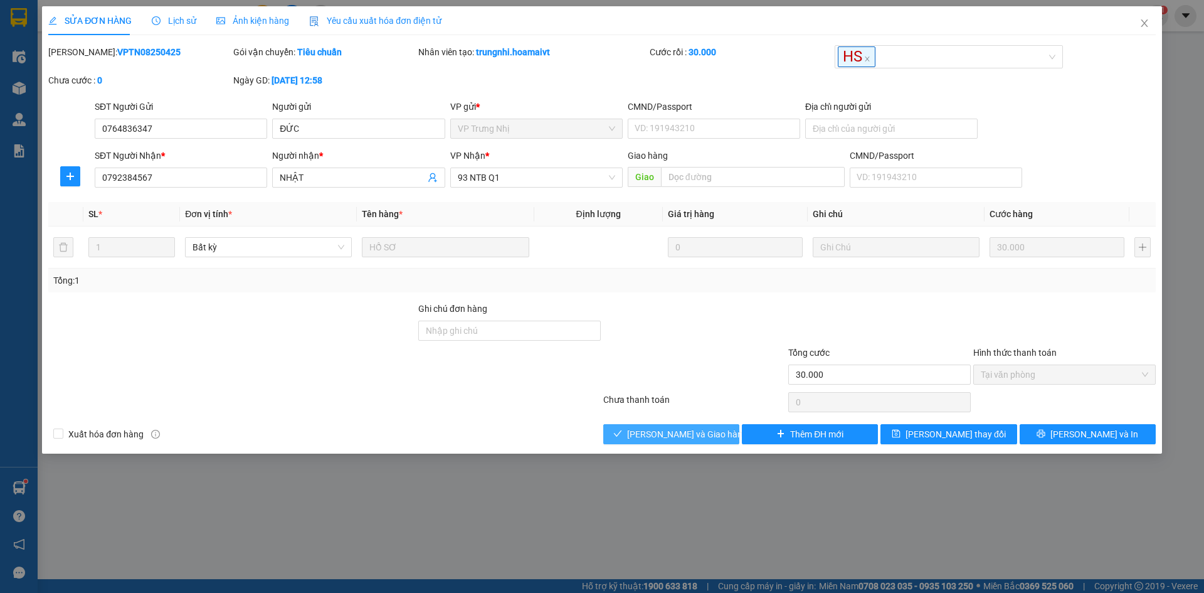
click at [661, 430] on span "Lưu và Giao hàng" at bounding box center [687, 434] width 120 height 14
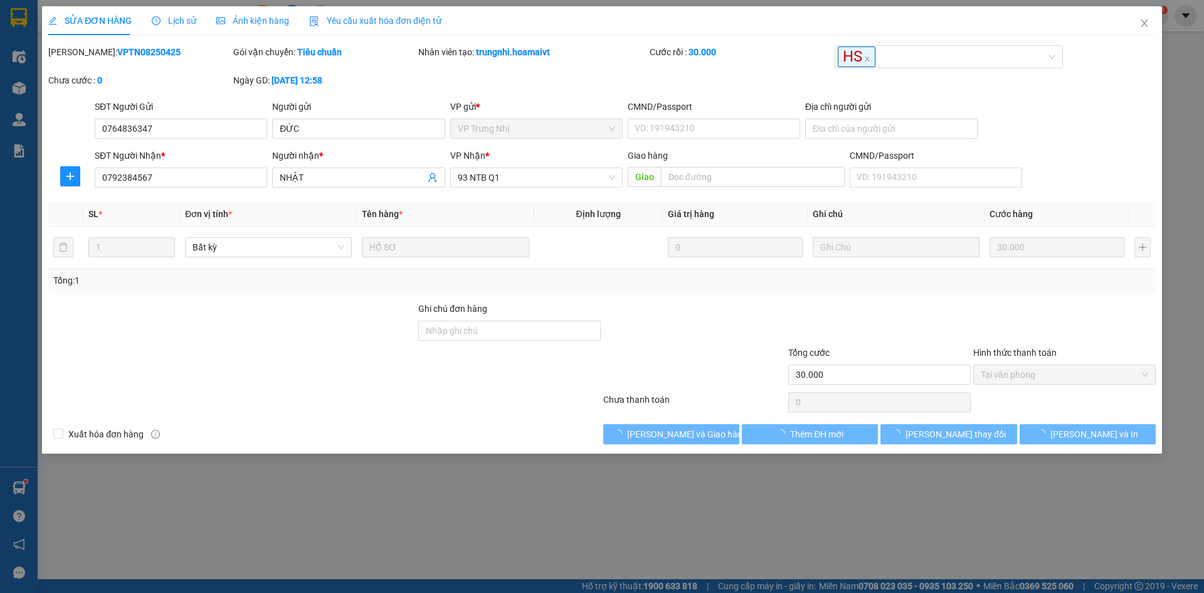
click at [733, 369] on div at bounding box center [694, 368] width 185 height 44
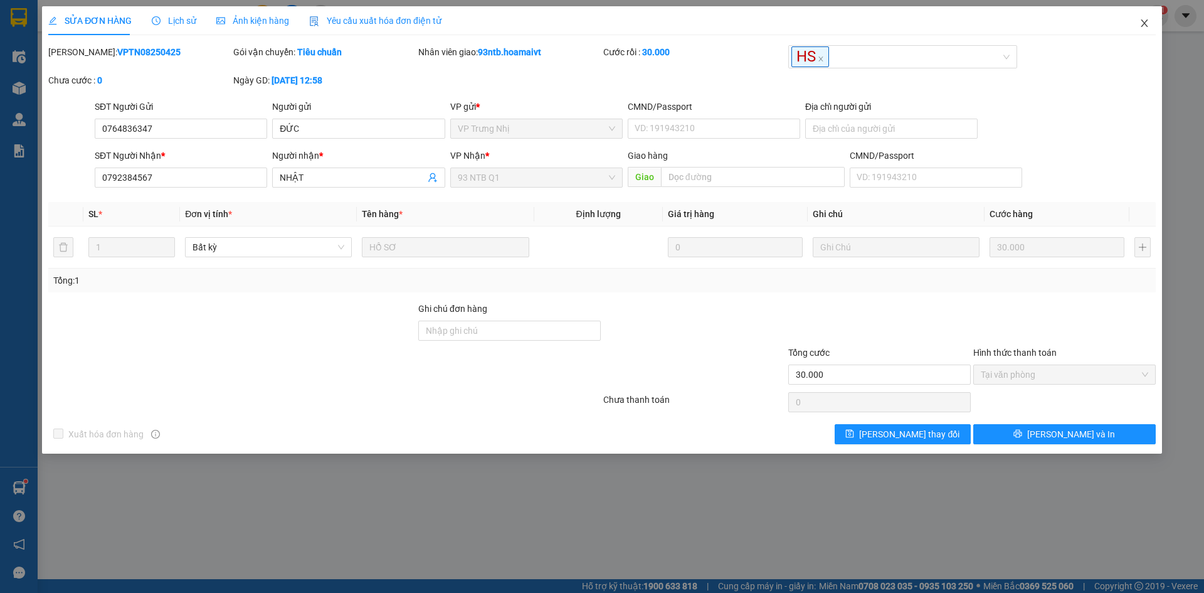
click at [1151, 16] on span "Close" at bounding box center [1144, 23] width 35 height 35
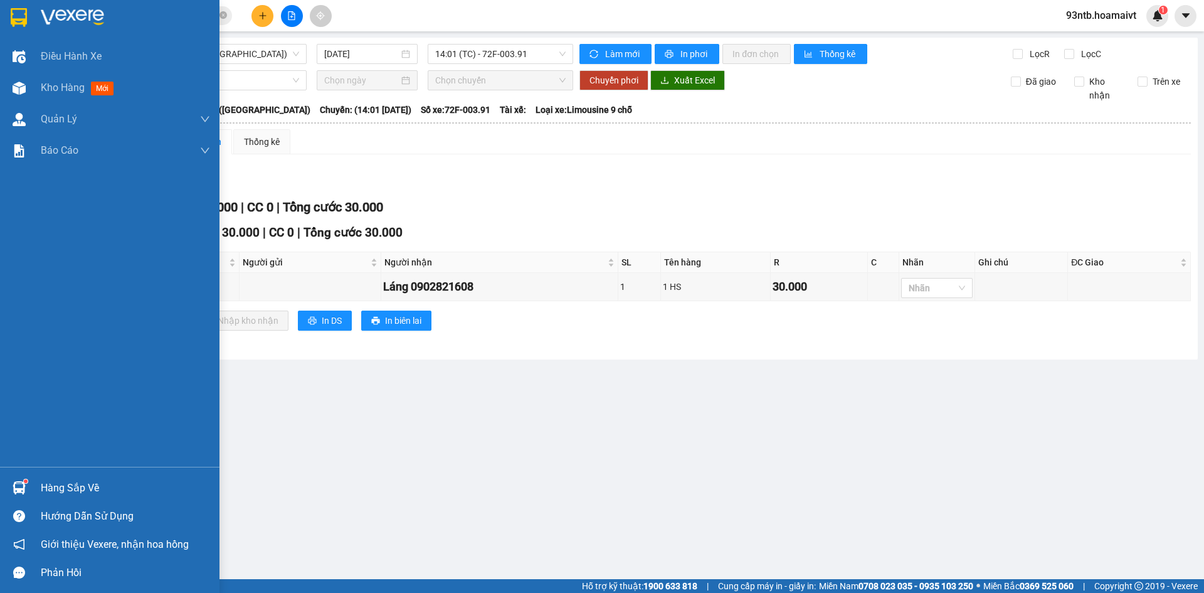
click at [58, 484] on div "Hàng sắp về" at bounding box center [125, 488] width 169 height 19
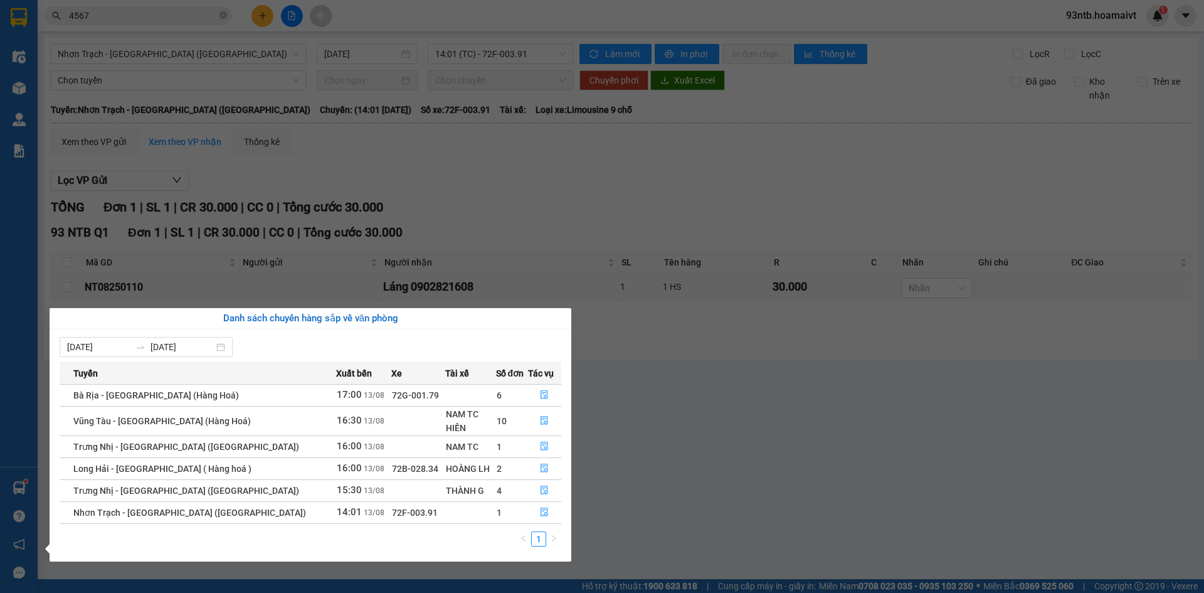
click at [691, 226] on section "Kết quả tìm kiếm ( 150 ) Bộ lọc Tìm người gửi/nhận Thuộc VP này Mã ĐH Trạng thá…" at bounding box center [602, 296] width 1204 height 593
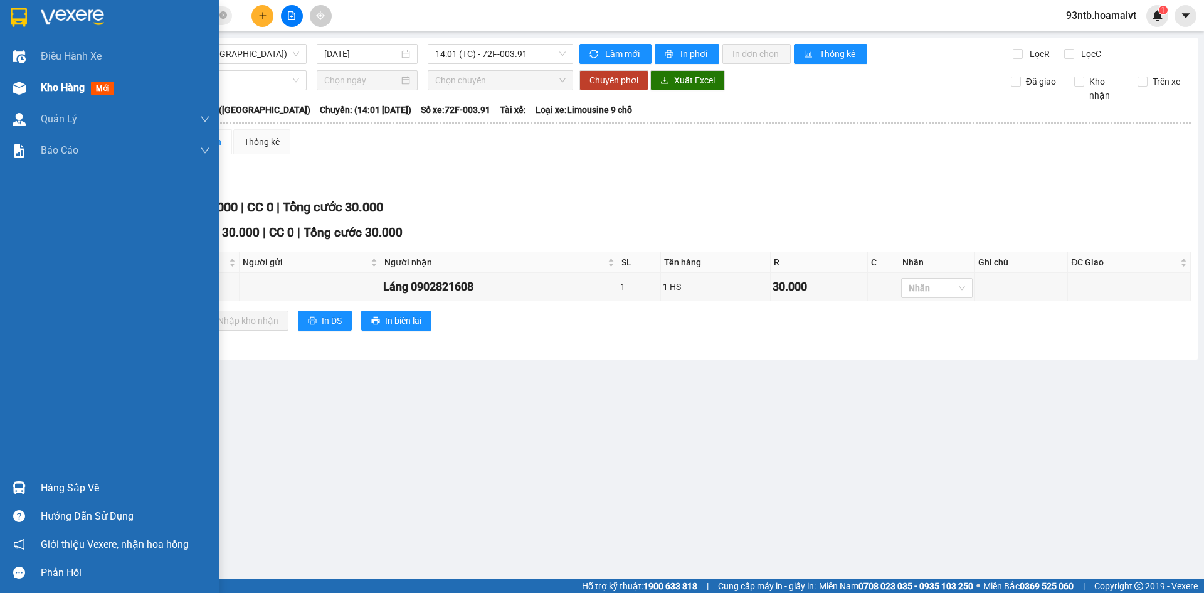
click at [45, 88] on span "Kho hàng" at bounding box center [63, 88] width 44 height 12
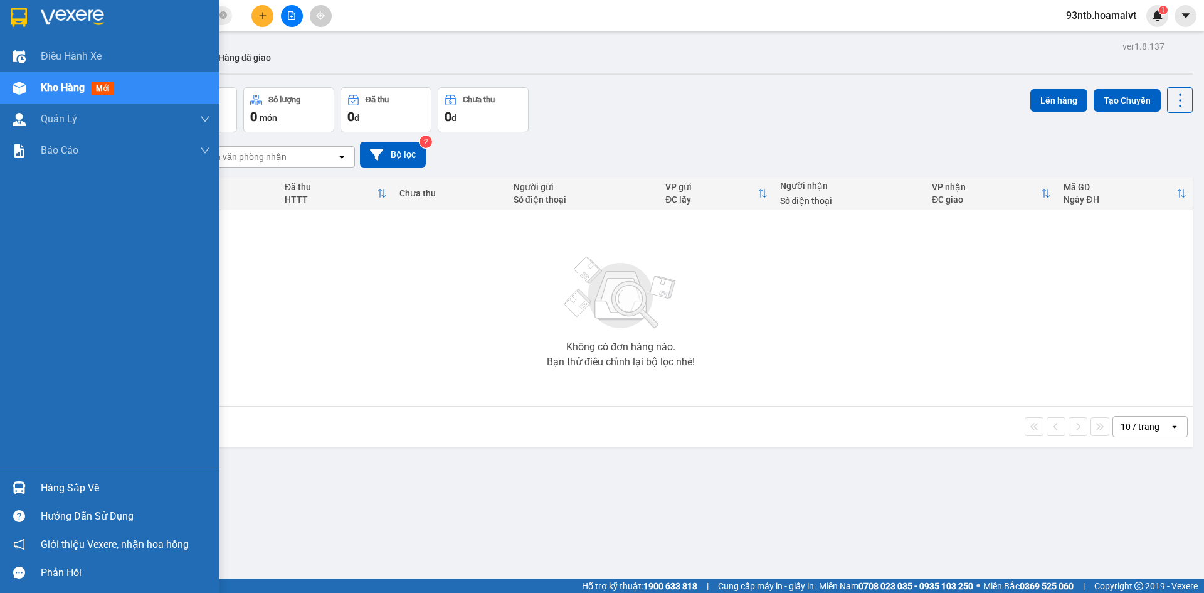
drag, startPoint x: 84, startPoint y: 484, endPoint x: 103, endPoint y: 483, distance: 18.8
click at [85, 484] on div "Hàng sắp về" at bounding box center [125, 488] width 169 height 19
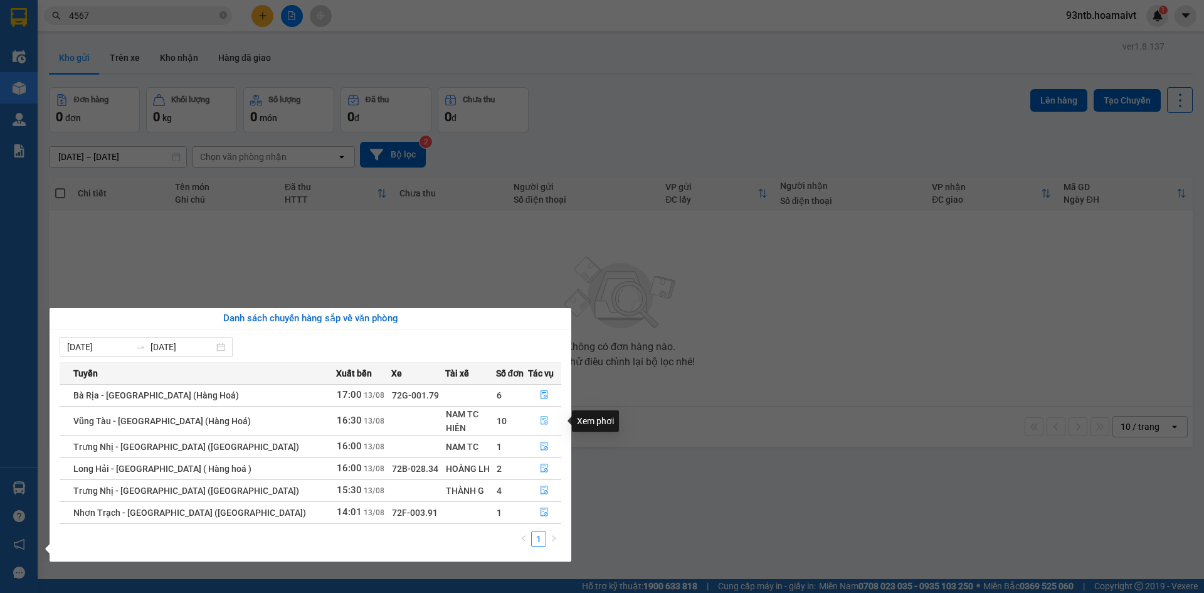
click at [546, 417] on button "button" at bounding box center [545, 421] width 33 height 20
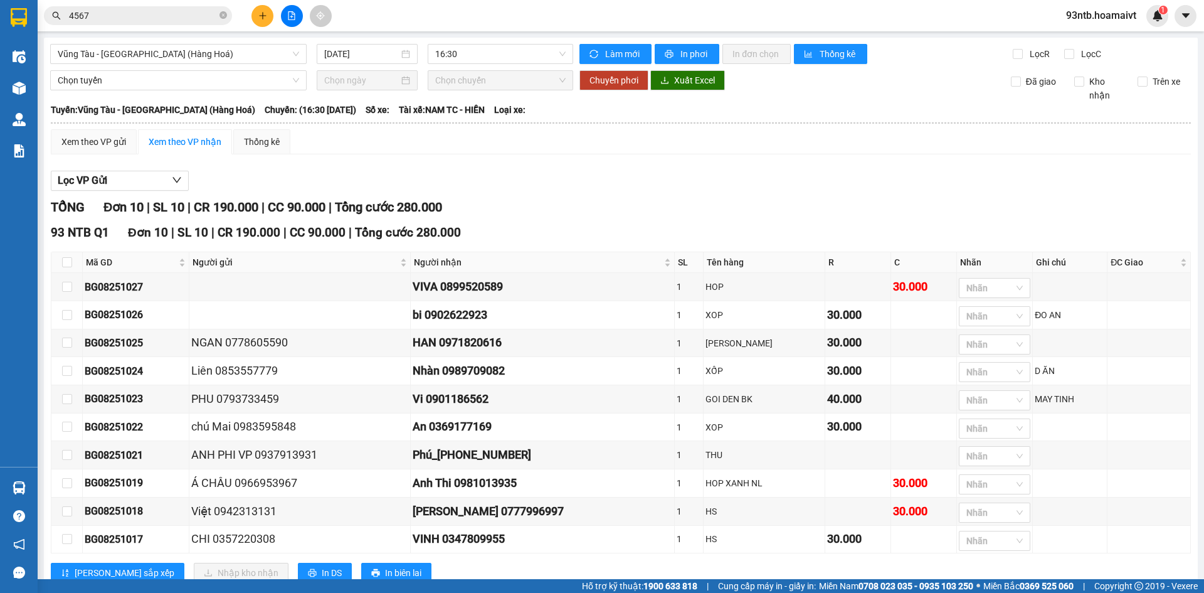
scroll to position [47, 0]
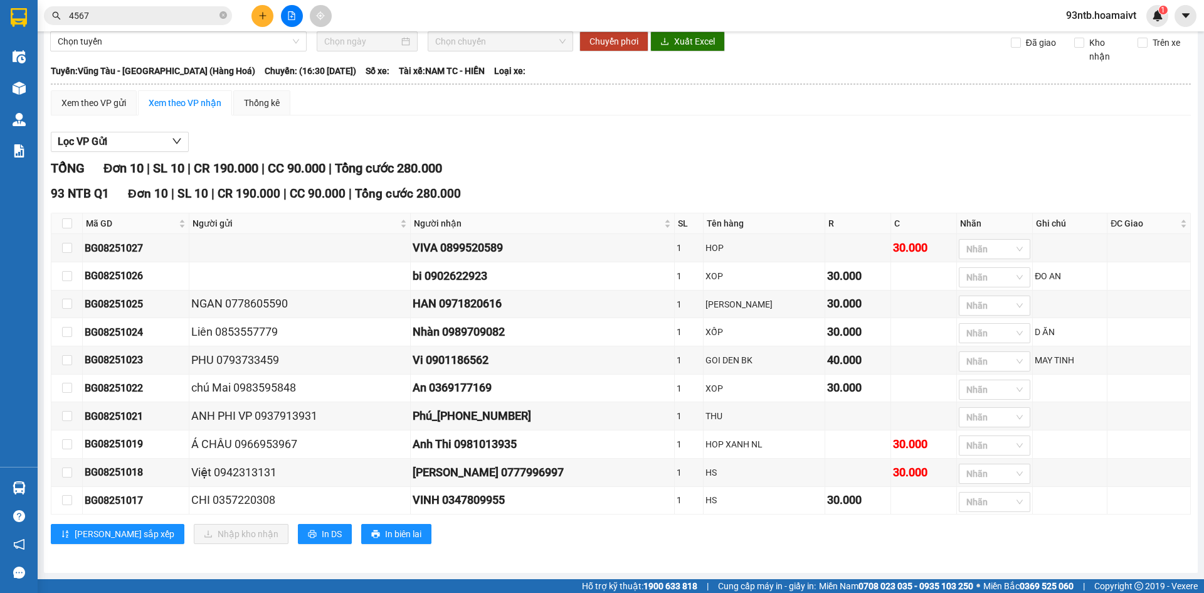
click at [114, 21] on input "4567" at bounding box center [143, 16] width 148 height 14
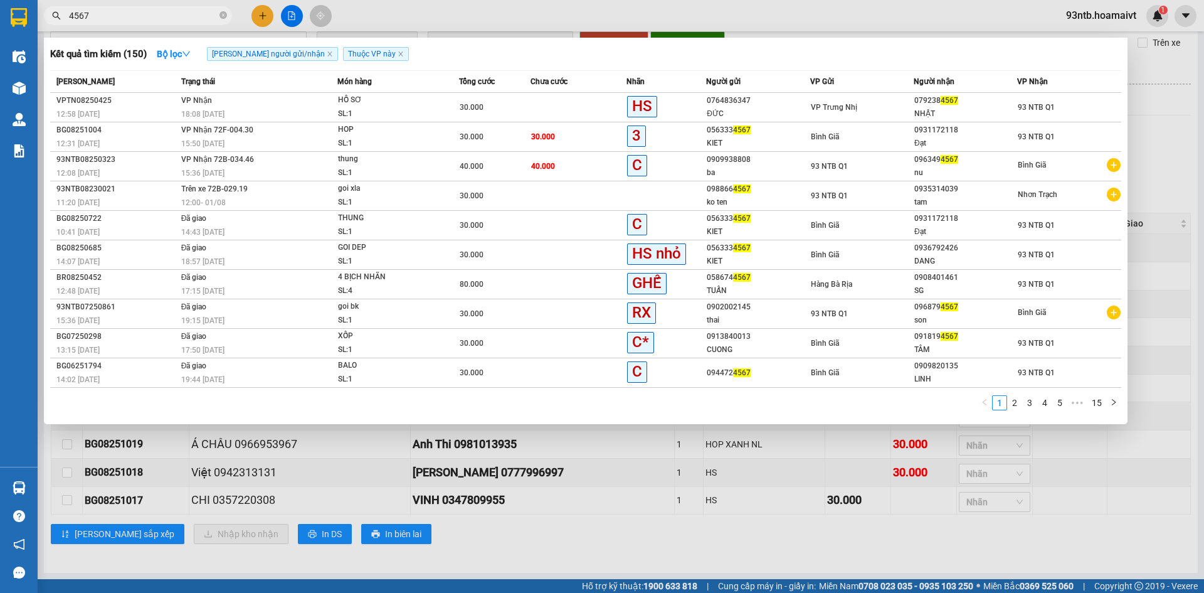
click at [115, 19] on input "4567" at bounding box center [143, 16] width 148 height 14
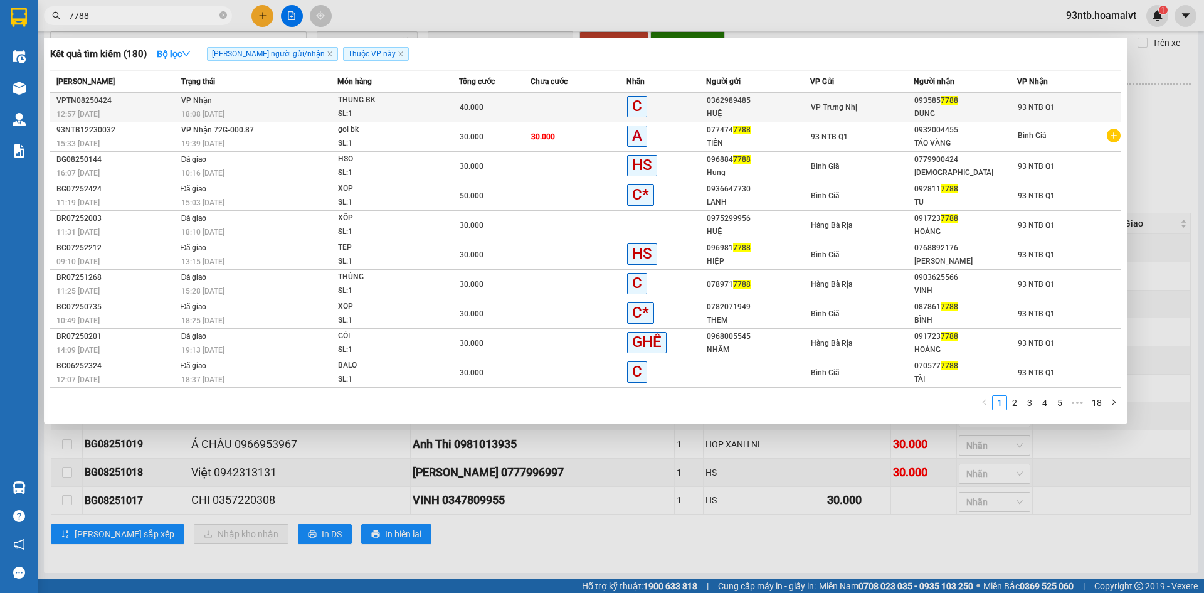
click at [912, 104] on div "VP Trưng Nhị" at bounding box center [862, 107] width 102 height 14
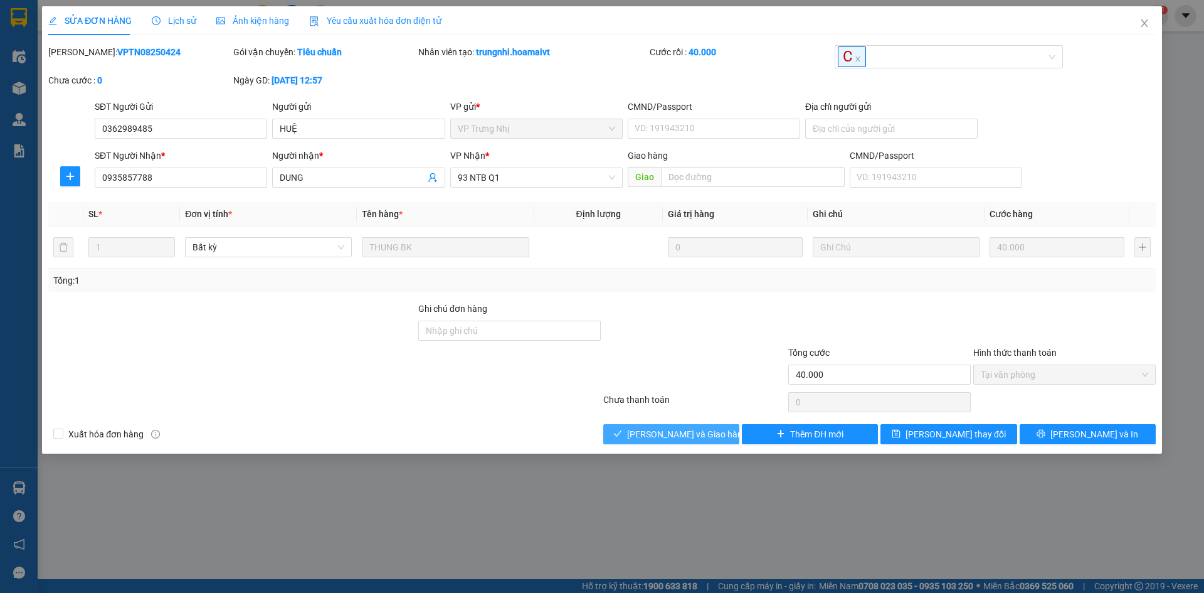
click at [663, 440] on span "Lưu và Giao hàng" at bounding box center [687, 434] width 120 height 14
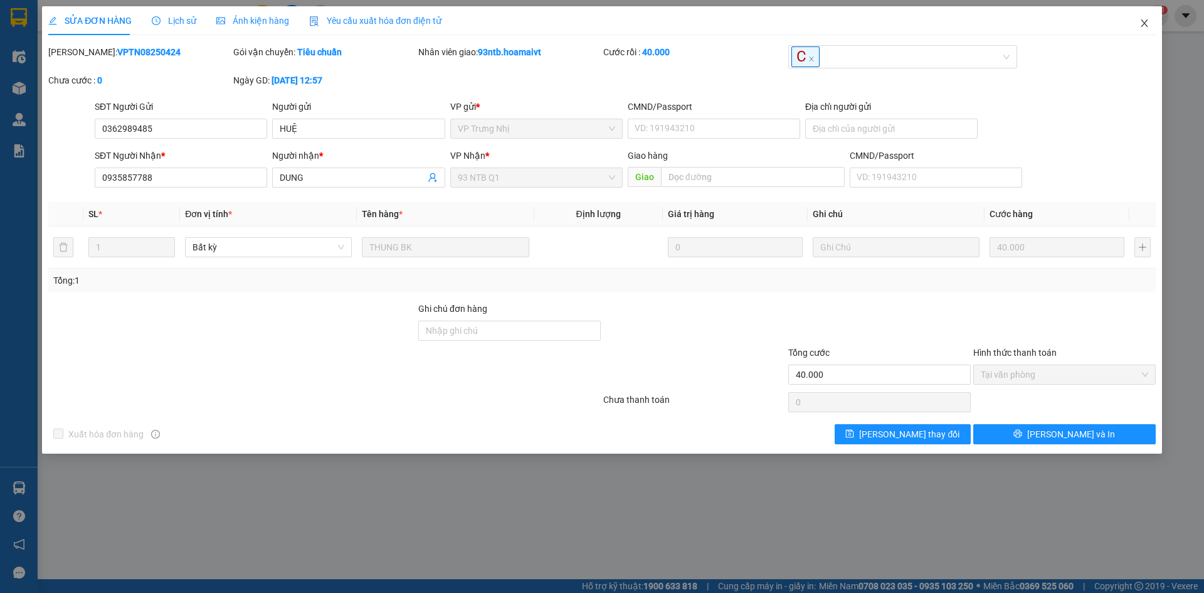
click at [1146, 22] on icon "close" at bounding box center [1144, 23] width 7 height 8
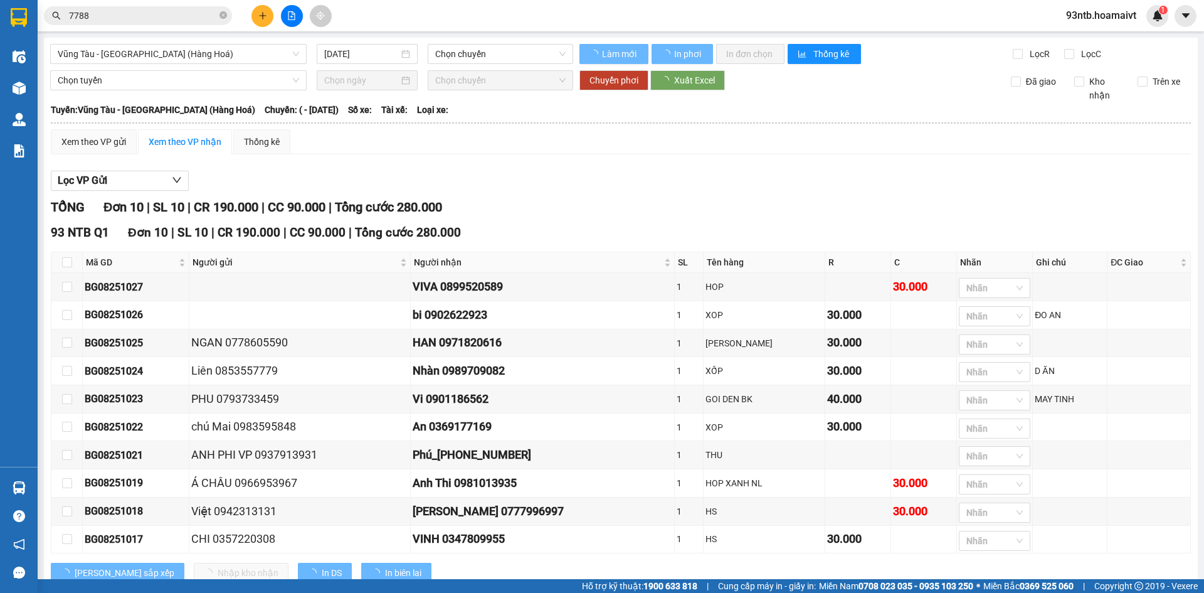
drag, startPoint x: 169, startPoint y: 18, endPoint x: 155, endPoint y: 17, distance: 13.8
click at [165, 18] on input "7788" at bounding box center [143, 16] width 148 height 14
click at [165, 18] on input "778" at bounding box center [143, 16] width 148 height 14
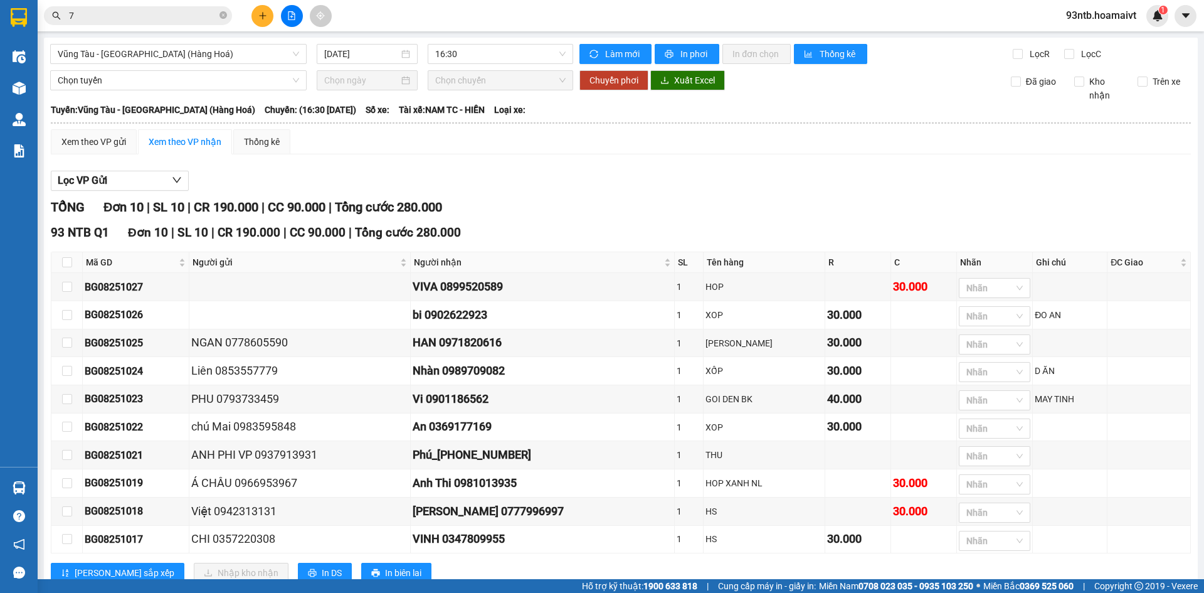
click at [152, 17] on input "7" at bounding box center [143, 16] width 148 height 14
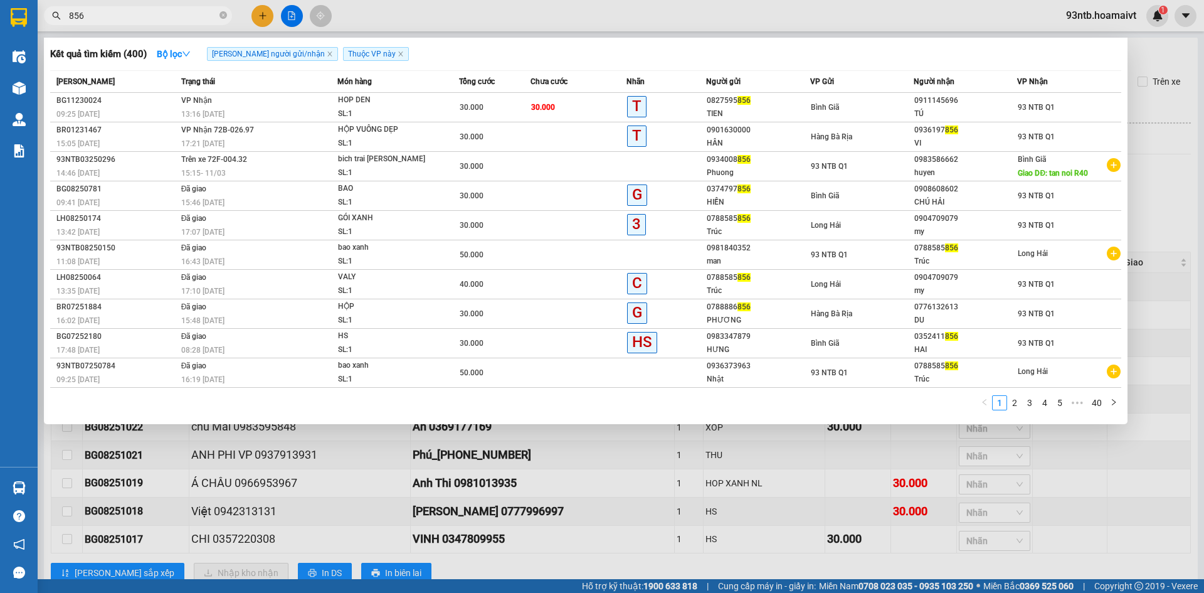
click at [173, 19] on input "856" at bounding box center [143, 16] width 148 height 14
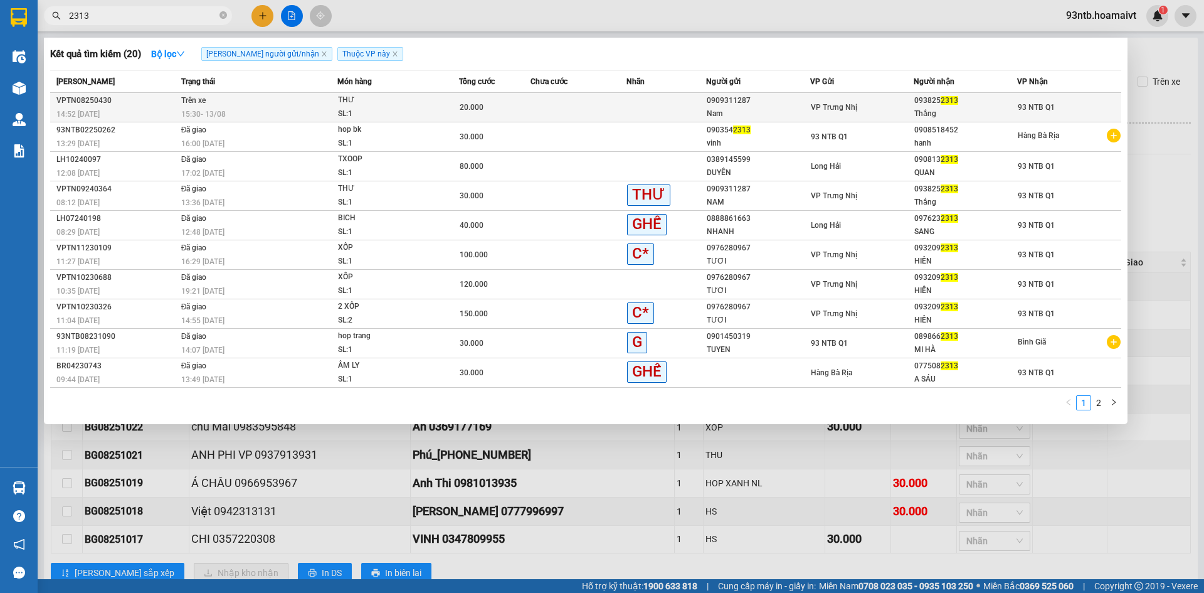
click at [768, 103] on div "0909311287" at bounding box center [758, 100] width 102 height 13
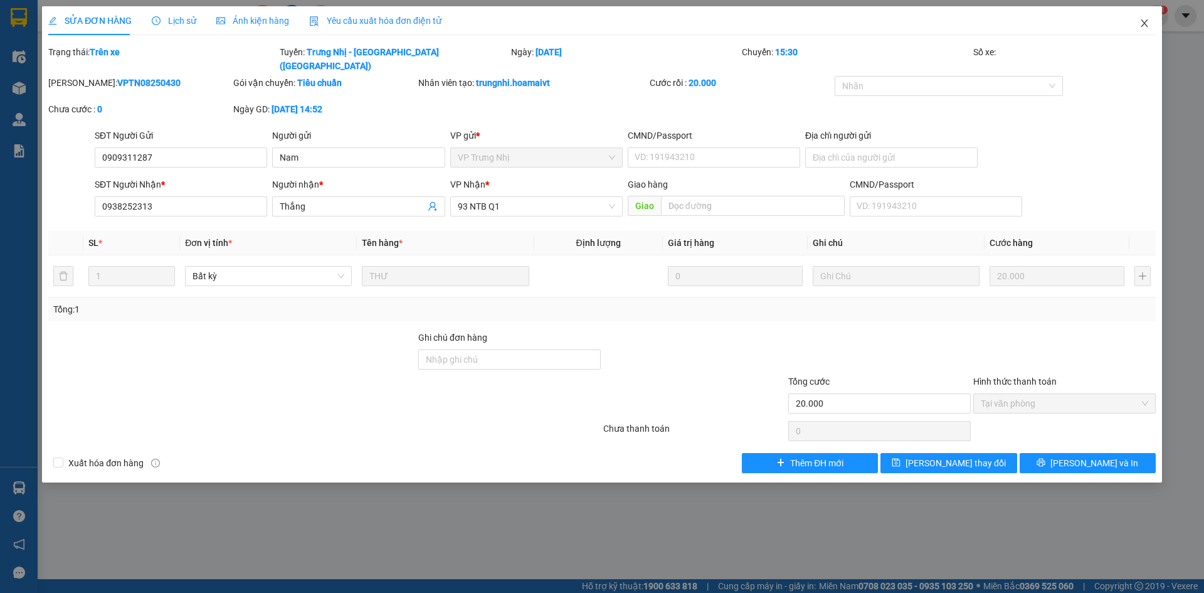
click at [1141, 29] on span "Close" at bounding box center [1144, 23] width 35 height 35
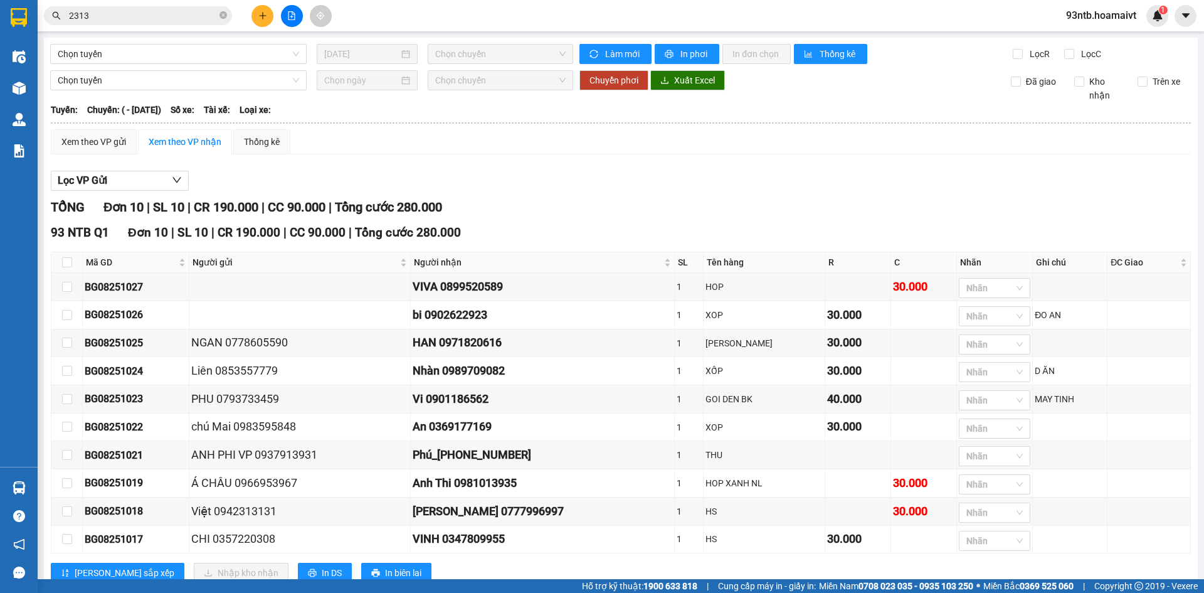
click at [168, 26] on div "Kết quả tìm kiếm ( 20 ) Bộ lọc Tìm người gửi/nhận Thuộc VP này Mã ĐH Trạng thái…" at bounding box center [122, 16] width 245 height 22
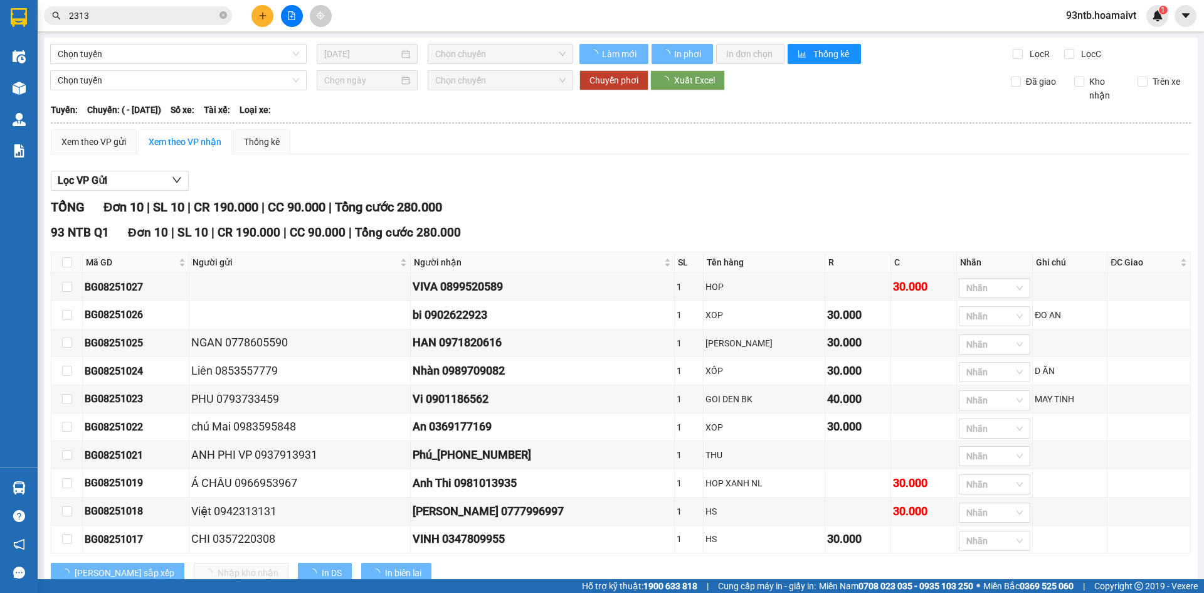
click at [159, 18] on input "2313" at bounding box center [143, 16] width 148 height 14
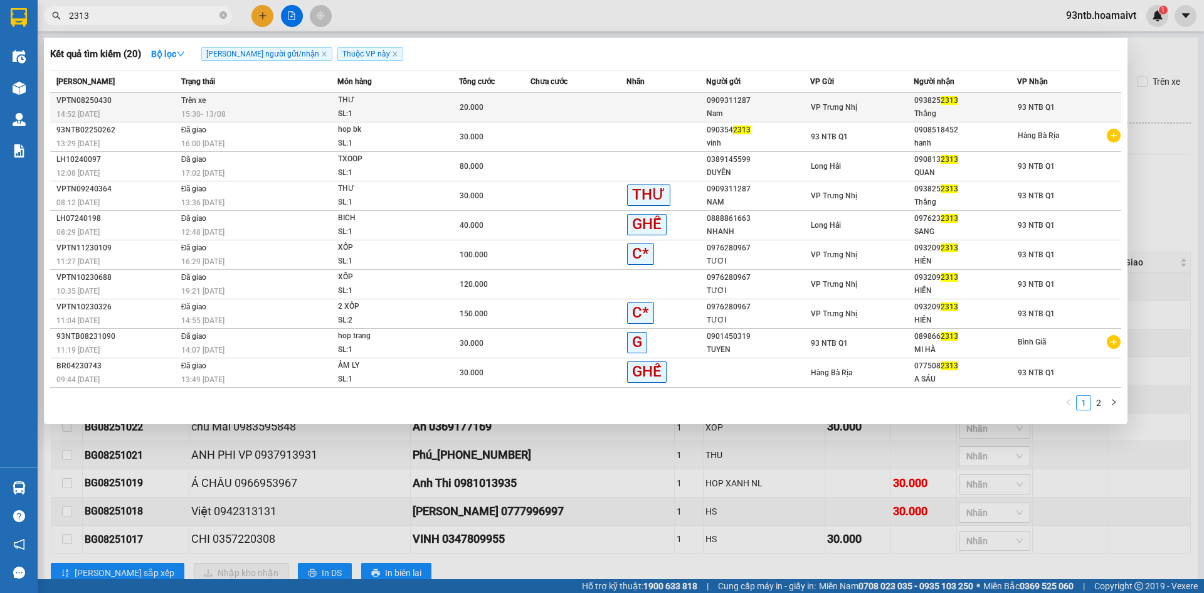
click at [249, 113] on div "15:30 - 13/08" at bounding box center [259, 114] width 156 height 14
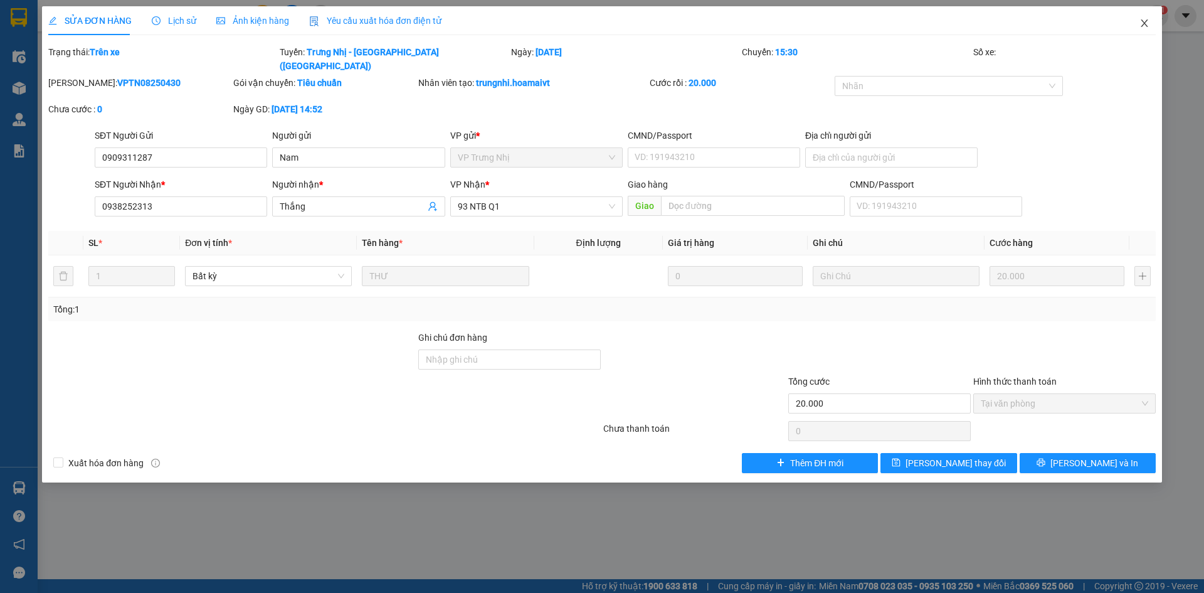
click at [1141, 23] on icon "close" at bounding box center [1145, 23] width 10 height 10
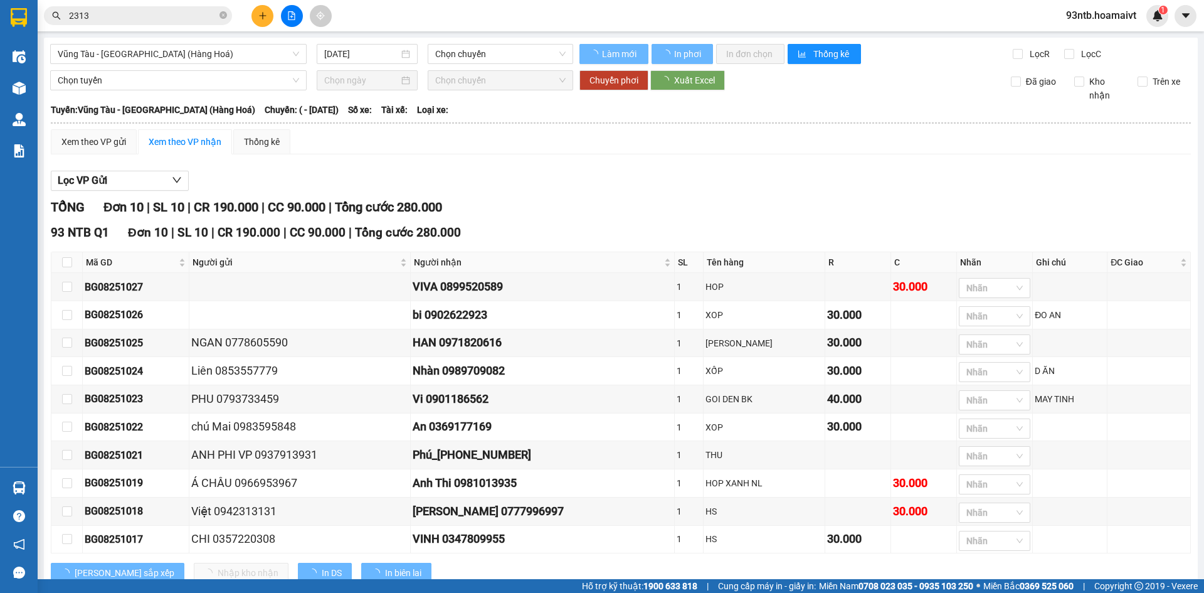
click at [647, 198] on div "TỔNG Đơn 10 | SL 10 | CR 190.000 | CC 90.000 | Tổng cước 280.000" at bounding box center [621, 207] width 1141 height 19
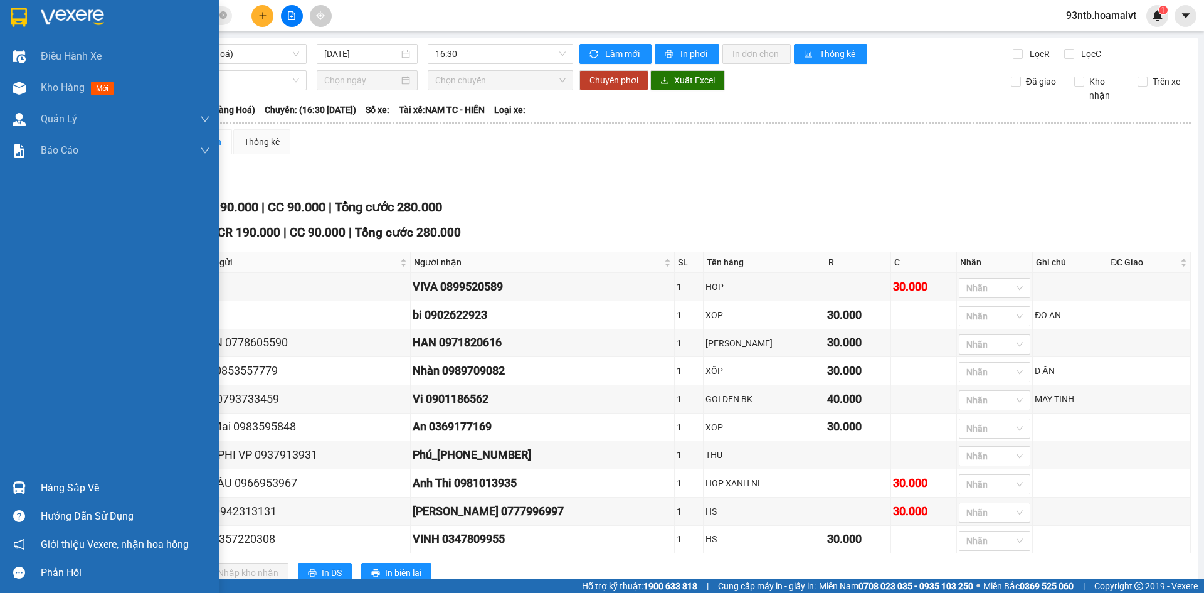
click at [122, 481] on div "Hàng sắp về" at bounding box center [125, 488] width 169 height 19
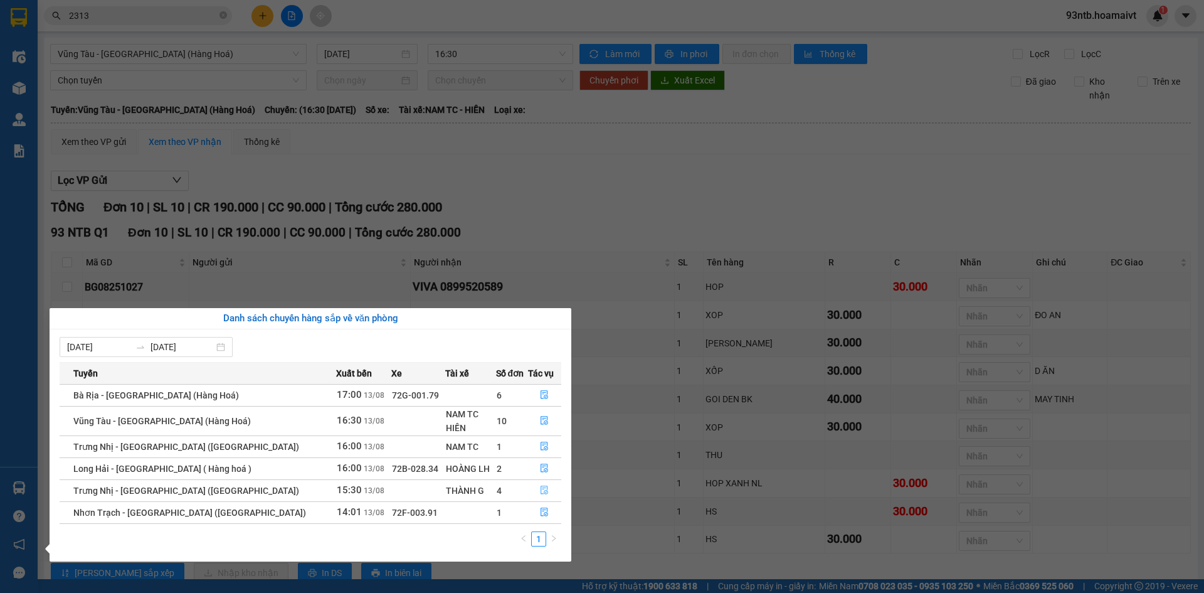
click at [529, 492] on button "button" at bounding box center [545, 491] width 33 height 20
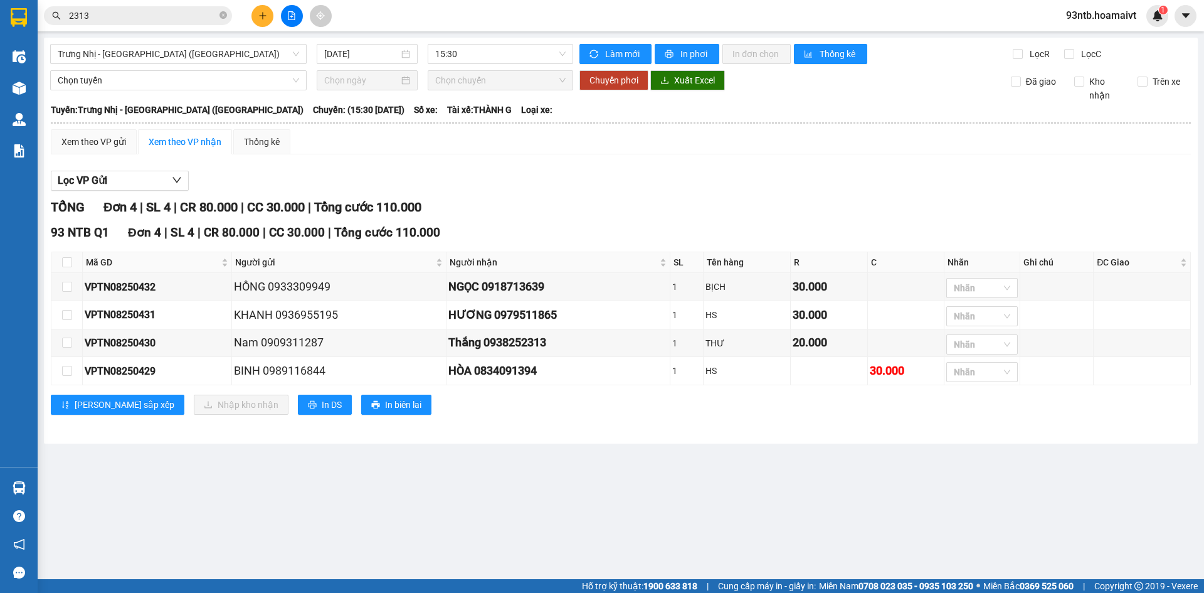
click at [738, 179] on div "Lọc VP Gửi" at bounding box center [621, 181] width 1141 height 21
click at [729, 183] on div "Lọc VP Gửi" at bounding box center [621, 181] width 1141 height 21
click at [730, 181] on div "Lọc VP Gửi" at bounding box center [621, 181] width 1141 height 21
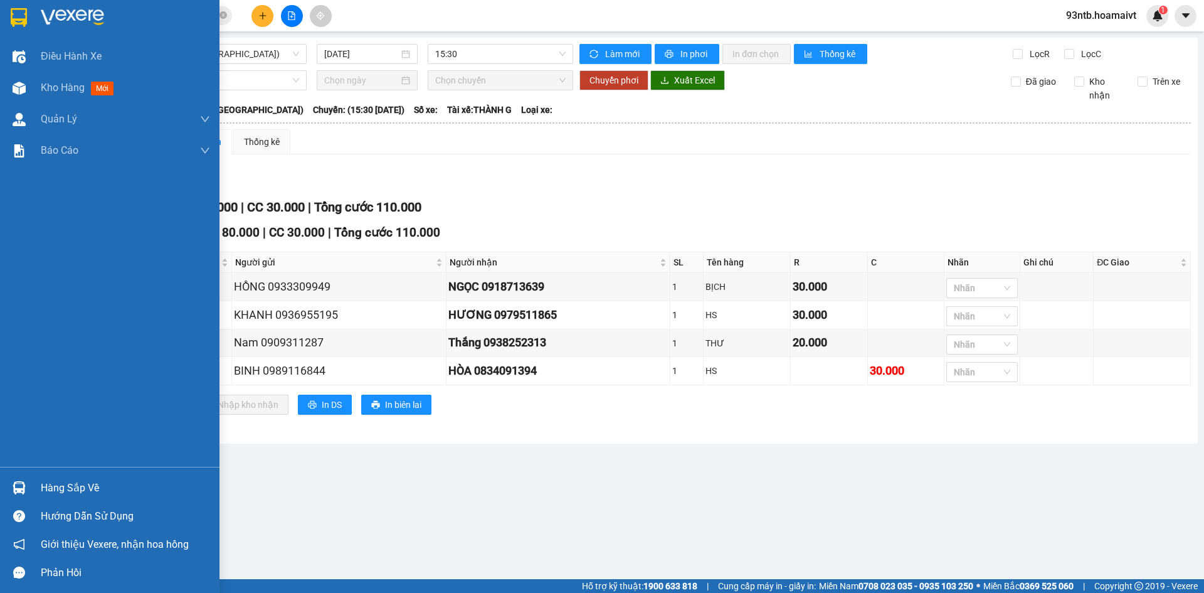
click at [93, 489] on div "Hàng sắp về" at bounding box center [125, 488] width 169 height 19
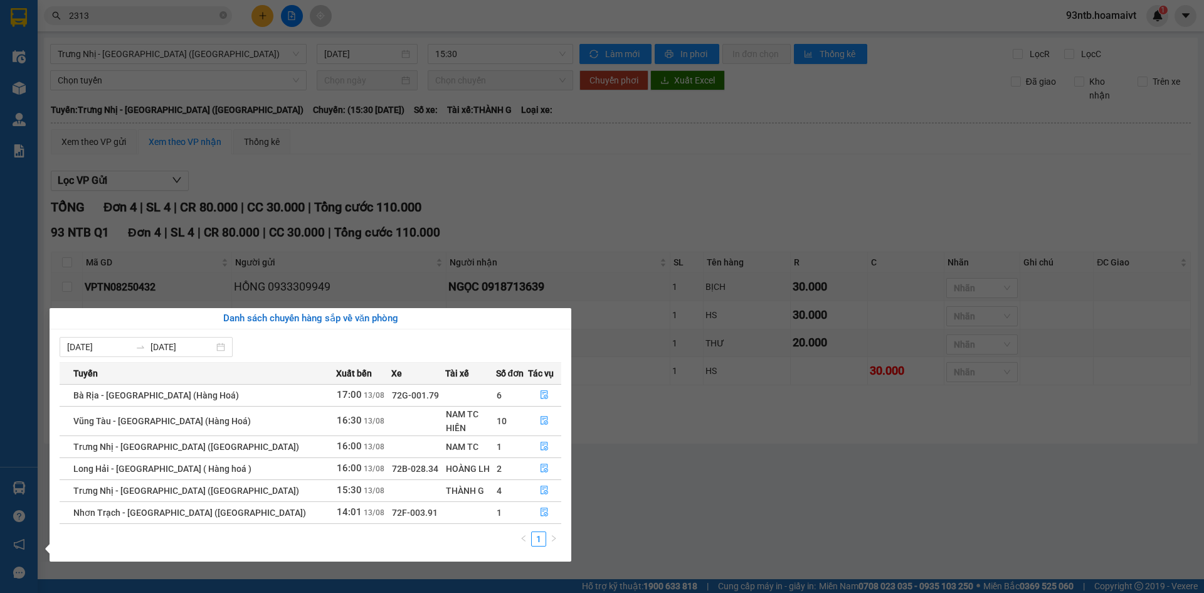
click at [733, 130] on section "Kết quả tìm kiếm ( 20 ) Bộ lọc Tìm người gửi/nhận Thuộc VP này Mã ĐH Trạng thái…" at bounding box center [602, 296] width 1204 height 593
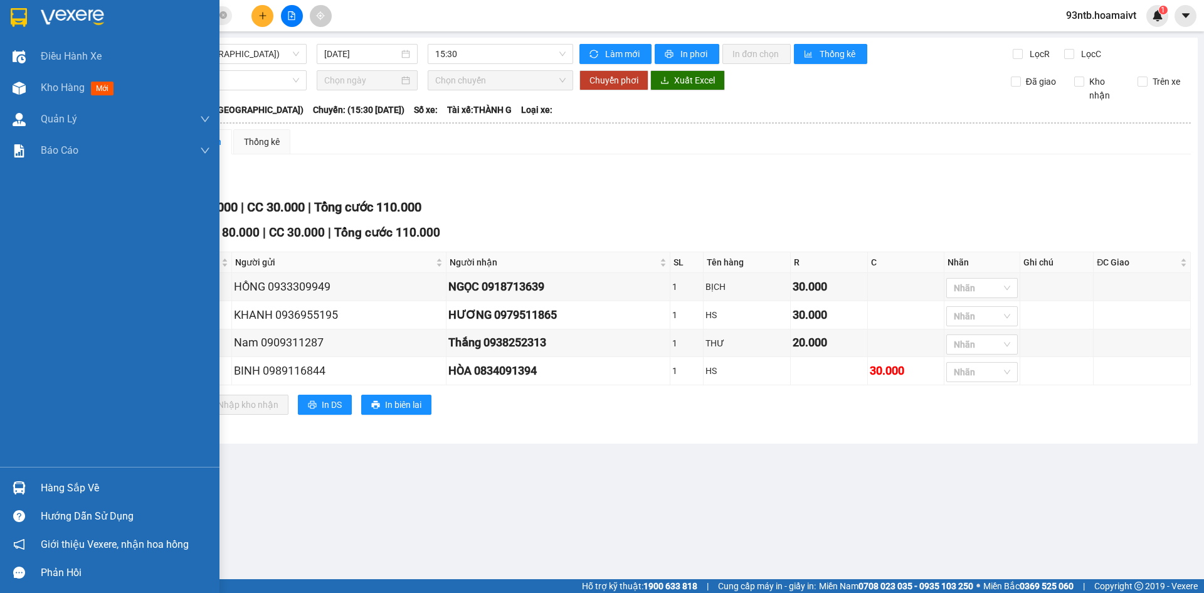
click at [43, 498] on div "Hàng sắp về" at bounding box center [110, 488] width 220 height 28
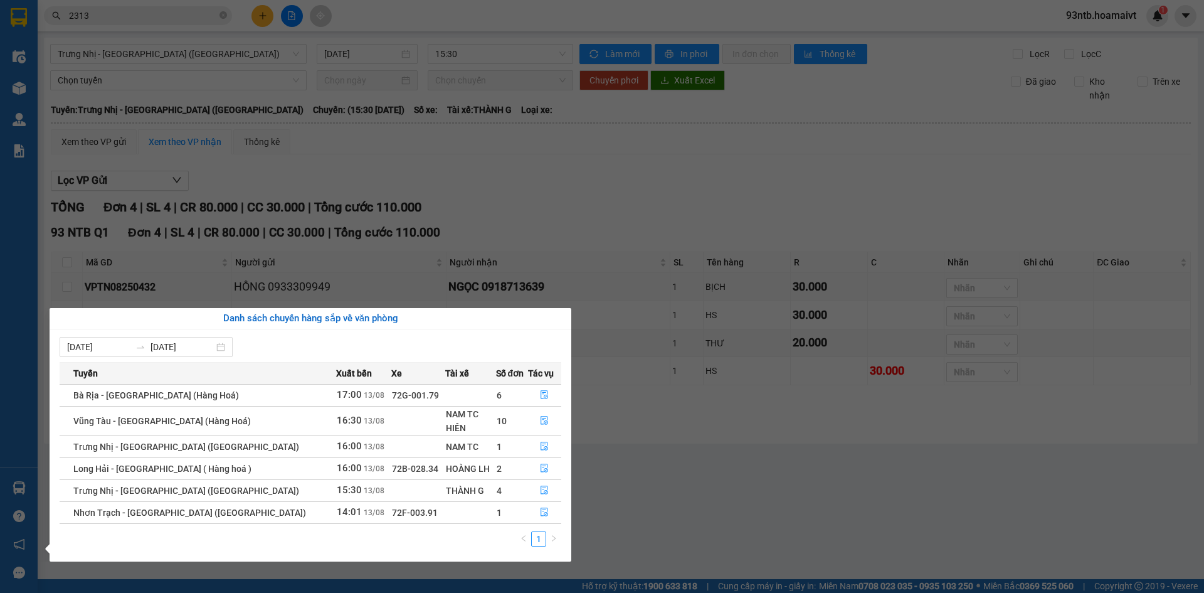
click at [778, 193] on section "Kết quả tìm kiếm ( 20 ) Bộ lọc Tìm người gửi/nhận Thuộc VP này Mã ĐH Trạng thái…" at bounding box center [602, 296] width 1204 height 593
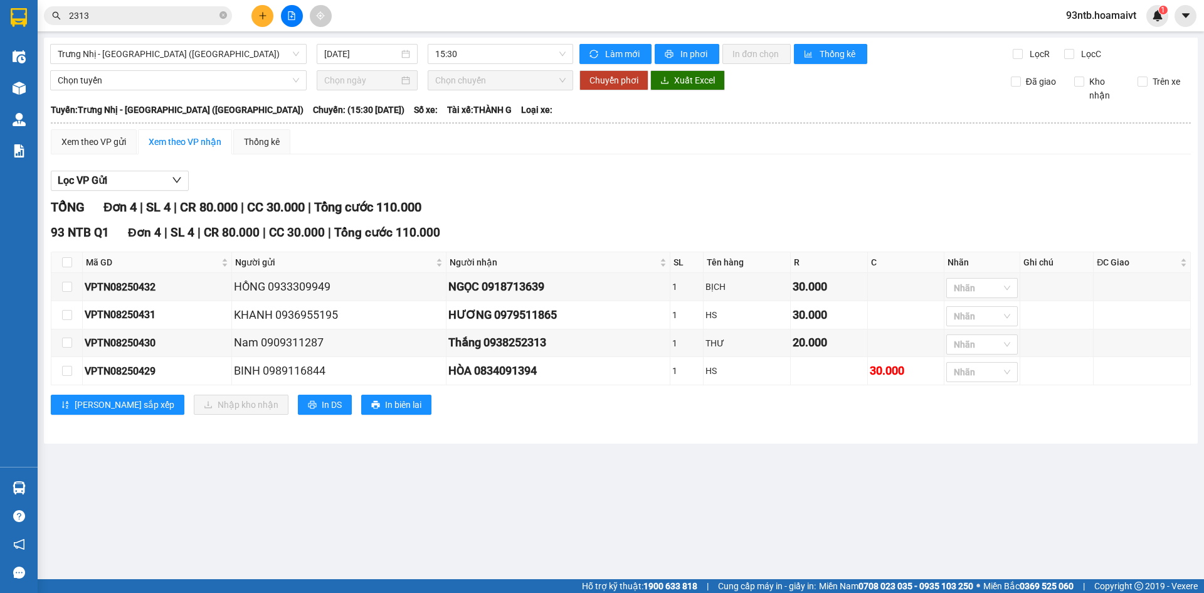
click at [1140, 174] on div "Lọc VP Gửi" at bounding box center [621, 181] width 1141 height 21
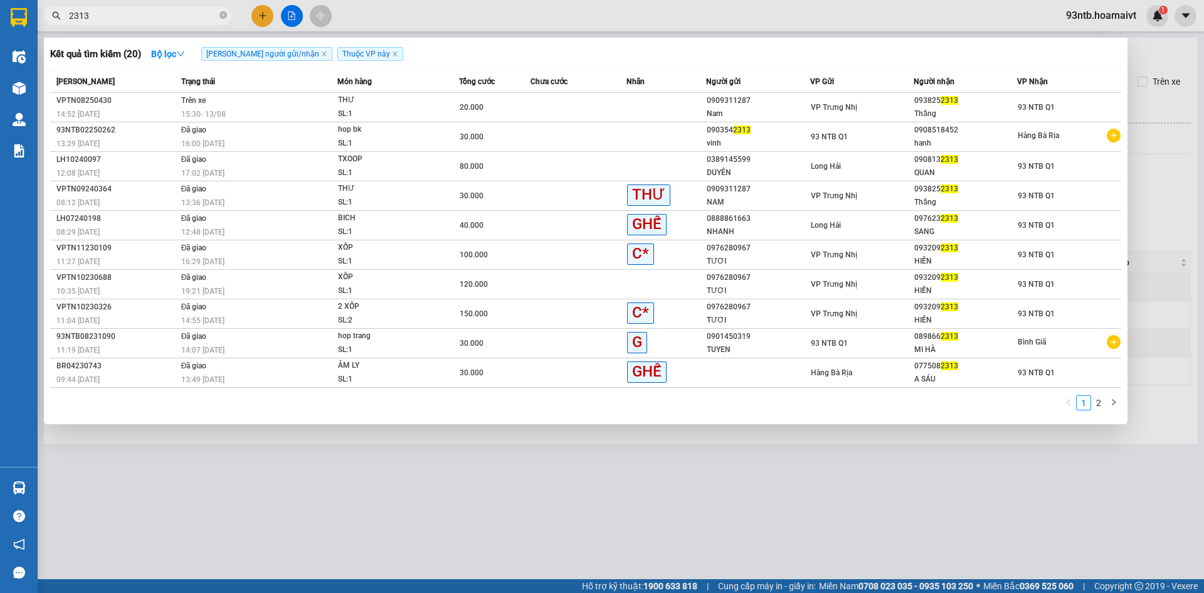
click at [166, 18] on input "2313" at bounding box center [143, 16] width 148 height 14
click at [169, 15] on input "2313" at bounding box center [143, 16] width 148 height 14
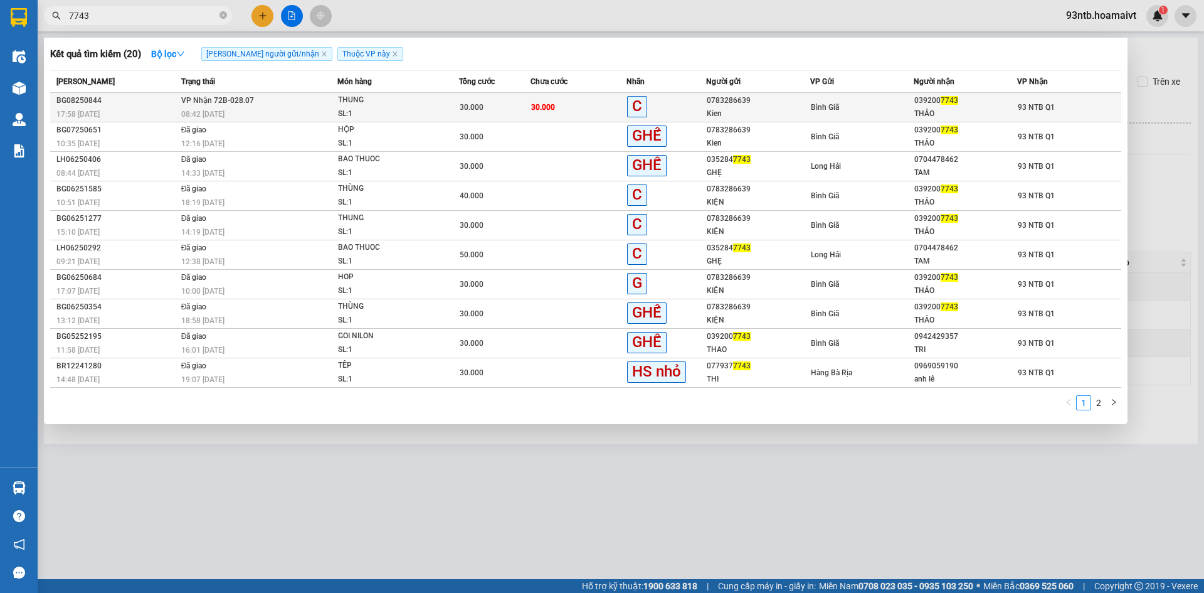
click at [493, 104] on div "30.000" at bounding box center [495, 107] width 71 height 14
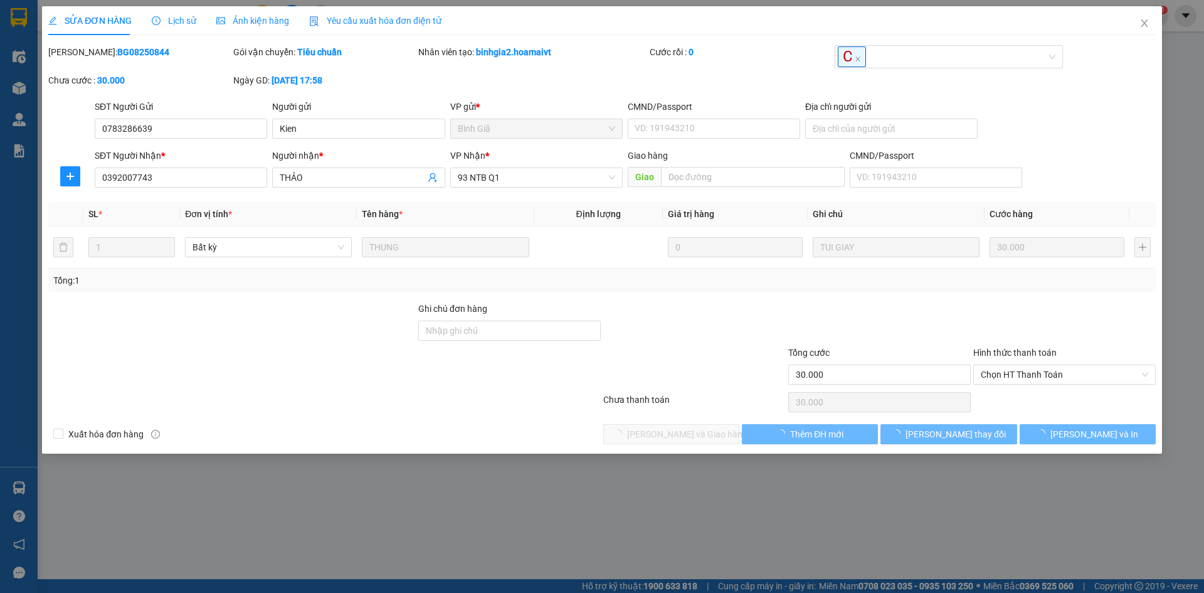
click at [722, 313] on div at bounding box center [694, 324] width 185 height 44
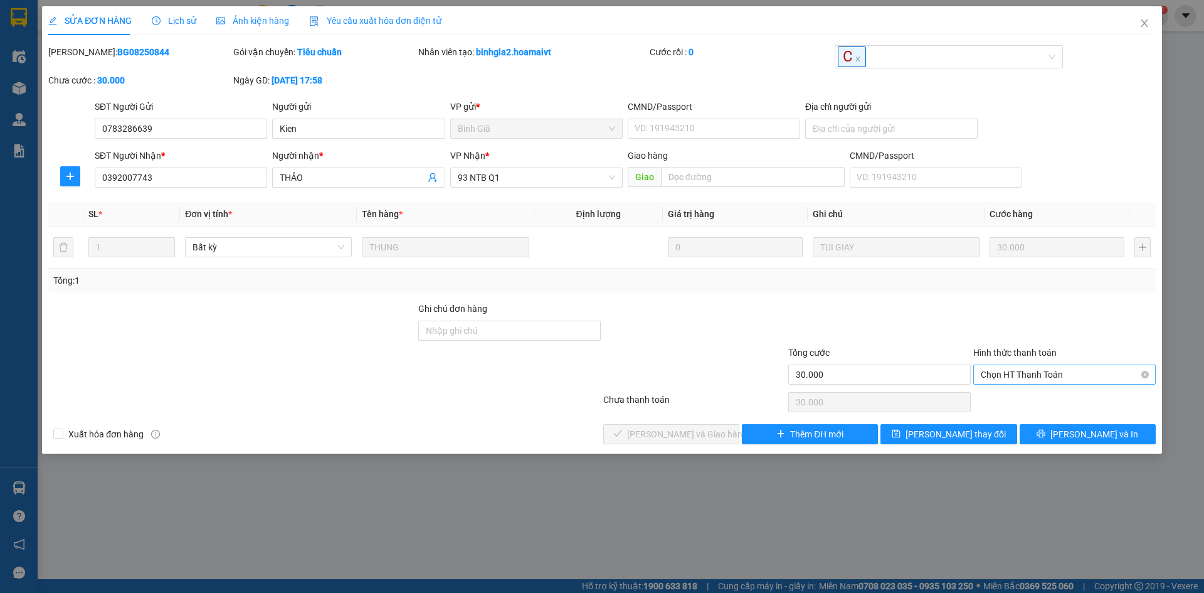
click at [1048, 374] on span "Chọn HT Thanh Toán" at bounding box center [1065, 374] width 168 height 19
click at [1050, 390] on div "Tại văn phòng" at bounding box center [1065, 400] width 183 height 20
click at [1050, 400] on div at bounding box center [1064, 402] width 185 height 25
click at [659, 427] on span "Lưu và Giao hàng" at bounding box center [687, 434] width 120 height 14
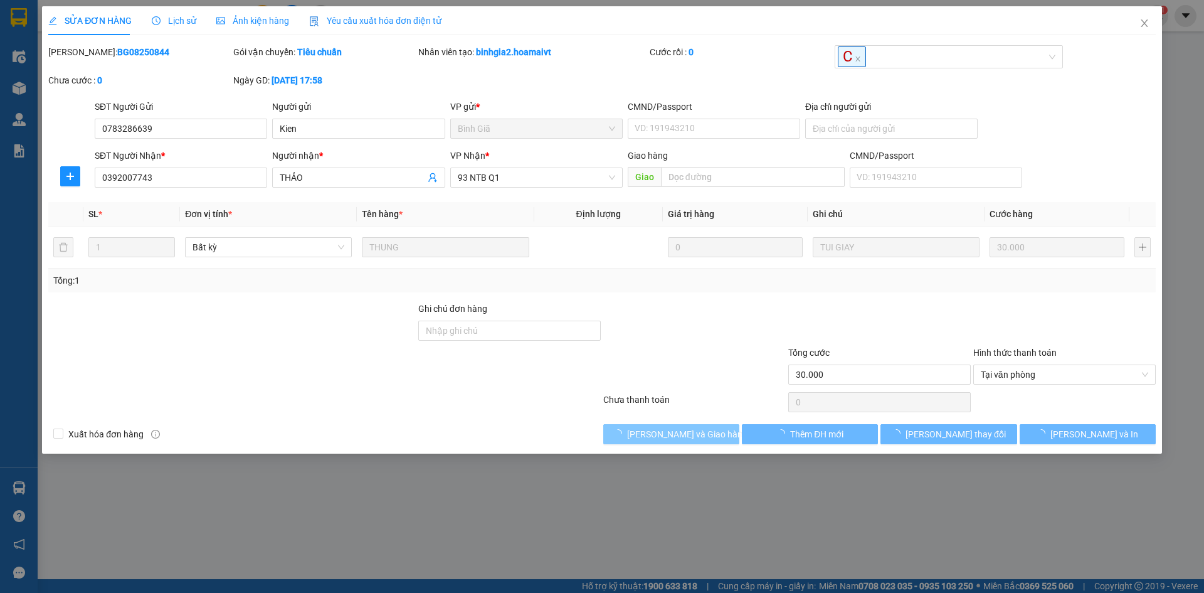
click at [659, 427] on span "Lưu và Giao hàng" at bounding box center [687, 434] width 120 height 14
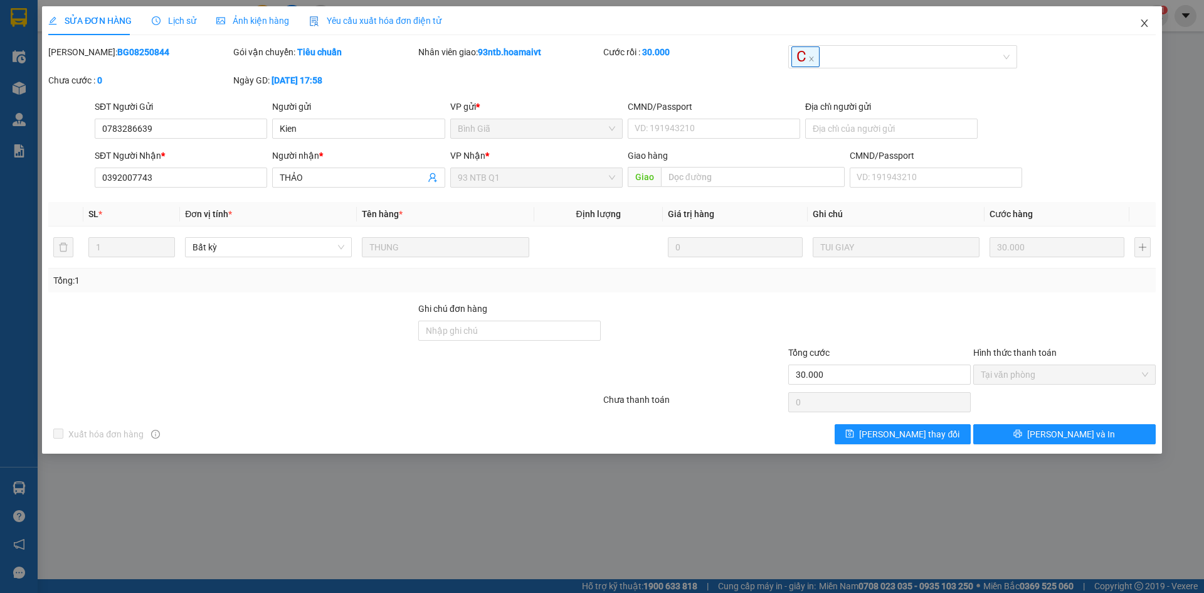
click at [1140, 20] on icon "close" at bounding box center [1145, 23] width 10 height 10
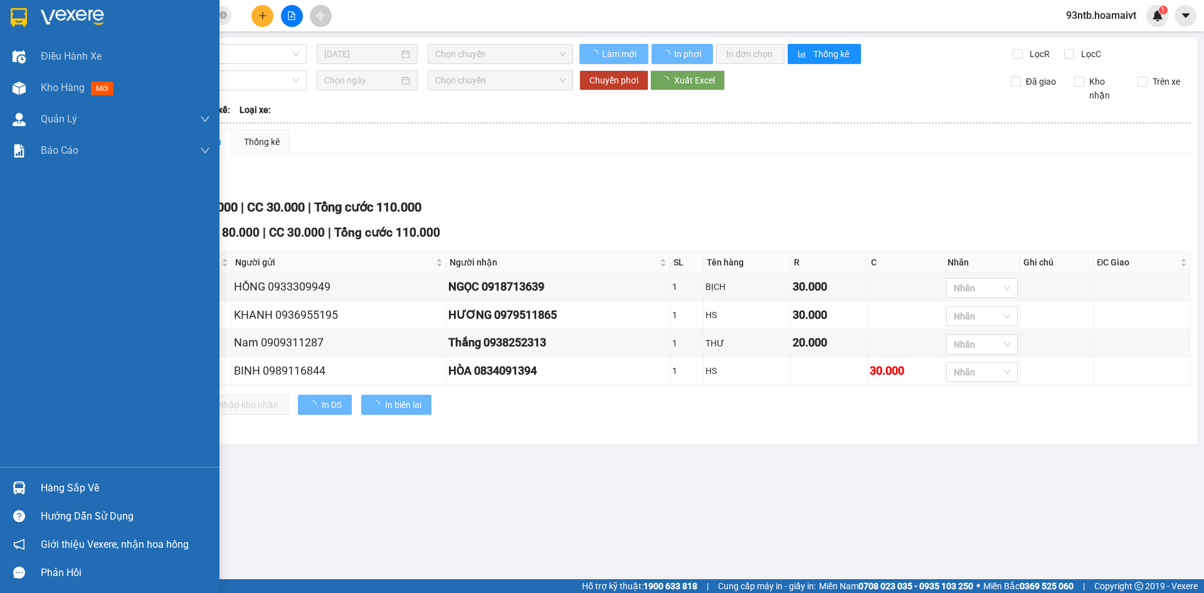
click at [78, 492] on div "Hàng sắp về" at bounding box center [125, 488] width 169 height 19
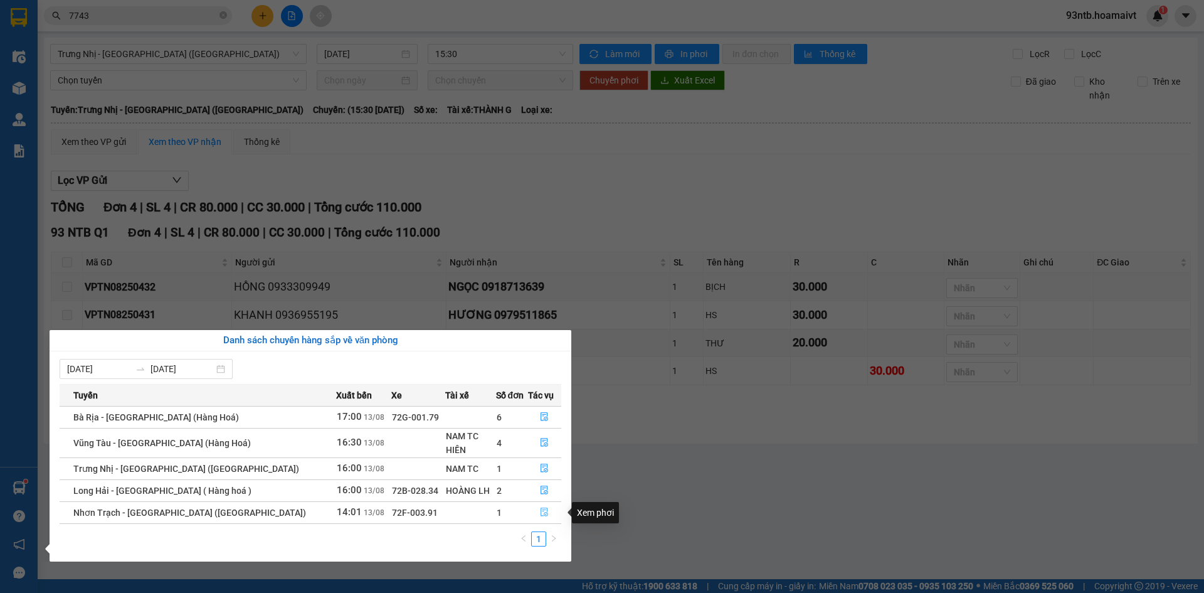
click at [545, 513] on button "button" at bounding box center [545, 513] width 33 height 20
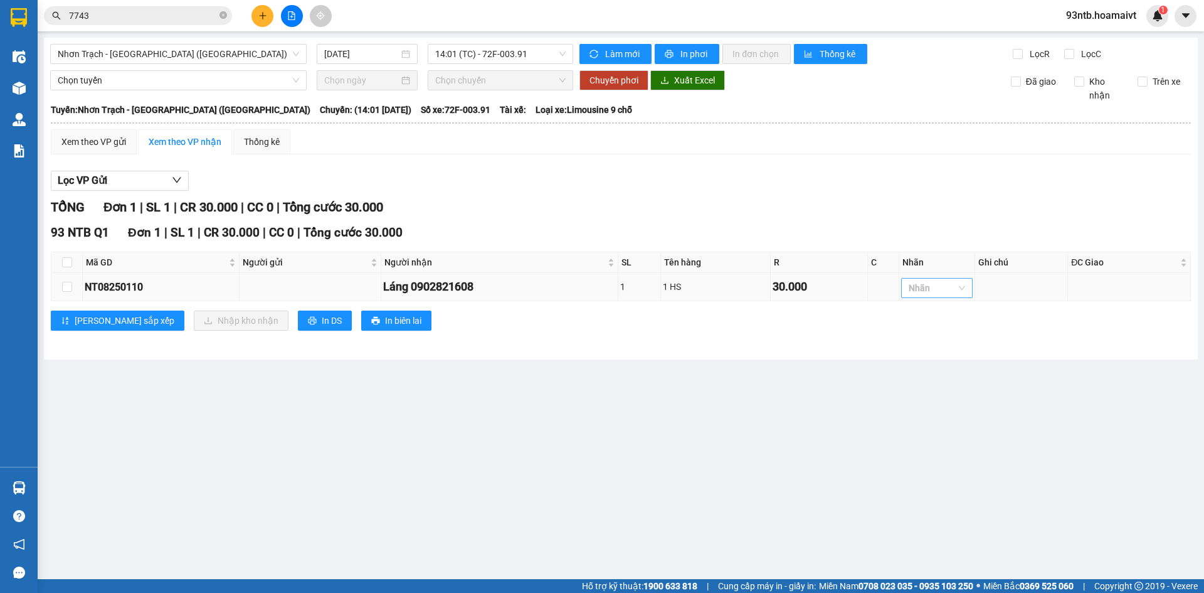
click at [963, 287] on div "Nhãn" at bounding box center [937, 288] width 72 height 20
click at [946, 374] on div "HS" at bounding box center [940, 375] width 56 height 14
click at [806, 376] on main "Nhơn Trạch - Sài Gòn (Hàng hóa) 13/08/2025 14:01 (TC) - 72F-003.91 Làm mới In p…" at bounding box center [602, 289] width 1204 height 579
click at [66, 258] on input "checkbox" at bounding box center [67, 262] width 10 height 10
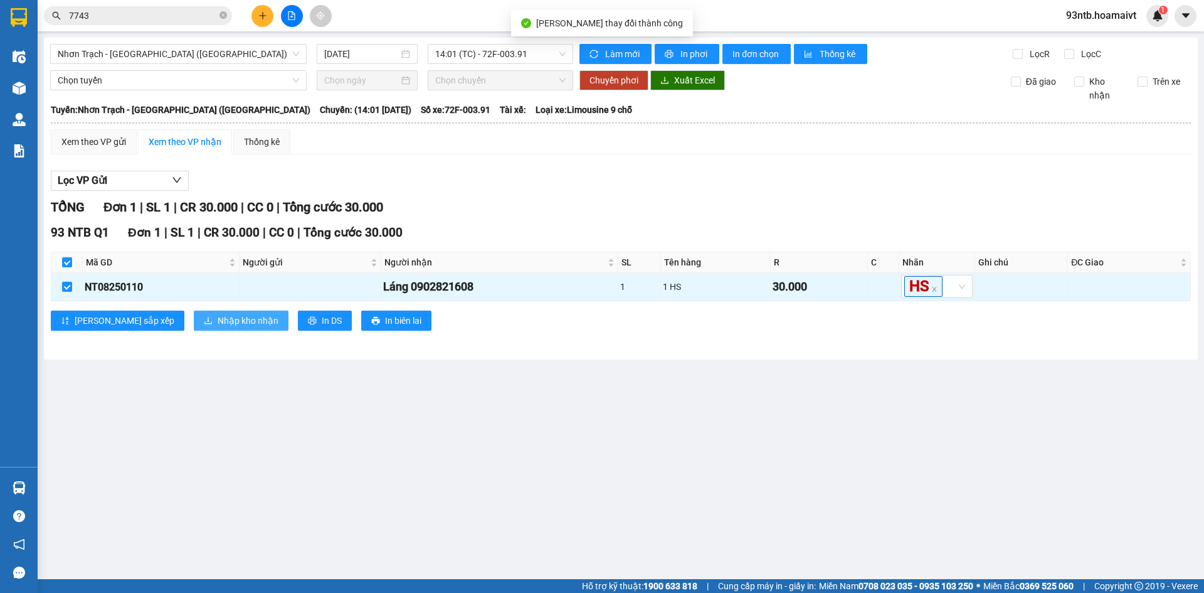
click at [194, 312] on button "Nhập kho nhận" at bounding box center [241, 321] width 95 height 20
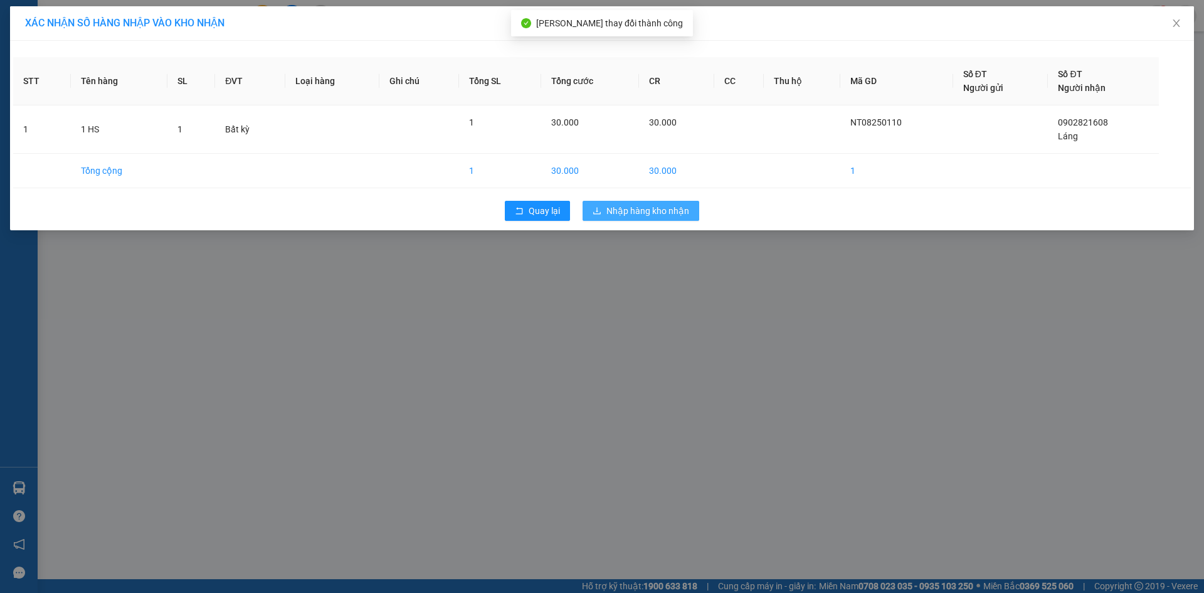
click at [662, 212] on span "Nhập hàng kho nhận" at bounding box center [648, 211] width 83 height 14
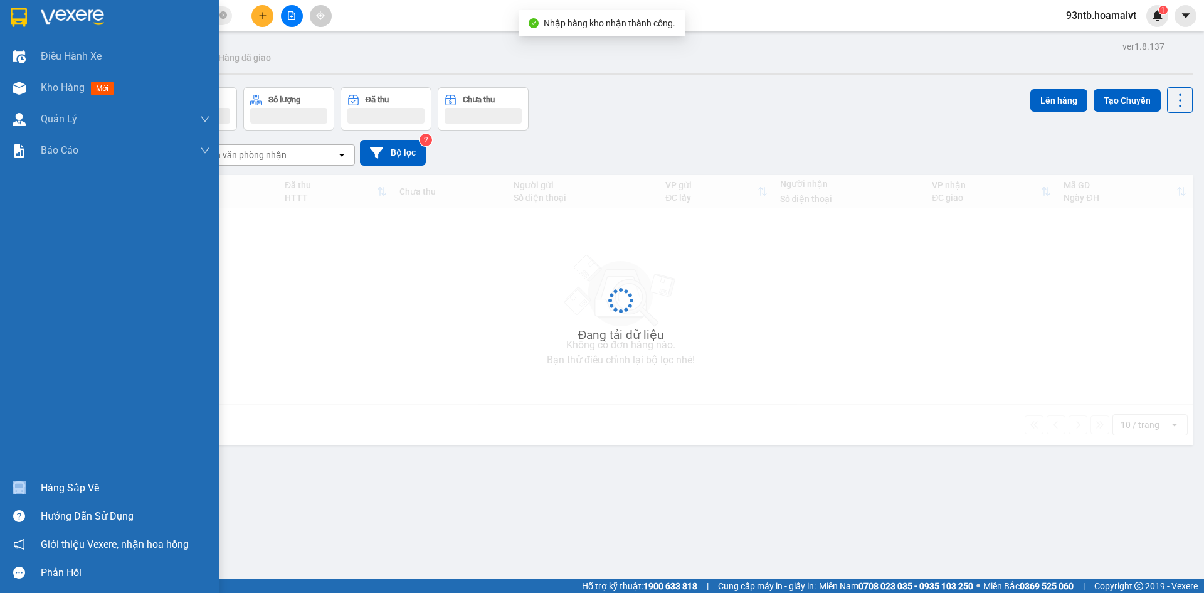
click at [66, 480] on div "Hàng sắp về" at bounding box center [110, 488] width 220 height 28
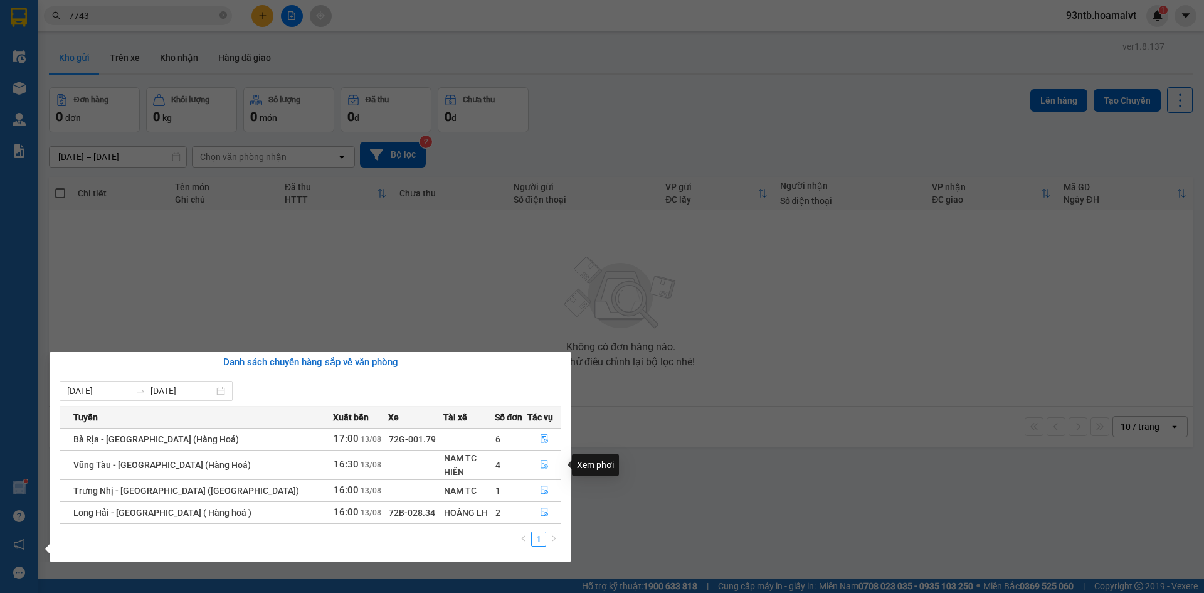
click at [543, 463] on icon "file-done" at bounding box center [544, 464] width 9 height 9
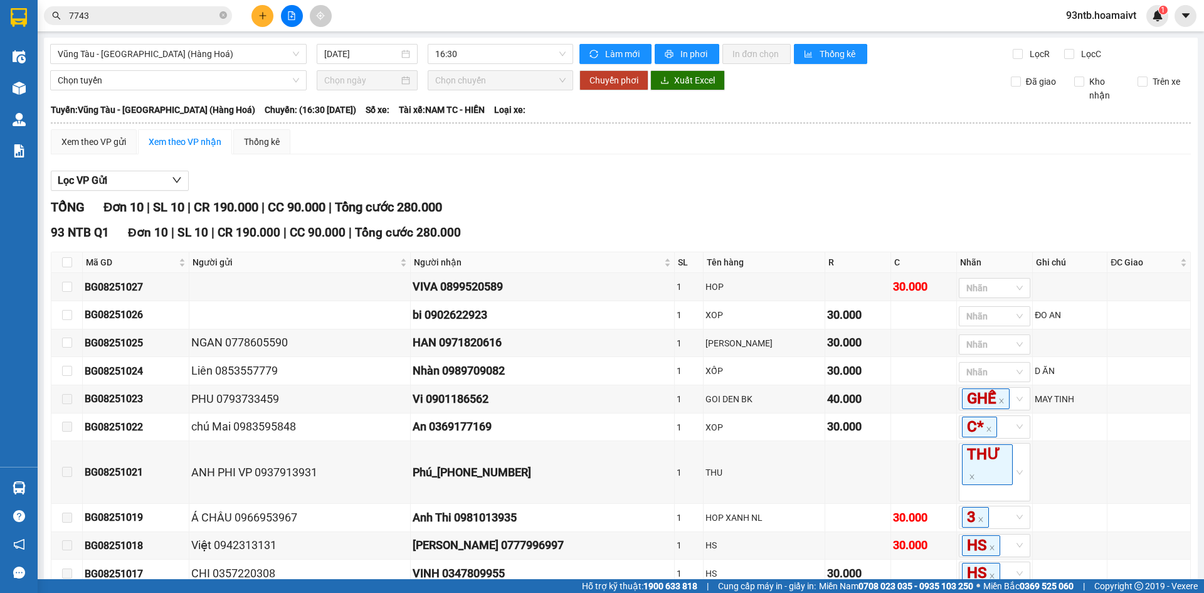
click at [744, 216] on div "TỔNG Đơn 10 | SL 10 | CR 190.000 | CC 90.000 | Tổng cước 280.000" at bounding box center [621, 207] width 1141 height 19
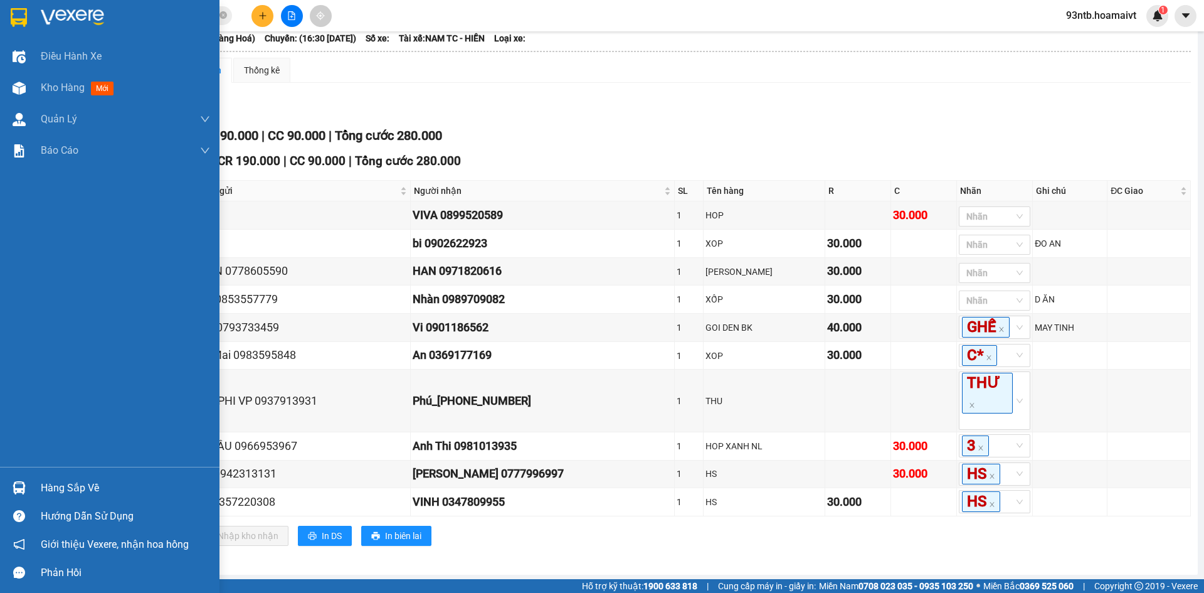
click at [83, 486] on div "Hàng sắp về" at bounding box center [125, 488] width 169 height 19
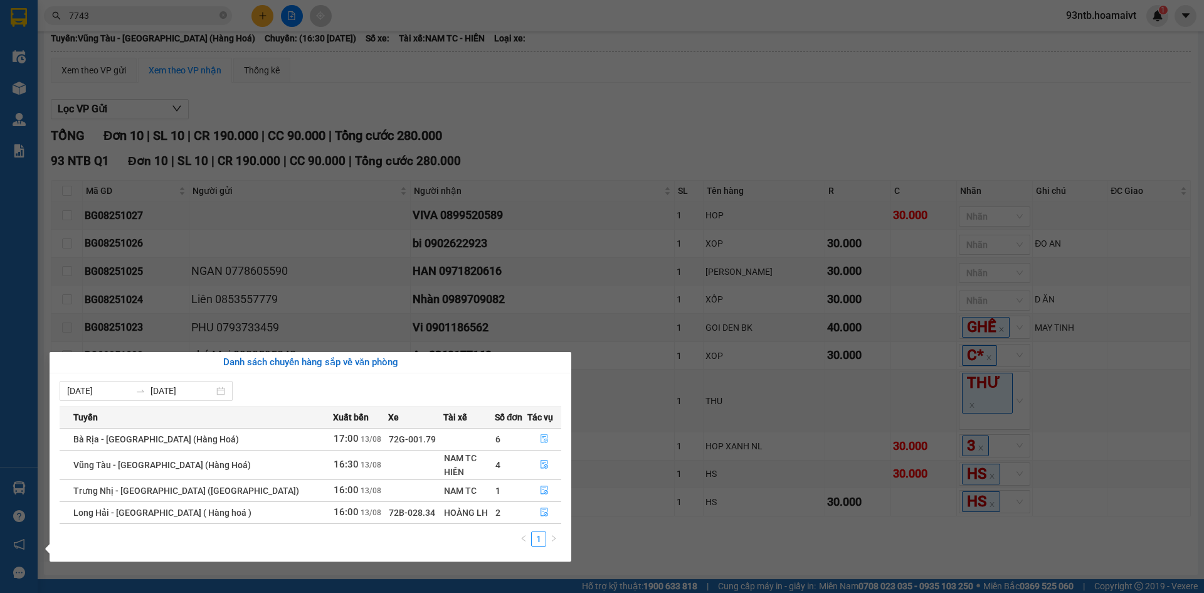
click at [540, 437] on icon "file-done" at bounding box center [544, 438] width 9 height 9
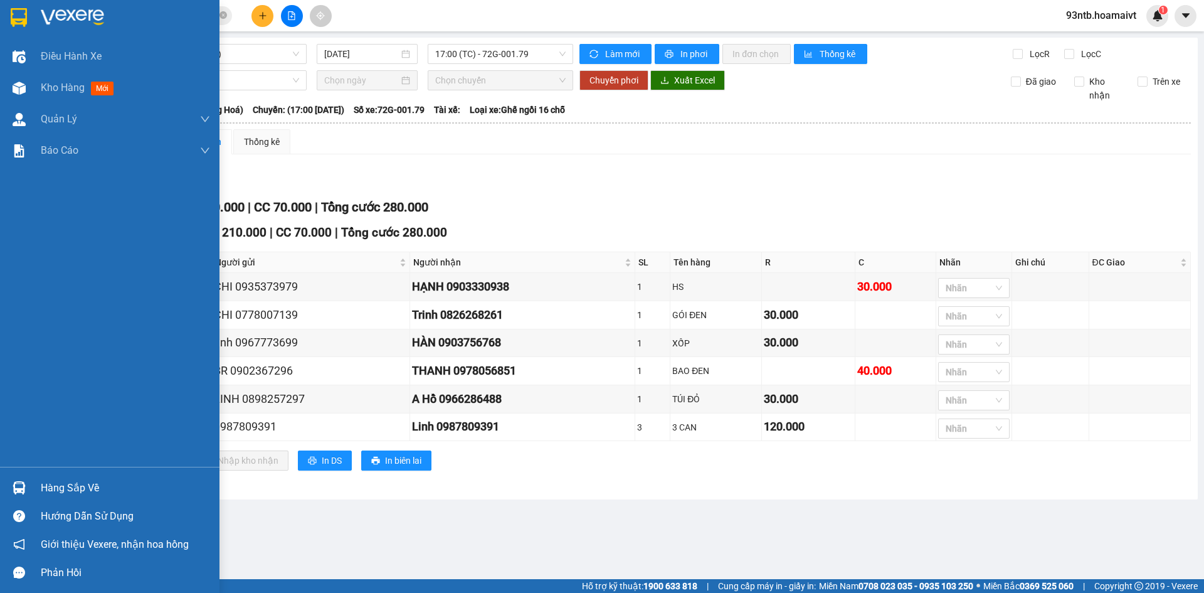
drag, startPoint x: 44, startPoint y: 486, endPoint x: 69, endPoint y: 487, distance: 25.2
click at [45, 487] on div "Hàng sắp về" at bounding box center [125, 488] width 169 height 19
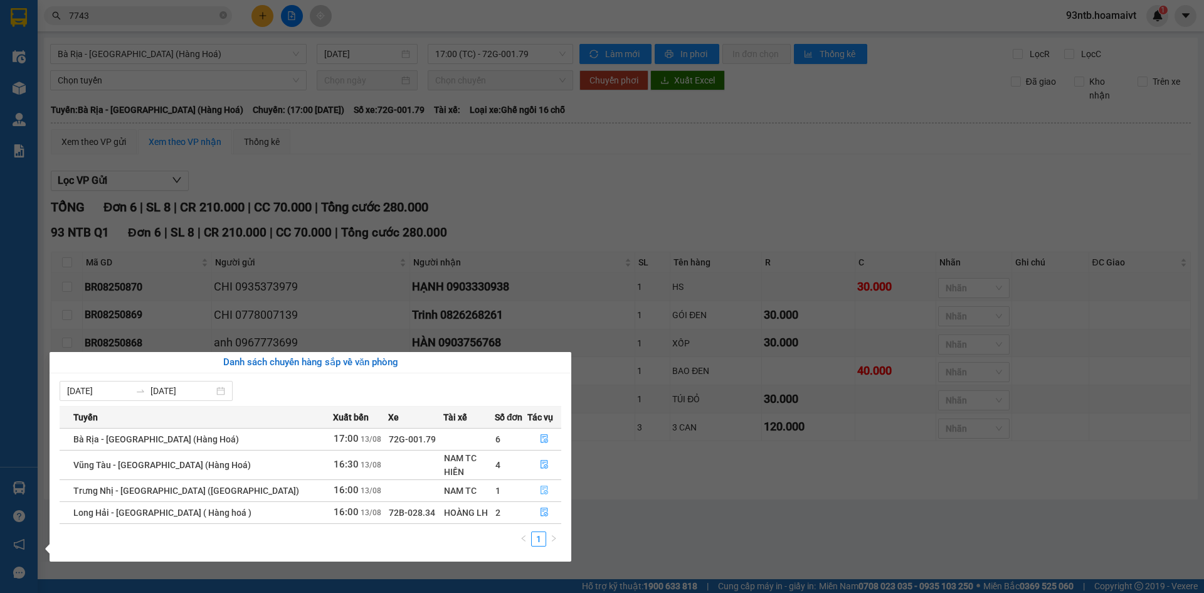
click at [538, 486] on button "button" at bounding box center [544, 491] width 33 height 20
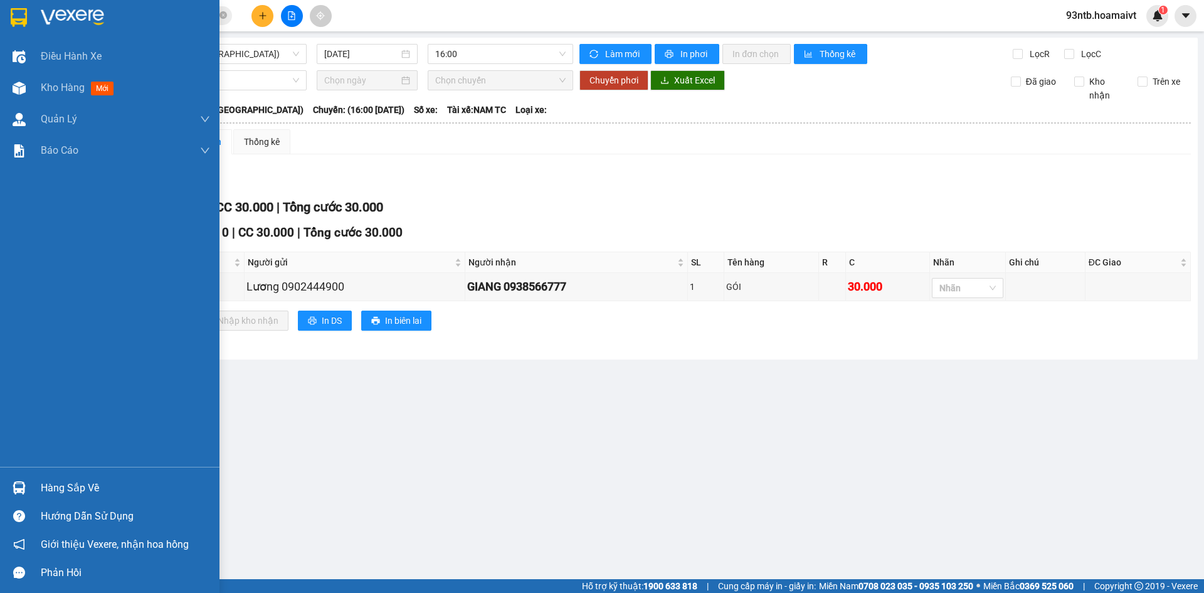
click at [84, 485] on div "Hàng sắp về" at bounding box center [125, 488] width 169 height 19
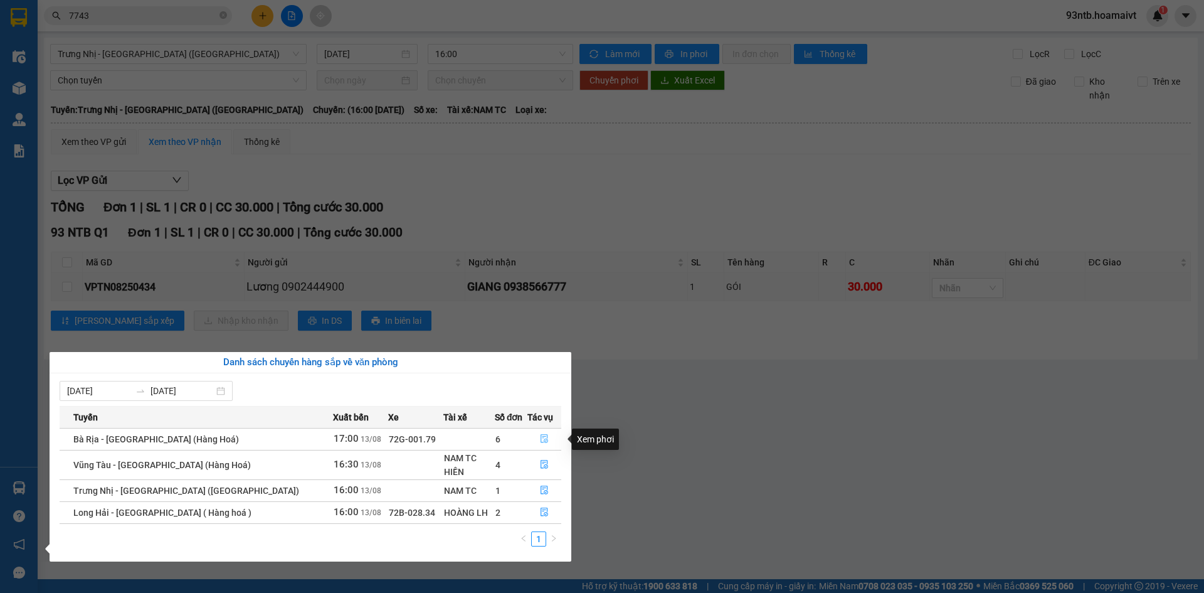
click at [541, 435] on icon "file-done" at bounding box center [545, 439] width 8 height 9
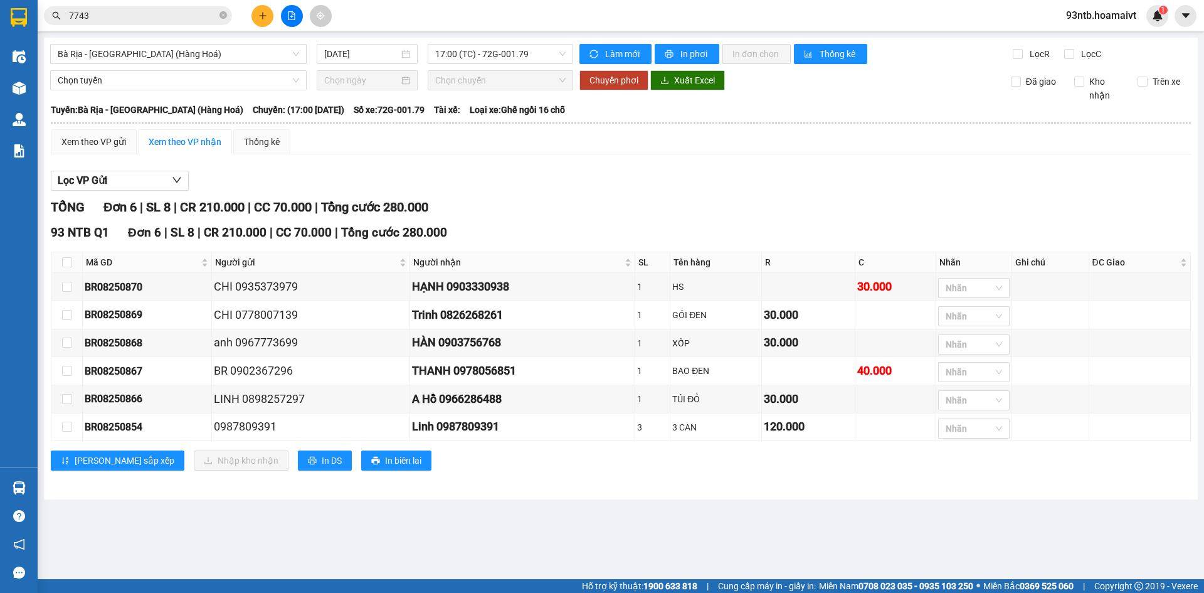
drag, startPoint x: 940, startPoint y: 196, endPoint x: 503, endPoint y: 104, distance: 447.4
click at [940, 196] on div "Lọc VP Gửi TỔNG Đơn 6 | SL 8 | CR 210.000 | CC 70.000 | Tổng cước 280.000 93 N…" at bounding box center [621, 325] width 1141 height 322
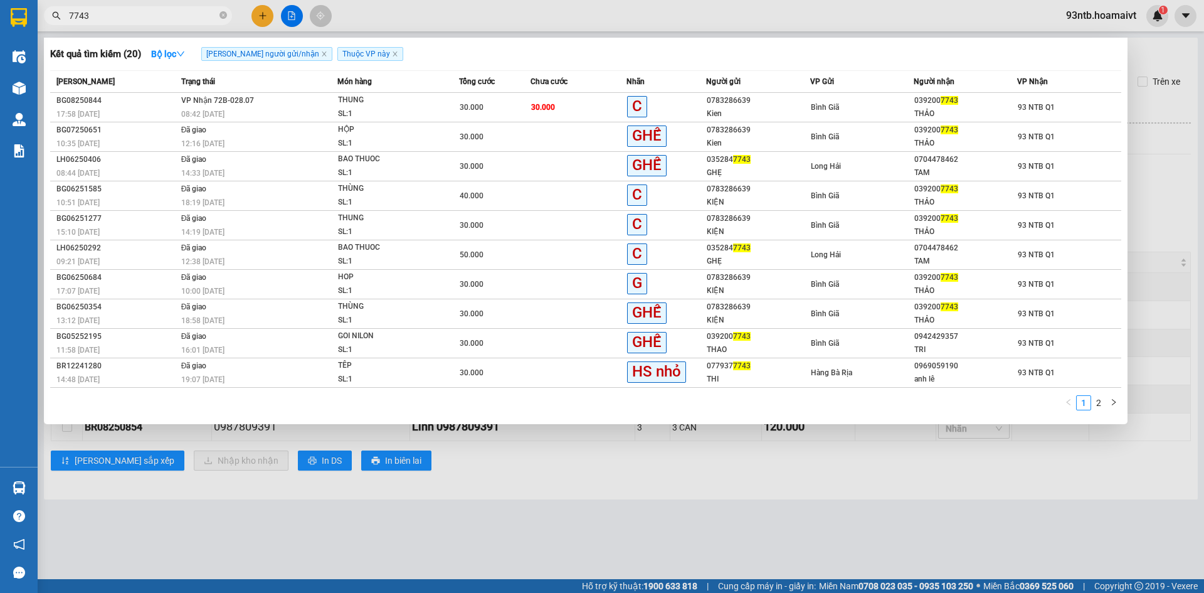
click at [157, 16] on input "7743" at bounding box center [143, 16] width 148 height 14
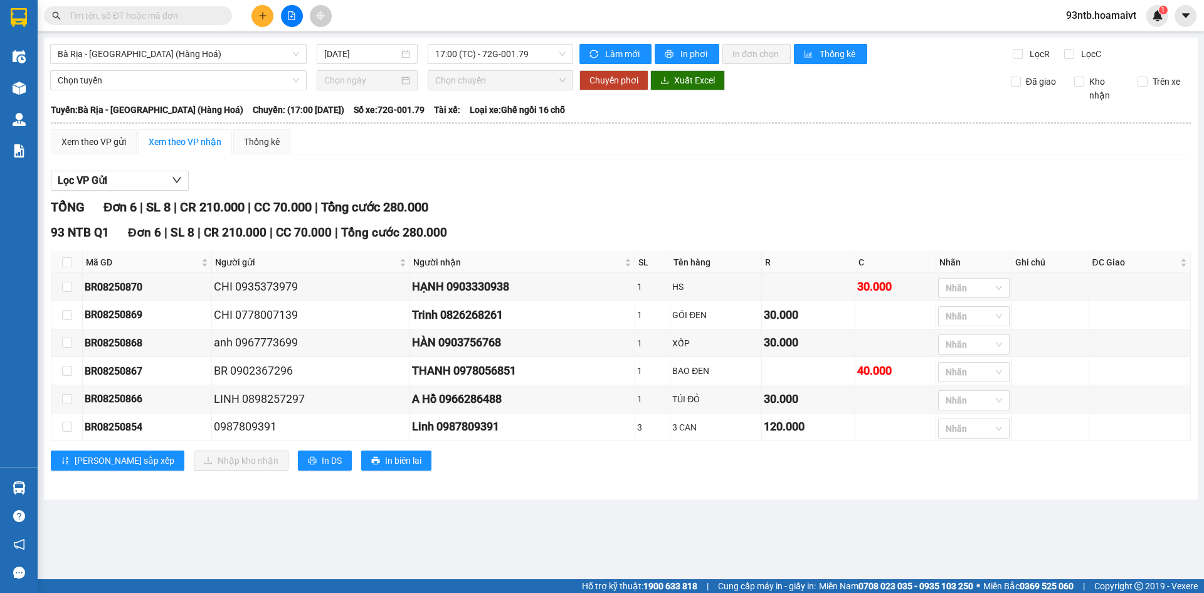
click at [161, 21] on input "text" at bounding box center [143, 16] width 148 height 14
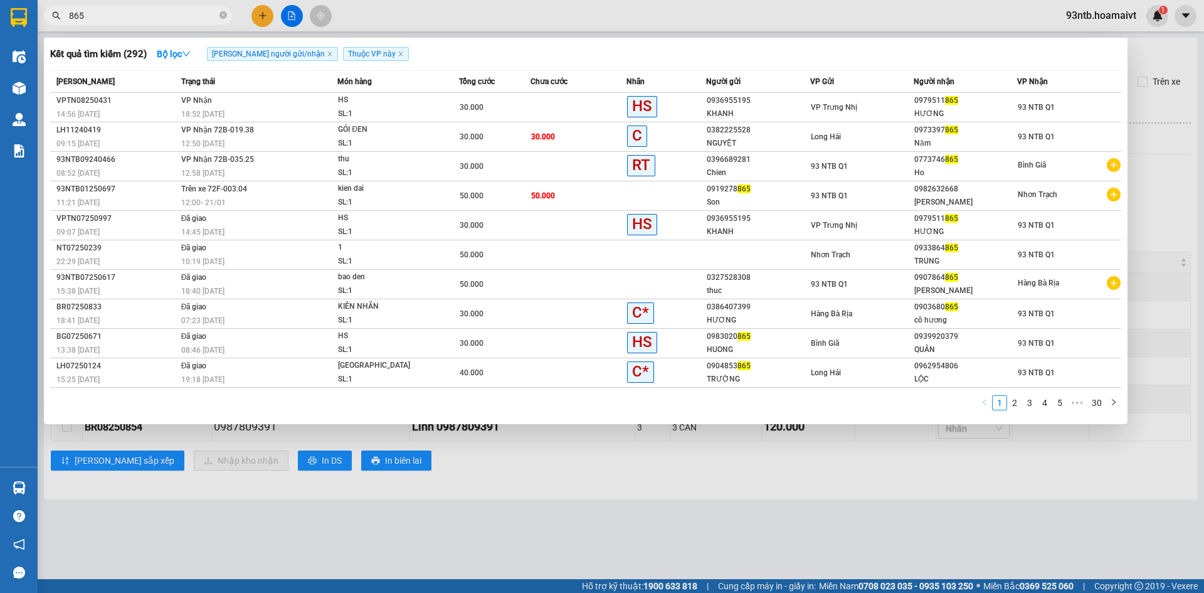
click at [464, 534] on div at bounding box center [602, 296] width 1204 height 593
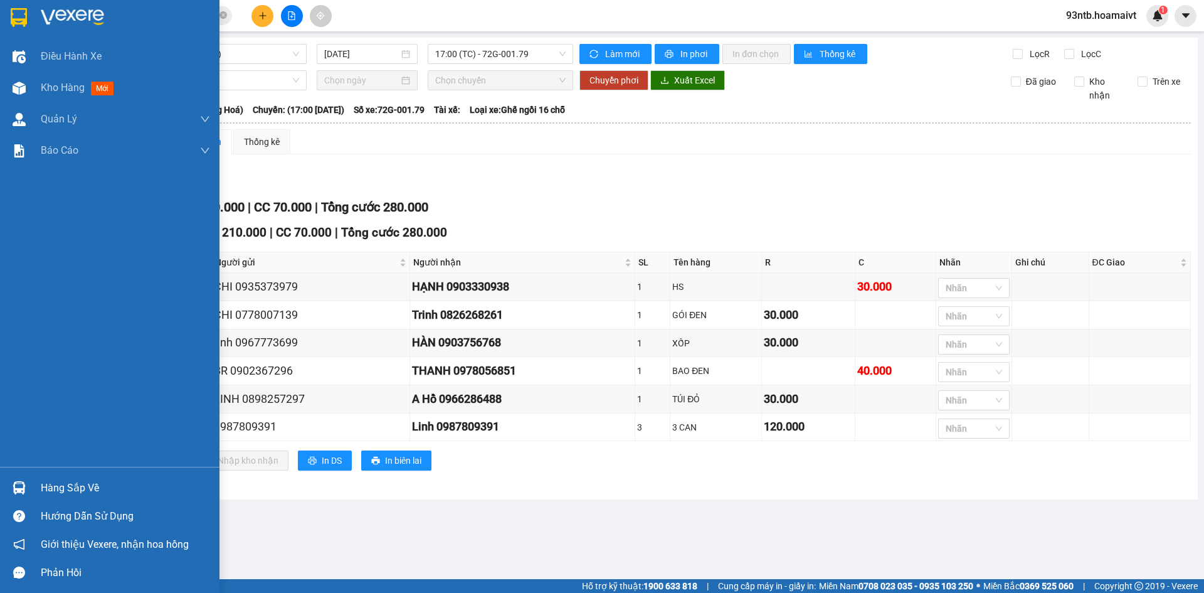
click at [55, 492] on div "Hàng sắp về" at bounding box center [125, 488] width 169 height 19
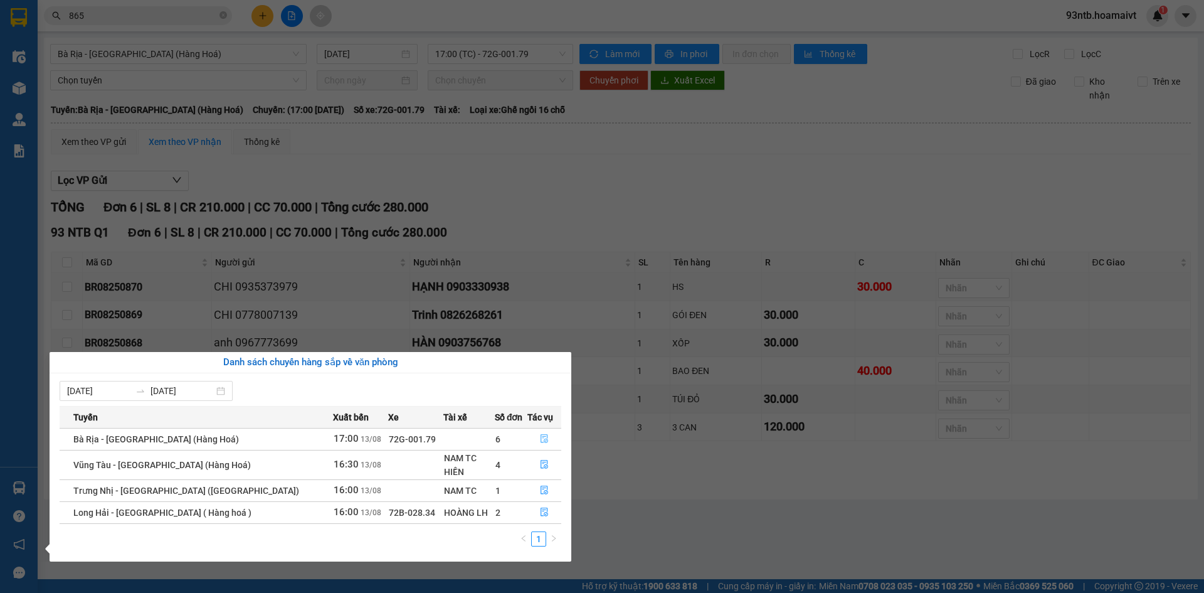
drag, startPoint x: 541, startPoint y: 437, endPoint x: 549, endPoint y: 445, distance: 11.1
click at [541, 438] on icon "file-done" at bounding box center [544, 438] width 9 height 9
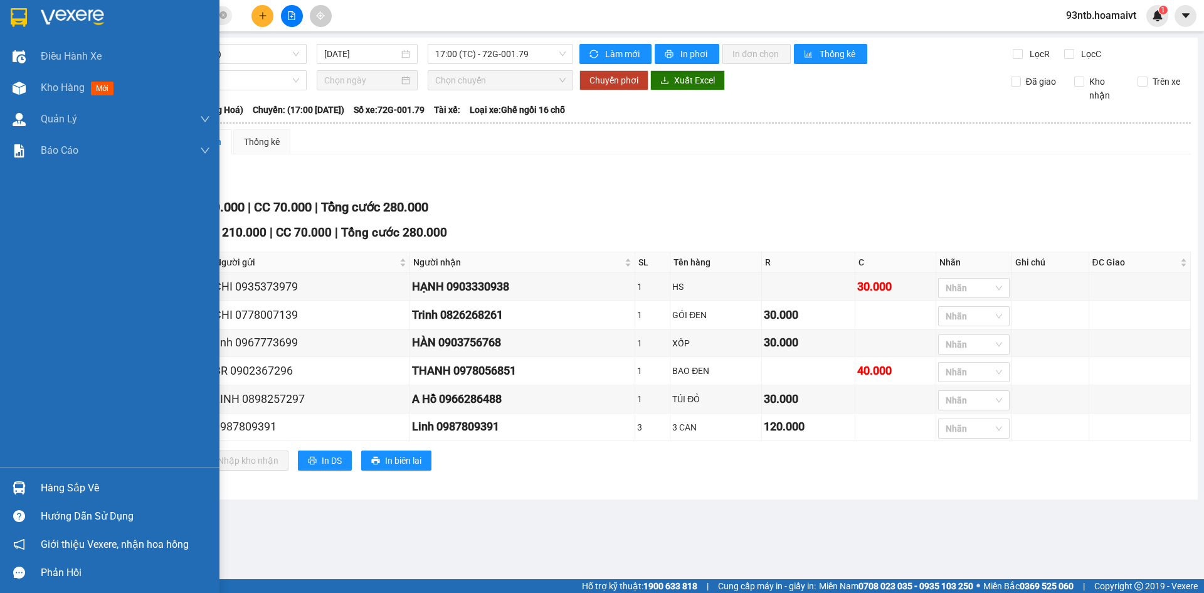
click at [29, 486] on div at bounding box center [19, 488] width 22 height 22
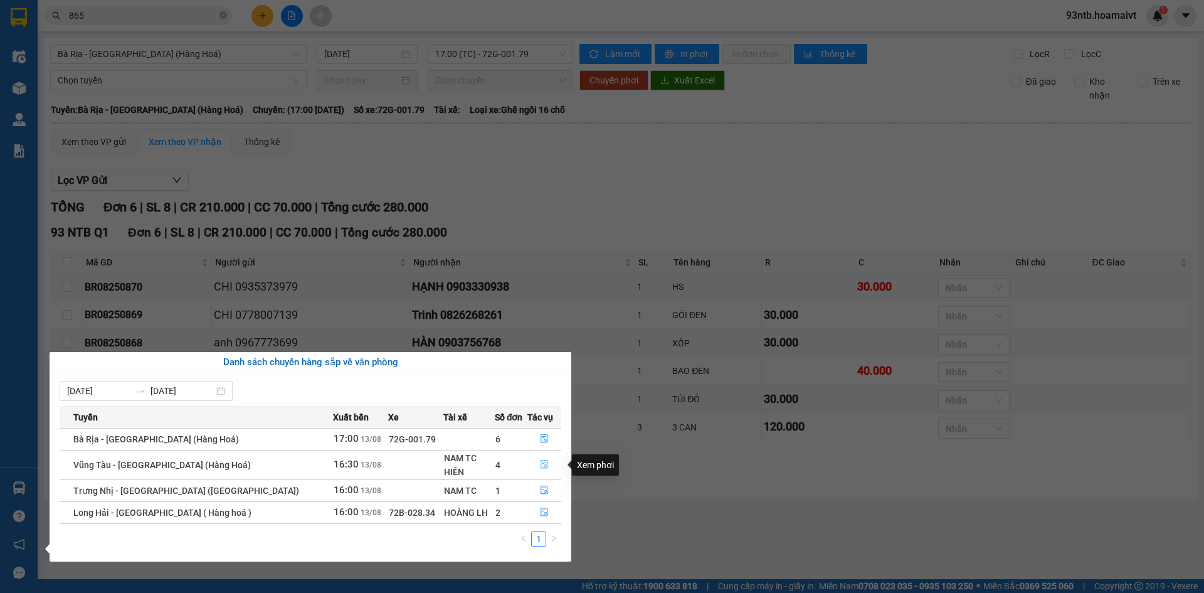
click at [540, 469] on span "file-done" at bounding box center [544, 465] width 9 height 10
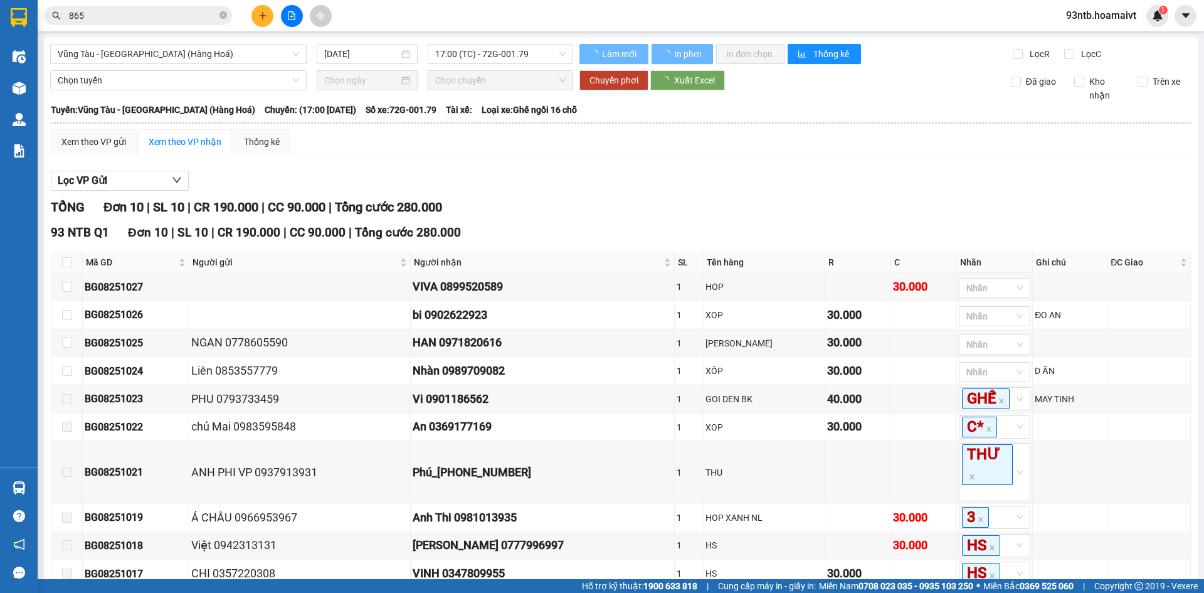
click at [886, 192] on div "Lọc VP Gửi TỔNG Đơn 10 | SL 10 | CR 190.000 | CC 90.000 | Tổng cước 280.000 93…" at bounding box center [621, 398] width 1141 height 469
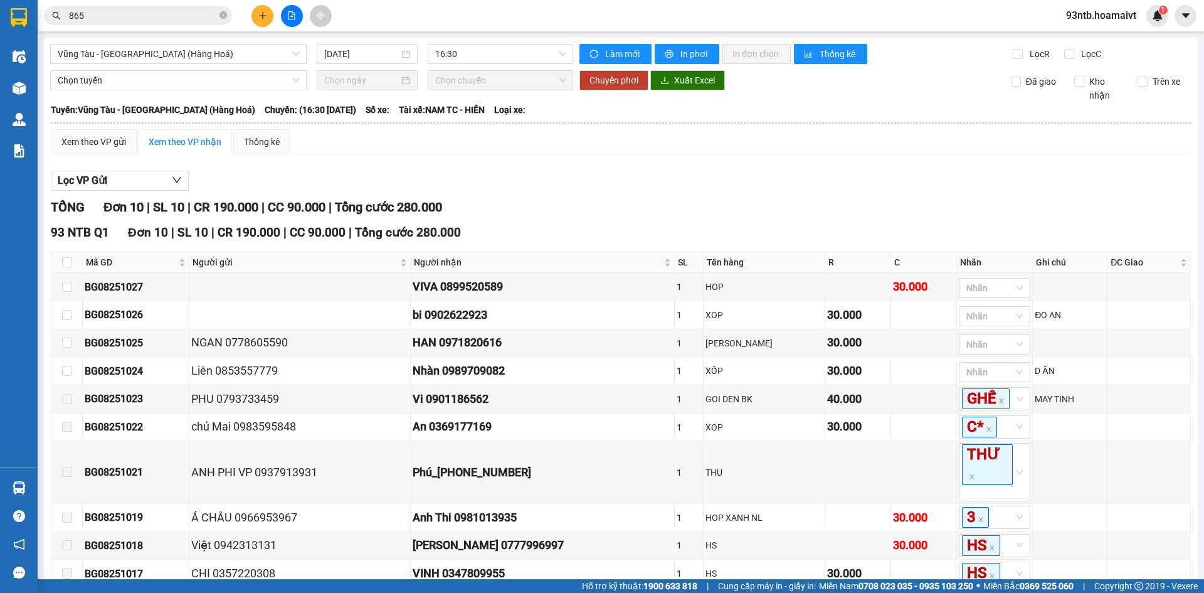
scroll to position [63, 0]
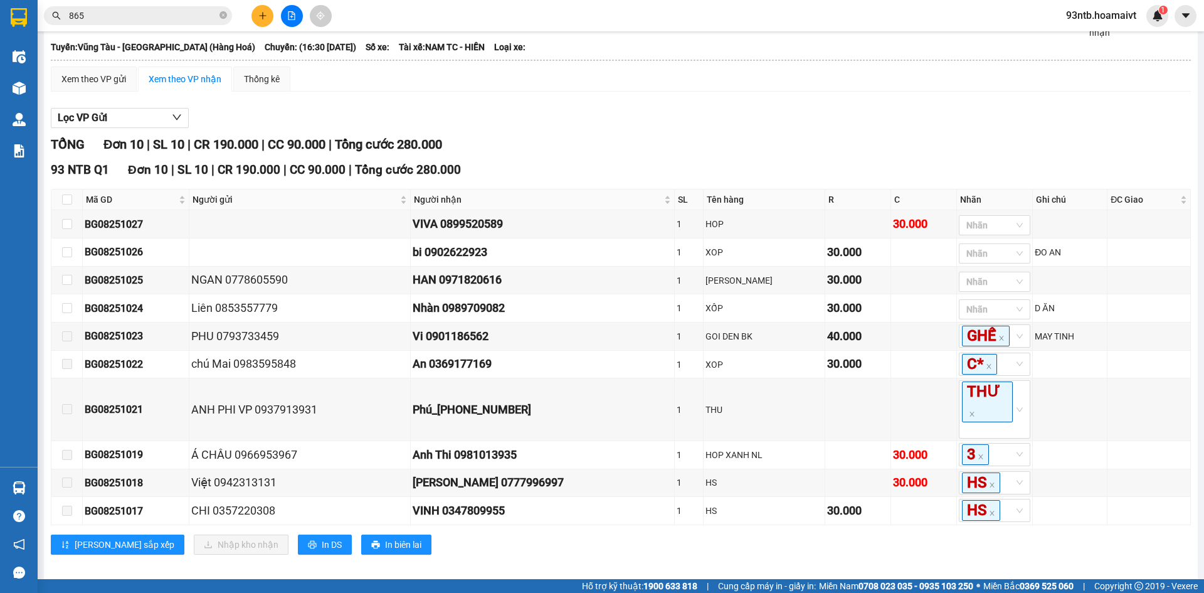
click at [742, 112] on div "Lọc VP Gửi" at bounding box center [621, 118] width 1141 height 21
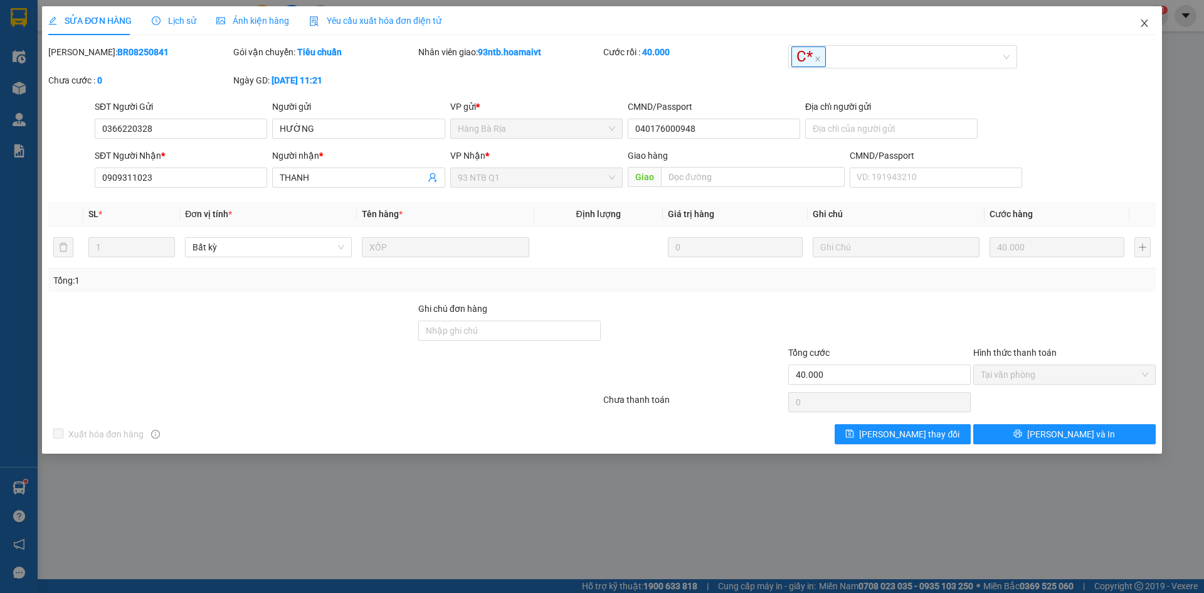
click at [1144, 29] on span "Close" at bounding box center [1144, 23] width 35 height 35
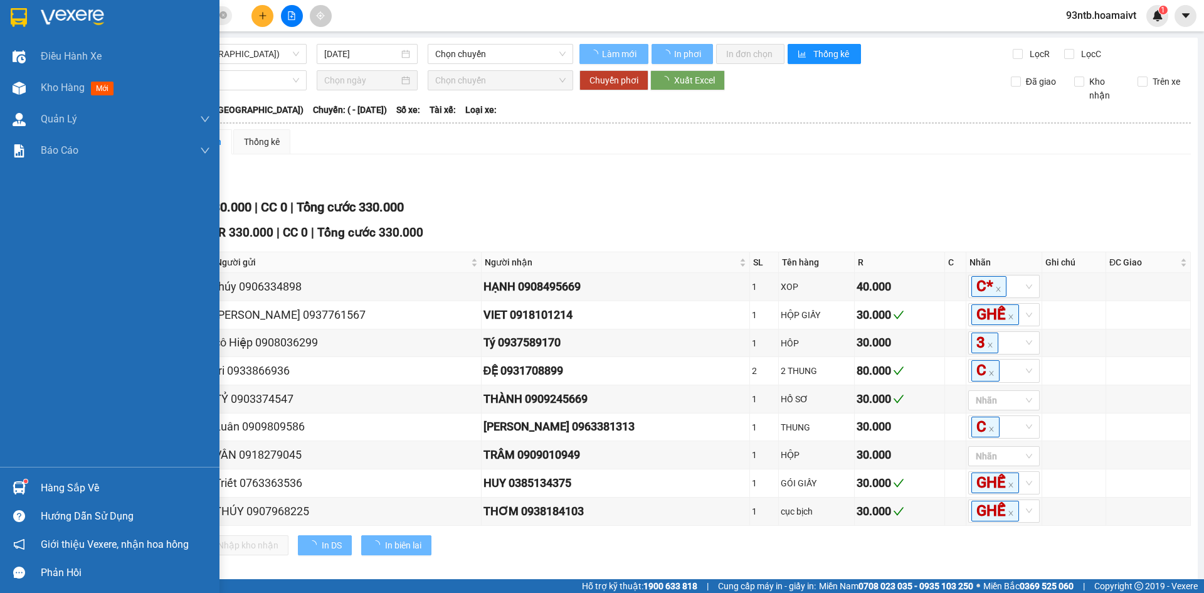
click at [104, 487] on div "Hàng sắp về" at bounding box center [125, 488] width 169 height 19
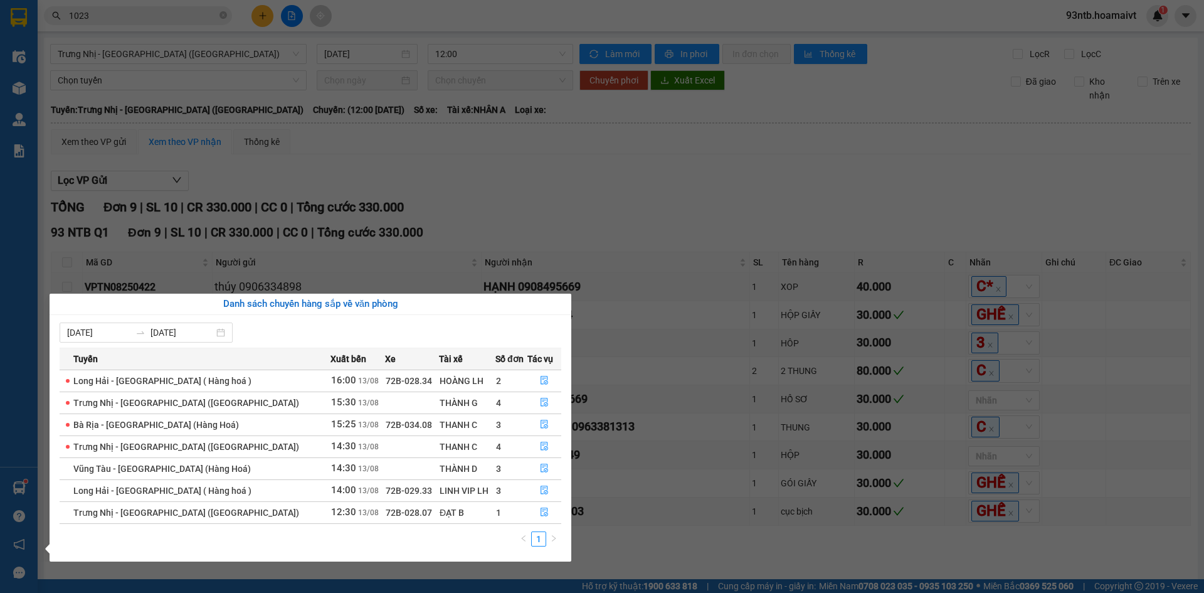
click at [664, 170] on section "Kết quả tìm kiếm ( 105 ) Bộ lọc Tìm người gửi/nhận Thuộc VP này Mã ĐH Trạng thá…" at bounding box center [602, 296] width 1204 height 593
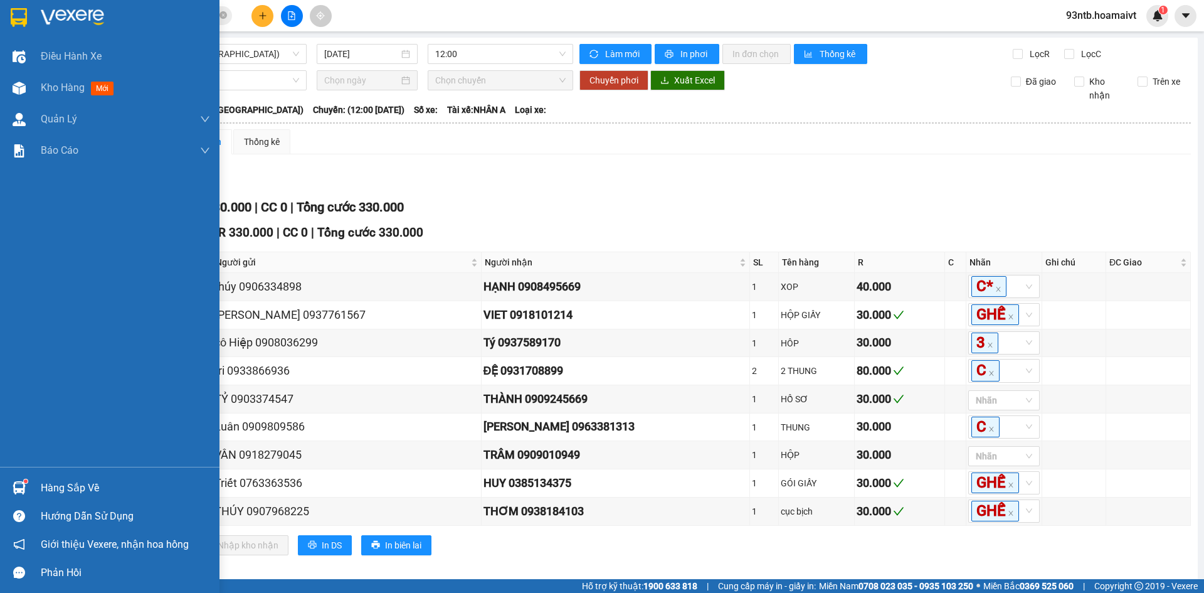
click at [105, 467] on div "Hàng sắp về Hướng dẫn sử dụng Giới thiệu Vexere, nhận hoa hồng Phản hồi" at bounding box center [110, 527] width 220 height 120
drag, startPoint x: 108, startPoint y: 473, endPoint x: 114, endPoint y: 481, distance: 9.9
click at [112, 479] on div "Hàng sắp về Hướng dẫn sử dụng Giới thiệu Vexere, nhận hoa hồng Phản hồi" at bounding box center [110, 527] width 220 height 120
click at [114, 483] on div "Hàng sắp về" at bounding box center [125, 488] width 169 height 19
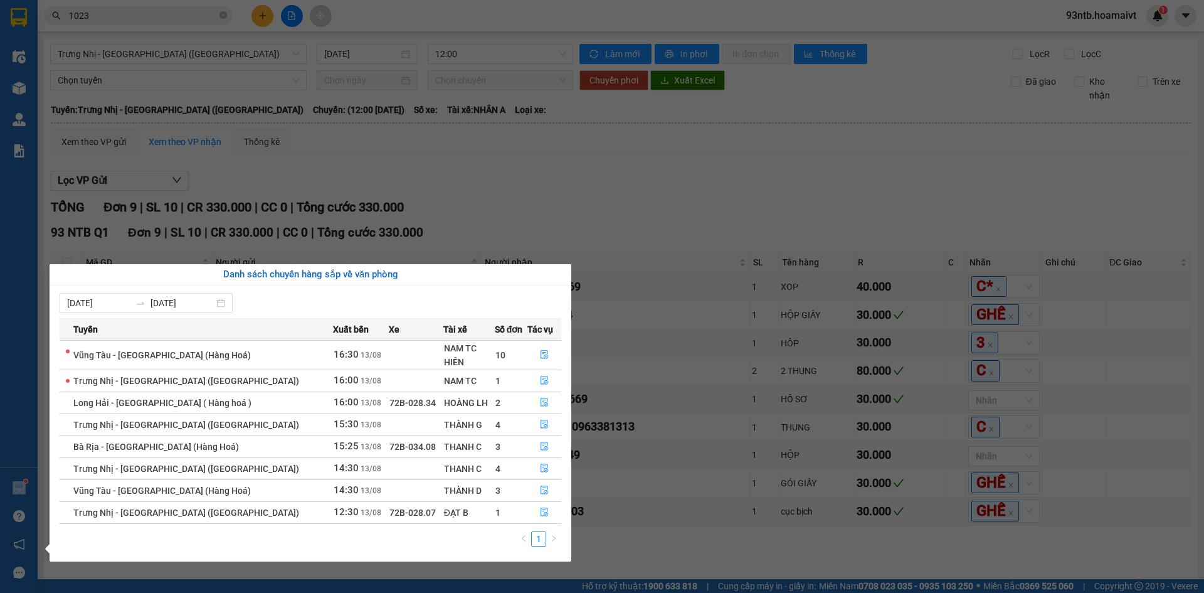
click at [572, 93] on section "Kết quả tìm kiếm ( 105 ) Bộ lọc Tìm người gửi/nhận Thuộc VP này Mã ĐH Trạng thá…" at bounding box center [602, 296] width 1204 height 593
